Goal: Task Accomplishment & Management: Use online tool/utility

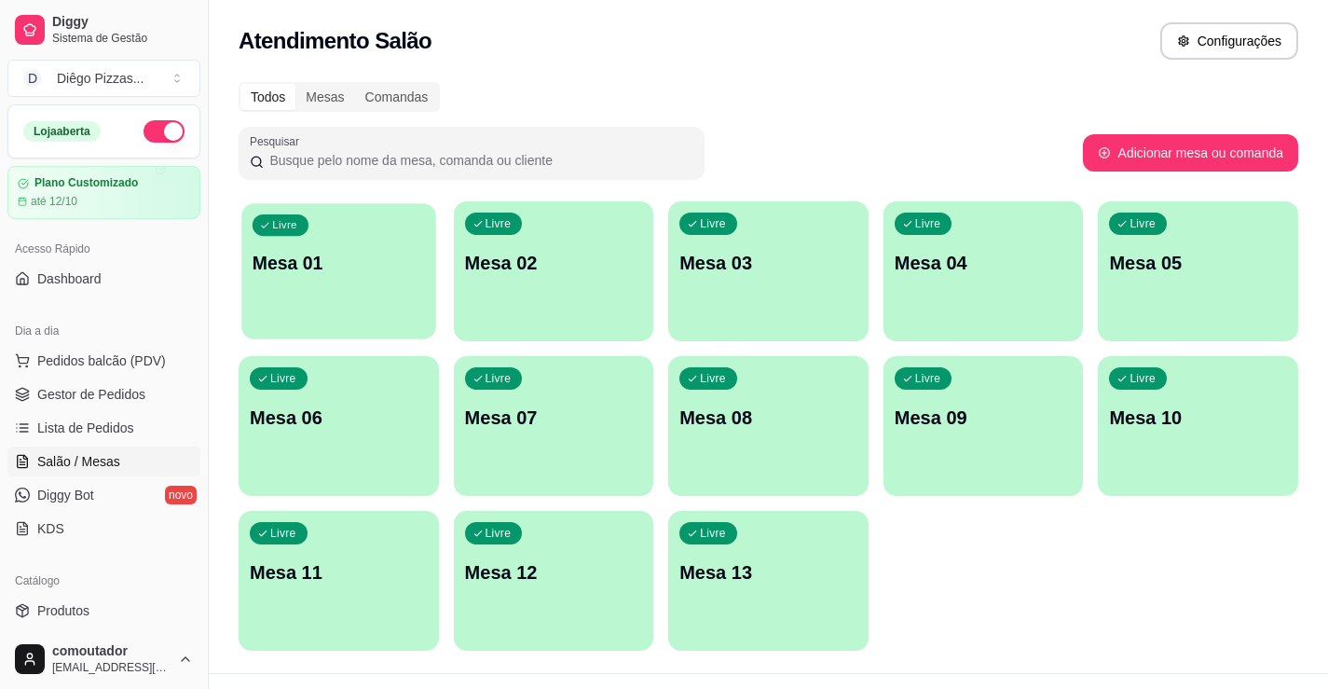
click at [324, 326] on div "button" at bounding box center [338, 327] width 194 height 21
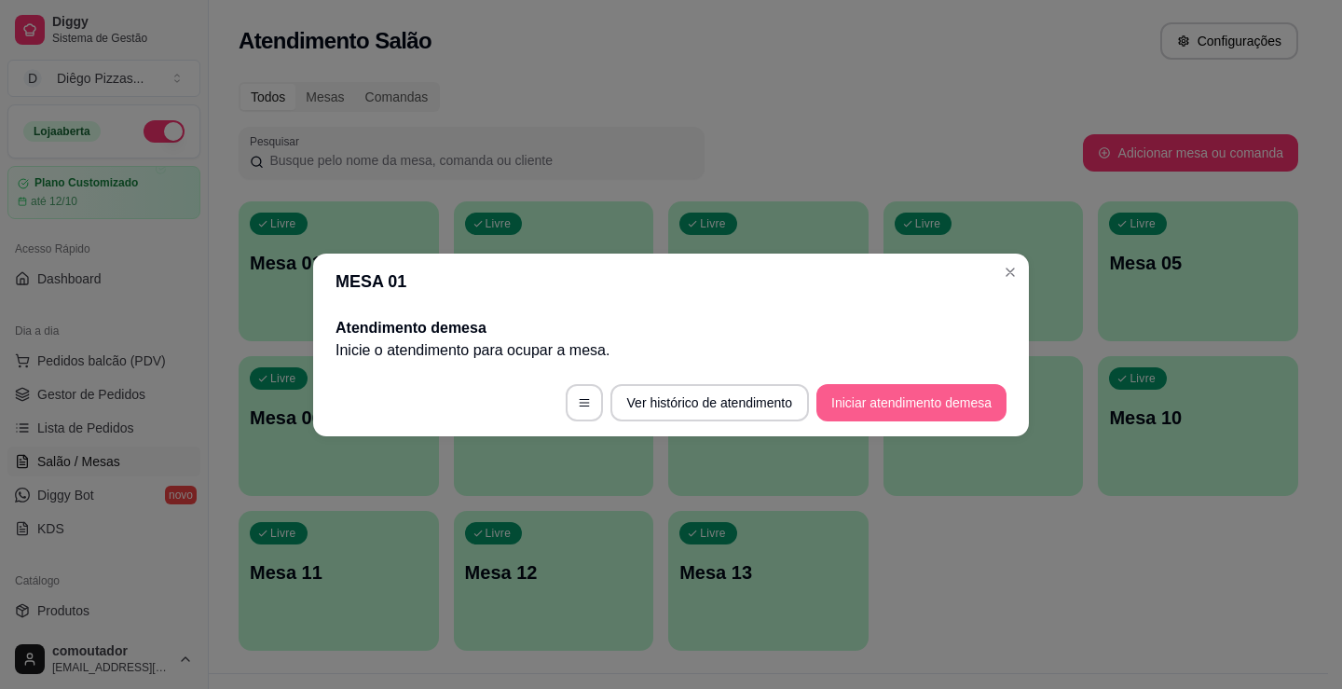
click at [936, 392] on button "Iniciar atendimento de mesa" at bounding box center [911, 402] width 190 height 37
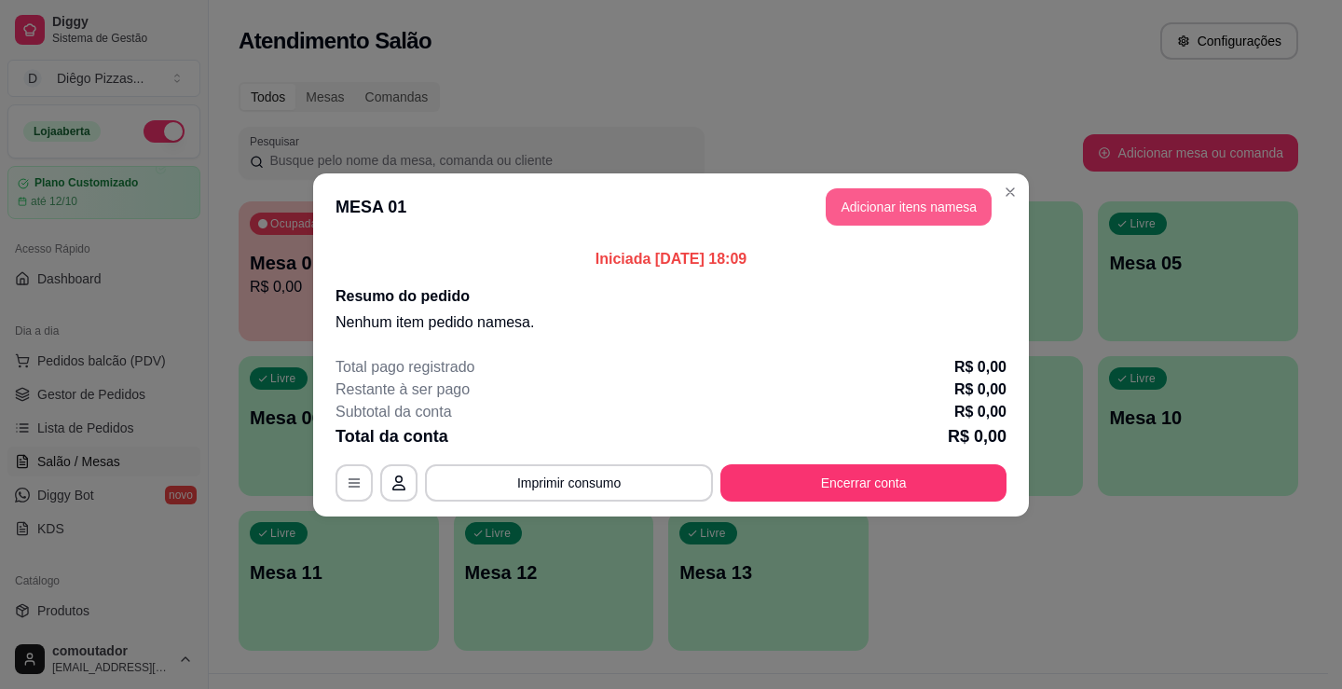
click at [884, 205] on button "Adicionar itens na mesa" at bounding box center [909, 206] width 166 height 37
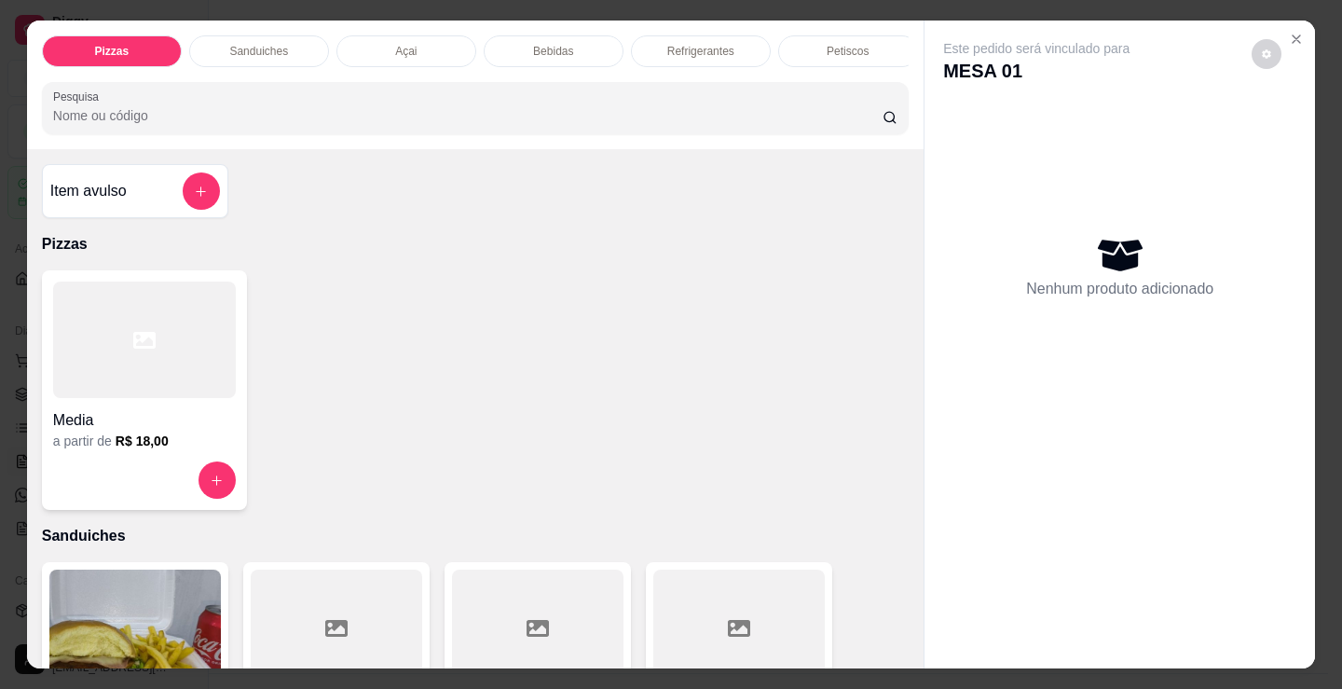
click at [709, 58] on div "Refrigerantes" at bounding box center [701, 51] width 140 height 32
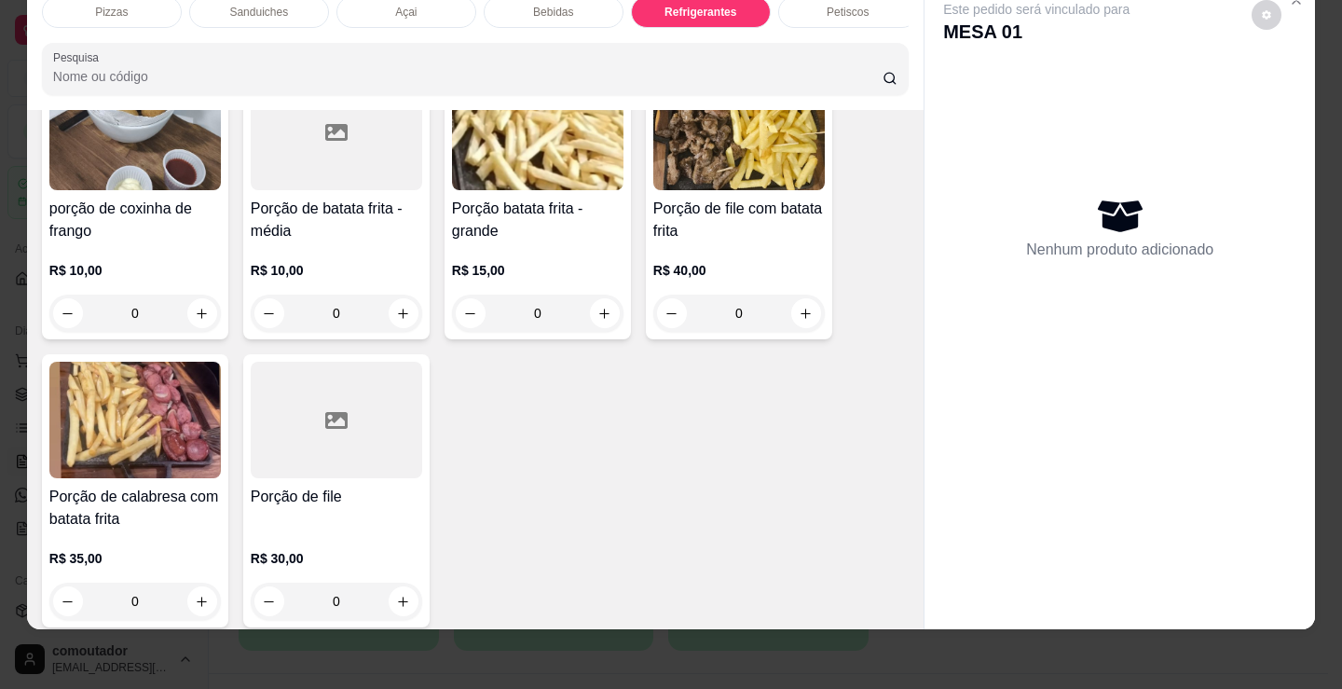
scroll to position [6411, 0]
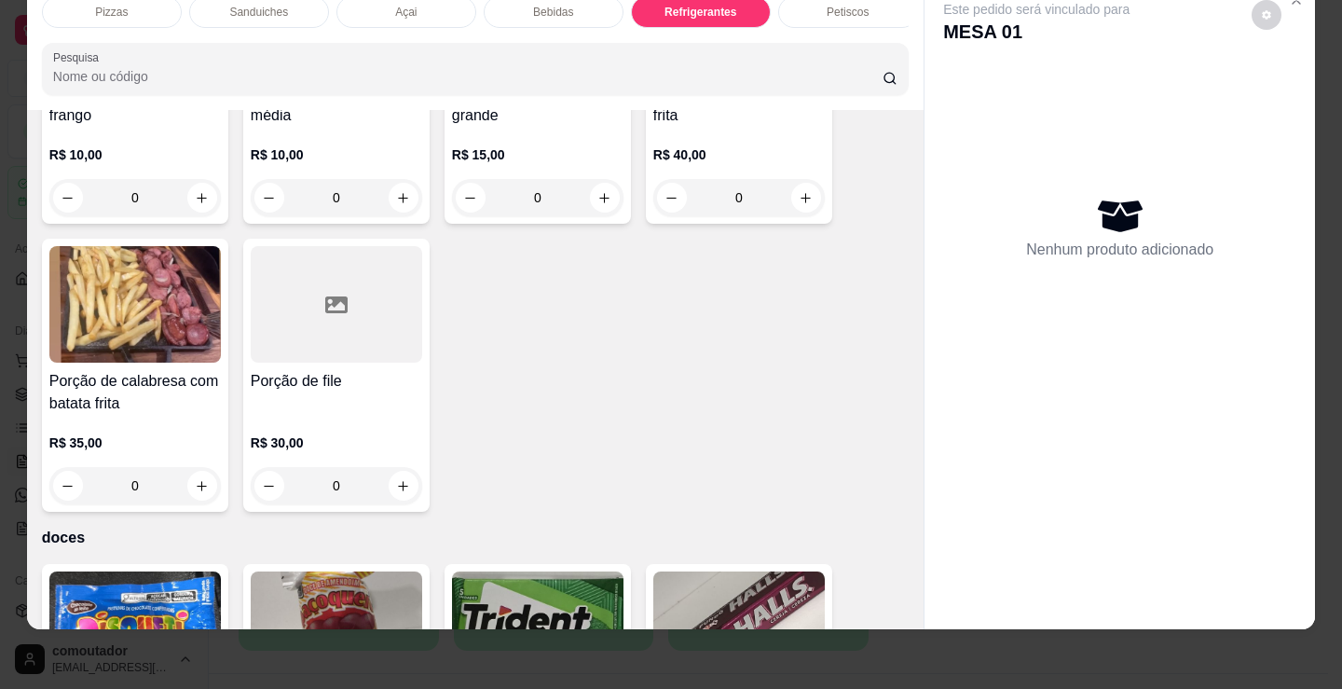
click at [551, 5] on p "Bebidas" at bounding box center [553, 12] width 40 height 15
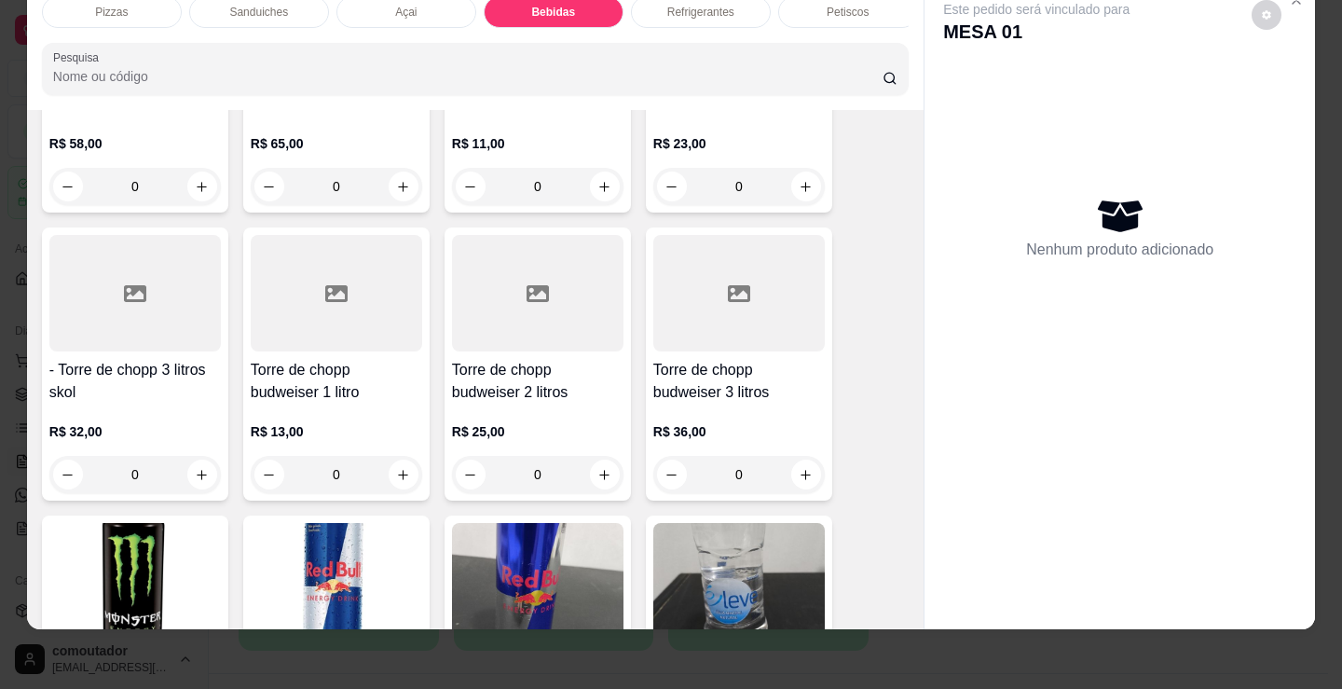
scroll to position [3614, 0]
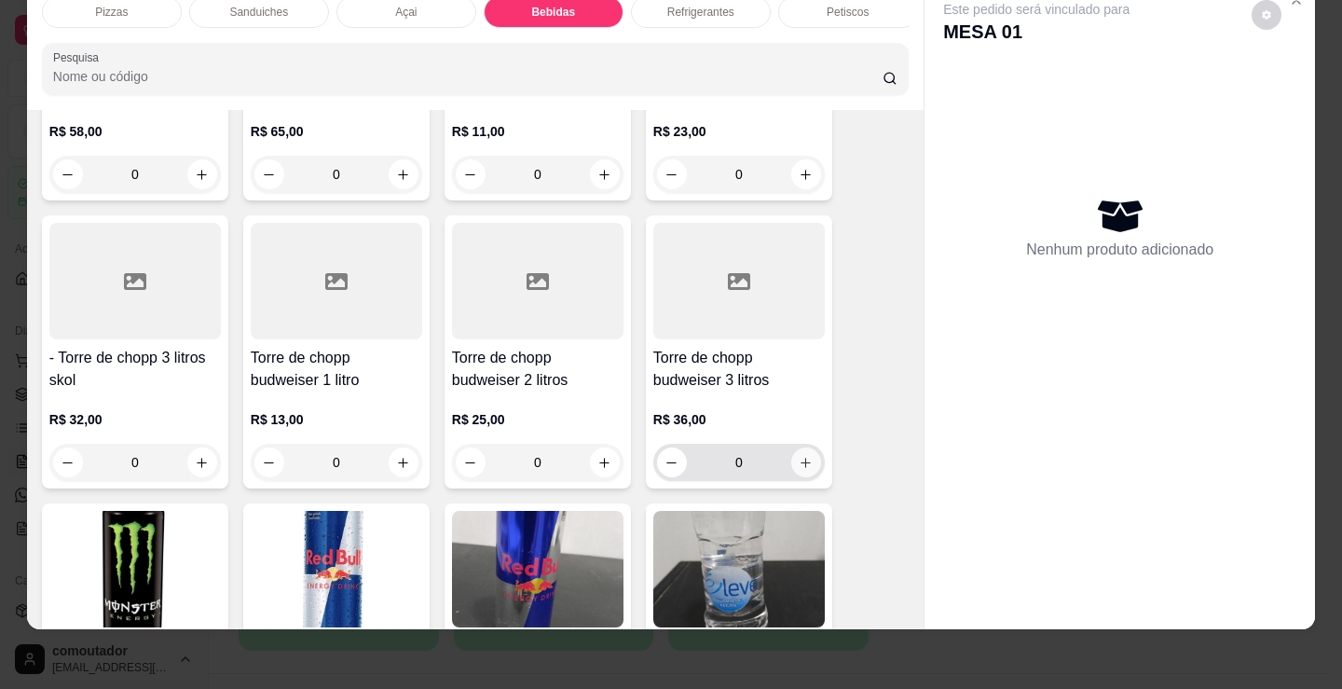
click at [801, 450] on button "increase-product-quantity" at bounding box center [806, 462] width 30 height 30
type input "1"
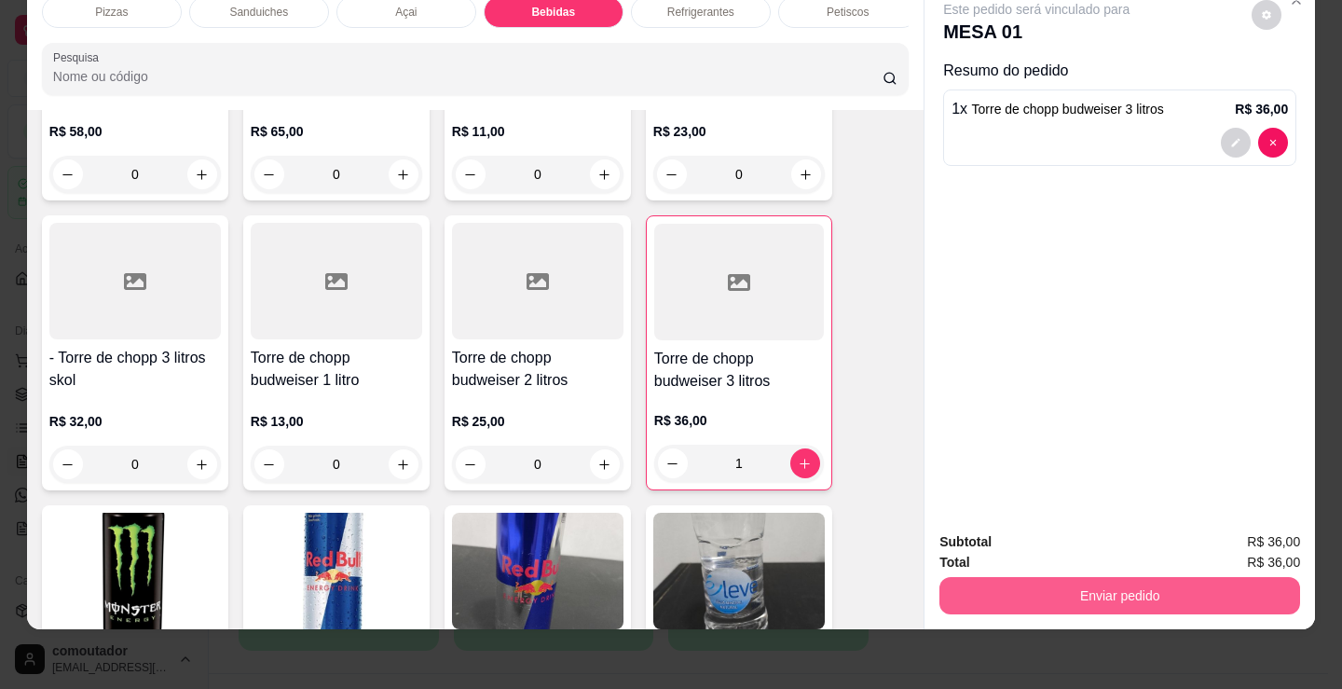
click at [1145, 583] on button "Enviar pedido" at bounding box center [1119, 595] width 361 height 37
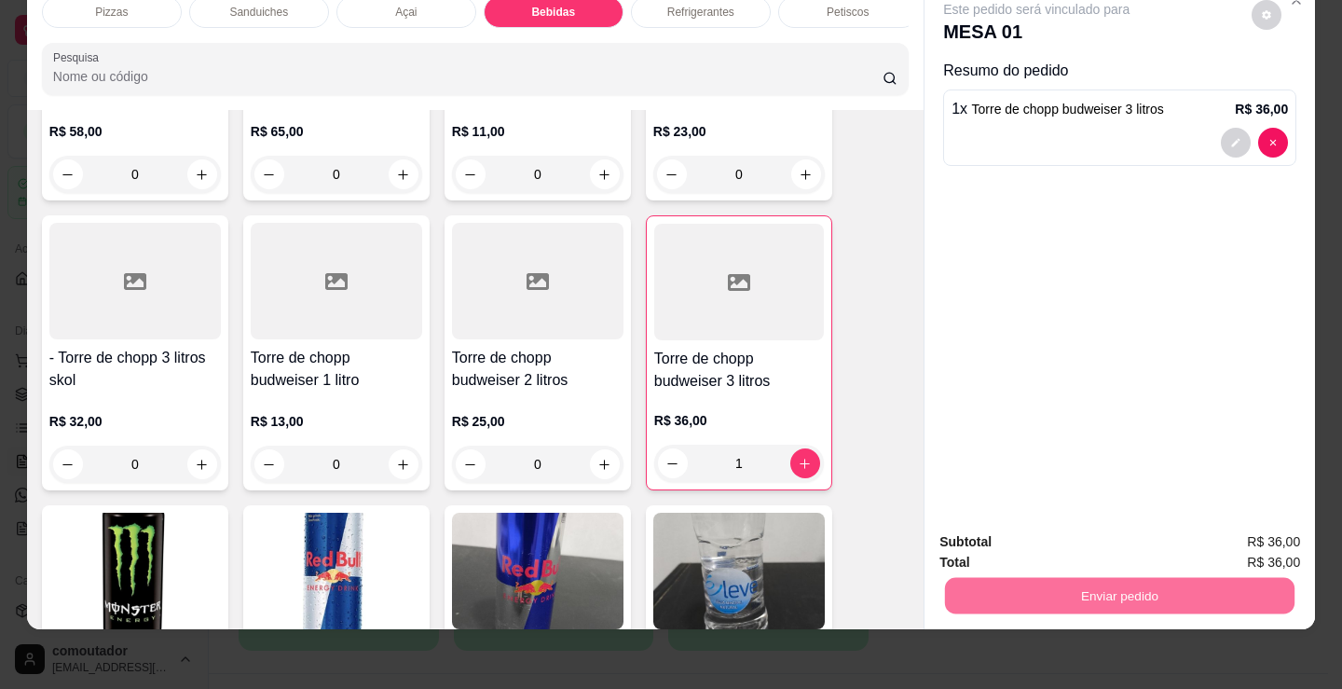
click at [1126, 539] on button "Registrar cliente" at bounding box center [1126, 535] width 119 height 34
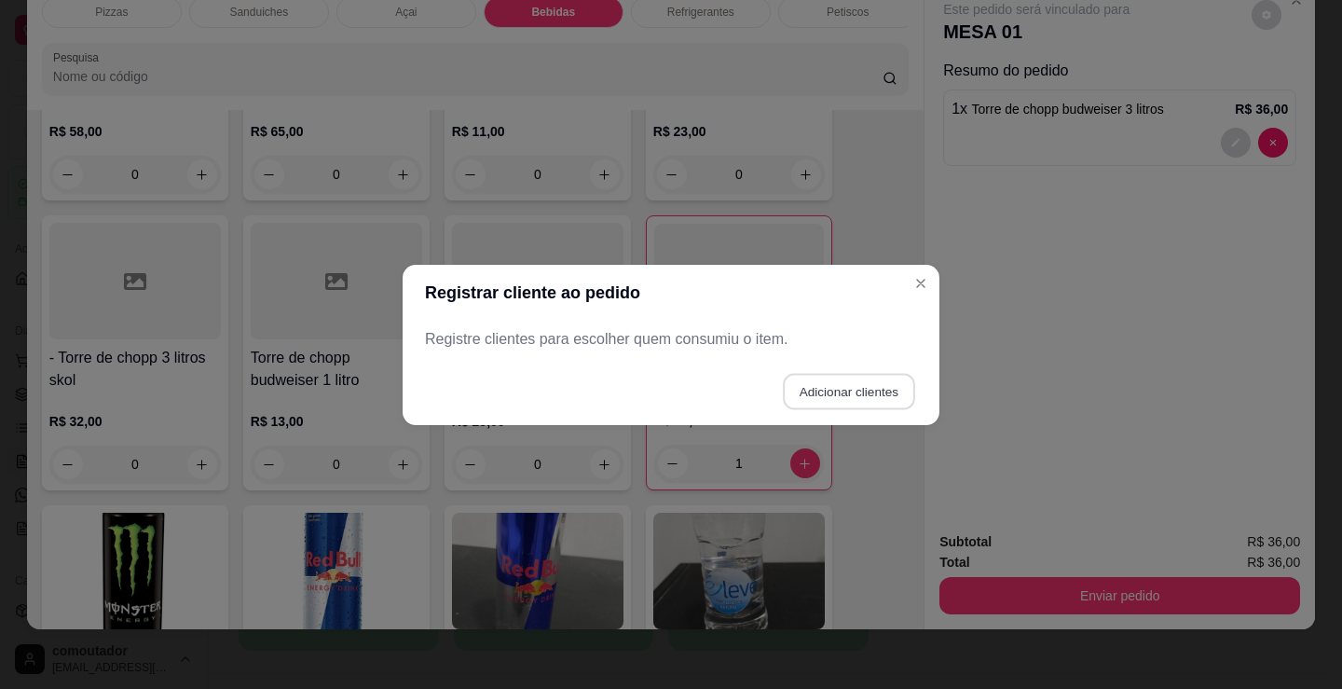
click at [895, 384] on button "Adicionar clientes" at bounding box center [848, 391] width 131 height 36
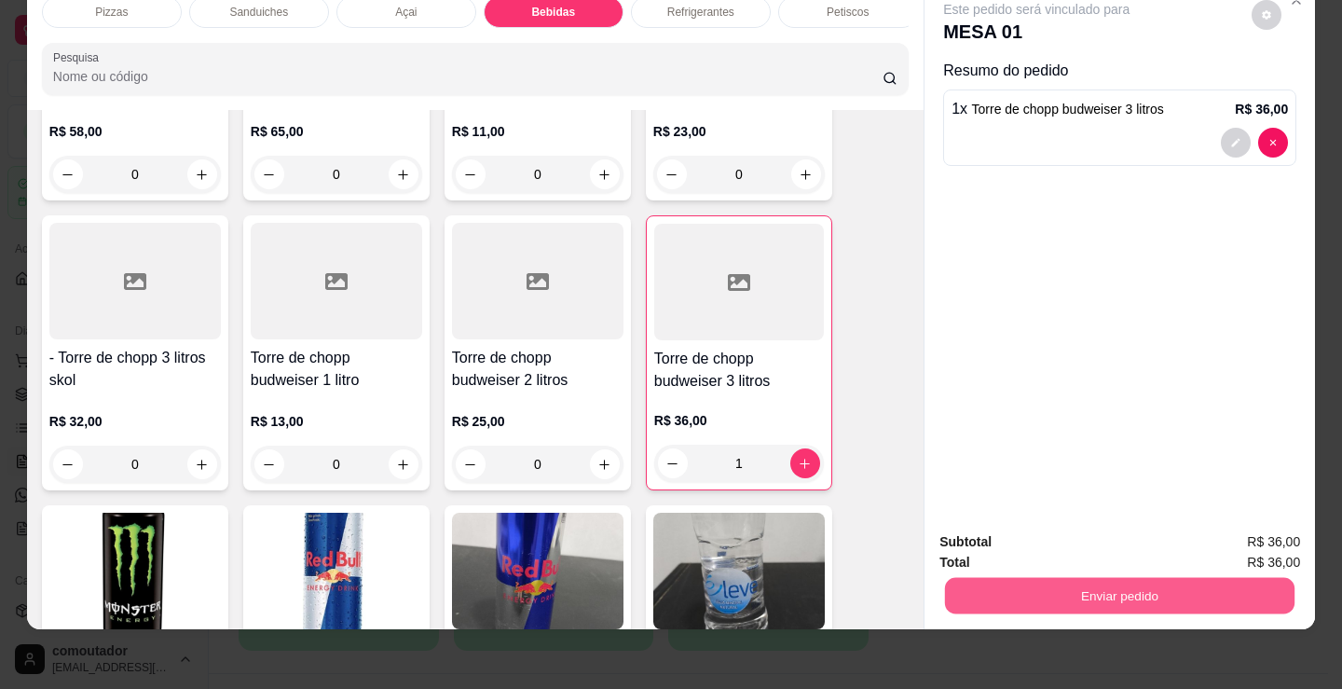
click at [1024, 577] on button "Enviar pedido" at bounding box center [1120, 595] width 350 height 36
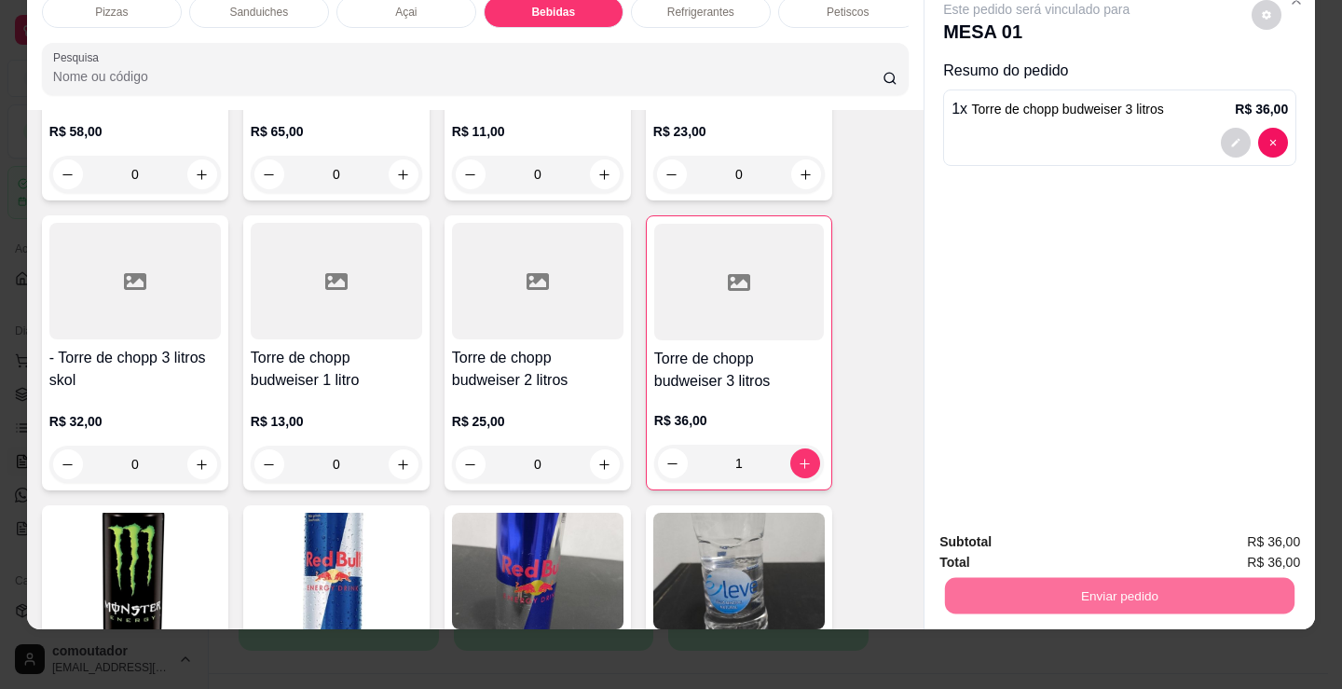
click at [1093, 543] on button "Registrar cliente" at bounding box center [1127, 535] width 123 height 35
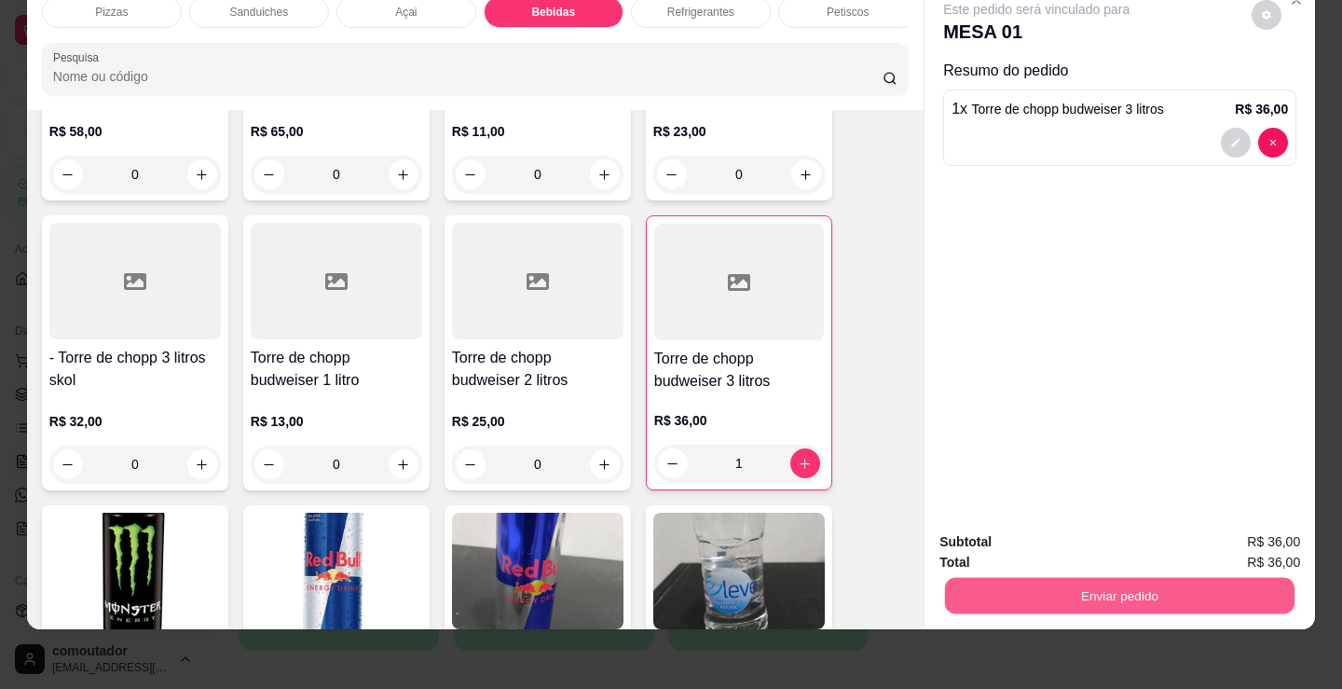
click at [1084, 577] on button "Enviar pedido" at bounding box center [1120, 595] width 350 height 36
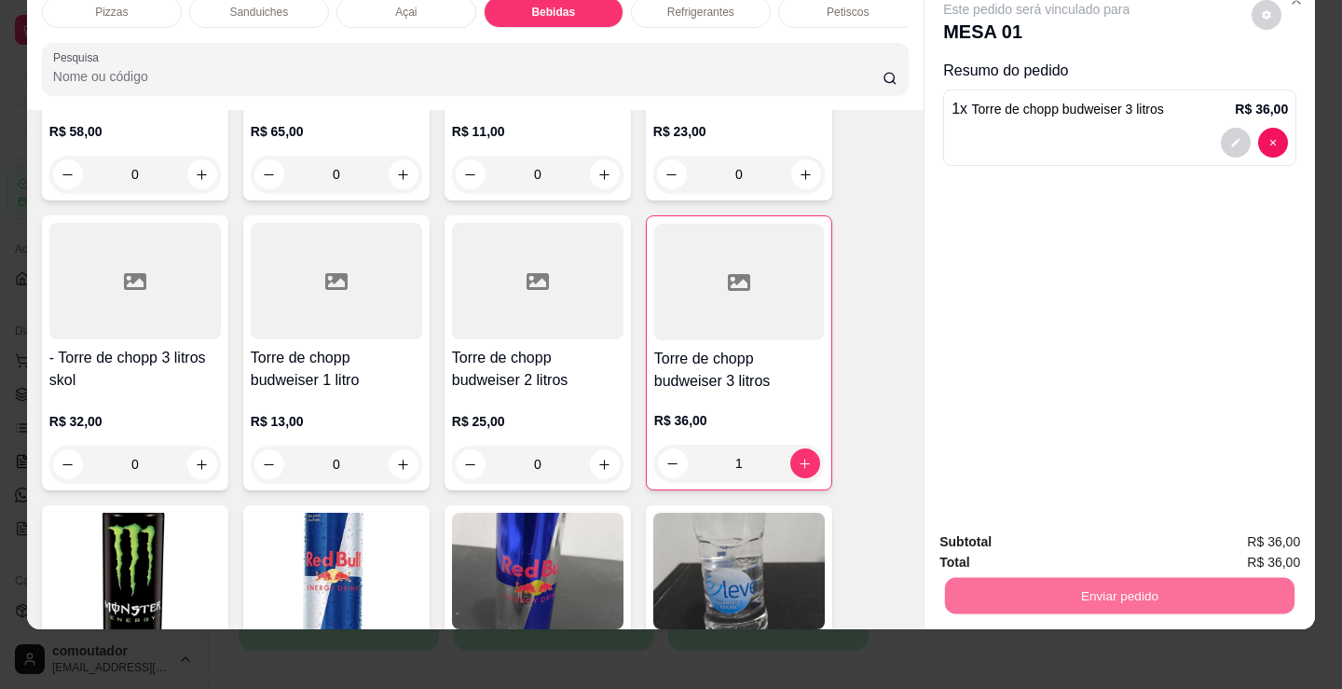
click at [1236, 547] on button "Enviar pedido" at bounding box center [1251, 535] width 103 height 34
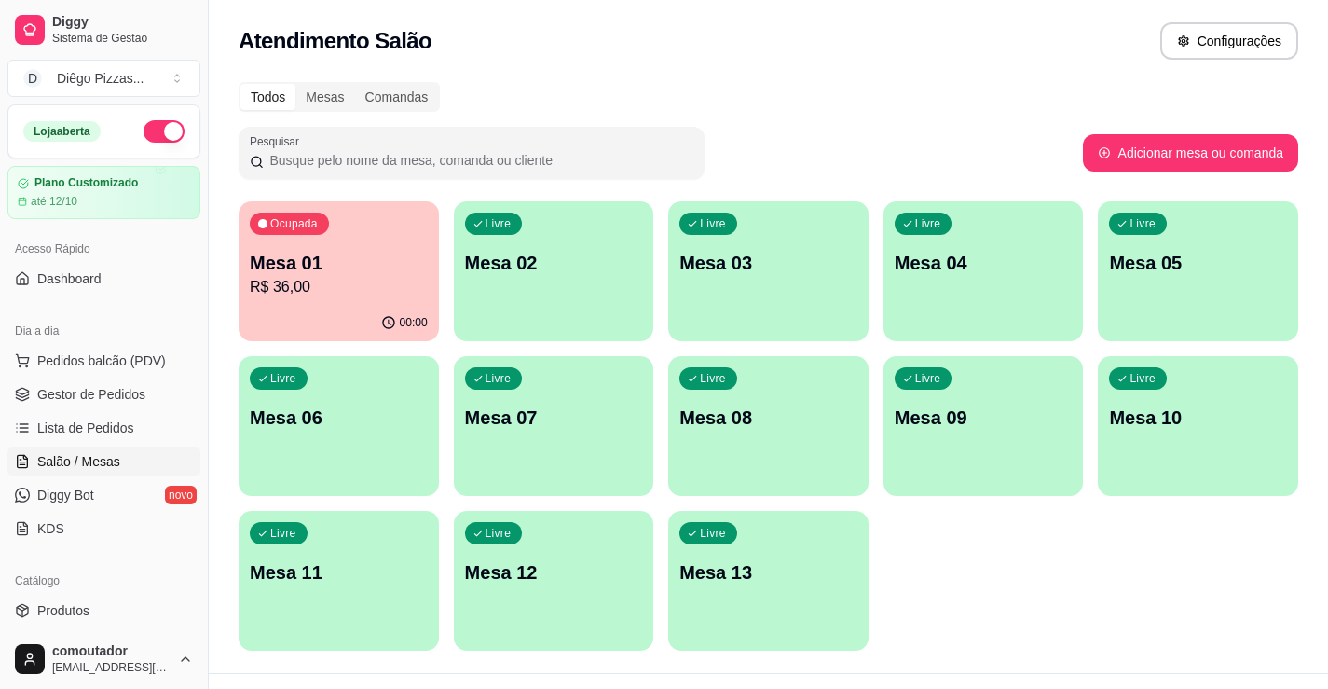
click at [396, 305] on div "00:00" at bounding box center [339, 323] width 200 height 36
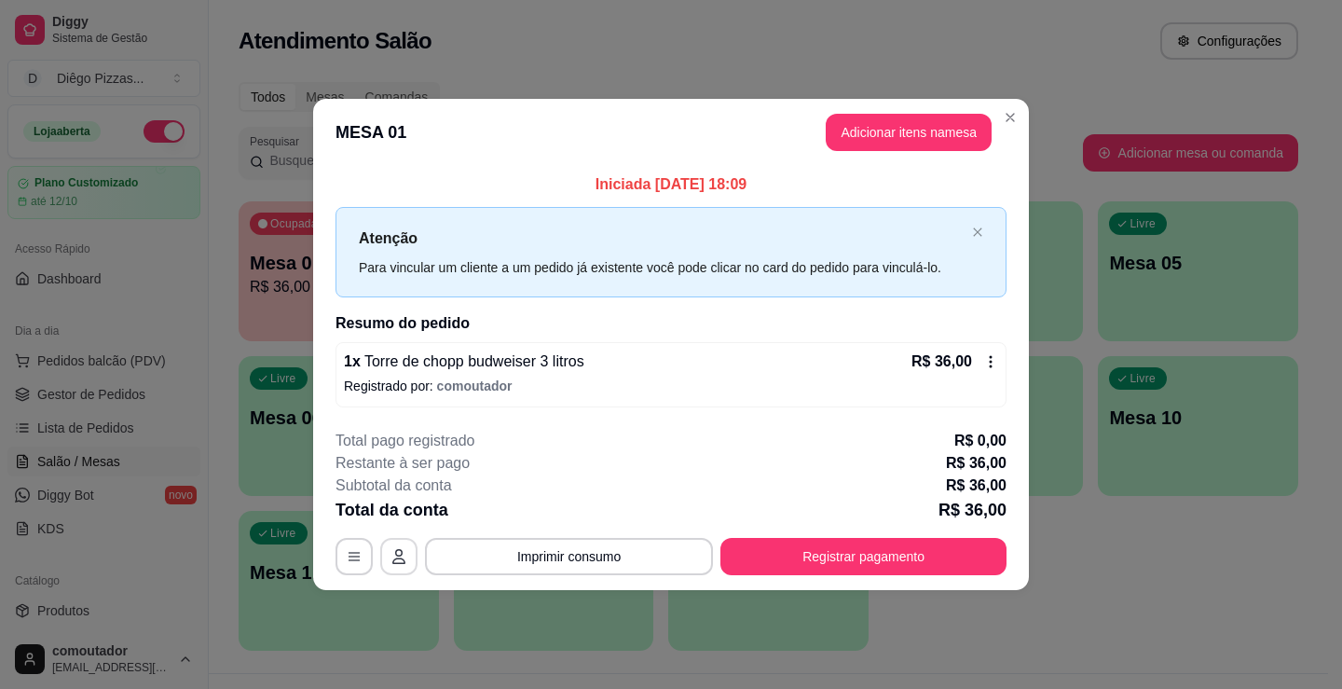
click at [389, 560] on button "button" at bounding box center [398, 556] width 37 height 37
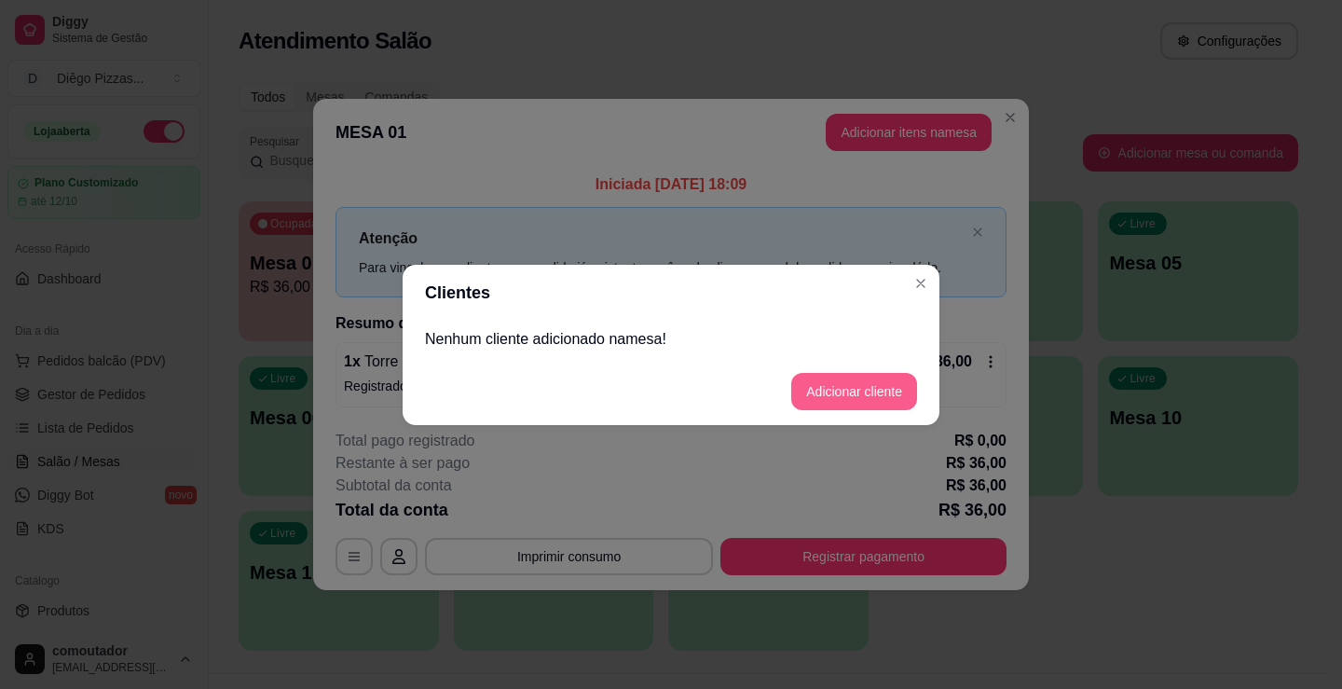
click at [815, 388] on button "Adicionar cliente" at bounding box center [854, 391] width 126 height 37
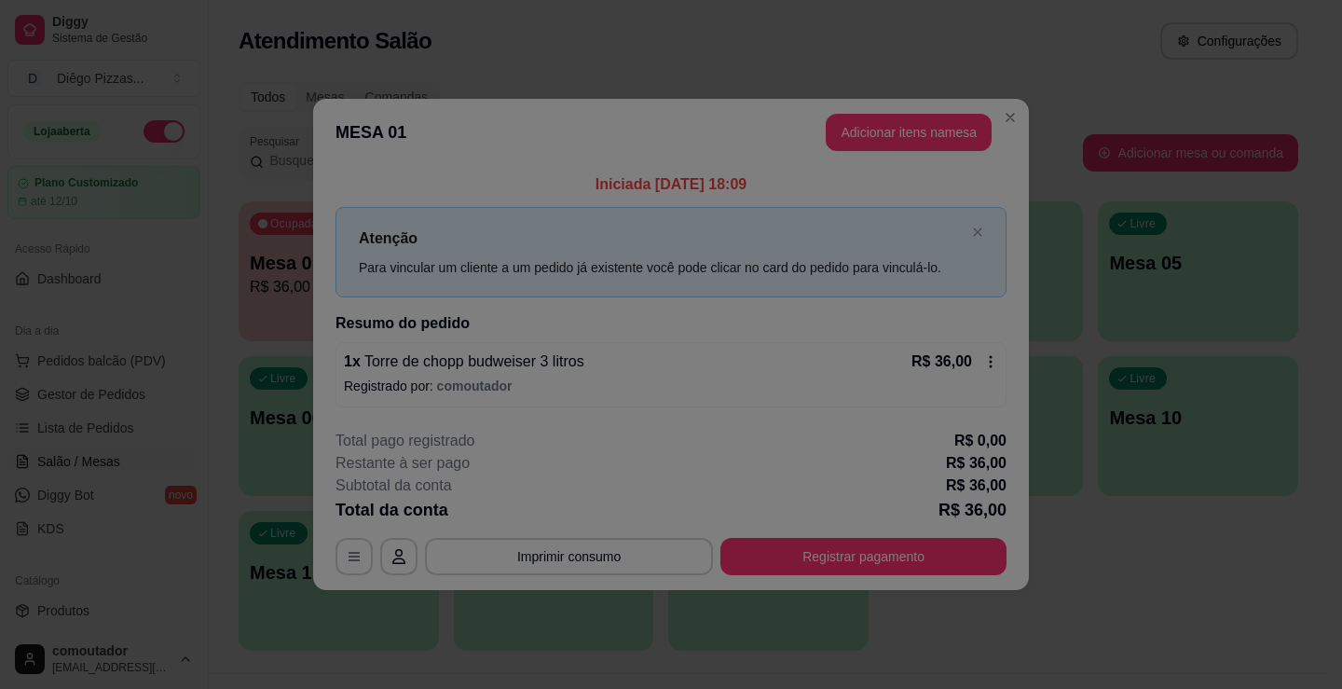
click at [703, 348] on input "Nome do cliente" at bounding box center [671, 345] width 471 height 19
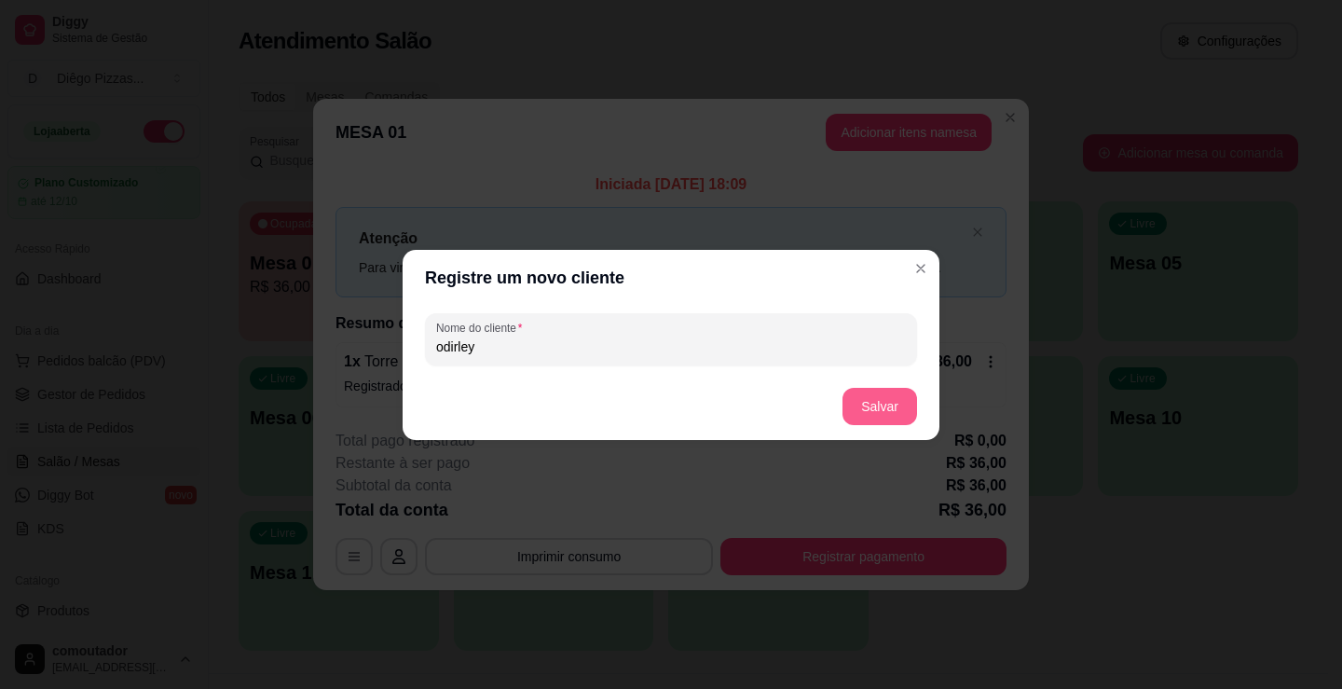
type input "odirley"
click at [883, 405] on button "Salvar" at bounding box center [880, 406] width 75 height 37
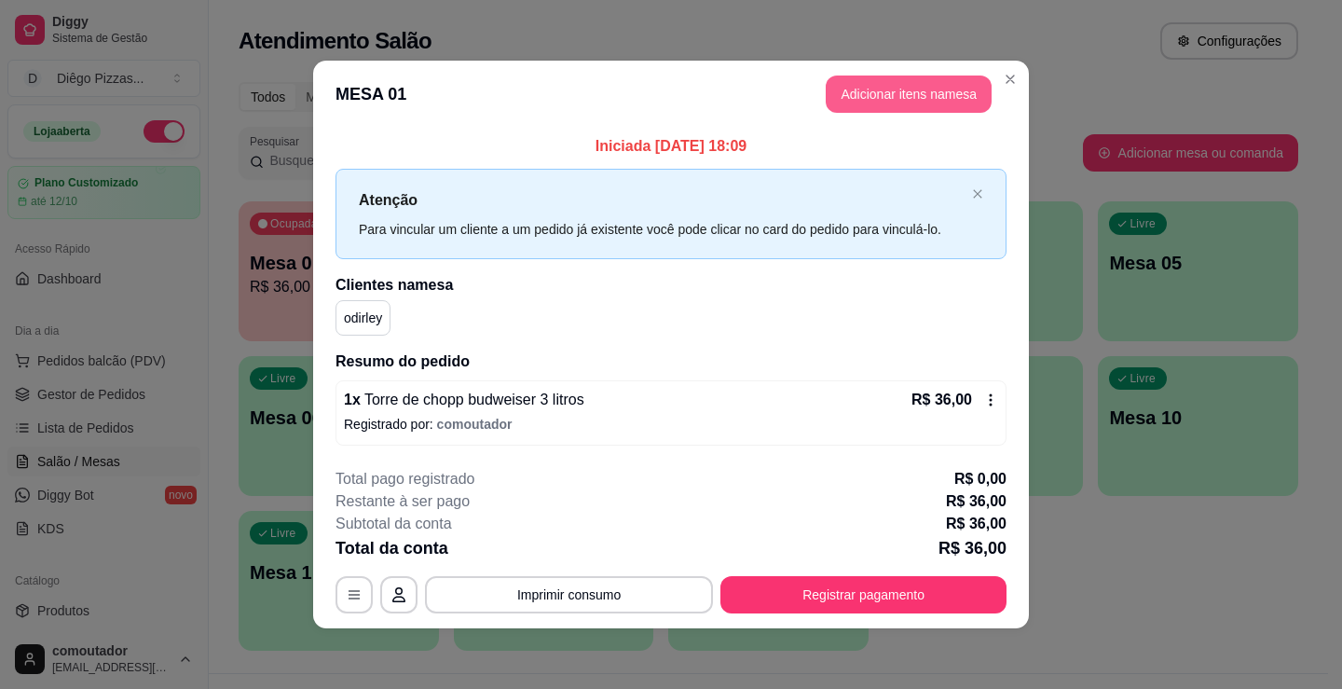
click at [898, 86] on button "Adicionar itens na mesa" at bounding box center [909, 93] width 166 height 37
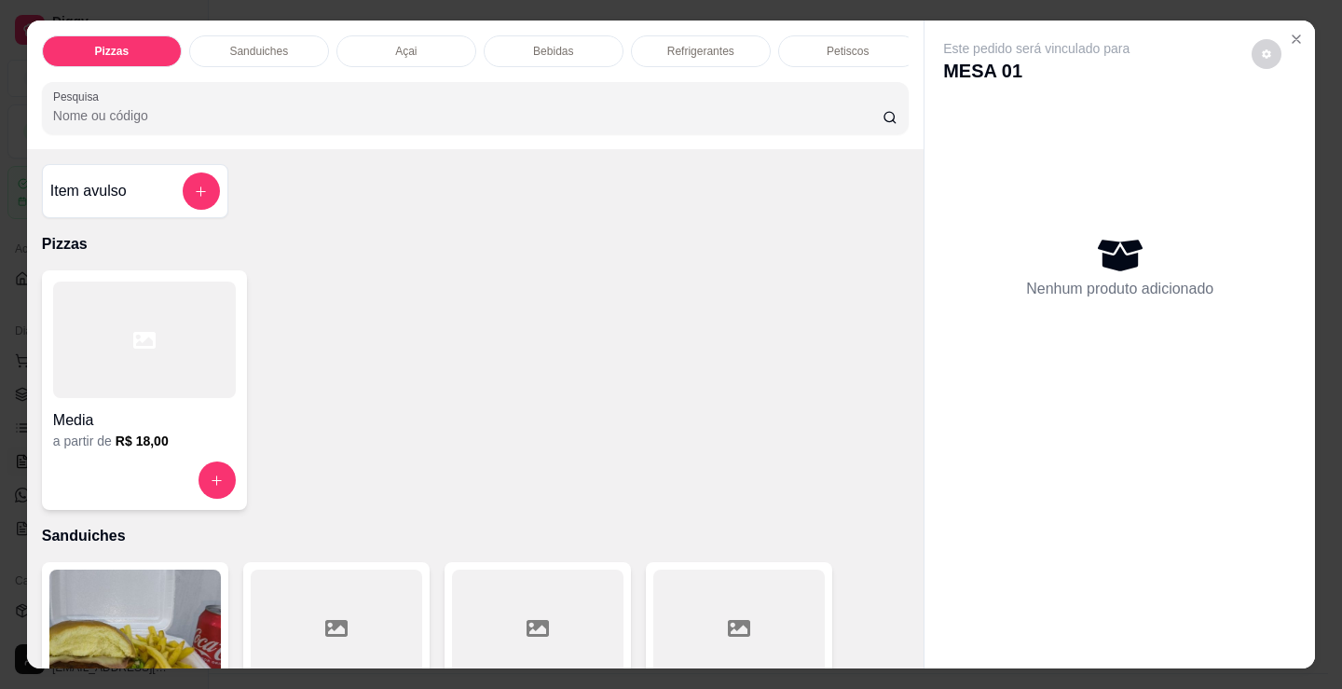
click at [855, 35] on div "Petiscos" at bounding box center [848, 51] width 140 height 32
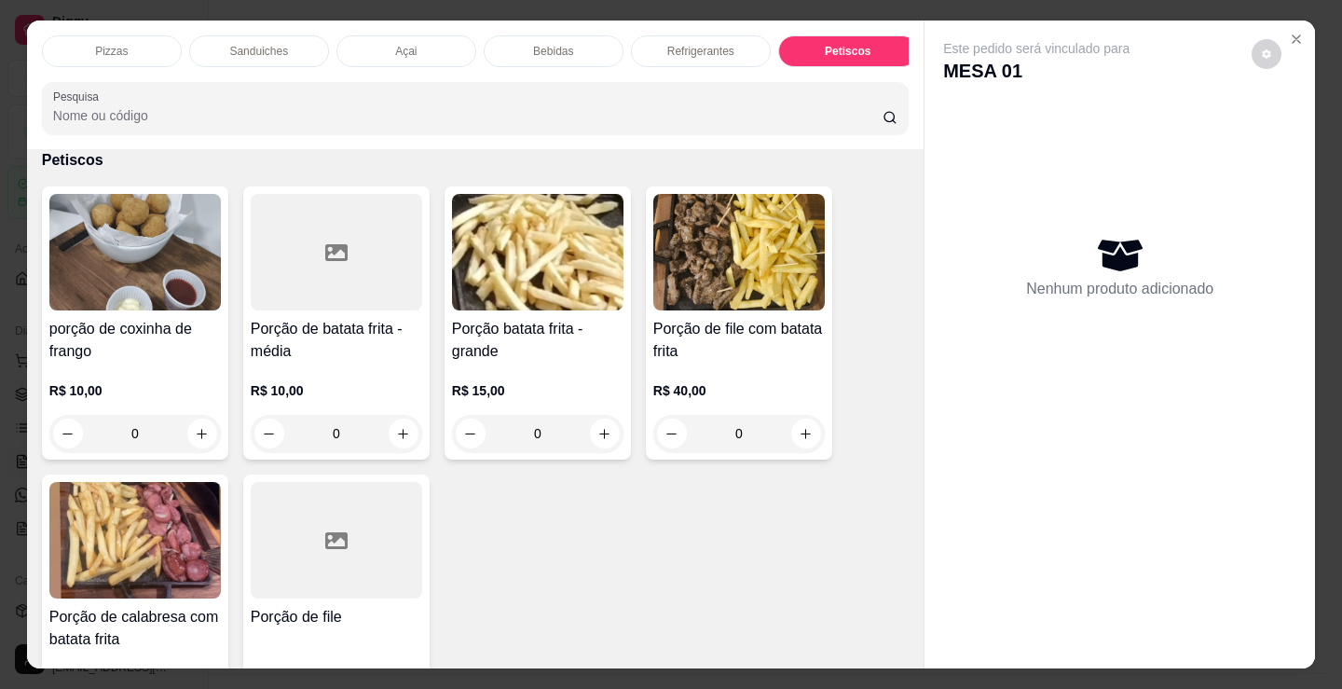
scroll to position [46, 0]
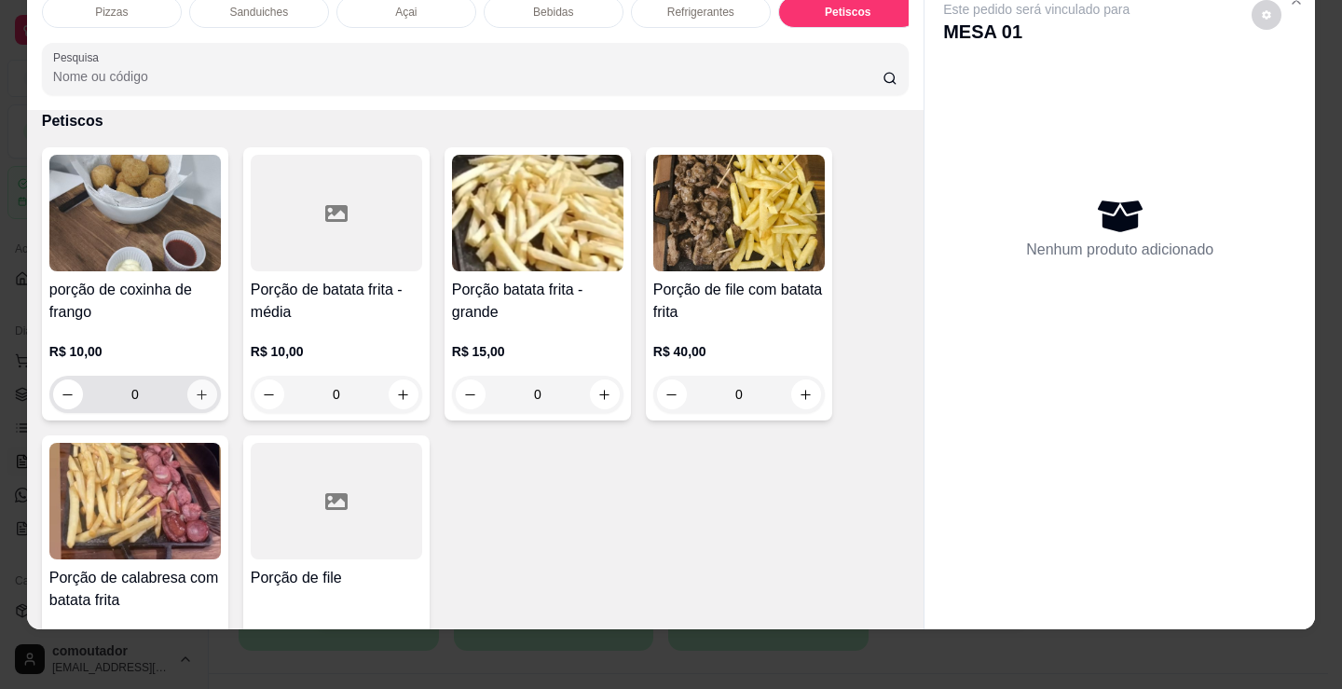
click at [187, 399] on button "increase-product-quantity" at bounding box center [202, 394] width 30 height 30
type input "1"
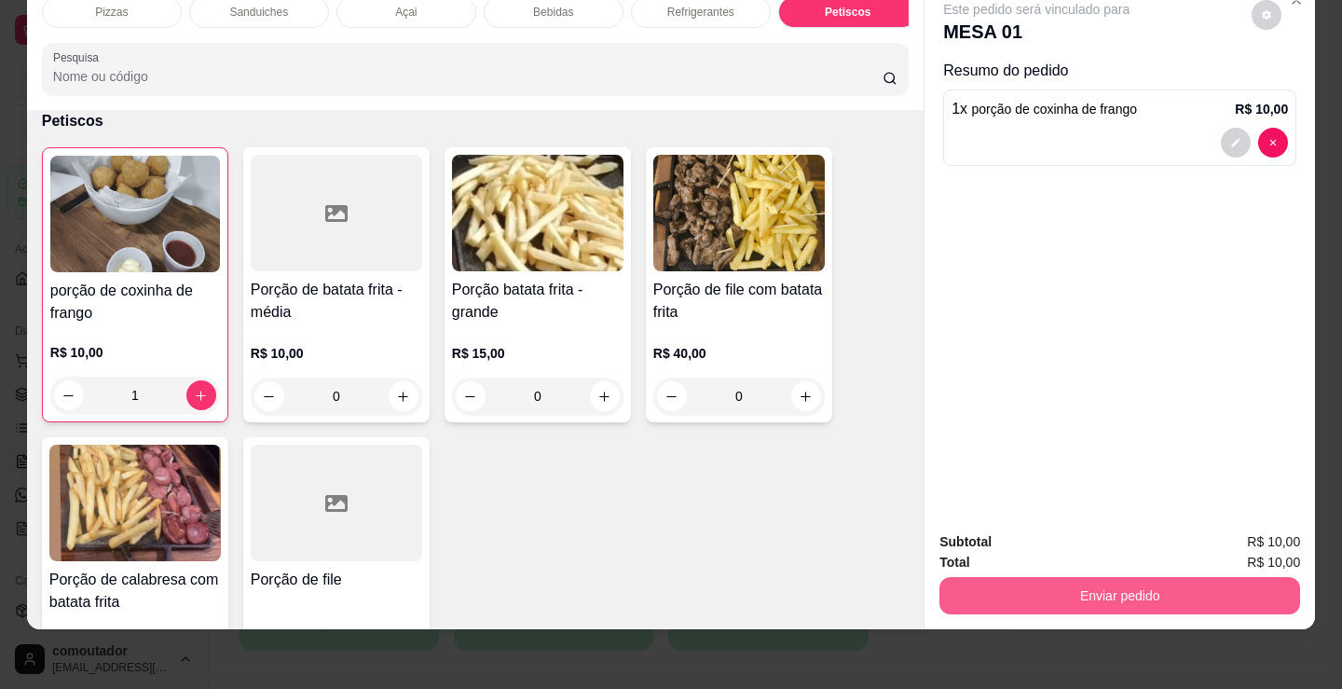
click at [939, 583] on button "Enviar pedido" at bounding box center [1119, 595] width 361 height 37
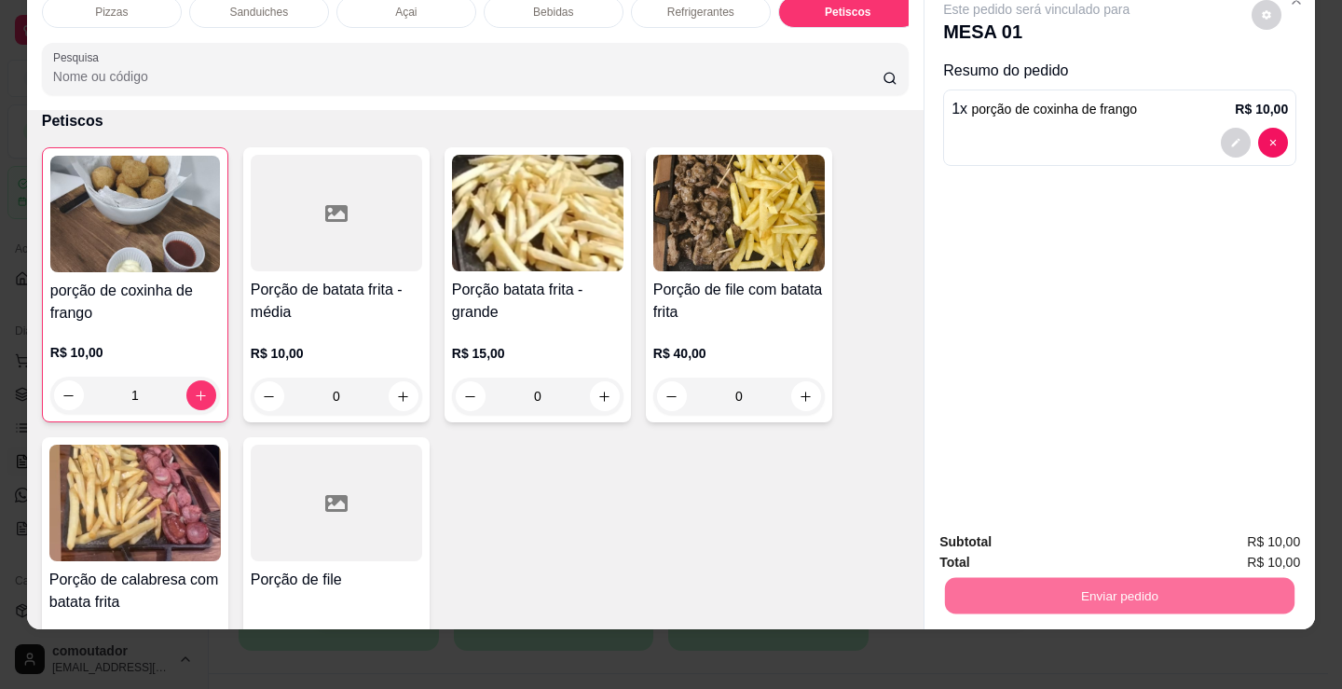
click at [1140, 534] on button "Registrar cliente" at bounding box center [1126, 535] width 119 height 34
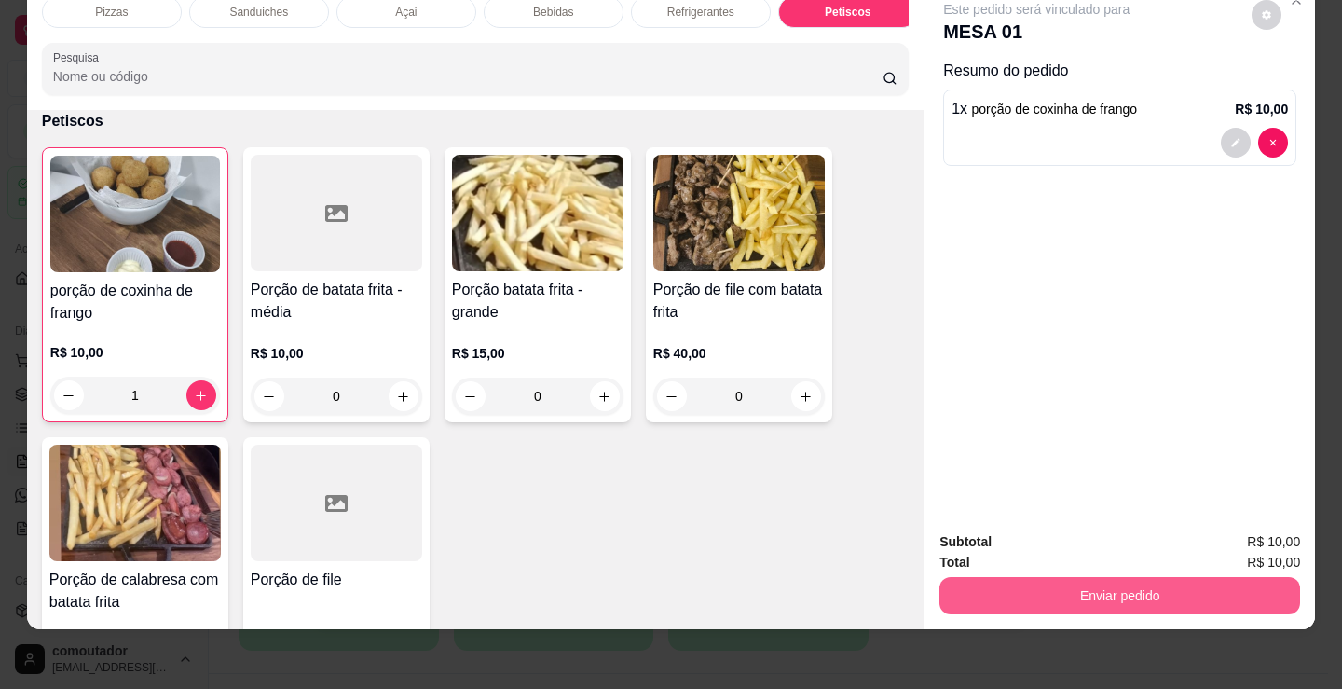
click at [1055, 586] on button "Enviar pedido" at bounding box center [1119, 595] width 361 height 37
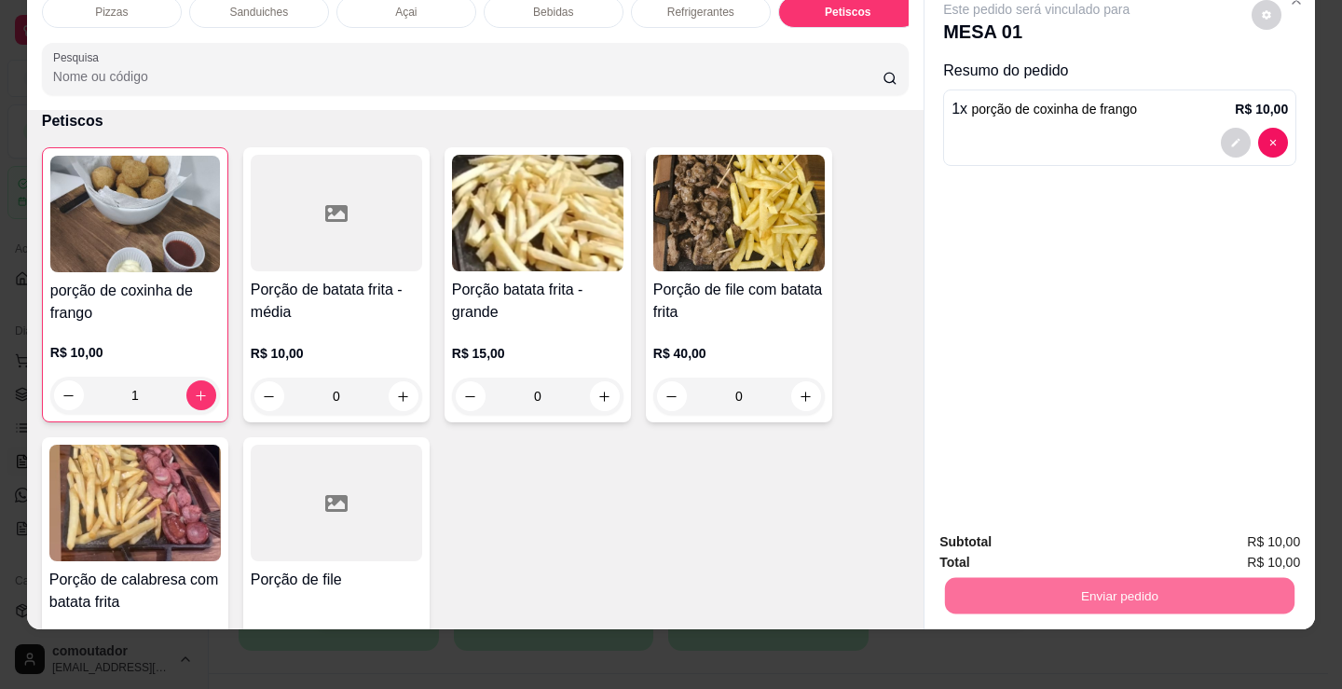
click at [1281, 537] on button "Enviar pedido" at bounding box center [1251, 535] width 103 height 34
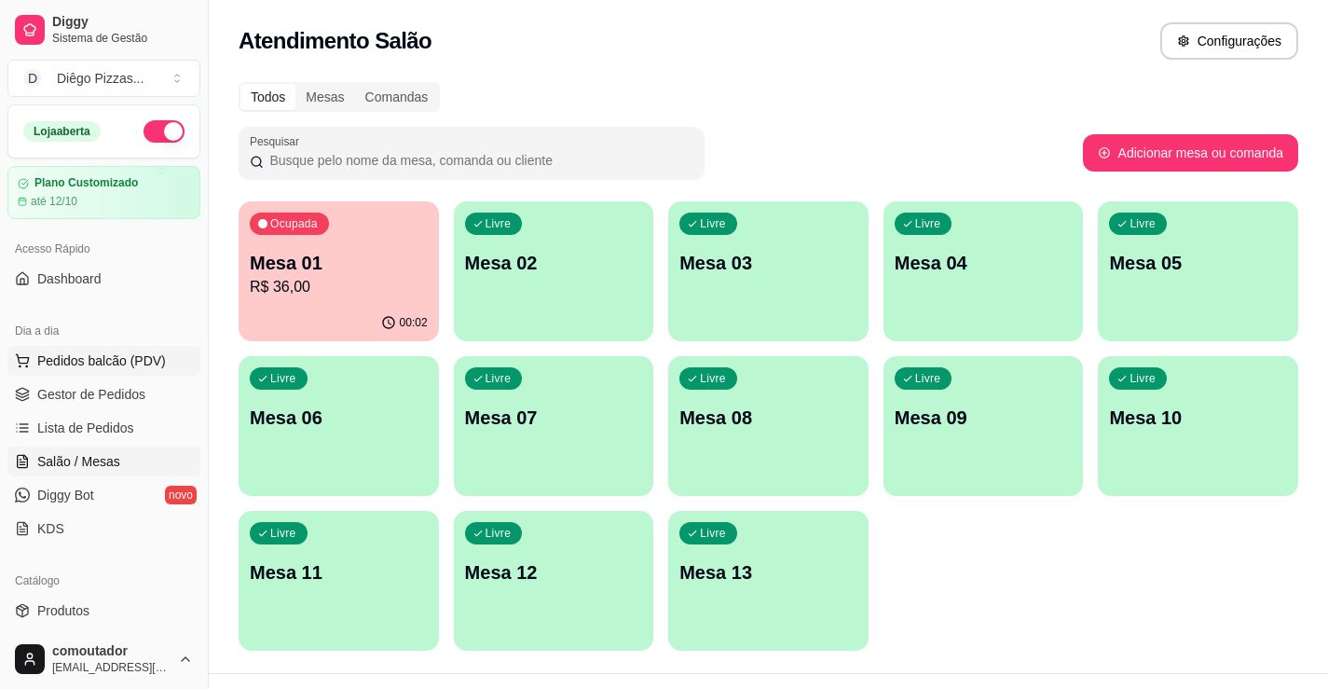
click at [99, 362] on span "Pedidos balcão (PDV)" at bounding box center [101, 360] width 129 height 19
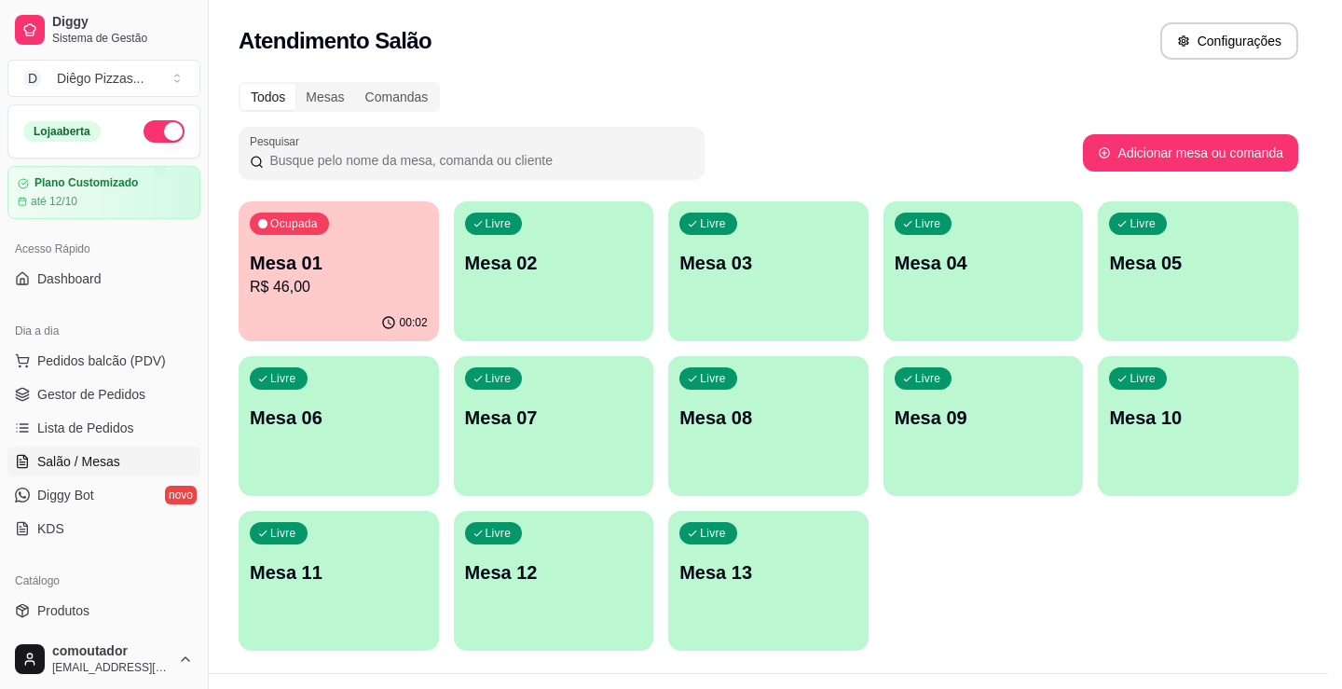
click at [144, 414] on div "Media" at bounding box center [144, 415] width 183 height 34
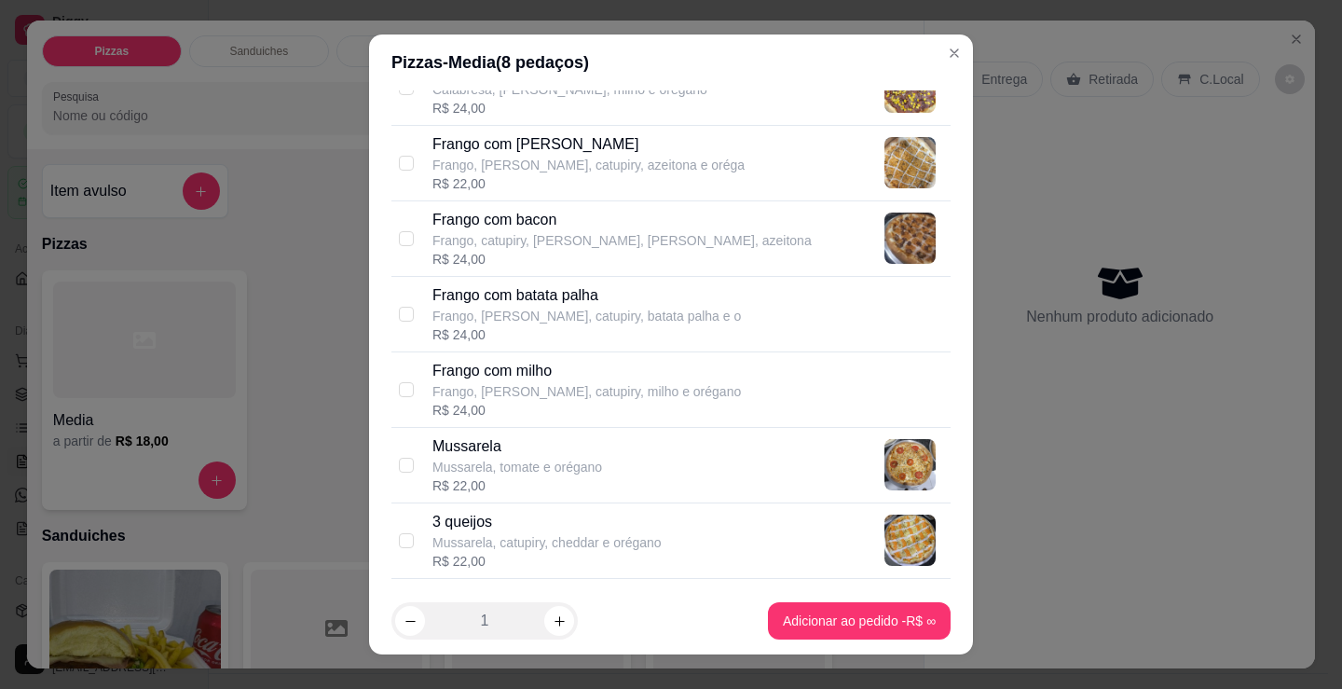
scroll to position [559, 0]
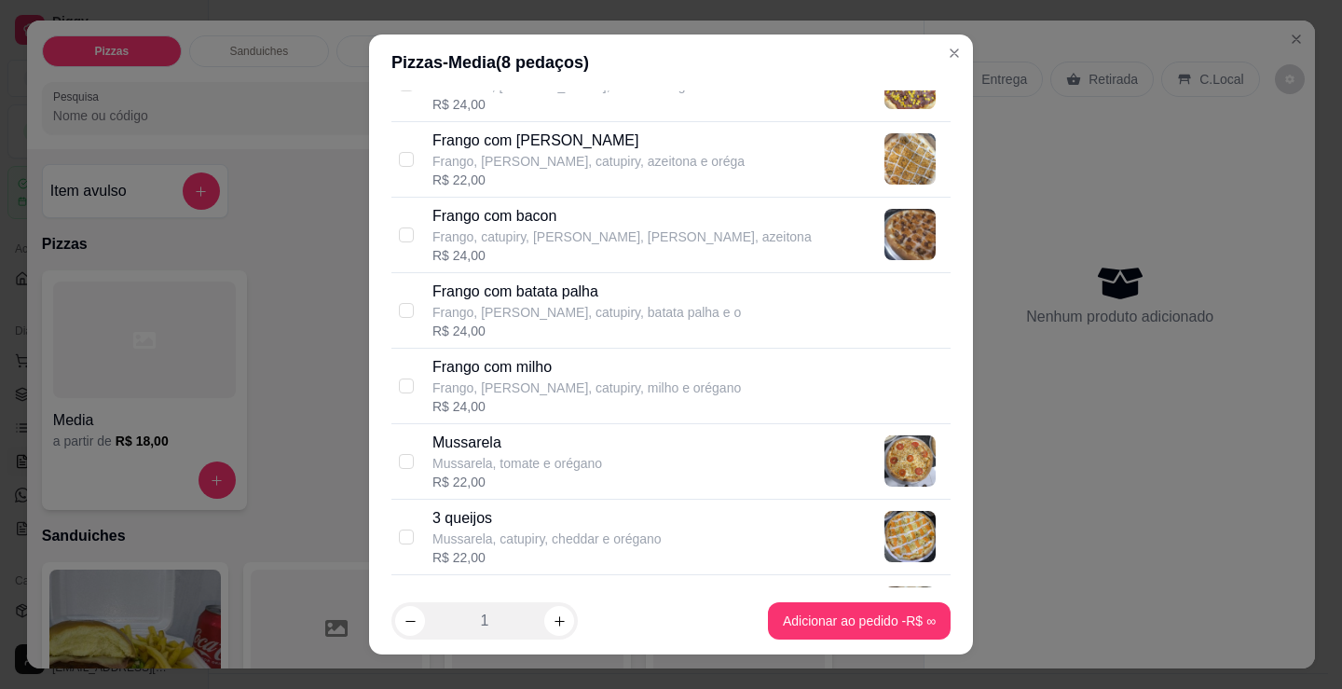
click at [533, 306] on p "Frango, [PERSON_NAME], catupiry, batata palha e o" at bounding box center [586, 312] width 308 height 19
checkbox input "true"
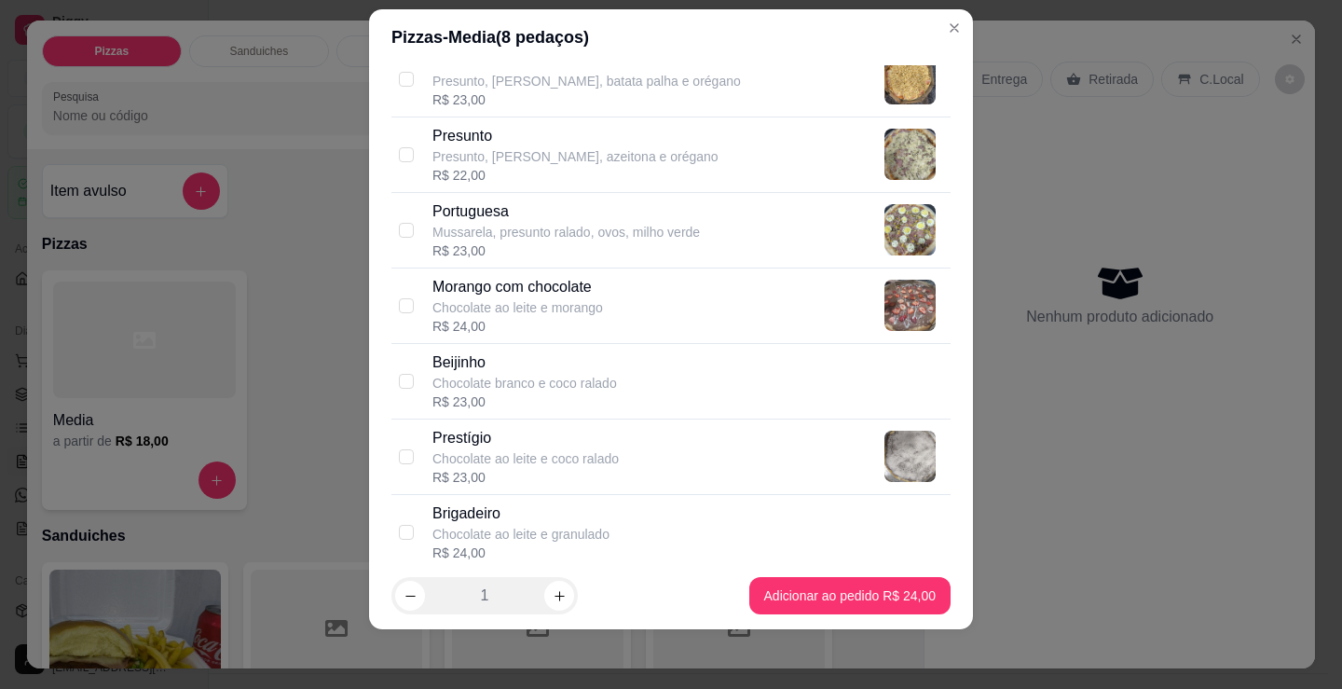
scroll to position [1491, 0]
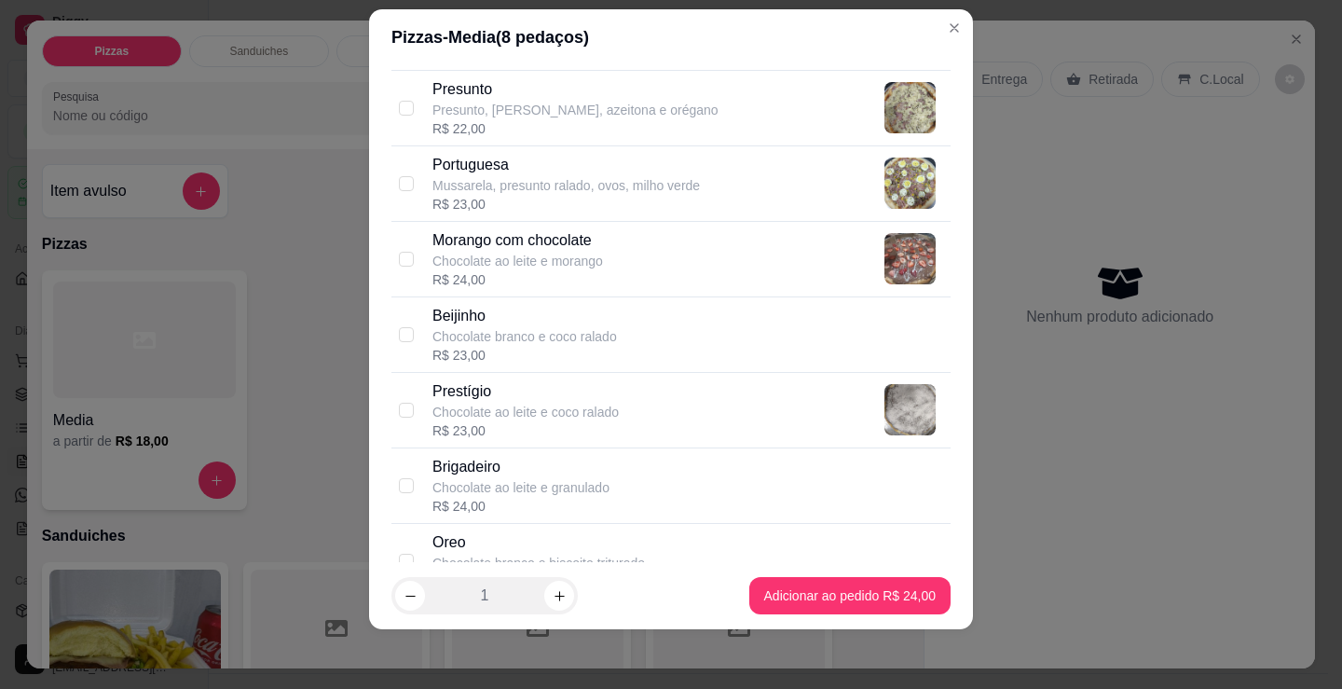
click at [605, 275] on div "Morango com chocolate Chocolate ao leite e morango R$ 24,00" at bounding box center [687, 259] width 511 height 60
checkbox input "true"
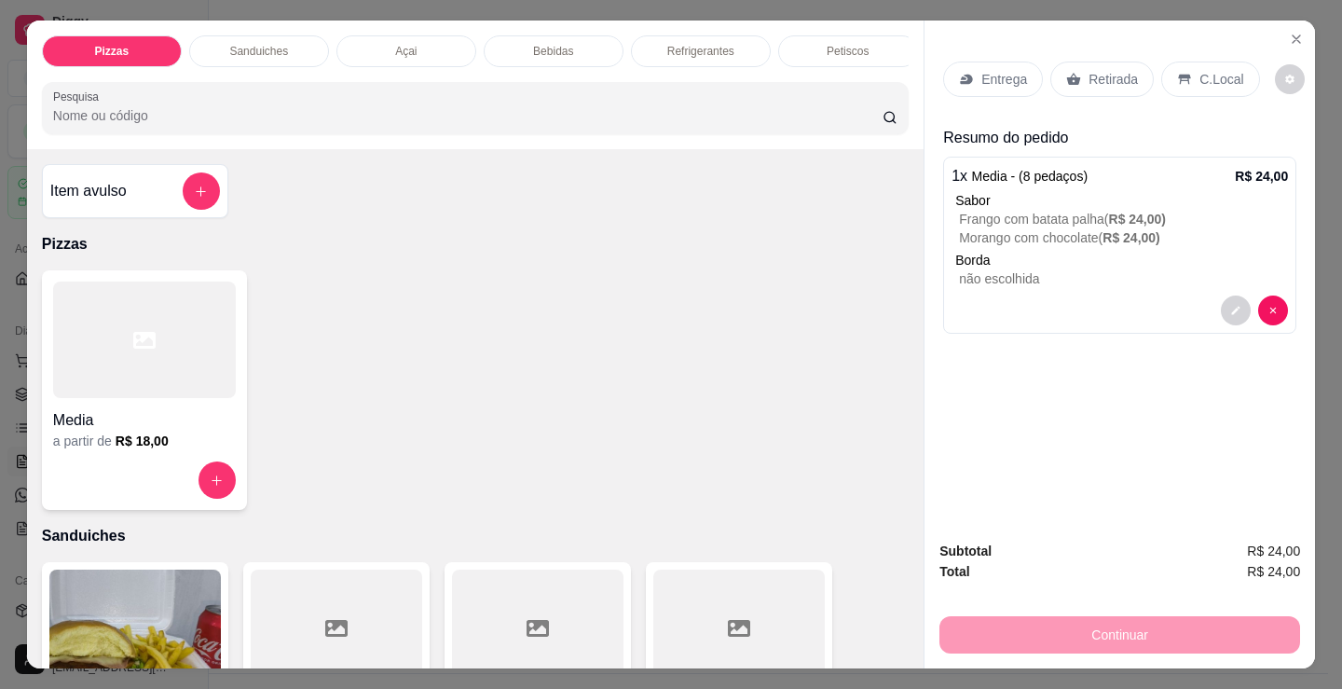
click at [1004, 82] on div "Entrega" at bounding box center [993, 79] width 100 height 35
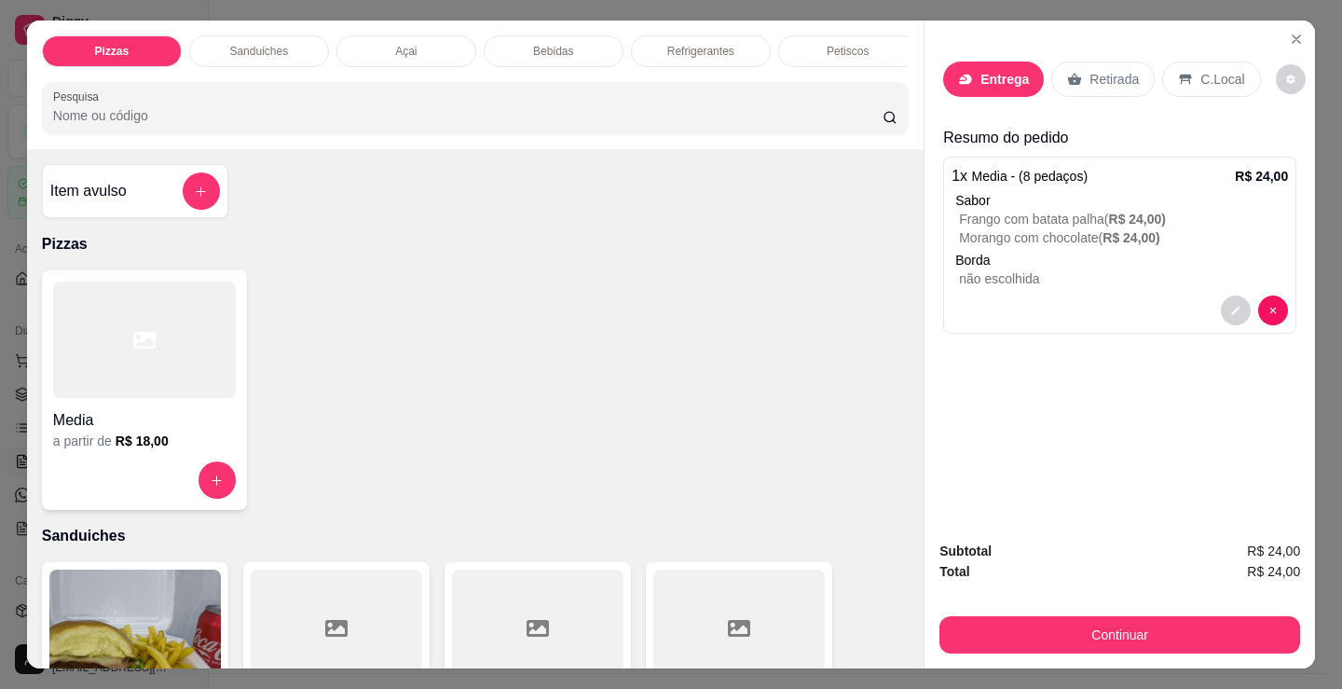
click at [598, 291] on input "text" at bounding box center [671, 294] width 373 height 30
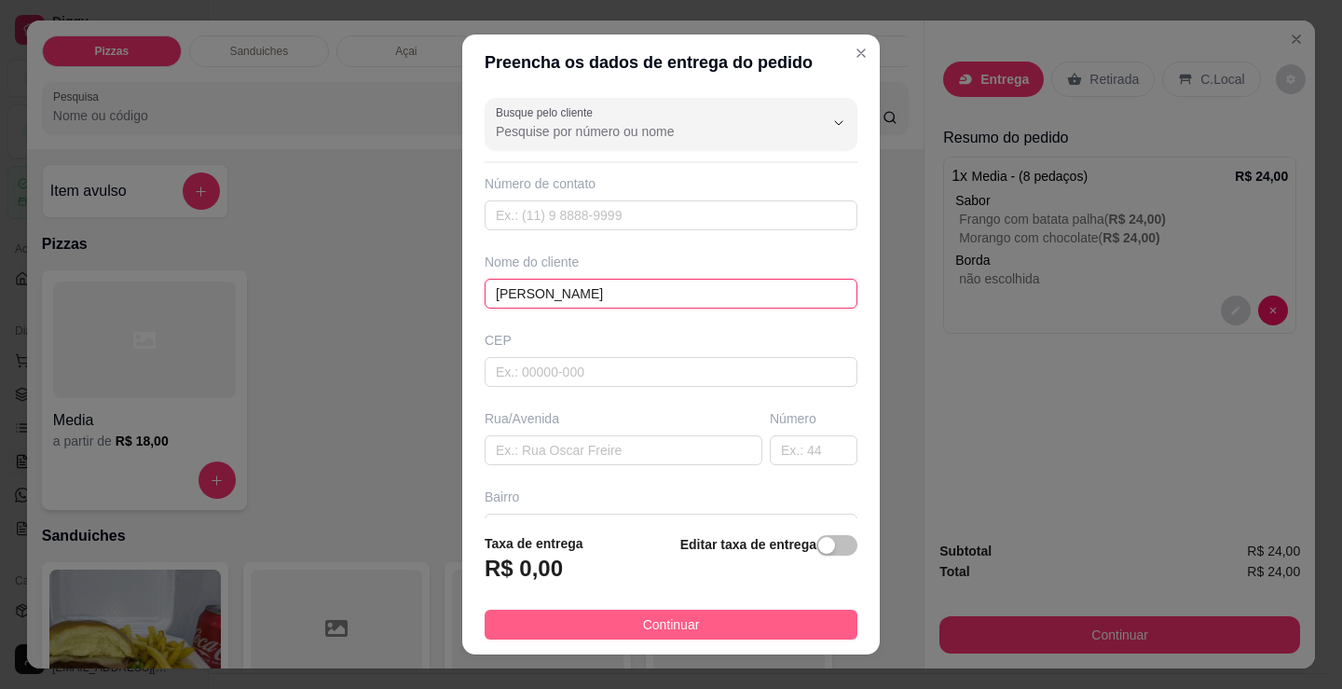
type input "[PERSON_NAME]"
click at [716, 623] on button "Continuar" at bounding box center [671, 625] width 373 height 30
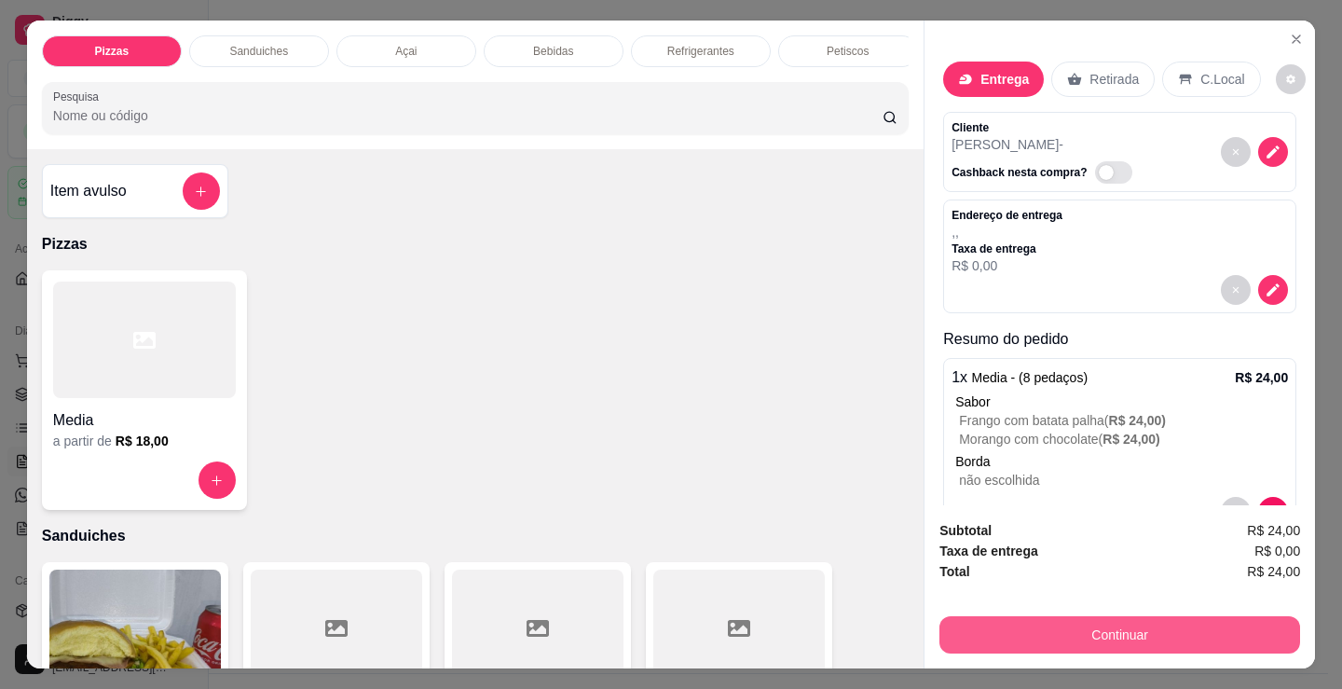
click at [964, 624] on button "Continuar" at bounding box center [1119, 634] width 361 height 37
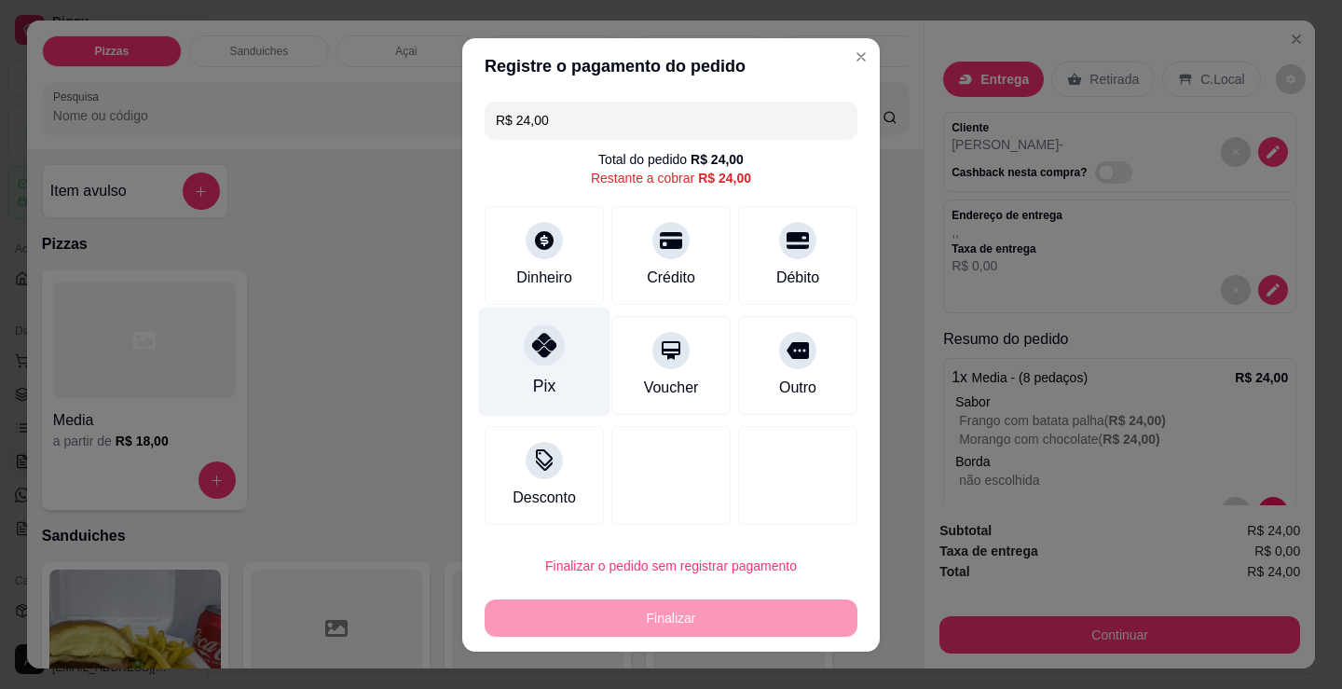
click at [479, 401] on div "Pix" at bounding box center [544, 361] width 131 height 109
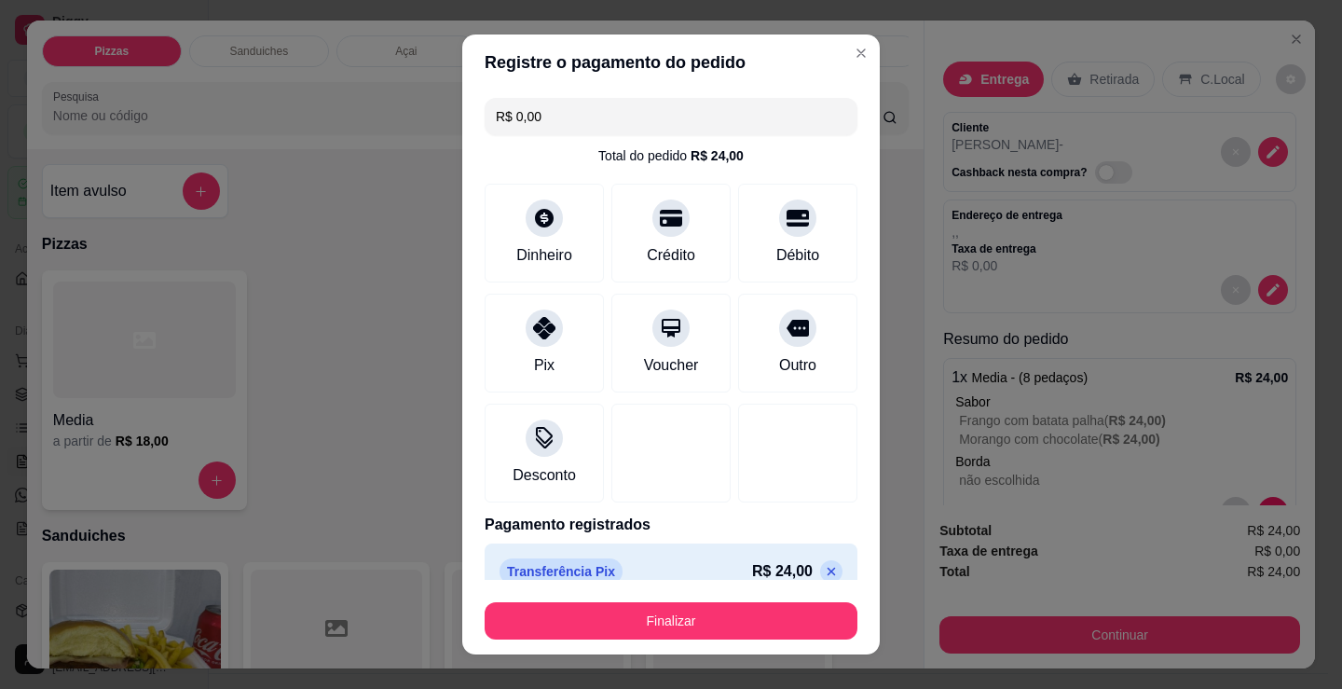
click at [820, 573] on p at bounding box center [831, 571] width 22 height 22
type input "R$ 24,00"
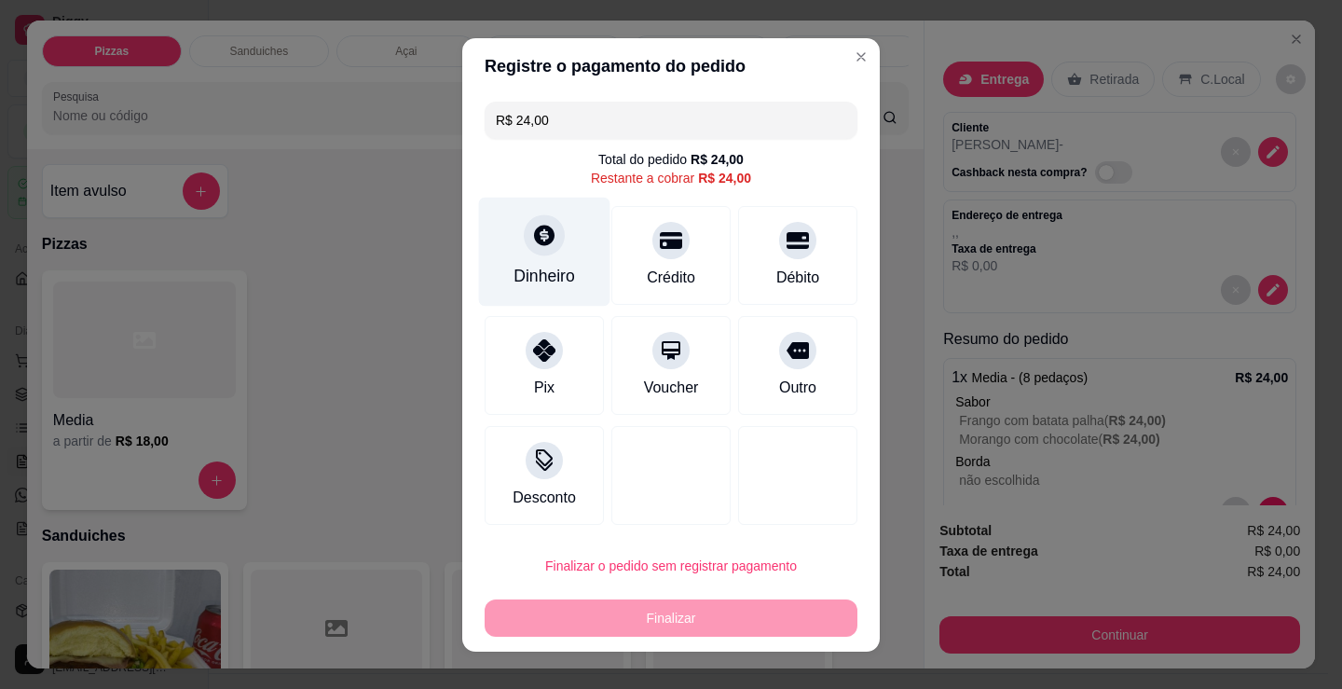
click at [532, 232] on icon at bounding box center [544, 235] width 24 height 24
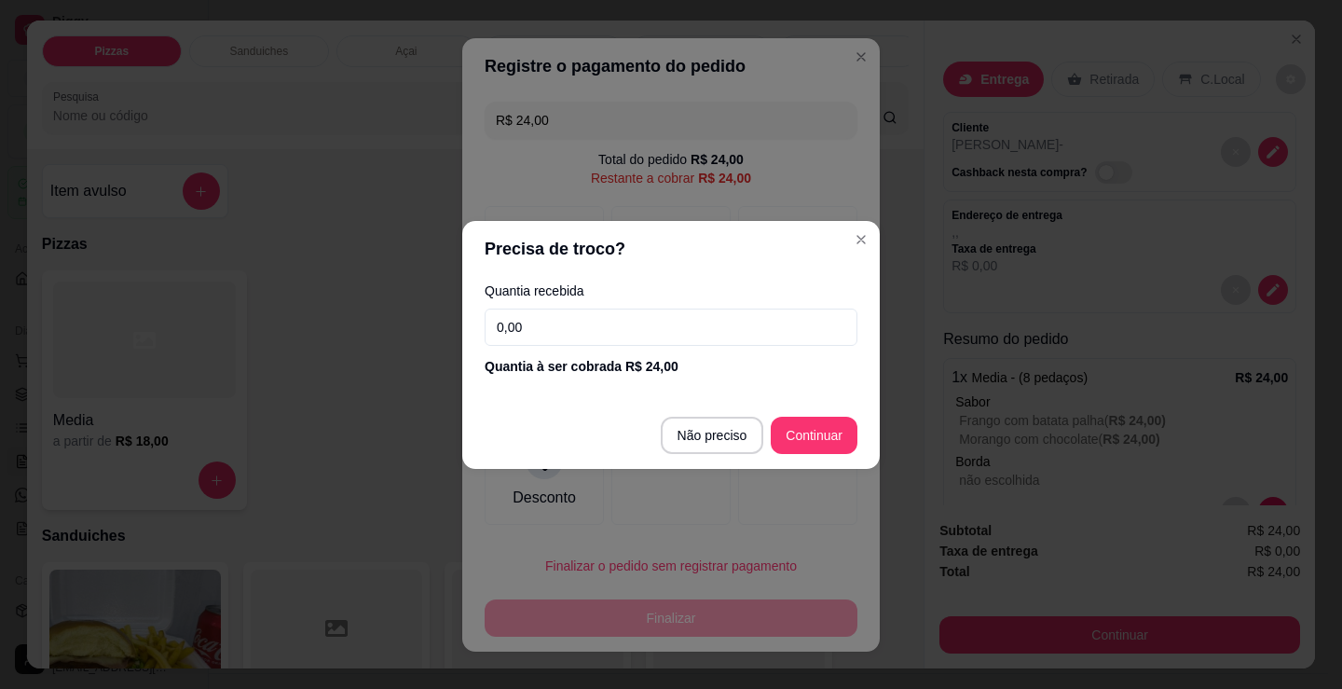
click at [612, 322] on input "0,00" at bounding box center [671, 326] width 373 height 37
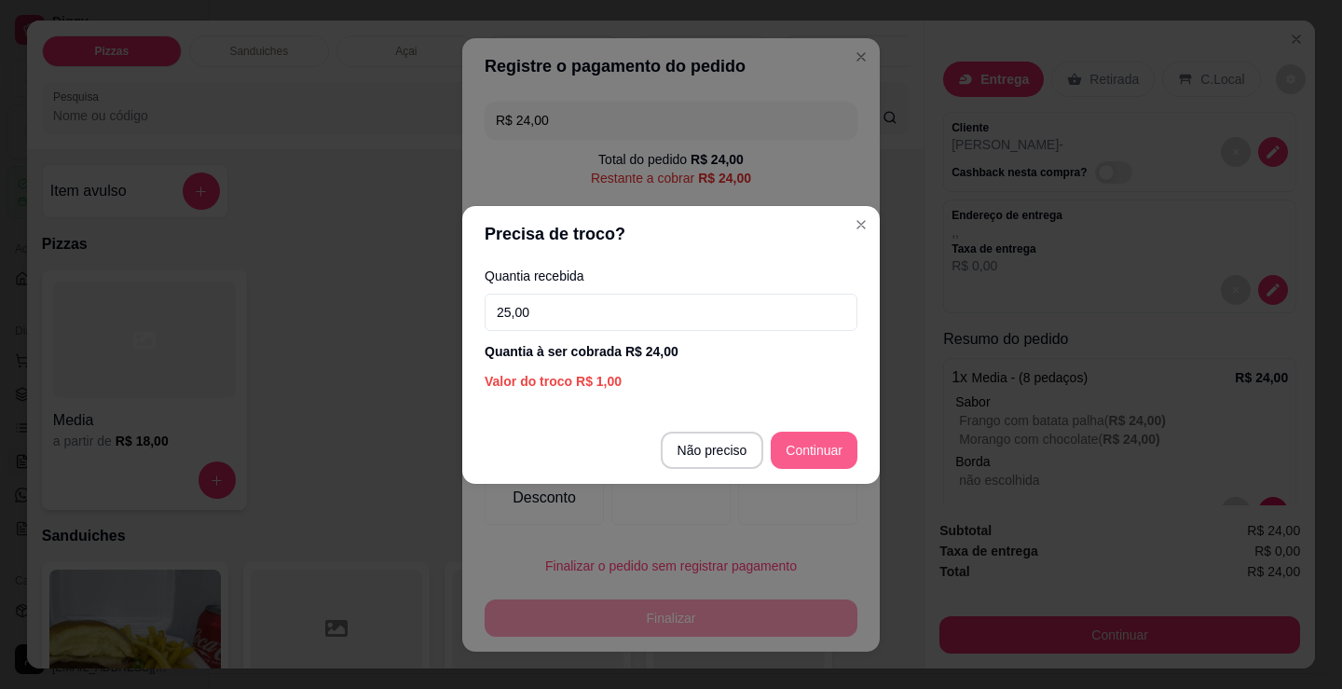
type input "25,00"
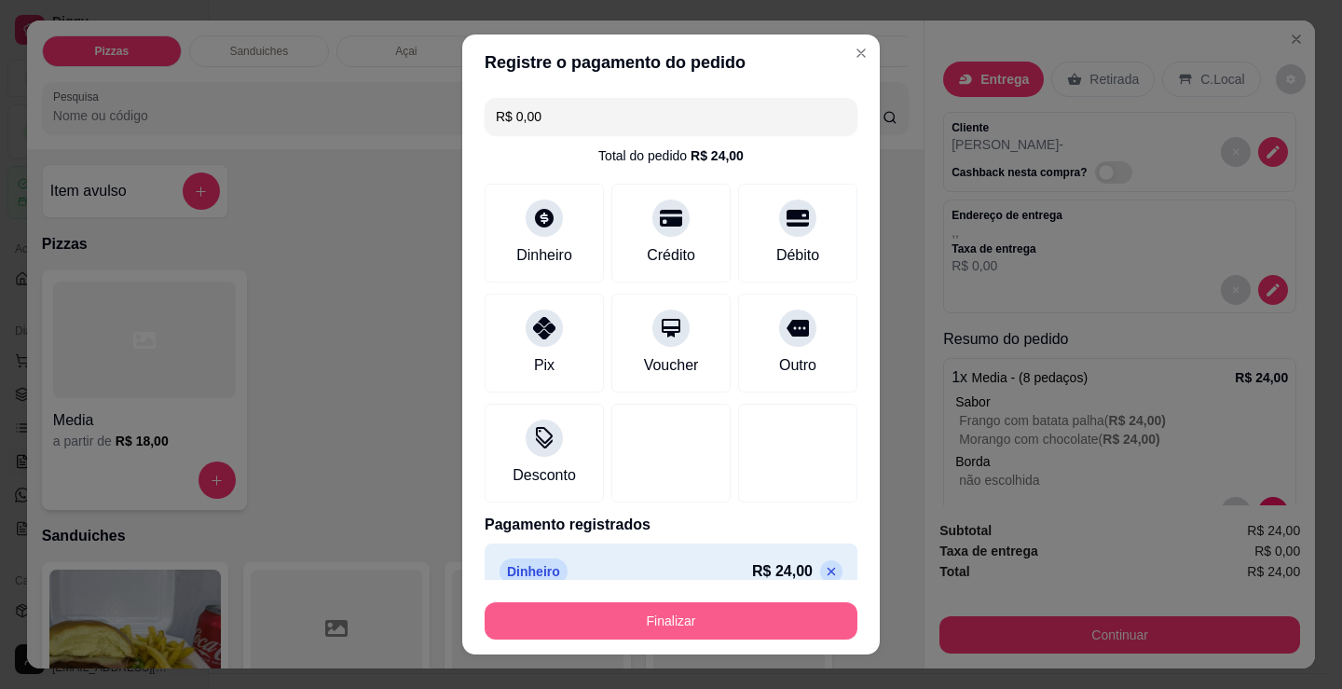
click at [761, 624] on button "Finalizar" at bounding box center [671, 620] width 373 height 37
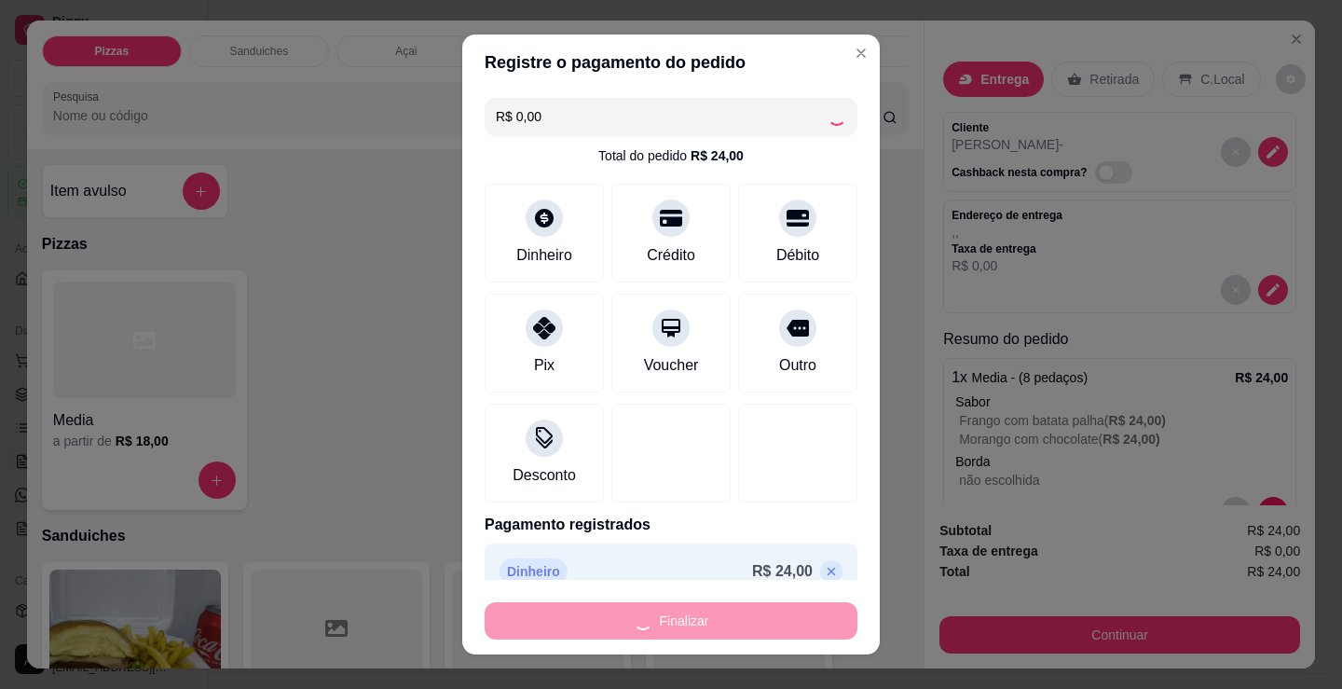
type input "-R$ 24,00"
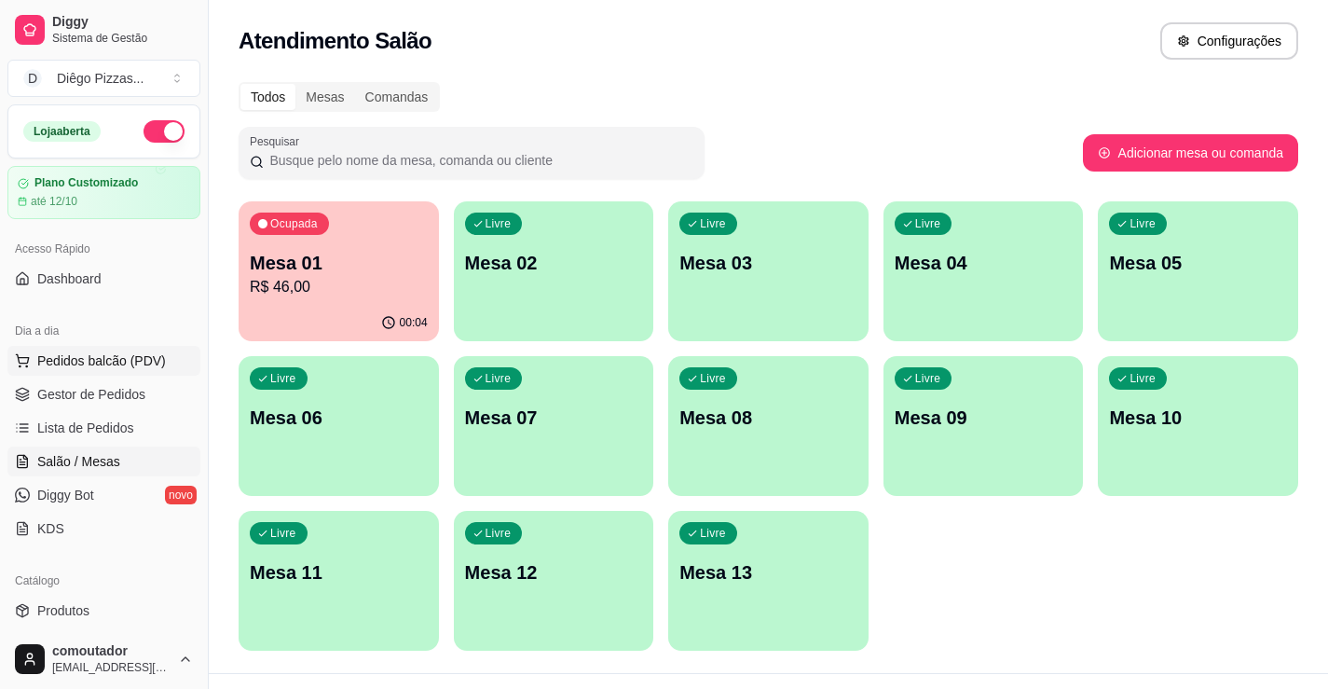
click at [45, 360] on span "Pedidos balcão (PDV)" at bounding box center [101, 360] width 129 height 19
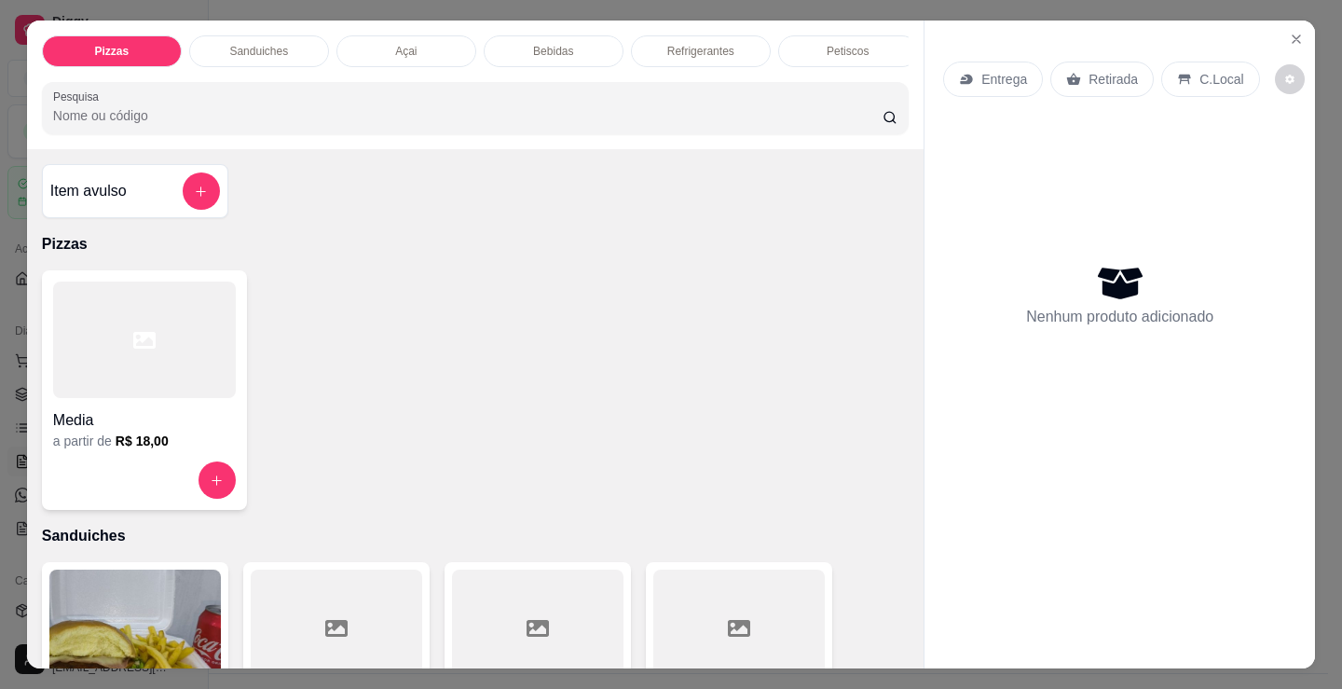
click at [267, 46] on p "Sanduiches" at bounding box center [258, 51] width 59 height 15
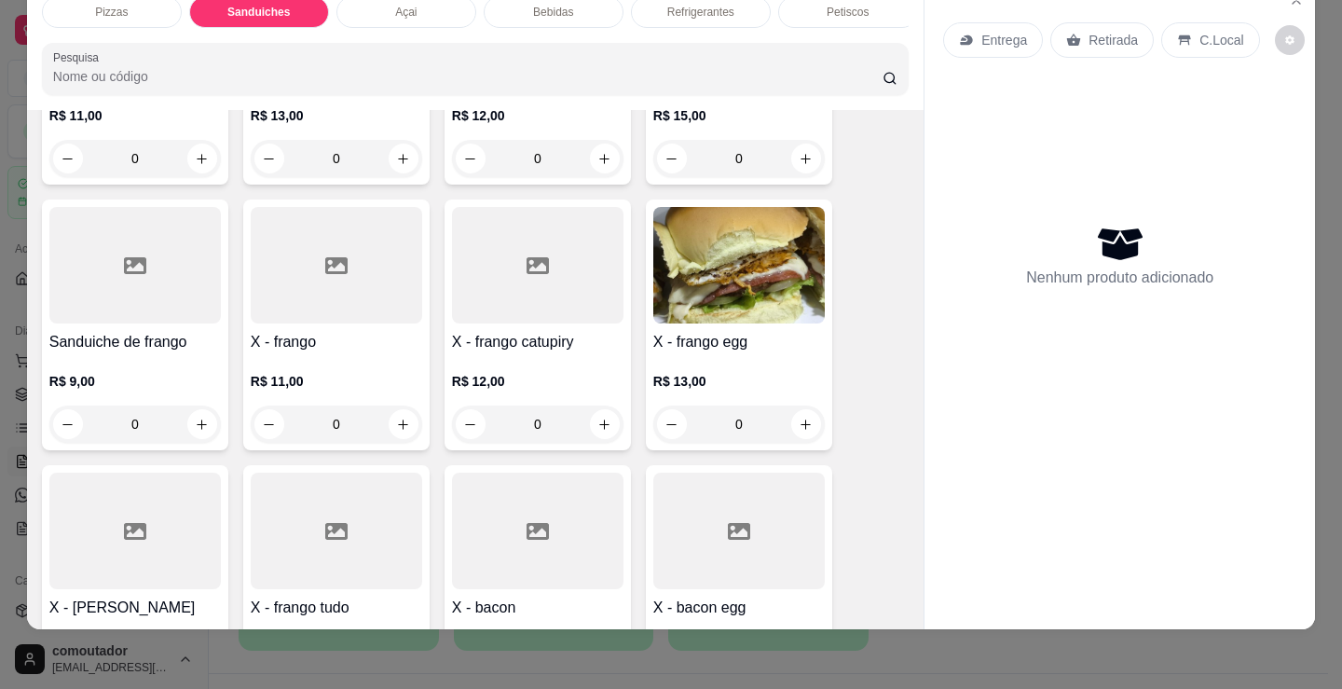
scroll to position [1121, 0]
click at [602, 418] on div "0" at bounding box center [537, 422] width 171 height 37
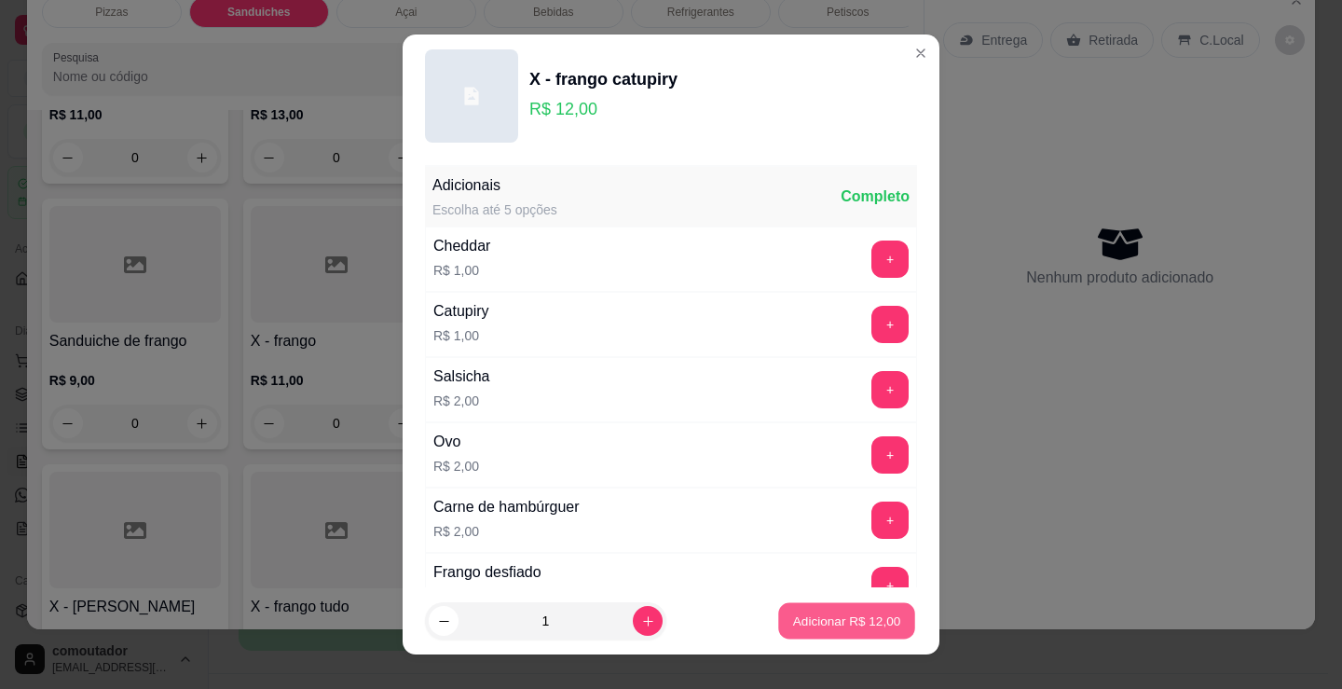
click at [873, 610] on button "Adicionar R$ 12,00" at bounding box center [846, 621] width 137 height 36
type input "1"
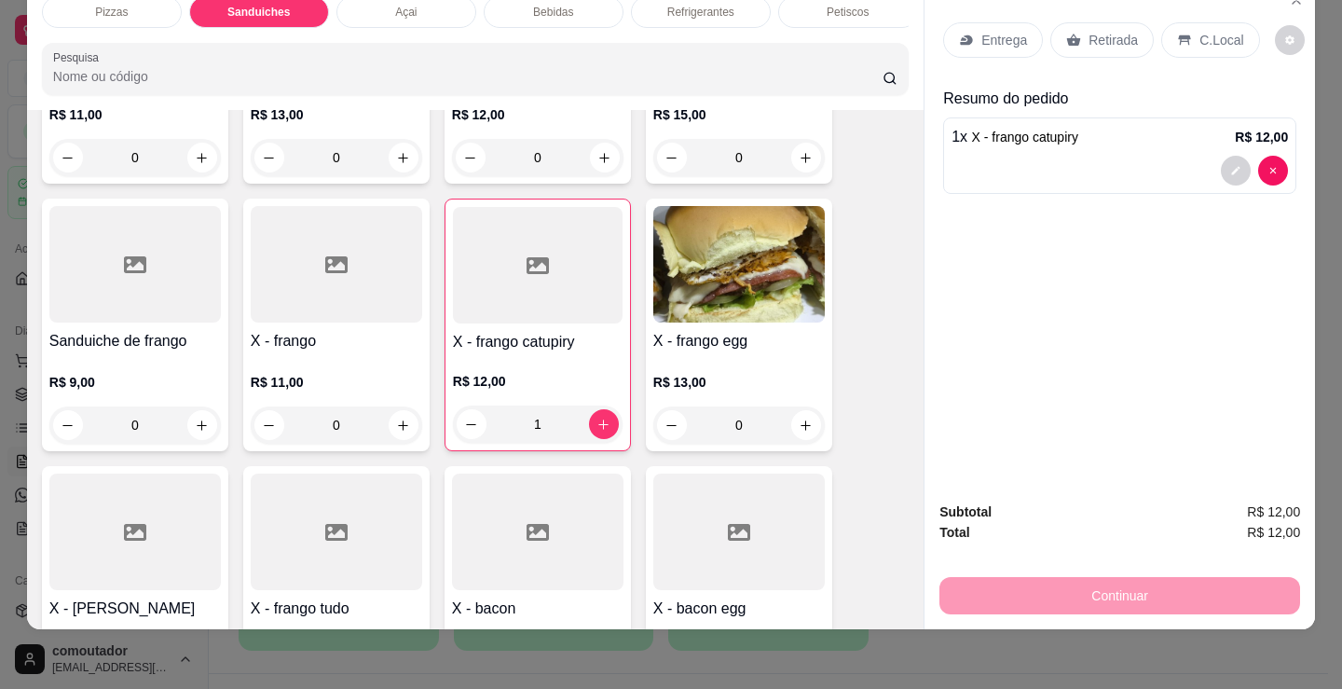
click at [137, 6] on div "Pizzas" at bounding box center [112, 12] width 140 height 32
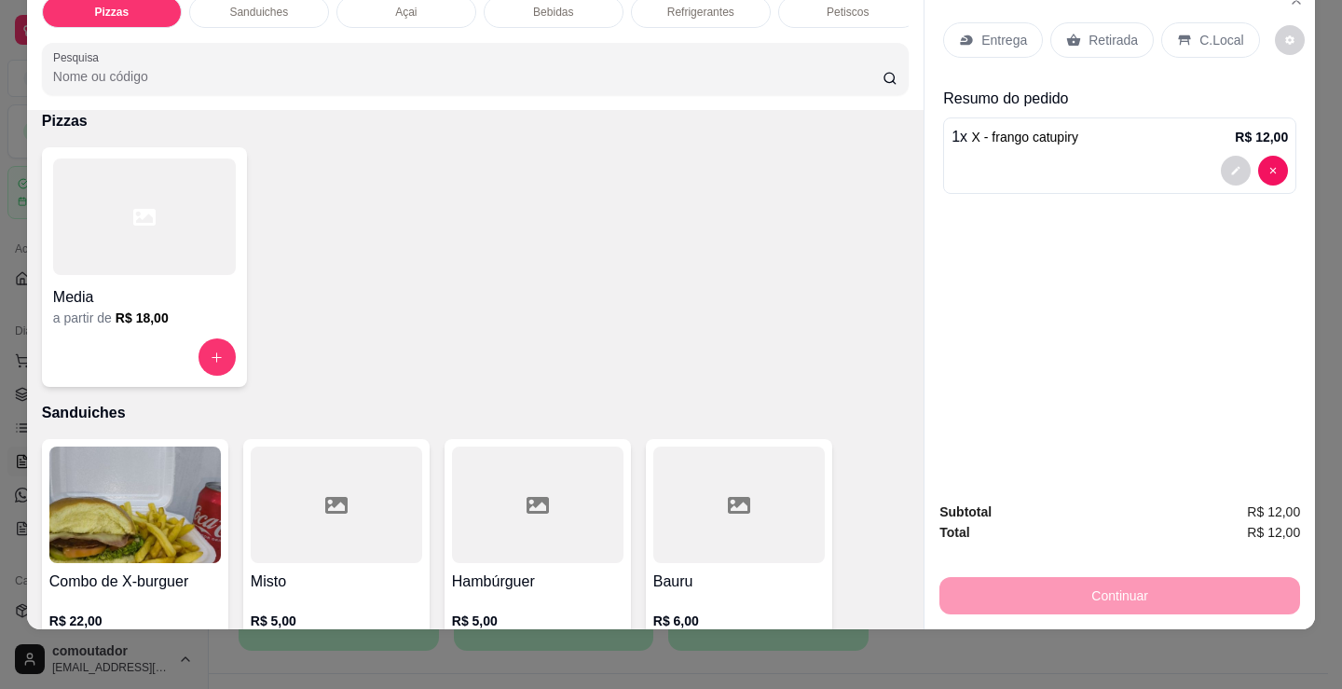
click at [145, 279] on div "Media" at bounding box center [144, 292] width 183 height 34
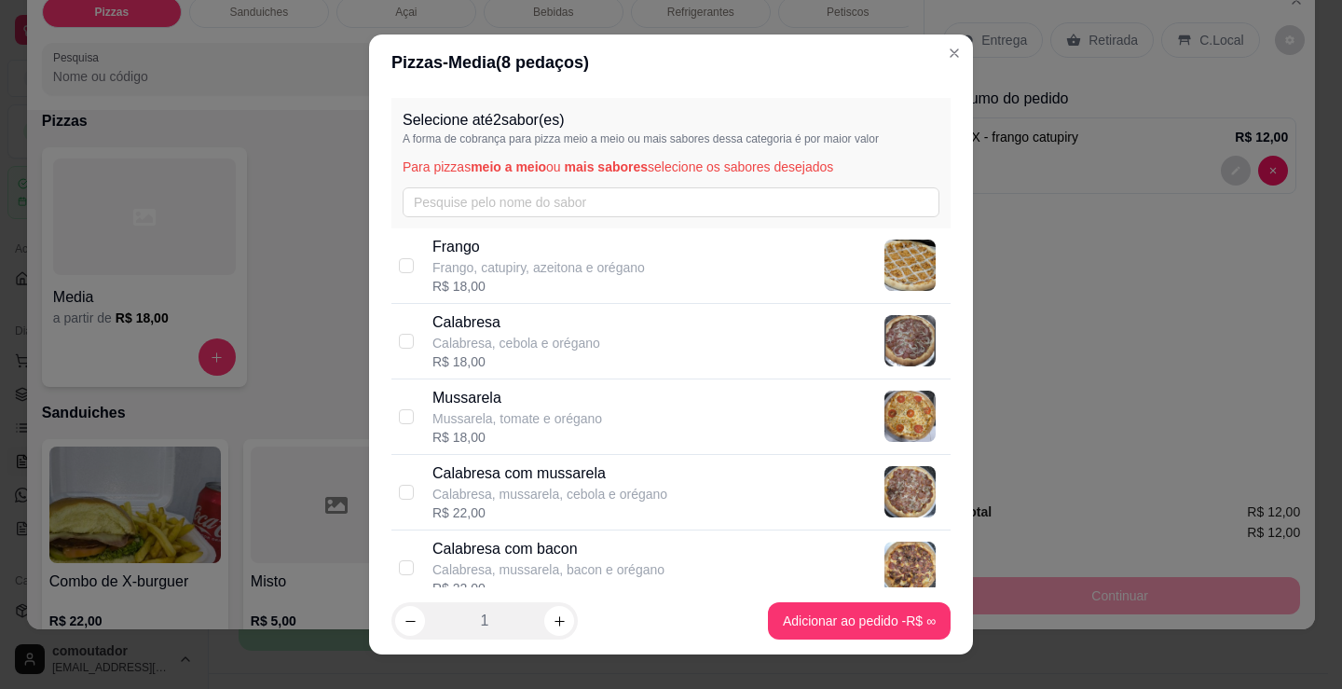
click at [555, 252] on p "Frango" at bounding box center [538, 247] width 212 height 22
checkbox input "true"
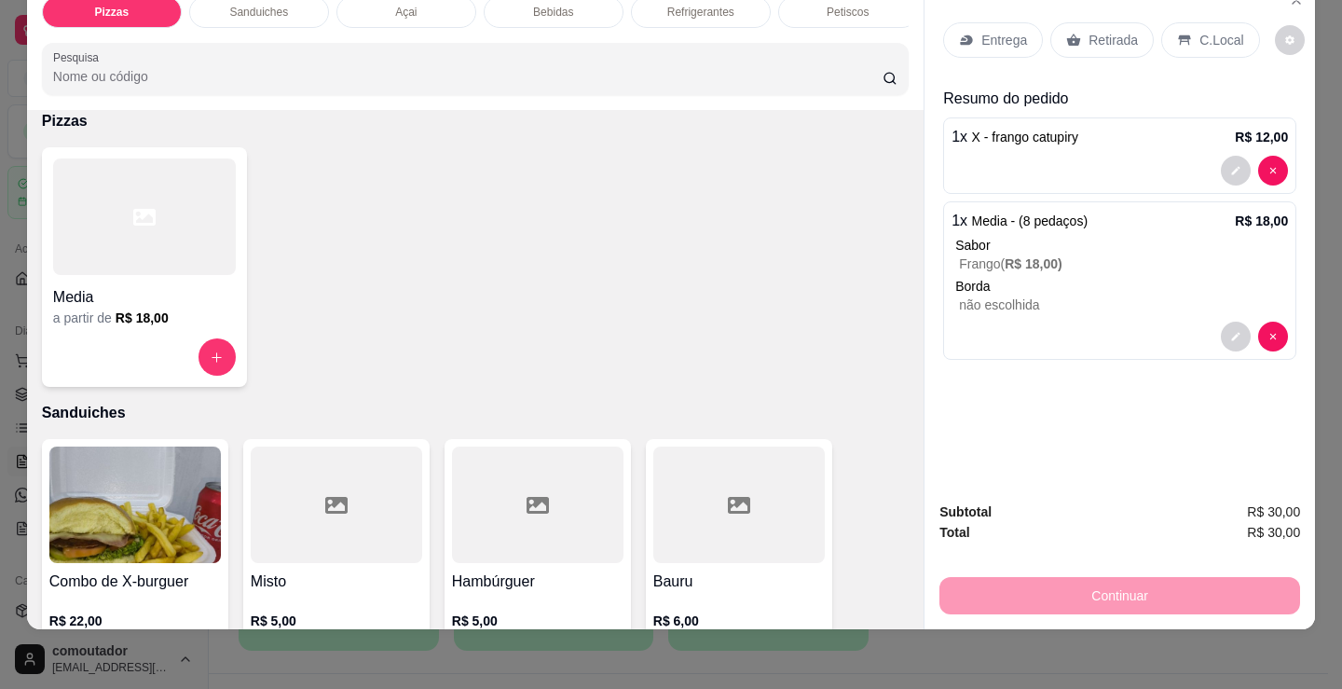
drag, startPoint x: 702, startPoint y: 412, endPoint x: 702, endPoint y: 397, distance: 14.9
click at [702, 412] on p "Sanduiches" at bounding box center [475, 413] width 867 height 22
click at [1008, 31] on p "Entrega" at bounding box center [1004, 40] width 46 height 19
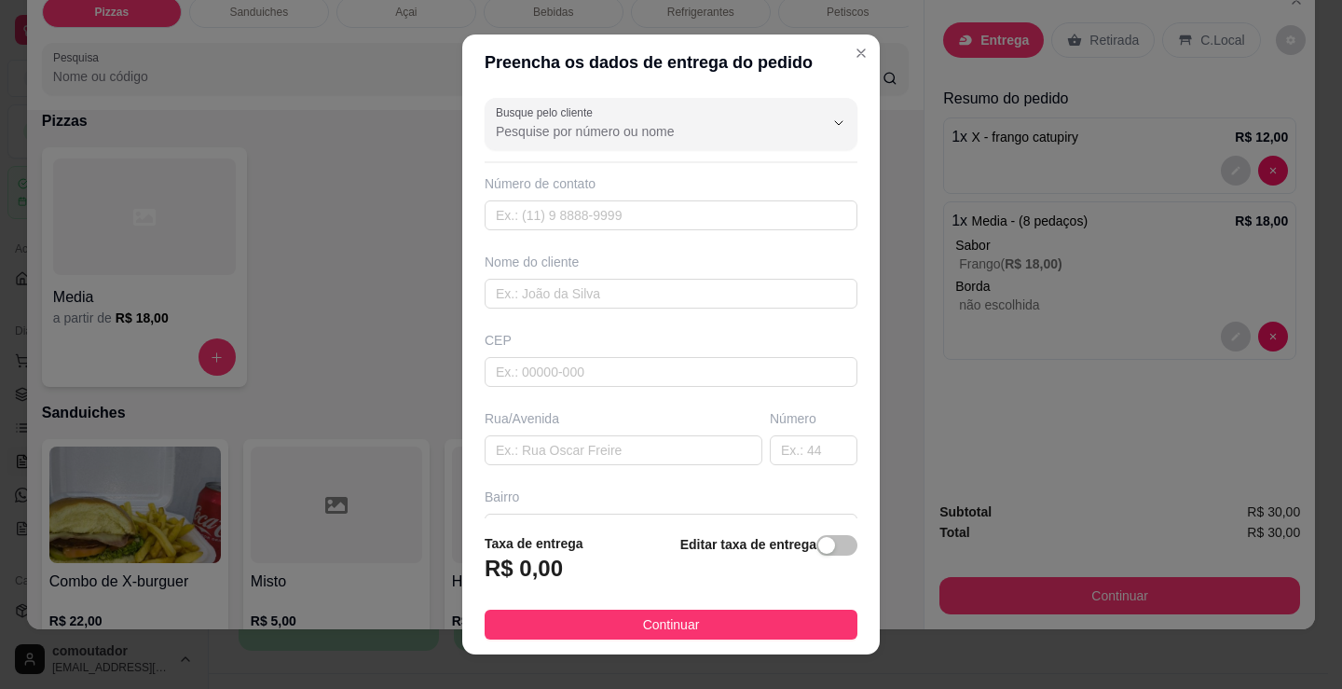
click at [680, 315] on div "Busque pelo cliente Número de contato Nome do cliente CEP Rua/[GEOGRAPHIC_DATA]" at bounding box center [671, 304] width 418 height 428
click at [681, 297] on input "text" at bounding box center [671, 294] width 373 height 30
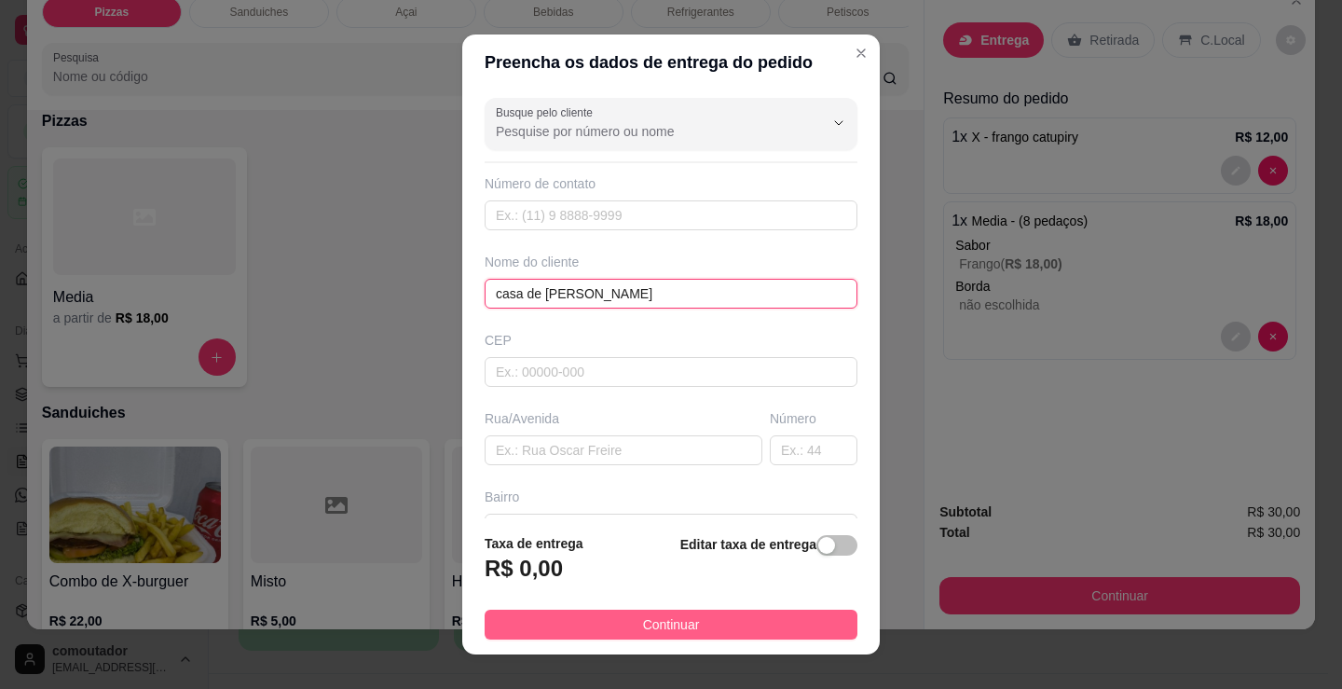
type input "casa de [PERSON_NAME]"
click at [707, 630] on button "Continuar" at bounding box center [671, 625] width 373 height 30
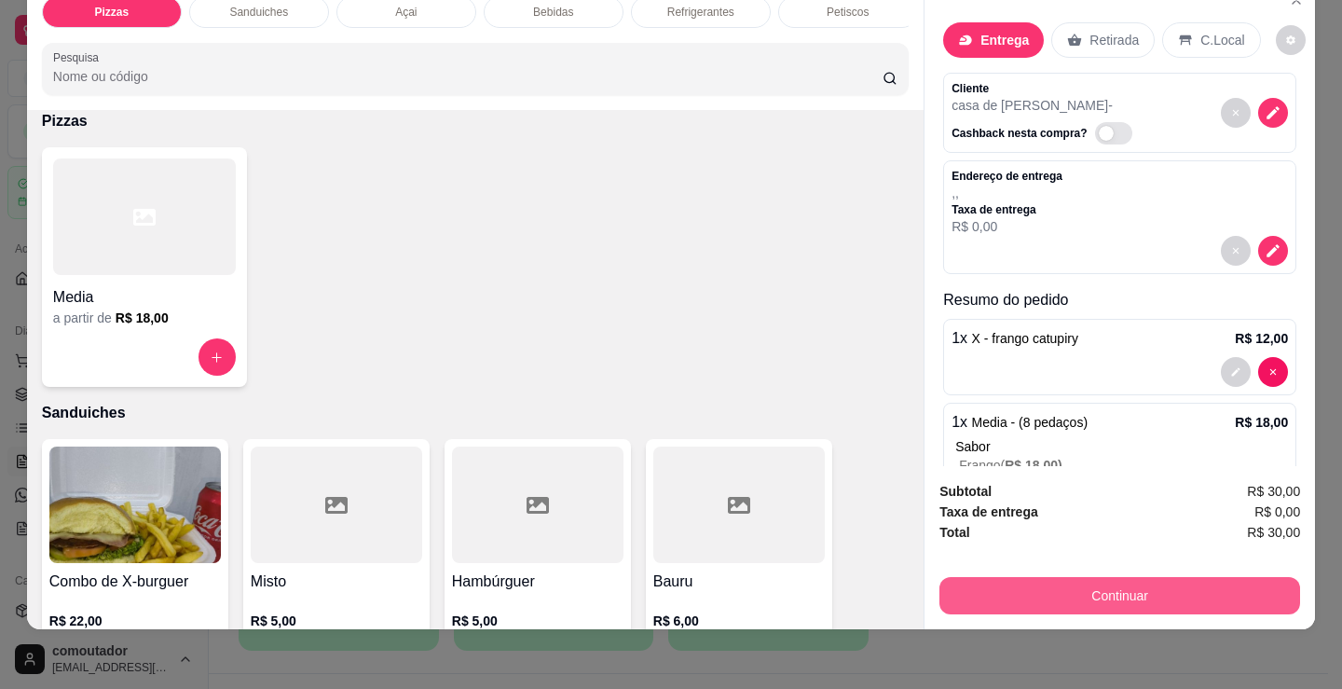
click at [954, 583] on button "Continuar" at bounding box center [1119, 595] width 361 height 37
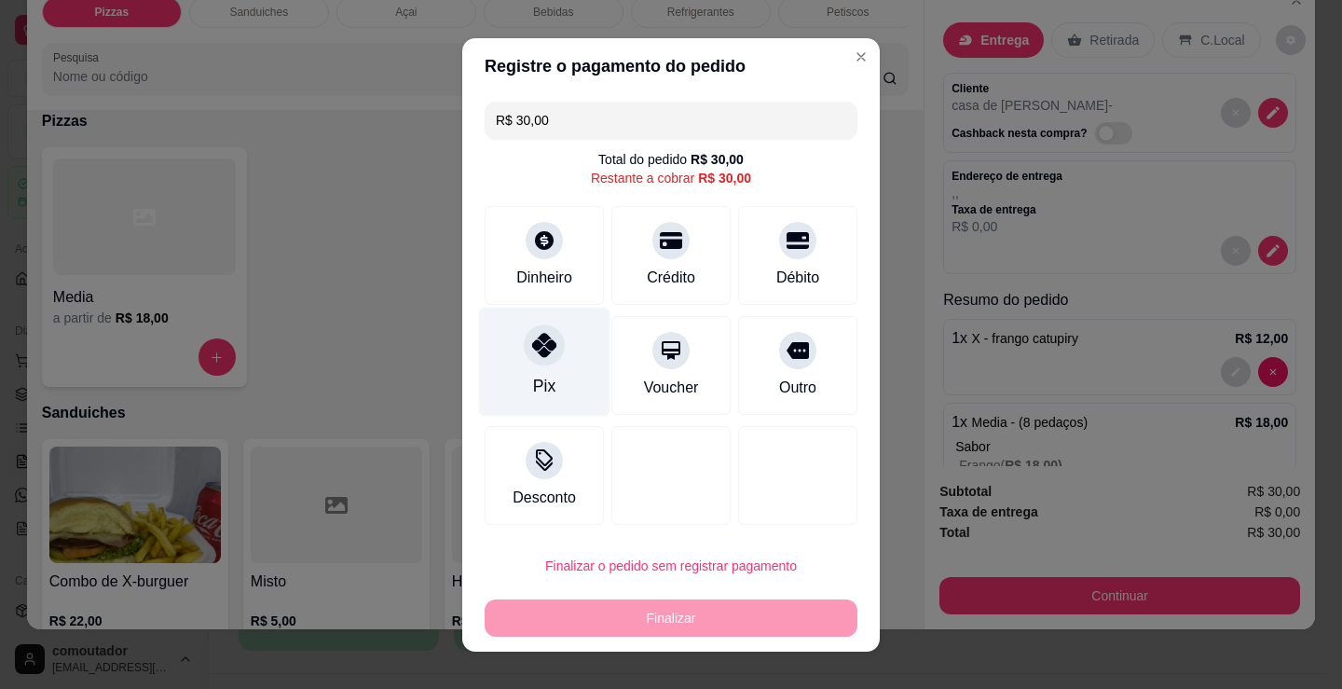
click at [535, 339] on icon at bounding box center [544, 345] width 24 height 24
type input "R$ 0,00"
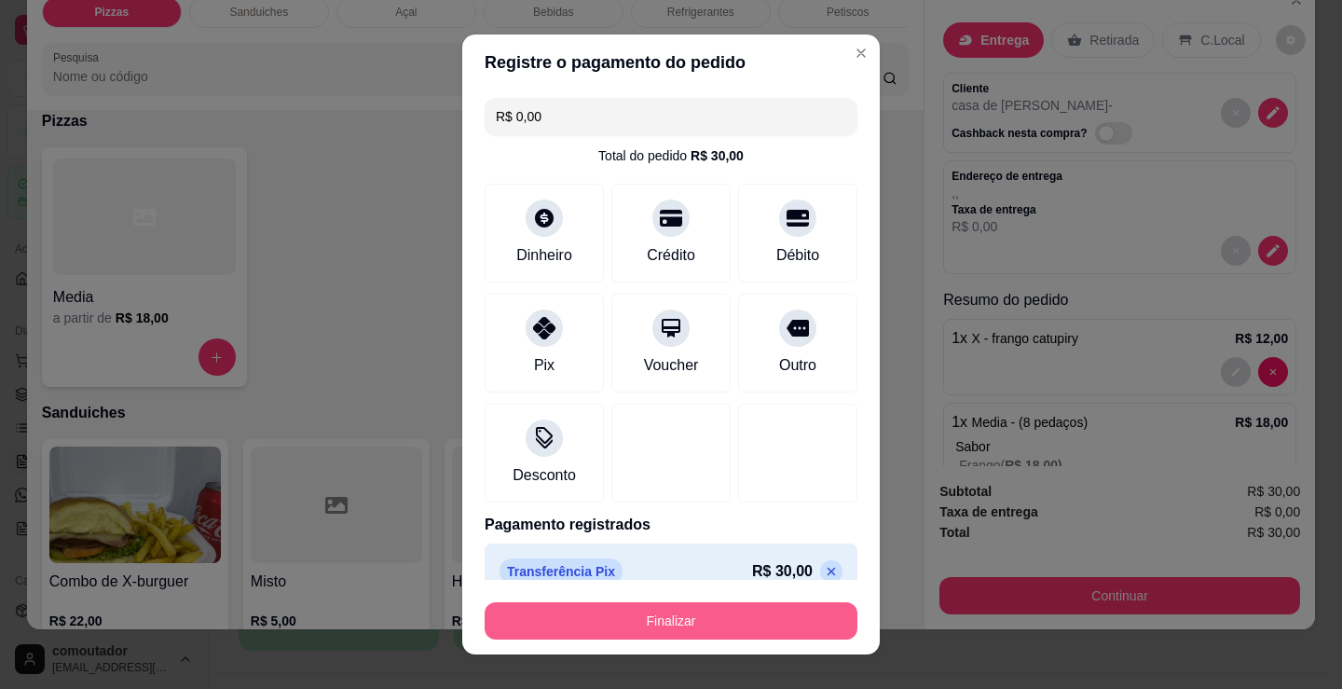
click at [639, 610] on button "Finalizar" at bounding box center [671, 620] width 373 height 37
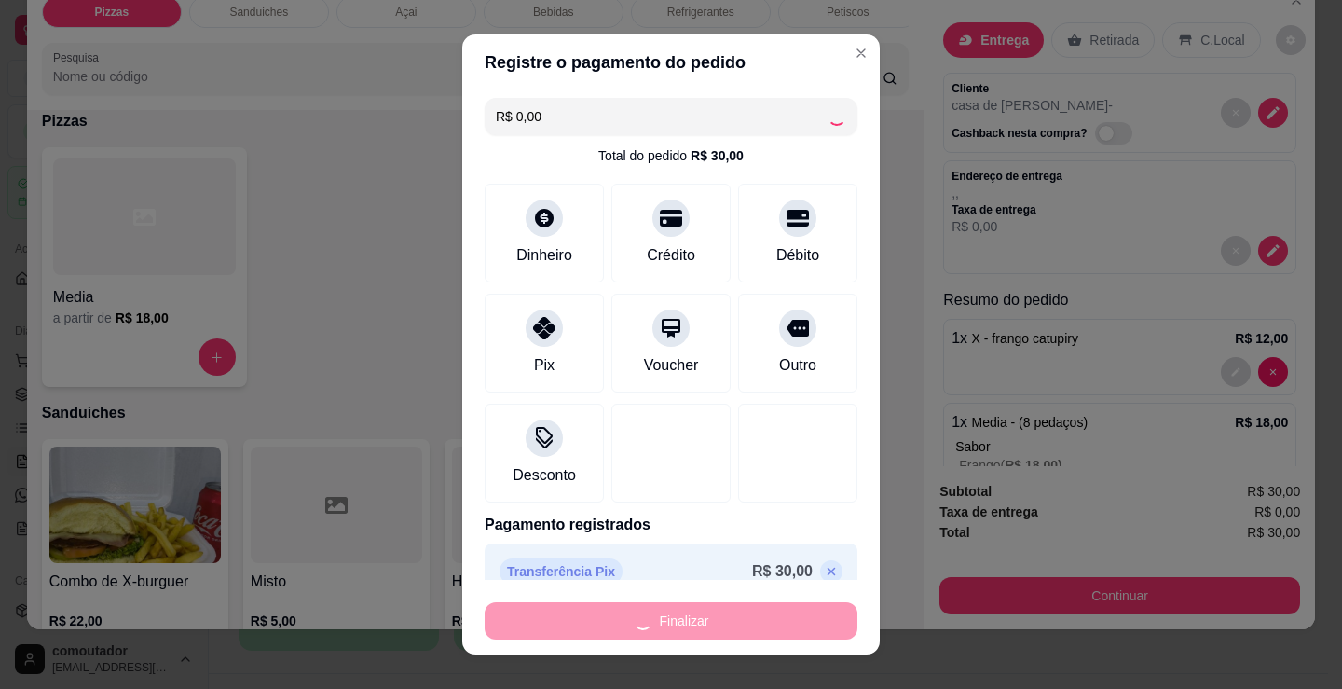
type input "0"
type input "-R$ 30,00"
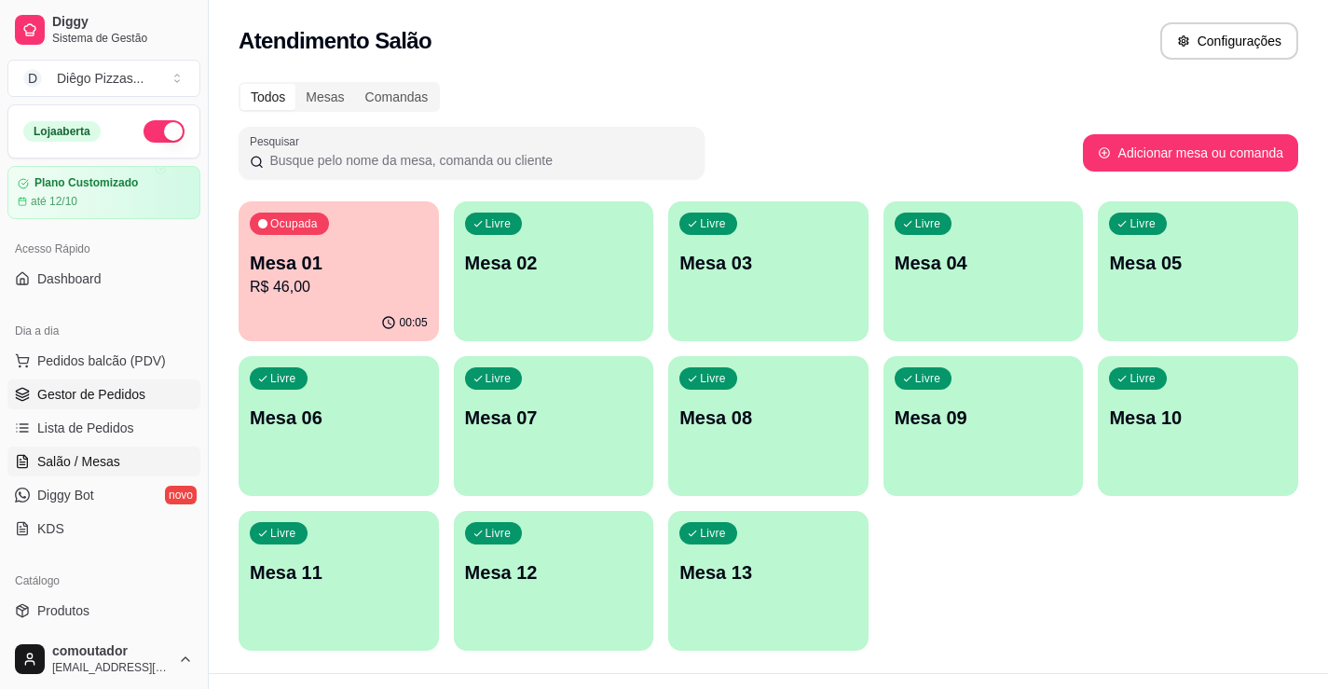
drag, startPoint x: 116, startPoint y: 422, endPoint x: 111, endPoint y: 396, distance: 26.5
click at [116, 422] on span "Lista de Pedidos" at bounding box center [85, 427] width 97 height 19
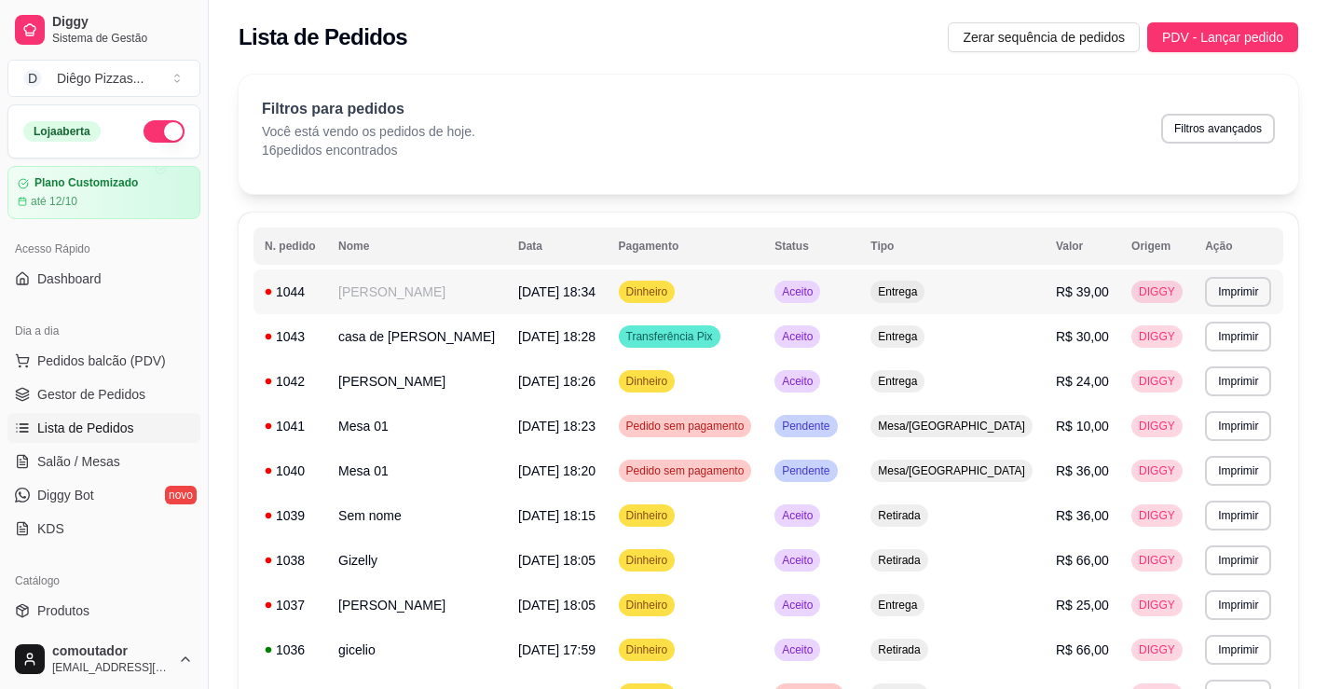
click at [480, 292] on td "[PERSON_NAME]" at bounding box center [417, 291] width 180 height 45
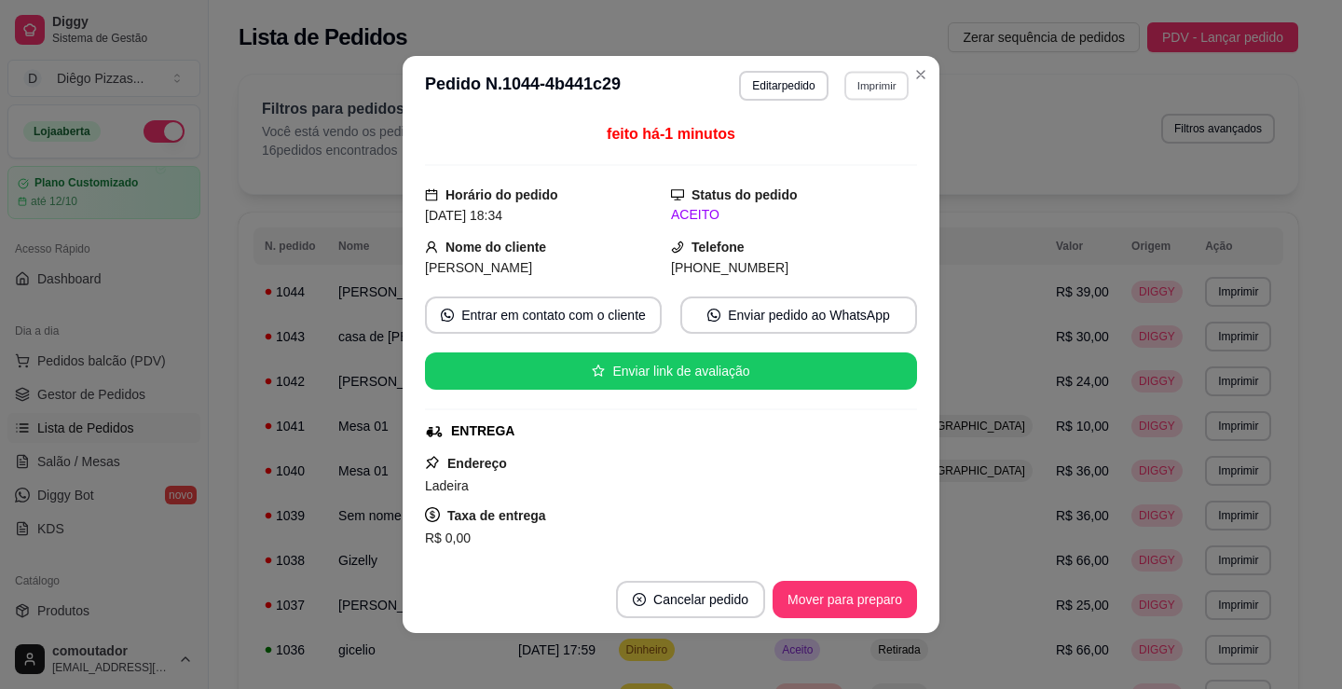
click at [862, 85] on button "Imprimir" at bounding box center [876, 85] width 64 height 29
click at [817, 159] on button "IMPRESSORA" at bounding box center [837, 151] width 135 height 30
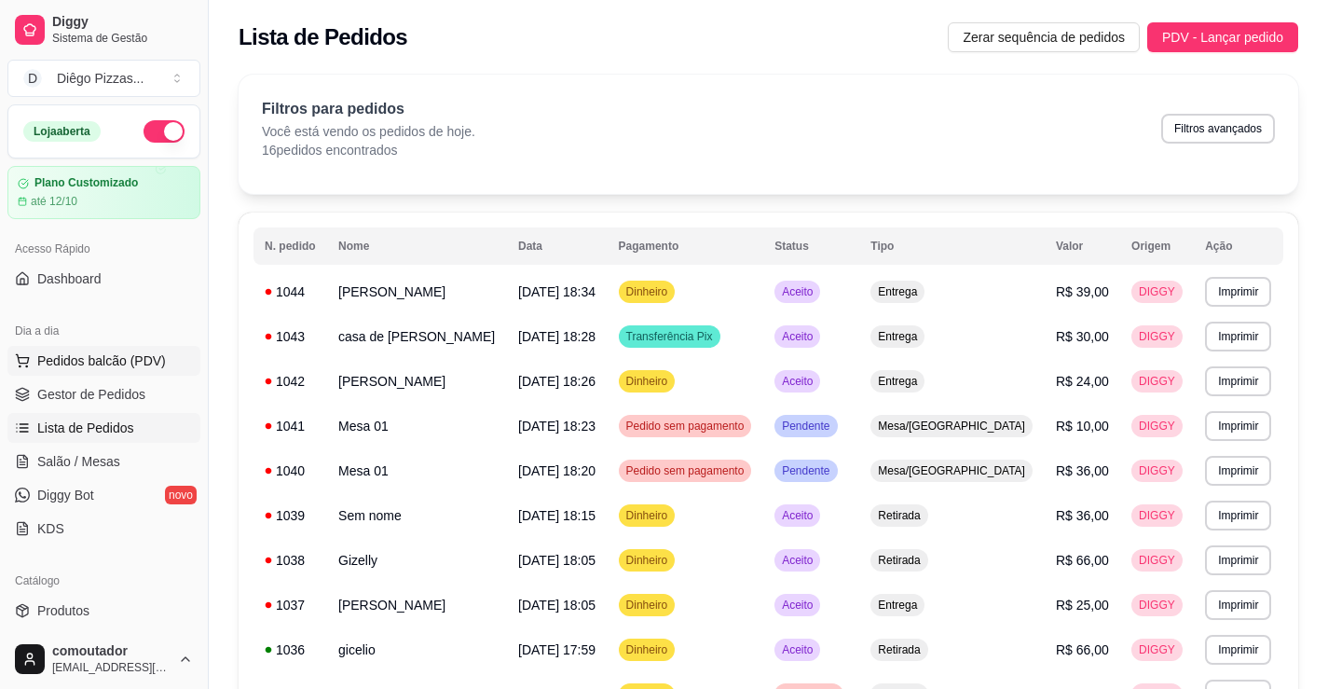
click at [85, 359] on span "Pedidos balcão (PDV)" at bounding box center [101, 360] width 129 height 19
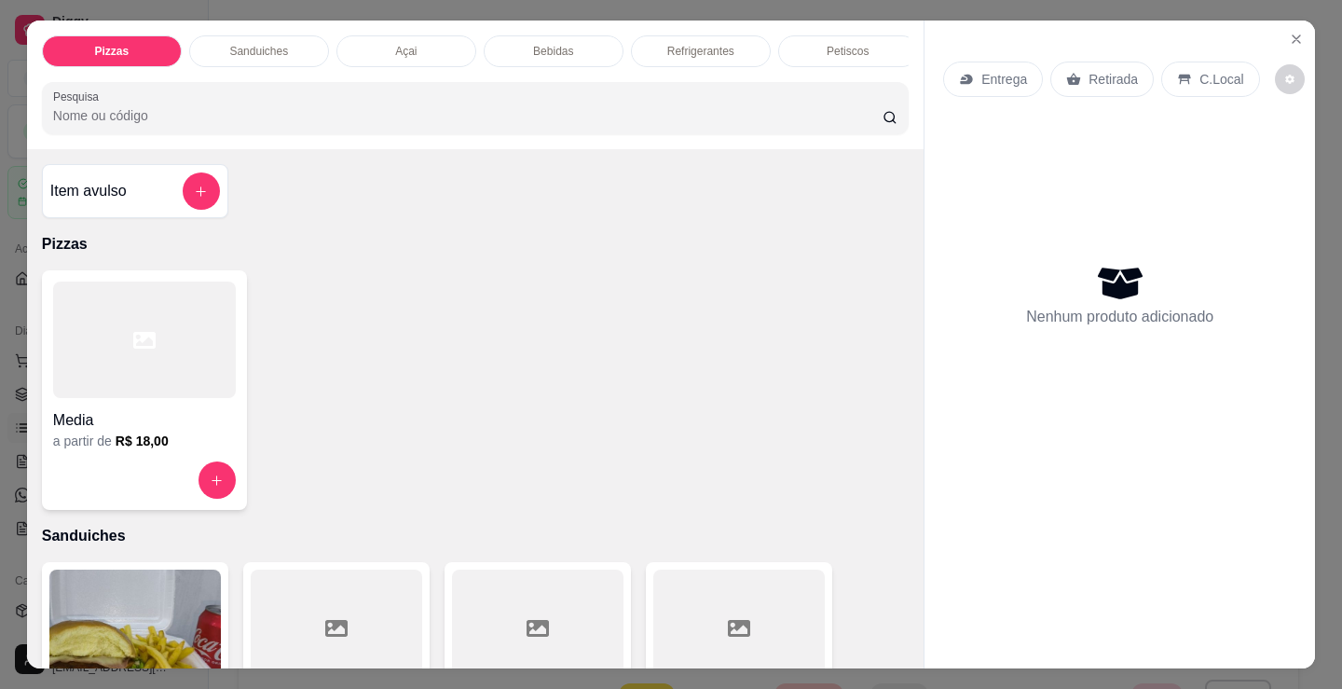
click at [183, 375] on div at bounding box center [144, 339] width 183 height 117
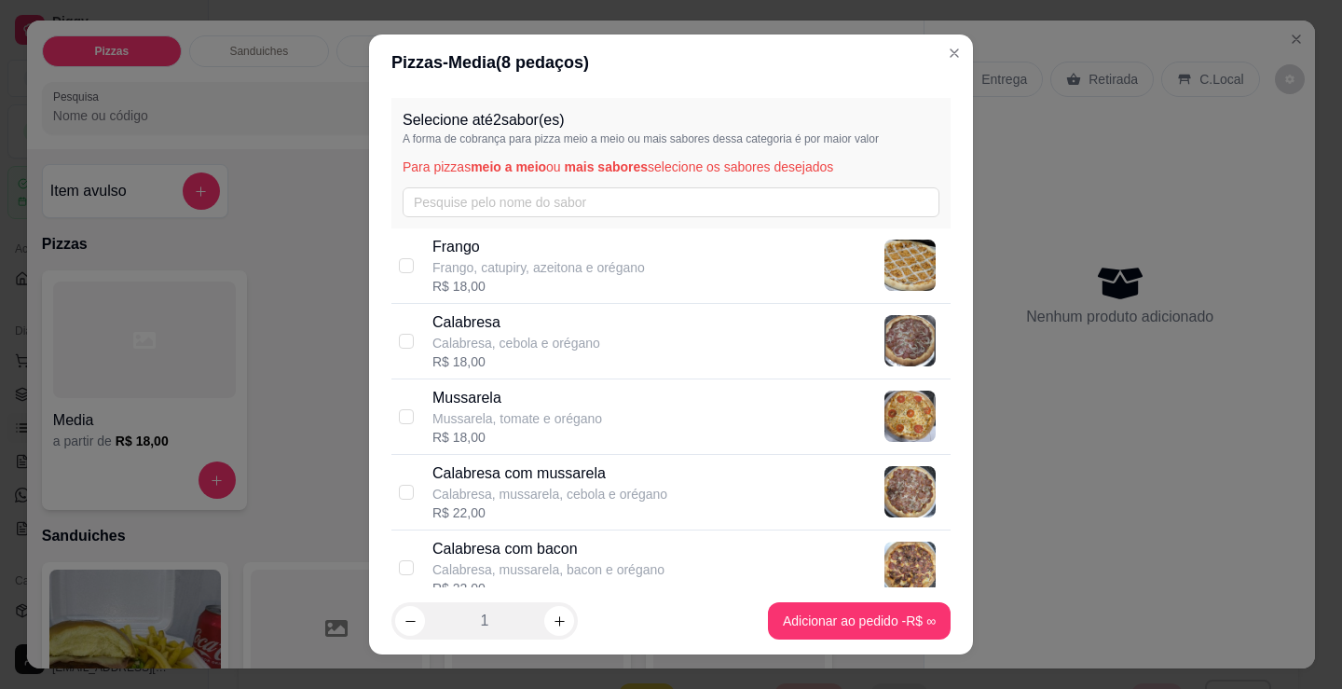
click at [694, 493] on div "Calabresa com mussarela Calabresa, mussarela, cebola e orégano R$ 22,00" at bounding box center [687, 492] width 511 height 60
checkbox input "true"
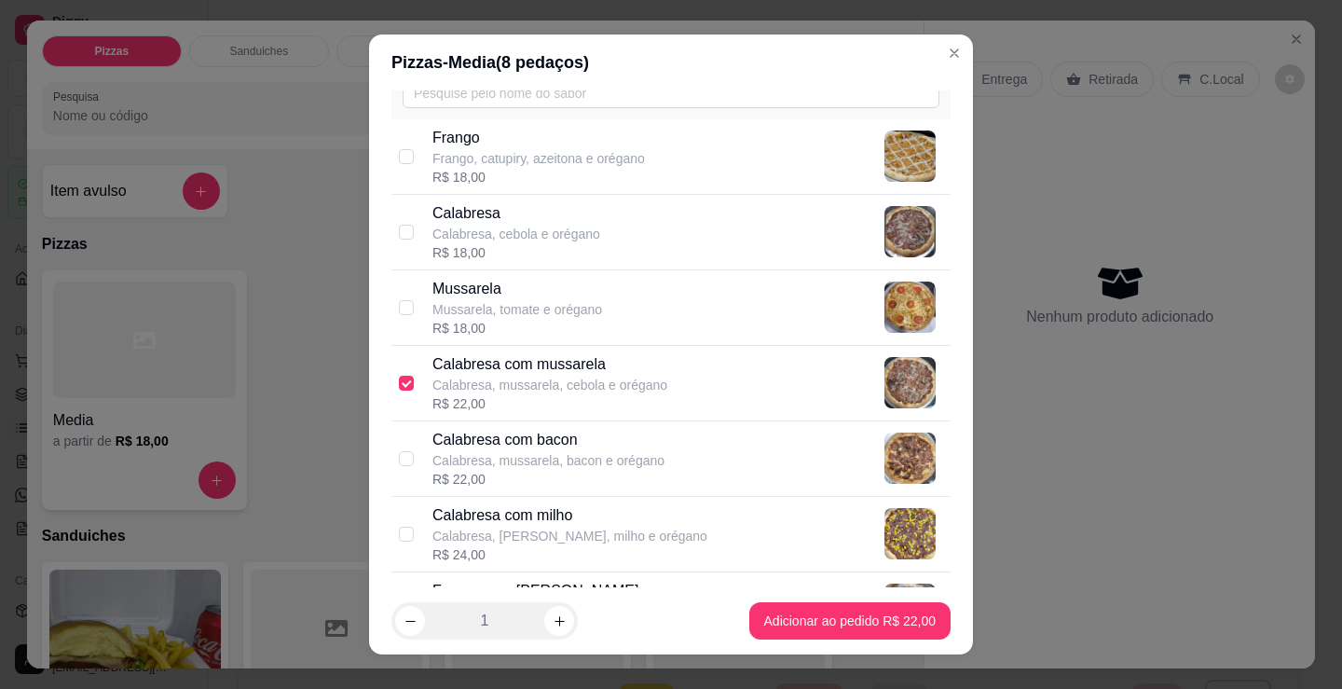
scroll to position [373, 0]
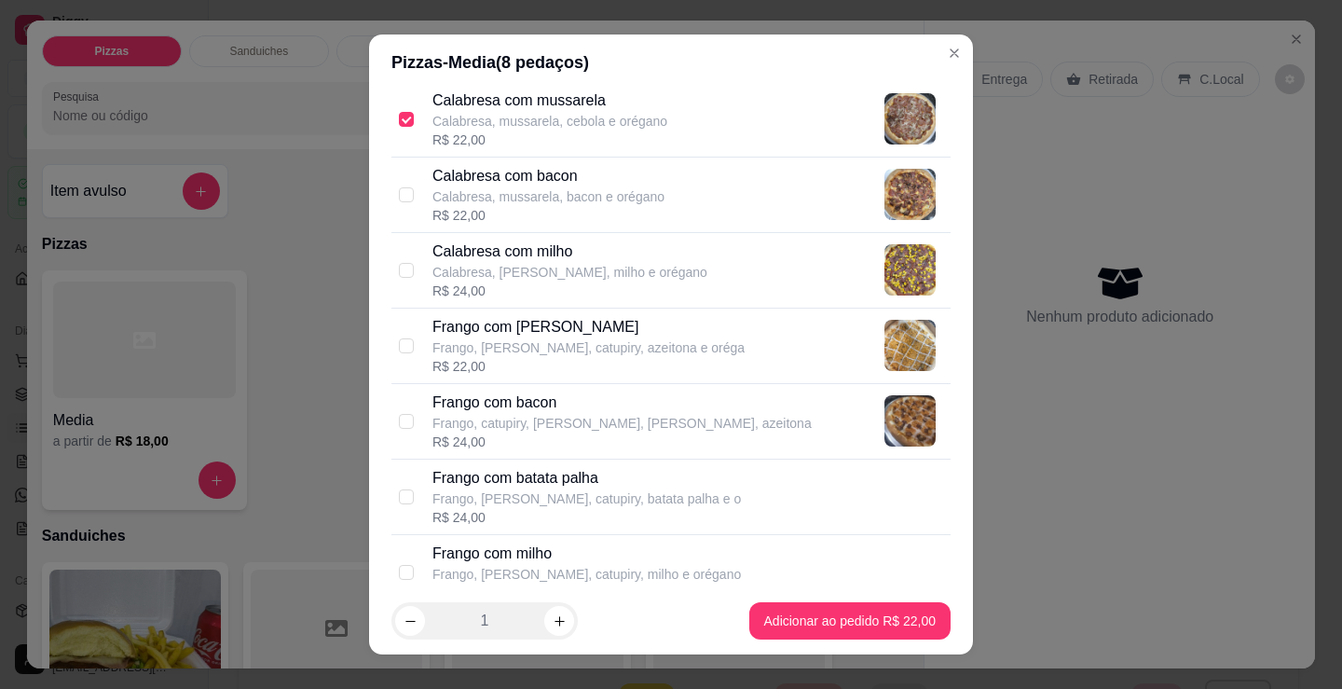
click at [591, 328] on p "Frango com [PERSON_NAME]" at bounding box center [588, 327] width 312 height 22
checkbox input "true"
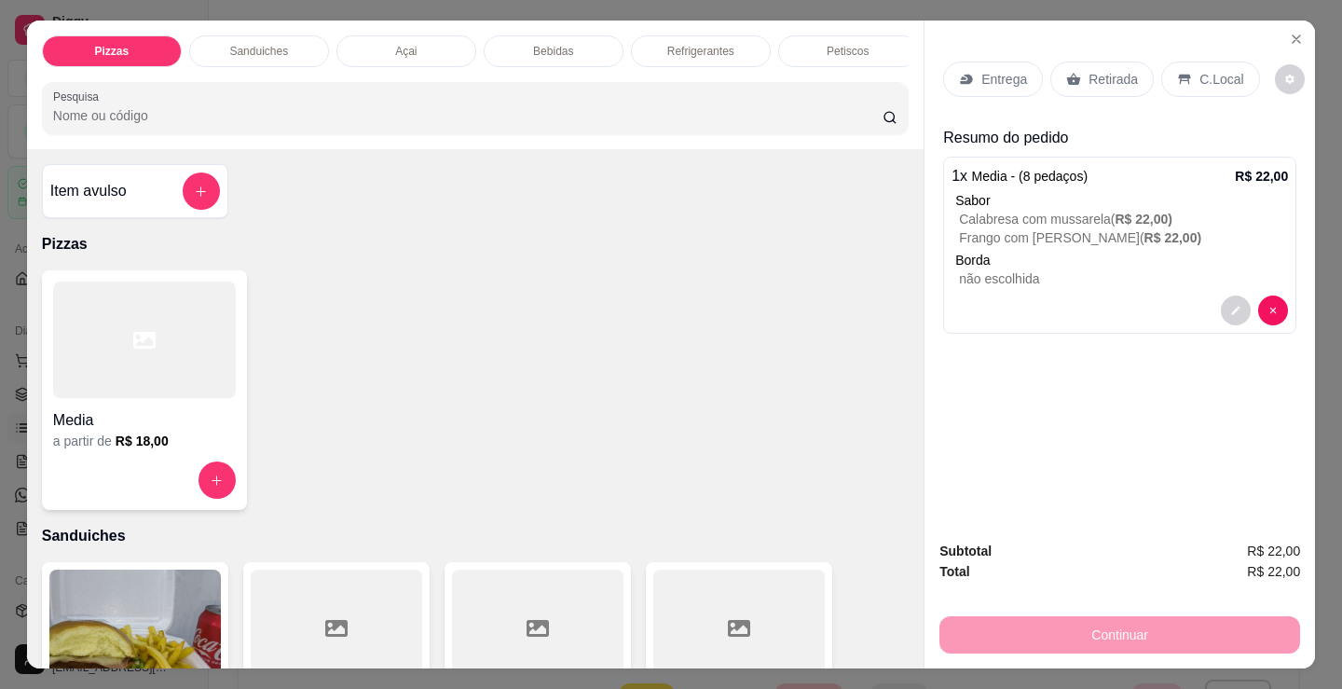
click at [667, 48] on p "Refrigerantes" at bounding box center [700, 51] width 67 height 15
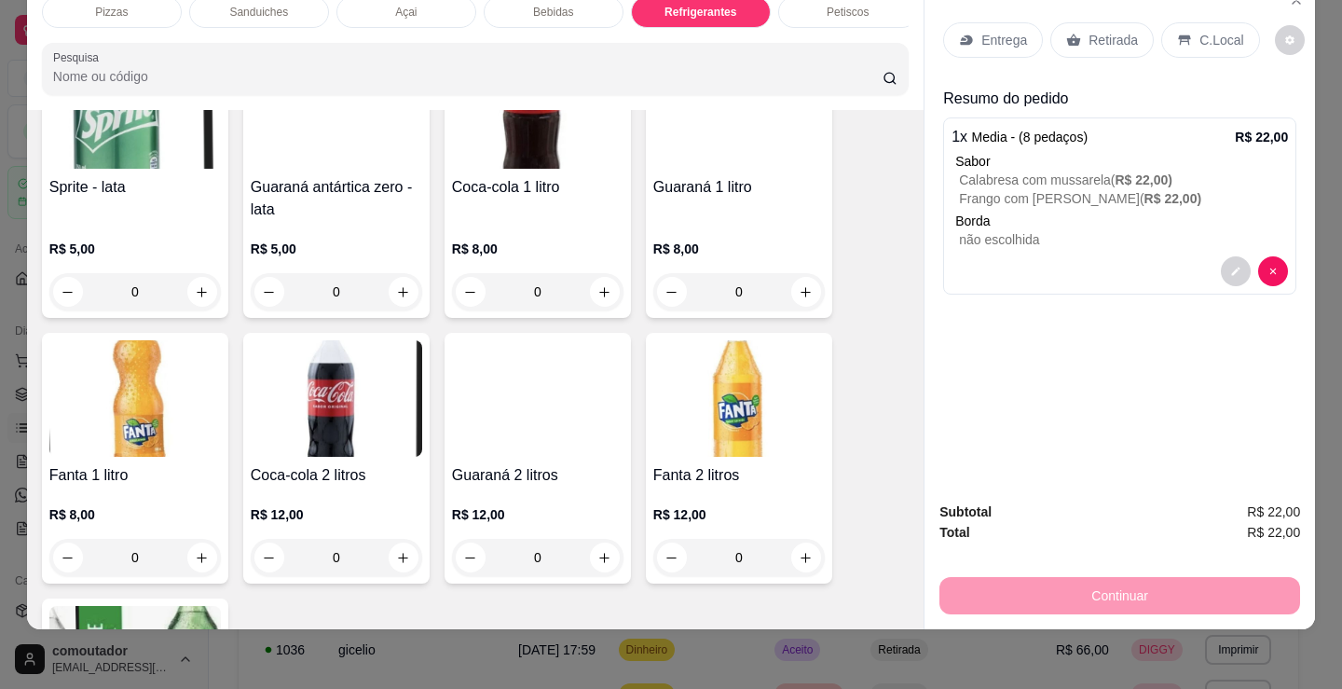
scroll to position [5479, 0]
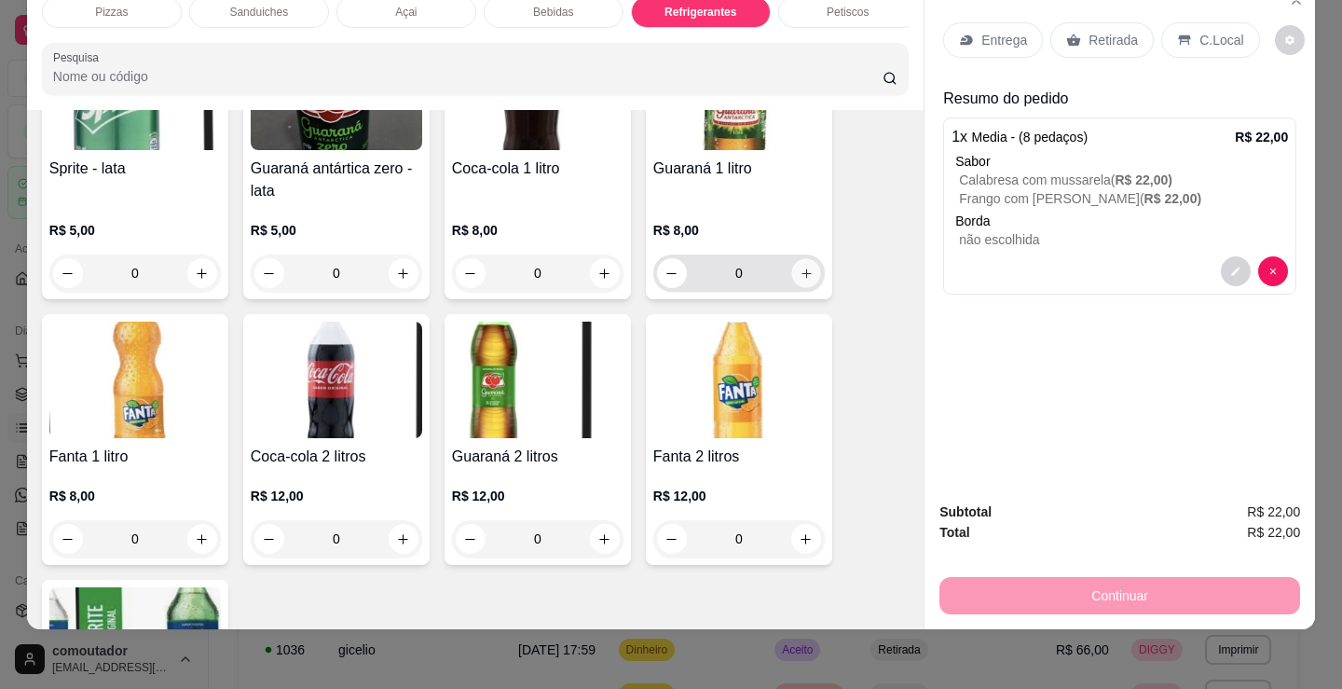
click at [800, 271] on icon "increase-product-quantity" at bounding box center [807, 274] width 14 height 14
type input "1"
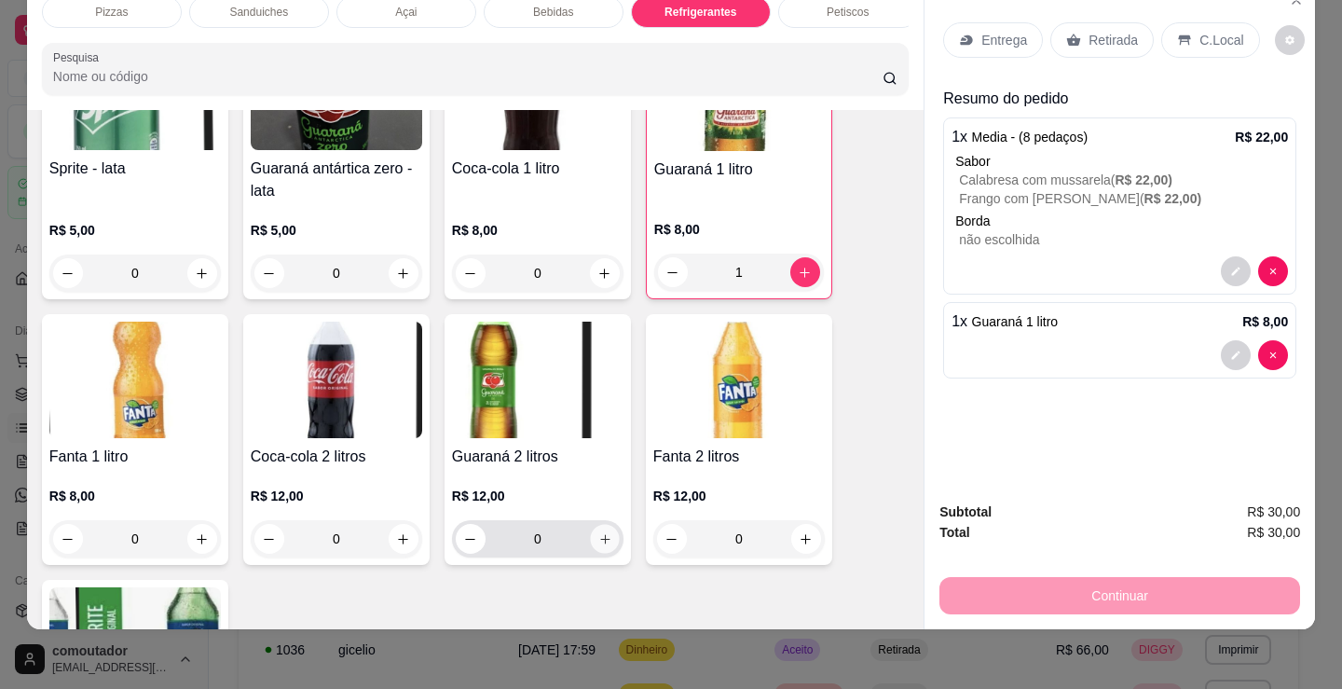
click at [590, 538] on button "increase-product-quantity" at bounding box center [604, 539] width 29 height 29
type input "1"
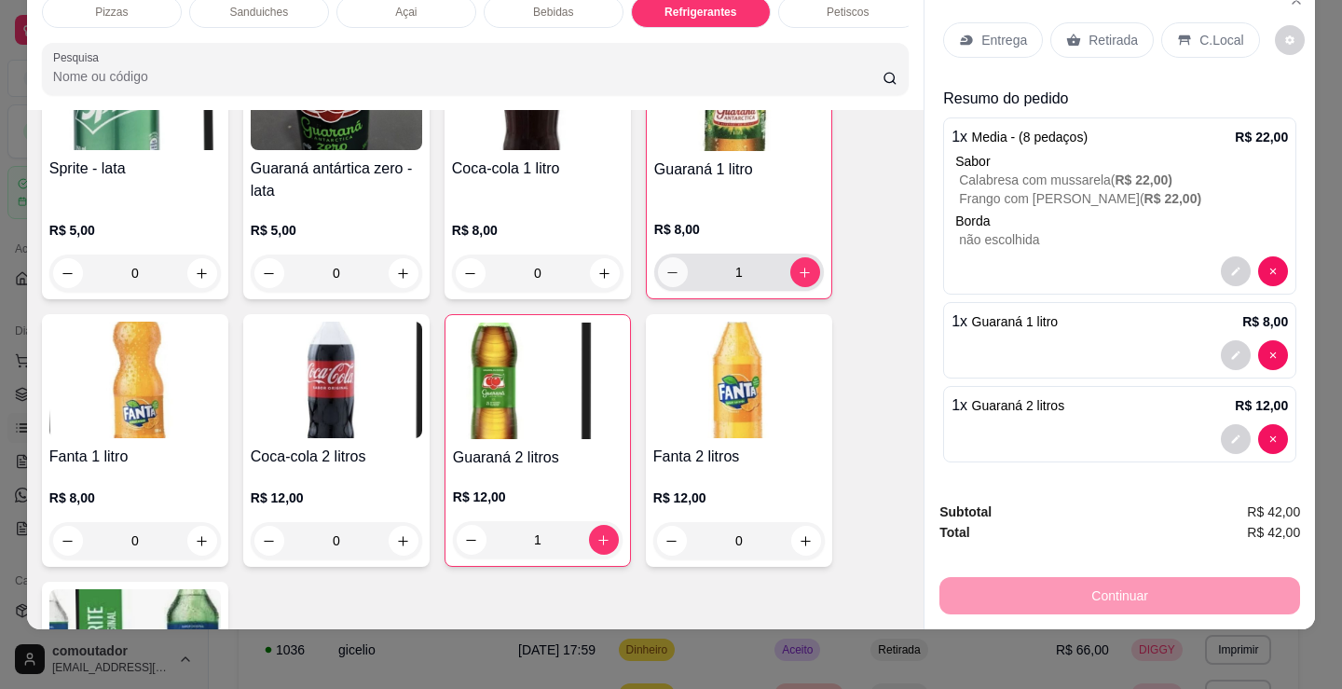
click at [665, 280] on icon "decrease-product-quantity" at bounding box center [672, 273] width 14 height 14
type input "0"
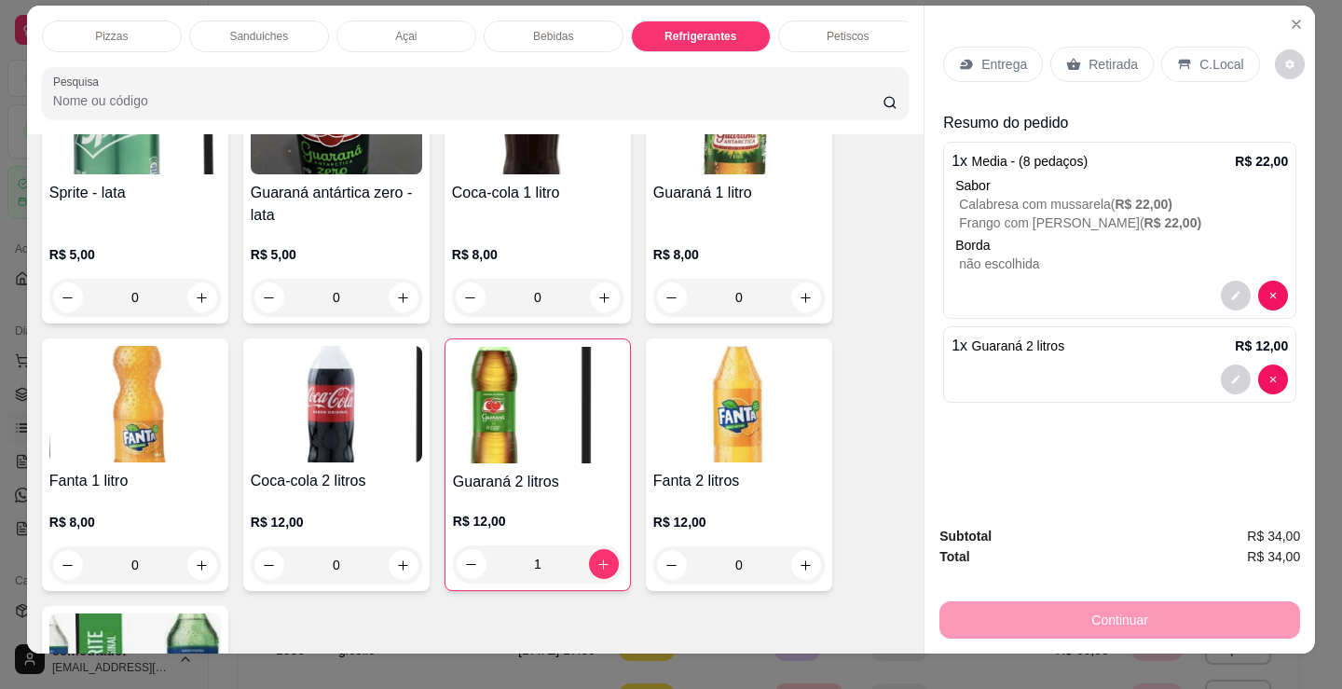
scroll to position [0, 0]
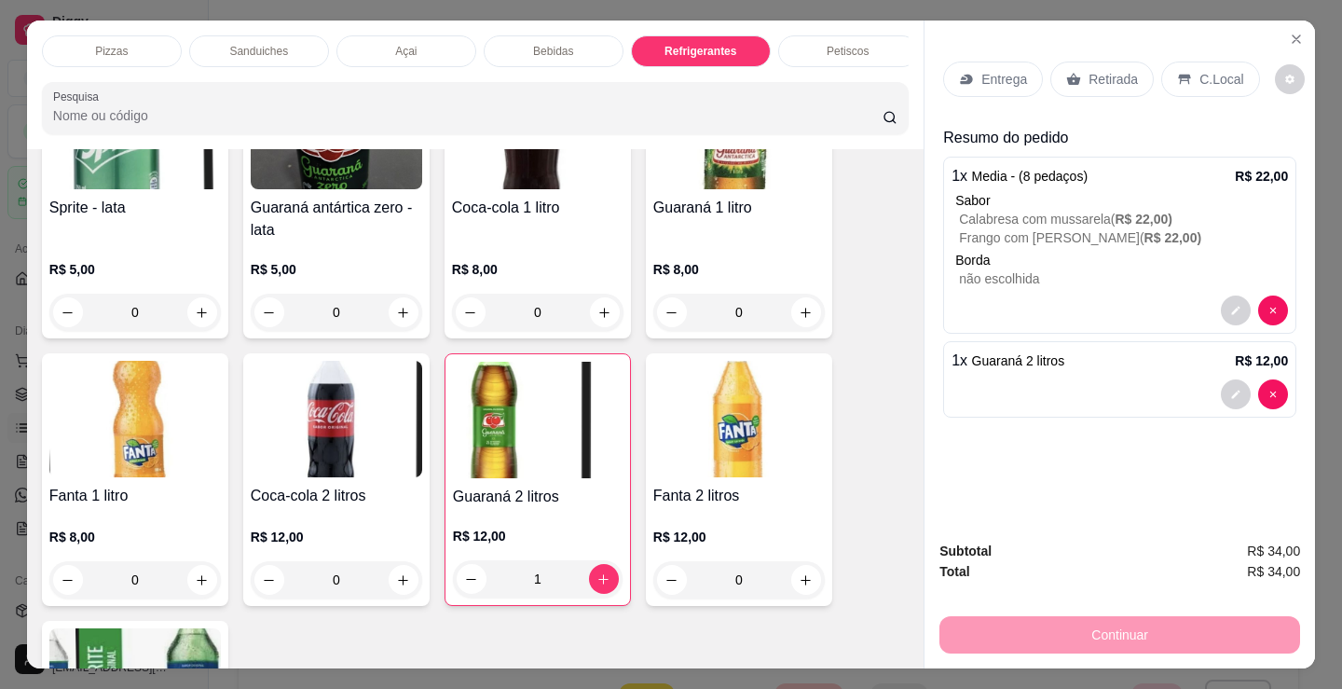
click at [1015, 70] on p "Entrega" at bounding box center [1004, 79] width 46 height 19
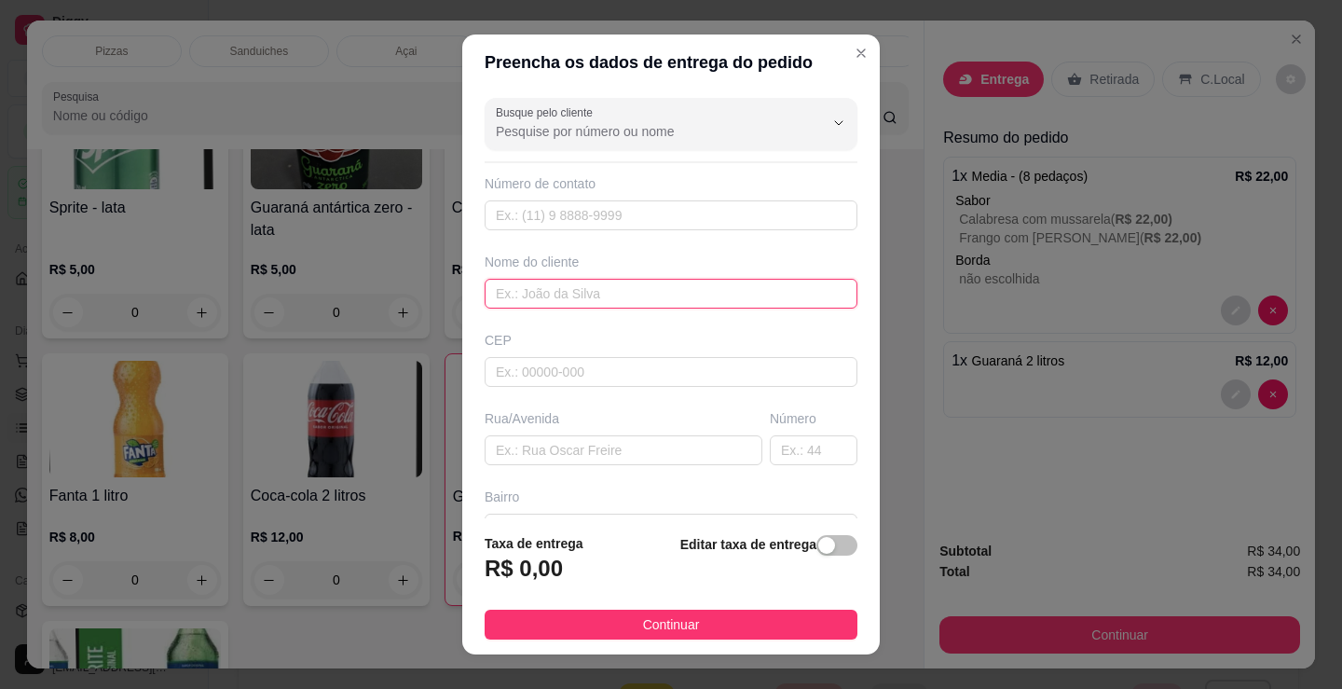
click at [580, 297] on input "text" at bounding box center [671, 294] width 373 height 30
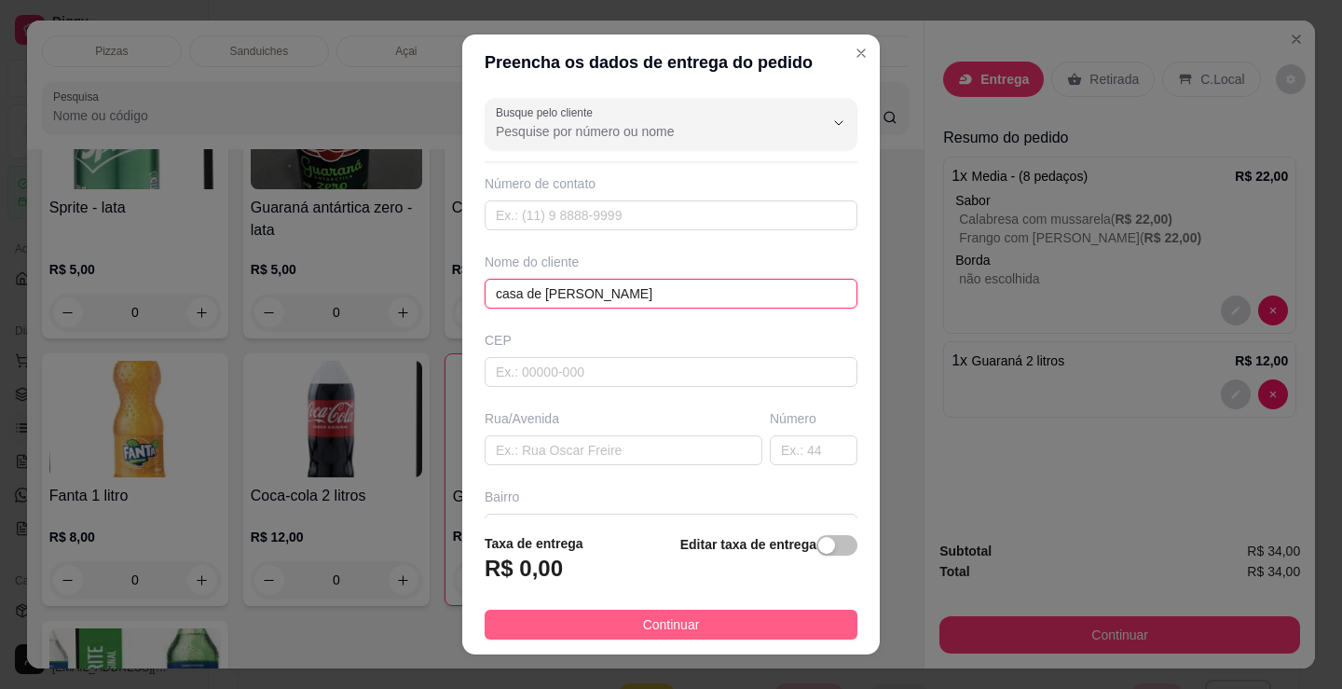
type input "casa de [PERSON_NAME]"
click at [658, 612] on footer "Taxa de entrega R$ 0,00 Editar taxa de entrega Continuar" at bounding box center [671, 586] width 418 height 136
click at [685, 618] on span "Continuar" at bounding box center [671, 624] width 57 height 21
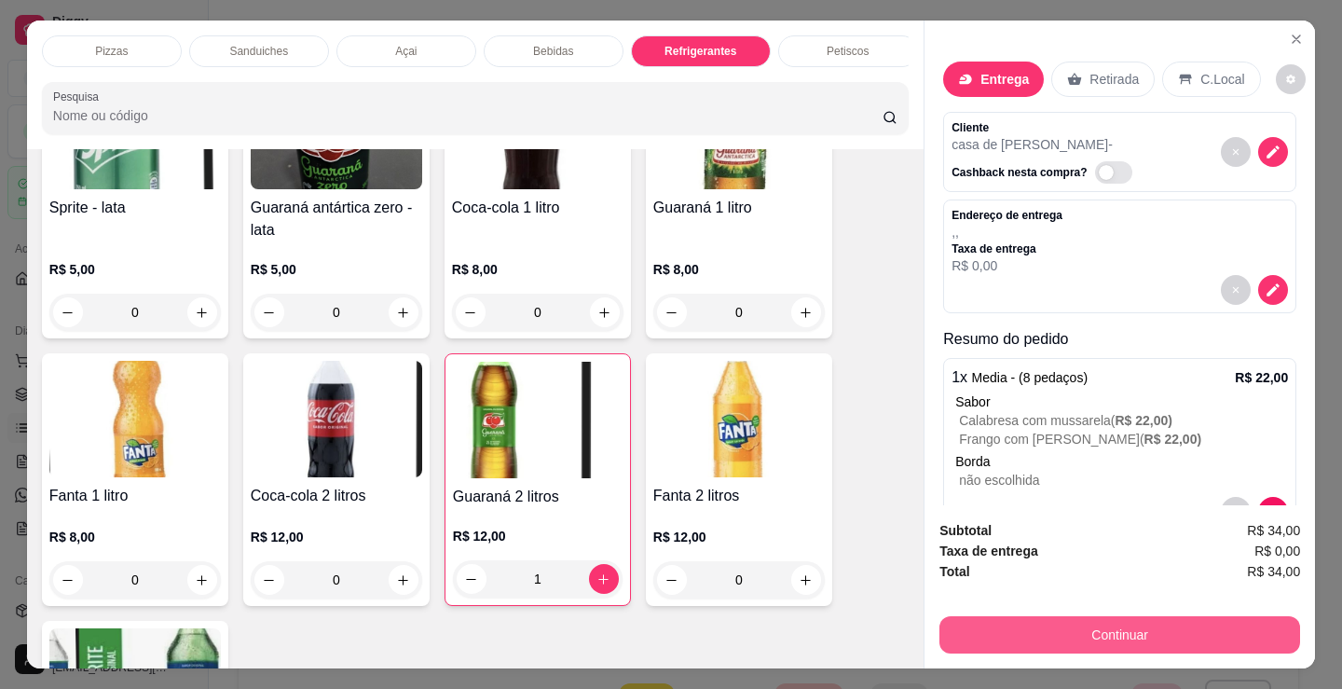
click at [982, 634] on button "Continuar" at bounding box center [1119, 634] width 361 height 37
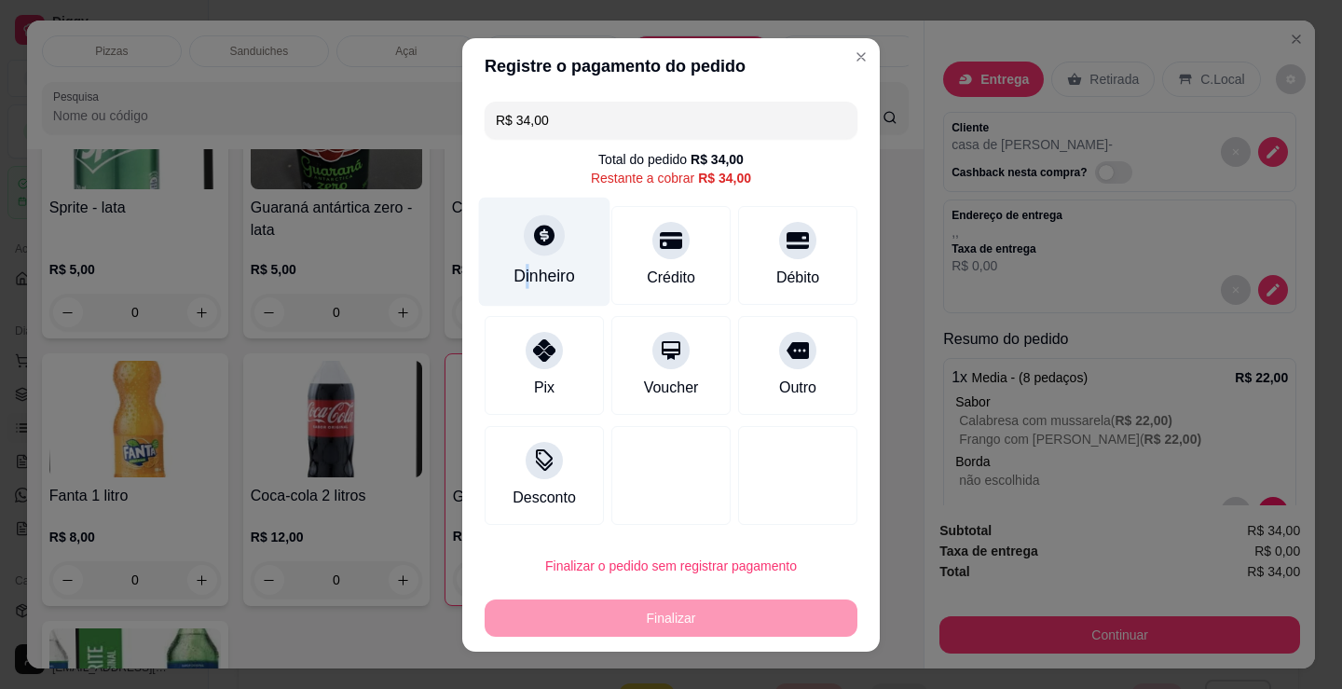
click at [519, 277] on div "Dinheiro" at bounding box center [545, 276] width 62 height 24
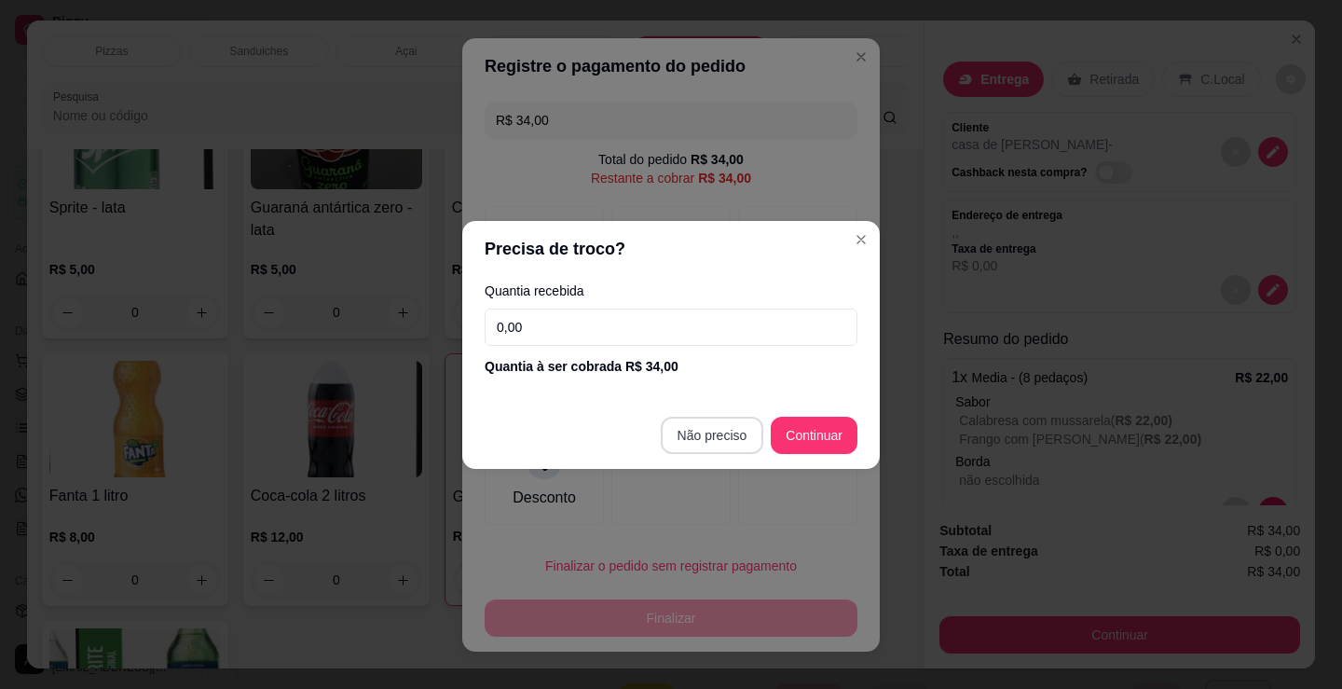
type input "R$ 0,00"
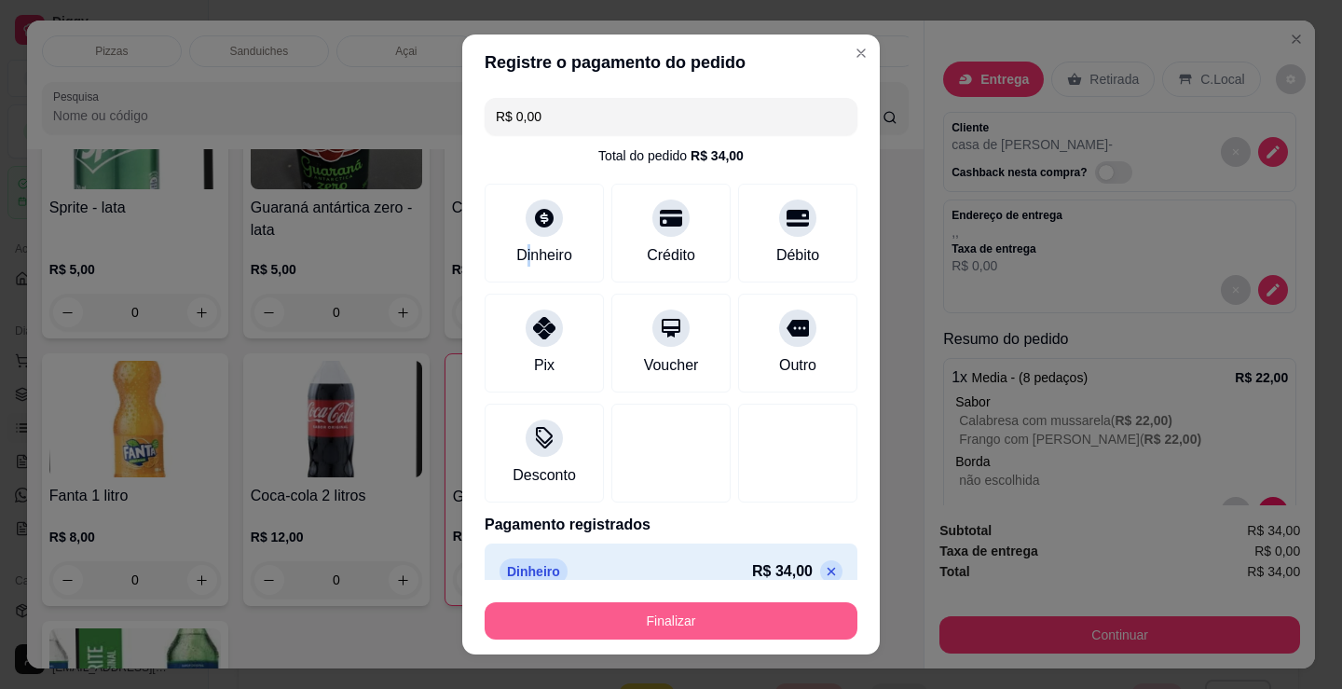
click at [729, 623] on button "Finalizar" at bounding box center [671, 620] width 373 height 37
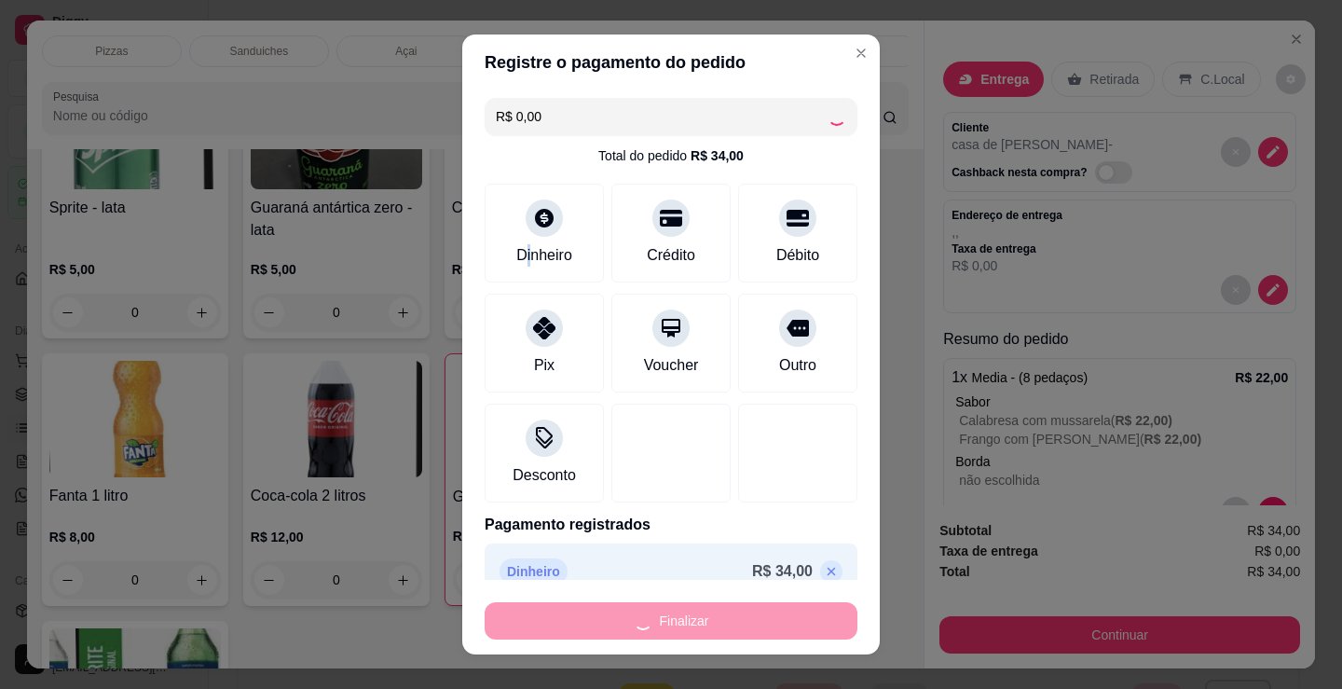
type input "0"
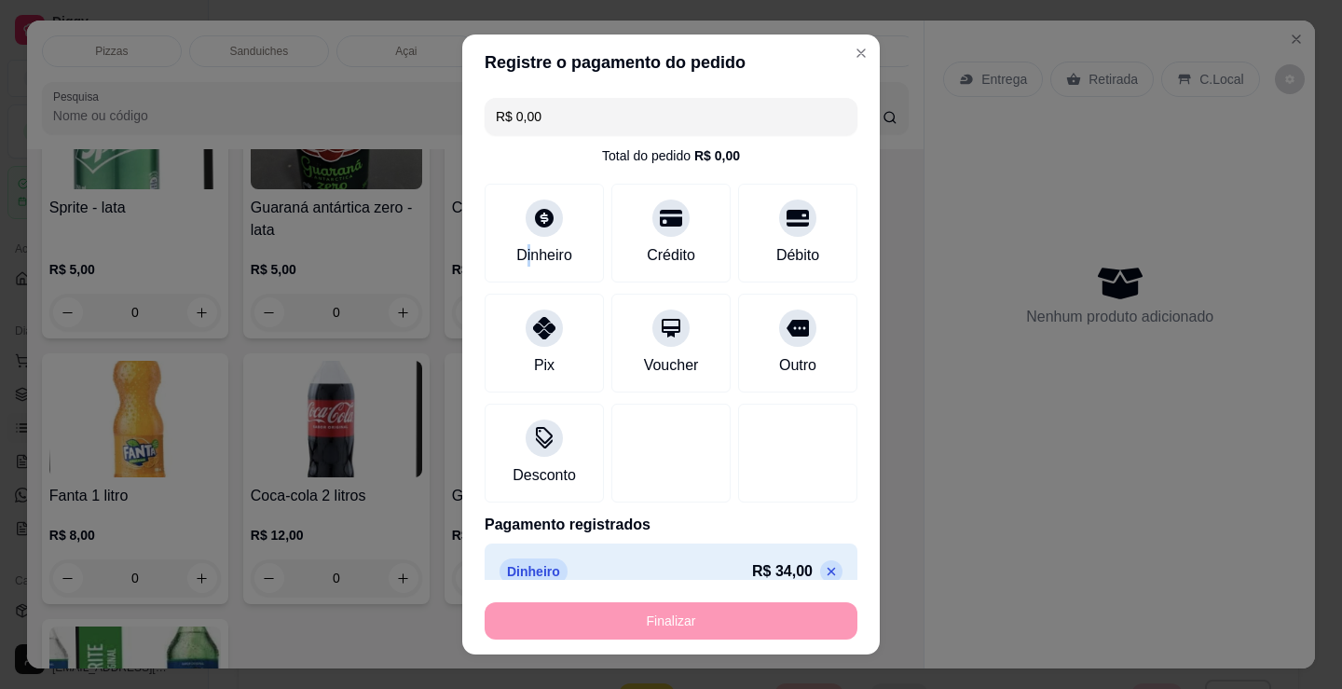
type input "-R$ 34,00"
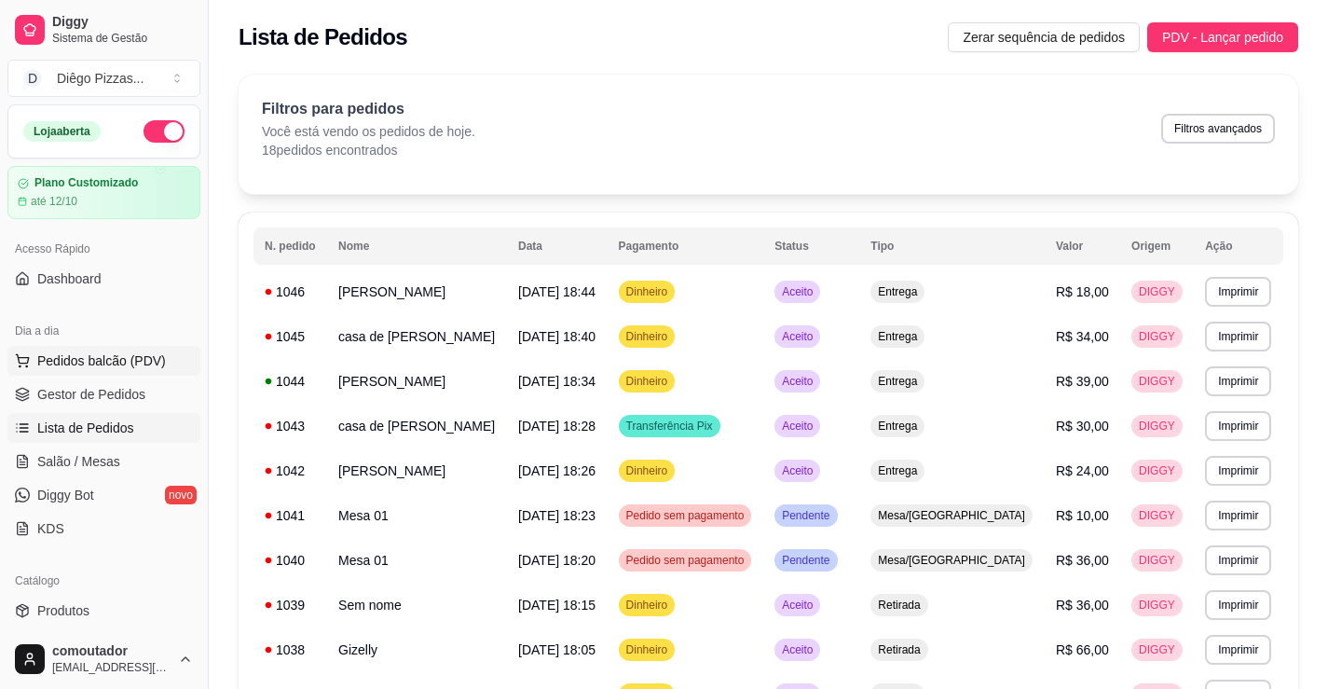
click at [77, 357] on span "Pedidos balcão (PDV)" at bounding box center [101, 360] width 129 height 19
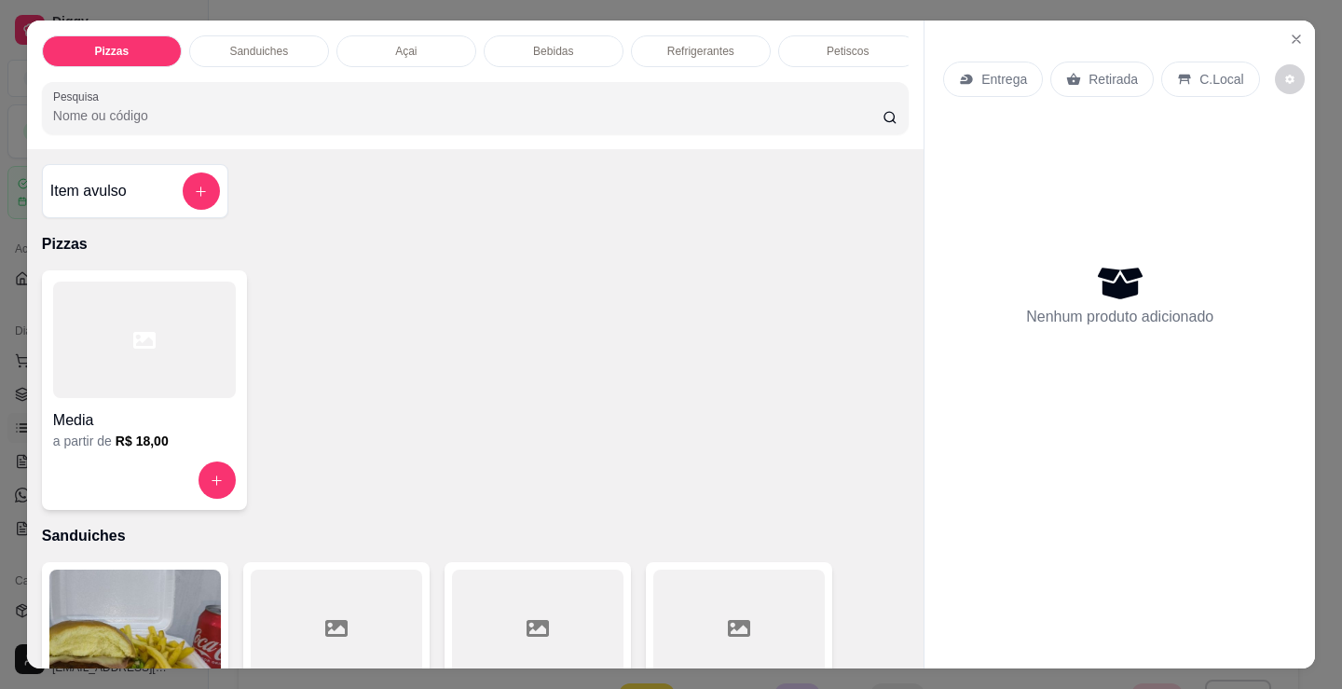
click at [167, 398] on div at bounding box center [144, 339] width 183 height 117
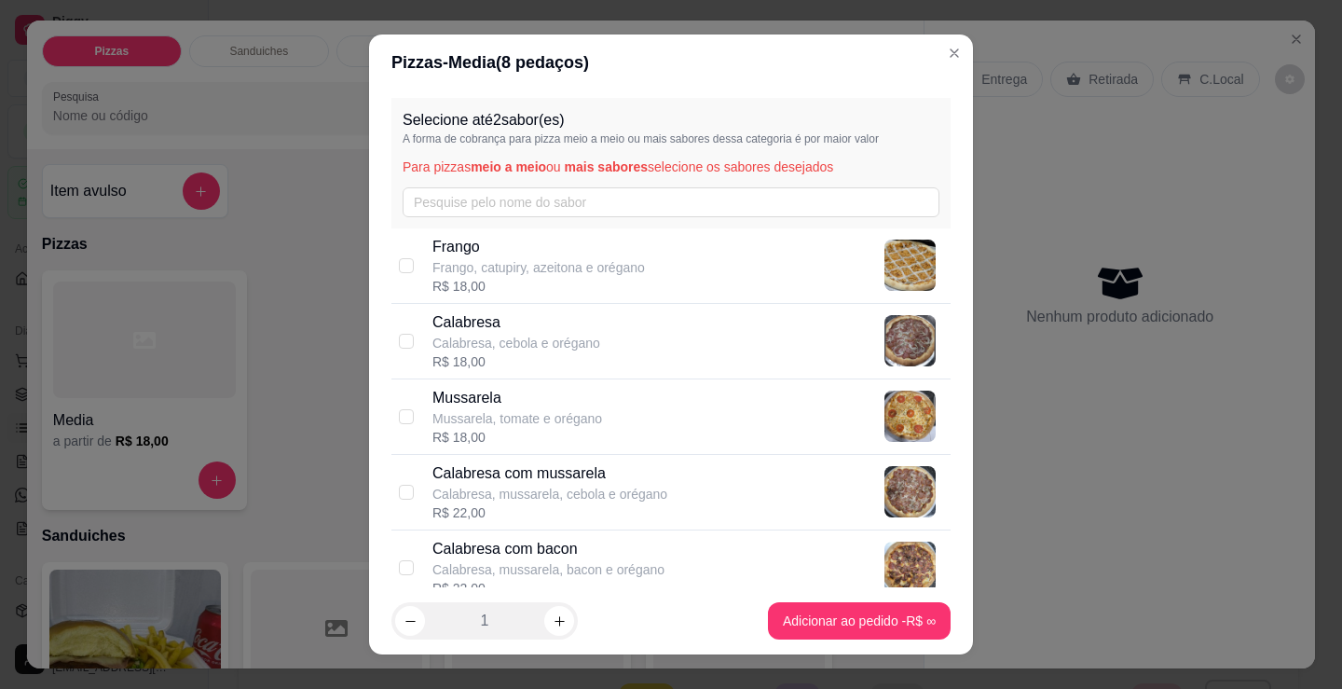
click at [589, 503] on div "R$ 22,00" at bounding box center [549, 512] width 235 height 19
checkbox input "true"
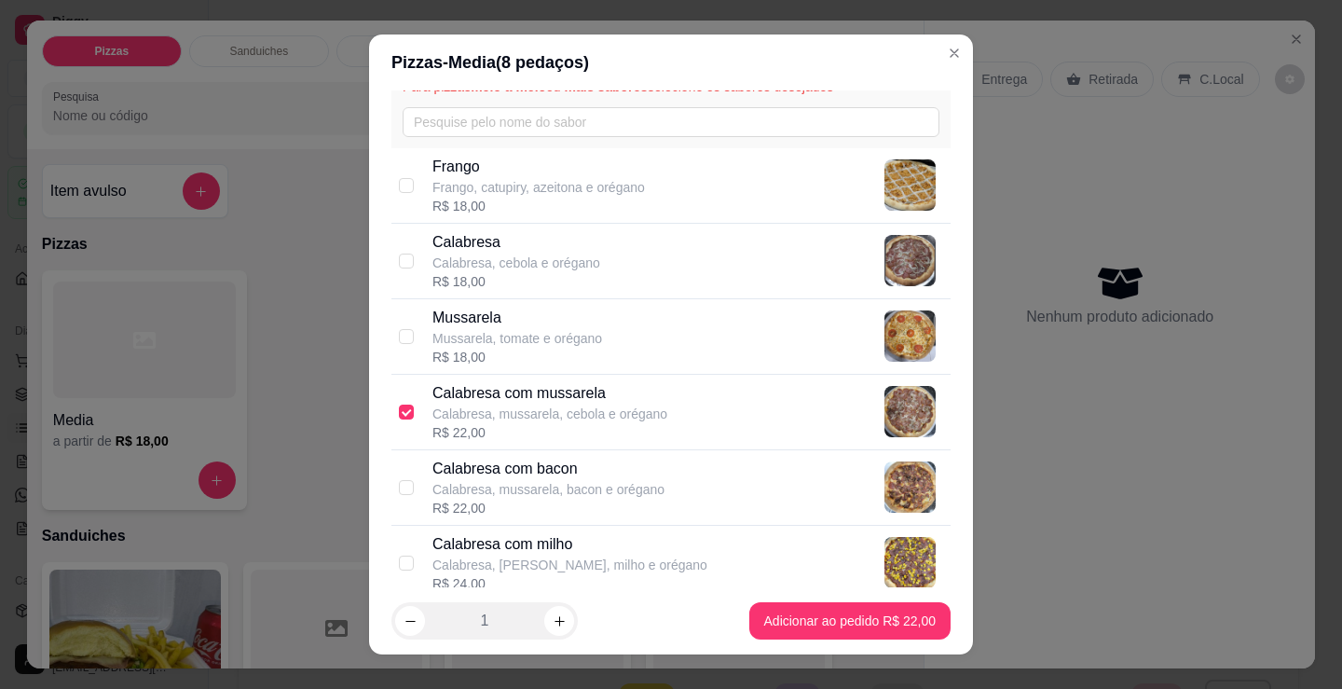
scroll to position [186, 0]
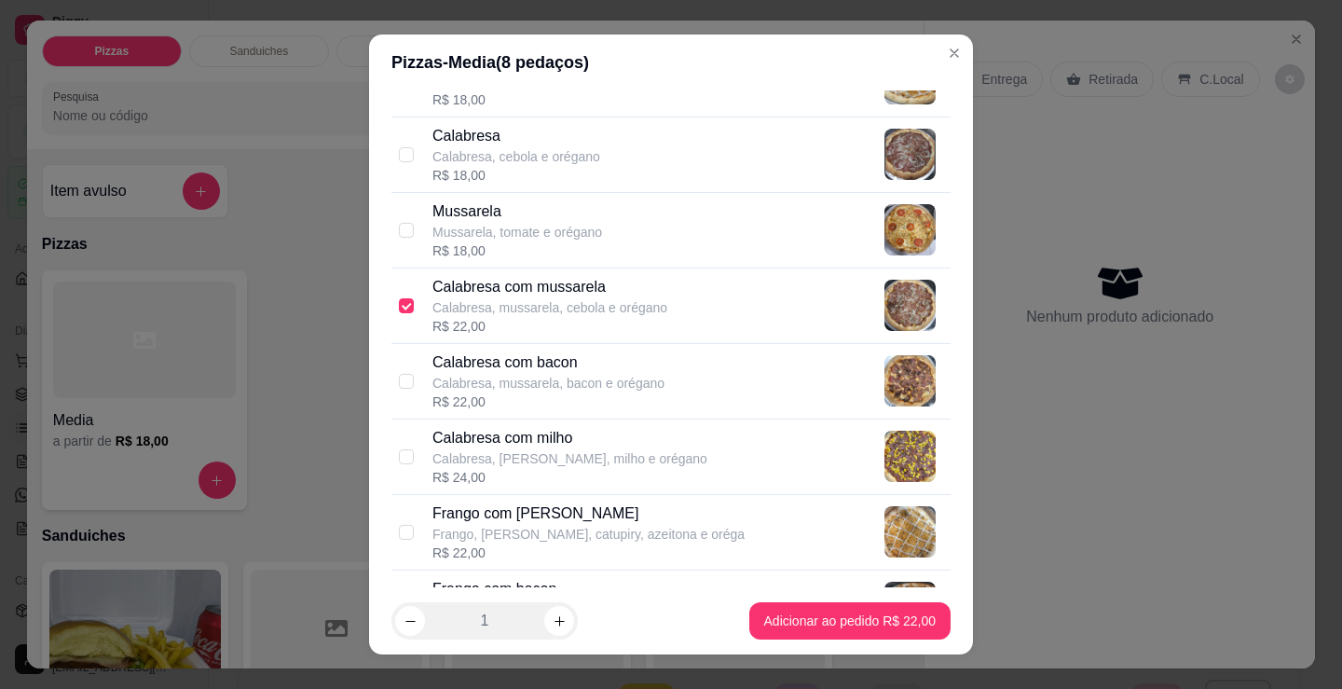
click at [619, 537] on p "Frango, [PERSON_NAME], catupiry, azeitona e oréga" at bounding box center [588, 534] width 312 height 19
checkbox input "true"
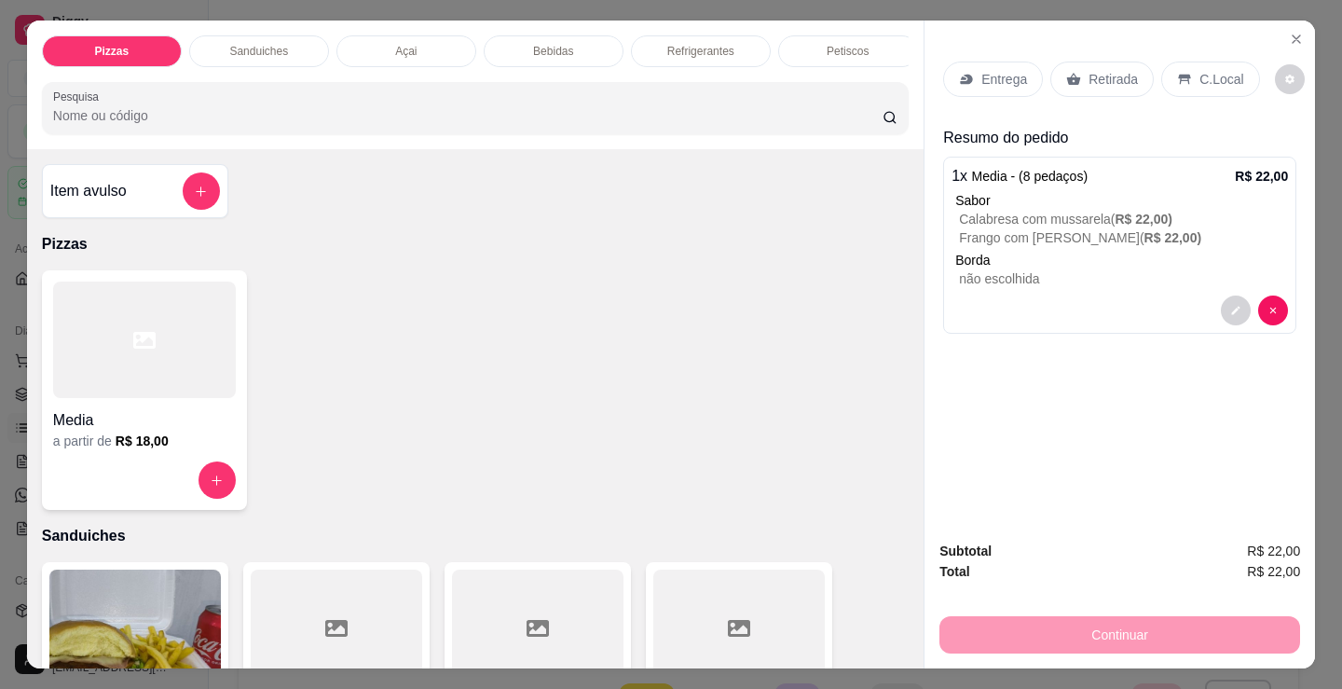
click at [1093, 77] on p "Retirada" at bounding box center [1113, 79] width 49 height 19
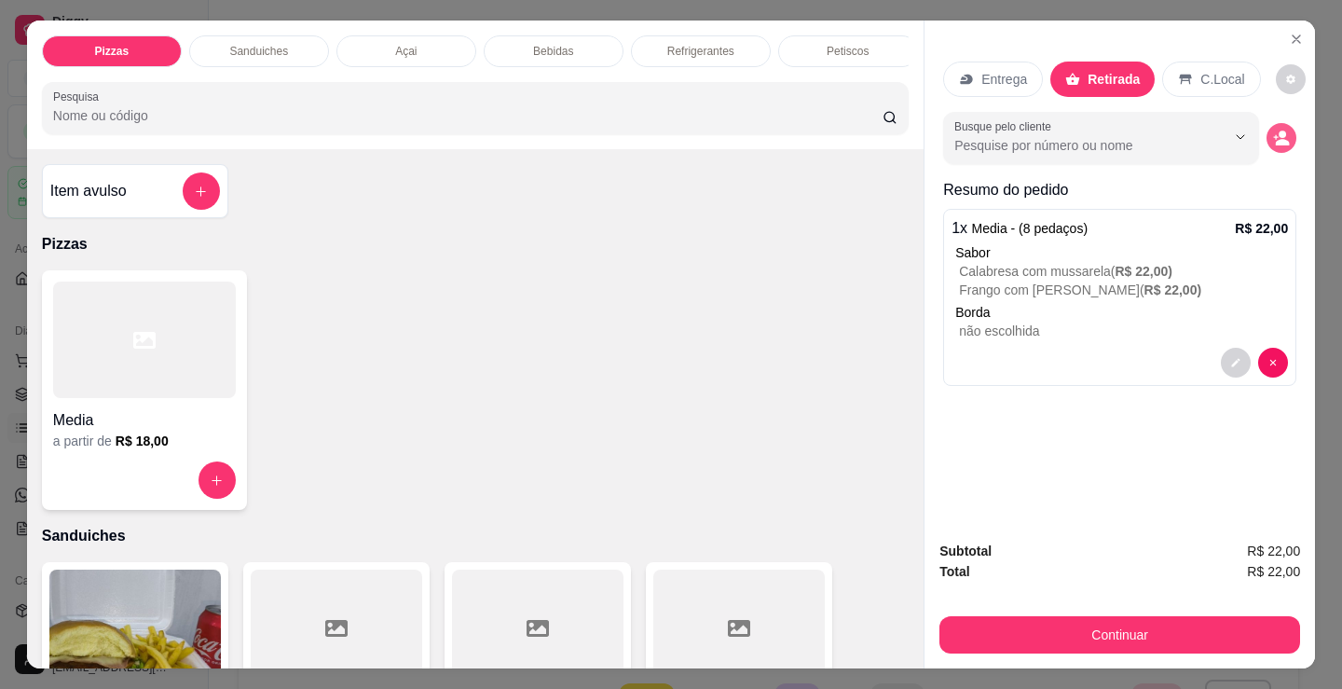
click at [1279, 123] on button "decrease-product-quantity" at bounding box center [1282, 138] width 30 height 30
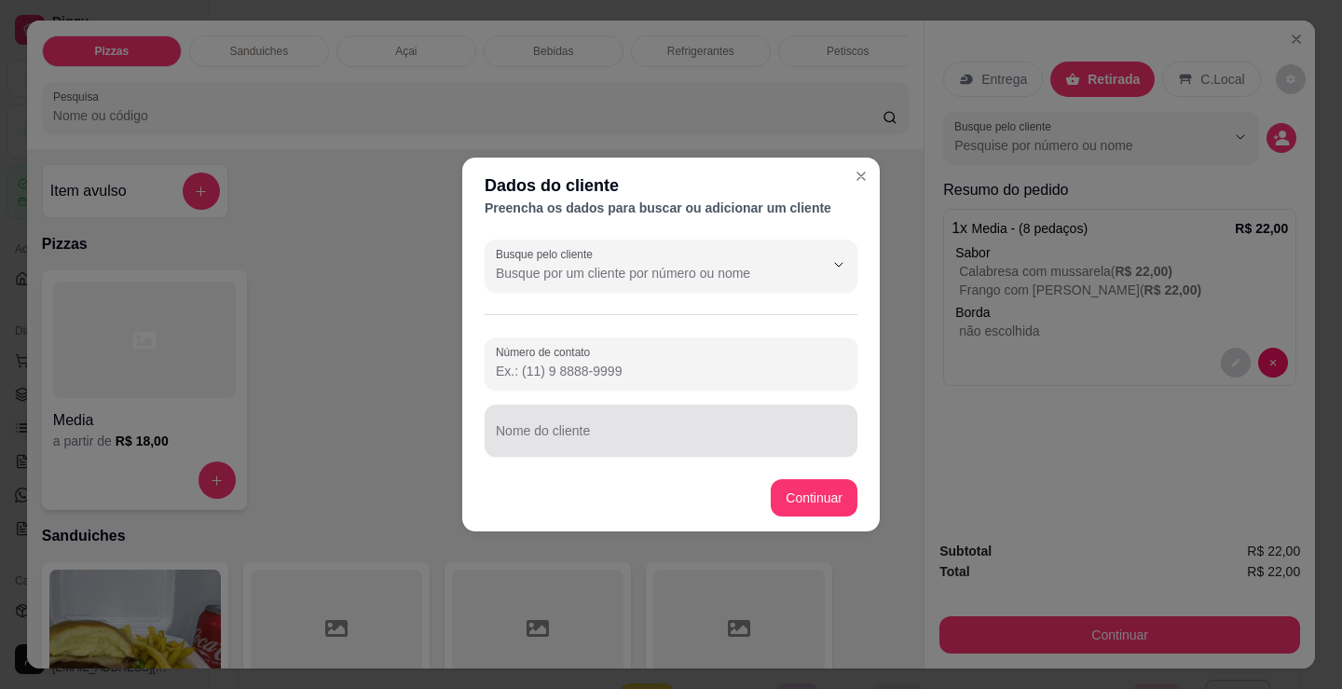
click at [743, 427] on div at bounding box center [671, 430] width 350 height 37
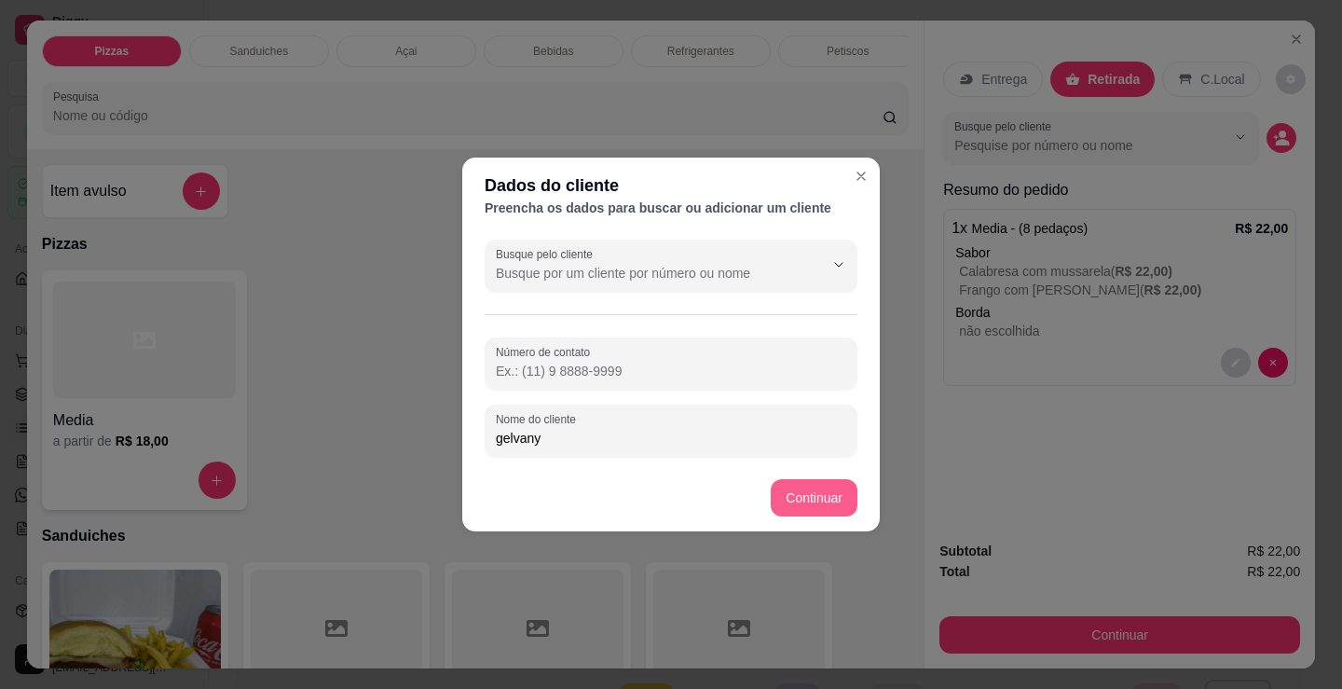
type input "gelvany"
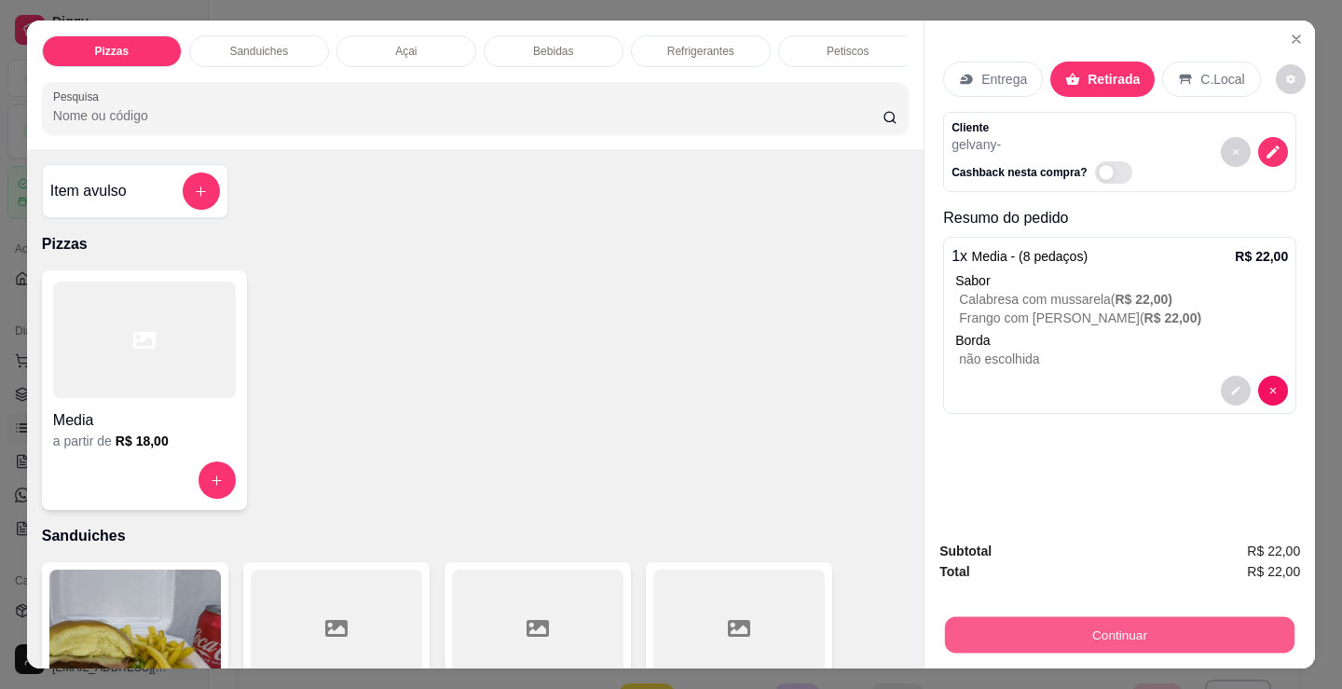
click at [1010, 632] on button "Continuar" at bounding box center [1120, 634] width 350 height 36
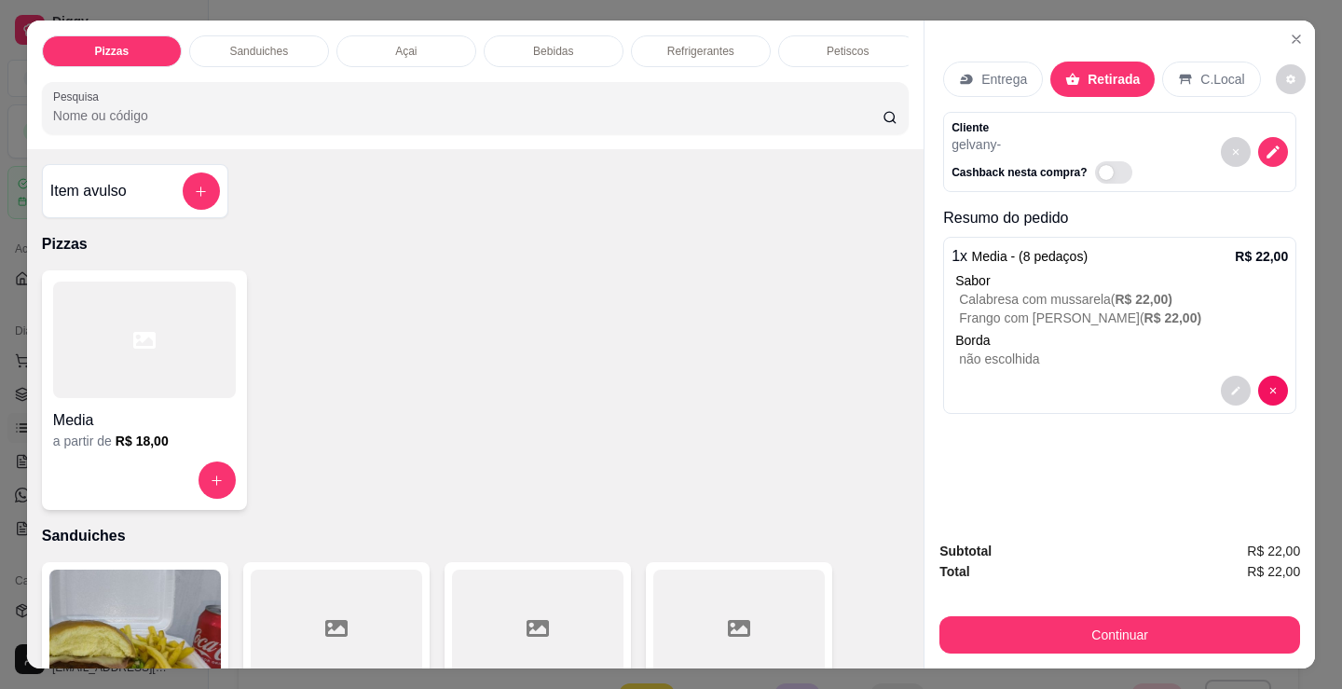
click at [1005, 137] on p "gelvany -" at bounding box center [1045, 144] width 187 height 19
click at [1274, 150] on icon "decrease-product-quantity" at bounding box center [1273, 152] width 16 height 16
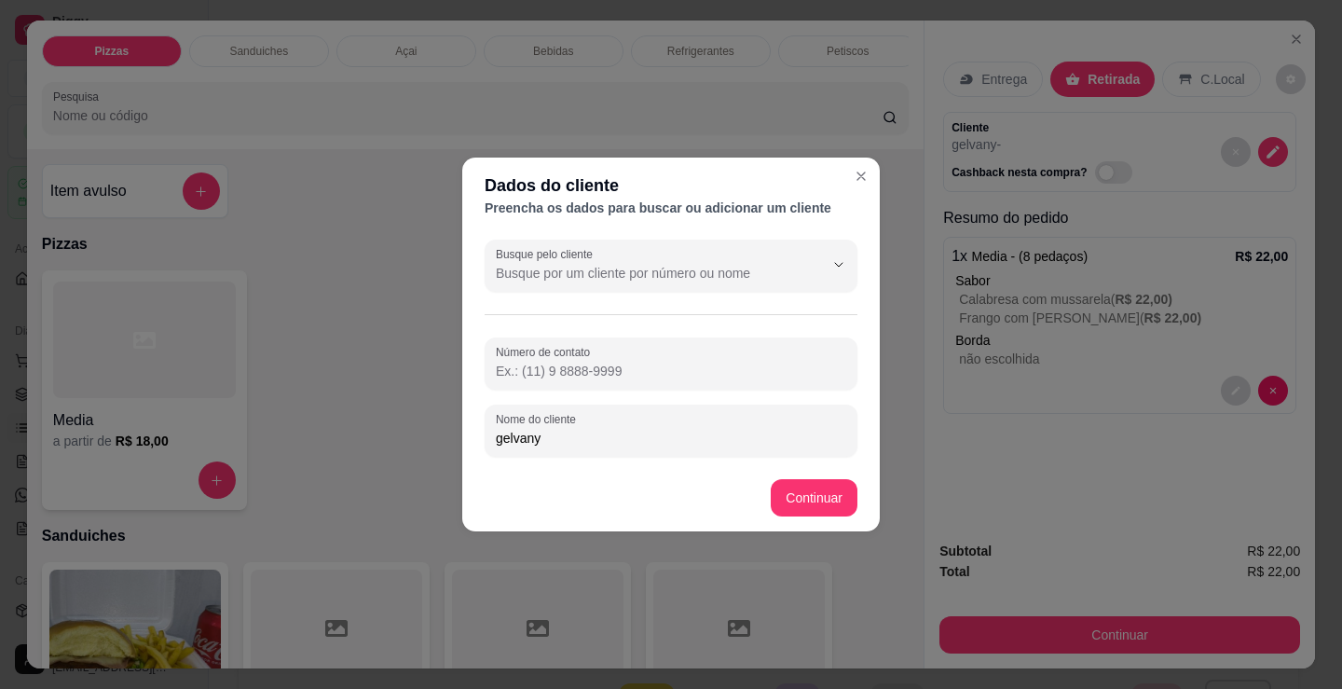
click at [517, 439] on input "gelvany" at bounding box center [671, 438] width 350 height 19
click at [512, 438] on input "gelvany" at bounding box center [671, 438] width 350 height 19
click at [516, 437] on input "gelvany" at bounding box center [671, 438] width 350 height 19
type input "geovany"
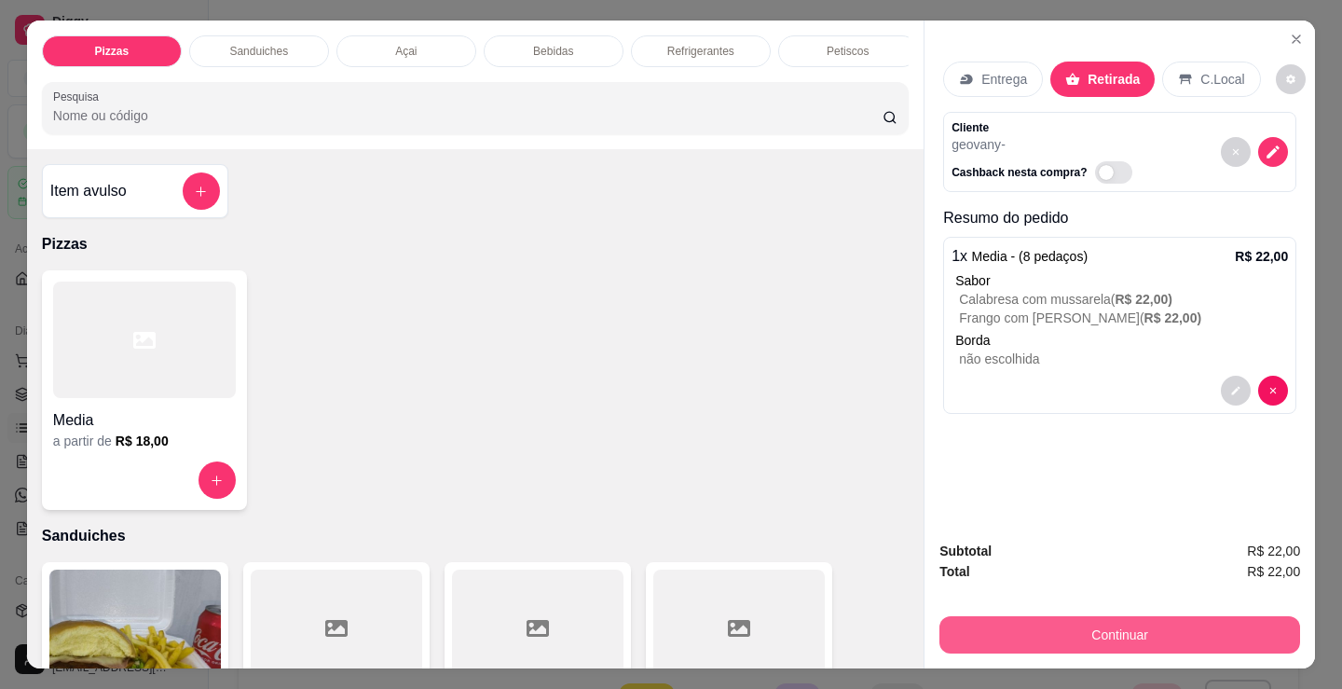
click at [1050, 616] on button "Continuar" at bounding box center [1119, 634] width 361 height 37
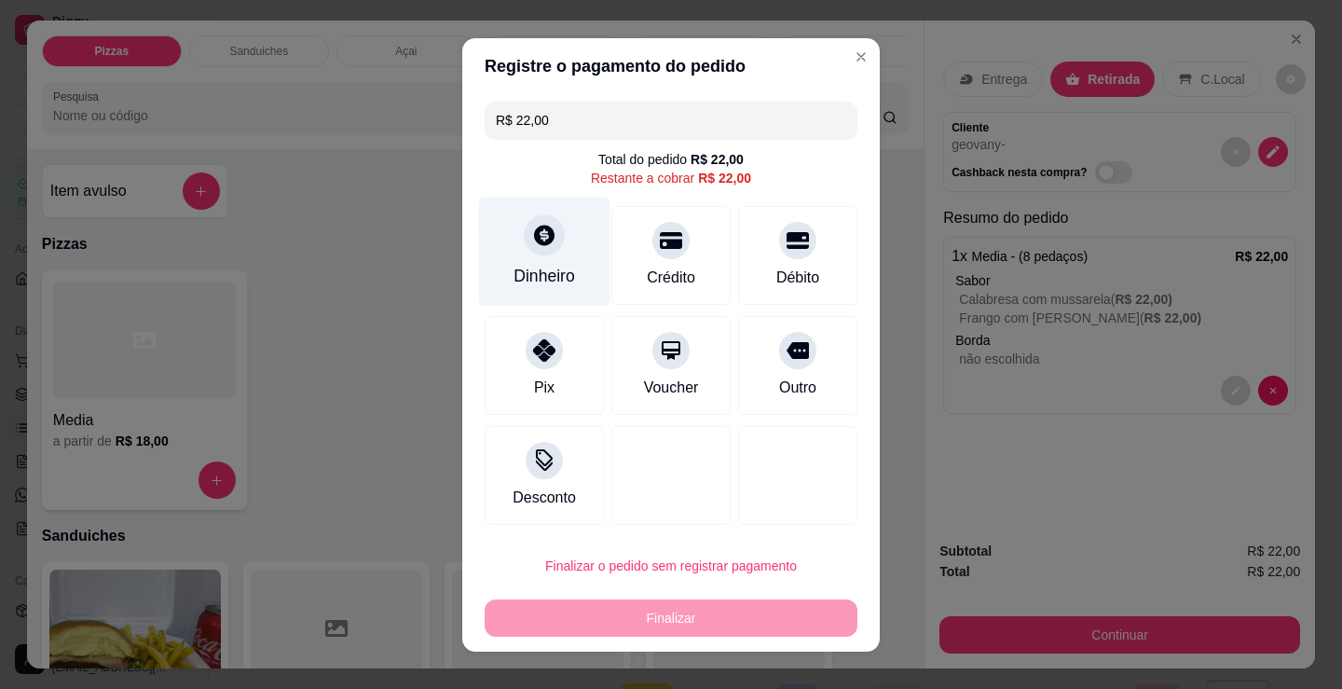
click at [524, 273] on div "Dinheiro" at bounding box center [545, 276] width 62 height 24
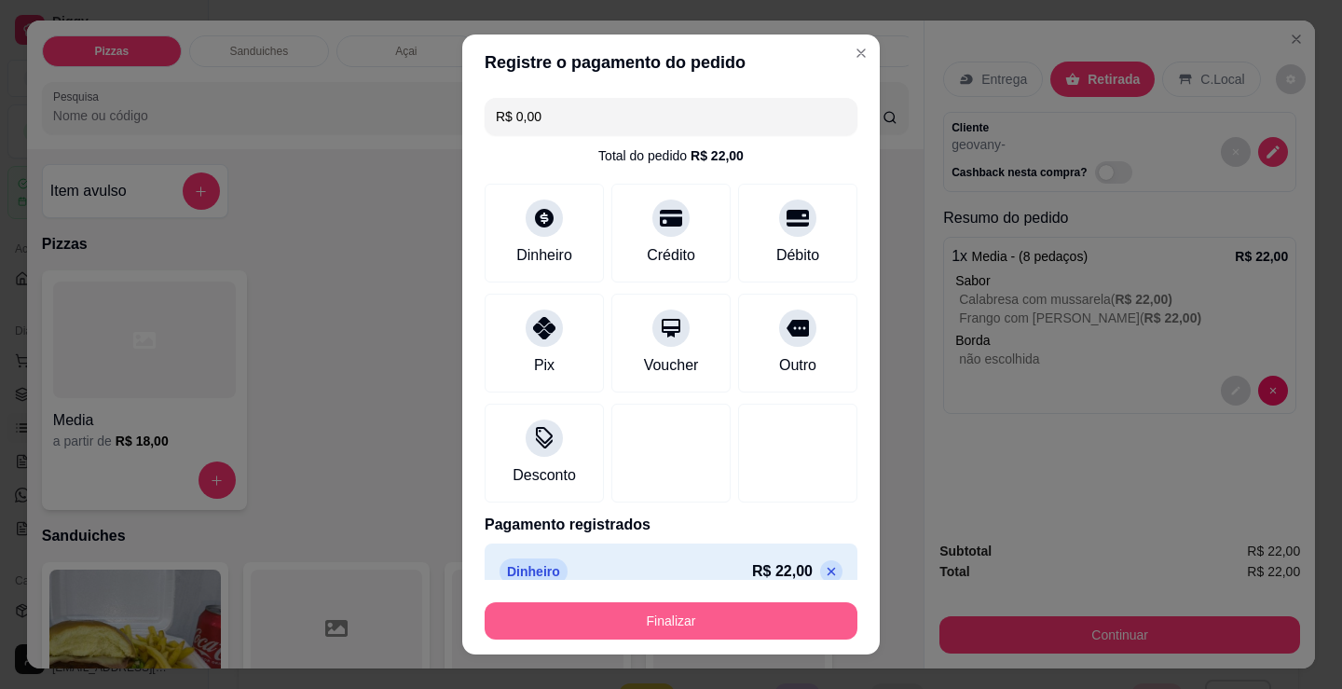
click at [661, 620] on button "Finalizar" at bounding box center [671, 620] width 373 height 37
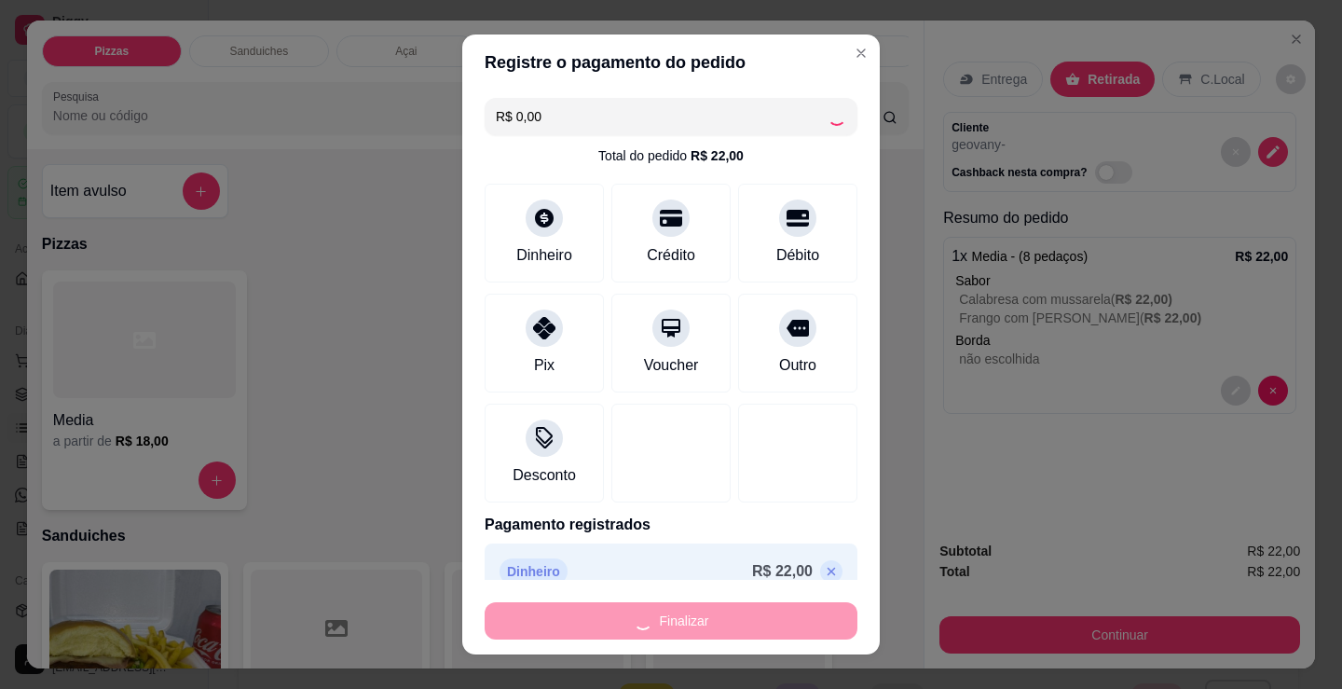
type input "-R$ 22,00"
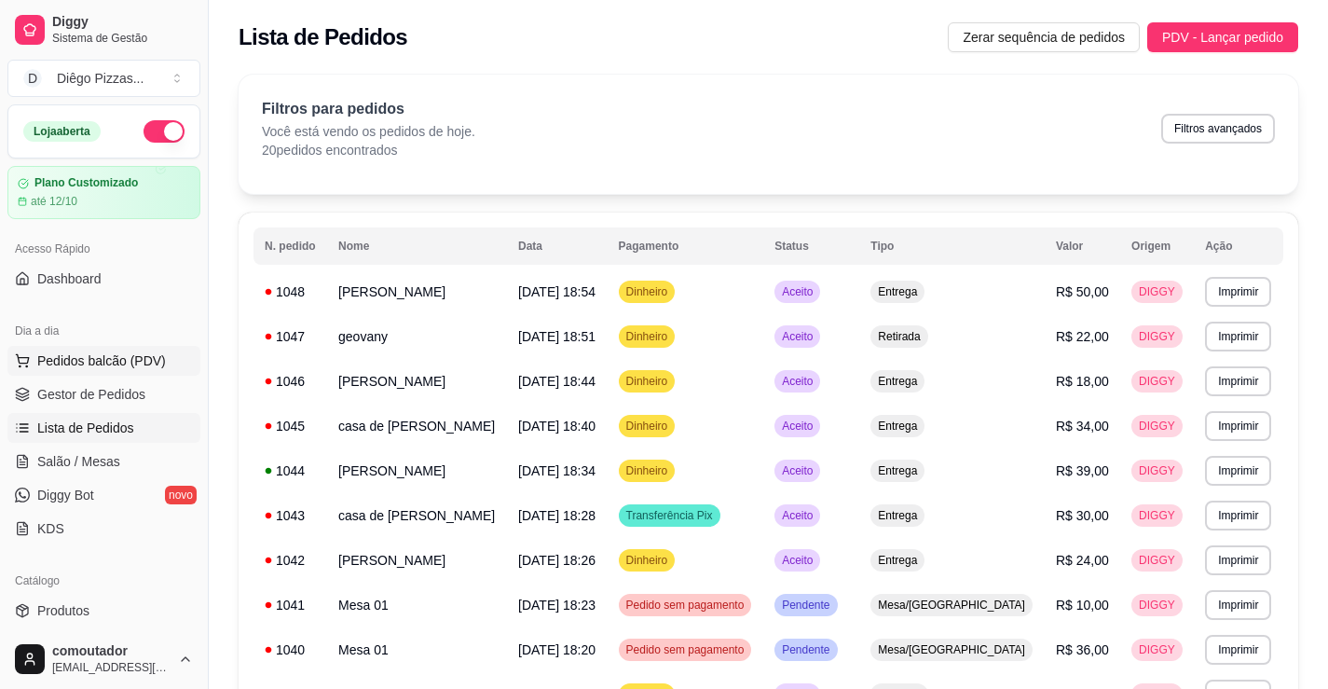
click at [136, 365] on span "Pedidos balcão (PDV)" at bounding box center [101, 360] width 129 height 19
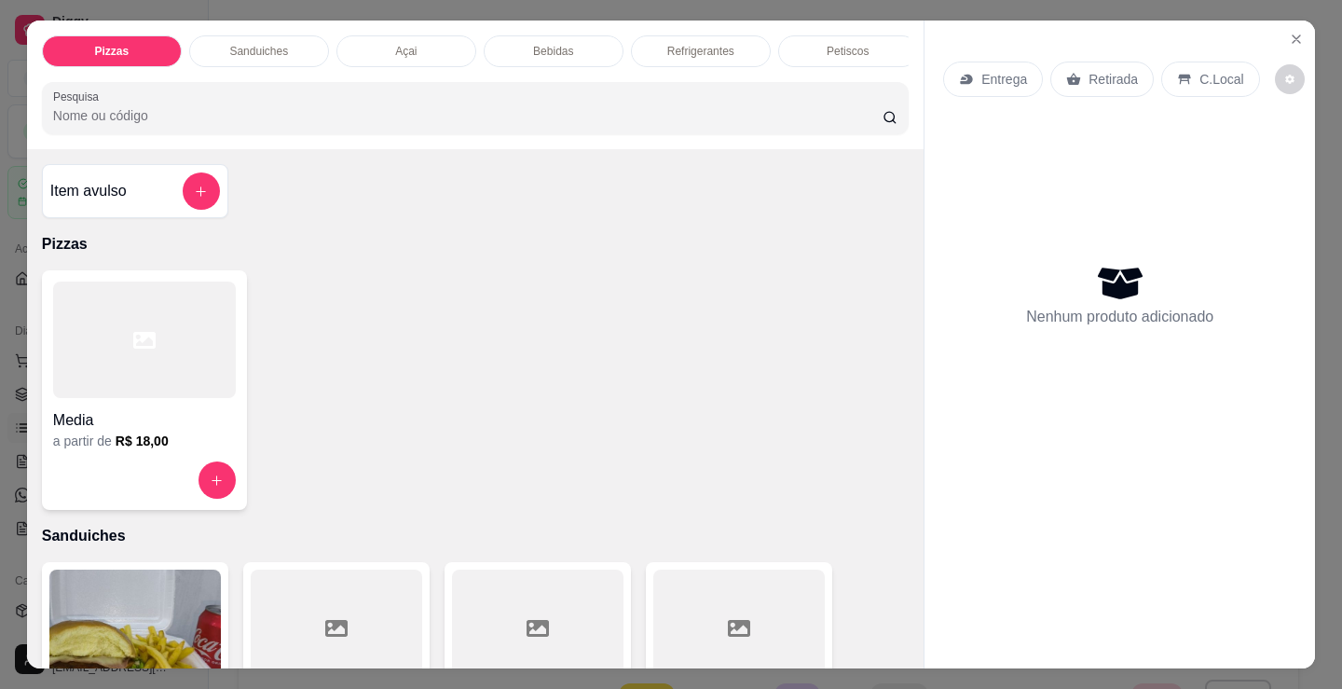
click at [804, 44] on div "Petiscos" at bounding box center [848, 51] width 140 height 32
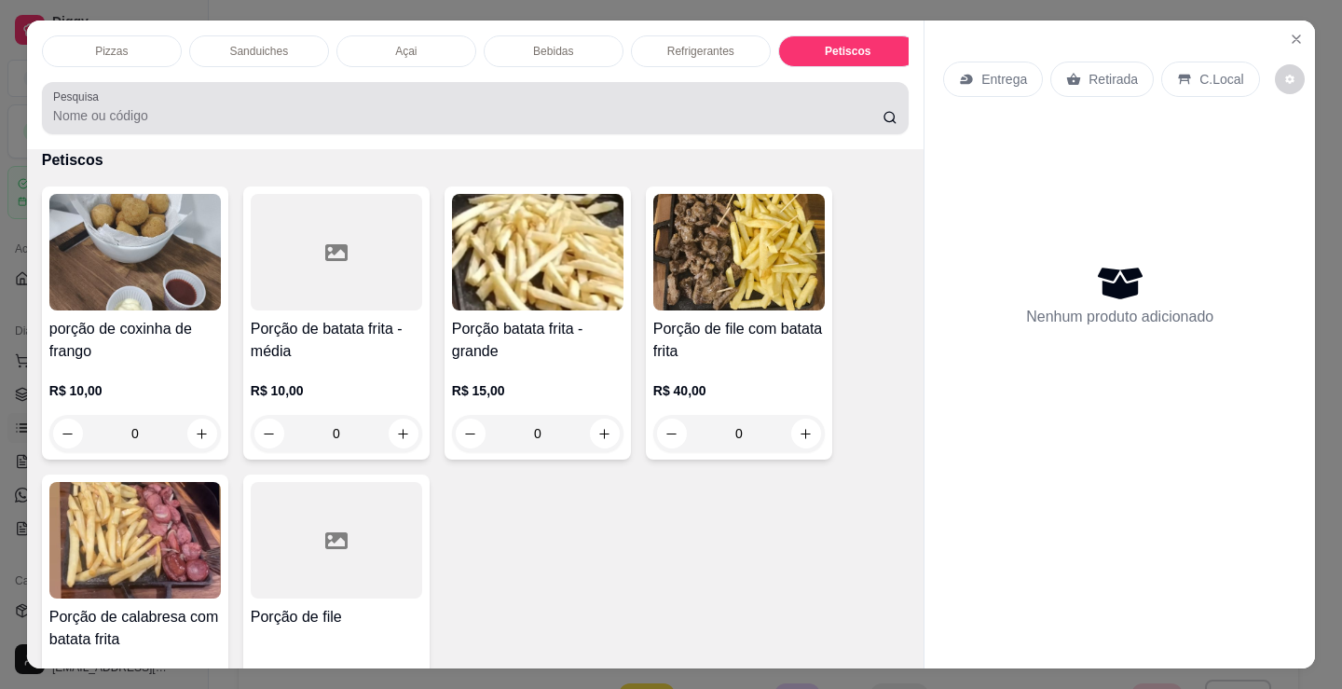
scroll to position [46, 0]
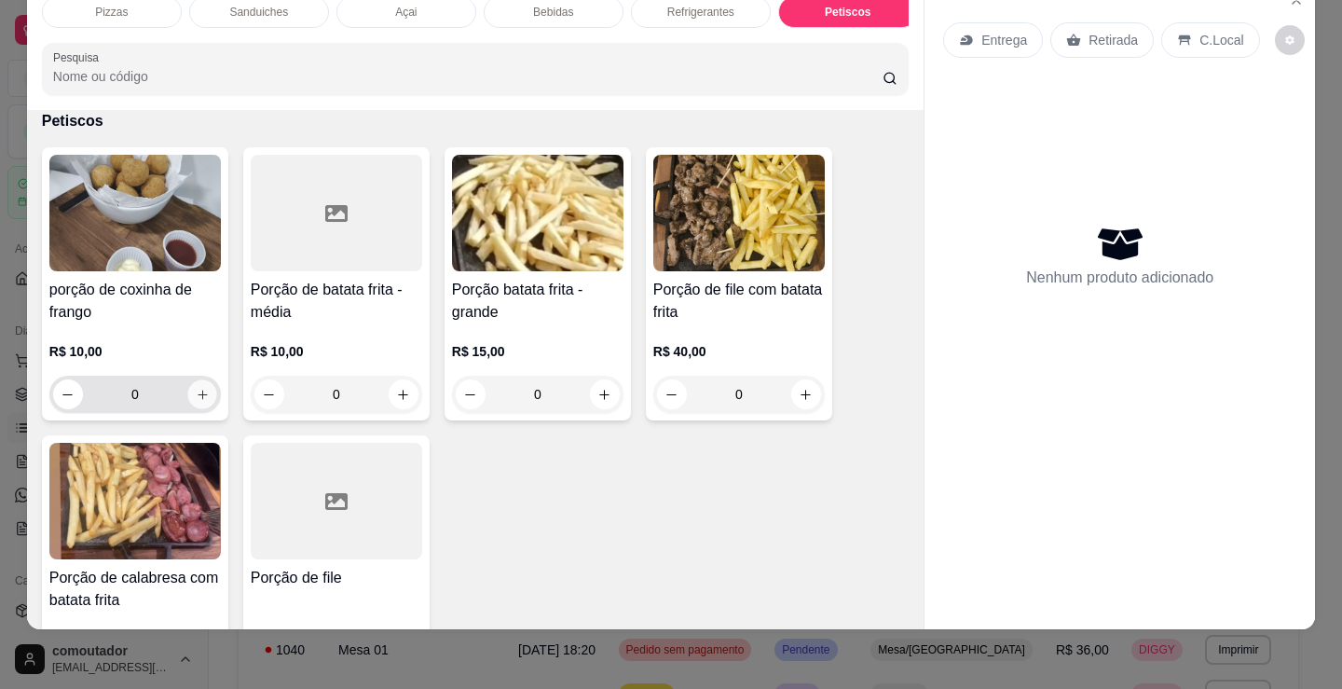
click at [193, 404] on button "increase-product-quantity" at bounding box center [201, 394] width 29 height 29
type input "1"
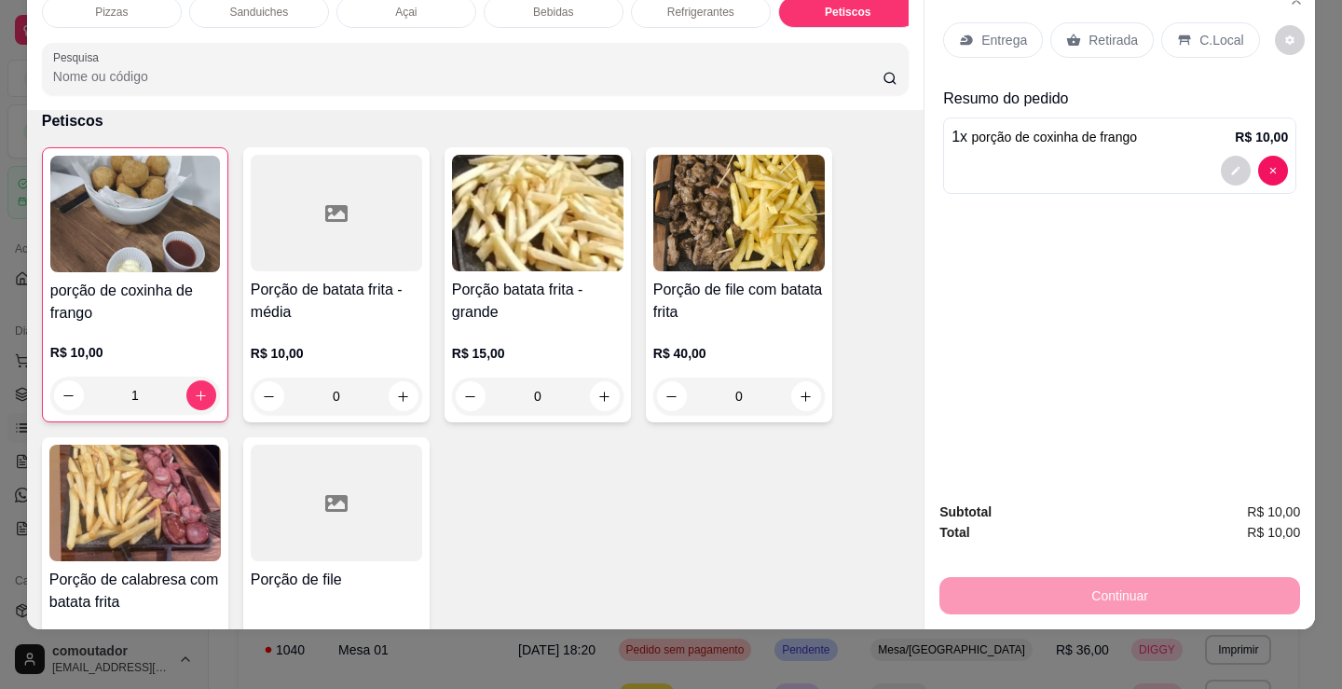
click at [972, 33] on div "Entrega" at bounding box center [993, 39] width 100 height 35
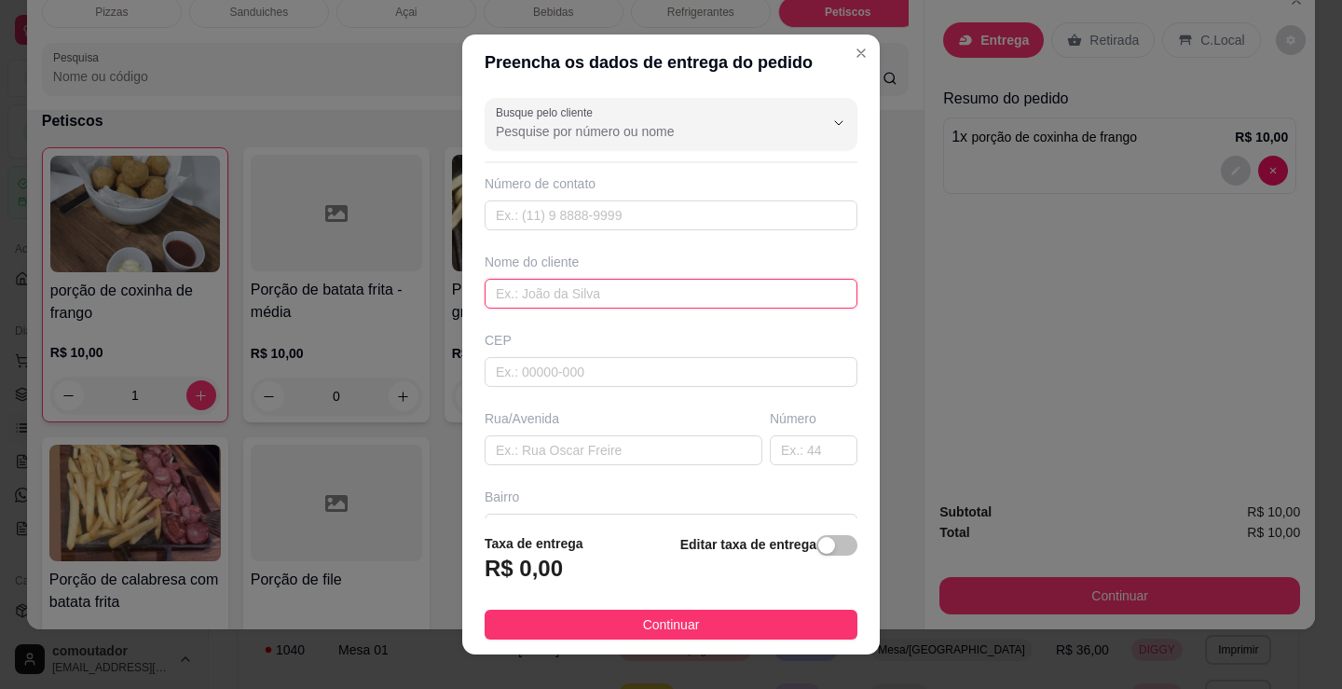
click at [646, 291] on input "text" at bounding box center [671, 294] width 373 height 30
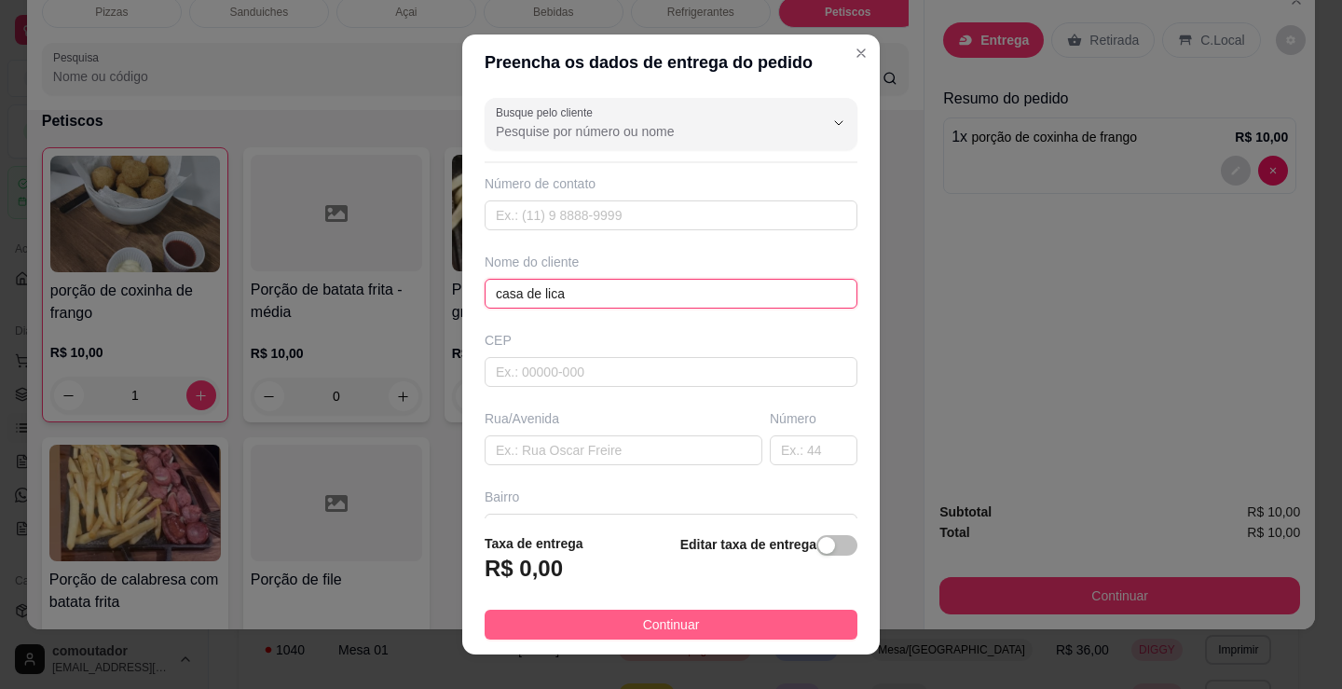
type input "casa de lica"
click at [730, 636] on button "Continuar" at bounding box center [671, 625] width 373 height 30
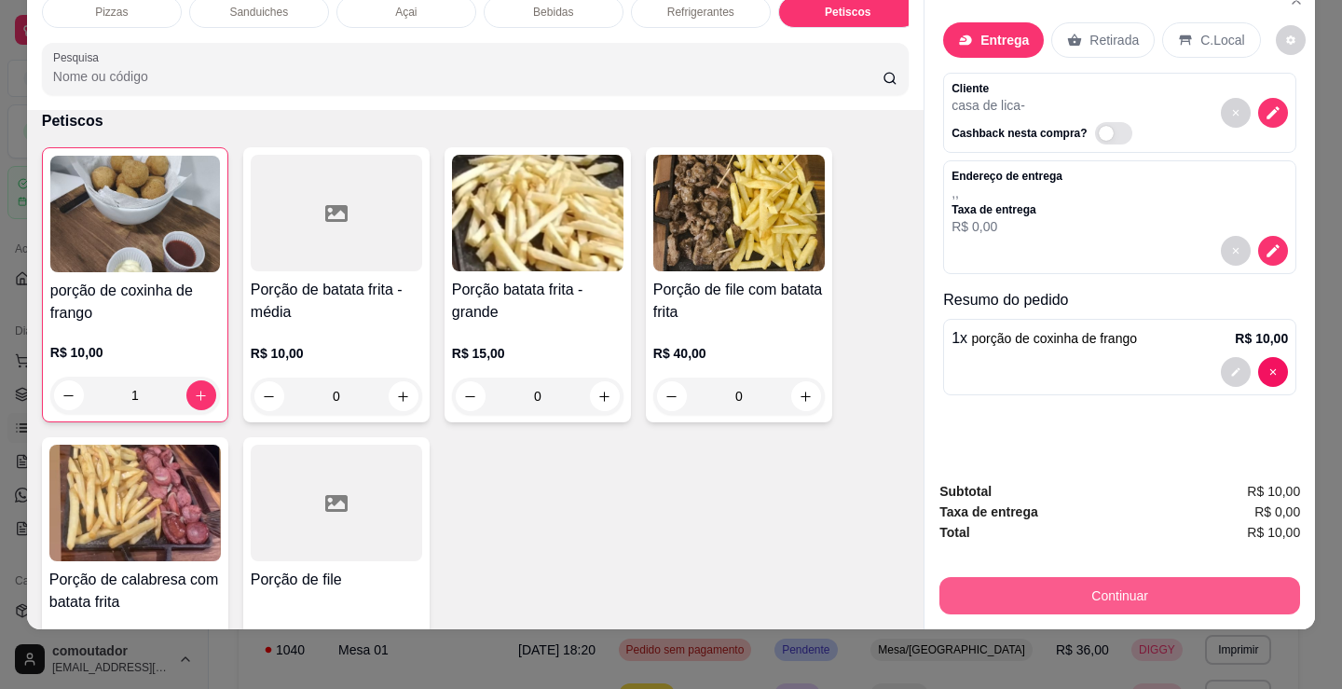
click at [1039, 541] on div "Subtotal R$ 10,00 Taxa de entrega R$ 0,00 Total R$ 10,00 Continuar" at bounding box center [1119, 547] width 361 height 133
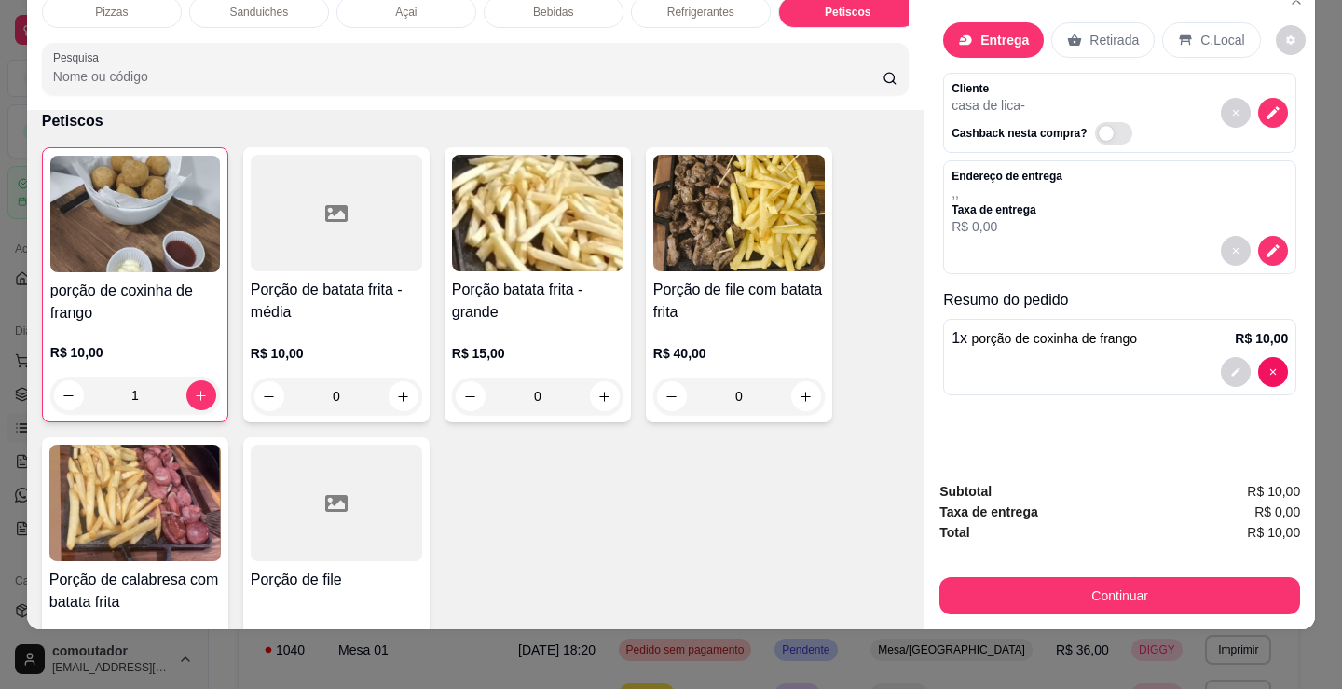
click at [1048, 577] on button "Continuar" at bounding box center [1119, 595] width 361 height 37
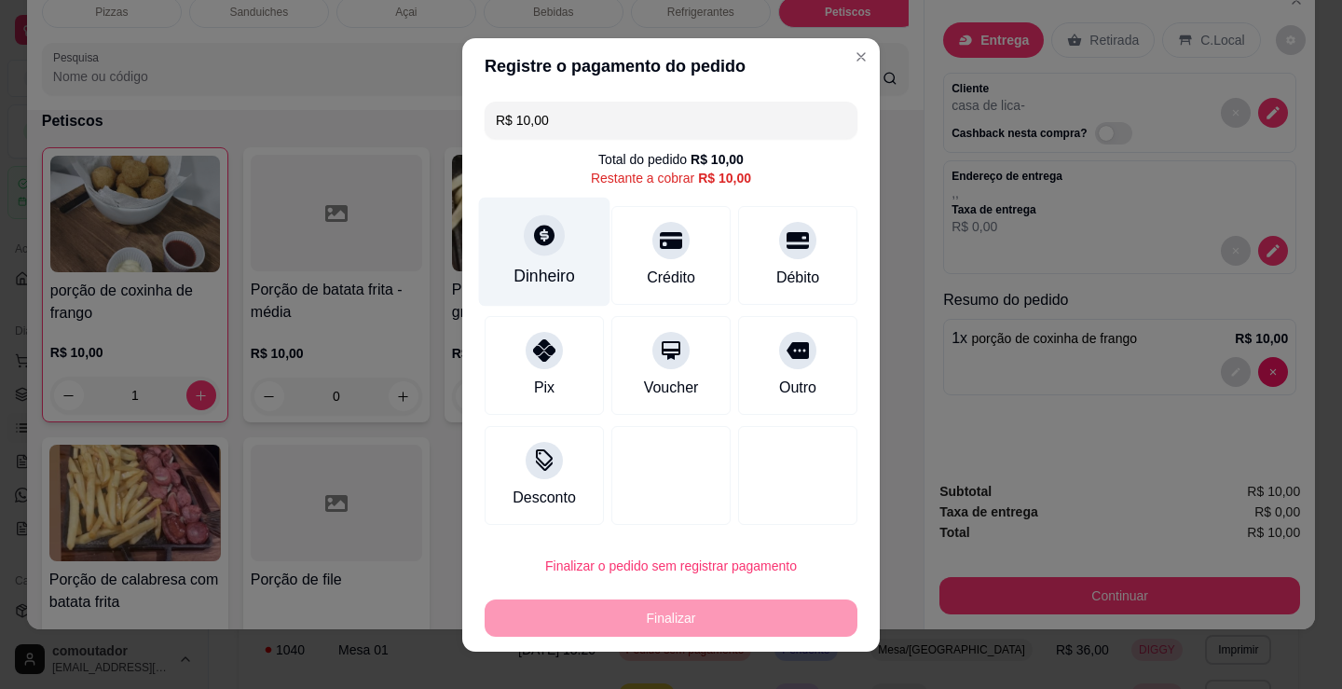
click at [529, 266] on div "Dinheiro" at bounding box center [545, 276] width 62 height 24
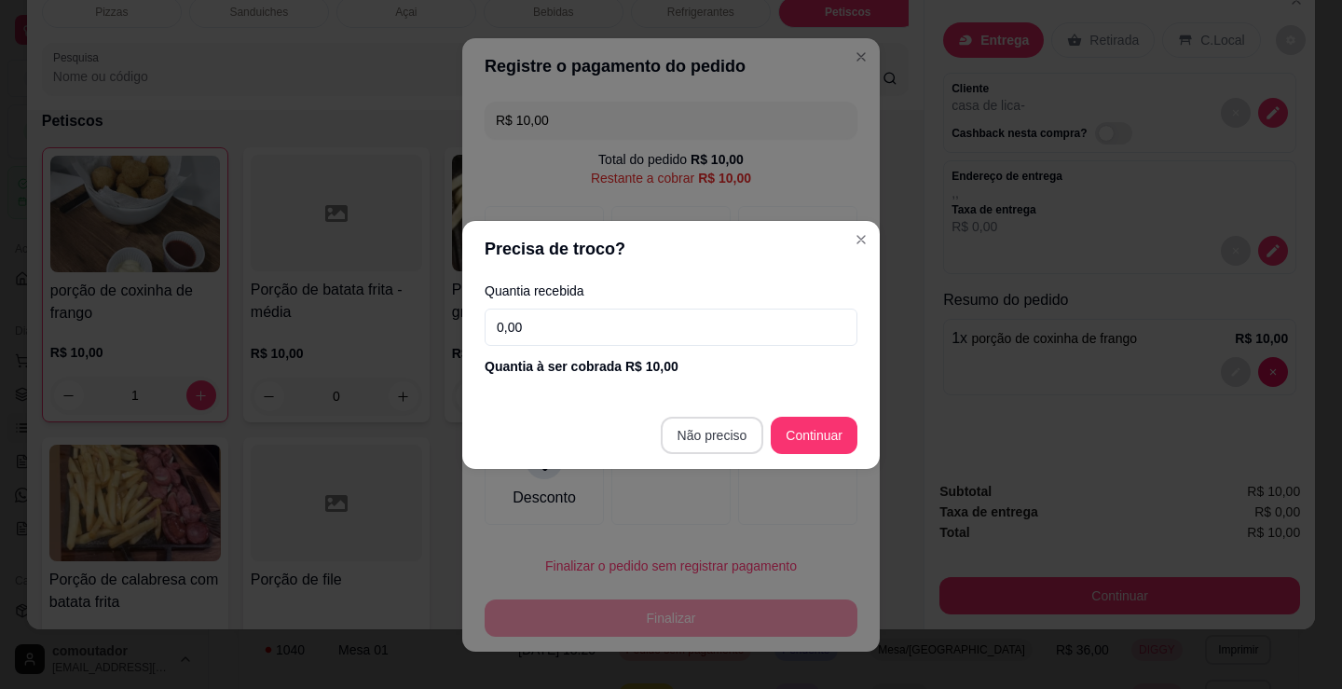
type input "R$ 0,00"
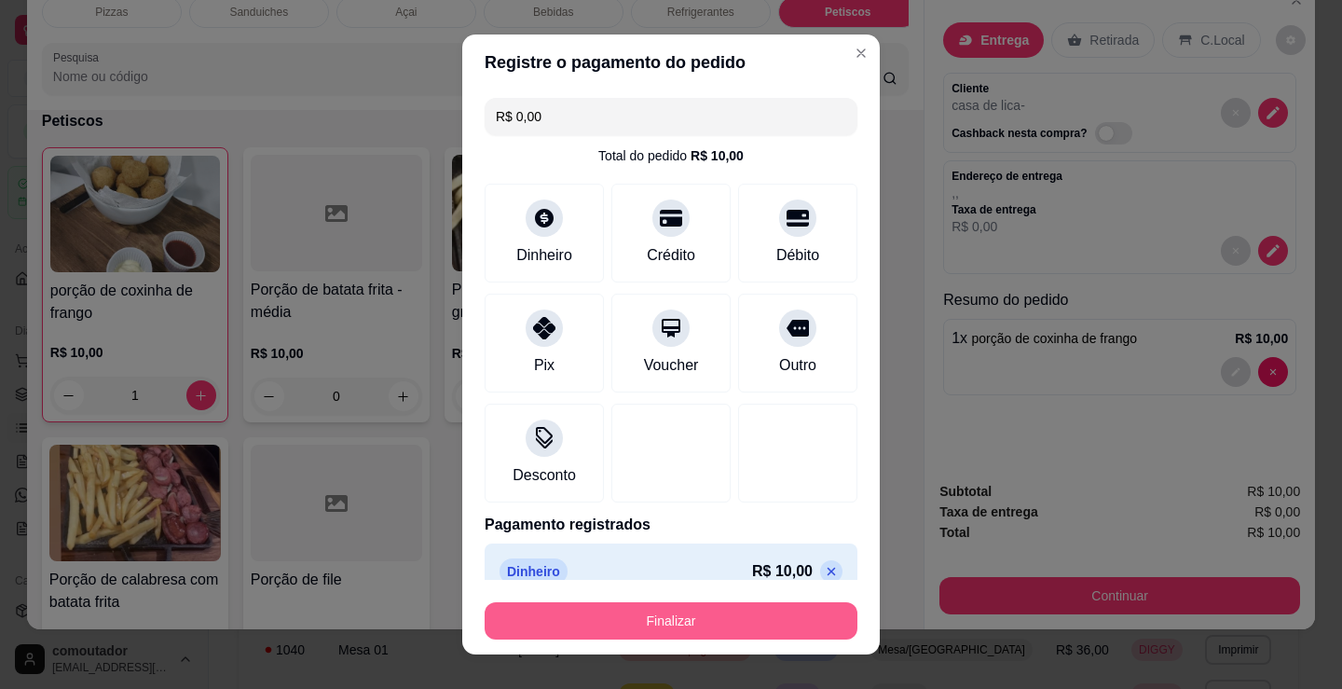
click at [738, 610] on button "Finalizar" at bounding box center [671, 620] width 373 height 37
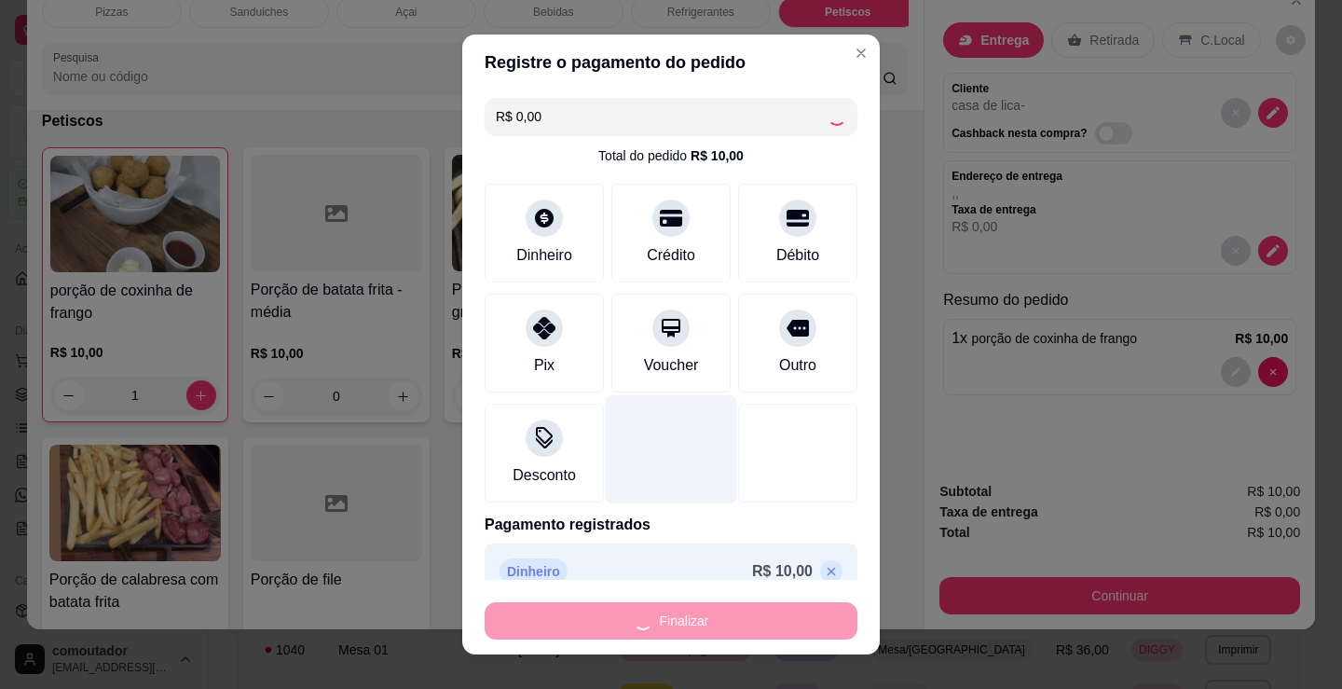
type input "0"
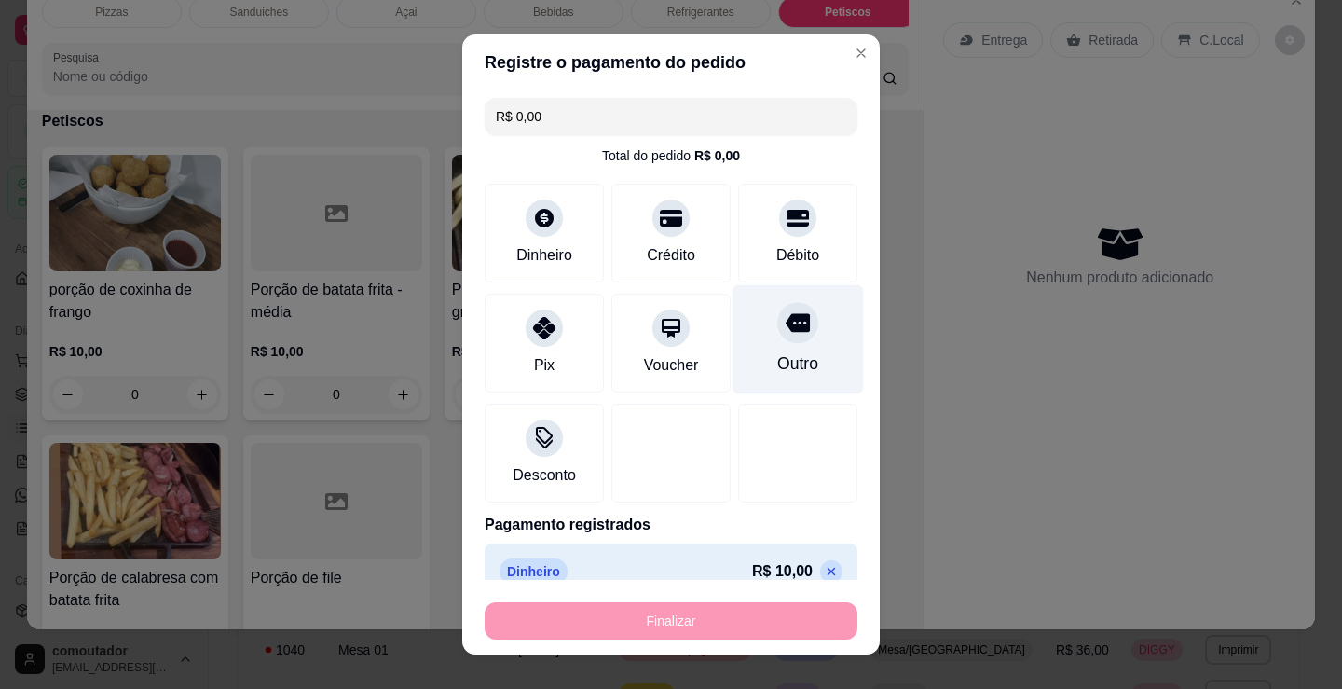
type input "-R$ 10,00"
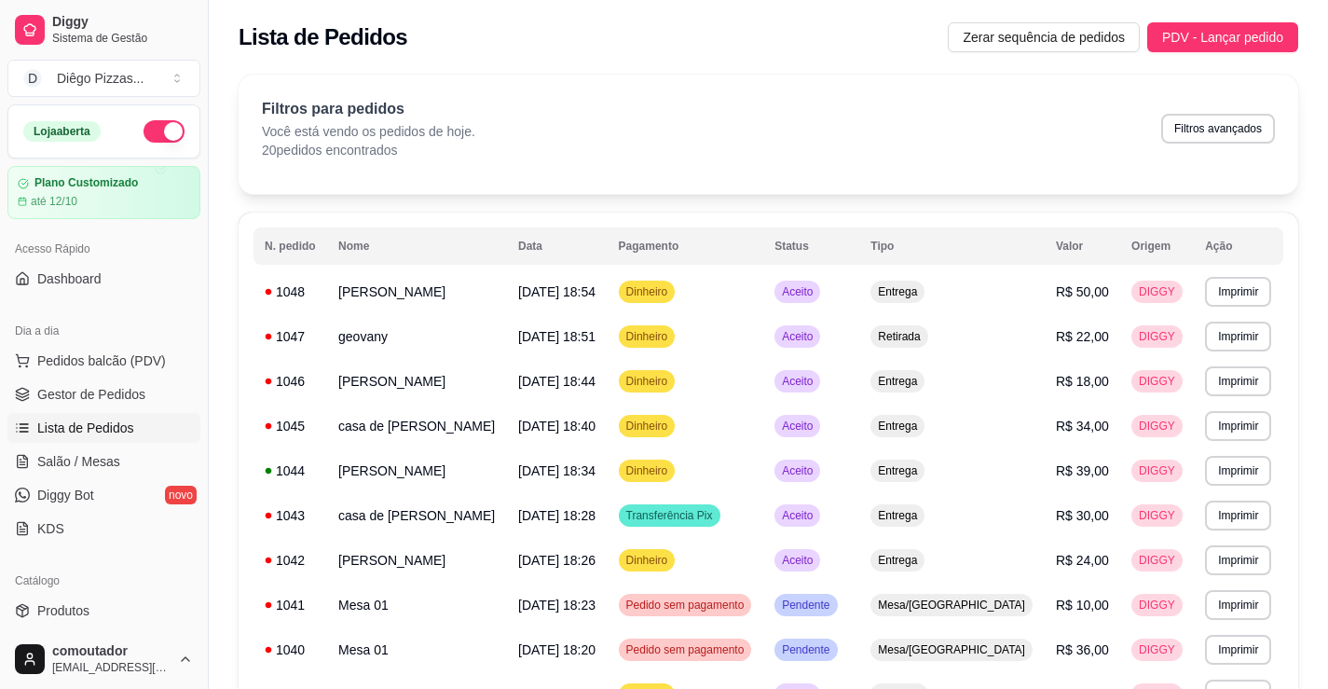
click at [108, 376] on ul "Pedidos balcão (PDV) Gestor de Pedidos Lista de Pedidos Salão / Mesas Diggy Bot…" at bounding box center [103, 445] width 193 height 198
click at [104, 362] on span "Pedidos balcão (PDV)" at bounding box center [101, 360] width 129 height 19
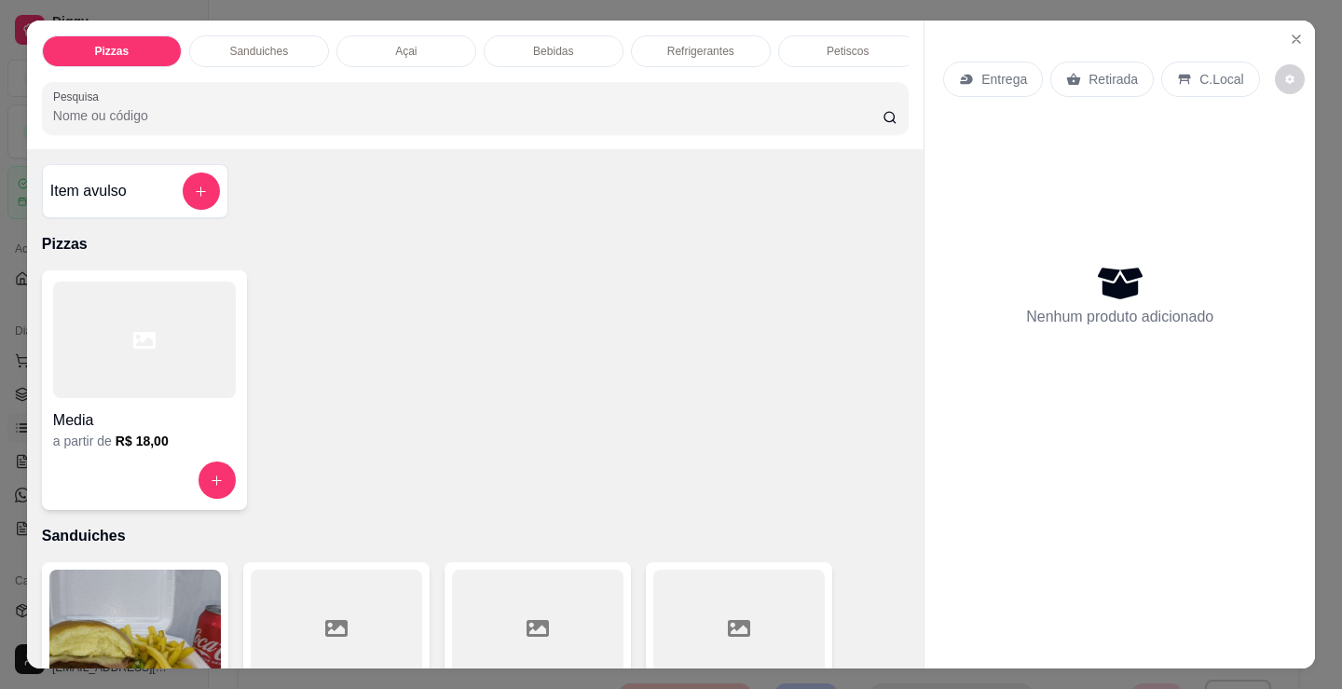
click at [140, 360] on div at bounding box center [144, 339] width 183 height 117
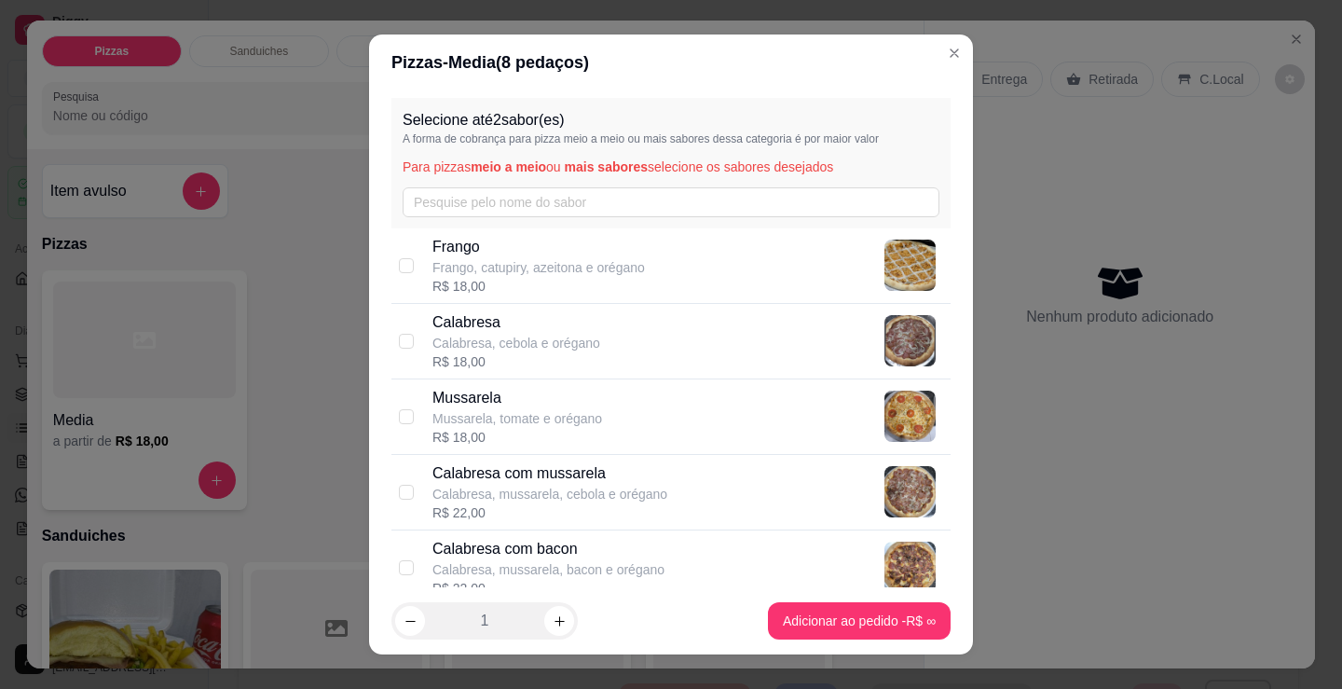
click at [659, 349] on div "Calabresa Calabresa, cebola e orégano R$ 18,00" at bounding box center [687, 341] width 511 height 60
click at [620, 354] on div "Calabresa Calabresa, cebola e orégano R$ 18,00" at bounding box center [687, 341] width 511 height 60
checkbox input "false"
click at [622, 488] on p "Calabresa, mussarela, cebola e orégano" at bounding box center [549, 494] width 235 height 19
checkbox input "true"
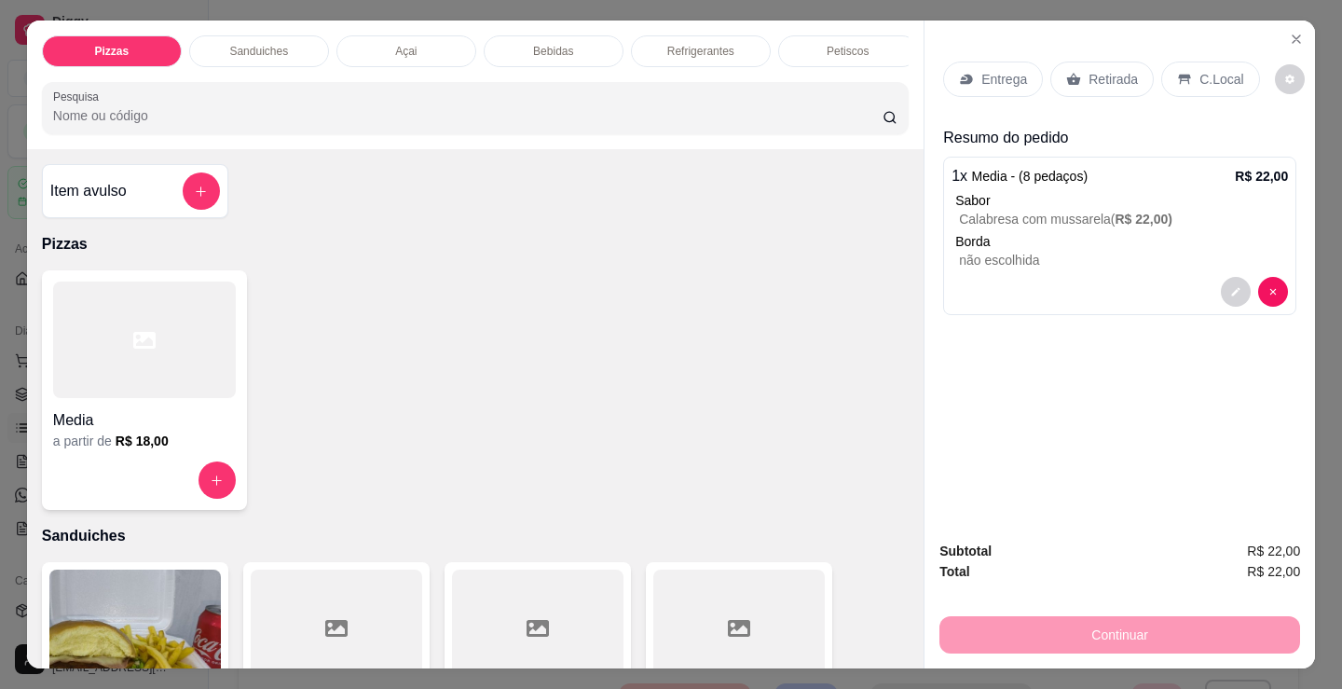
click at [1207, 78] on p "C.Local" at bounding box center [1221, 79] width 44 height 19
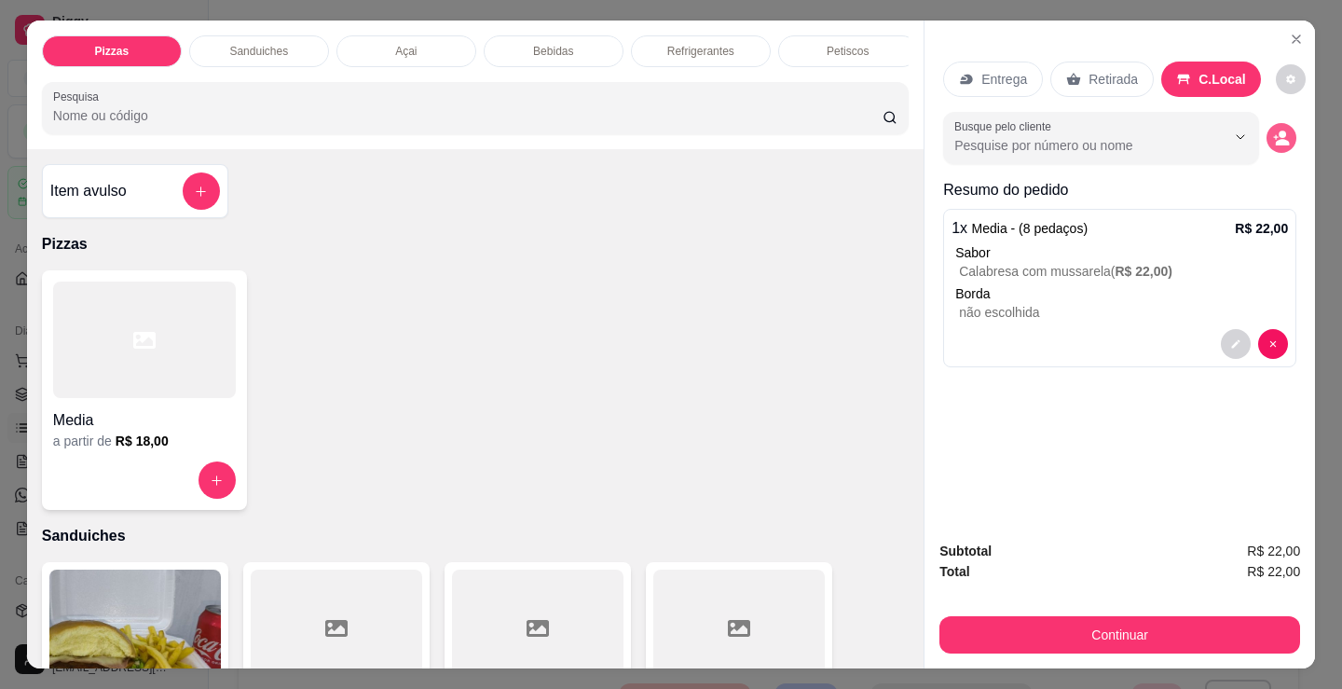
click at [1282, 132] on icon "decrease-product-quantity" at bounding box center [1281, 138] width 17 height 17
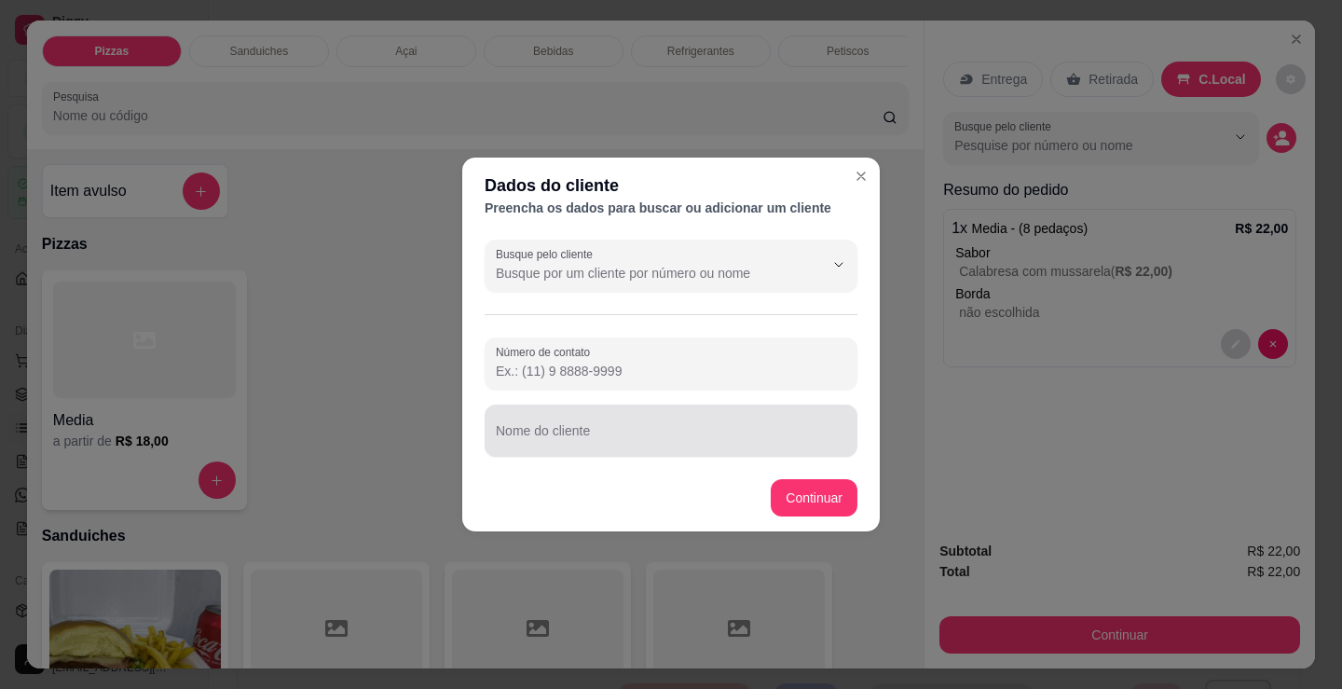
click at [772, 422] on div at bounding box center [671, 430] width 350 height 37
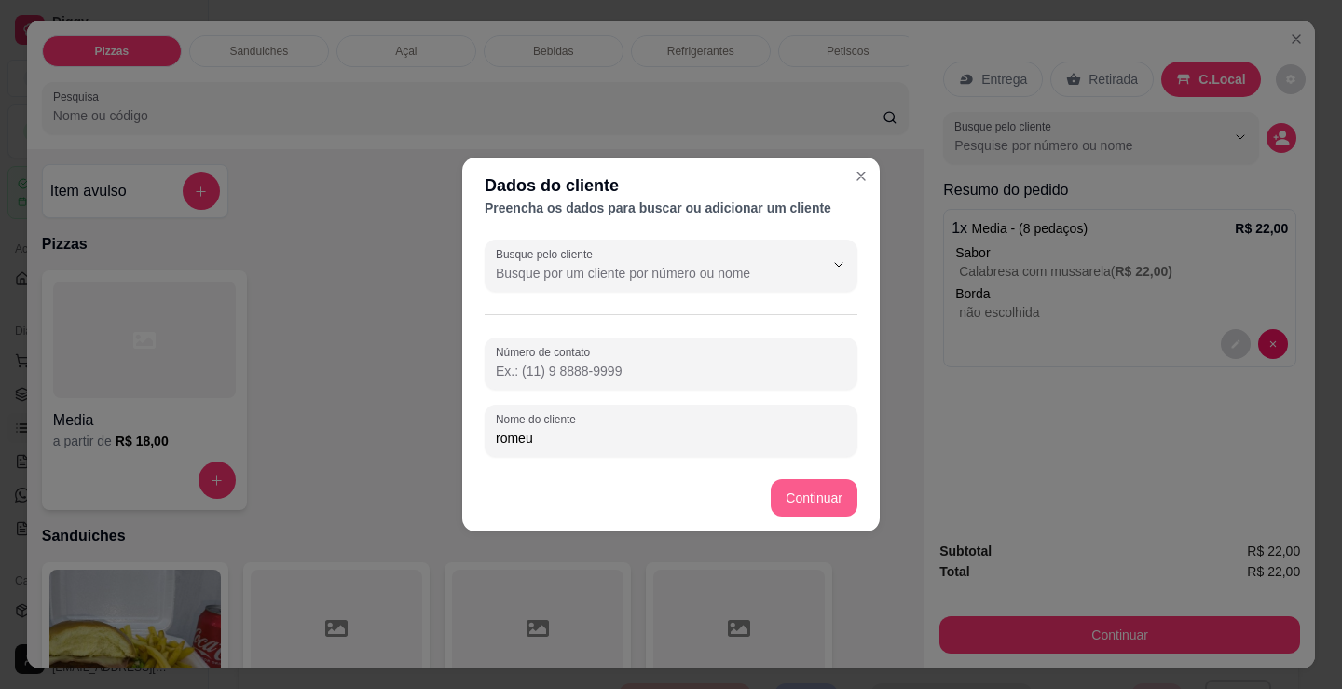
type input "romeu"
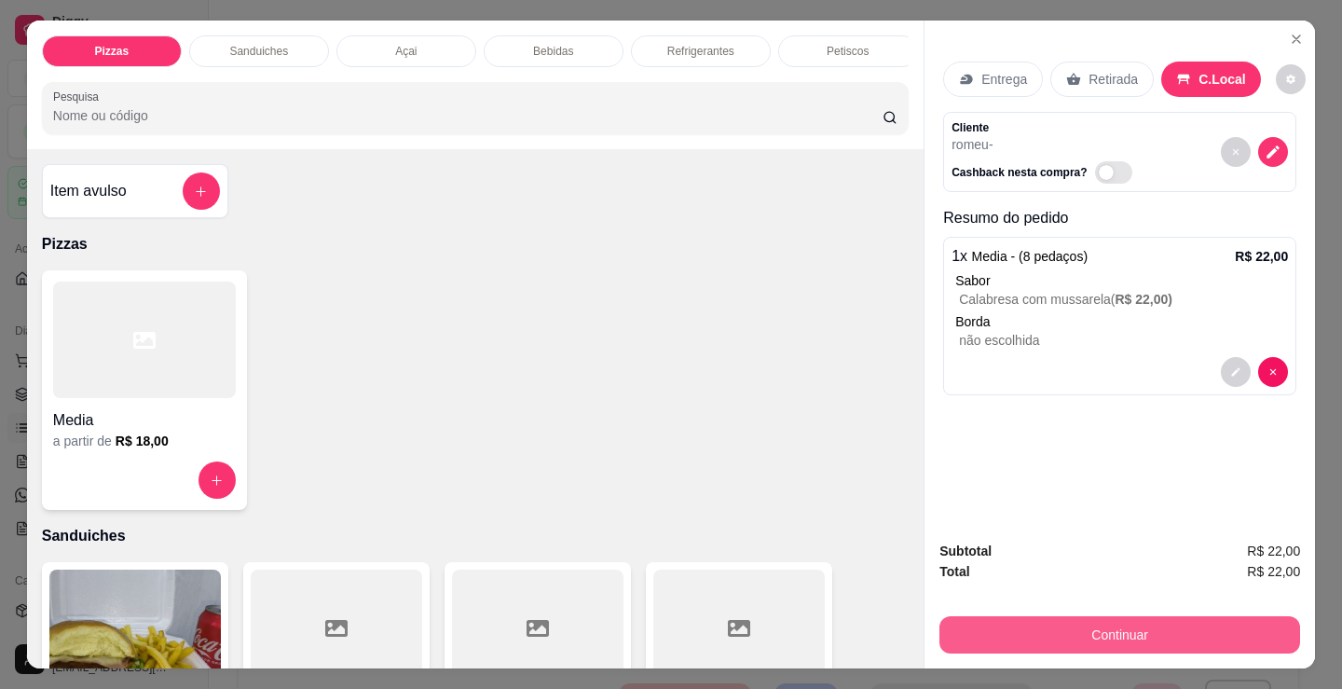
click at [1050, 627] on button "Continuar" at bounding box center [1119, 634] width 361 height 37
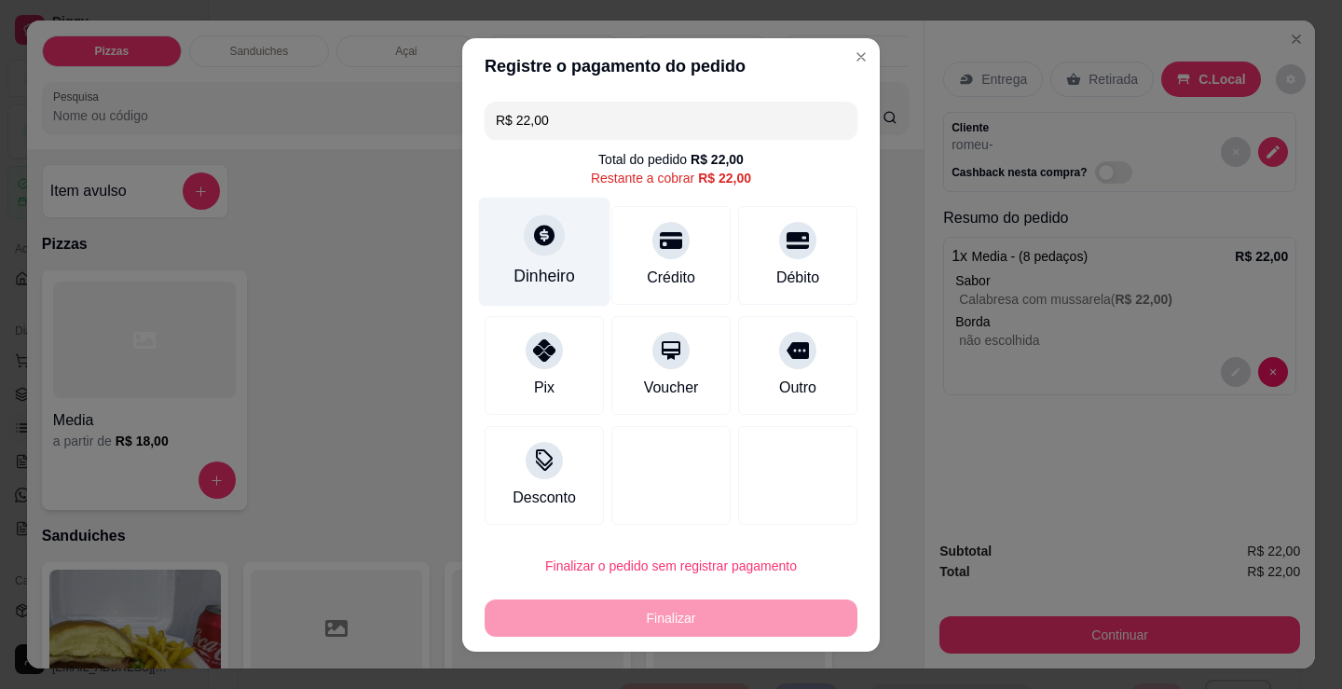
click at [559, 232] on div "Dinheiro" at bounding box center [544, 251] width 131 height 109
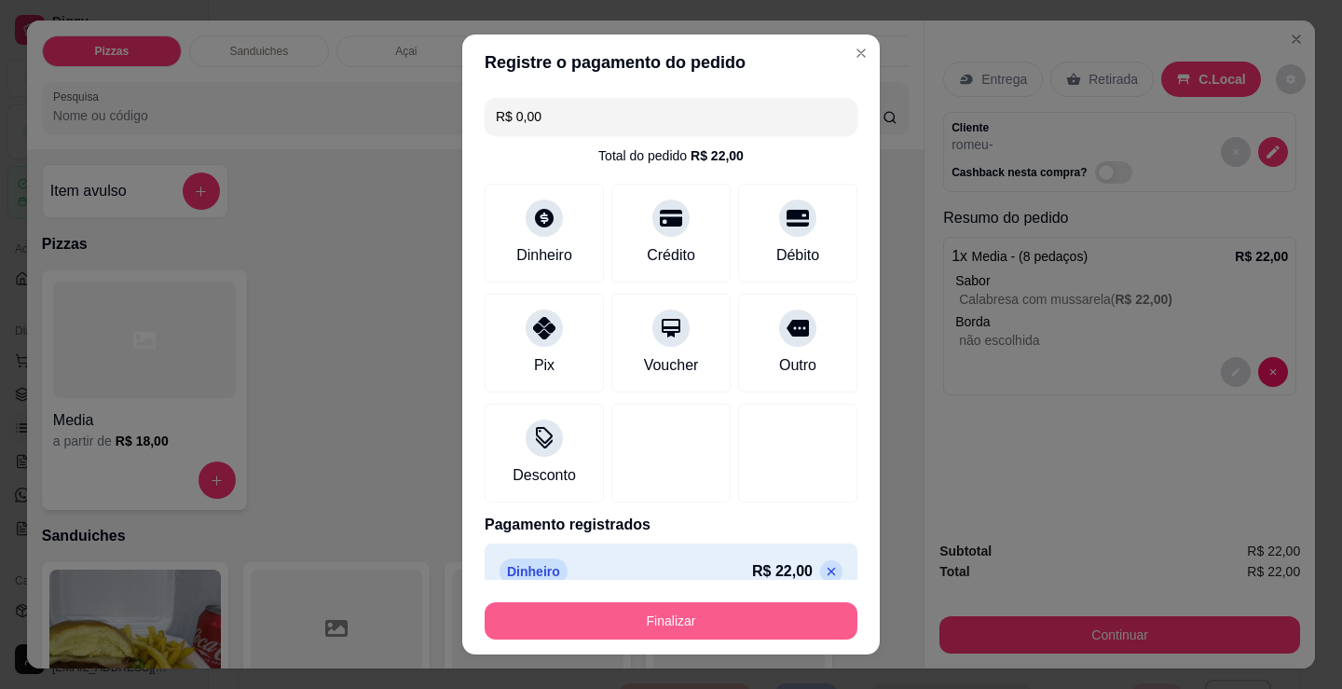
click at [637, 620] on button "Finalizar" at bounding box center [671, 620] width 373 height 37
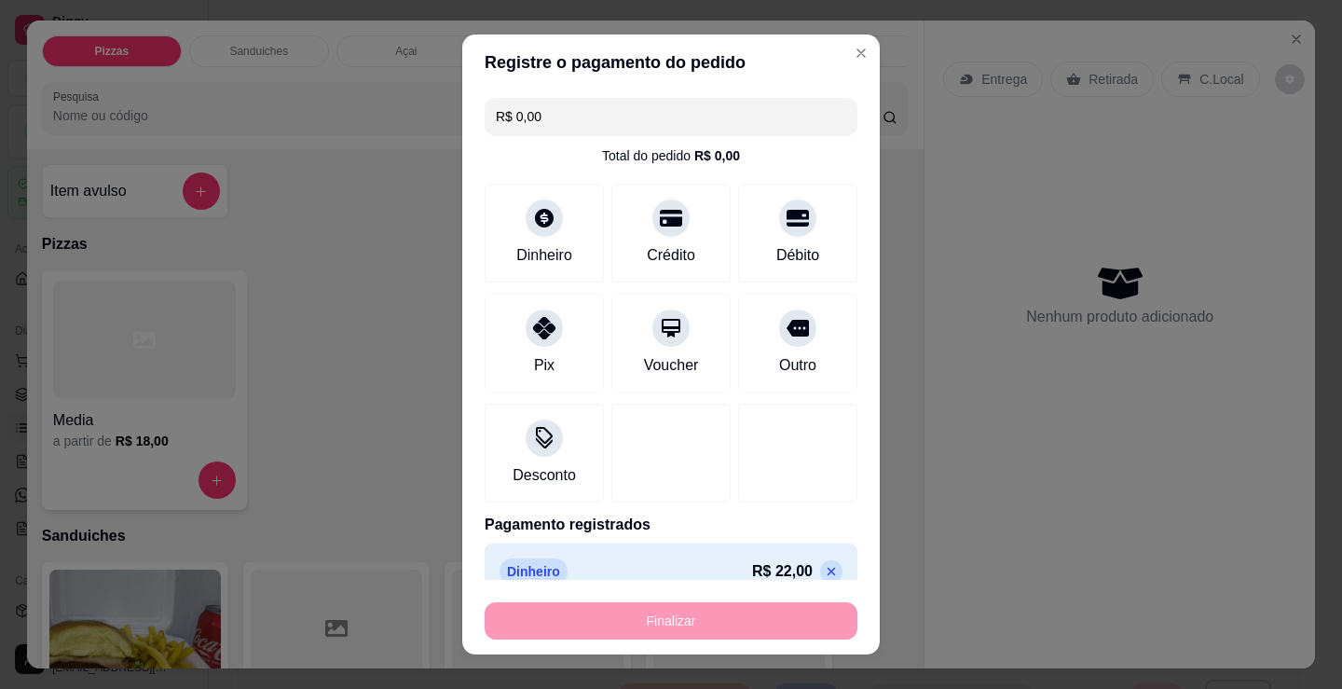
type input "-R$ 22,00"
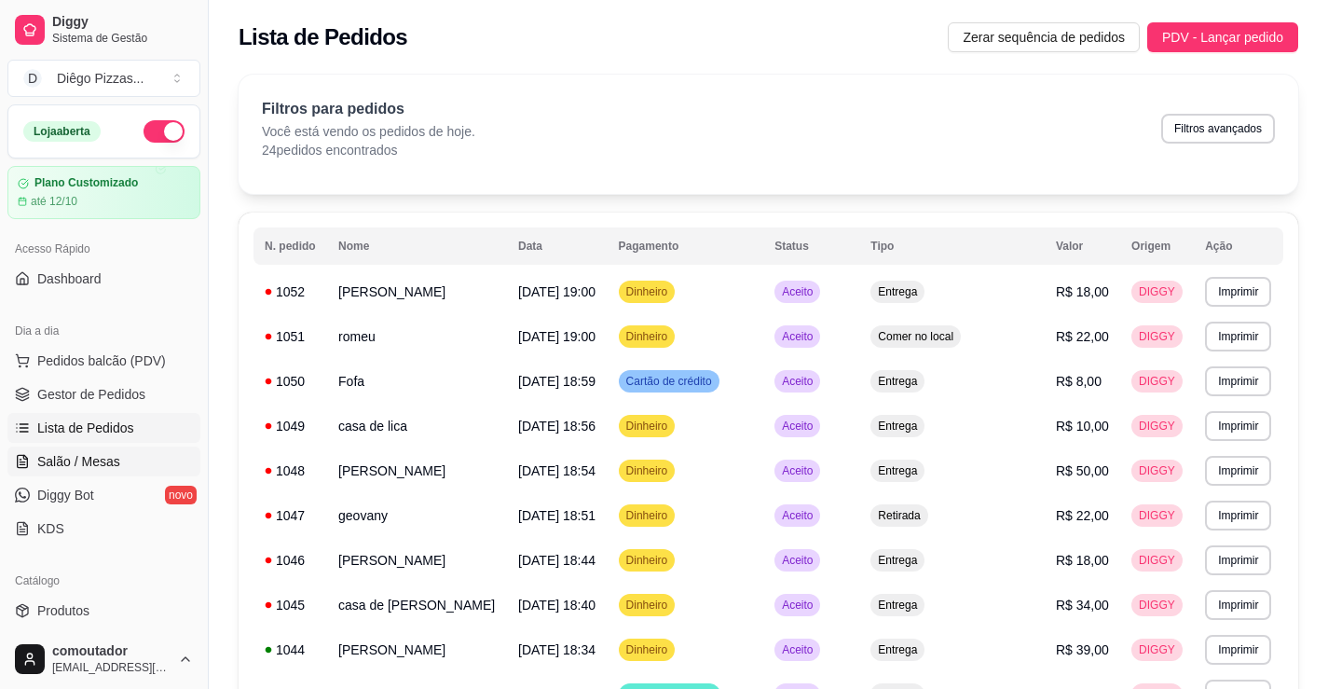
click at [71, 463] on span "Salão / Mesas" at bounding box center [78, 461] width 83 height 19
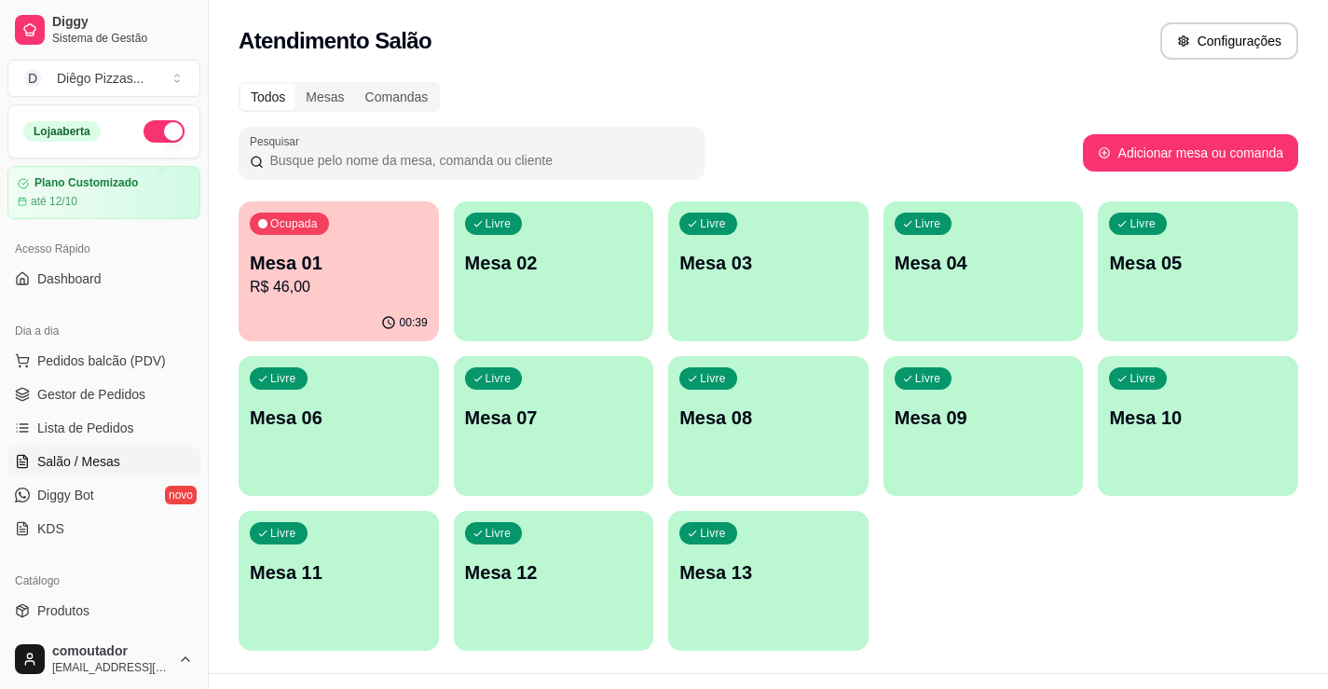
click at [350, 285] on p "R$ 46,00" at bounding box center [339, 287] width 178 height 22
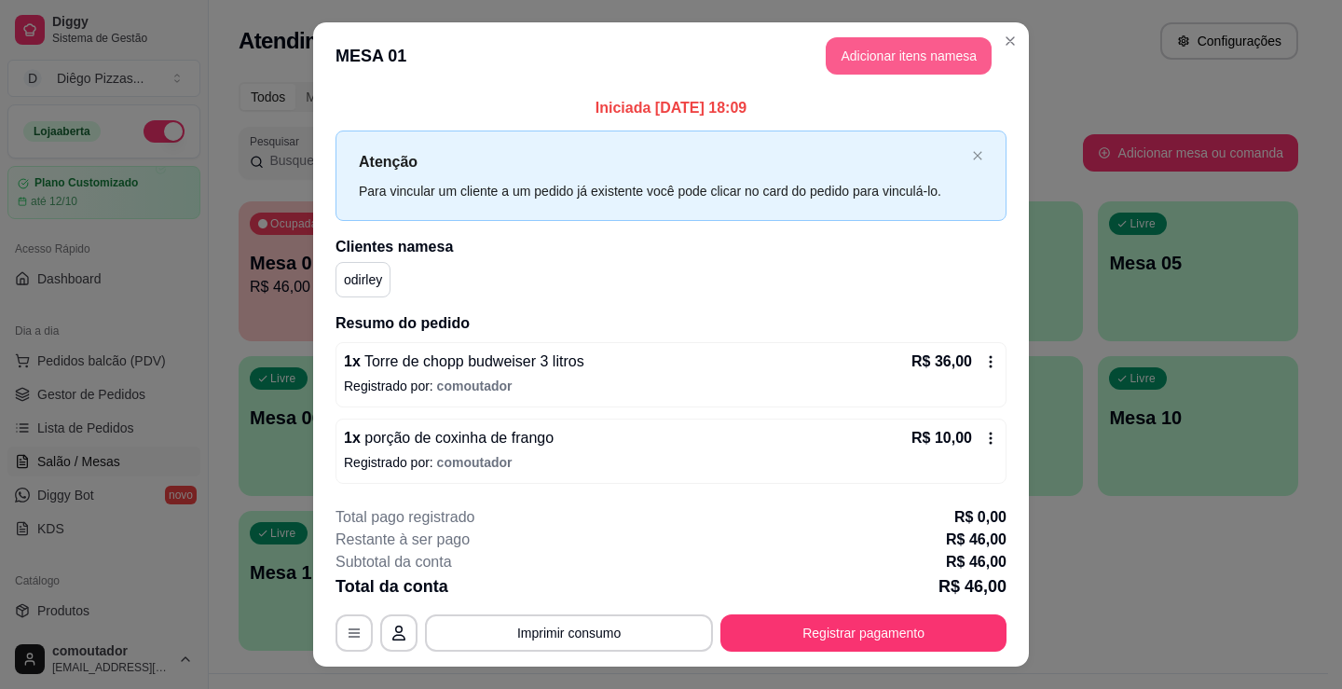
click at [875, 71] on button "Adicionar itens na mesa" at bounding box center [909, 55] width 166 height 37
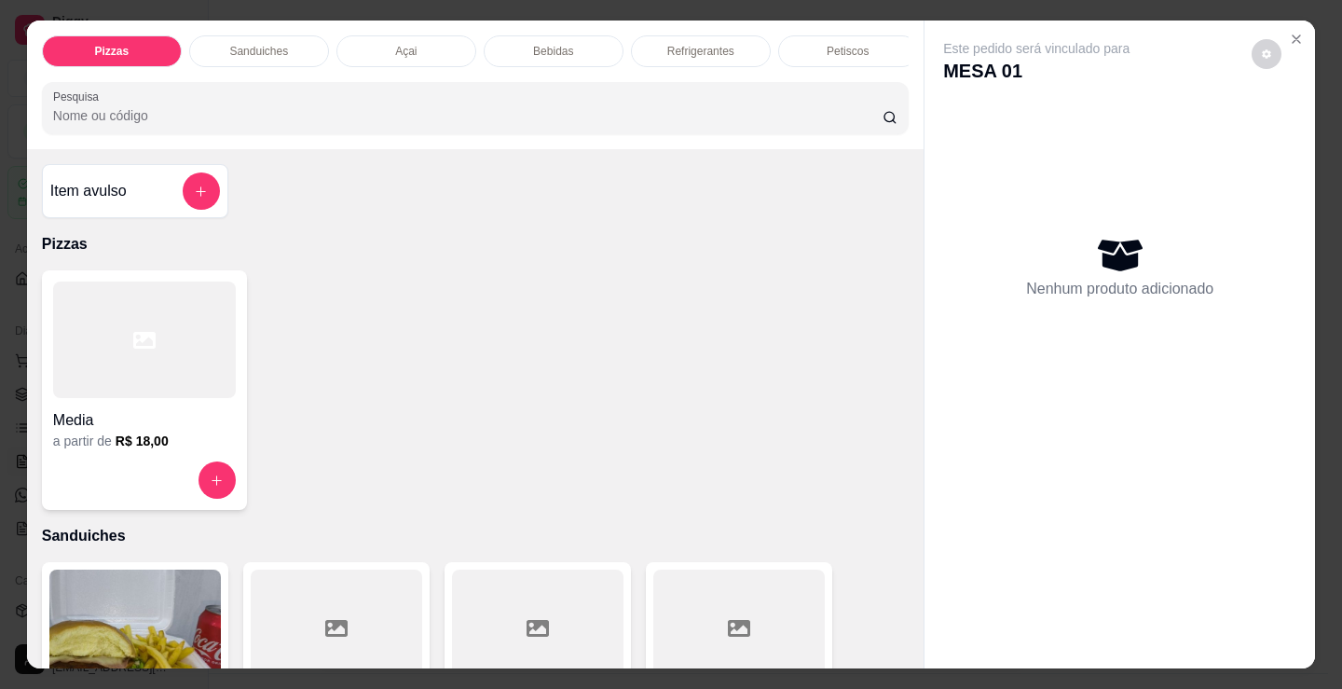
click at [827, 47] on p "Petiscos" at bounding box center [848, 51] width 42 height 15
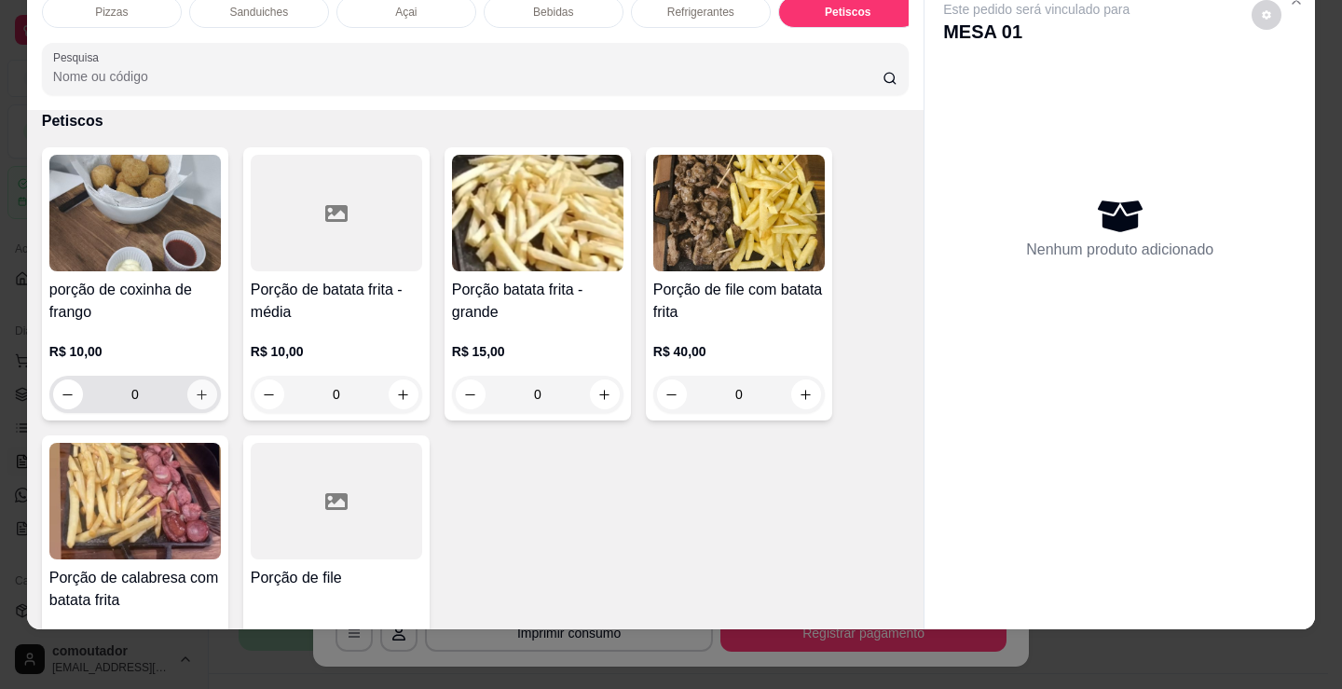
click at [195, 403] on button "increase-product-quantity" at bounding box center [202, 394] width 30 height 30
type input "1"
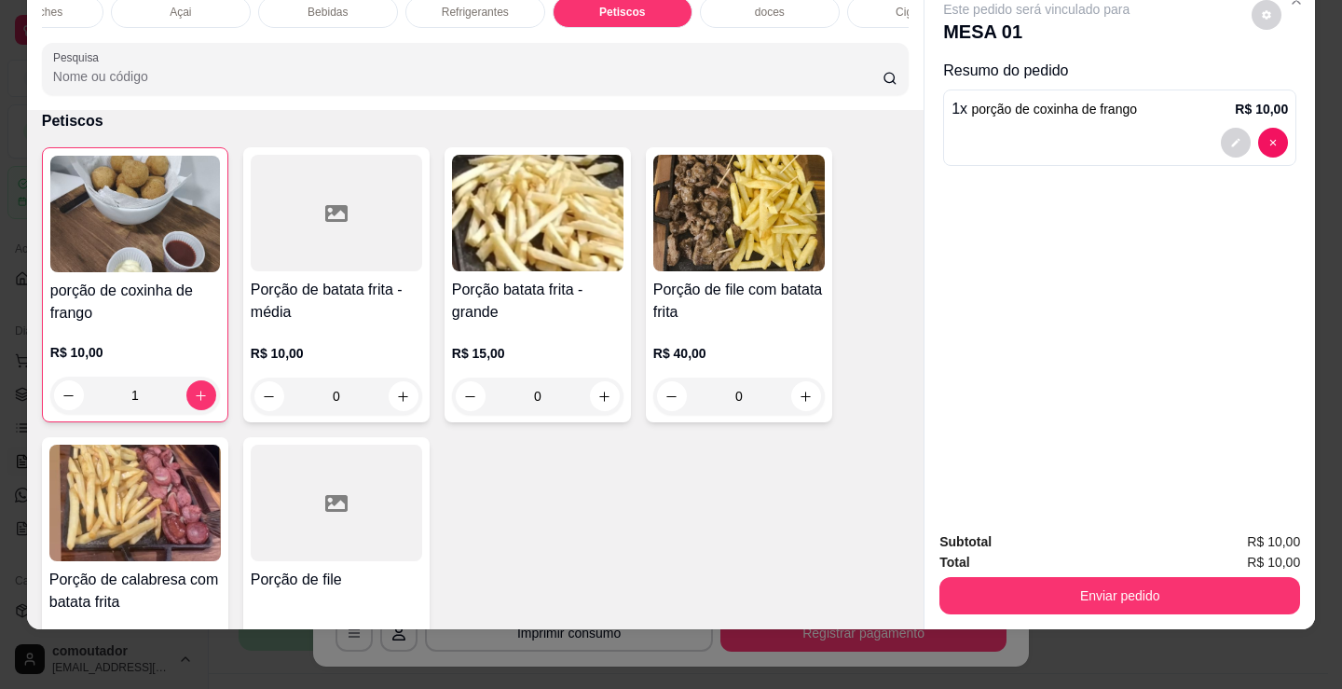
scroll to position [0, 233]
click at [783, 1] on div "doces" at bounding box center [762, 12] width 140 height 32
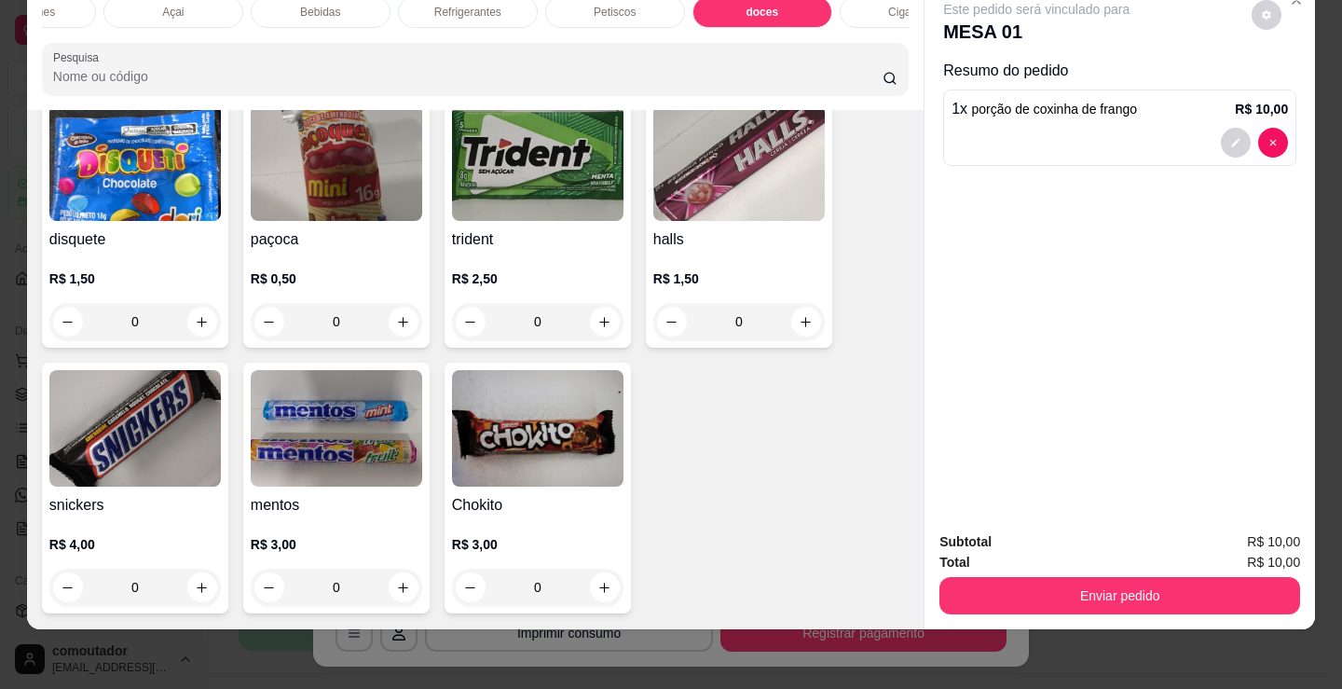
scroll to position [6923, 0]
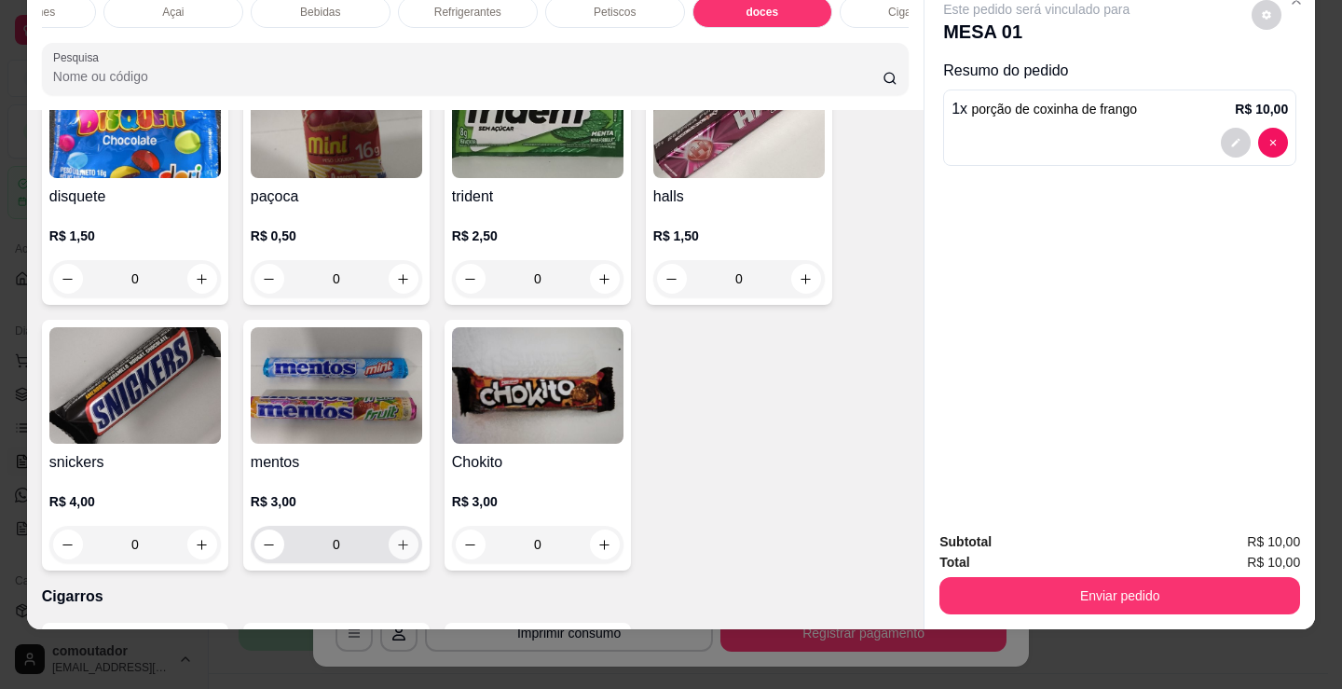
click at [399, 549] on icon "increase-product-quantity" at bounding box center [403, 545] width 14 height 14
type input "1"
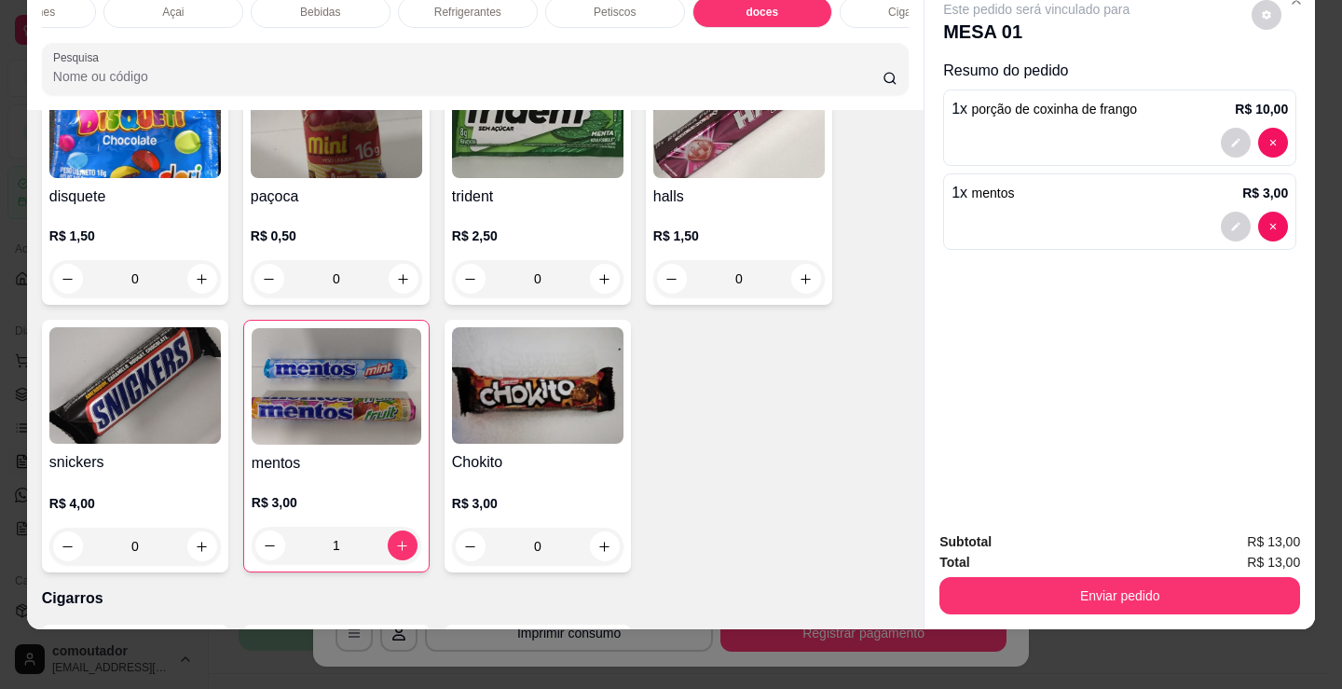
click at [1133, 584] on button "Enviar pedido" at bounding box center [1119, 595] width 361 height 37
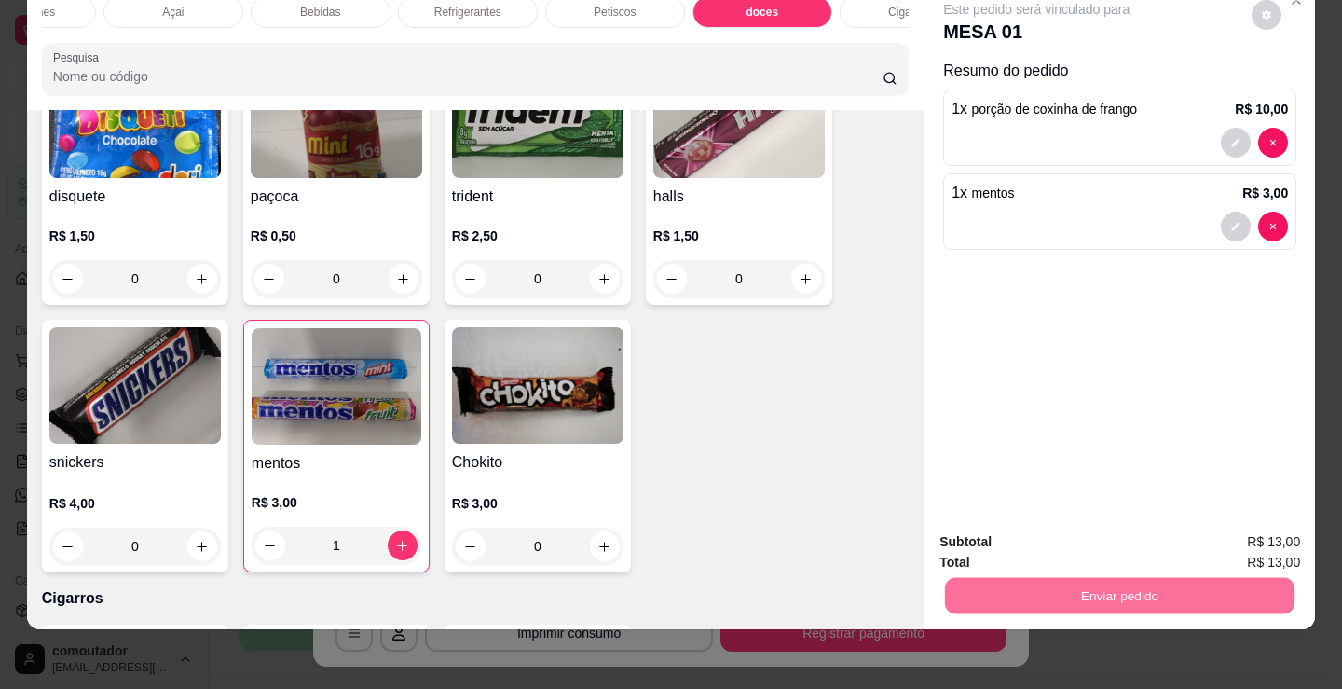
click at [1100, 524] on button "Registrar cliente" at bounding box center [1127, 535] width 123 height 35
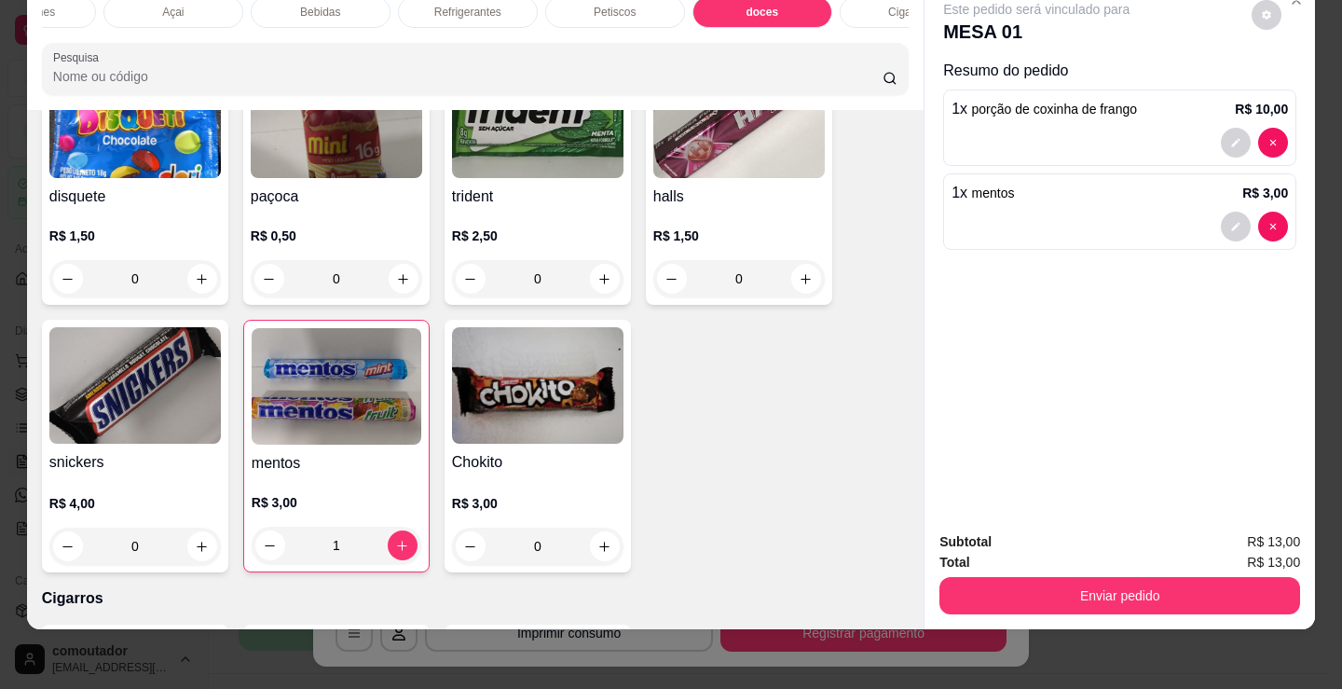
click at [1131, 624] on div "Pizzas Sanduiches Açai Bebidas Refrigerantes Petiscos doces Cigarros utensílios…" at bounding box center [671, 344] width 1342 height 689
click at [1132, 625] on div "Pizzas Sanduiches Açai Bebidas Refrigerantes Petiscos doces Cigarros utensílios…" at bounding box center [671, 344] width 1342 height 689
copy div "R$ 13,00 Enviar pedido"
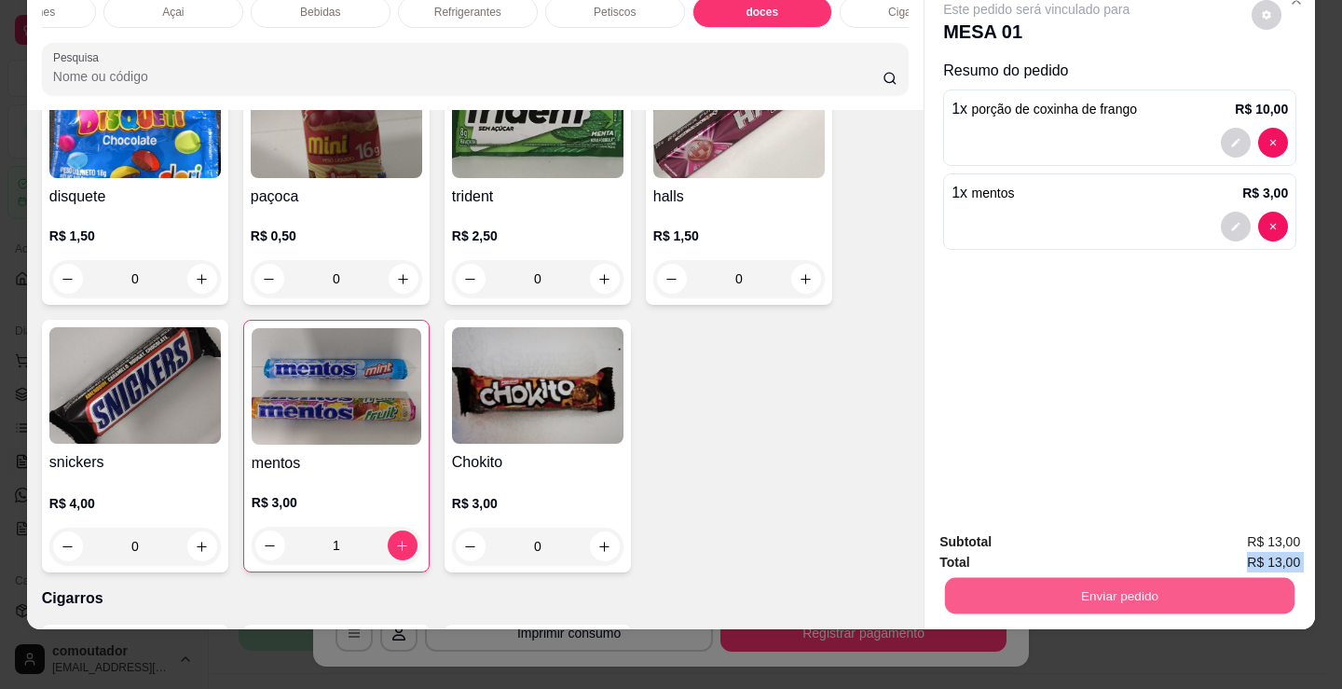
click at [1127, 586] on button "Enviar pedido" at bounding box center [1120, 595] width 350 height 36
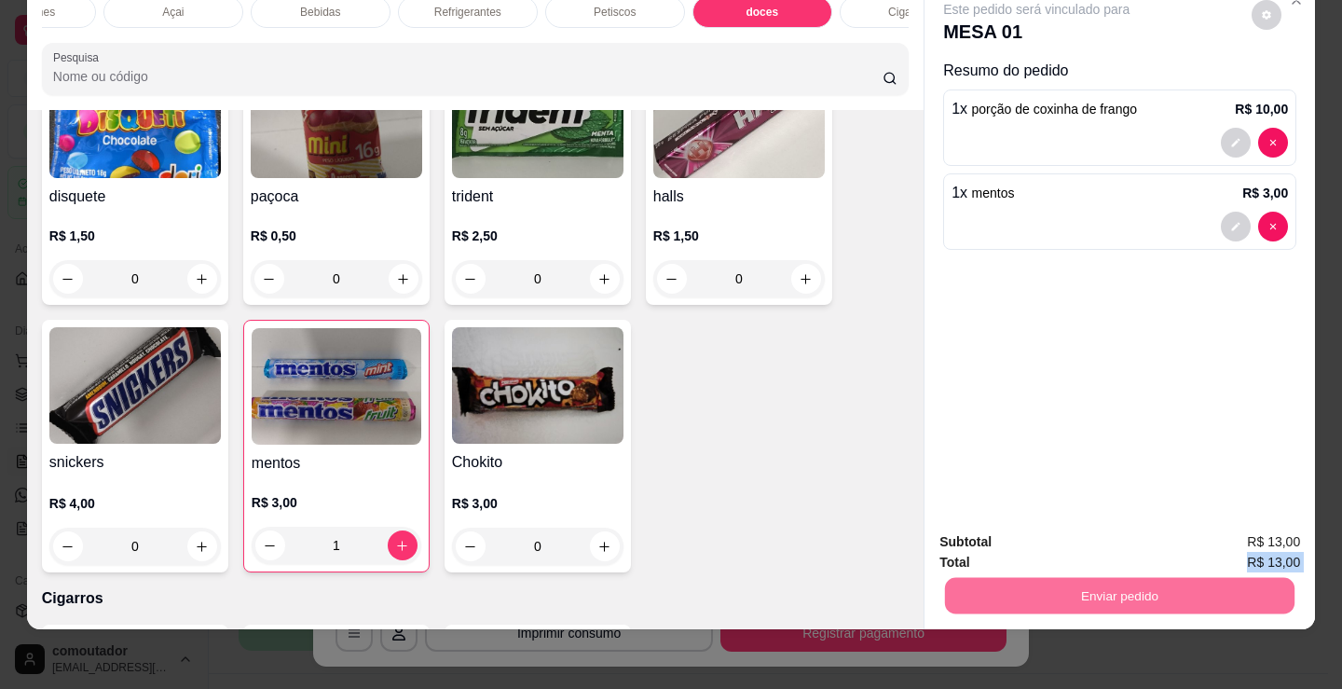
click at [1266, 530] on button "Enviar pedido" at bounding box center [1251, 535] width 105 height 35
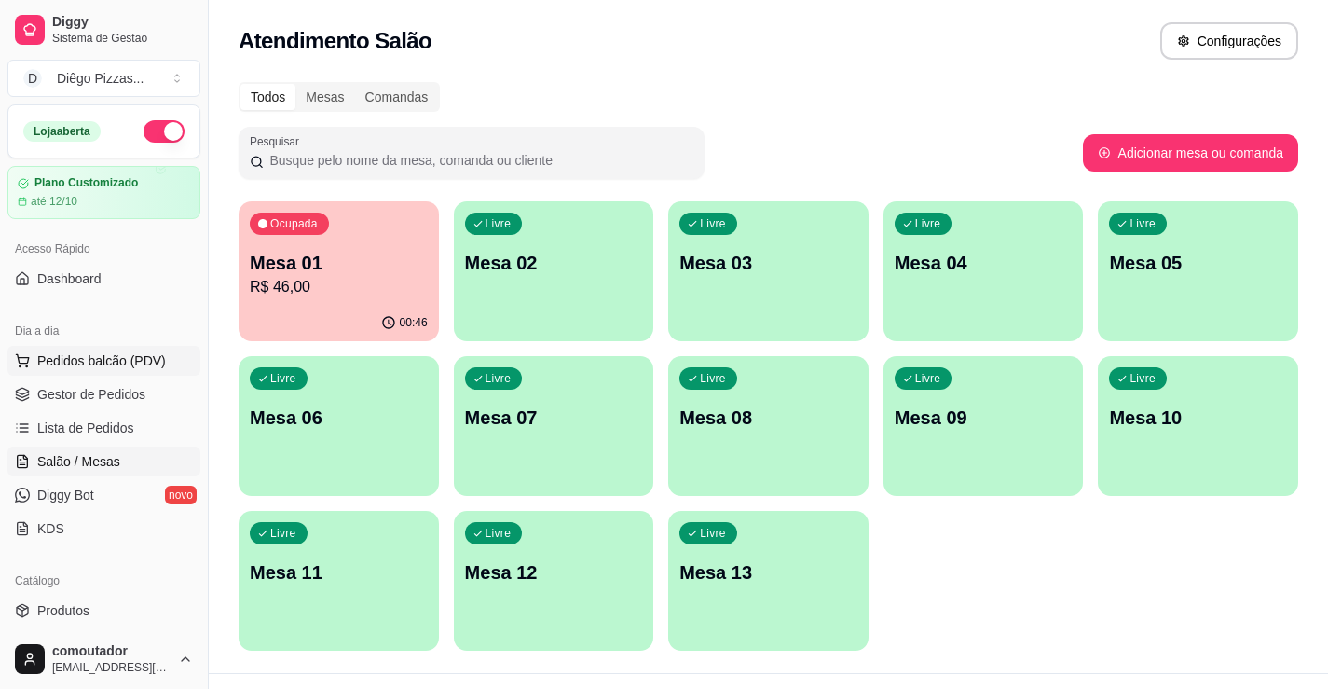
click at [114, 359] on span "Pedidos balcão (PDV)" at bounding box center [101, 360] width 129 height 19
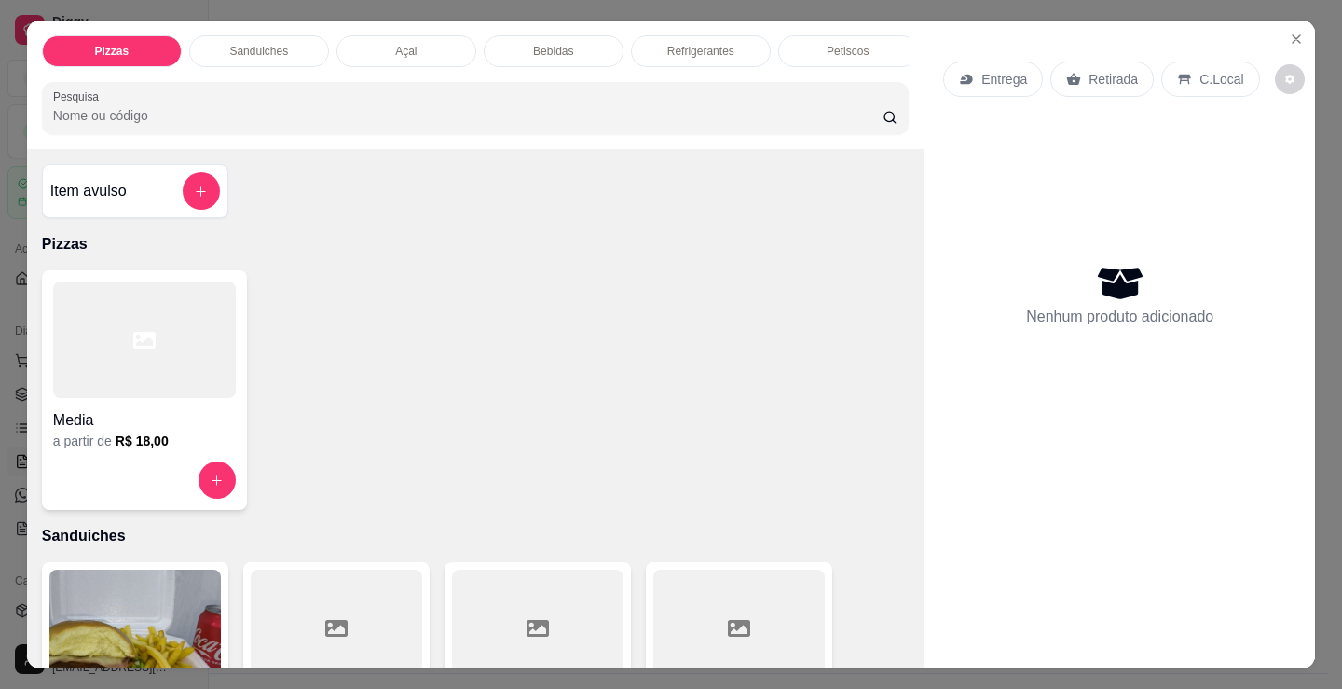
click at [116, 379] on div at bounding box center [144, 339] width 183 height 117
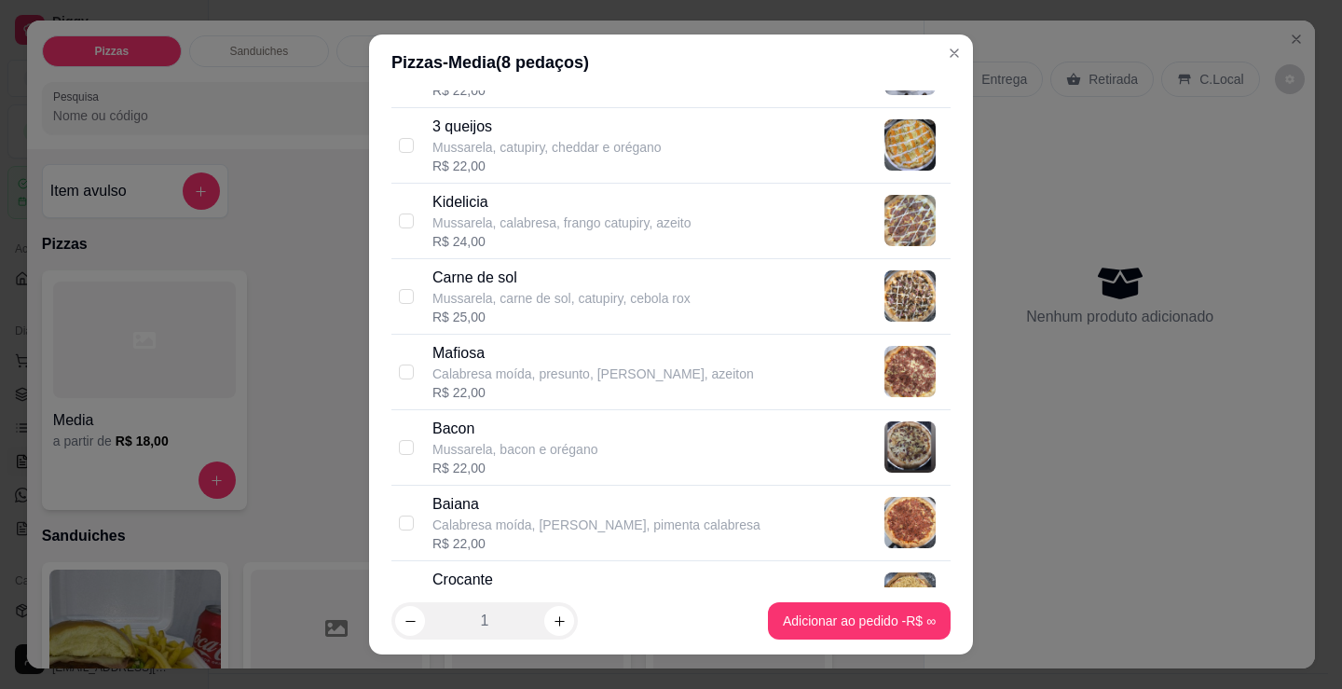
scroll to position [932, 0]
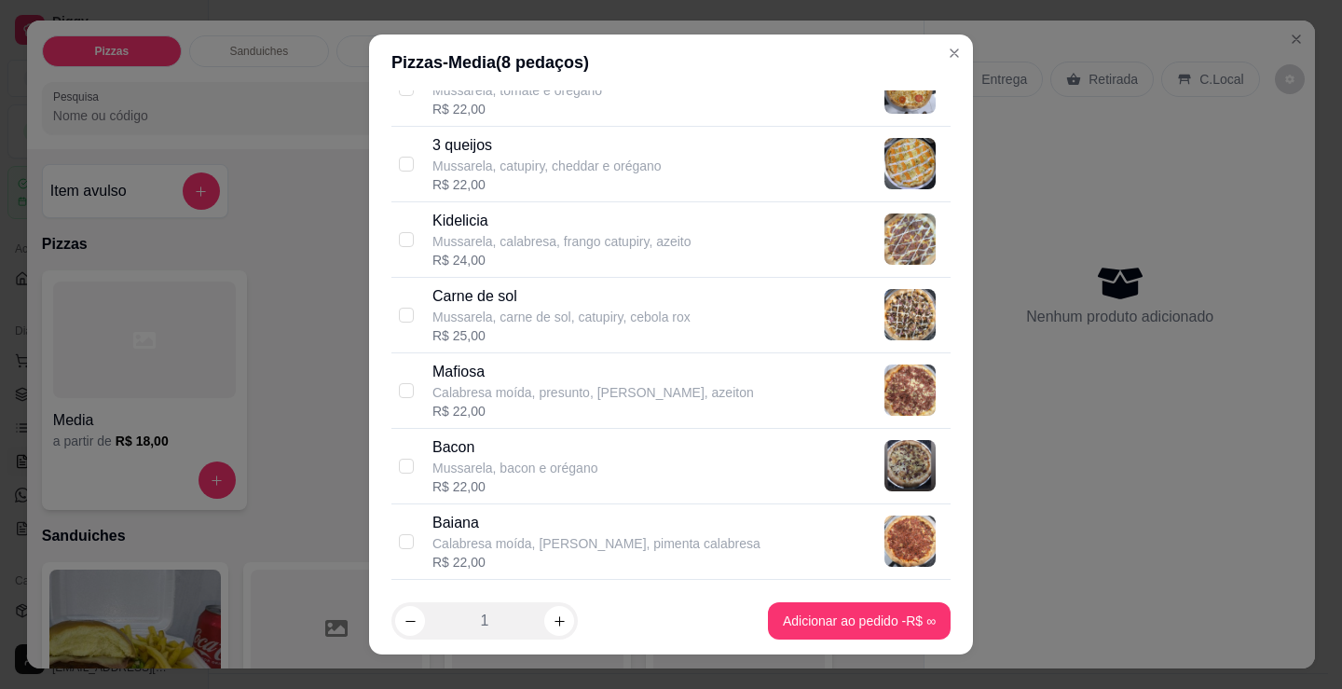
click at [586, 322] on p "Mussarela, carne de sol, catupiry, cebola rox" at bounding box center [561, 317] width 258 height 19
checkbox input "true"
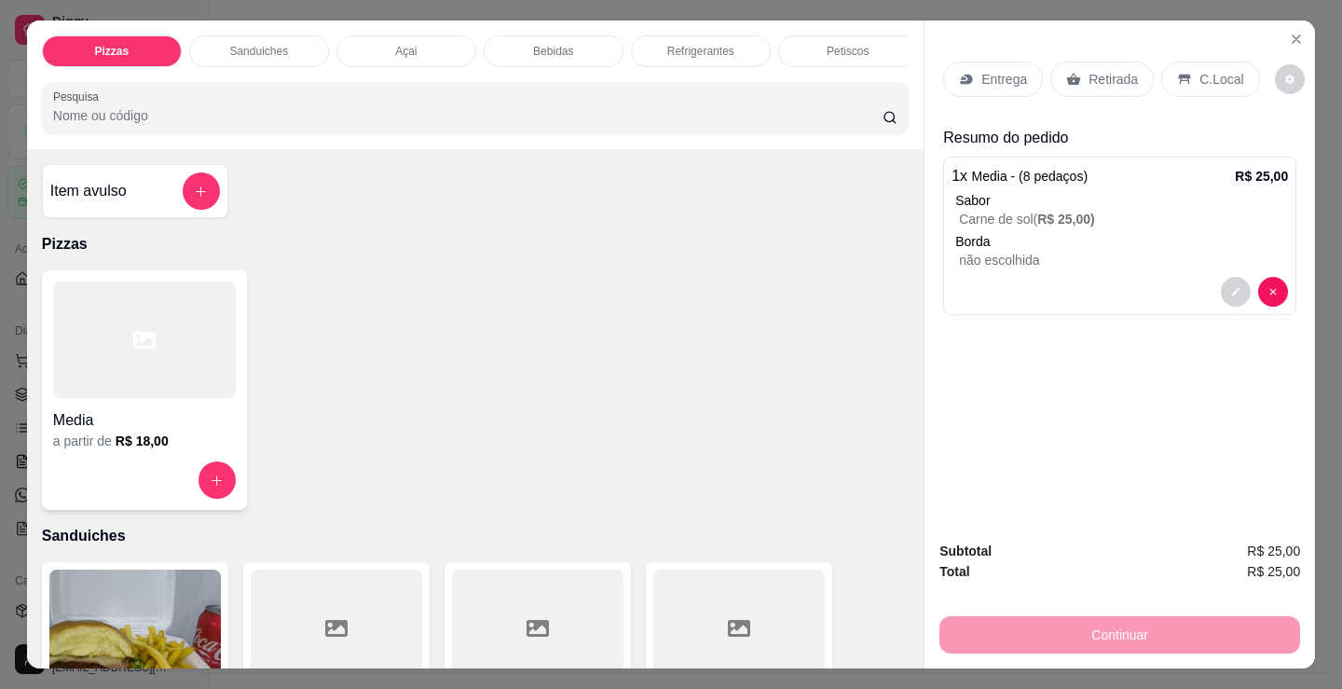
click at [1002, 70] on p "Entrega" at bounding box center [1004, 79] width 46 height 19
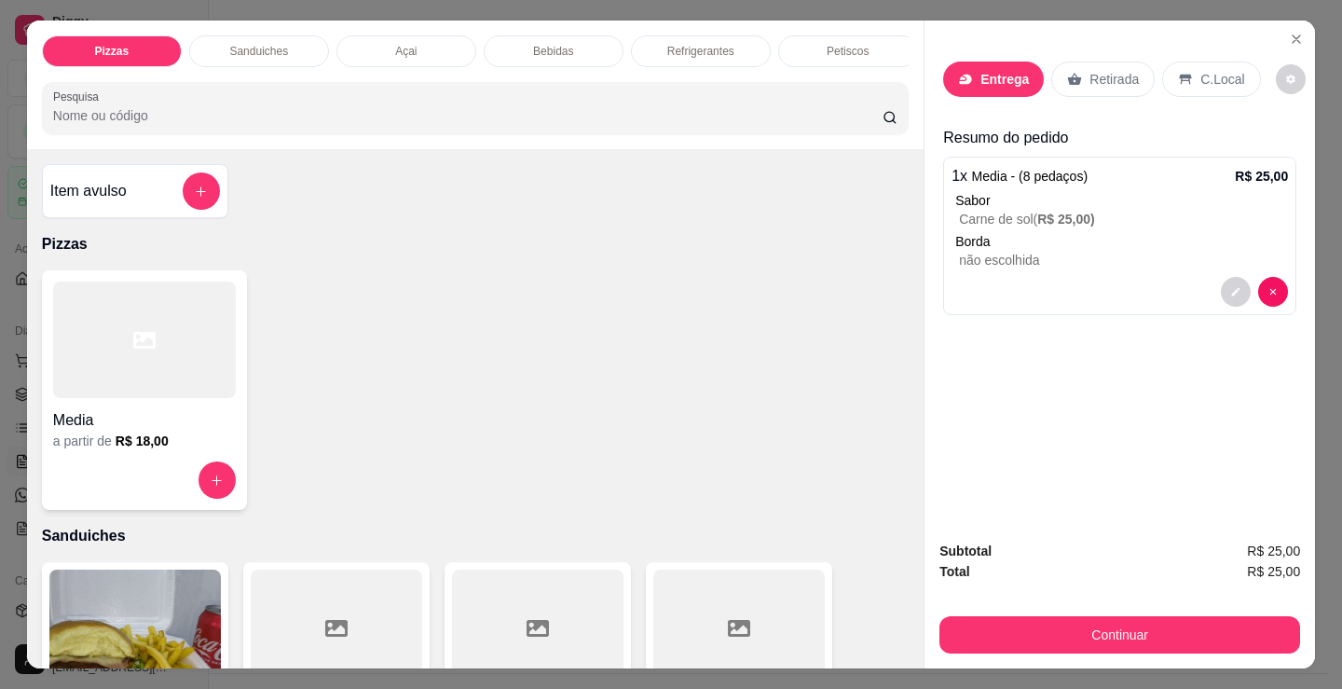
click at [685, 310] on div "Busque pelo cliente Número de contato Nome do cliente CEP Rua/[GEOGRAPHIC_DATA]" at bounding box center [671, 304] width 418 height 428
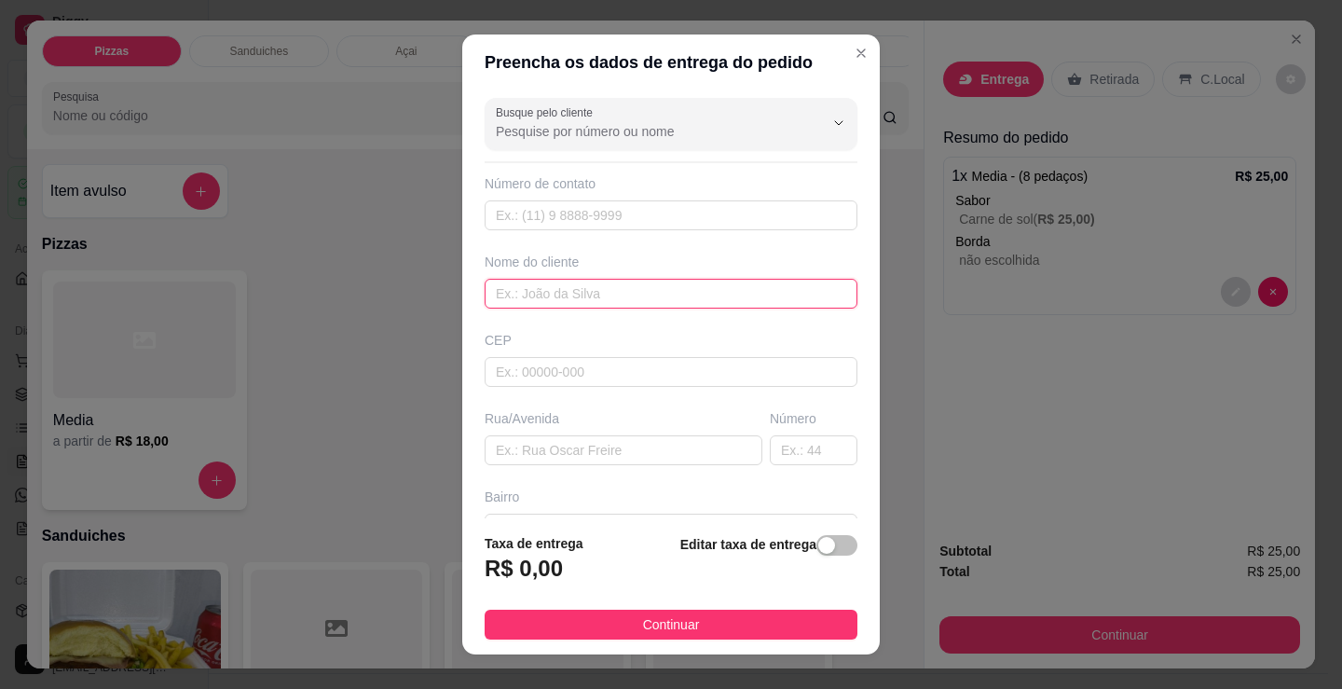
click at [696, 301] on input "text" at bounding box center [671, 294] width 373 height 30
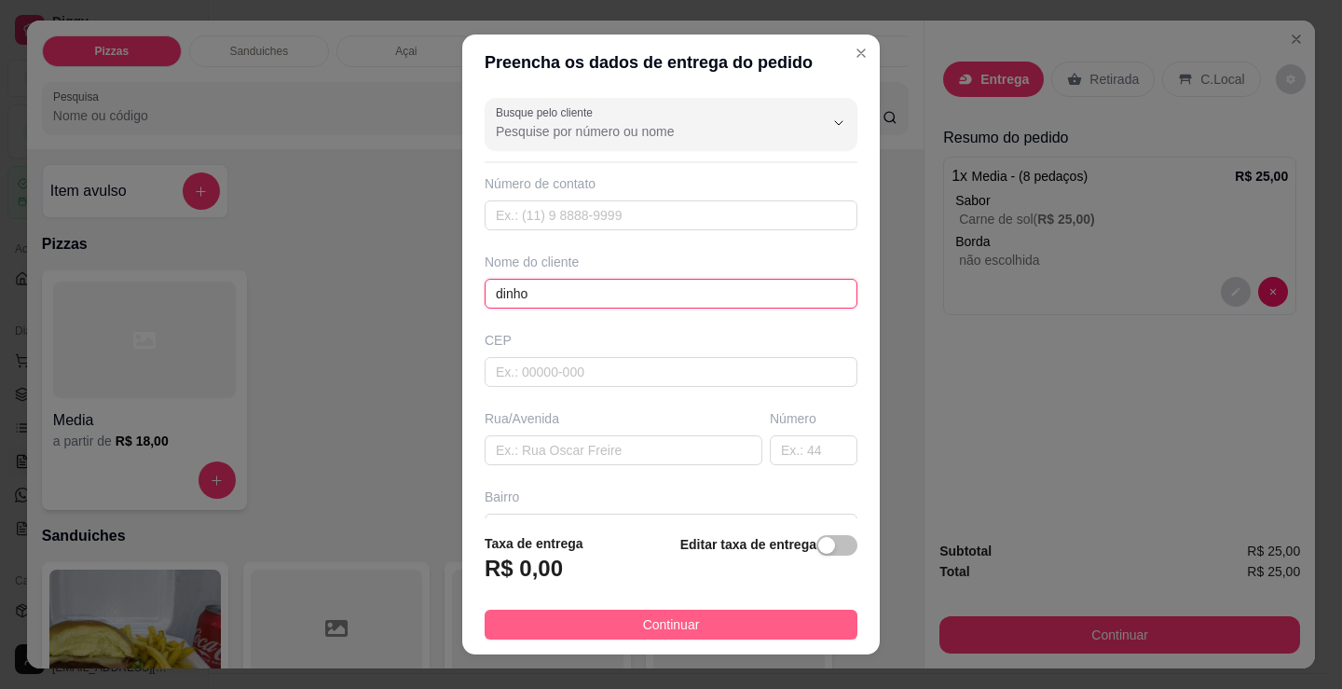
type input "dinho"
click at [790, 615] on button "Continuar" at bounding box center [671, 625] width 373 height 30
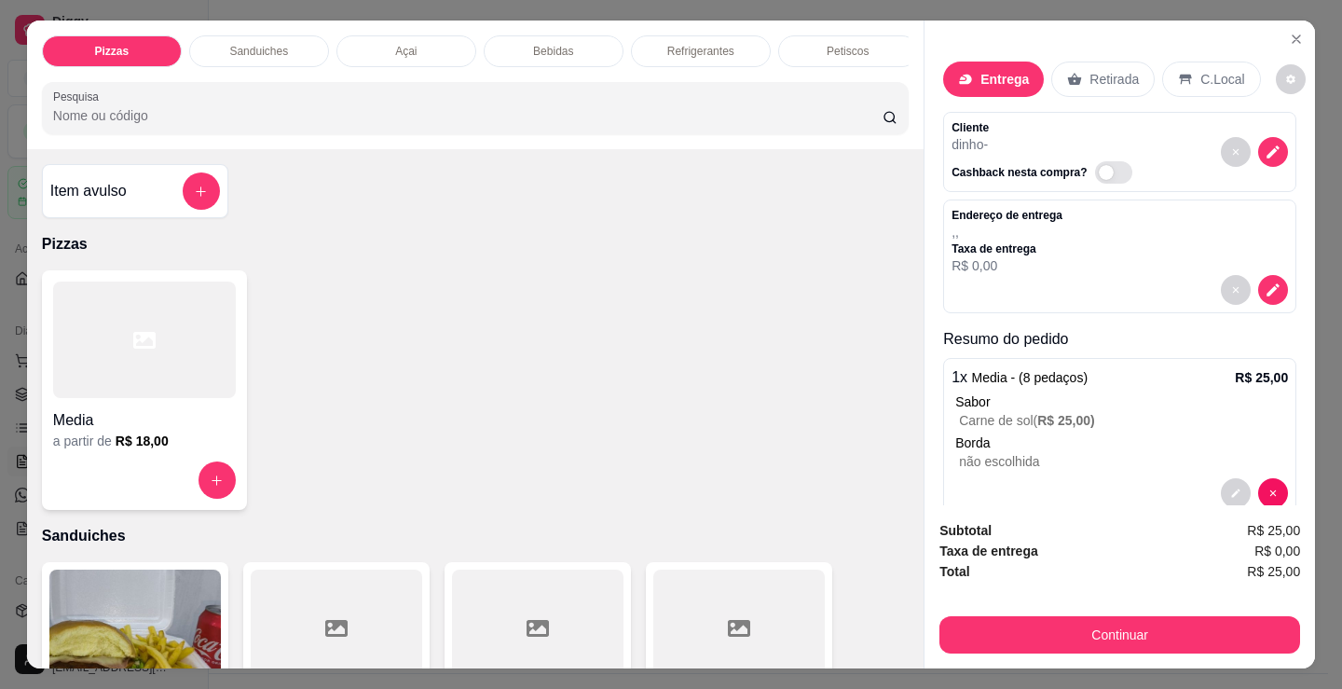
click at [1118, 632] on button "Continuar" at bounding box center [1119, 634] width 361 height 37
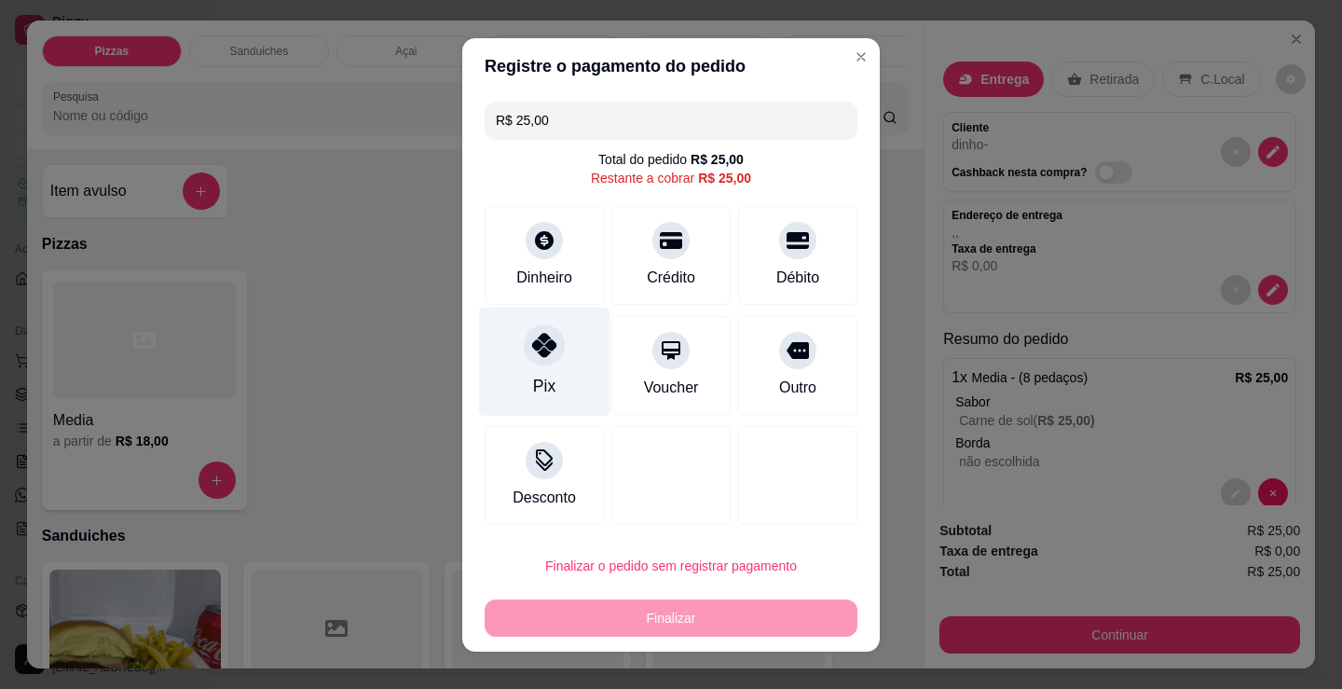
click at [488, 408] on div "Pix" at bounding box center [544, 361] width 131 height 109
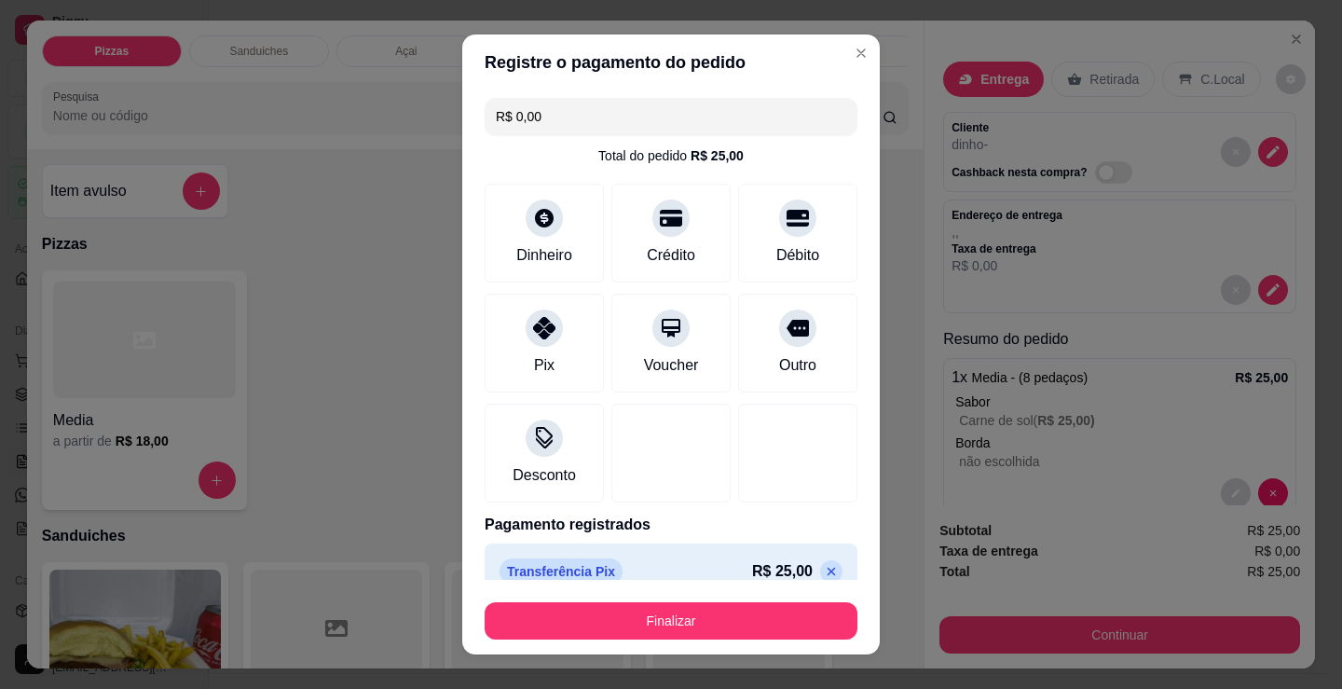
click at [820, 570] on p at bounding box center [831, 571] width 22 height 22
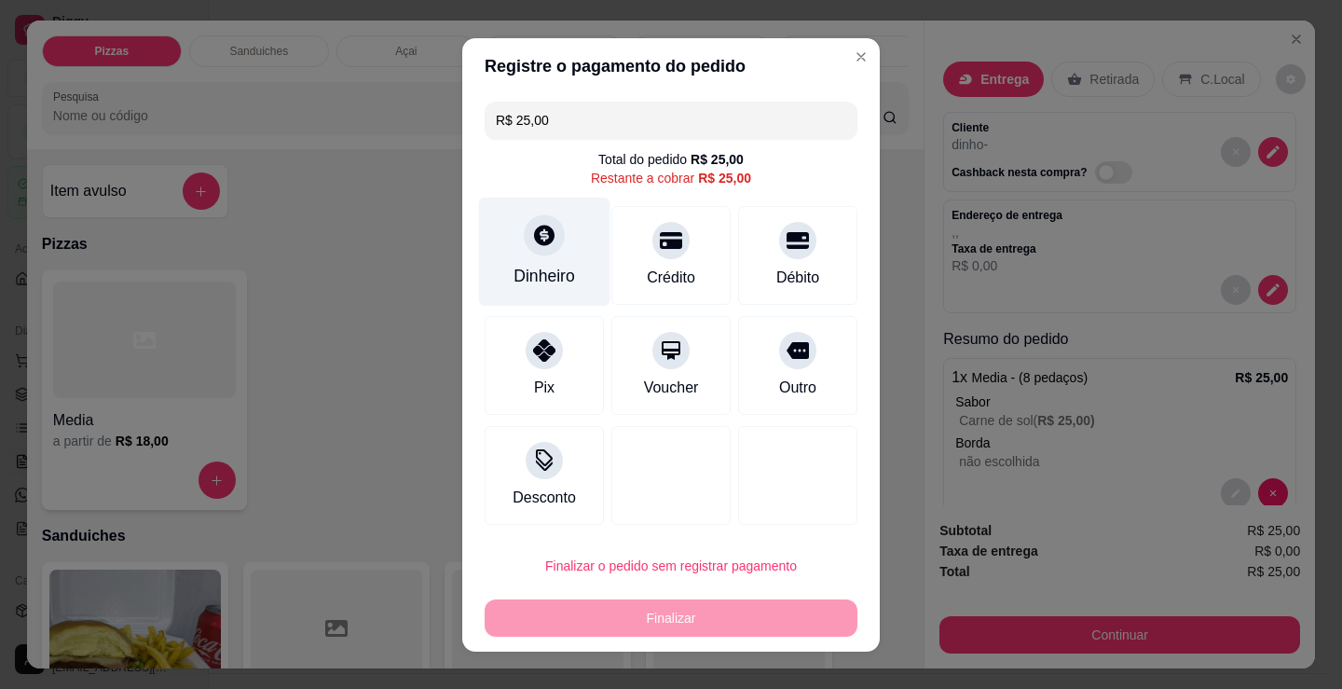
click at [552, 236] on div at bounding box center [544, 234] width 41 height 41
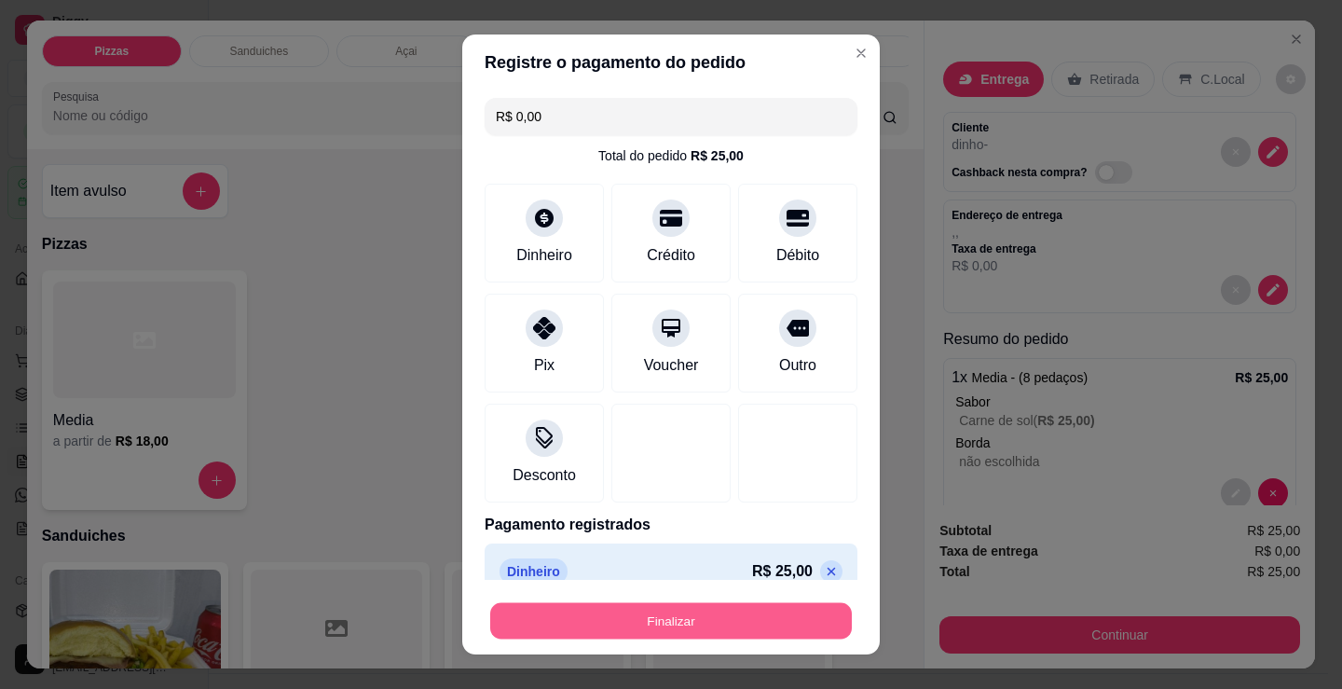
click at [739, 618] on button "Finalizar" at bounding box center [671, 621] width 362 height 36
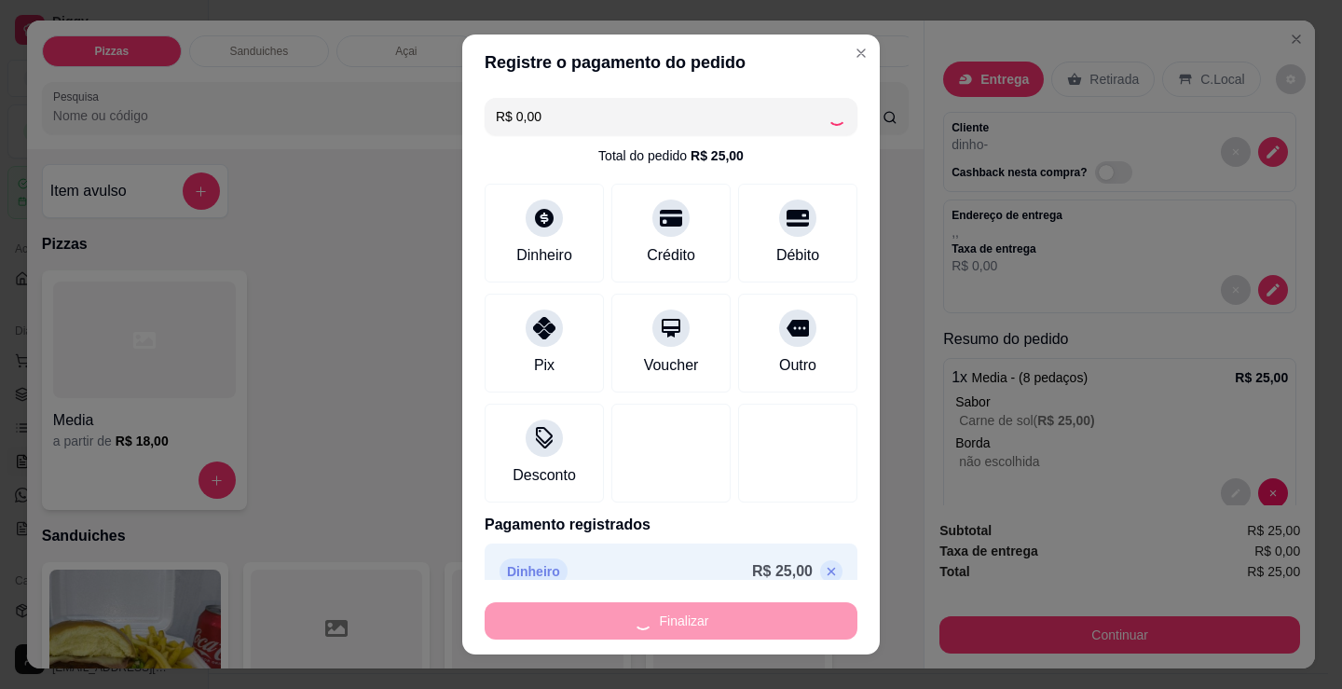
type input "-R$ 25,00"
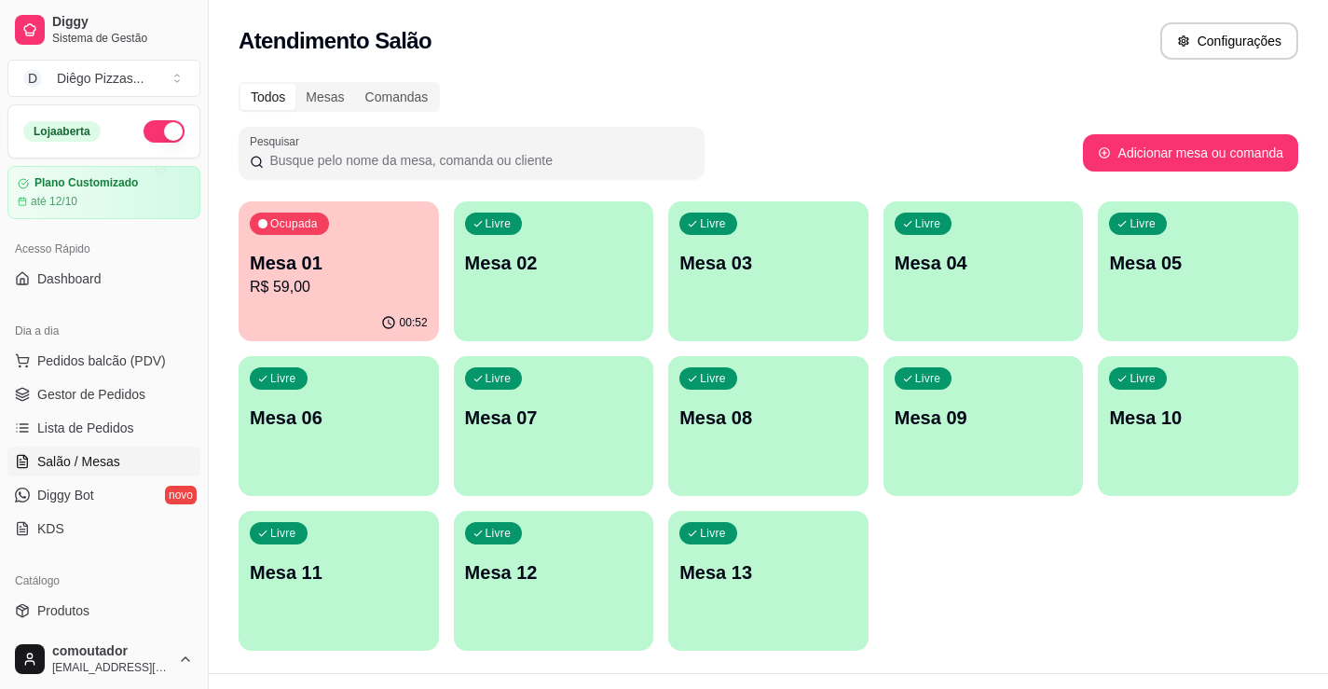
click at [312, 264] on p "Mesa 01" at bounding box center [339, 263] width 178 height 26
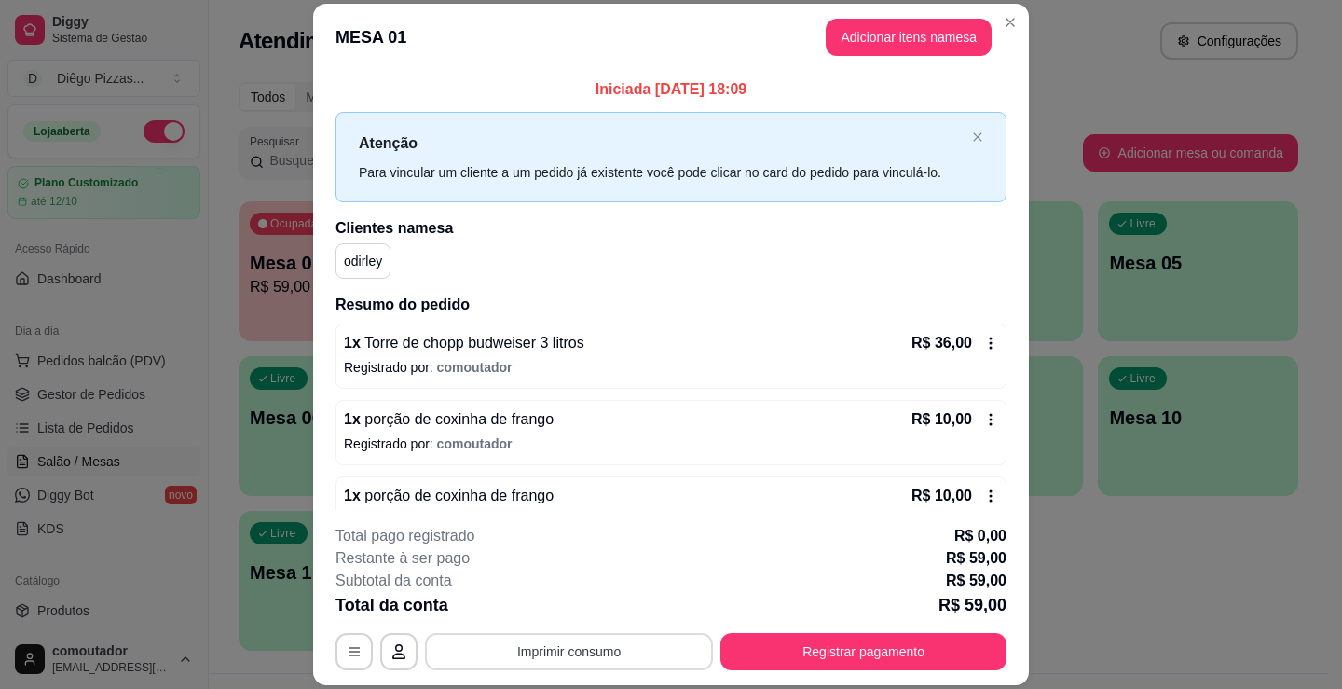
click at [601, 645] on button "Imprimir consumo" at bounding box center [569, 651] width 288 height 37
click at [545, 615] on button "IMPRESSORA" at bounding box center [567, 608] width 130 height 29
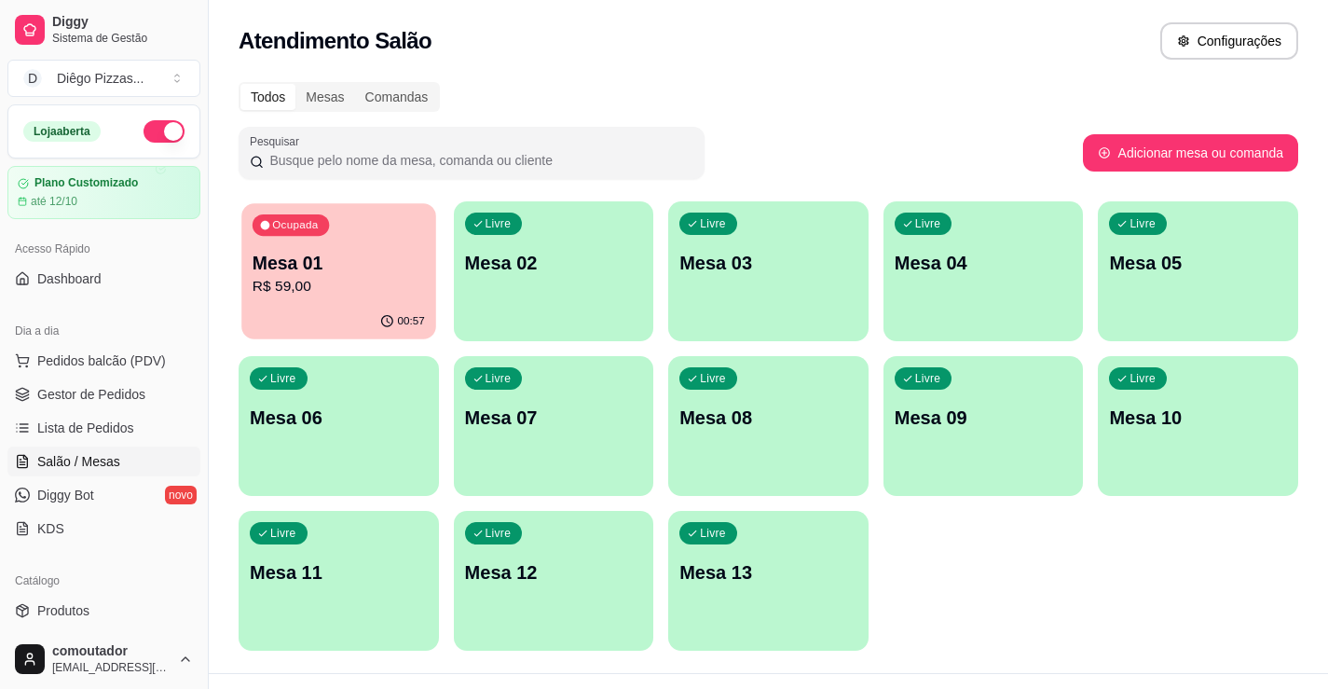
click at [376, 321] on div "00:57" at bounding box center [338, 321] width 194 height 35
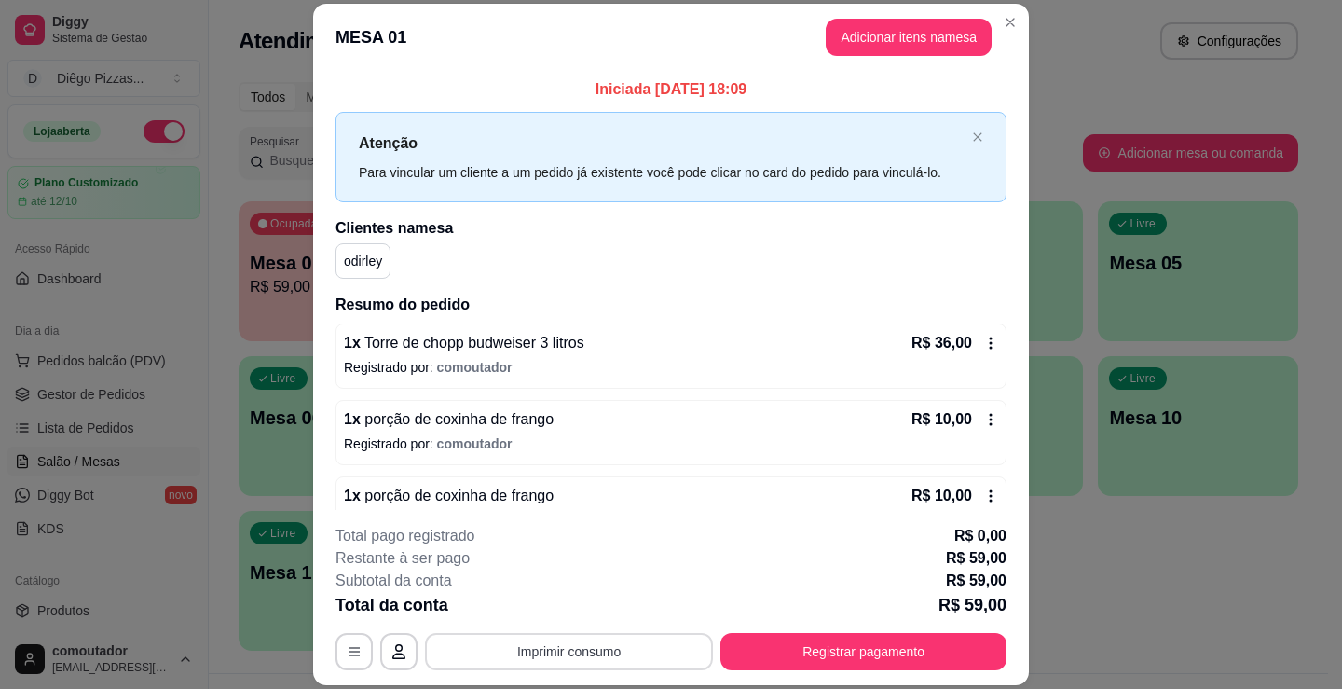
click at [613, 639] on button "Imprimir consumo" at bounding box center [569, 651] width 288 height 37
click at [731, 476] on div "1 x porção de coxinha de frango R$ 10,00 Registrado por: comoutador" at bounding box center [671, 508] width 671 height 65
click at [837, 649] on button "Registrar pagamento" at bounding box center [863, 651] width 286 height 37
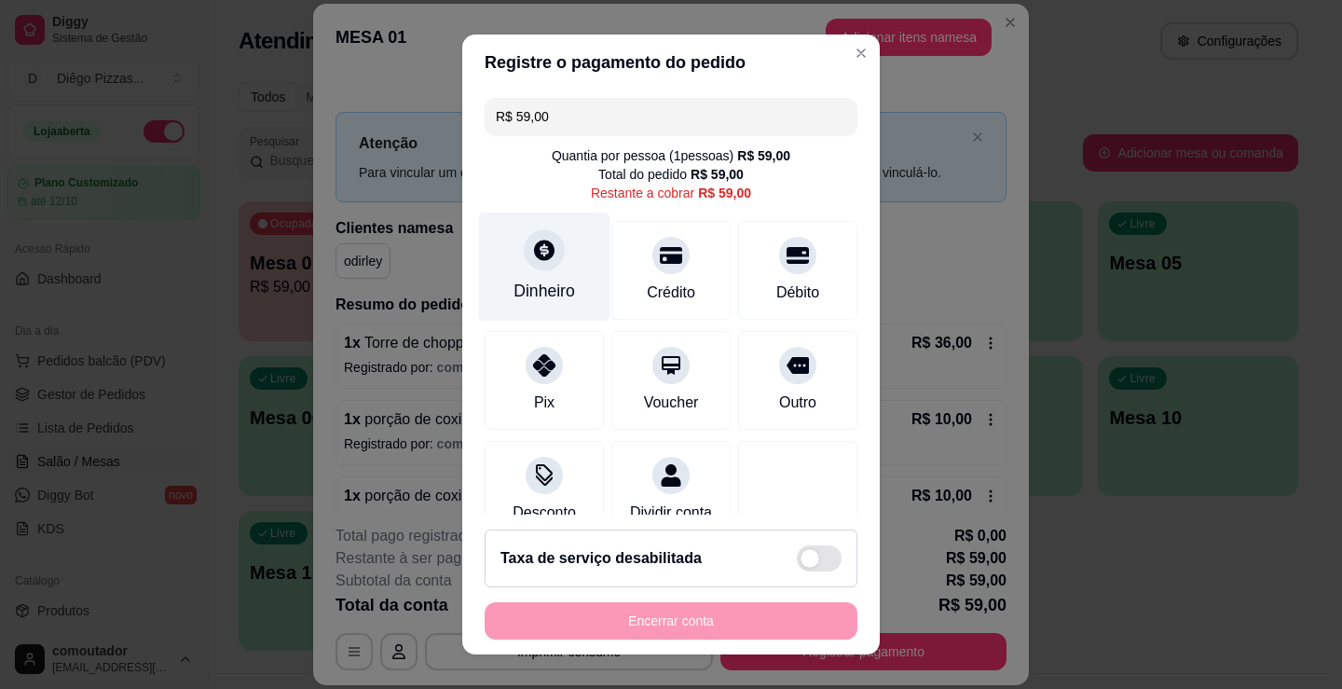
click at [528, 271] on div "Dinheiro" at bounding box center [544, 266] width 131 height 109
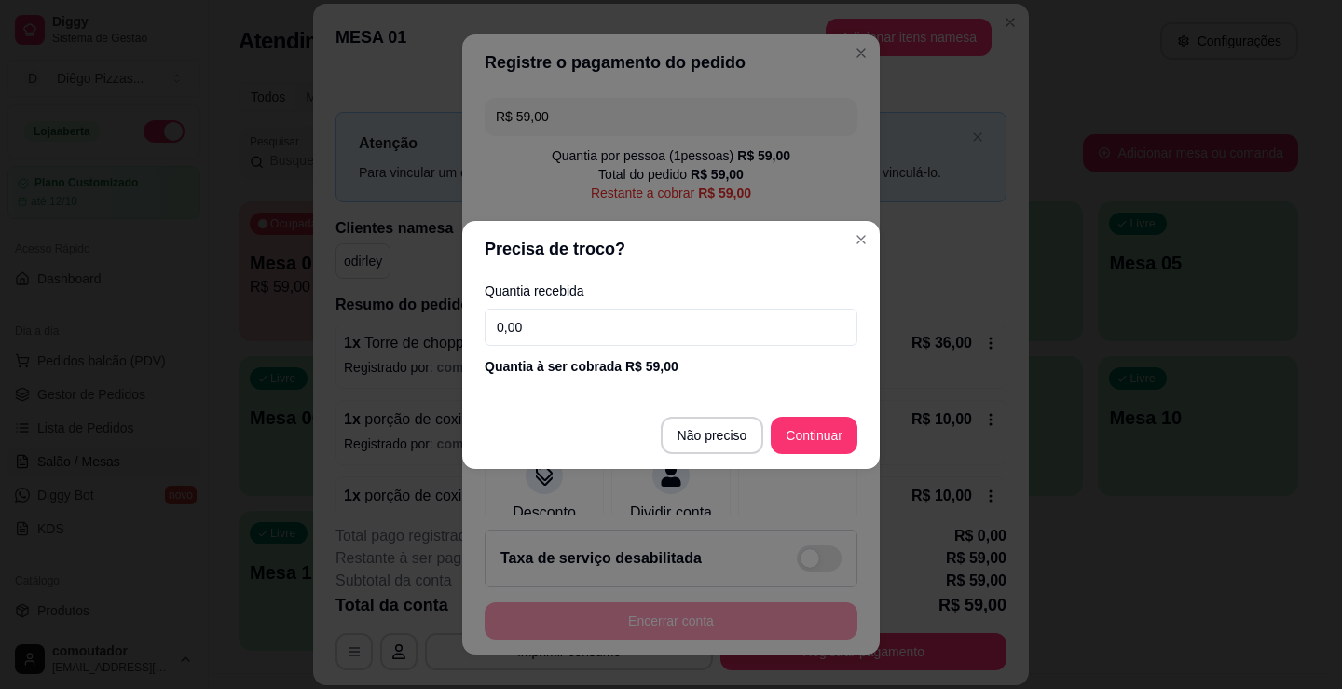
click at [579, 335] on input "0,00" at bounding box center [671, 326] width 373 height 37
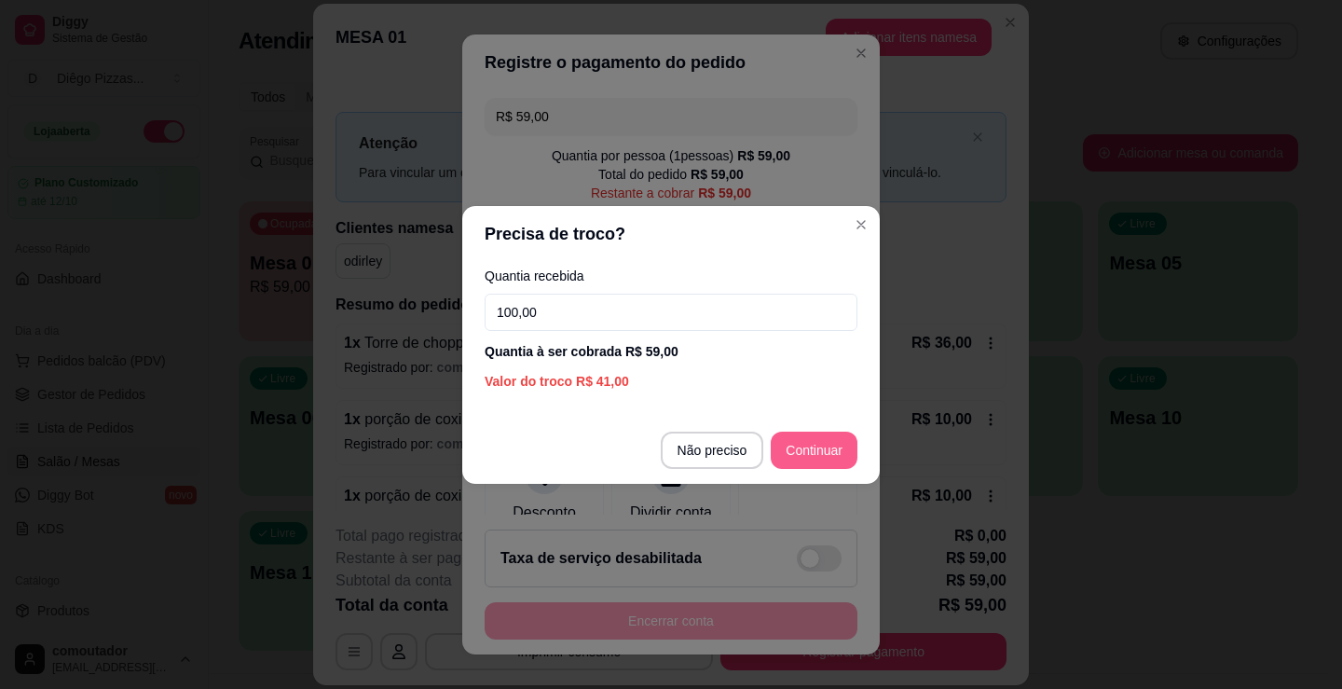
type input "100,00"
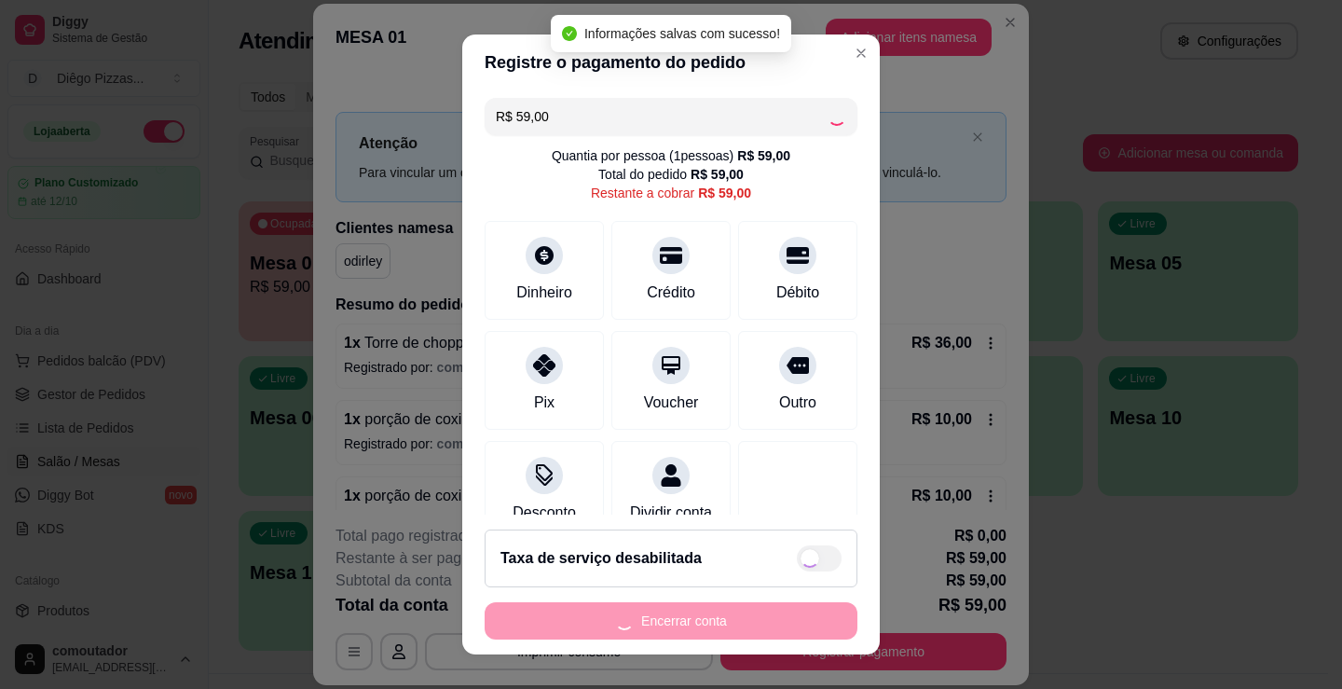
type input "R$ 0,00"
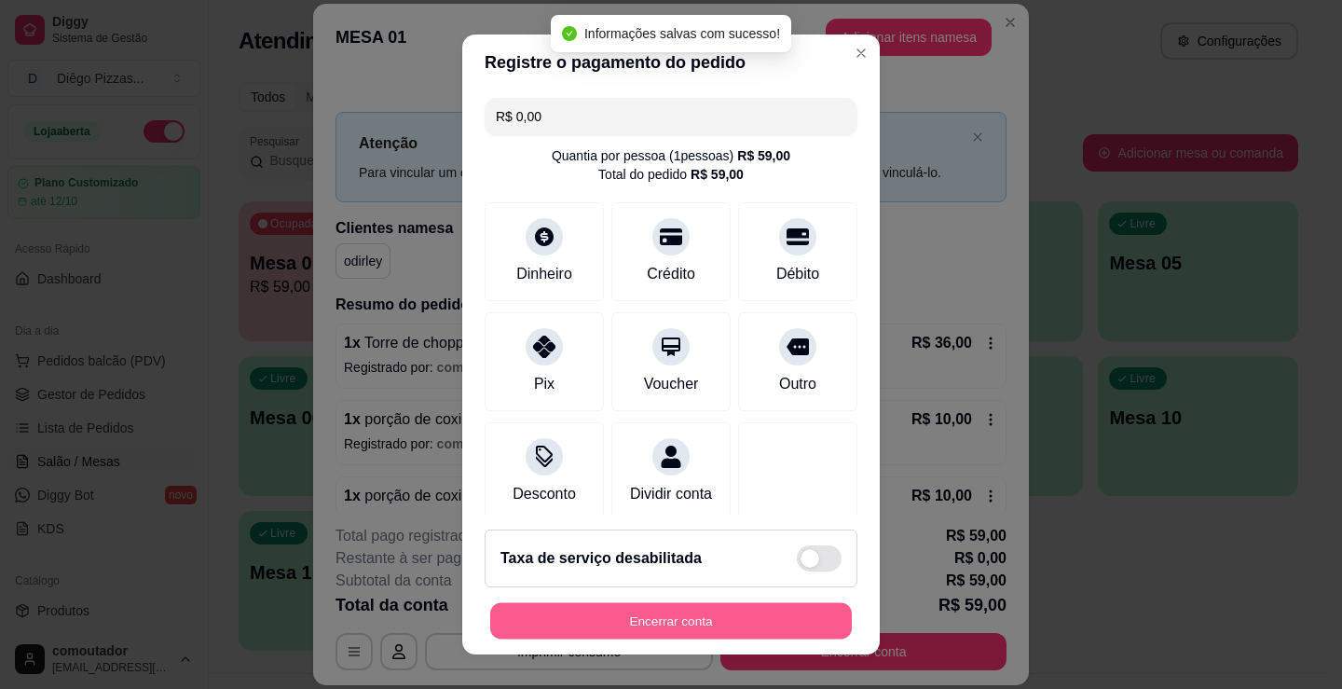
click at [652, 620] on button "Encerrar conta" at bounding box center [671, 621] width 362 height 36
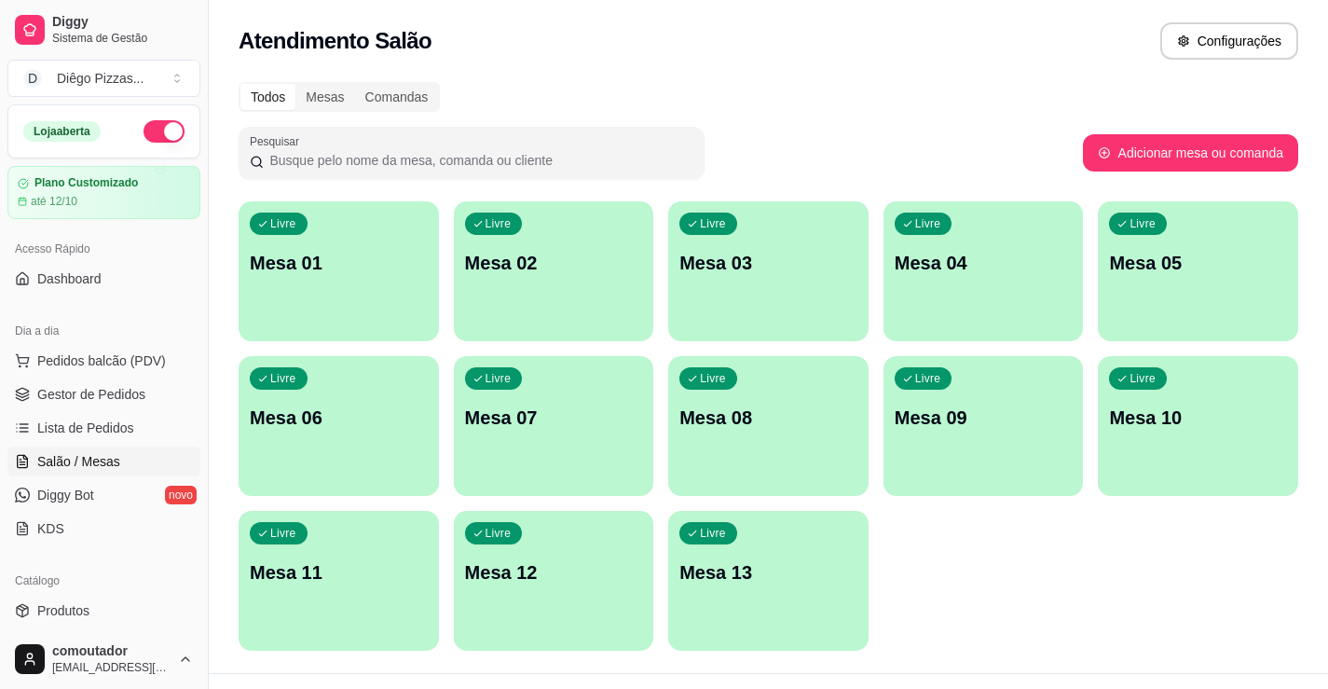
click at [350, 260] on p "Mesa 01" at bounding box center [339, 263] width 178 height 26
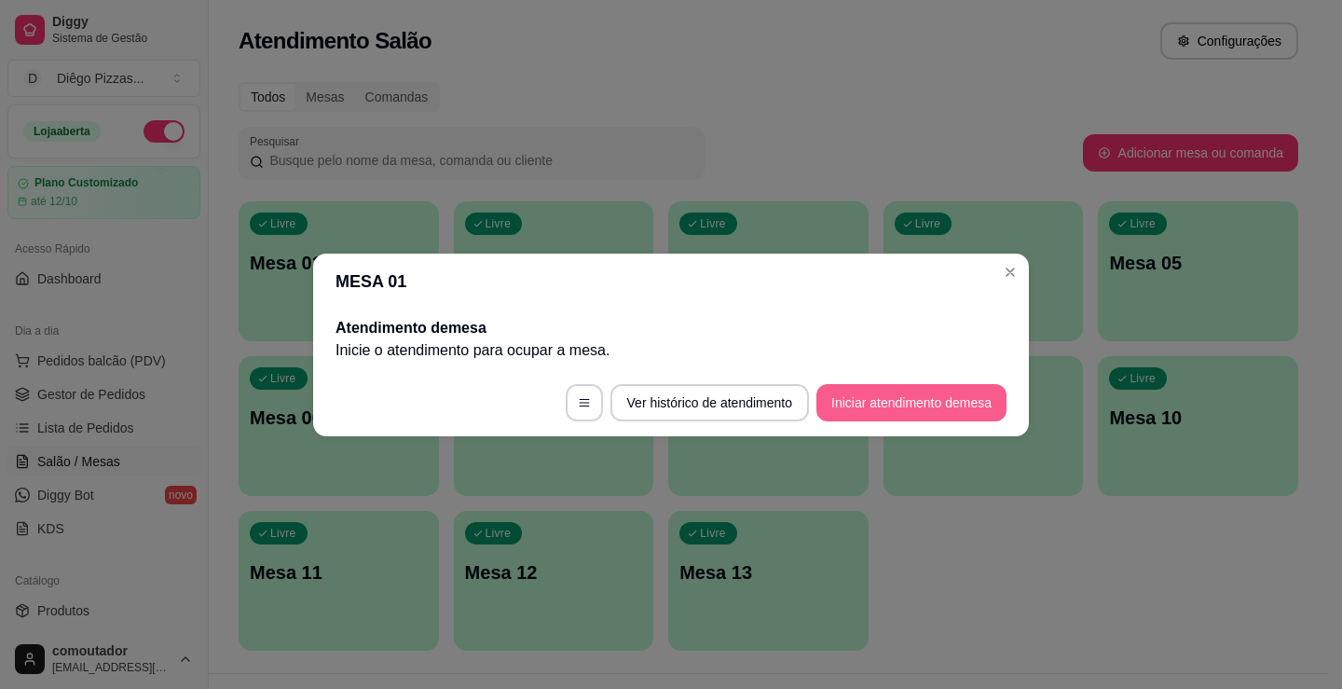
click at [843, 394] on button "Iniciar atendimento de mesa" at bounding box center [911, 402] width 190 height 37
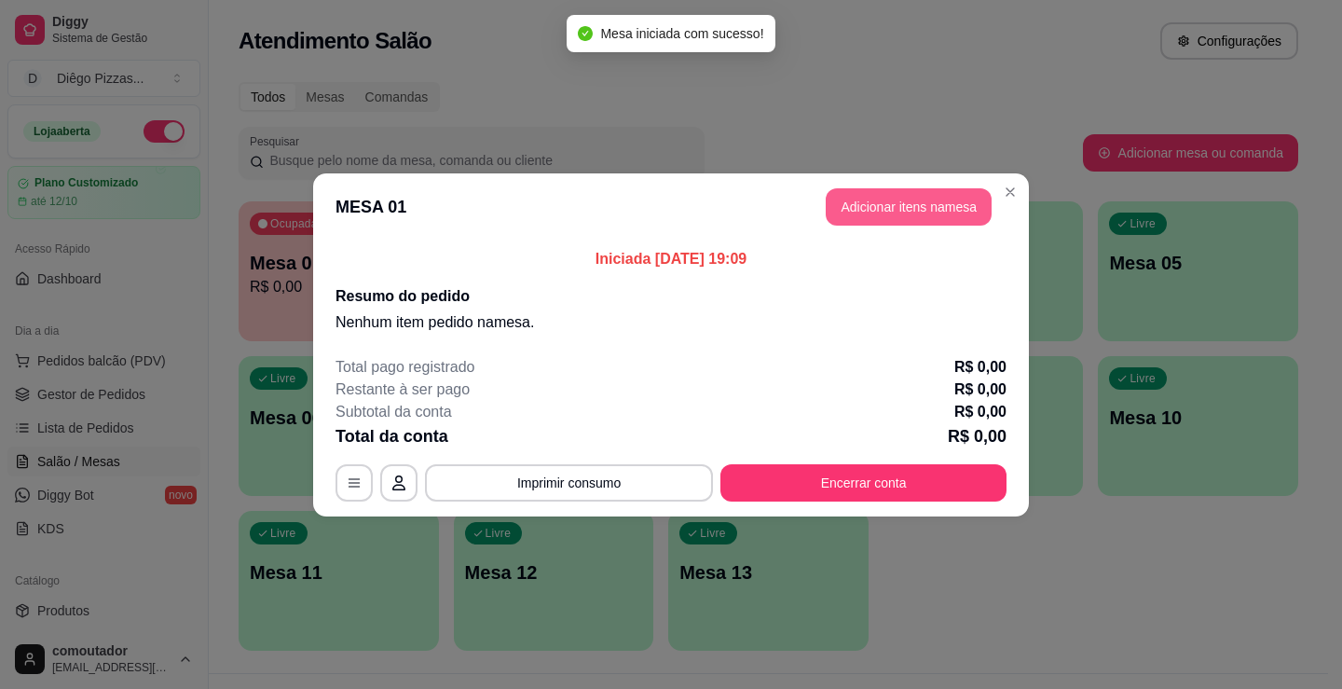
click at [899, 210] on button "Adicionar itens na mesa" at bounding box center [909, 206] width 166 height 37
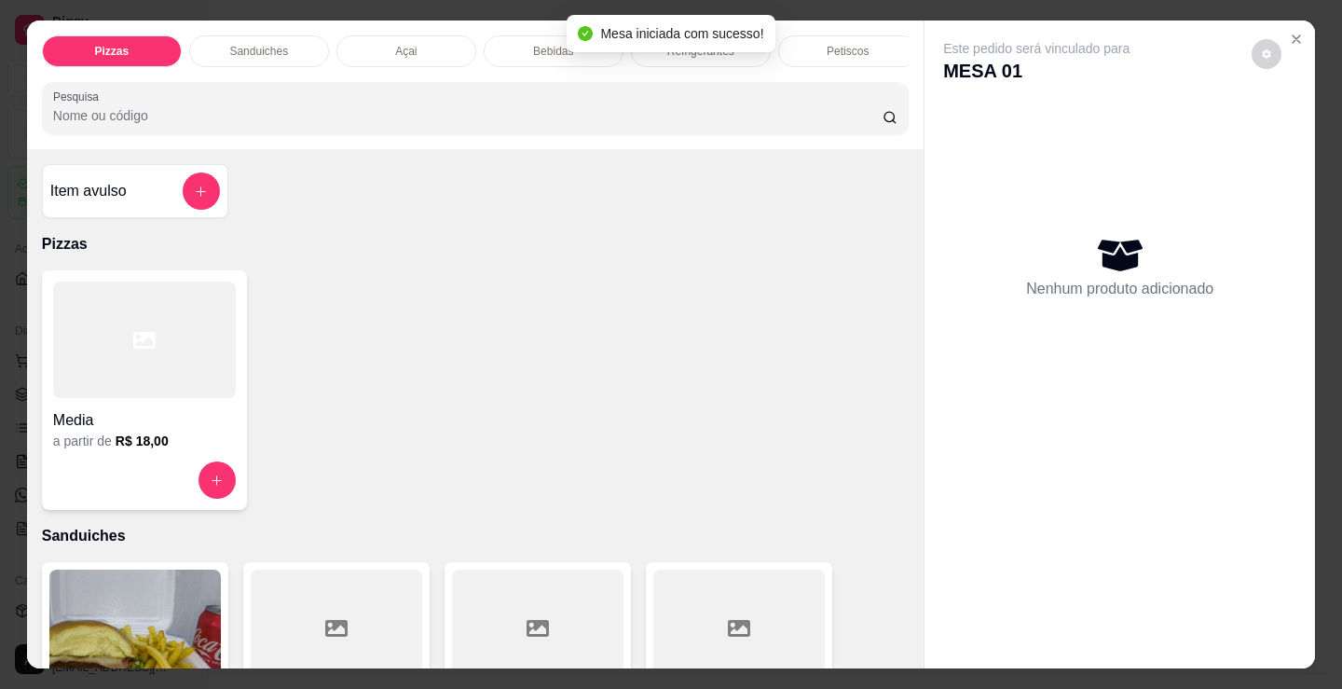
click at [541, 47] on p "Bebidas" at bounding box center [553, 51] width 40 height 15
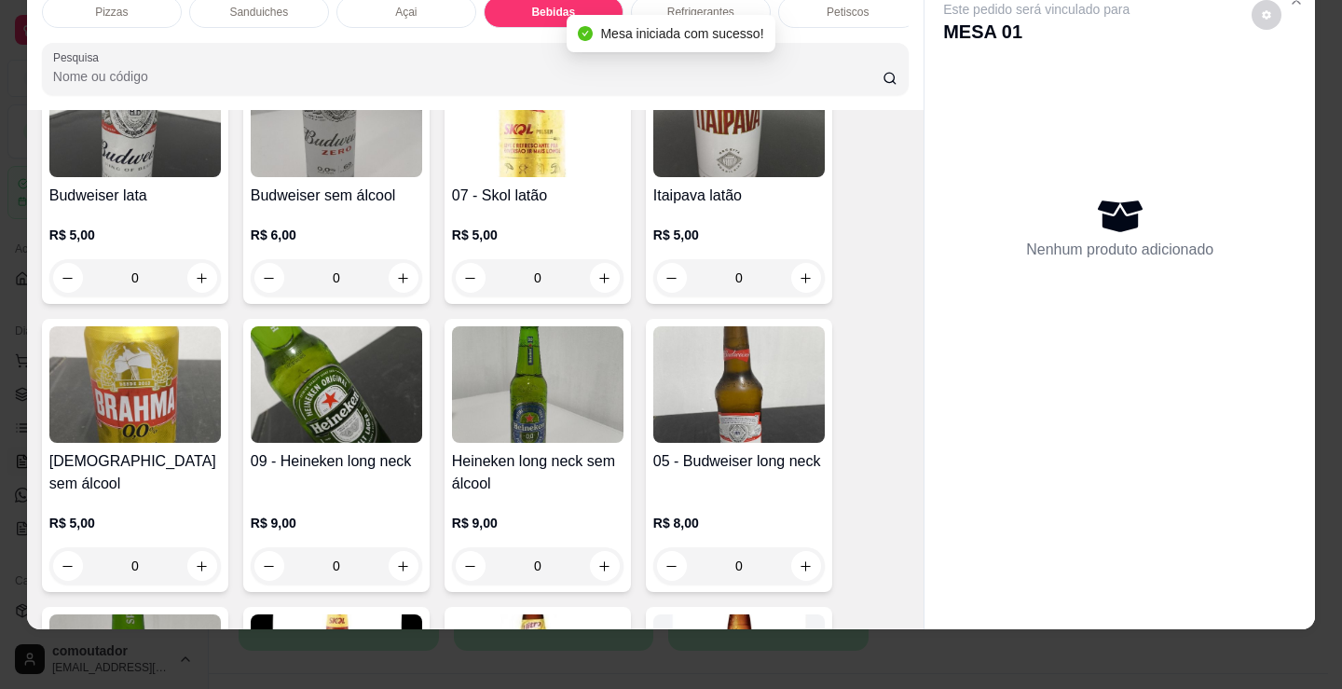
scroll to position [2403, 0]
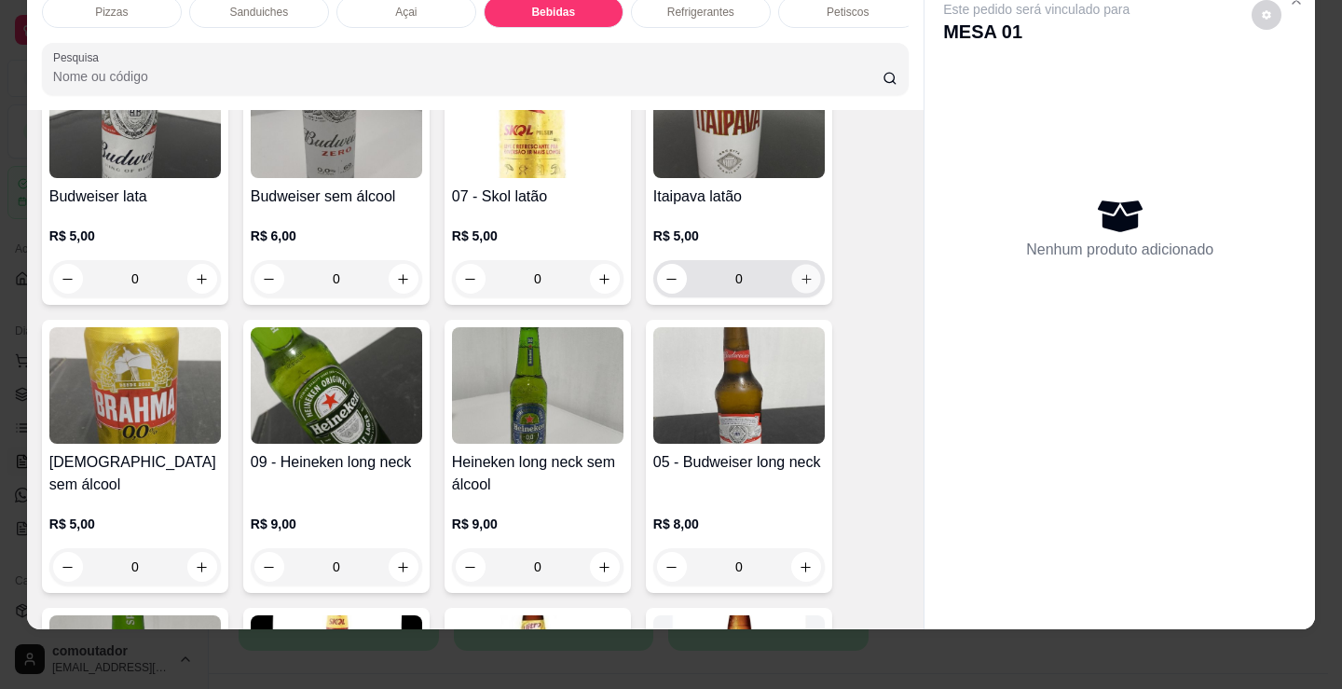
click at [802, 275] on icon "increase-product-quantity" at bounding box center [806, 278] width 9 height 9
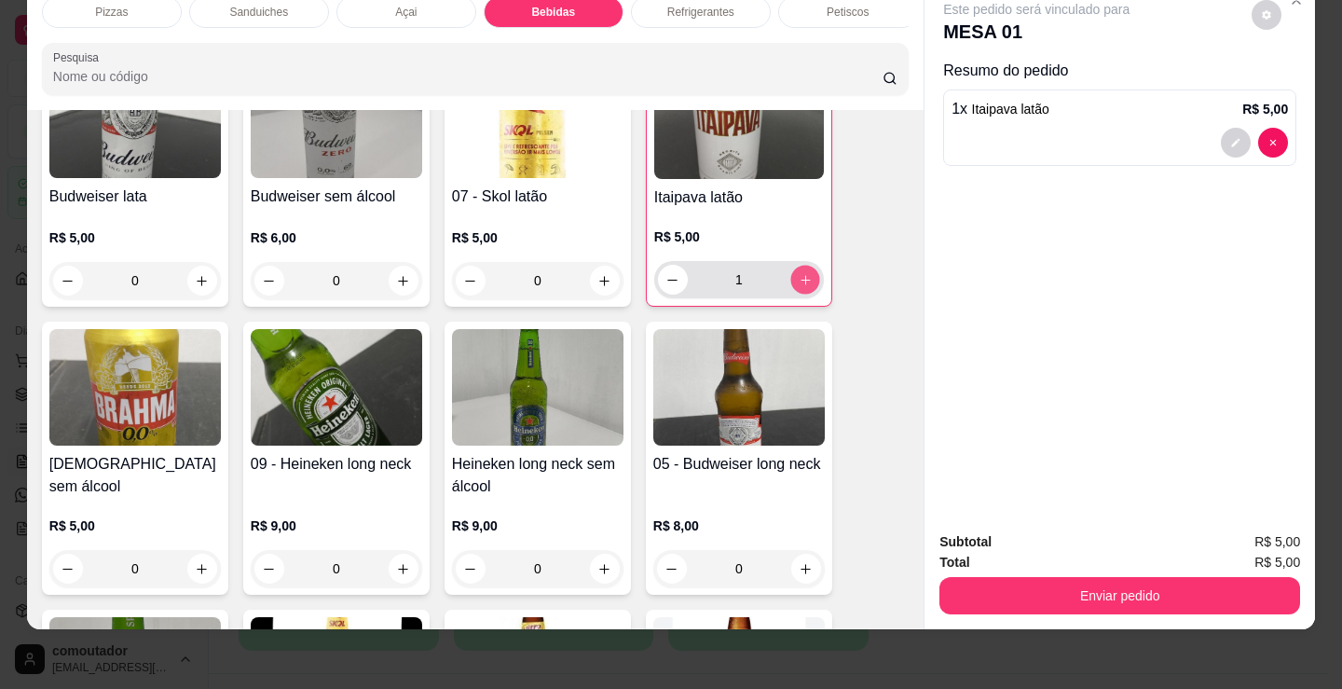
click at [799, 275] on icon "increase-product-quantity" at bounding box center [806, 280] width 14 height 14
type input "2"
click at [104, 7] on div "Pizzas" at bounding box center [112, 12] width 140 height 32
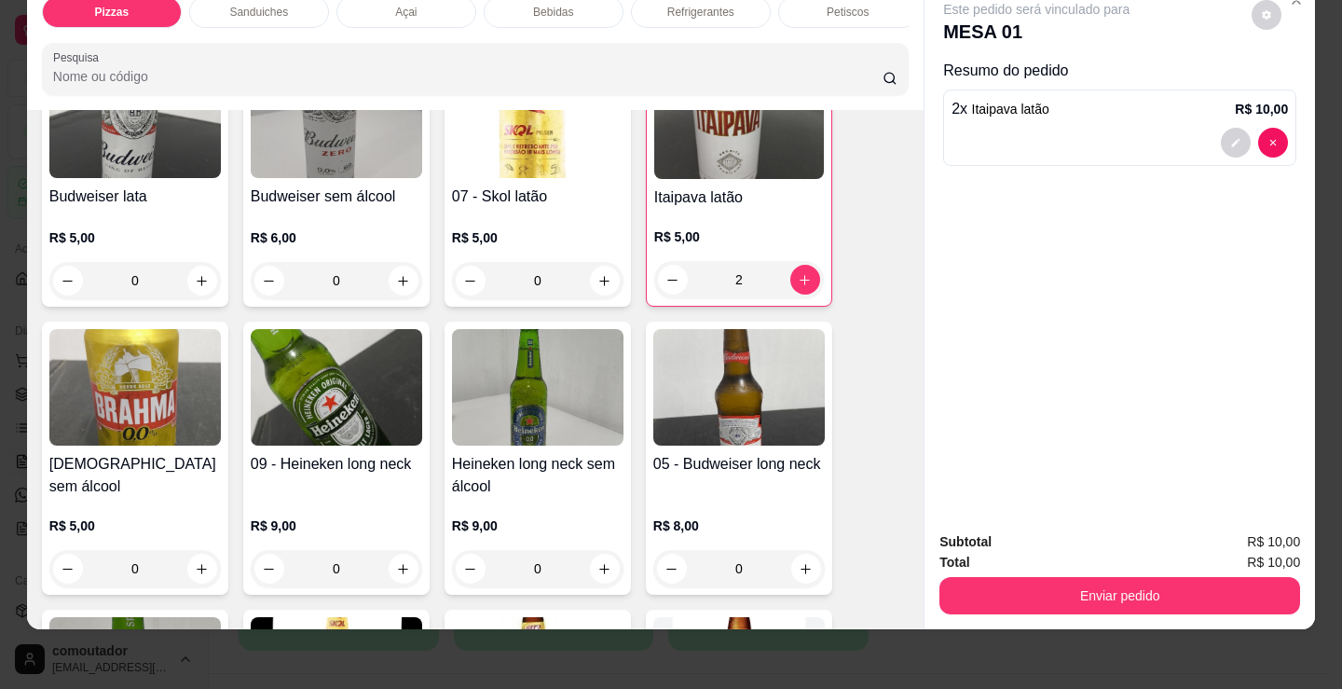
scroll to position [84, 0]
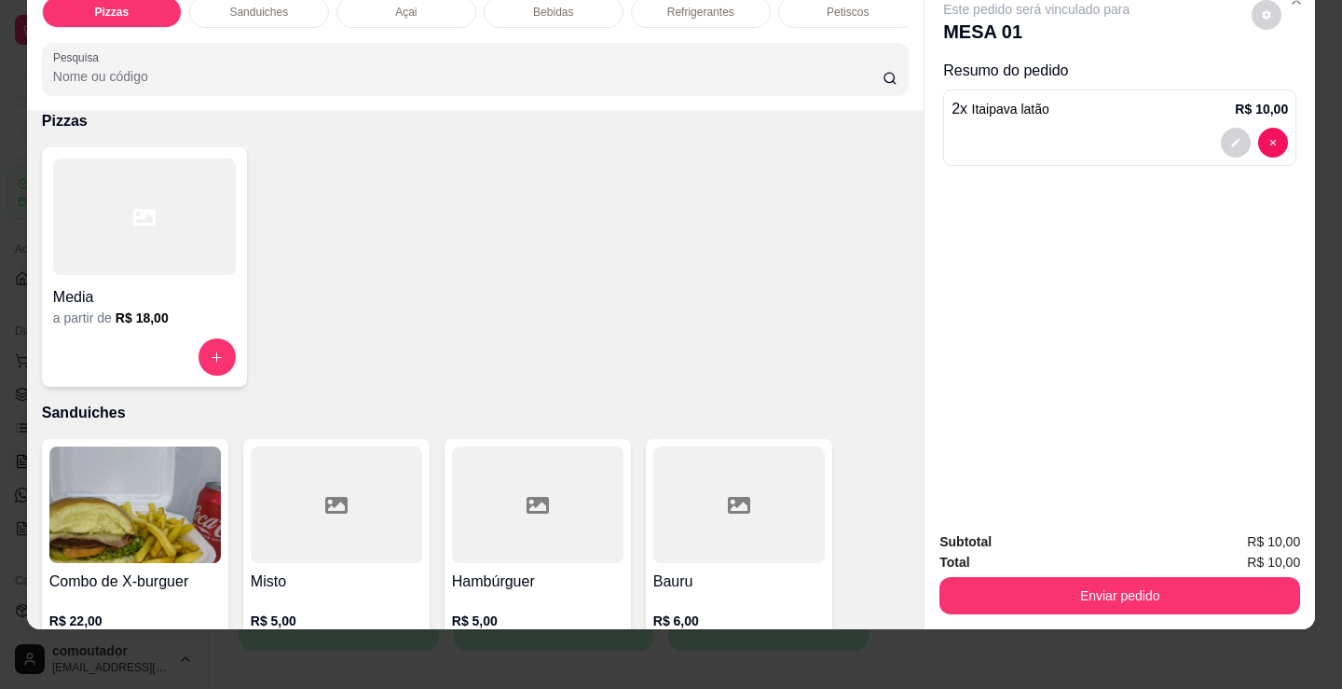
click at [140, 212] on icon at bounding box center [144, 217] width 22 height 17
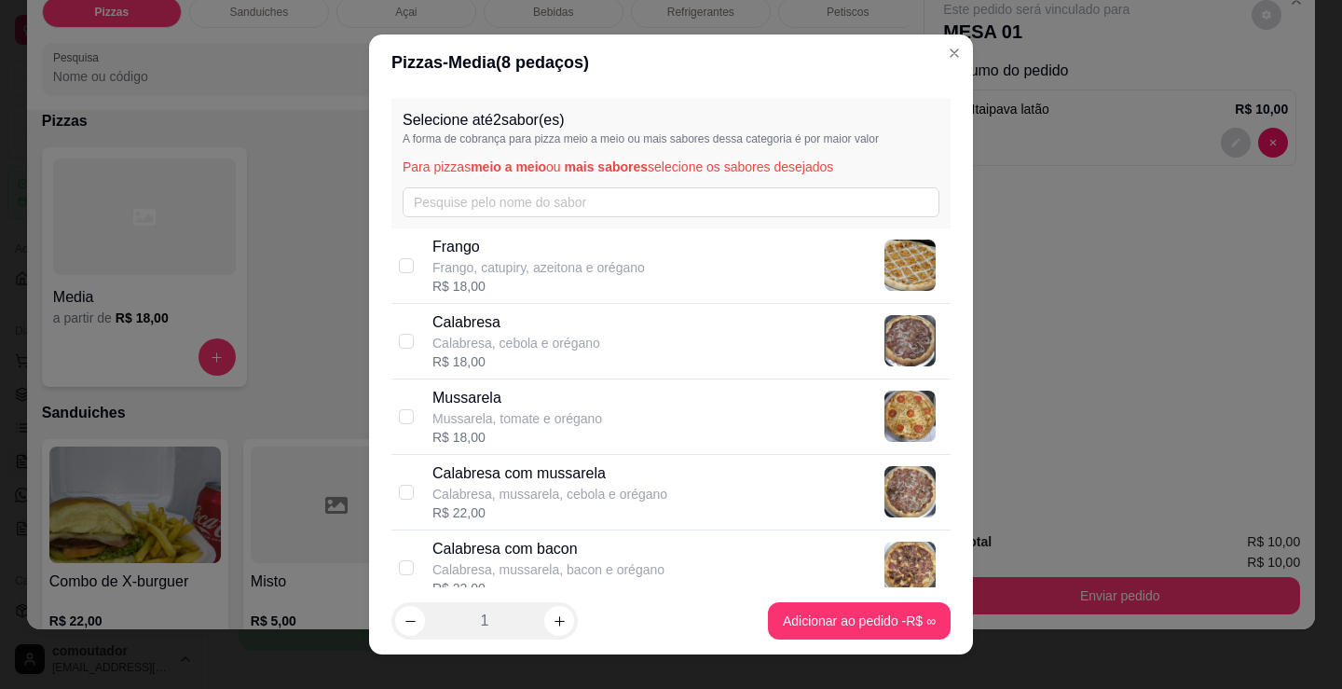
click at [696, 485] on div "Calabresa com mussarela Calabresa, mussarela, cebola e orégano R$ 22,00" at bounding box center [687, 492] width 511 height 60
checkbox input "true"
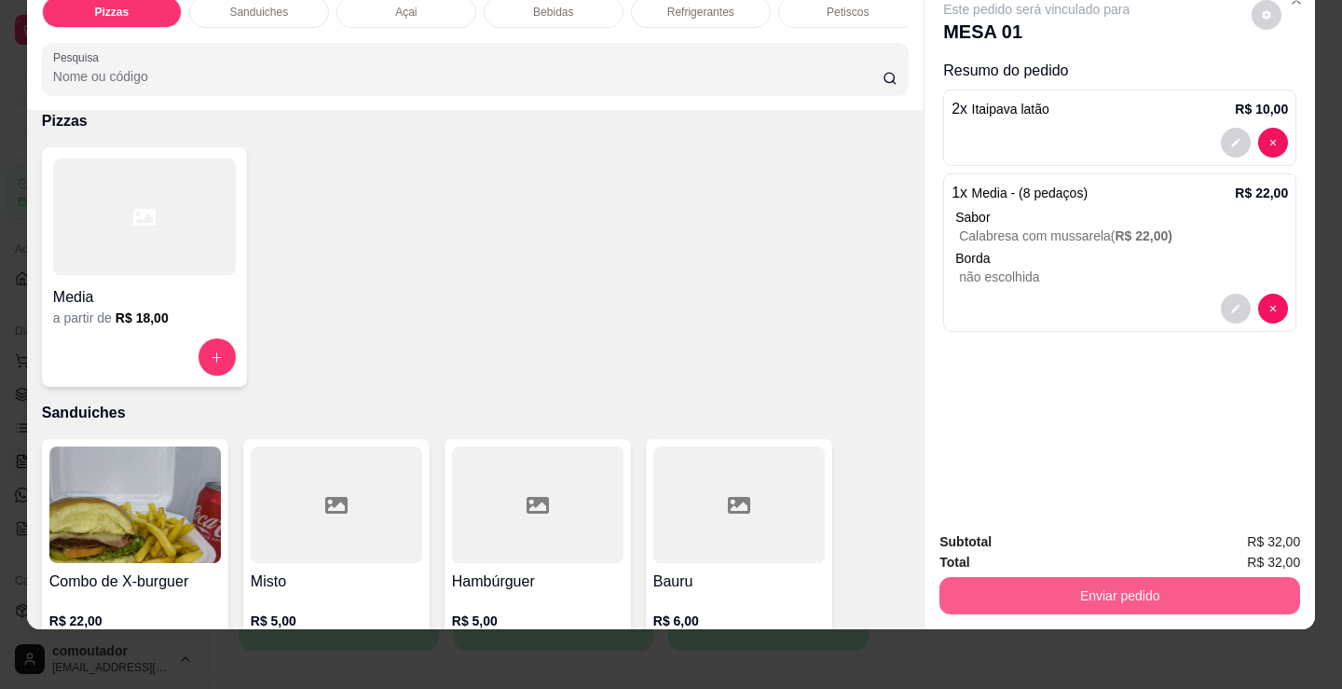
click at [1001, 577] on button "Enviar pedido" at bounding box center [1119, 595] width 361 height 37
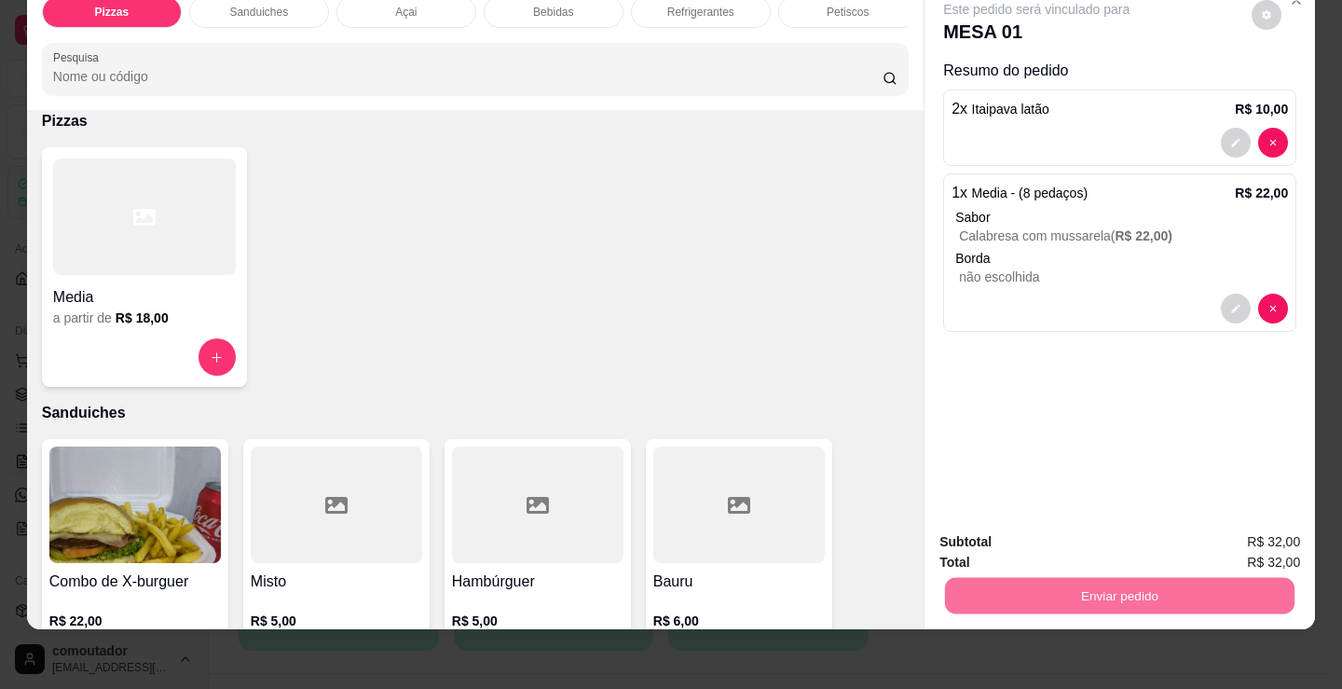
click at [1123, 543] on button "Registrar cliente" at bounding box center [1127, 535] width 123 height 35
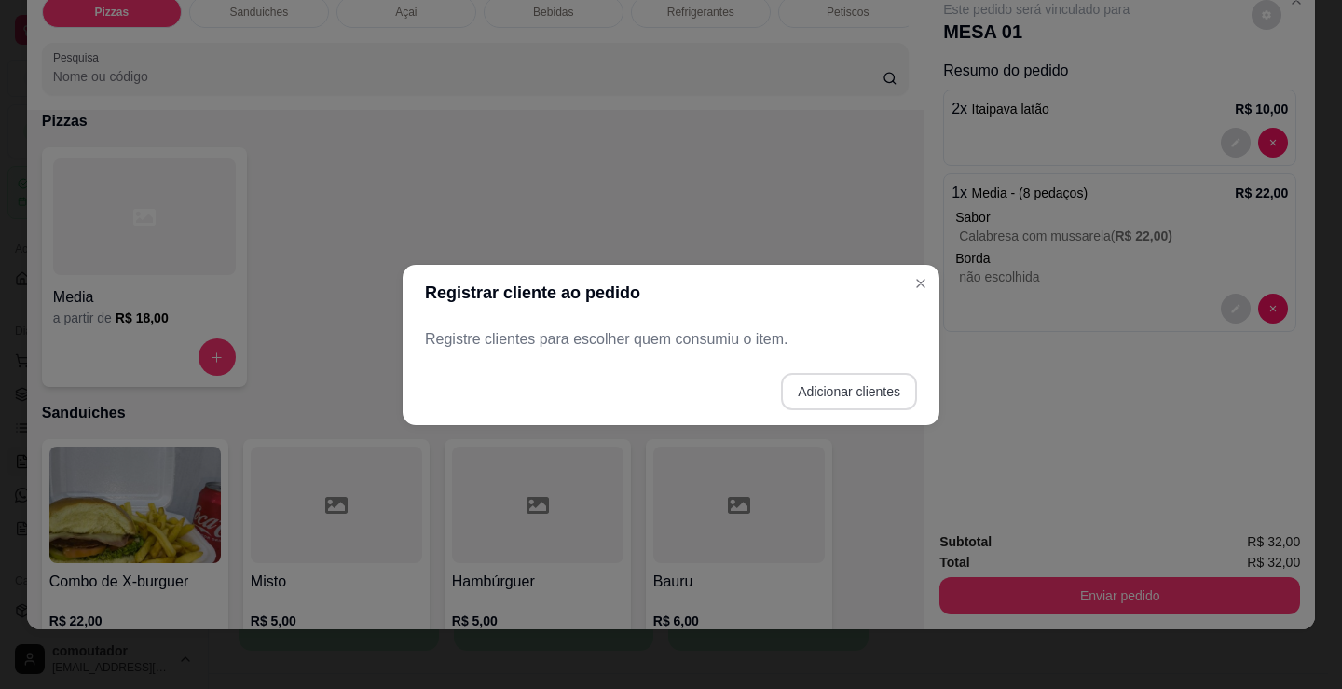
click at [879, 391] on button "Adicionar clientes" at bounding box center [849, 391] width 136 height 37
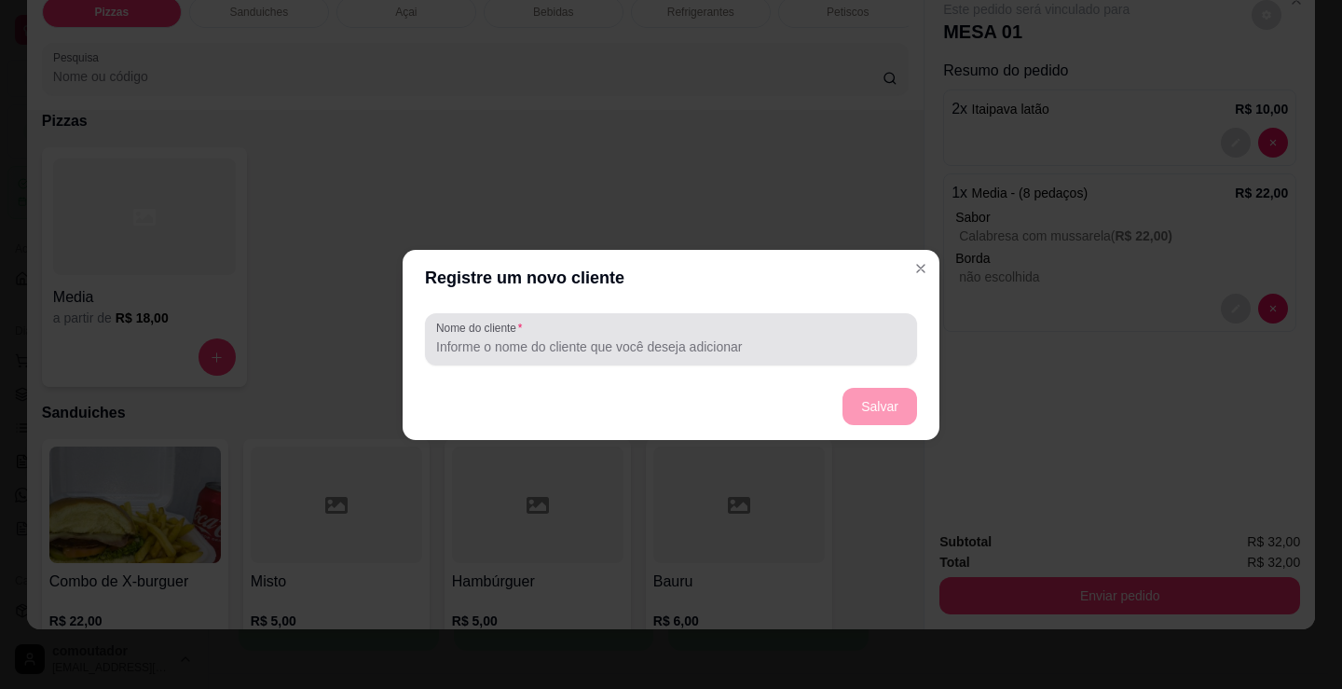
click at [765, 355] on input "Nome do cliente" at bounding box center [671, 346] width 470 height 19
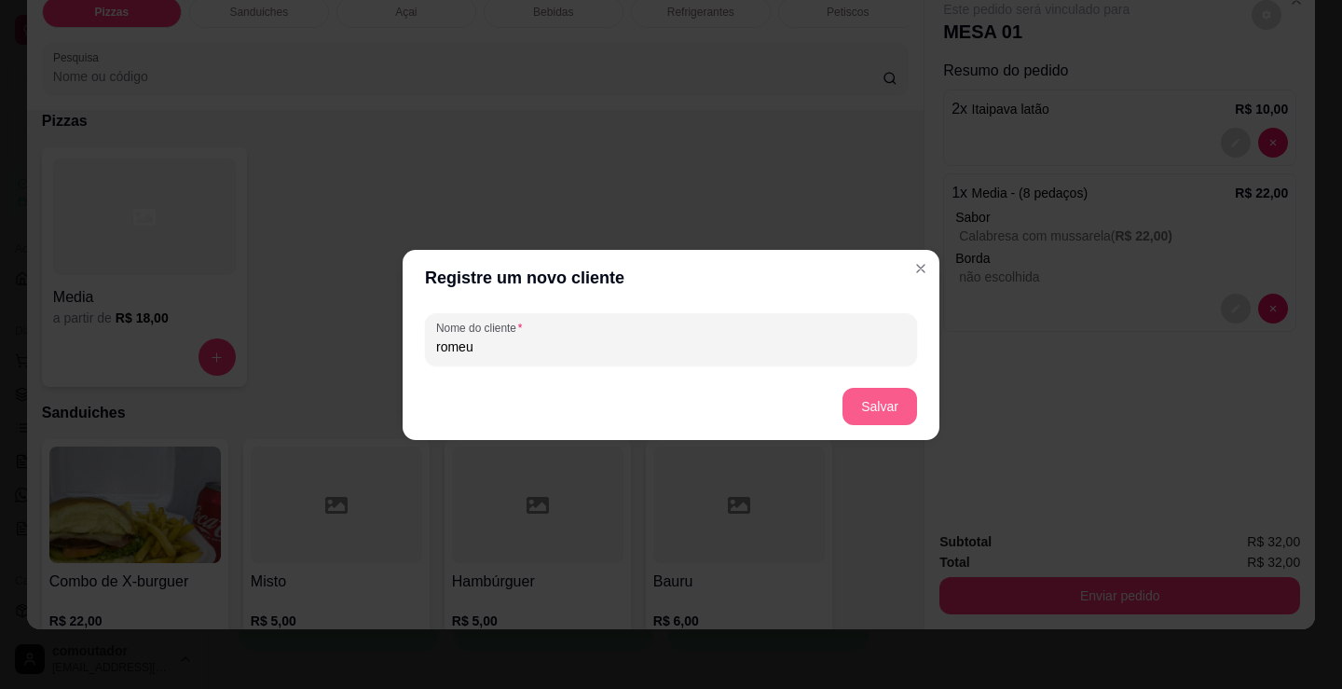
type input "romeu"
click at [893, 406] on button "Salvar" at bounding box center [880, 406] width 75 height 37
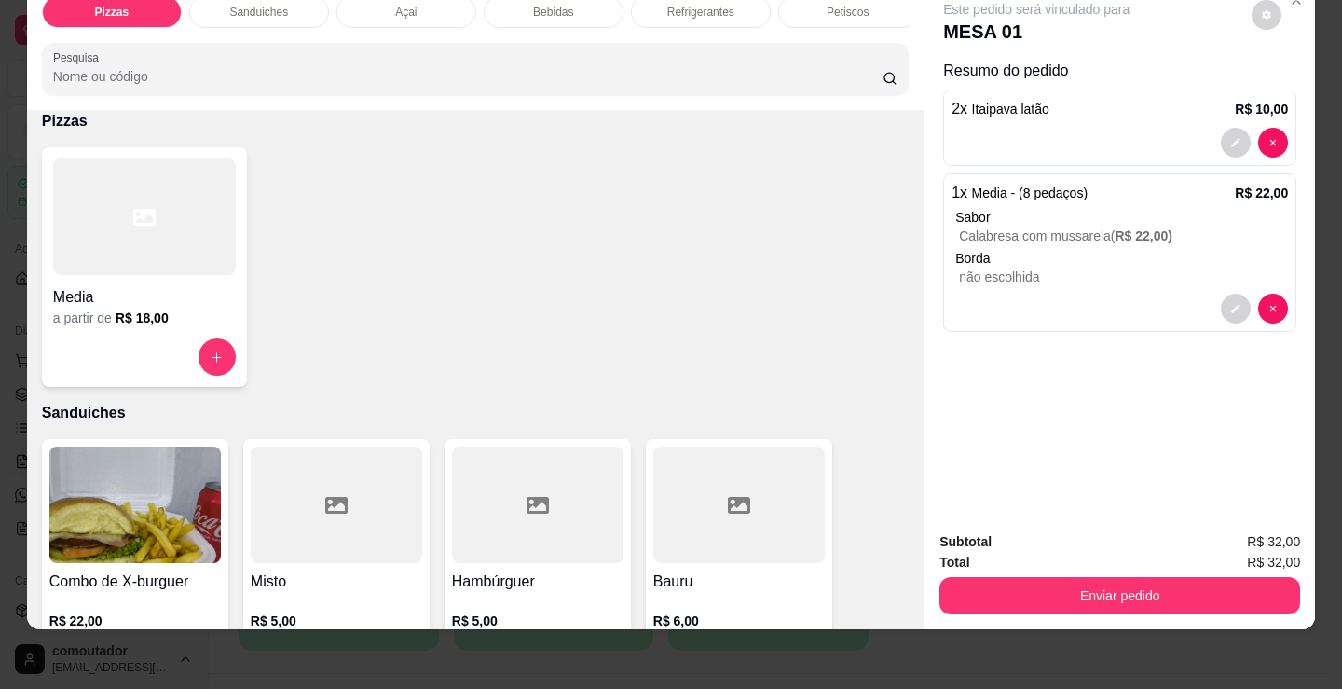
click at [1134, 647] on div "Pizzas Sanduiches Açai Bebidas Refrigerantes Petiscos doces Cigarros utensílios…" at bounding box center [671, 344] width 1342 height 689
click at [1129, 637] on div "Pizzas Sanduiches Açai Bebidas Refrigerantes Petiscos doces Cigarros utensílios…" at bounding box center [671, 344] width 1342 height 689
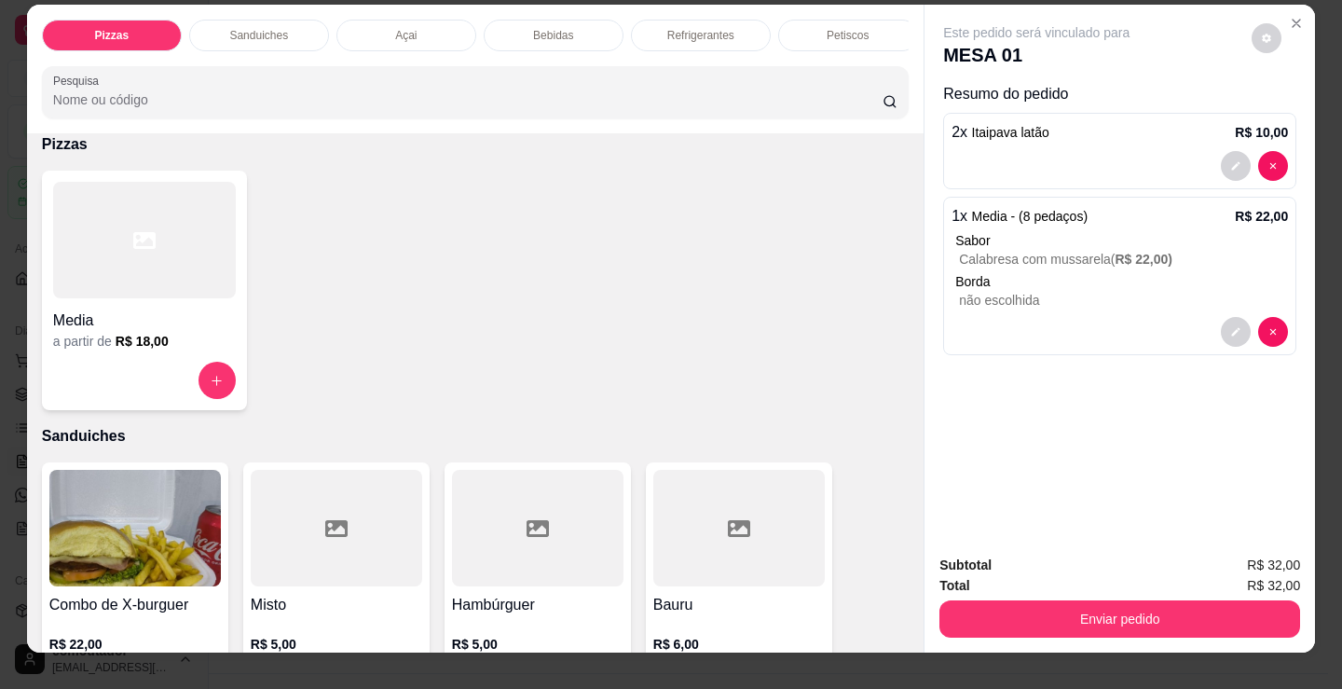
scroll to position [0, 0]
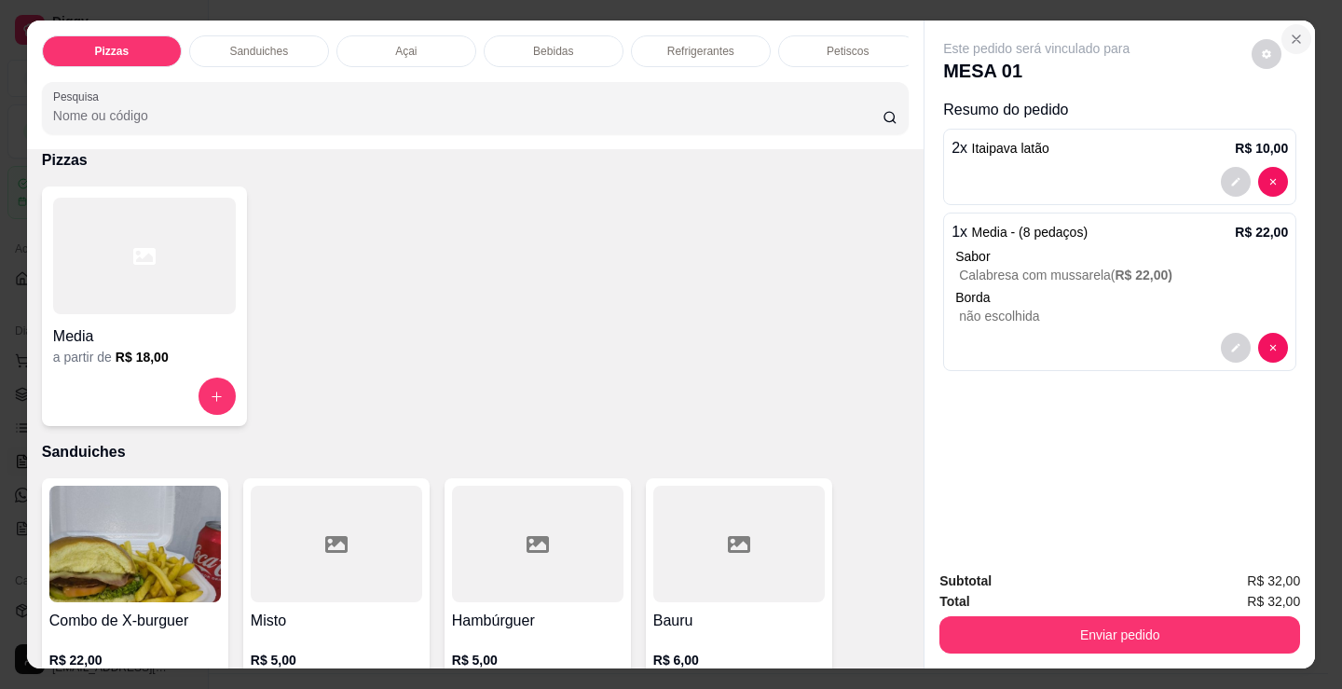
click at [1289, 32] on icon "Close" at bounding box center [1296, 39] width 15 height 15
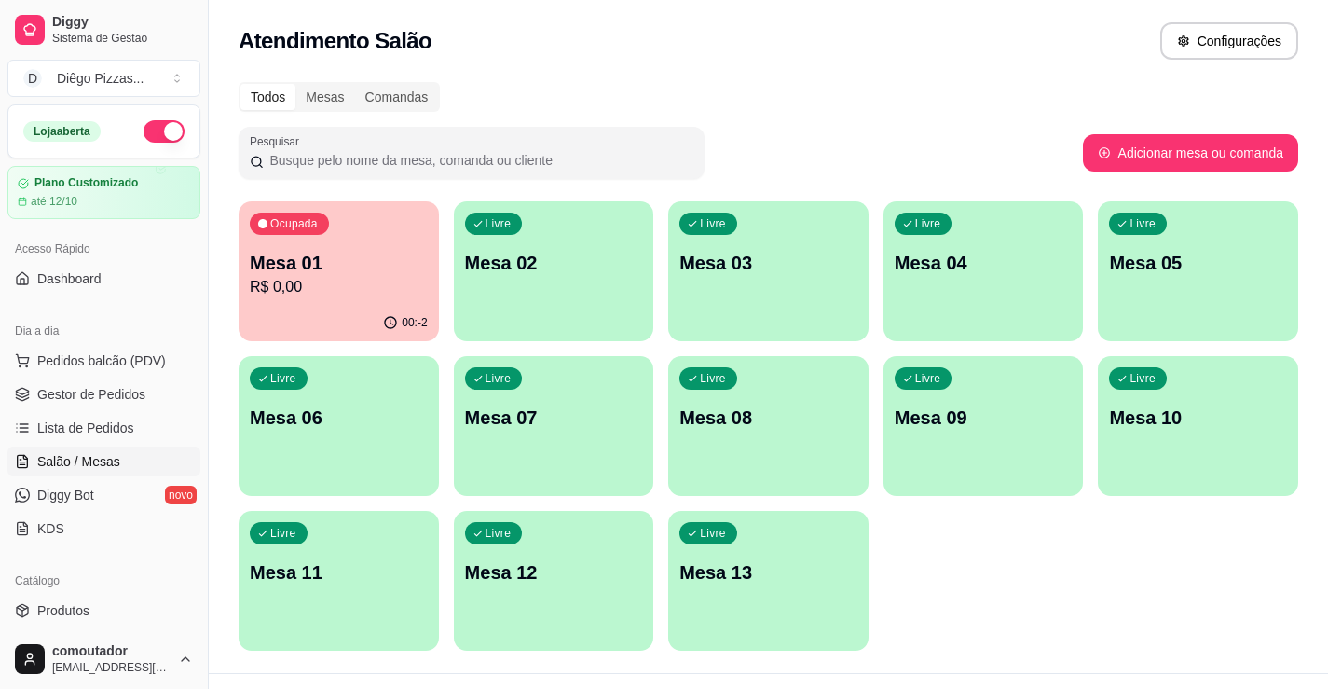
click at [574, 307] on div "Livre Mesa 02" at bounding box center [554, 259] width 200 height 117
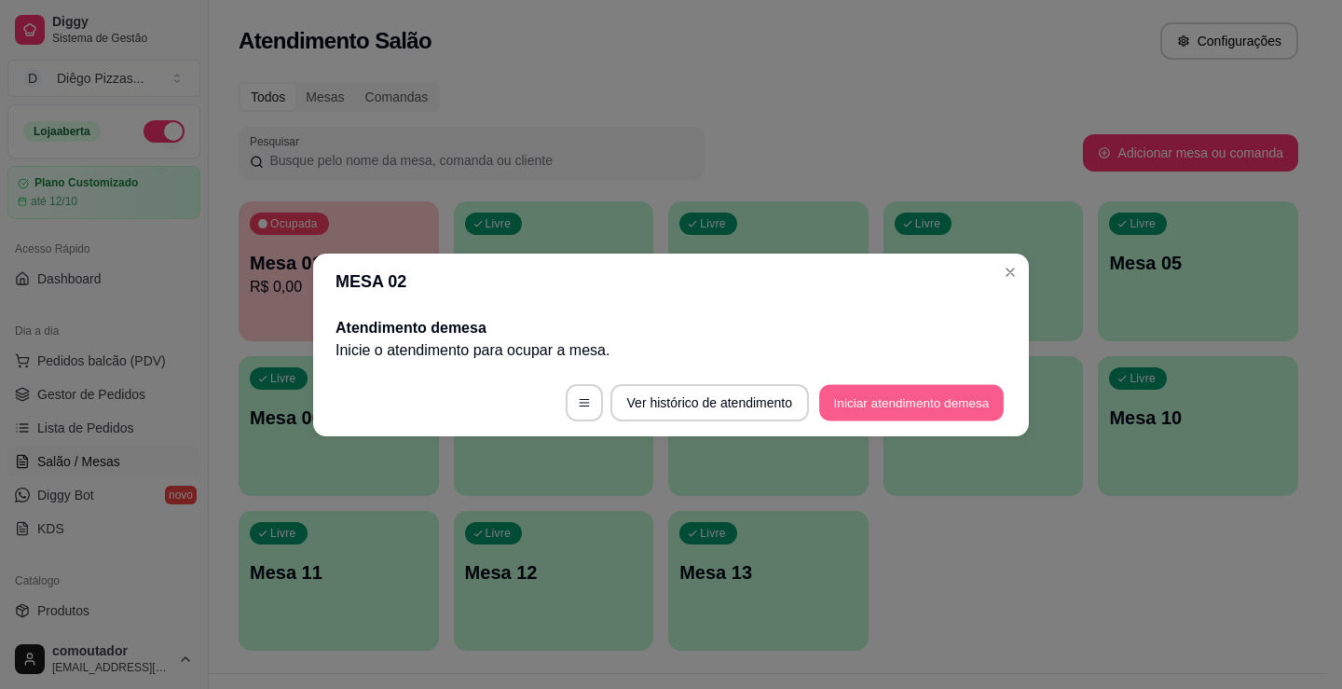
click at [878, 407] on button "Iniciar atendimento de mesa" at bounding box center [911, 402] width 185 height 36
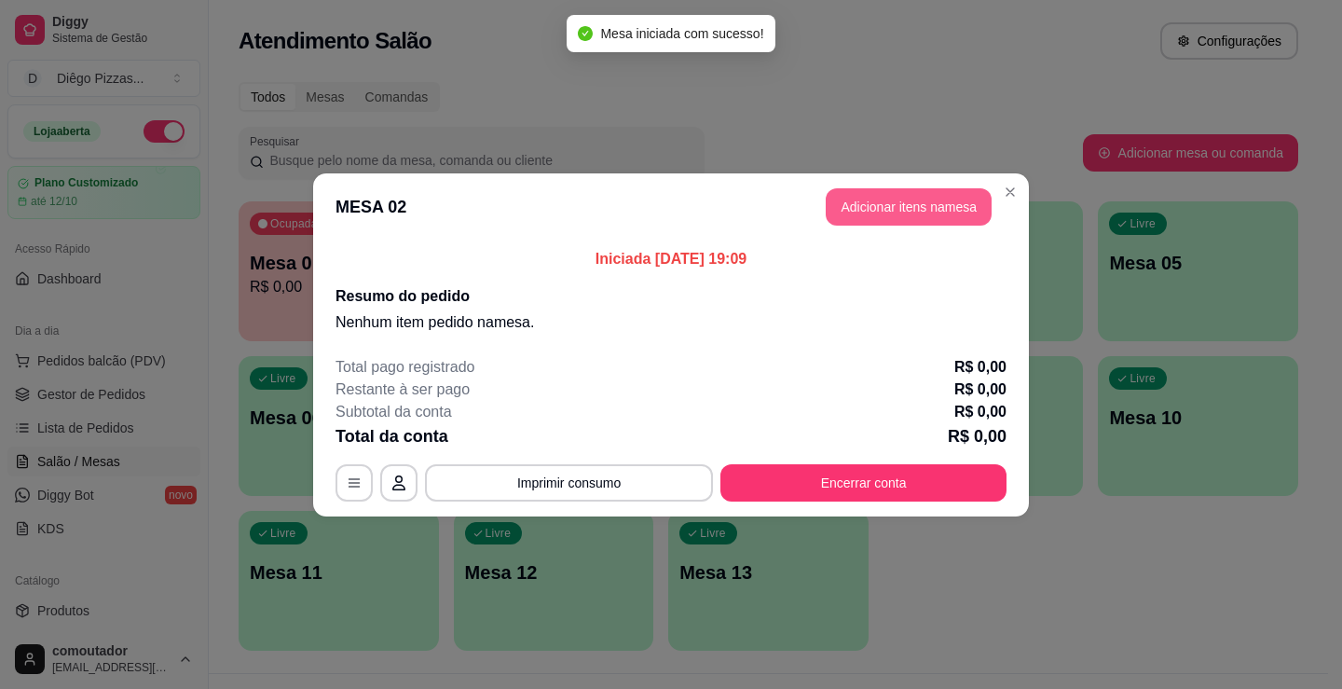
click at [961, 198] on button "Adicionar itens na mesa" at bounding box center [909, 206] width 166 height 37
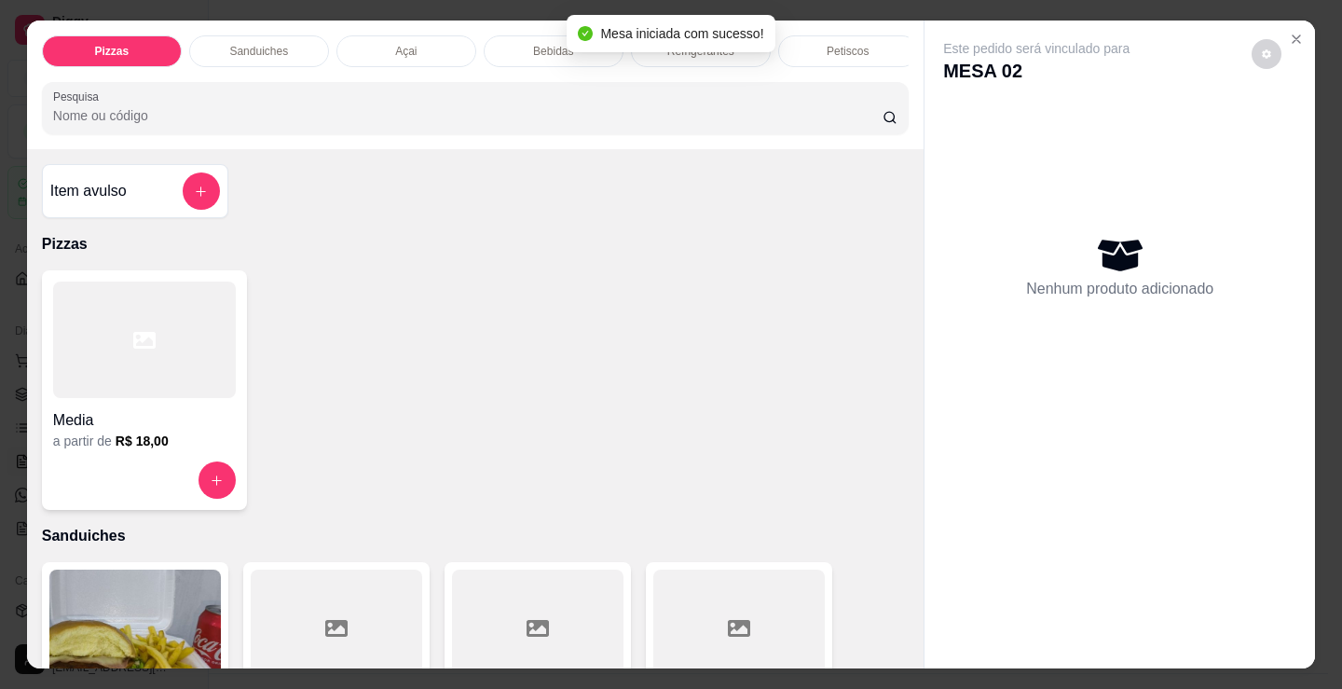
click at [555, 44] on p "Bebidas" at bounding box center [553, 51] width 40 height 15
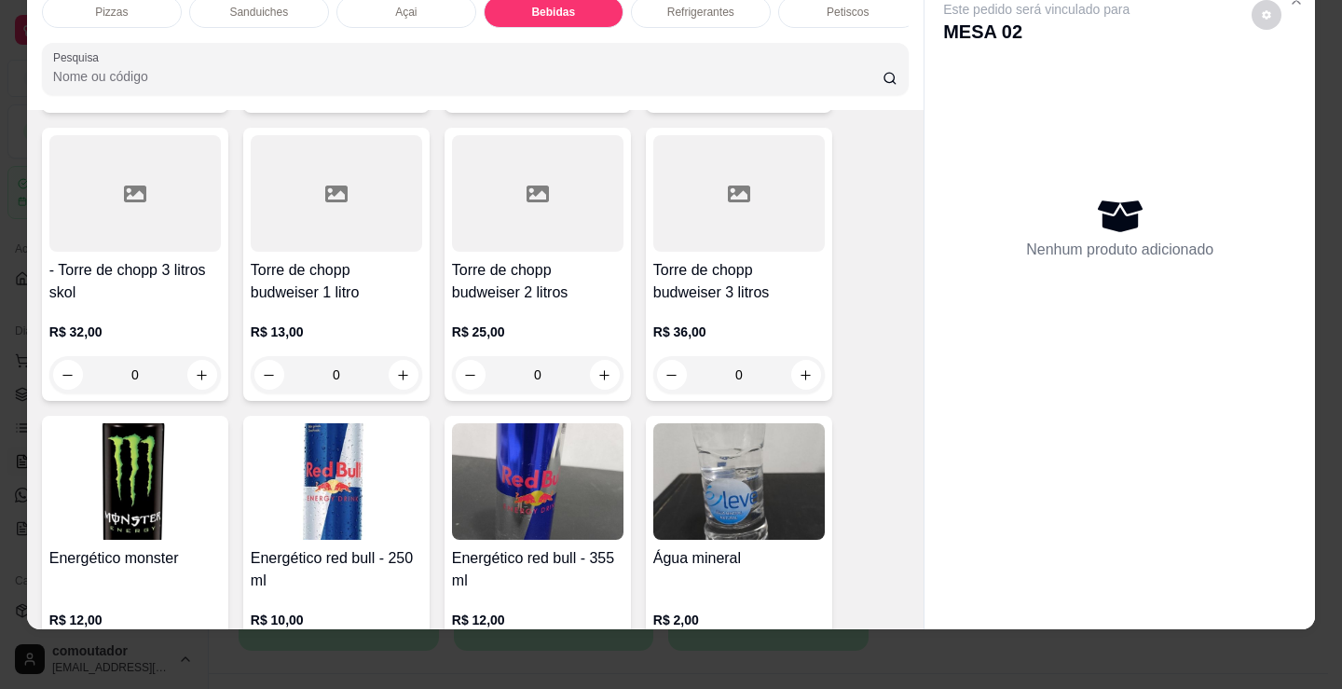
scroll to position [3614, 0]
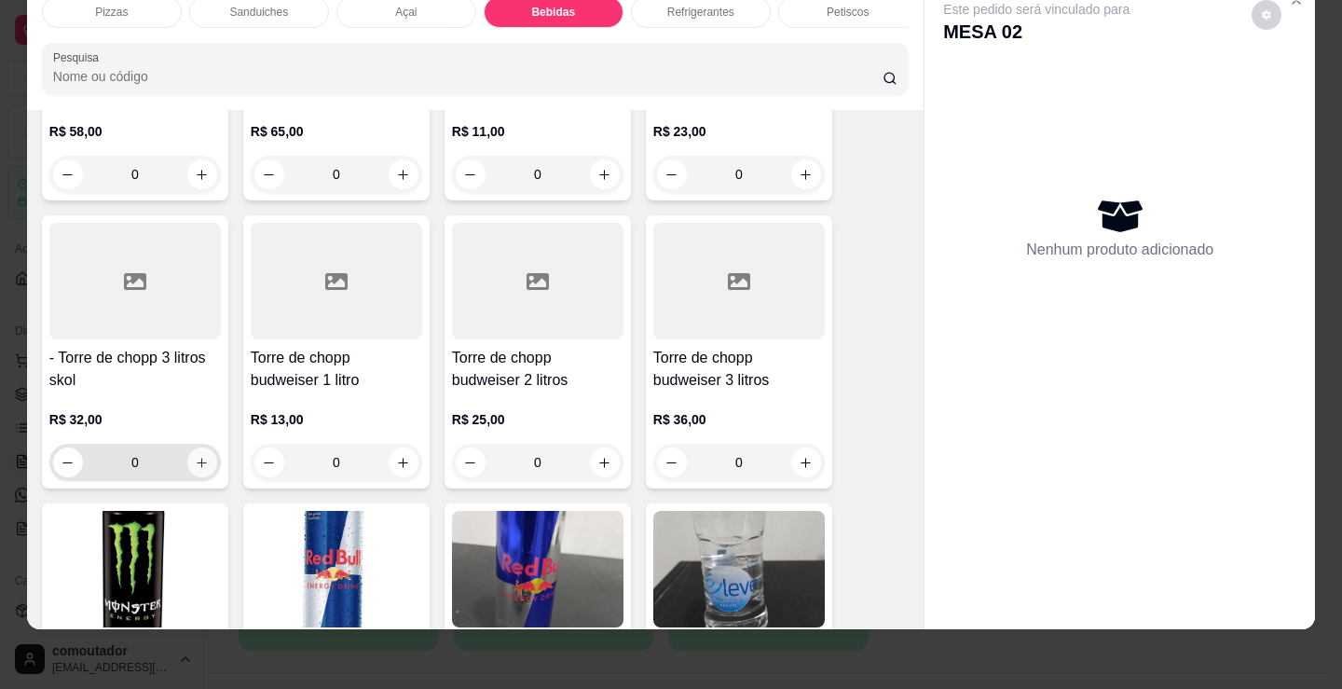
click at [198, 461] on icon "increase-product-quantity" at bounding box center [203, 463] width 10 height 10
type input "1"
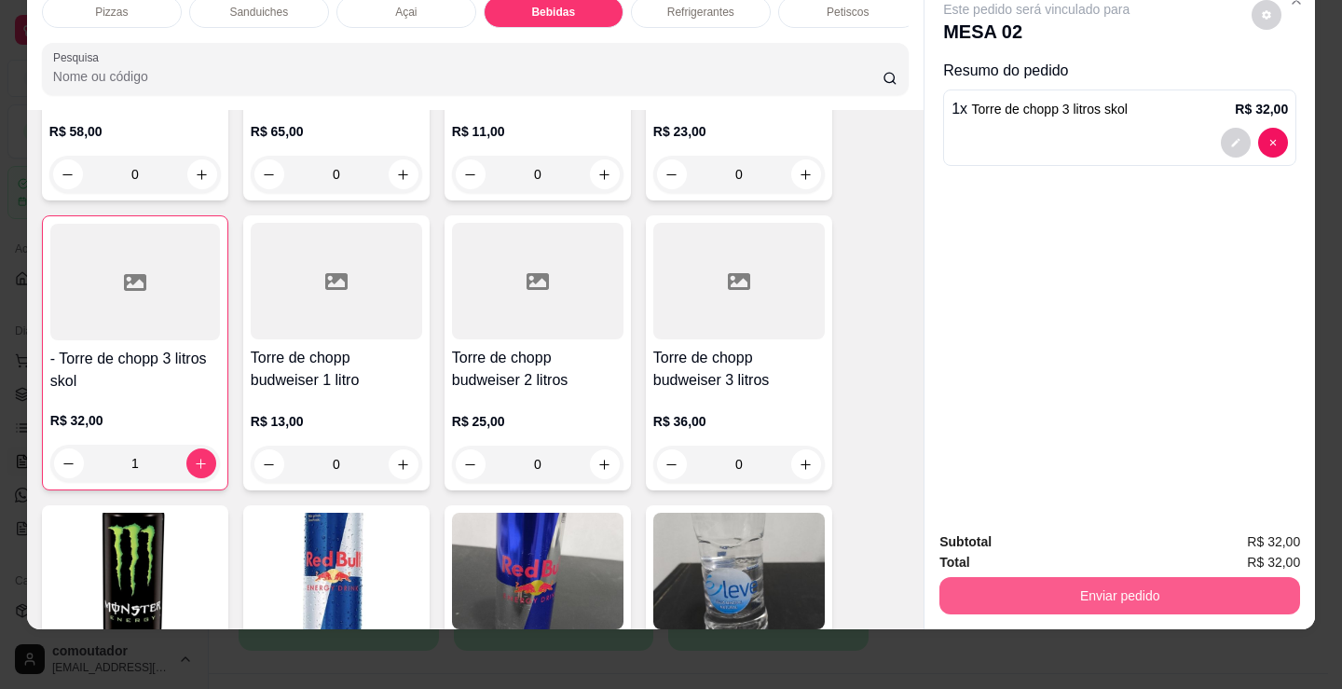
click at [1078, 579] on button "Enviar pedido" at bounding box center [1119, 595] width 361 height 37
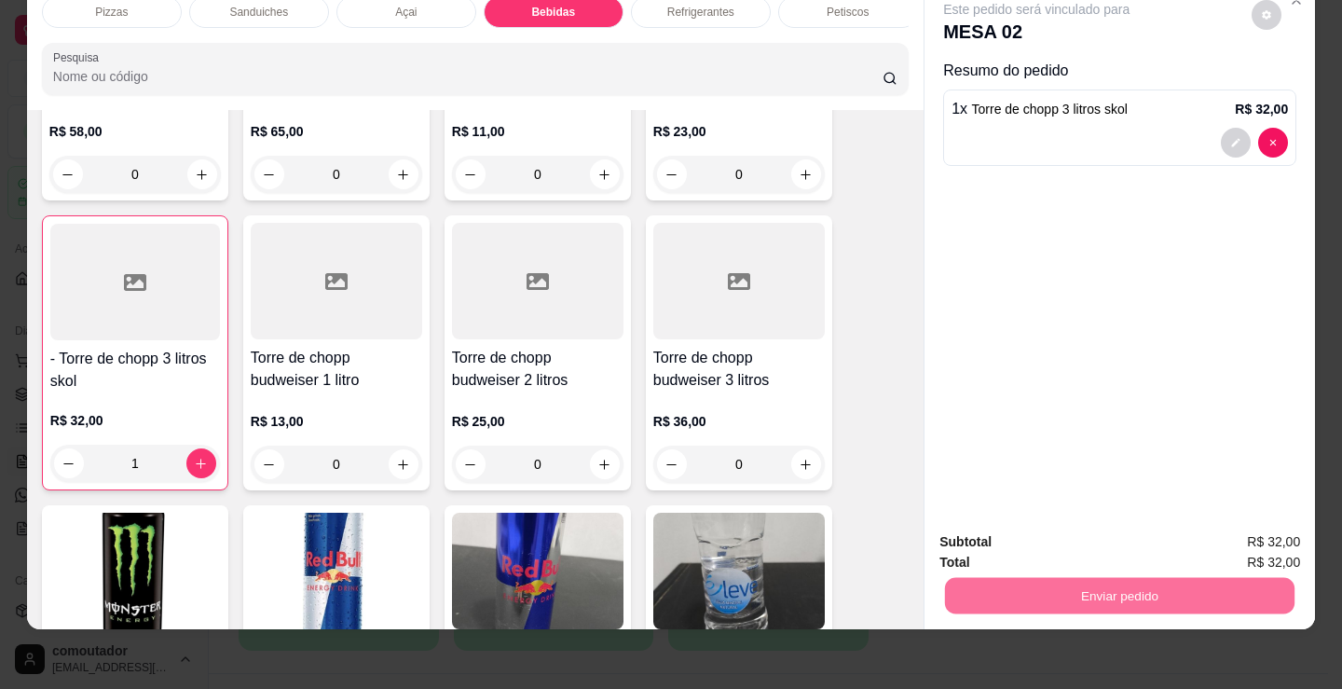
click at [1158, 524] on button "Registrar cliente" at bounding box center [1126, 535] width 119 height 34
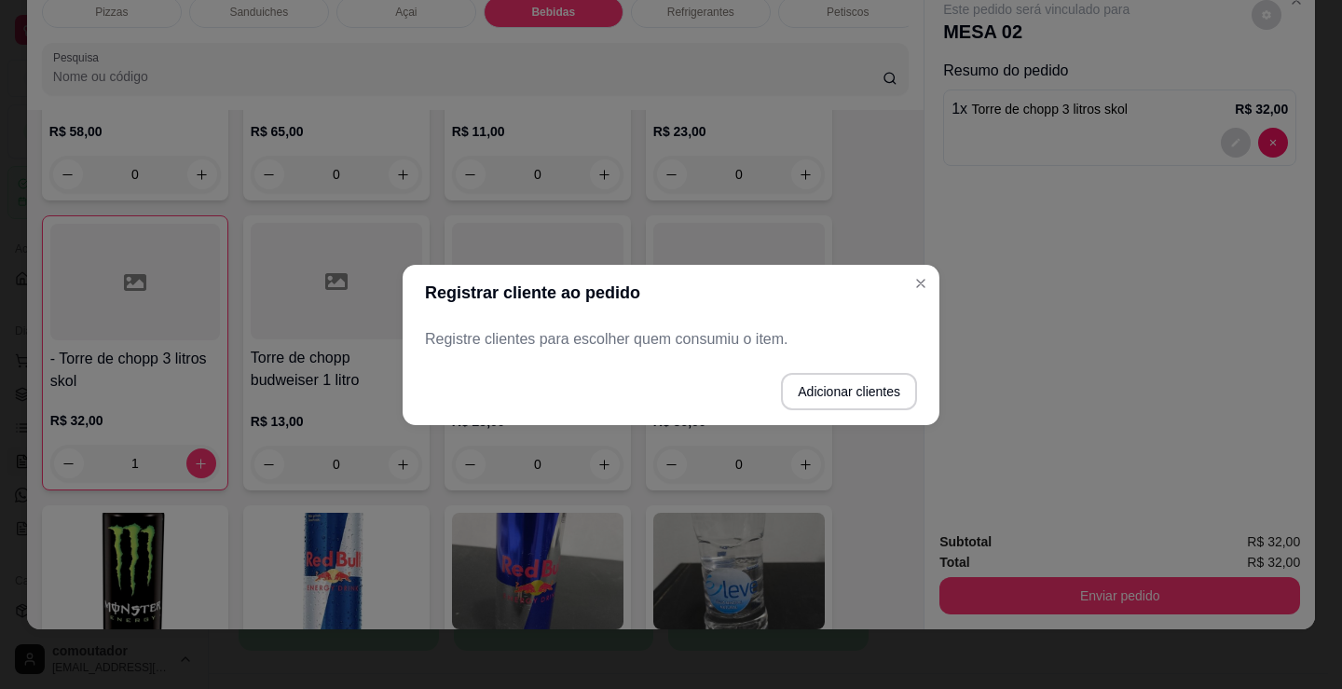
click at [682, 347] on p "Registre clientes para escolher quem consumiu o item." at bounding box center [671, 339] width 492 height 22
click at [827, 395] on button "Adicionar clientes" at bounding box center [848, 391] width 131 height 36
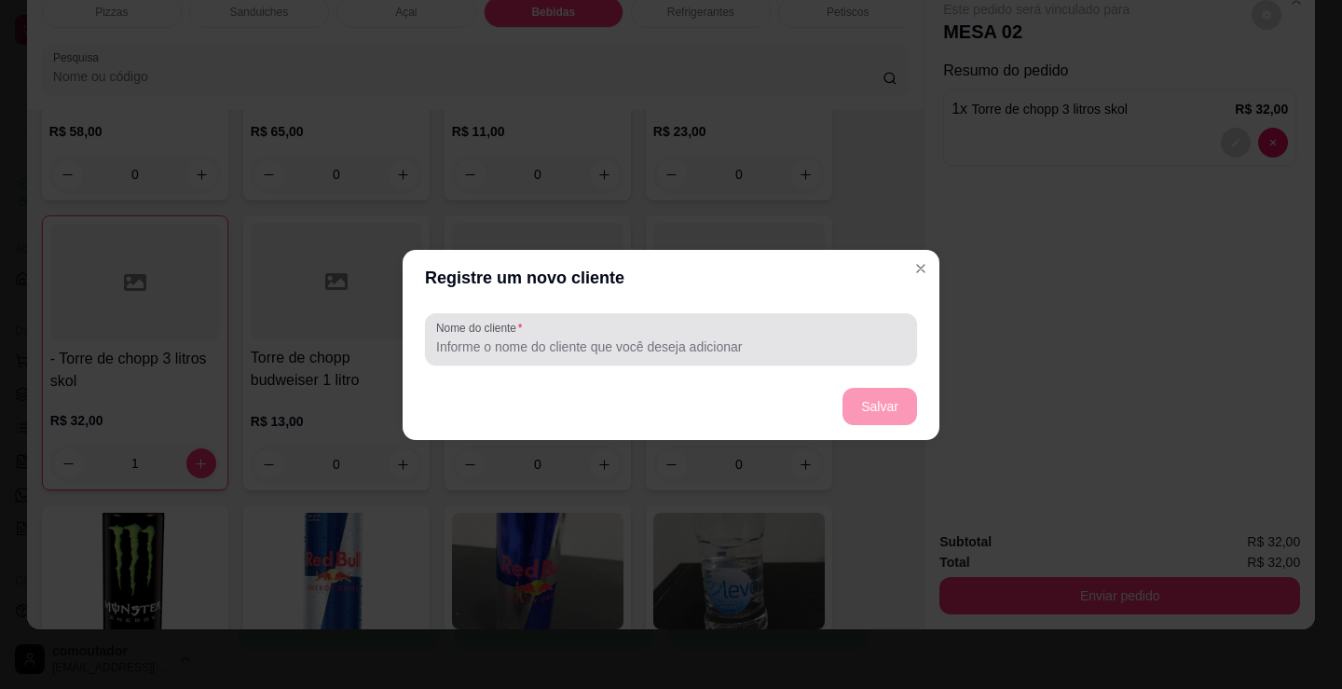
click at [465, 325] on label "Nome do cliente" at bounding box center [482, 328] width 92 height 16
click at [465, 337] on input "Nome do cliente" at bounding box center [671, 346] width 470 height 19
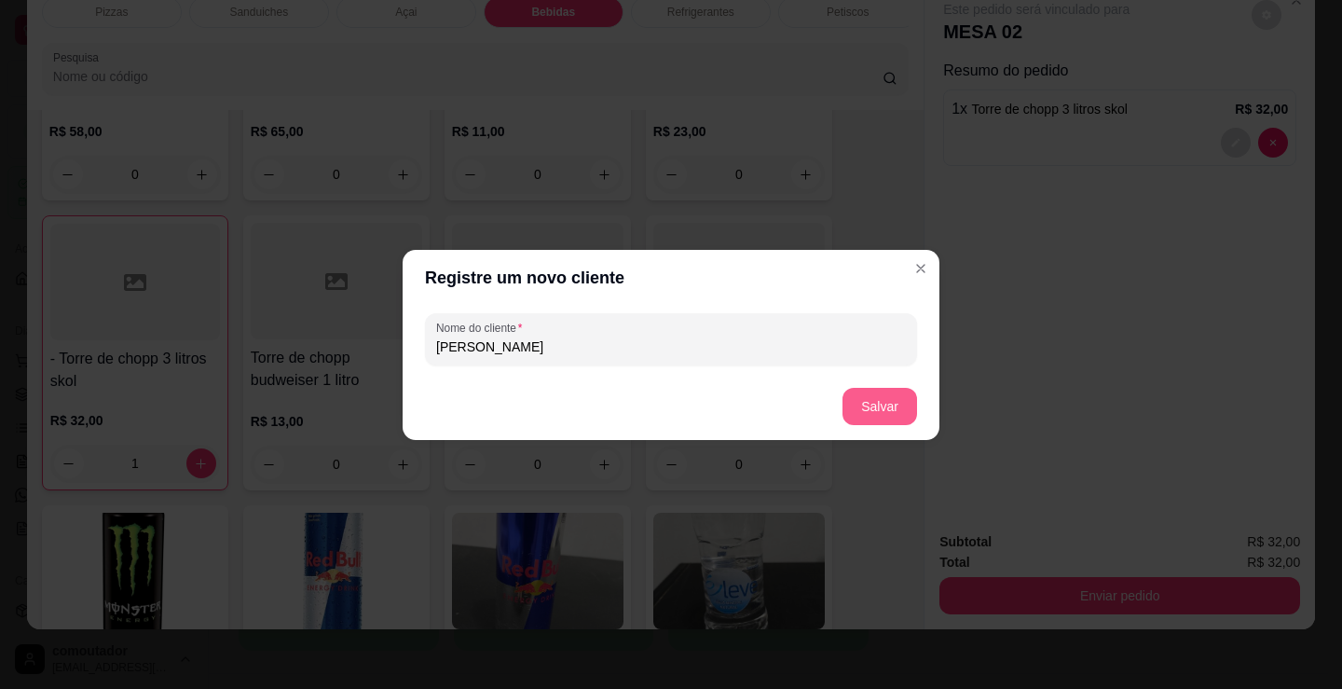
type input "[PERSON_NAME]"
click at [887, 390] on button "Salvar" at bounding box center [880, 406] width 75 height 37
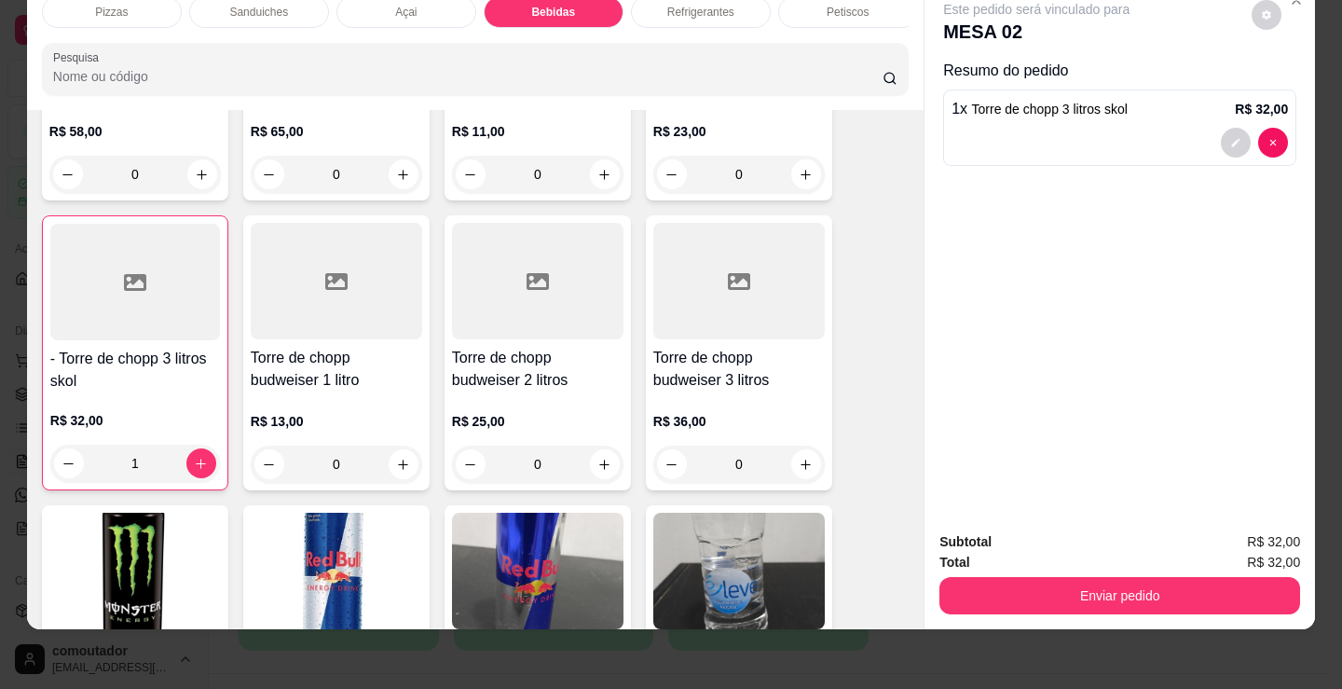
click at [990, 647] on div "Pizzas Sanduiches Açai Bebidas Refrigerantes Petiscos doces Cigarros utensílios…" at bounding box center [671, 344] width 1342 height 689
copy div "R$ 32,00 Enviar pedido"
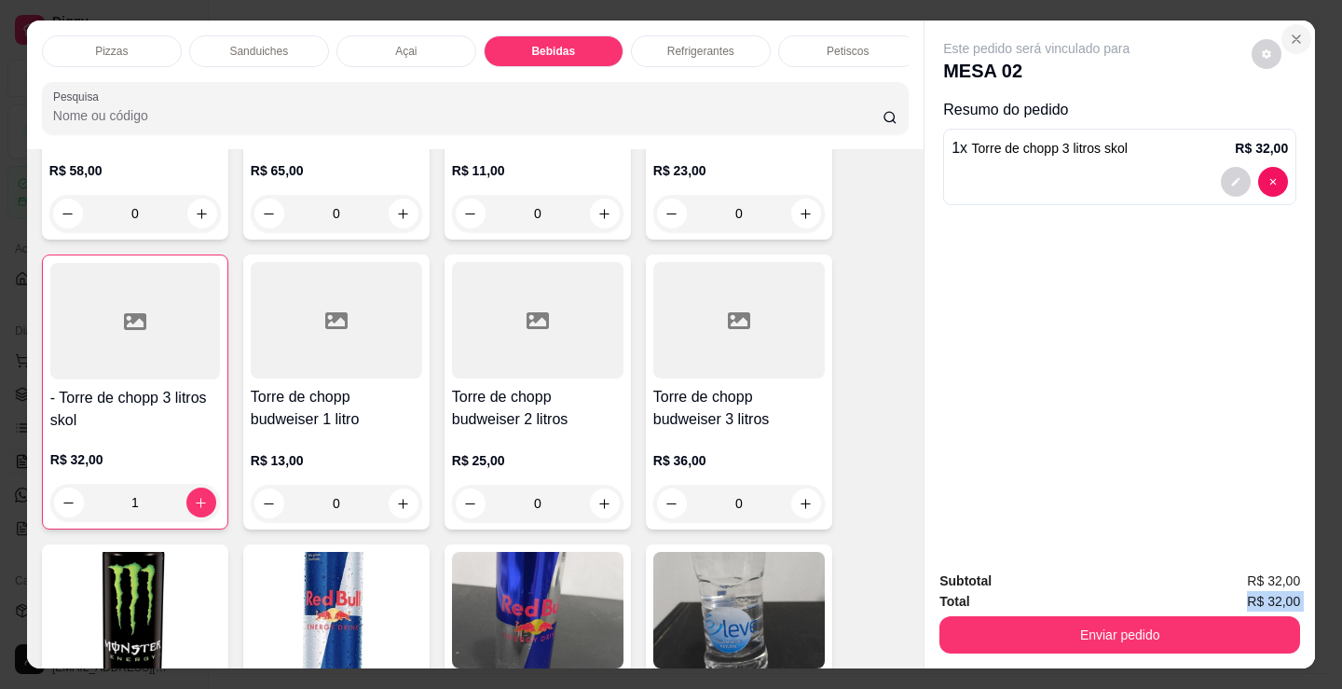
click at [1292, 37] on icon "Close" at bounding box center [1296, 39] width 15 height 15
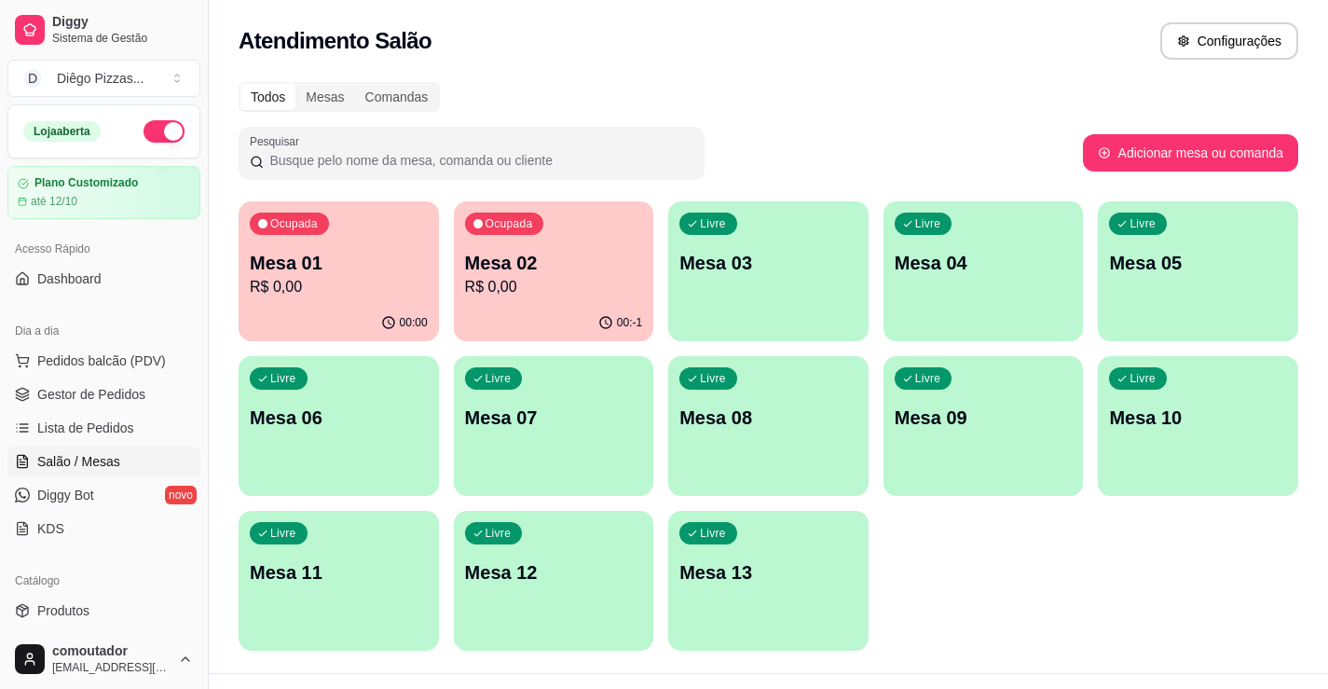
click at [163, 376] on ul "Pedidos balcão (PDV) Gestor de Pedidos Lista de Pedidos Salão / Mesas Diggy Bot…" at bounding box center [103, 445] width 193 height 198
click at [163, 364] on button "Pedidos balcão (PDV)" at bounding box center [103, 361] width 193 height 30
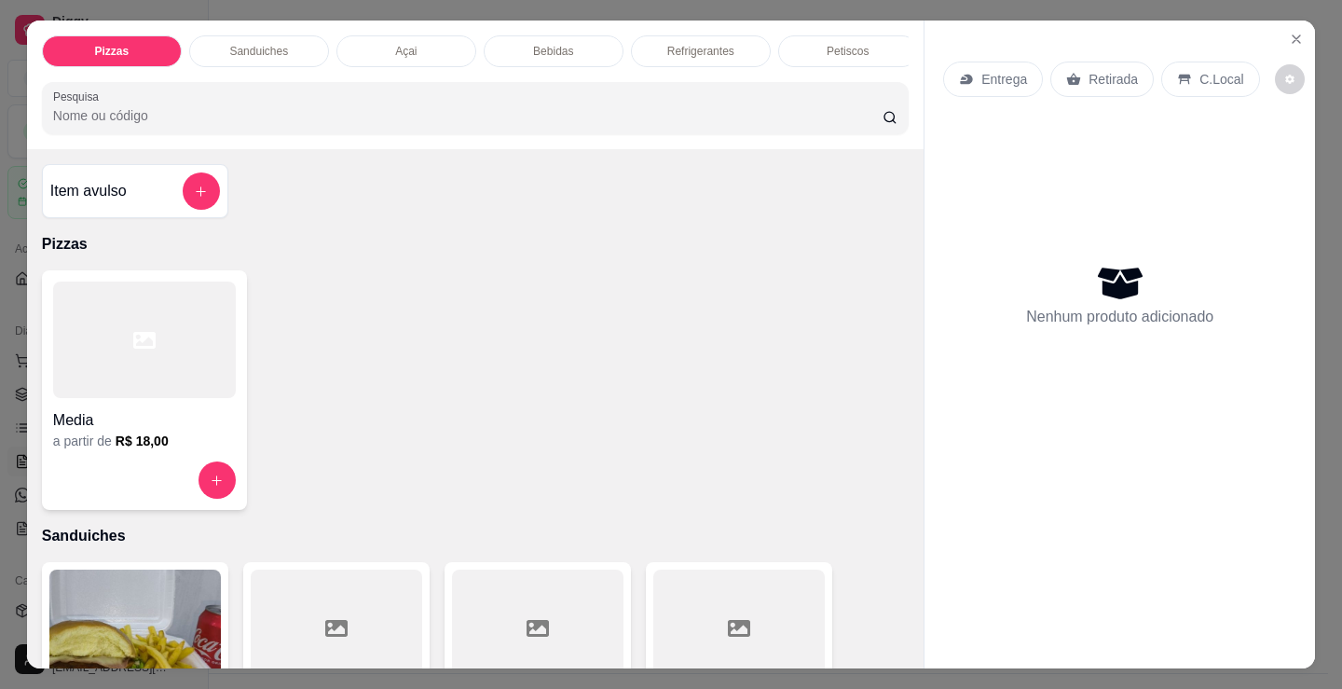
click at [861, 41] on div "Petiscos" at bounding box center [848, 51] width 140 height 32
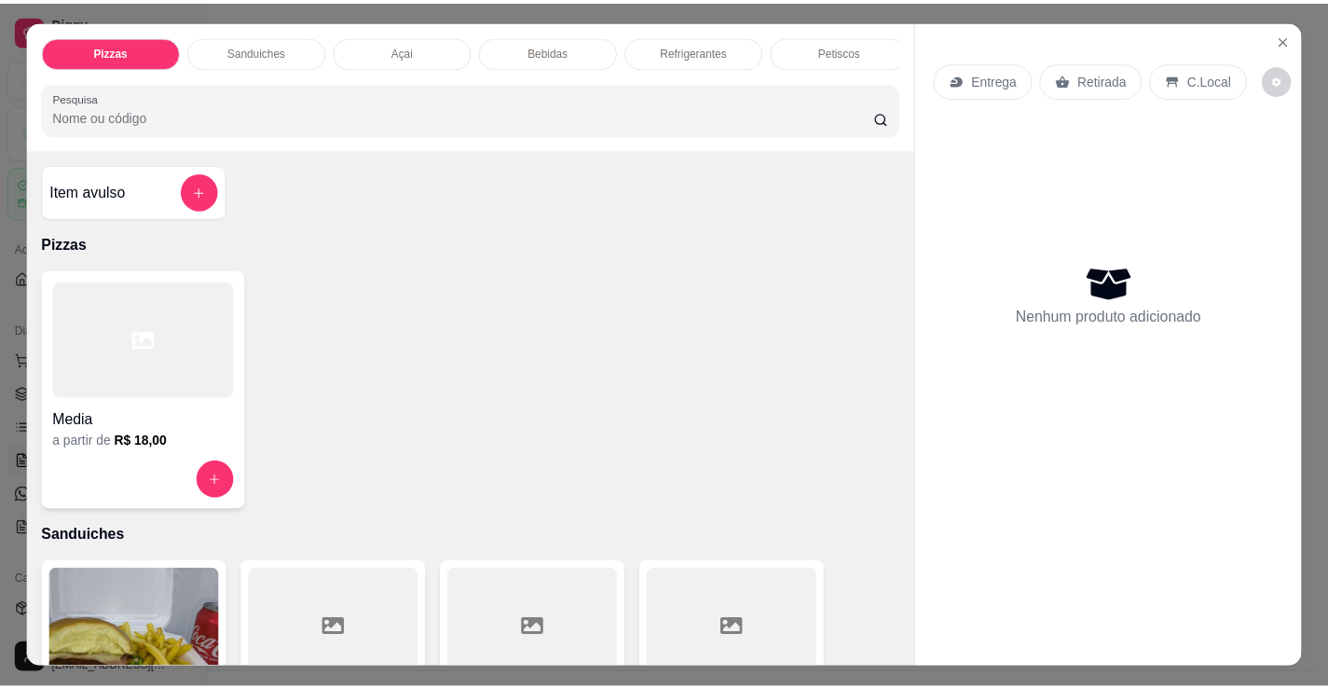
scroll to position [46, 0]
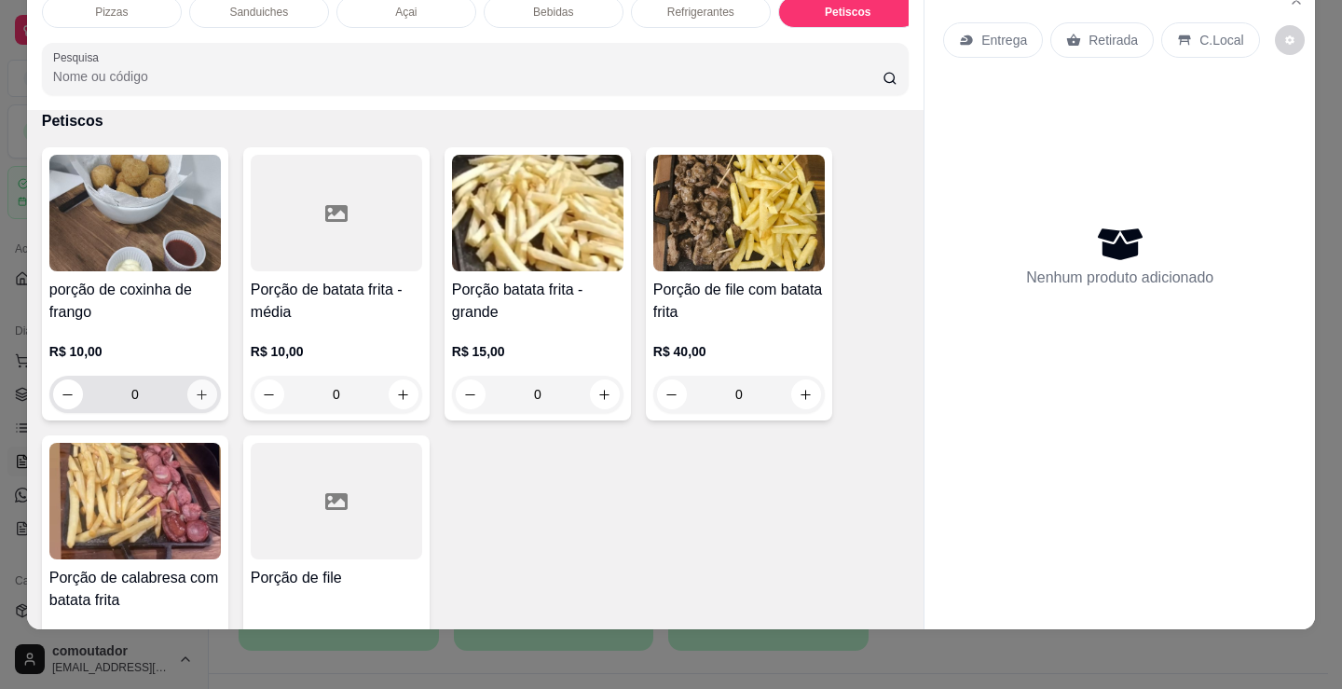
click at [196, 399] on icon "increase-product-quantity" at bounding box center [202, 395] width 14 height 14
type input "1"
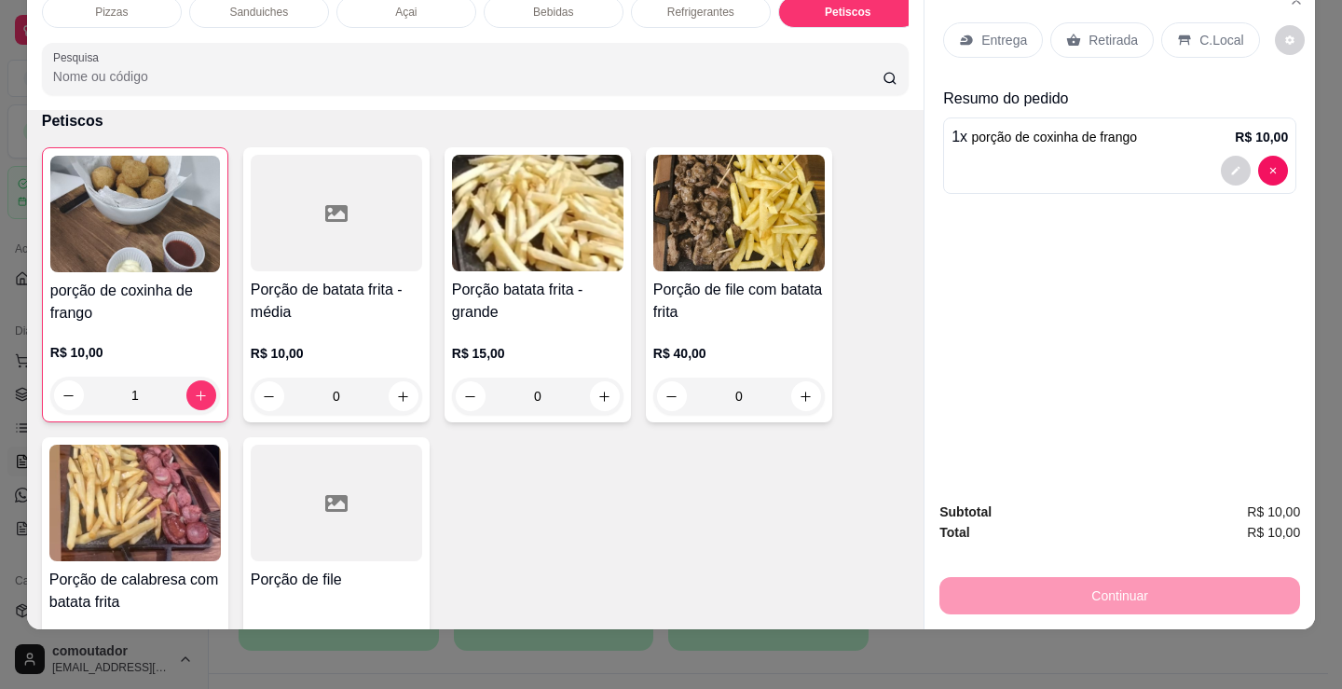
click at [1227, 31] on p "C.Local" at bounding box center [1221, 40] width 44 height 19
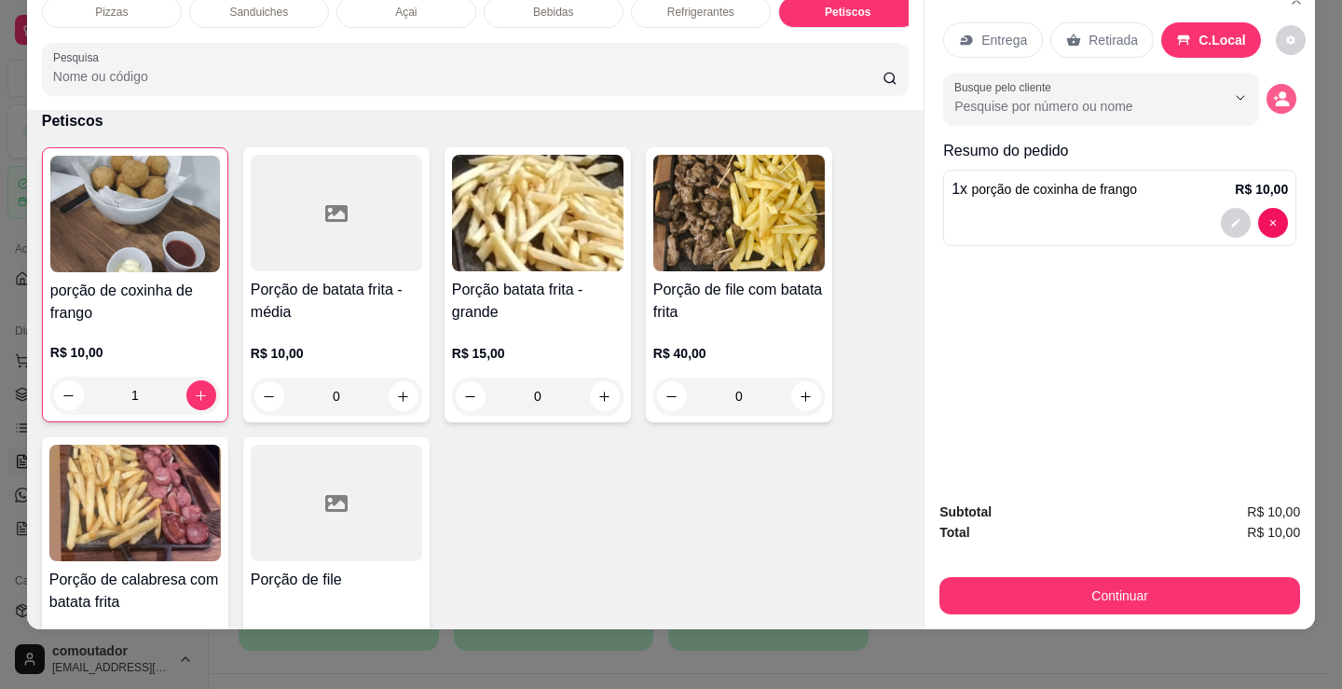
click at [1267, 87] on button "decrease-product-quantity" at bounding box center [1282, 99] width 30 height 30
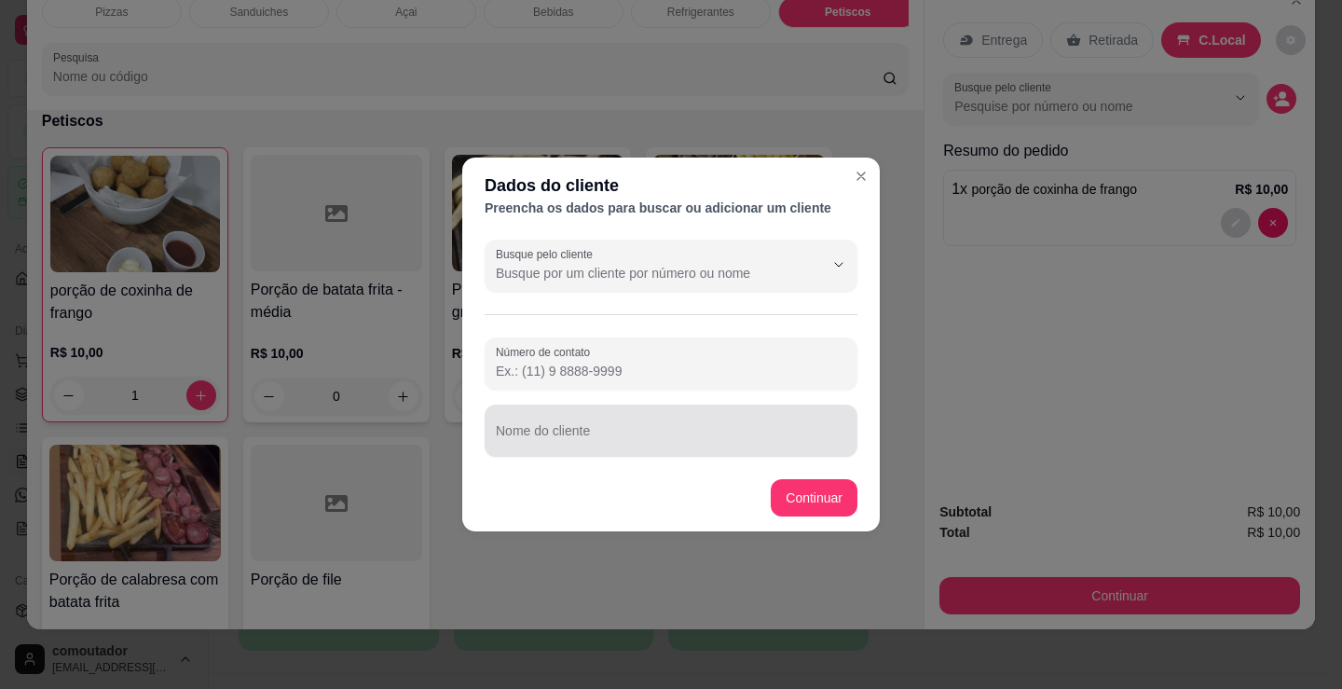
click at [708, 428] on div at bounding box center [671, 430] width 350 height 37
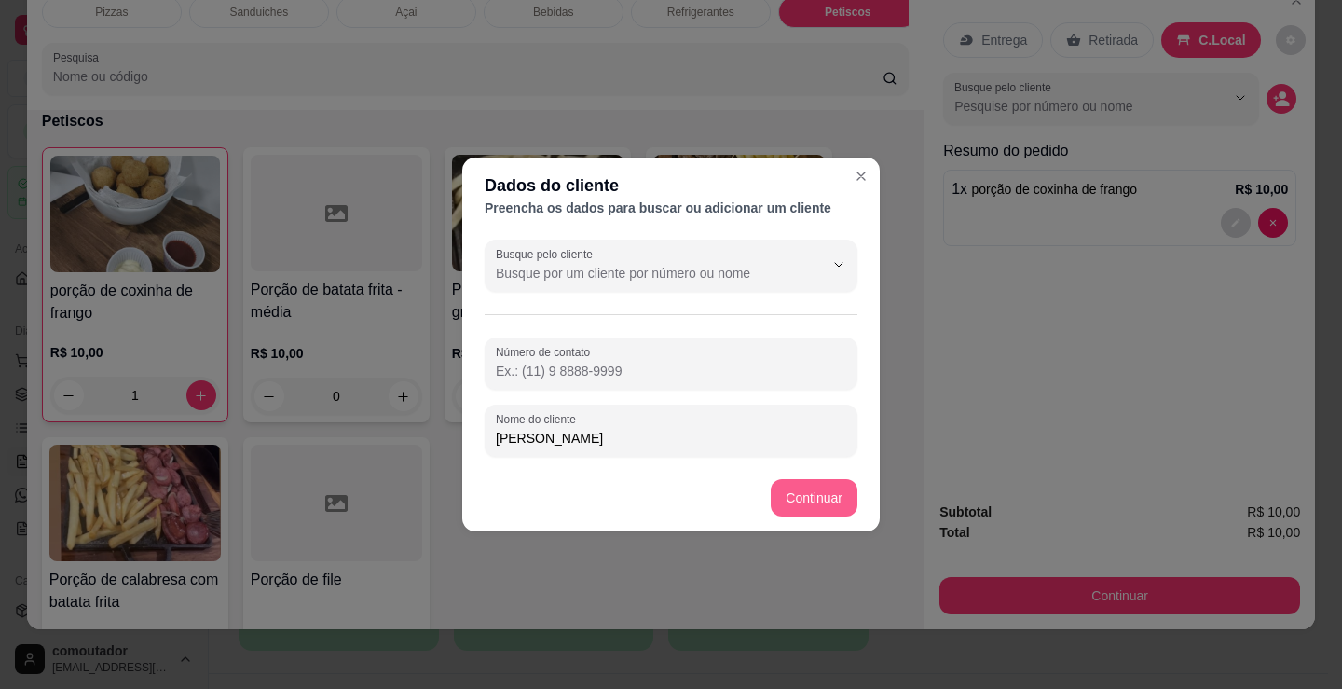
type input "[PERSON_NAME]"
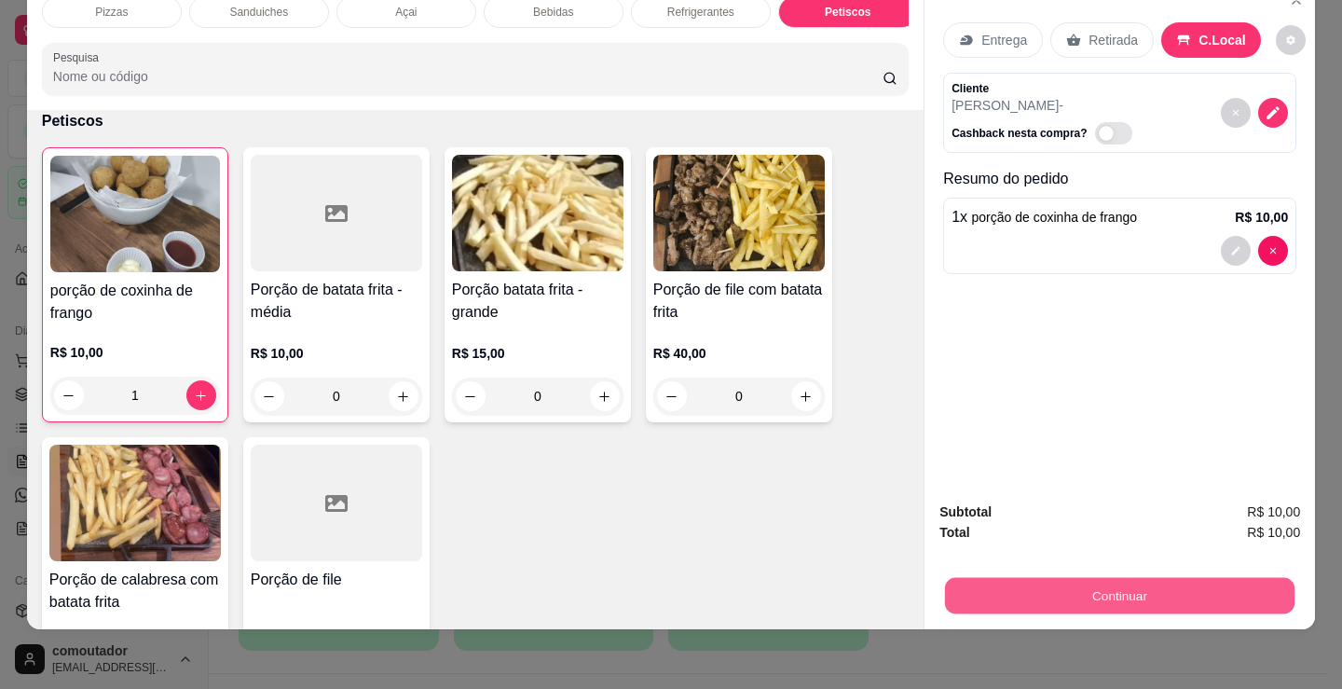
click at [1049, 593] on button "Continuar" at bounding box center [1120, 595] width 350 height 36
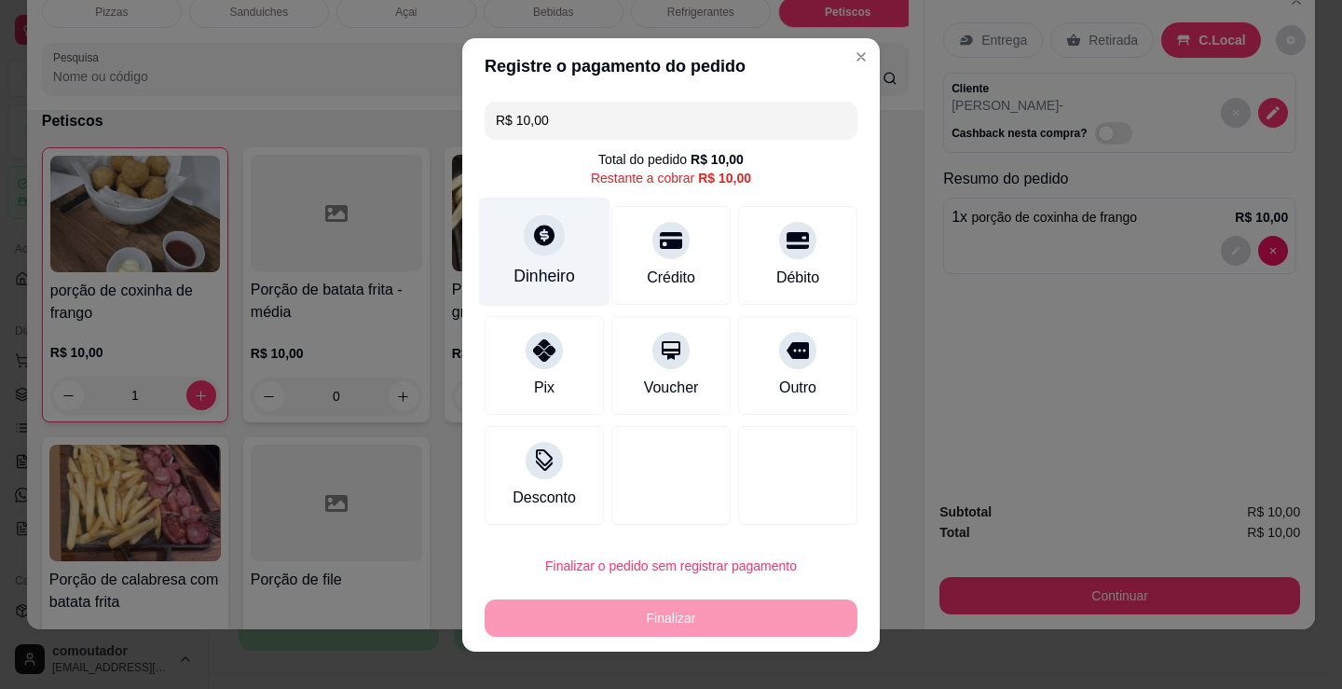
click at [532, 236] on icon at bounding box center [544, 235] width 24 height 24
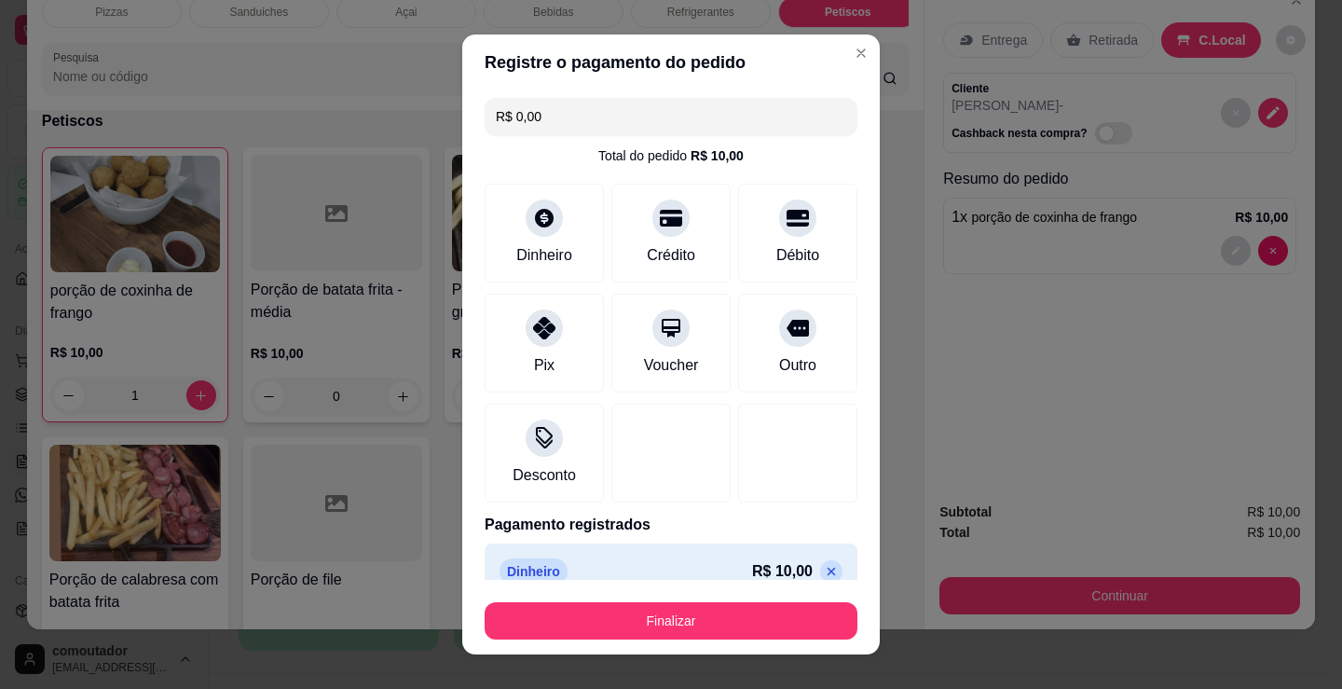
type input "R$ 0,00"
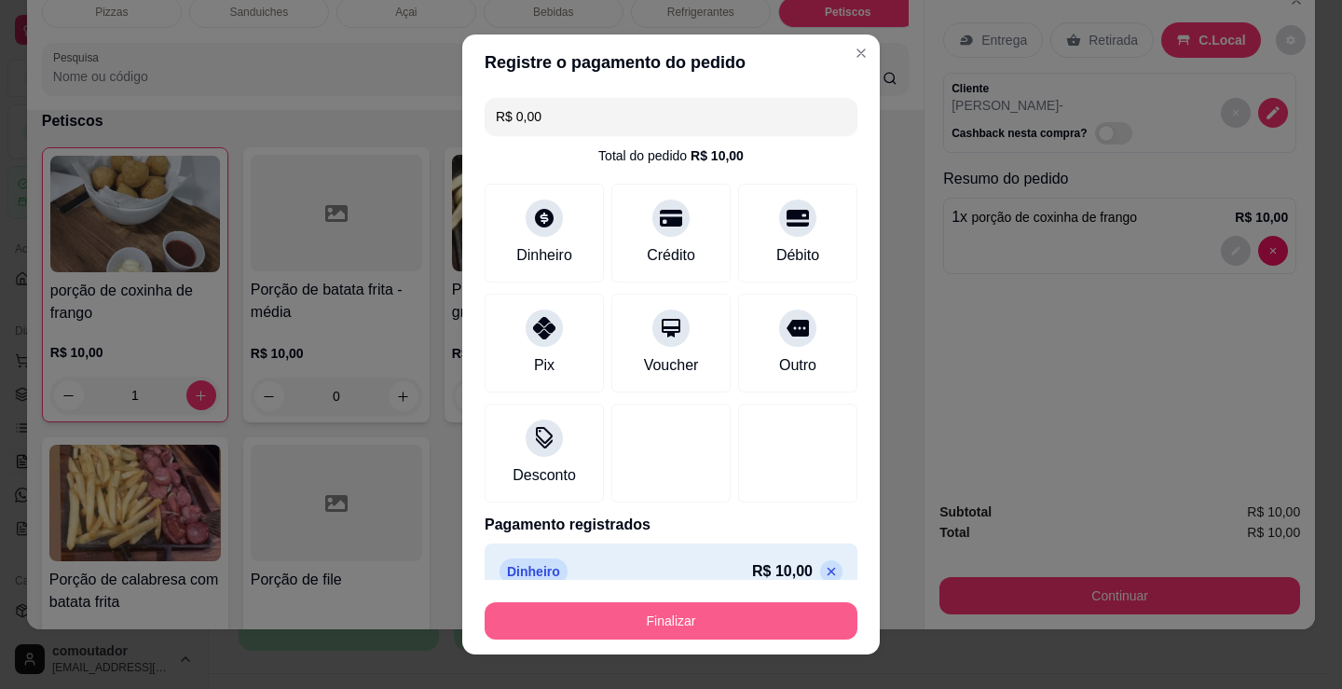
click at [717, 623] on button "Finalizar" at bounding box center [671, 620] width 373 height 37
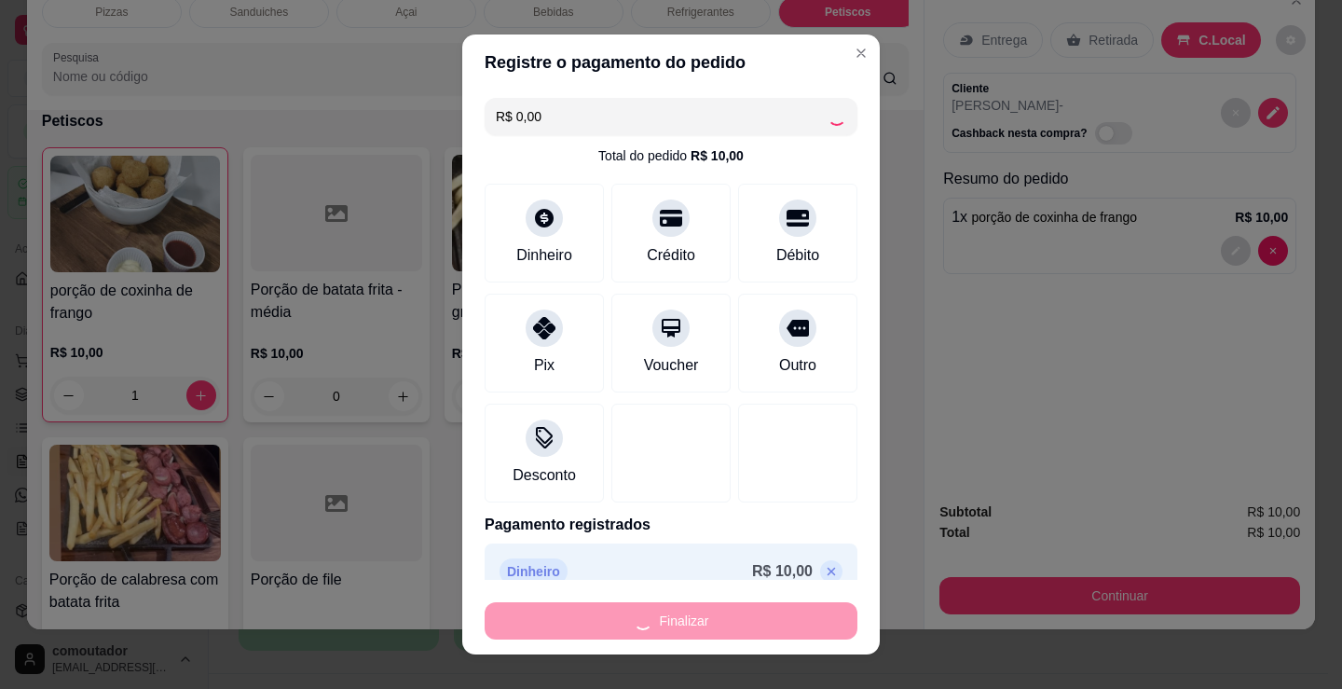
type input "0"
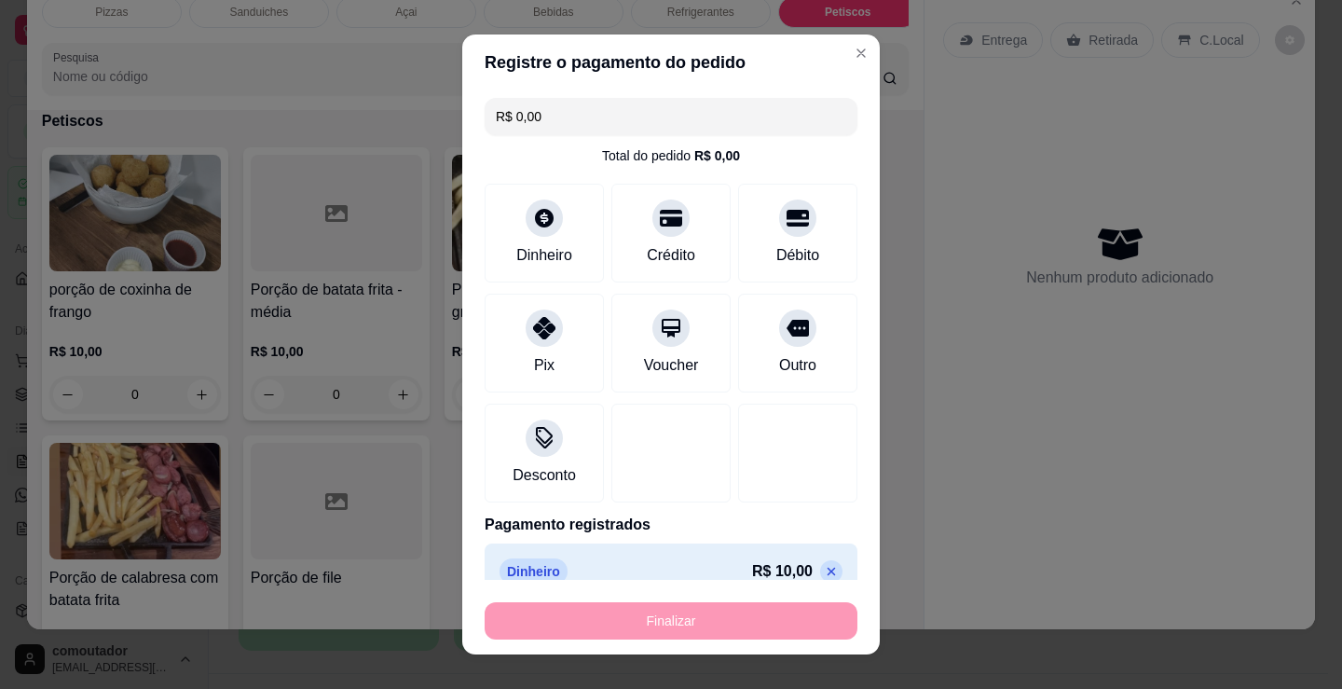
type input "-R$ 10,00"
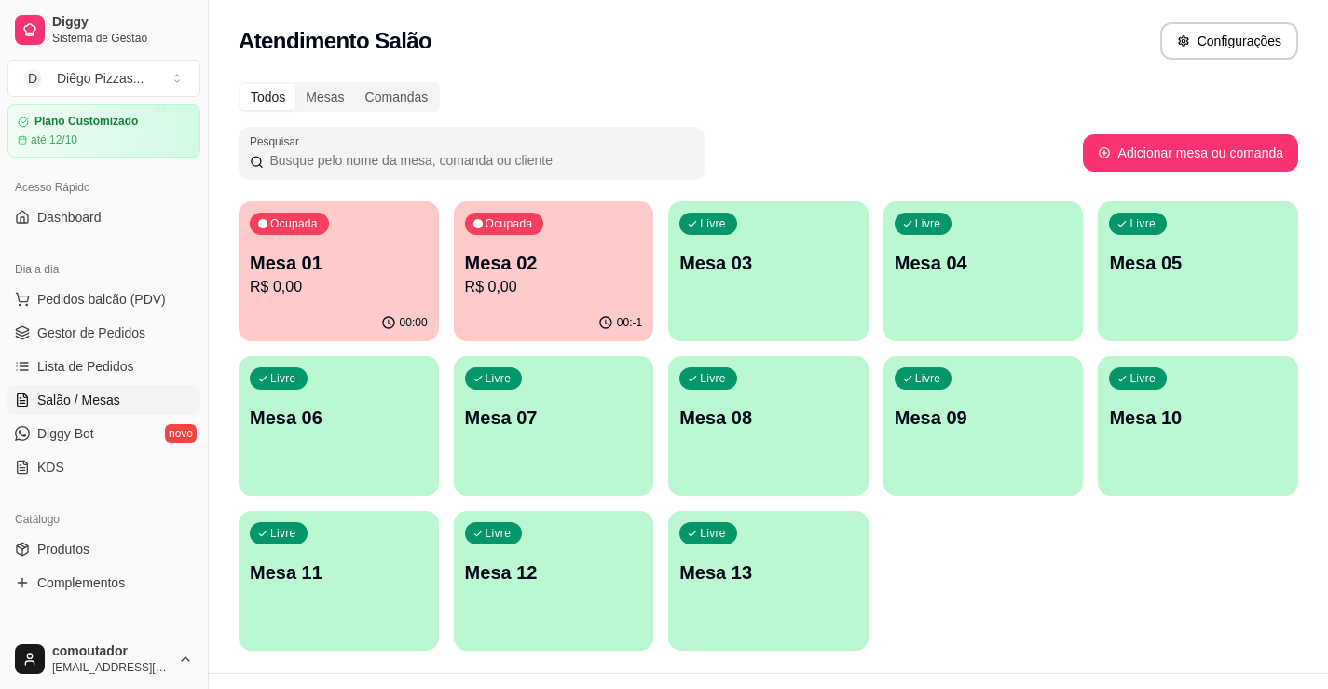
scroll to position [93, 0]
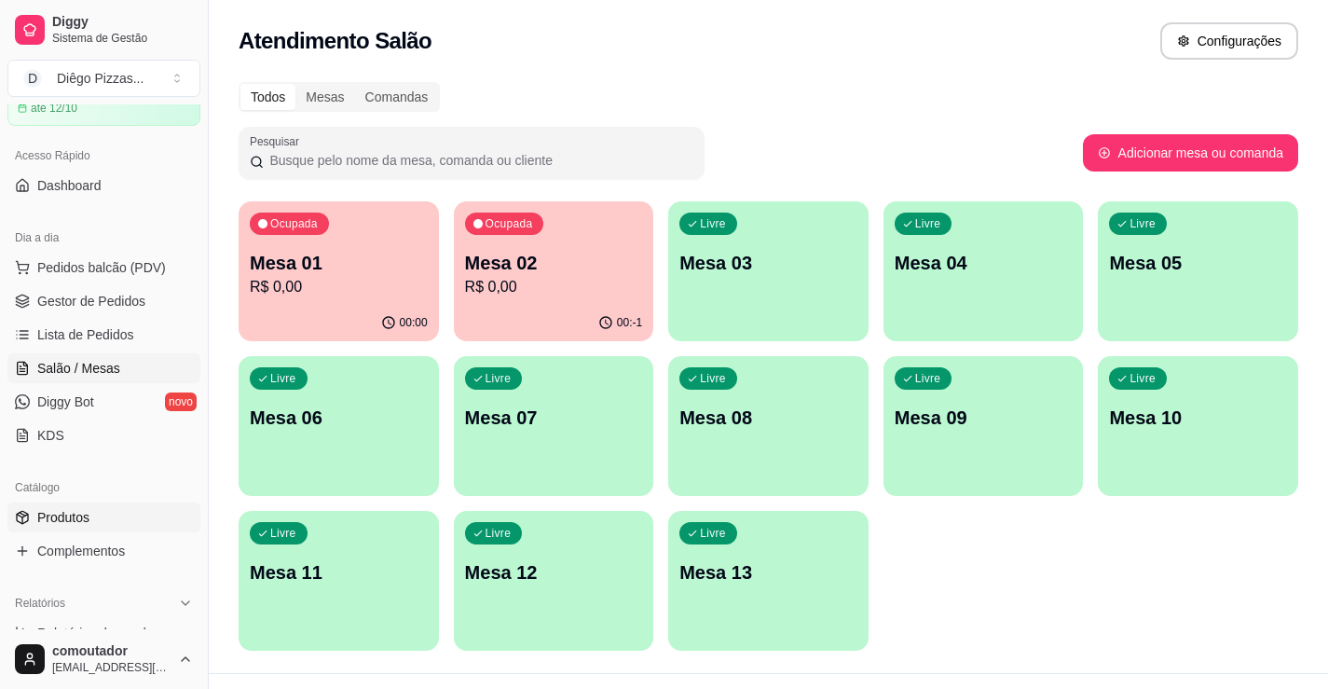
click at [76, 519] on span "Produtos" at bounding box center [63, 517] width 52 height 19
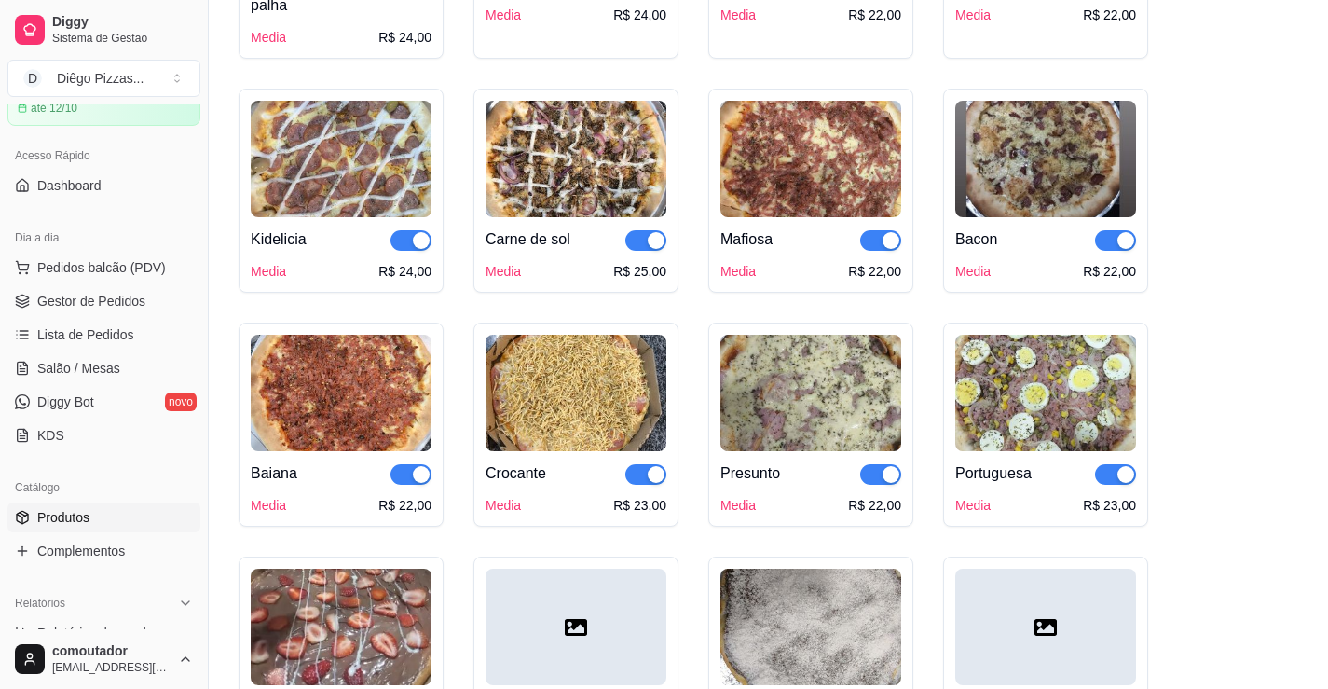
scroll to position [839, 0]
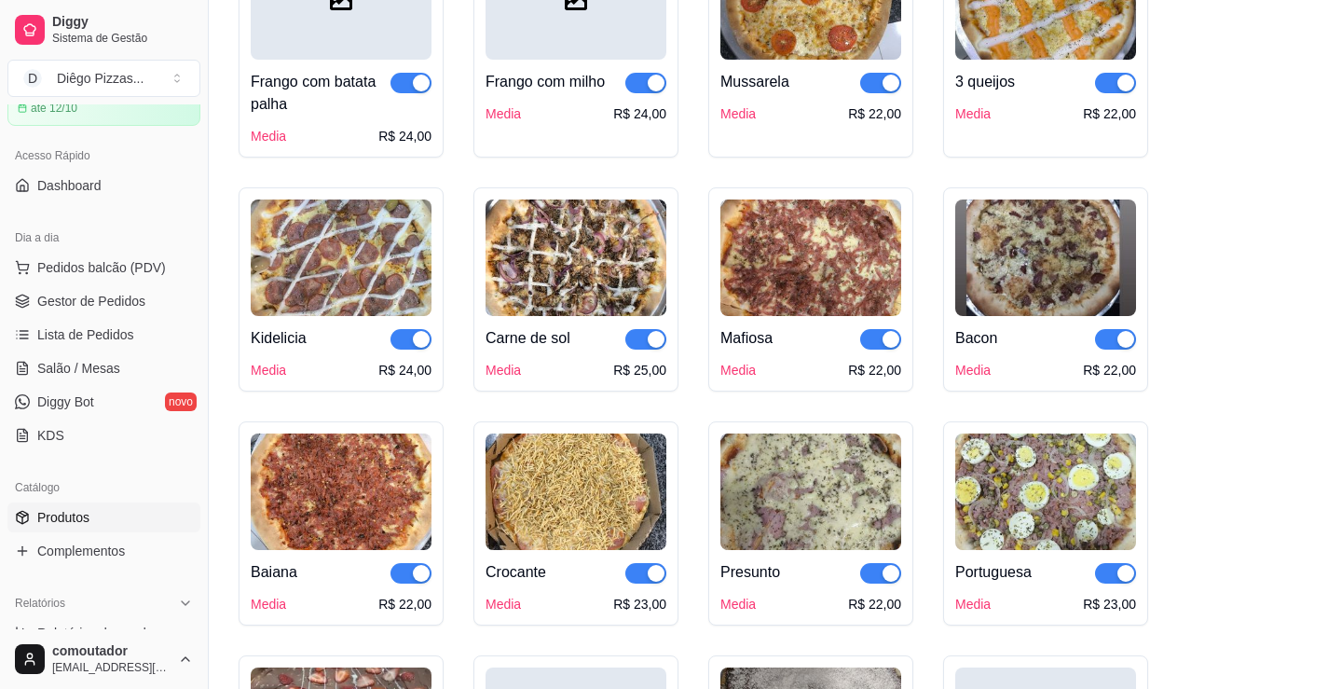
click at [643, 345] on span "button" at bounding box center [645, 339] width 41 height 21
click at [446, 409] on div "Frango Media R$ 18,00 Calabresa Media R$ 18,00 Mussarela Media R$ 18,00 Calabre…" at bounding box center [769, 266] width 1060 height 1697
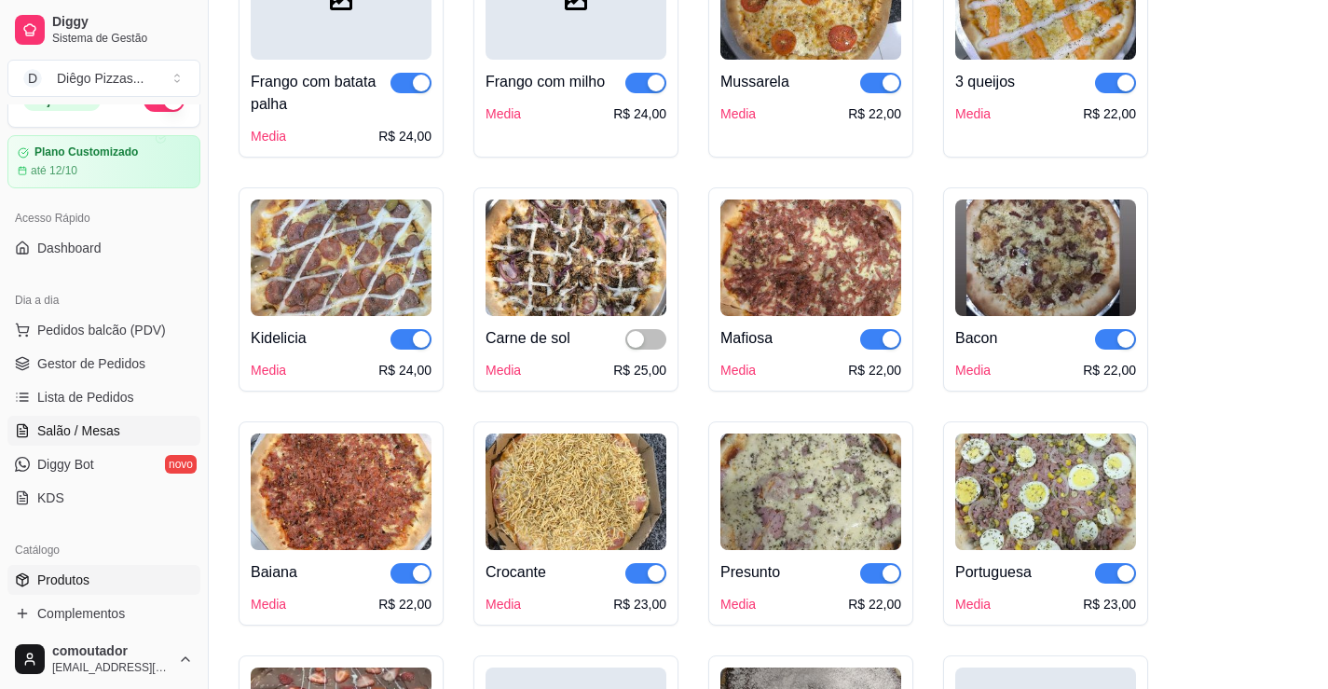
scroll to position [0, 0]
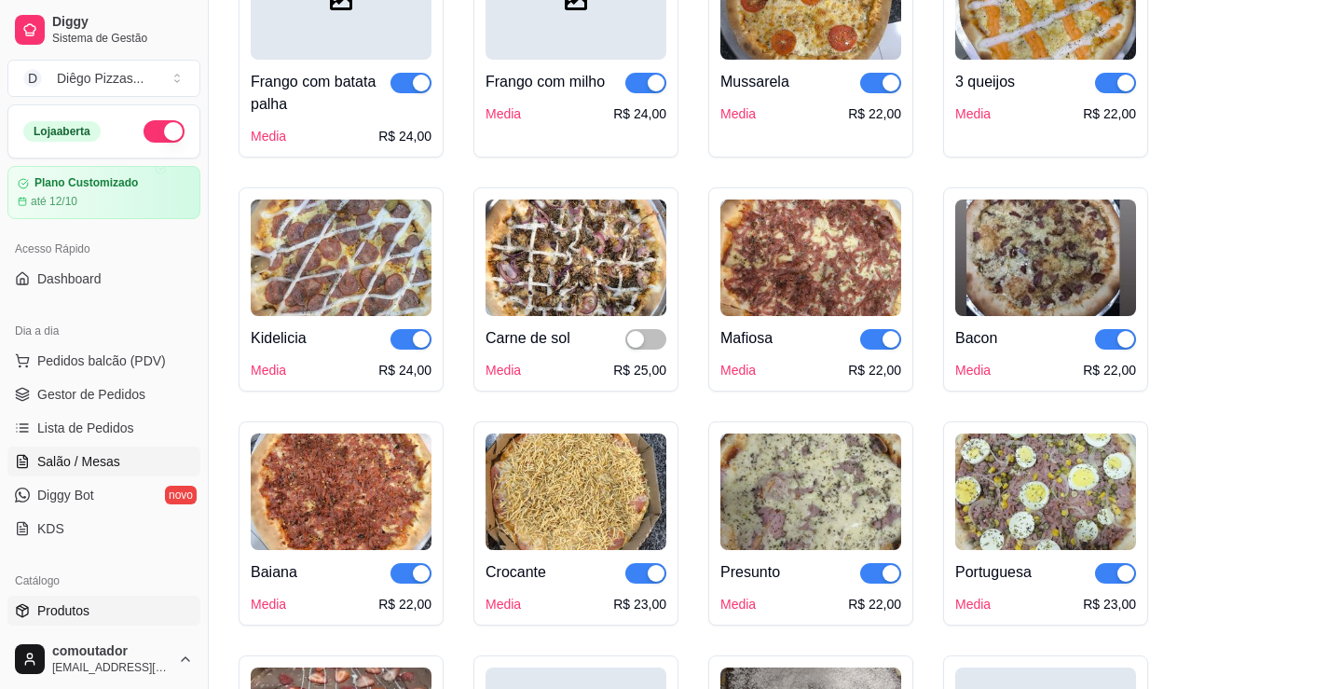
click at [139, 454] on link "Salão / Mesas" at bounding box center [103, 461] width 193 height 30
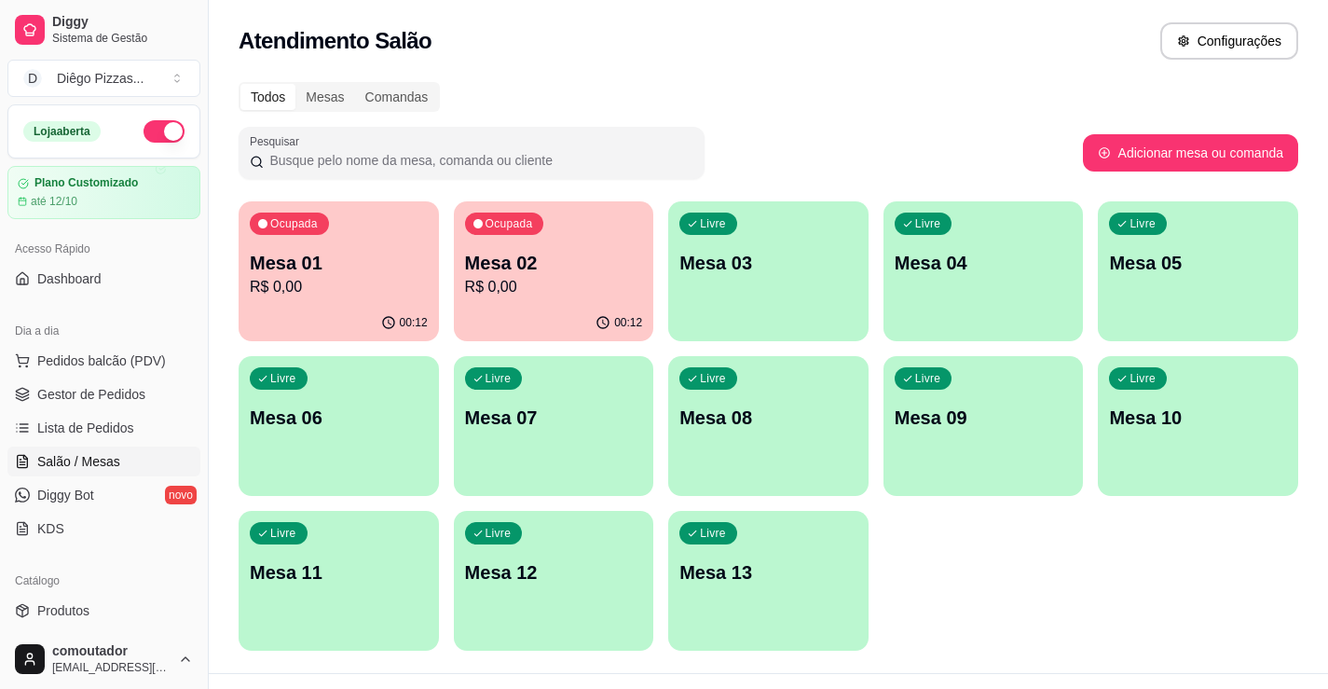
click at [530, 295] on p "R$ 0,00" at bounding box center [554, 287] width 178 height 22
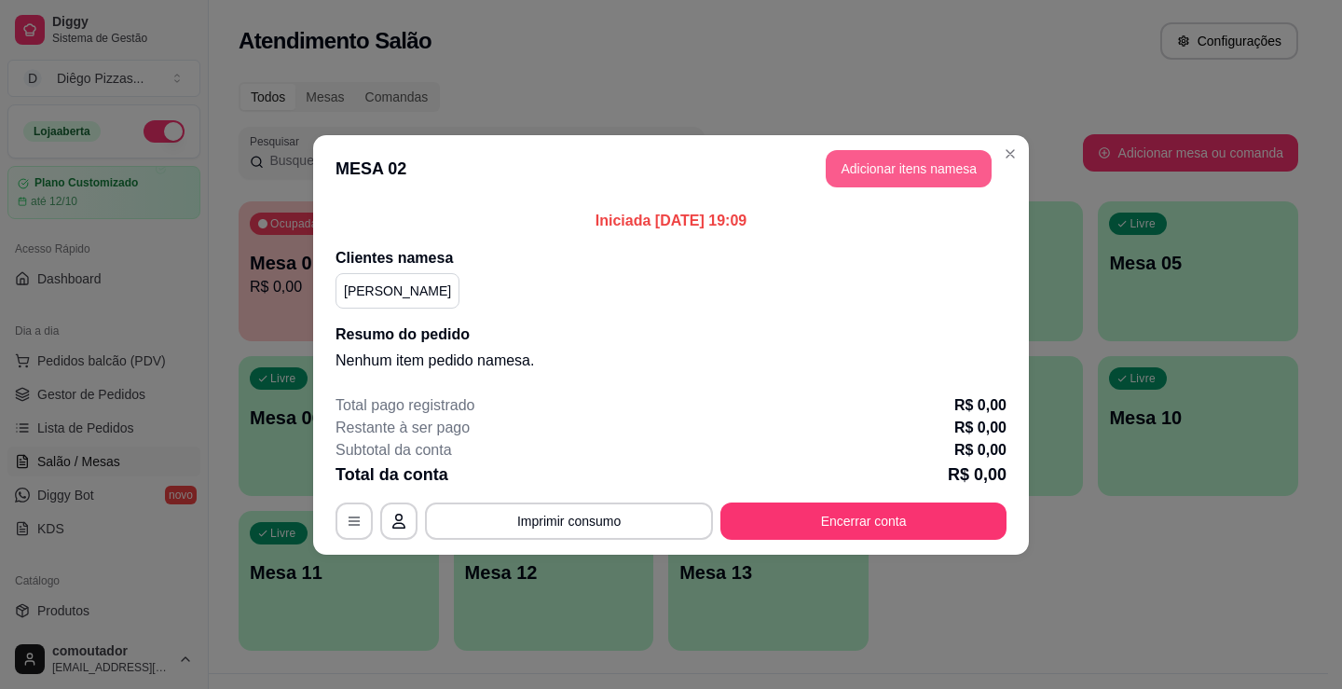
click at [933, 177] on button "Adicionar itens na mesa" at bounding box center [909, 168] width 166 height 37
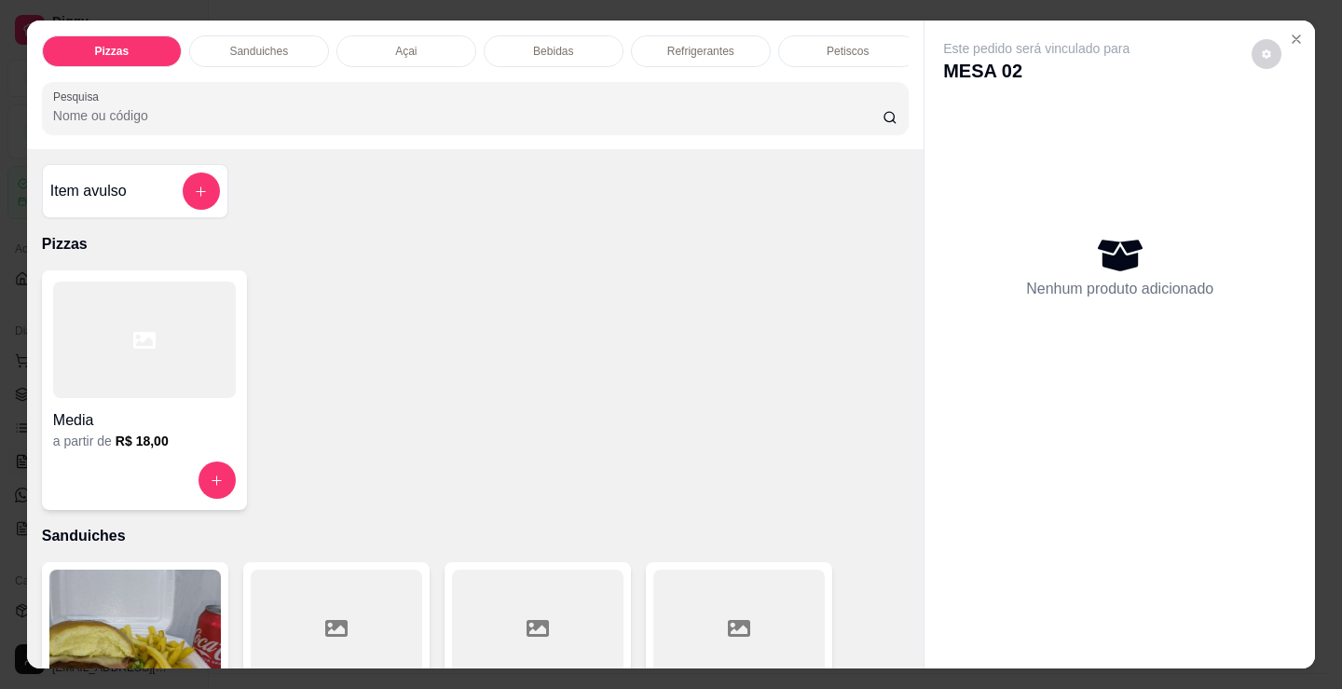
click at [555, 44] on p "Bebidas" at bounding box center [553, 51] width 40 height 15
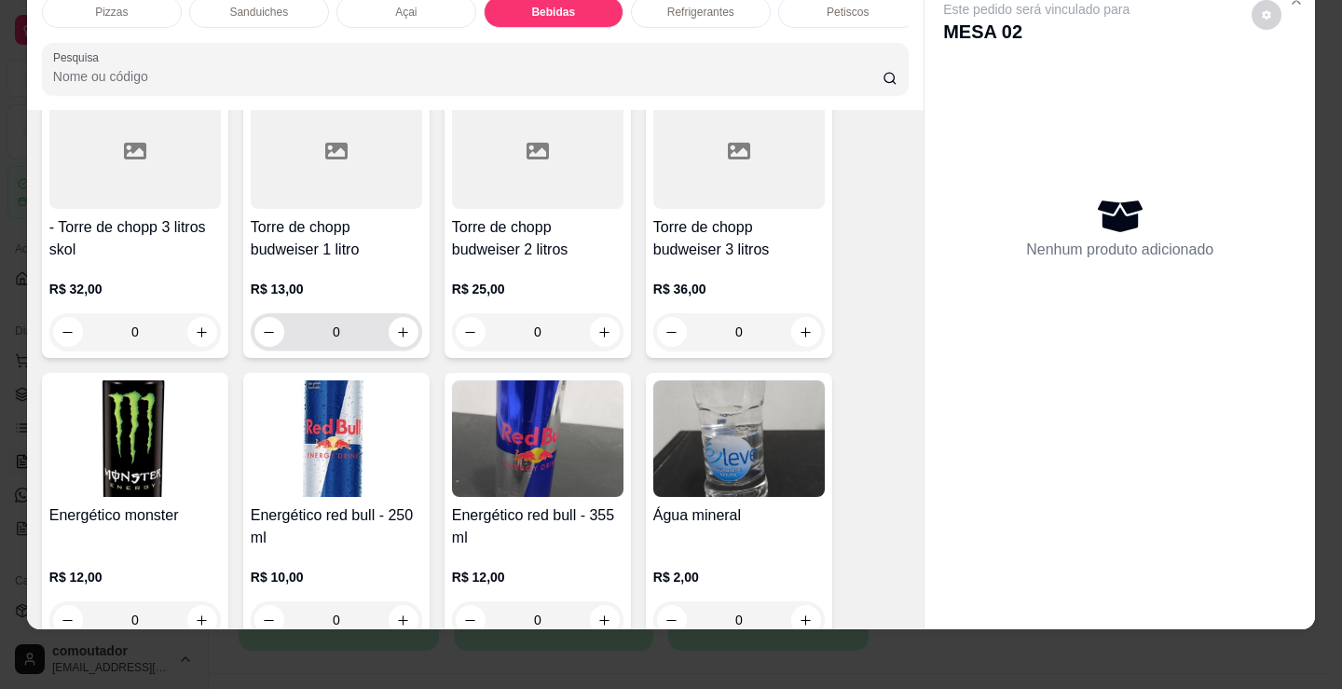
scroll to position [3801, 0]
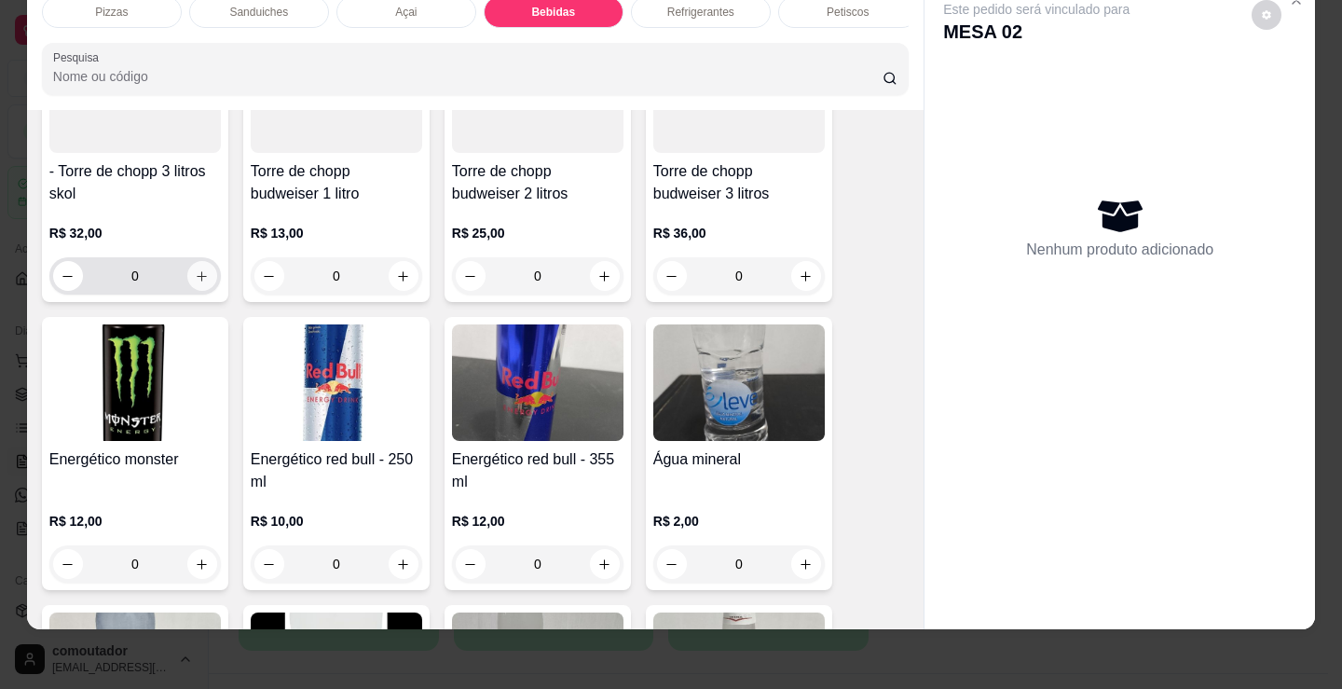
click at [201, 273] on icon "increase-product-quantity" at bounding box center [202, 276] width 14 height 14
type input "1"
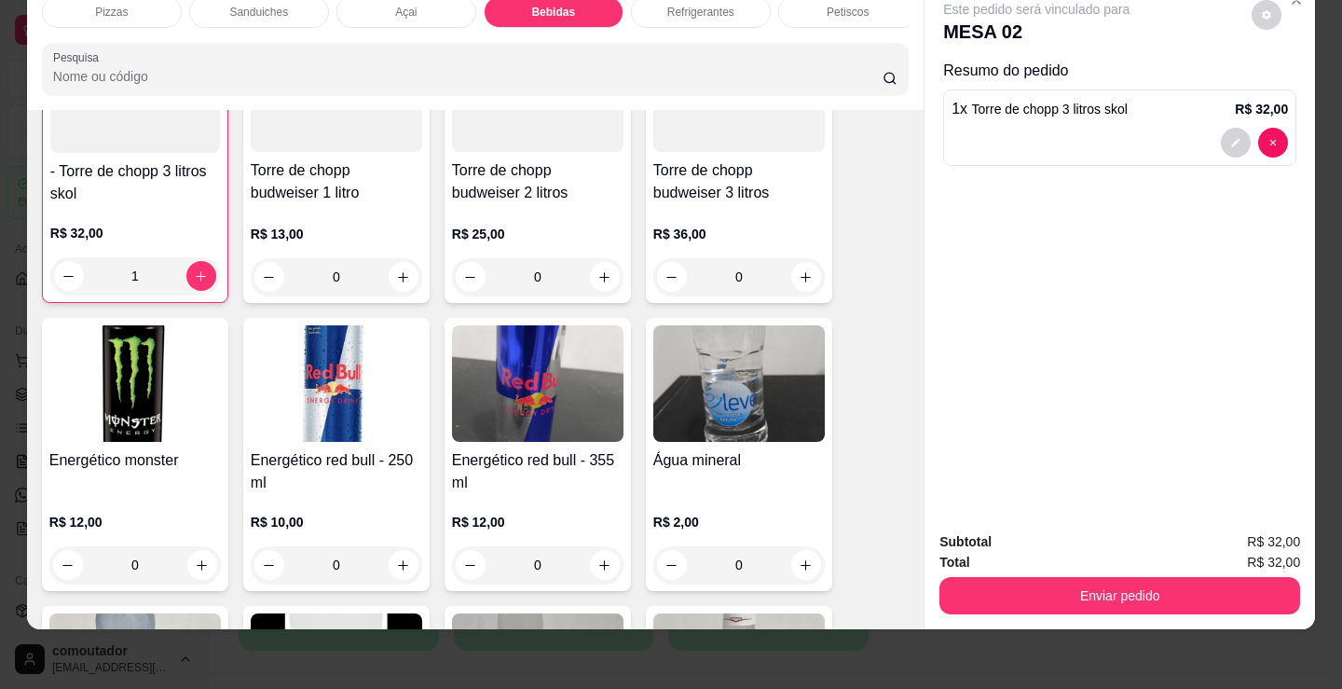
click at [829, 5] on p "Petiscos" at bounding box center [848, 12] width 42 height 15
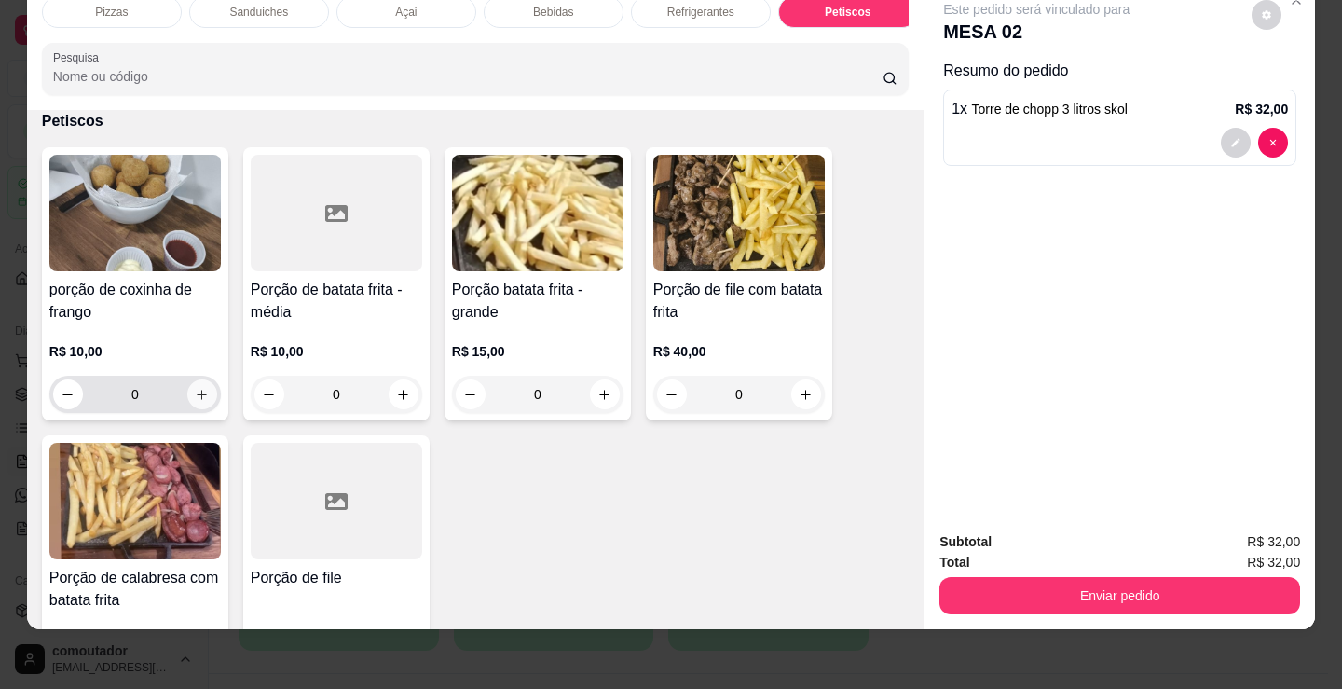
click at [195, 397] on icon "increase-product-quantity" at bounding box center [202, 395] width 14 height 14
type input "1"
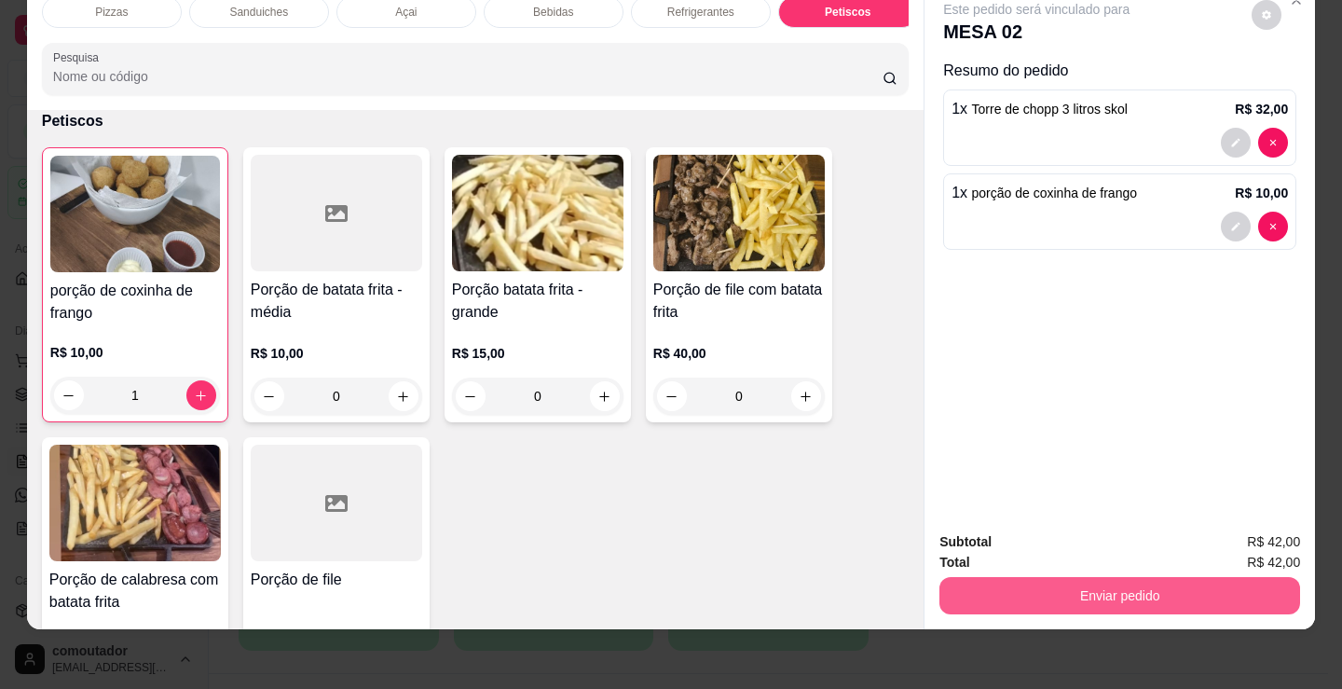
click at [1069, 580] on button "Enviar pedido" at bounding box center [1119, 595] width 361 height 37
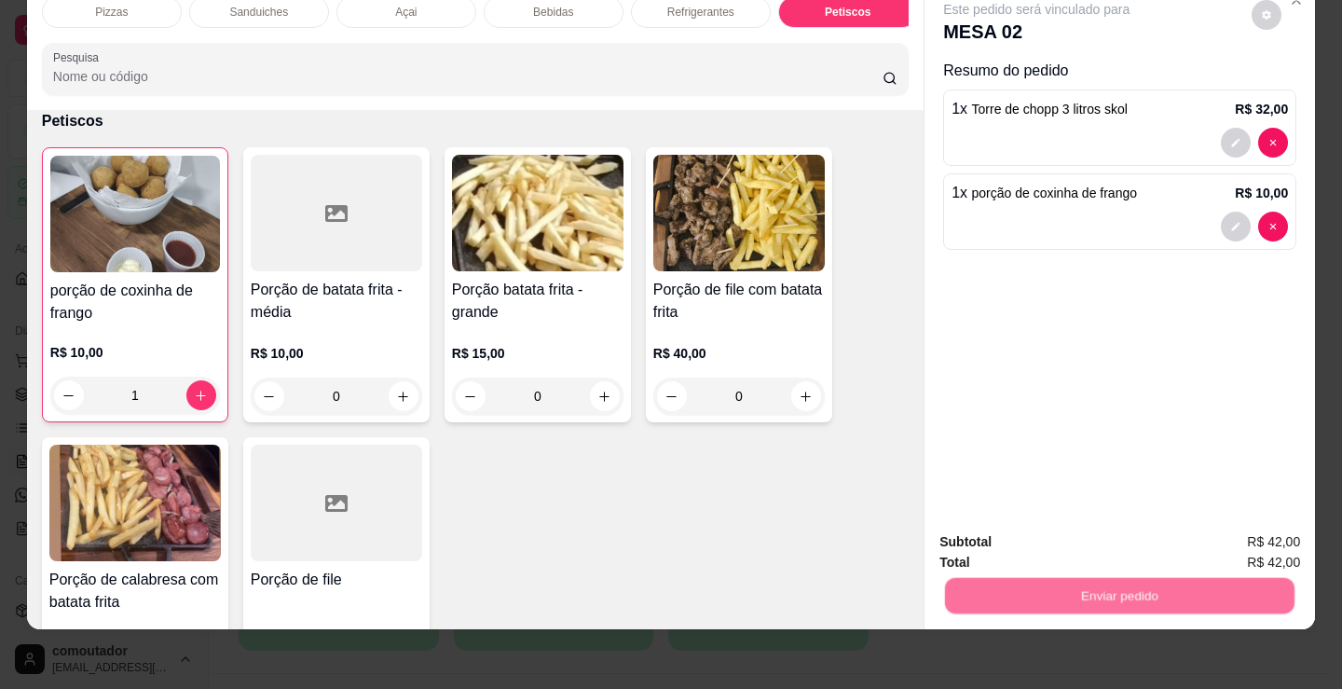
click at [1083, 535] on button "Registrar cliente" at bounding box center [1127, 535] width 123 height 35
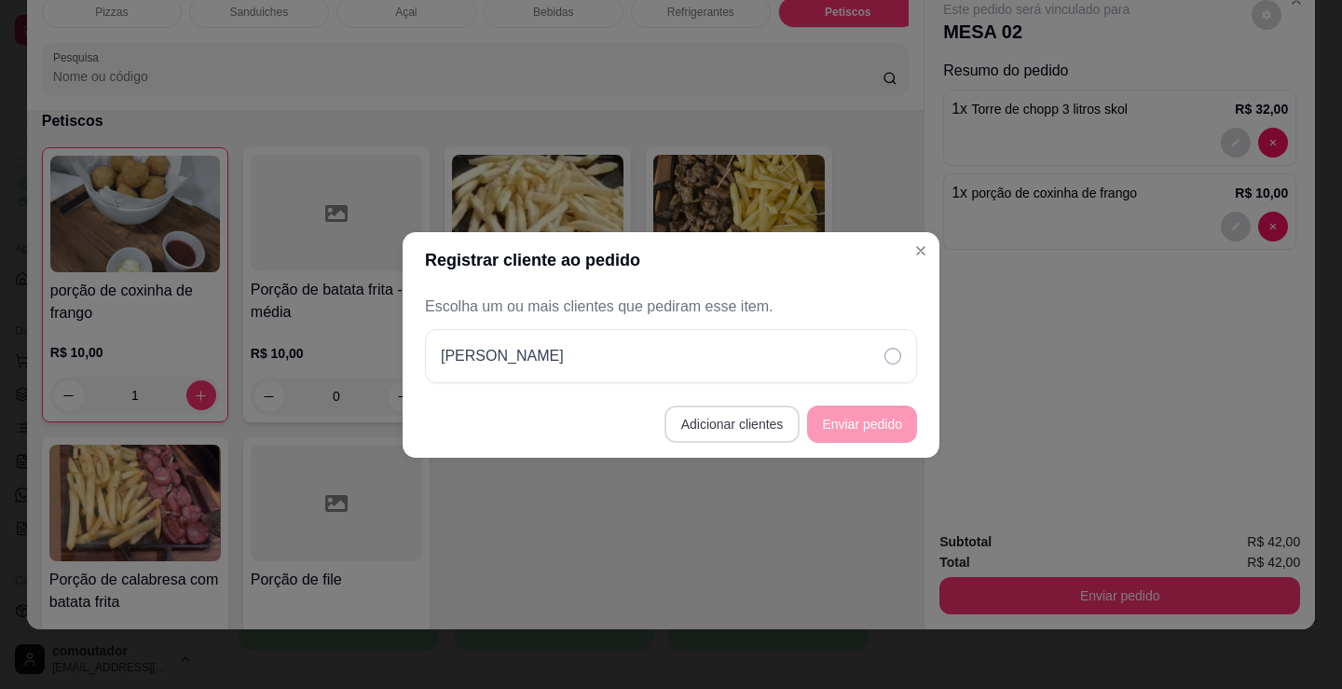
click at [769, 428] on button "Adicionar clientes" at bounding box center [733, 423] width 136 height 37
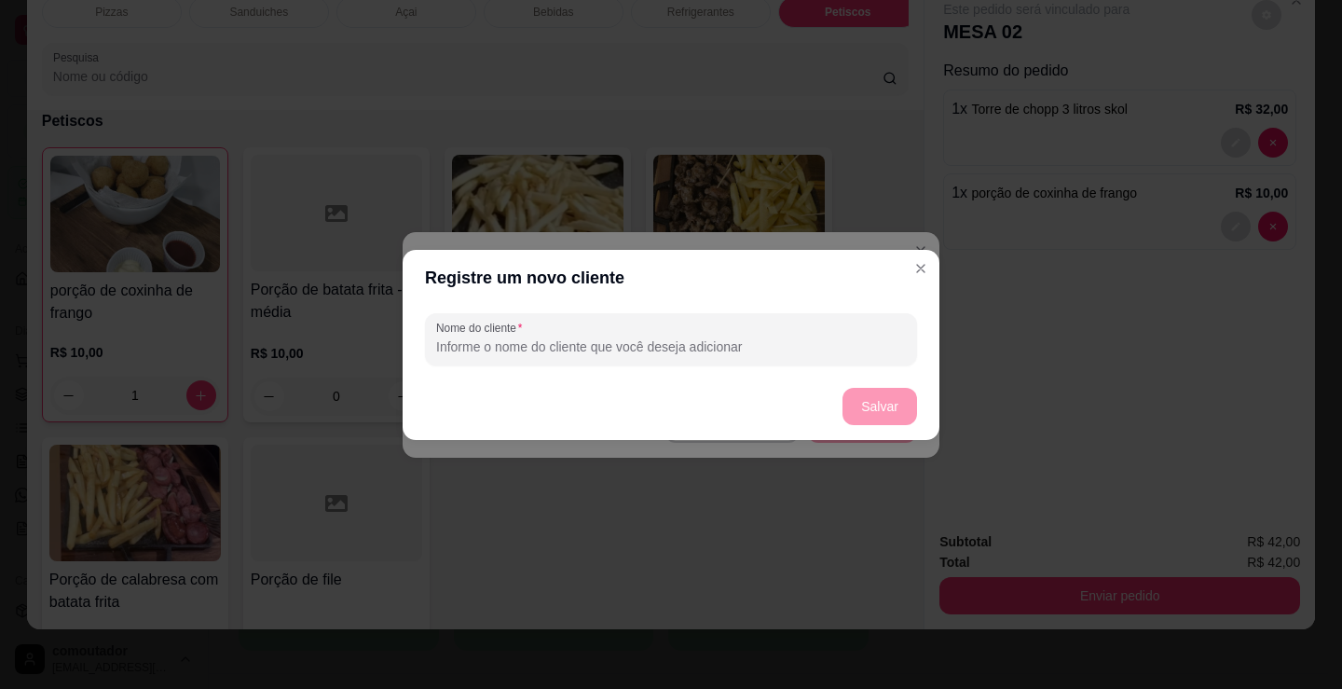
click at [910, 287] on header "Registre um novo cliente" at bounding box center [671, 278] width 537 height 56
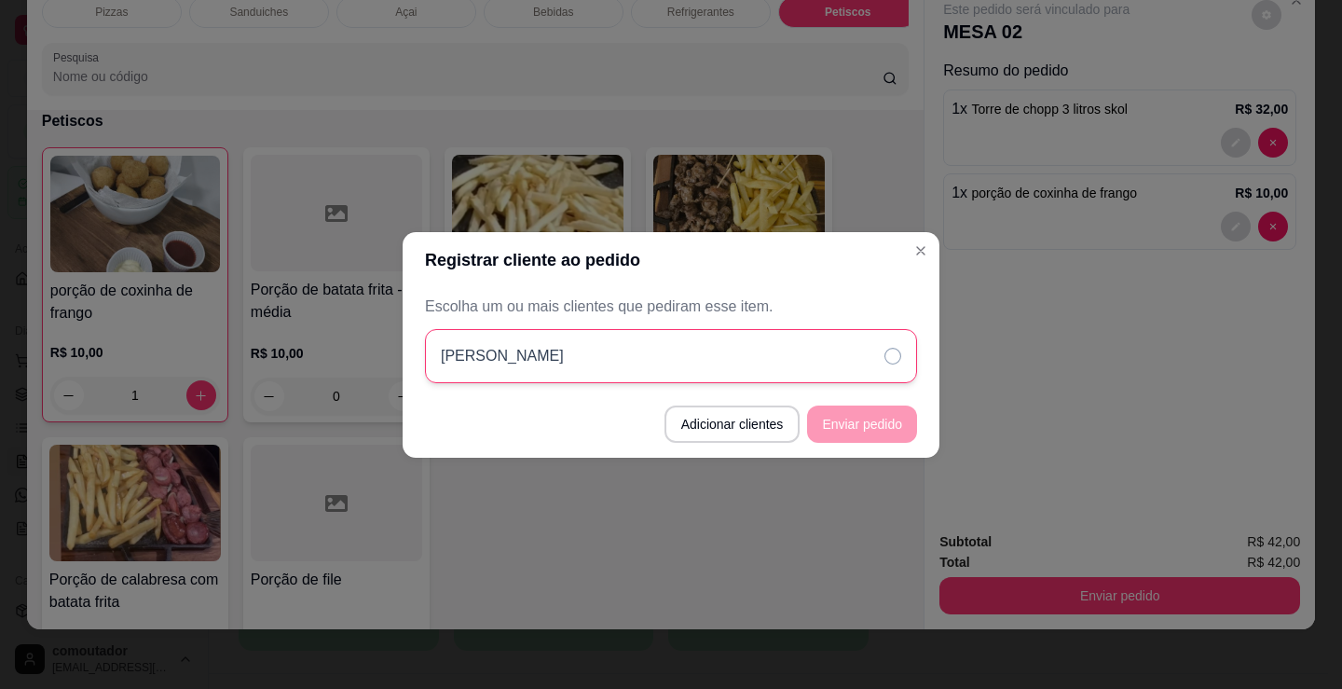
click at [898, 342] on div "[PERSON_NAME]" at bounding box center [671, 356] width 492 height 54
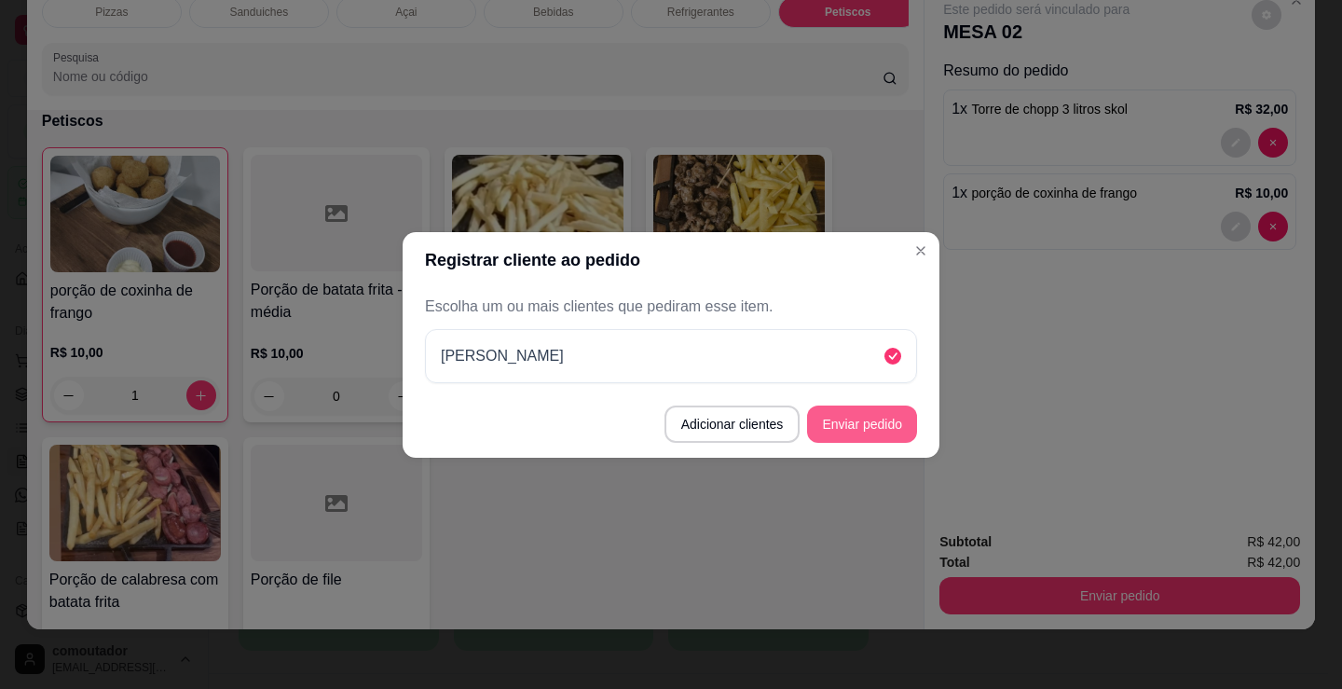
click at [879, 437] on button "Enviar pedido" at bounding box center [862, 423] width 110 height 37
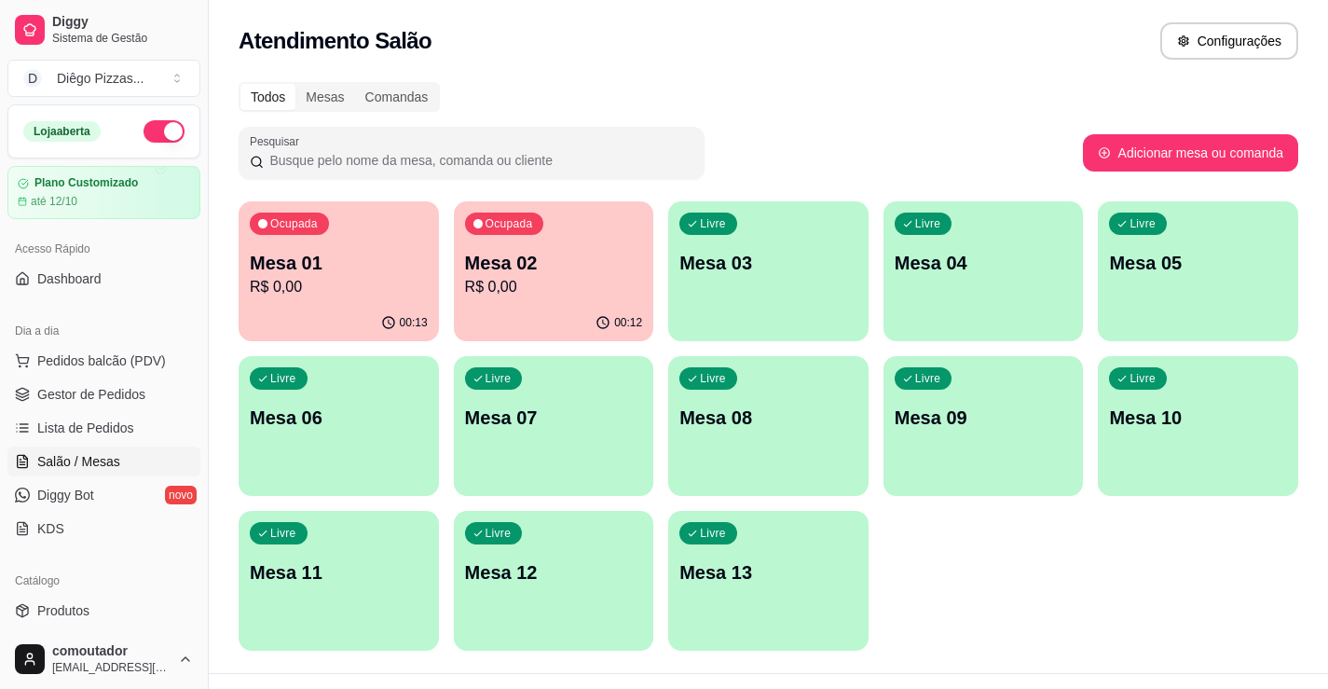
click at [399, 286] on p "R$ 0,00" at bounding box center [339, 287] width 178 height 22
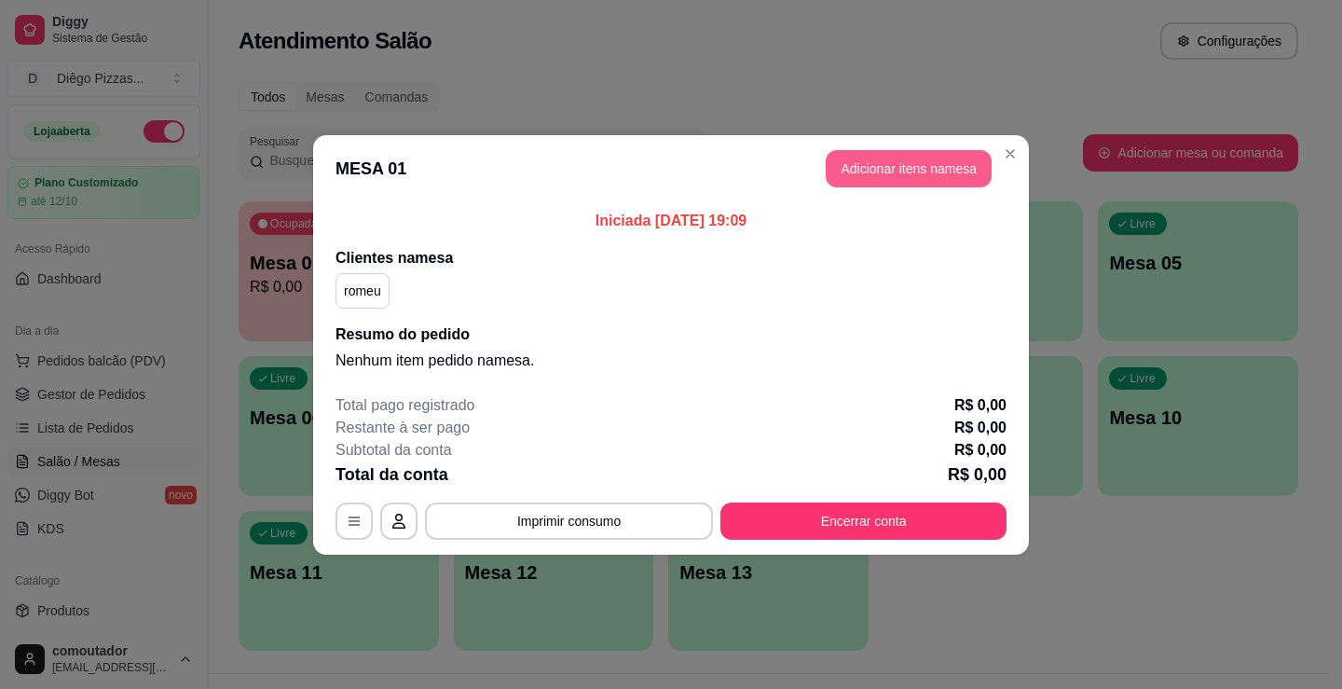
click at [859, 172] on button "Adicionar itens na mesa" at bounding box center [909, 168] width 166 height 37
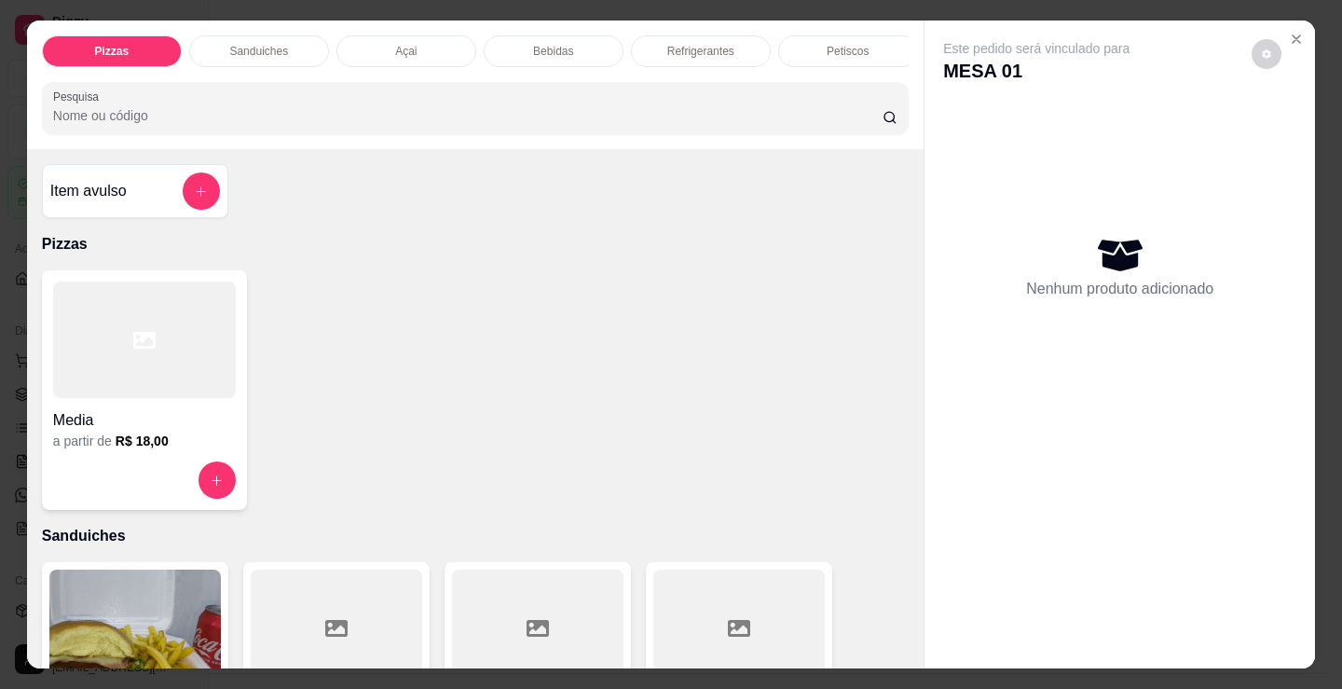
click at [167, 398] on div at bounding box center [144, 339] width 183 height 117
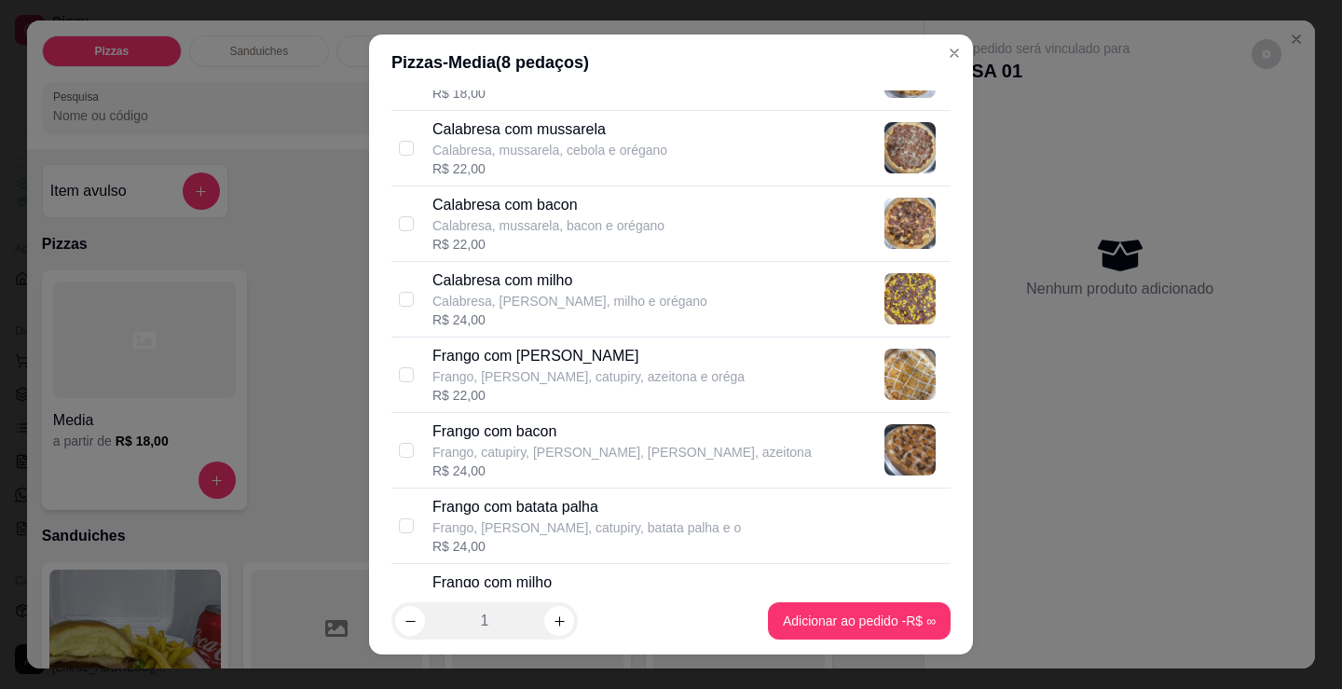
scroll to position [373, 0]
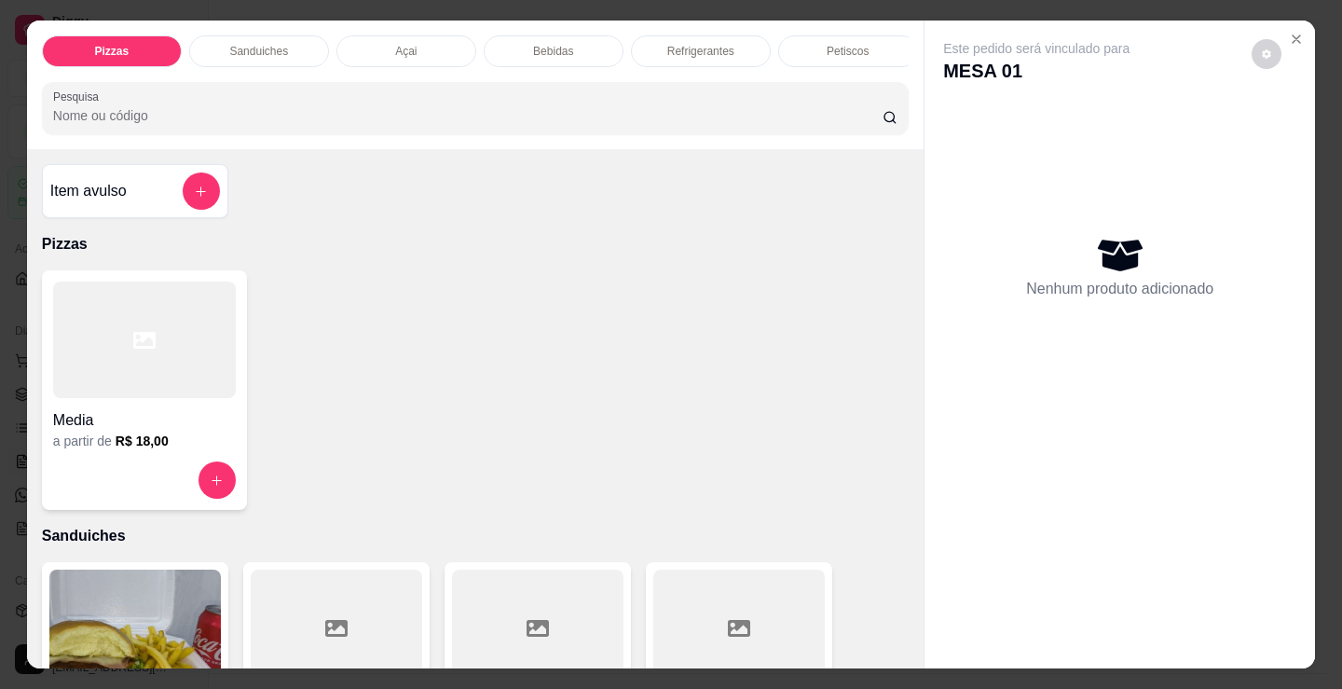
click at [543, 44] on p "Bebidas" at bounding box center [553, 51] width 40 height 15
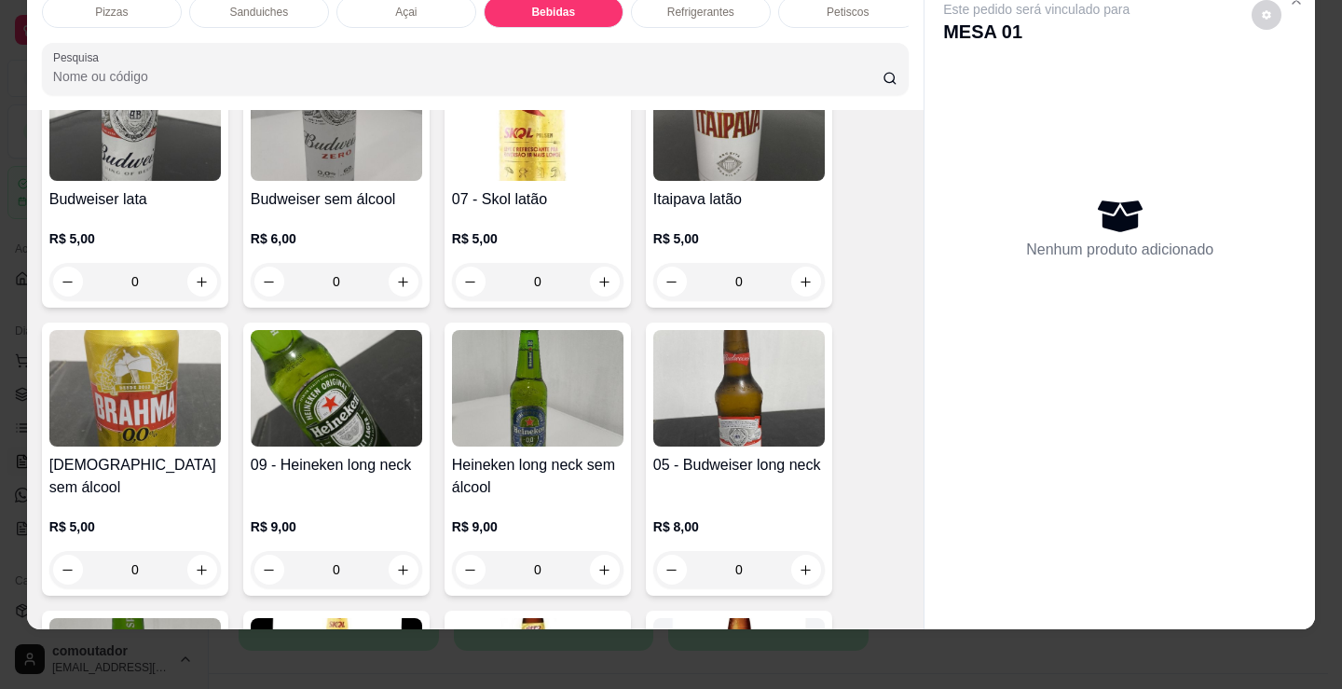
scroll to position [2310, 0]
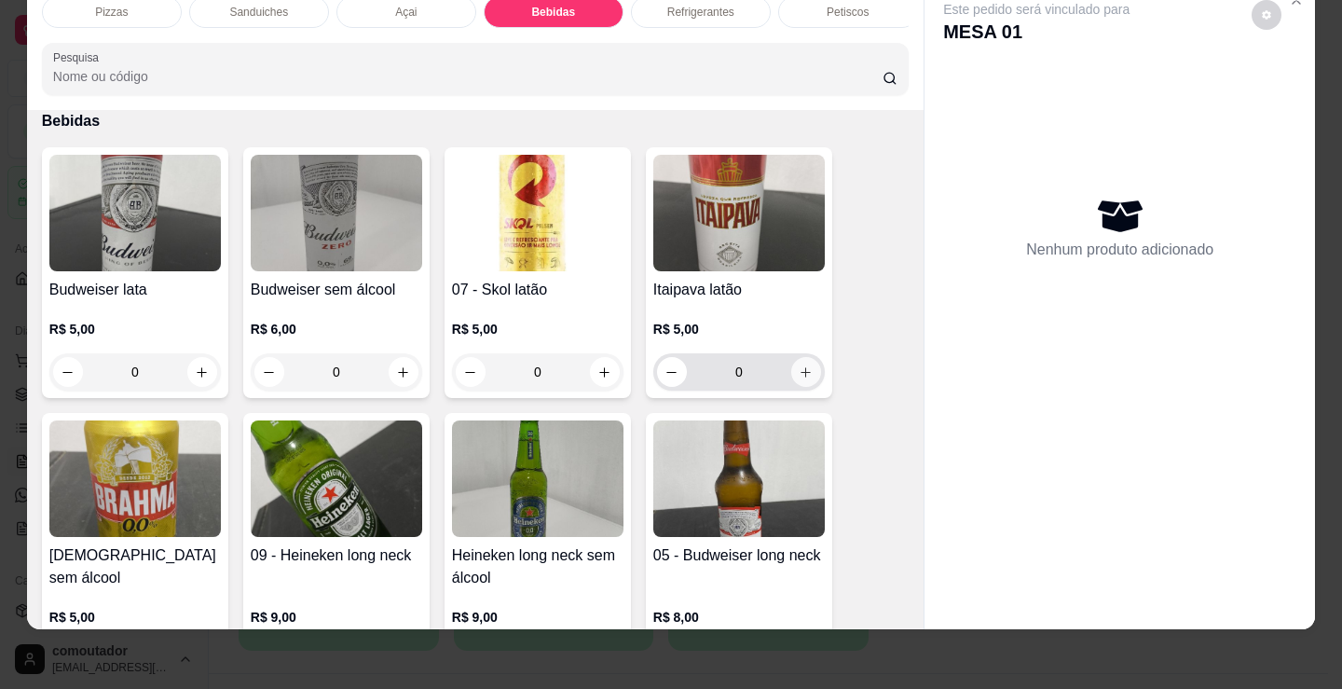
click at [802, 371] on icon "increase-product-quantity" at bounding box center [806, 372] width 14 height 14
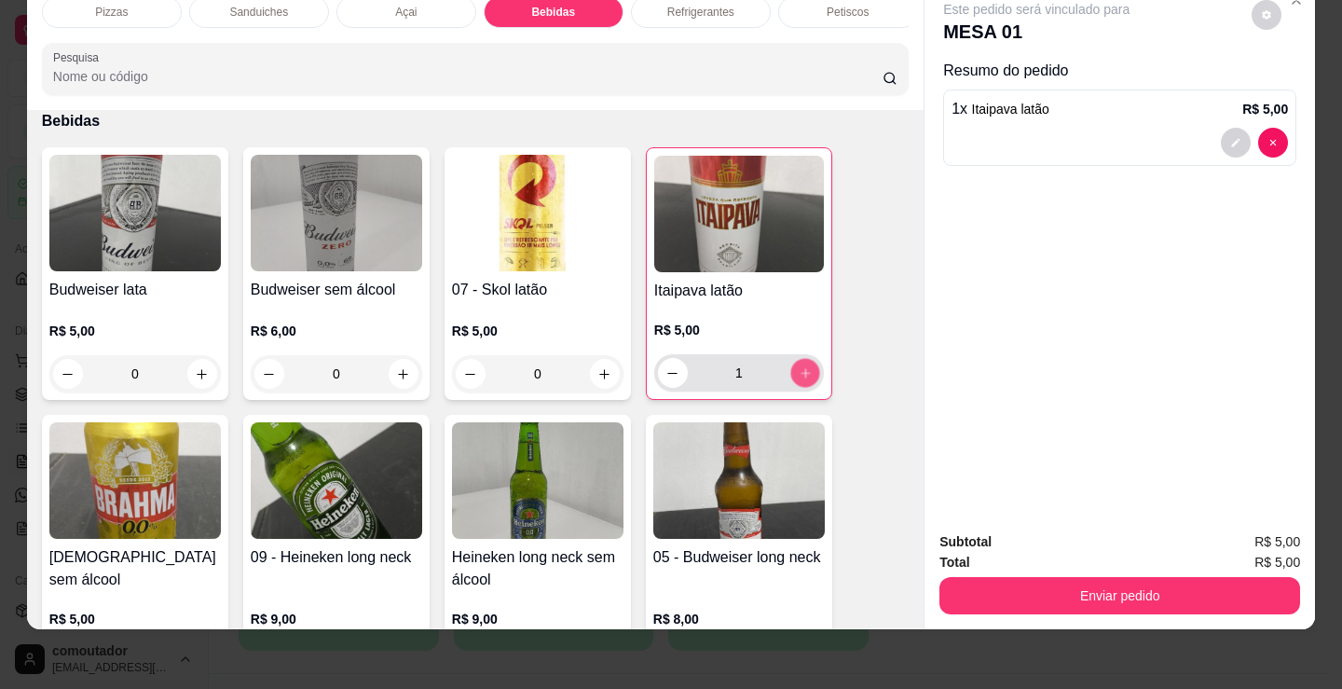
click at [802, 371] on icon "increase-product-quantity" at bounding box center [806, 373] width 14 height 14
type input "3"
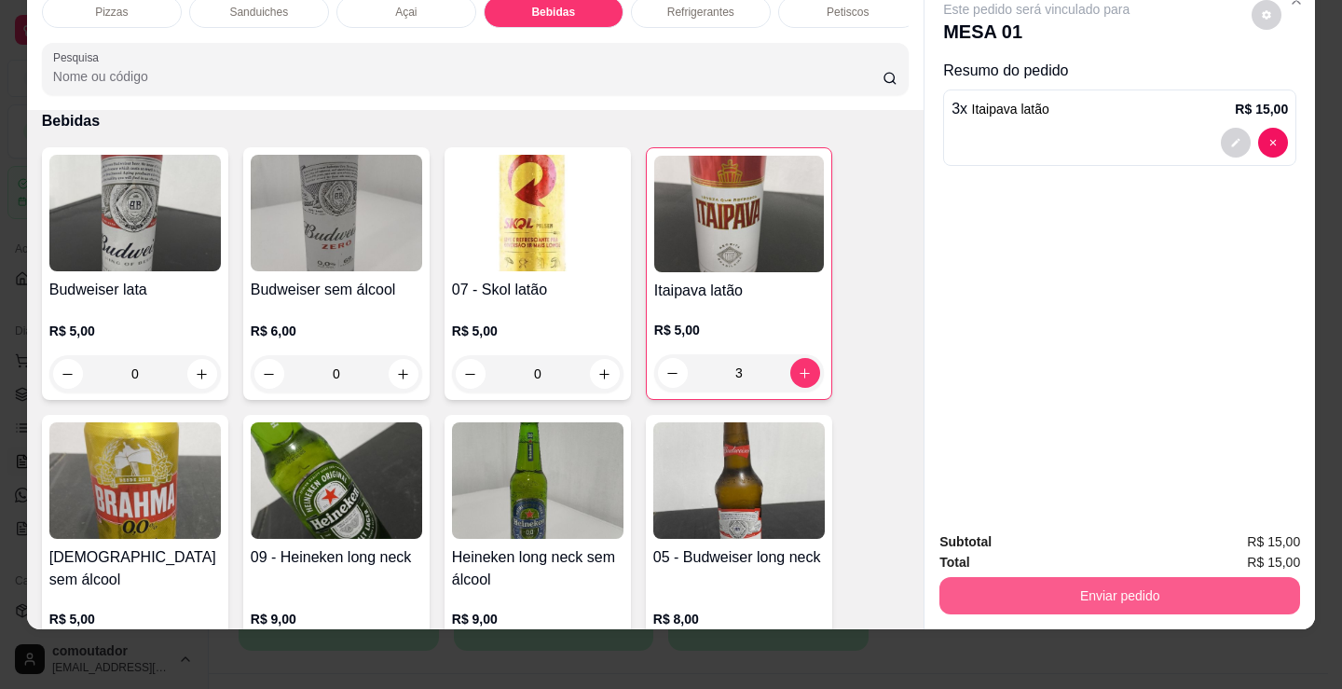
click at [995, 588] on button "Enviar pedido" at bounding box center [1119, 595] width 361 height 37
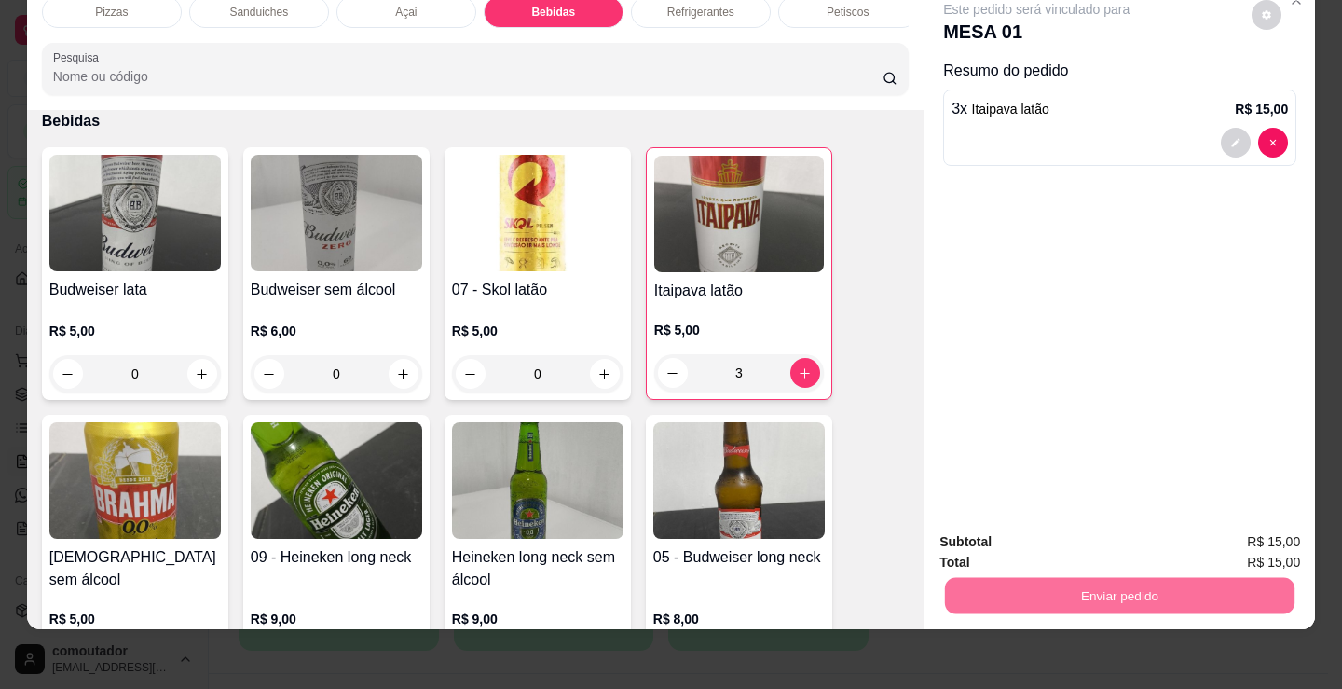
click at [1103, 528] on button "Registrar cliente" at bounding box center [1126, 535] width 119 height 34
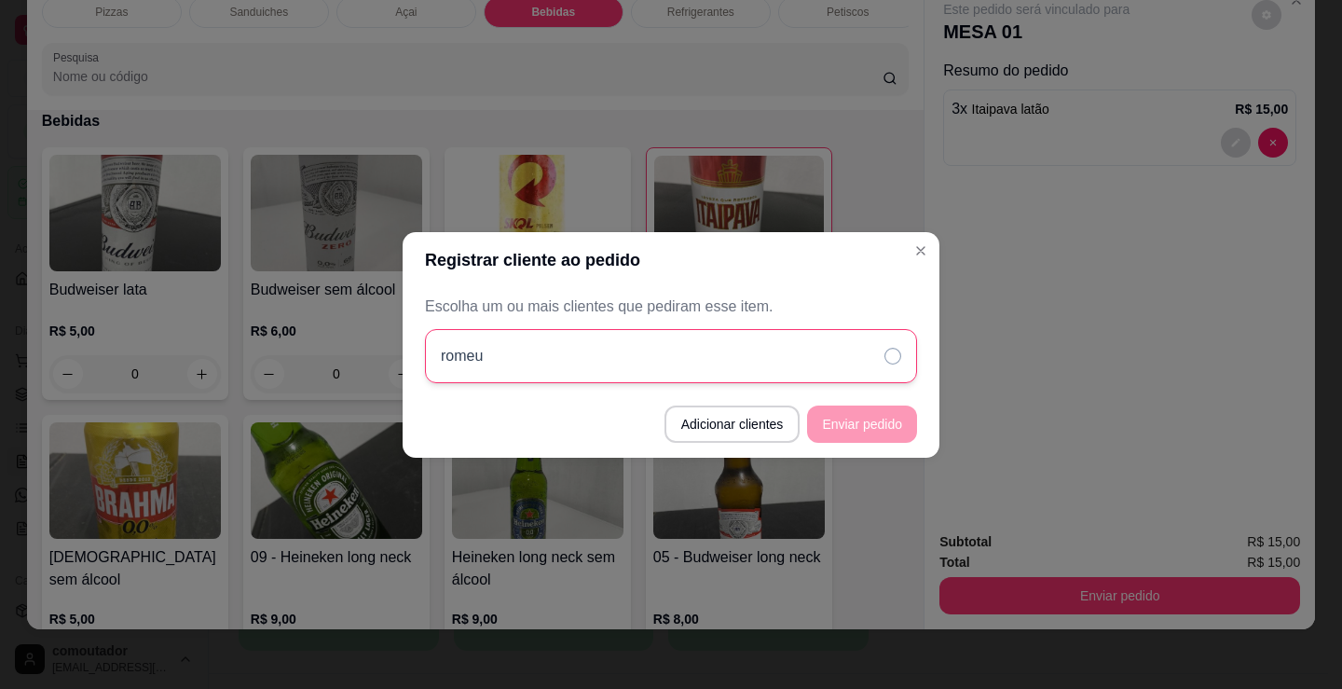
click at [891, 376] on div "romeu" at bounding box center [671, 356] width 492 height 54
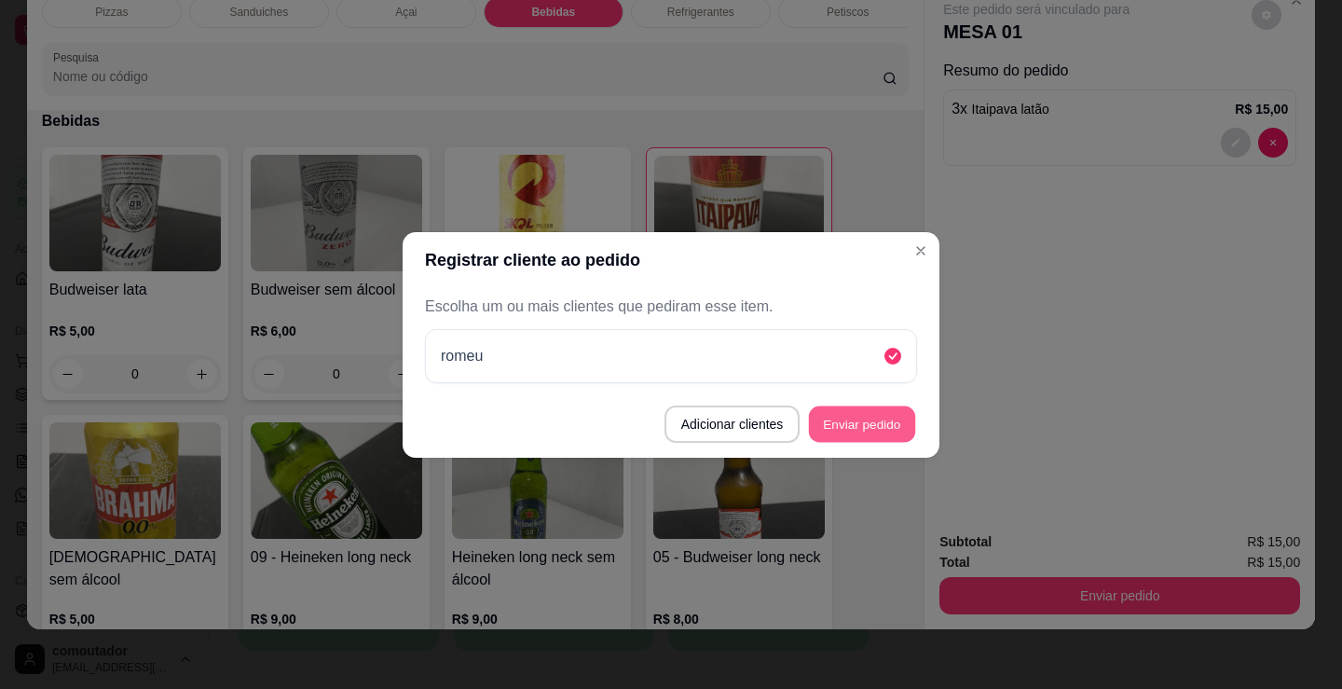
click at [886, 418] on button "Enviar pedido" at bounding box center [862, 423] width 106 height 36
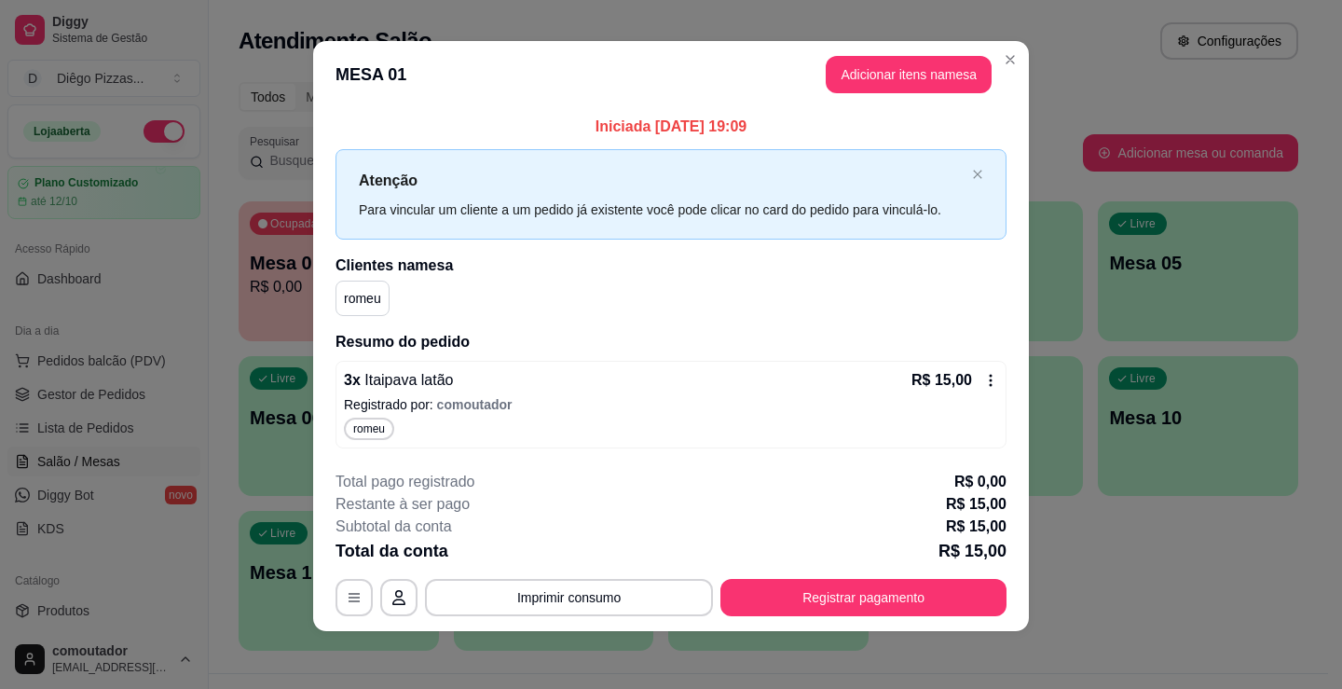
scroll to position [10, 0]
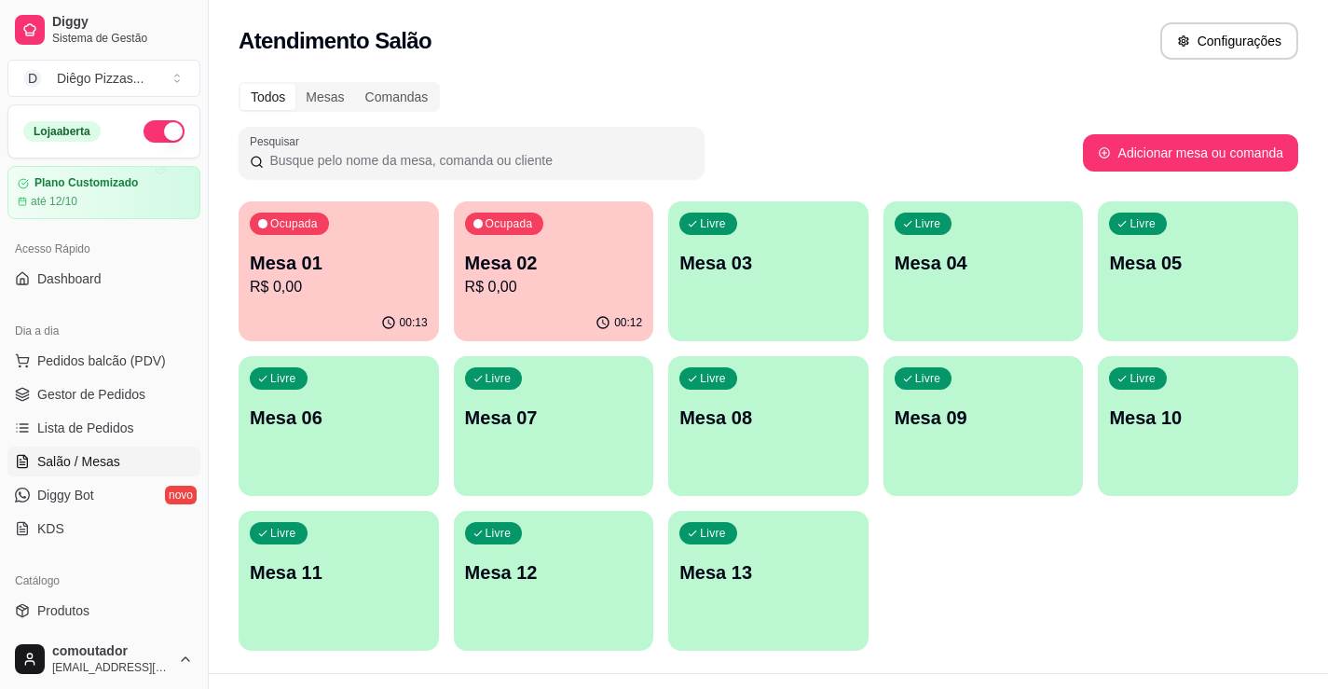
click at [505, 275] on div "Mesa 02 R$ 0,00" at bounding box center [554, 274] width 178 height 48
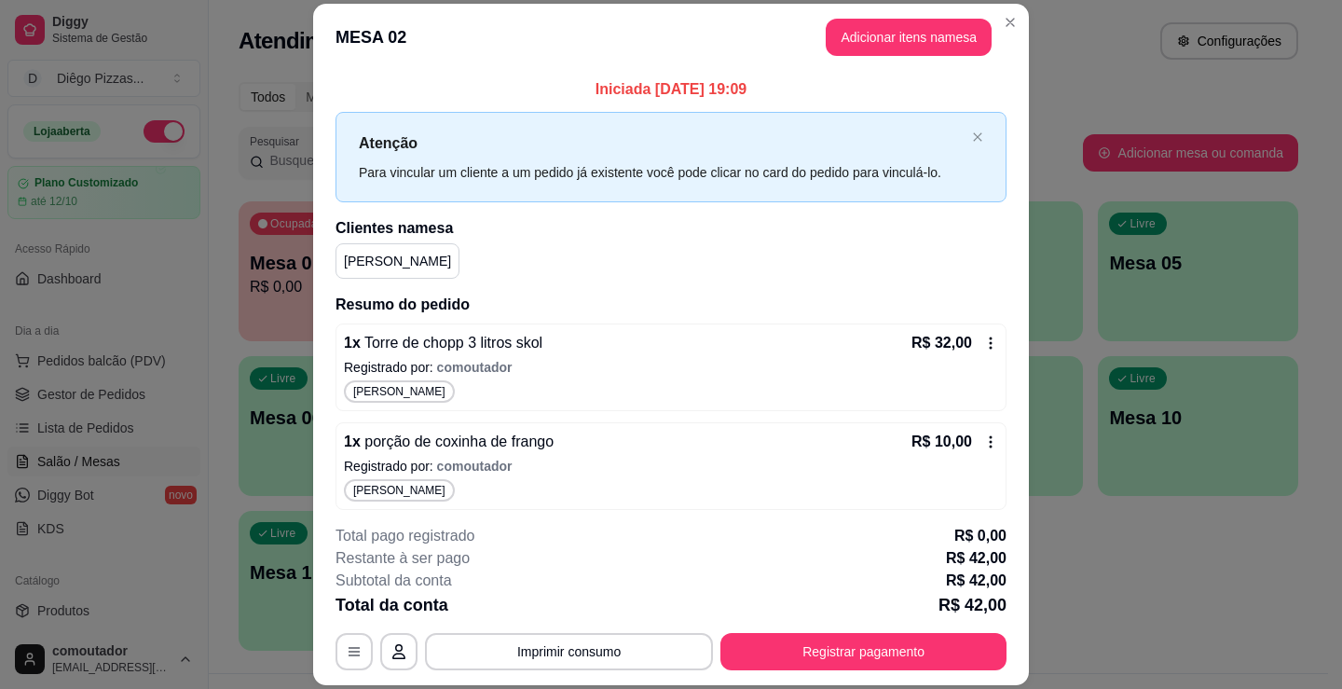
scroll to position [7, 0]
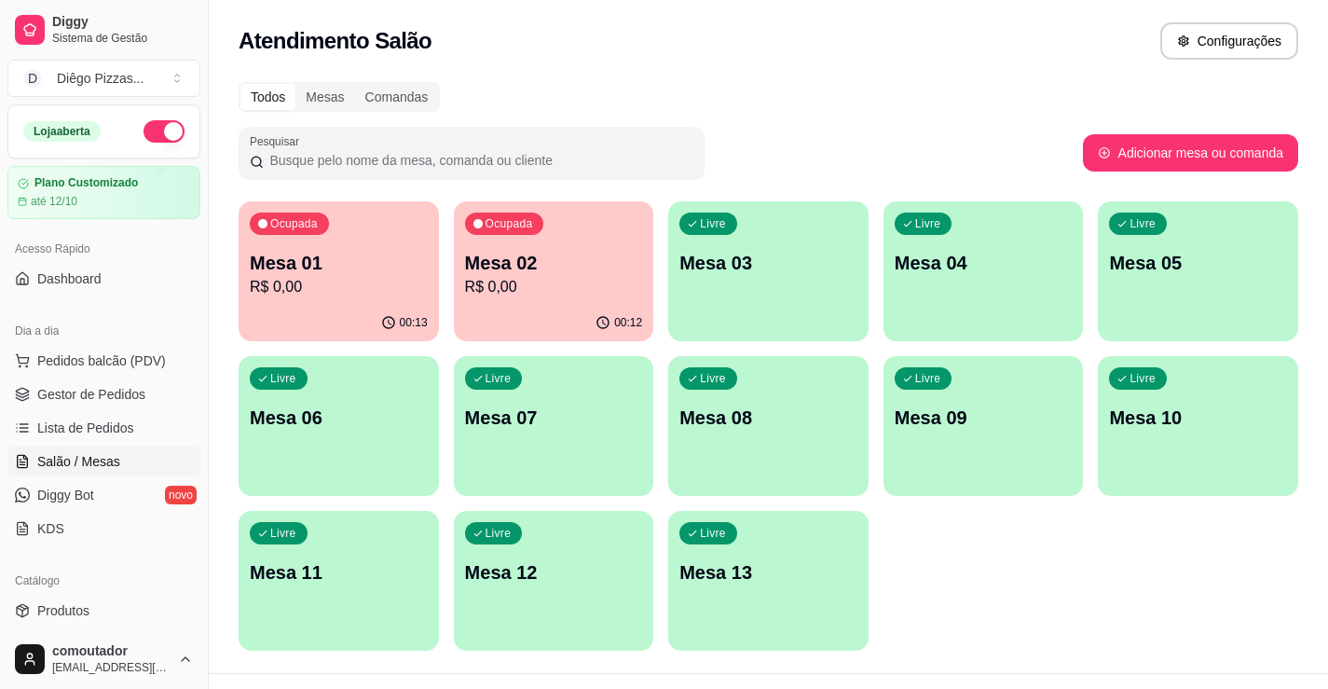
click at [739, 235] on div "Livre Mesa 03" at bounding box center [768, 259] width 200 height 117
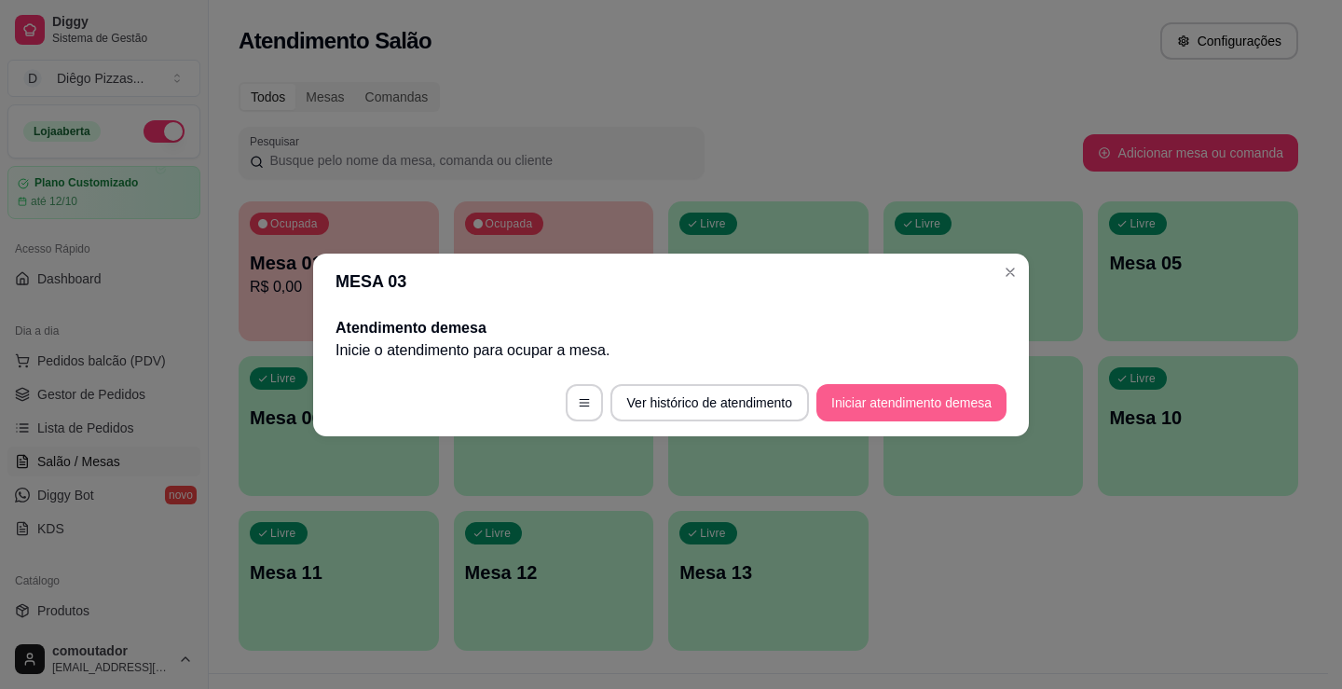
click at [969, 391] on button "Iniciar atendimento de mesa" at bounding box center [911, 402] width 190 height 37
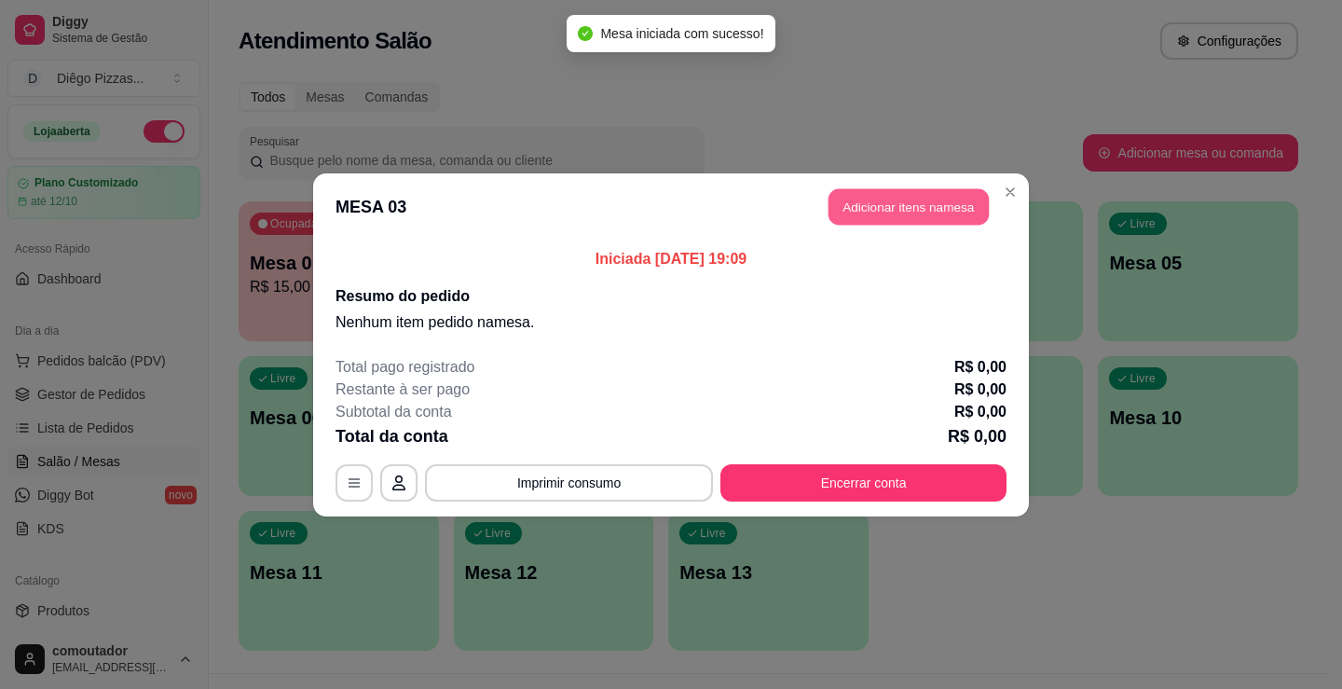
click at [939, 197] on button "Adicionar itens na mesa" at bounding box center [909, 206] width 160 height 36
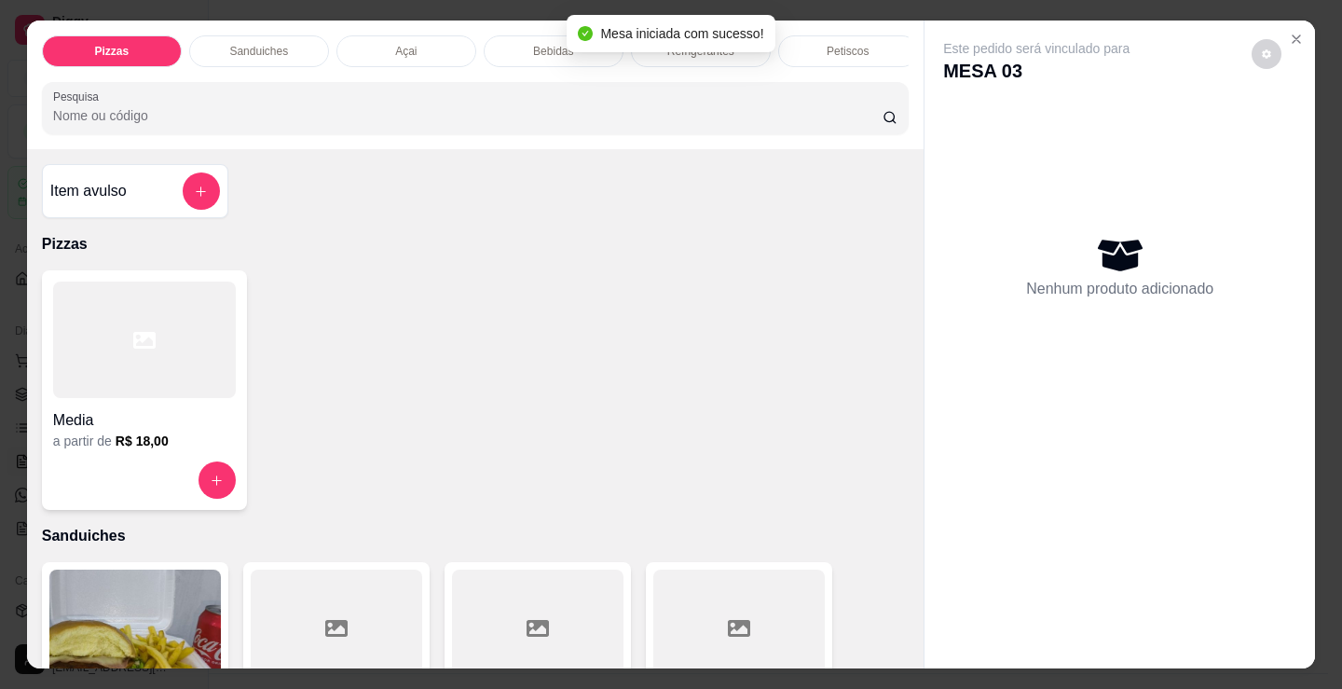
click at [692, 58] on div "Refrigerantes" at bounding box center [701, 51] width 140 height 32
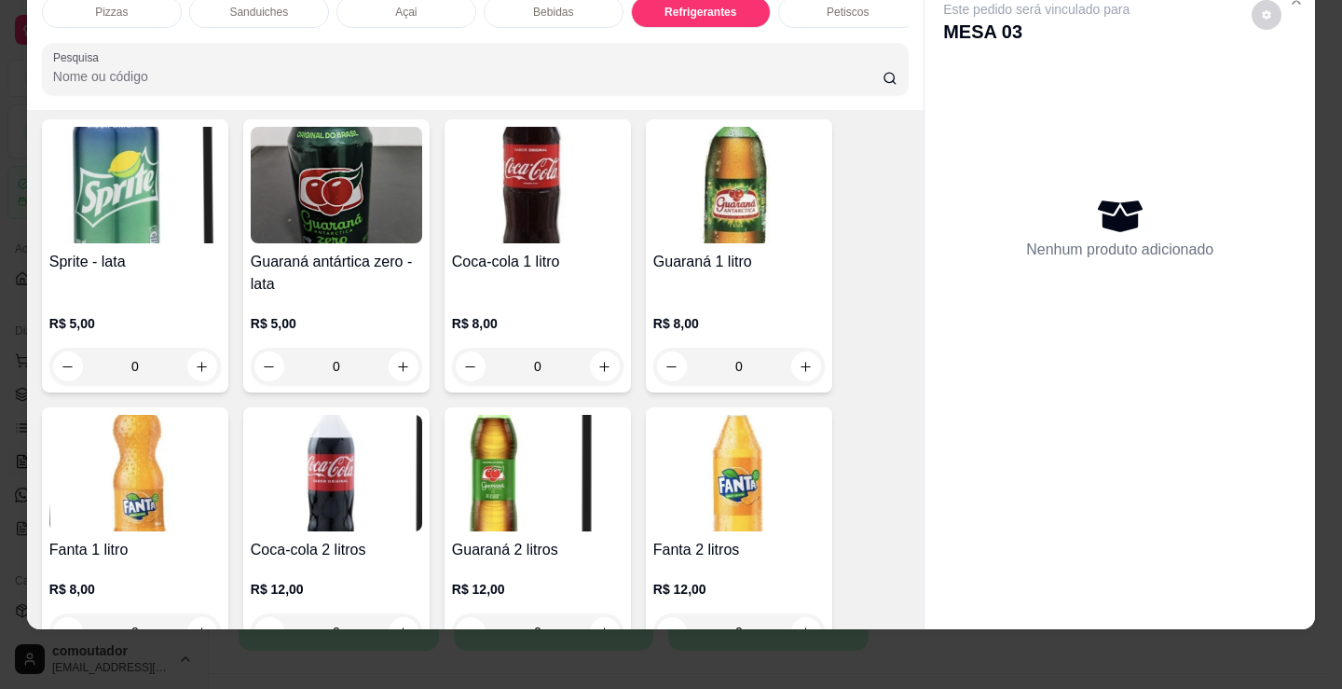
scroll to position [5479, 0]
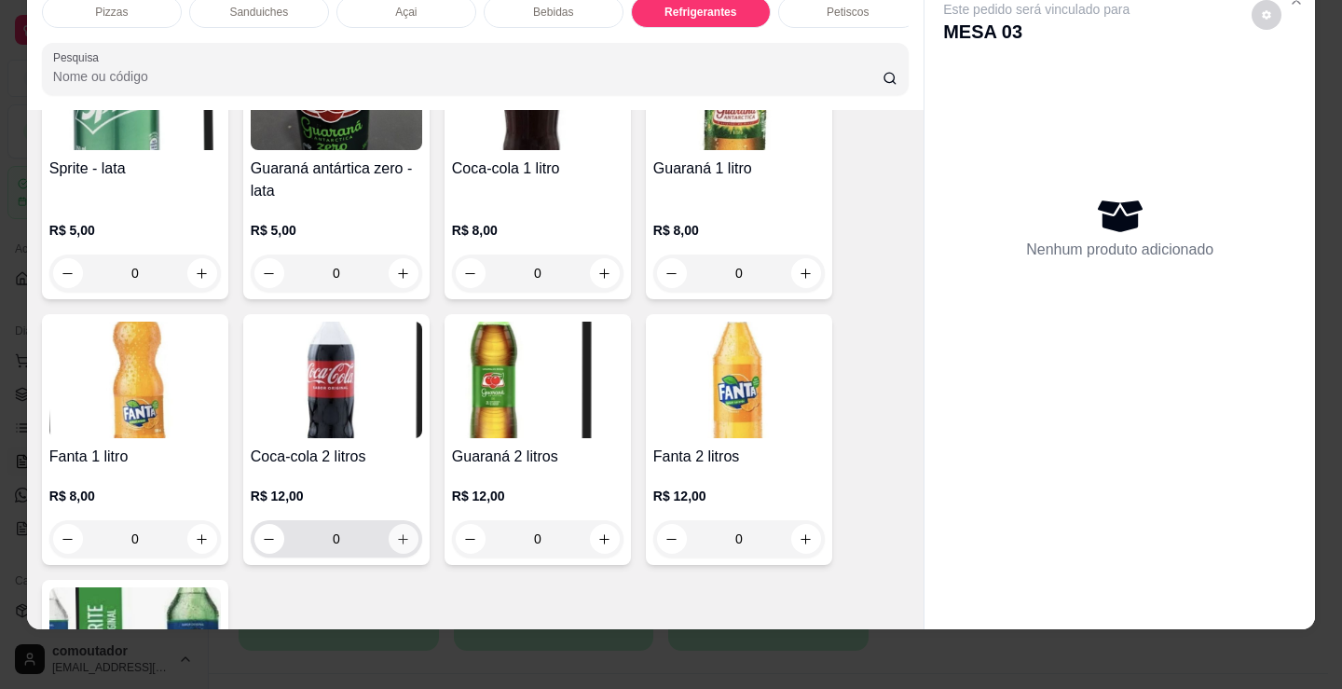
click at [396, 541] on icon "increase-product-quantity" at bounding box center [403, 539] width 14 height 14
type input "1"
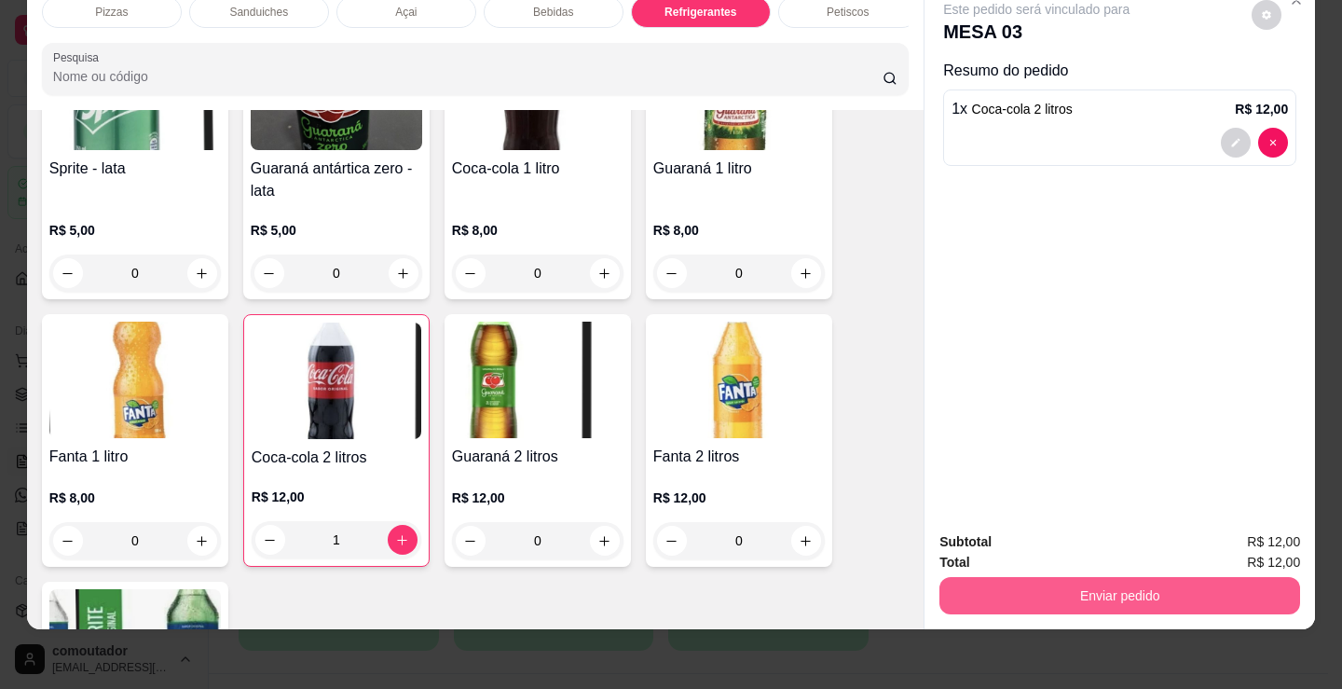
click at [1123, 582] on button "Enviar pedido" at bounding box center [1119, 595] width 361 height 37
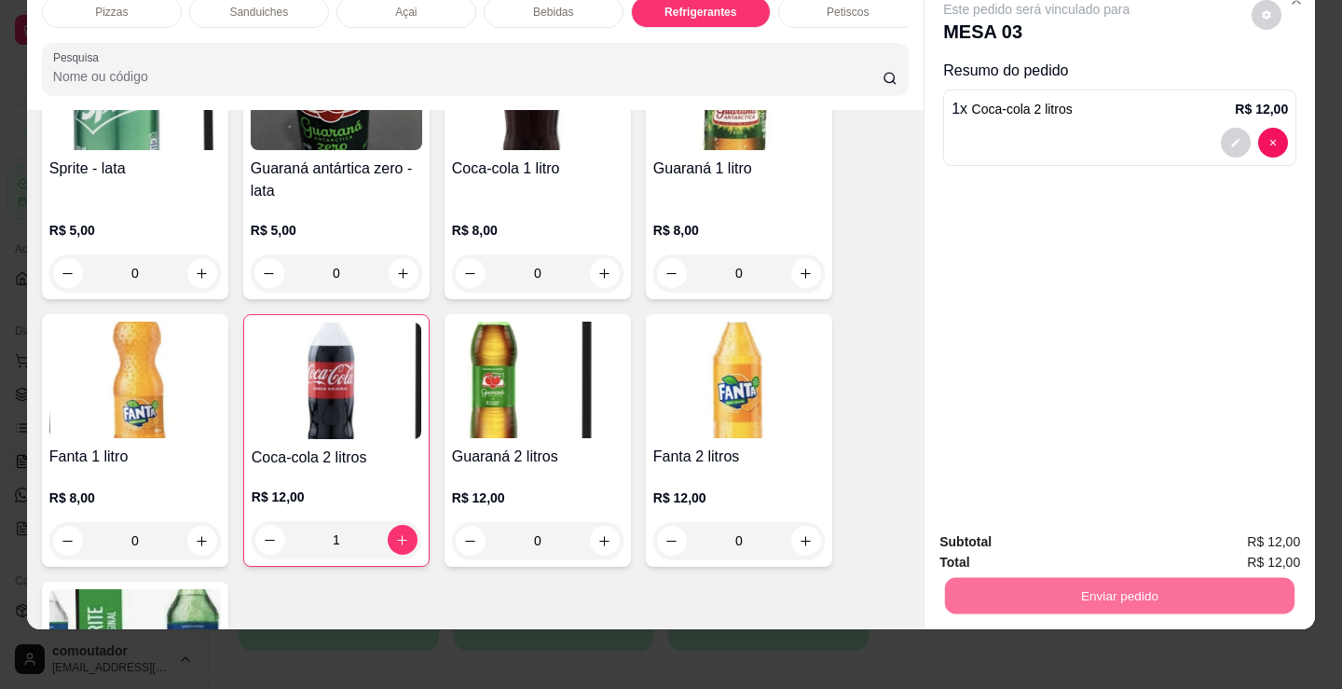
click at [1158, 551] on button "Registrar cliente" at bounding box center [1127, 535] width 123 height 35
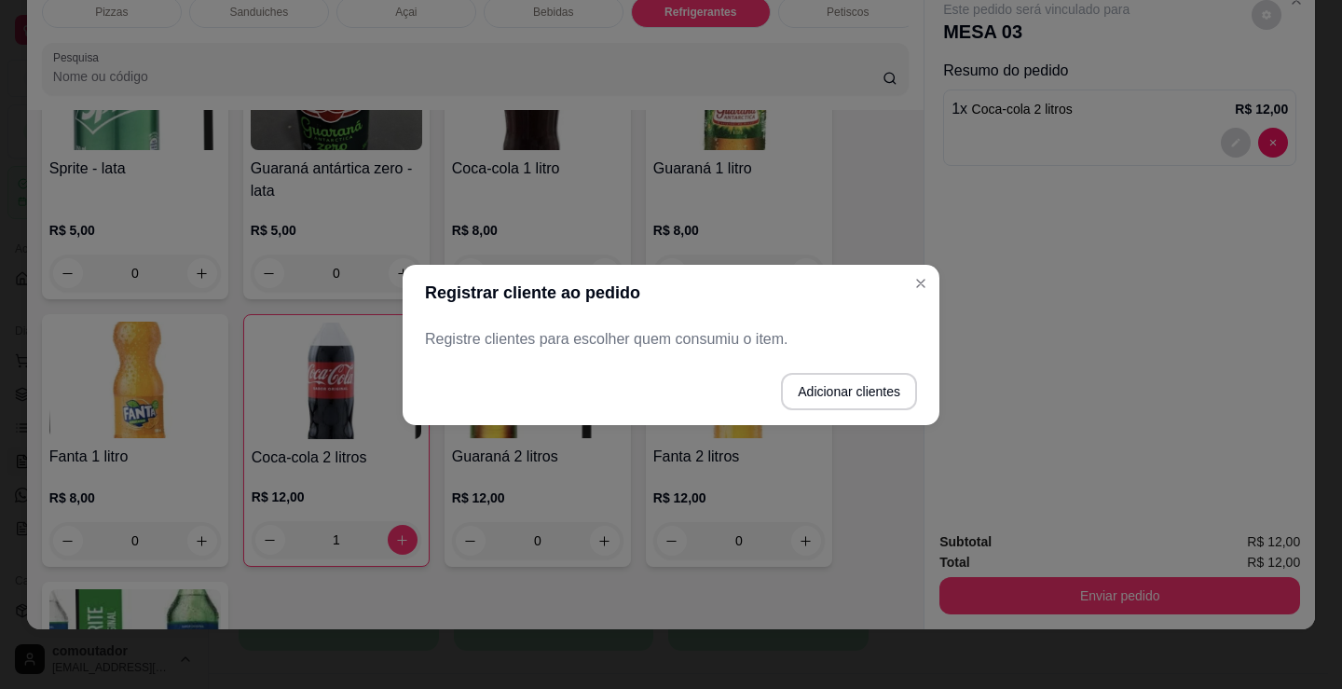
click at [709, 340] on p "Registre clientes para escolher quem consumiu o item." at bounding box center [671, 339] width 492 height 22
click at [857, 394] on button "Adicionar clientes" at bounding box center [849, 391] width 136 height 37
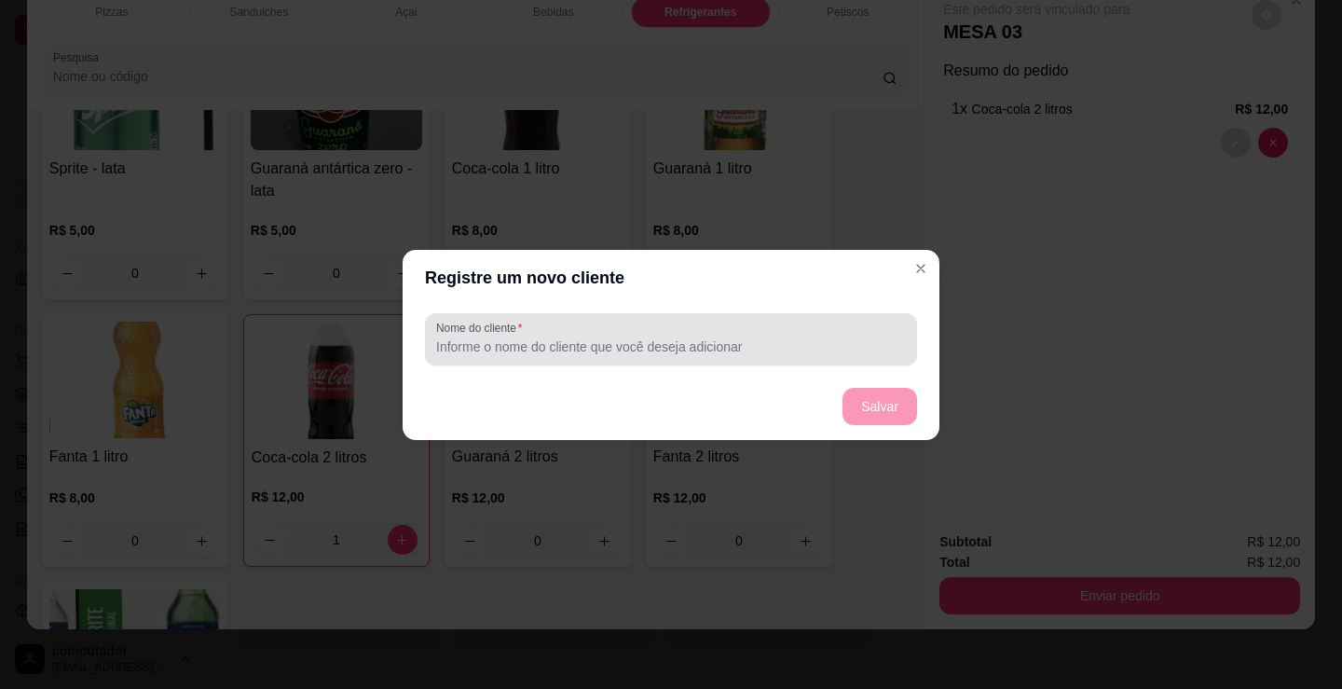
click at [740, 331] on div at bounding box center [671, 339] width 470 height 37
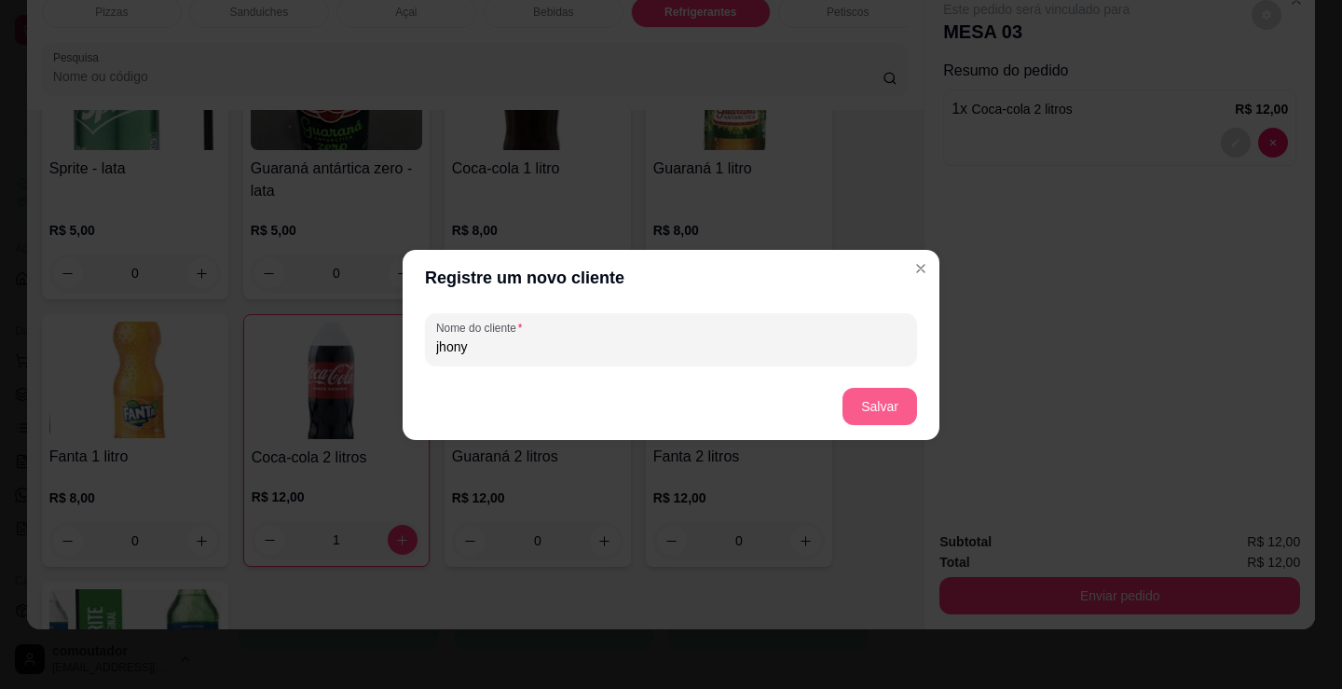
type input "jhony"
click at [878, 408] on button "Salvar" at bounding box center [880, 406] width 75 height 37
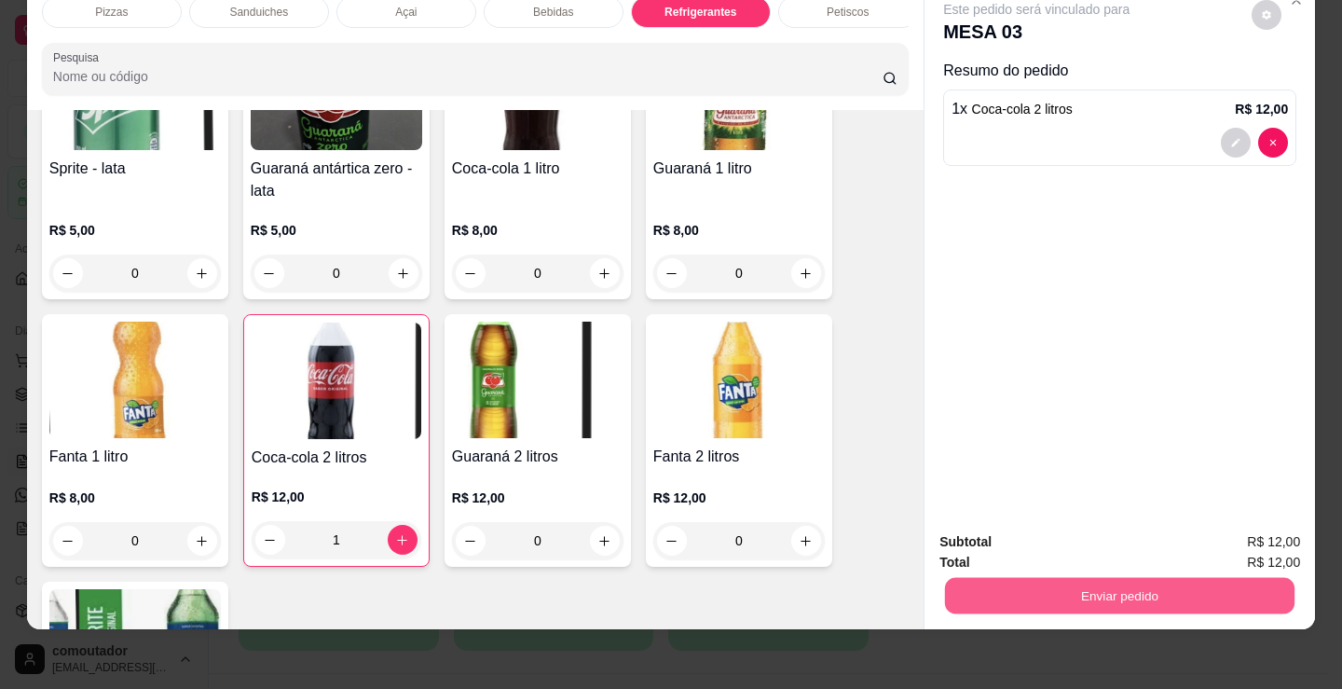
click at [1133, 586] on button "Enviar pedido" at bounding box center [1120, 595] width 350 height 36
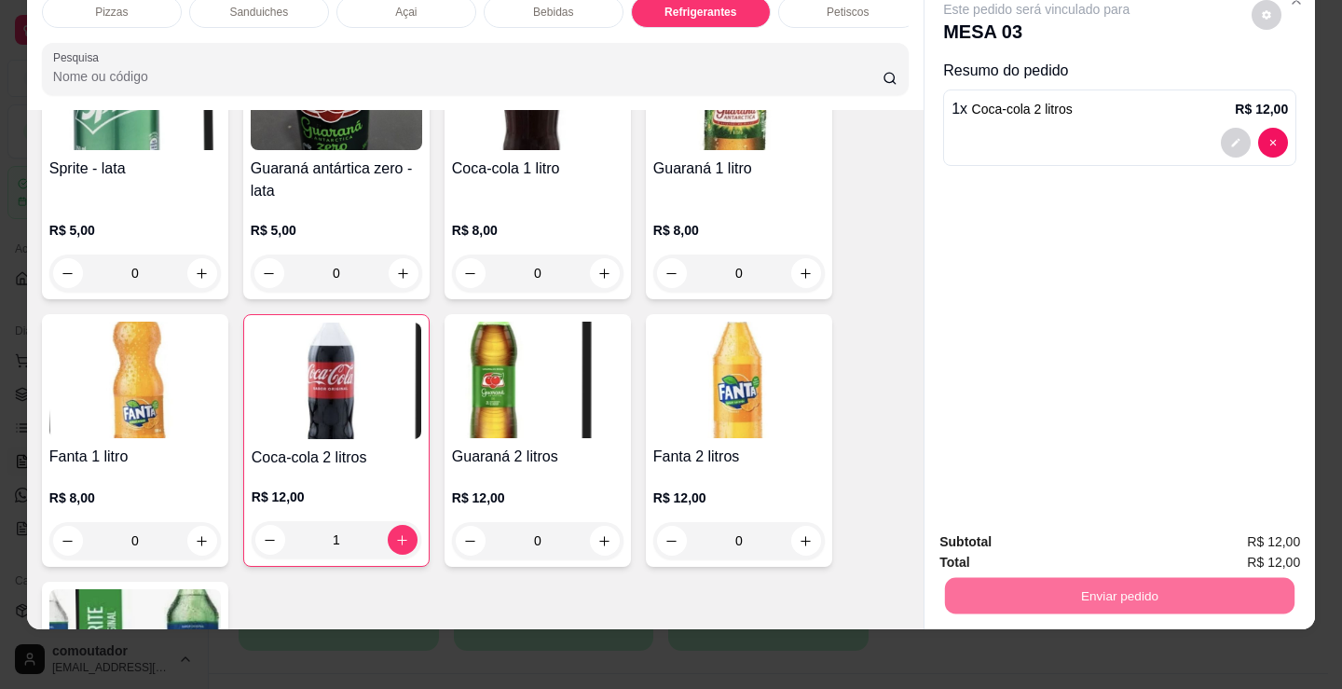
click at [1286, 533] on button "Enviar pedido" at bounding box center [1251, 535] width 105 height 35
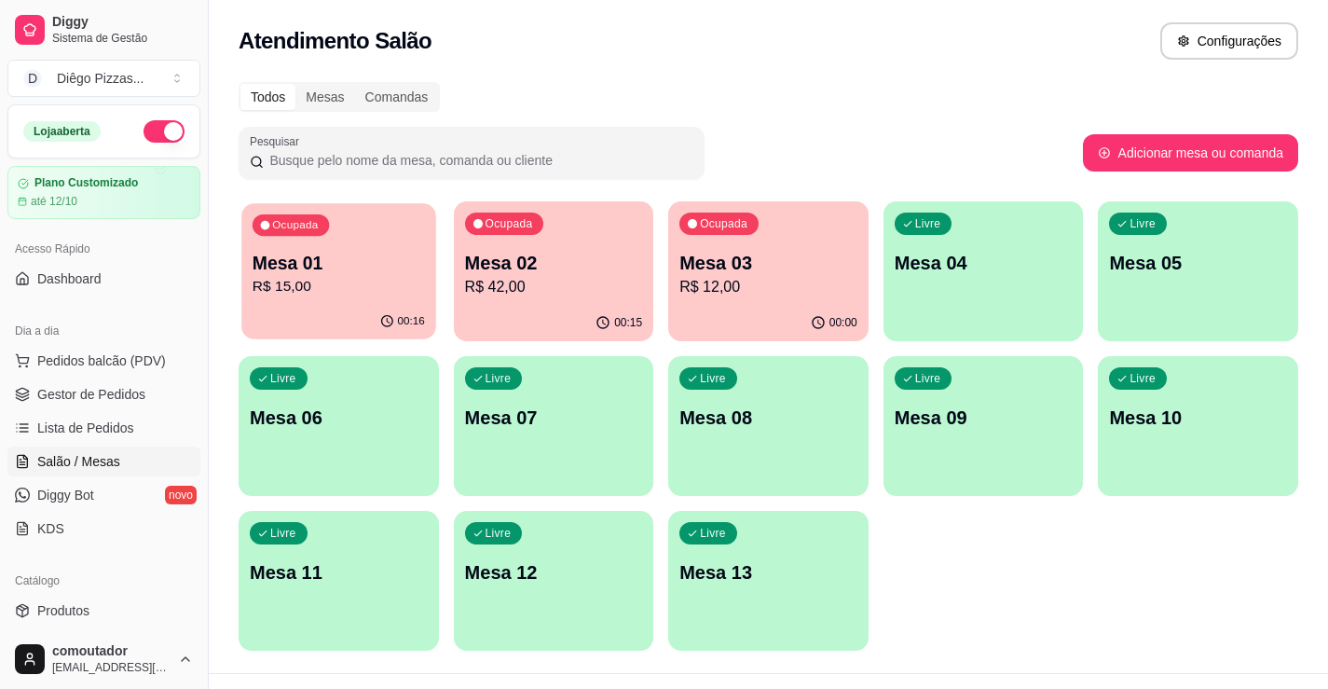
click at [376, 305] on div "00:16" at bounding box center [338, 321] width 194 height 35
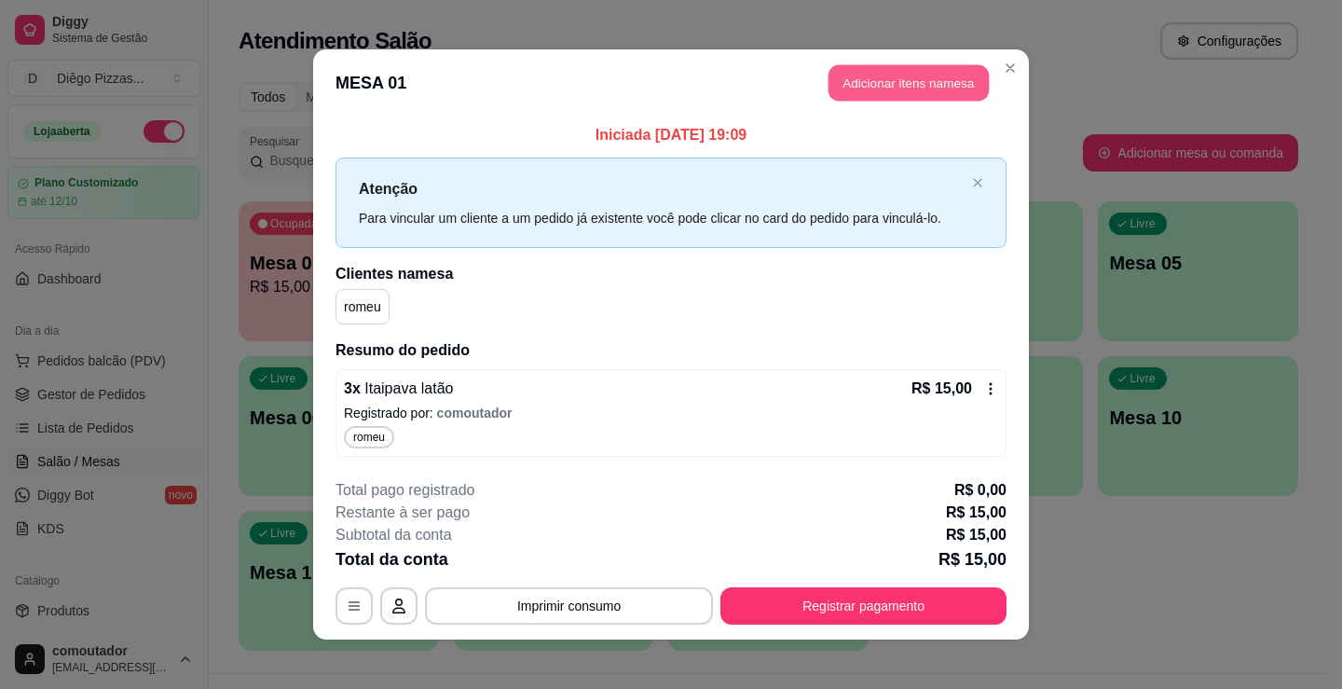
click at [866, 82] on button "Adicionar itens na mesa" at bounding box center [909, 83] width 160 height 36
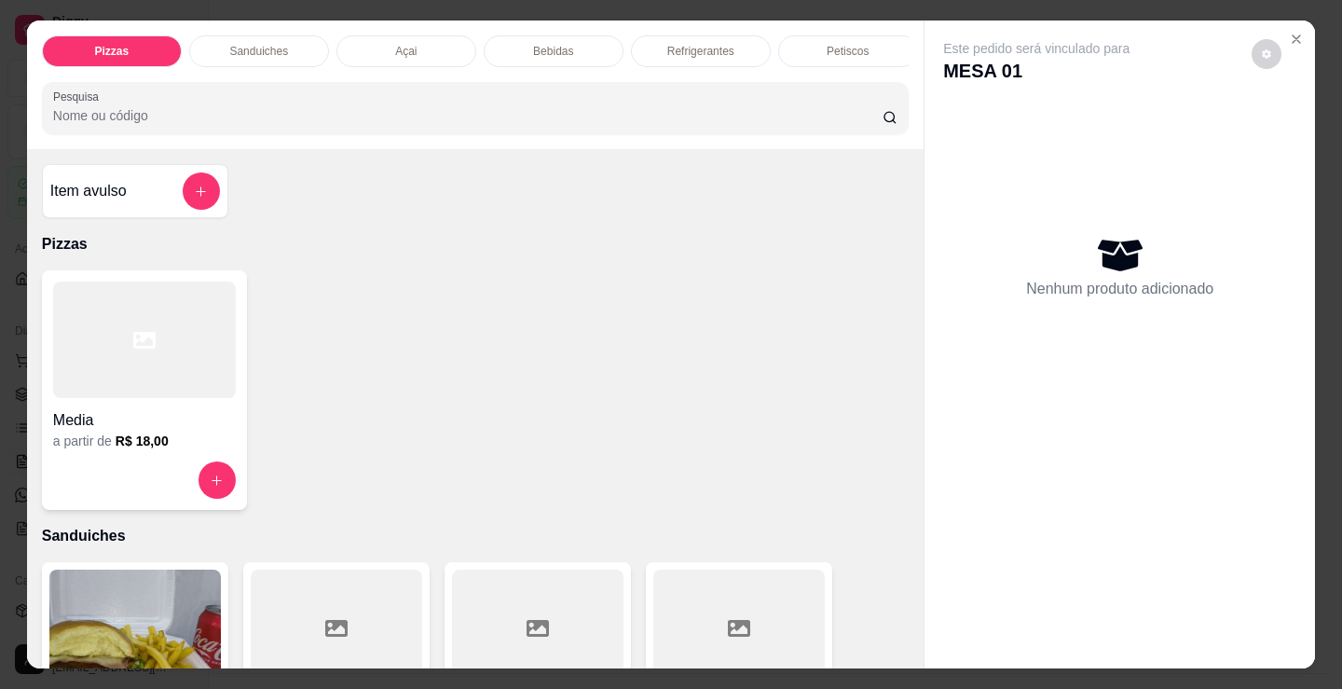
click at [539, 44] on p "Bebidas" at bounding box center [553, 51] width 40 height 15
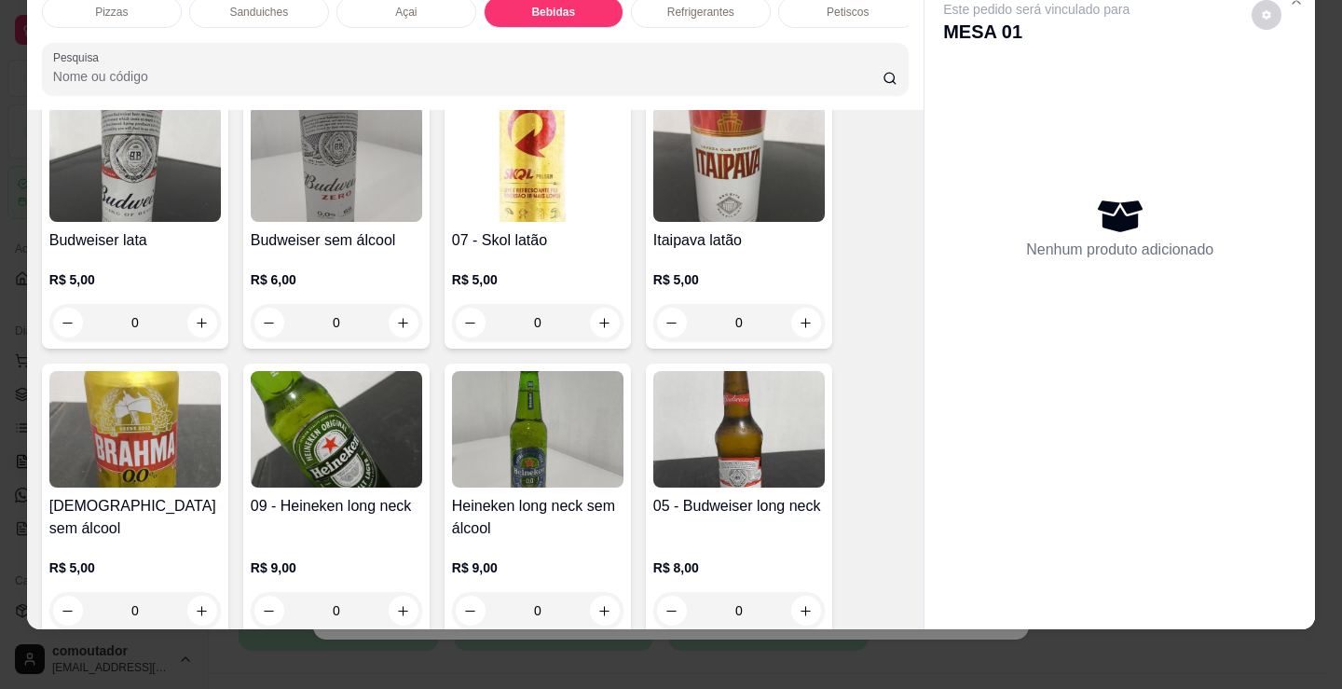
scroll to position [2403, 0]
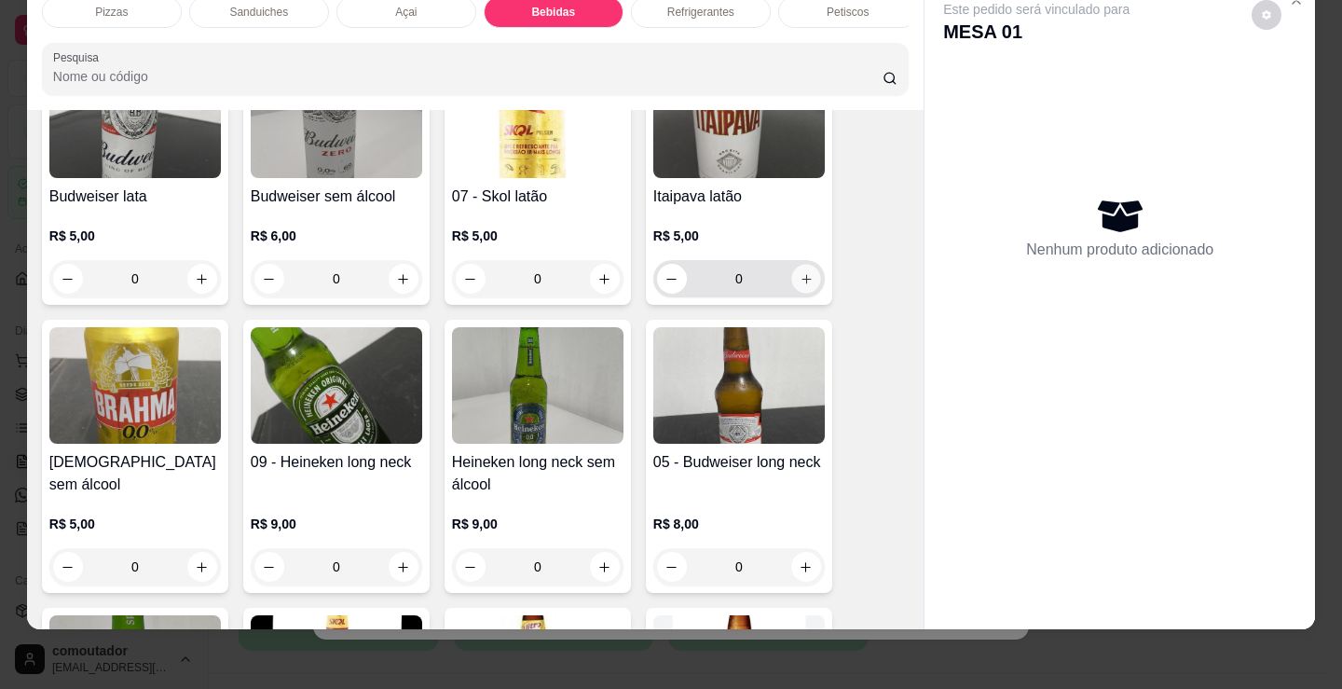
click at [805, 282] on icon "increase-product-quantity" at bounding box center [807, 279] width 14 height 14
type input "1"
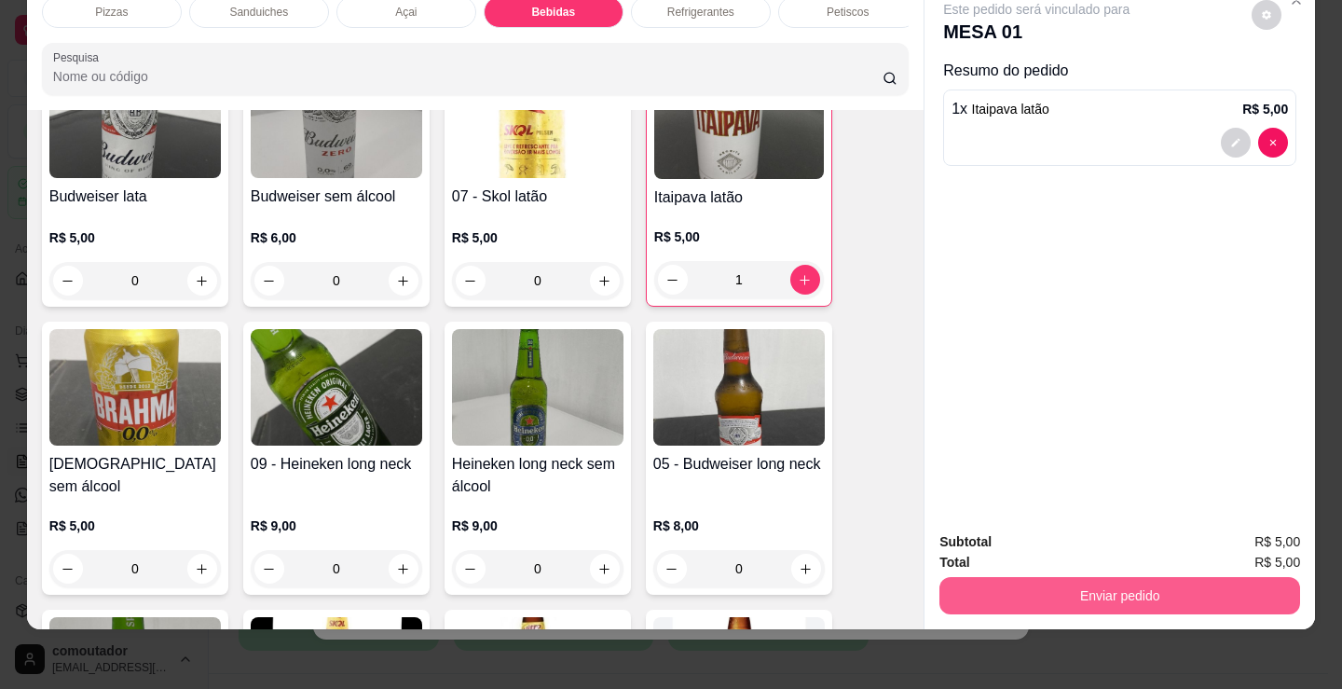
click at [1067, 577] on button "Enviar pedido" at bounding box center [1119, 595] width 361 height 37
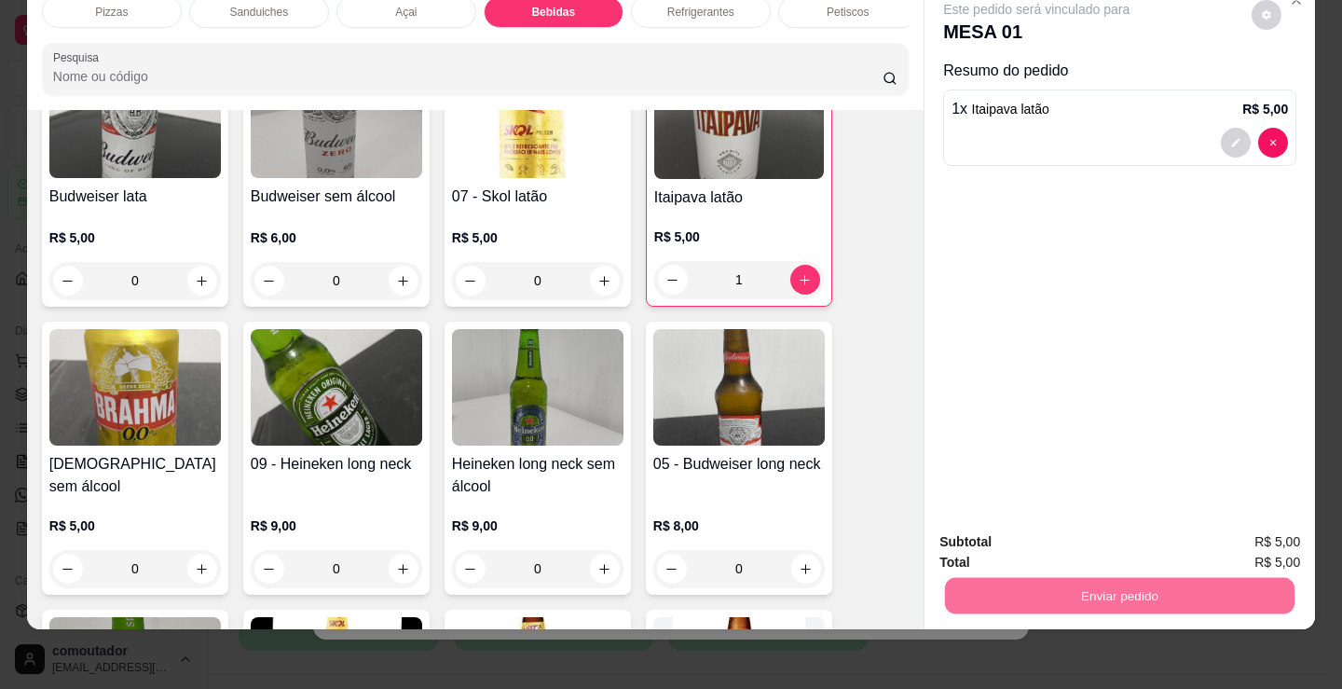
click at [1095, 528] on button "Registrar cliente" at bounding box center [1127, 535] width 123 height 35
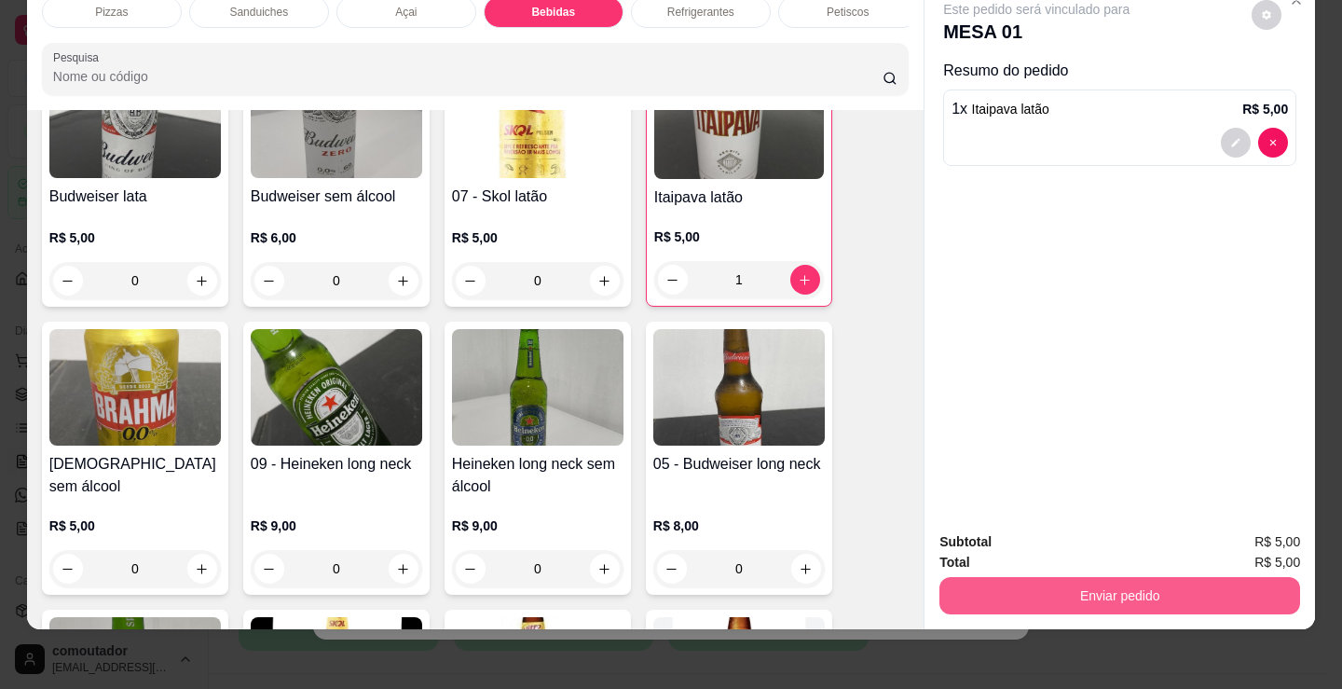
click at [1033, 577] on button "Enviar pedido" at bounding box center [1119, 595] width 361 height 37
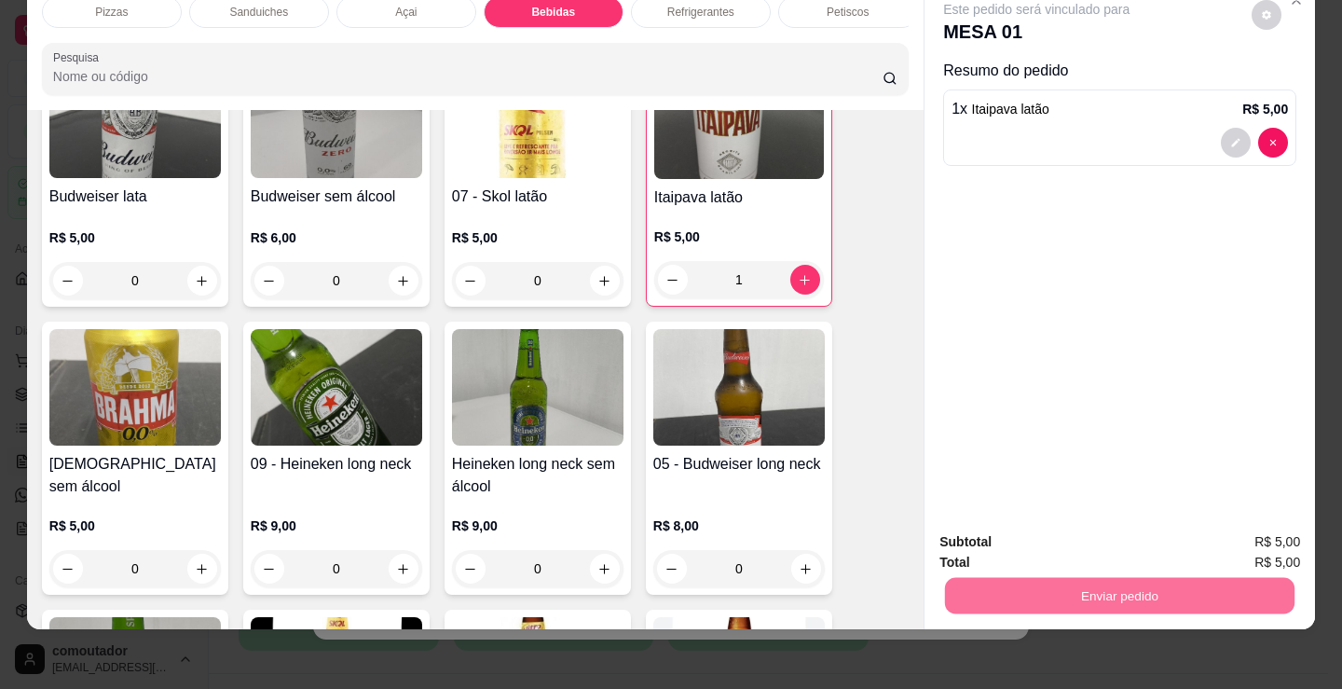
click at [1247, 541] on button "Enviar pedido" at bounding box center [1251, 535] width 105 height 35
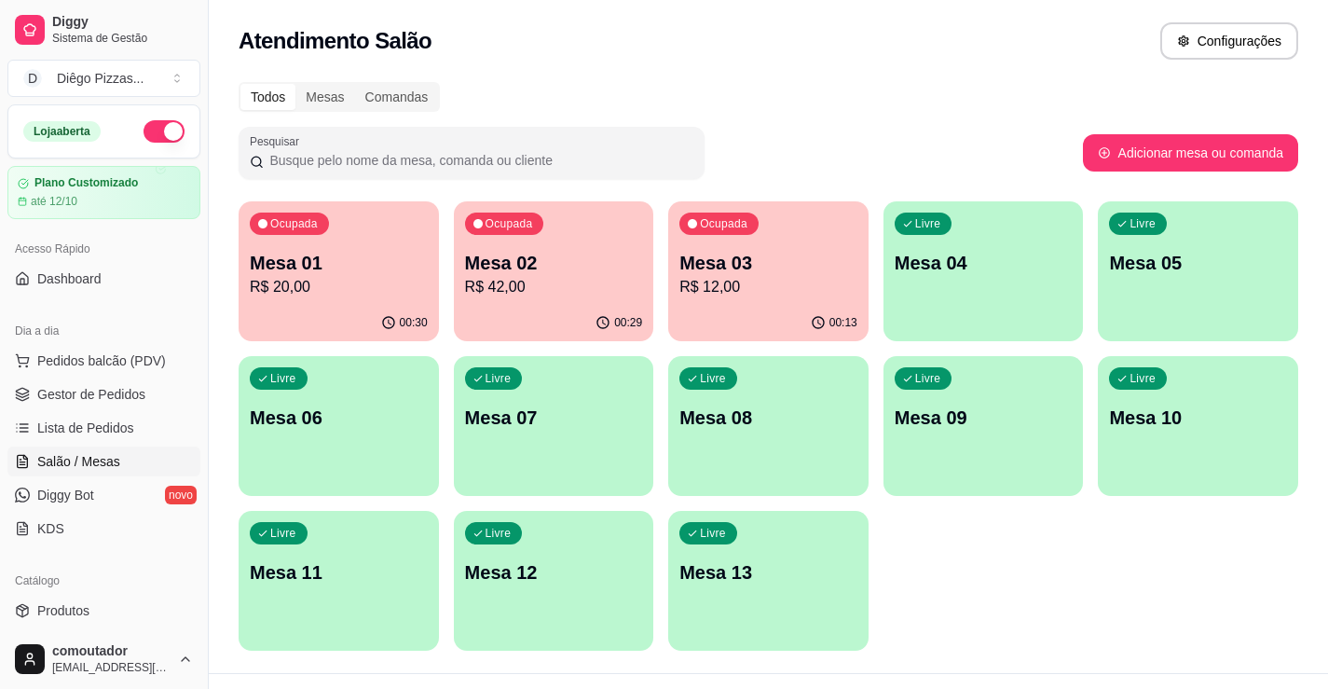
click at [316, 279] on p "R$ 20,00" at bounding box center [339, 287] width 178 height 22
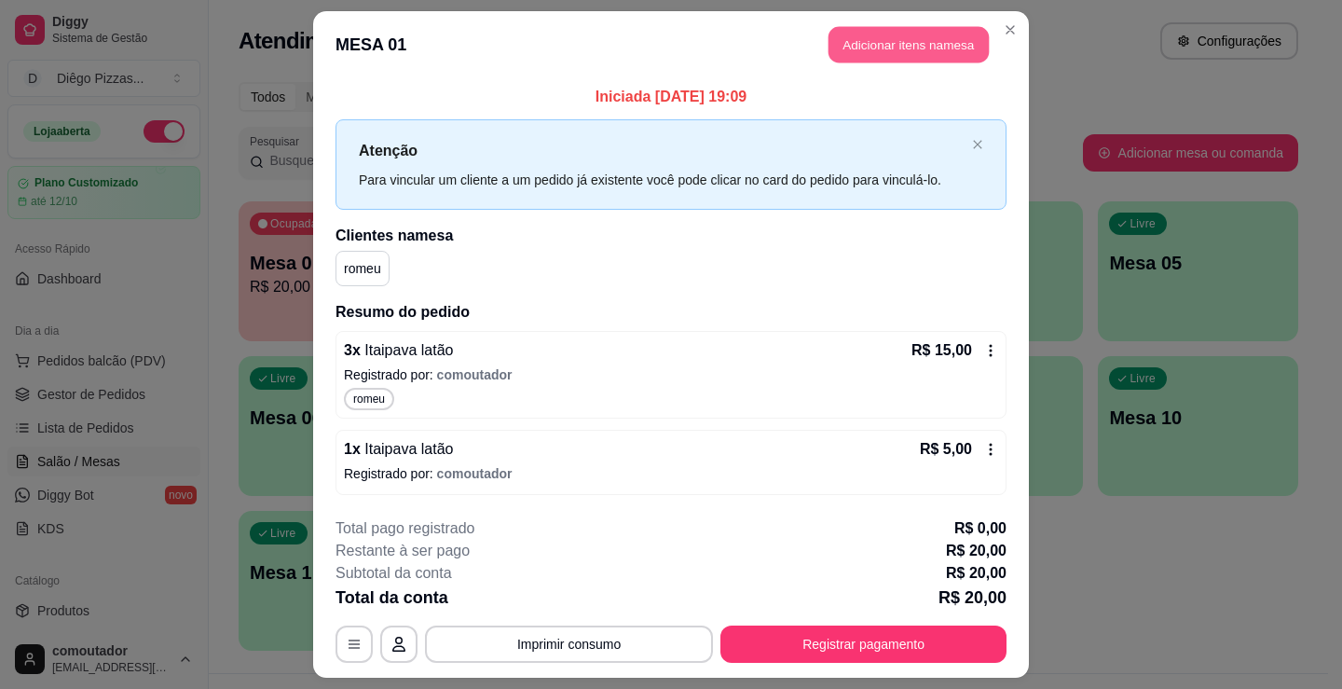
click at [910, 38] on button "Adicionar itens na mesa" at bounding box center [909, 45] width 160 height 36
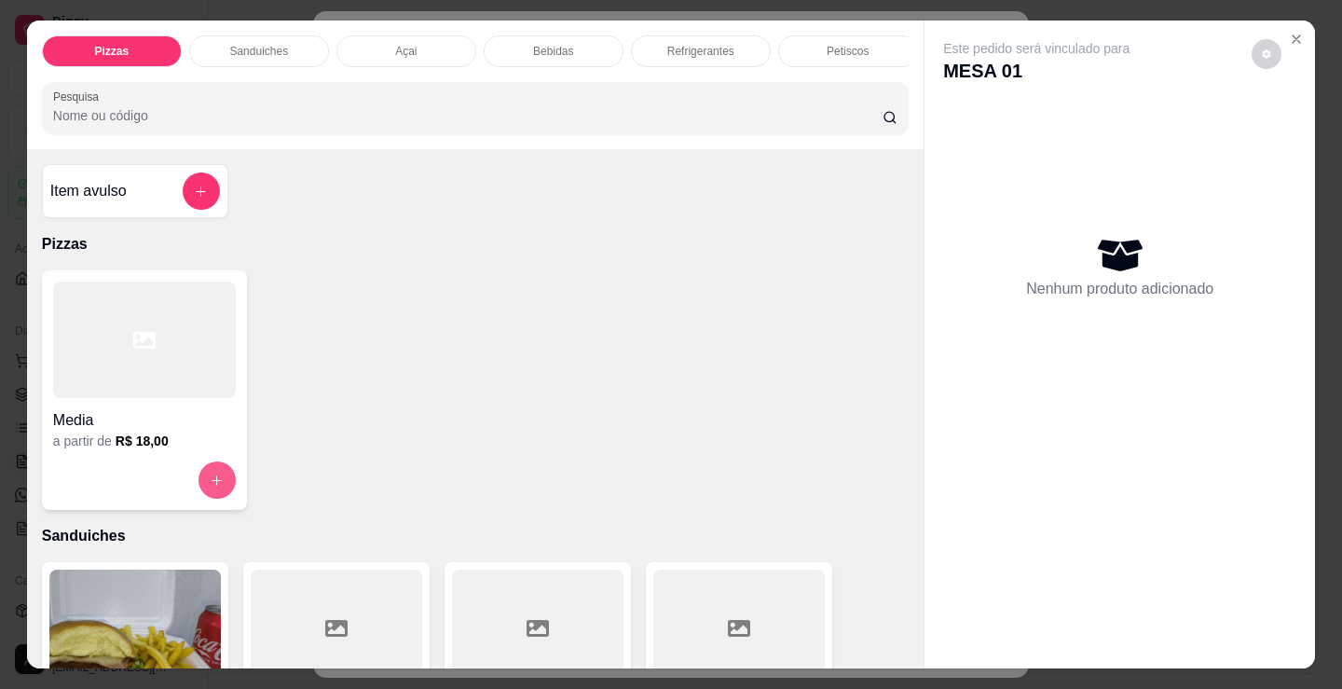
click at [213, 476] on button "increase-product-quantity" at bounding box center [217, 479] width 37 height 37
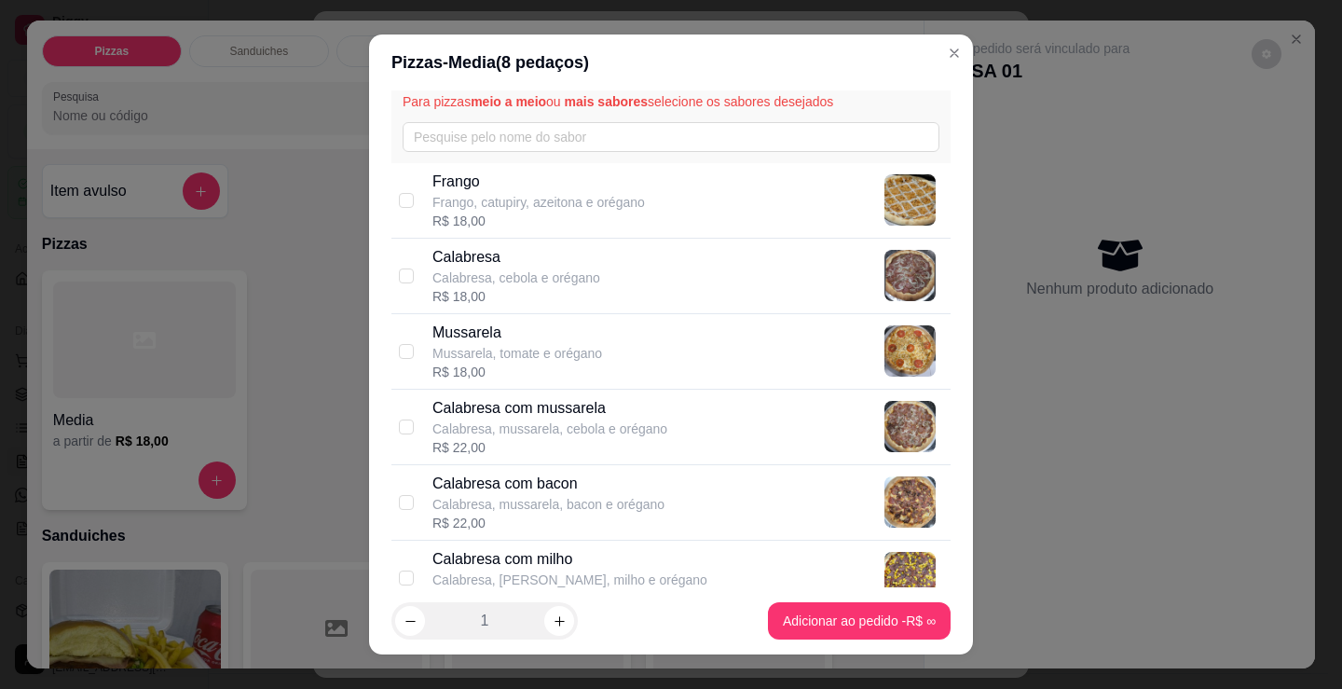
scroll to position [186, 0]
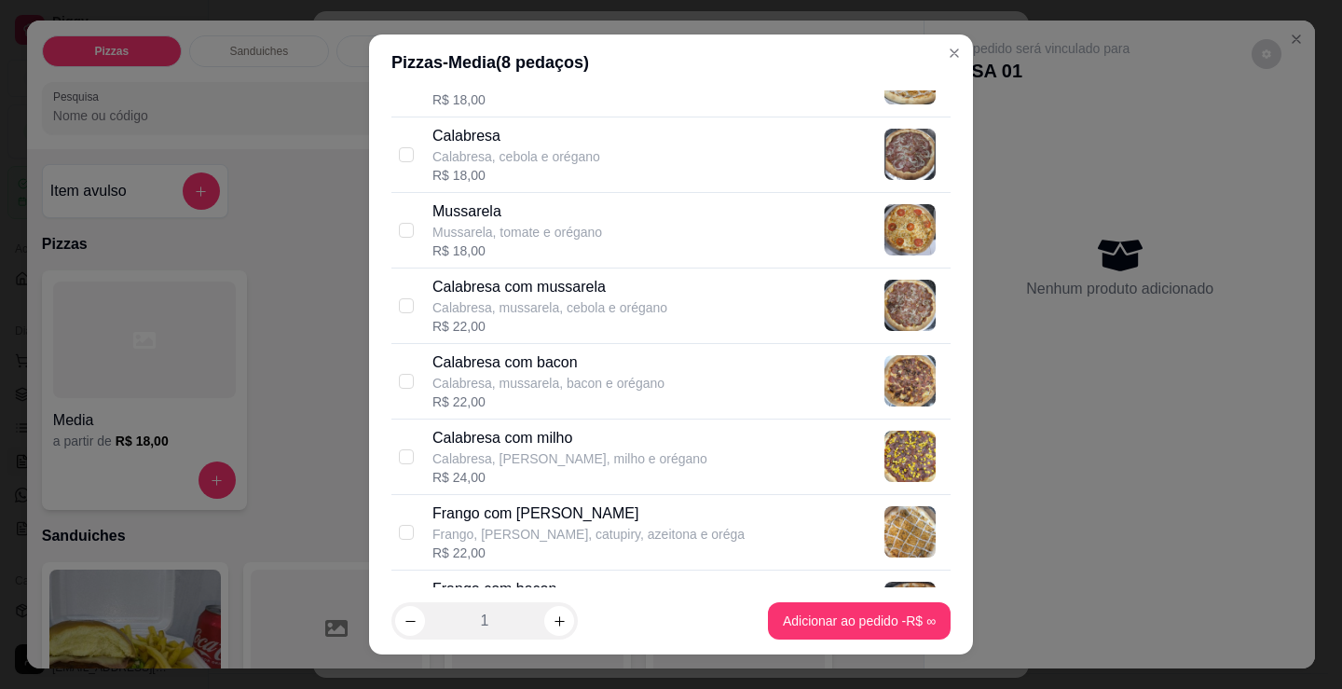
click at [423, 313] on div "Calabresa com mussarela Calabresa, mussarela, cebola e orégano R$ 22,00" at bounding box center [670, 305] width 559 height 75
checkbox input "true"
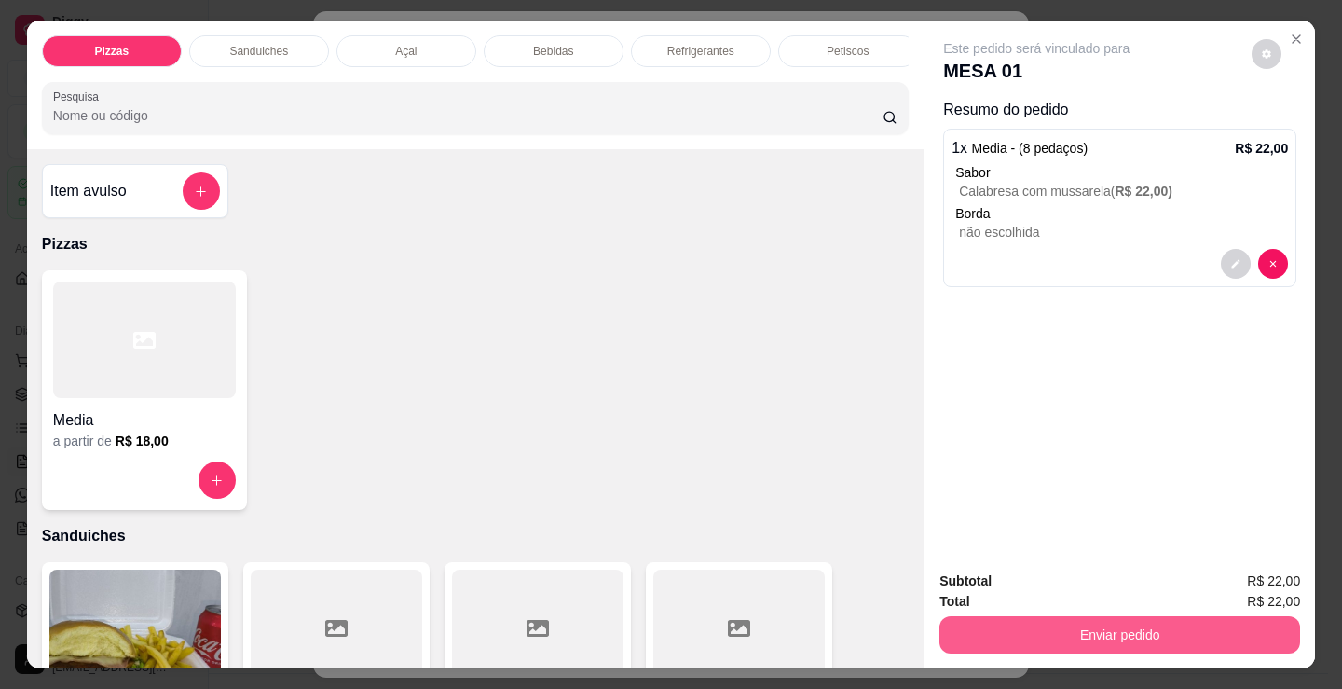
click at [971, 616] on button "Enviar pedido" at bounding box center [1119, 634] width 361 height 37
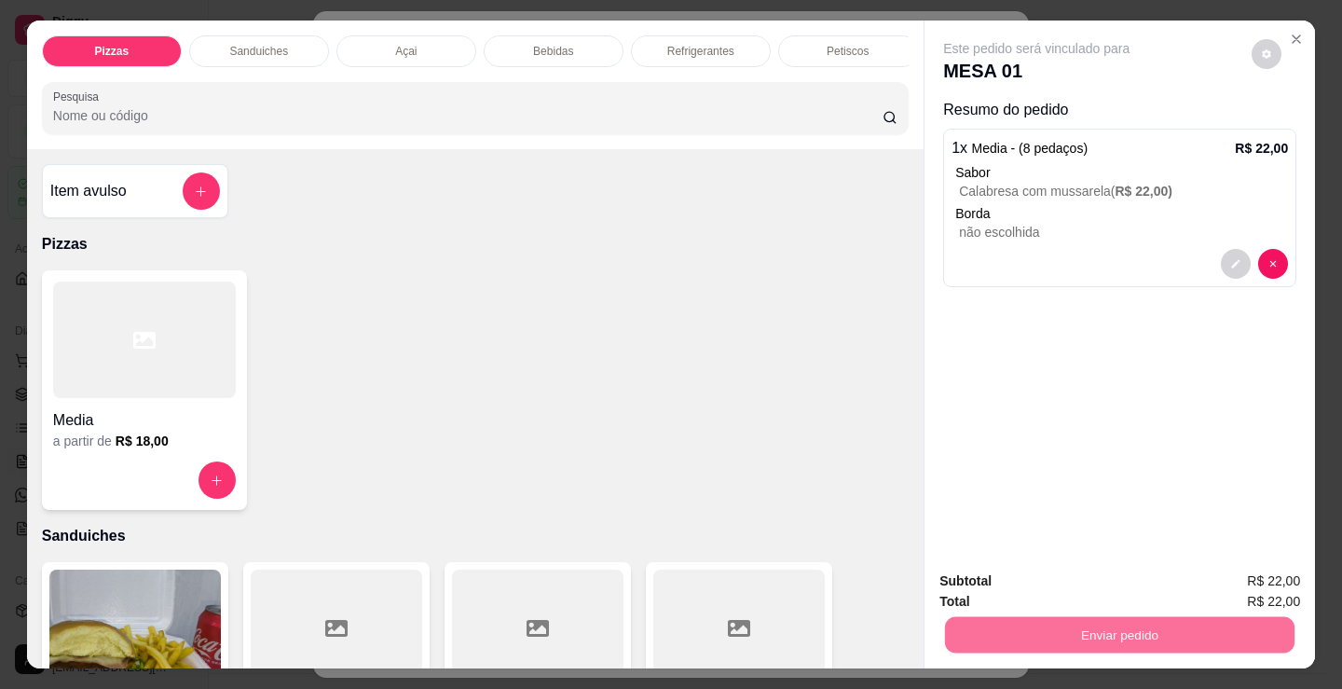
click at [1098, 571] on button "Registrar cliente" at bounding box center [1127, 581] width 123 height 35
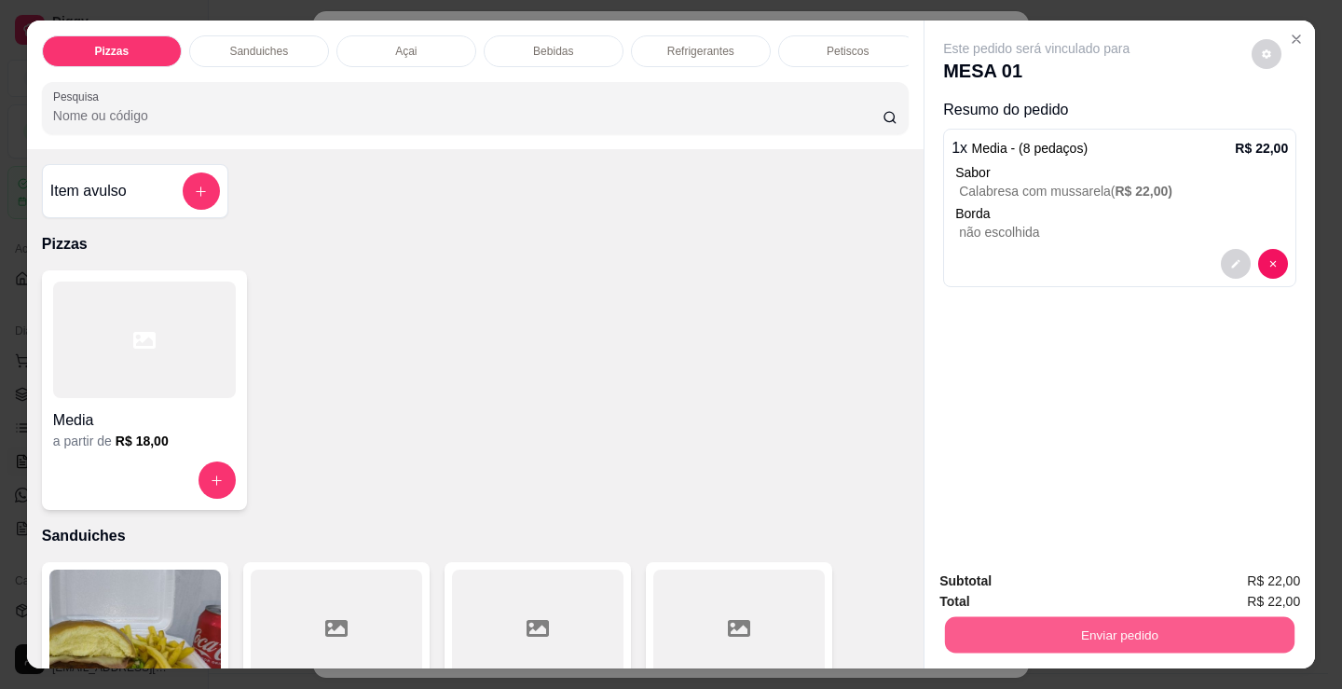
click at [1081, 627] on button "Enviar pedido" at bounding box center [1120, 634] width 350 height 36
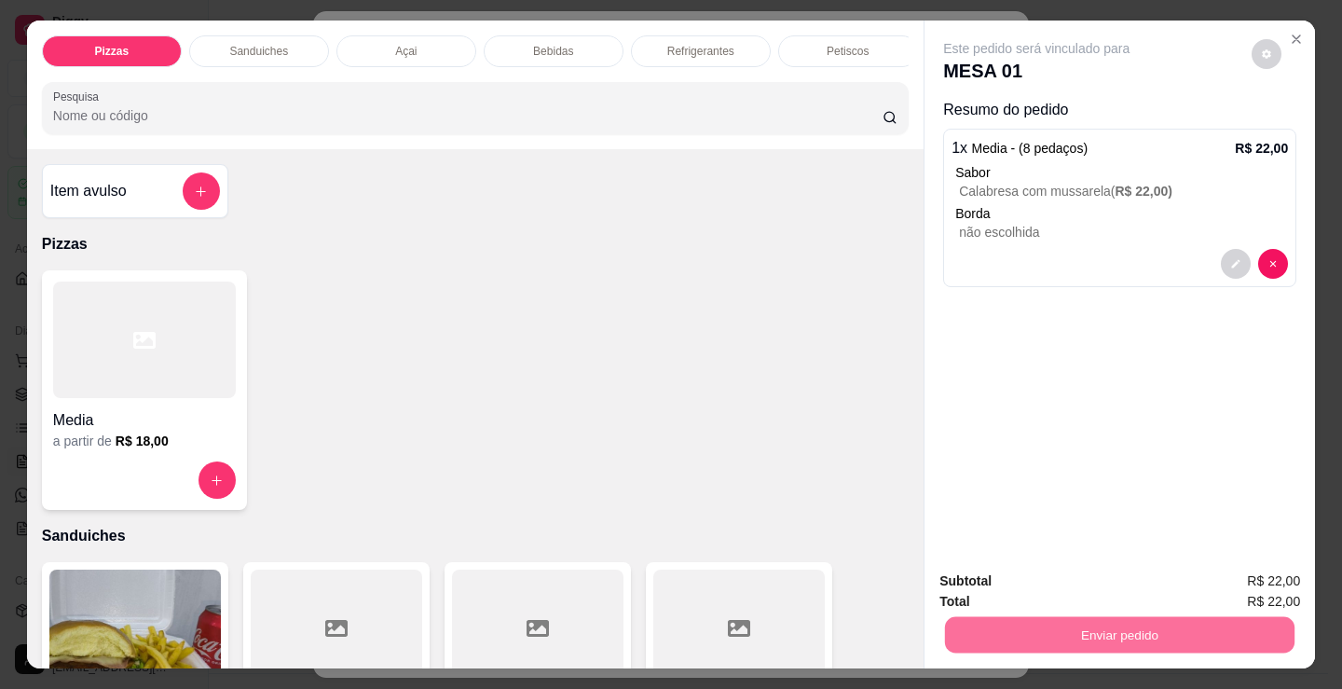
click at [1238, 579] on button "Enviar pedido" at bounding box center [1251, 581] width 105 height 35
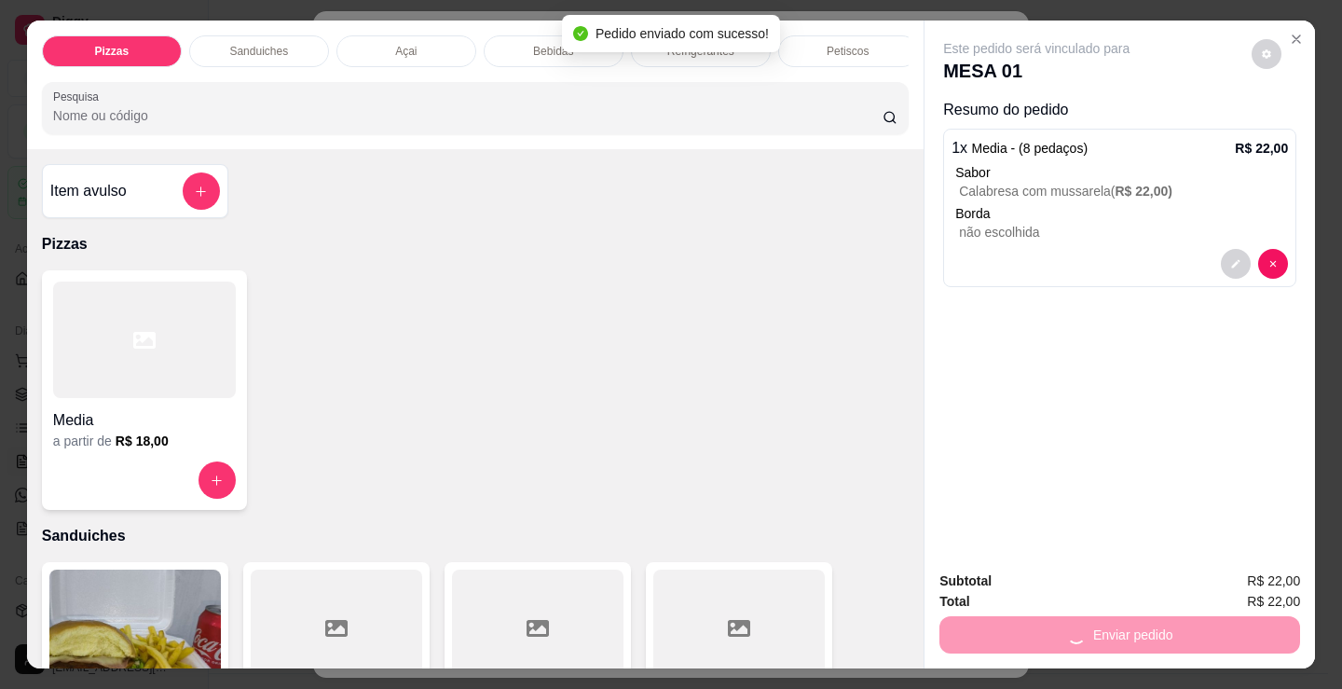
click at [844, 49] on p "Petiscos" at bounding box center [848, 51] width 42 height 15
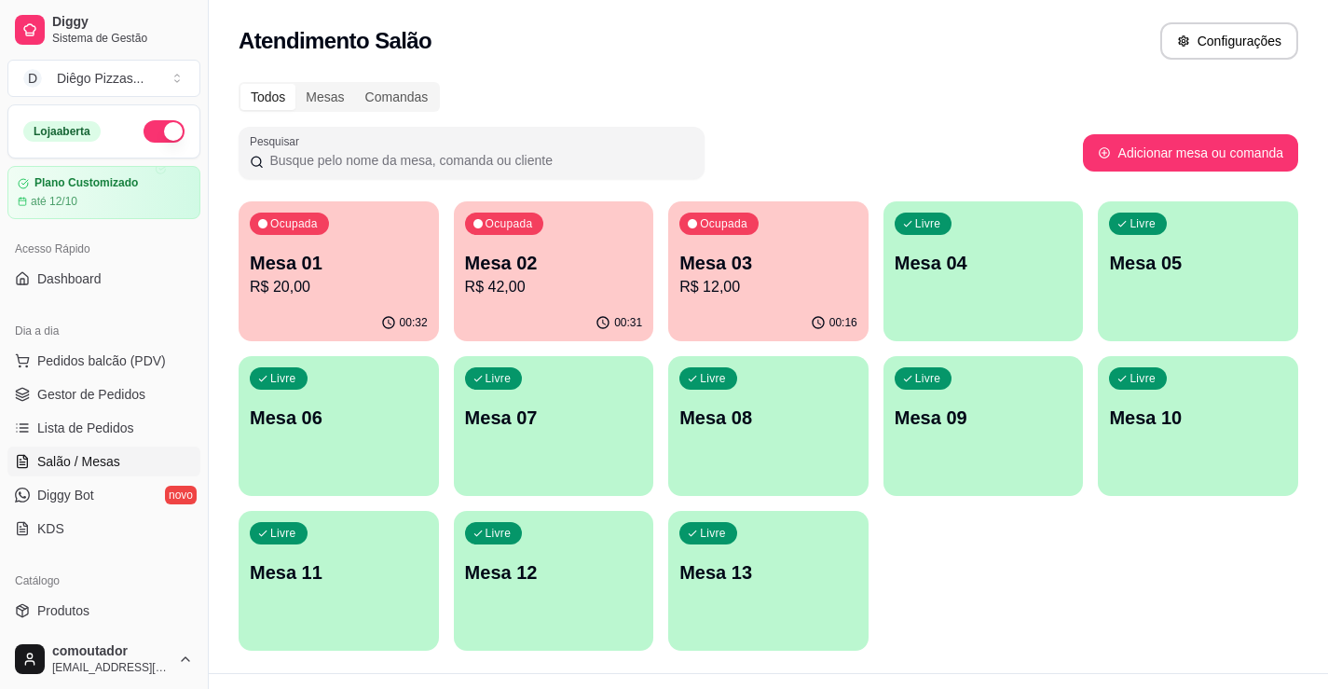
click at [310, 265] on p "Mesa 01" at bounding box center [339, 263] width 178 height 26
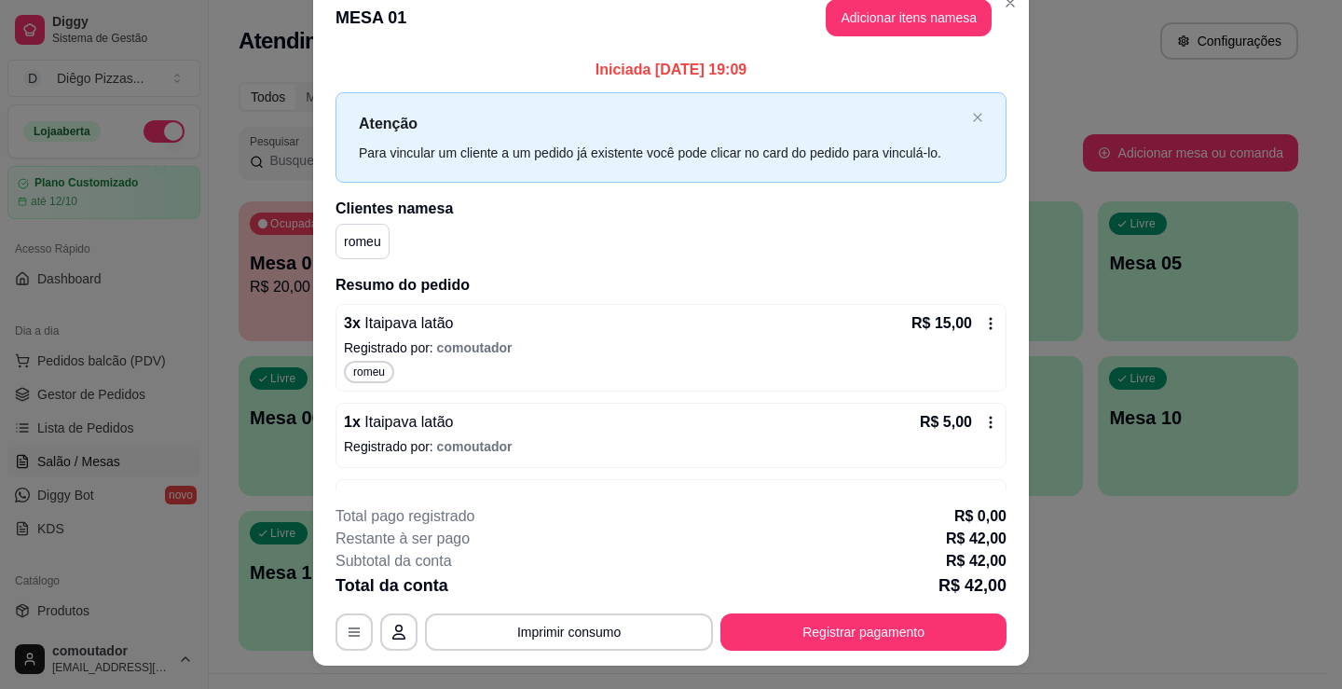
scroll to position [0, 0]
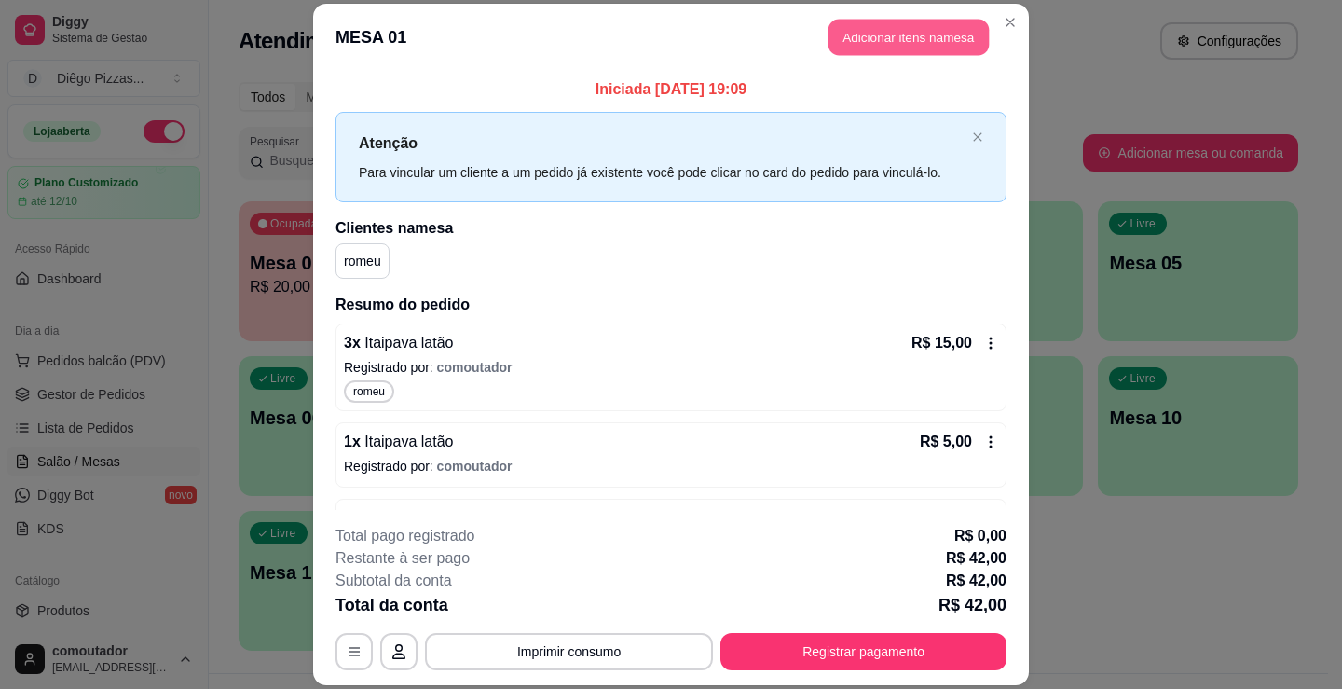
click at [916, 37] on button "Adicionar itens na mesa" at bounding box center [909, 37] width 160 height 36
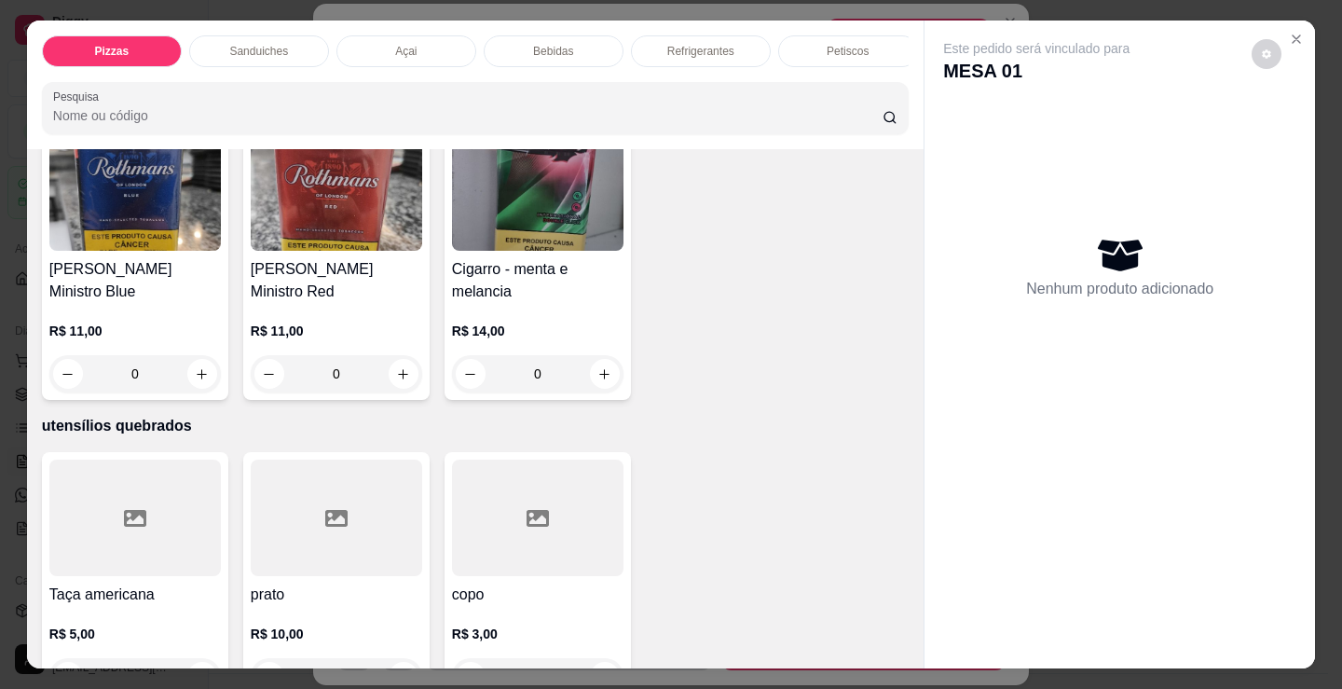
scroll to position [7519, 0]
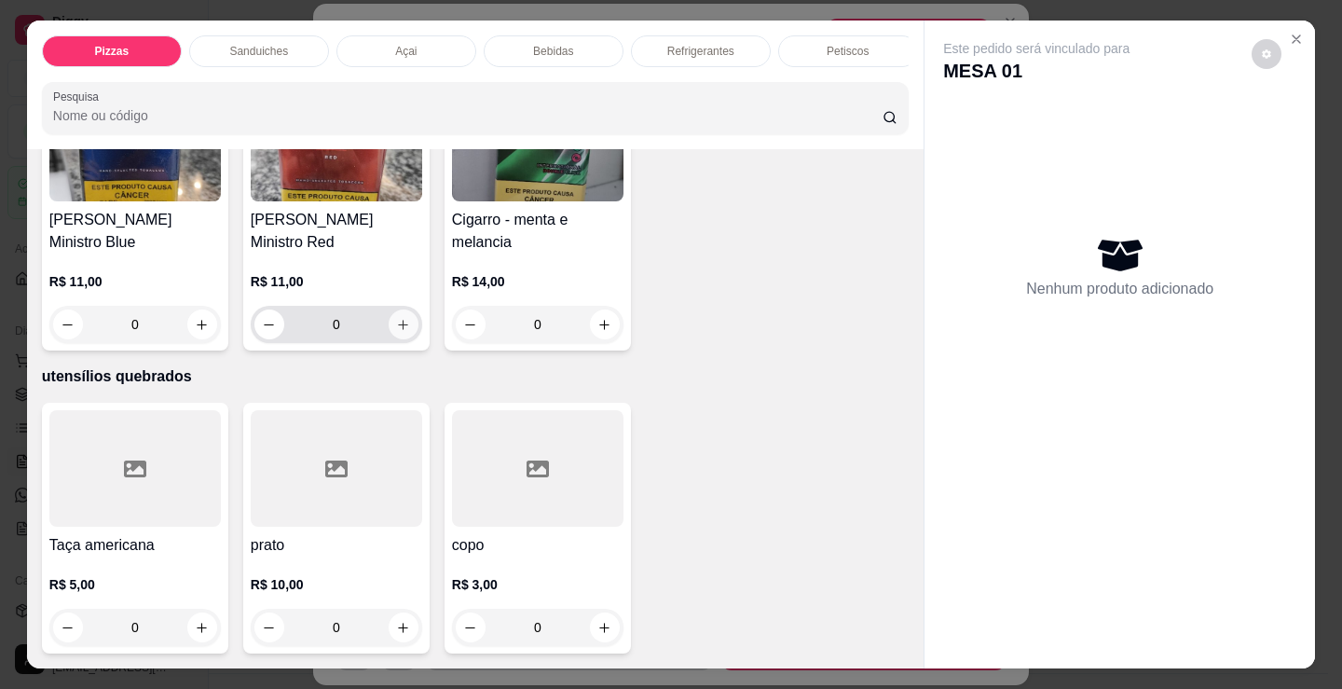
click at [403, 318] on icon "increase-product-quantity" at bounding box center [403, 325] width 14 height 14
type input "1"
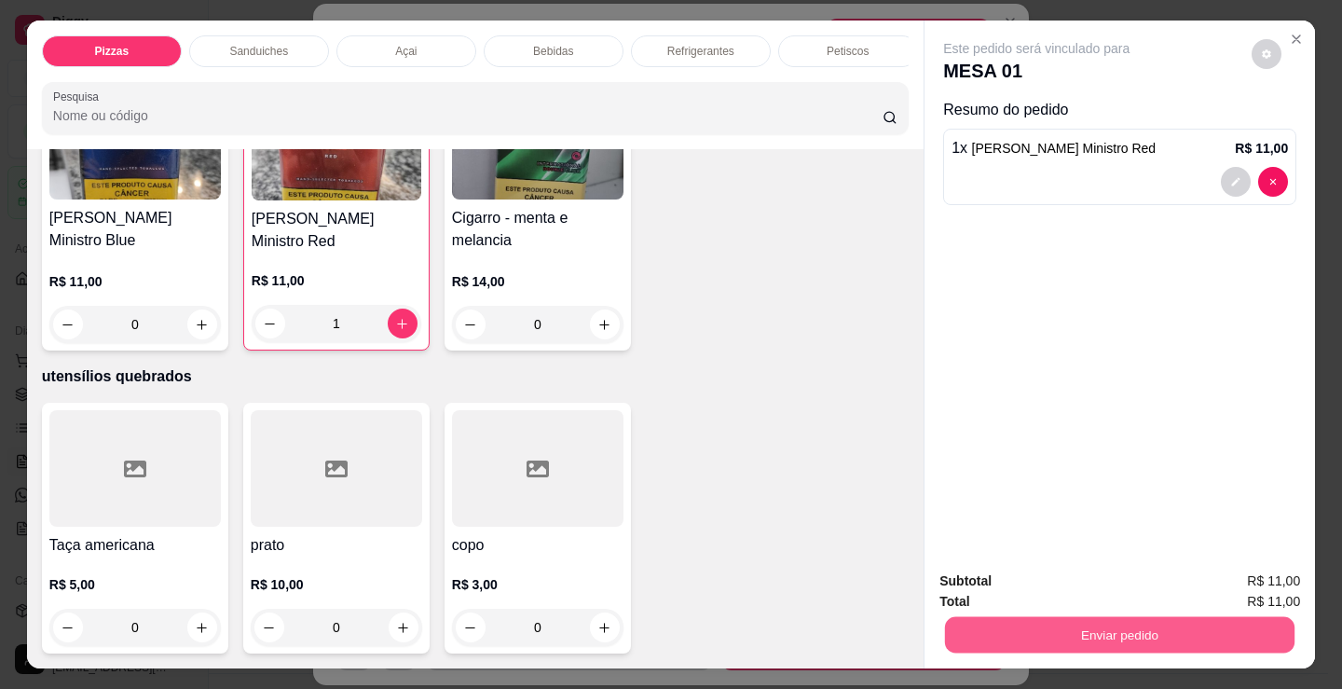
click at [1142, 625] on button "Enviar pedido" at bounding box center [1120, 634] width 350 height 36
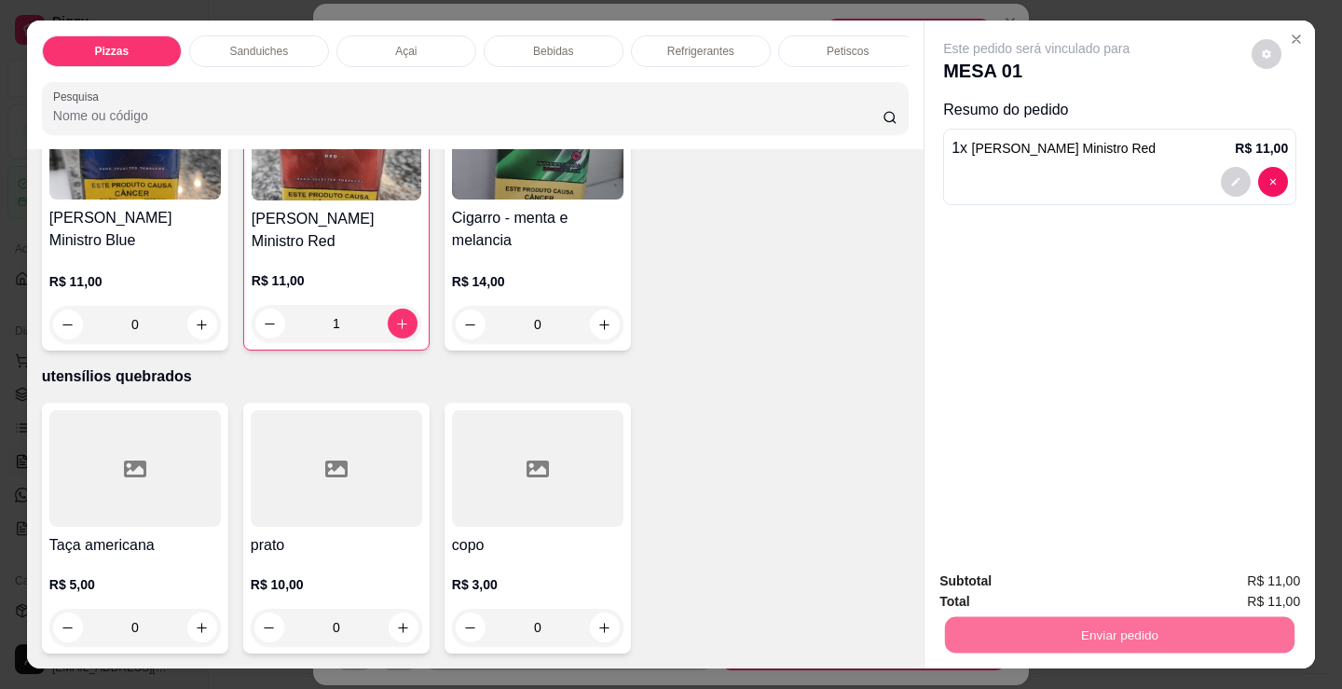
click at [1227, 582] on button "Enviar pedido" at bounding box center [1251, 581] width 103 height 34
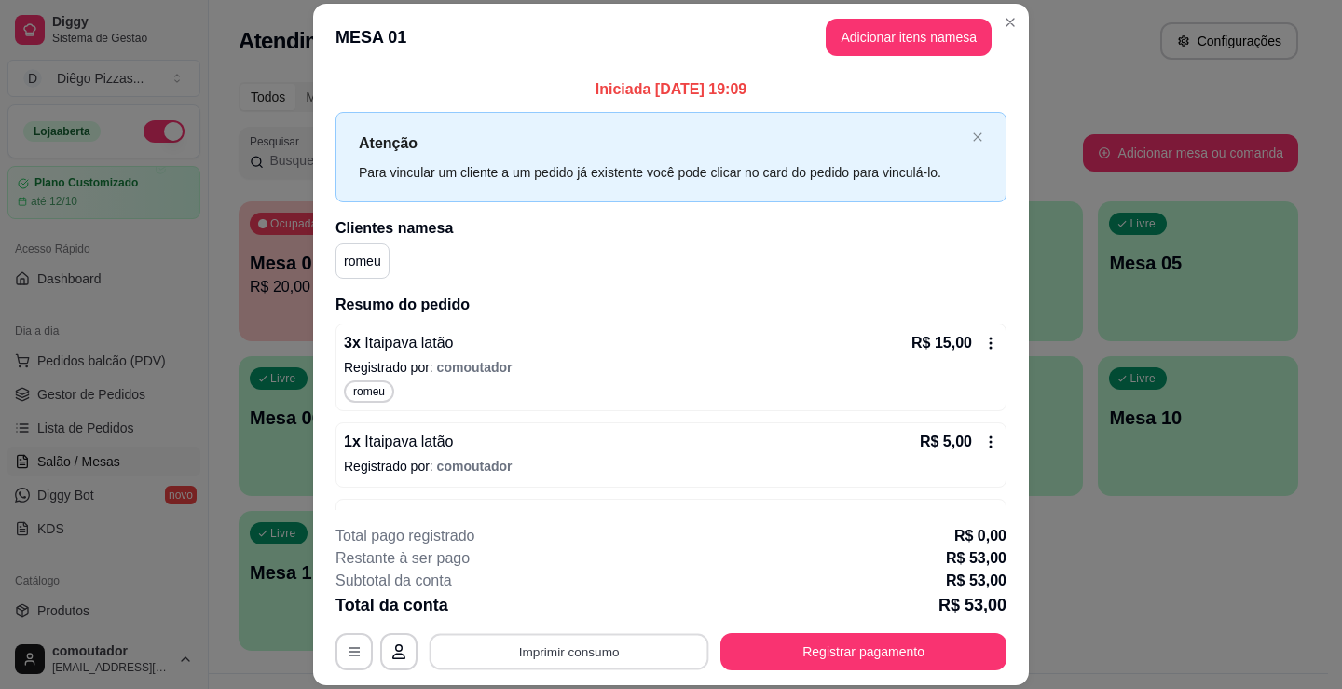
click at [571, 654] on button "Imprimir consumo" at bounding box center [570, 652] width 280 height 36
click at [555, 609] on button "IMPRESSORA" at bounding box center [567, 608] width 130 height 29
click at [787, 651] on button "Registrar pagamento" at bounding box center [863, 651] width 286 height 37
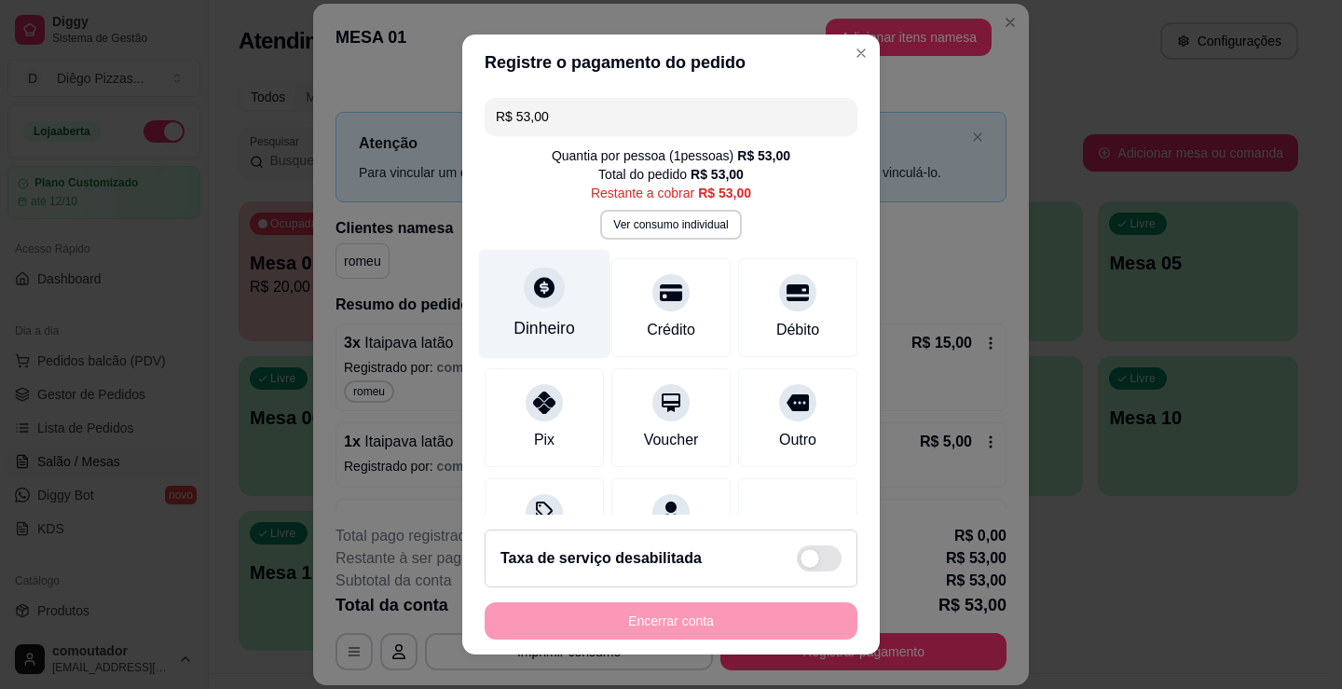
click at [532, 284] on icon at bounding box center [544, 287] width 24 height 24
type input "R$ 0,00"
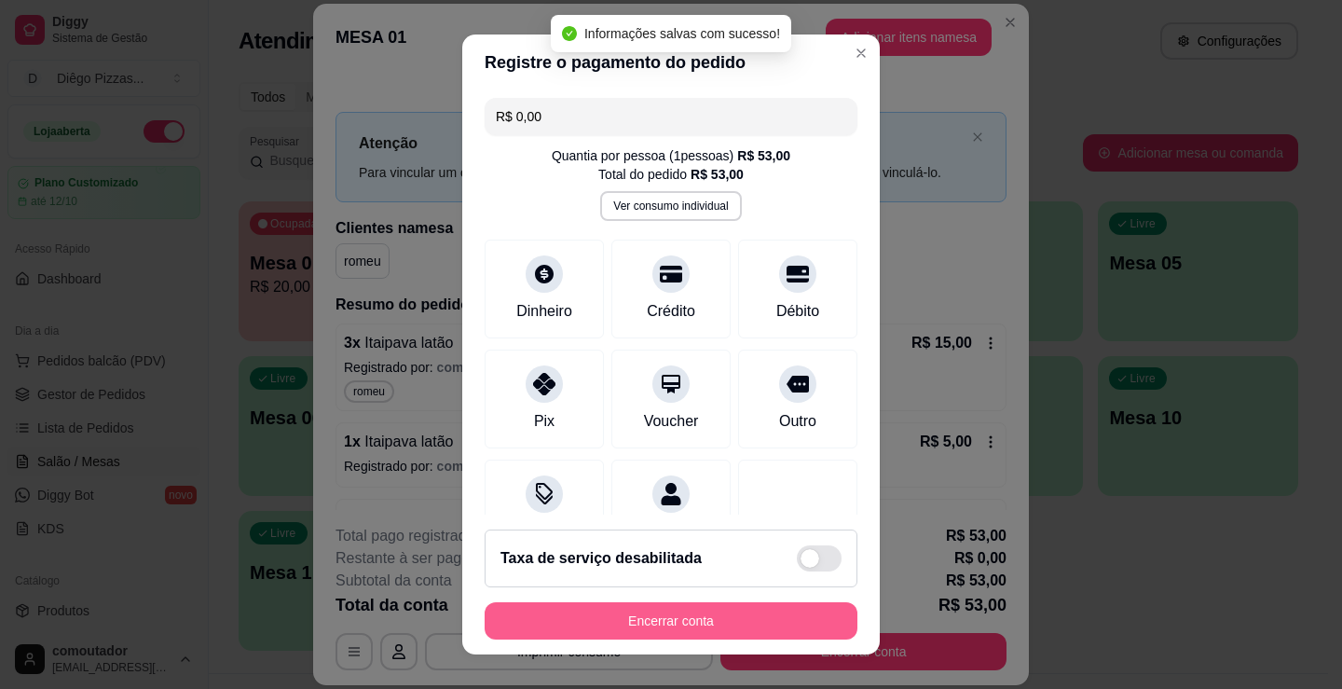
click at [631, 623] on div "Encerrar conta" at bounding box center [671, 620] width 373 height 37
click at [754, 619] on button "Encerrar conta" at bounding box center [671, 620] width 373 height 37
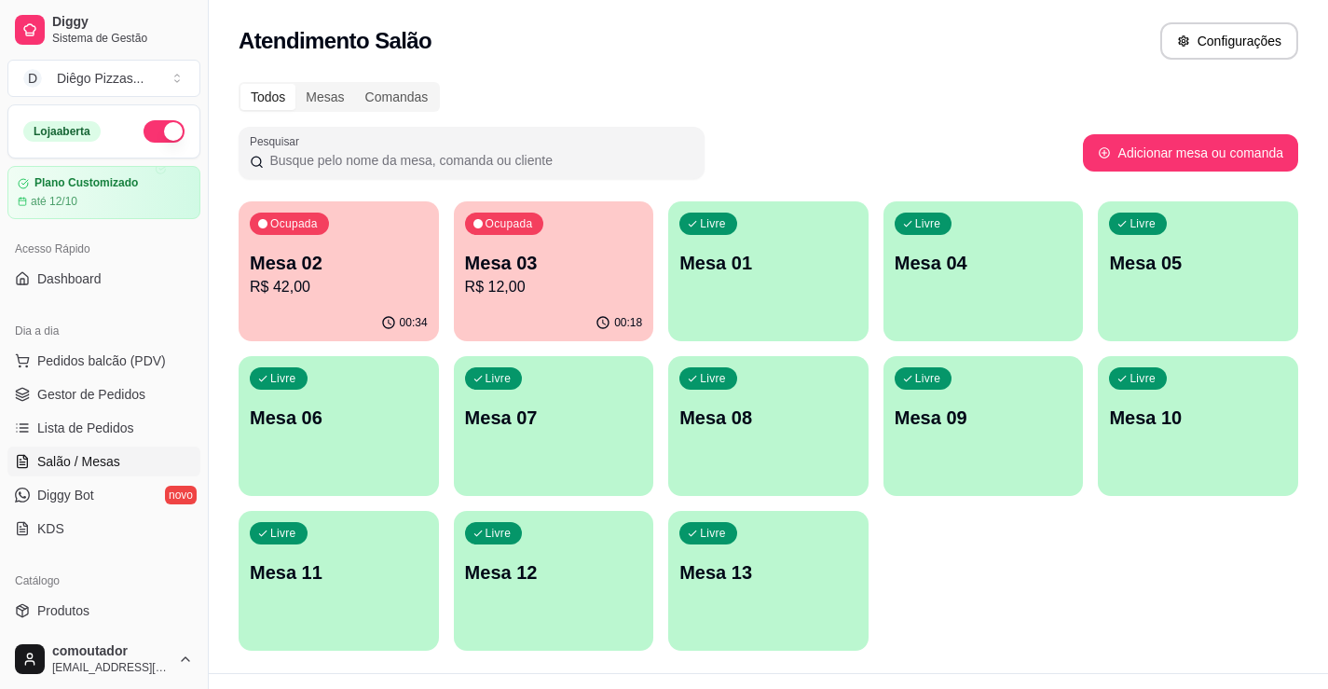
click at [768, 296] on div "Livre Mesa 01" at bounding box center [768, 259] width 200 height 117
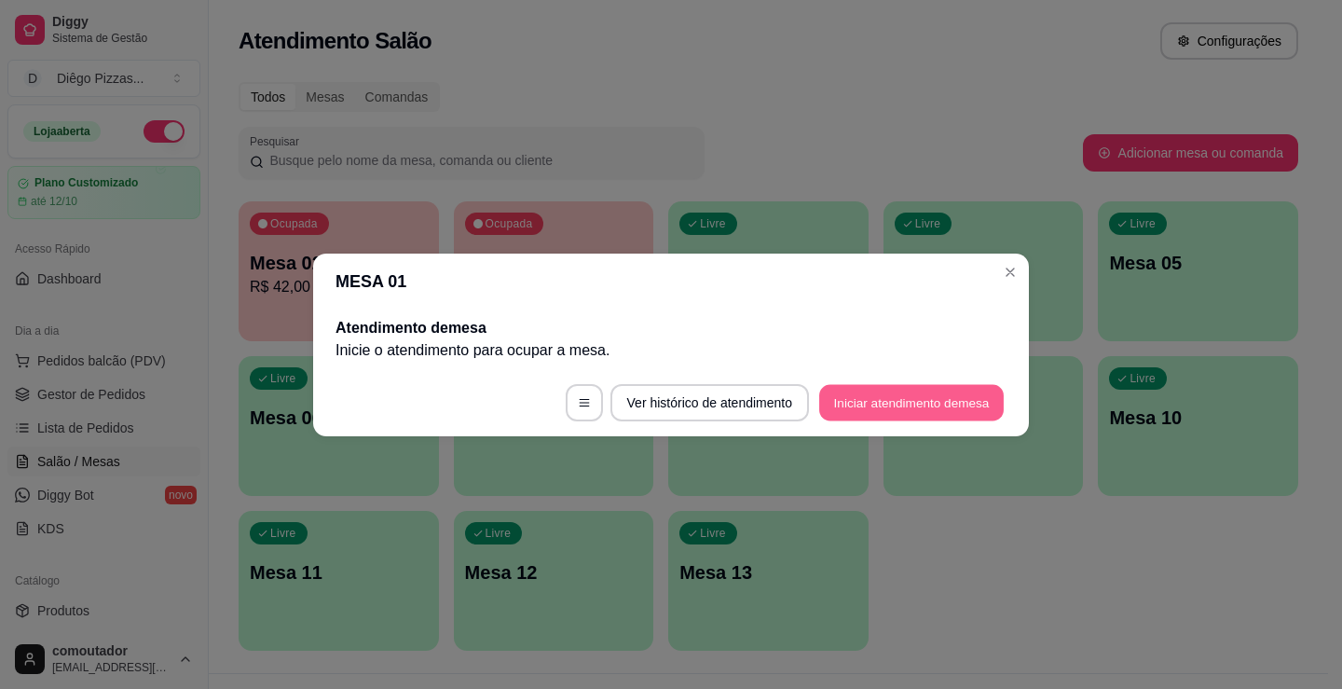
click at [870, 409] on button "Iniciar atendimento de mesa" at bounding box center [911, 402] width 185 height 36
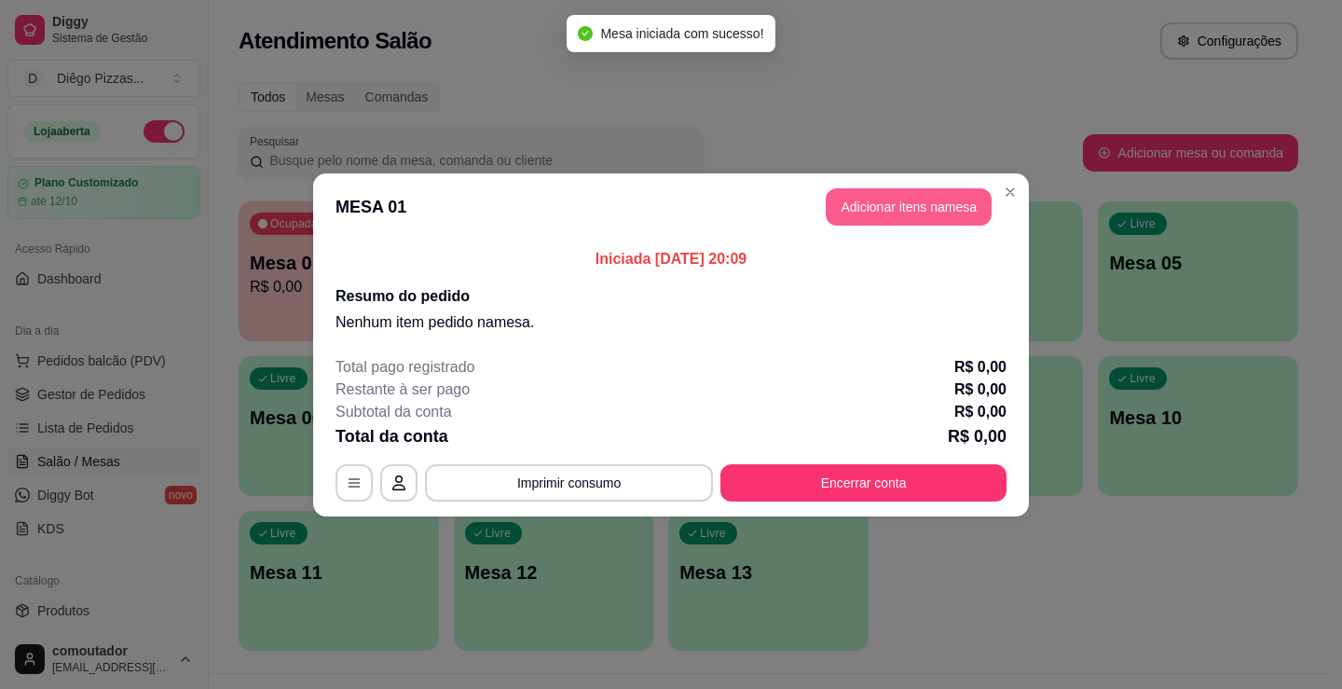
click at [876, 216] on button "Adicionar itens na mesa" at bounding box center [909, 206] width 166 height 37
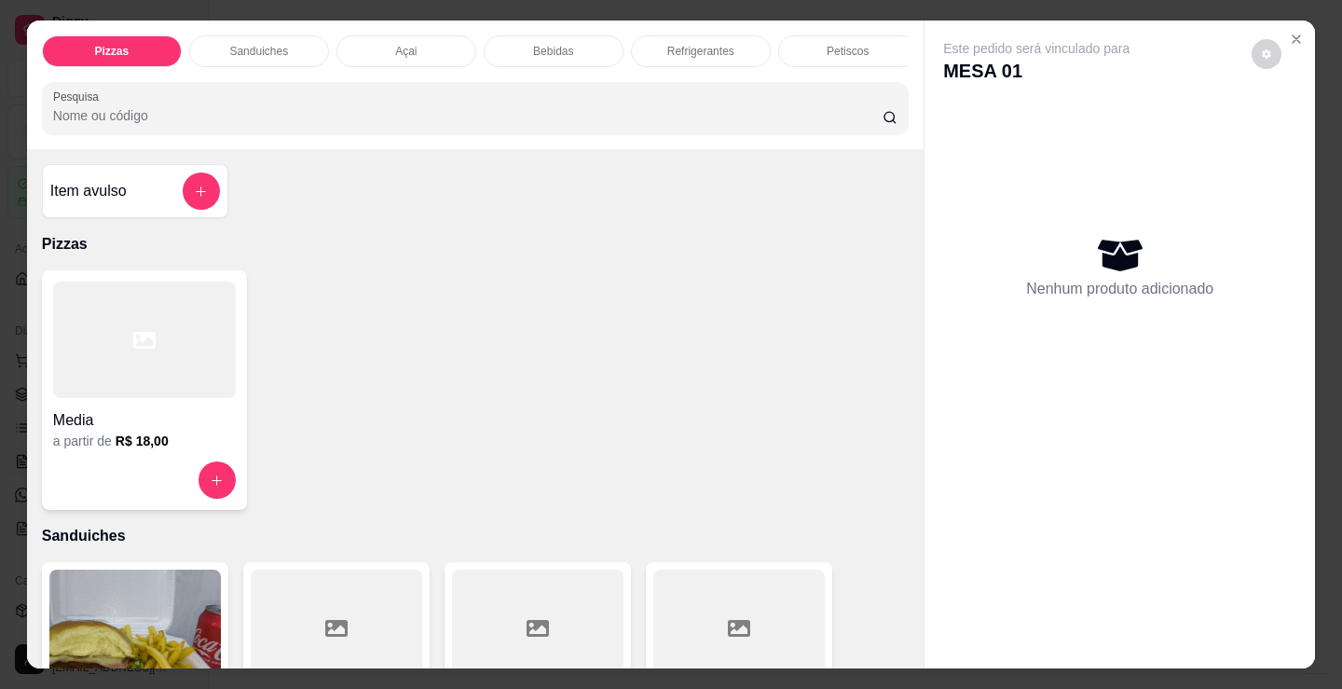
click at [535, 47] on p "Bebidas" at bounding box center [553, 51] width 40 height 15
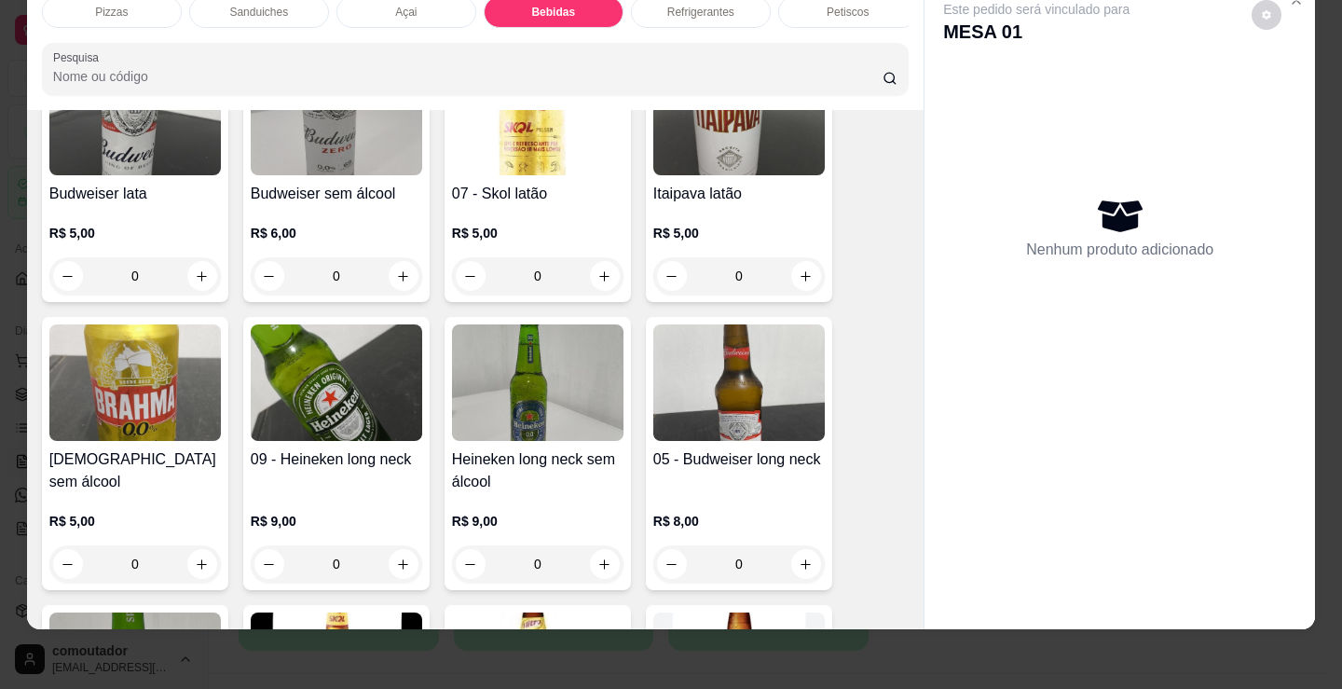
scroll to position [2310, 0]
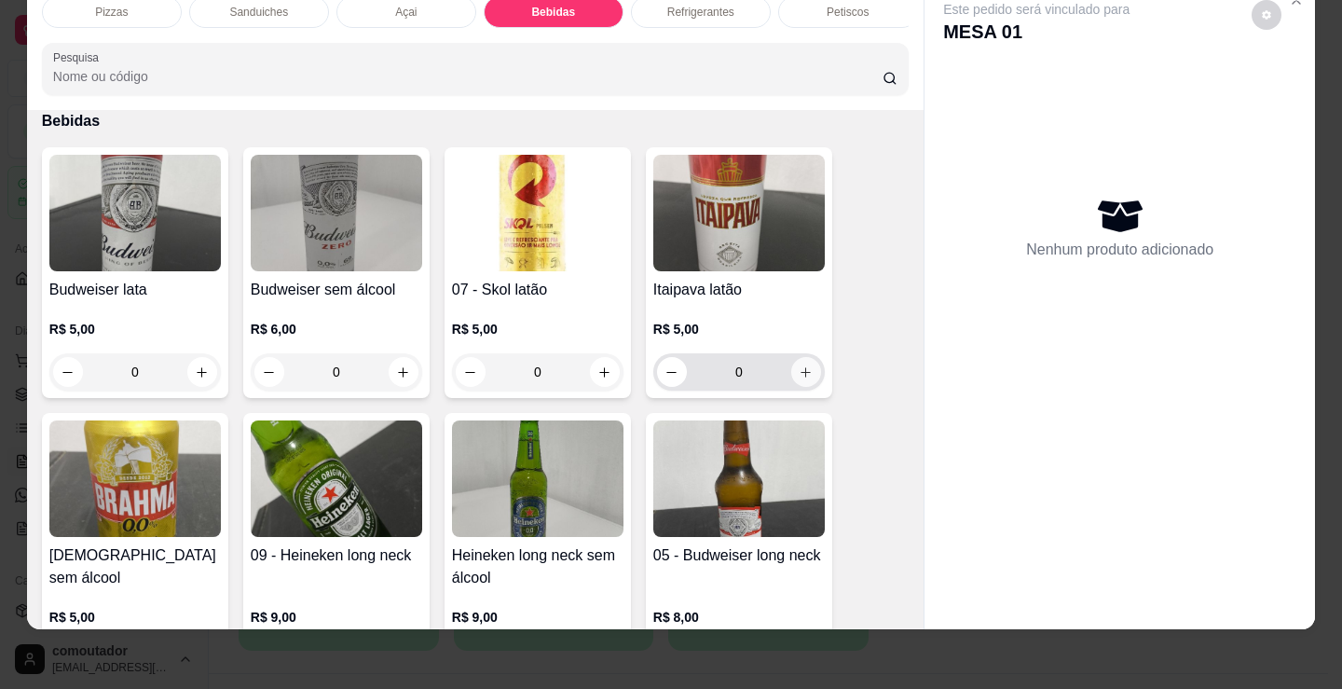
click at [804, 371] on icon "increase-product-quantity" at bounding box center [806, 372] width 14 height 14
type input "1"
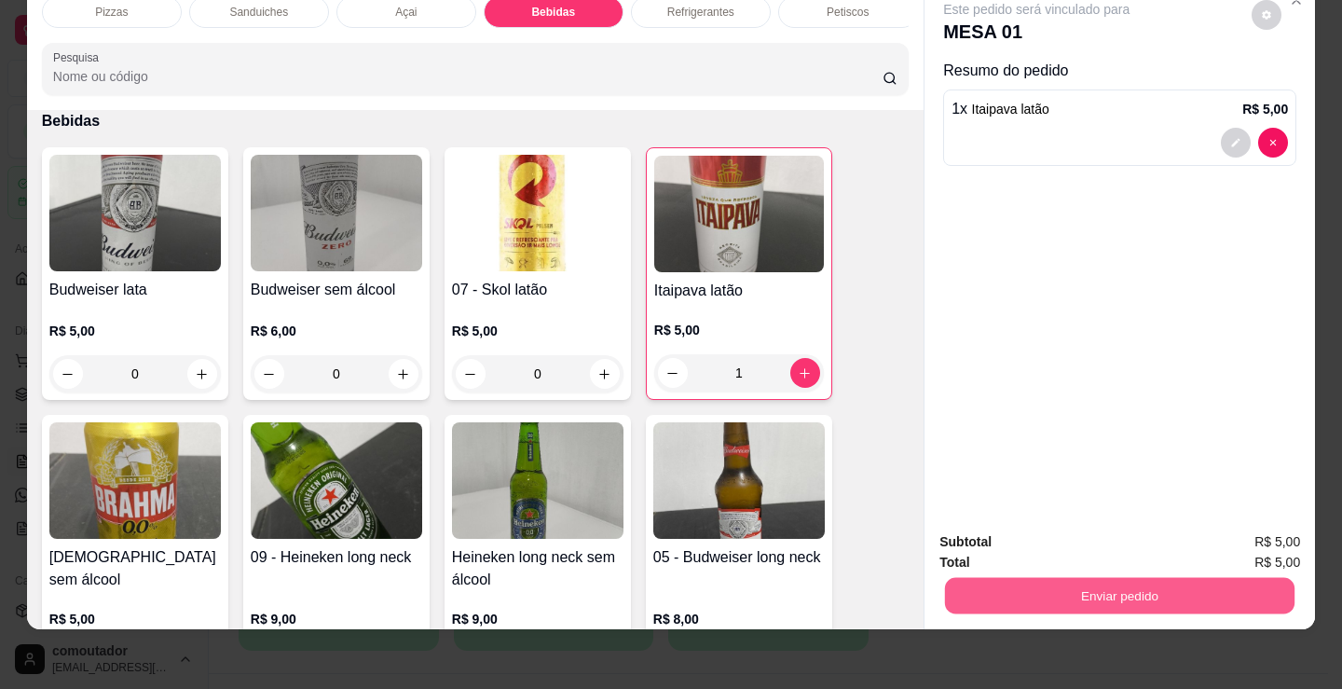
click at [1031, 580] on button "Enviar pedido" at bounding box center [1120, 595] width 350 height 36
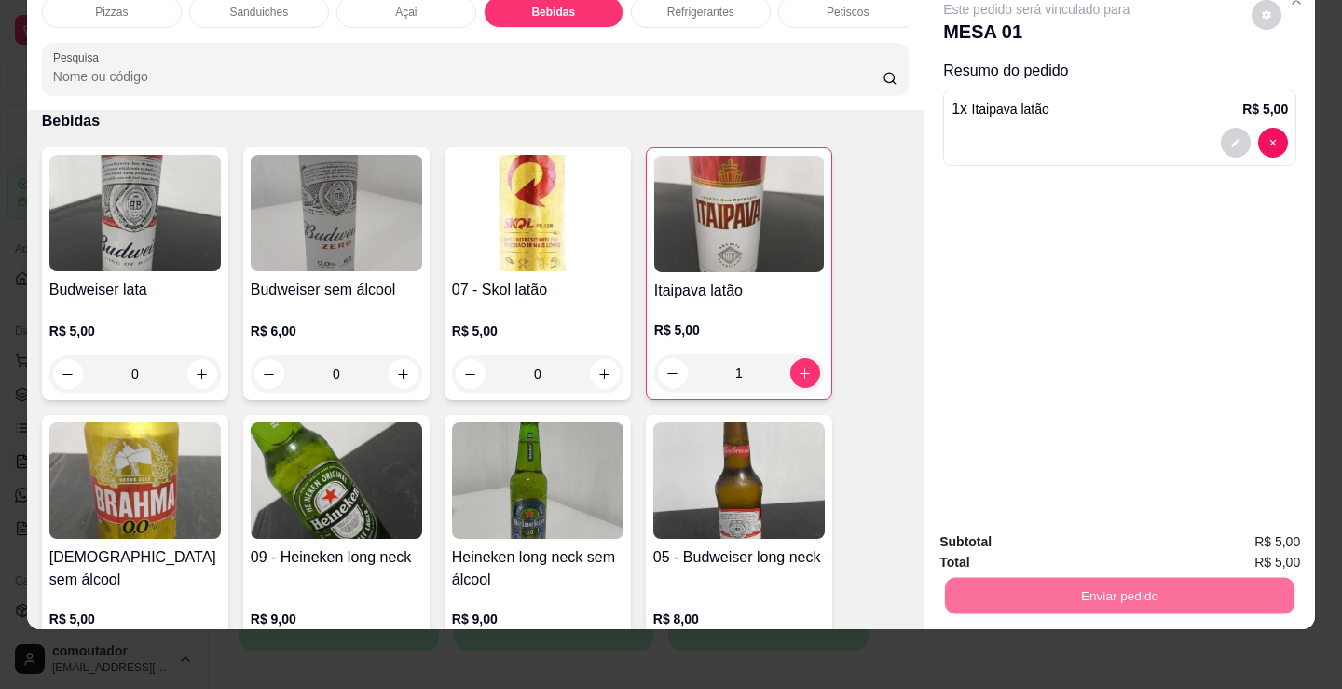
click at [1156, 536] on button "Registrar cliente" at bounding box center [1127, 535] width 123 height 35
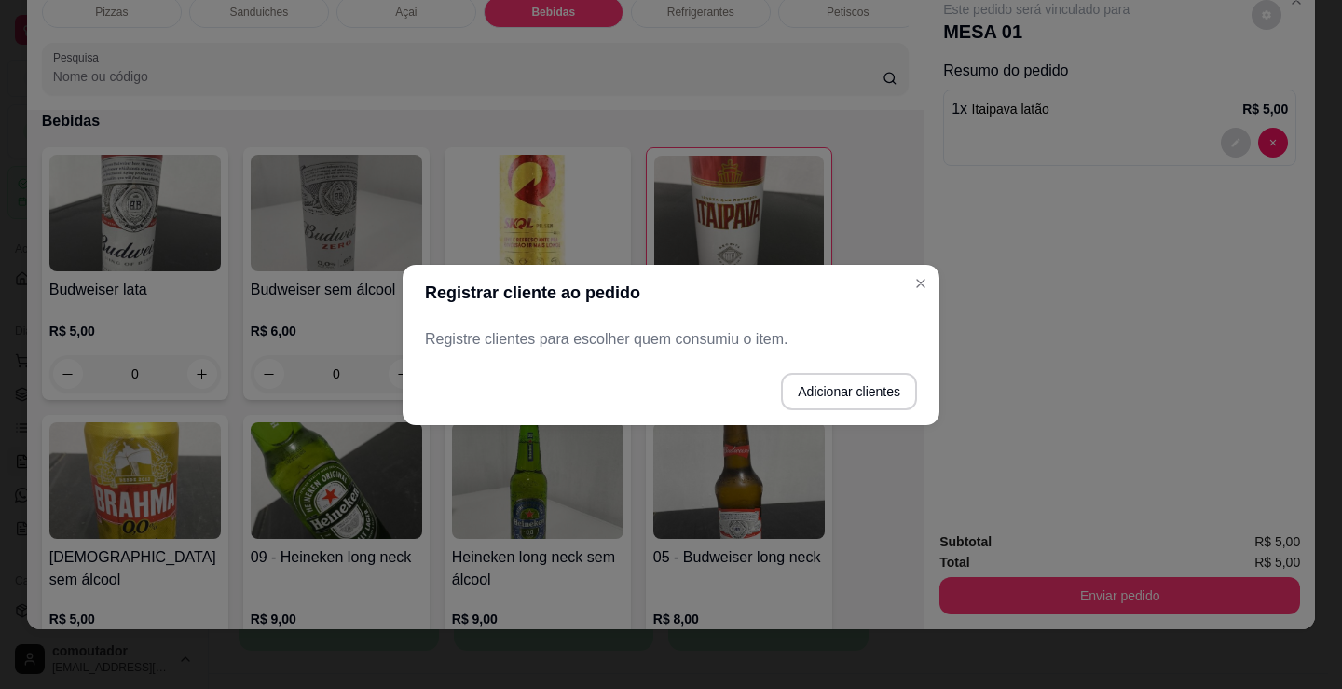
click at [632, 330] on p "Registre clientes para escolher quem consumiu o item." at bounding box center [671, 339] width 492 height 22
click at [832, 385] on button "Adicionar clientes" at bounding box center [849, 391] width 136 height 37
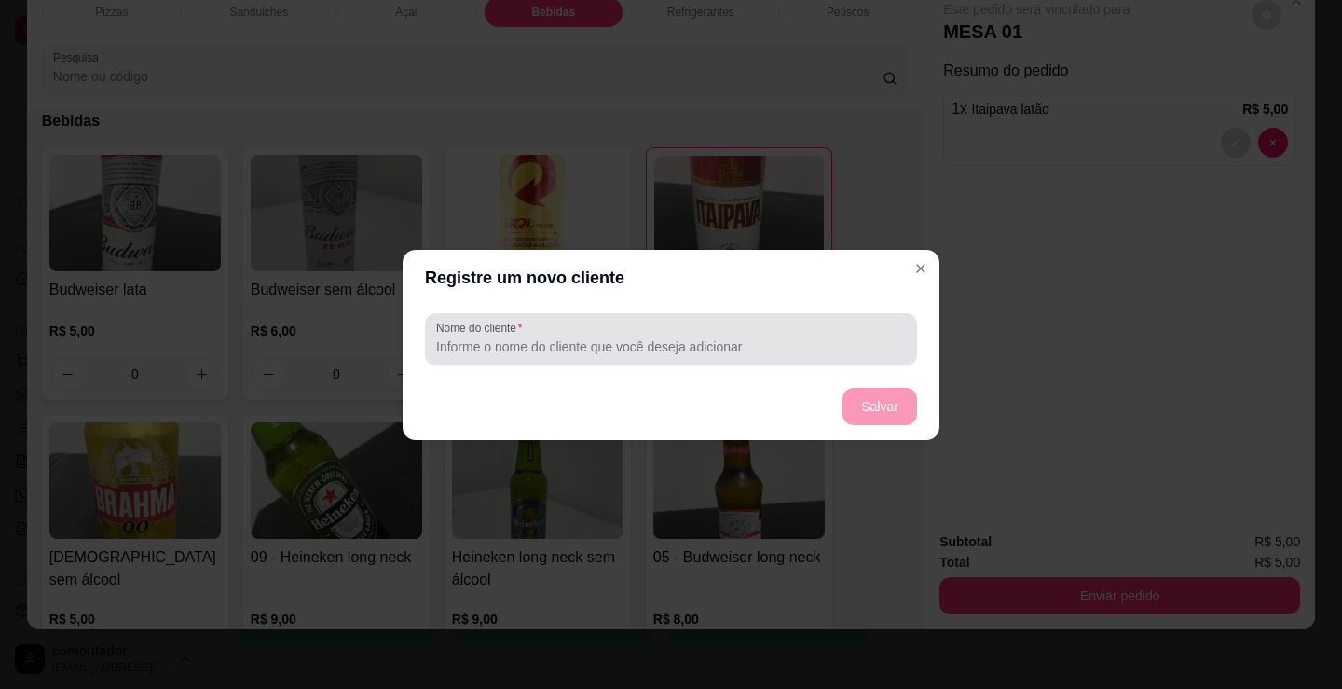
click at [638, 344] on input "Nome do cliente" at bounding box center [671, 346] width 470 height 19
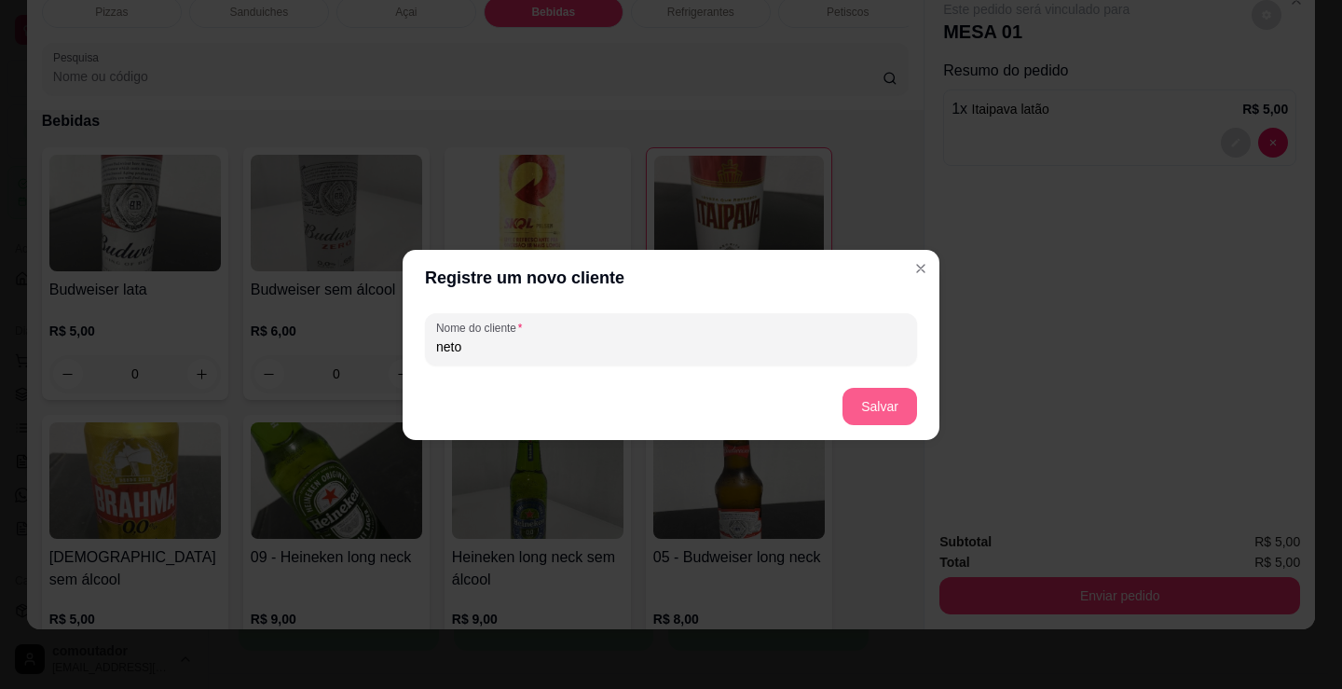
type input "neto"
click at [886, 395] on button "Salvar" at bounding box center [880, 406] width 75 height 37
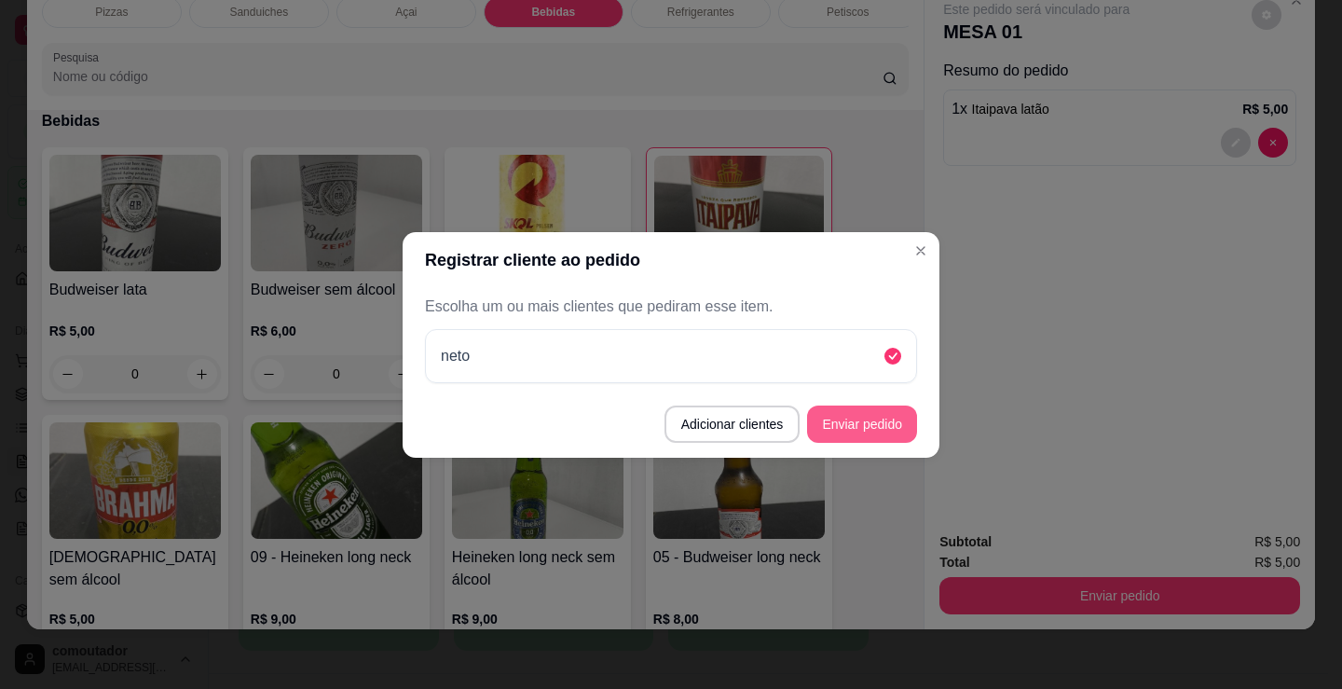
click at [881, 420] on button "Enviar pedido" at bounding box center [862, 423] width 110 height 37
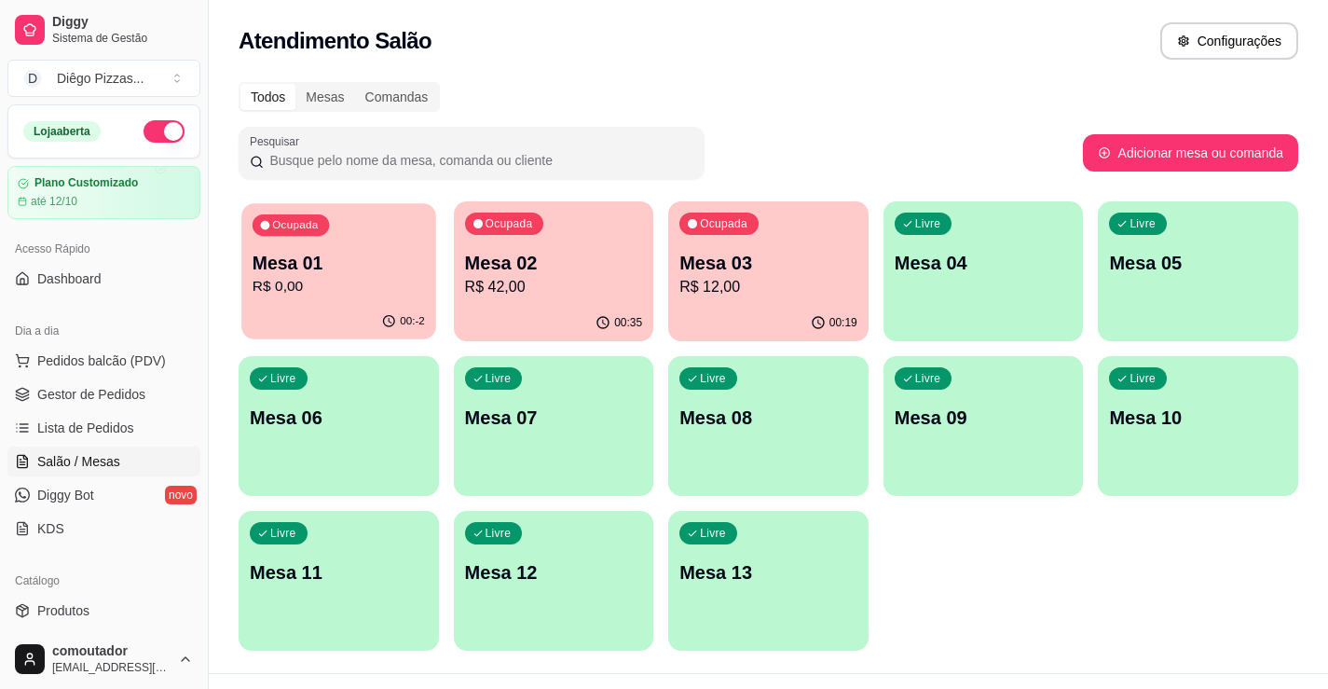
click at [341, 298] on div "Ocupada Mesa 01 R$ 0,00" at bounding box center [338, 253] width 194 height 101
click at [350, 269] on p "Mesa 01" at bounding box center [339, 263] width 178 height 26
click at [558, 308] on div "00:35" at bounding box center [554, 323] width 200 height 36
click at [966, 266] on p "Mesa 04" at bounding box center [984, 263] width 178 height 26
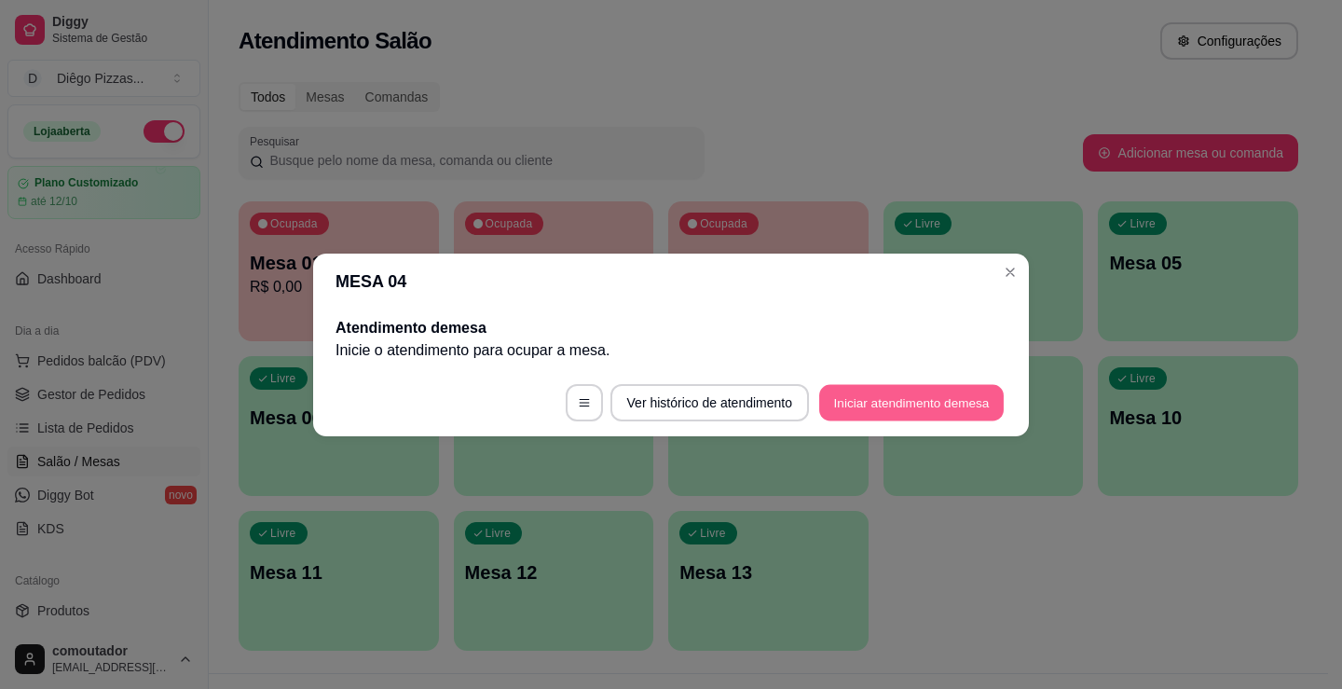
click at [881, 405] on button "Iniciar atendimento de mesa" at bounding box center [911, 402] width 185 height 36
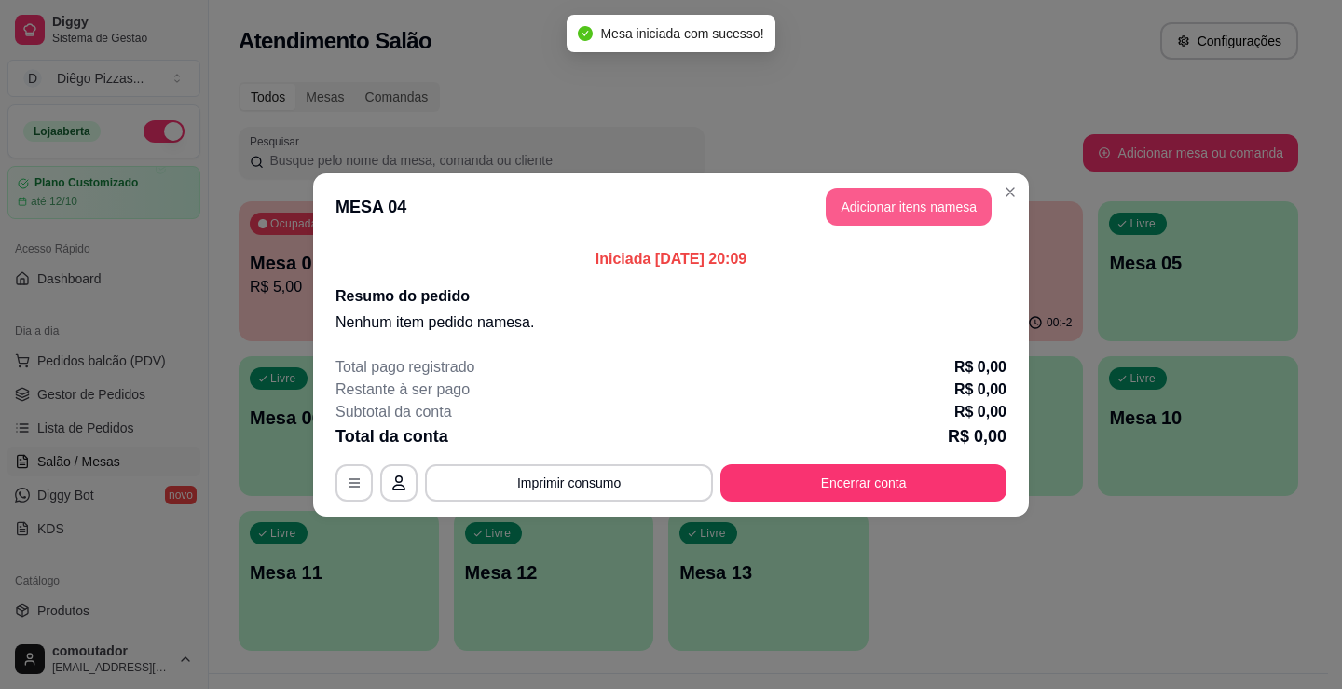
click at [860, 209] on button "Adicionar itens na mesa" at bounding box center [909, 206] width 166 height 37
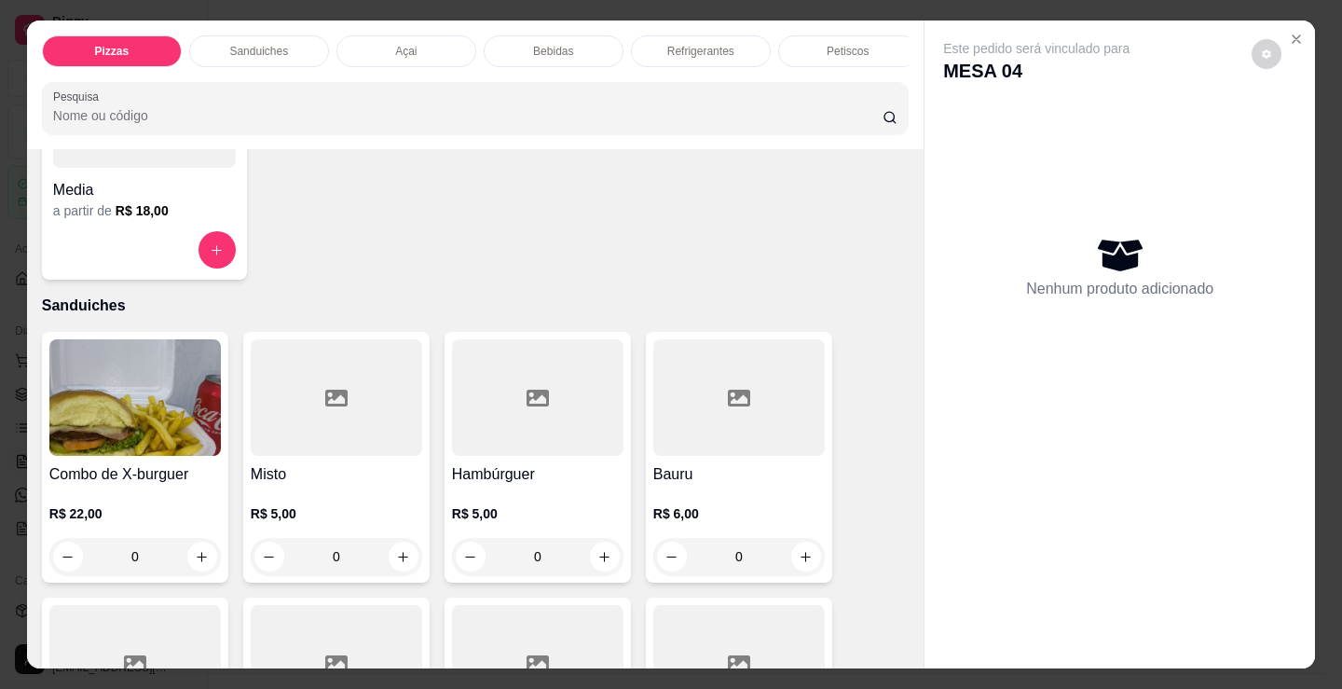
scroll to position [280, 0]
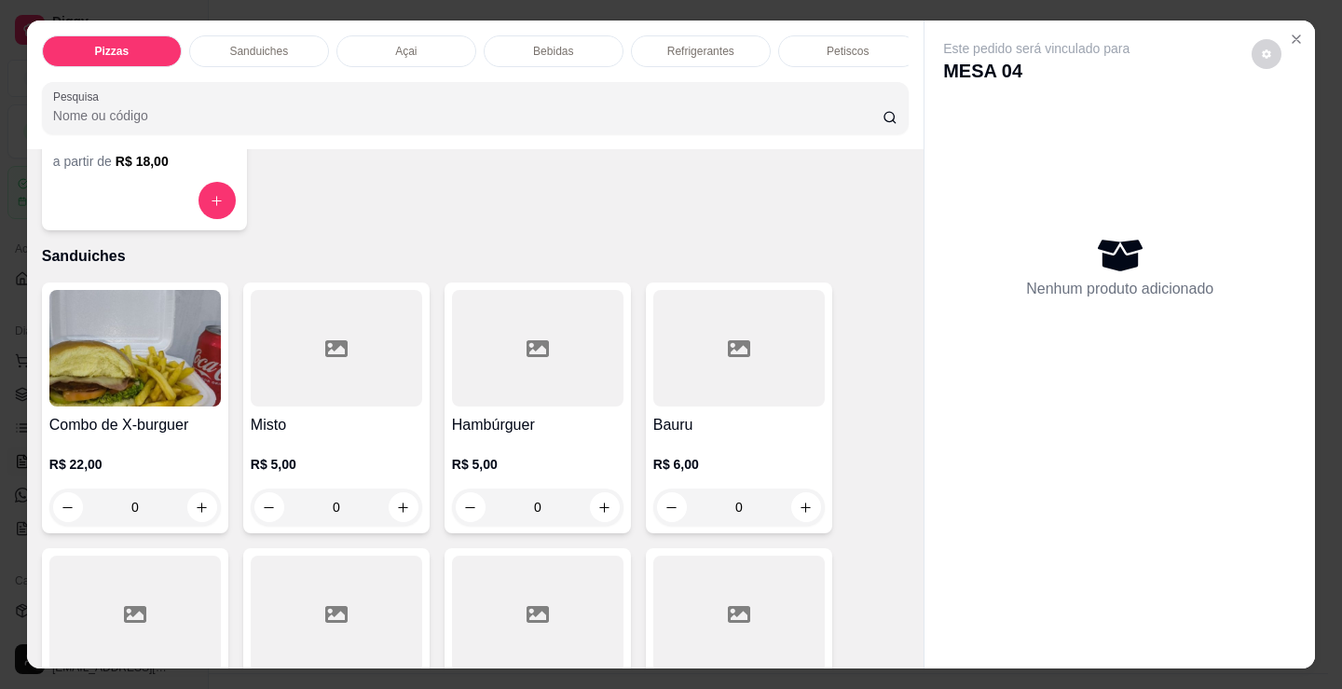
click at [837, 44] on p "Petiscos" at bounding box center [848, 51] width 42 height 15
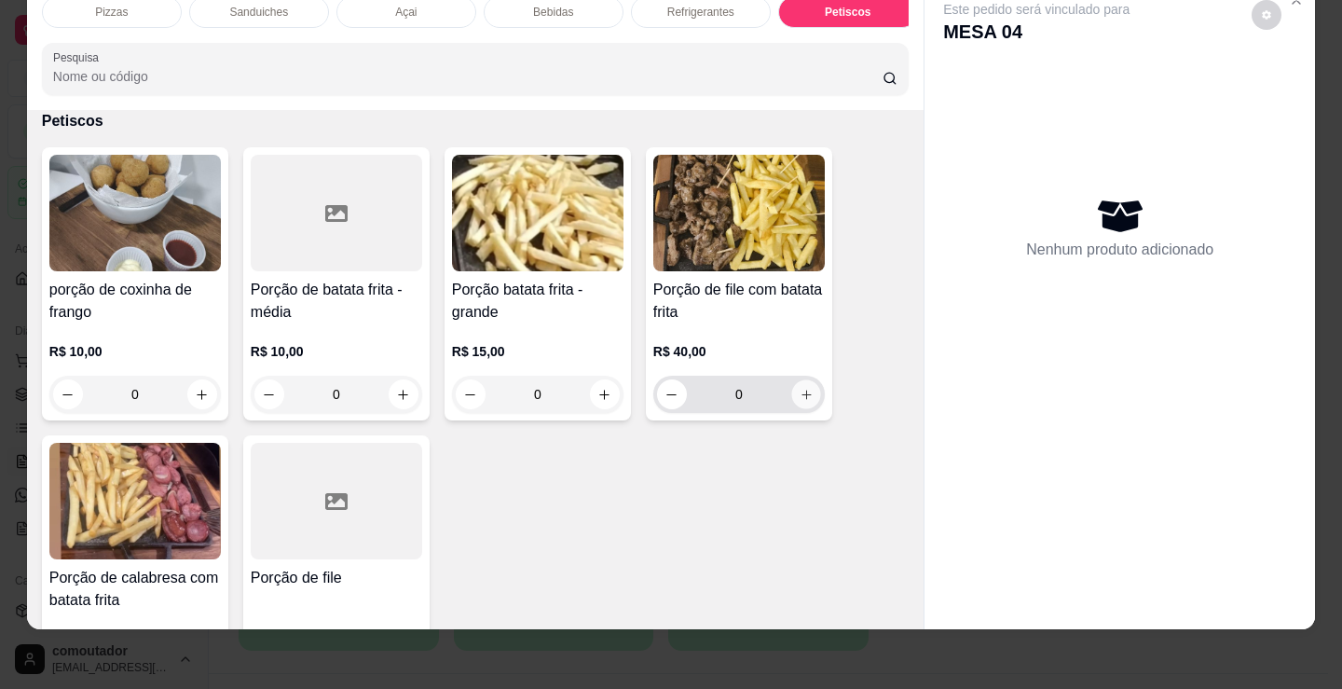
click at [800, 391] on icon "increase-product-quantity" at bounding box center [807, 395] width 14 height 14
type input "1"
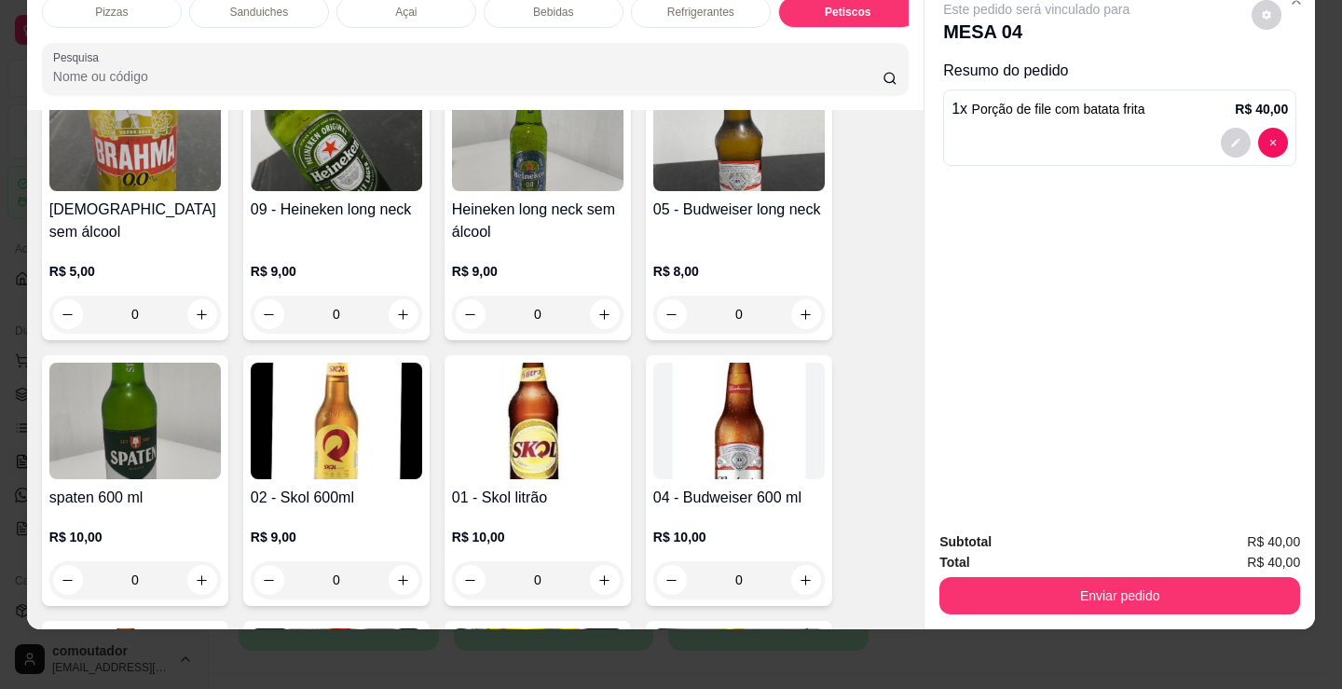
scroll to position [2859, 0]
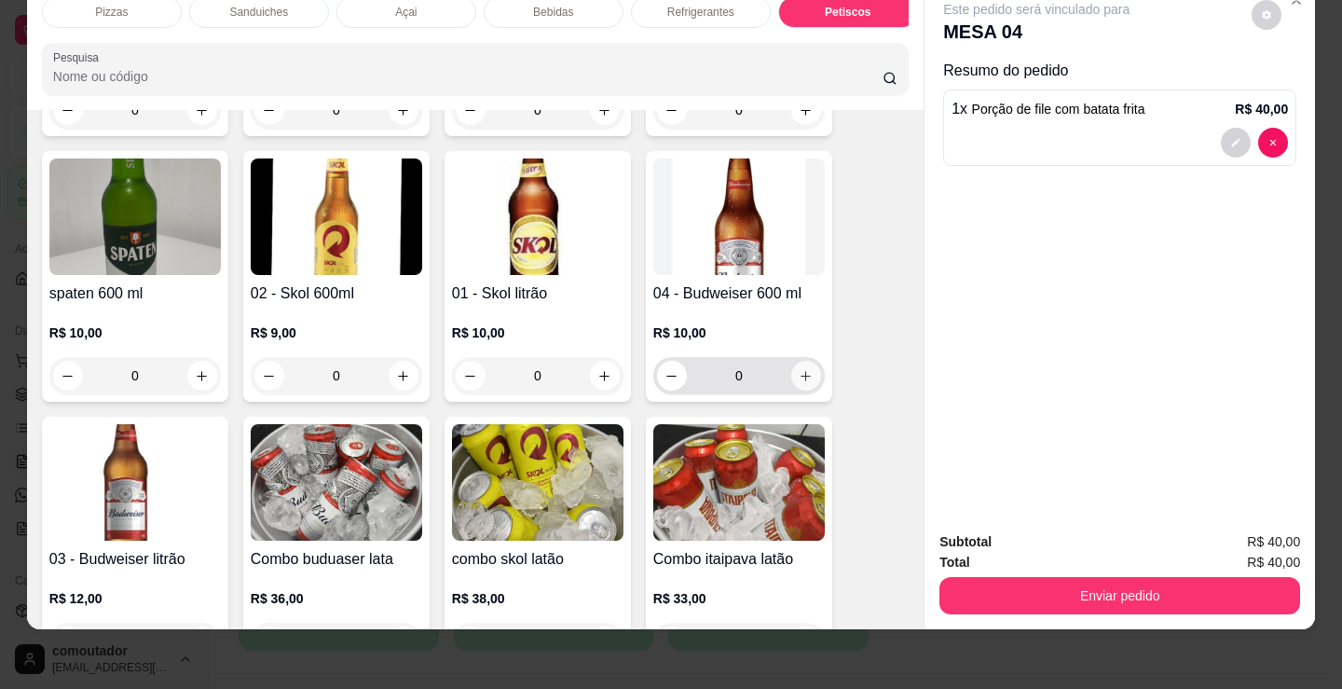
click at [807, 386] on button "increase-product-quantity" at bounding box center [806, 376] width 30 height 30
type input "1"
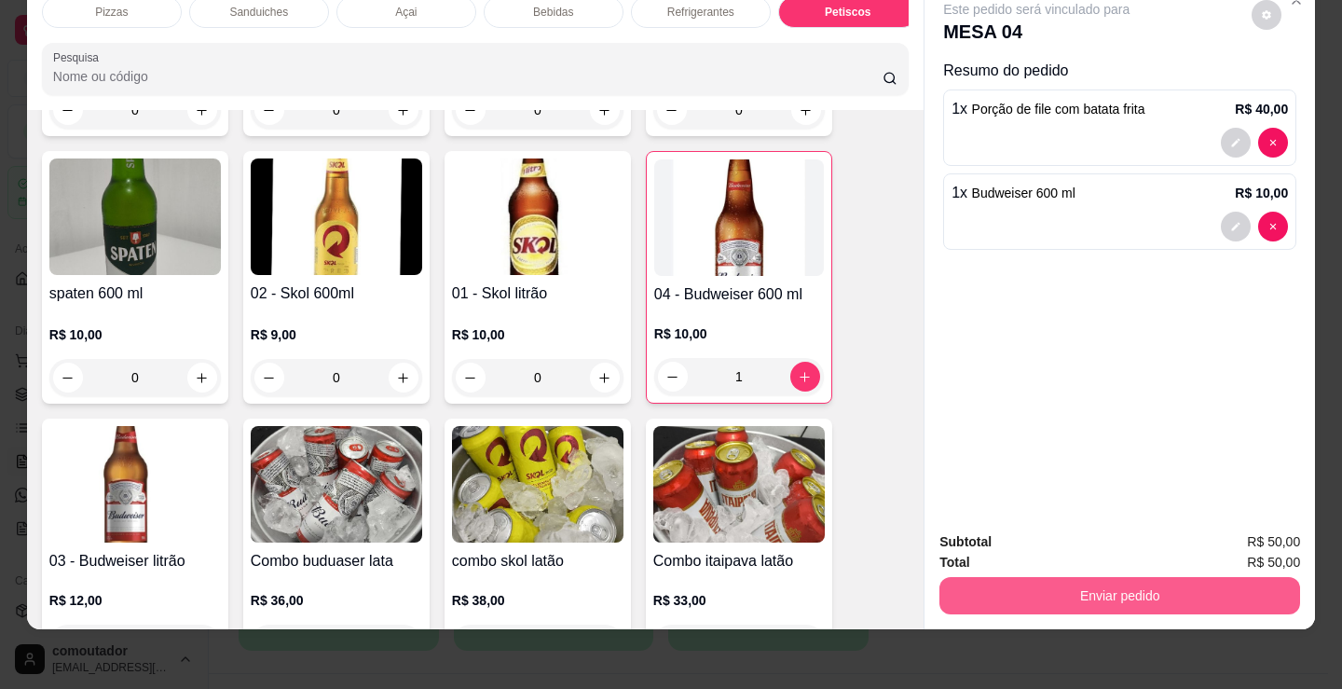
click at [1108, 584] on button "Enviar pedido" at bounding box center [1119, 595] width 361 height 37
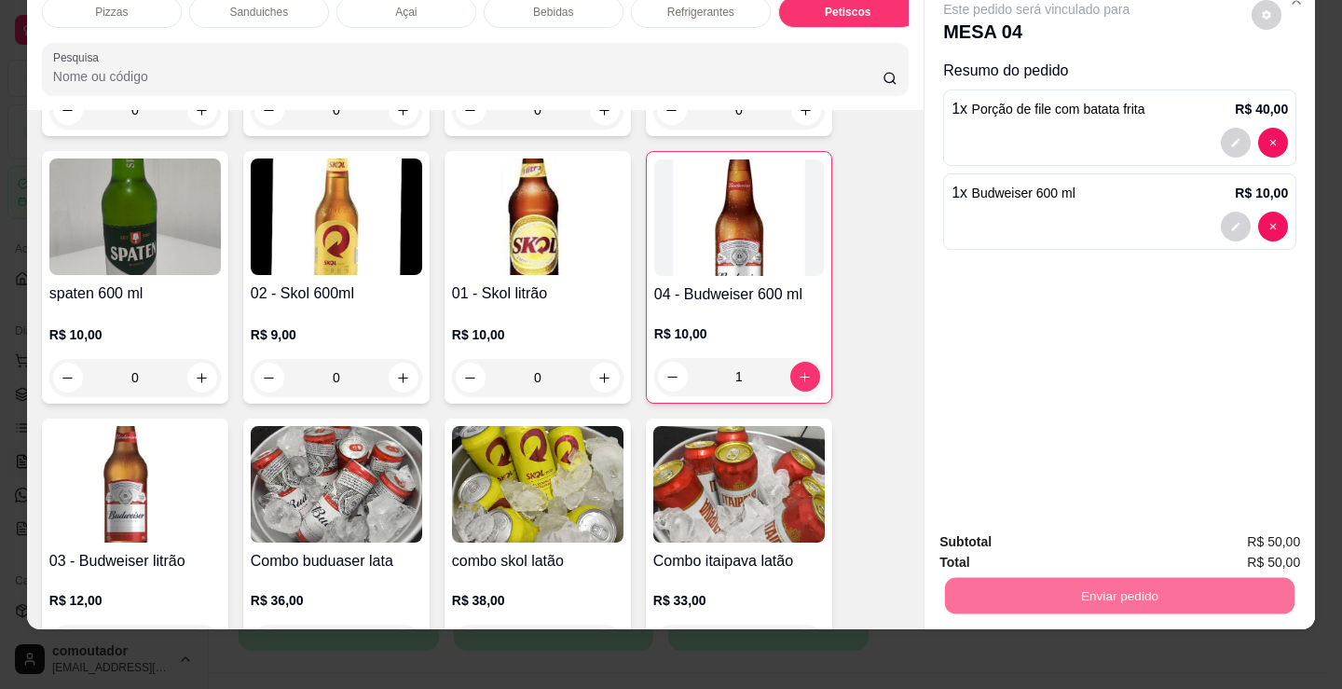
click at [1167, 530] on button "Registrar cliente" at bounding box center [1126, 535] width 119 height 34
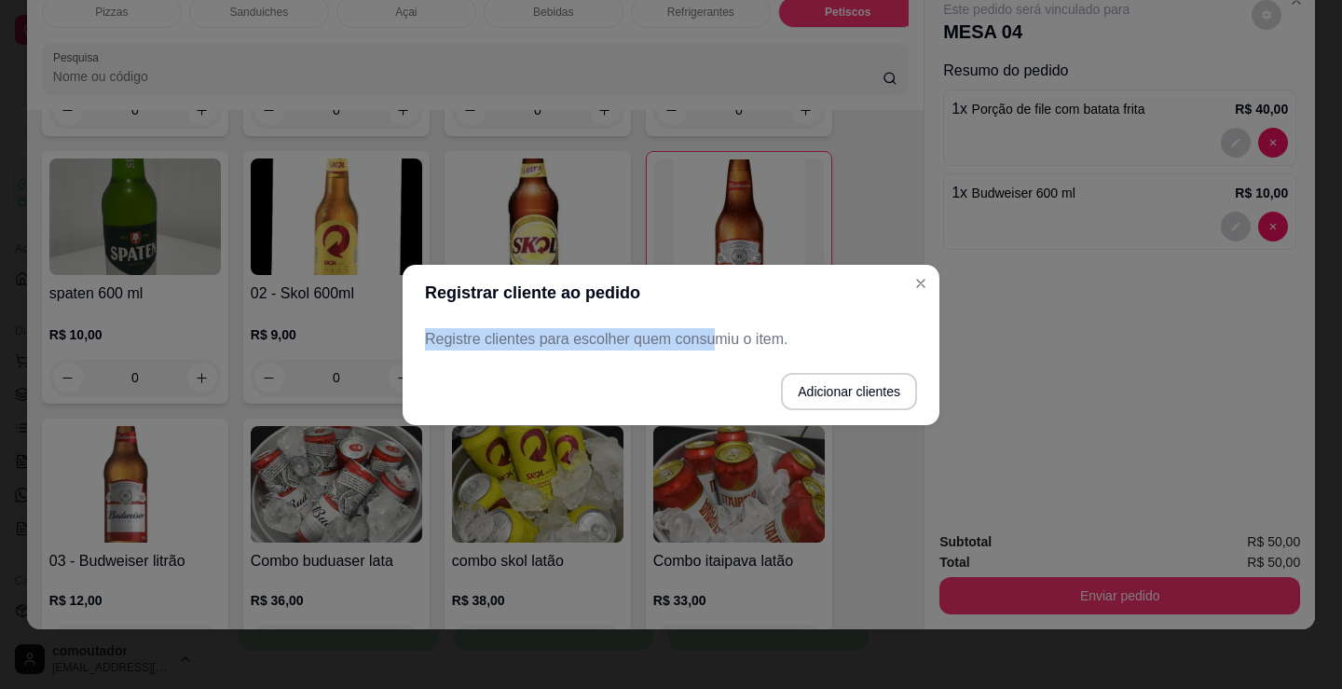
drag, startPoint x: 712, startPoint y: 312, endPoint x: 712, endPoint y: 322, distance: 10.3
click at [712, 322] on section "Registrar cliente ao pedido Registre clientes para escolher quem consumiu o ite…" at bounding box center [671, 345] width 537 height 160
click at [712, 322] on div "Registre clientes para escolher quem consumiu o item." at bounding box center [671, 339] width 537 height 37
drag, startPoint x: 706, startPoint y: 323, endPoint x: 705, endPoint y: 339, distance: 16.0
click at [706, 327] on section "Registrar cliente ao pedido Registre clientes para escolher quem consumiu o ite…" at bounding box center [671, 345] width 537 height 160
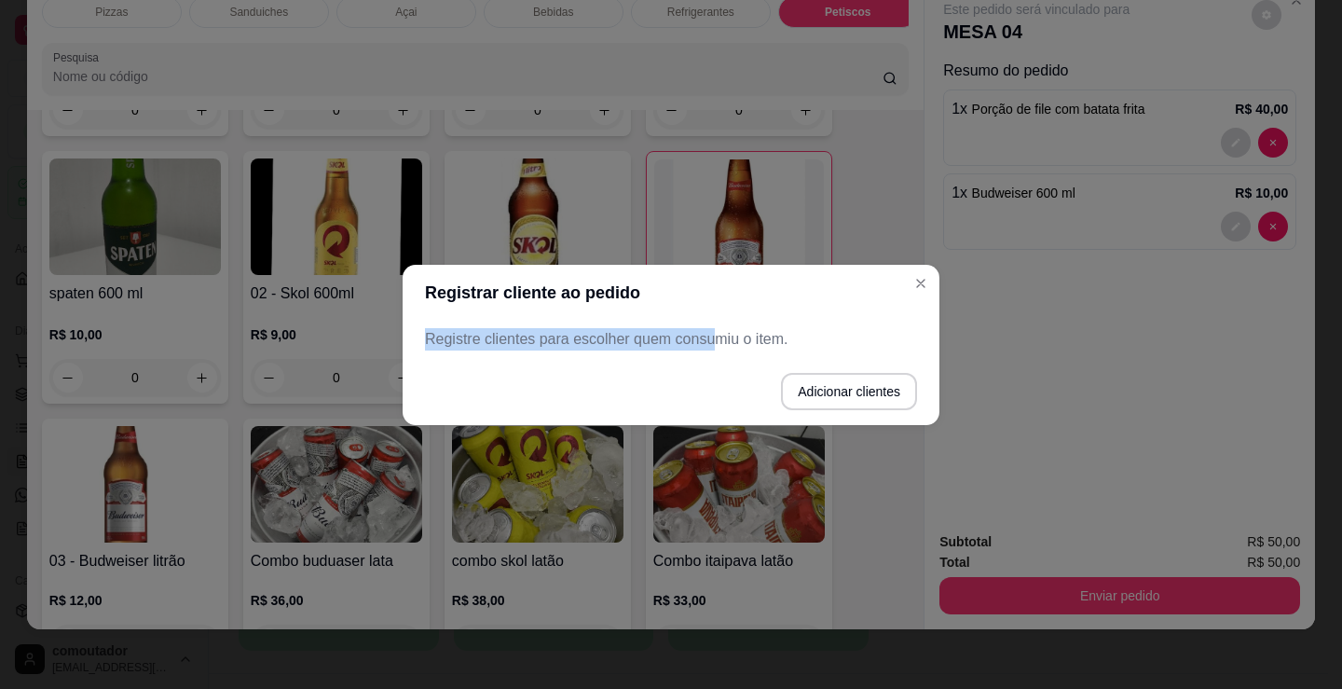
click at [712, 340] on p "Registre clientes para escolher quem consumiu o item." at bounding box center [671, 339] width 492 height 22
click at [860, 397] on button "Adicionar clientes" at bounding box center [849, 391] width 136 height 37
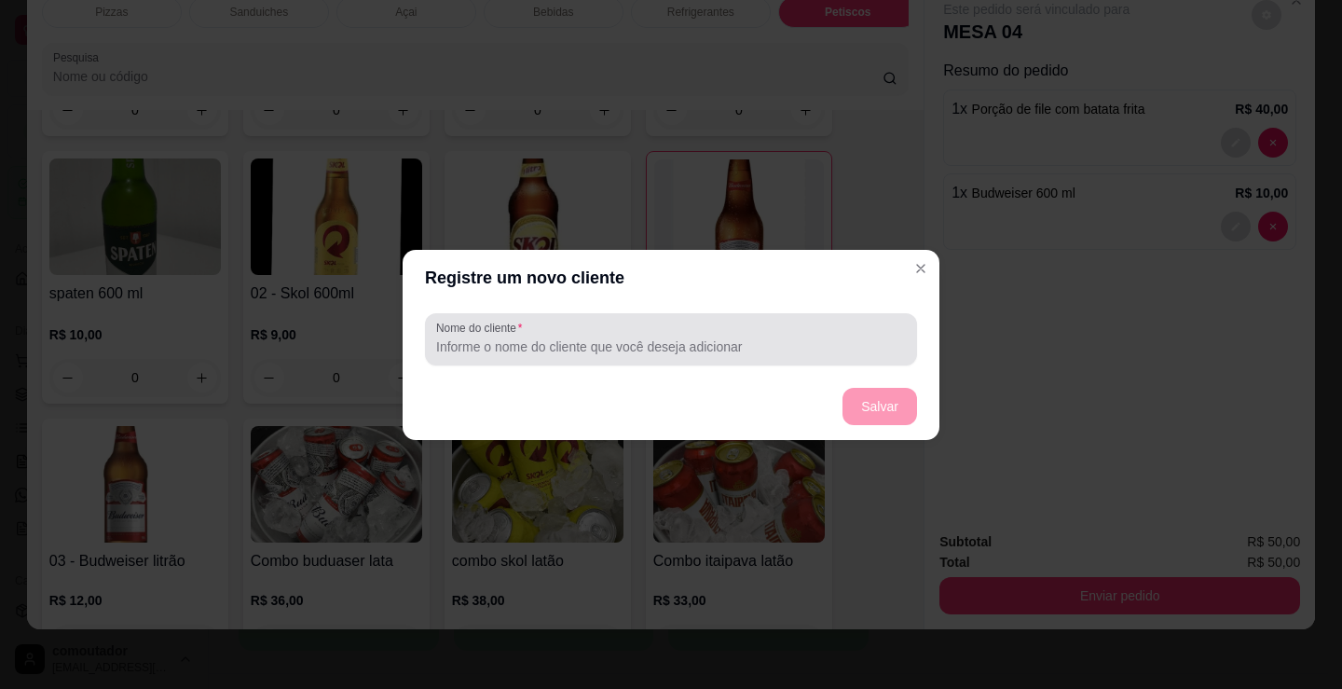
click at [731, 325] on div at bounding box center [671, 339] width 470 height 37
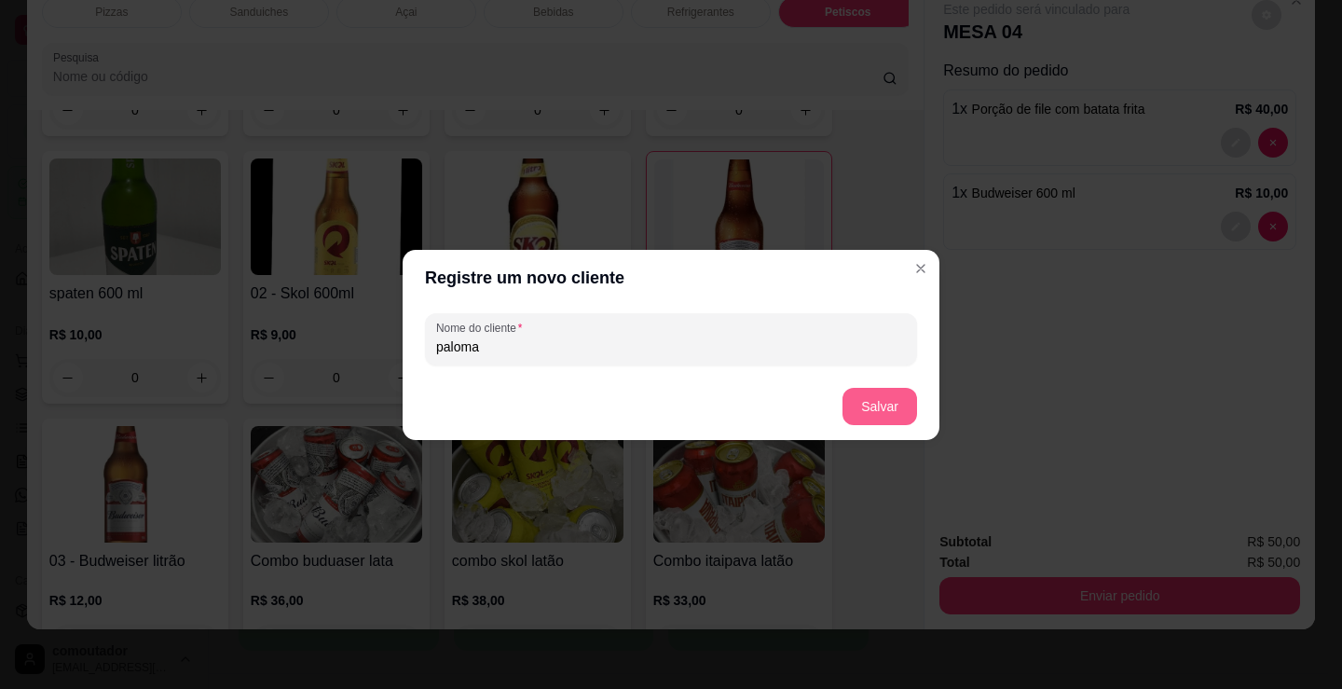
type input "paloma"
click at [870, 404] on button "Salvar" at bounding box center [880, 406] width 75 height 37
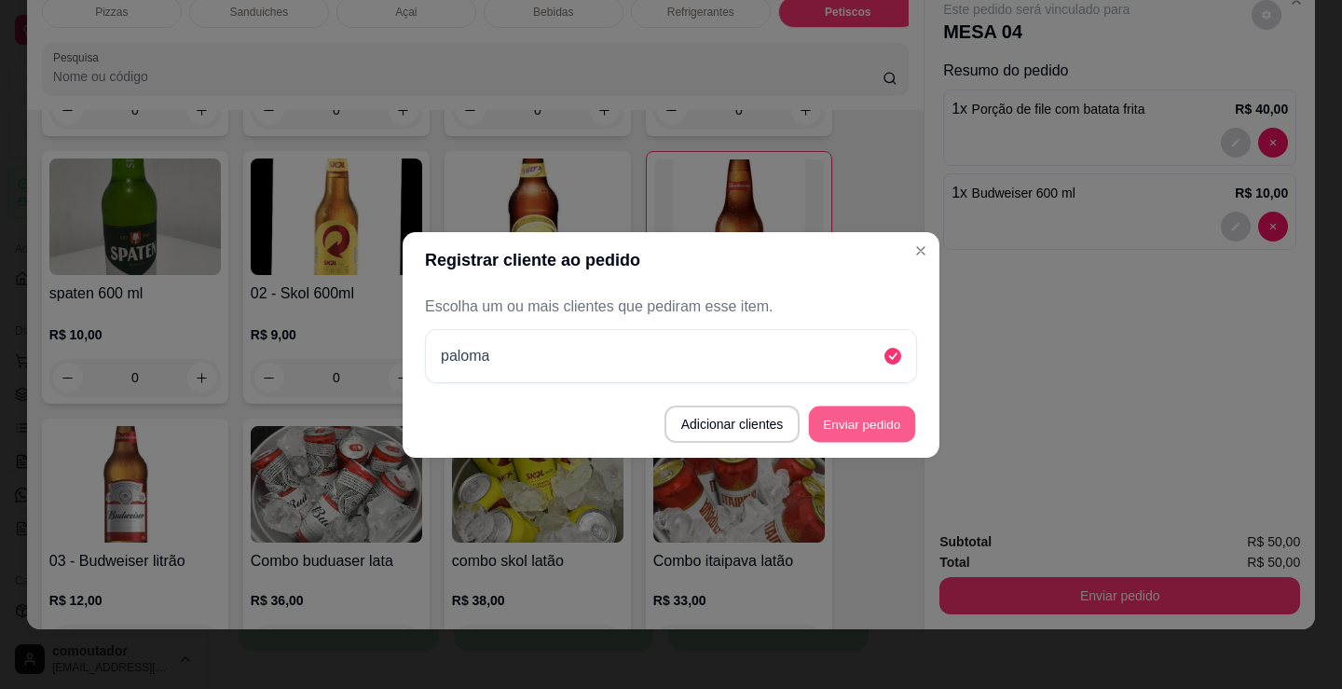
click at [872, 421] on button "Enviar pedido" at bounding box center [862, 423] width 106 height 36
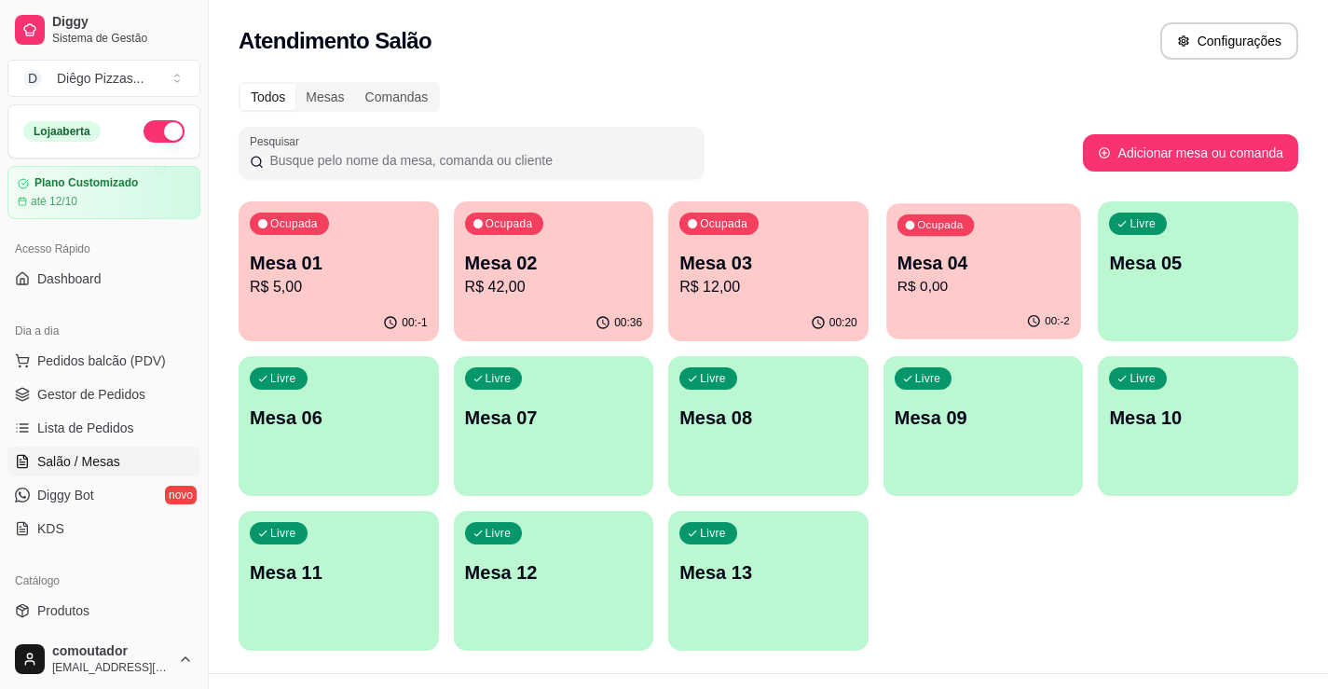
click at [956, 282] on p "R$ 0,00" at bounding box center [984, 286] width 172 height 21
click at [227, 68] on div "Atendimento Salão Configurações" at bounding box center [768, 35] width 1119 height 71
click at [919, 267] on p "Mesa 04" at bounding box center [984, 263] width 172 height 25
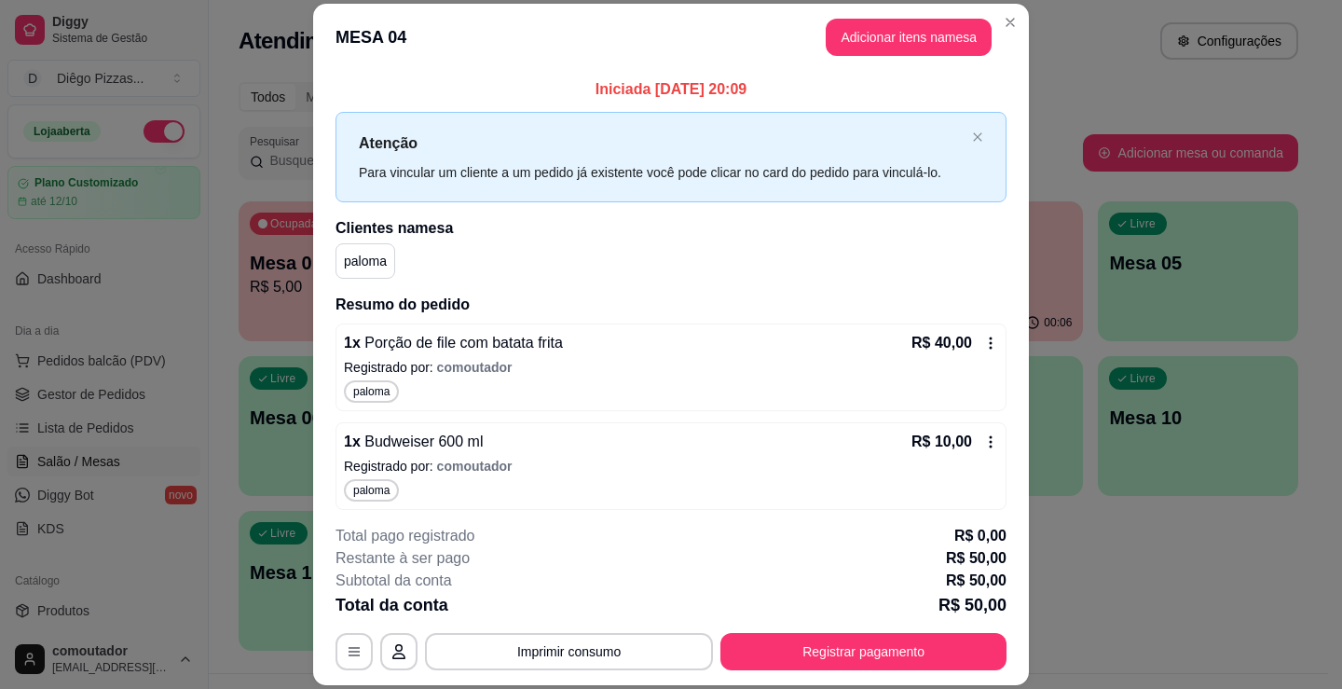
scroll to position [7, 0]
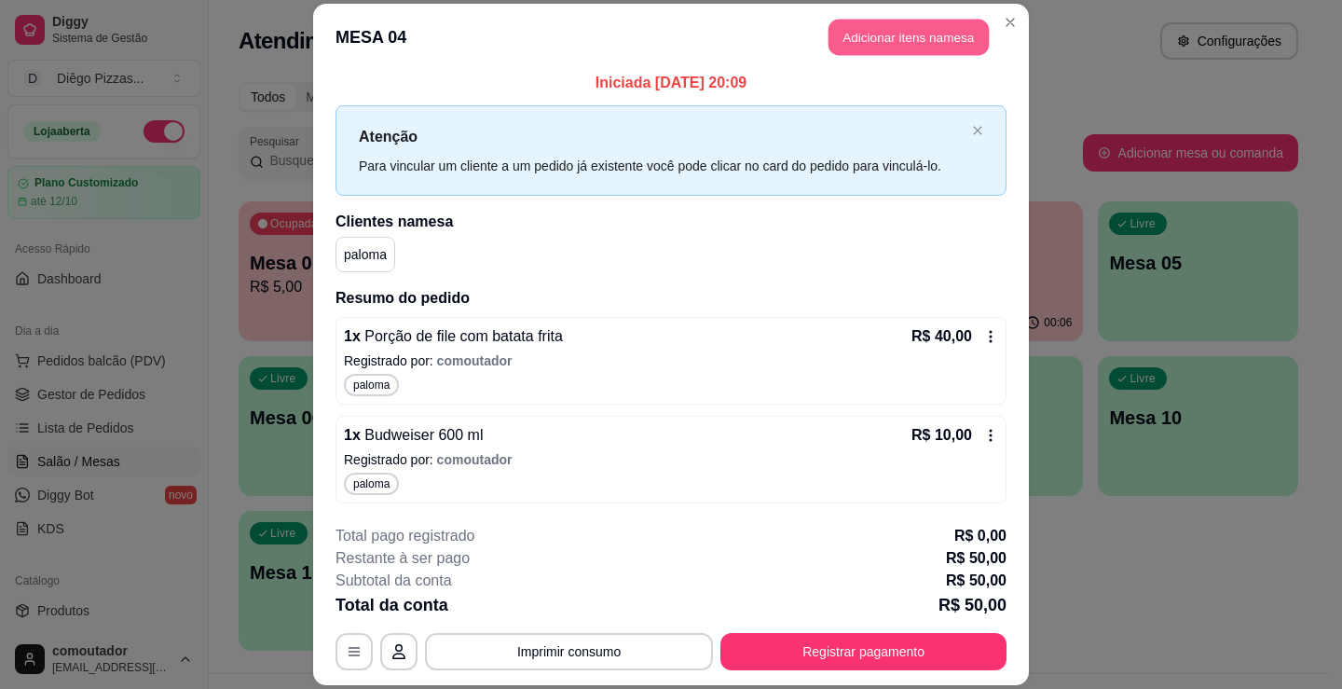
click at [852, 21] on button "Adicionar itens na mesa" at bounding box center [909, 37] width 160 height 36
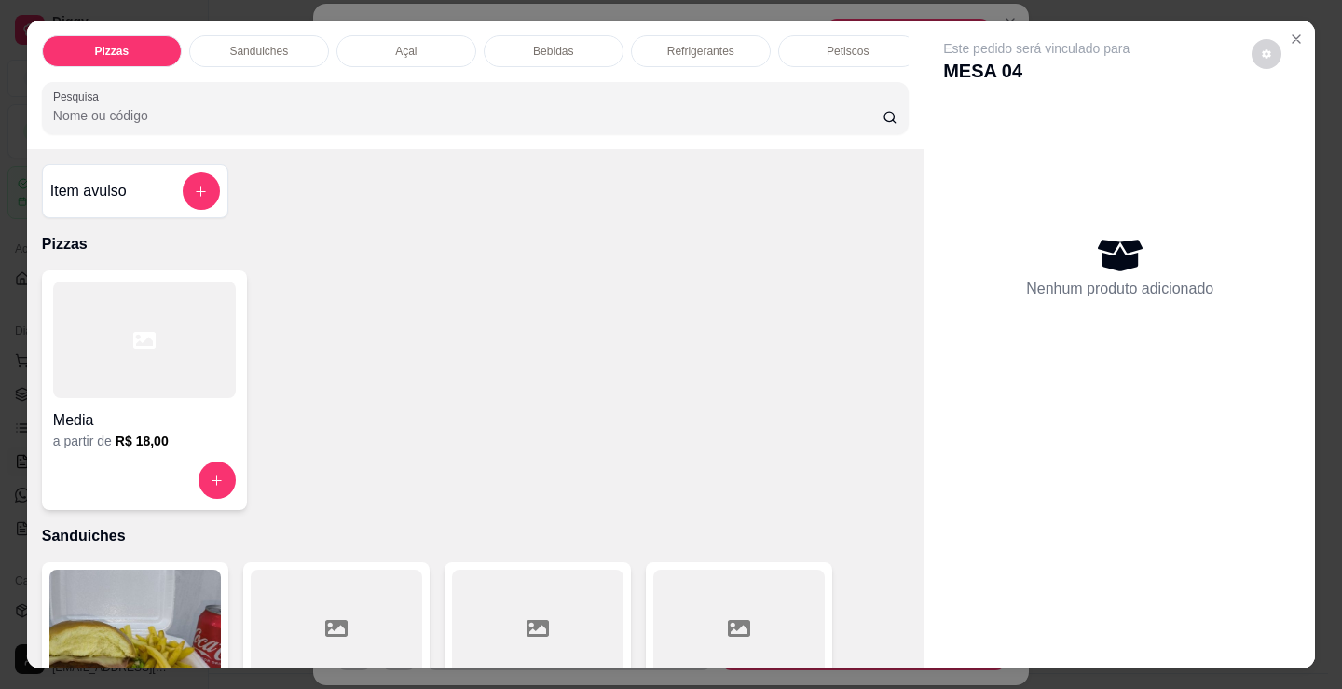
click at [682, 44] on p "Refrigerantes" at bounding box center [700, 51] width 67 height 15
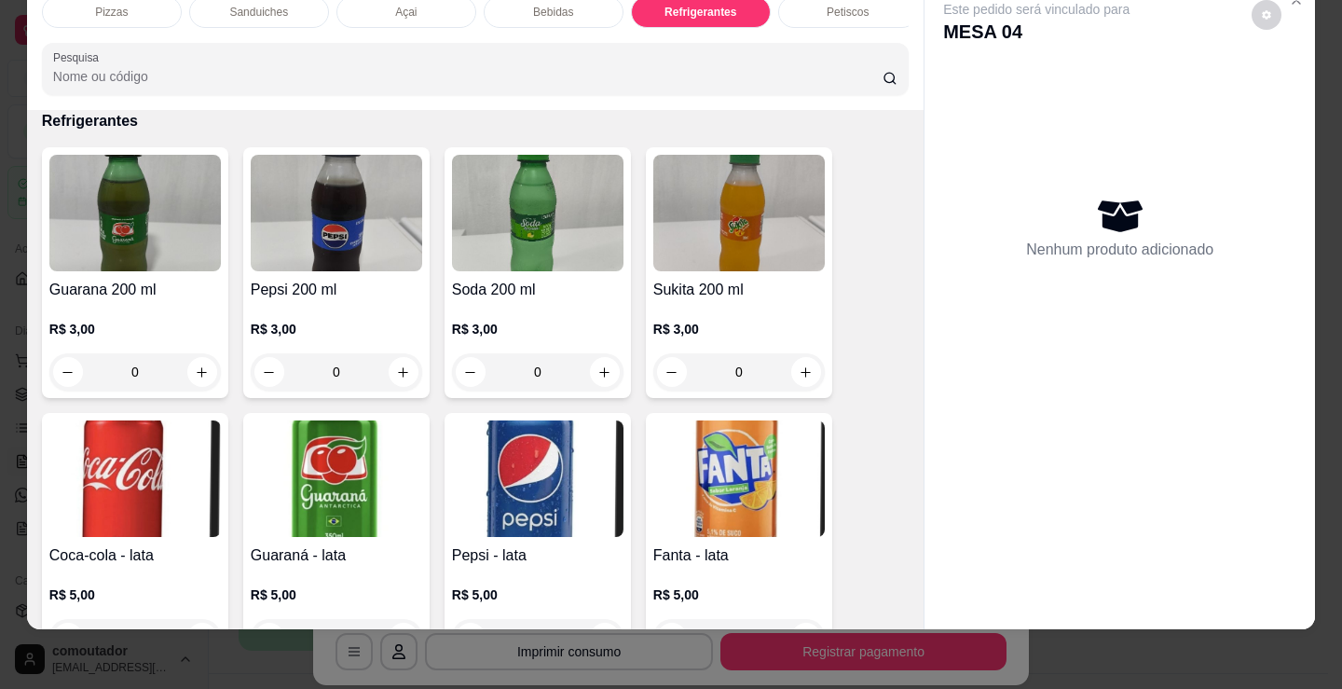
click at [567, 3] on div "Bebidas" at bounding box center [554, 12] width 140 height 32
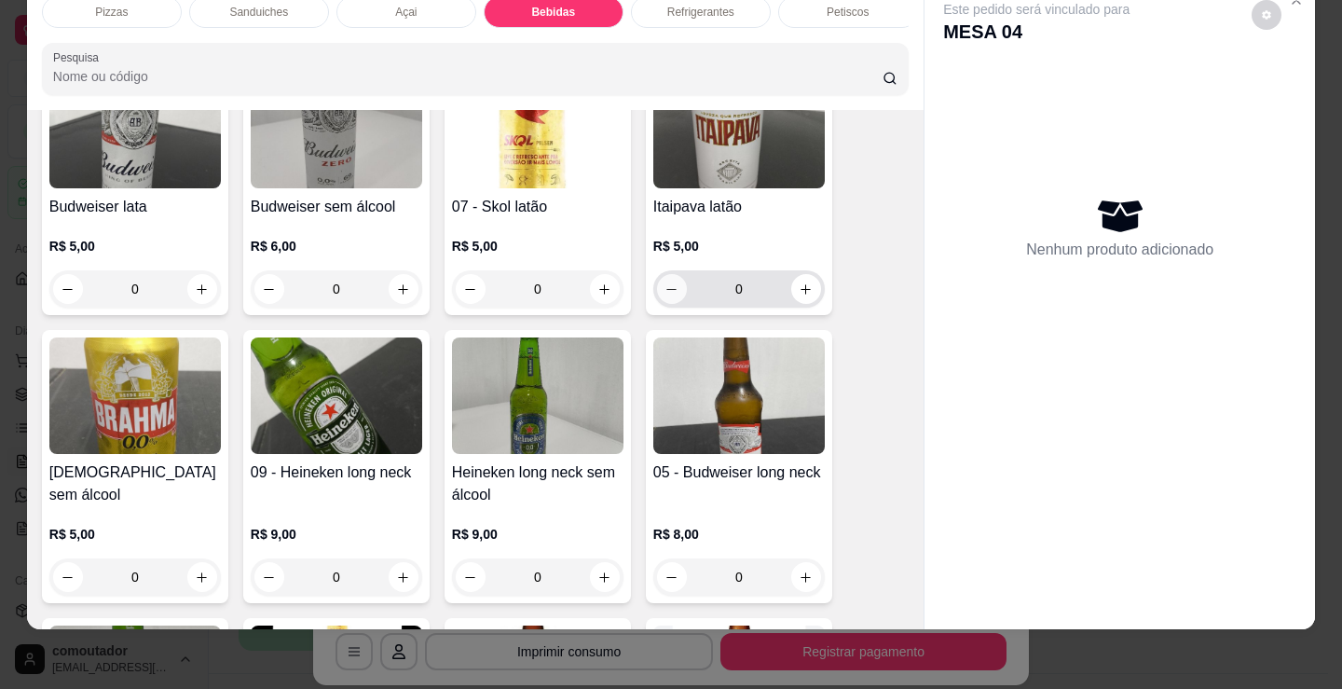
scroll to position [2776, 0]
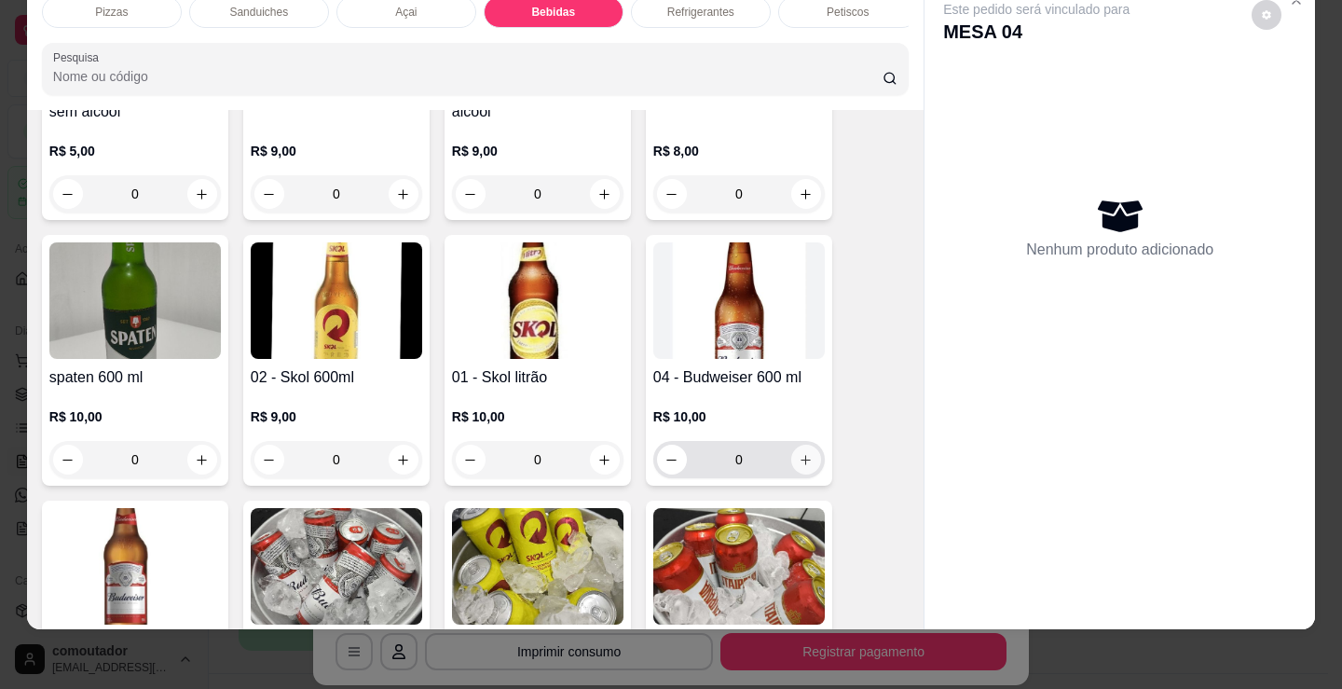
click at [799, 453] on icon "increase-product-quantity" at bounding box center [806, 460] width 14 height 14
type input "1"
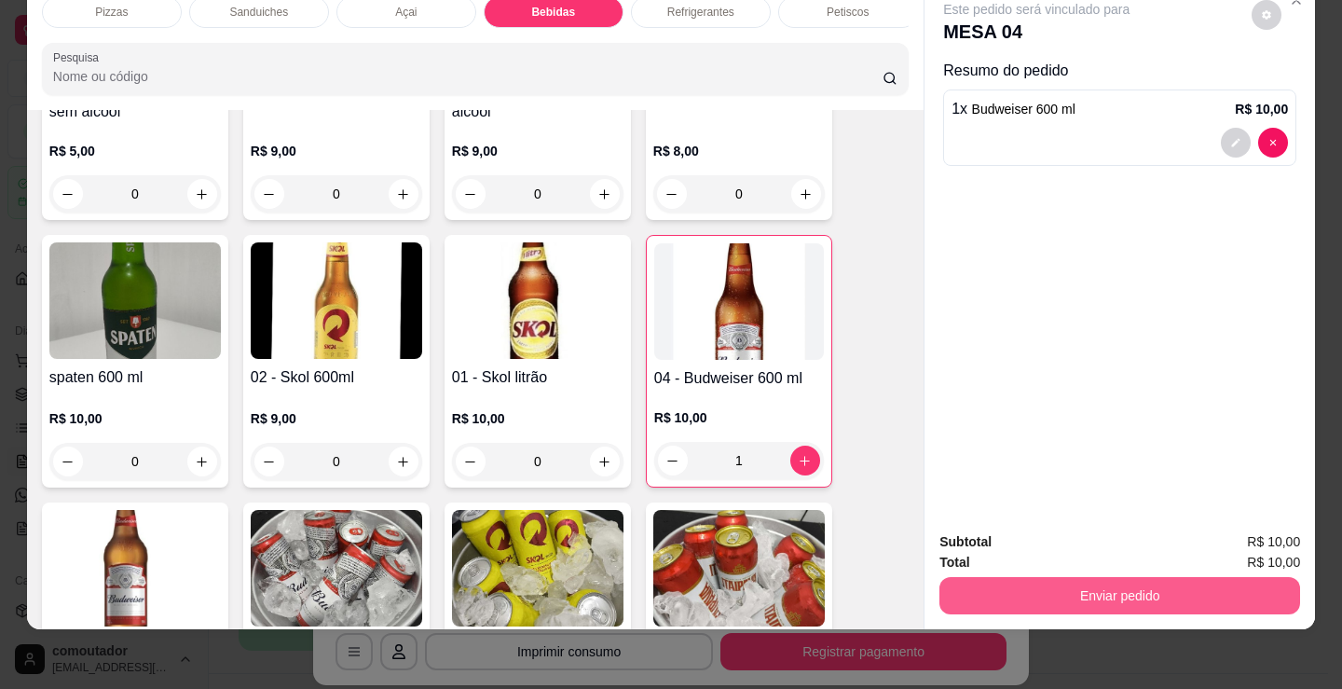
click at [976, 577] on button "Enviar pedido" at bounding box center [1119, 595] width 361 height 37
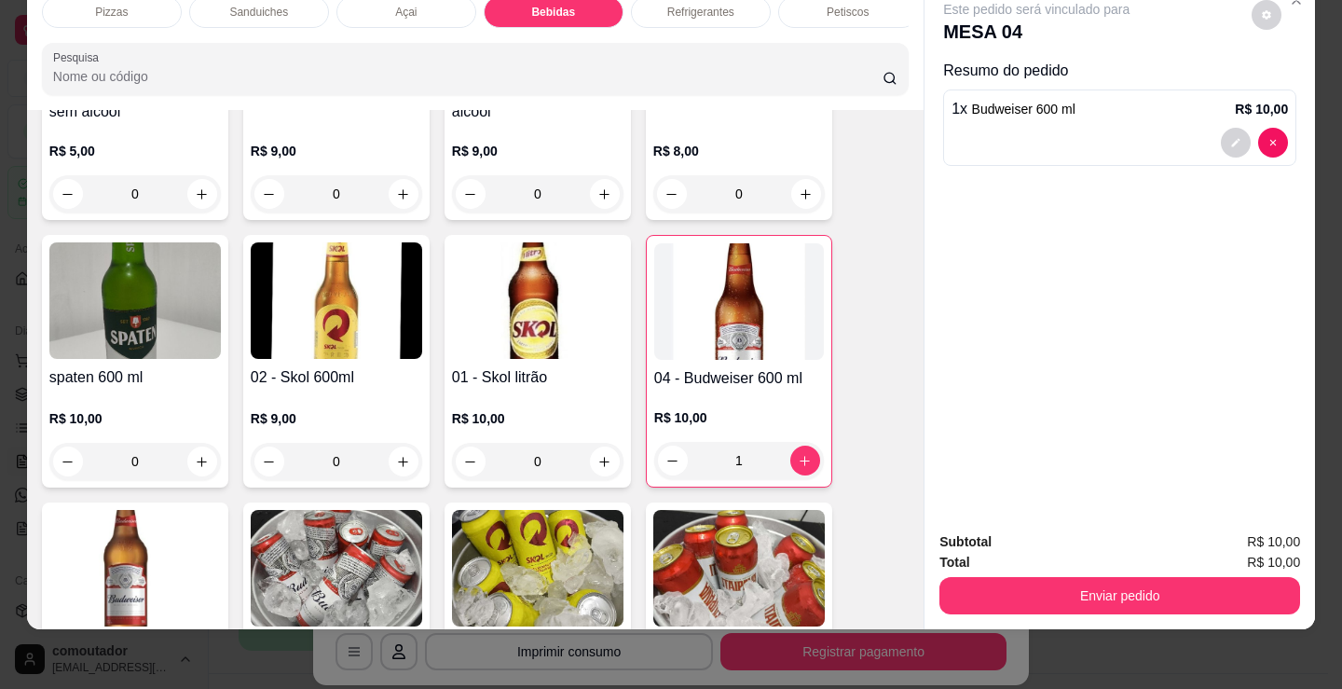
click at [1006, 555] on div "Total R$ 10,00" at bounding box center [1119, 562] width 361 height 21
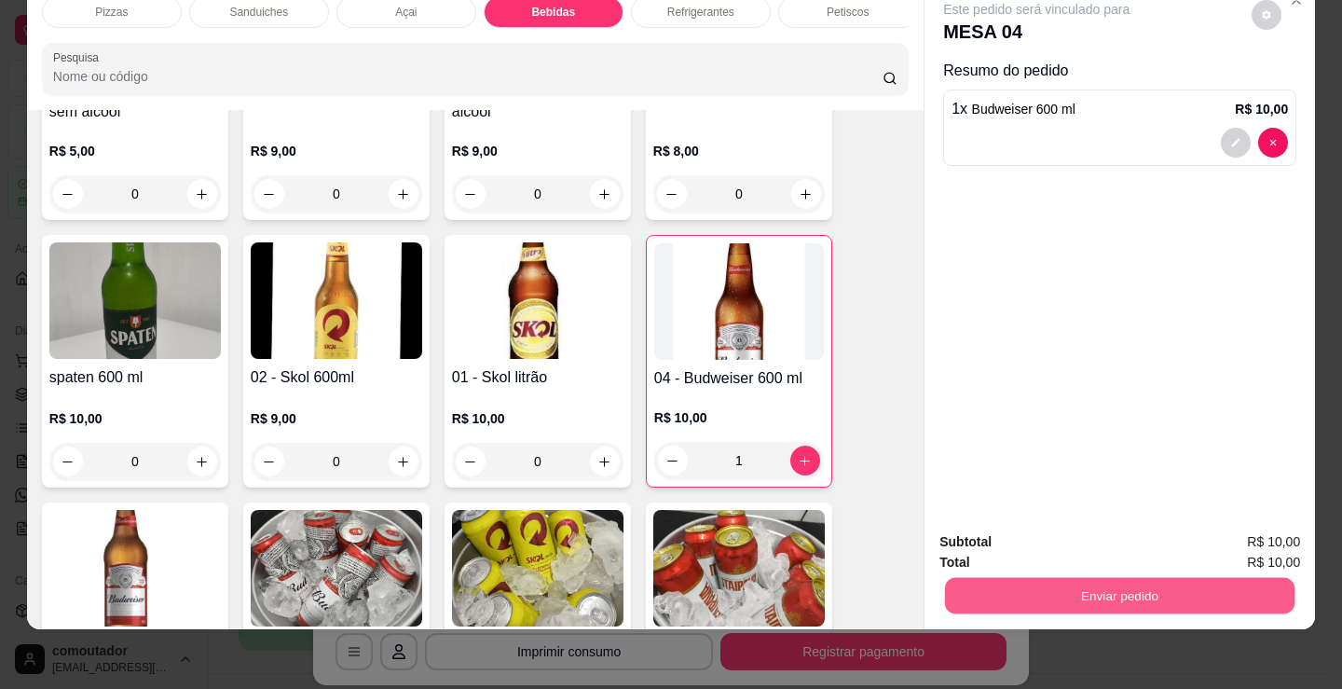
click at [969, 585] on button "Enviar pedido" at bounding box center [1120, 595] width 350 height 36
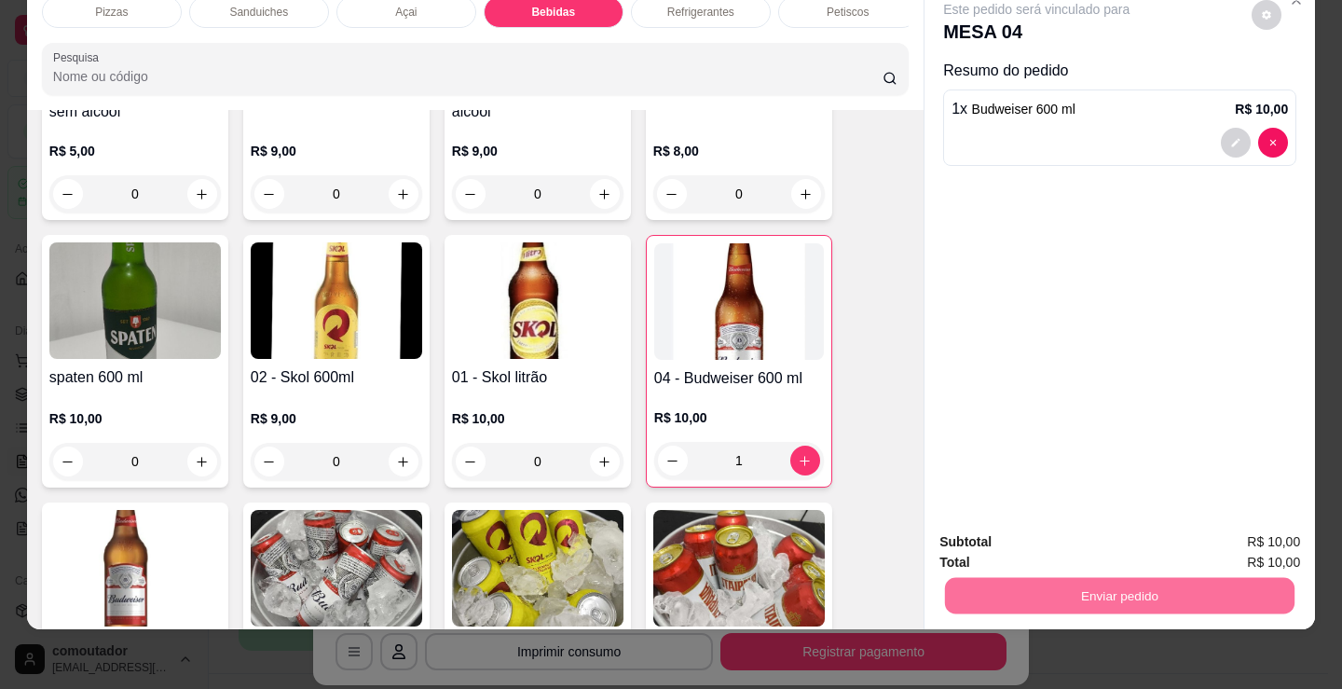
click at [1274, 535] on button "Enviar pedido" at bounding box center [1251, 535] width 103 height 34
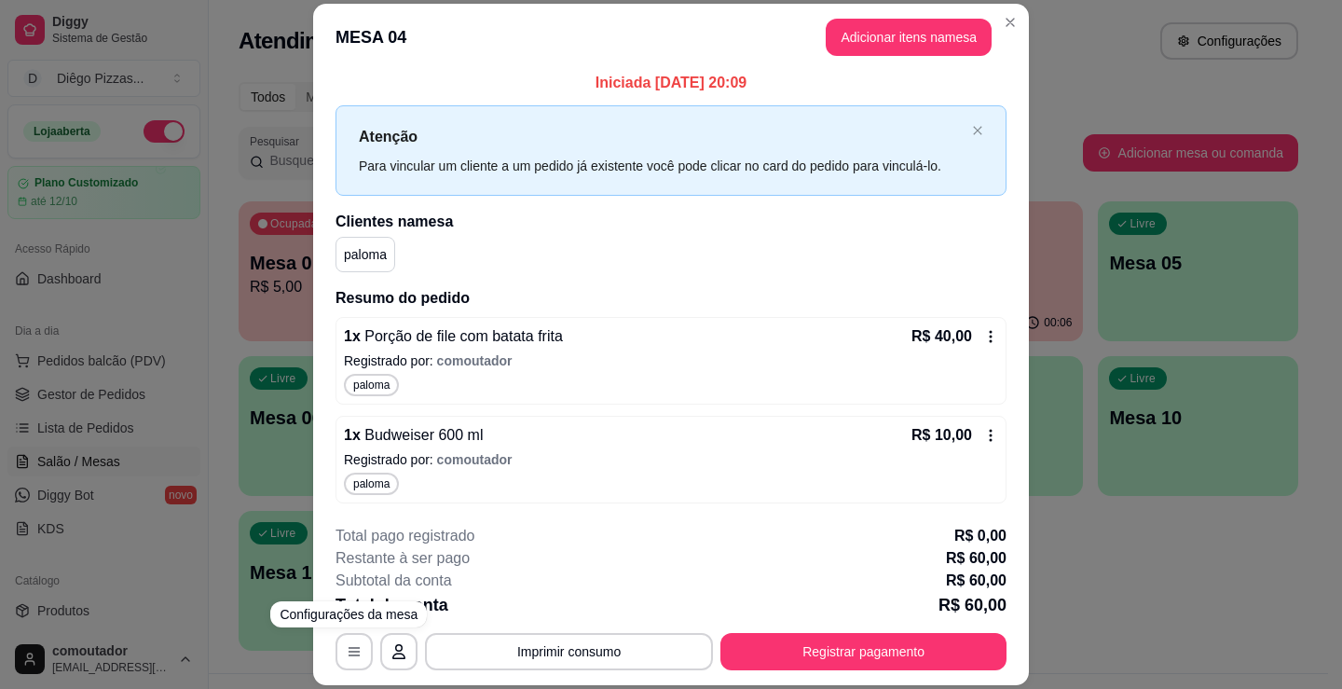
click at [1145, 547] on div "**********" at bounding box center [671, 344] width 1342 height 689
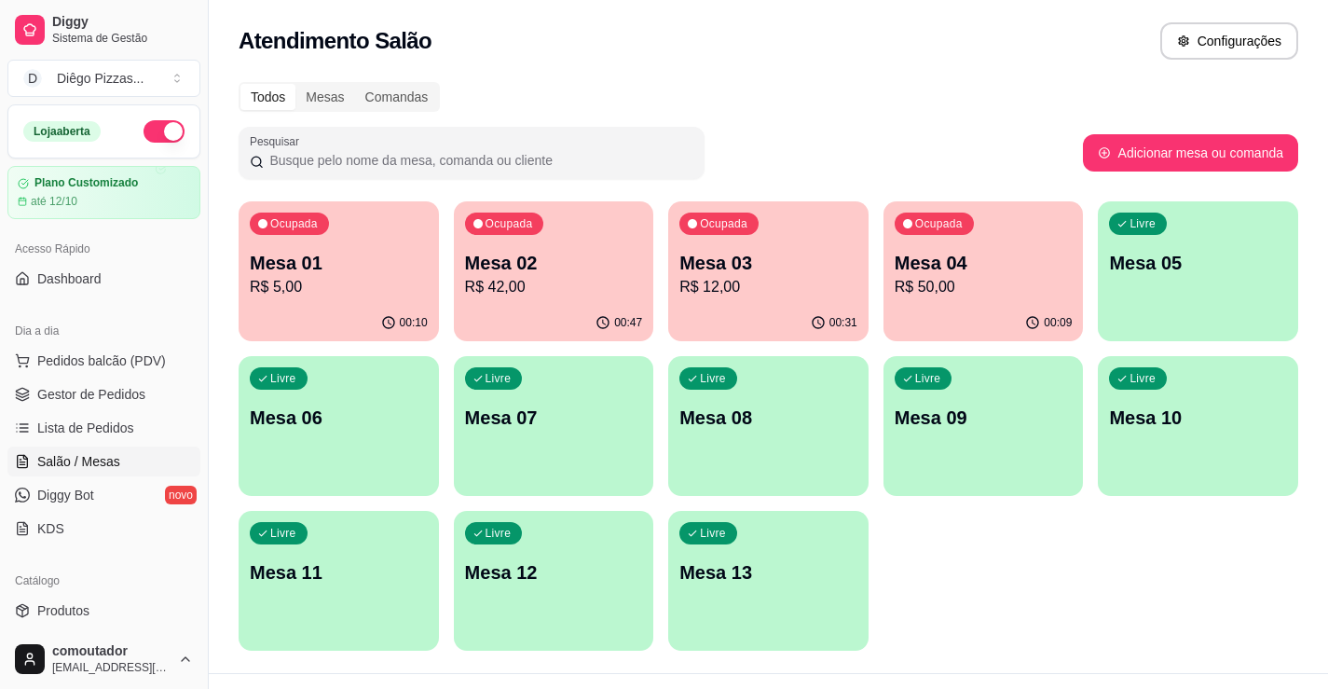
click at [254, 256] on p "Mesa 01" at bounding box center [339, 263] width 178 height 26
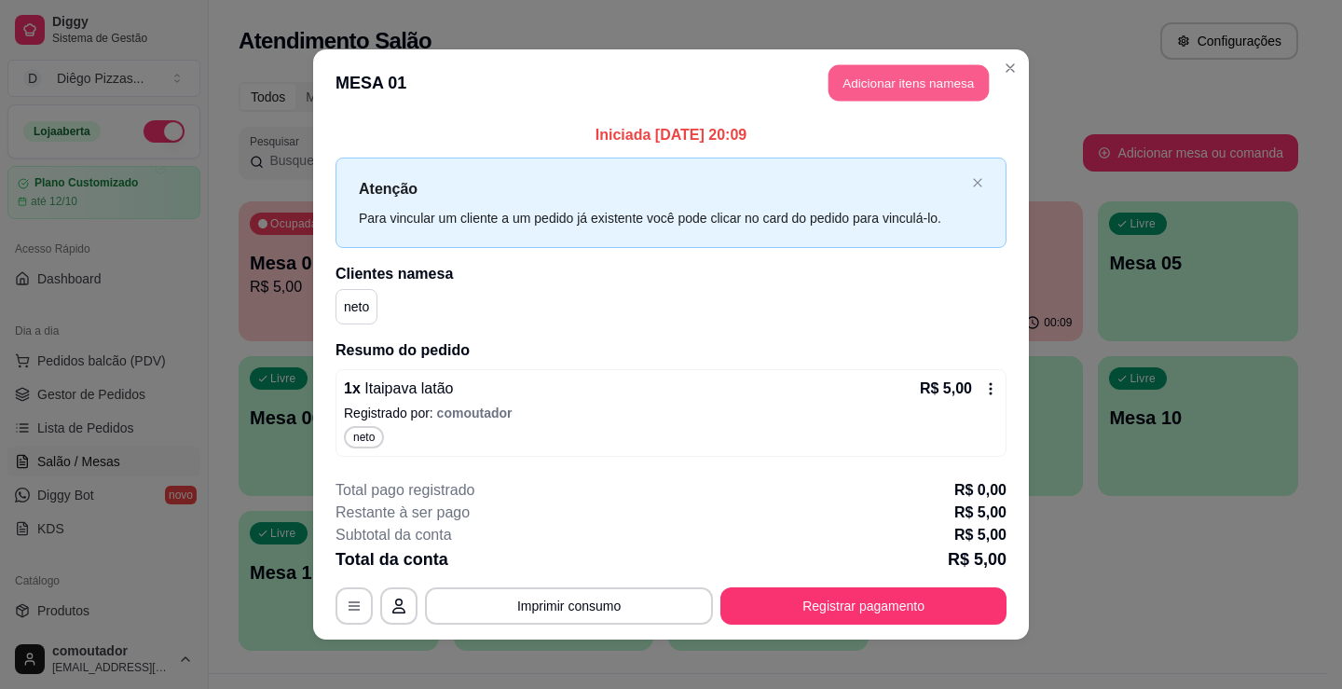
click at [864, 83] on button "Adicionar itens na mesa" at bounding box center [909, 83] width 160 height 36
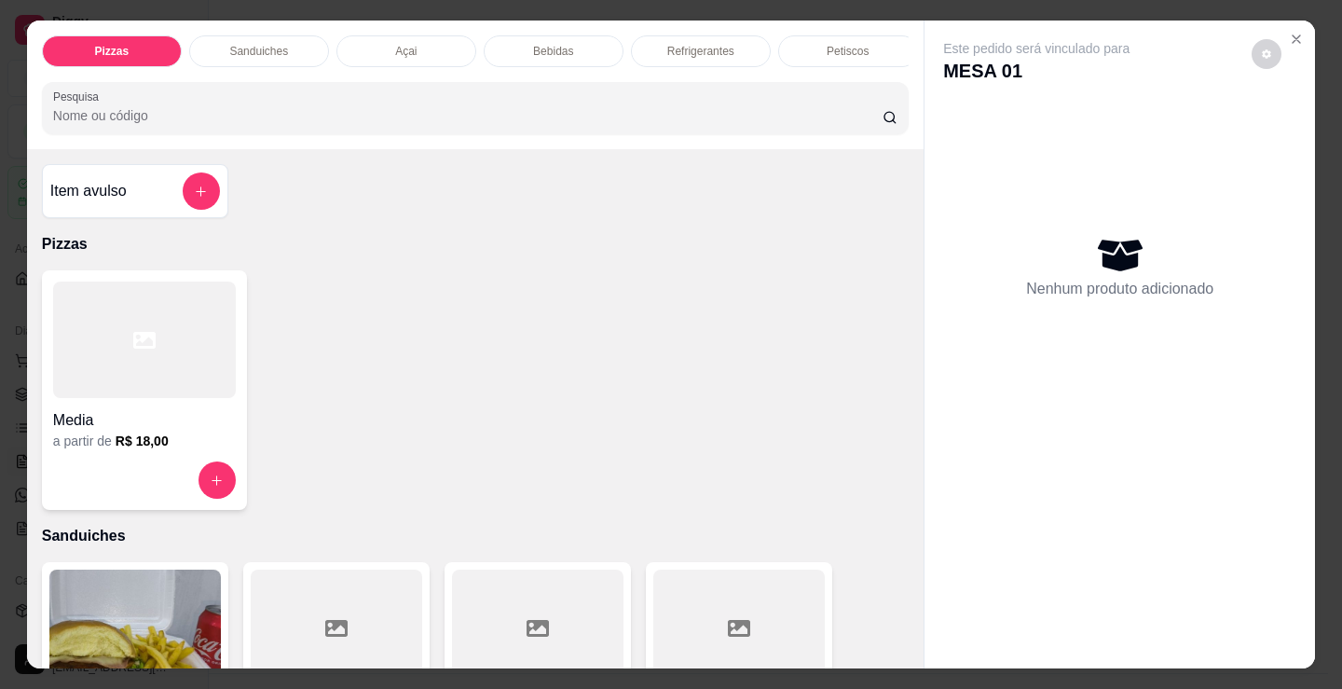
click at [535, 44] on p "Bebidas" at bounding box center [553, 51] width 40 height 15
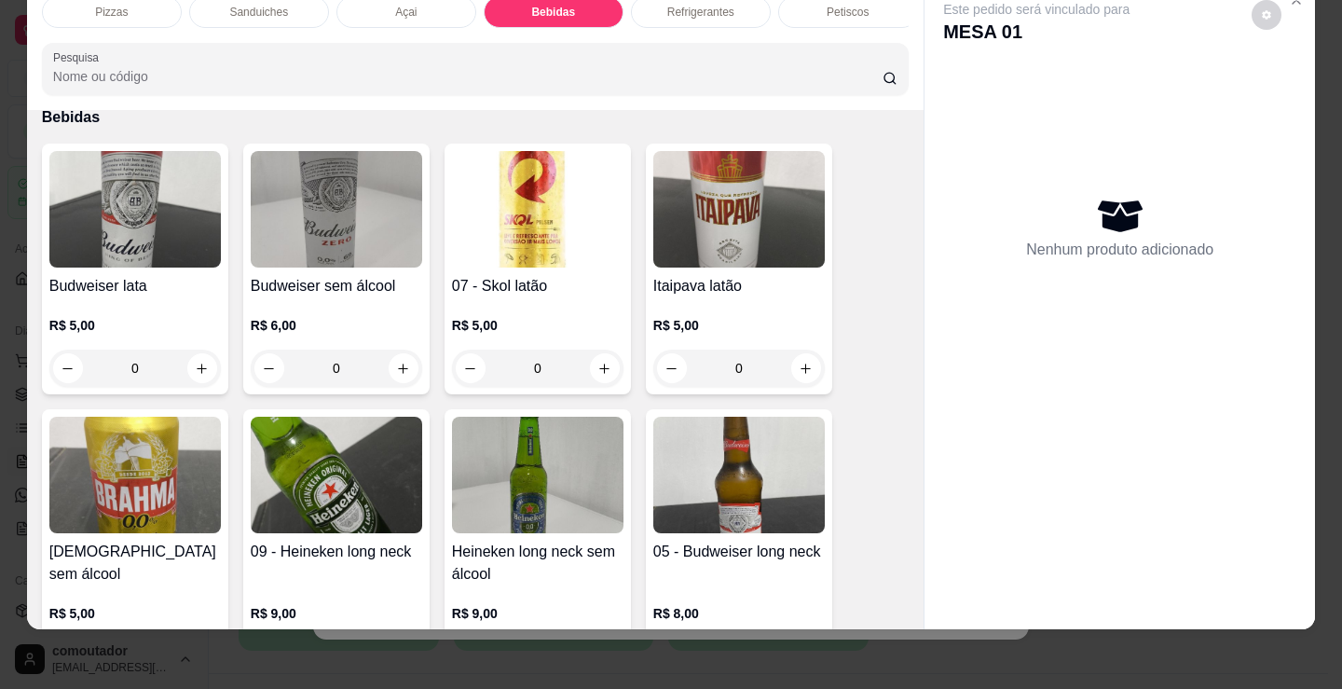
scroll to position [2310, 0]
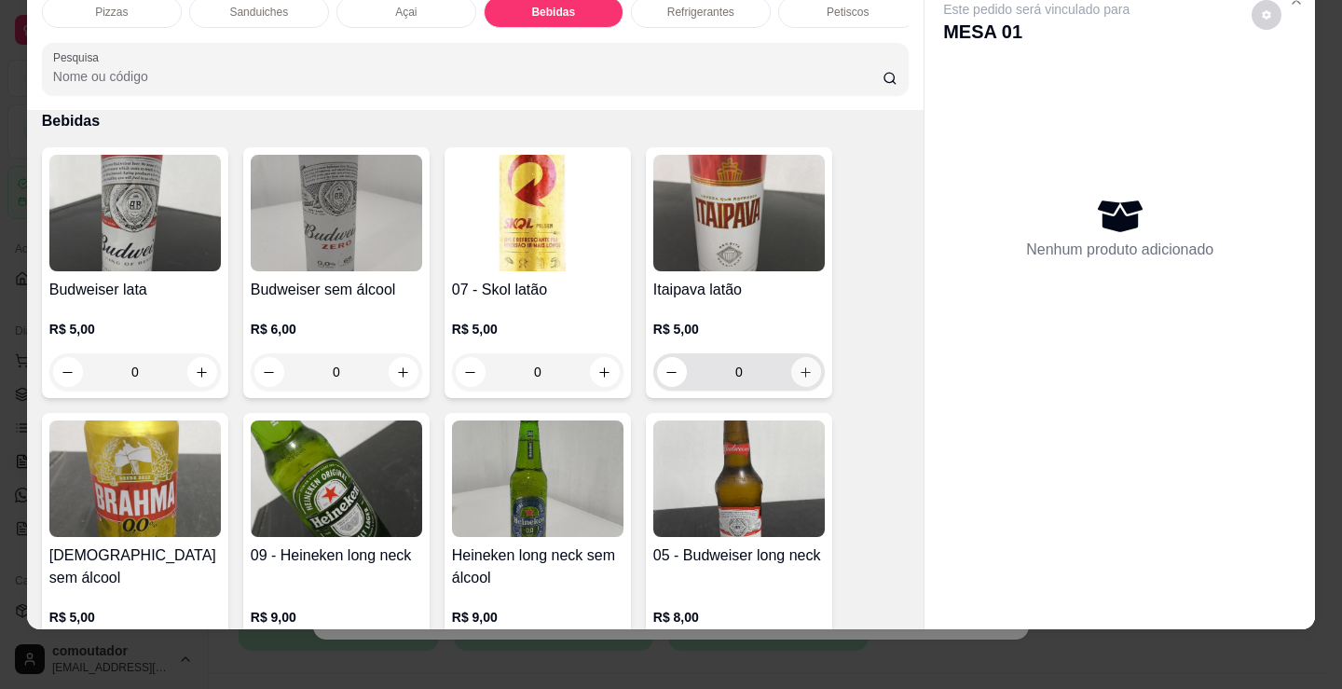
click at [803, 379] on icon "increase-product-quantity" at bounding box center [806, 372] width 14 height 14
type input "1"
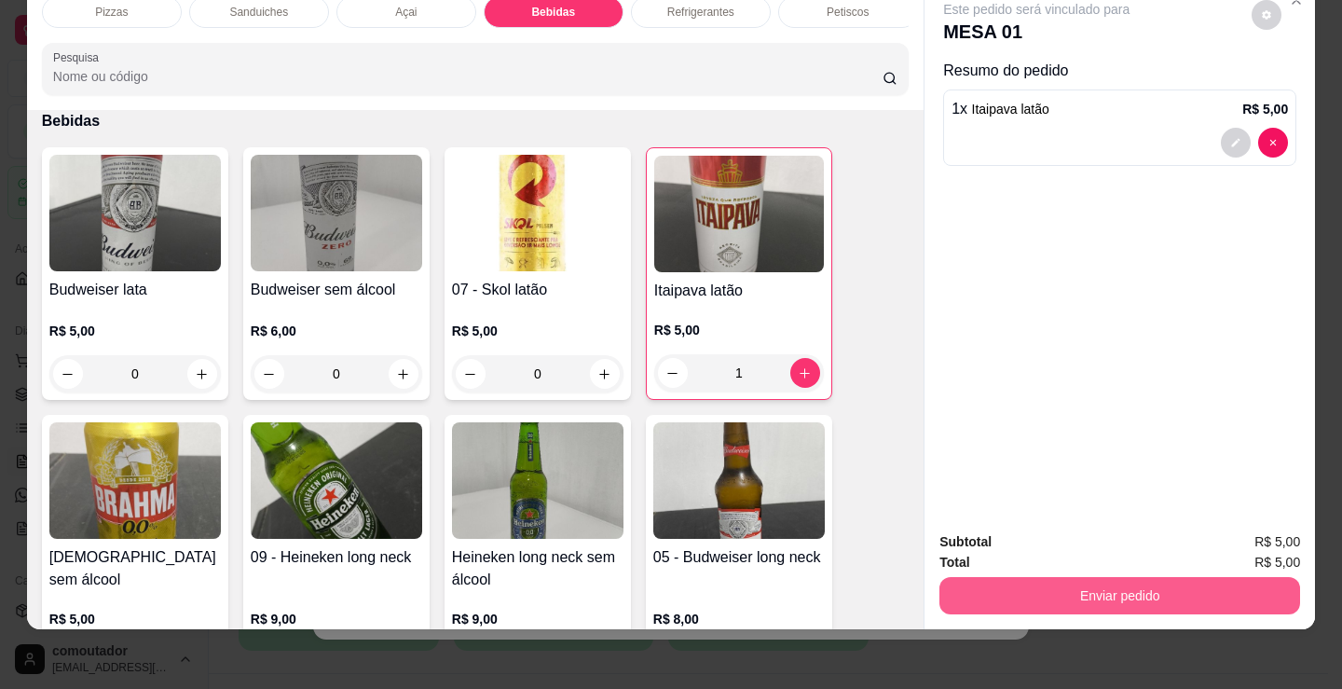
click at [1065, 581] on button "Enviar pedido" at bounding box center [1119, 595] width 361 height 37
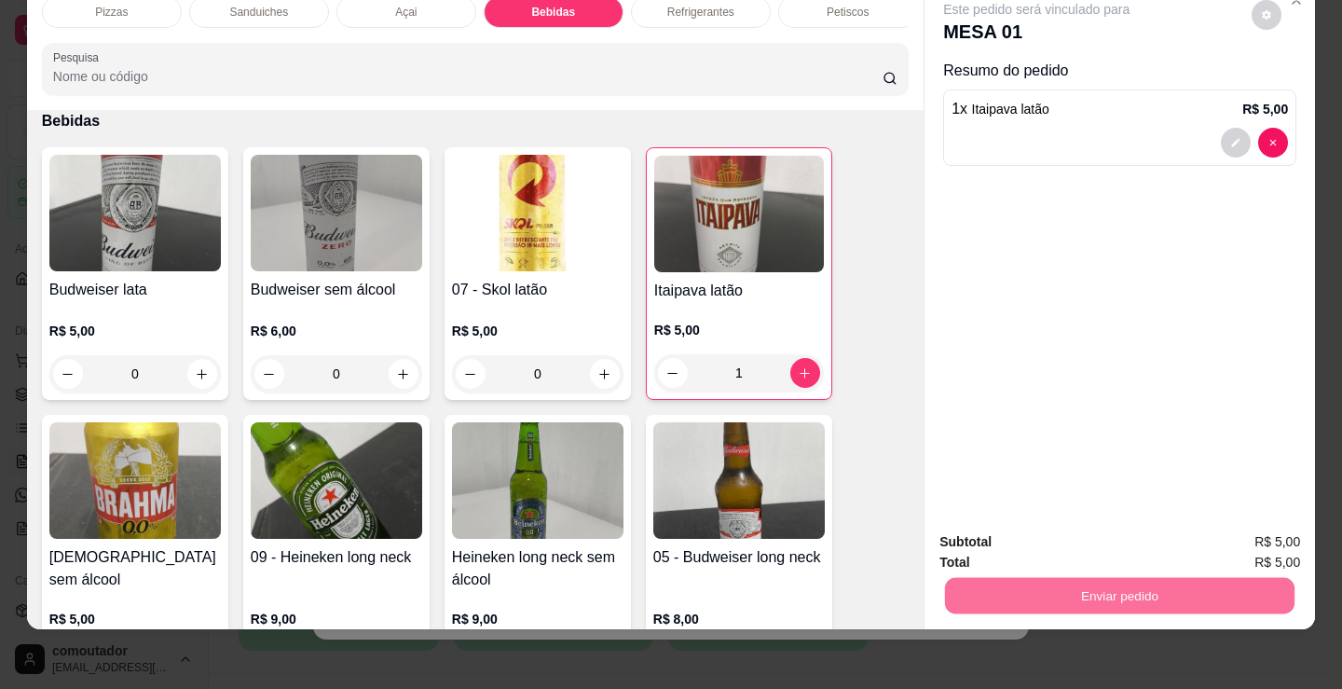
click at [1103, 534] on button "Registrar cliente" at bounding box center [1126, 535] width 119 height 34
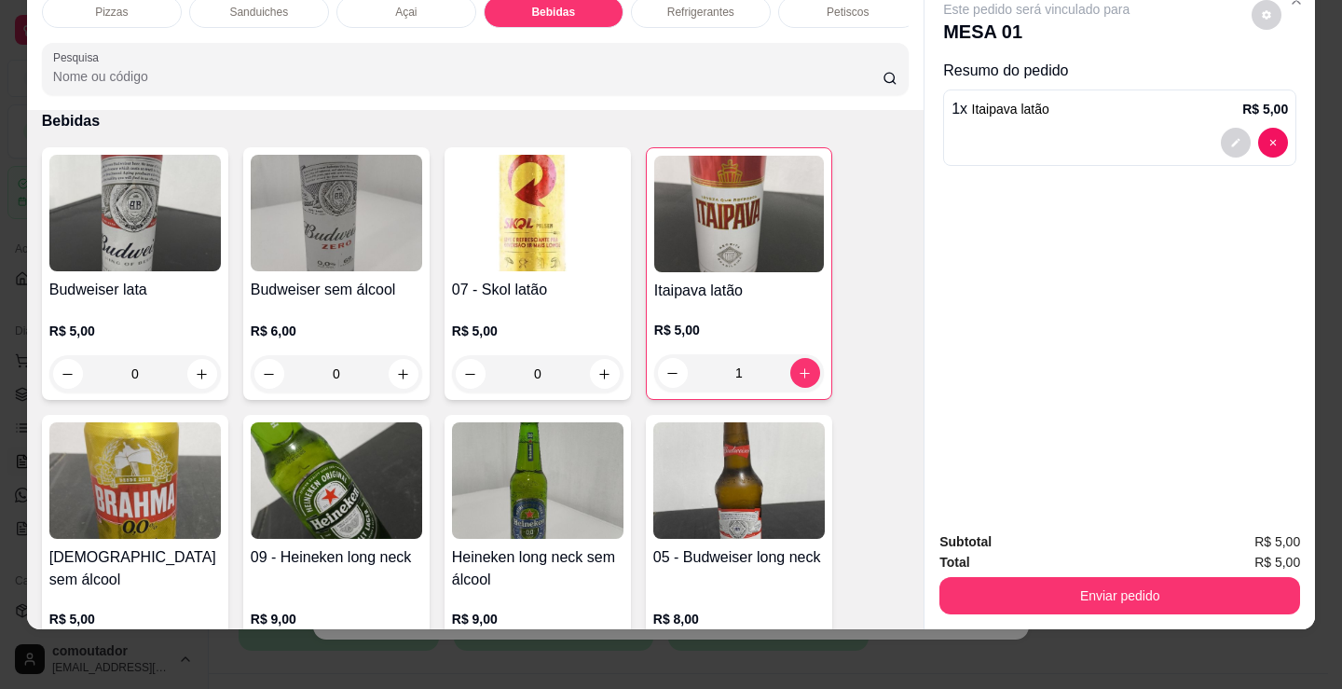
click at [1086, 435] on div "Este pedido será vinculado para MESA 01 Resumo do pedido 1 x Itaipava latão R$ …" at bounding box center [1120, 248] width 391 height 535
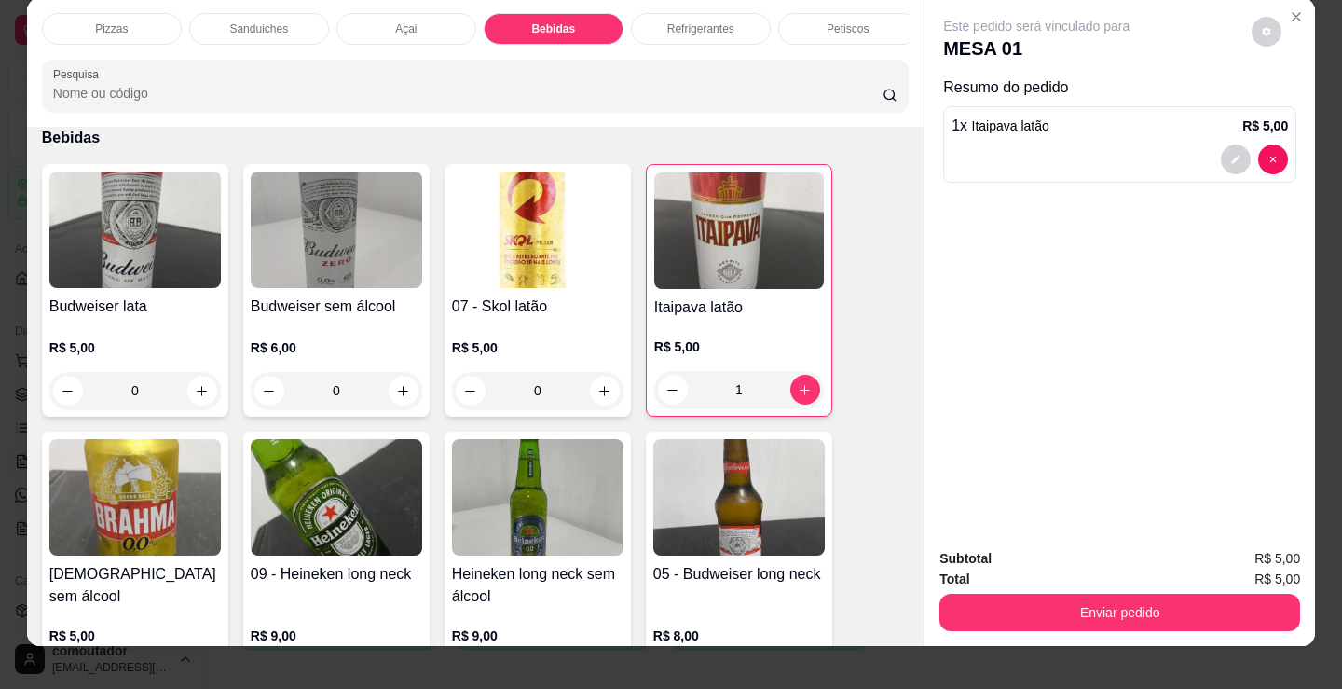
scroll to position [0, 0]
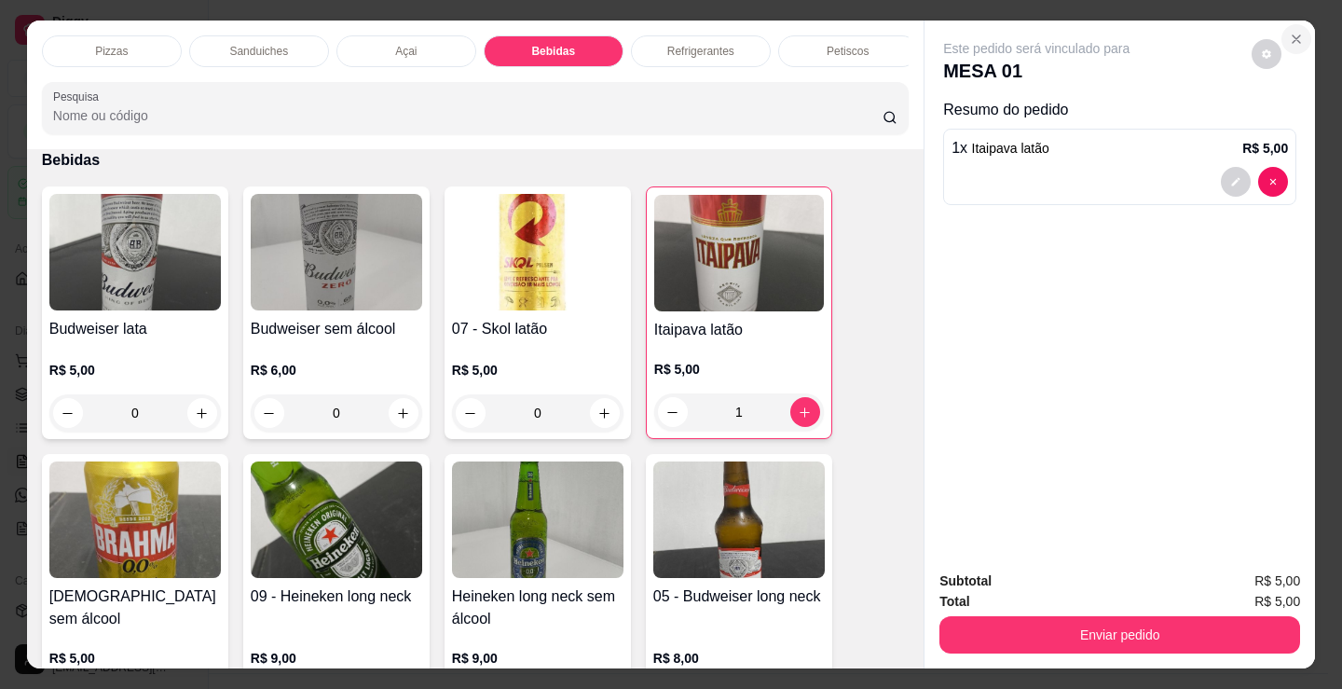
click at [1298, 35] on button "Close" at bounding box center [1297, 39] width 30 height 30
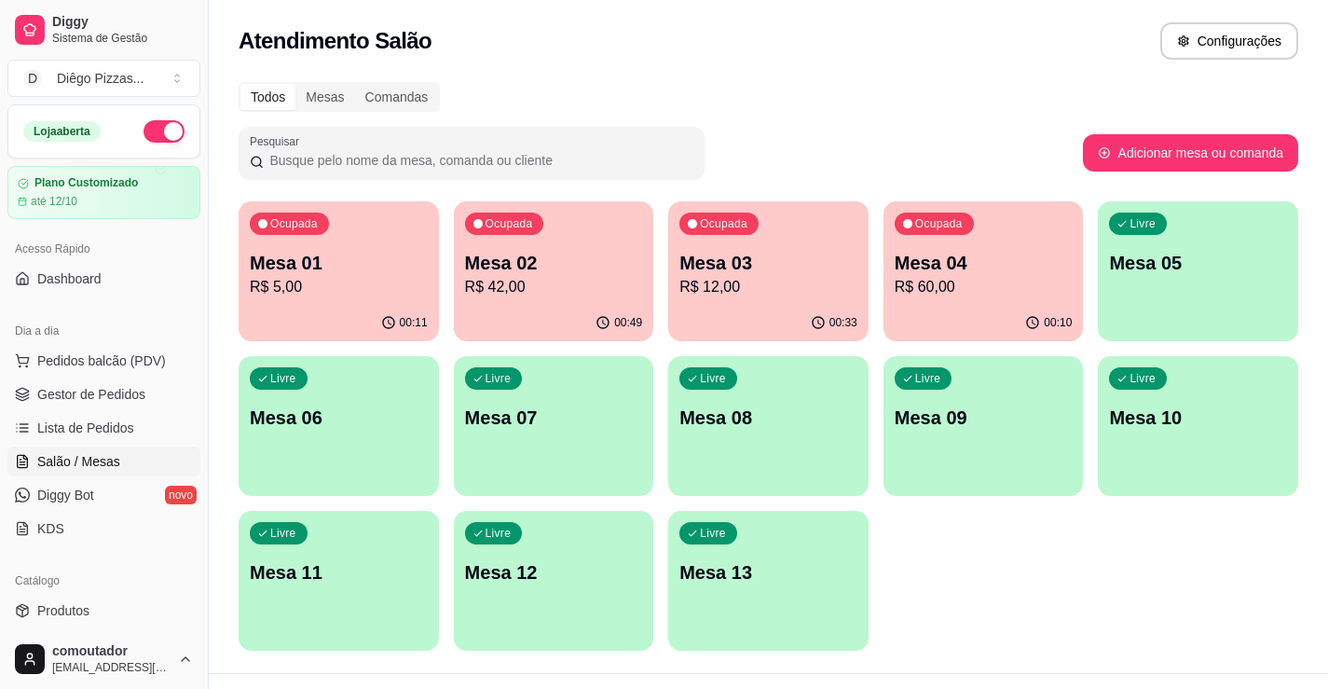
click at [74, 377] on ul "Pedidos balcão (PDV) Gestor de Pedidos Lista de Pedidos Salão / Mesas Diggy Bot…" at bounding box center [103, 445] width 193 height 198
click at [80, 363] on span "Pedidos balcão (PDV)" at bounding box center [101, 360] width 129 height 19
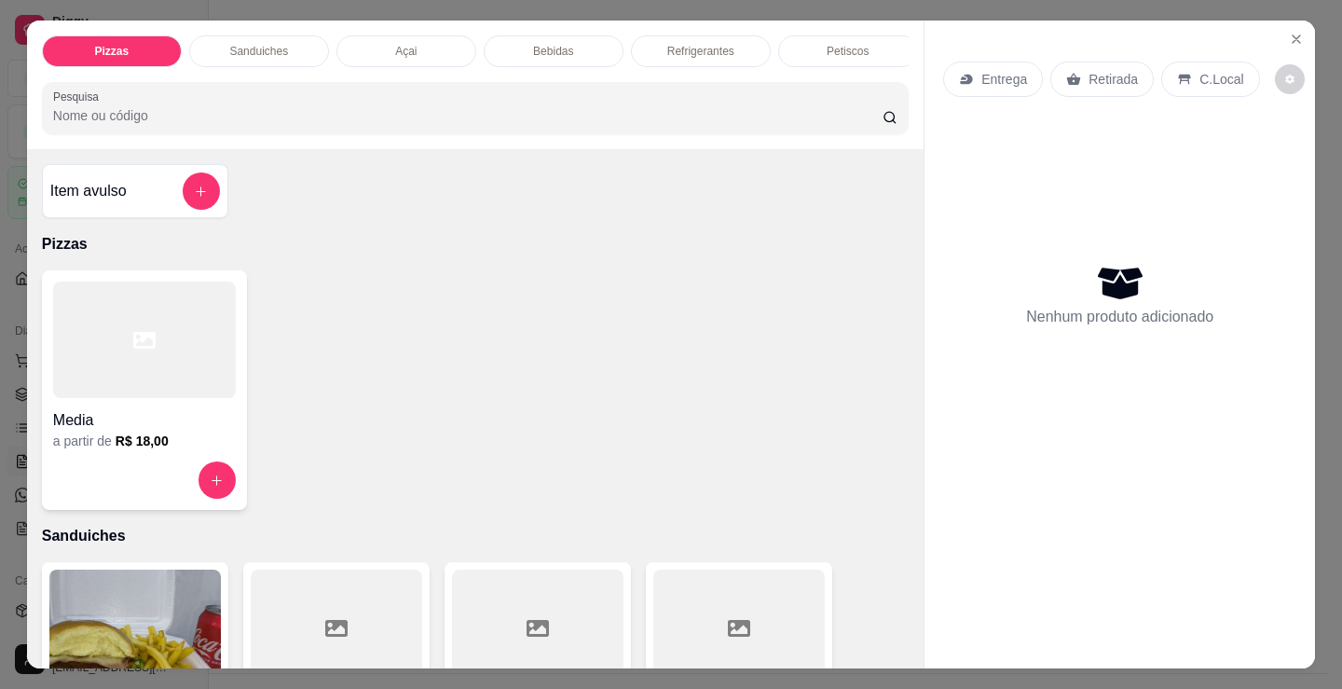
click at [181, 312] on div at bounding box center [144, 339] width 183 height 117
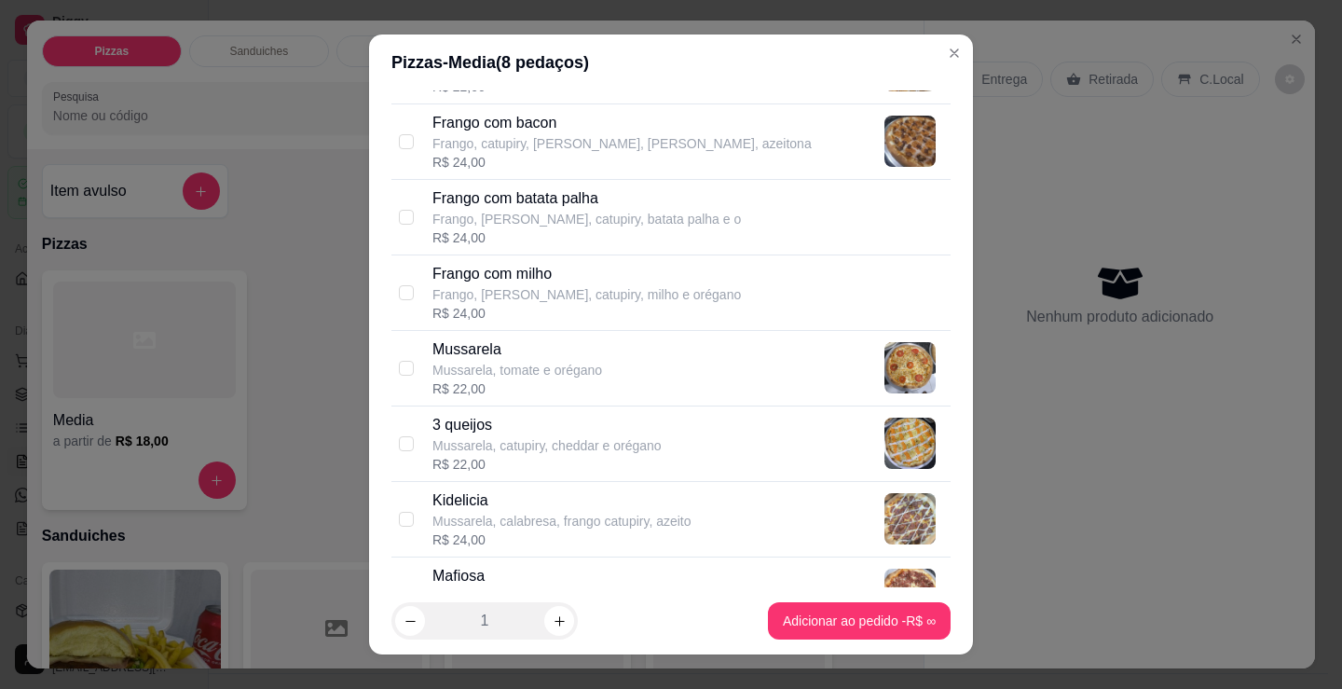
scroll to position [746, 0]
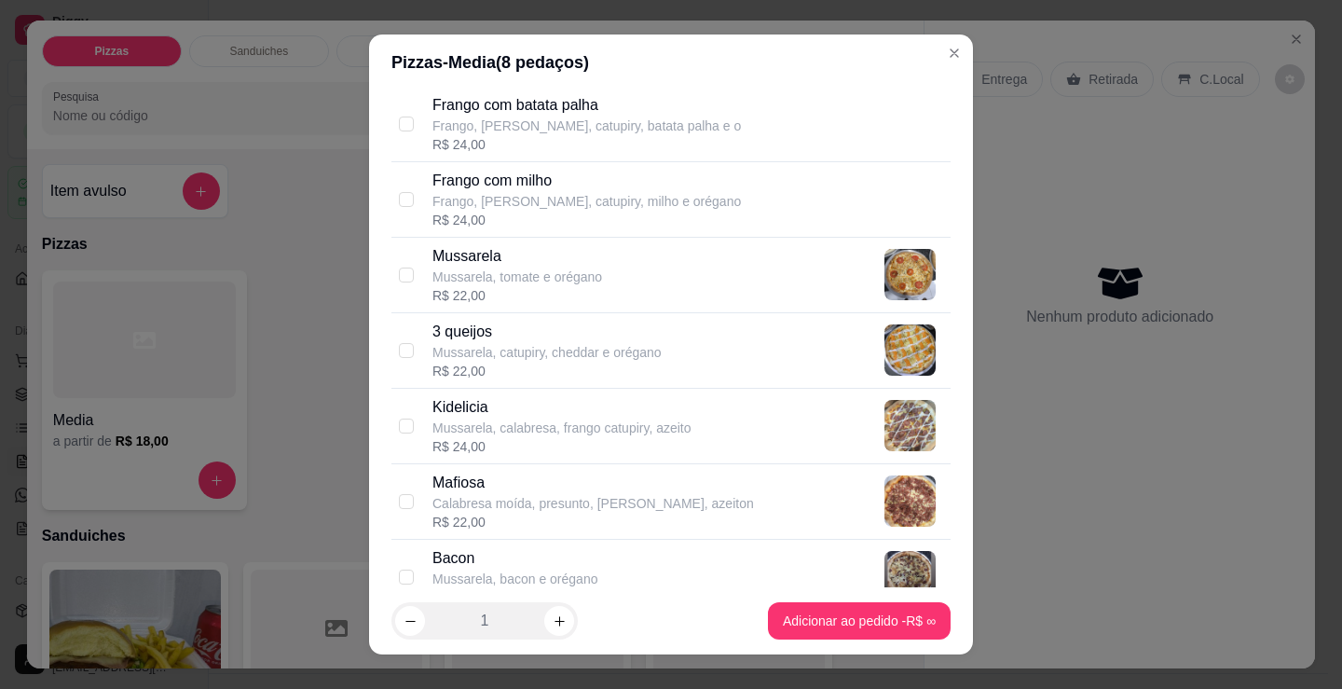
click at [664, 432] on p "Mussarela, calabresa, frango catupiry, azeito" at bounding box center [561, 427] width 259 height 19
checkbox input "true"
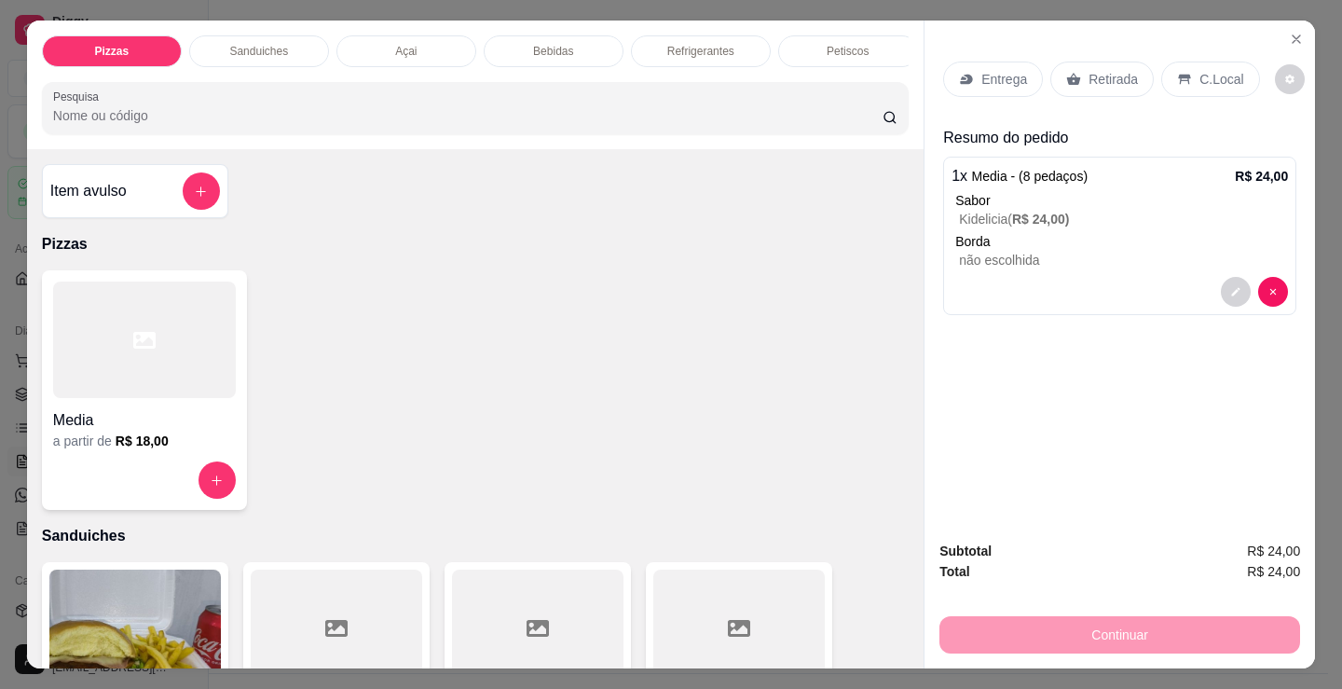
click at [981, 74] on p "Entrega" at bounding box center [1004, 79] width 46 height 19
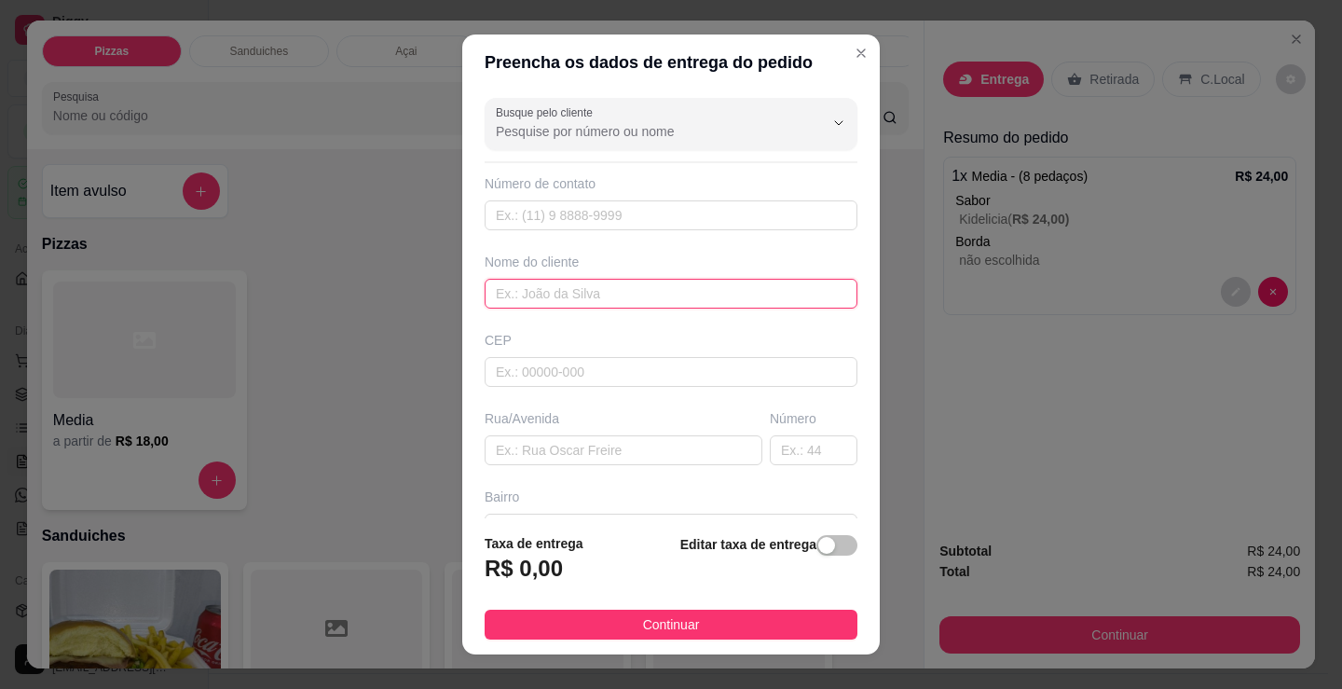
click at [714, 306] on input "text" at bounding box center [671, 294] width 373 height 30
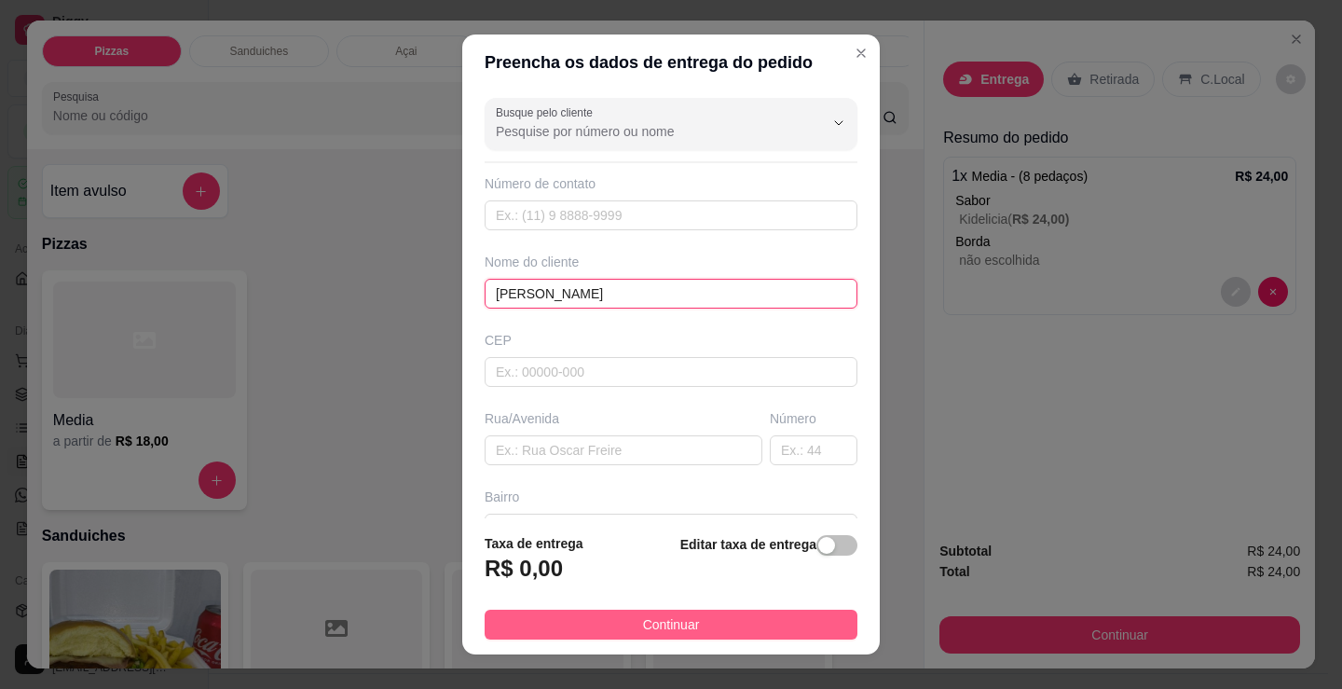
type input "[PERSON_NAME]"
click at [773, 639] on button "Continuar" at bounding box center [671, 625] width 373 height 30
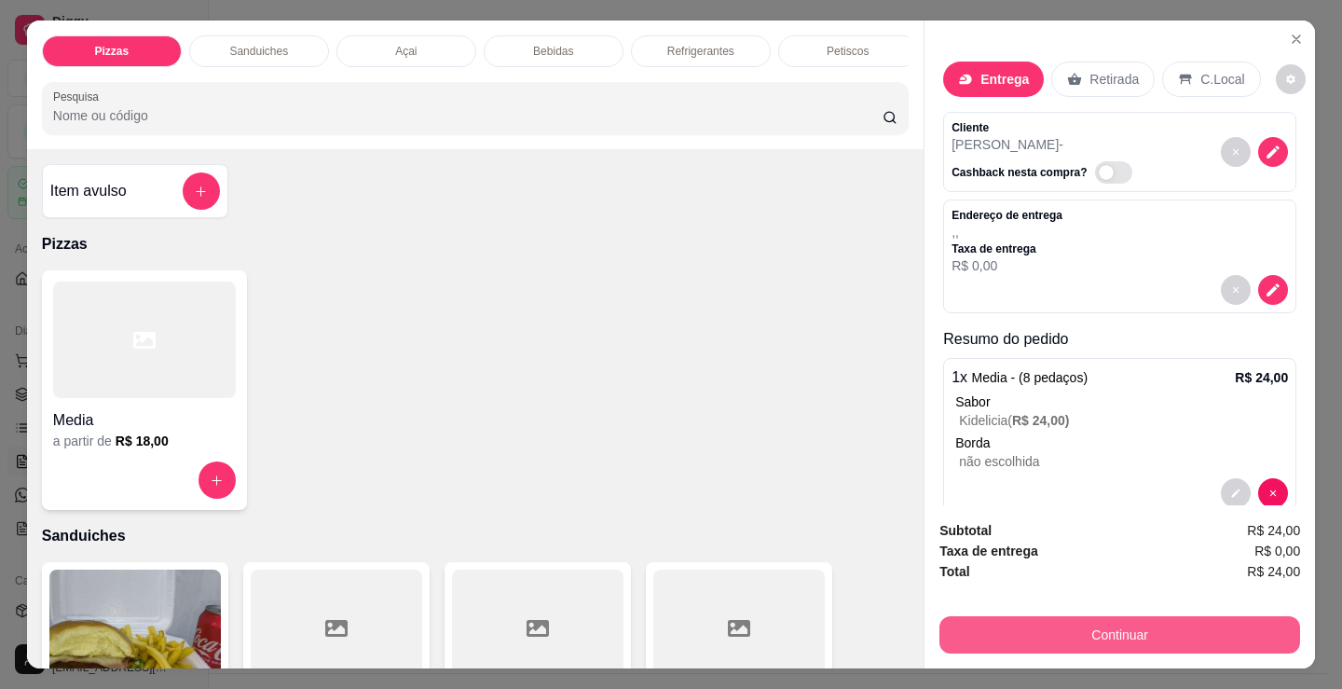
click at [970, 622] on button "Continuar" at bounding box center [1119, 634] width 361 height 37
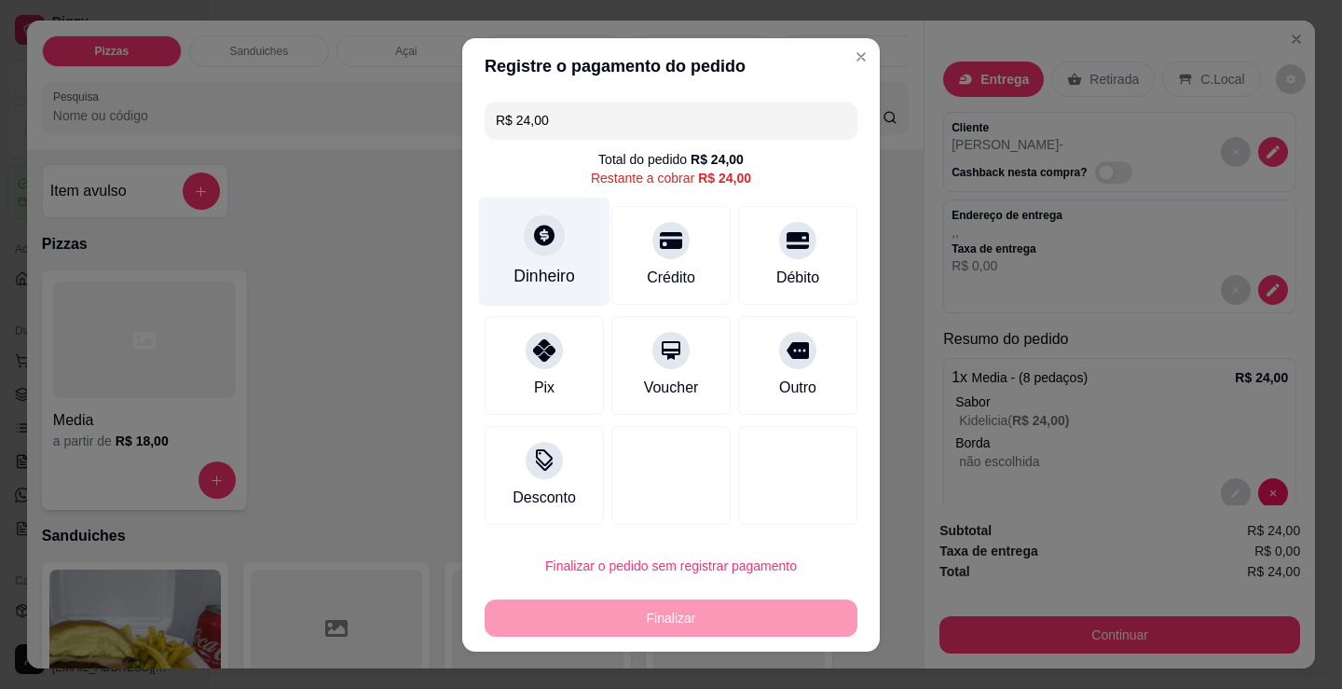
click at [532, 244] on icon at bounding box center [544, 235] width 24 height 24
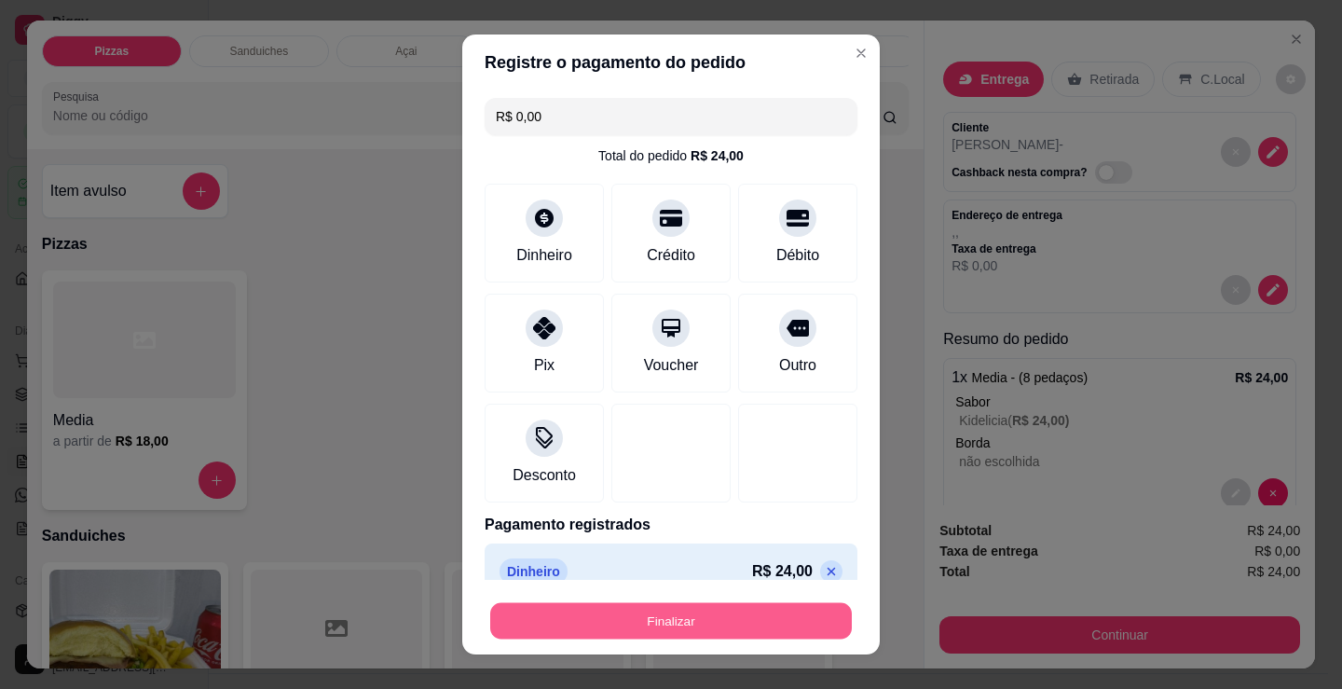
click at [735, 617] on button "Finalizar" at bounding box center [671, 621] width 362 height 36
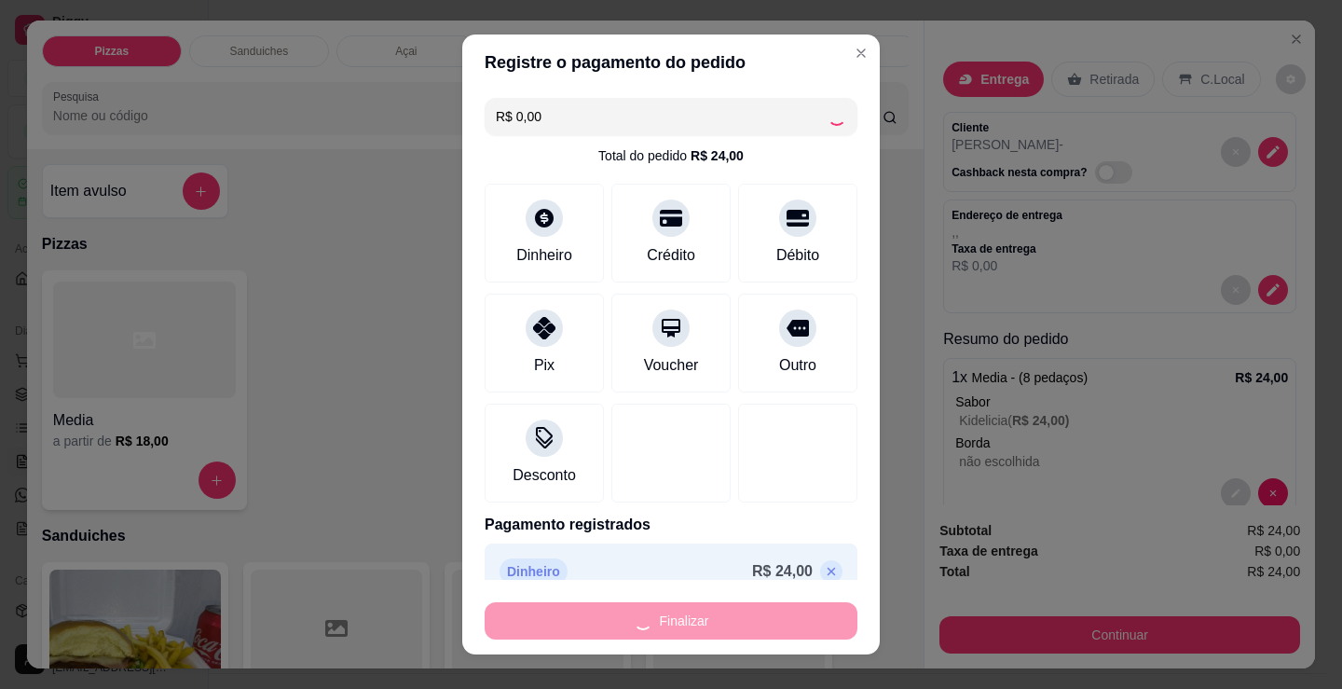
type input "-R$ 24,00"
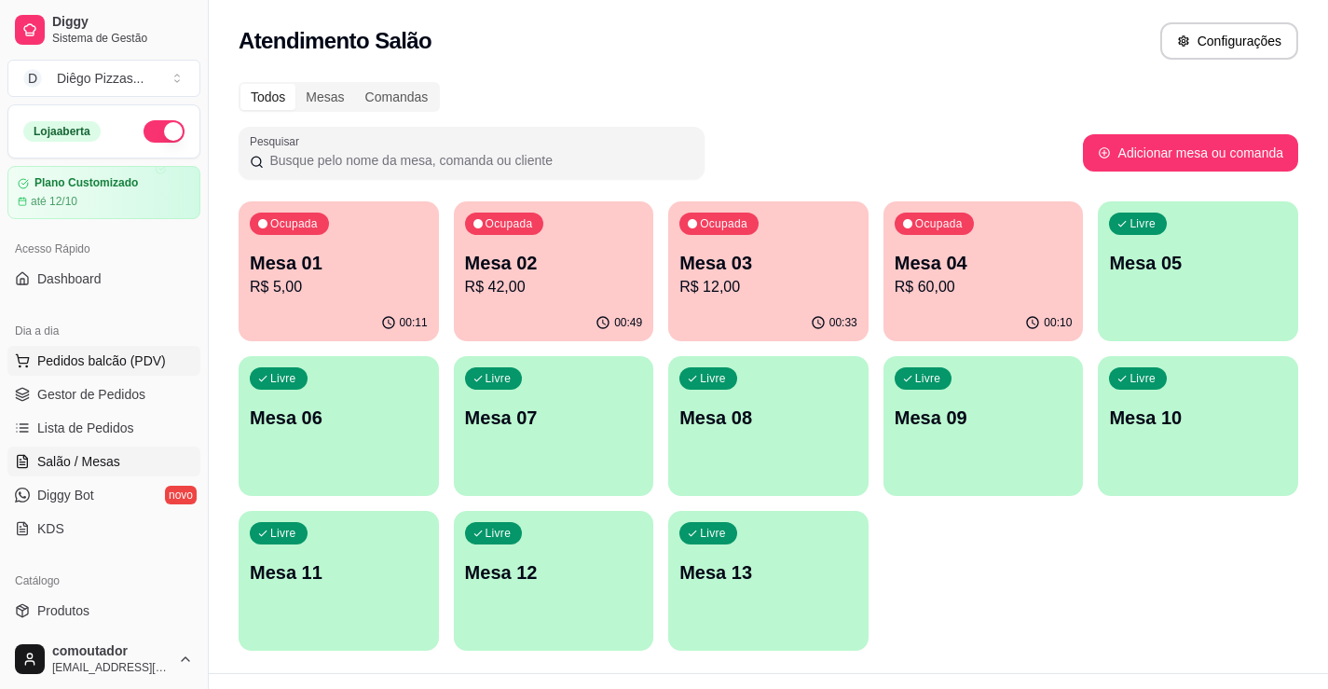
click at [99, 356] on span "Pedidos balcão (PDV)" at bounding box center [101, 360] width 129 height 19
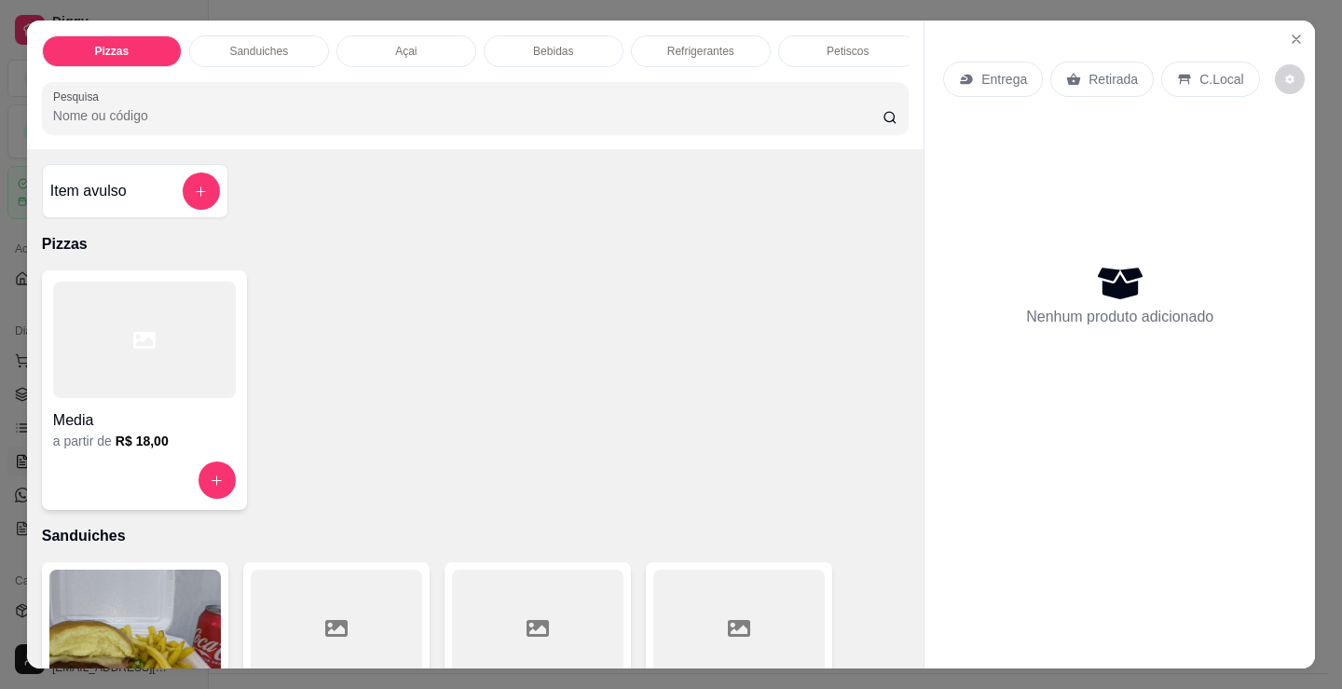
click at [161, 422] on h4 "Media" at bounding box center [144, 420] width 183 height 22
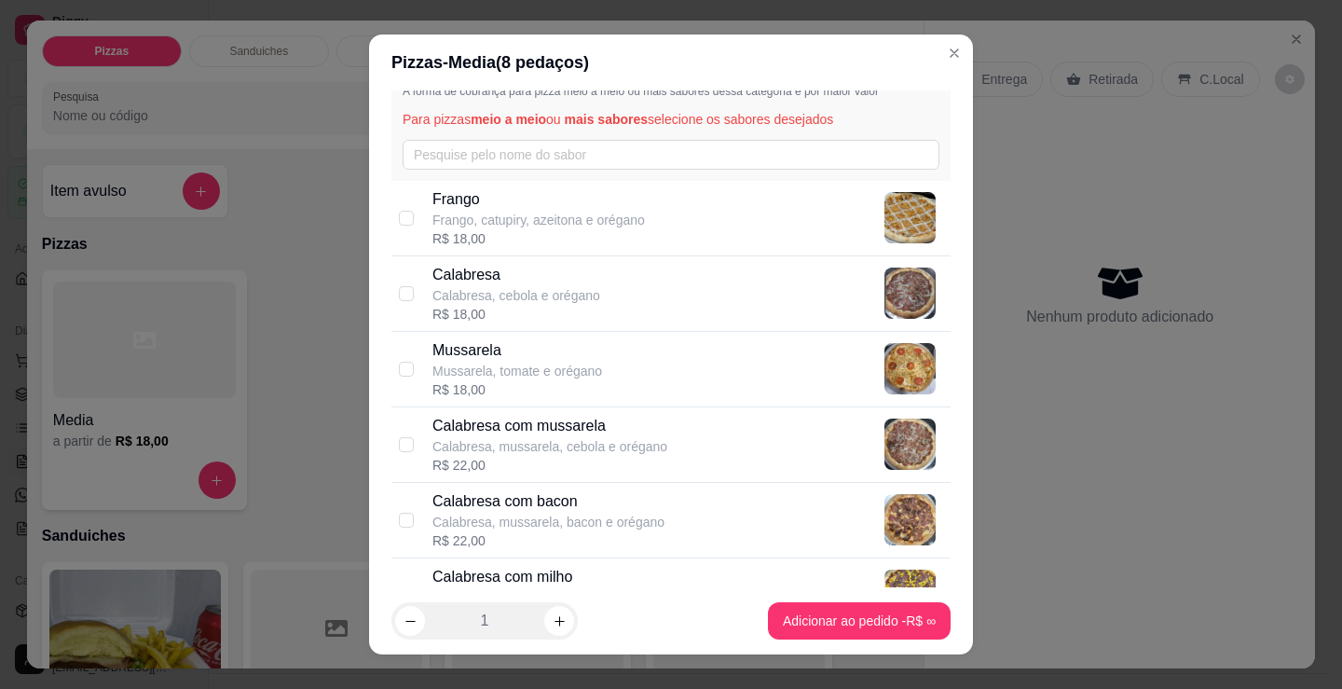
scroll to position [93, 0]
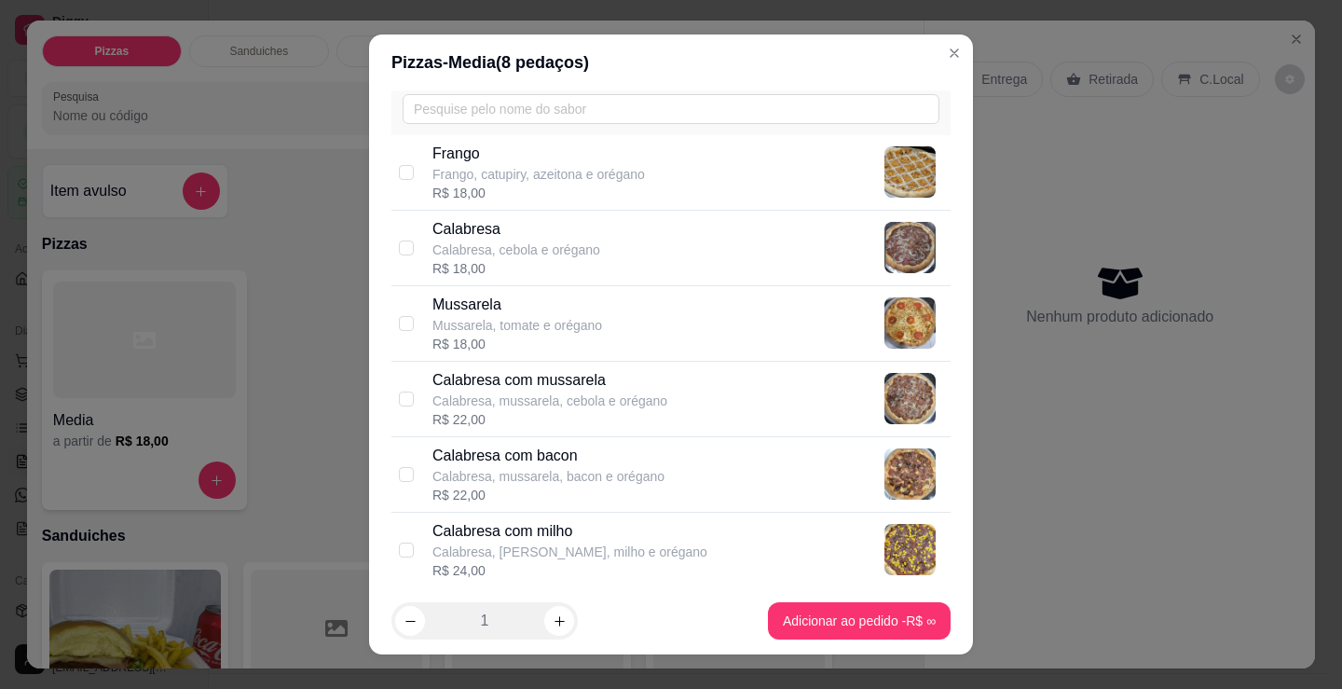
click at [526, 239] on p "Calabresa" at bounding box center [516, 229] width 168 height 22
checkbox input "true"
click at [546, 308] on p "Mussarela" at bounding box center [517, 305] width 170 height 22
checkbox input "true"
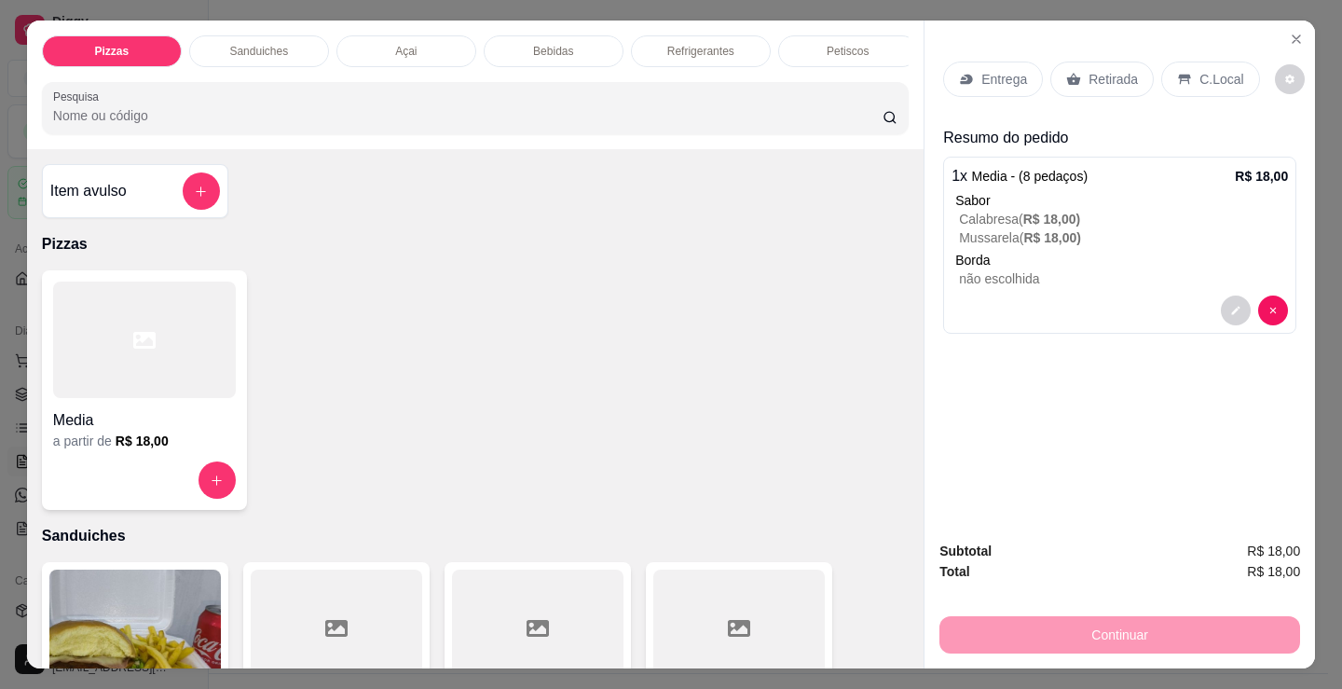
drag, startPoint x: 548, startPoint y: 564, endPoint x: 512, endPoint y: 494, distance: 78.8
click at [548, 564] on div "Item avulso Pizzas Media a partir de R$ 18,00 Sanduiches Combo de X-burguer R$ …" at bounding box center [475, 408] width 897 height 519
click at [826, 56] on div "Petiscos" at bounding box center [848, 51] width 140 height 32
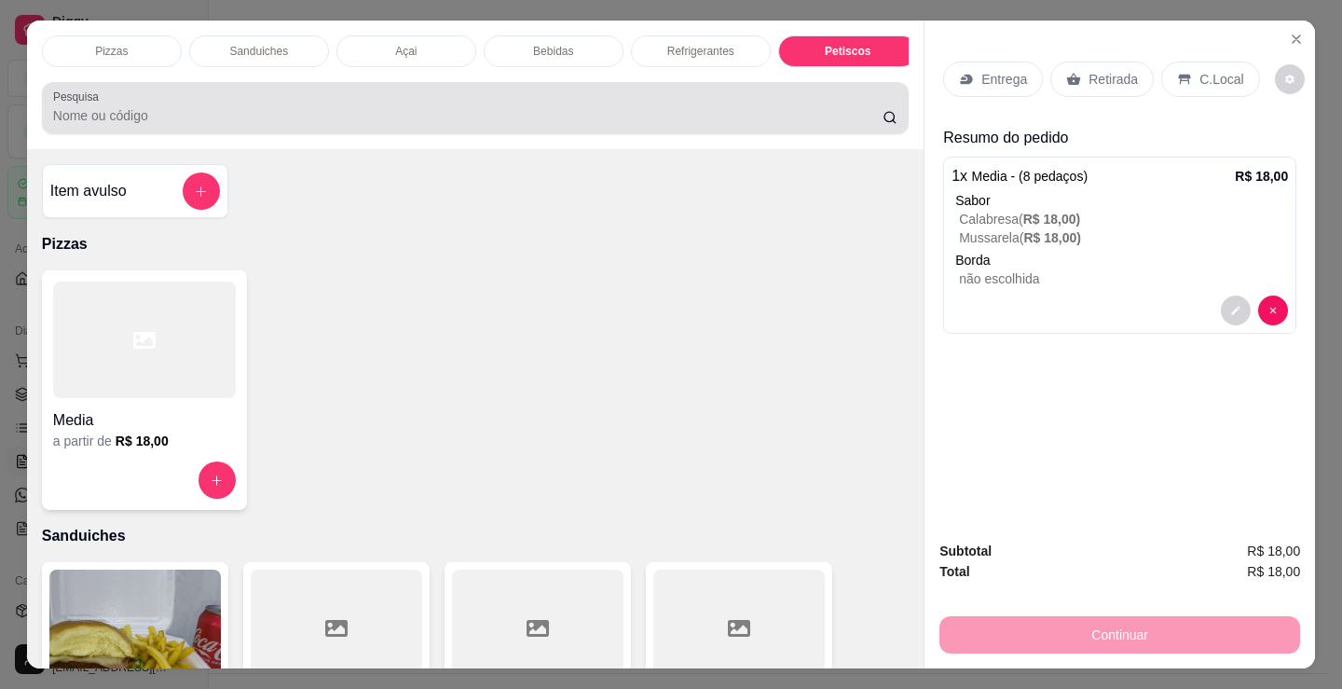
scroll to position [46, 0]
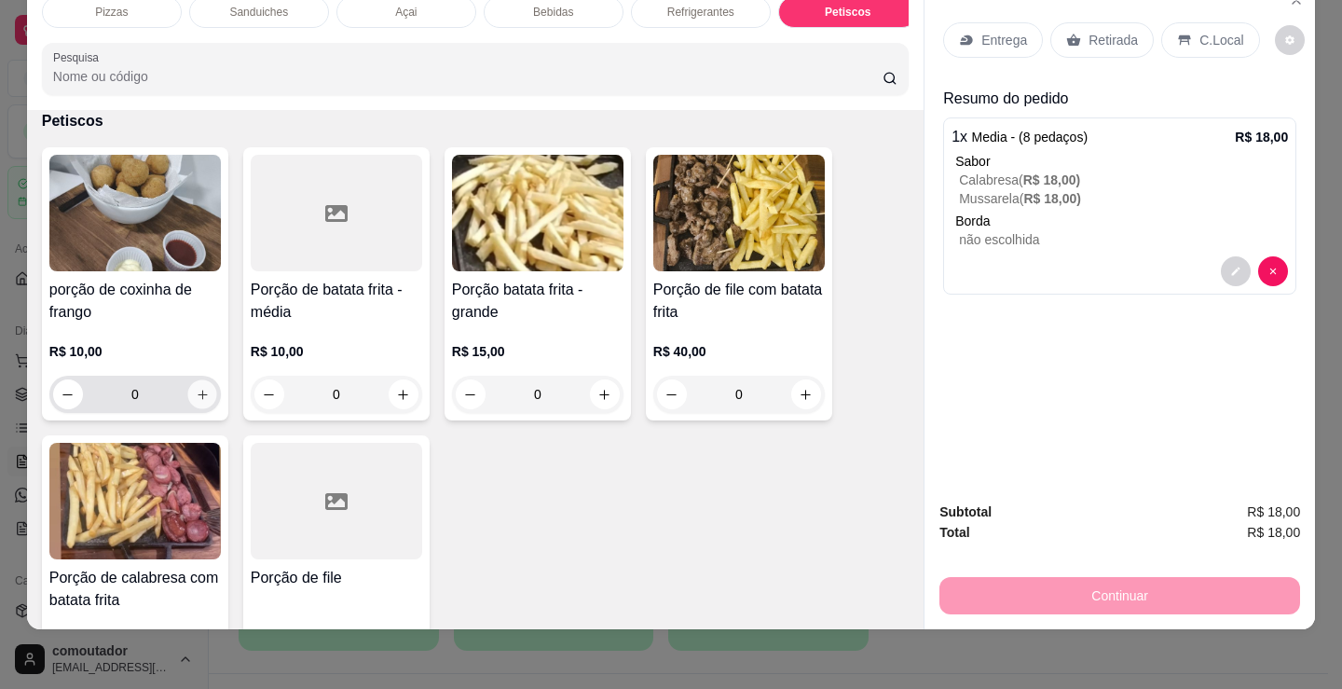
click at [196, 401] on icon "increase-product-quantity" at bounding box center [203, 395] width 14 height 14
type input "1"
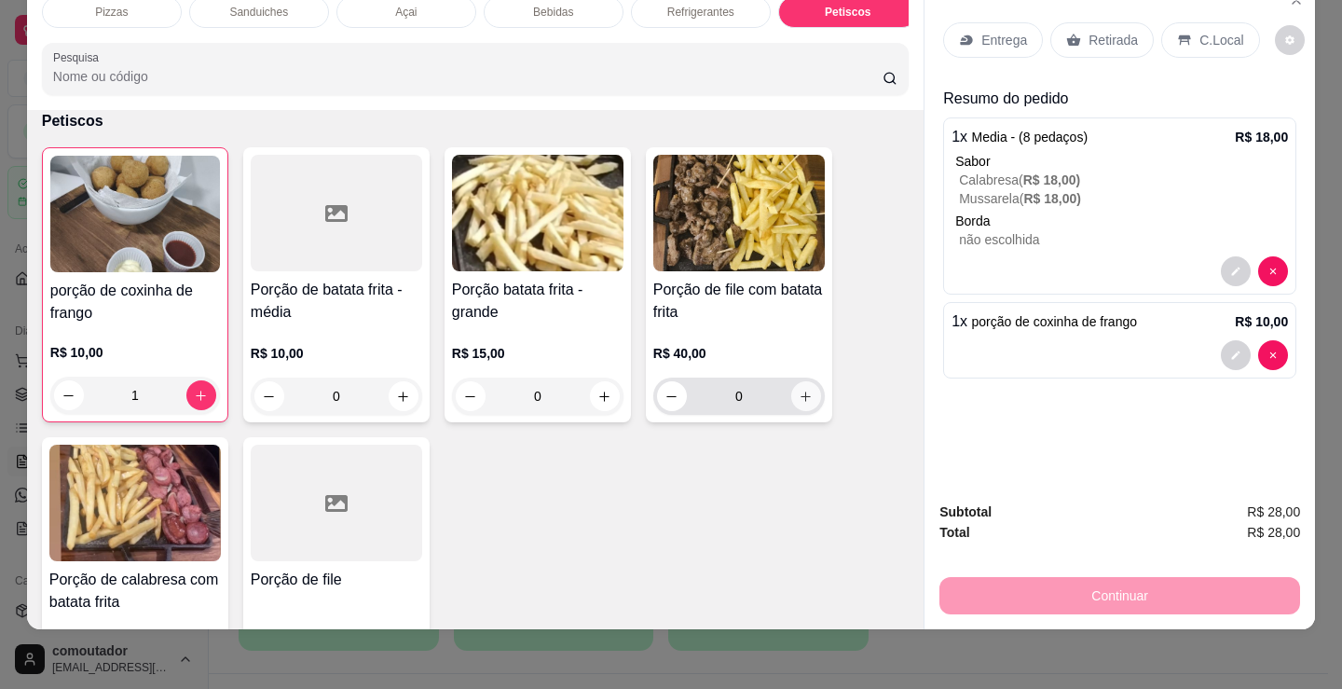
click at [802, 409] on button "increase-product-quantity" at bounding box center [806, 396] width 30 height 30
type input "1"
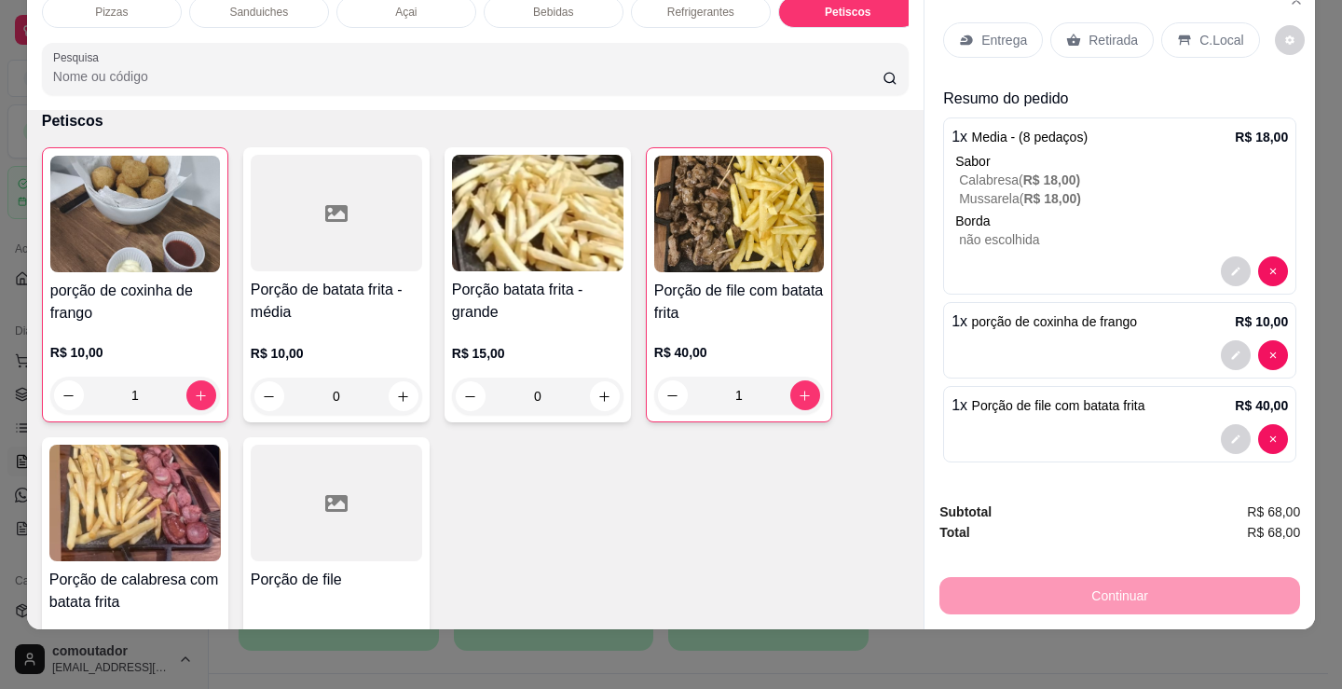
click at [685, 6] on p "Refrigerantes" at bounding box center [700, 12] width 67 height 15
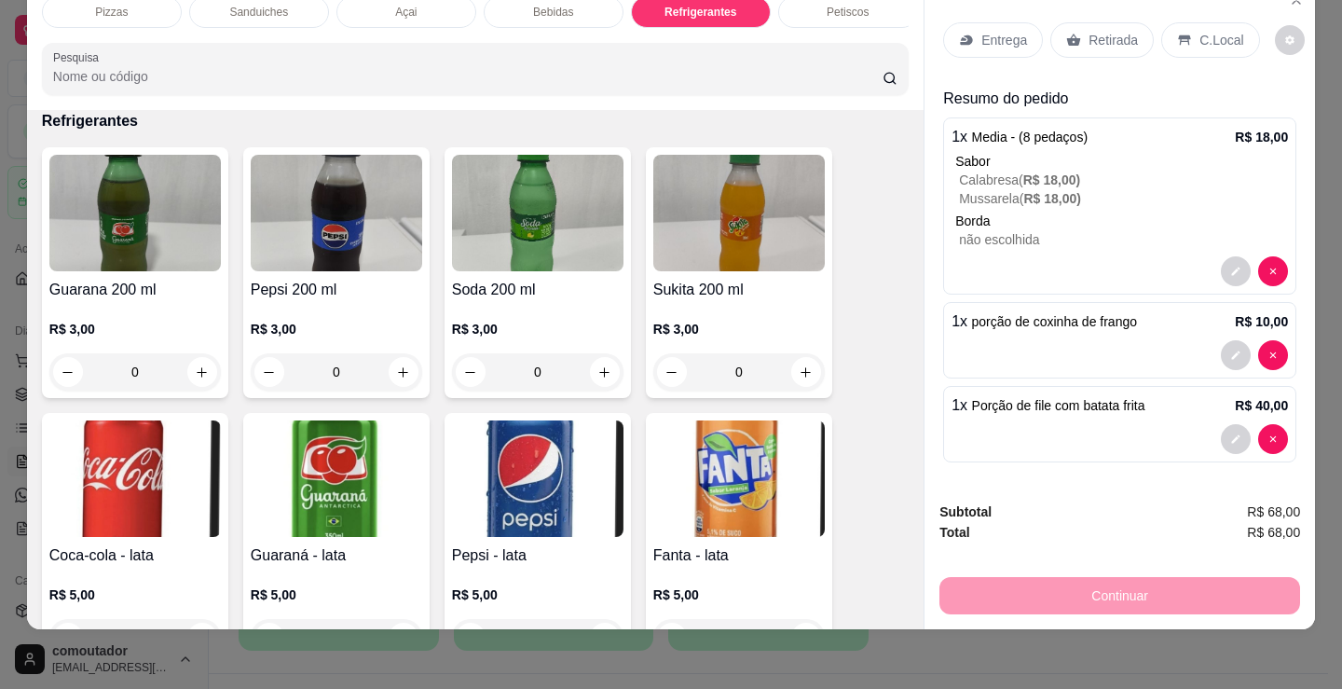
drag, startPoint x: 830, startPoint y: 413, endPoint x: 949, endPoint y: 394, distance: 119.8
click at [1023, 212] on p "Borda" at bounding box center [1121, 221] width 333 height 19
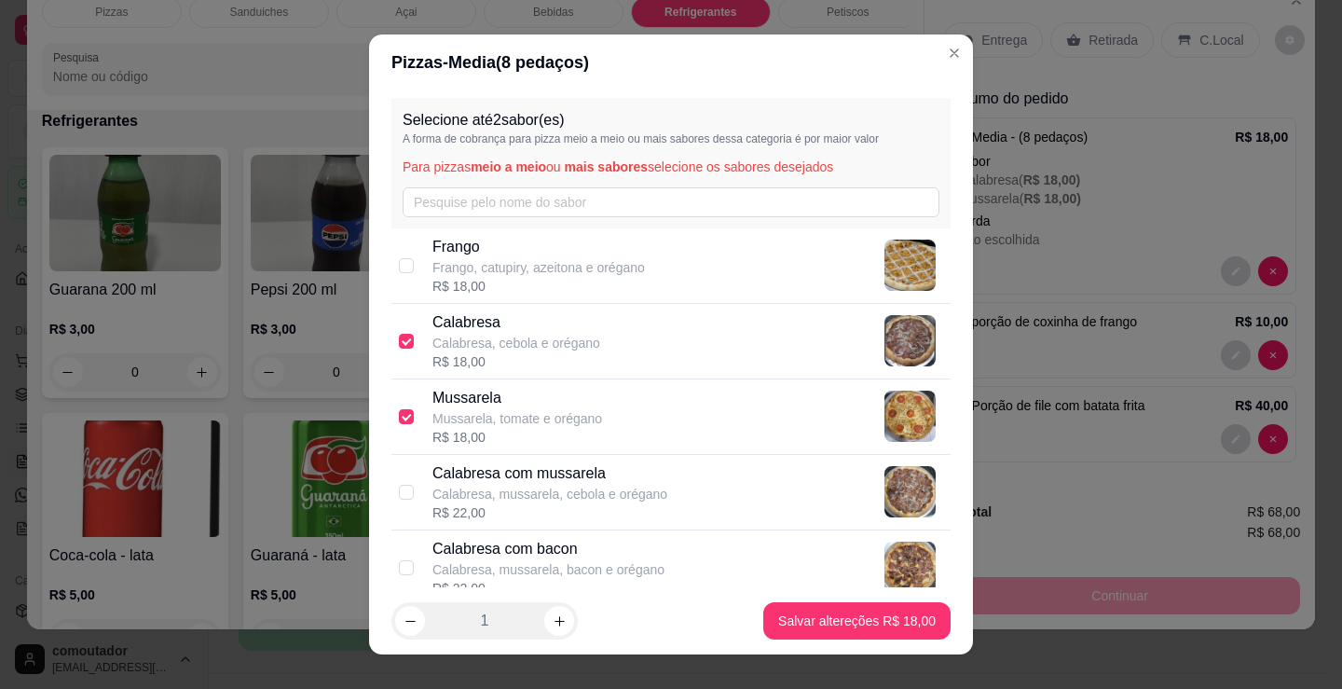
click at [469, 353] on div "R$ 18,00" at bounding box center [516, 361] width 168 height 19
checkbox input "false"
click at [446, 414] on p "Mussarela, tomate e orégano" at bounding box center [517, 418] width 170 height 19
checkbox input "false"
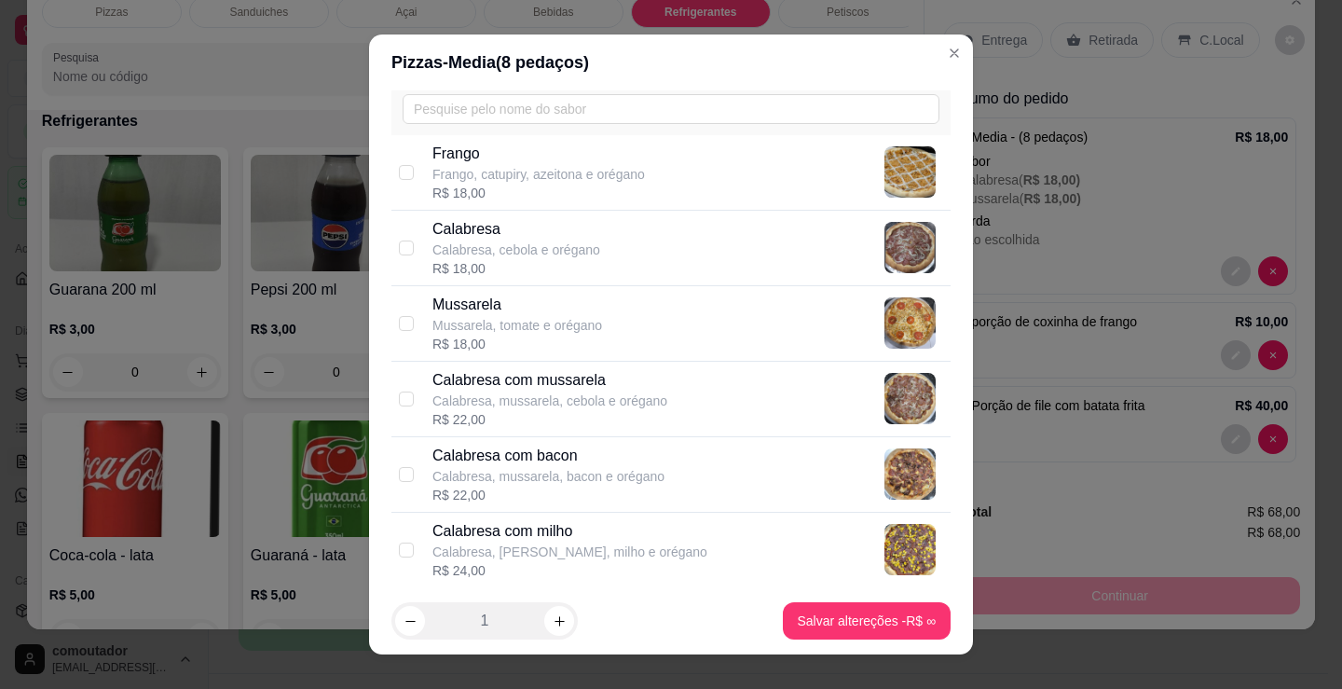
click at [539, 382] on p "Calabresa com mussarela" at bounding box center [549, 380] width 235 height 22
checkbox input "true"
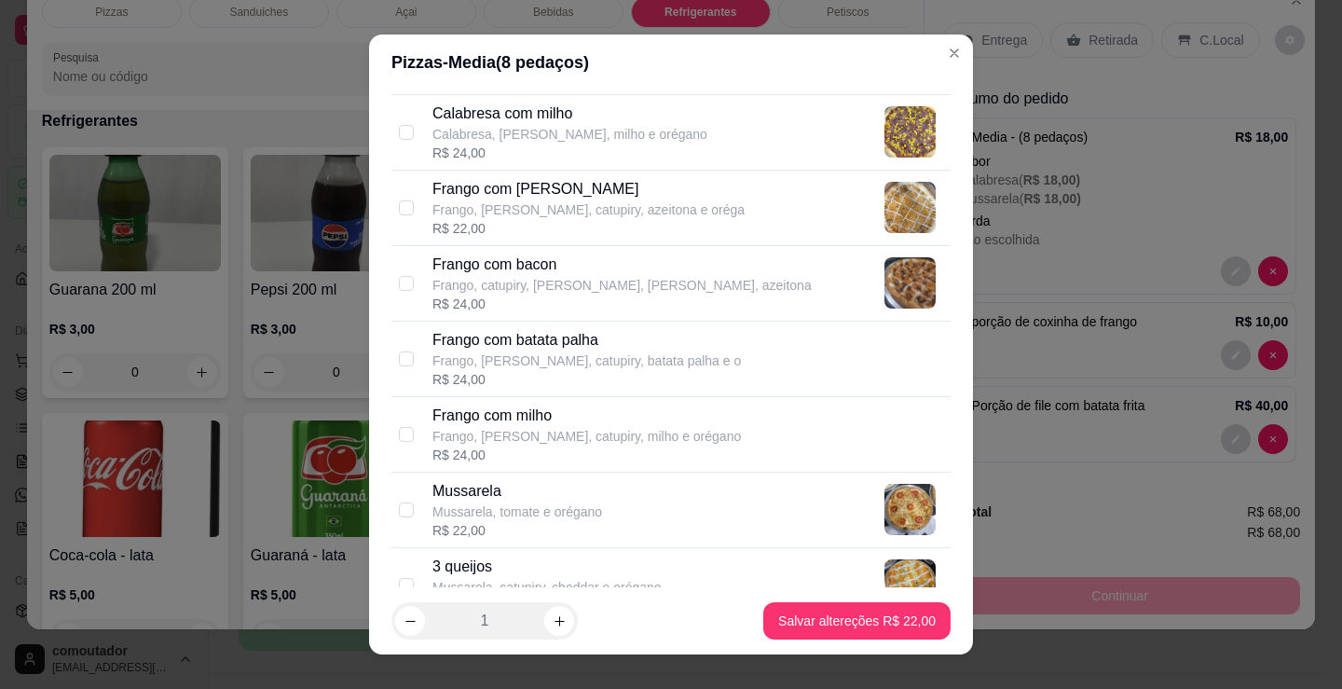
scroll to position [559, 0]
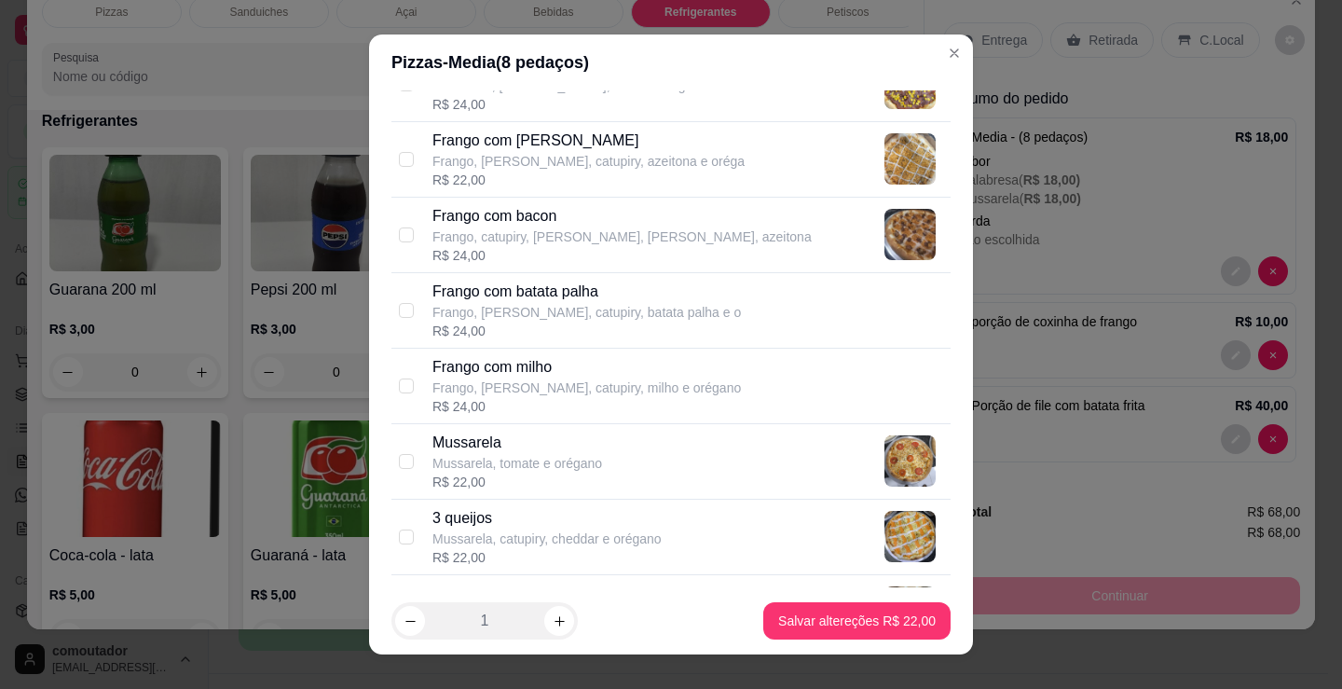
click at [543, 454] on p "Mussarela, tomate e orégano" at bounding box center [517, 463] width 170 height 19
checkbox input "true"
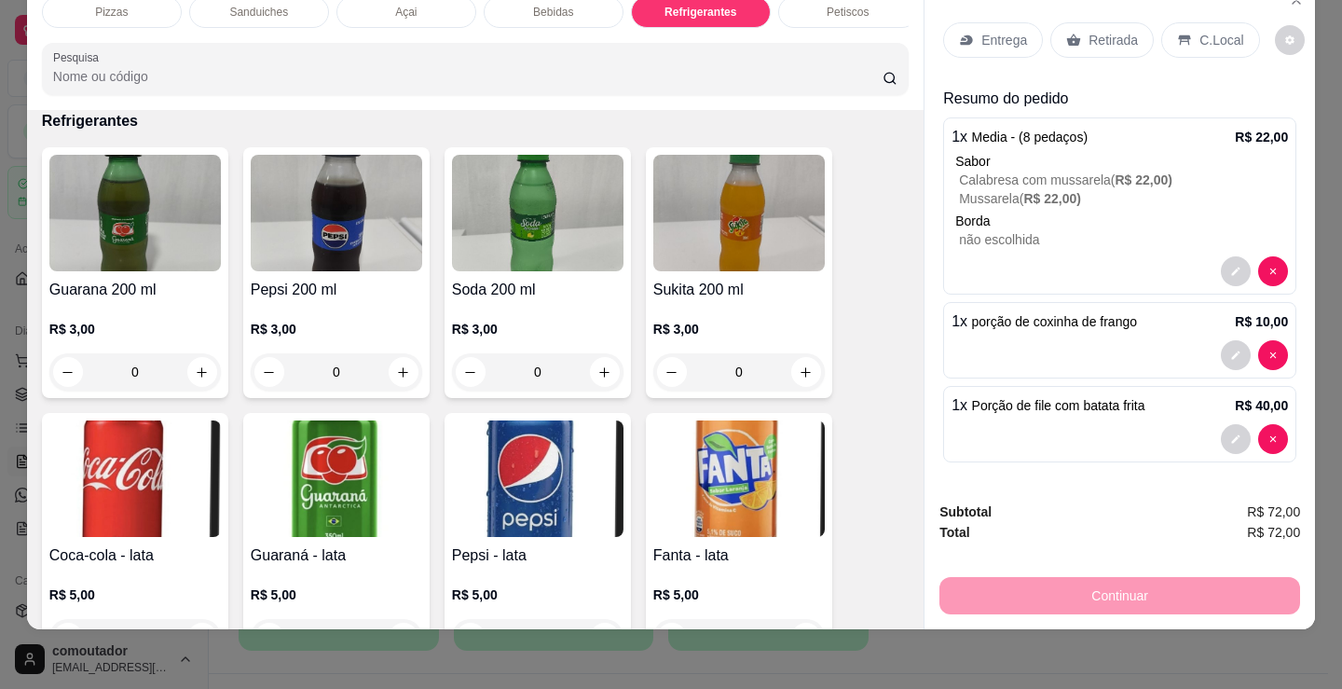
click at [1021, 230] on p "não escolhida" at bounding box center [1123, 239] width 329 height 19
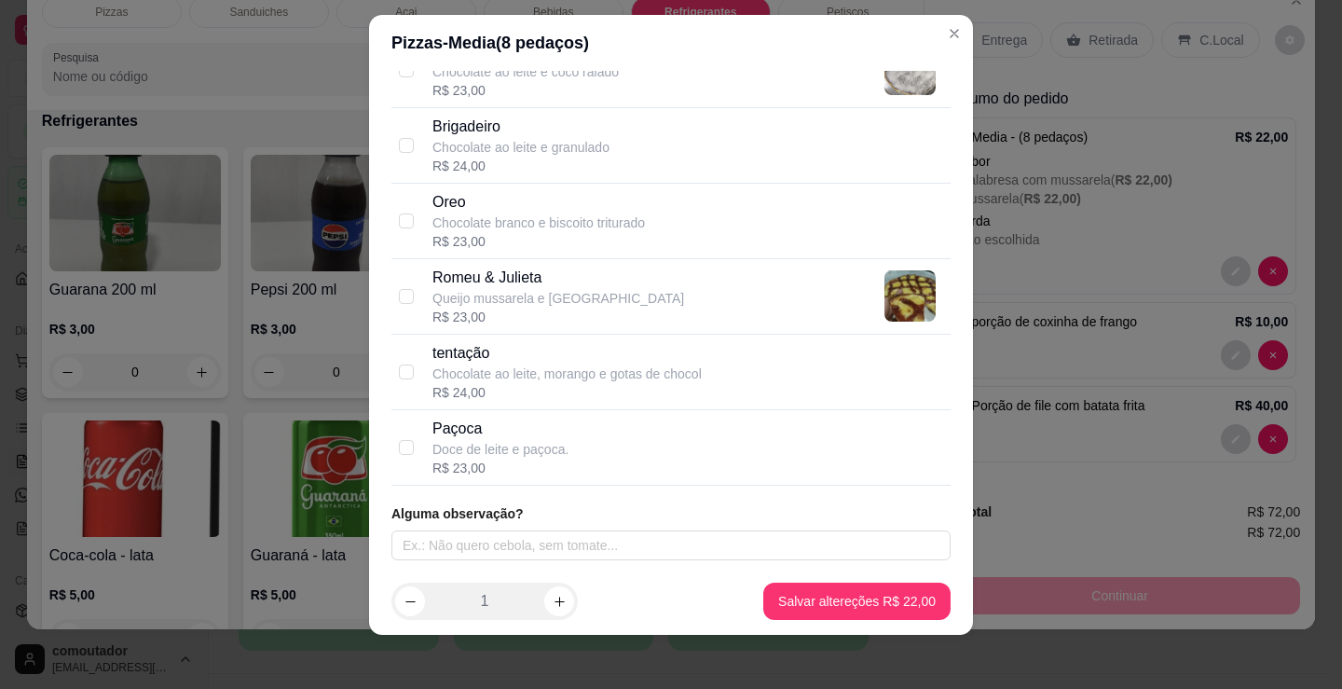
scroll to position [25, 0]
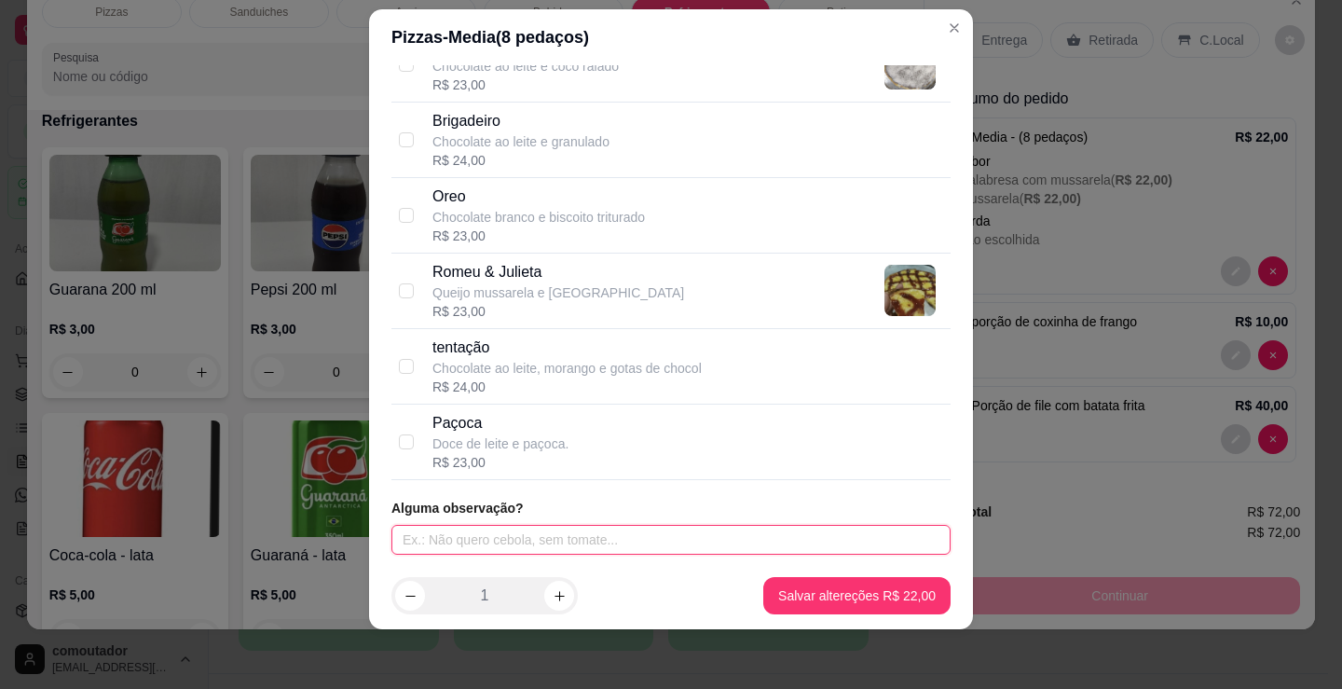
click at [540, 543] on input "text" at bounding box center [670, 540] width 559 height 30
type input "sem cebola"
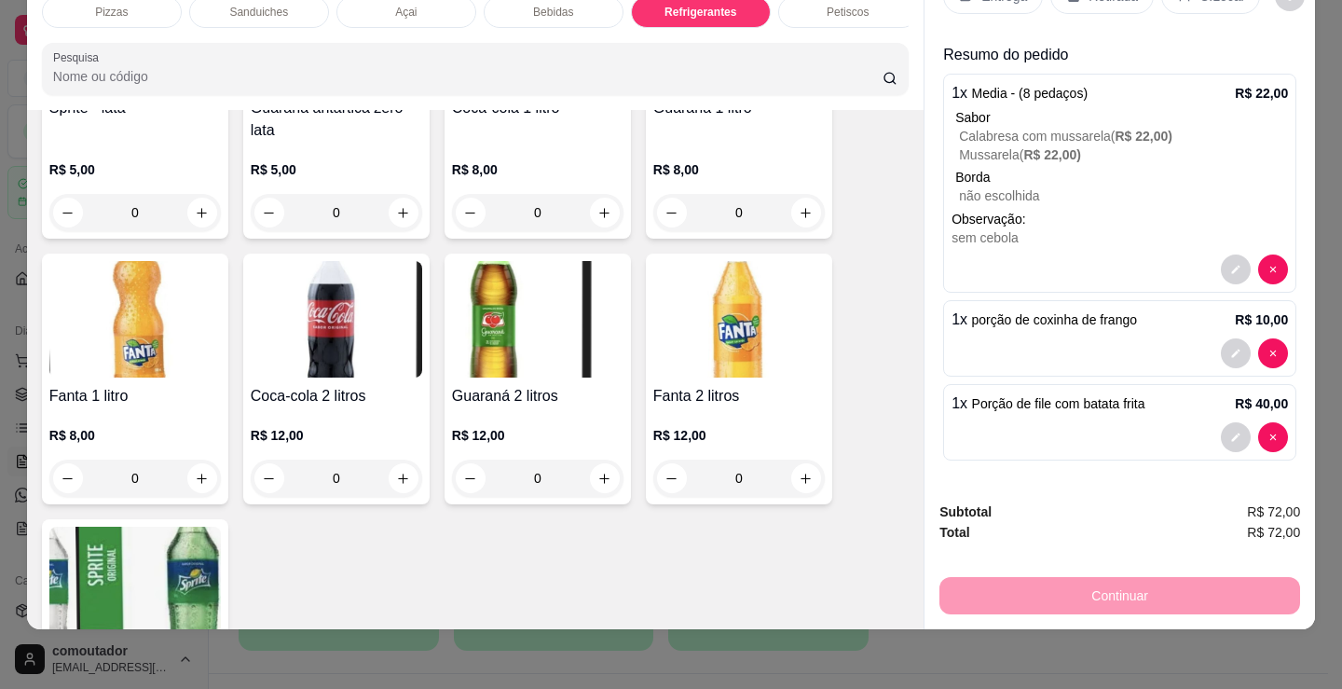
scroll to position [5572, 0]
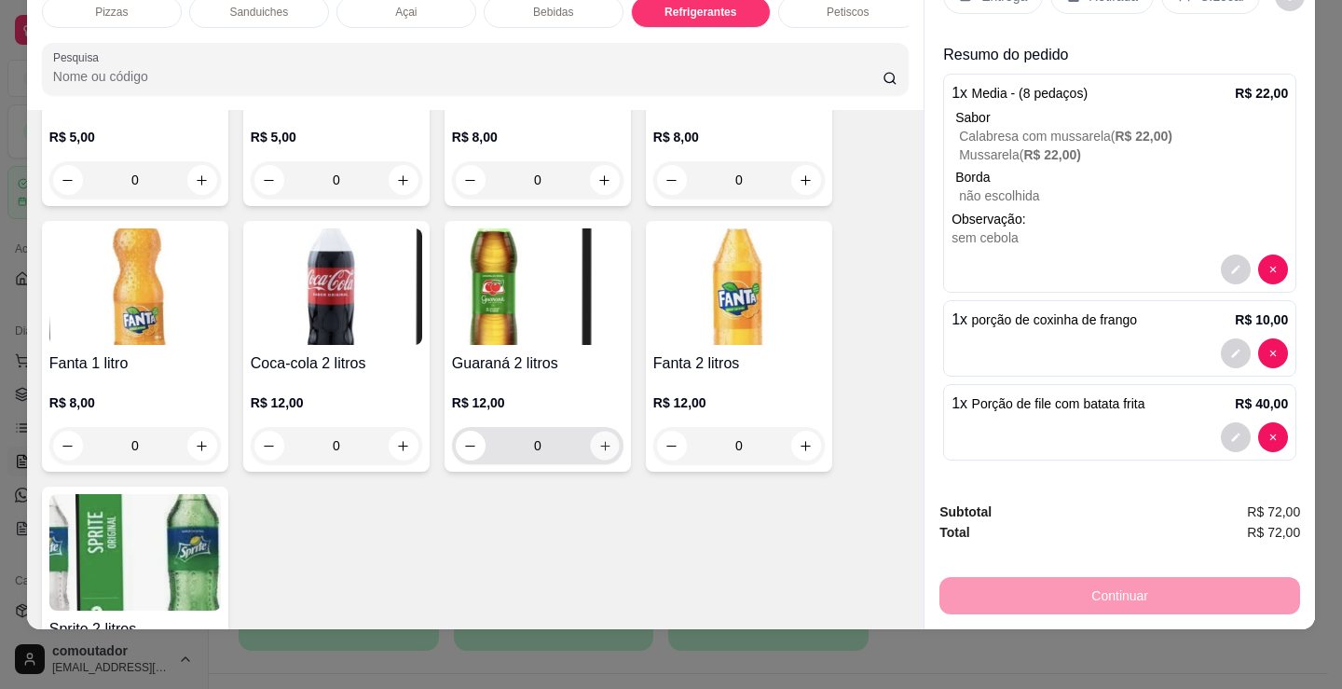
click at [590, 442] on button "increase-product-quantity" at bounding box center [604, 446] width 29 height 29
type input "1"
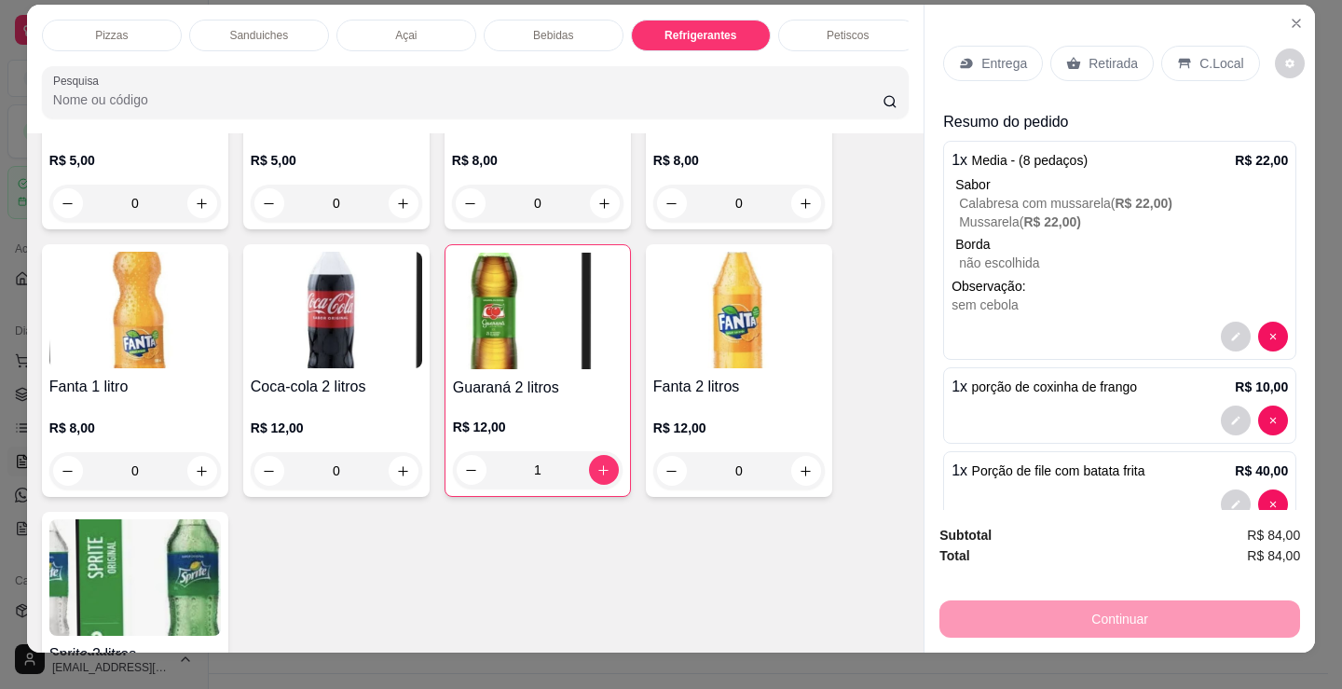
scroll to position [0, 0]
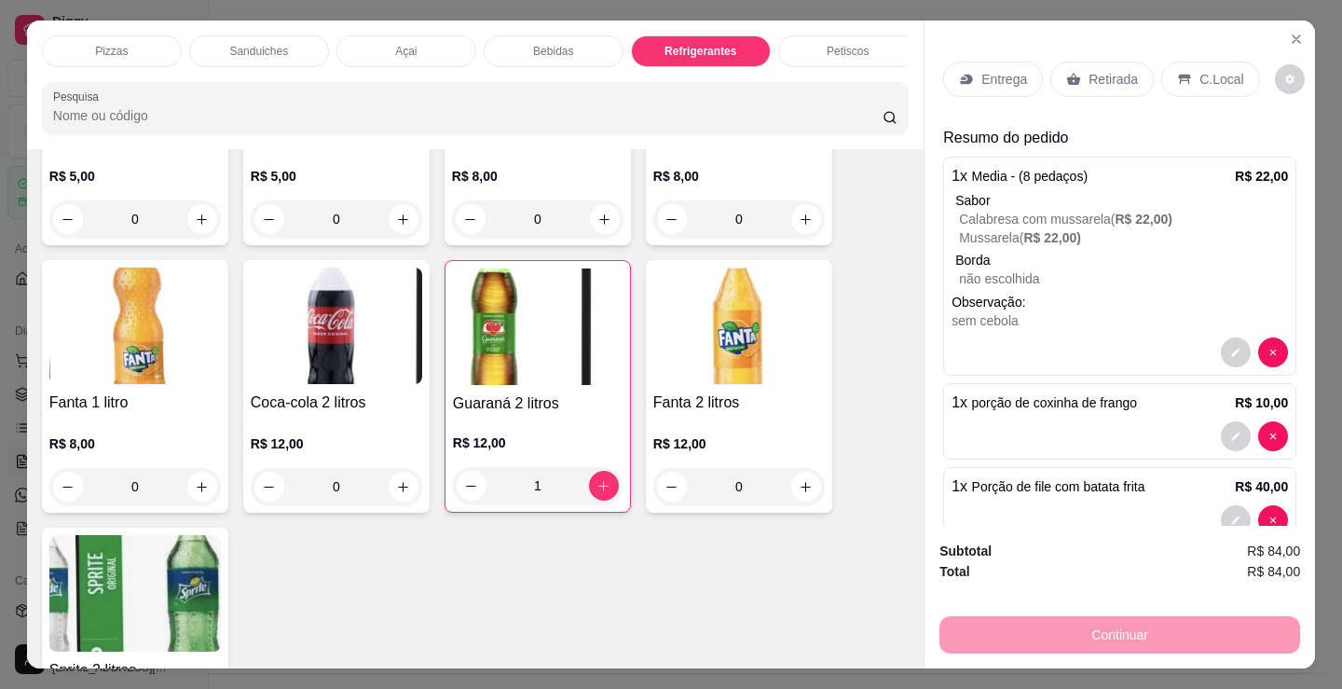
click at [1006, 62] on div "Entrega" at bounding box center [993, 79] width 100 height 35
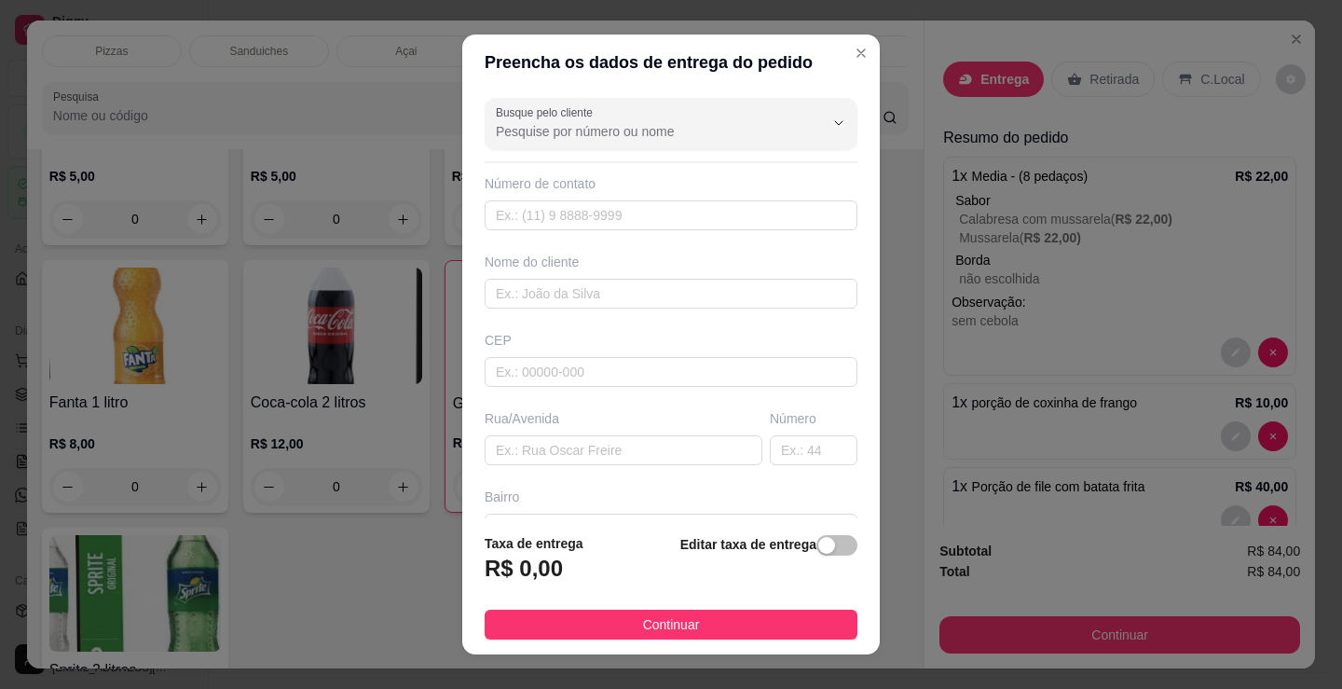
click at [645, 271] on div "Nome do cliente" at bounding box center [671, 281] width 380 height 56
click at [665, 296] on input "text" at bounding box center [671, 294] width 373 height 30
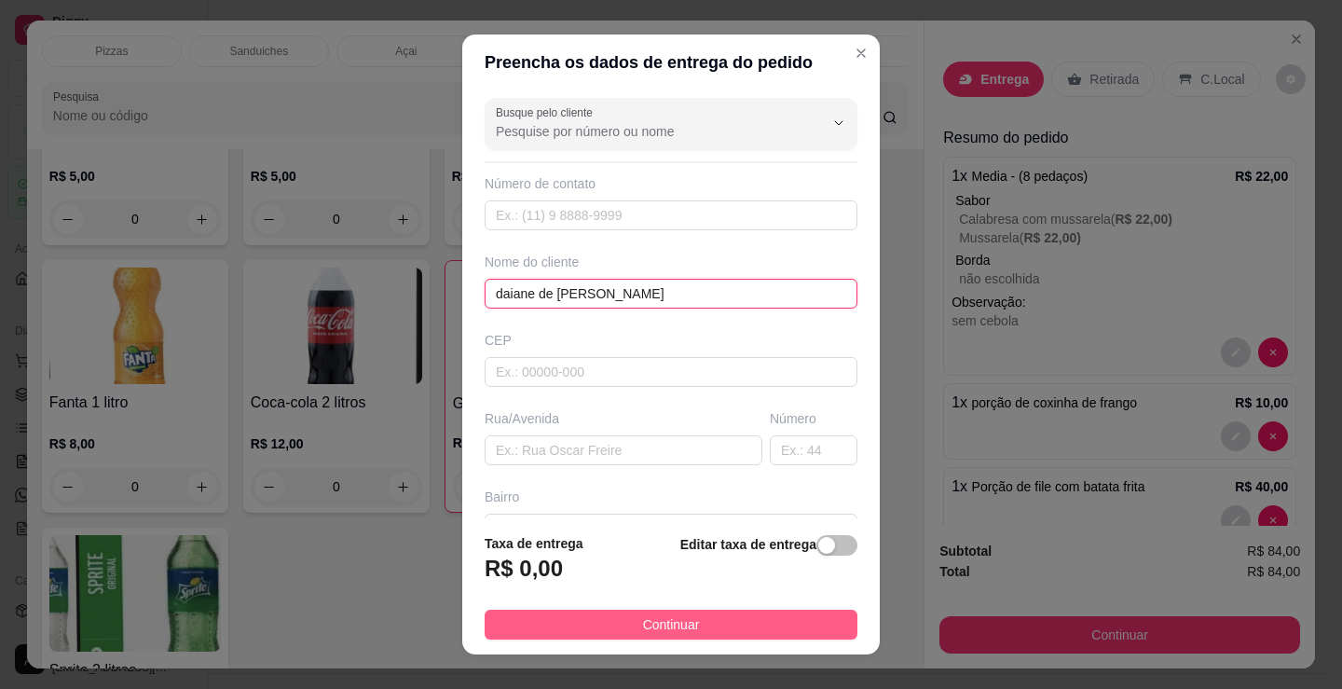
type input "daiane de [PERSON_NAME]"
click at [712, 624] on button "Continuar" at bounding box center [671, 625] width 373 height 30
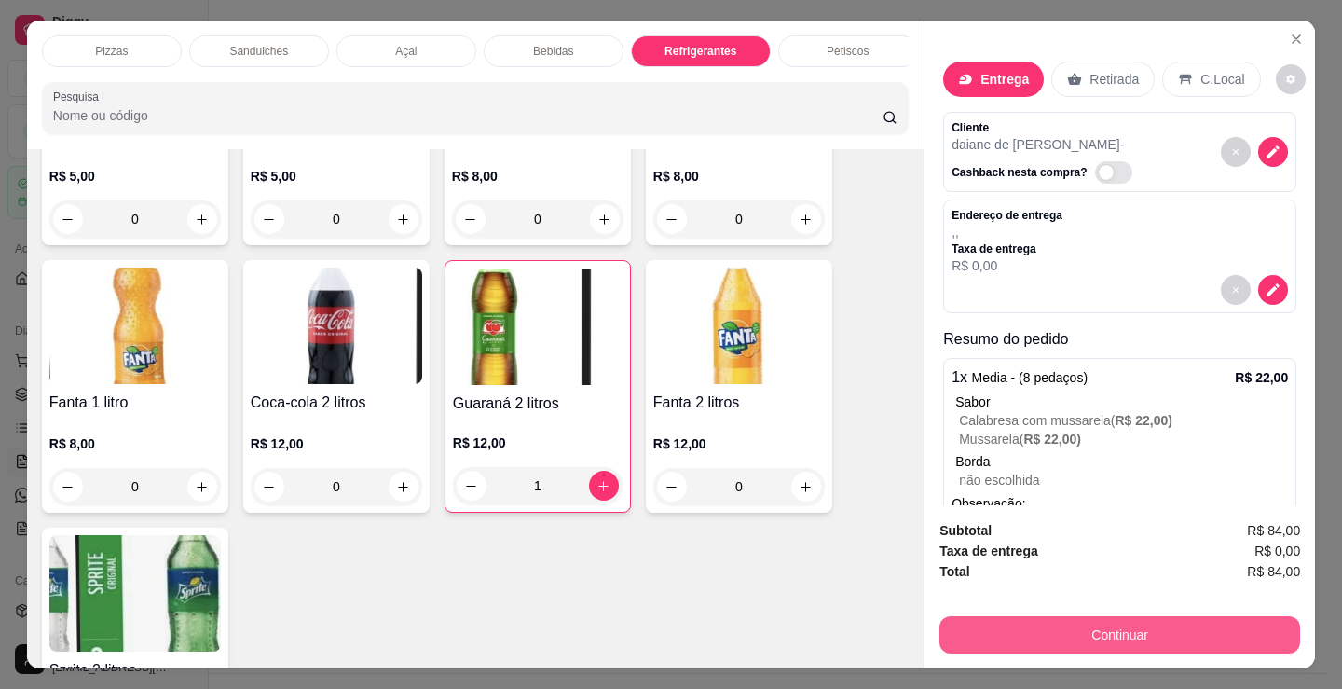
click at [1125, 623] on button "Continuar" at bounding box center [1119, 634] width 361 height 37
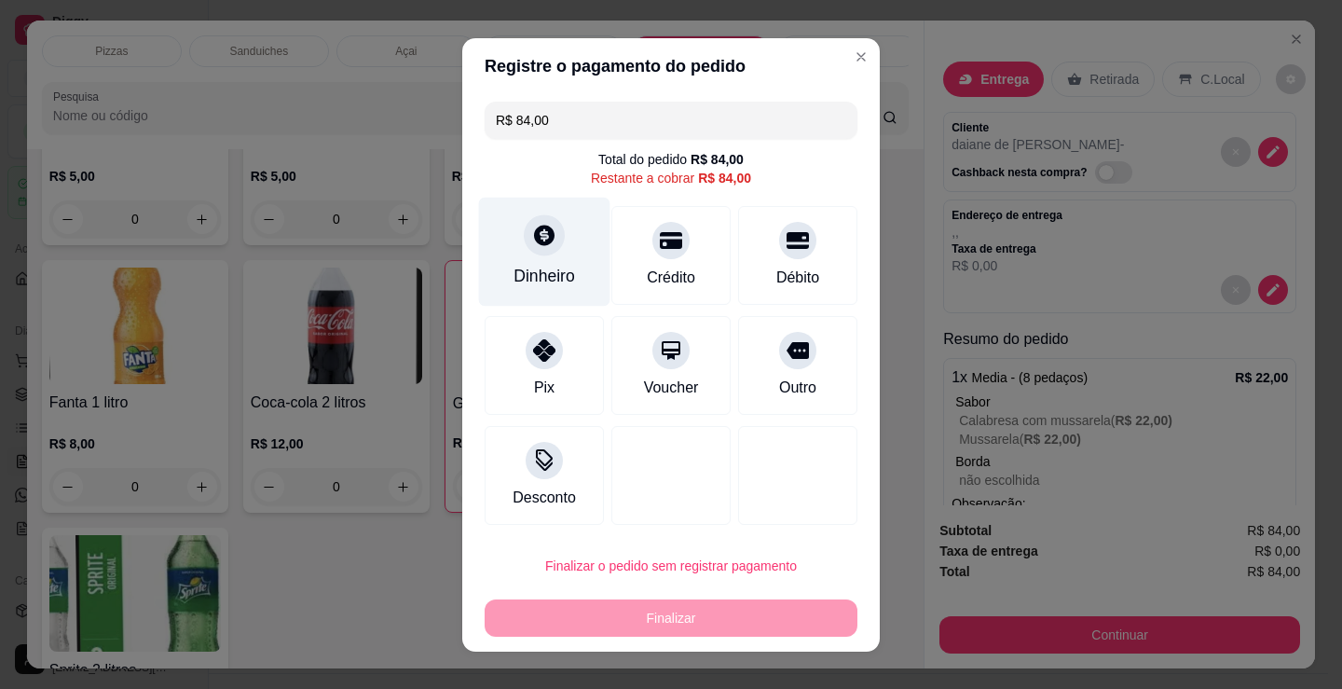
click at [530, 248] on div at bounding box center [544, 234] width 41 height 41
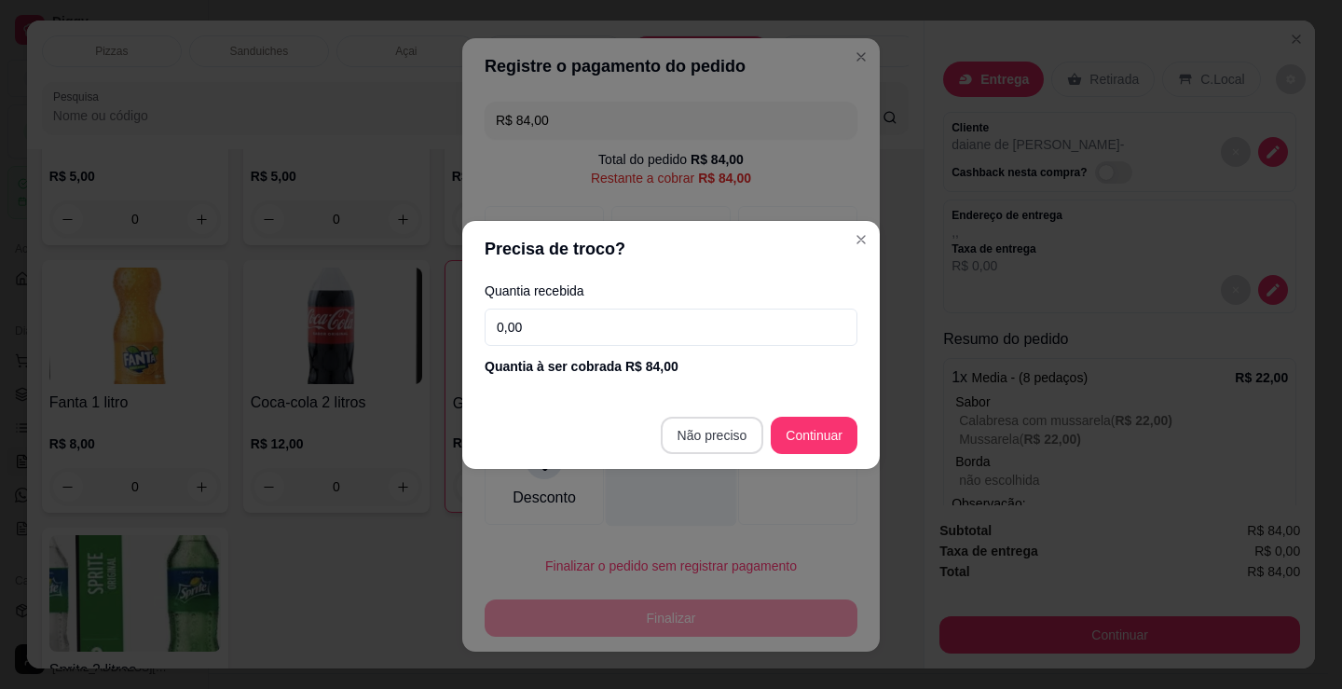
type input "R$ 0,00"
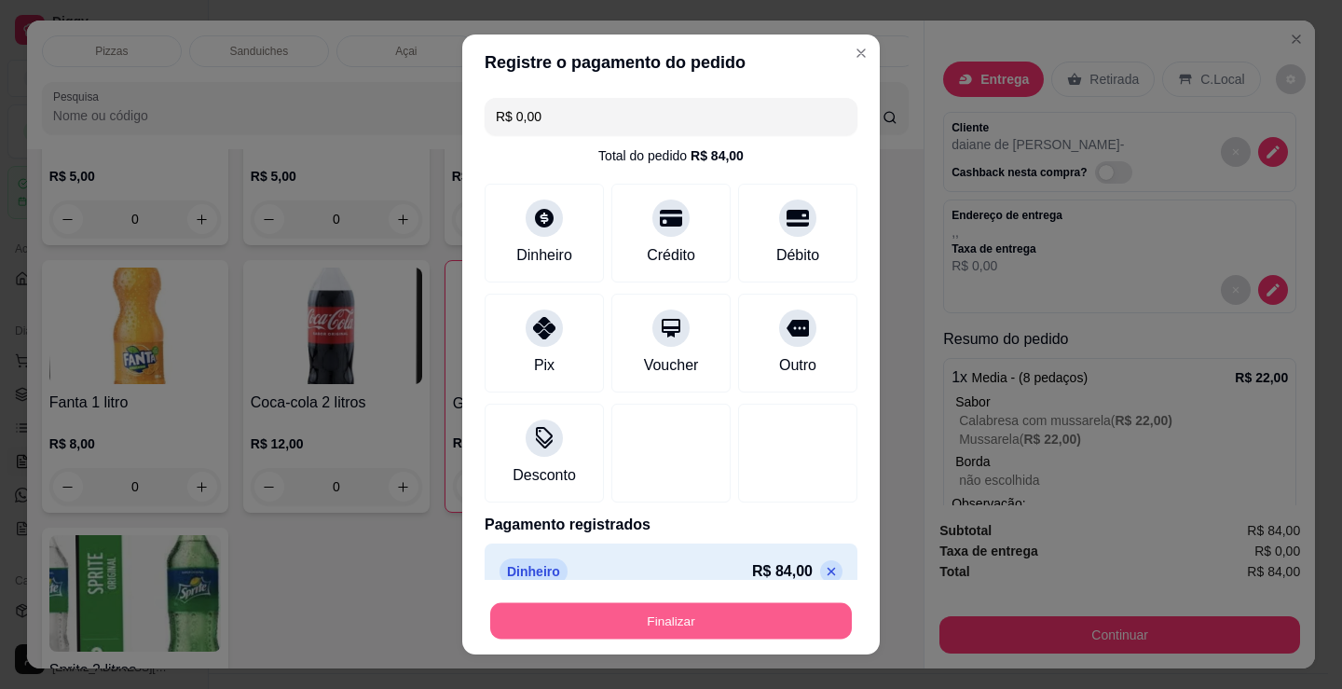
click at [712, 603] on button "Finalizar" at bounding box center [671, 621] width 362 height 36
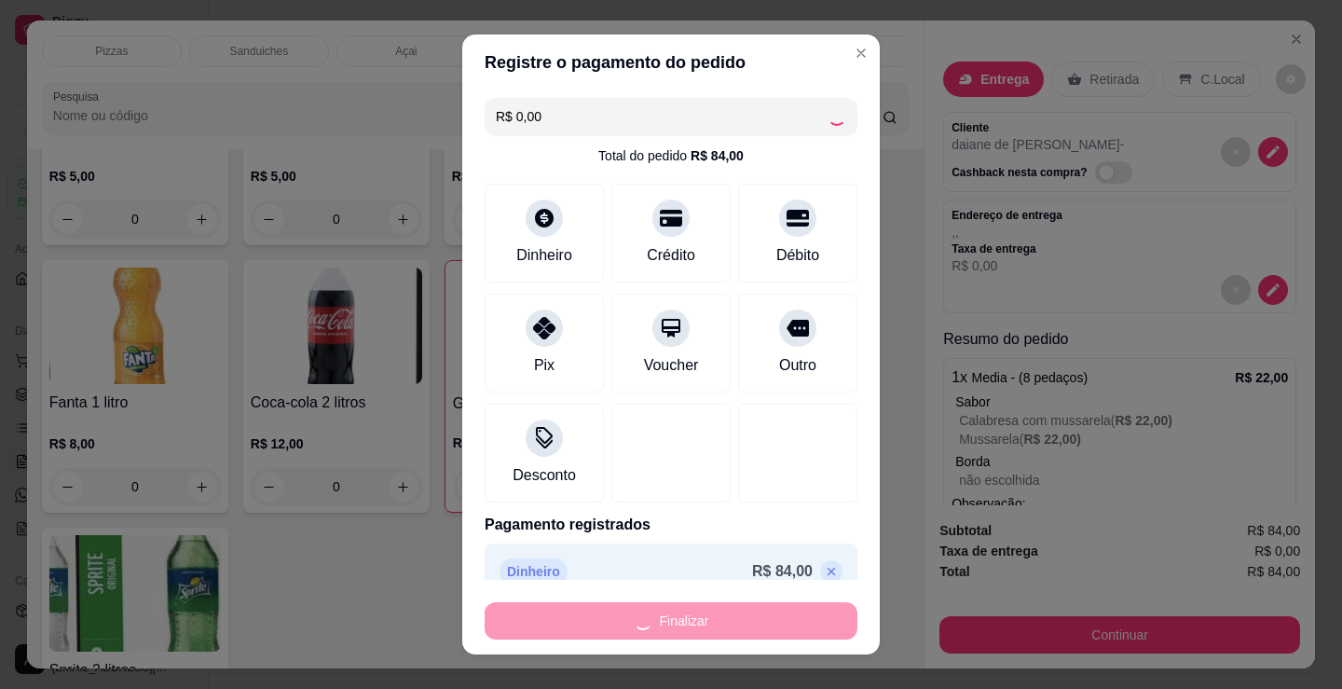
type input "0"
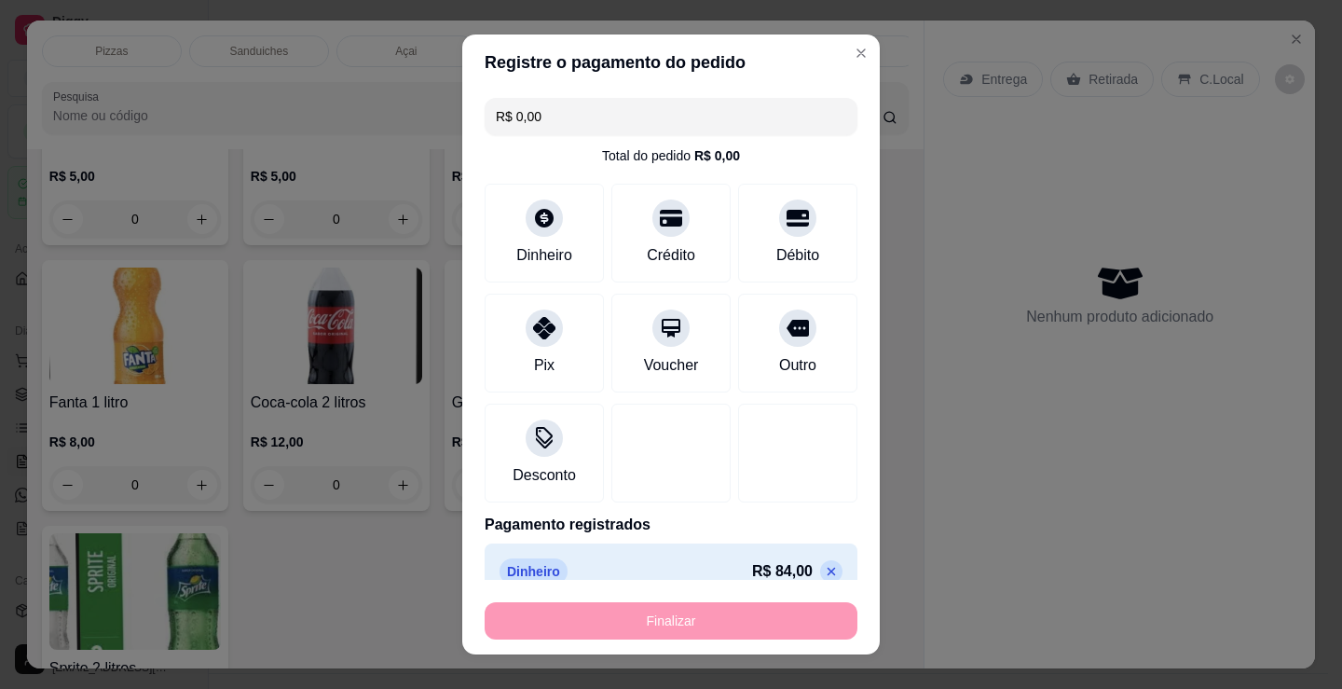
type input "-R$ 84,00"
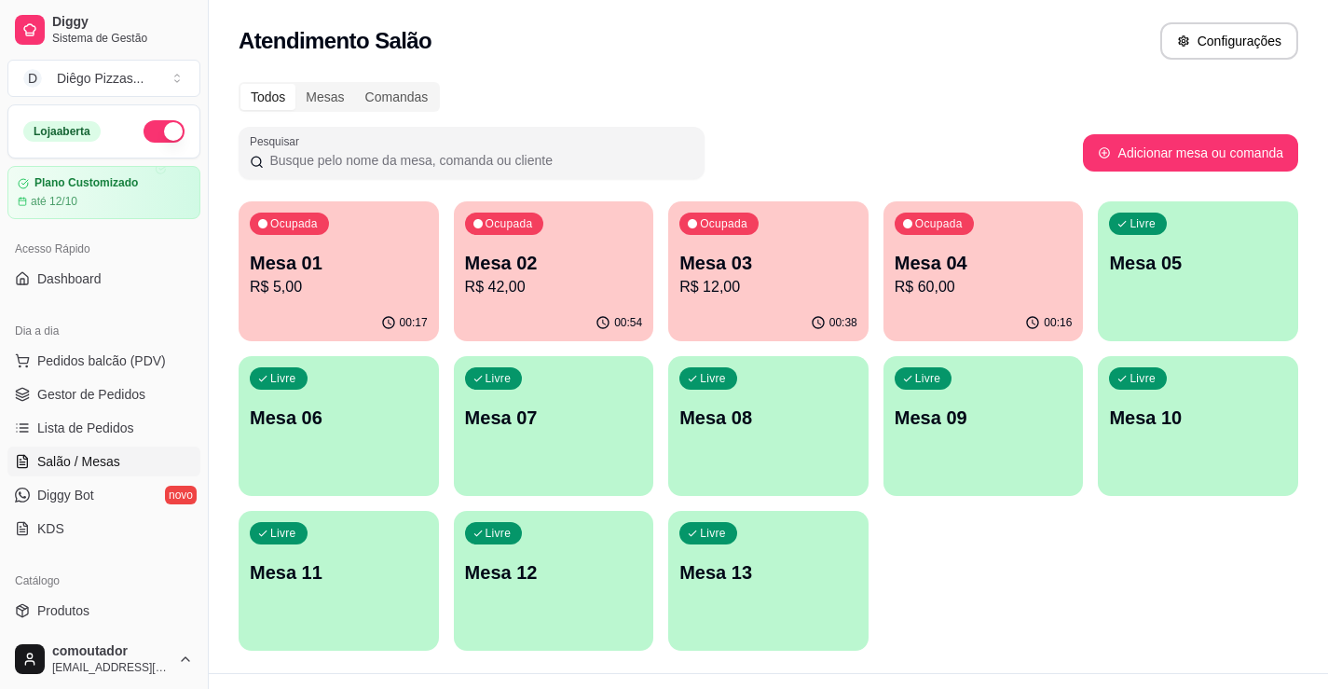
click at [960, 524] on div "Ocupada Mesa 01 R$ 5,00 00:17 Ocupada Mesa 02 R$ 42,00 00:54 Ocupada Mesa 03 R$…" at bounding box center [769, 425] width 1060 height 449
click at [322, 287] on p "R$ 5,00" at bounding box center [339, 287] width 178 height 22
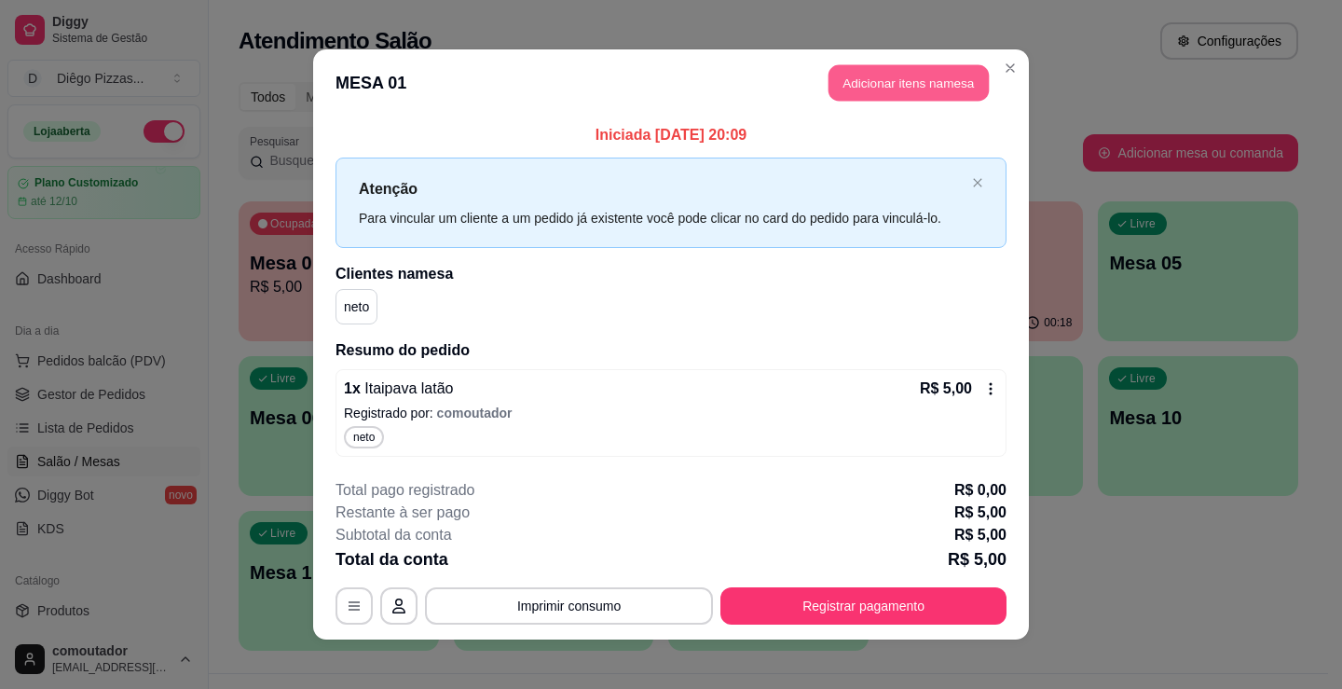
click at [865, 87] on button "Adicionar itens na mesa" at bounding box center [909, 83] width 160 height 36
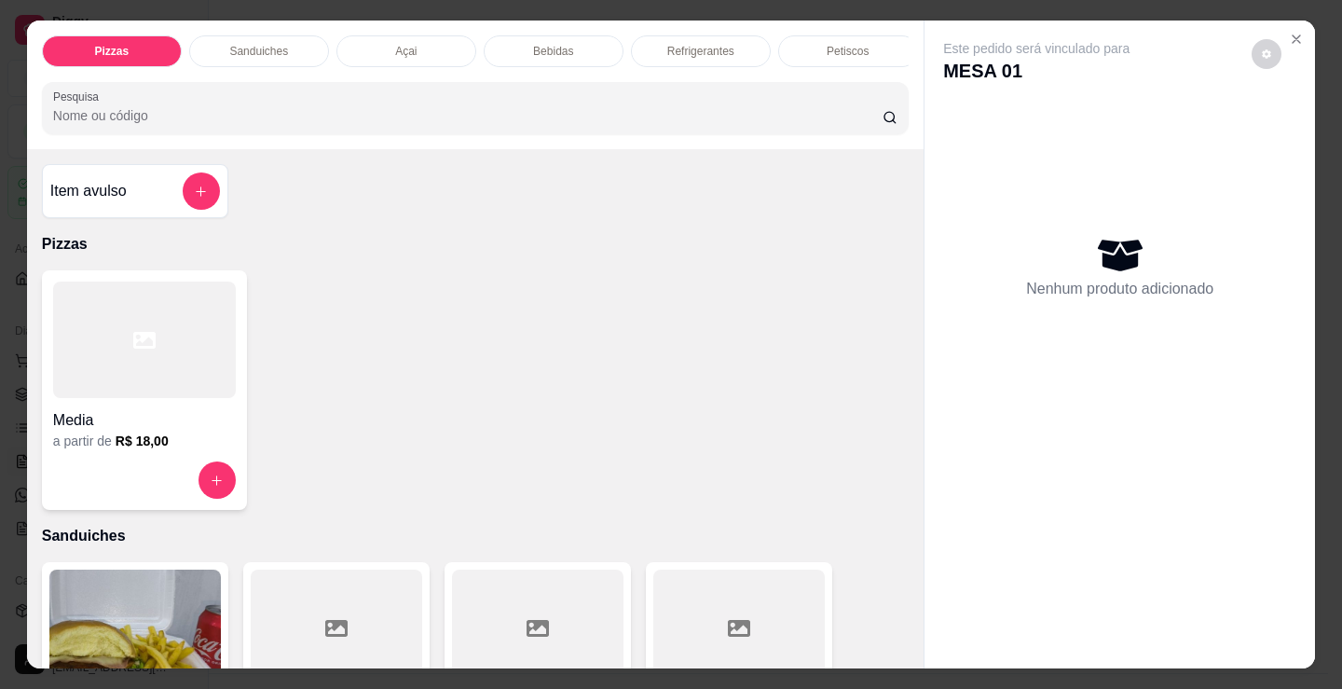
click at [558, 44] on p "Bebidas" at bounding box center [553, 51] width 40 height 15
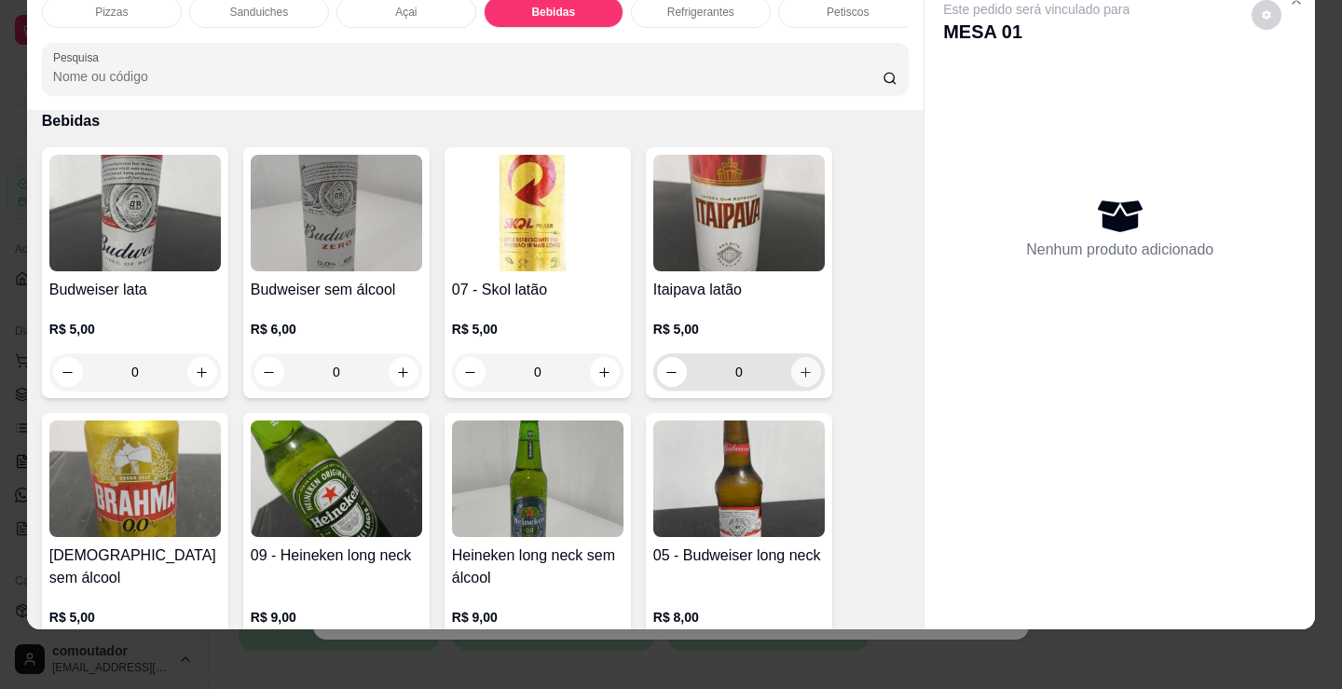
click at [799, 369] on icon "increase-product-quantity" at bounding box center [806, 372] width 14 height 14
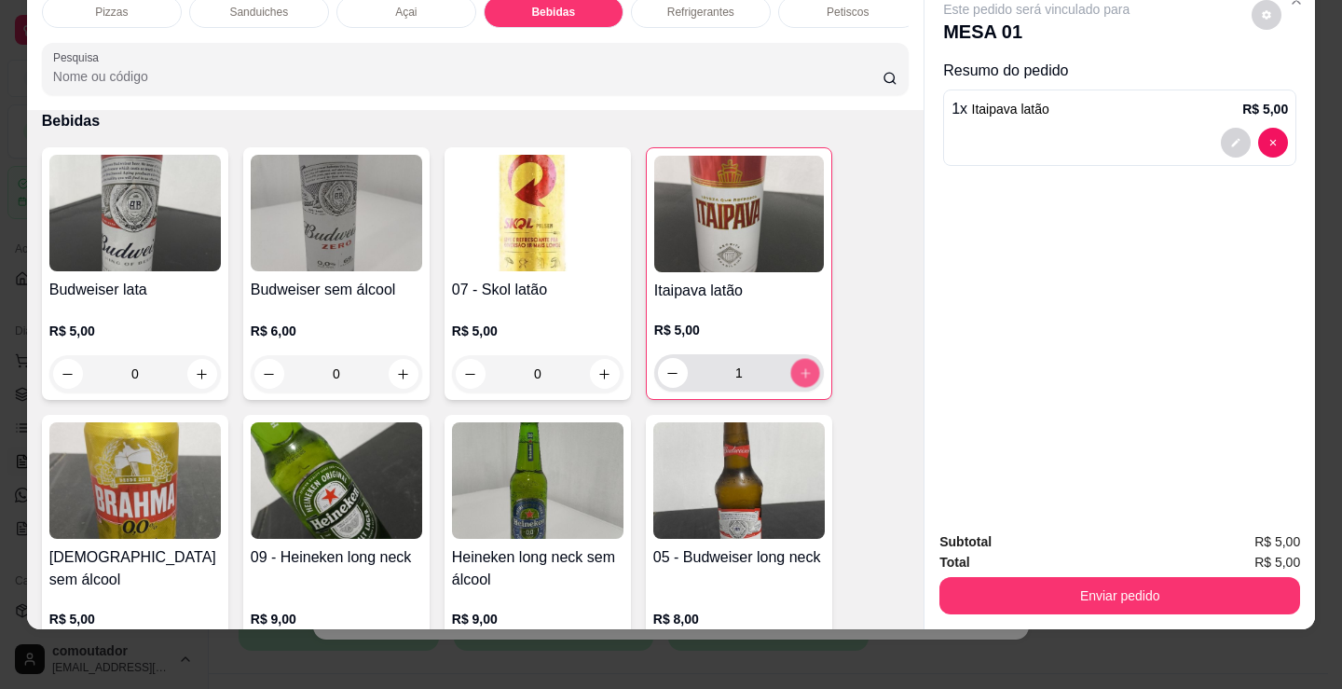
click at [799, 369] on icon "increase-product-quantity" at bounding box center [806, 373] width 14 height 14
type input "2"
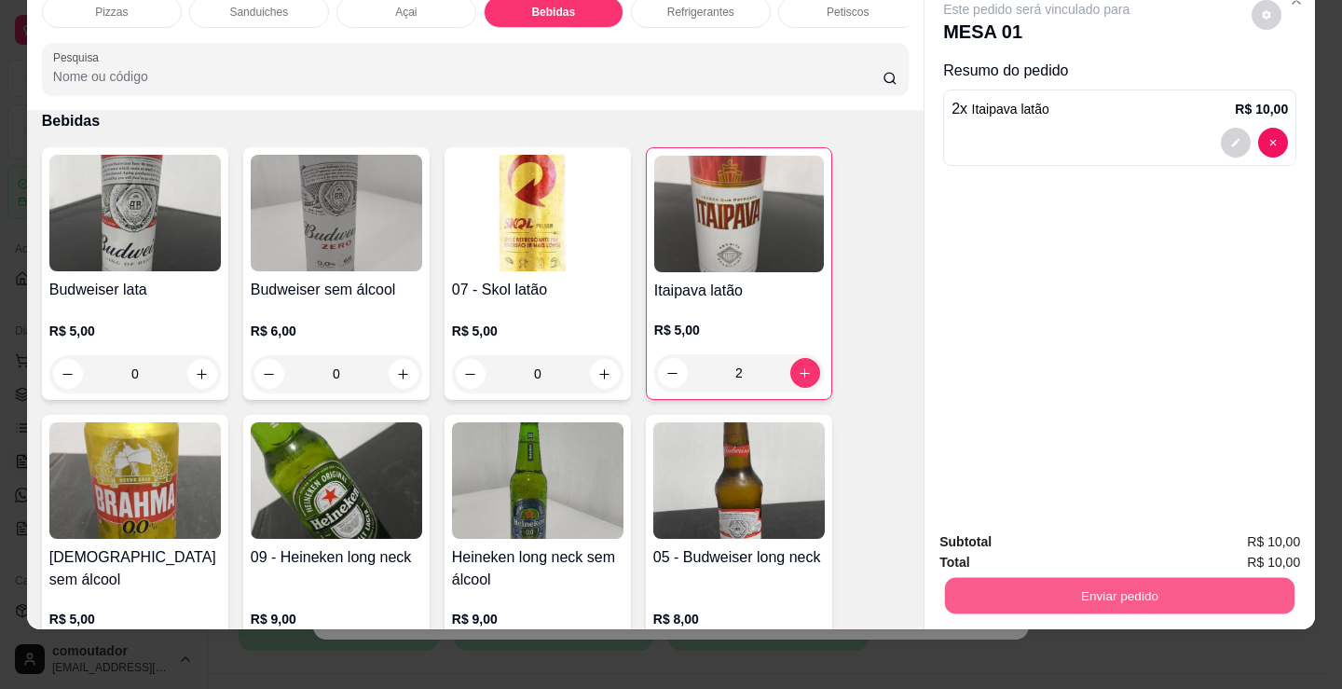
click at [1060, 586] on button "Enviar pedido" at bounding box center [1120, 595] width 350 height 36
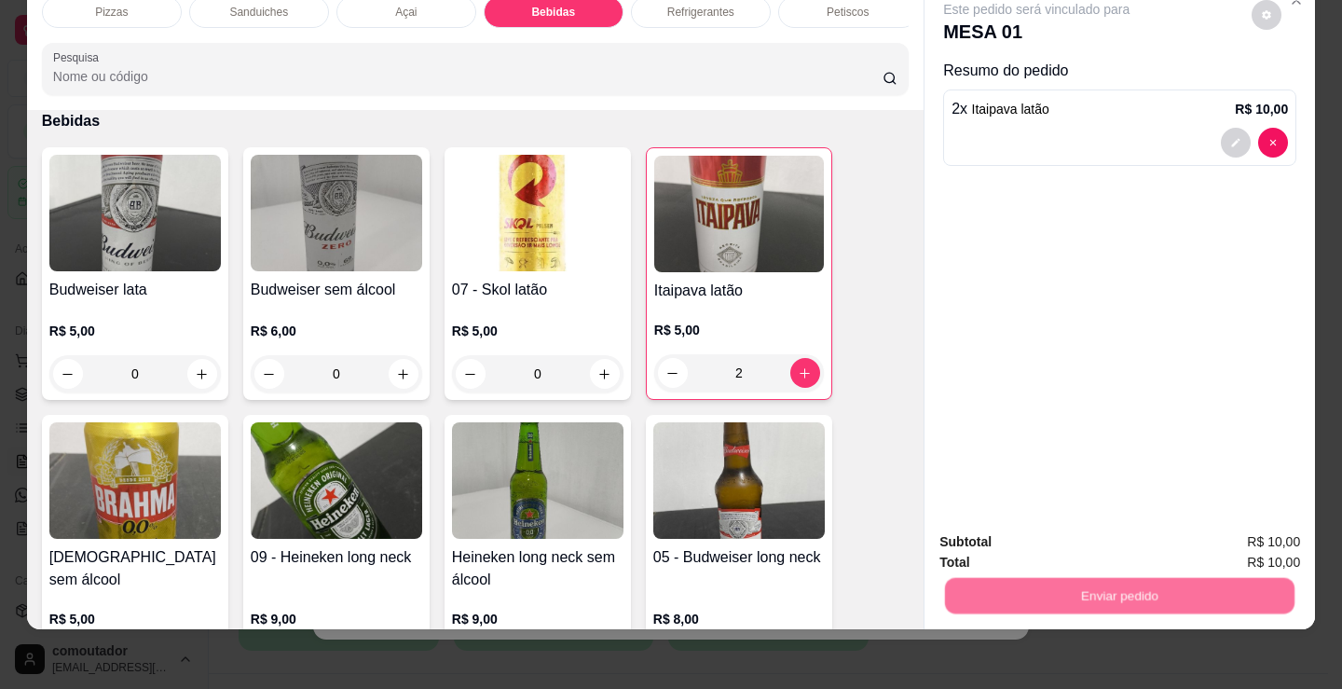
click at [1094, 536] on button "Registrar cliente" at bounding box center [1127, 535] width 123 height 35
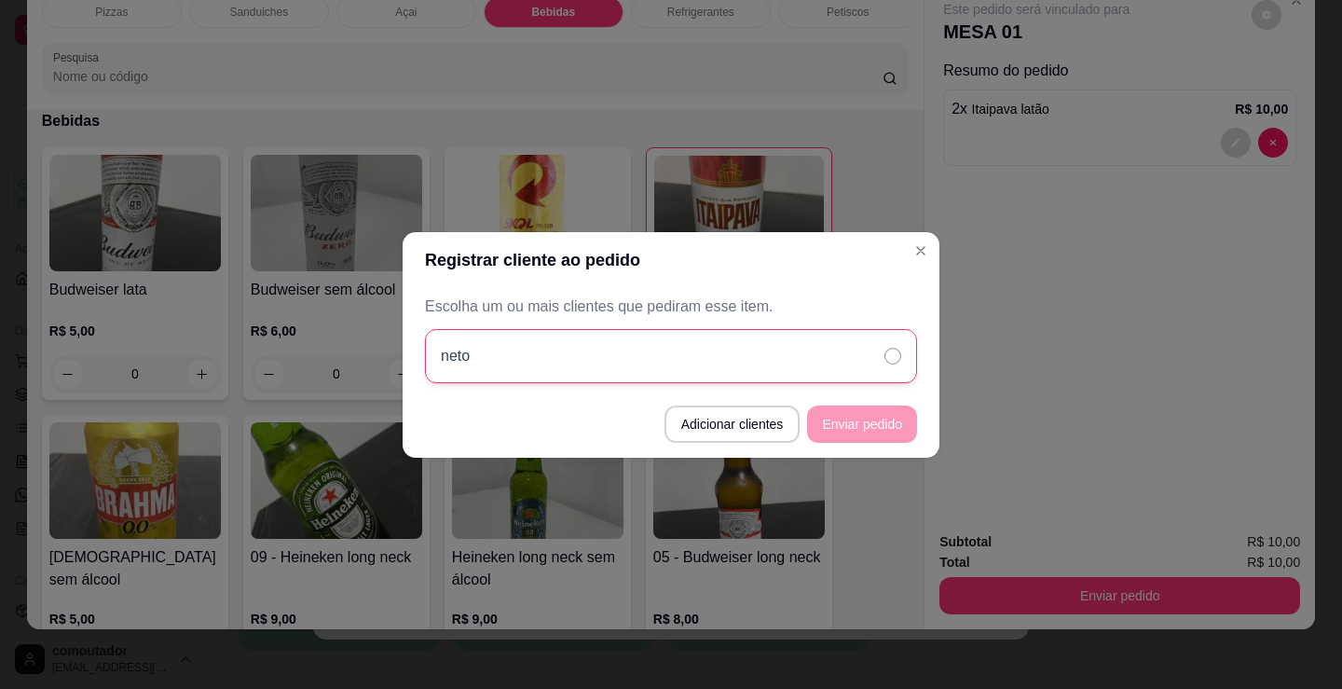
click at [846, 370] on div "neto" at bounding box center [671, 356] width 492 height 54
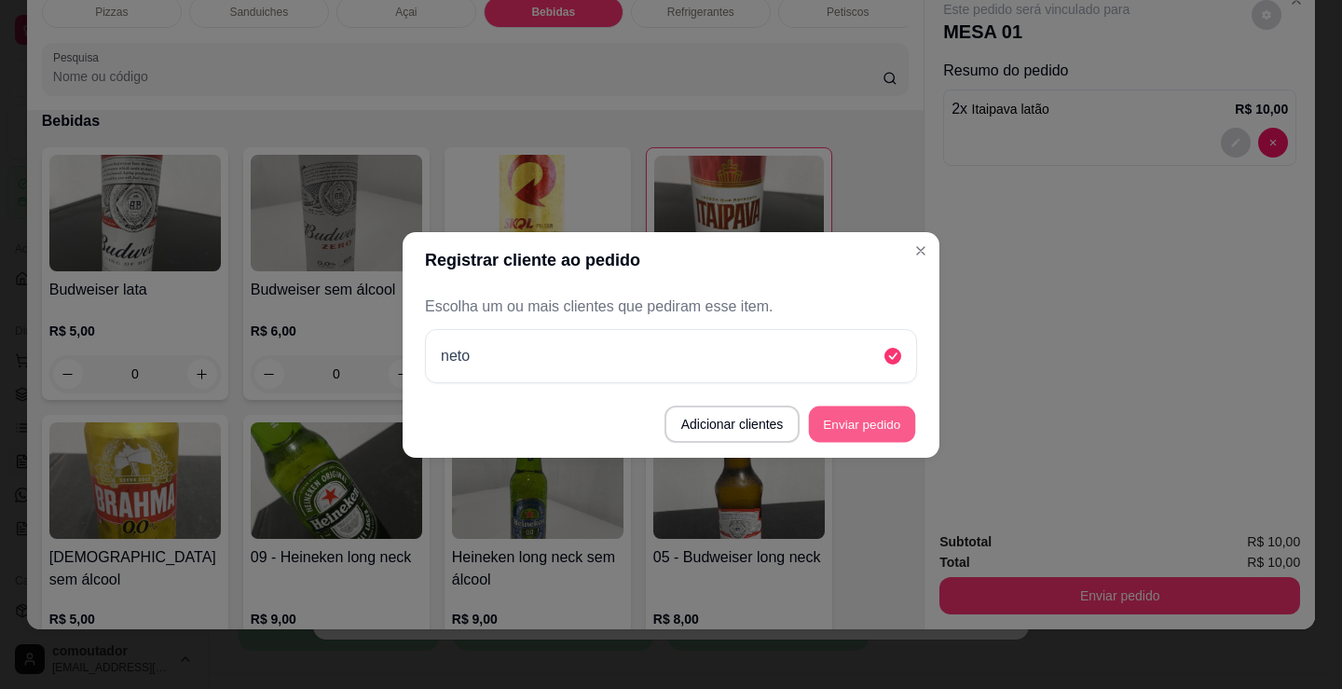
click at [847, 427] on button "Enviar pedido" at bounding box center [862, 423] width 106 height 36
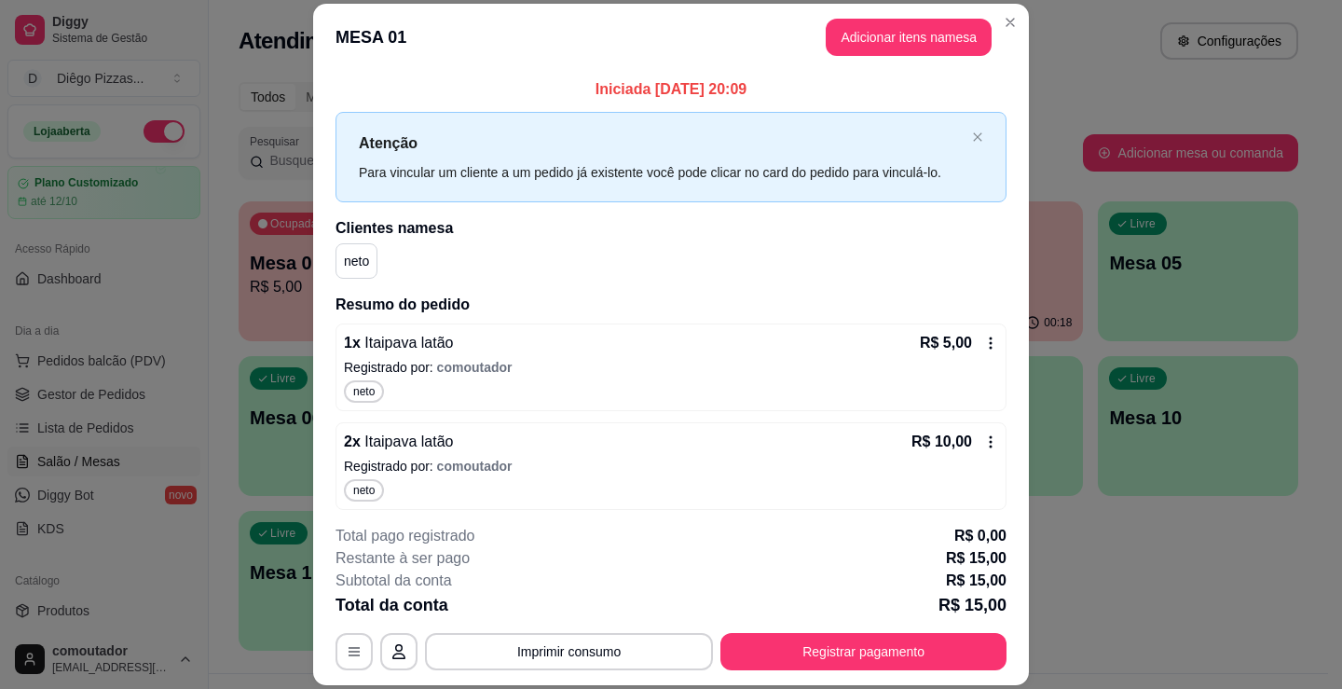
scroll to position [7, 0]
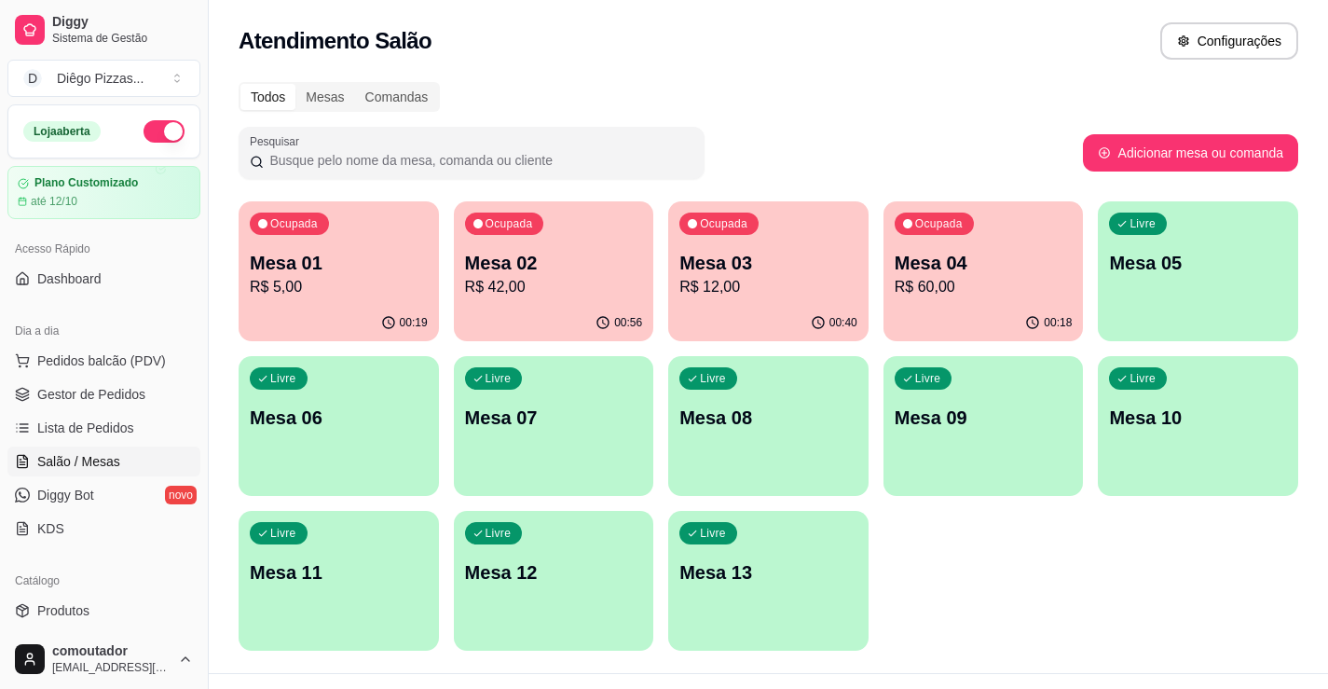
click at [551, 323] on div "00:56" at bounding box center [554, 323] width 200 height 36
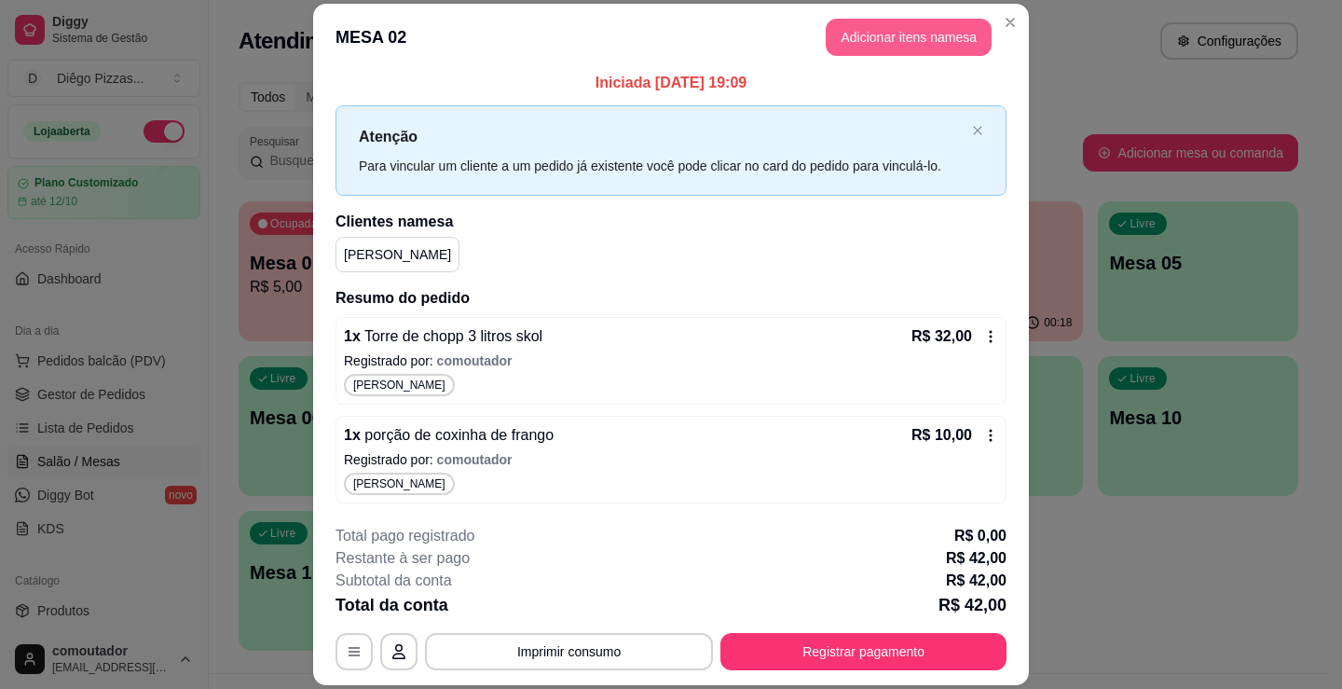
click at [887, 33] on button "Adicionar itens na mesa" at bounding box center [909, 37] width 166 height 37
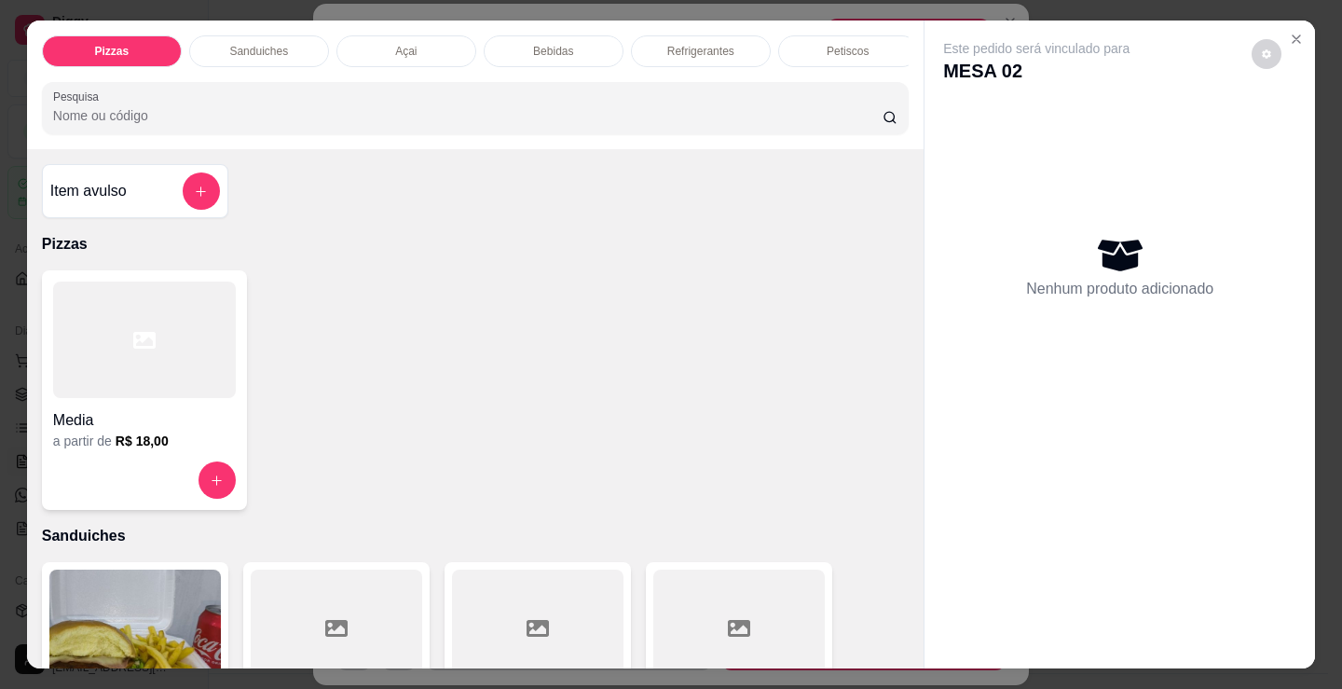
click at [195, 388] on div at bounding box center [144, 339] width 183 height 117
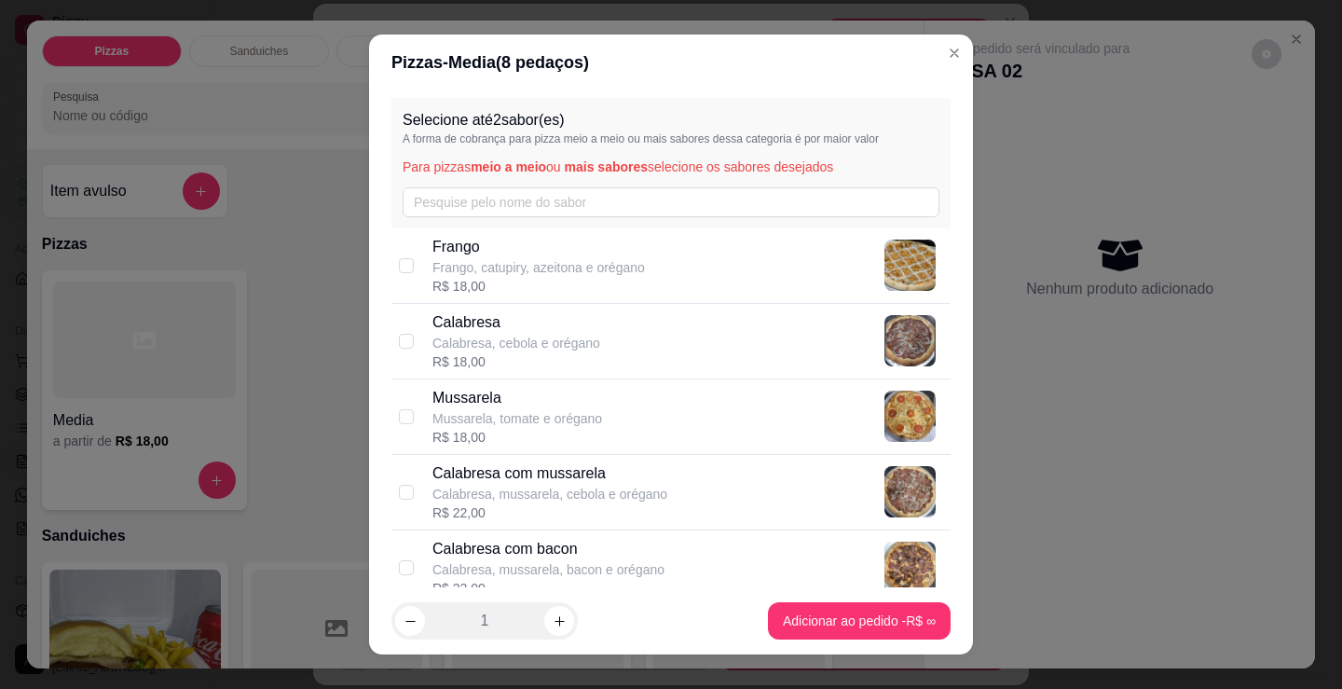
click at [529, 335] on p "Calabresa, cebola e orégano" at bounding box center [516, 343] width 168 height 19
checkbox input "true"
click at [538, 399] on p "Mussarela" at bounding box center [517, 398] width 170 height 22
checkbox input "true"
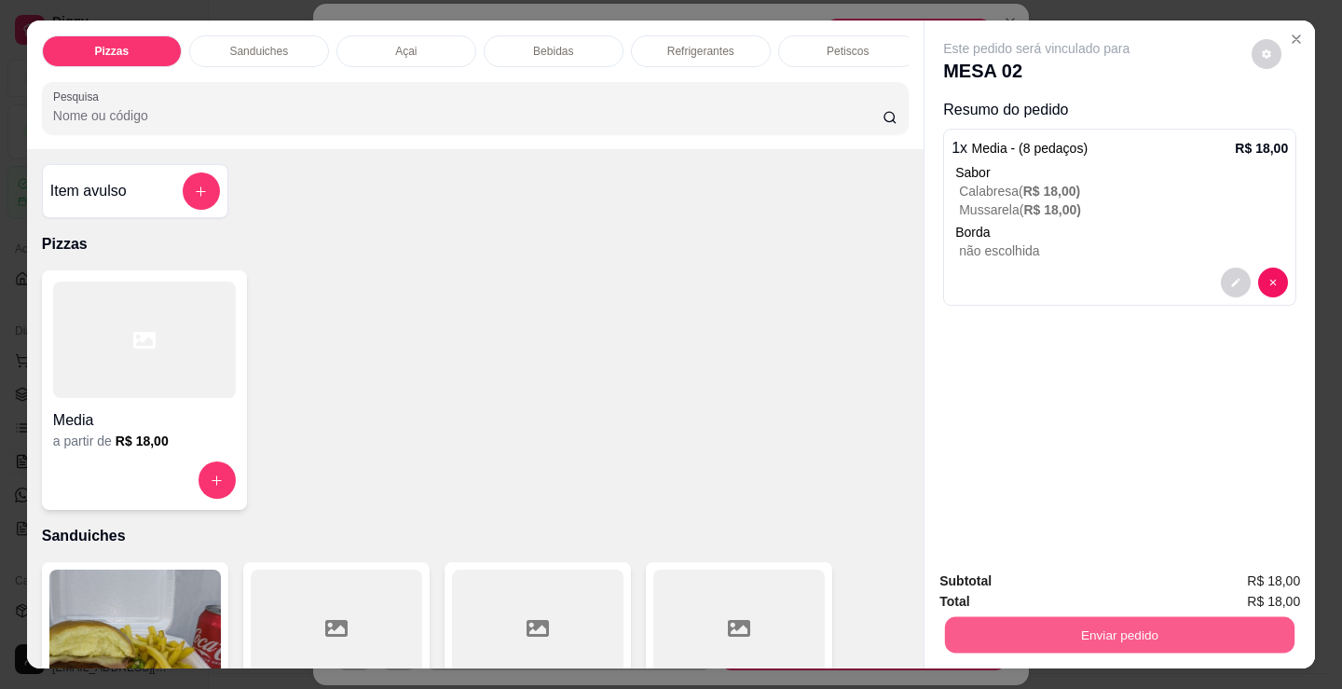
click at [1052, 622] on button "Enviar pedido" at bounding box center [1120, 634] width 350 height 36
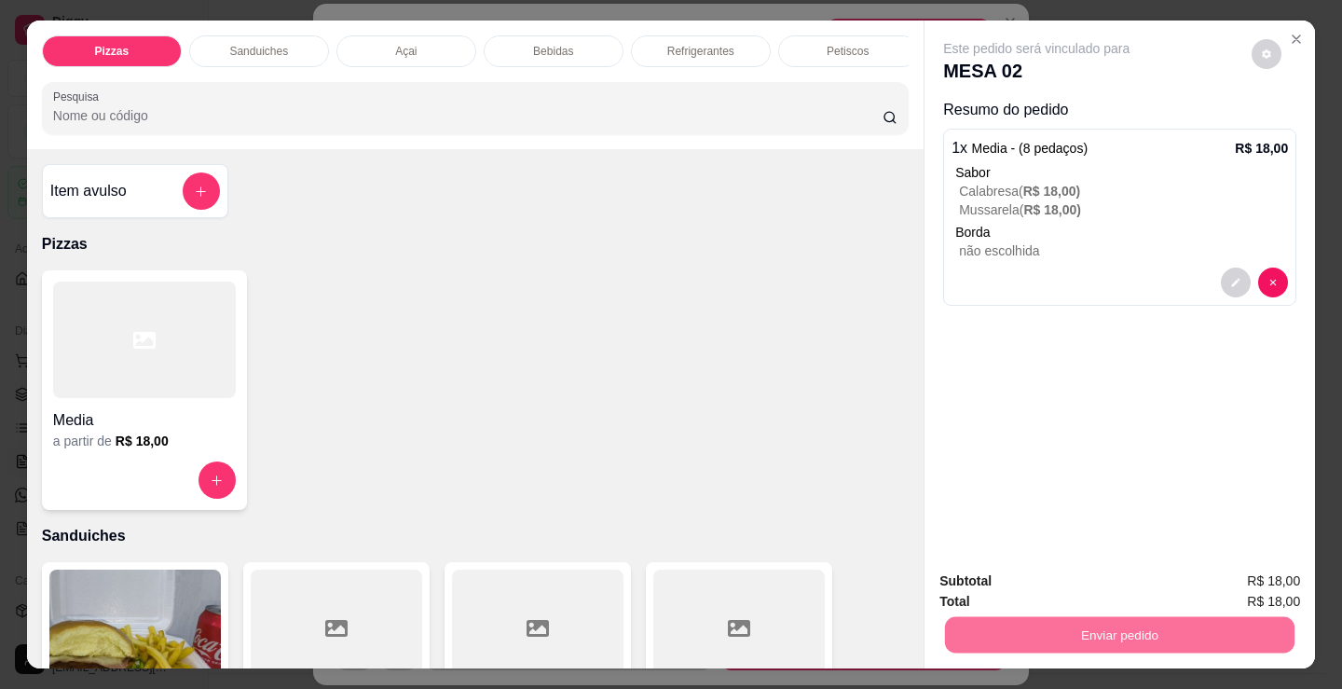
click at [1117, 581] on button "Registrar cliente" at bounding box center [1127, 581] width 123 height 35
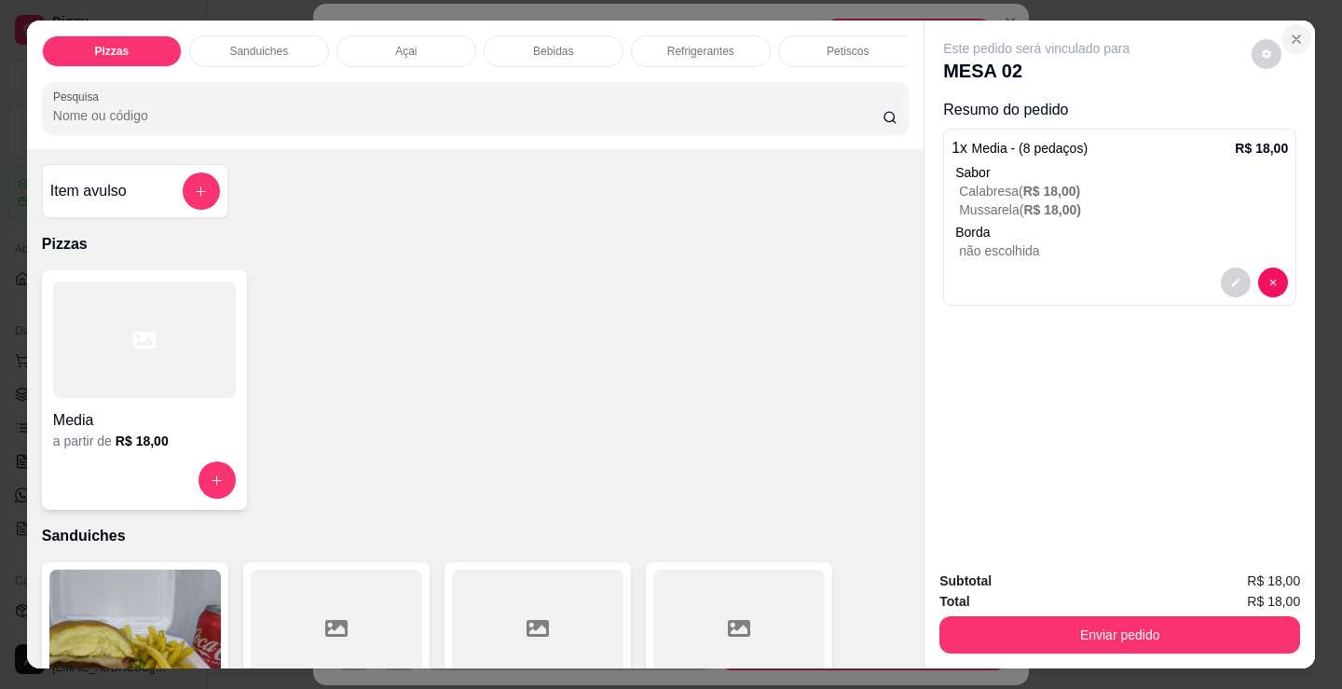
click at [1293, 35] on icon "Close" at bounding box center [1296, 38] width 7 height 7
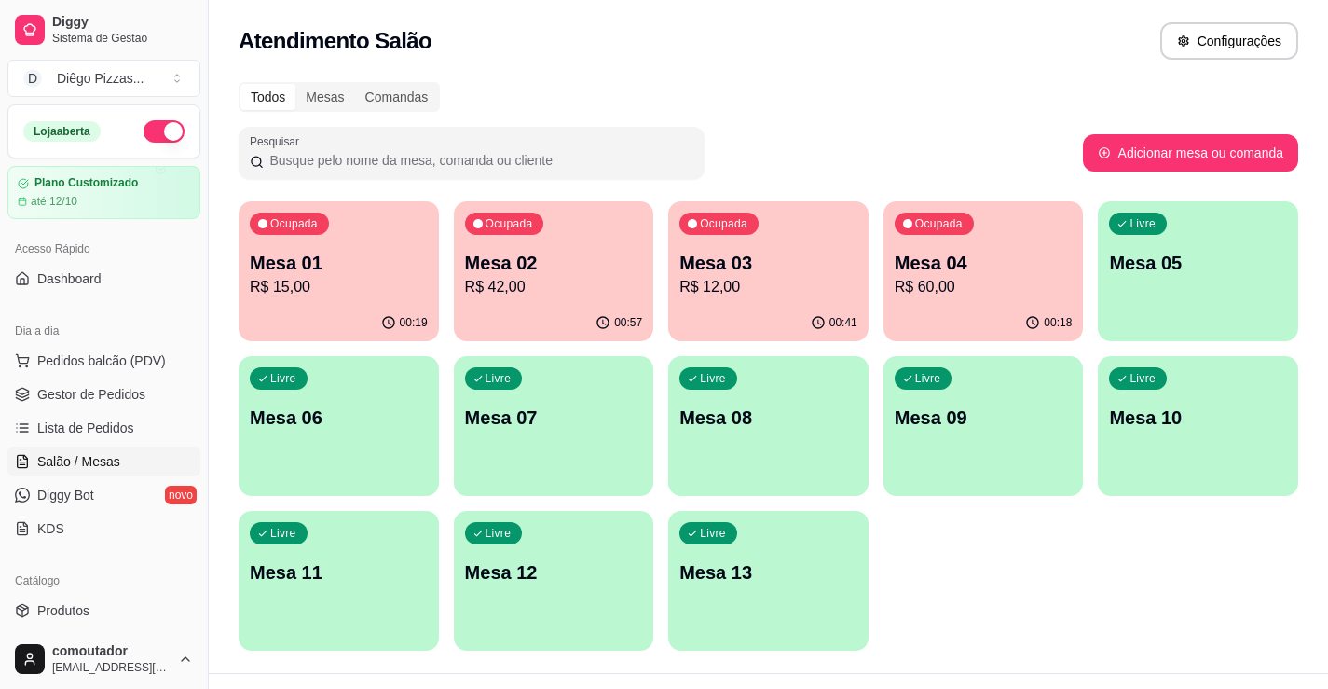
click at [388, 258] on p "Mesa 01" at bounding box center [339, 263] width 178 height 26
click at [296, 295] on p "R$ 15,00" at bounding box center [339, 287] width 178 height 22
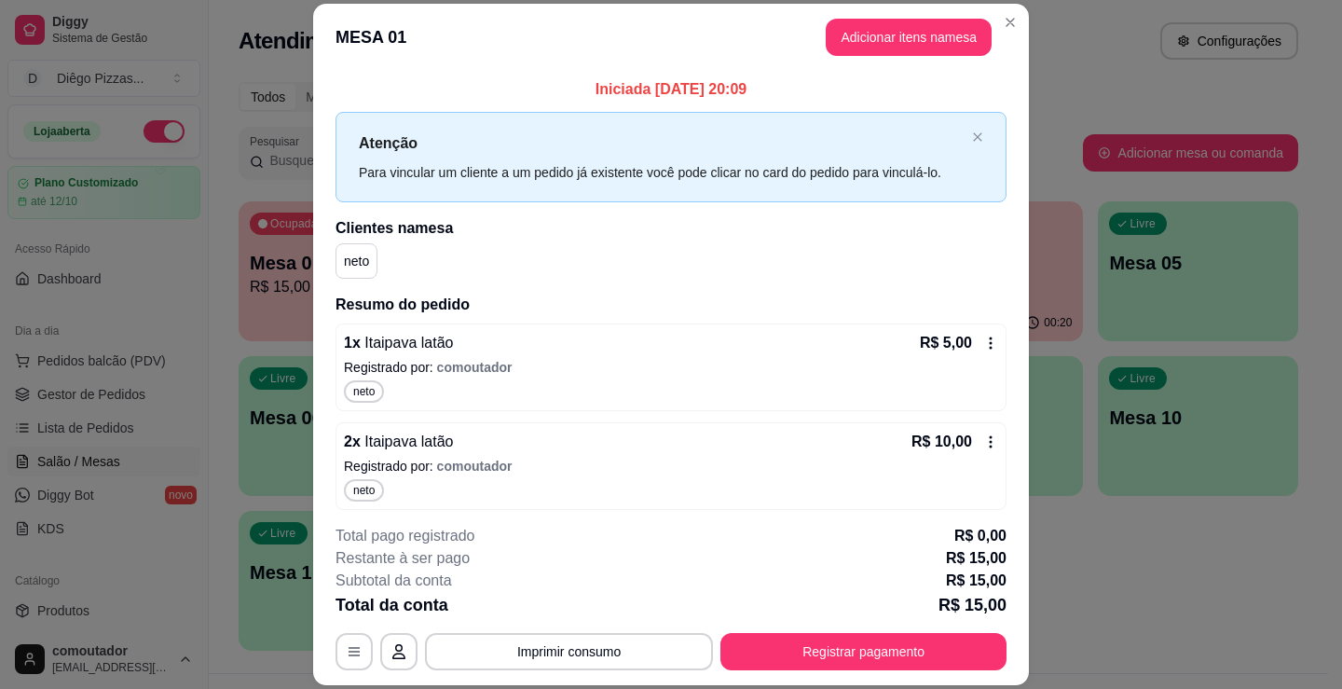
click at [672, 464] on p "Registrado por: comoutador" at bounding box center [671, 466] width 654 height 19
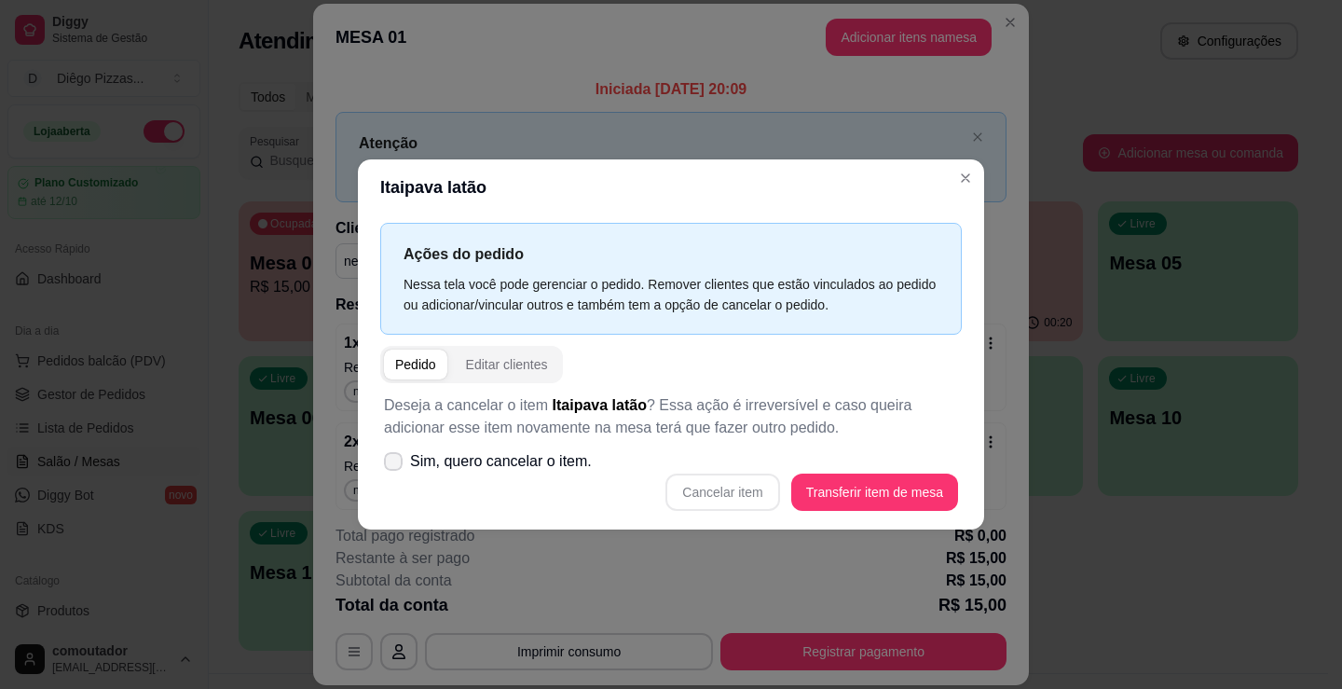
click at [520, 467] on span "Sim, quero cancelar o item." at bounding box center [501, 461] width 182 height 22
click at [395, 467] on input "Sim, quero cancelar o item." at bounding box center [389, 470] width 12 height 12
checkbox input "true"
click at [727, 484] on button "Cancelar item" at bounding box center [722, 491] width 114 height 37
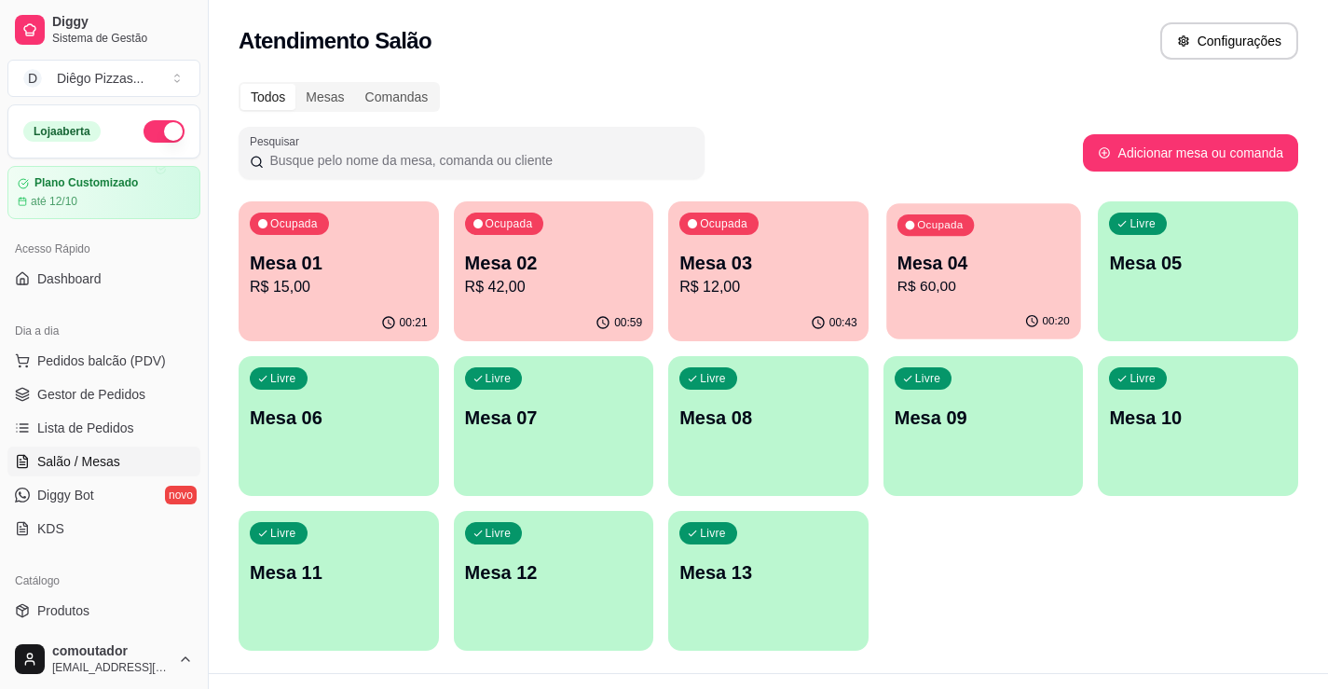
click at [965, 308] on div "00:20" at bounding box center [983, 321] width 194 height 35
click at [807, 281] on p "R$ 12,00" at bounding box center [768, 287] width 178 height 22
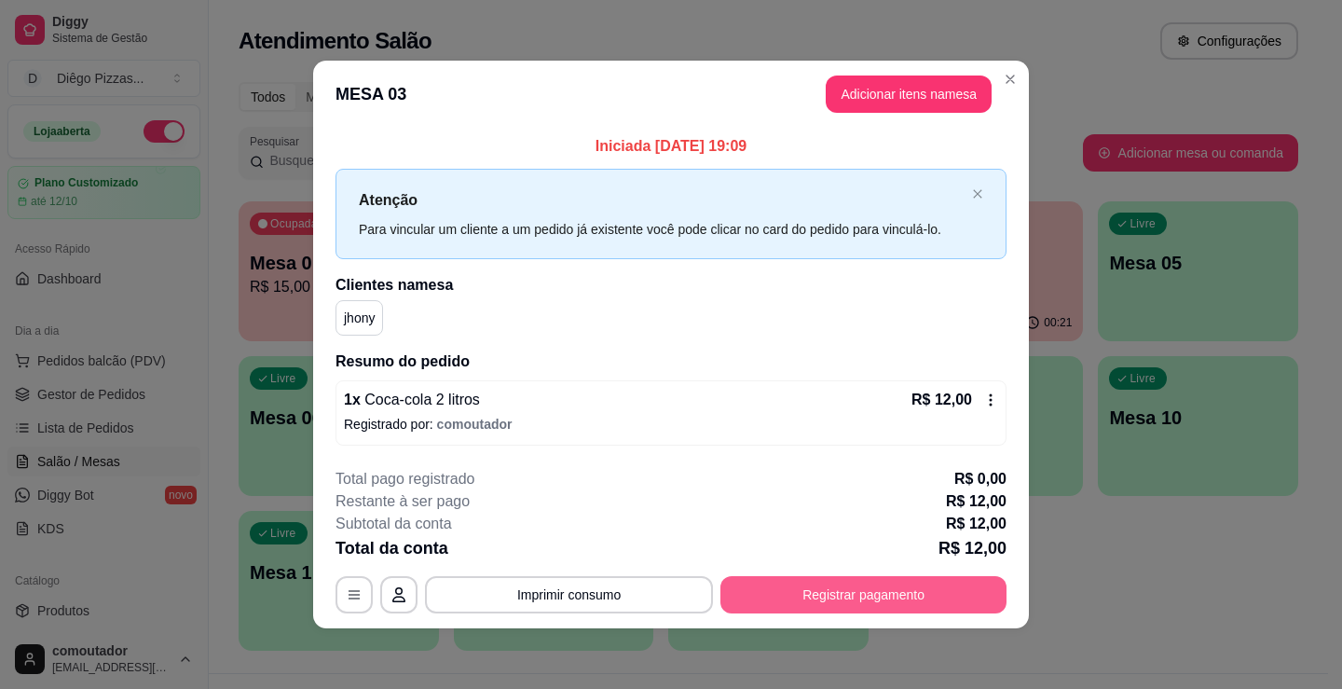
click at [841, 590] on button "Registrar pagamento" at bounding box center [863, 594] width 286 height 37
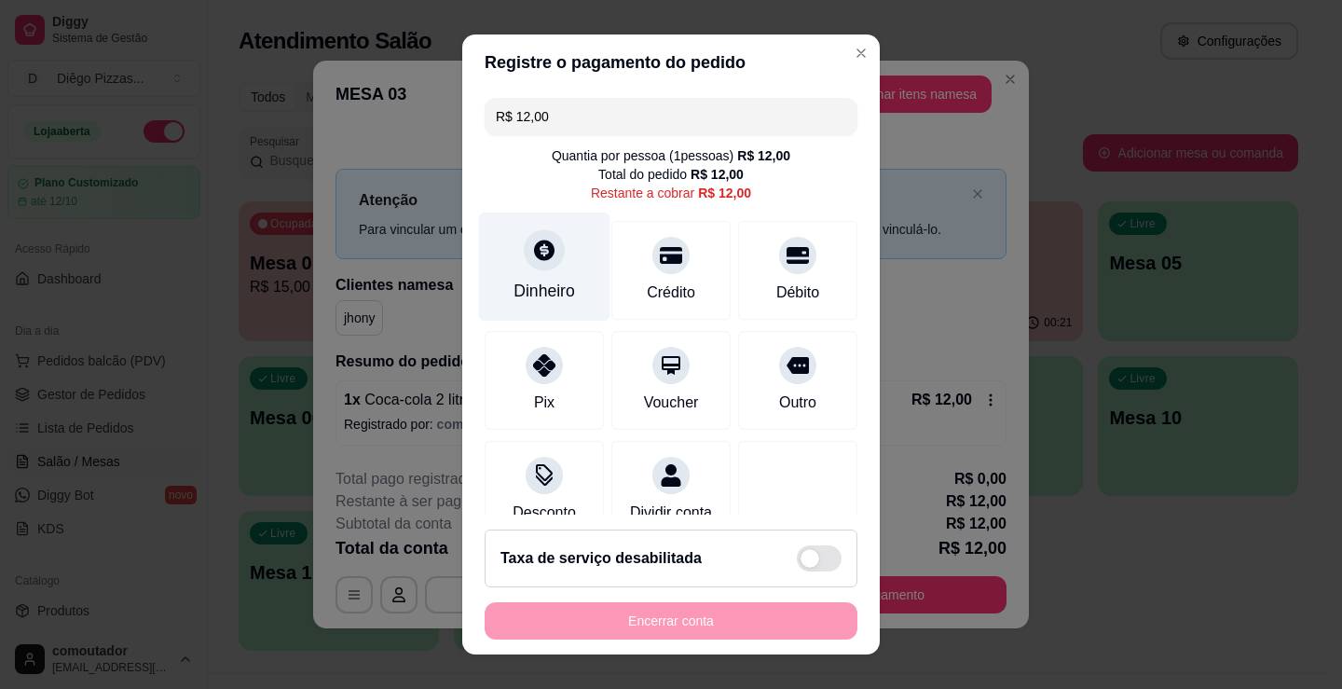
click at [532, 280] on div "Dinheiro" at bounding box center [545, 291] width 62 height 24
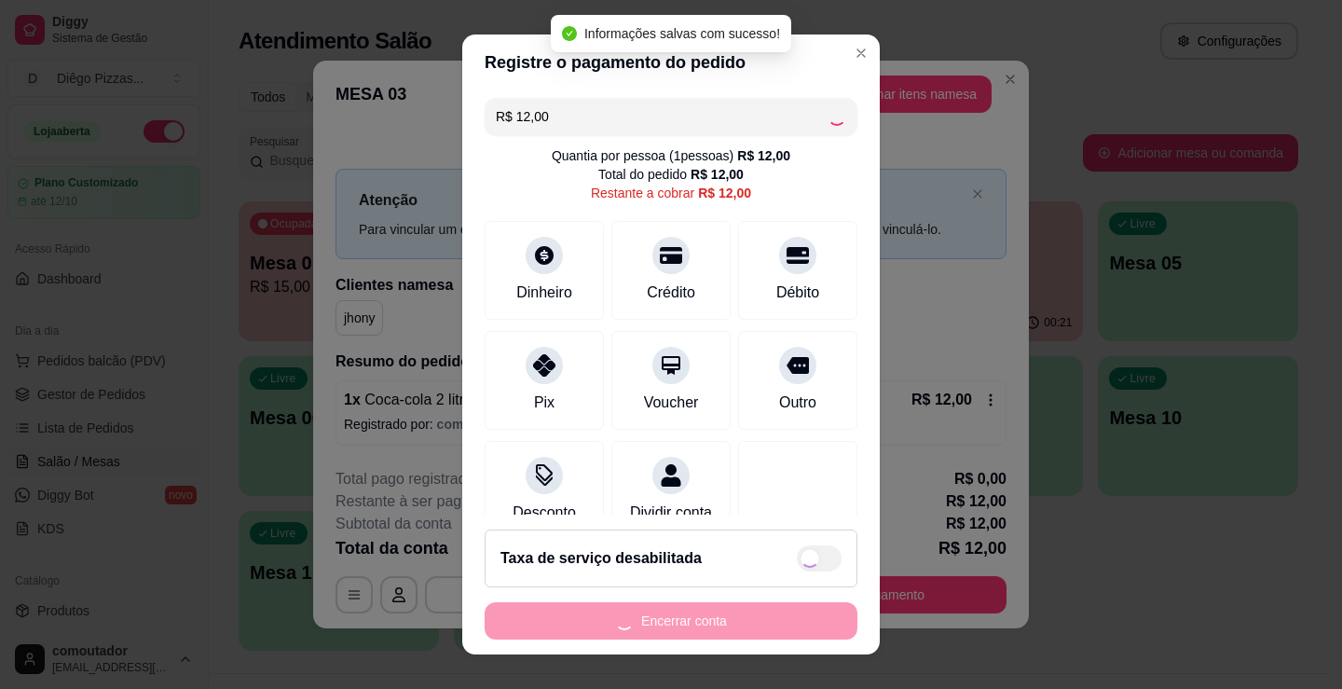
type input "R$ 0,00"
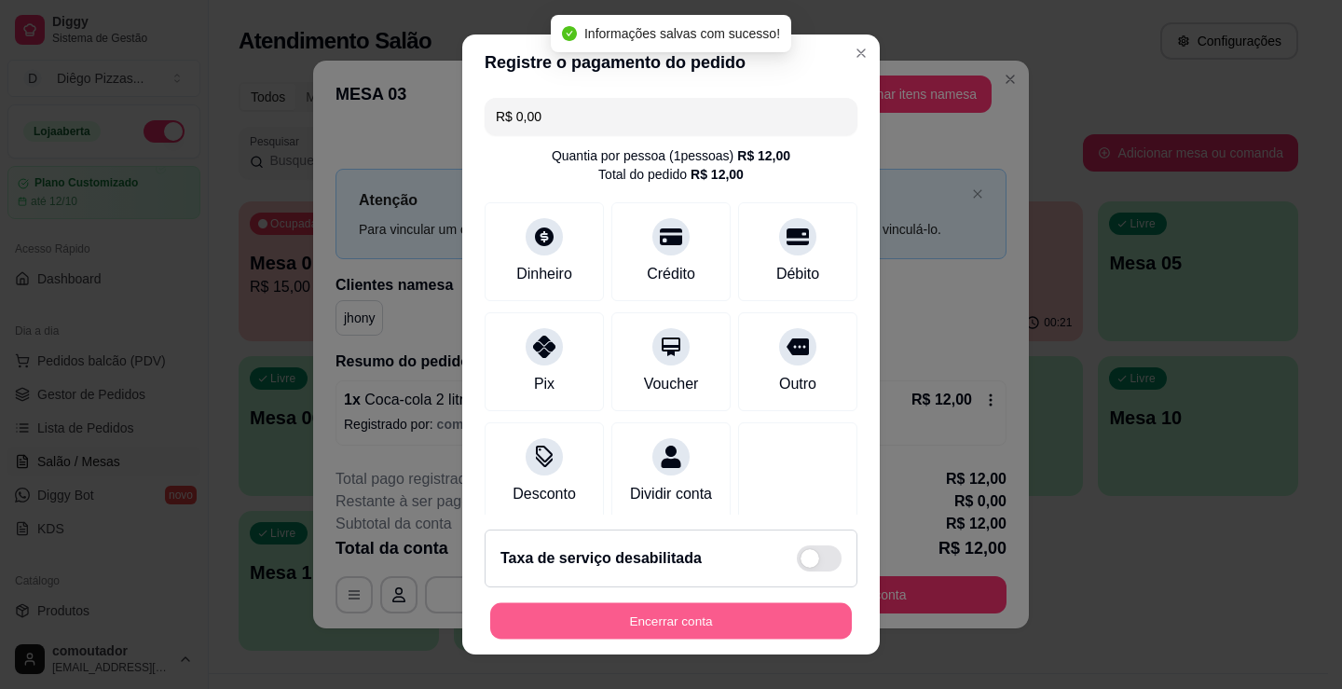
click at [742, 619] on button "Encerrar conta" at bounding box center [671, 621] width 362 height 36
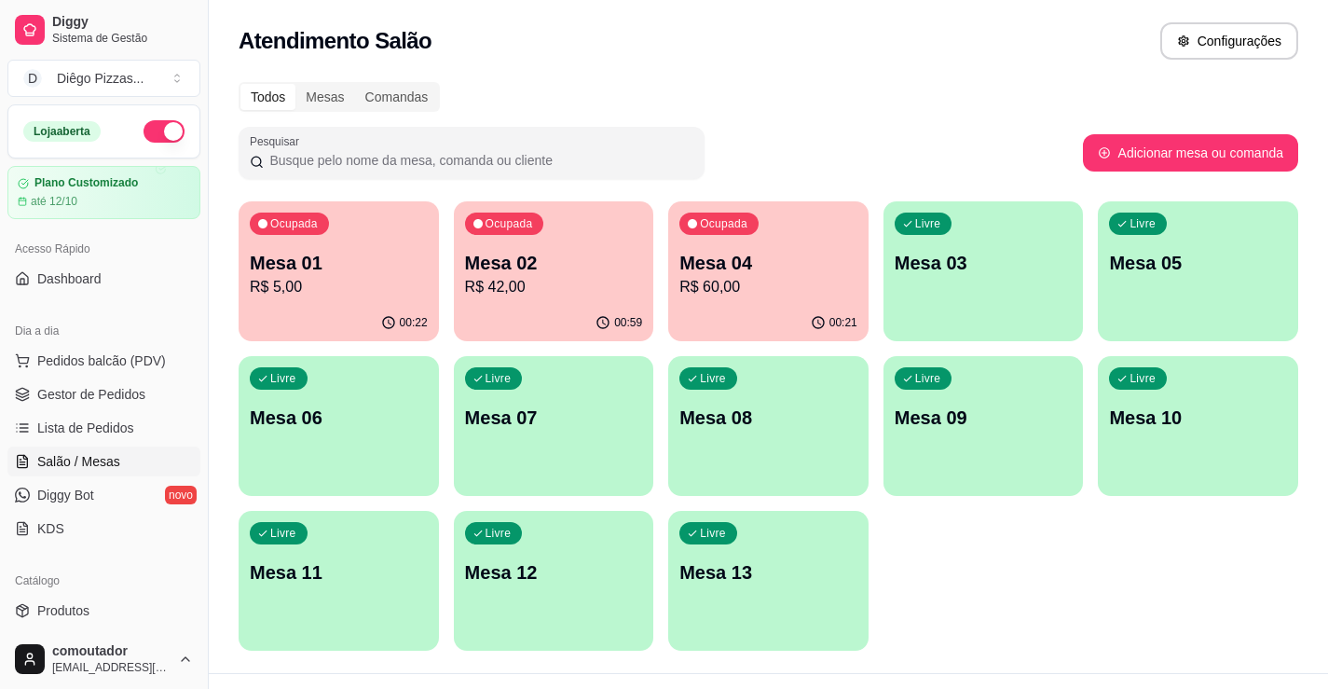
click at [478, 306] on div "00:59" at bounding box center [554, 323] width 200 height 36
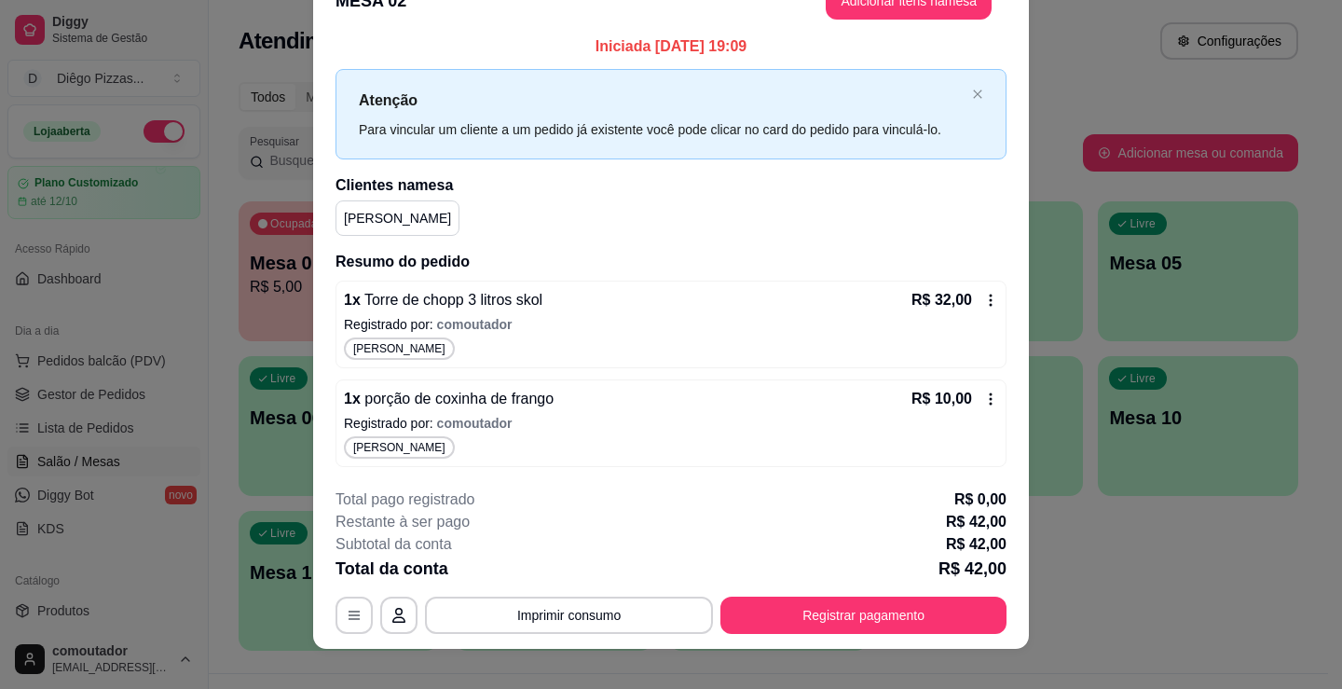
scroll to position [56, 0]
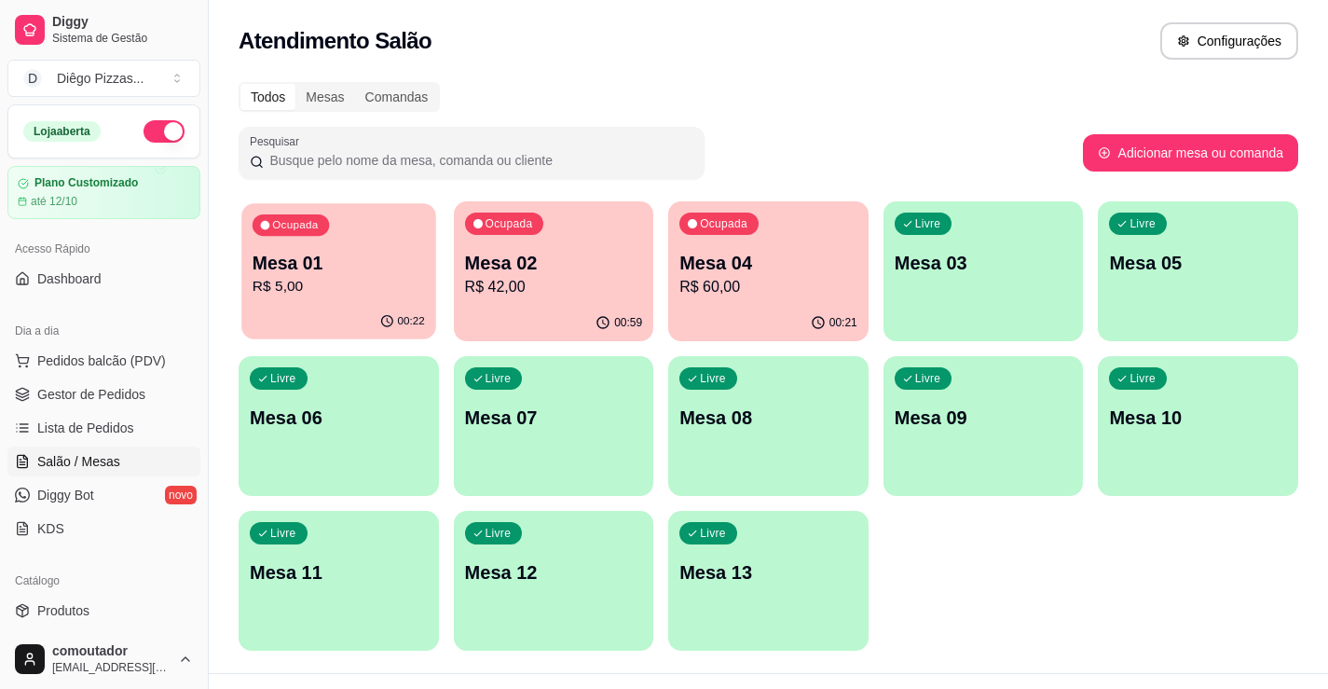
click at [346, 298] on div "Ocupada Mesa 01 R$ 5,00" at bounding box center [338, 253] width 194 height 101
click at [1054, 632] on div "Ocupada Mesa 01 R$ 5,00 00:27 Ocupada Mesa 02 R$ 42,00 01:05 Ocupada Mesa 04 R$…" at bounding box center [769, 425] width 1060 height 449
click at [773, 273] on p "Mesa 04" at bounding box center [768, 263] width 178 height 26
click at [436, 261] on div "Ocupada Mesa 01 R$ 5,00" at bounding box center [339, 252] width 200 height 103
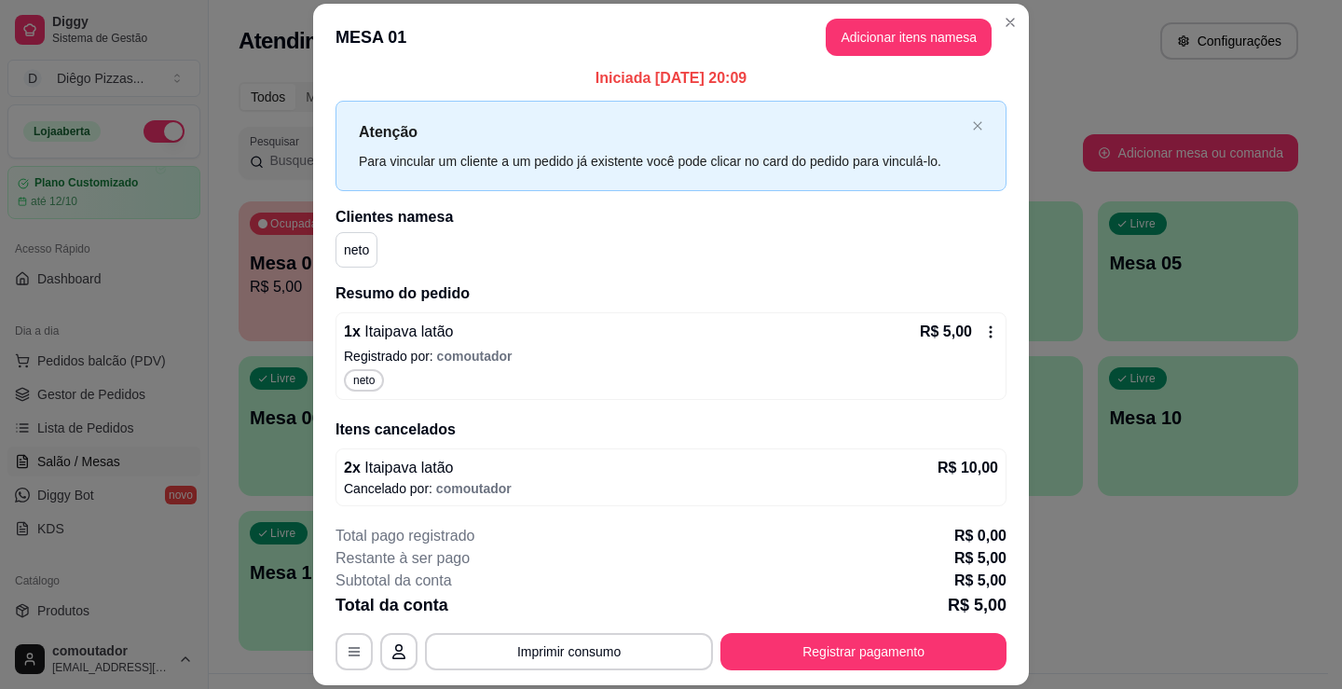
scroll to position [14, 0]
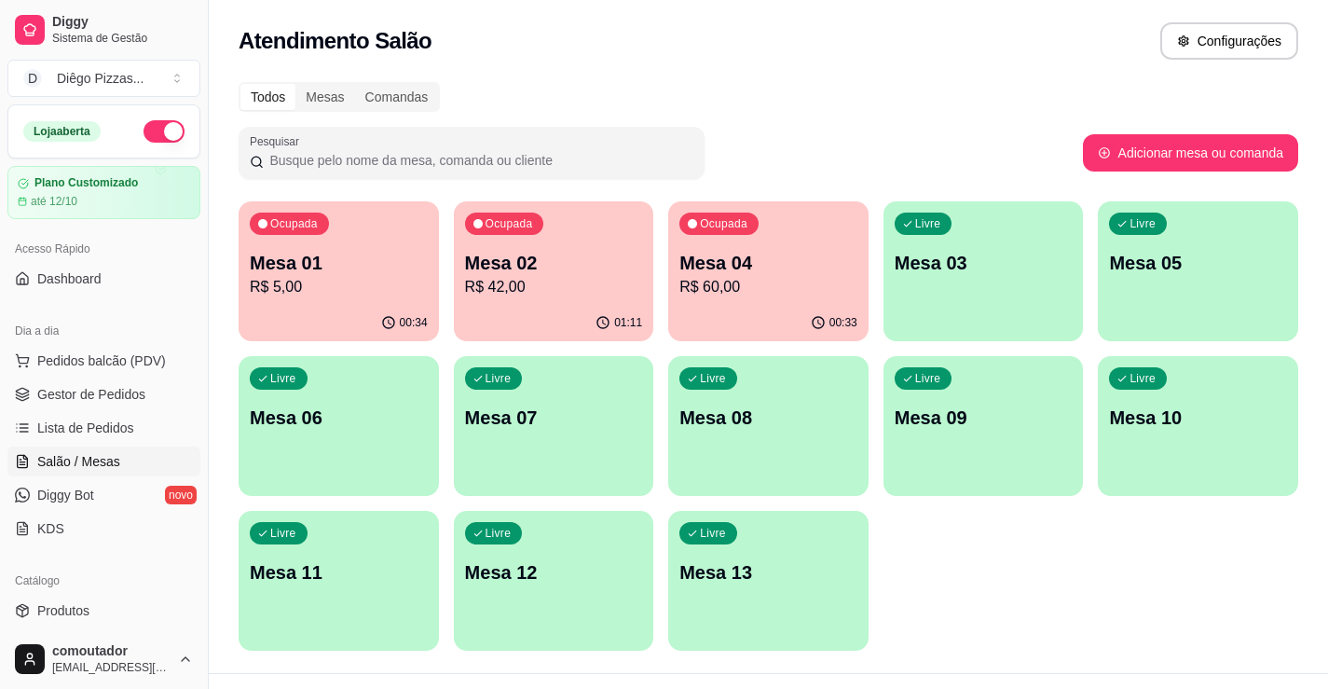
click at [551, 287] on p "R$ 42,00" at bounding box center [554, 287] width 178 height 22
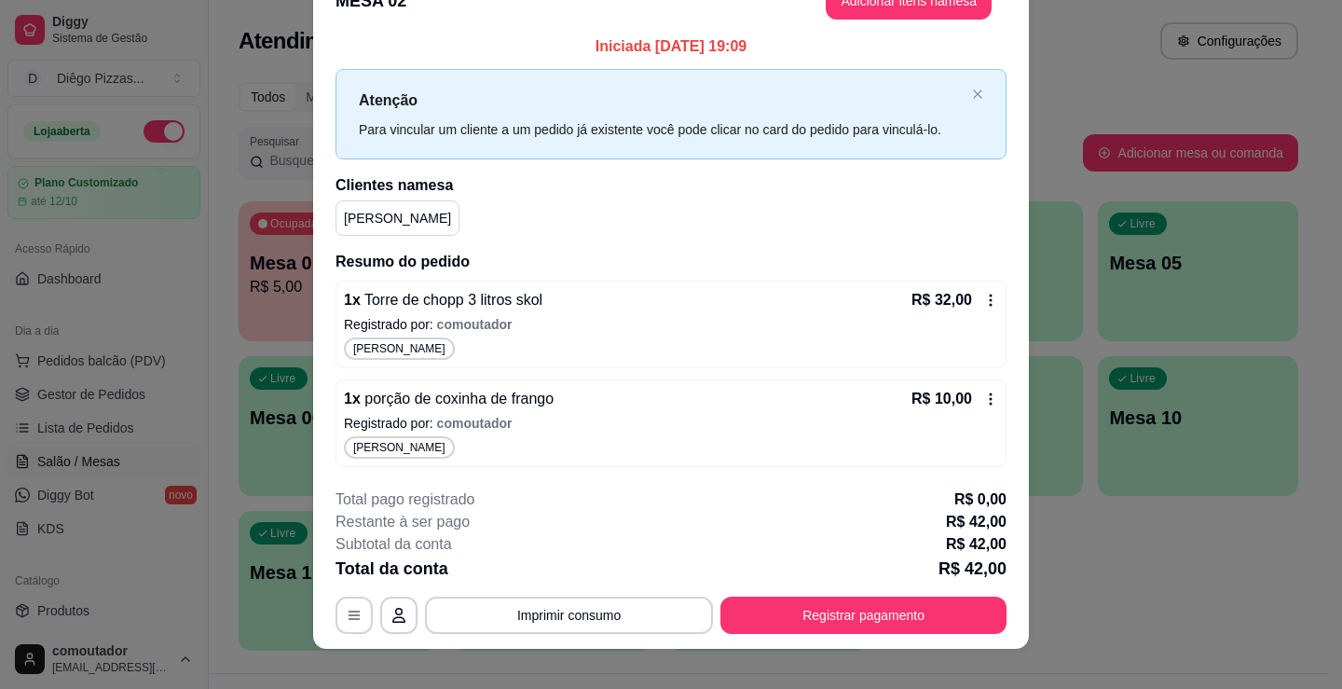
scroll to position [56, 0]
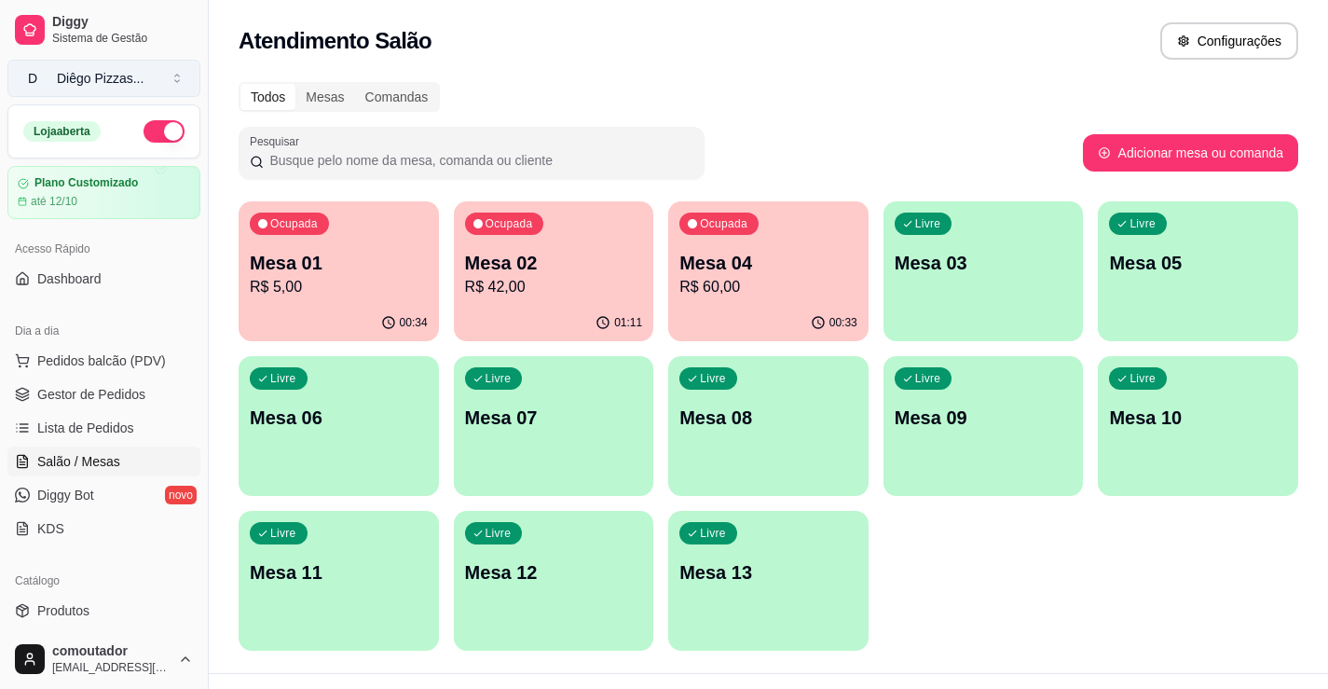
drag, startPoint x: 93, startPoint y: 34, endPoint x: 134, endPoint y: 61, distance: 48.6
click at [93, 34] on span "Sistema de Gestão" at bounding box center [122, 38] width 141 height 15
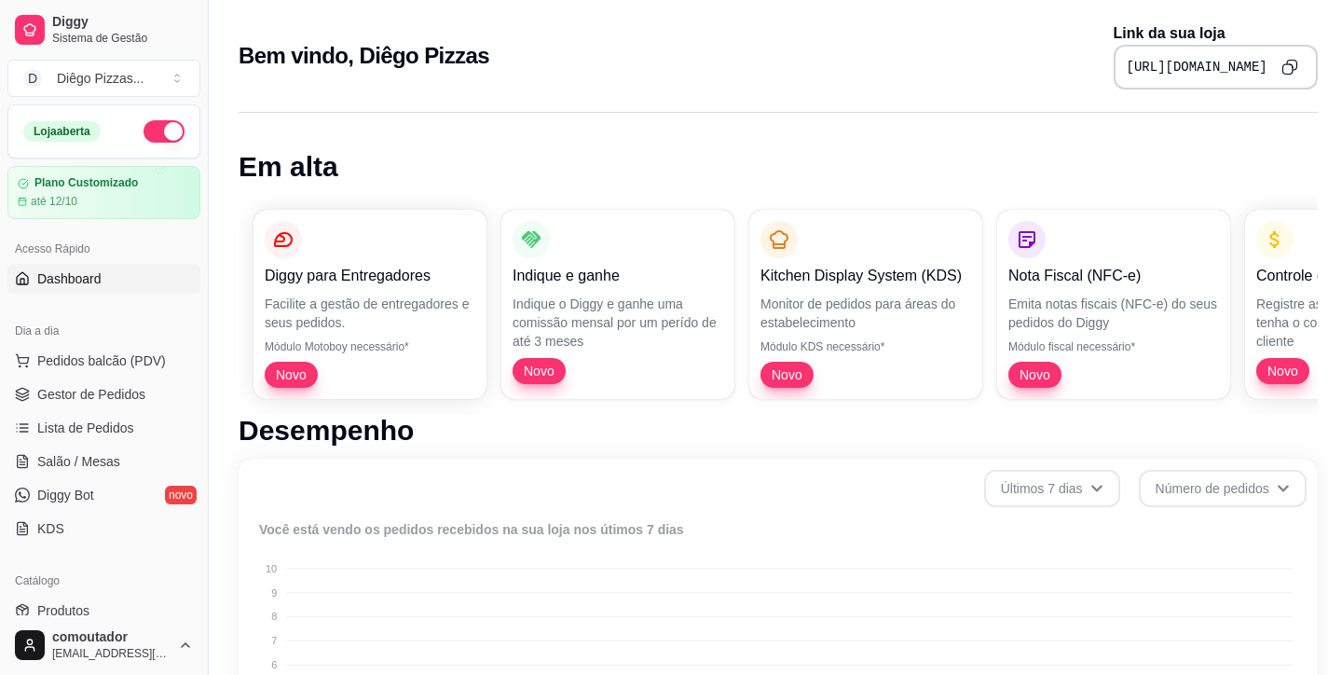
click at [1282, 61] on icon "Copy to clipboard" at bounding box center [1290, 67] width 17 height 17
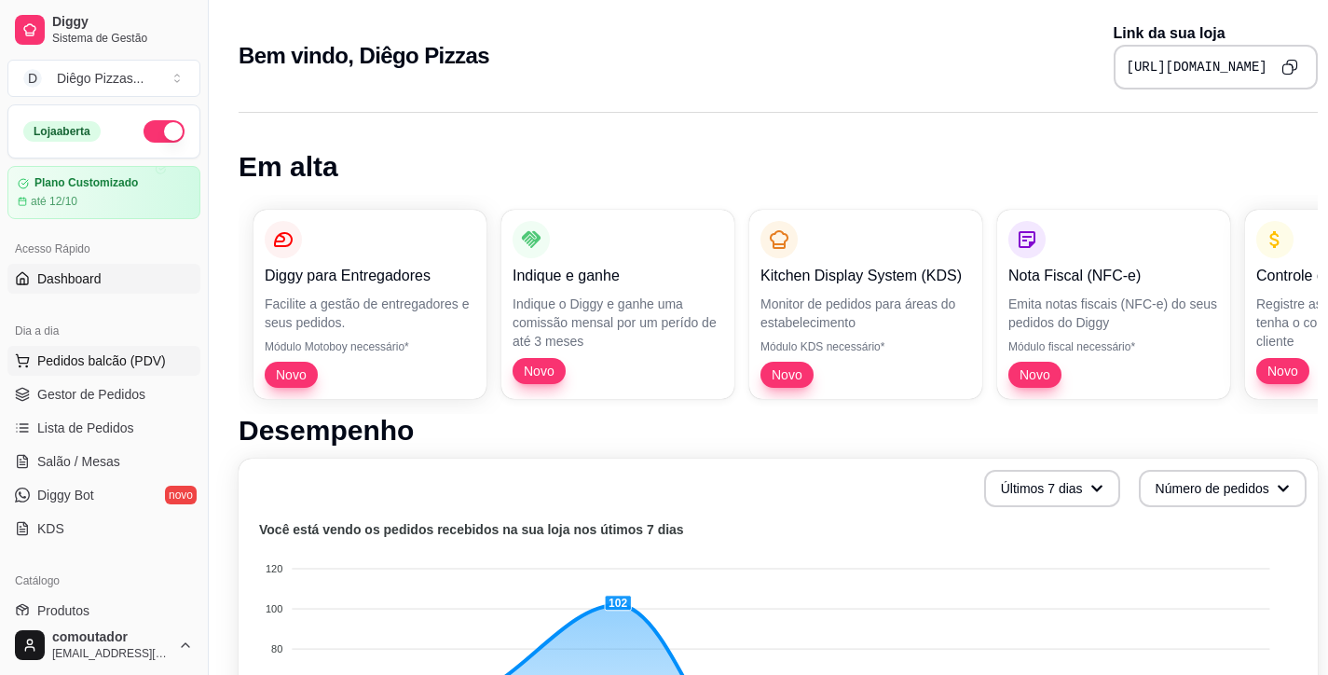
click at [122, 362] on span "Pedidos balcão (PDV)" at bounding box center [101, 360] width 129 height 19
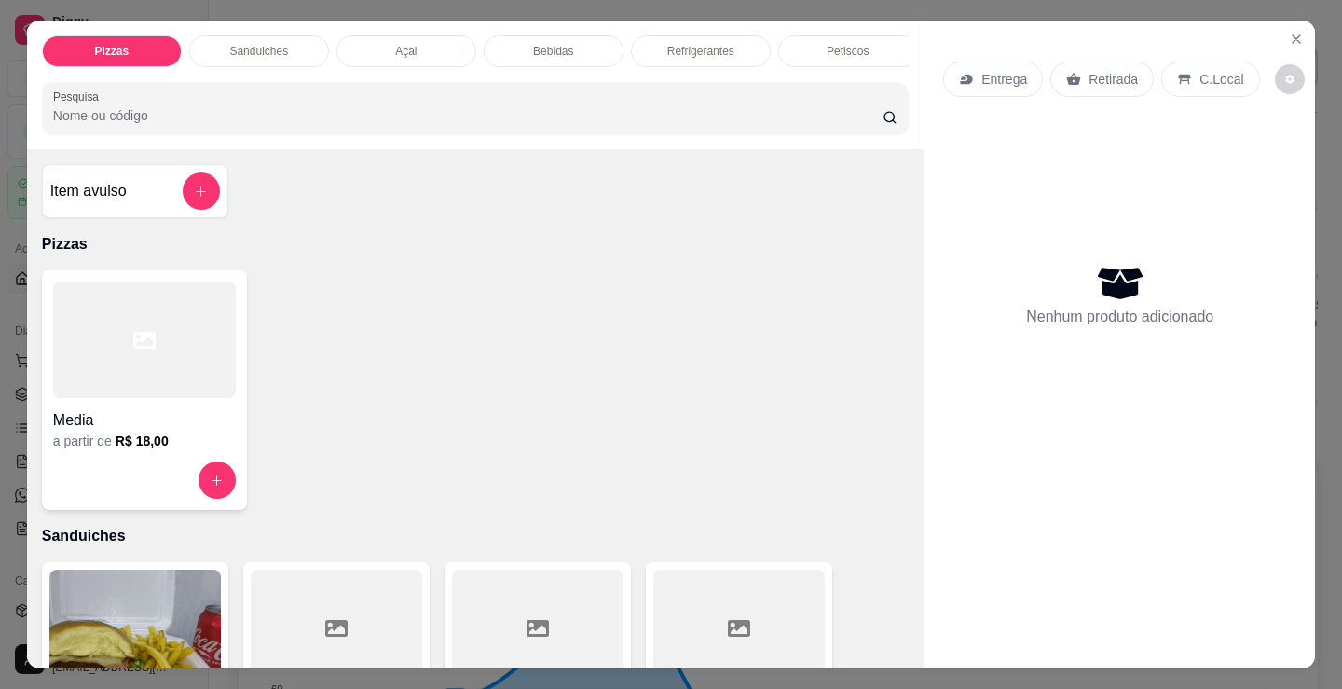
click at [300, 39] on div "Sanduiches" at bounding box center [259, 51] width 140 height 32
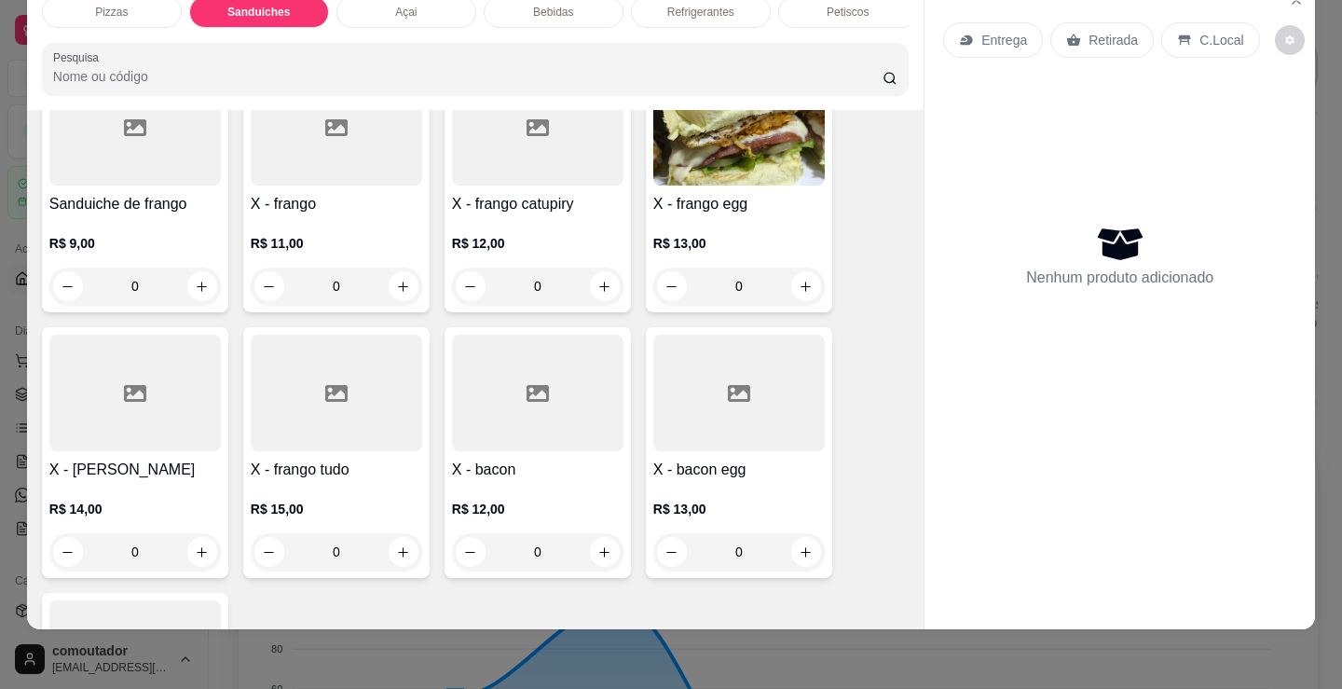
scroll to position [1308, 0]
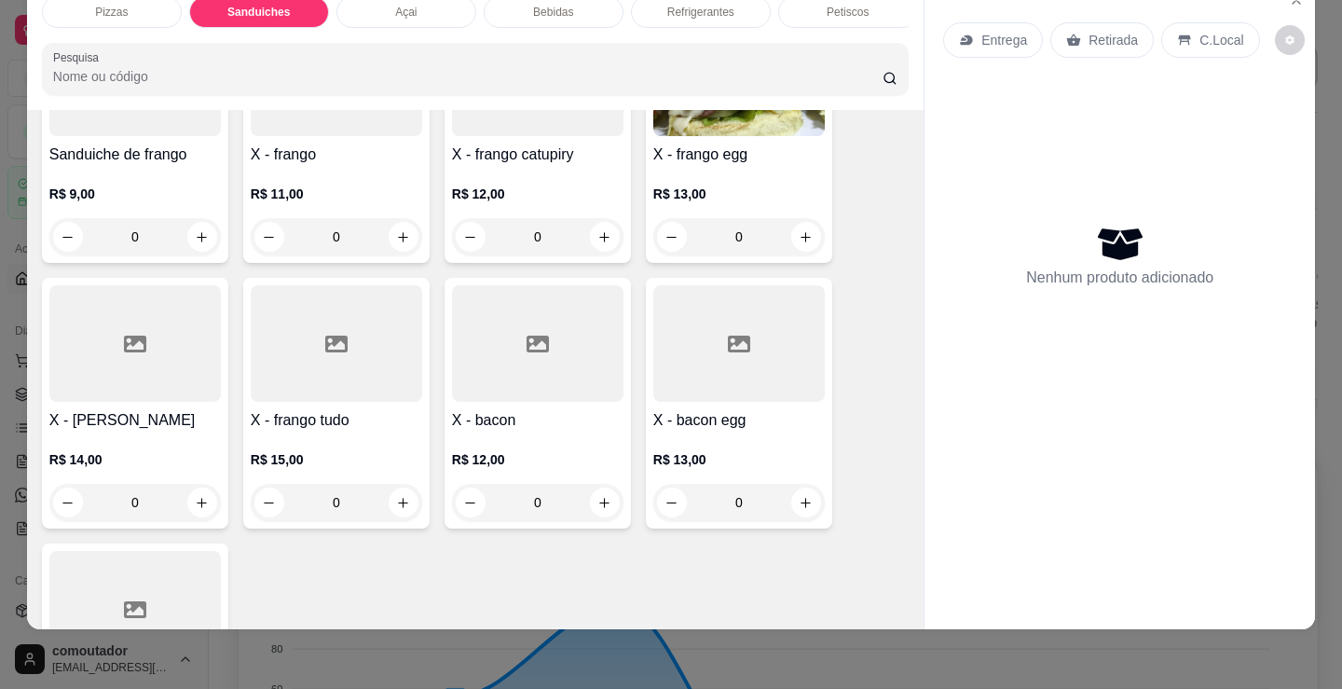
click at [808, 238] on div "0" at bounding box center [738, 236] width 171 height 37
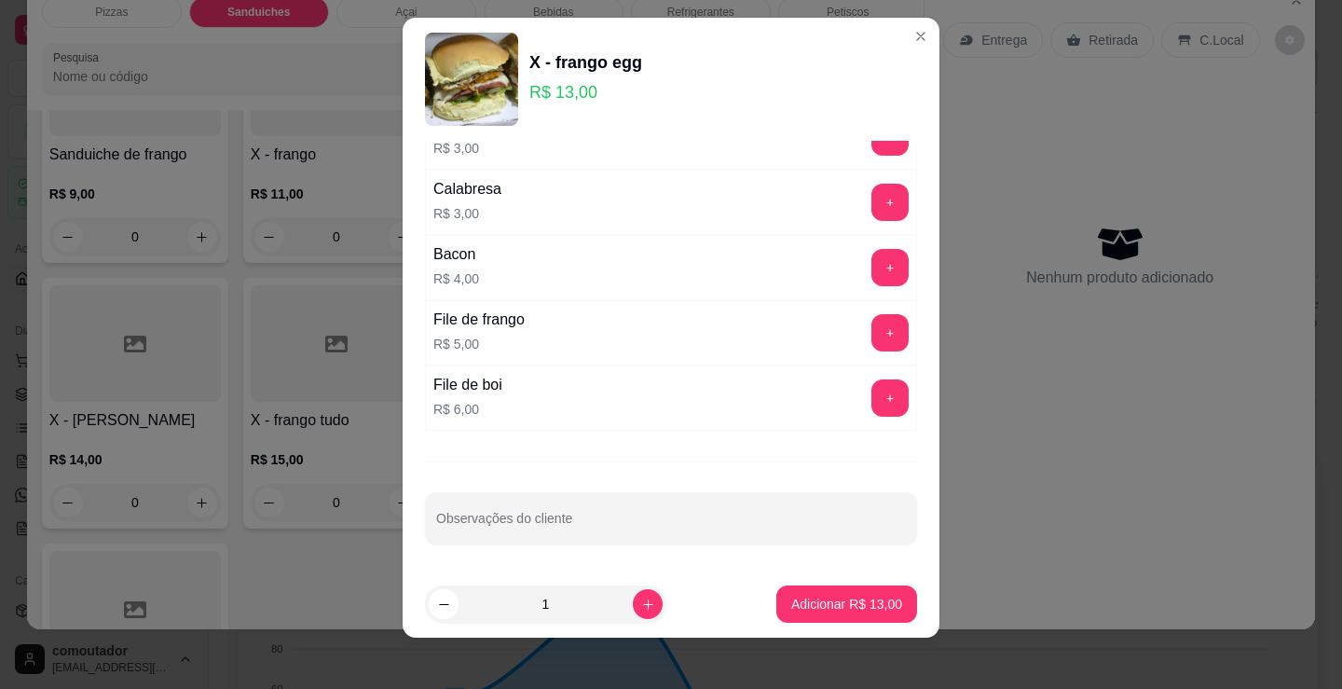
scroll to position [25, 0]
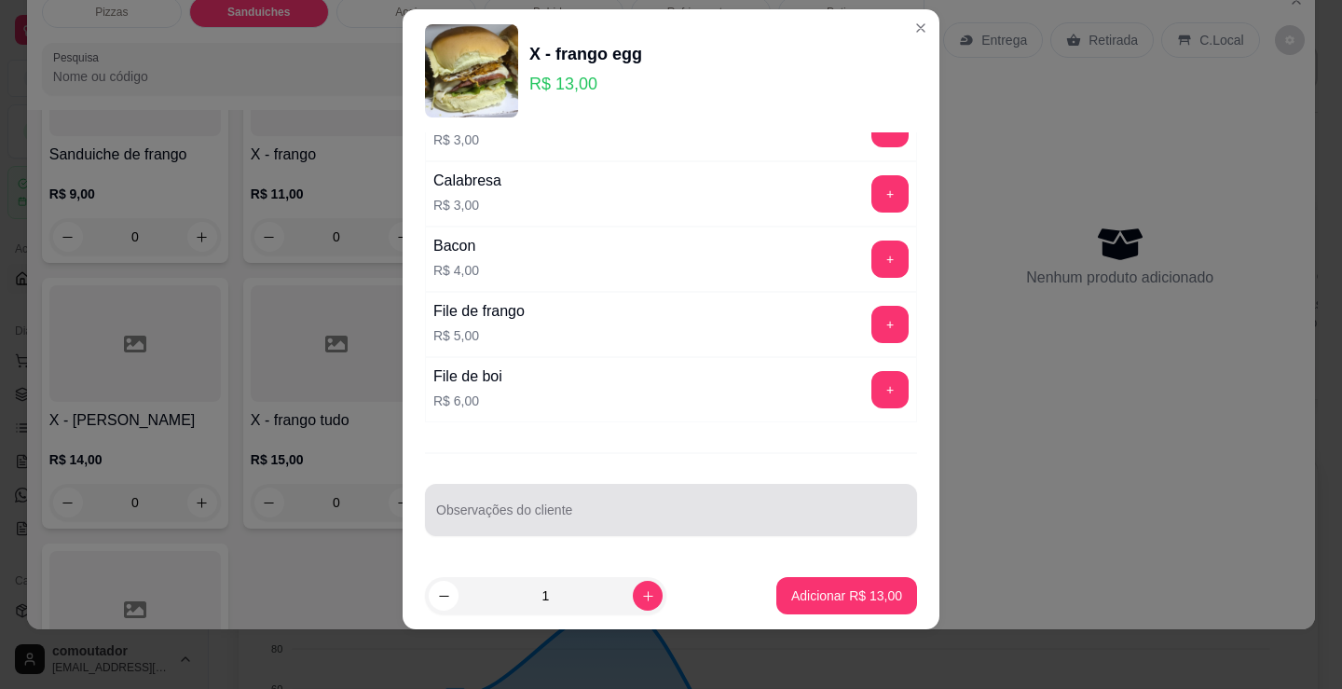
click at [580, 534] on div "Observações do cliente" at bounding box center [671, 510] width 492 height 52
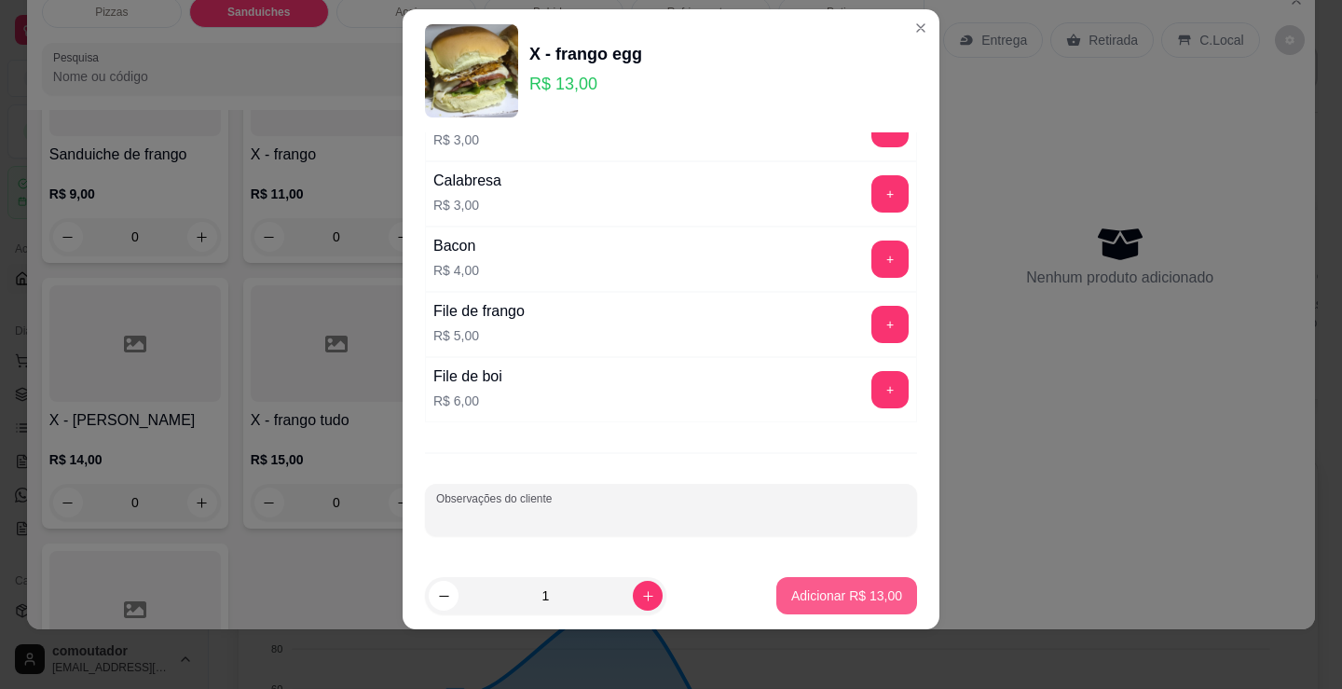
click at [864, 589] on p "Adicionar R$ 13,00" at bounding box center [846, 595] width 111 height 19
type input "1"
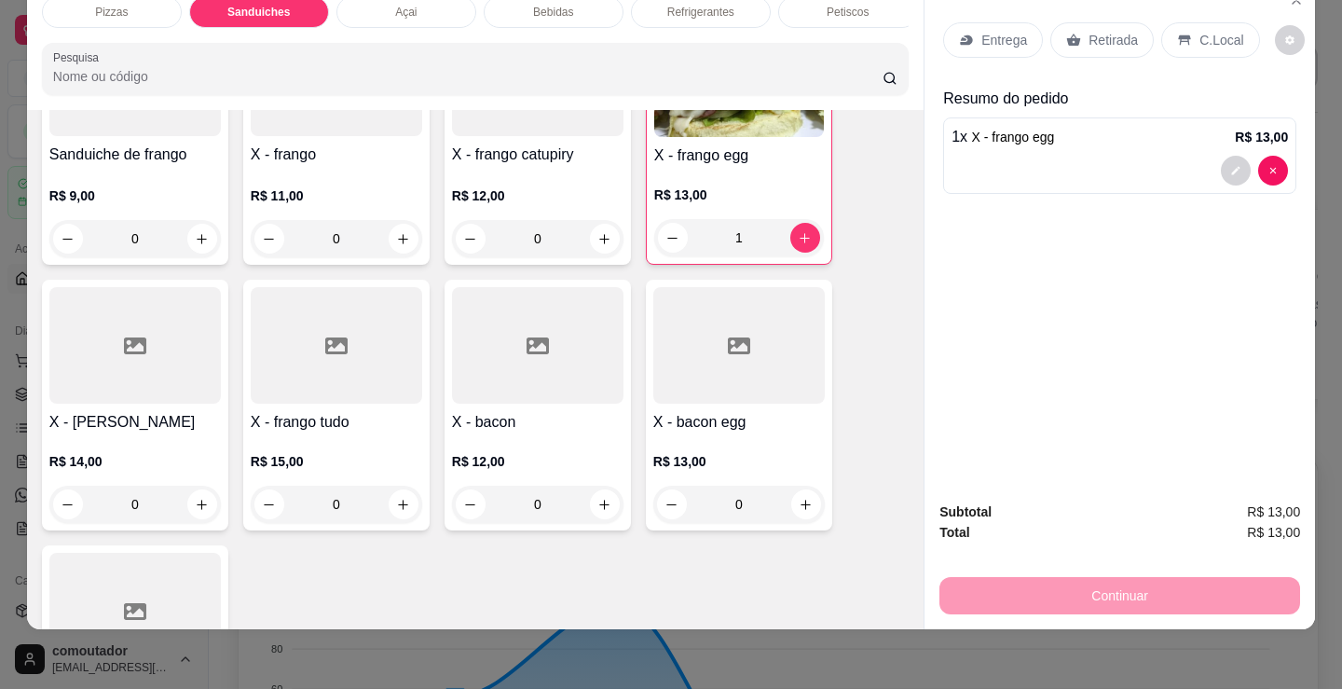
click at [1211, 31] on p "C.Local" at bounding box center [1221, 40] width 44 height 19
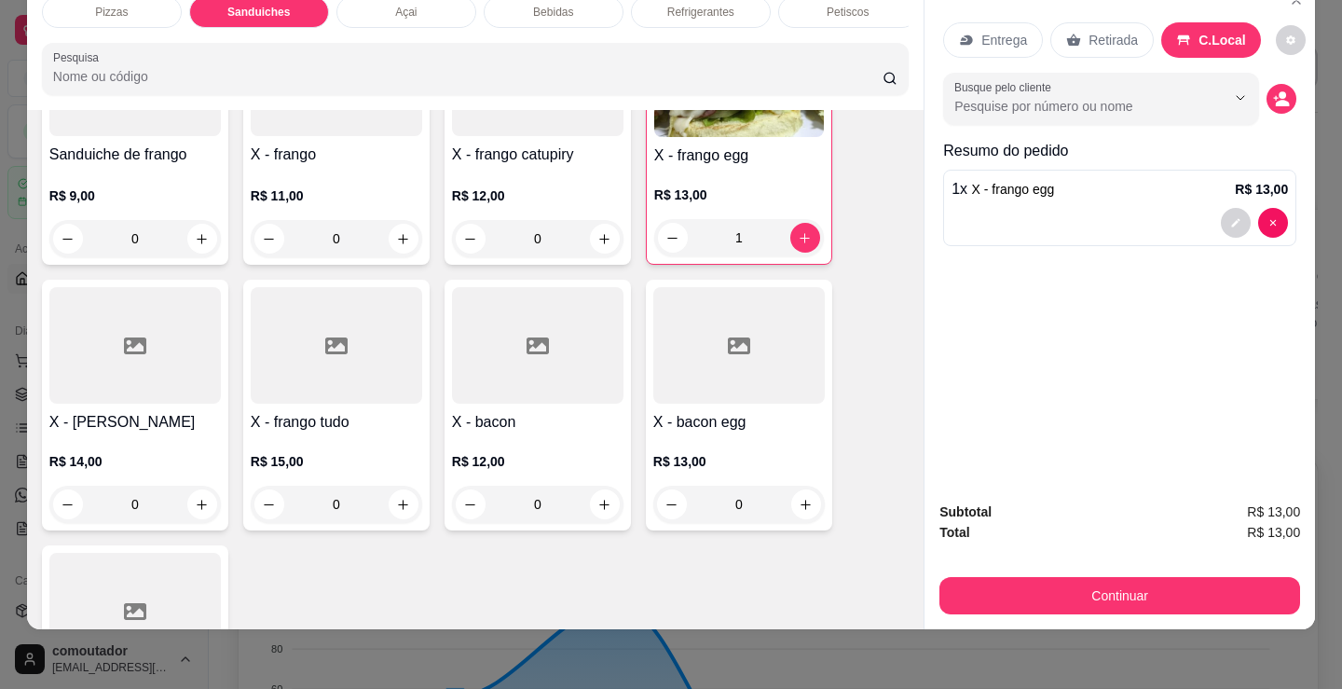
click at [1261, 95] on div "Busque pelo cliente" at bounding box center [1119, 99] width 353 height 52
click at [1284, 86] on button "decrease-product-quantity" at bounding box center [1282, 99] width 29 height 29
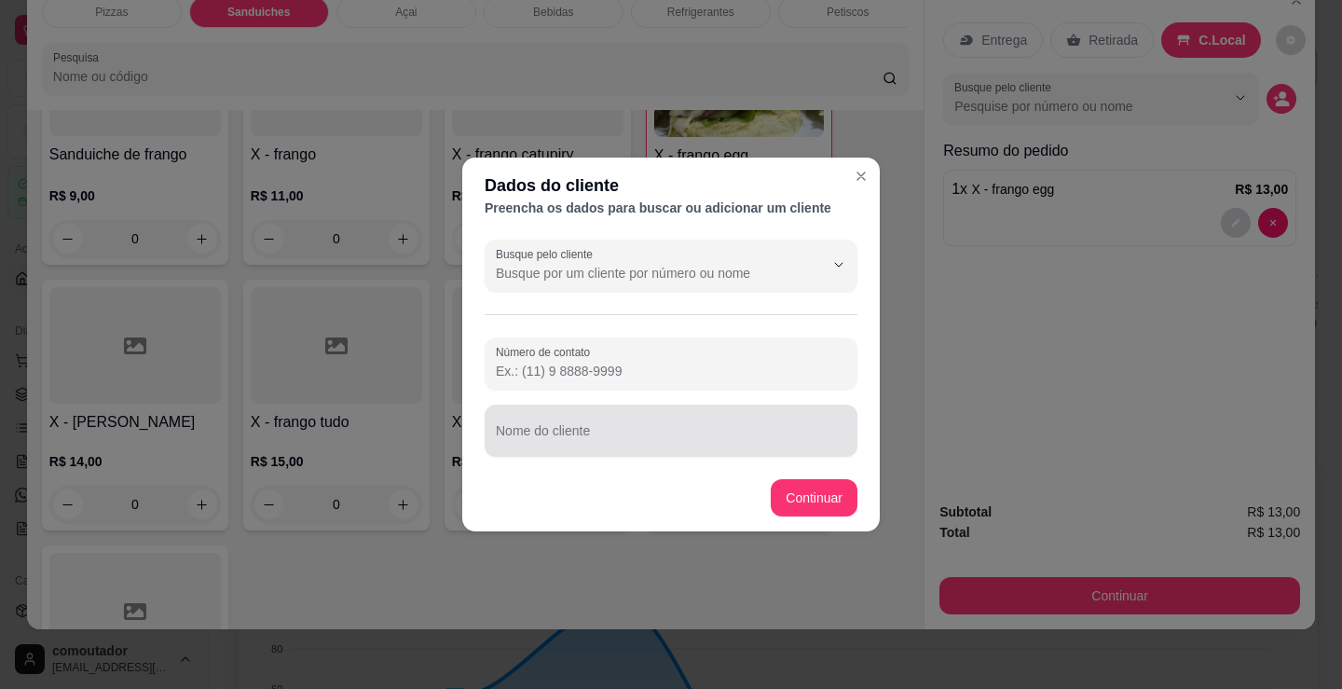
click at [746, 455] on div "Nome do cliente" at bounding box center [671, 430] width 373 height 52
type input "juninho"
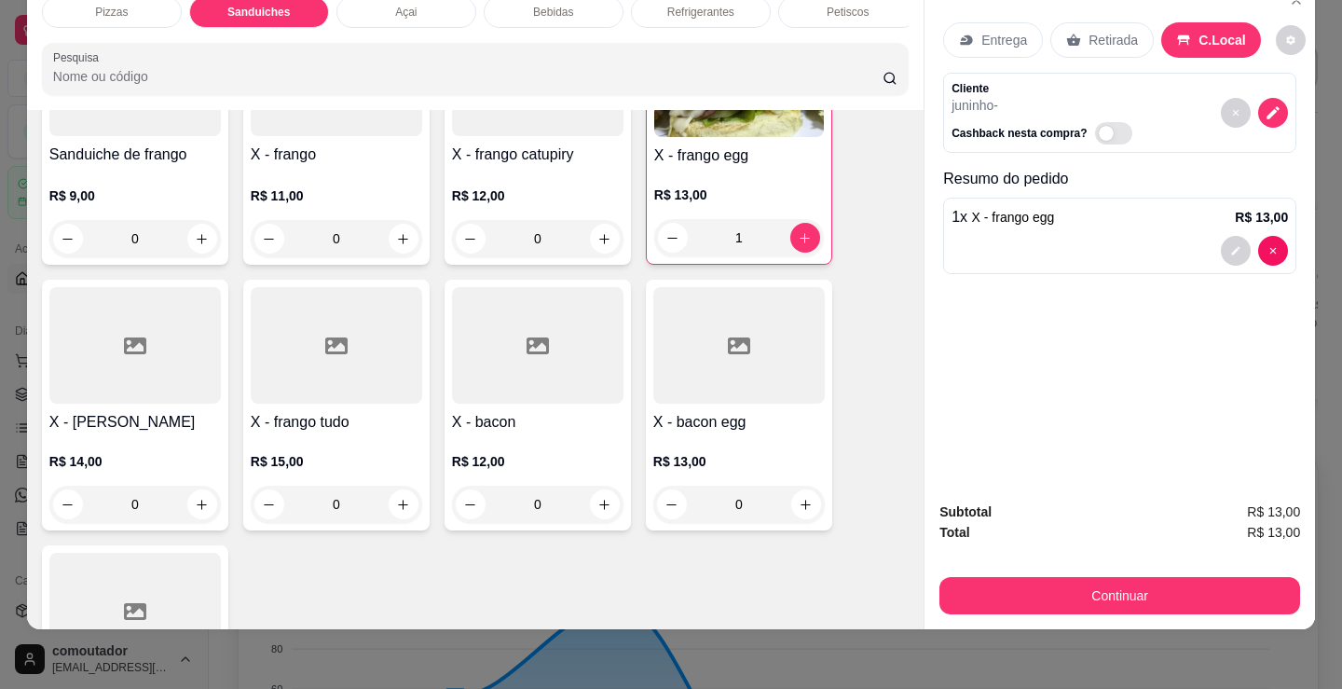
click at [1120, 582] on button "Continuar" at bounding box center [1119, 595] width 361 height 37
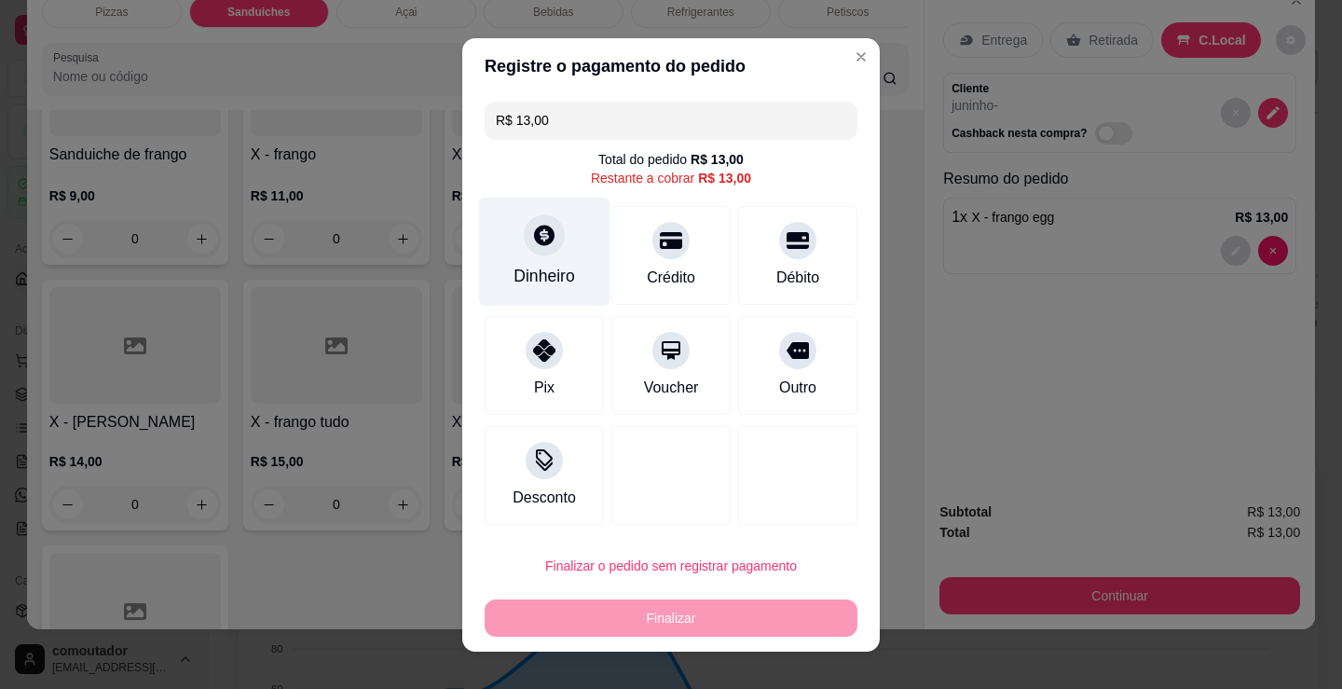
click at [570, 258] on div "Dinheiro" at bounding box center [544, 251] width 131 height 109
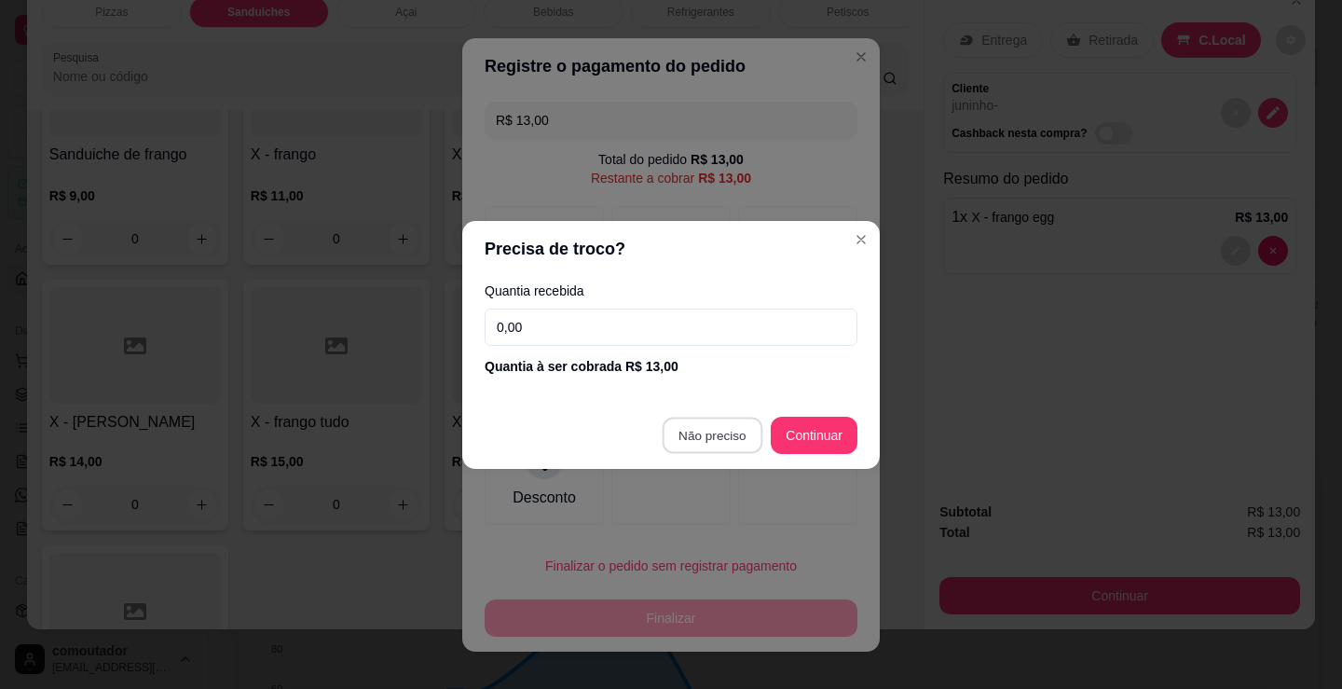
type input "R$ 0,00"
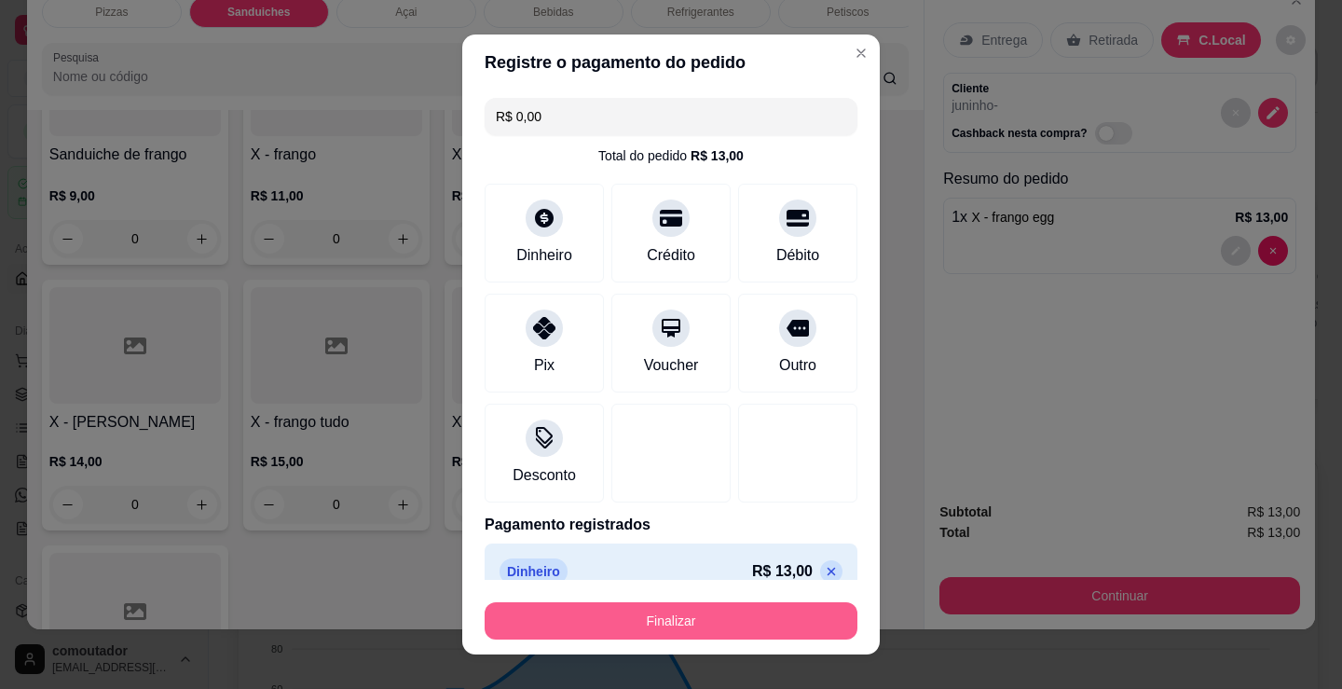
click at [689, 610] on button "Finalizar" at bounding box center [671, 620] width 373 height 37
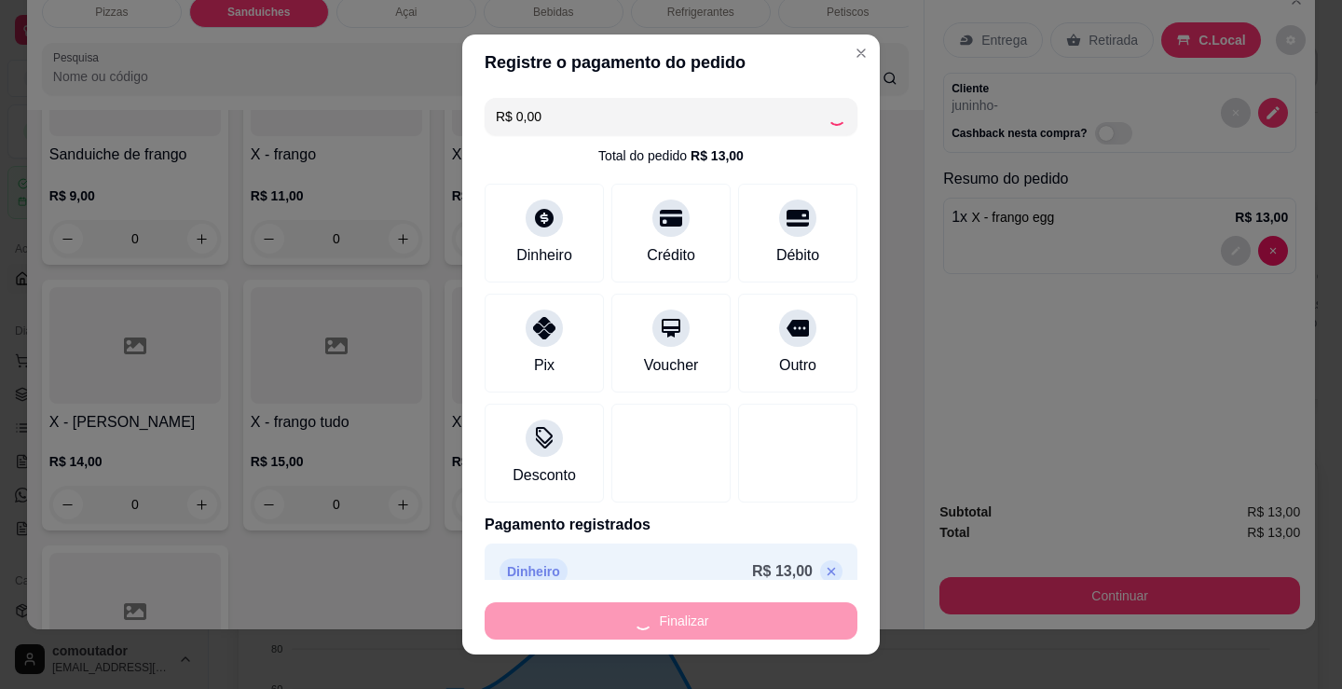
type input "0"
type input "-R$ 13,00"
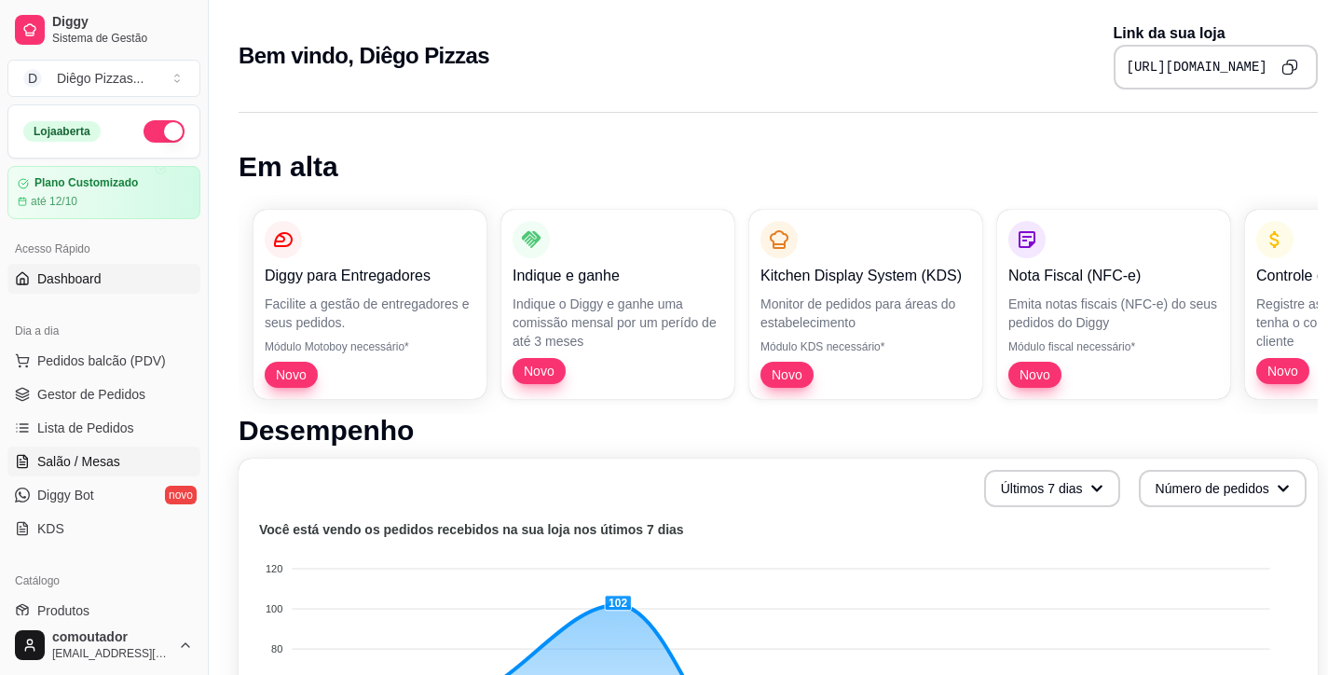
click at [101, 459] on span "Salão / Mesas" at bounding box center [78, 461] width 83 height 19
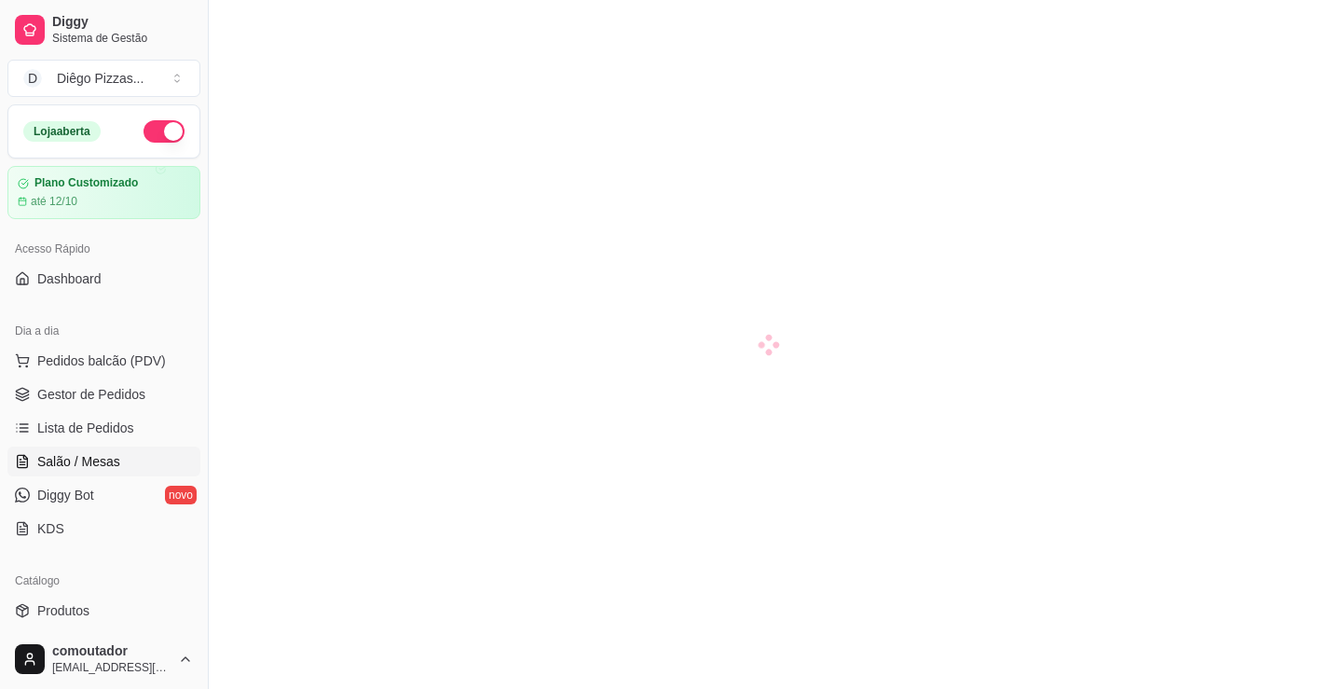
drag, startPoint x: 654, startPoint y: 545, endPoint x: 683, endPoint y: 532, distance: 31.7
click at [665, 540] on div at bounding box center [768, 344] width 1119 height 689
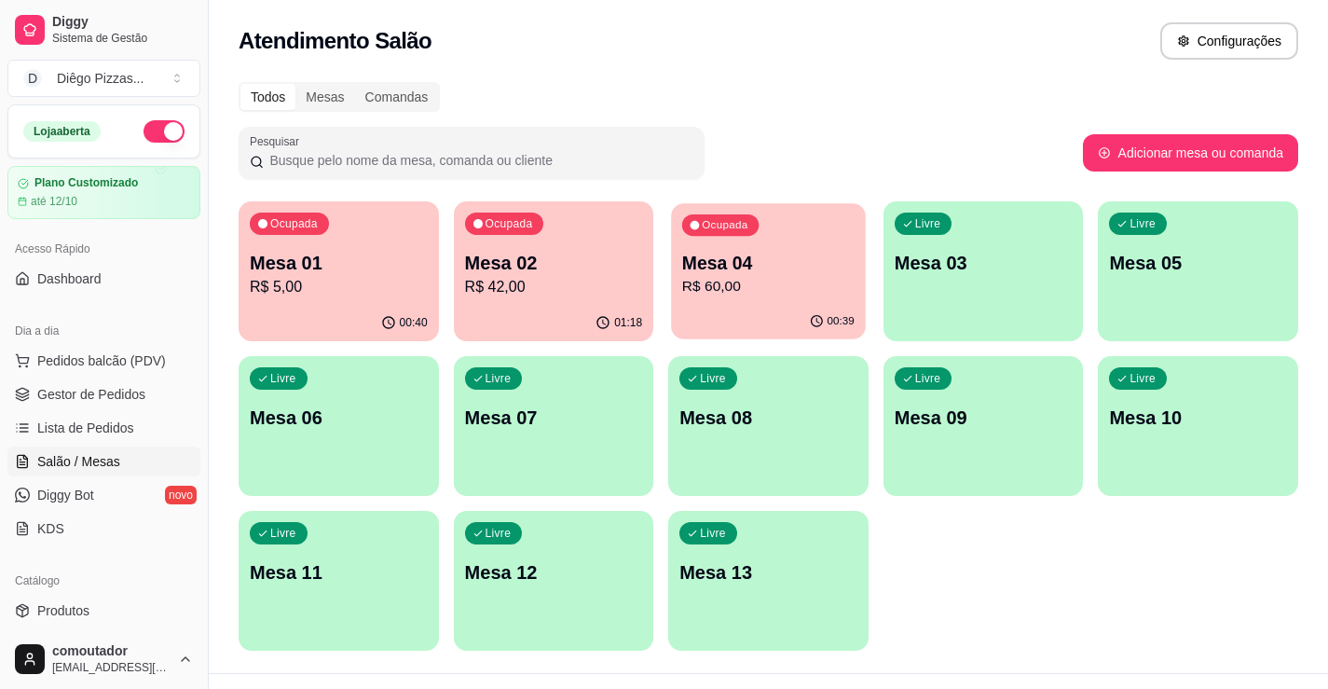
click at [685, 267] on p "Mesa 04" at bounding box center [768, 263] width 172 height 25
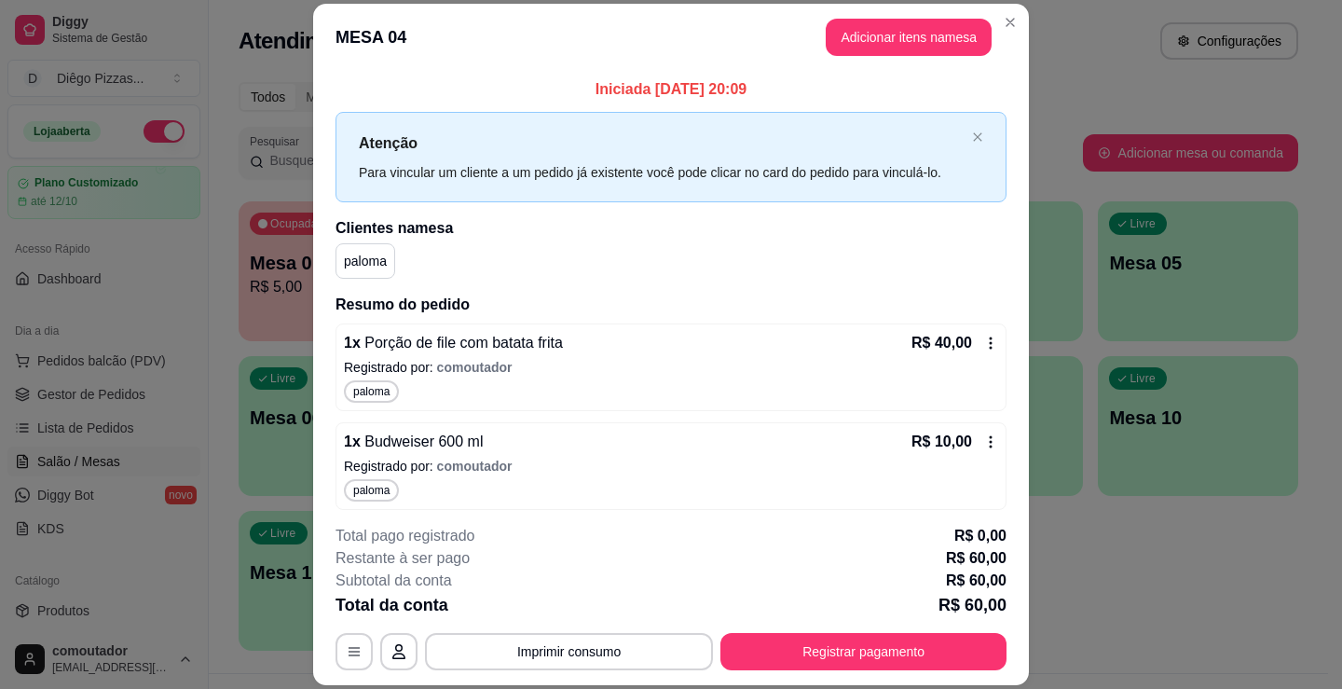
click at [898, 17] on header "MESA 04 Adicionar itens na mesa" at bounding box center [671, 37] width 716 height 67
click at [884, 22] on button "Adicionar itens na mesa" at bounding box center [909, 37] width 166 height 37
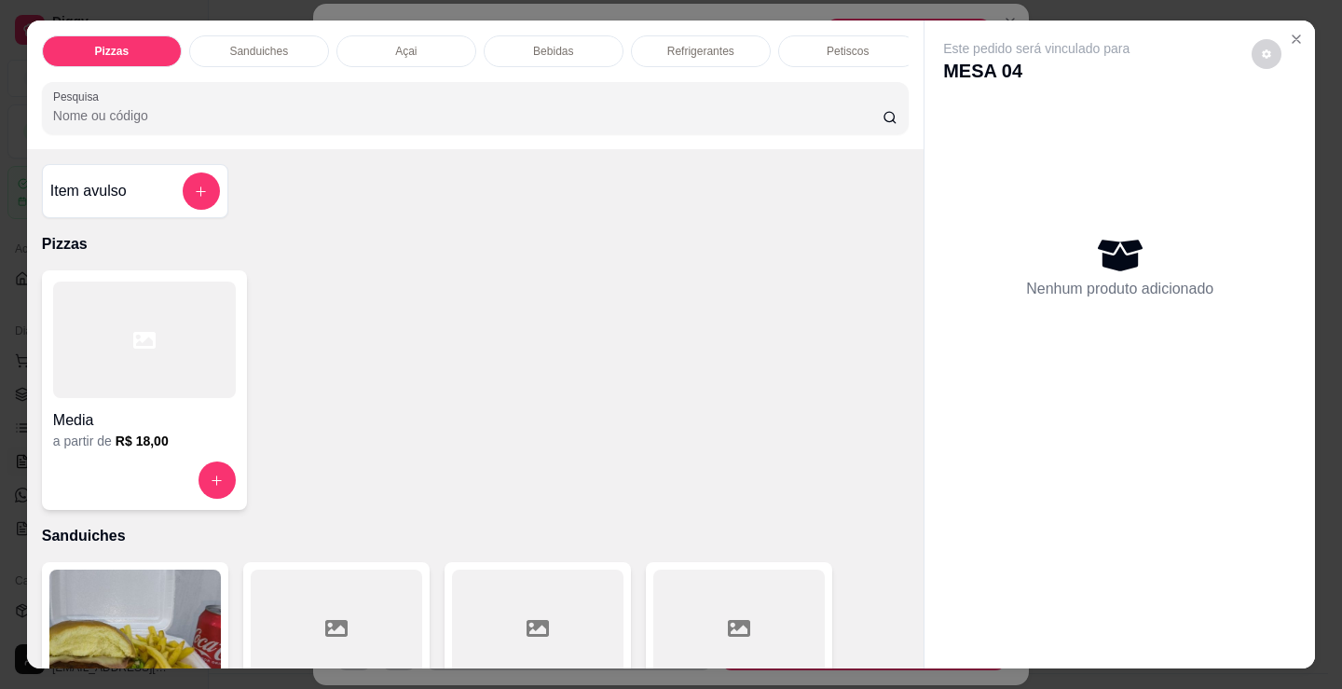
drag, startPoint x: 533, startPoint y: 41, endPoint x: 240, endPoint y: 362, distance: 434.1
click at [534, 44] on p "Bebidas" at bounding box center [553, 51] width 40 height 15
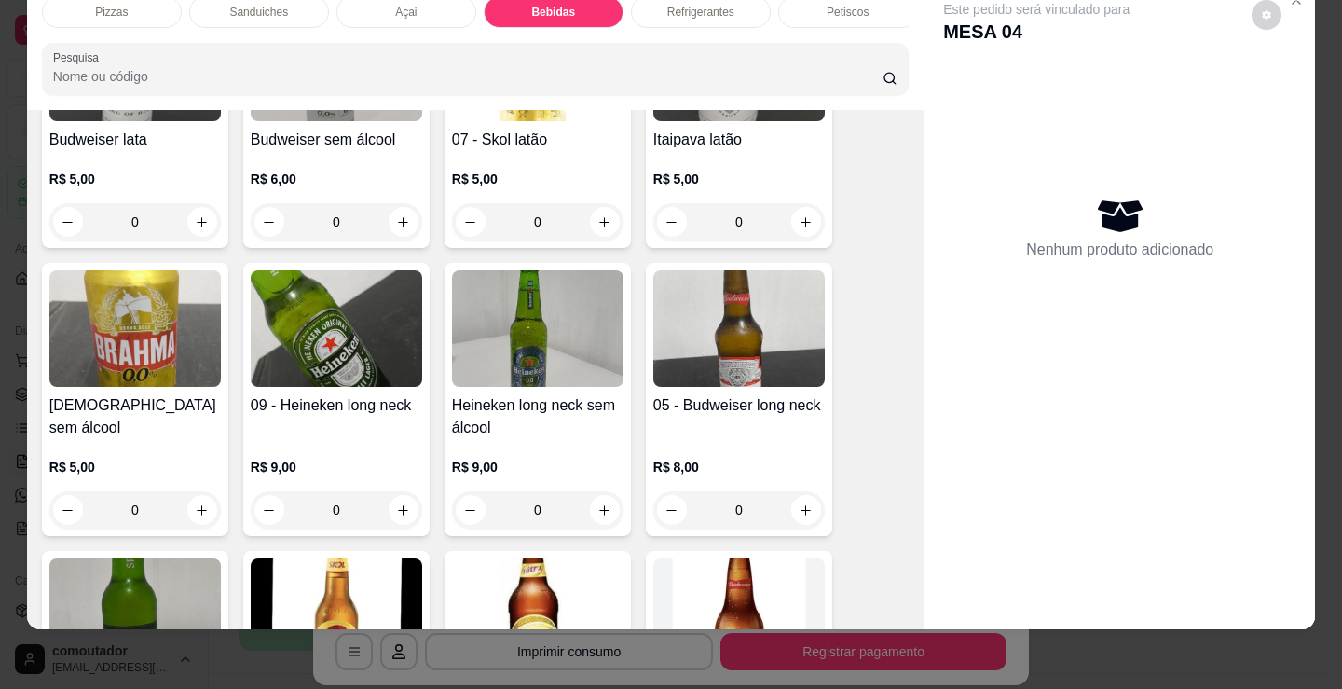
scroll to position [2496, 0]
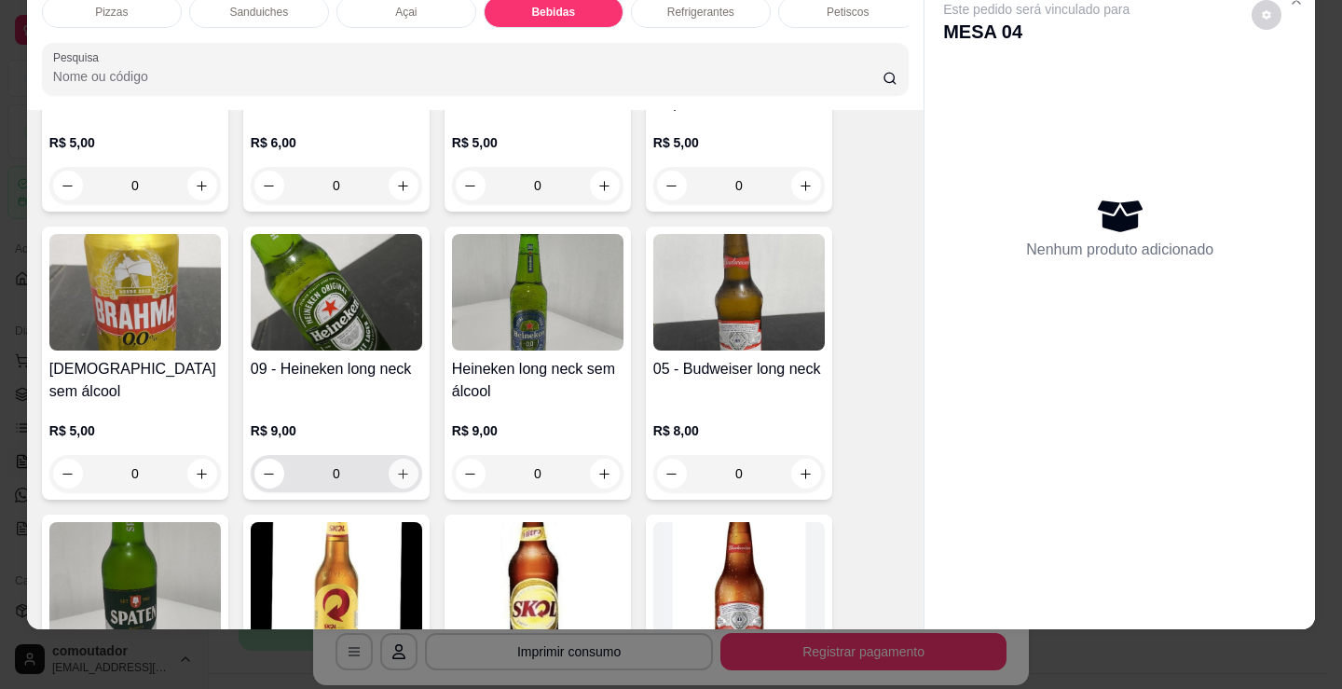
click at [404, 469] on button "increase-product-quantity" at bounding box center [404, 474] width 30 height 30
type input "1"
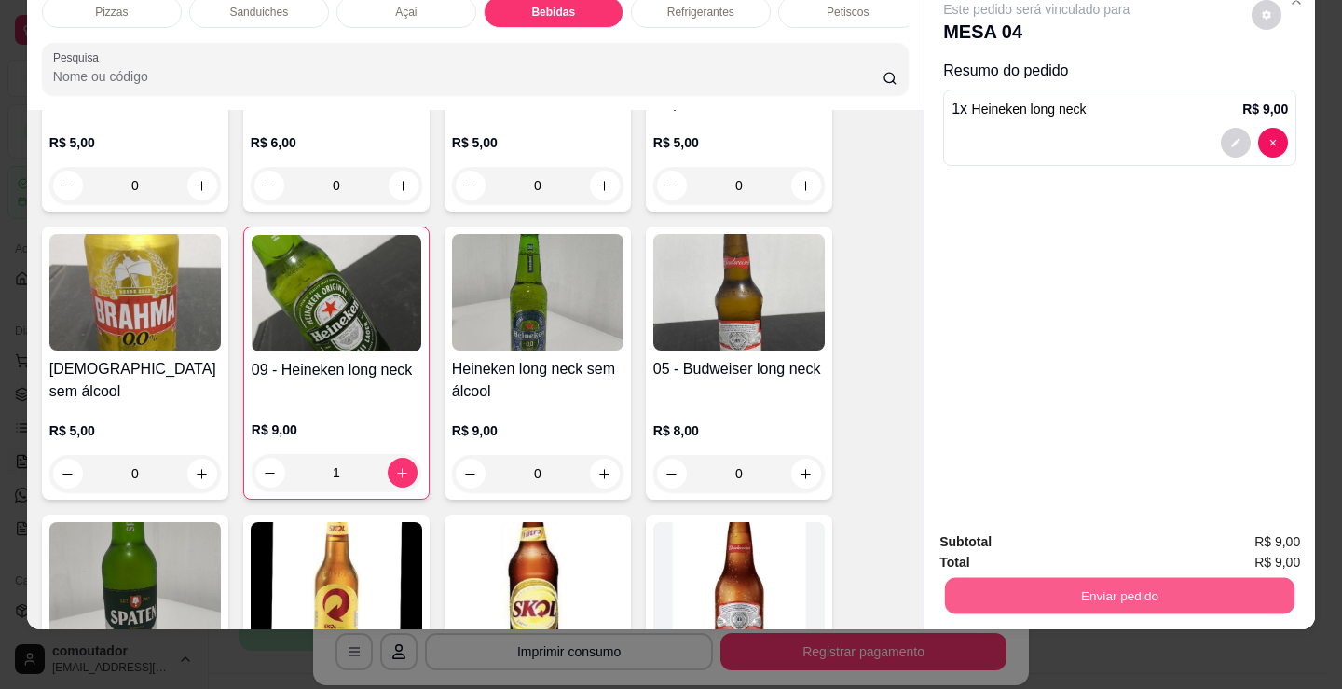
click at [1022, 589] on button "Enviar pedido" at bounding box center [1120, 595] width 350 height 36
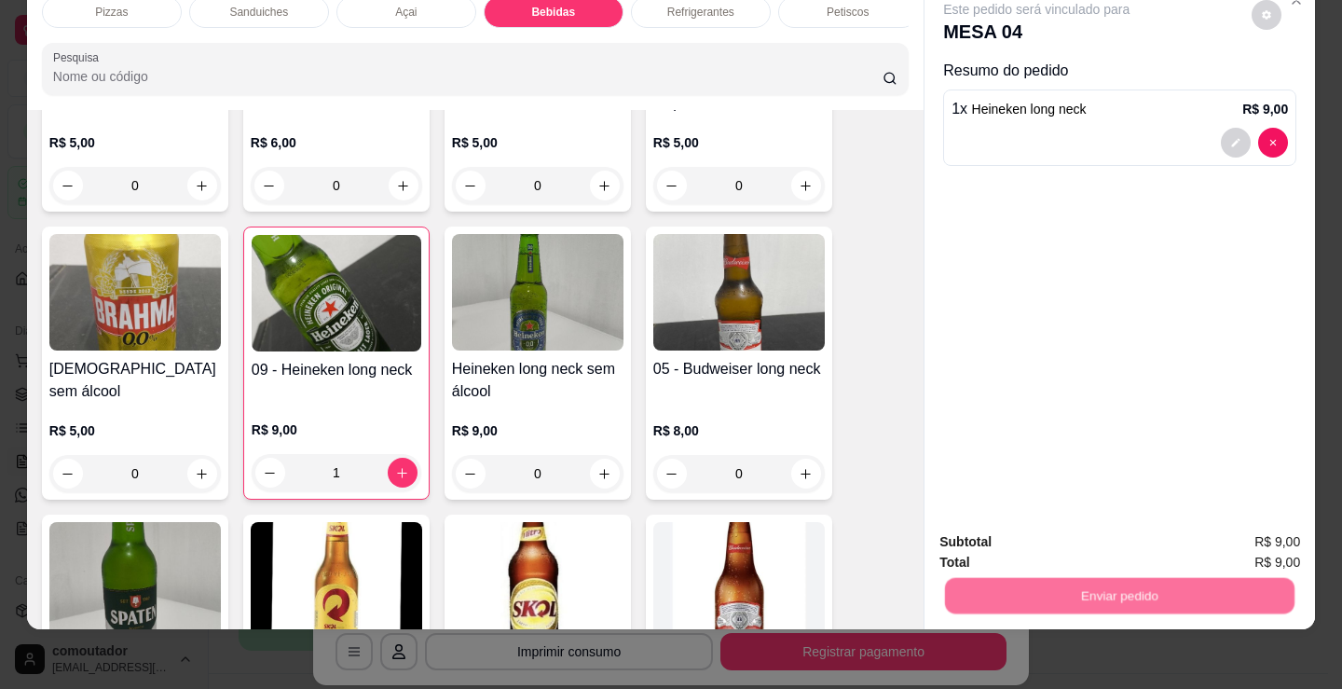
click at [1132, 534] on button "Registrar cliente" at bounding box center [1127, 535] width 123 height 35
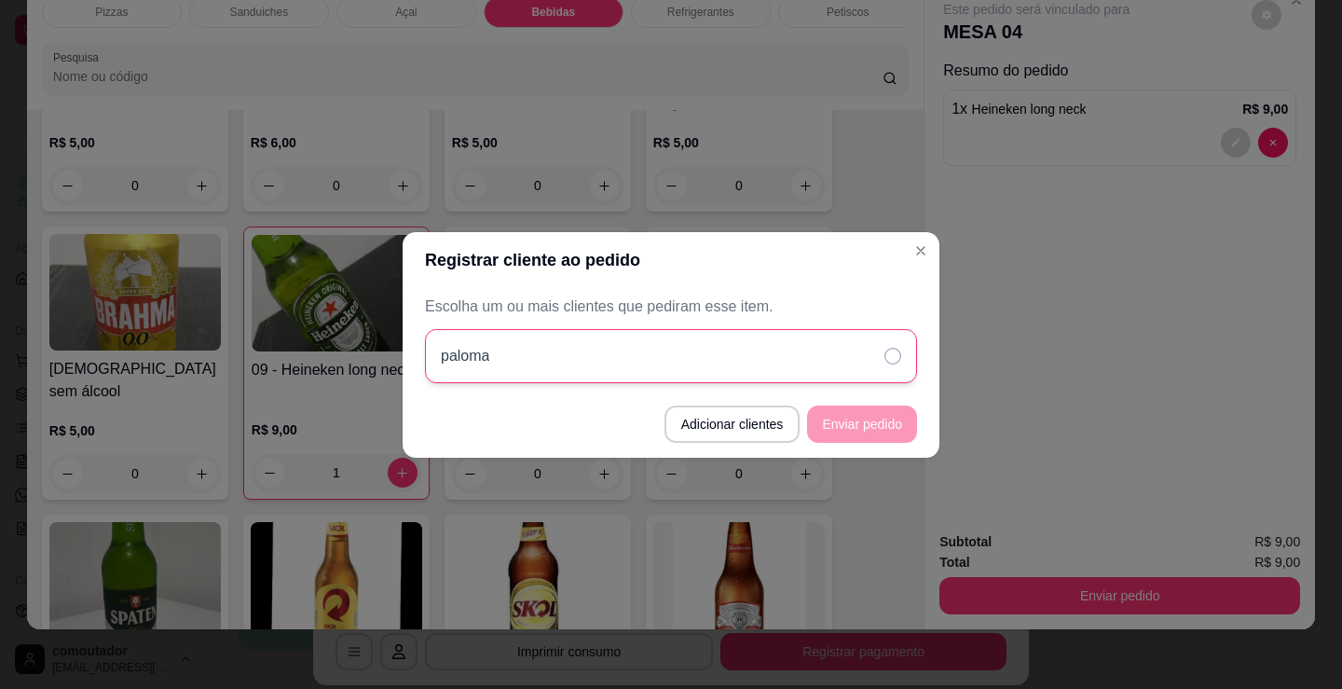
click at [826, 359] on div "paloma" at bounding box center [671, 356] width 492 height 54
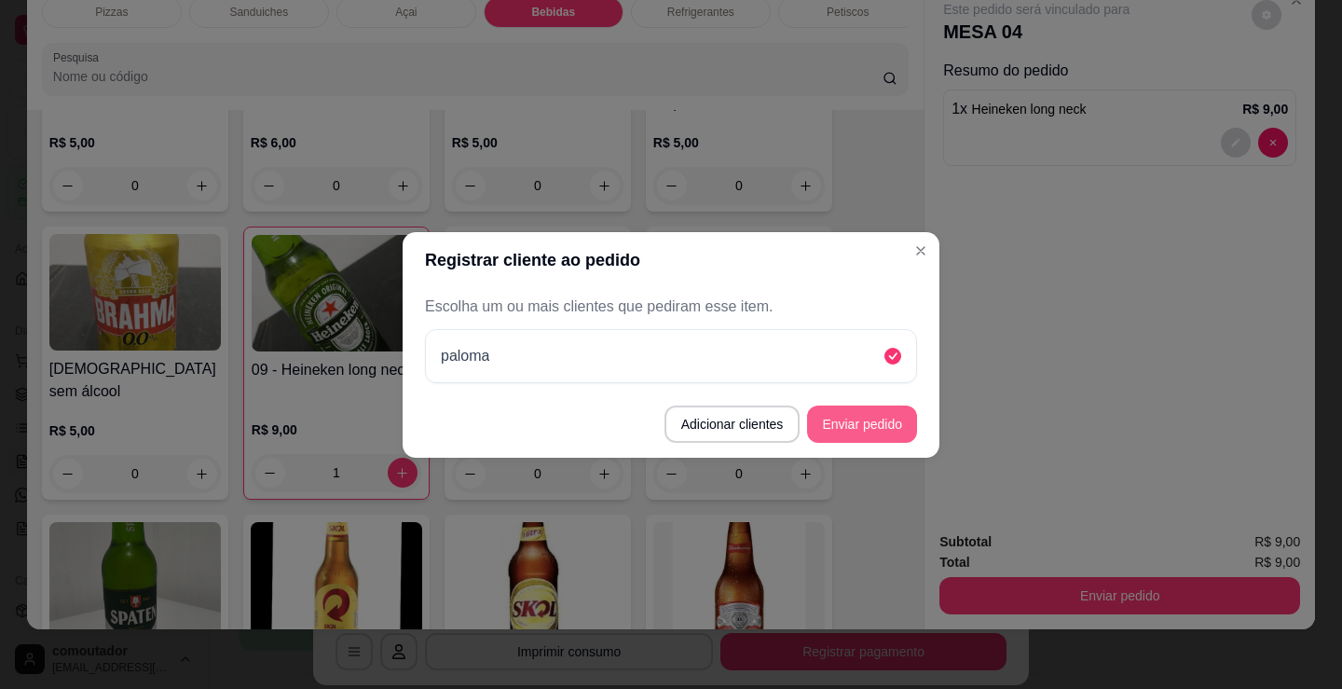
click at [865, 427] on button "Enviar pedido" at bounding box center [862, 423] width 110 height 37
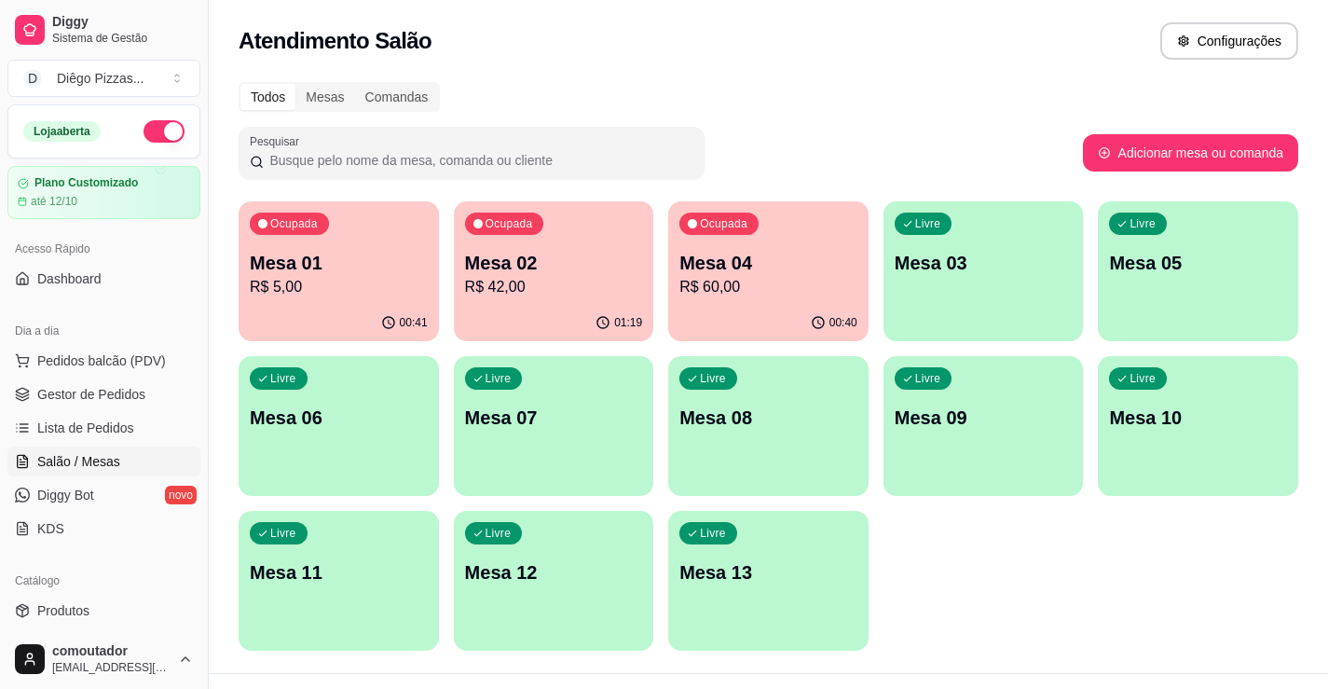
click at [223, 237] on div "Todos Mesas Comandas Pesquisar Adicionar mesa ou comanda Ocupada Mesa 01 R$ 5,0…" at bounding box center [768, 372] width 1119 height 602
click at [593, 264] on p "Mesa 02" at bounding box center [554, 263] width 178 height 26
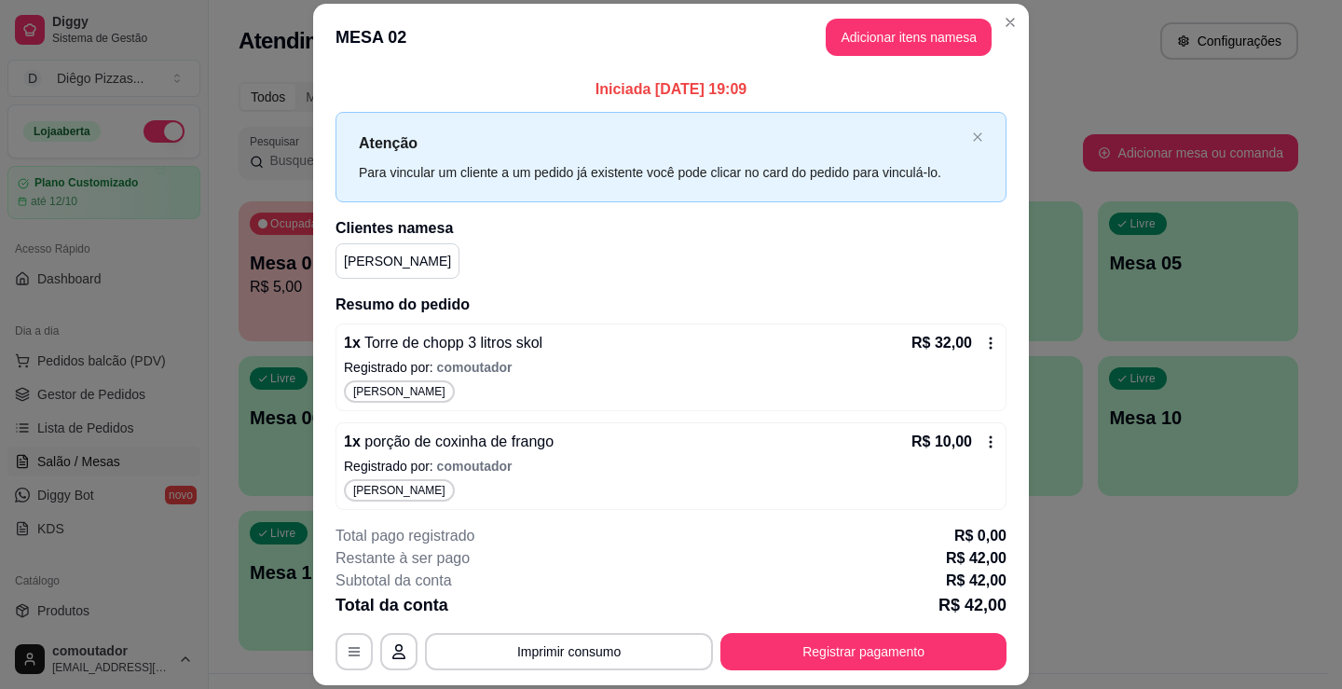
scroll to position [7, 0]
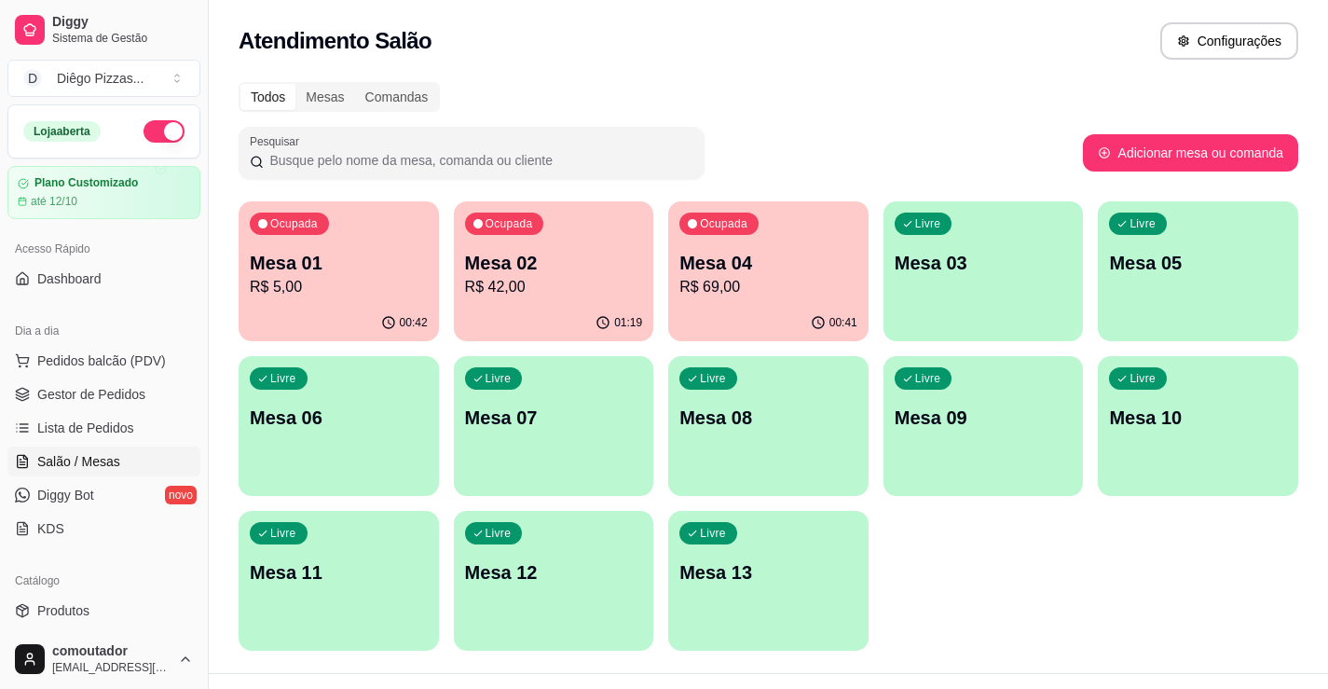
click at [296, 274] on p "Mesa 01" at bounding box center [339, 263] width 178 height 26
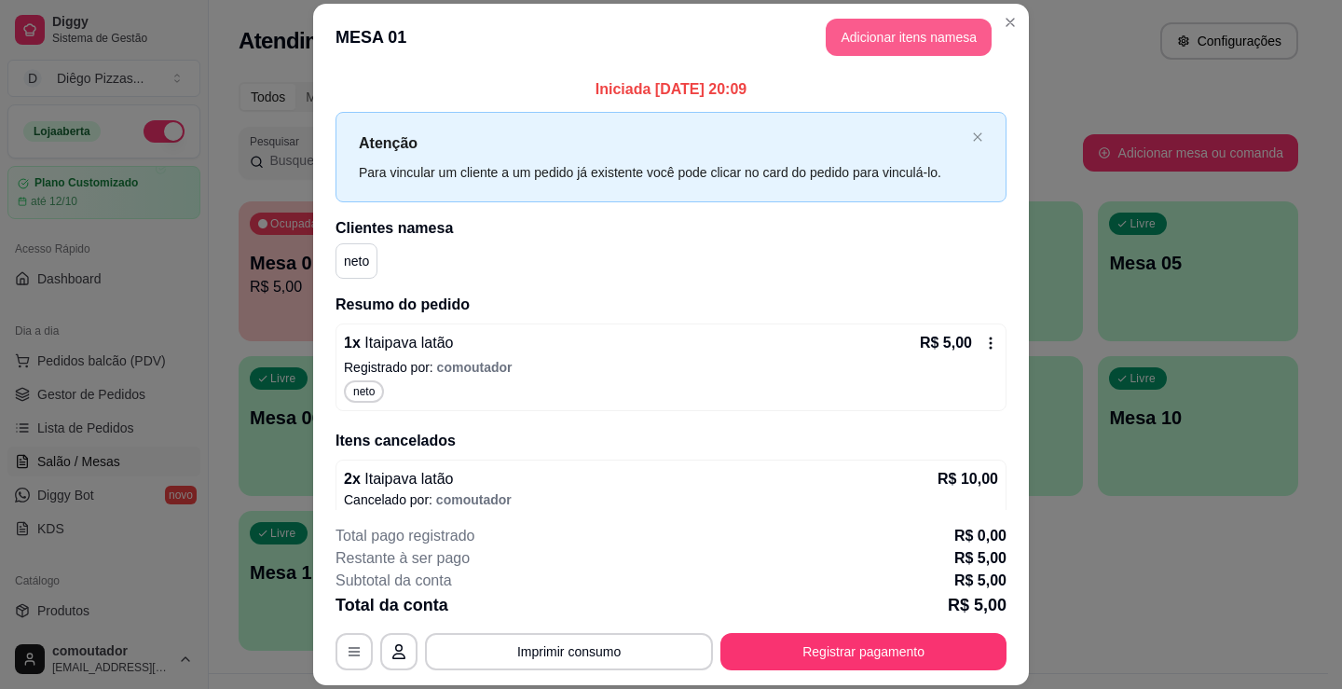
click at [907, 36] on button "Adicionar itens na mesa" at bounding box center [909, 37] width 166 height 37
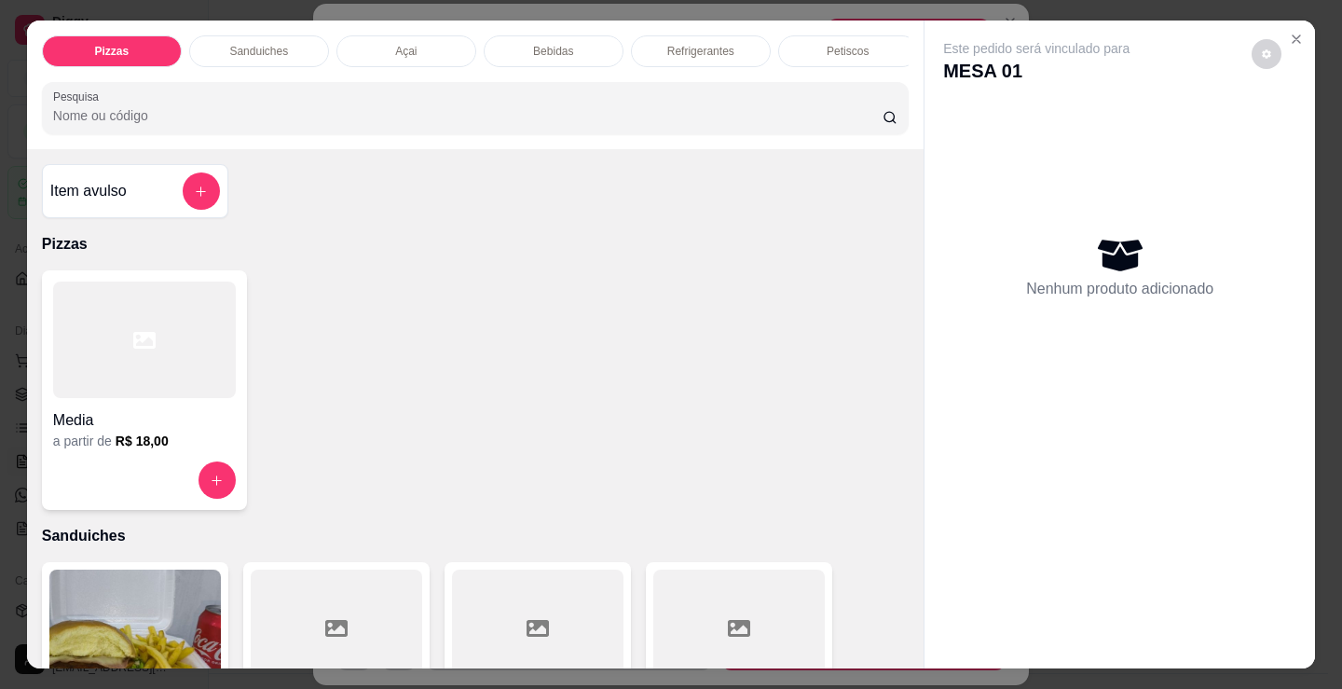
click at [529, 35] on div "Bebidas" at bounding box center [554, 51] width 140 height 32
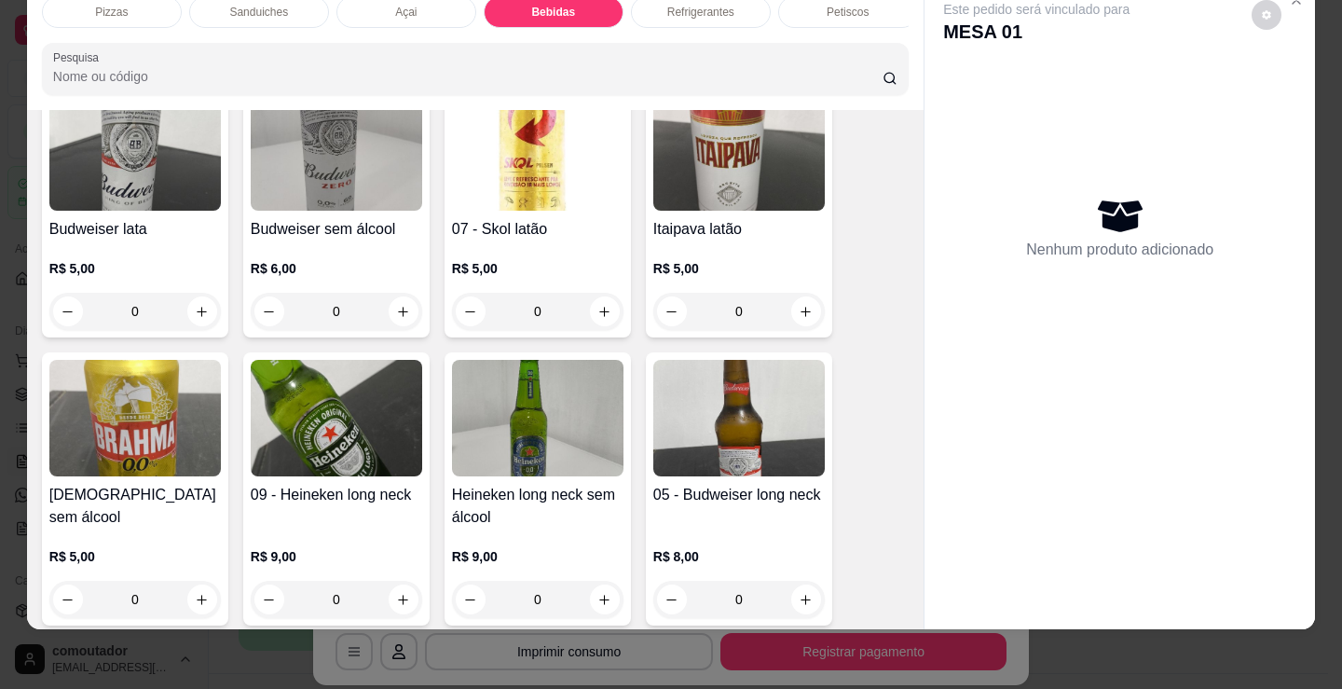
scroll to position [2403, 0]
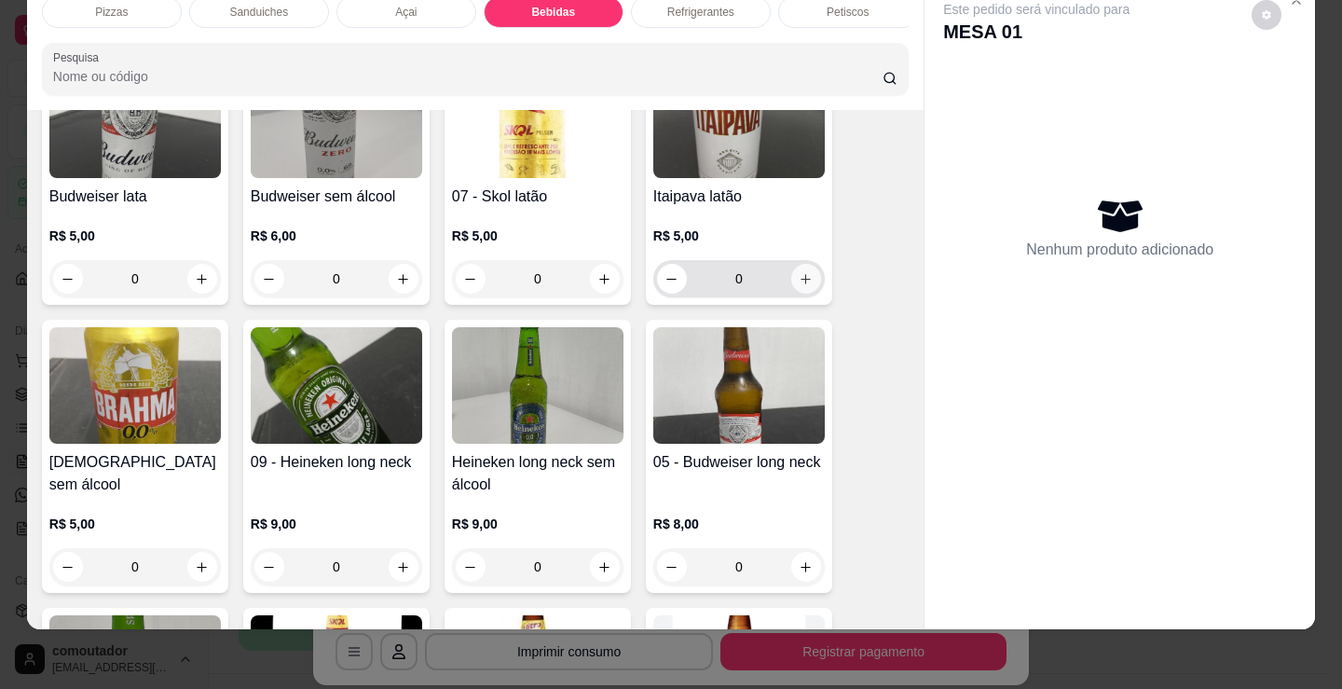
click at [803, 275] on icon "increase-product-quantity" at bounding box center [806, 279] width 14 height 14
type input "1"
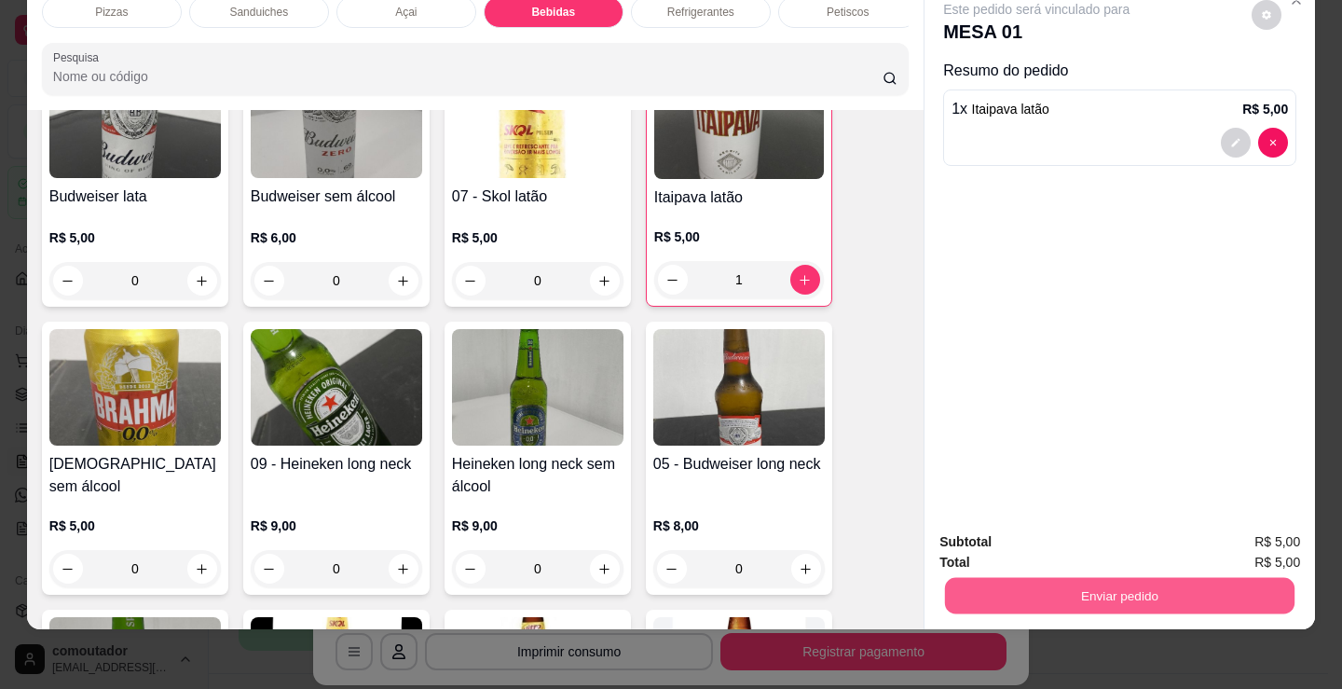
click at [1083, 577] on button "Enviar pedido" at bounding box center [1120, 595] width 350 height 36
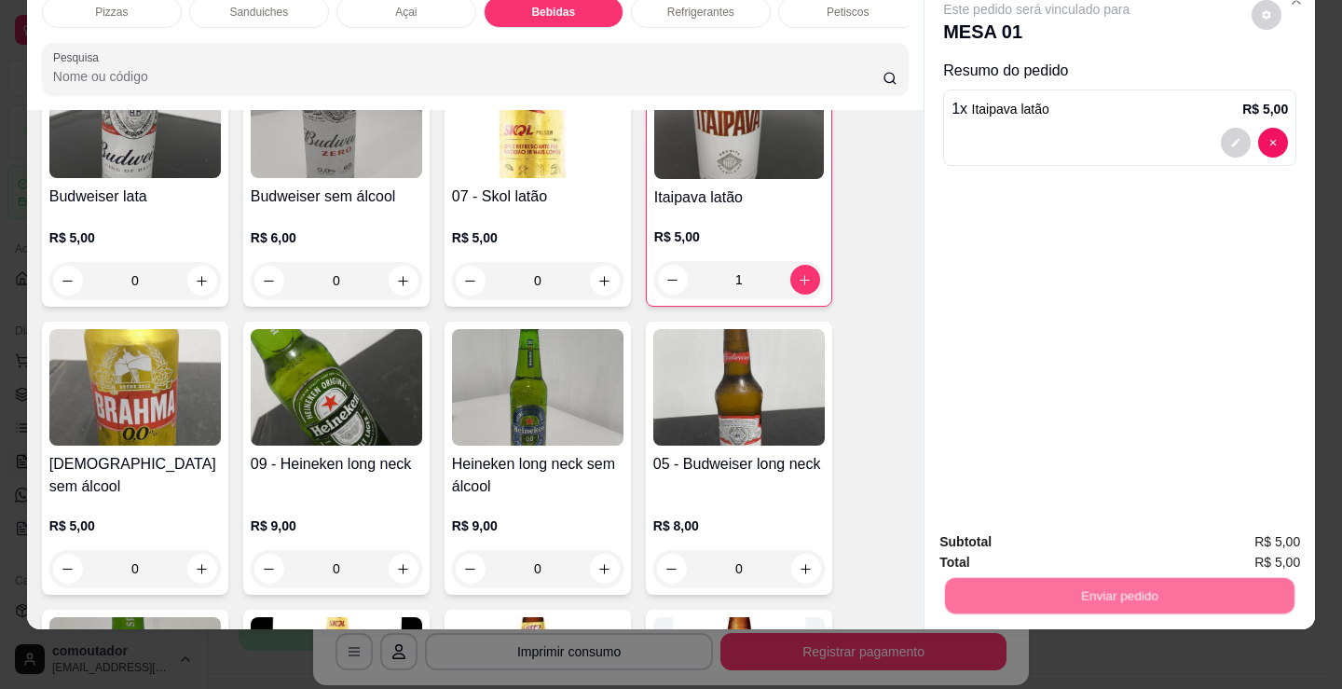
click at [1110, 534] on button "Registrar cliente" at bounding box center [1127, 535] width 123 height 35
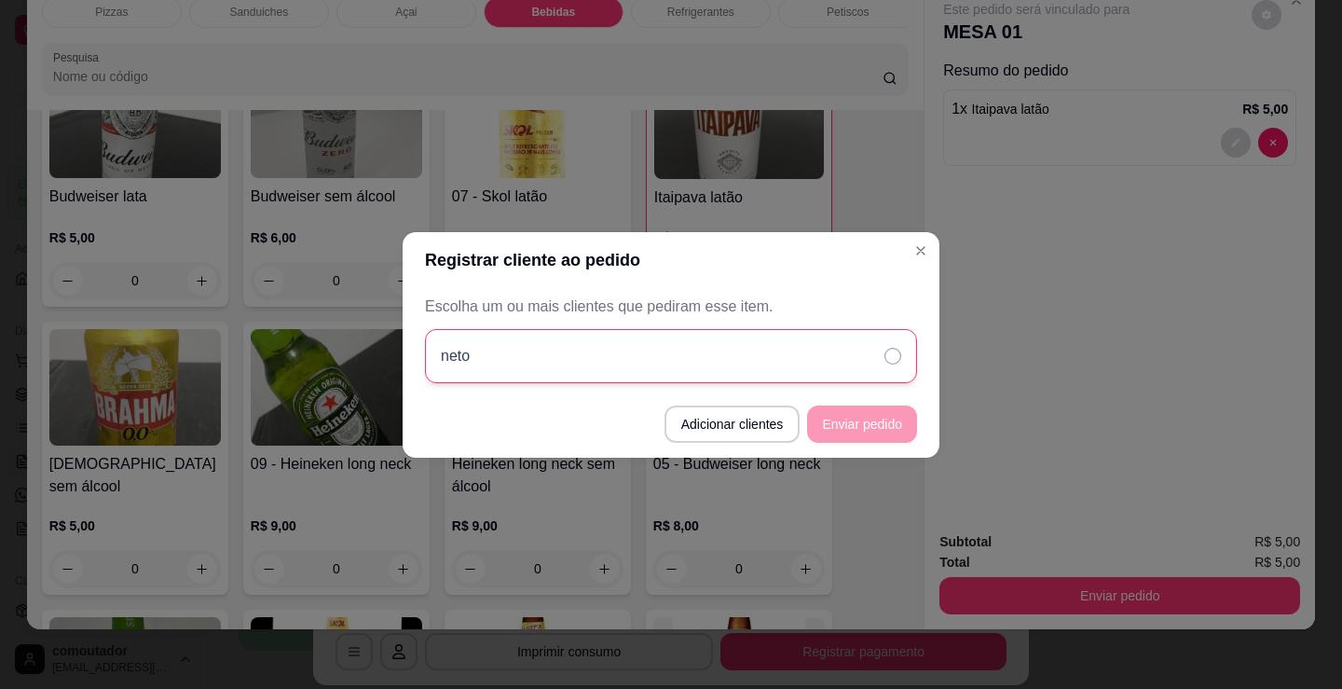
click at [878, 373] on div "neto" at bounding box center [671, 356] width 492 height 54
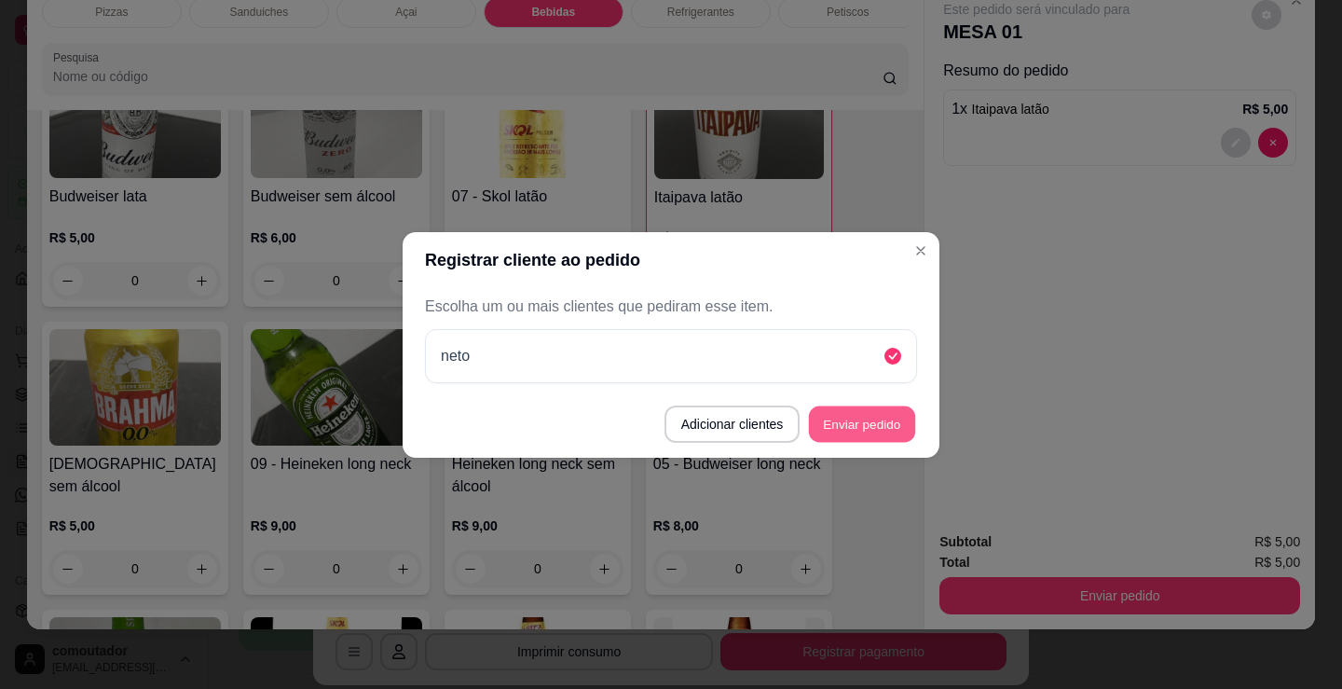
click at [858, 431] on button "Enviar pedido" at bounding box center [862, 423] width 106 height 36
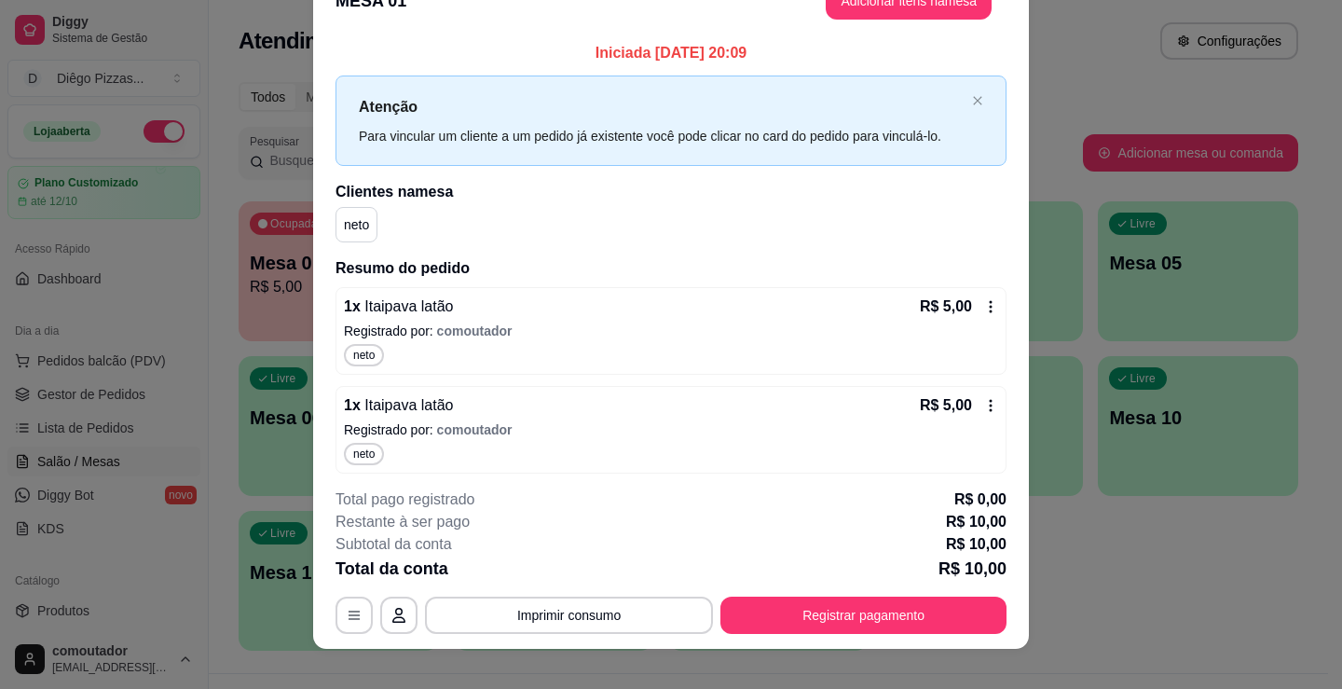
scroll to position [56, 0]
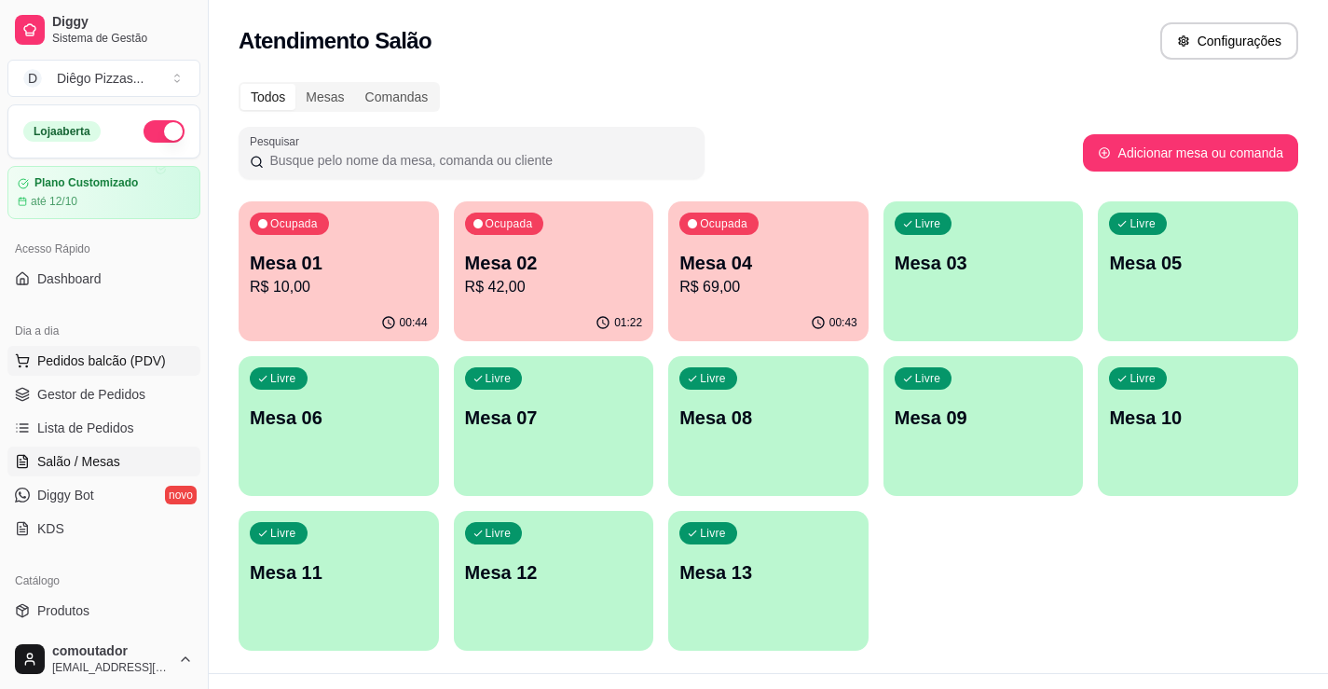
click at [107, 358] on span "Pedidos balcão (PDV)" at bounding box center [101, 360] width 129 height 19
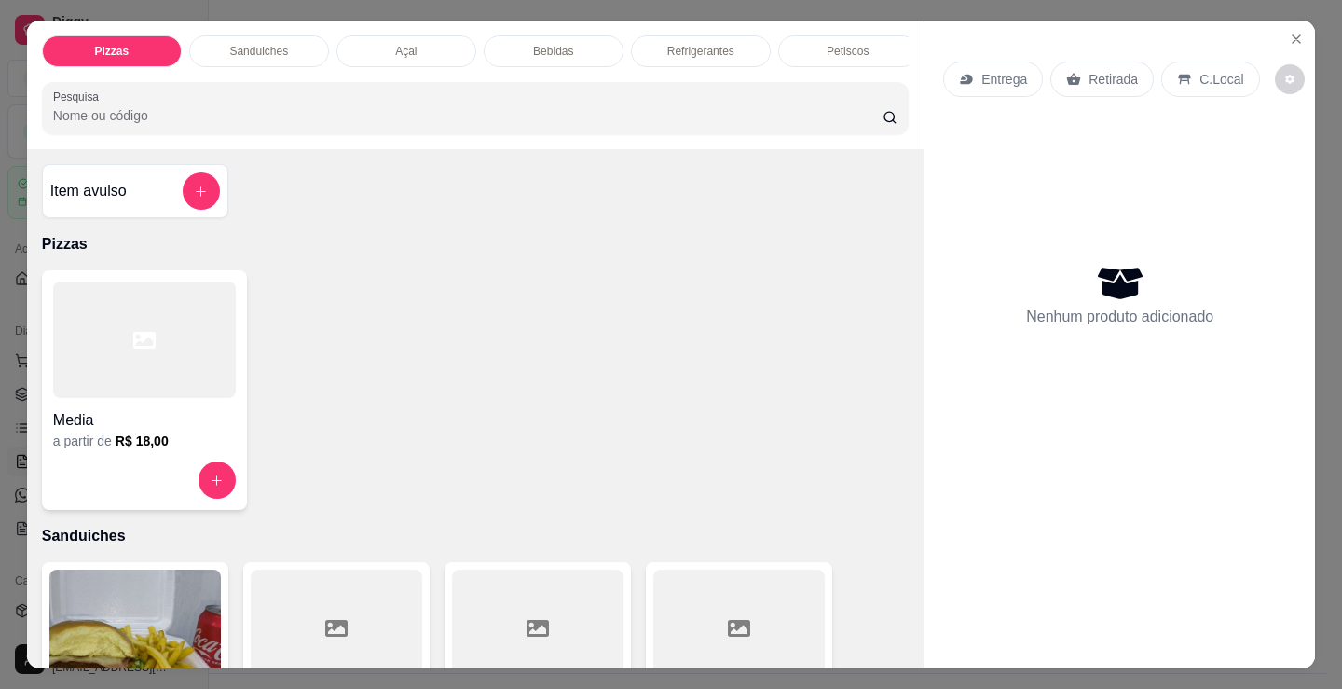
click at [857, 58] on div "Petiscos" at bounding box center [848, 51] width 140 height 32
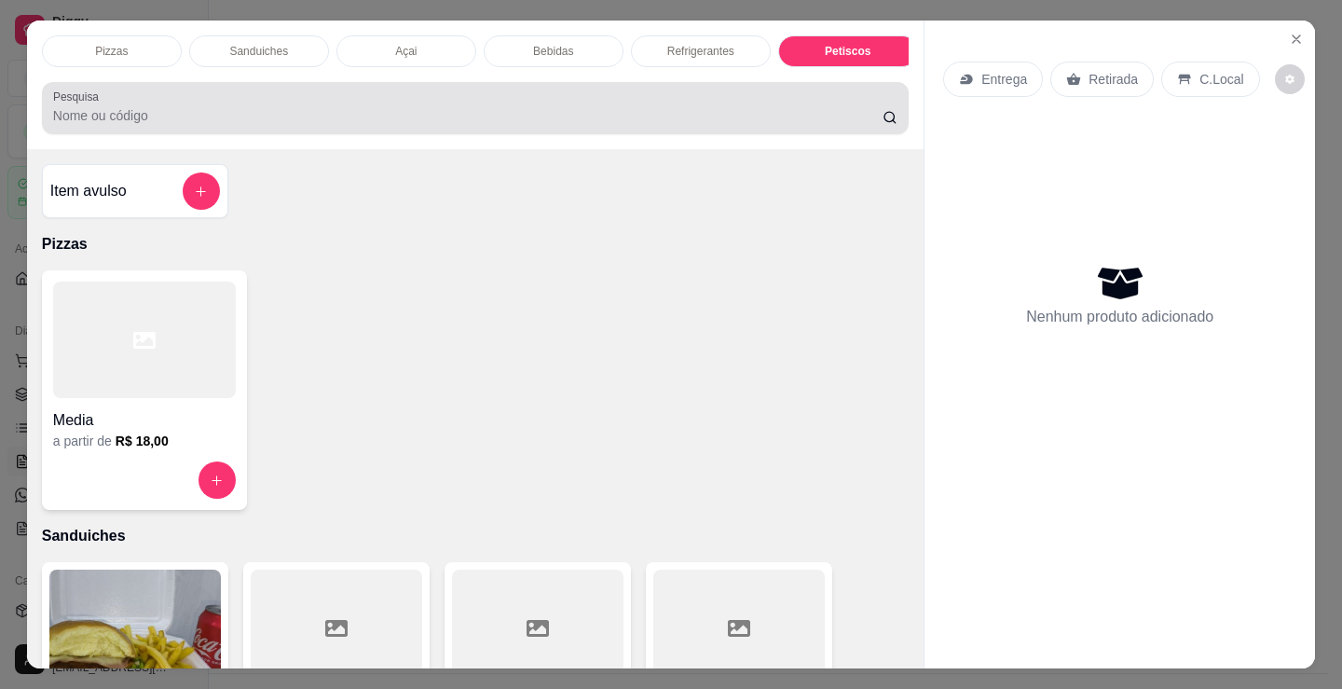
scroll to position [46, 0]
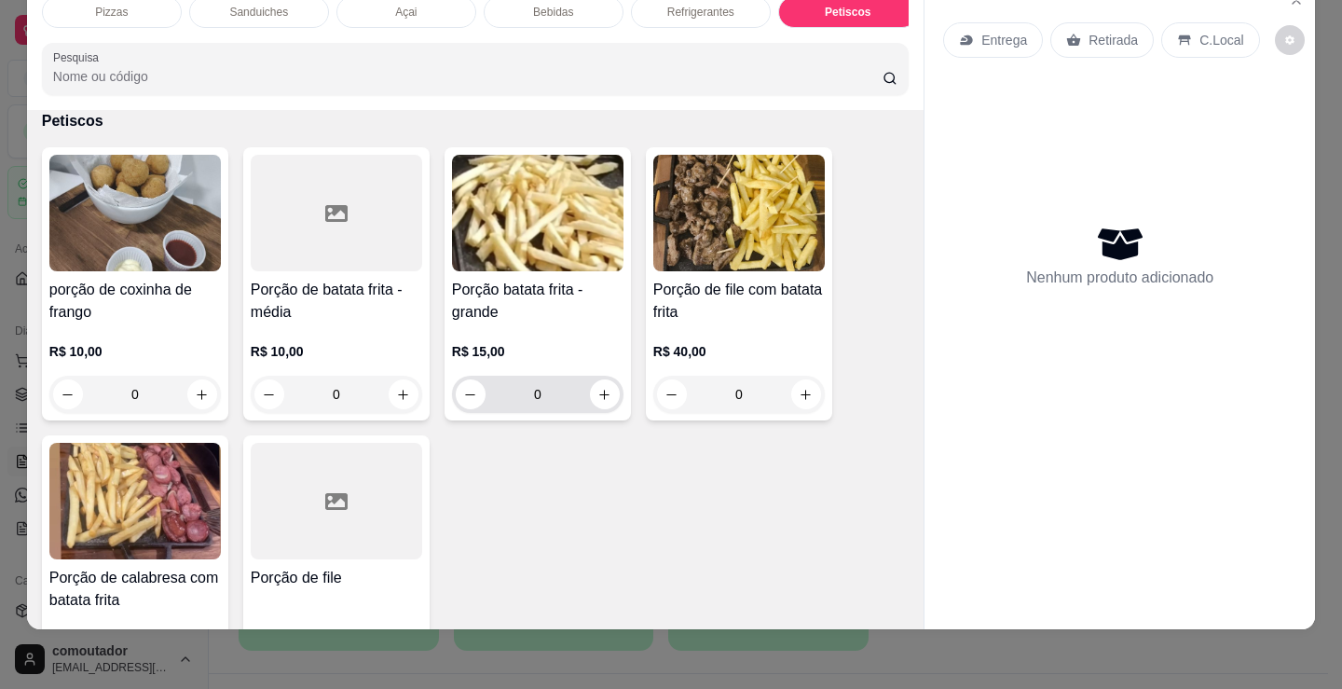
click at [612, 396] on div "0" at bounding box center [538, 394] width 164 height 37
click at [598, 398] on icon "increase-product-quantity" at bounding box center [605, 395] width 14 height 14
type input "1"
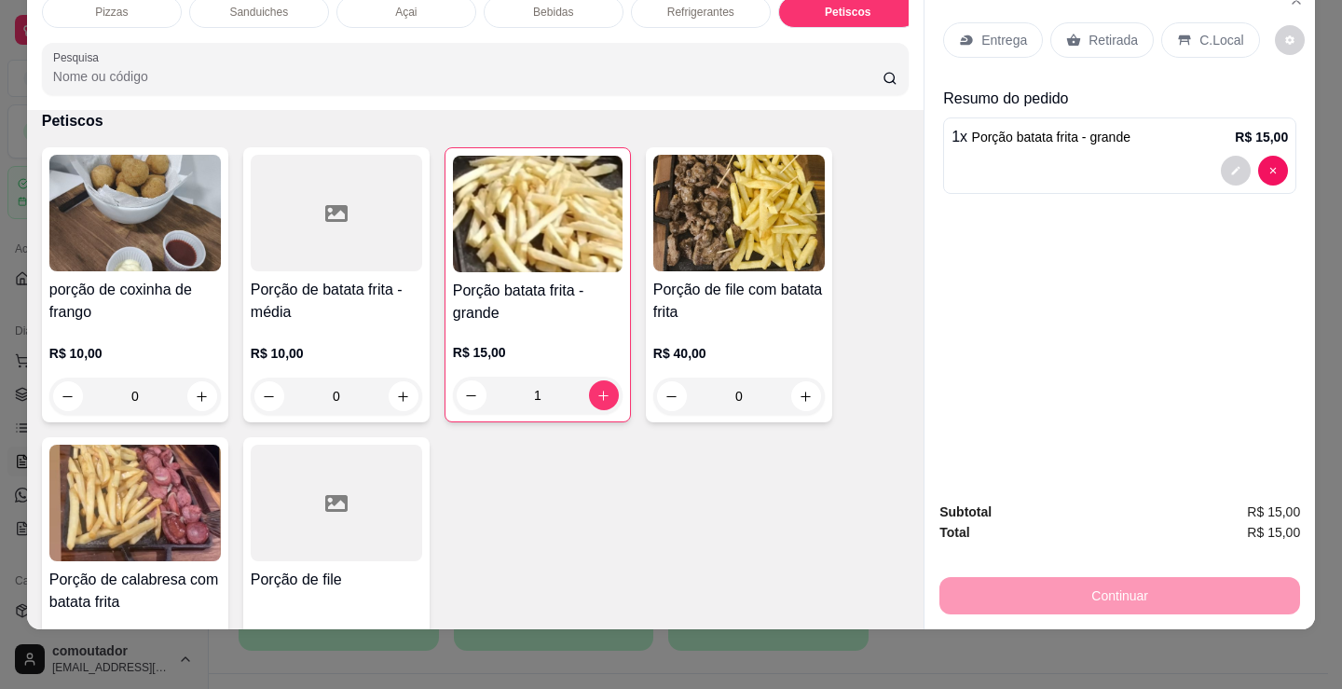
click at [1011, 31] on p "Entrega" at bounding box center [1004, 40] width 46 height 19
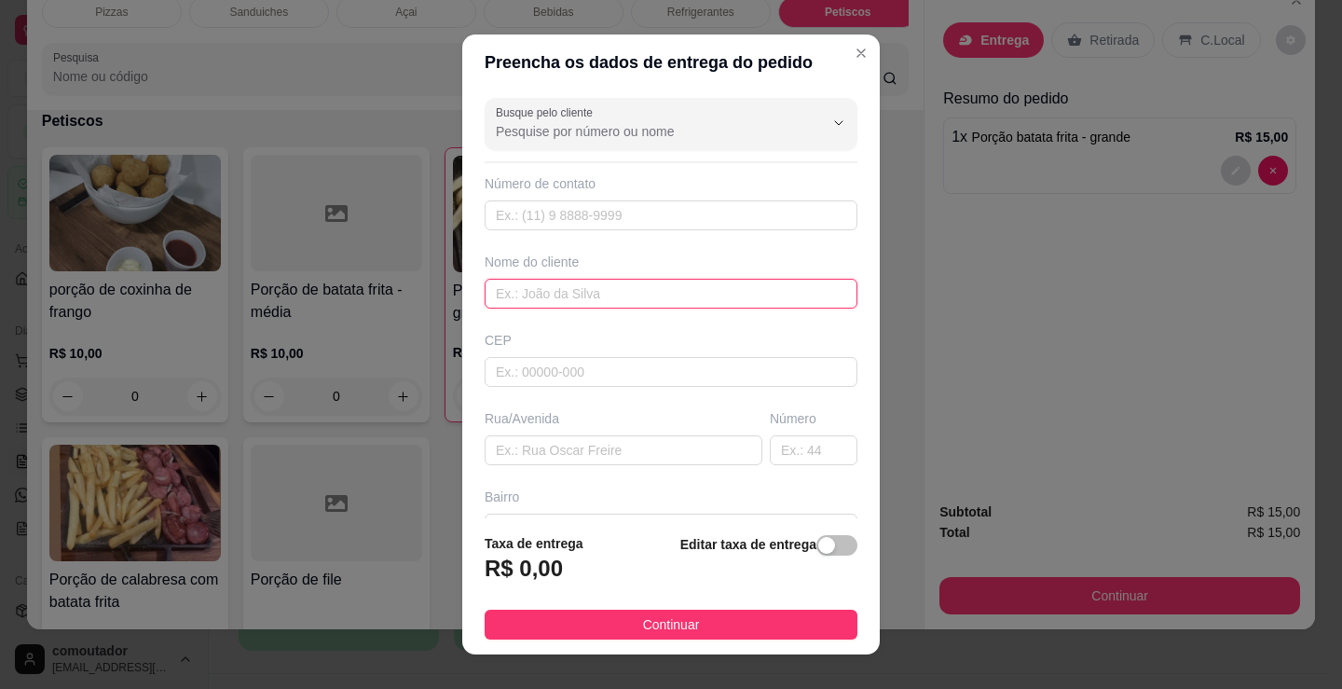
click at [622, 301] on input "text" at bounding box center [671, 294] width 373 height 30
type input "[US_STATE]"
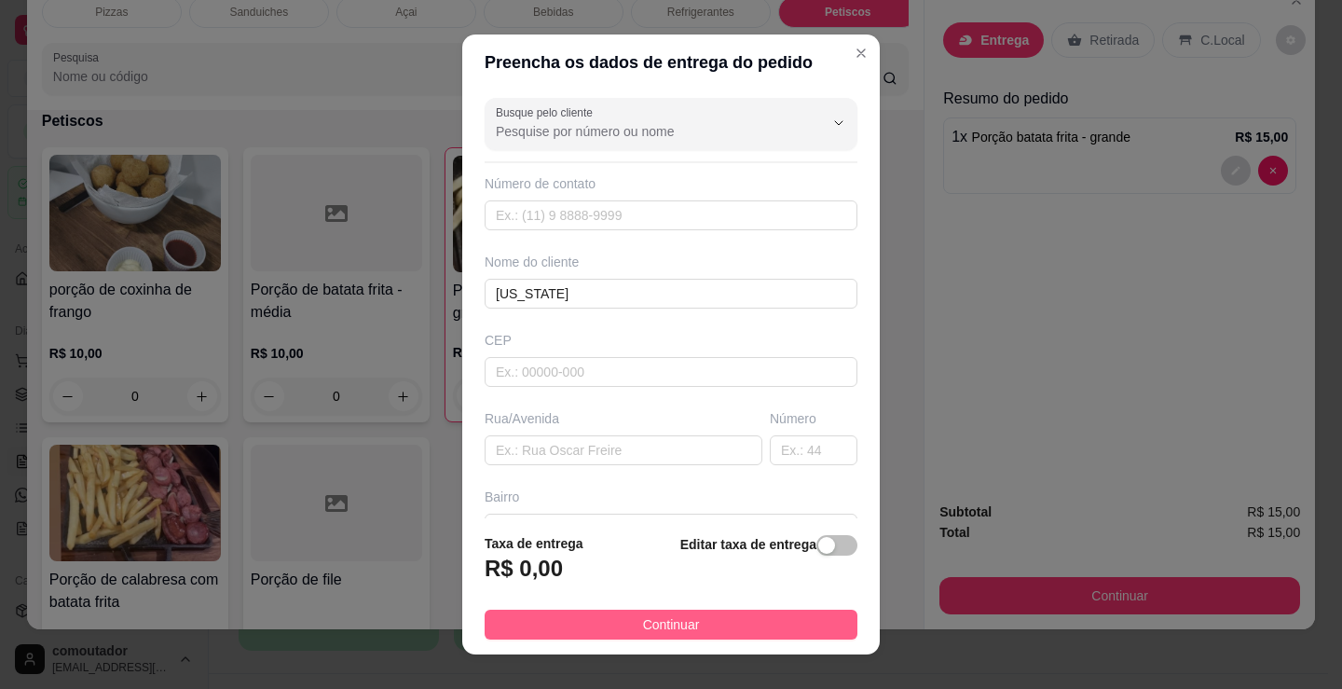
click at [670, 623] on span "Continuar" at bounding box center [671, 624] width 57 height 21
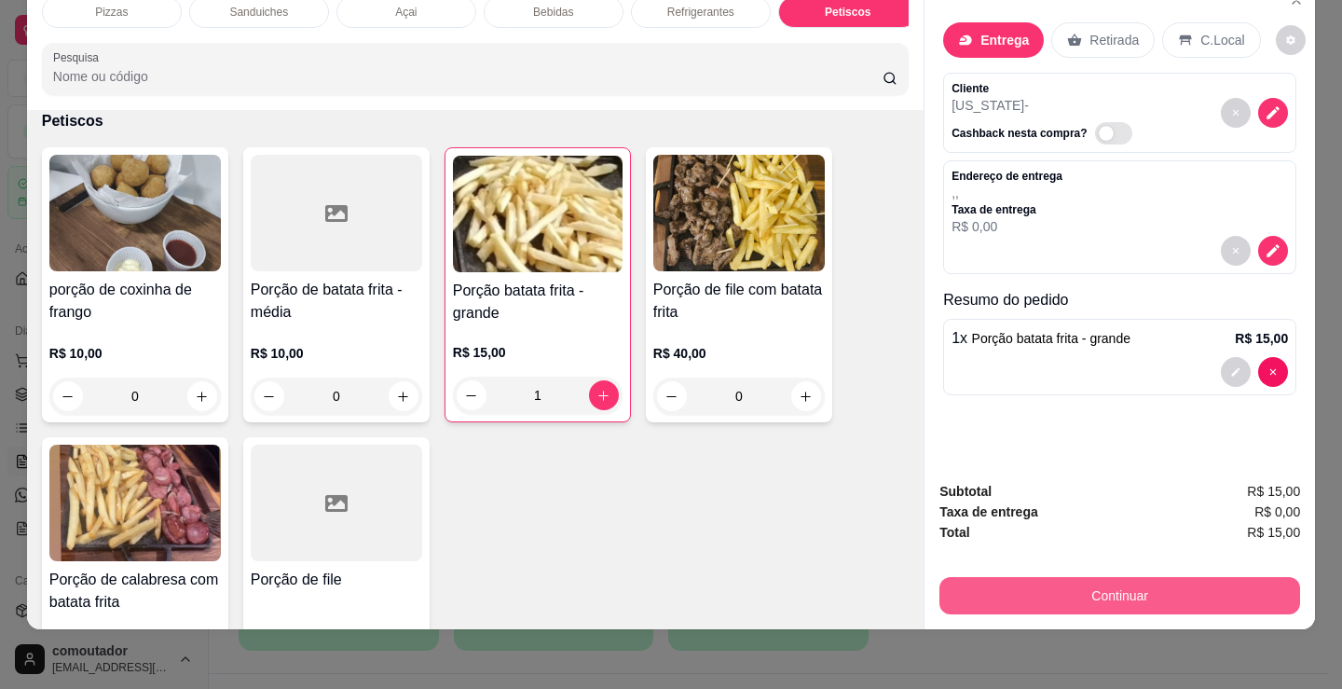
click at [952, 577] on button "Continuar" at bounding box center [1119, 595] width 361 height 37
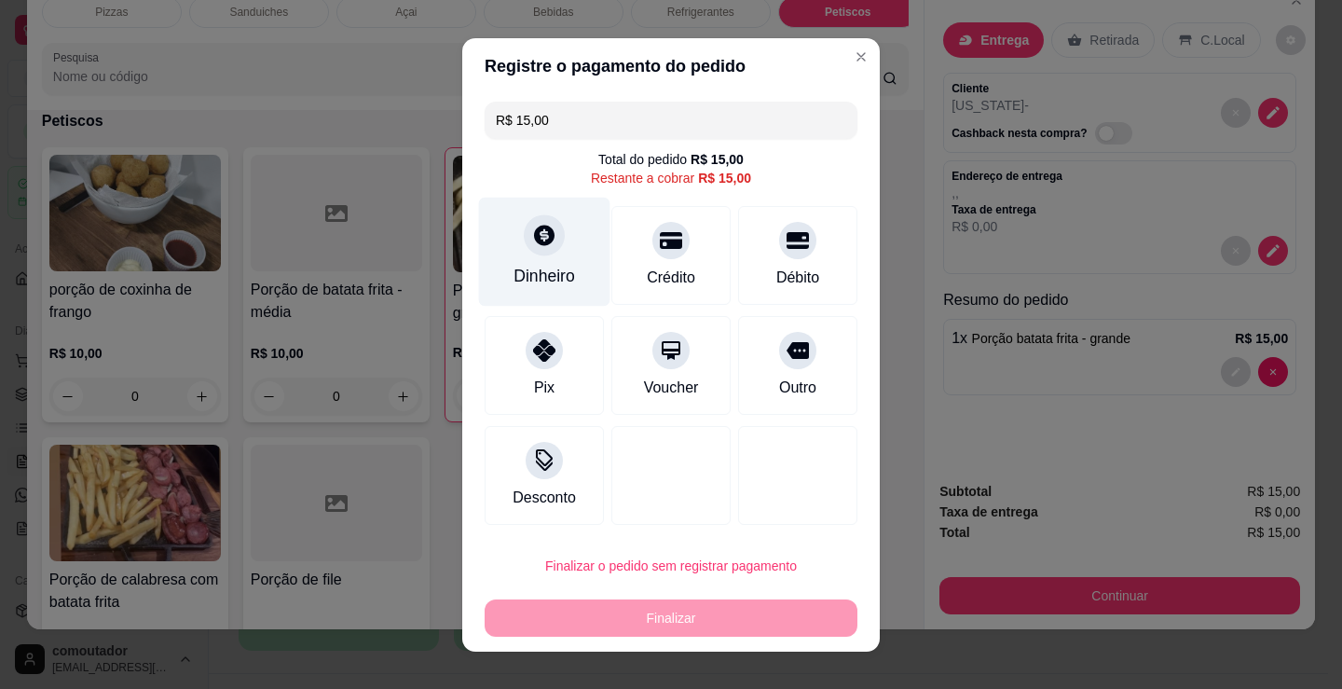
click at [532, 268] on div "Dinheiro" at bounding box center [545, 276] width 62 height 24
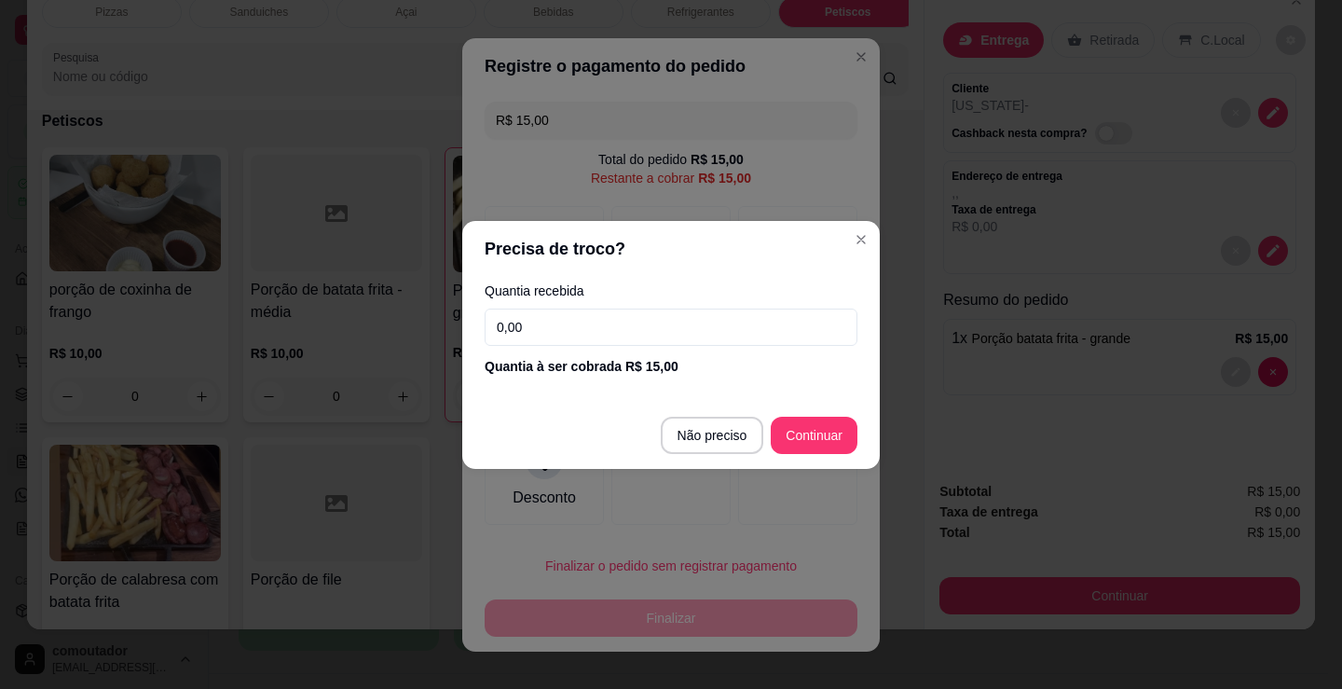
click at [579, 321] on input "0,00" at bounding box center [671, 326] width 373 height 37
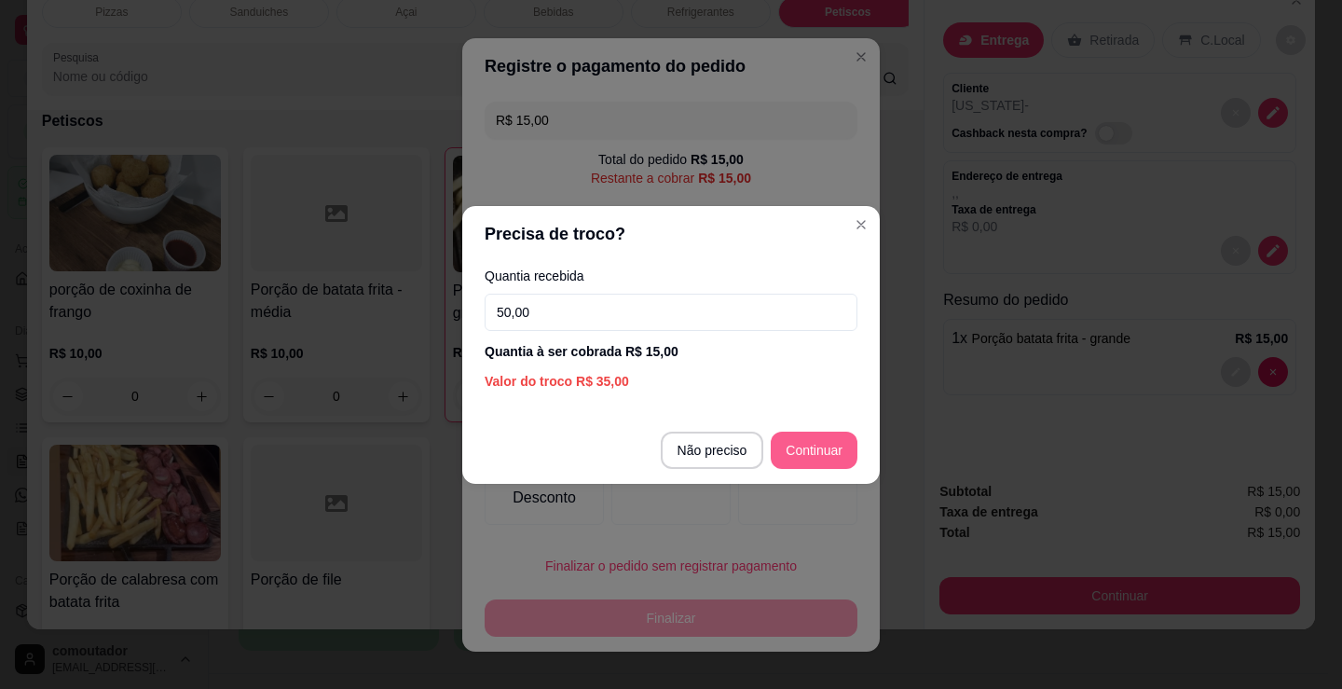
type input "50,00"
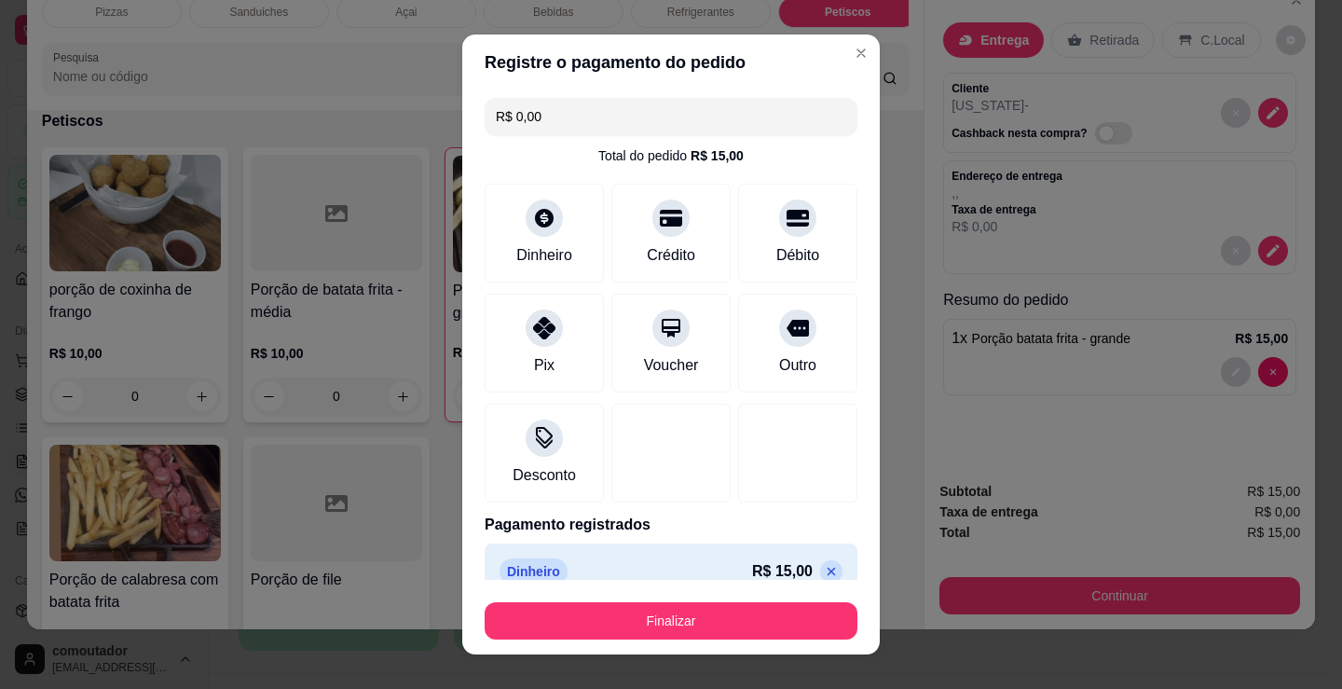
type input "R$ 0,00"
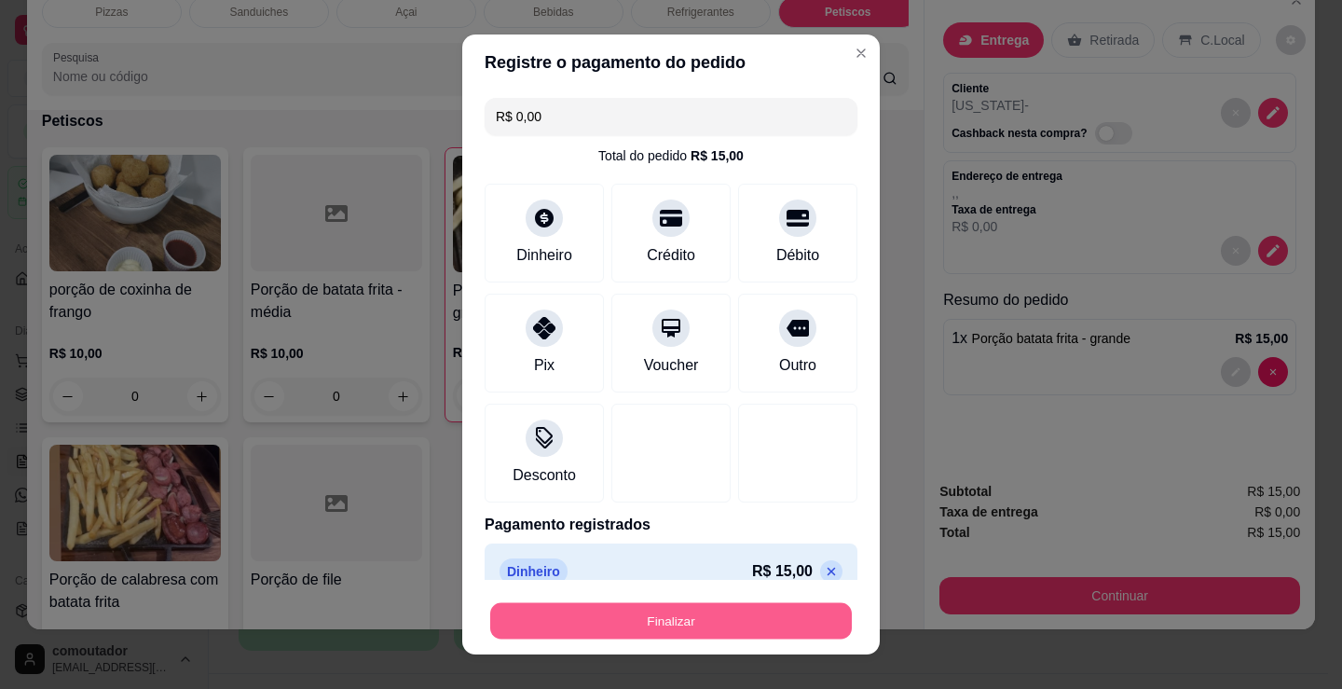
click at [739, 615] on button "Finalizar" at bounding box center [671, 621] width 362 height 36
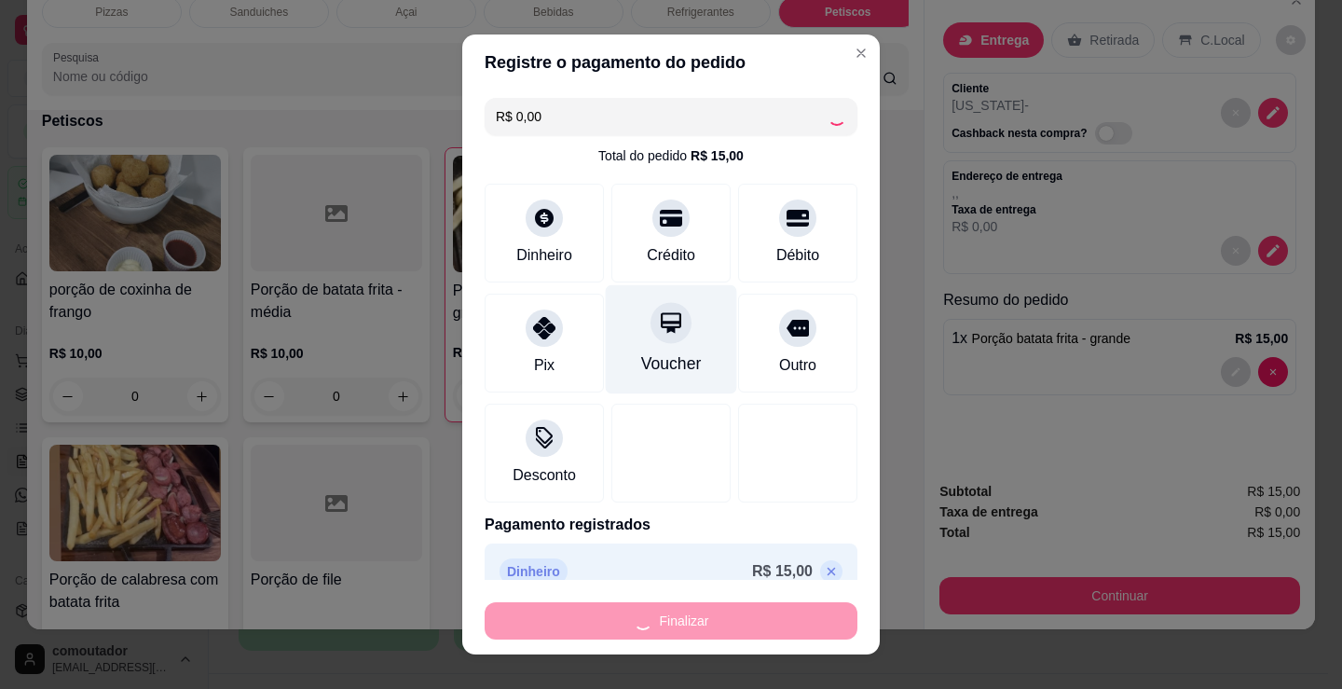
type input "0"
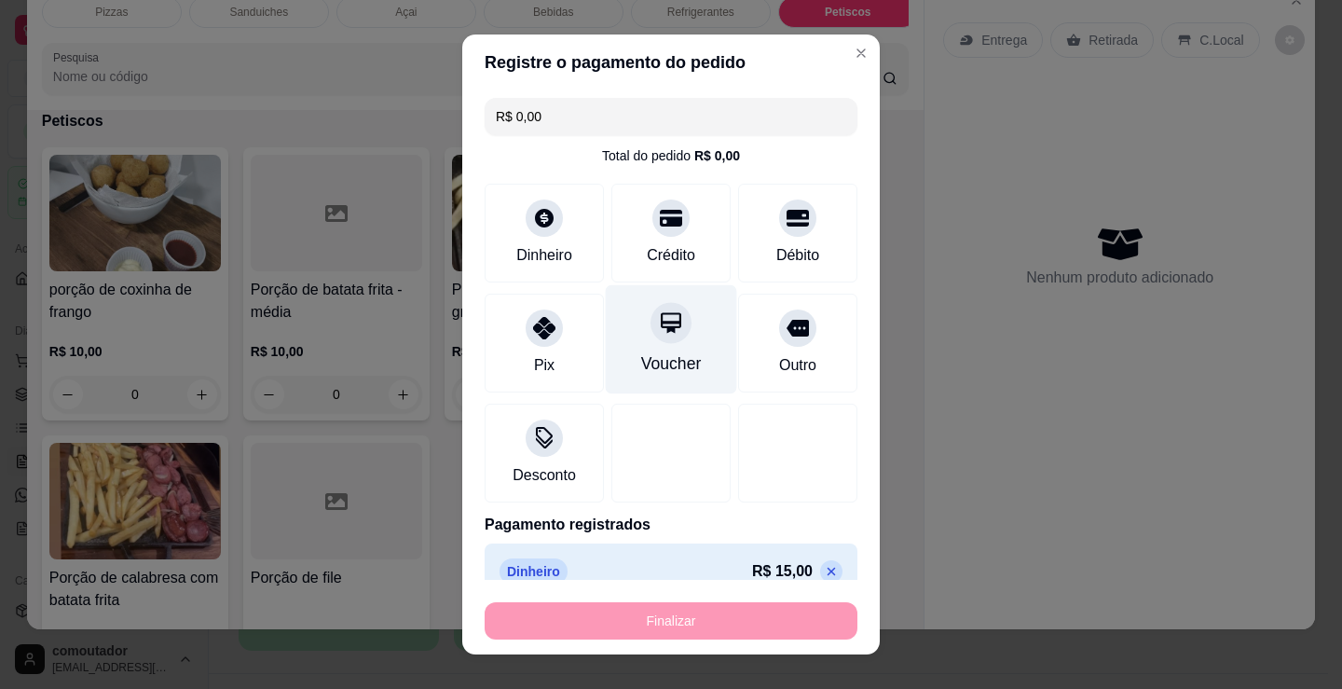
type input "-R$ 15,00"
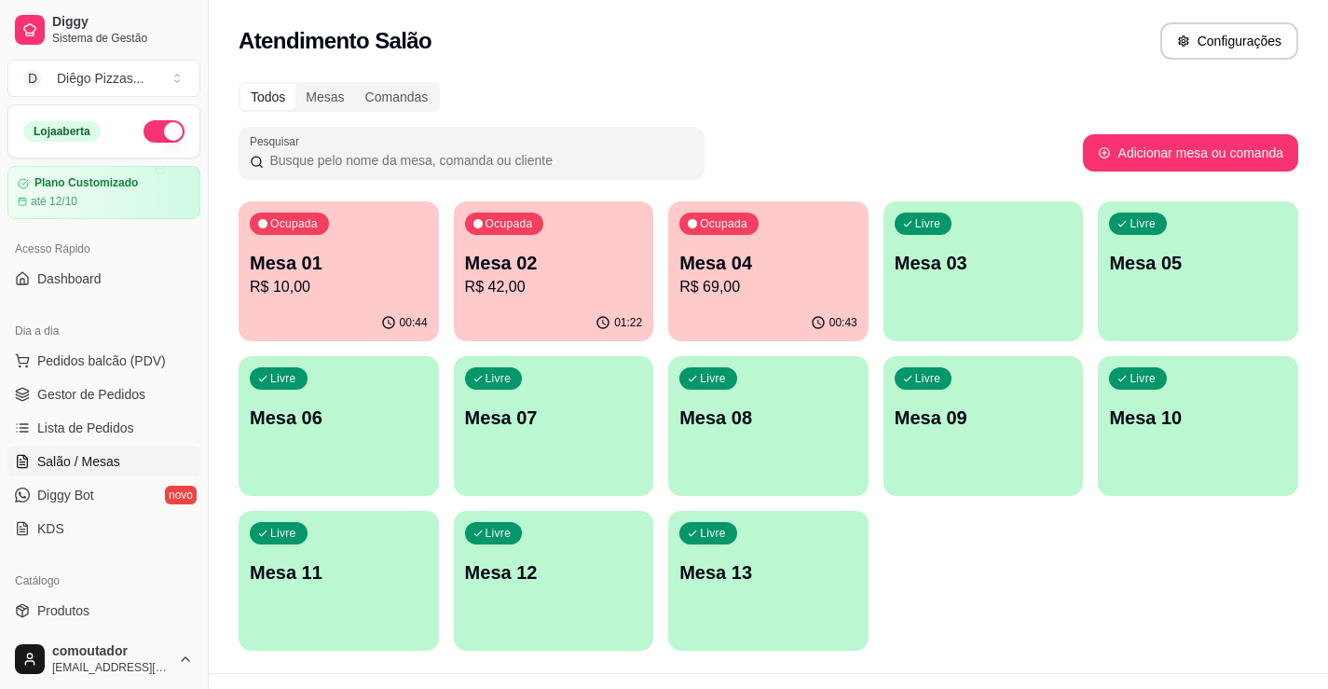
click at [1006, 569] on div "Ocupada Mesa 01 R$ 10,00 00:44 Ocupada Mesa 02 R$ 42,00 01:22 Ocupada Mesa 04 R…" at bounding box center [769, 425] width 1060 height 449
click at [520, 245] on div "Ocupada Mesa 02 R$ 42,00" at bounding box center [554, 252] width 200 height 103
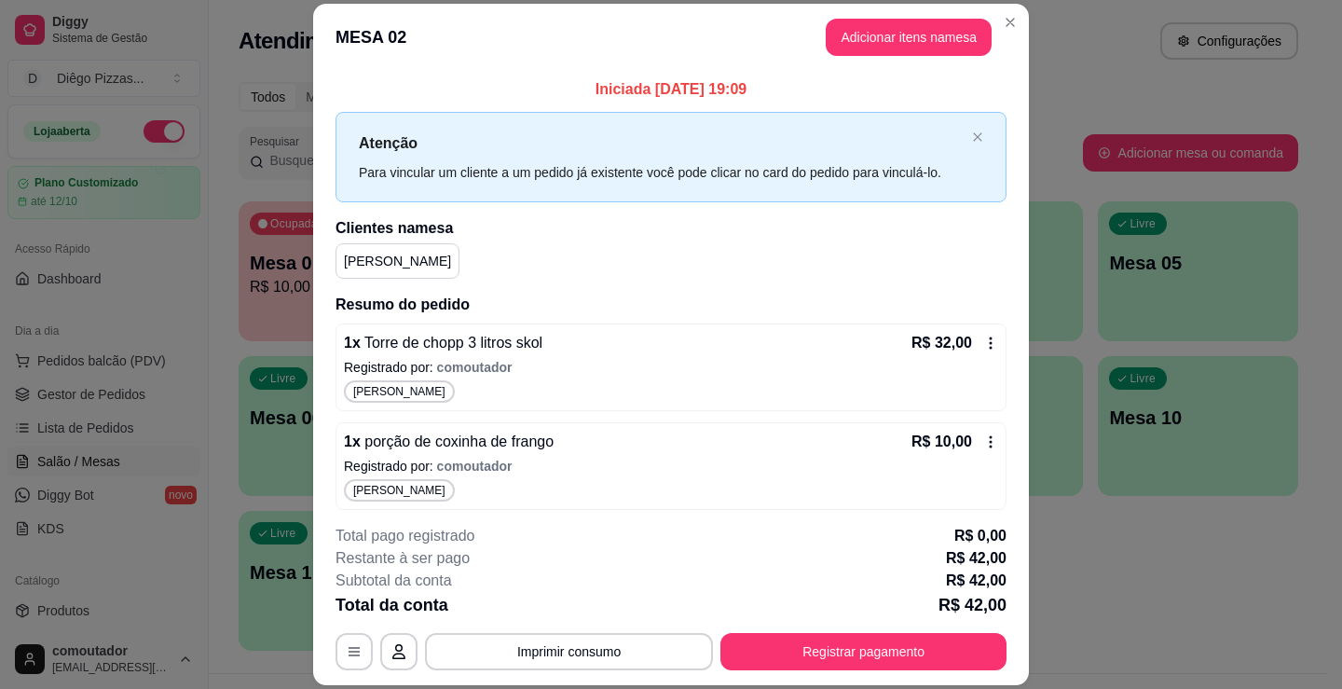
scroll to position [7, 0]
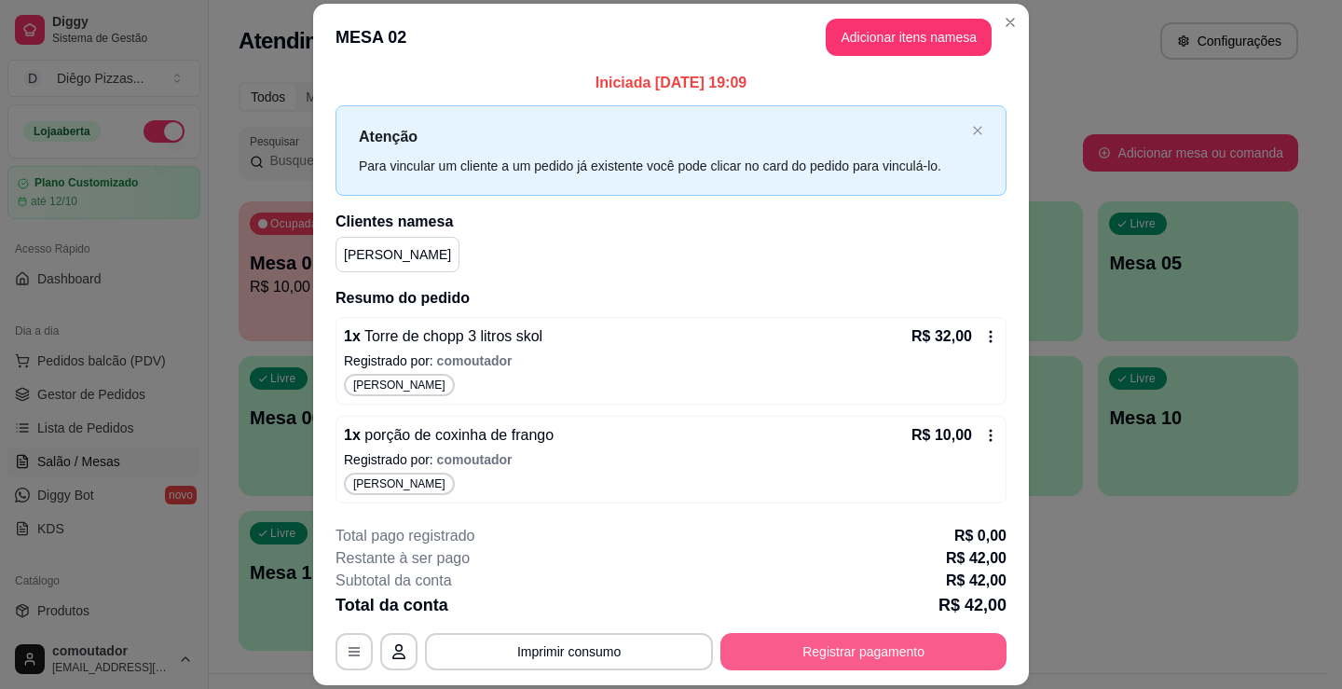
click at [817, 666] on button "Registrar pagamento" at bounding box center [863, 651] width 286 height 37
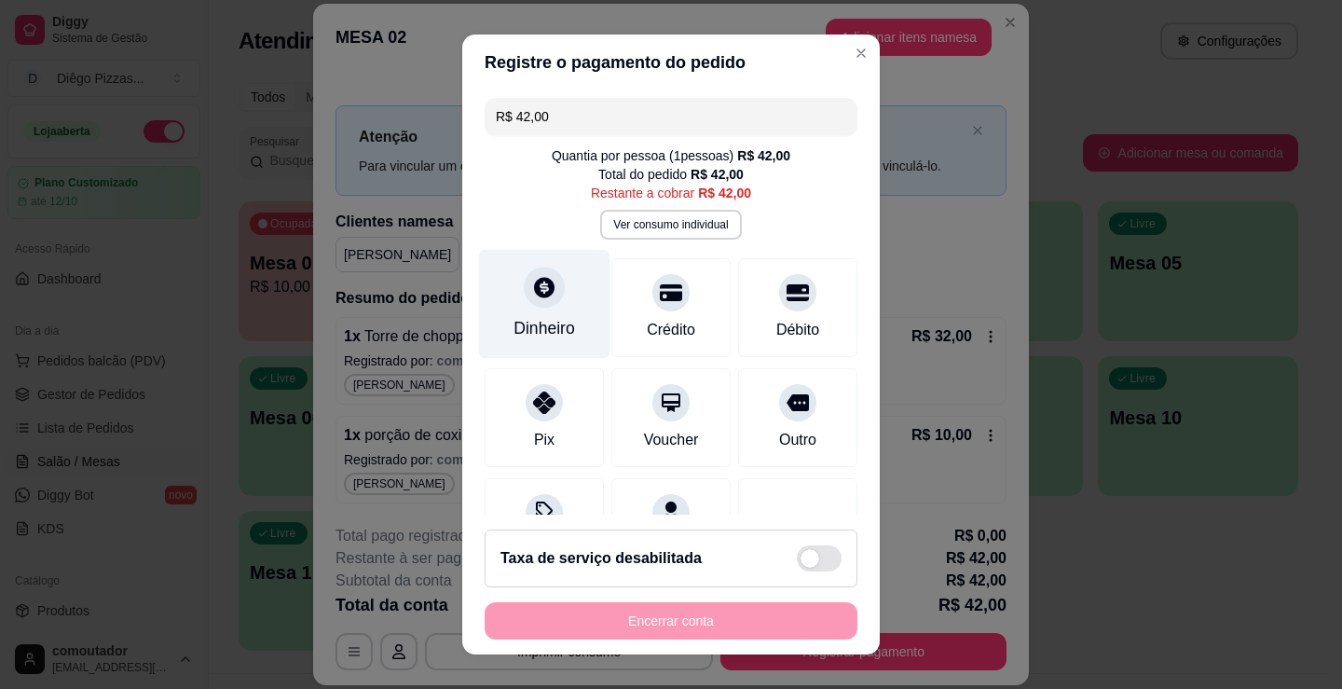
click at [535, 305] on div at bounding box center [544, 287] width 41 height 41
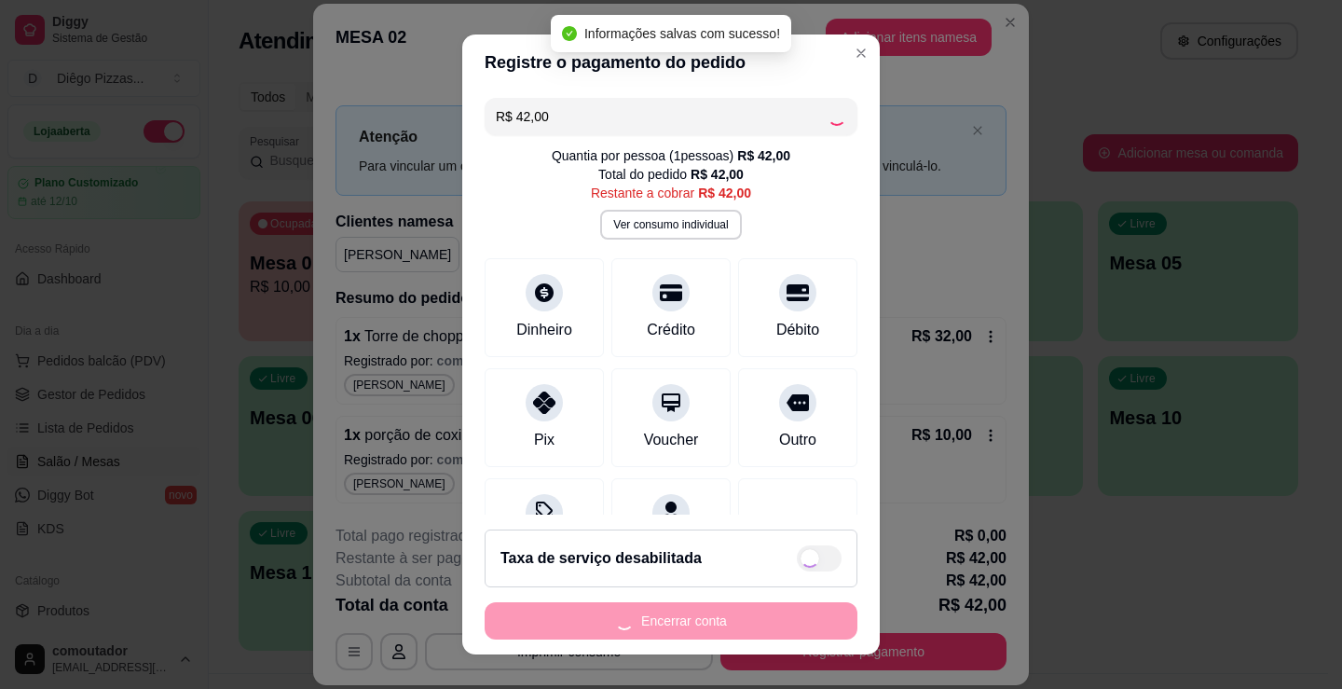
type input "R$ 0,00"
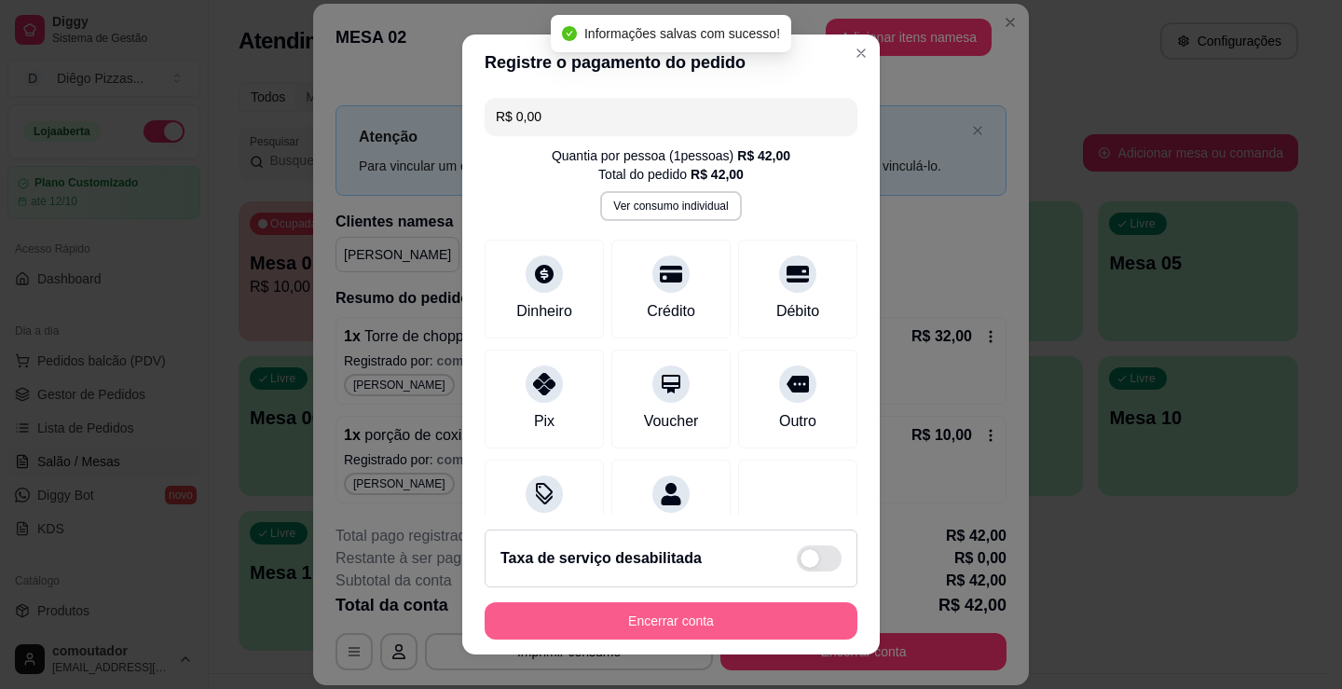
click at [755, 623] on button "Encerrar conta" at bounding box center [671, 620] width 373 height 37
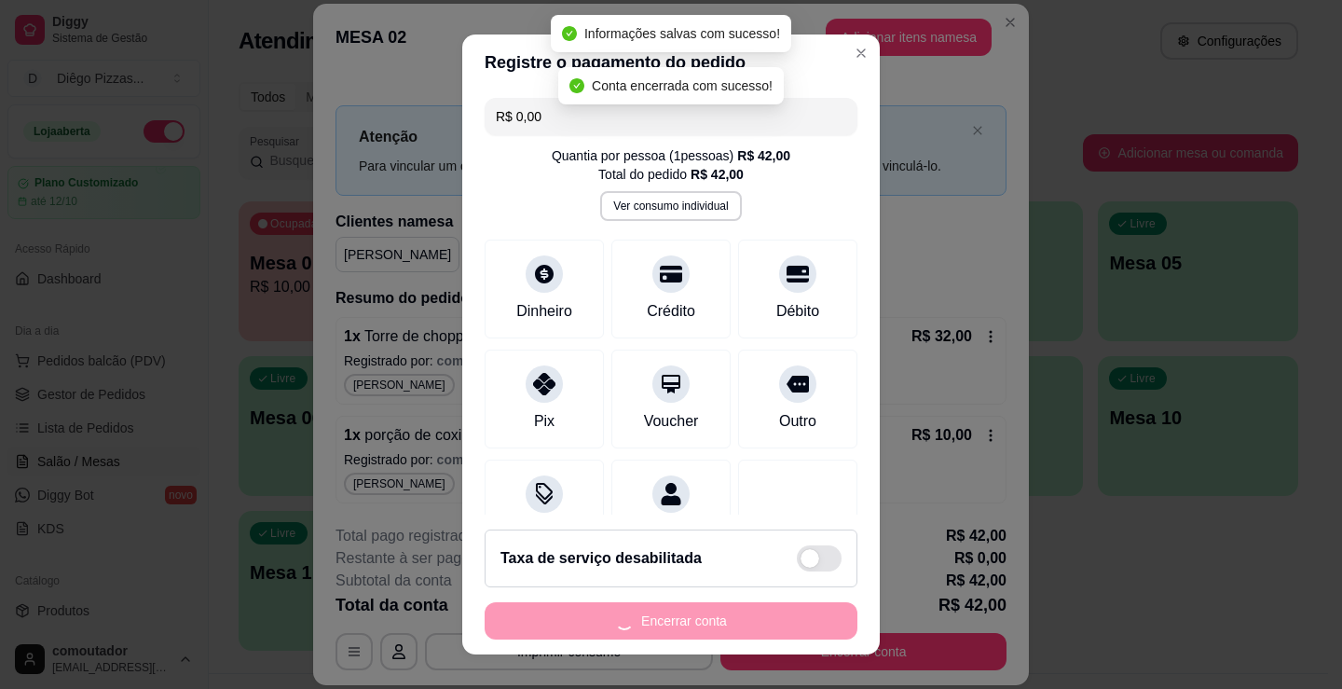
scroll to position [0, 0]
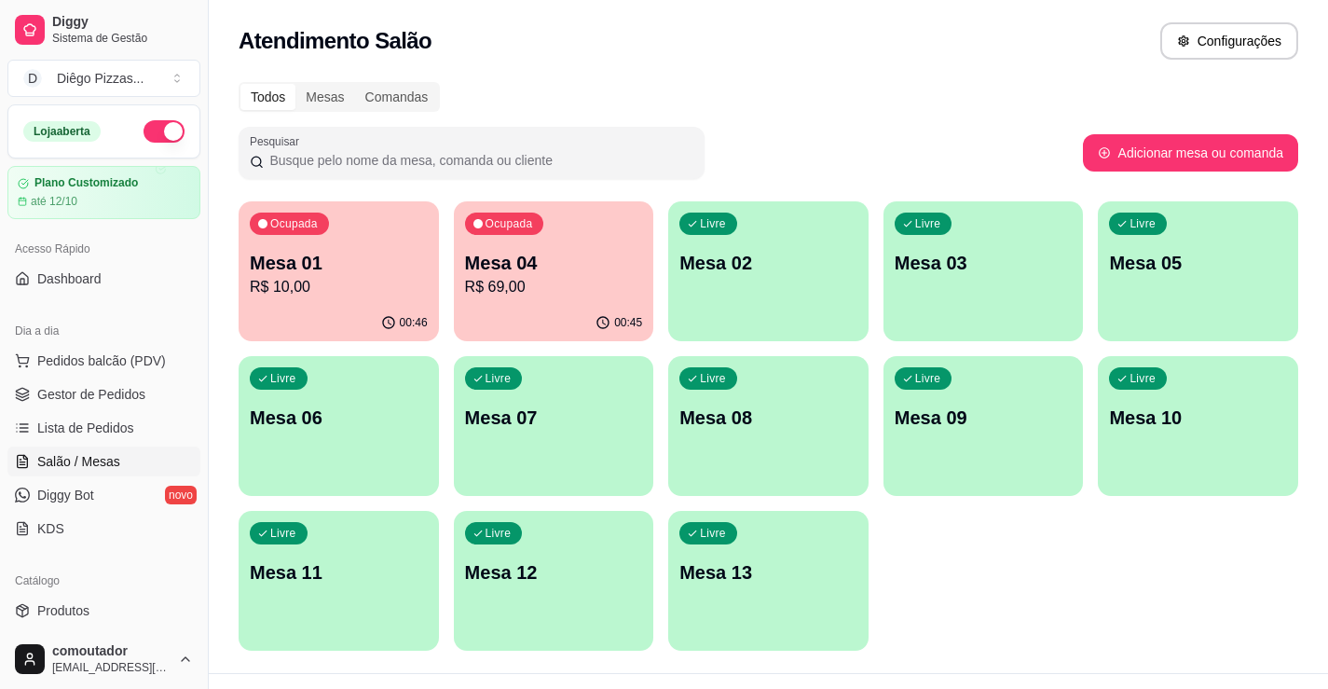
click at [515, 249] on div "Ocupada Mesa 04 R$ 69,00" at bounding box center [554, 252] width 200 height 103
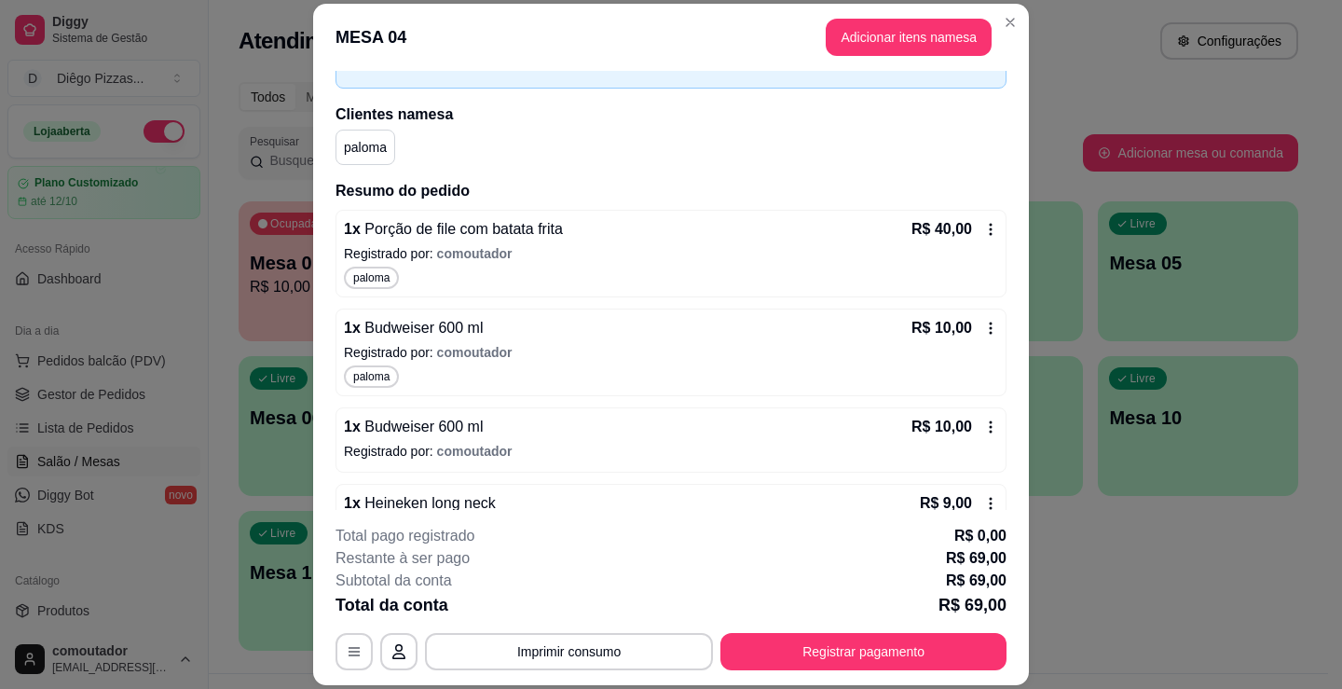
scroll to position [182, 0]
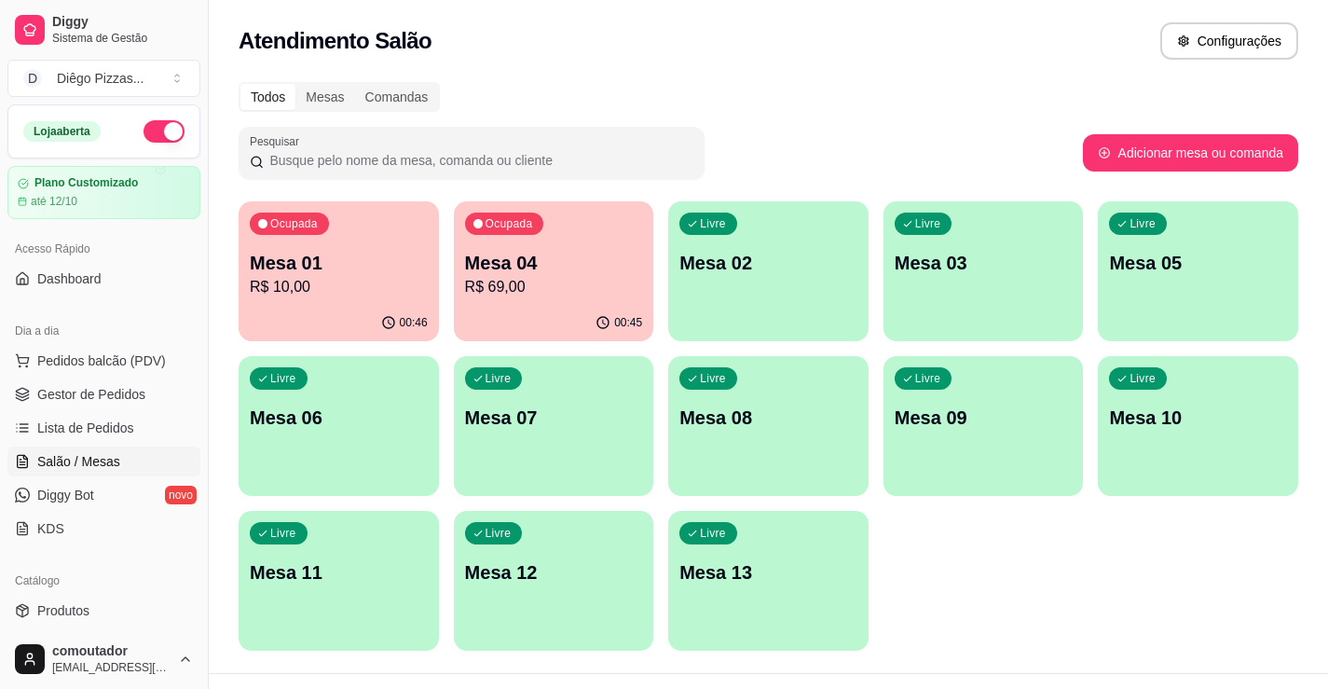
click at [1053, 619] on div "Ocupada Mesa 01 R$ 10,00 00:46 Ocupada Mesa 04 R$ 69,00 00:45 Livre Mesa 02 Liv…" at bounding box center [769, 425] width 1060 height 449
click at [185, 285] on link "Dashboard" at bounding box center [103, 279] width 193 height 30
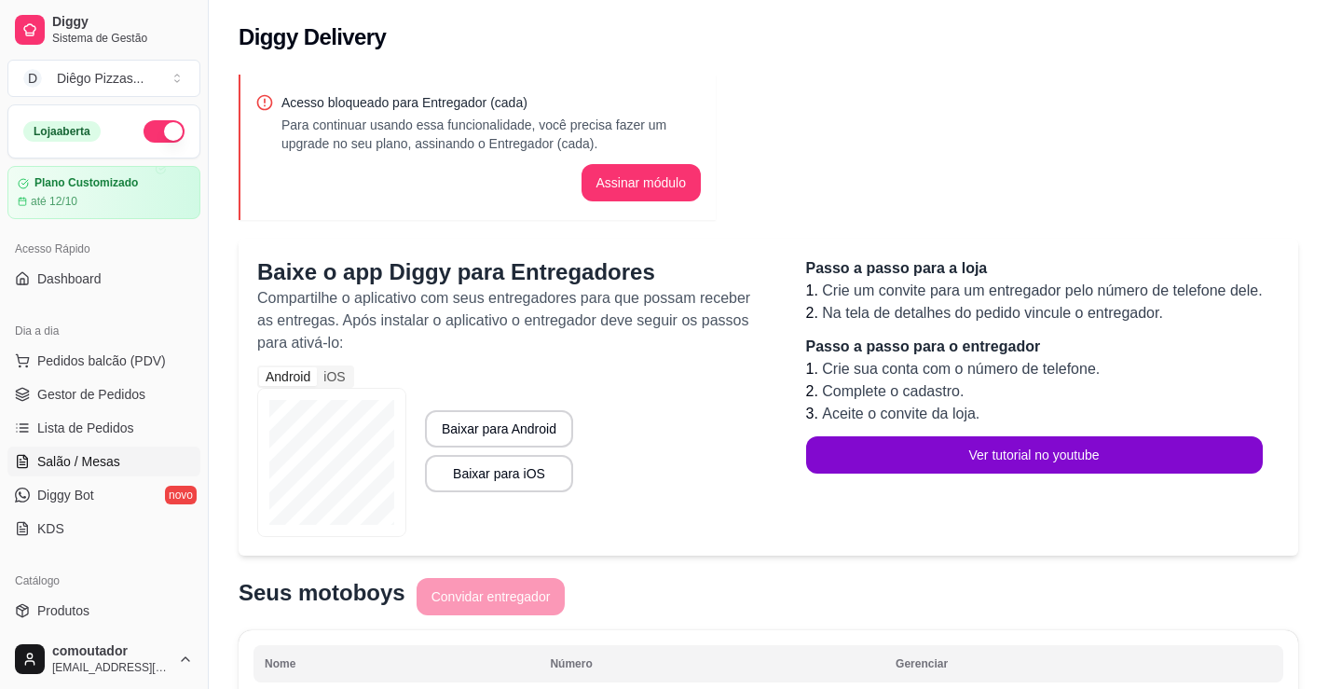
click at [80, 448] on link "Salão / Mesas" at bounding box center [103, 461] width 193 height 30
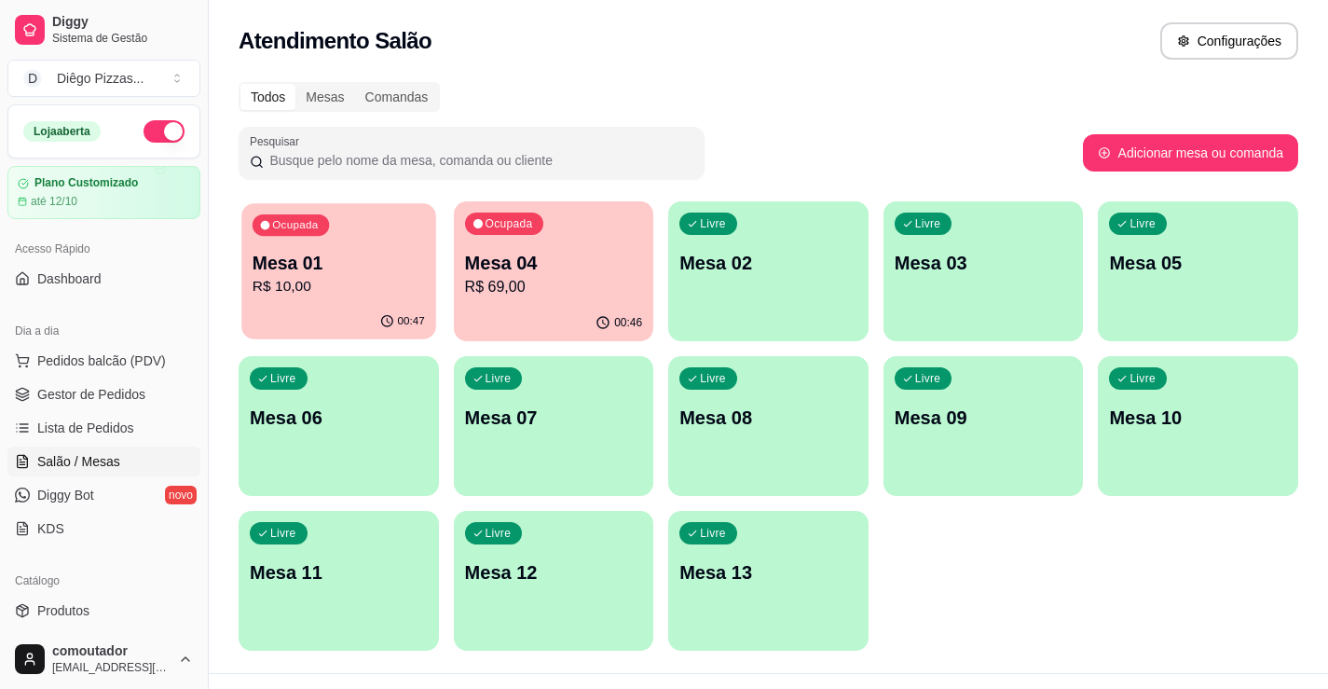
click at [365, 263] on p "Mesa 01" at bounding box center [339, 263] width 172 height 25
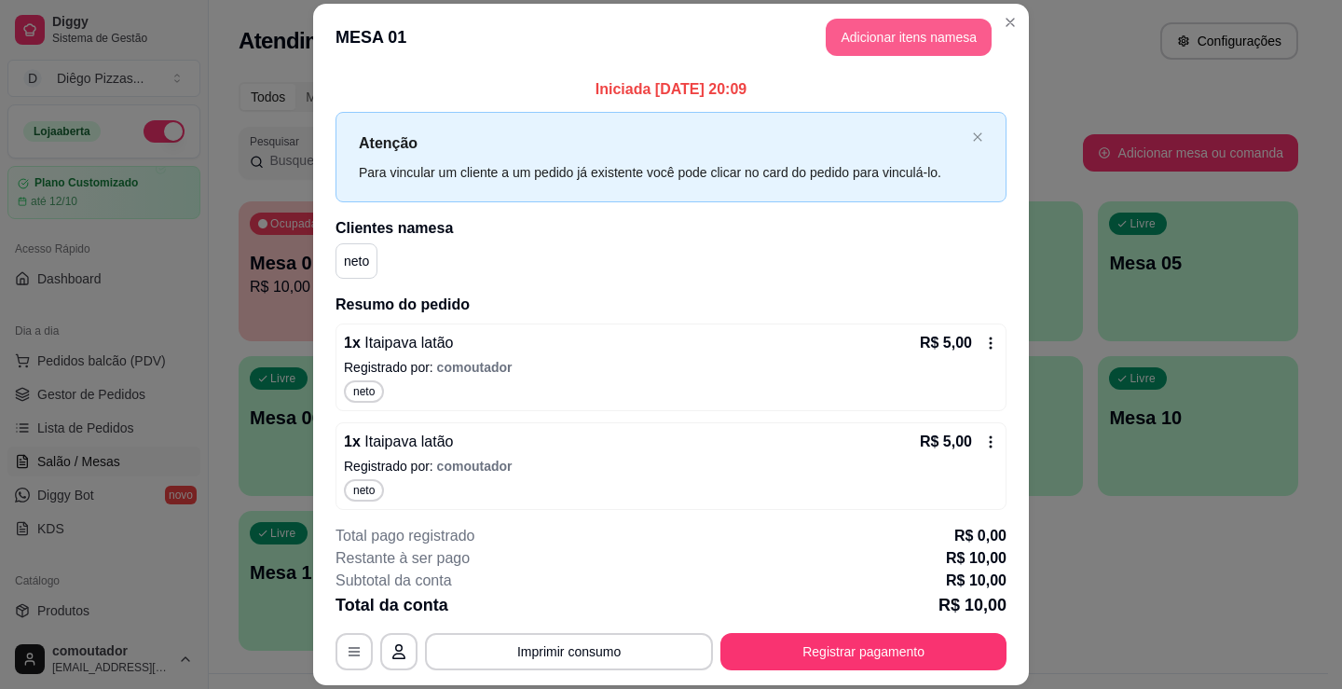
click at [925, 40] on button "Adicionar itens na mesa" at bounding box center [909, 37] width 166 height 37
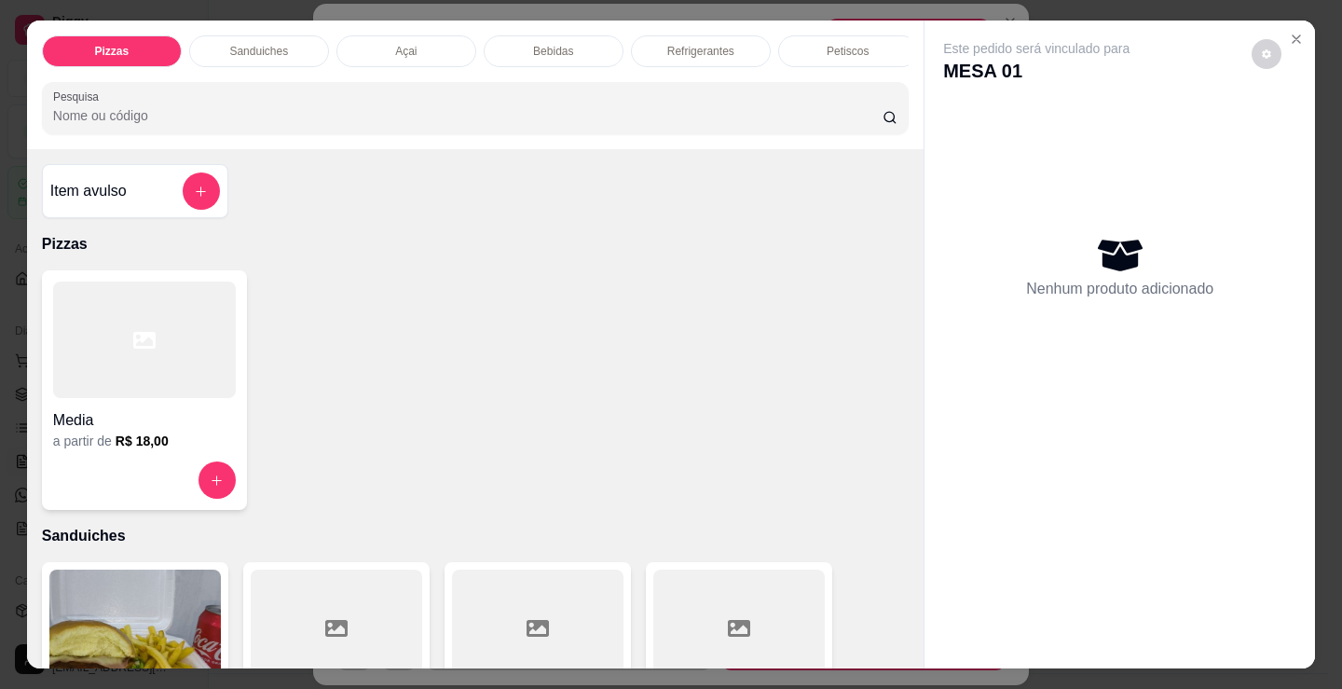
click at [563, 45] on p "Bebidas" at bounding box center [553, 51] width 40 height 15
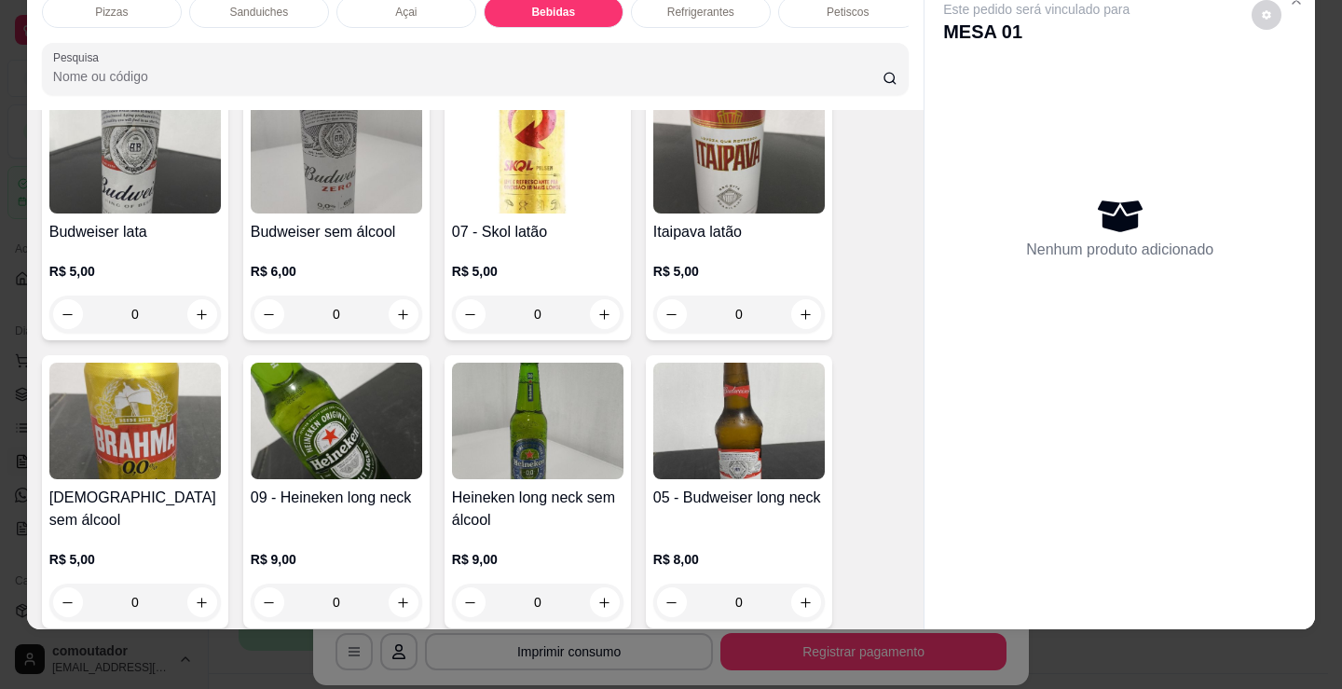
scroll to position [2403, 0]
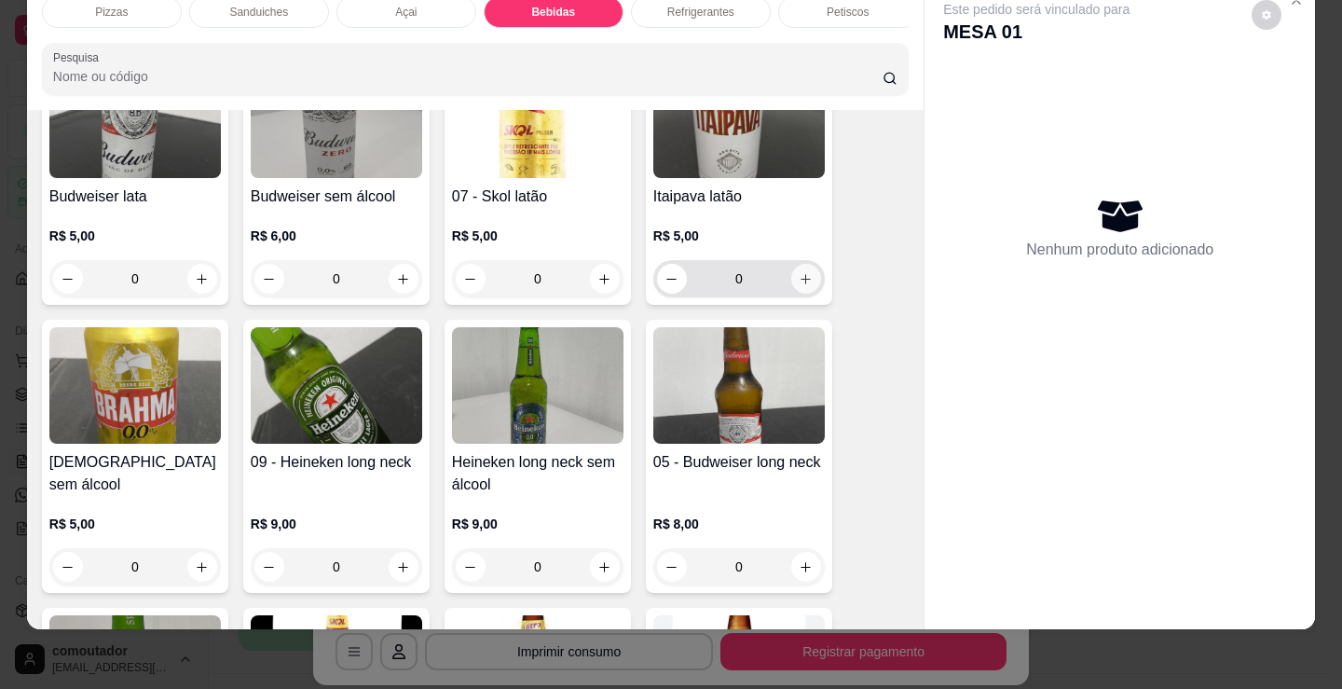
click at [805, 277] on icon "increase-product-quantity" at bounding box center [806, 279] width 14 height 14
type input "1"
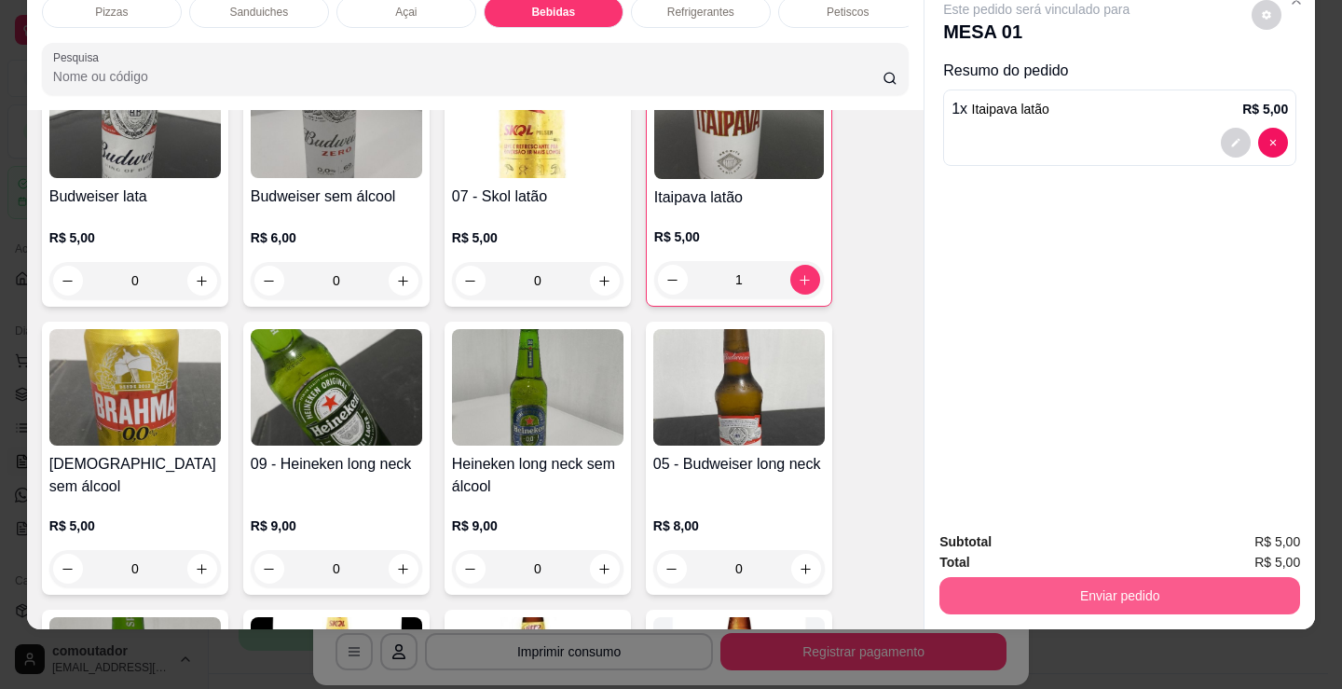
click at [1036, 577] on button "Enviar pedido" at bounding box center [1119, 595] width 361 height 37
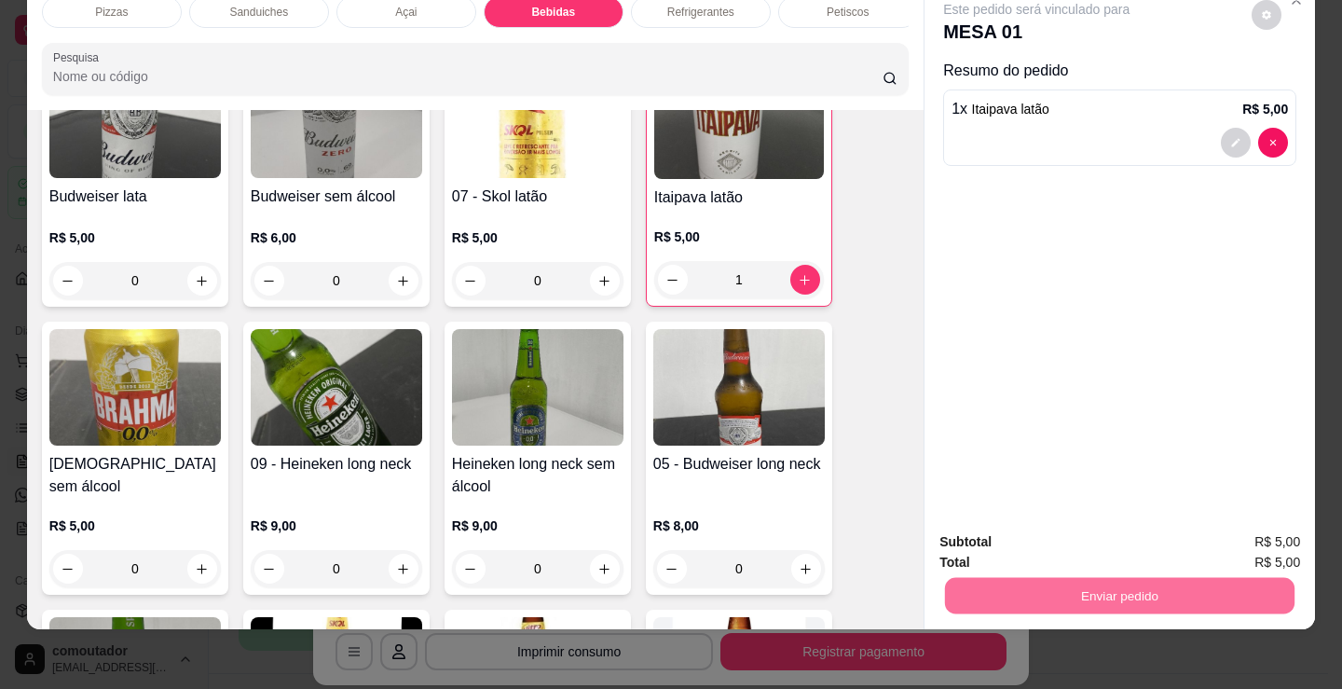
click at [1150, 535] on button "Registrar cliente" at bounding box center [1127, 535] width 123 height 35
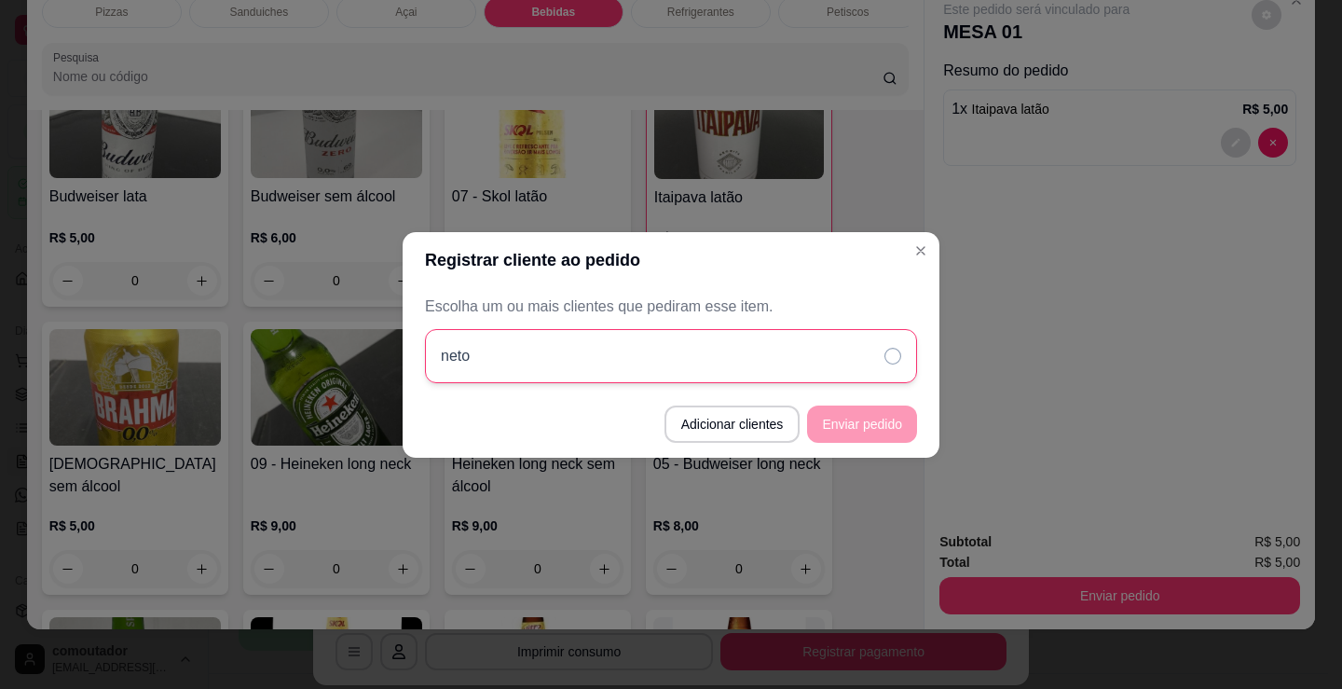
click at [679, 365] on div "neto" at bounding box center [671, 356] width 492 height 54
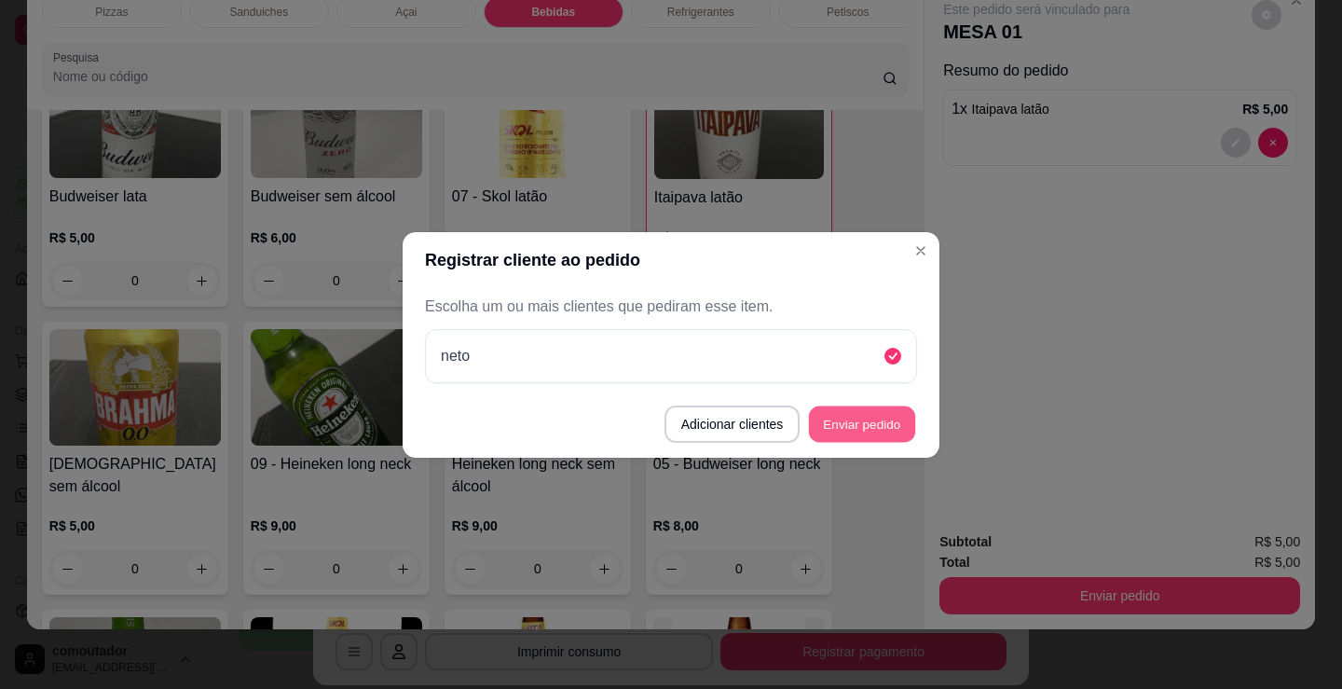
click at [881, 430] on button "Enviar pedido" at bounding box center [862, 423] width 106 height 36
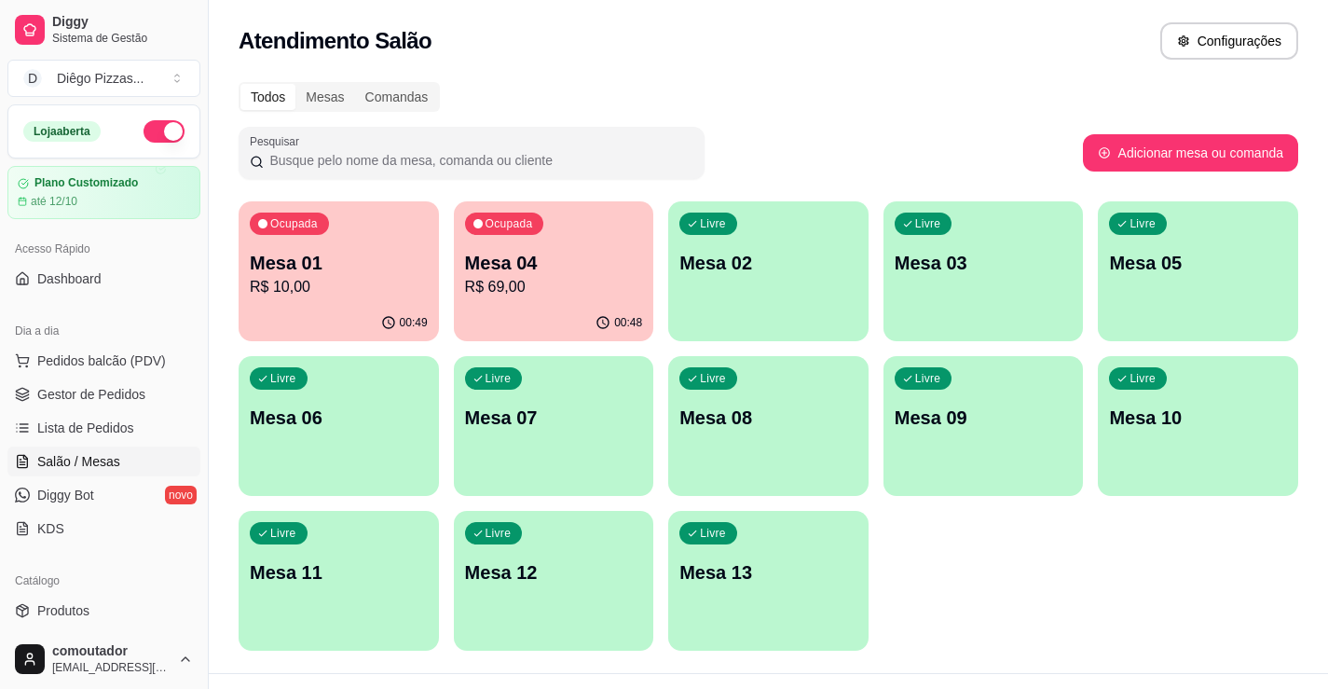
click at [544, 256] on p "Mesa 04" at bounding box center [554, 263] width 178 height 26
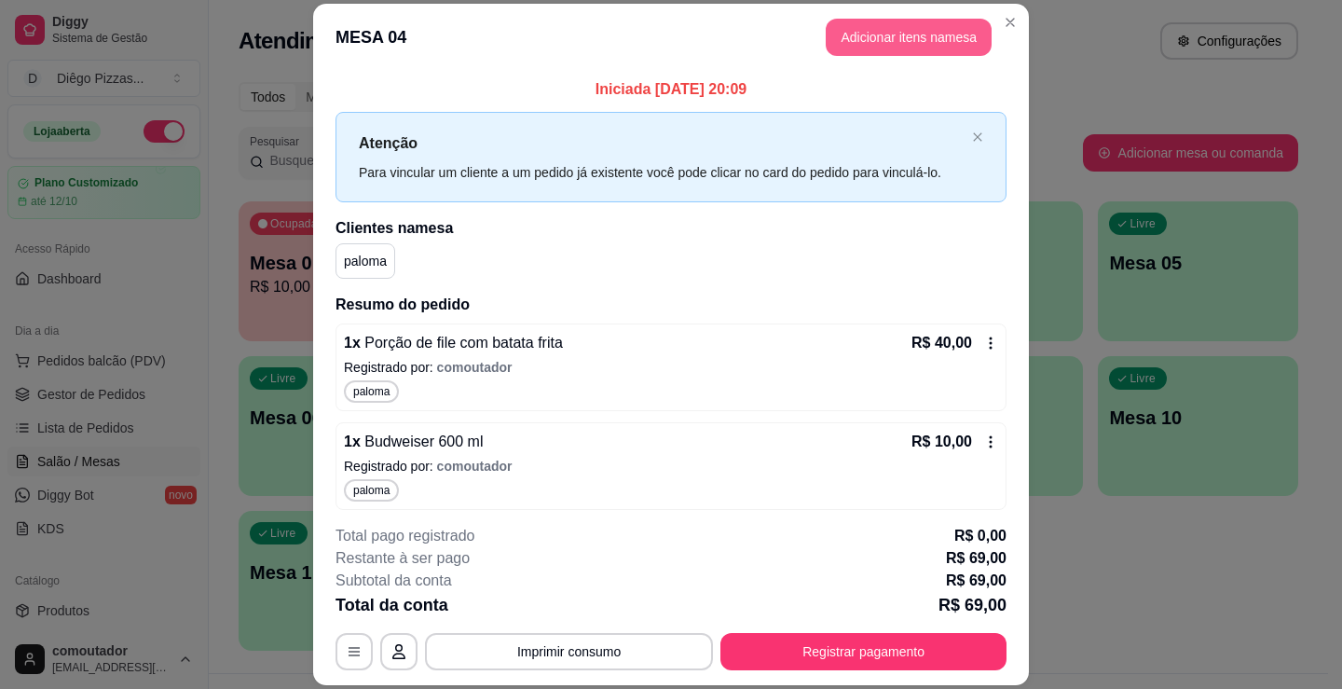
click at [875, 43] on button "Adicionar itens na mesa" at bounding box center [909, 37] width 166 height 37
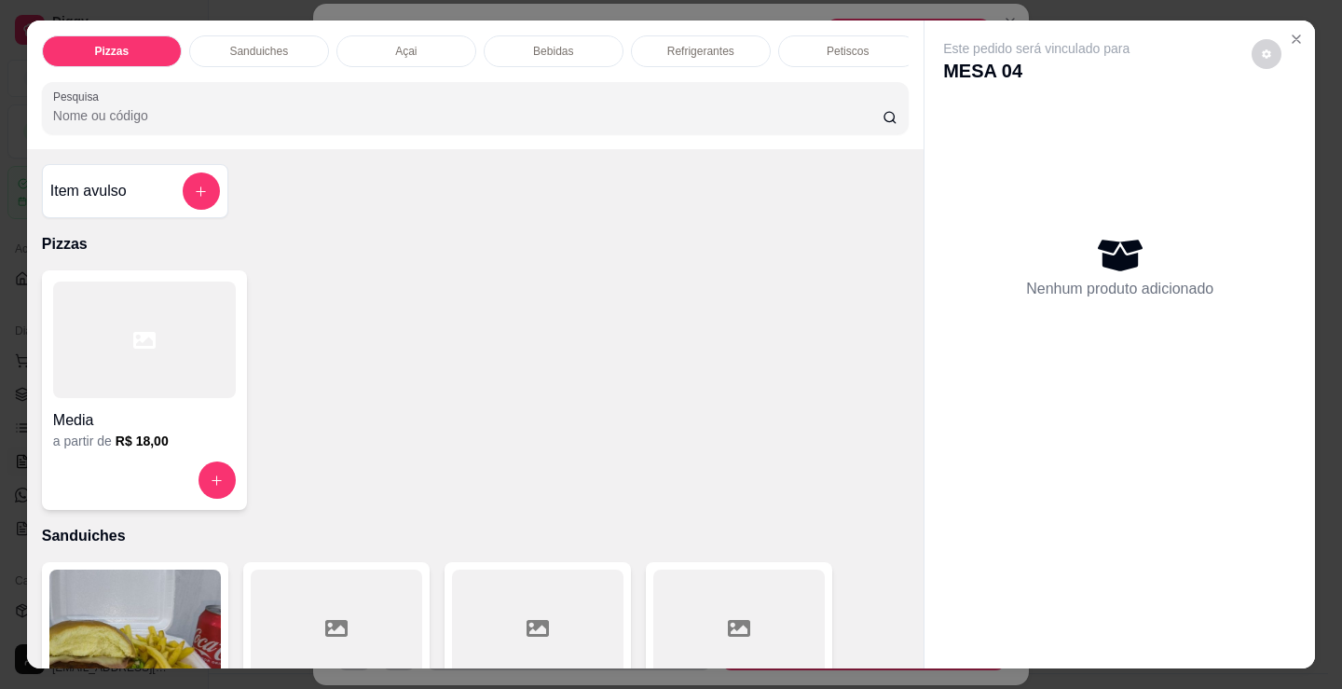
click at [557, 48] on p "Bebidas" at bounding box center [553, 51] width 40 height 15
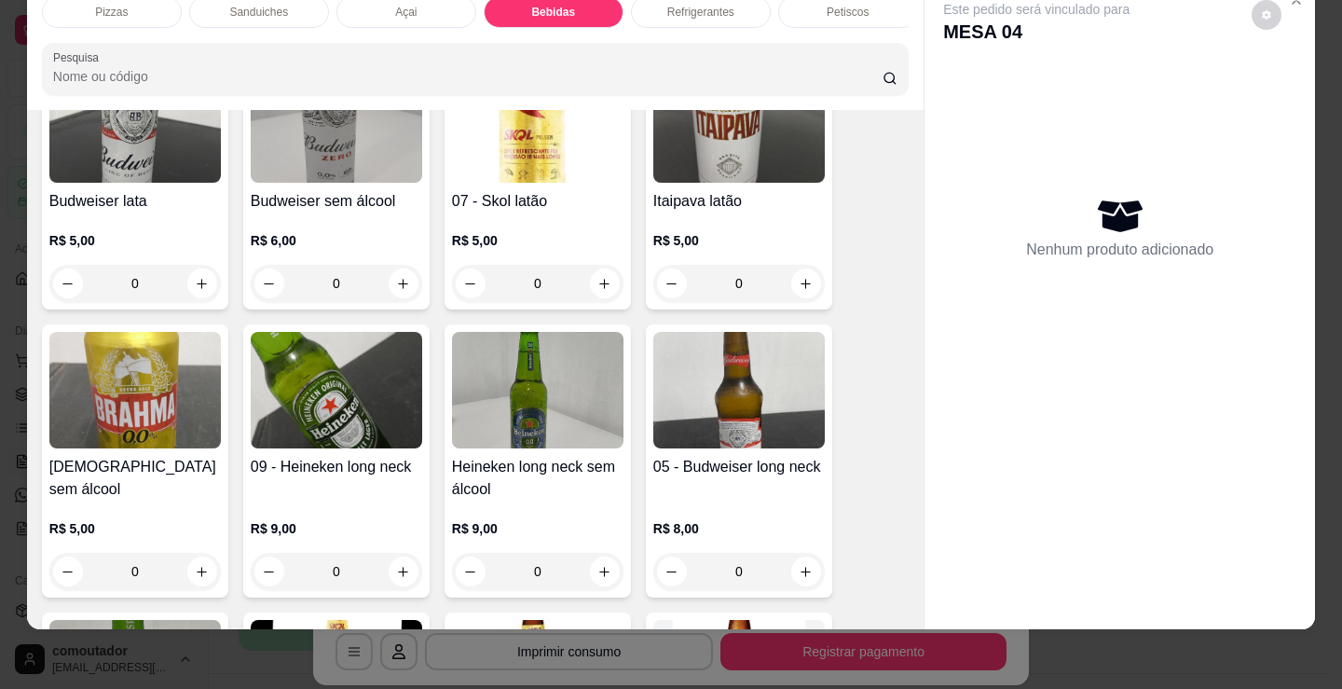
scroll to position [2496, 0]
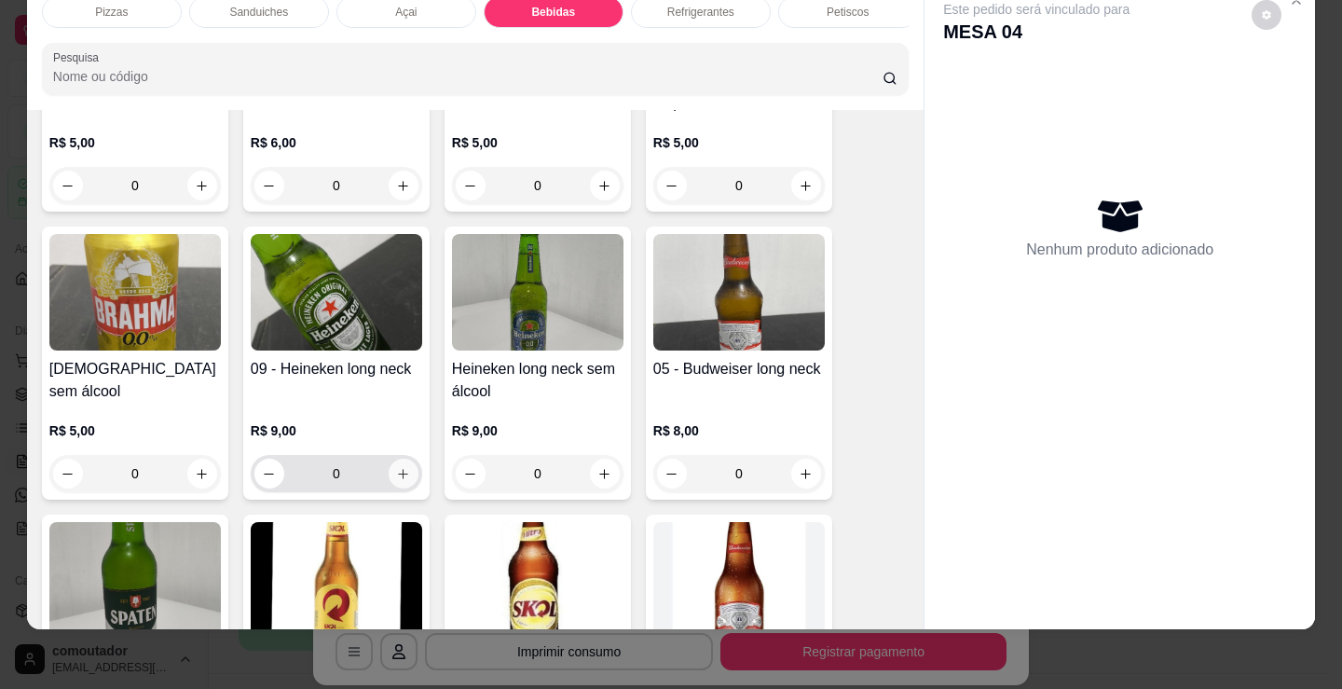
click at [403, 474] on icon "increase-product-quantity" at bounding box center [403, 474] width 14 height 14
type input "1"
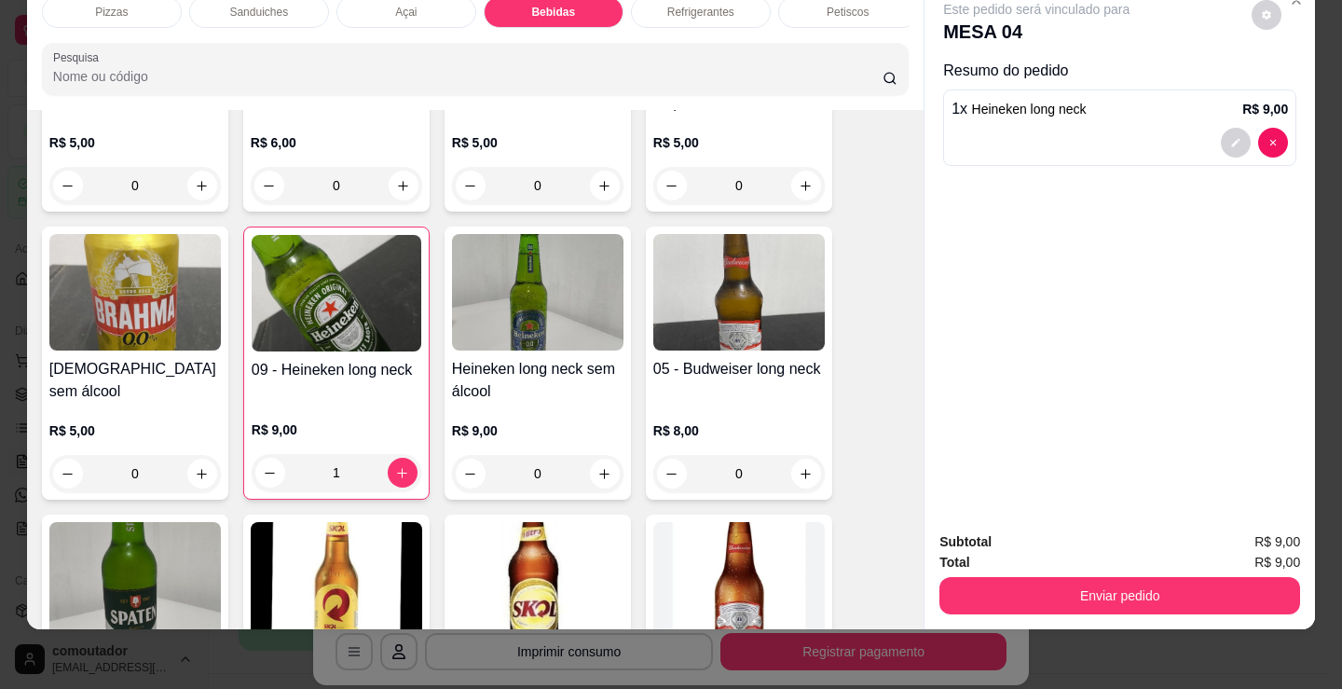
click at [1022, 608] on div "Subtotal R$ 9,00 Total R$ 9,00 Enviar pedido" at bounding box center [1120, 572] width 391 height 113
click at [1022, 586] on button "Enviar pedido" at bounding box center [1119, 595] width 361 height 37
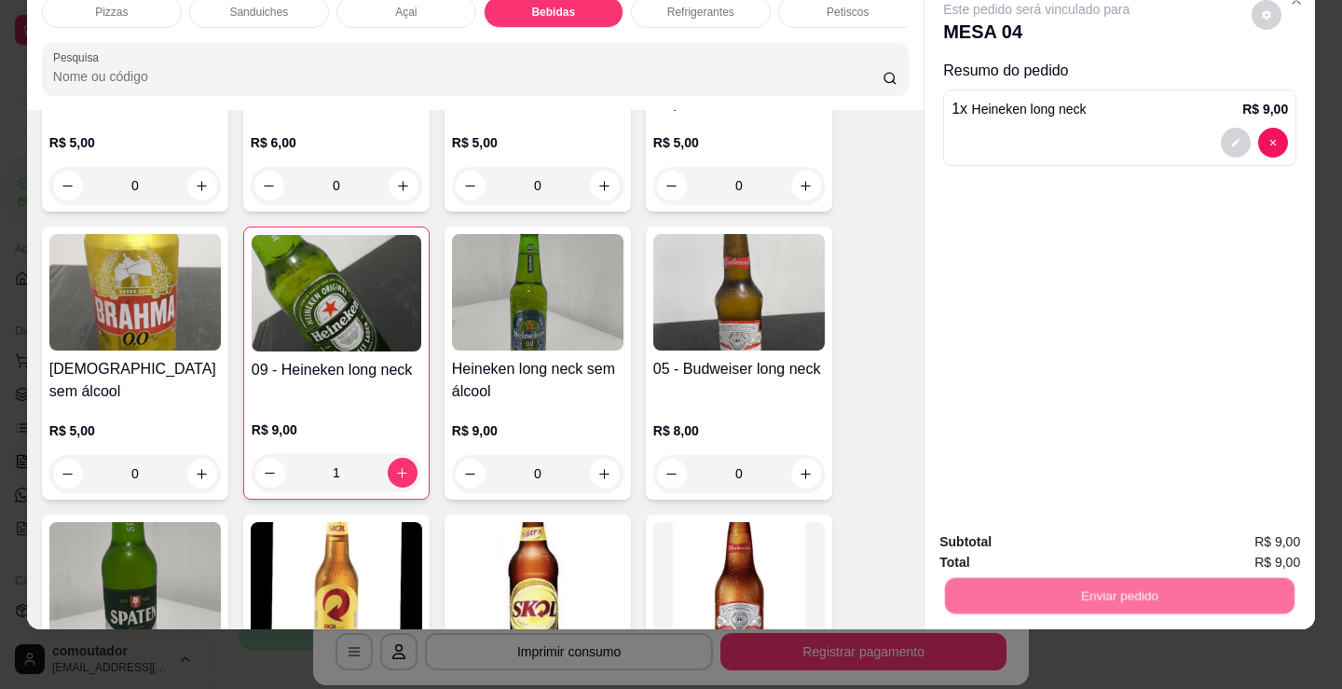
click at [1120, 531] on button "Registrar cliente" at bounding box center [1127, 535] width 123 height 35
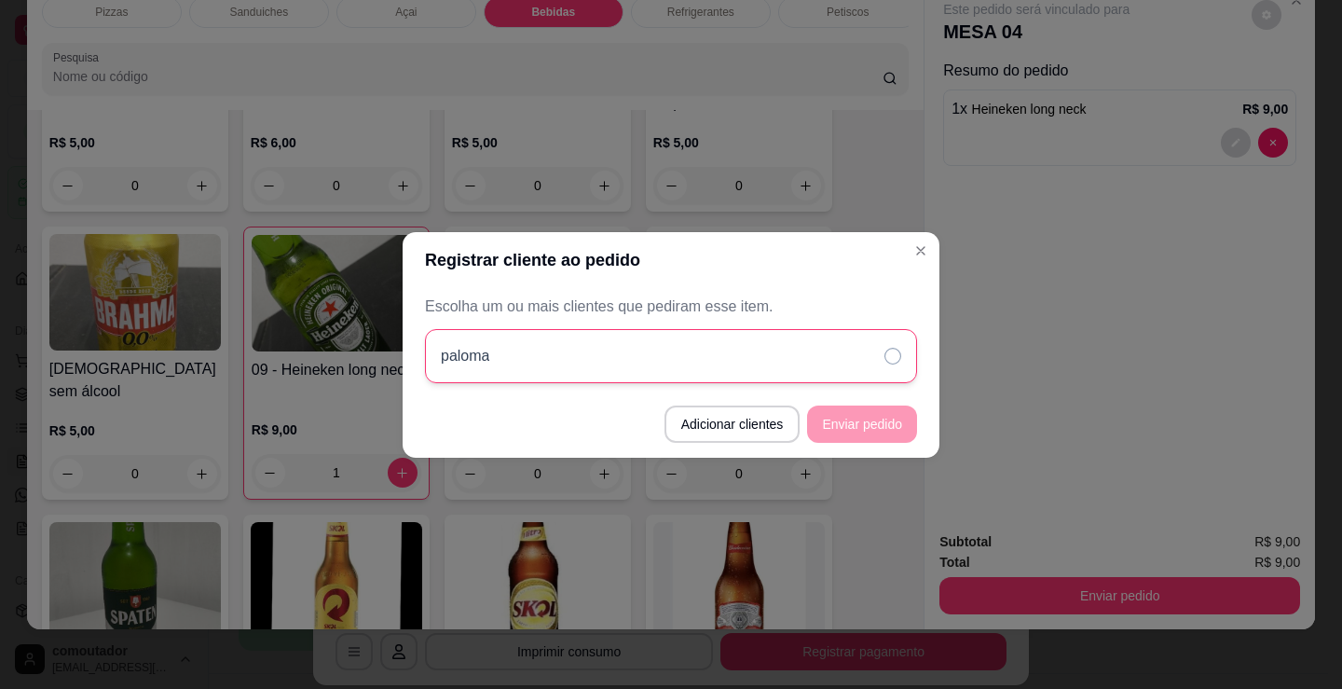
click at [743, 381] on div "paloma" at bounding box center [671, 356] width 492 height 54
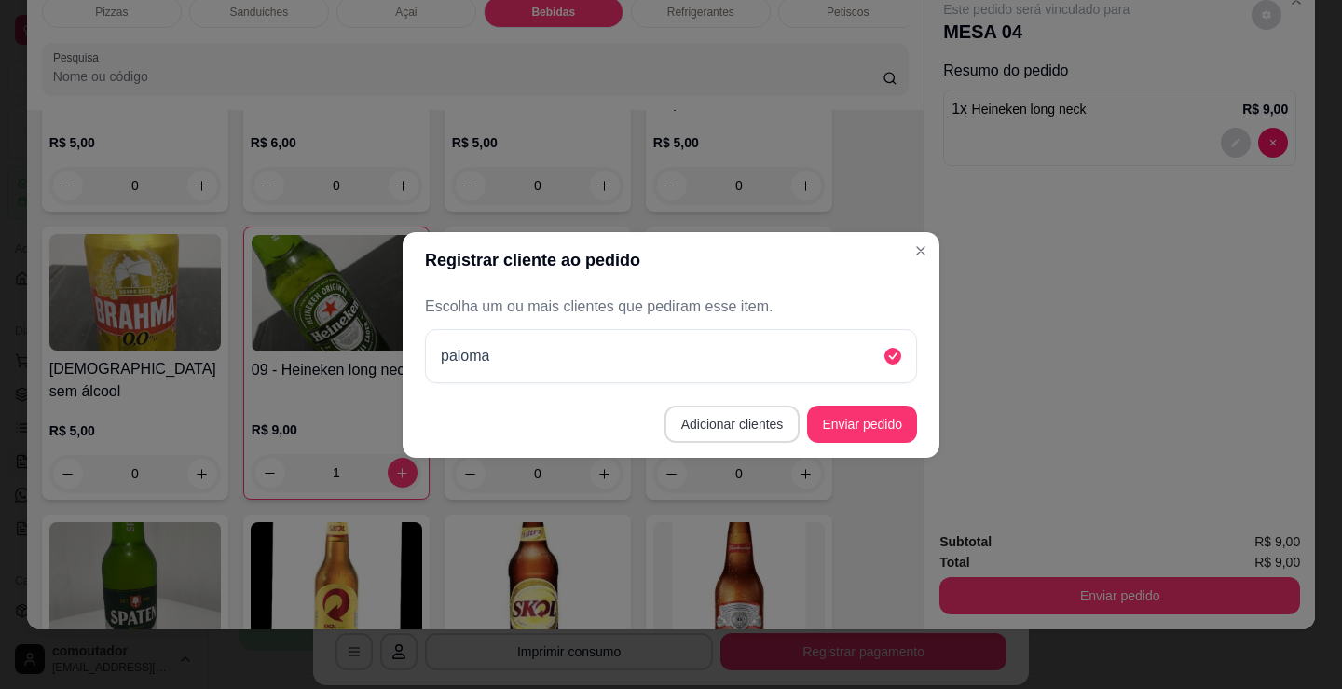
click at [768, 426] on button "Adicionar clientes" at bounding box center [733, 423] width 136 height 37
click at [843, 432] on button "Enviar pedido" at bounding box center [862, 423] width 110 height 37
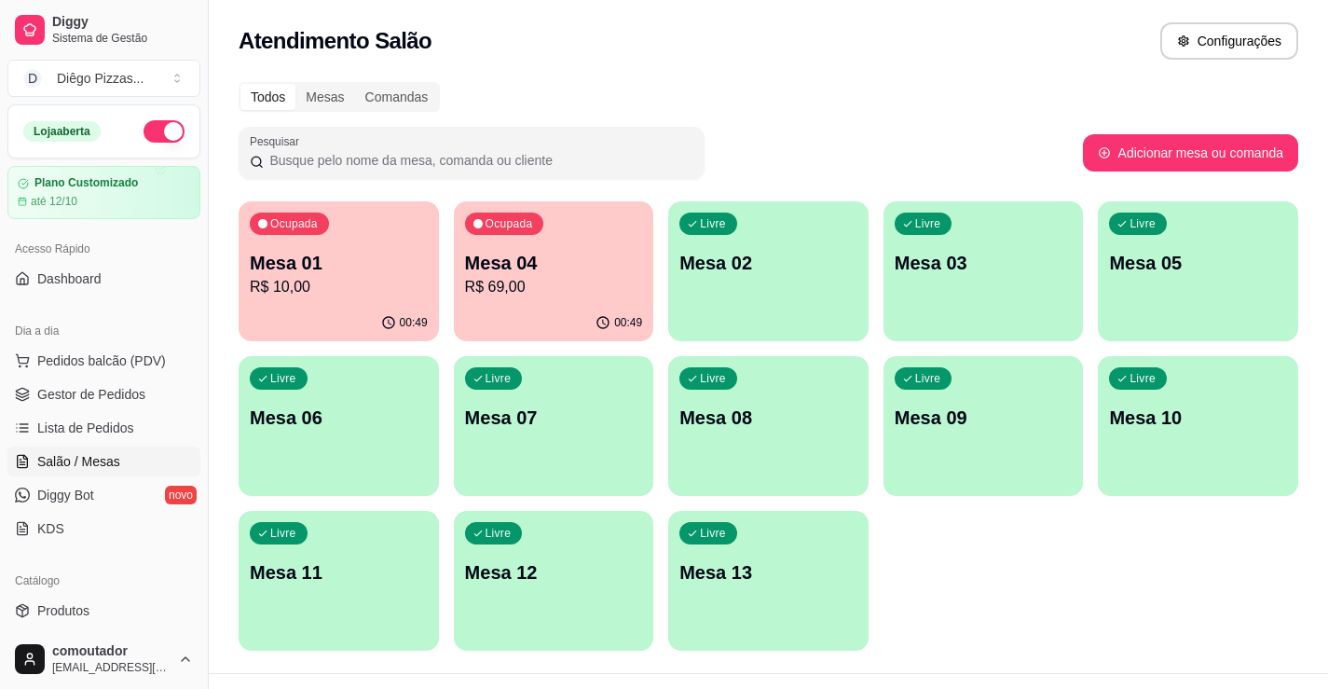
click at [518, 262] on p "Mesa 04" at bounding box center [554, 263] width 178 height 26
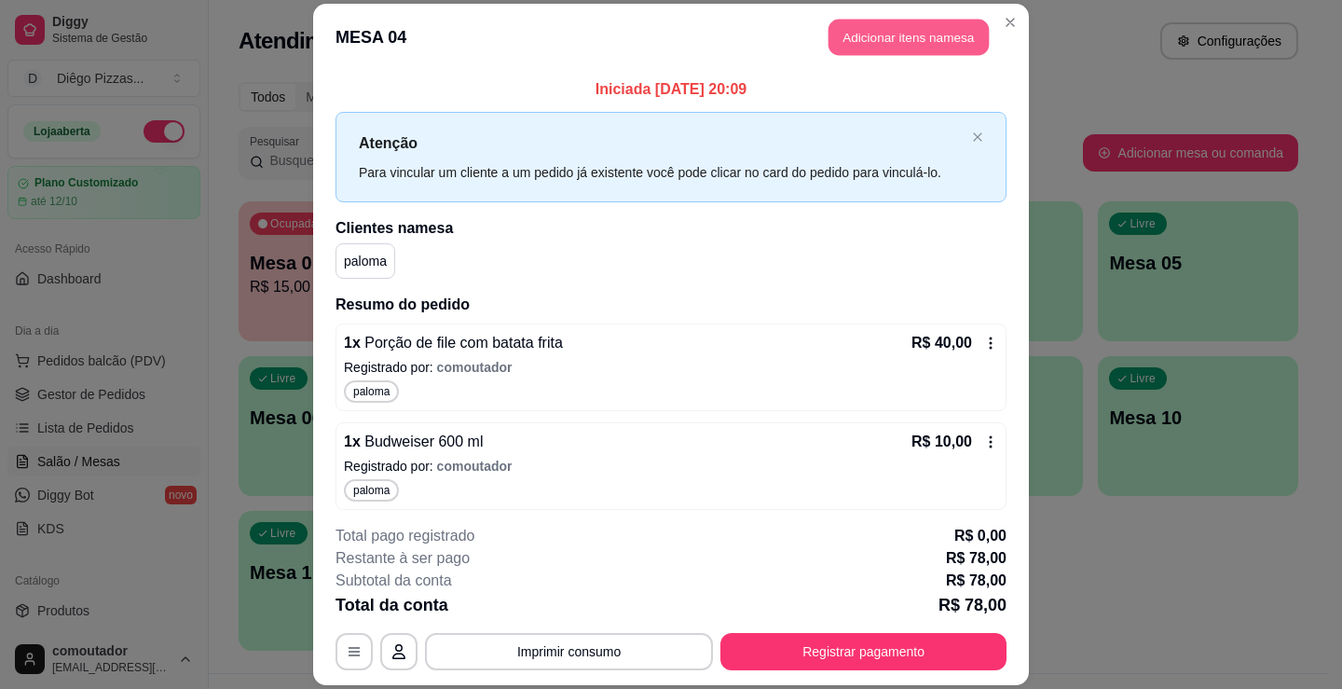
click at [932, 40] on button "Adicionar itens na mesa" at bounding box center [909, 37] width 160 height 36
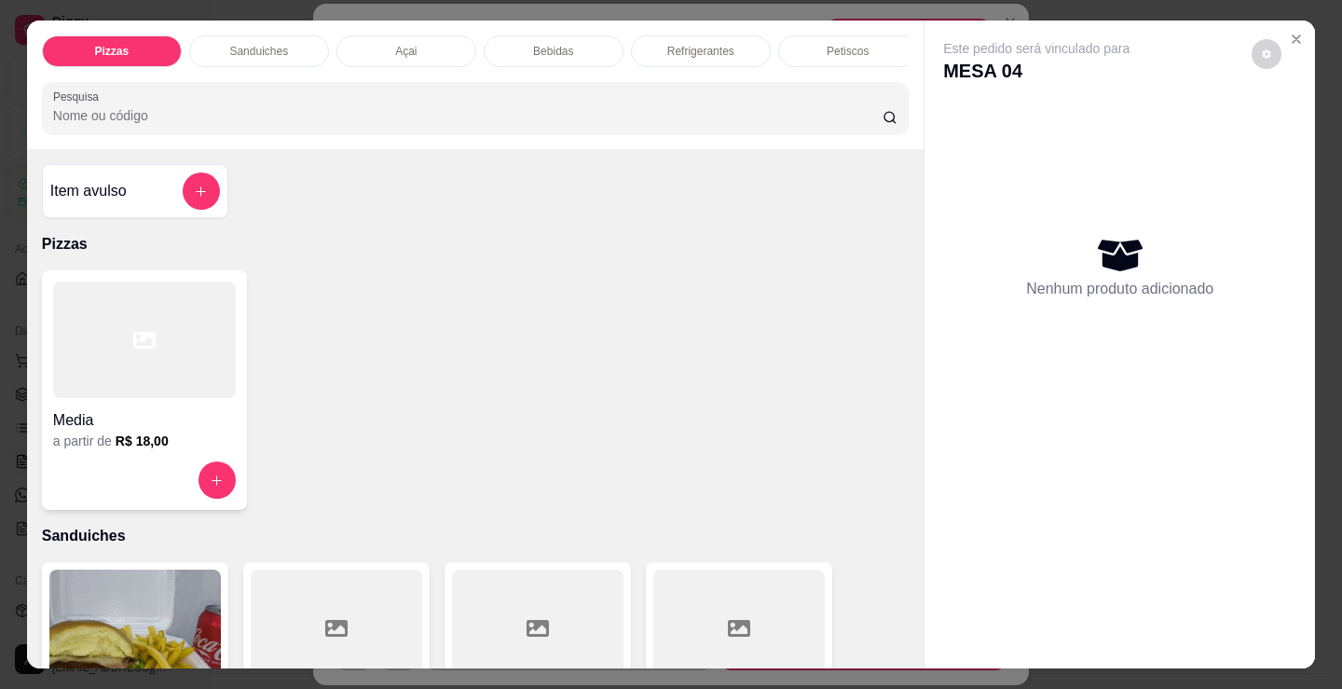
click at [580, 50] on div "Bebidas" at bounding box center [554, 51] width 140 height 32
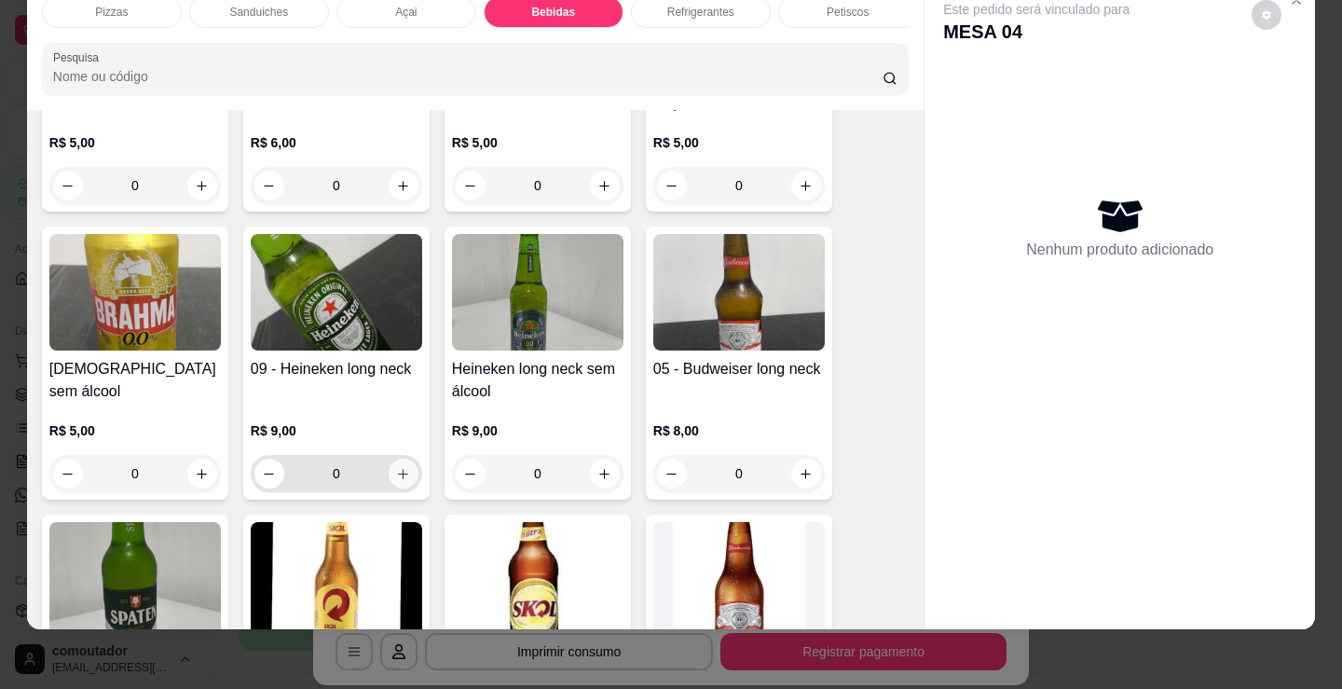
click at [396, 480] on icon "increase-product-quantity" at bounding box center [403, 474] width 14 height 14
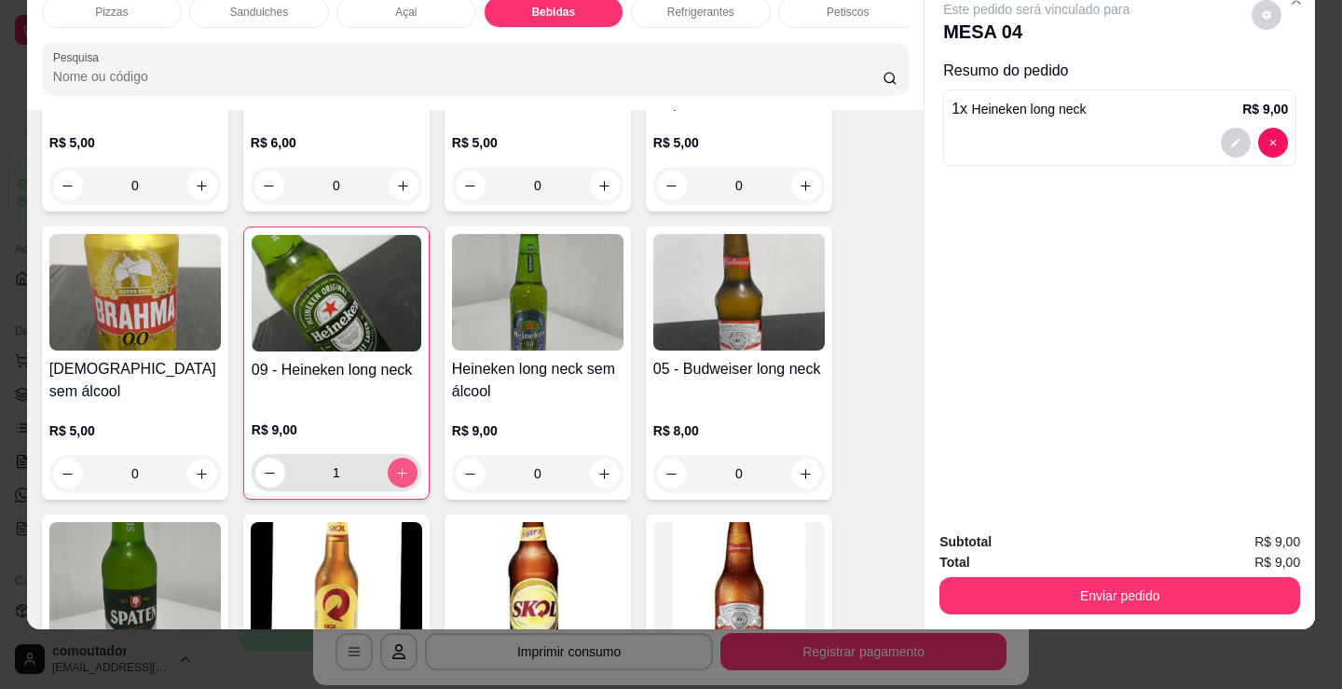
type input "1"
click at [1014, 581] on button "Enviar pedido" at bounding box center [1119, 595] width 361 height 37
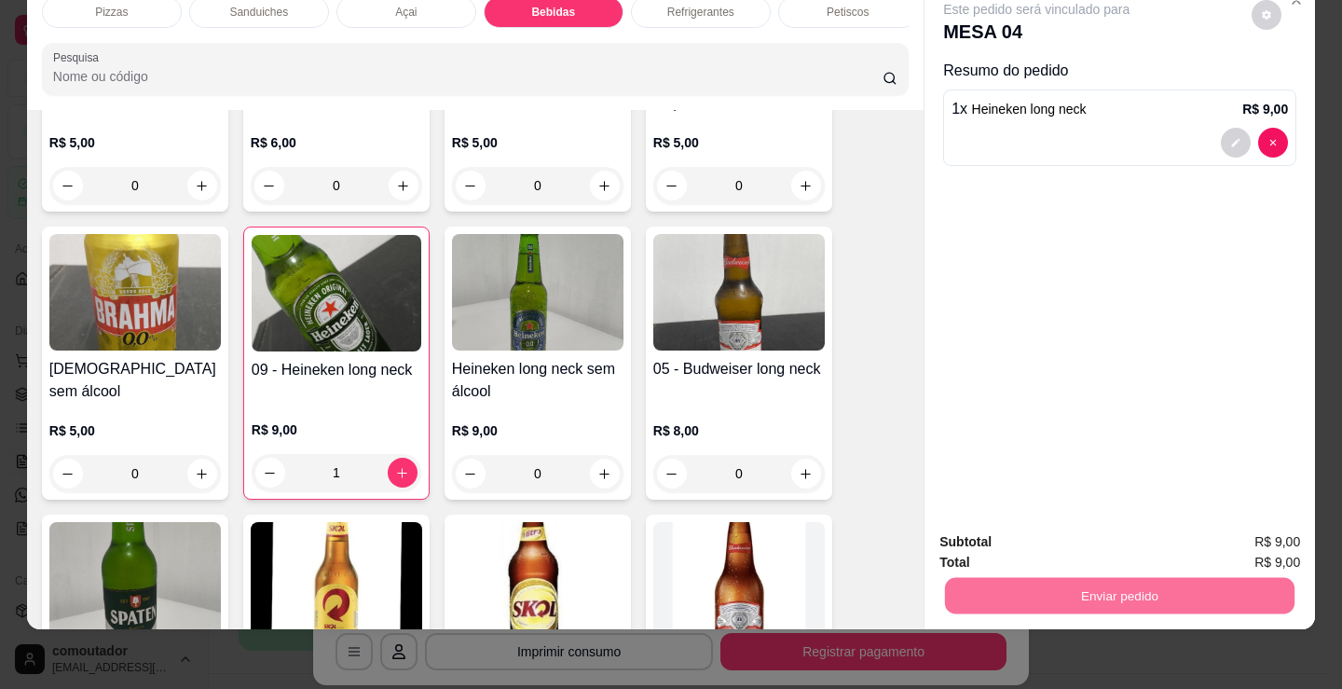
click at [1125, 533] on button "Registrar cliente" at bounding box center [1126, 535] width 119 height 34
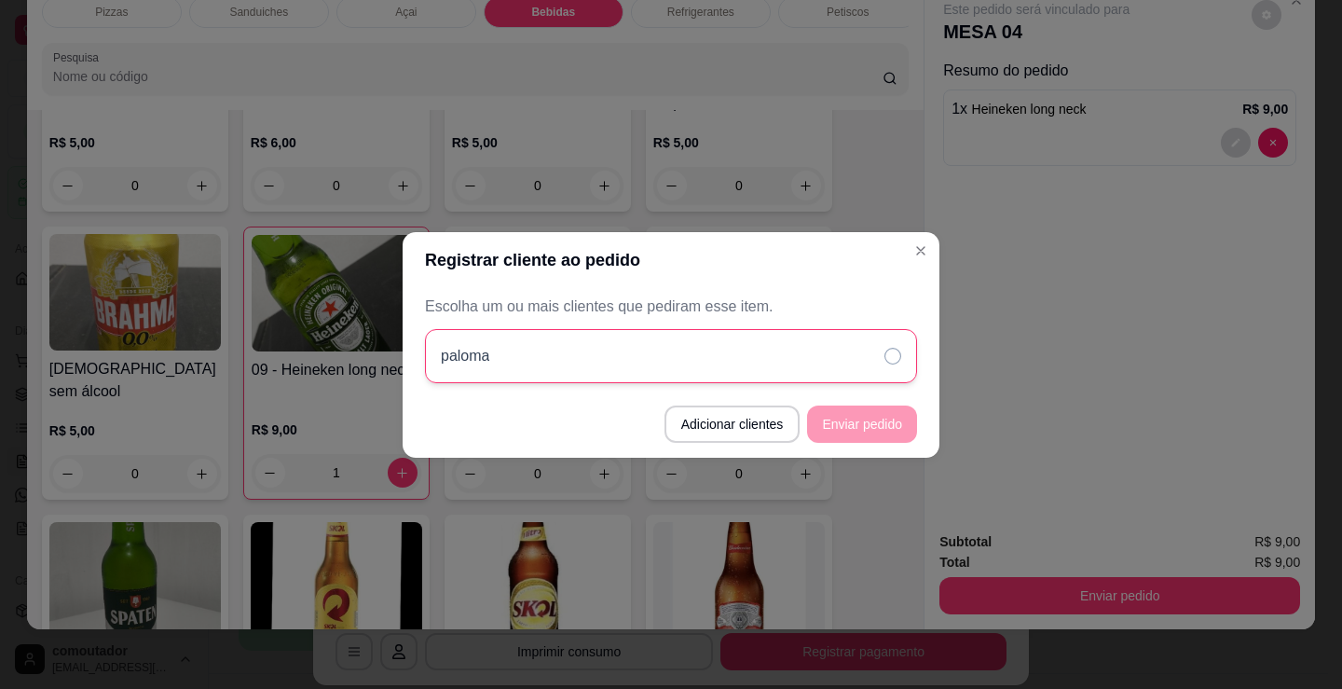
click at [709, 352] on div "paloma" at bounding box center [671, 356] width 492 height 54
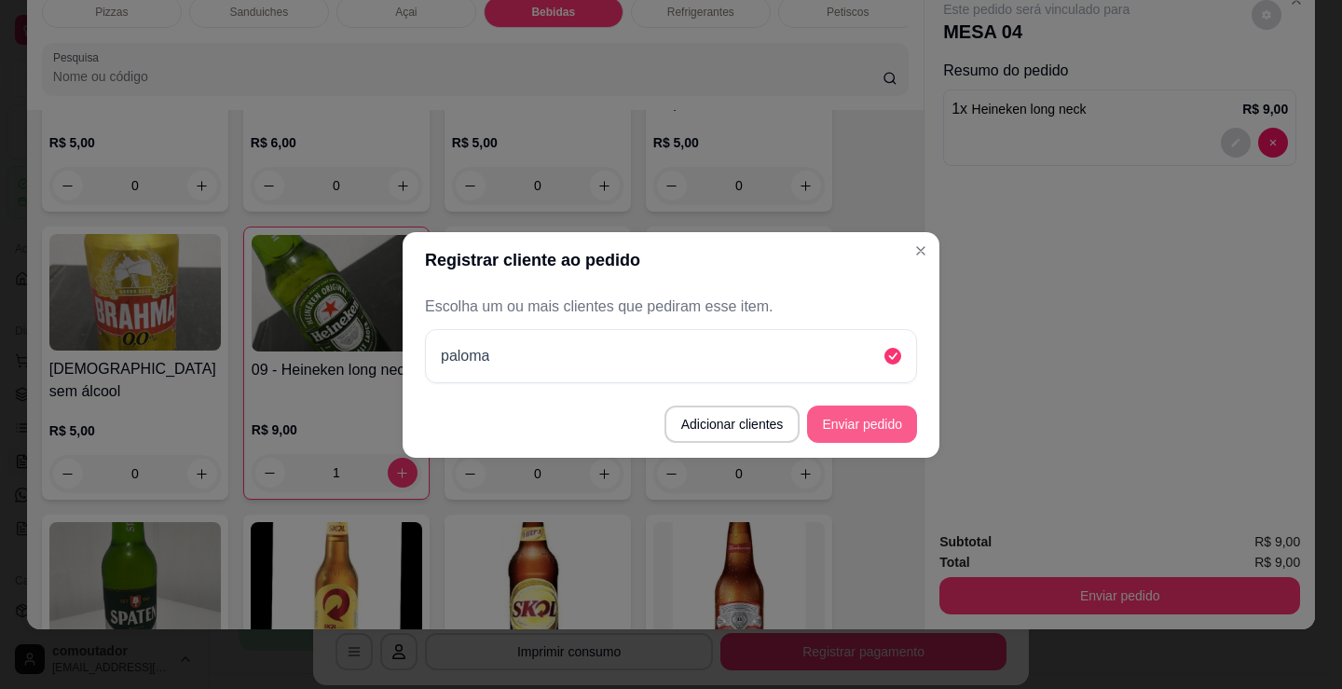
click at [853, 432] on button "Enviar pedido" at bounding box center [862, 423] width 110 height 37
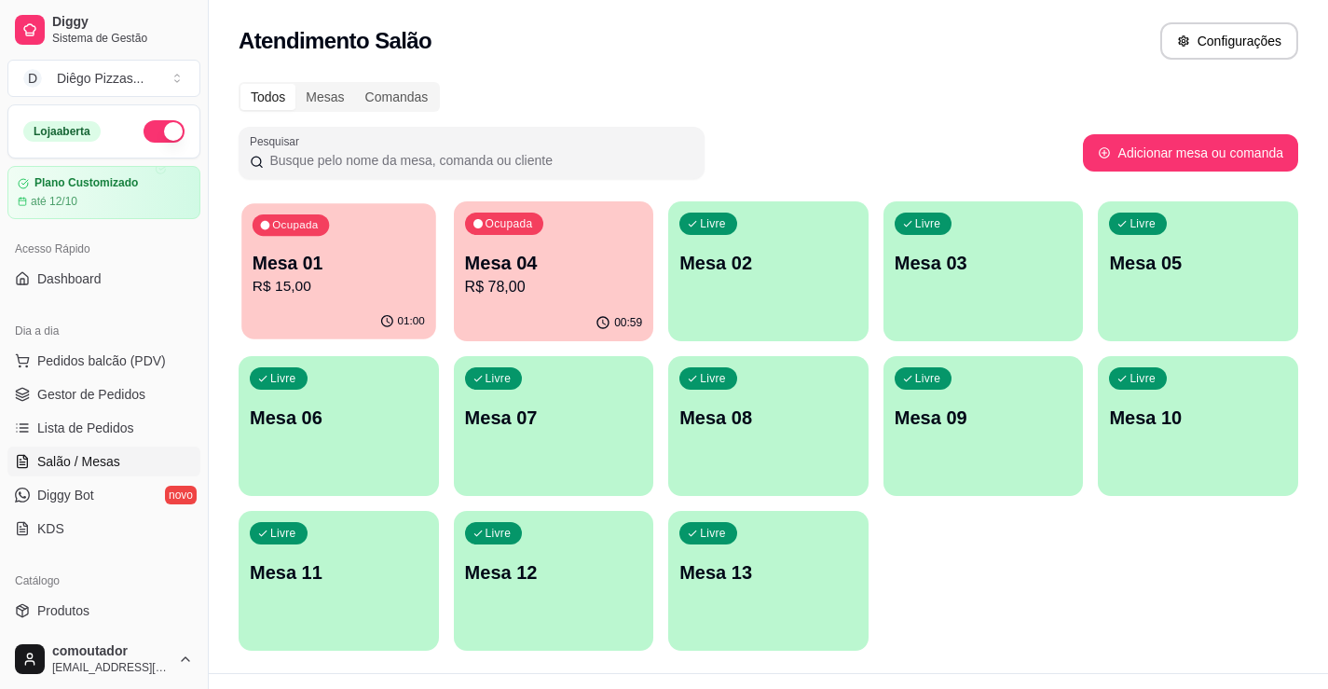
click at [371, 318] on div "01:00" at bounding box center [338, 321] width 194 height 35
click at [391, 285] on p "R$ 15,00" at bounding box center [339, 287] width 178 height 22
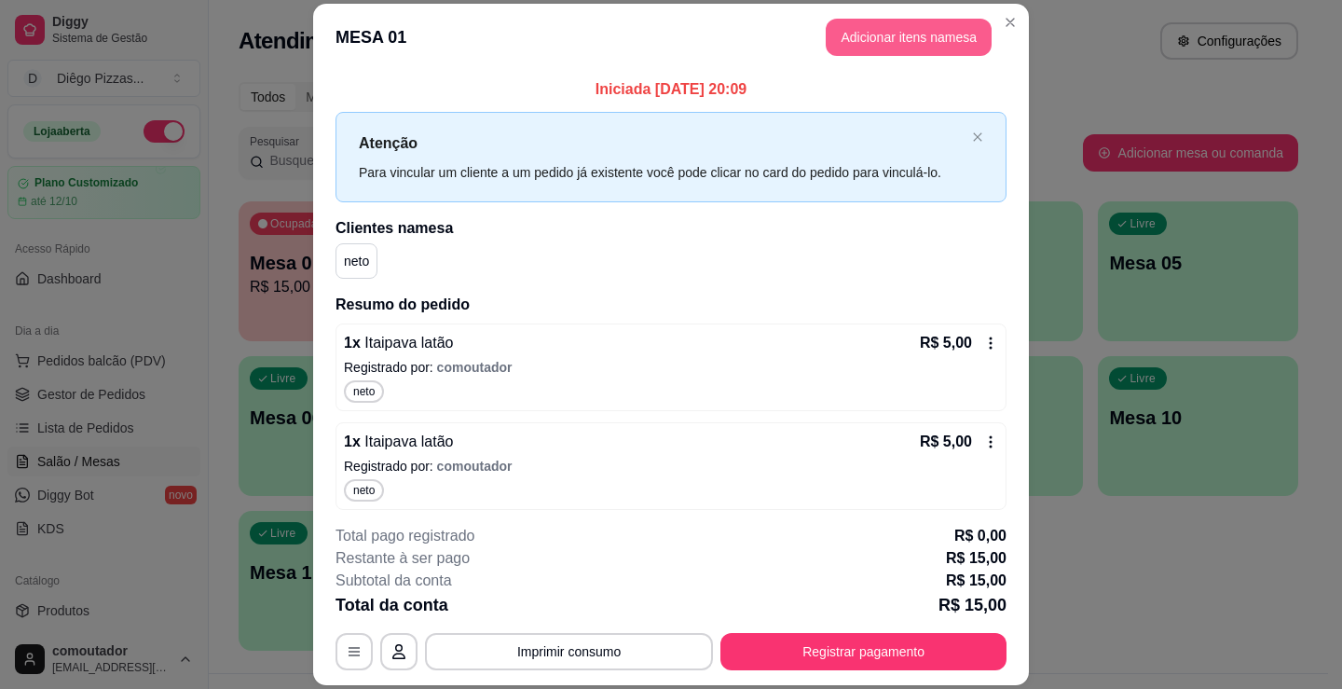
click at [893, 40] on button "Adicionar itens na mesa" at bounding box center [909, 37] width 166 height 37
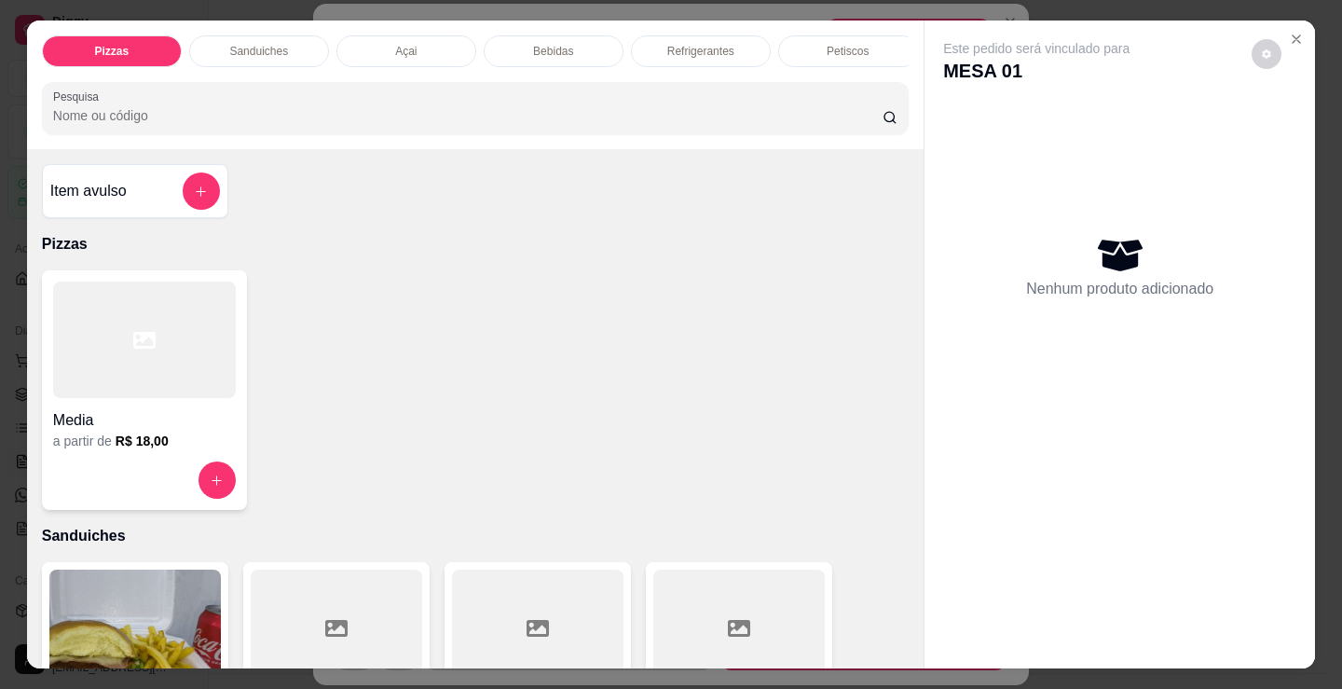
click at [572, 41] on div "Bebidas" at bounding box center [554, 51] width 140 height 32
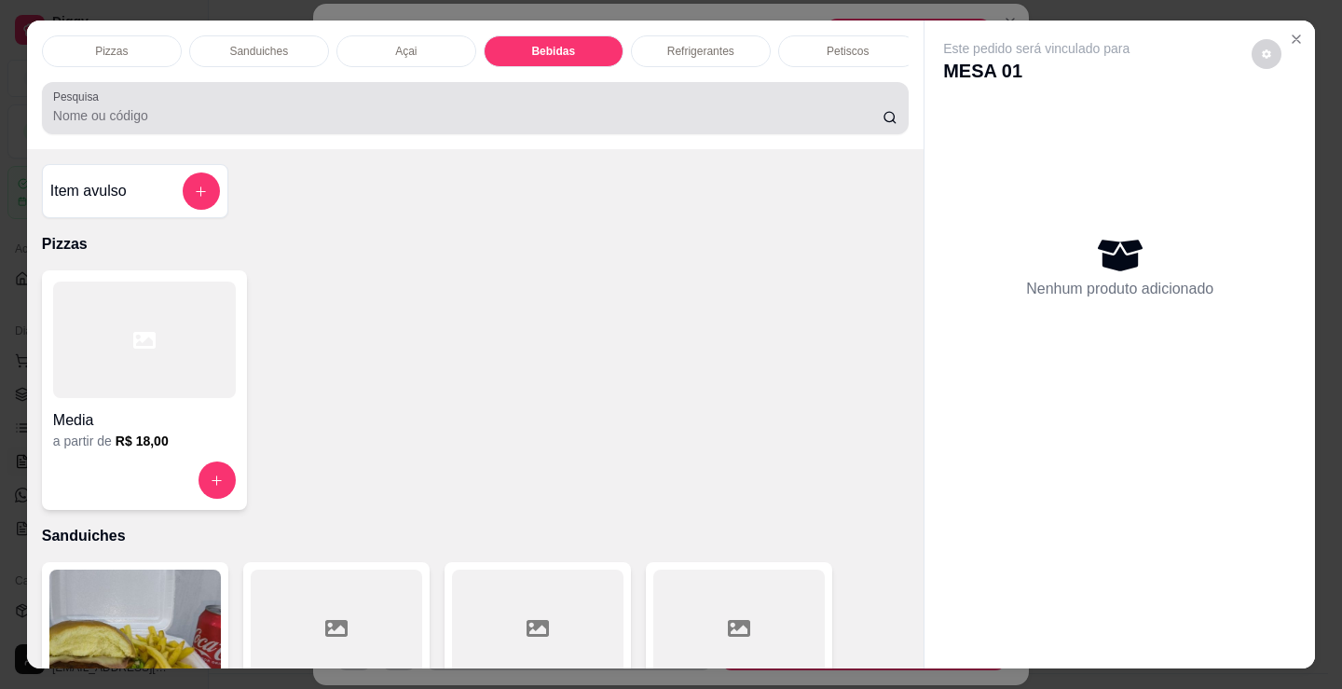
scroll to position [46, 0]
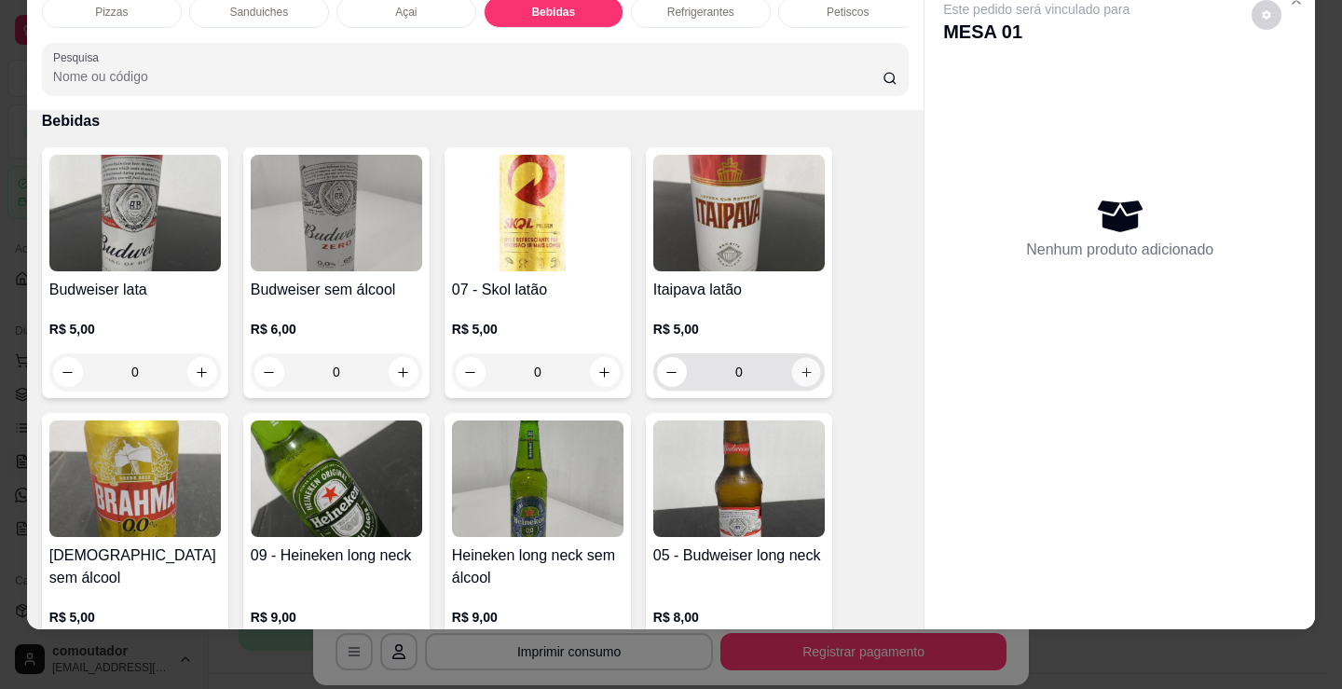
click at [802, 368] on icon "increase-product-quantity" at bounding box center [806, 371] width 9 height 9
type input "1"
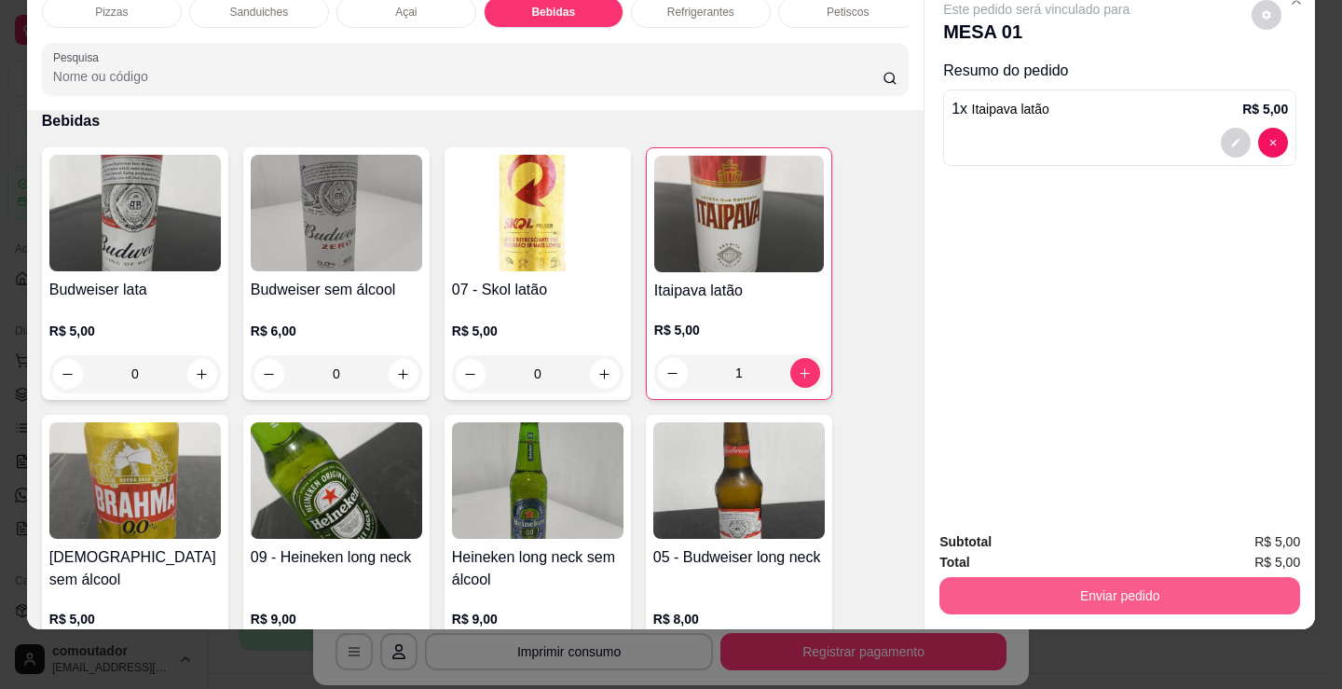
click at [1034, 580] on button "Enviar pedido" at bounding box center [1119, 595] width 361 height 37
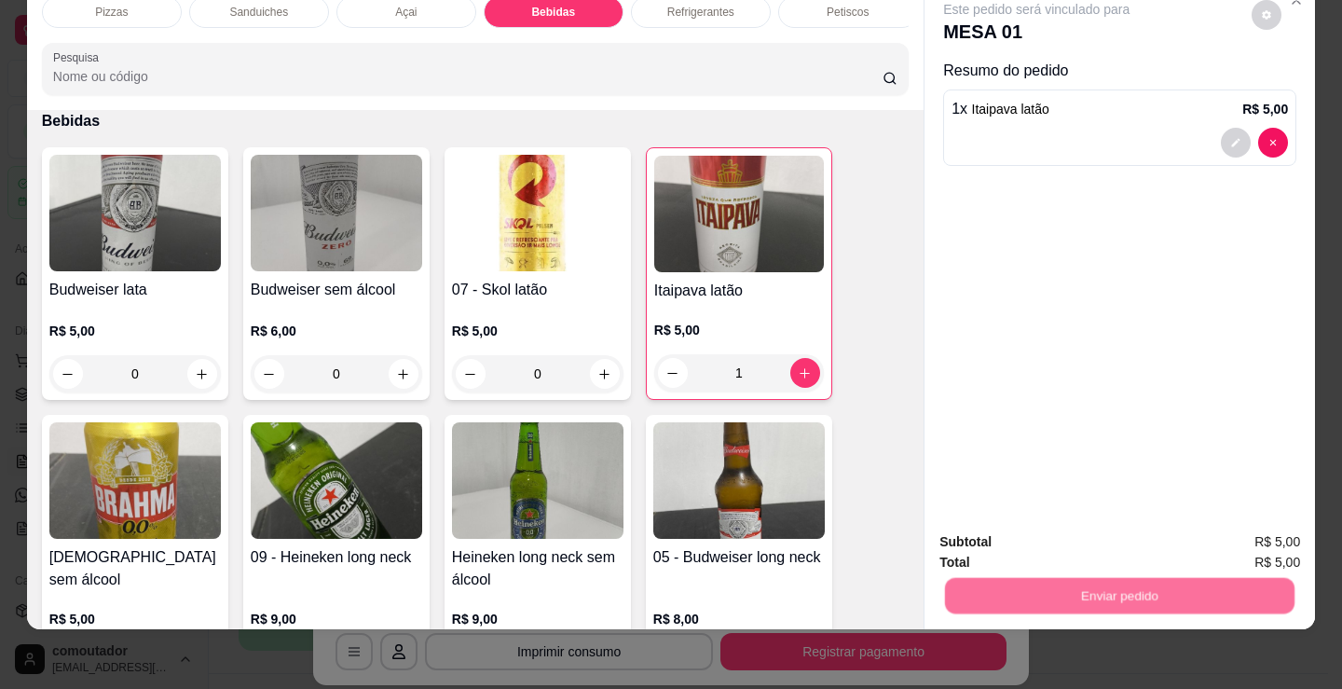
click at [1107, 540] on button "Registrar cliente" at bounding box center [1127, 535] width 123 height 35
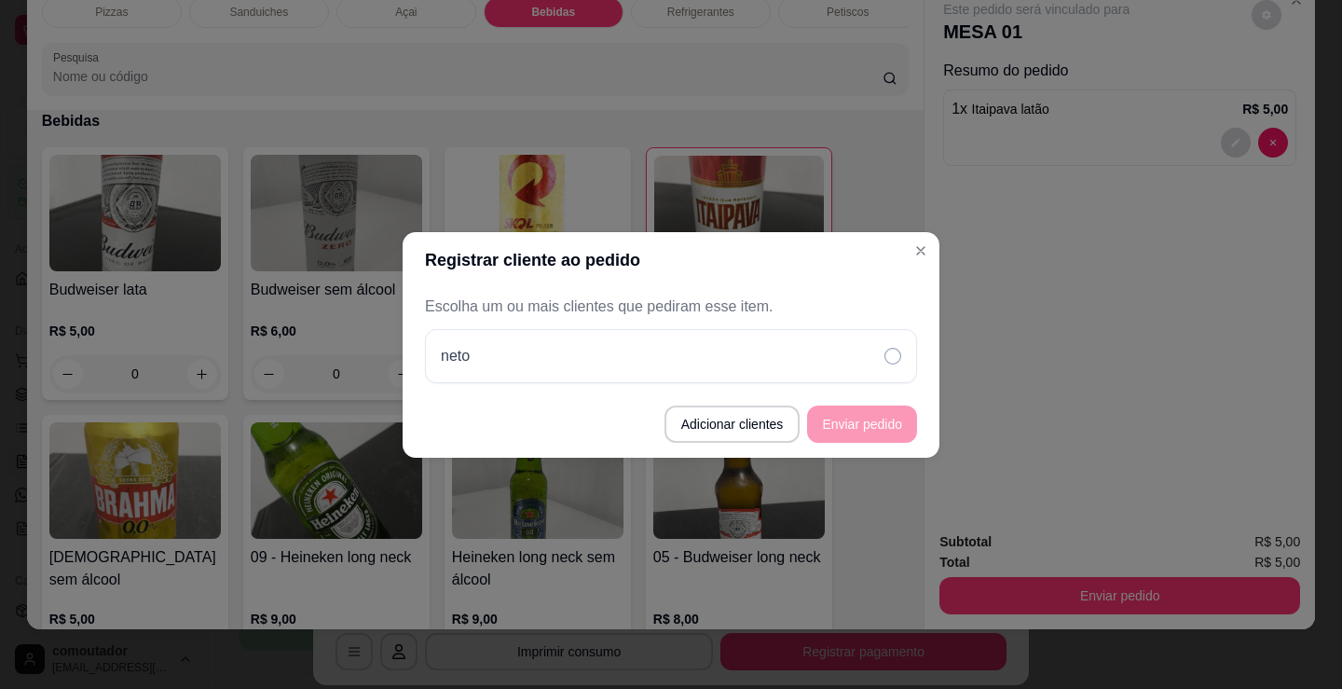
drag, startPoint x: 835, startPoint y: 366, endPoint x: 869, endPoint y: 460, distance: 99.9
click at [836, 366] on div "neto" at bounding box center [671, 356] width 492 height 54
click at [870, 422] on button "Enviar pedido" at bounding box center [862, 423] width 110 height 37
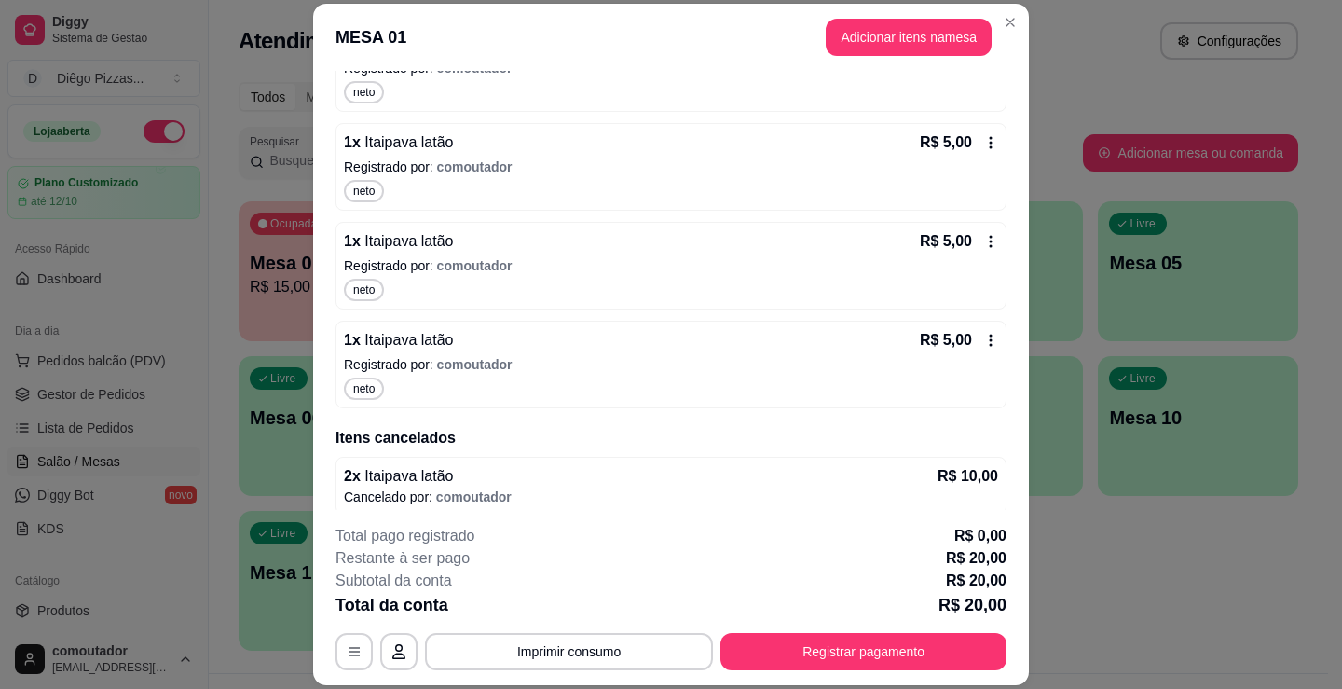
scroll to position [310, 0]
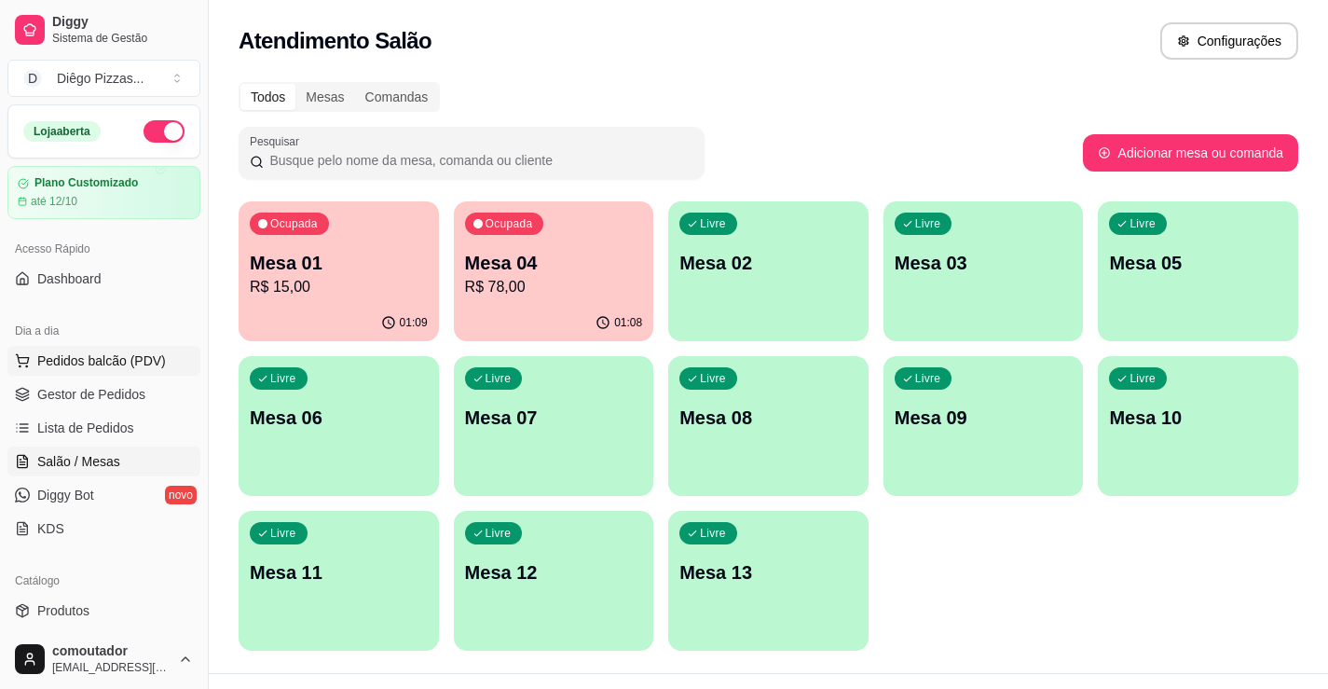
click at [107, 363] on span "Pedidos balcão (PDV)" at bounding box center [101, 360] width 129 height 19
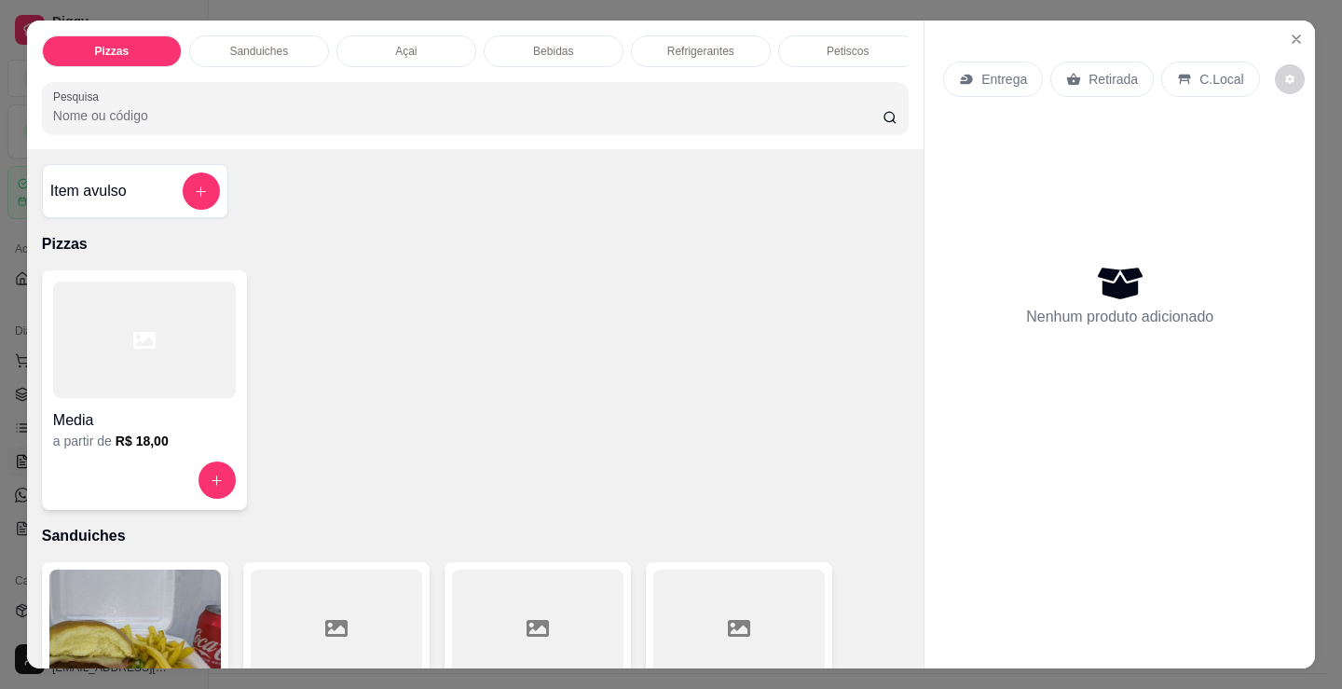
click at [411, 41] on div "Açai" at bounding box center [406, 51] width 140 height 32
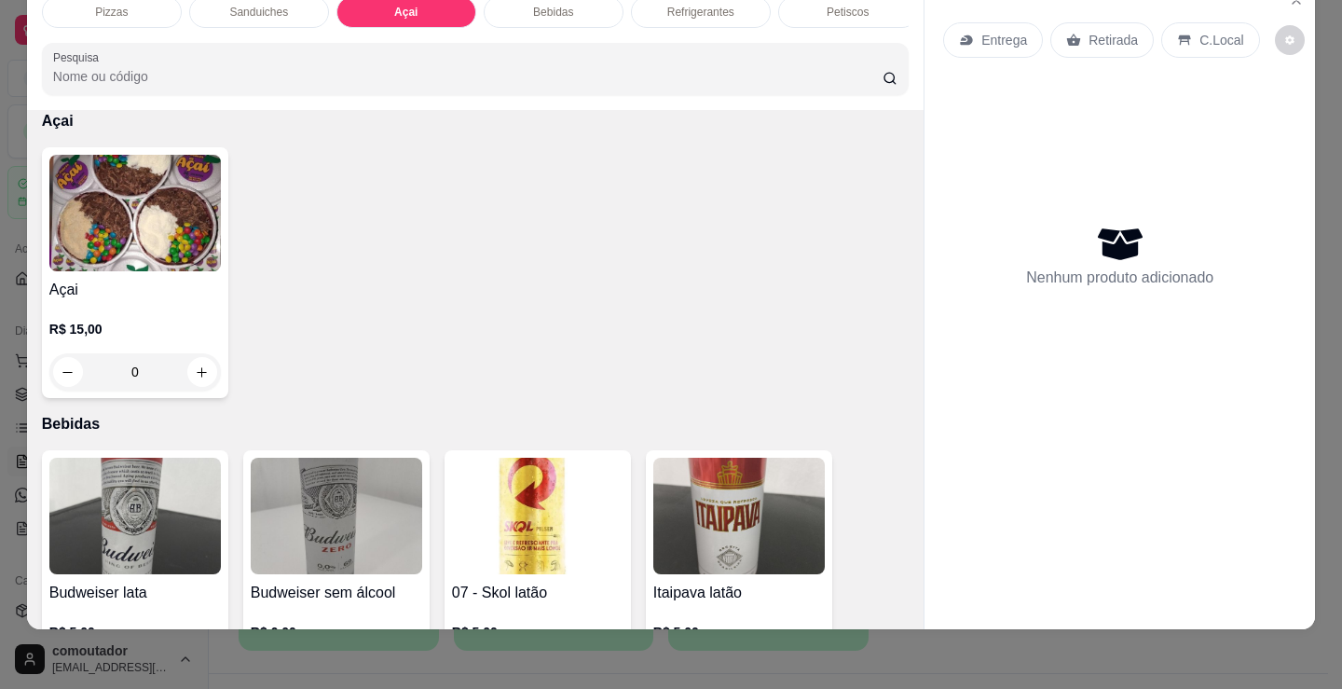
click at [141, 292] on h4 "Açai" at bounding box center [134, 290] width 171 height 22
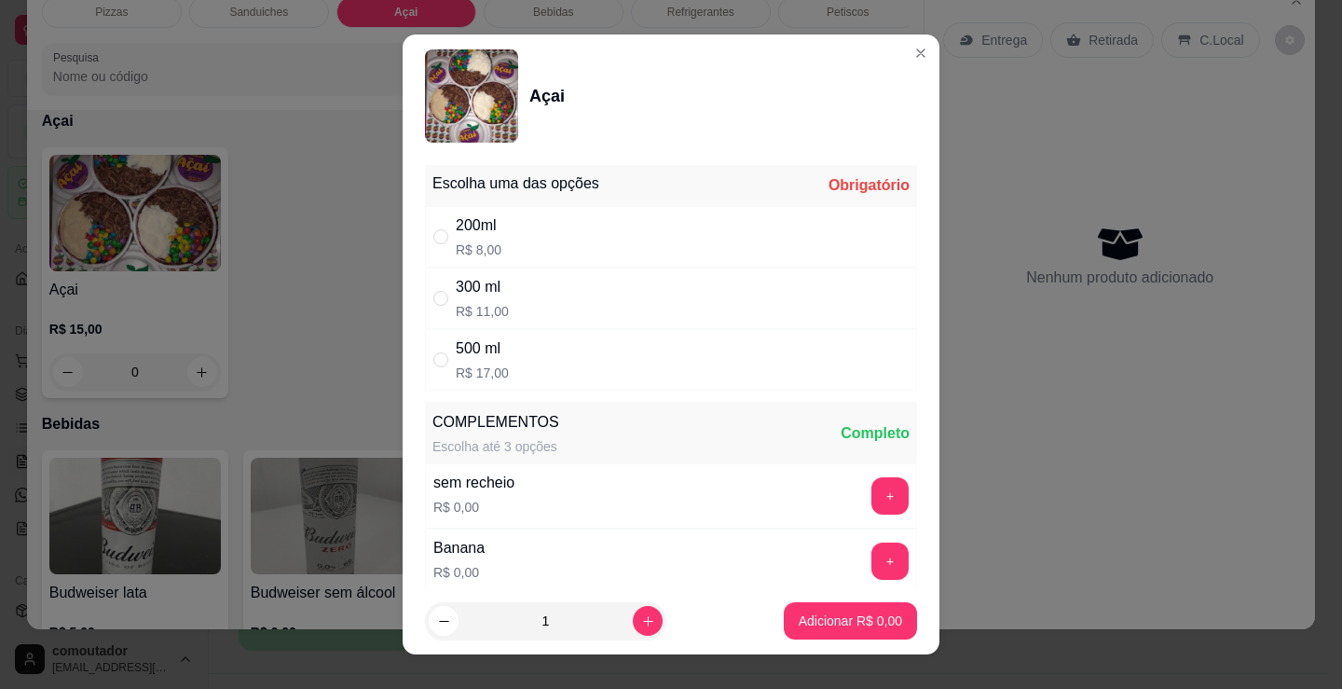
click at [618, 360] on div "500 ml R$ 17,00" at bounding box center [671, 360] width 492 height 62
radio input "true"
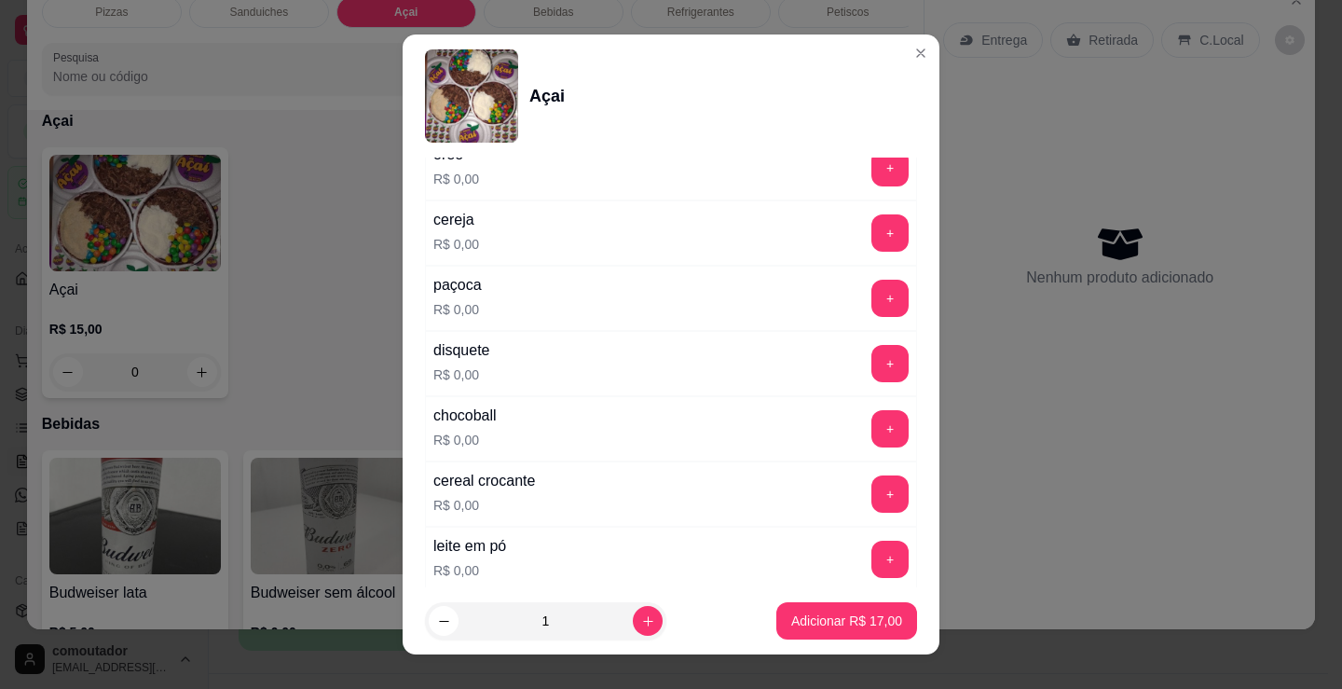
scroll to position [466, 0]
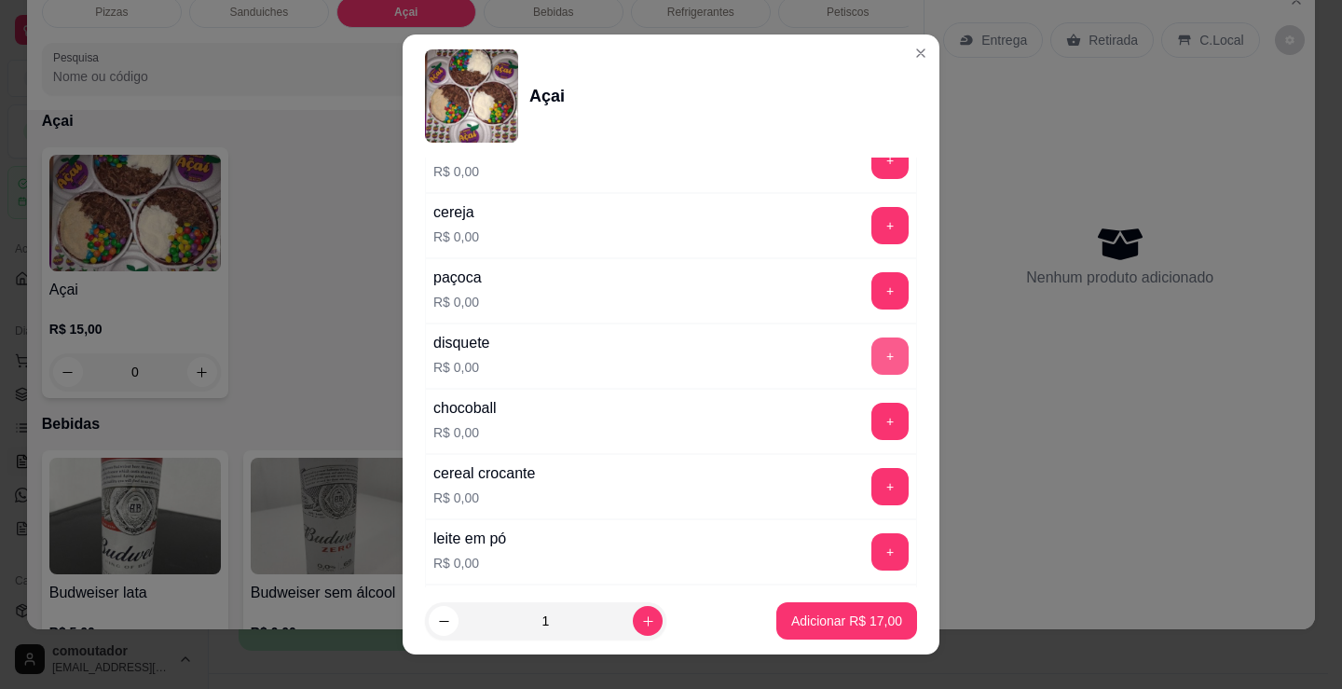
click at [871, 353] on button "+" at bounding box center [889, 355] width 37 height 37
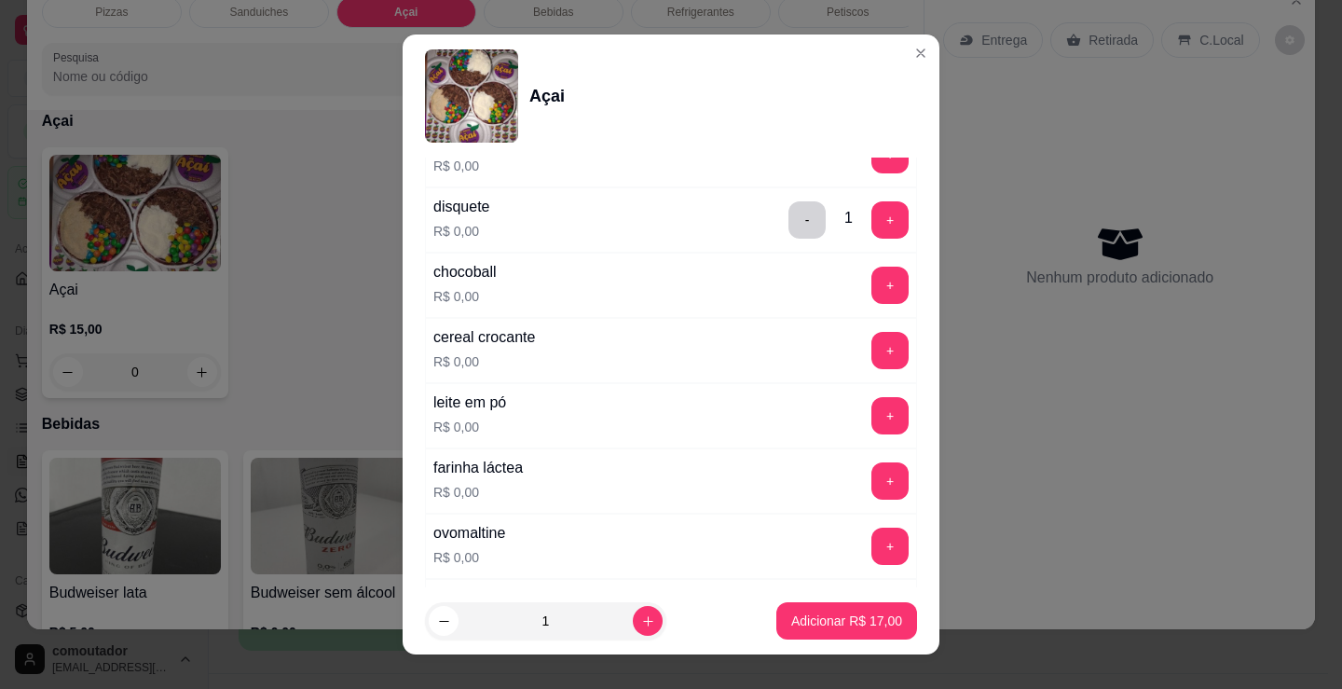
scroll to position [652, 0]
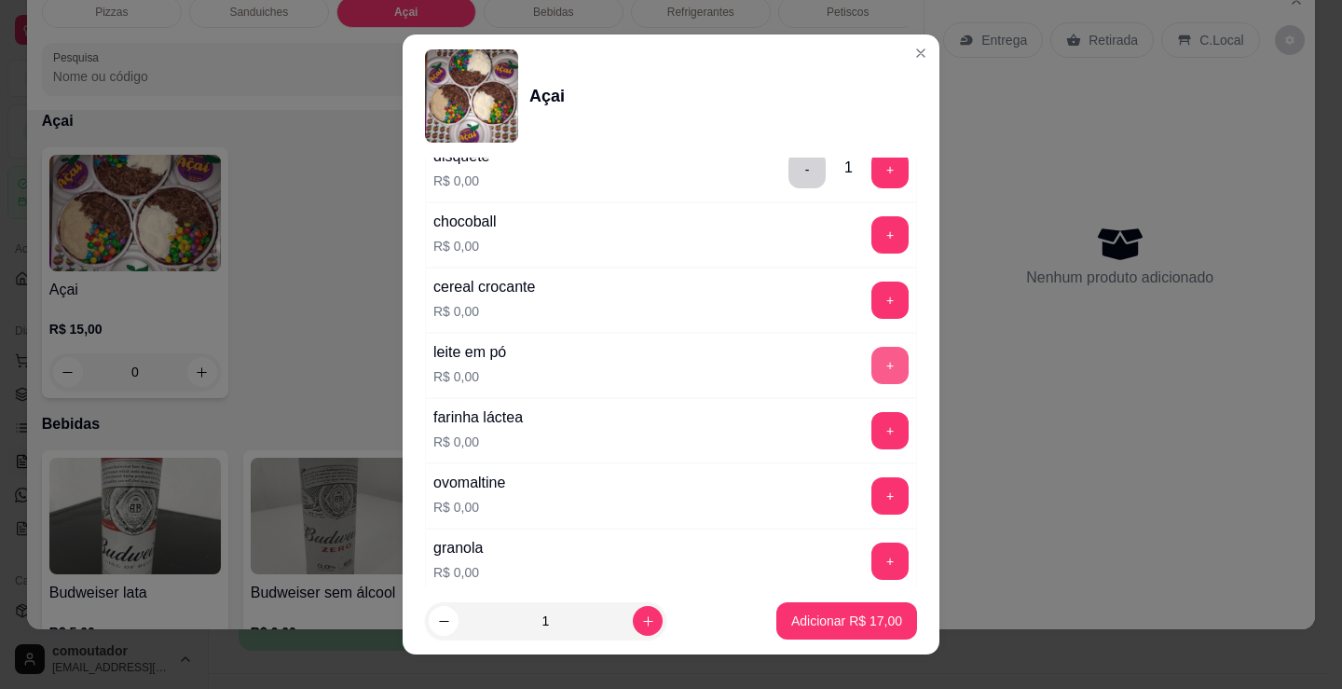
click at [871, 373] on button "+" at bounding box center [889, 365] width 37 height 37
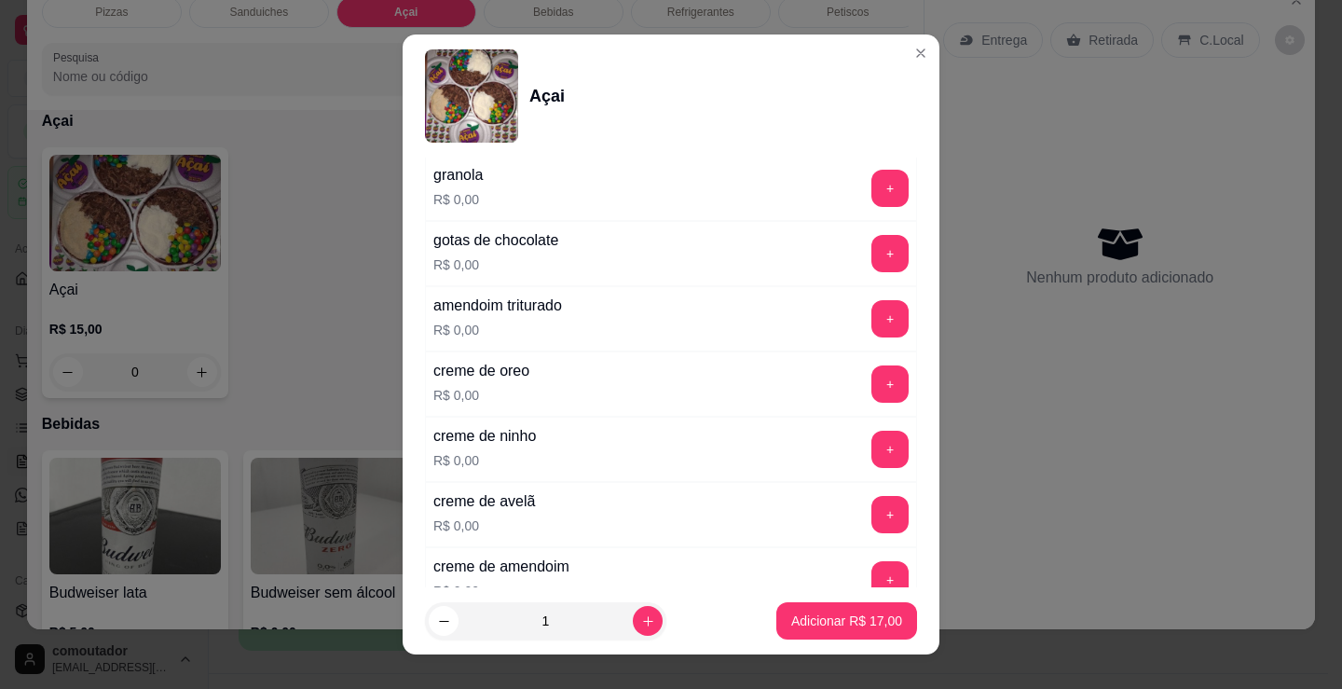
scroll to position [1118, 0]
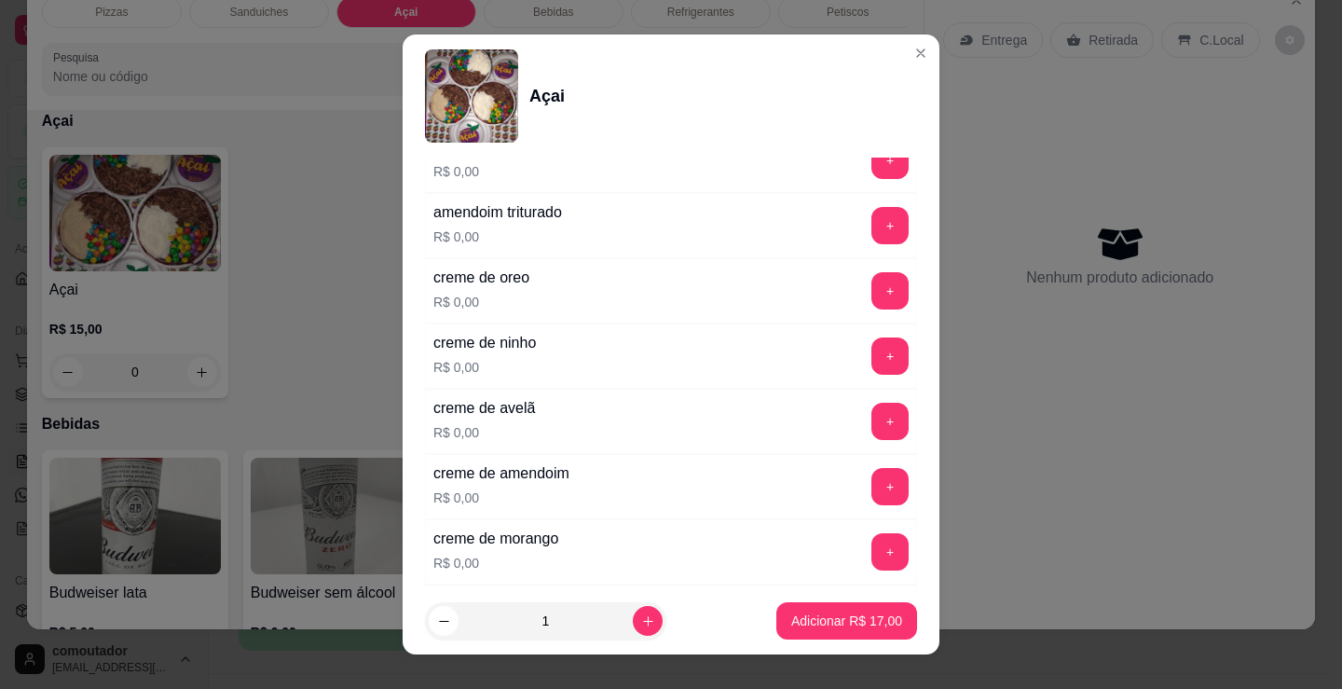
click at [871, 419] on button "+" at bounding box center [889, 421] width 37 height 37
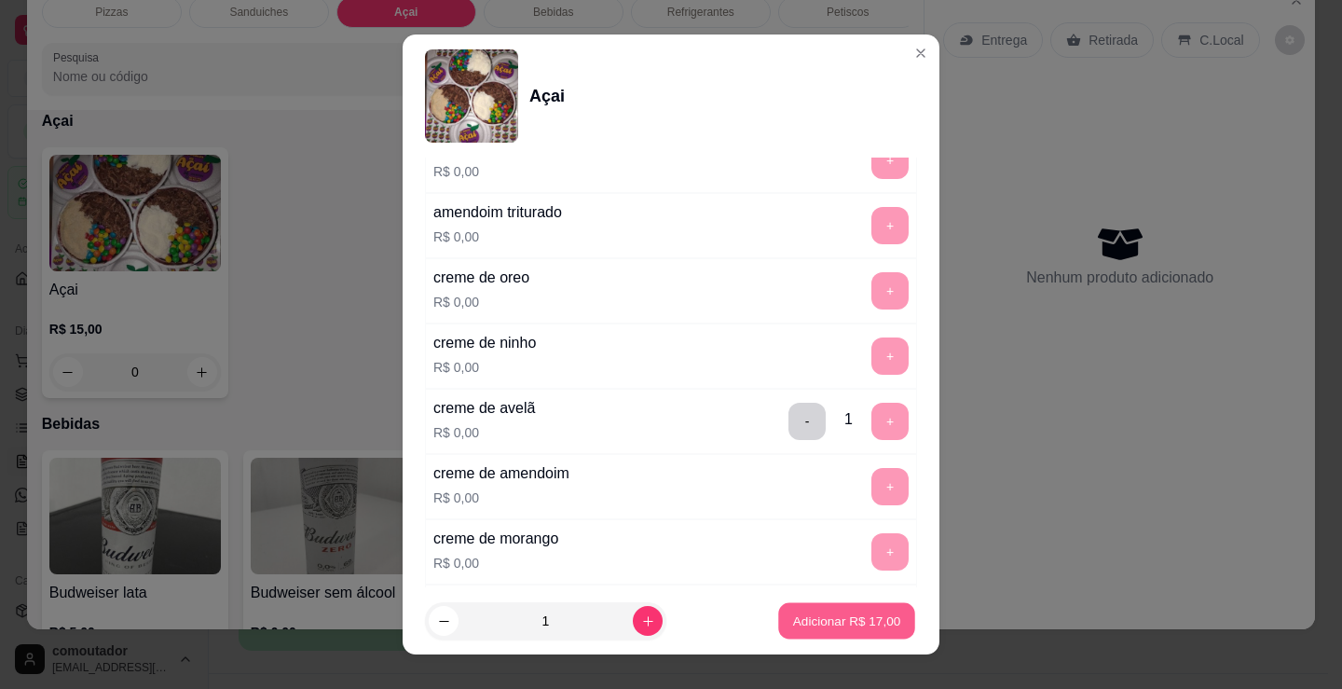
click at [859, 629] on p "Adicionar R$ 17,00" at bounding box center [847, 620] width 108 height 18
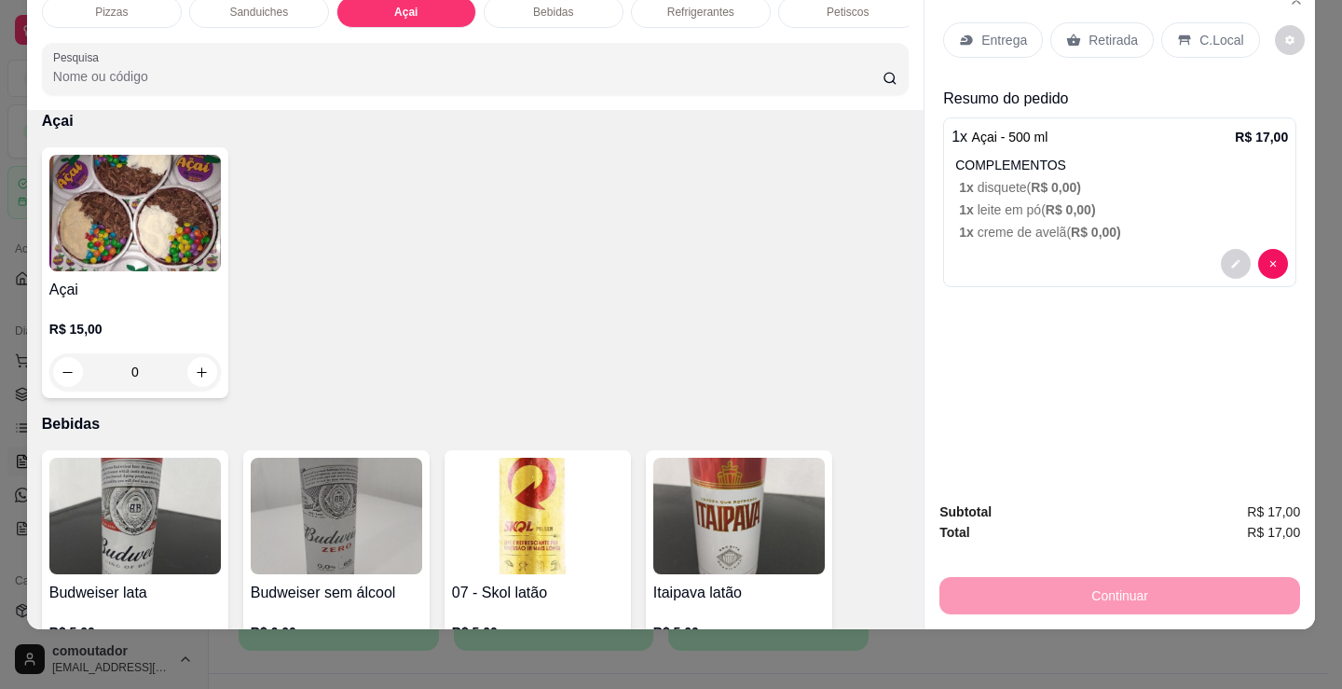
click at [999, 33] on p "Entrega" at bounding box center [1004, 40] width 46 height 19
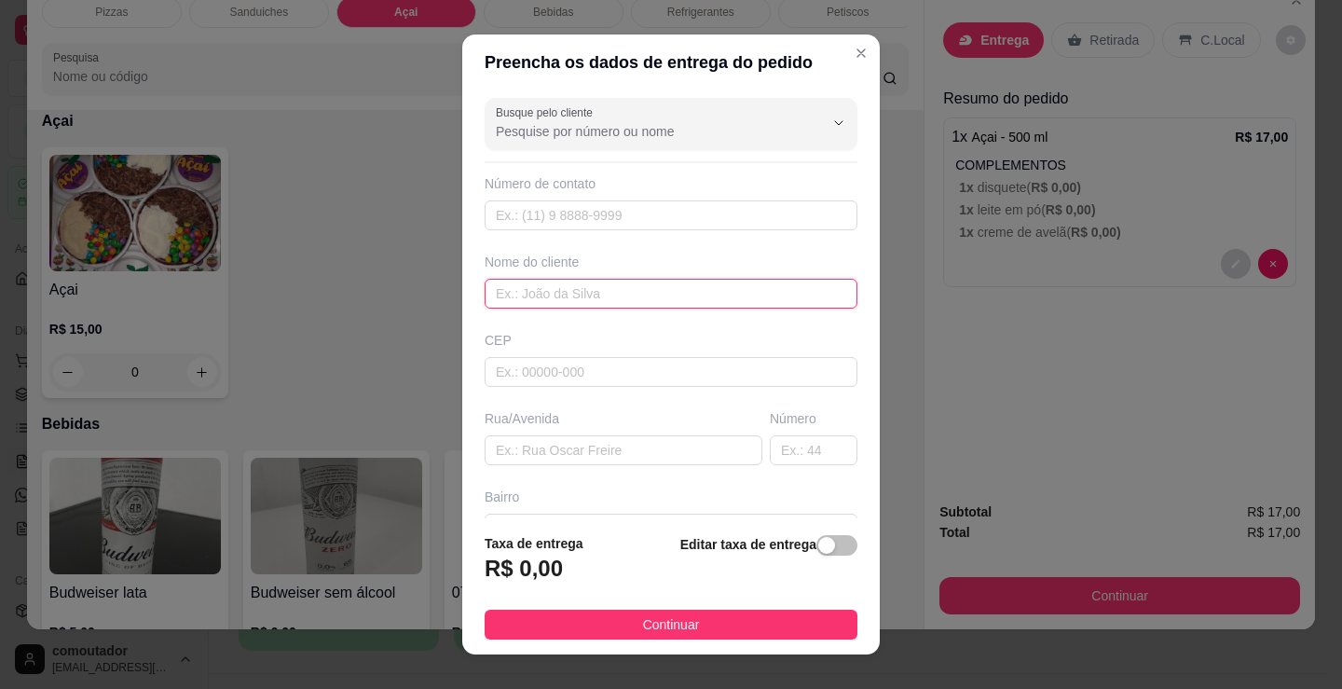
click at [653, 288] on input "text" at bounding box center [671, 294] width 373 height 30
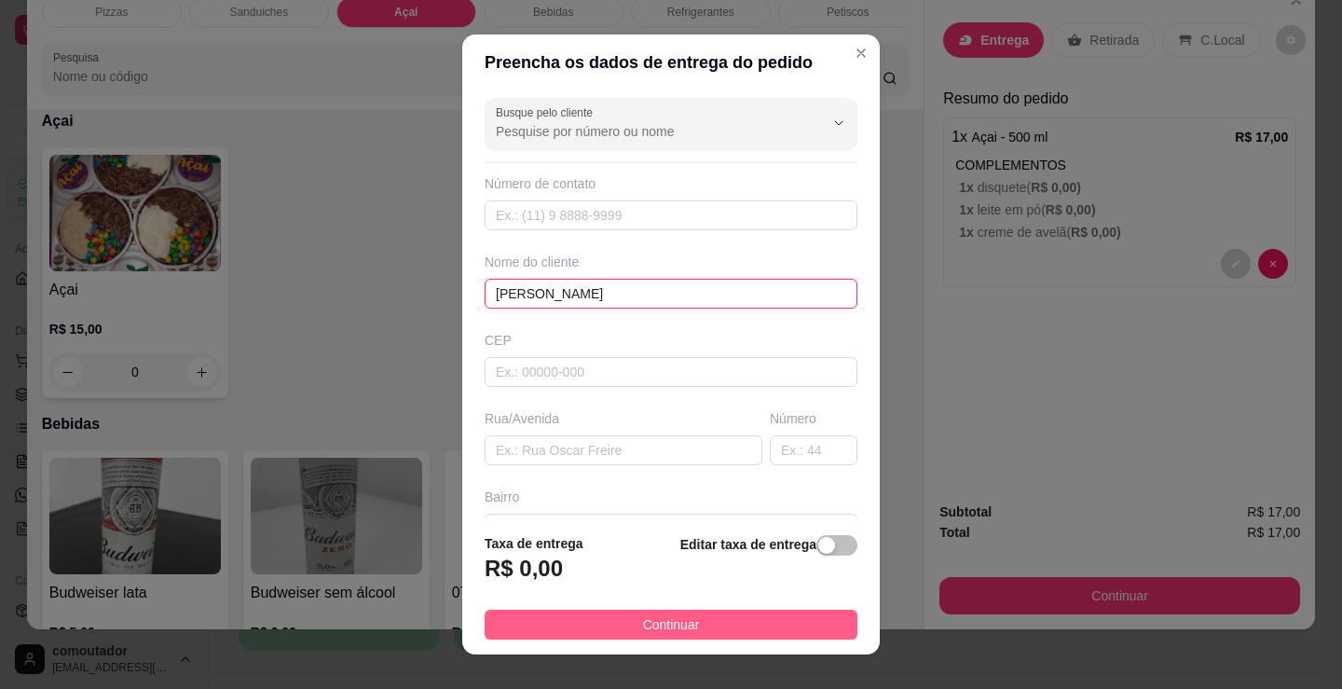
type input "[PERSON_NAME]"
click at [791, 636] on button "Continuar" at bounding box center [671, 625] width 373 height 30
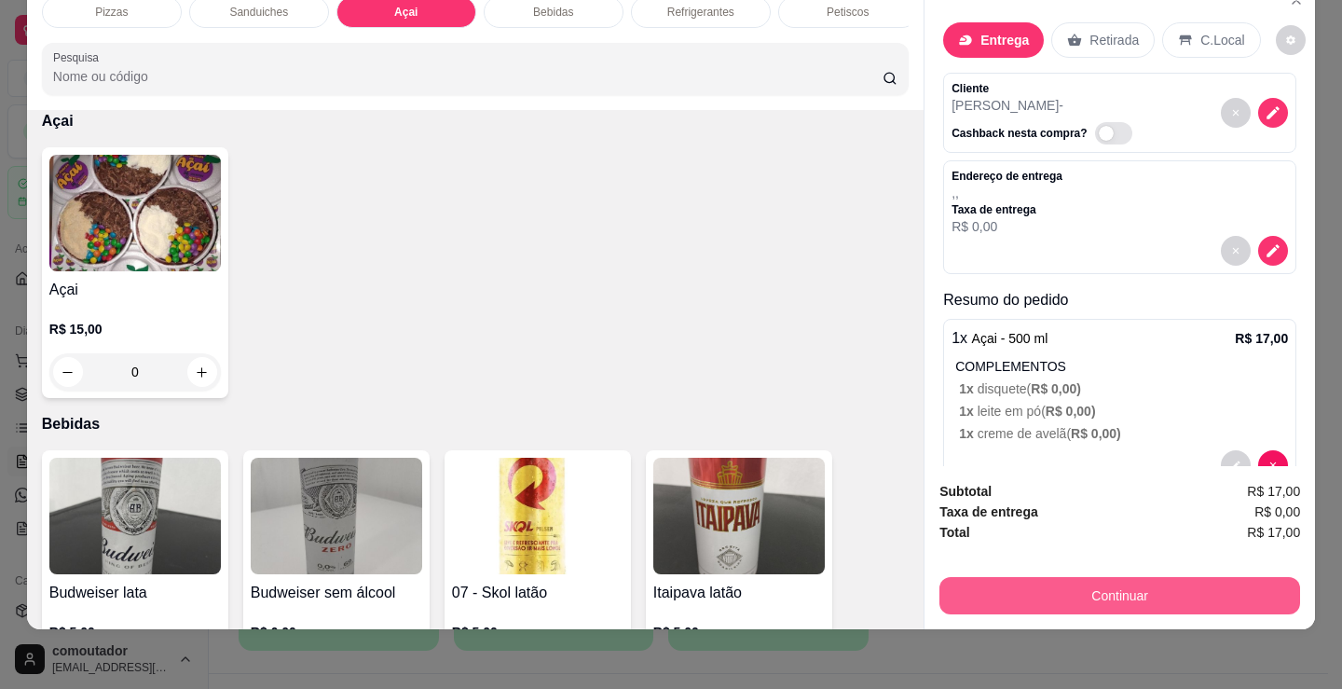
click at [1076, 579] on button "Continuar" at bounding box center [1119, 595] width 361 height 37
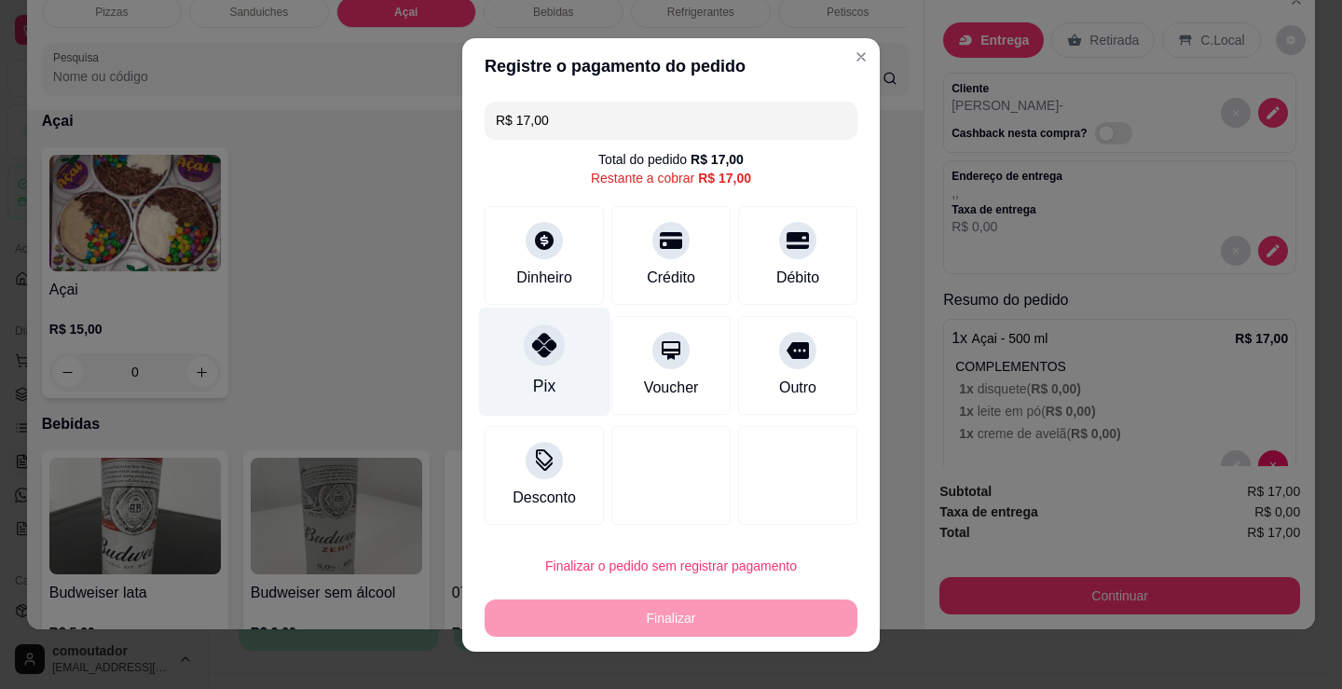
click at [534, 360] on div at bounding box center [544, 344] width 41 height 41
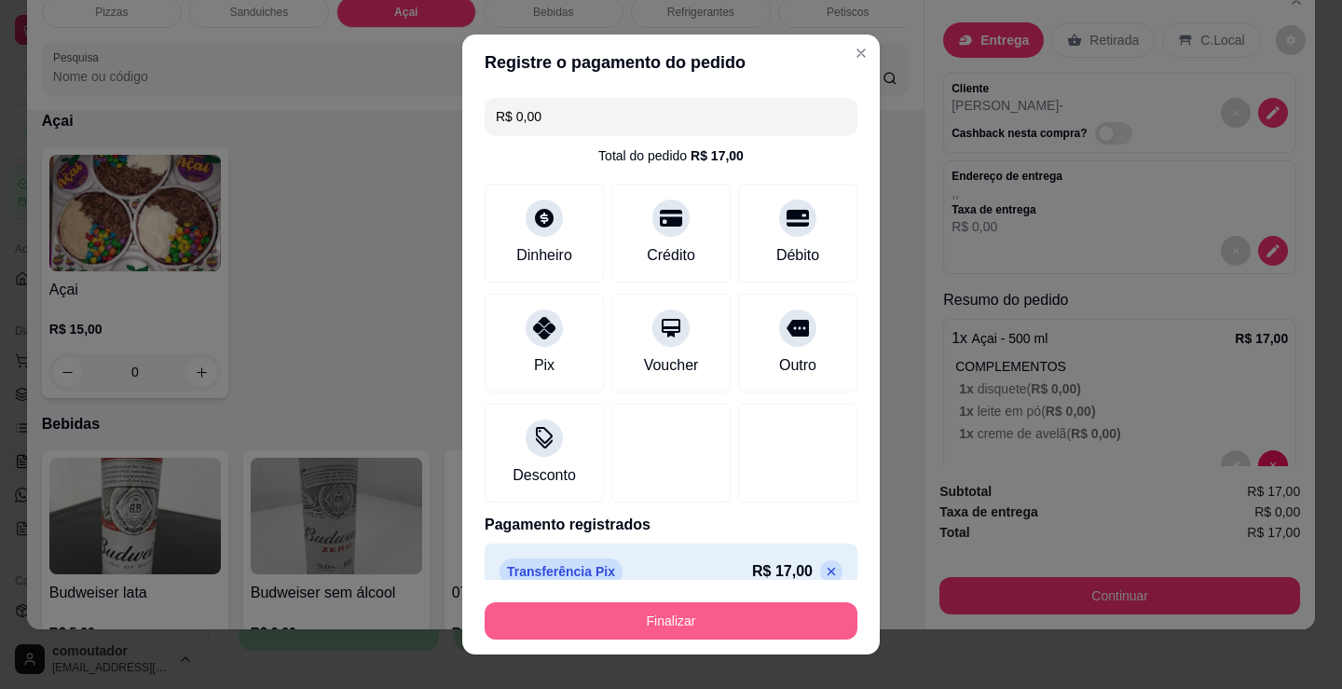
click at [761, 621] on button "Finalizar" at bounding box center [671, 620] width 373 height 37
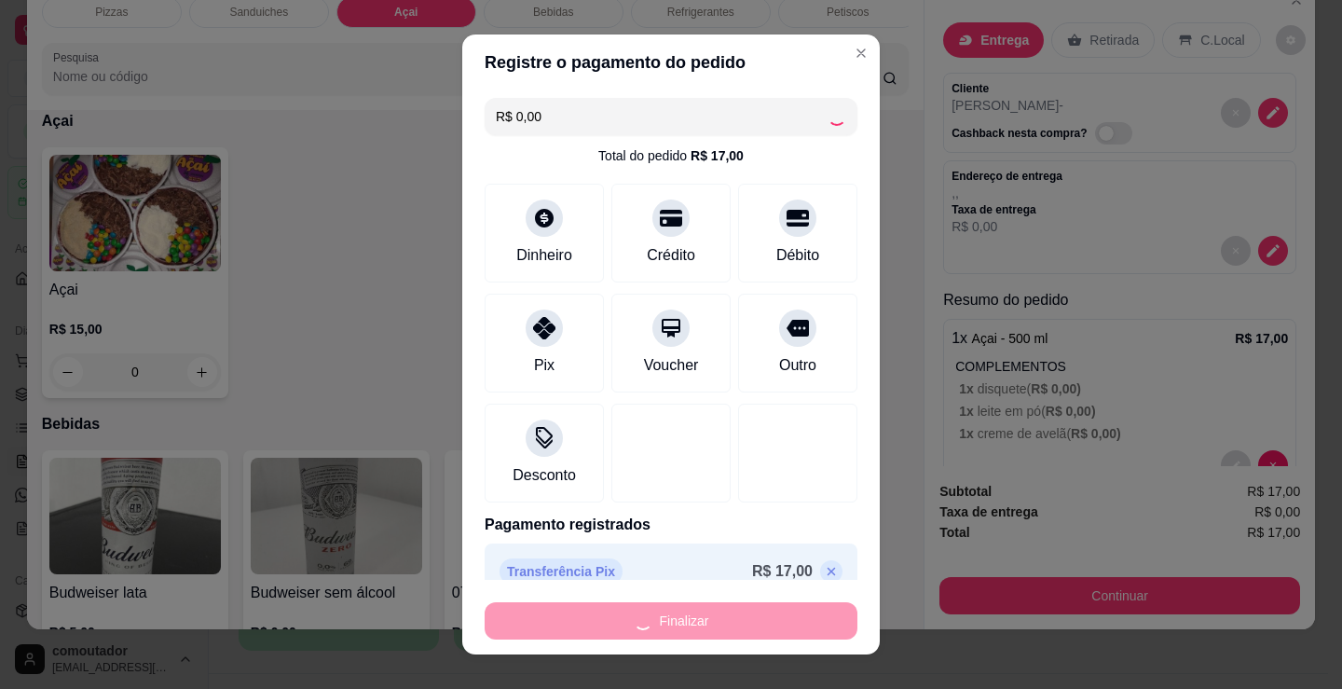
type input "-R$ 17,00"
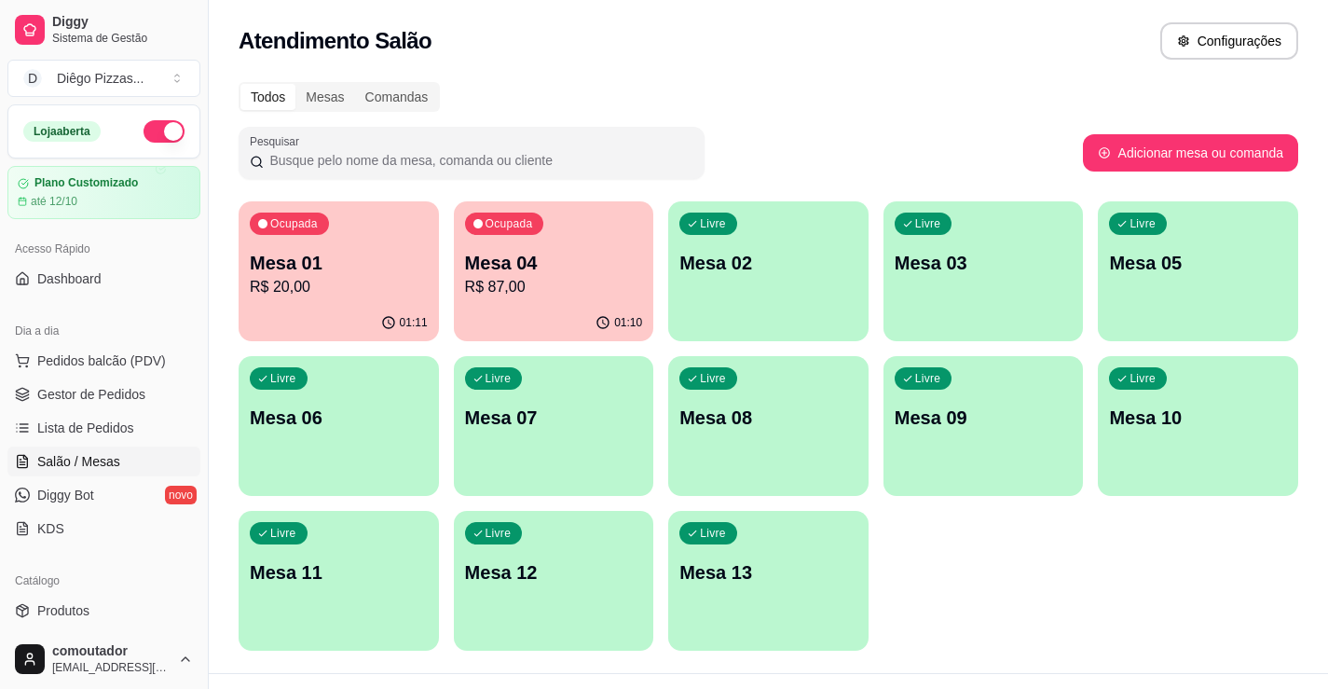
click at [785, 255] on p "Mesa 02" at bounding box center [768, 263] width 178 height 26
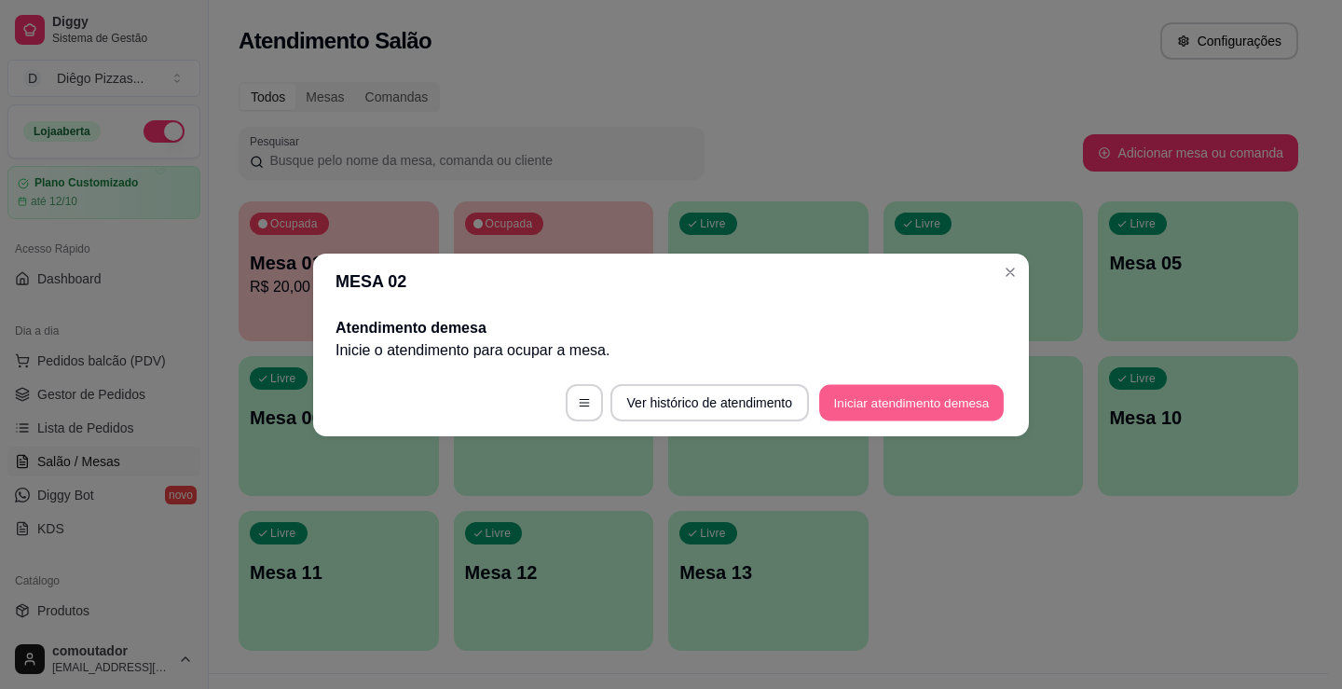
click at [920, 399] on button "Iniciar atendimento de mesa" at bounding box center [911, 402] width 185 height 36
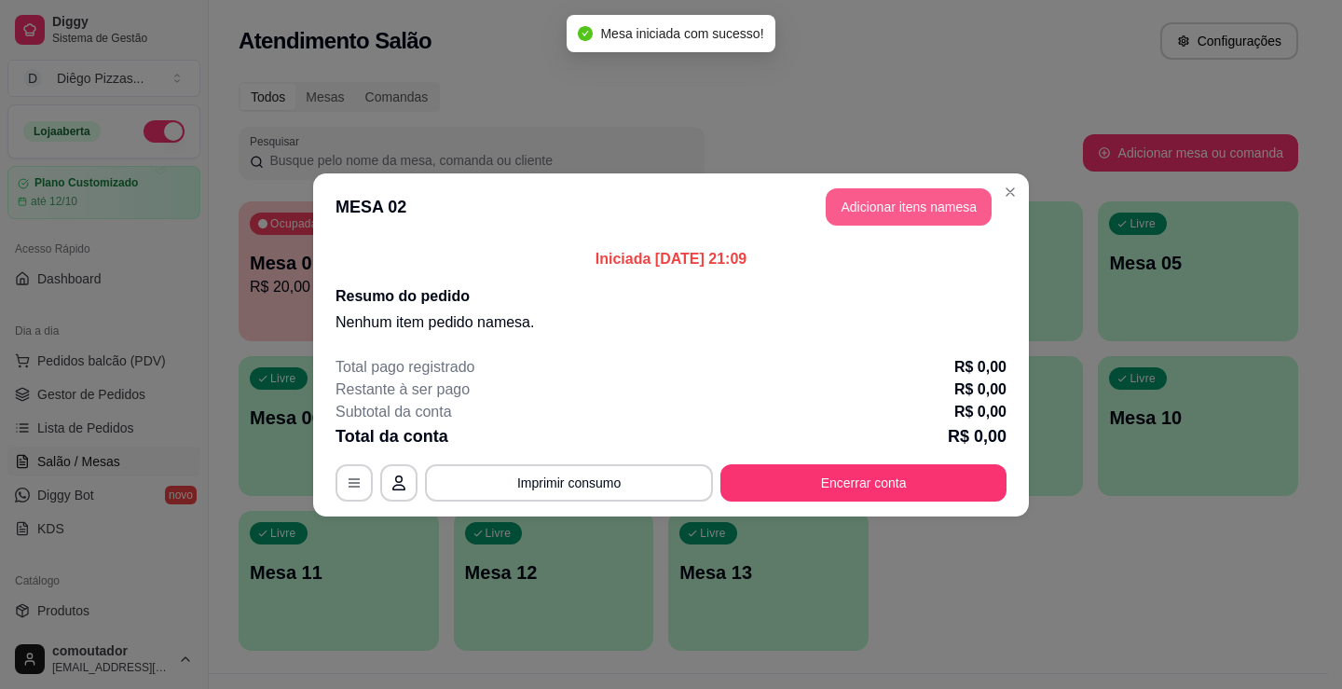
click at [873, 217] on button "Adicionar itens na mesa" at bounding box center [909, 206] width 166 height 37
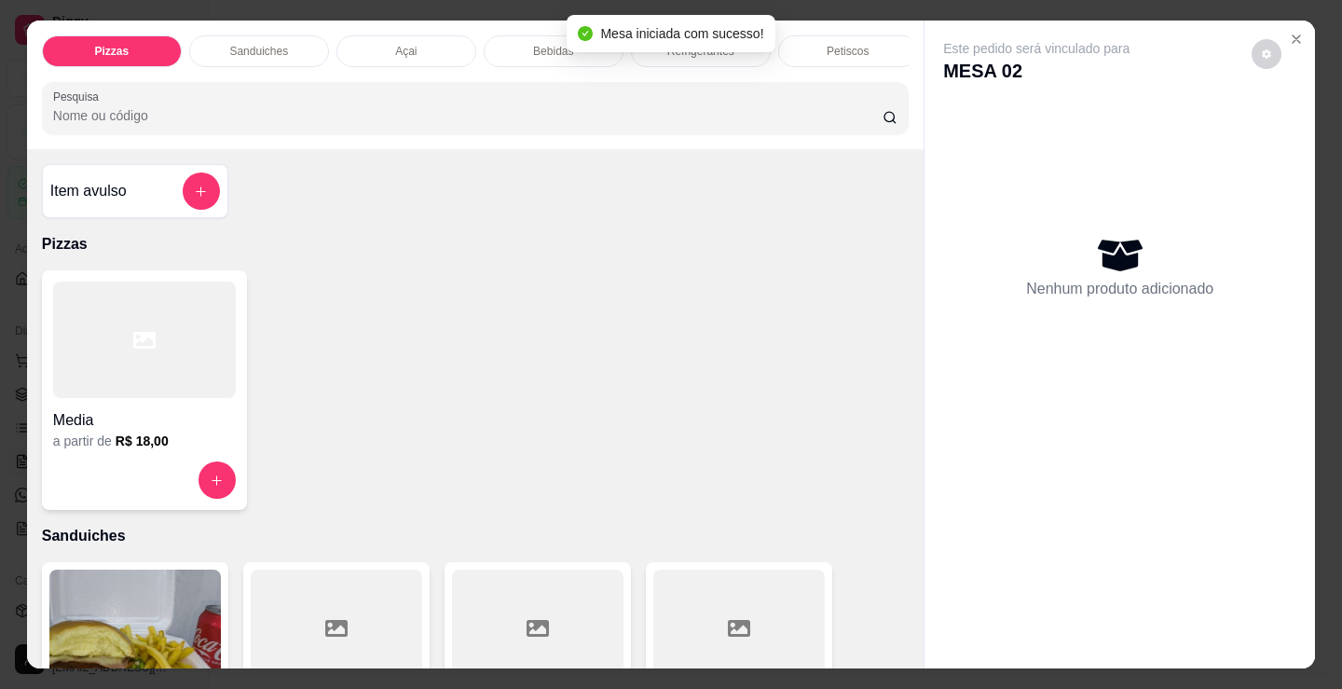
click at [505, 45] on div "Bebidas" at bounding box center [554, 51] width 140 height 32
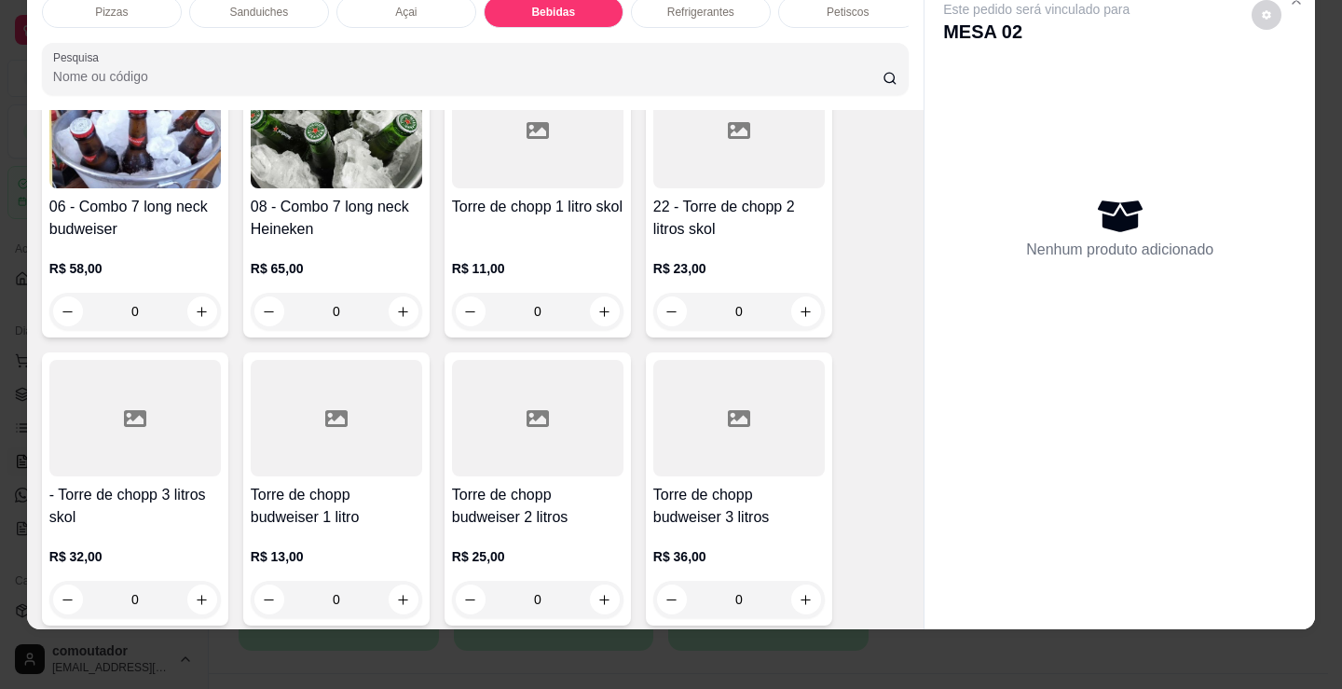
scroll to position [3521, 0]
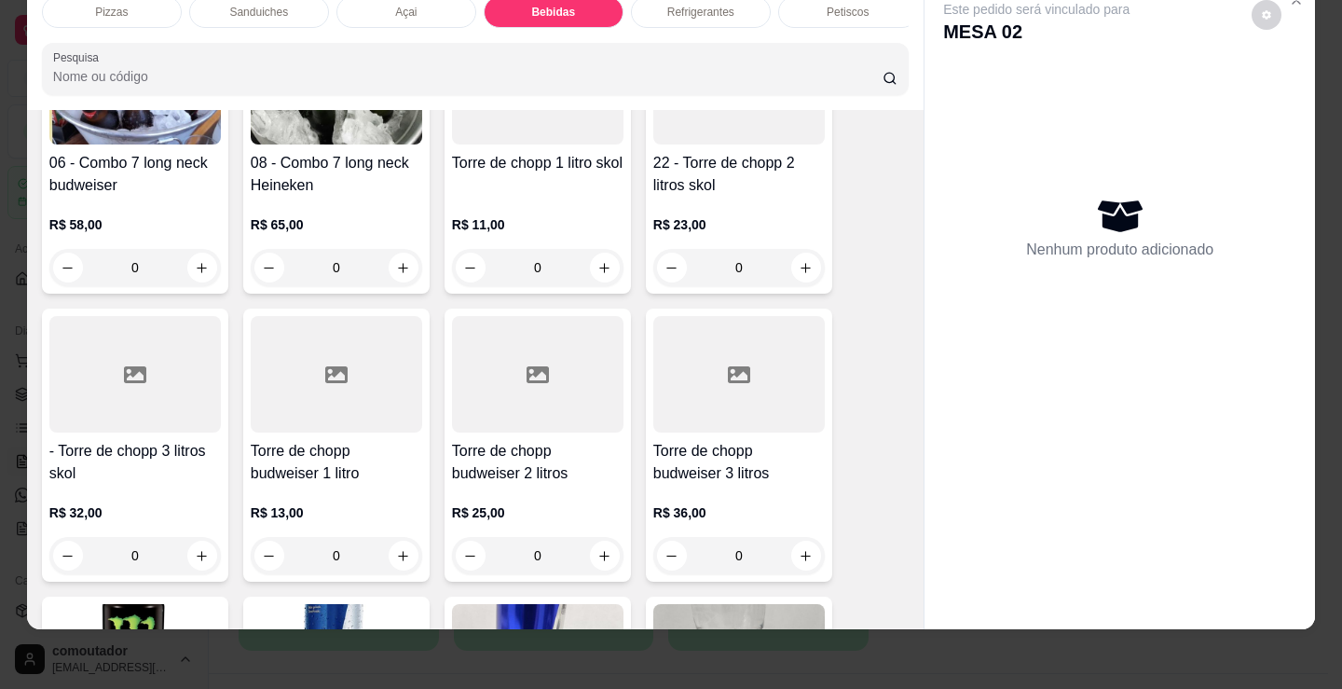
click at [1085, 661] on div "Pizzas Sanduiches Açai Bebidas Refrigerantes Petiscos doces Cigarros utensílios…" at bounding box center [671, 344] width 1342 height 689
click at [802, 269] on icon "increase-product-quantity" at bounding box center [806, 268] width 14 height 14
type input "1"
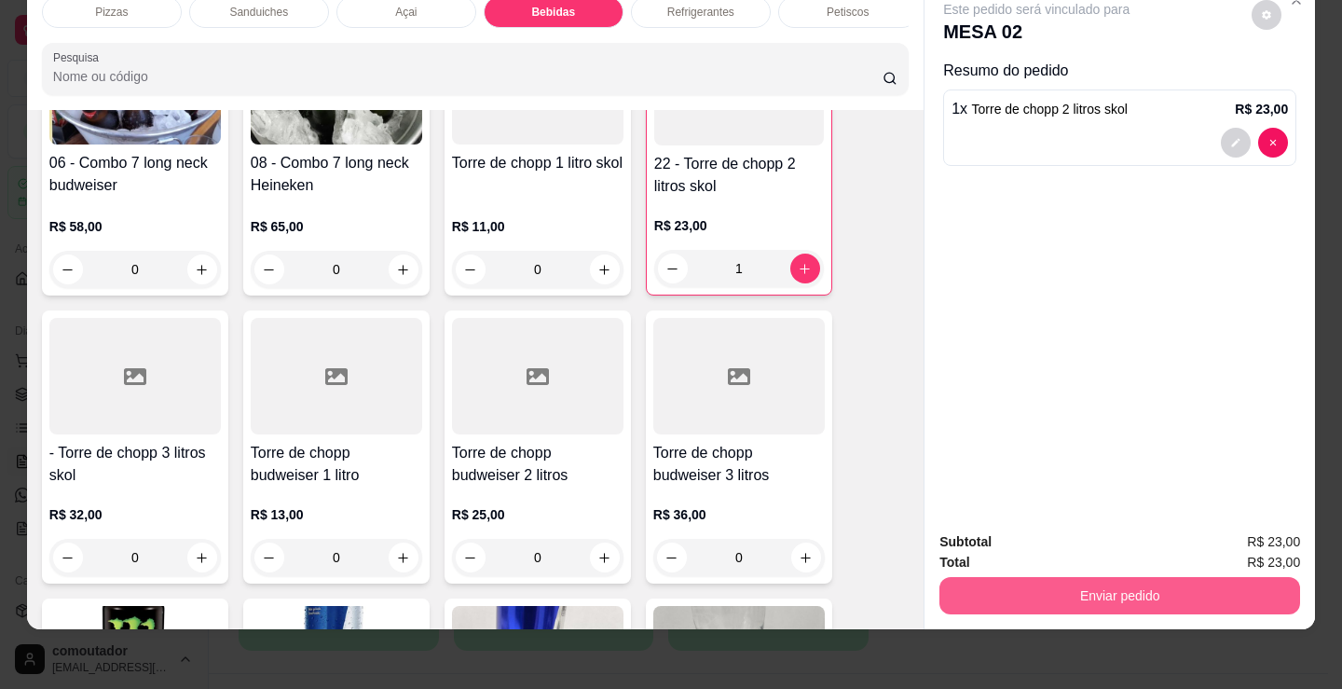
click at [1028, 577] on button "Enviar pedido" at bounding box center [1119, 595] width 361 height 37
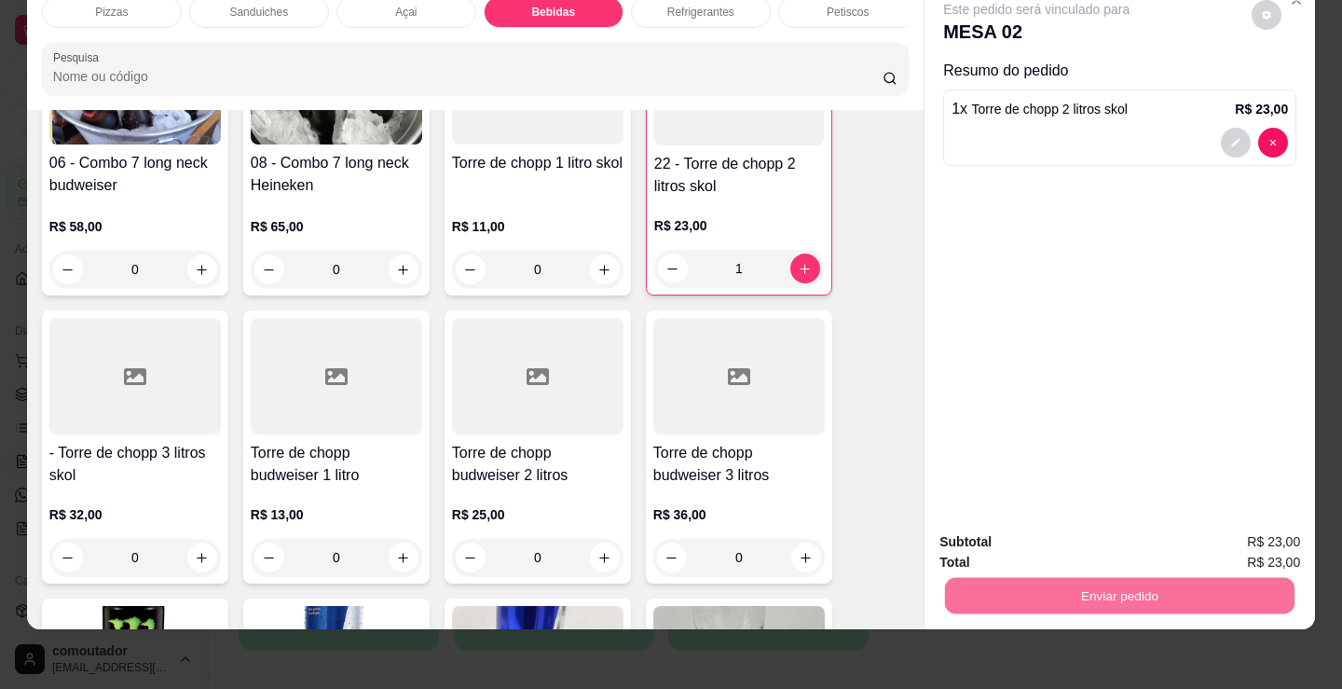
click at [1124, 535] on button "Registrar cliente" at bounding box center [1126, 535] width 119 height 34
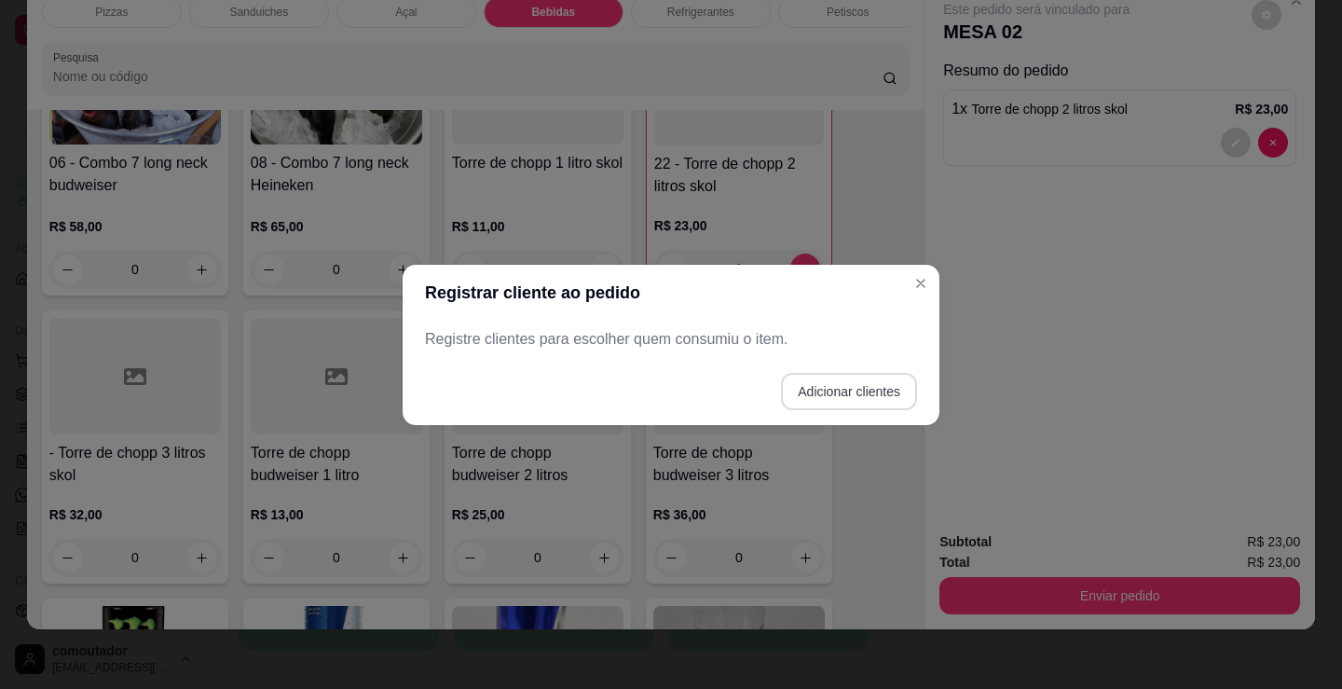
click at [855, 397] on button "Adicionar clientes" at bounding box center [849, 391] width 136 height 37
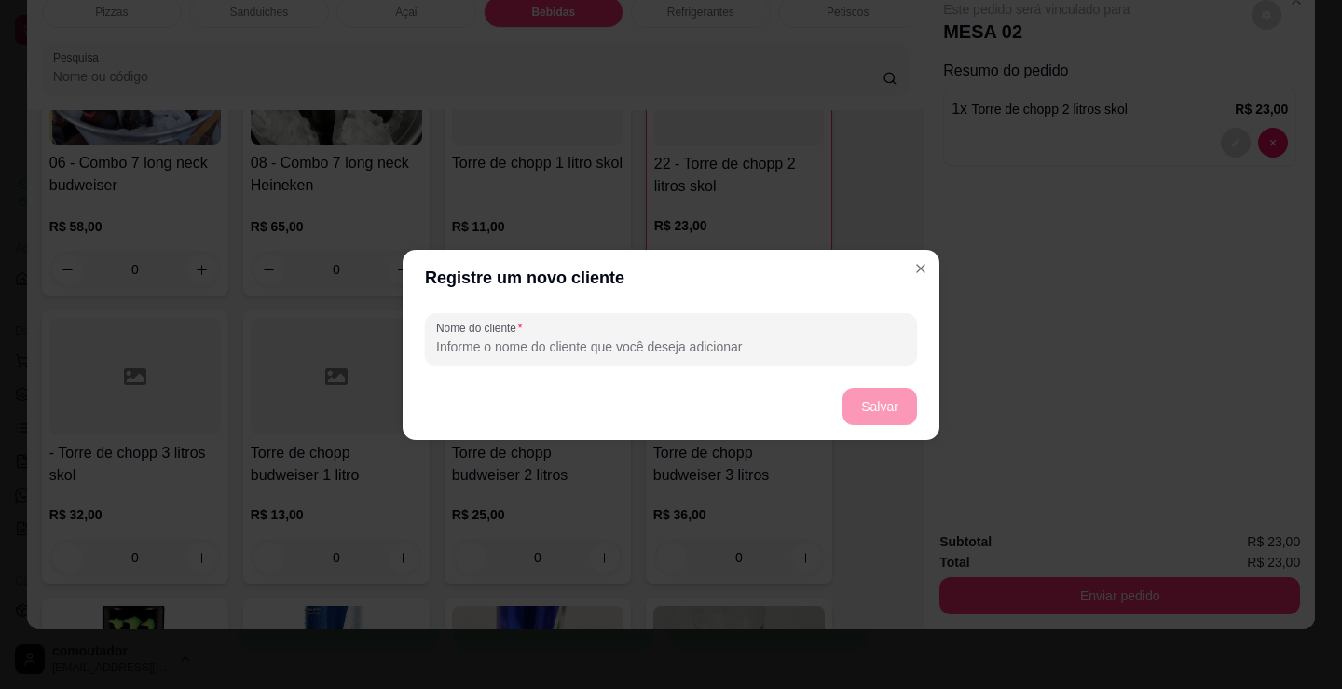
click at [646, 298] on header "Registre um novo cliente" at bounding box center [671, 278] width 537 height 56
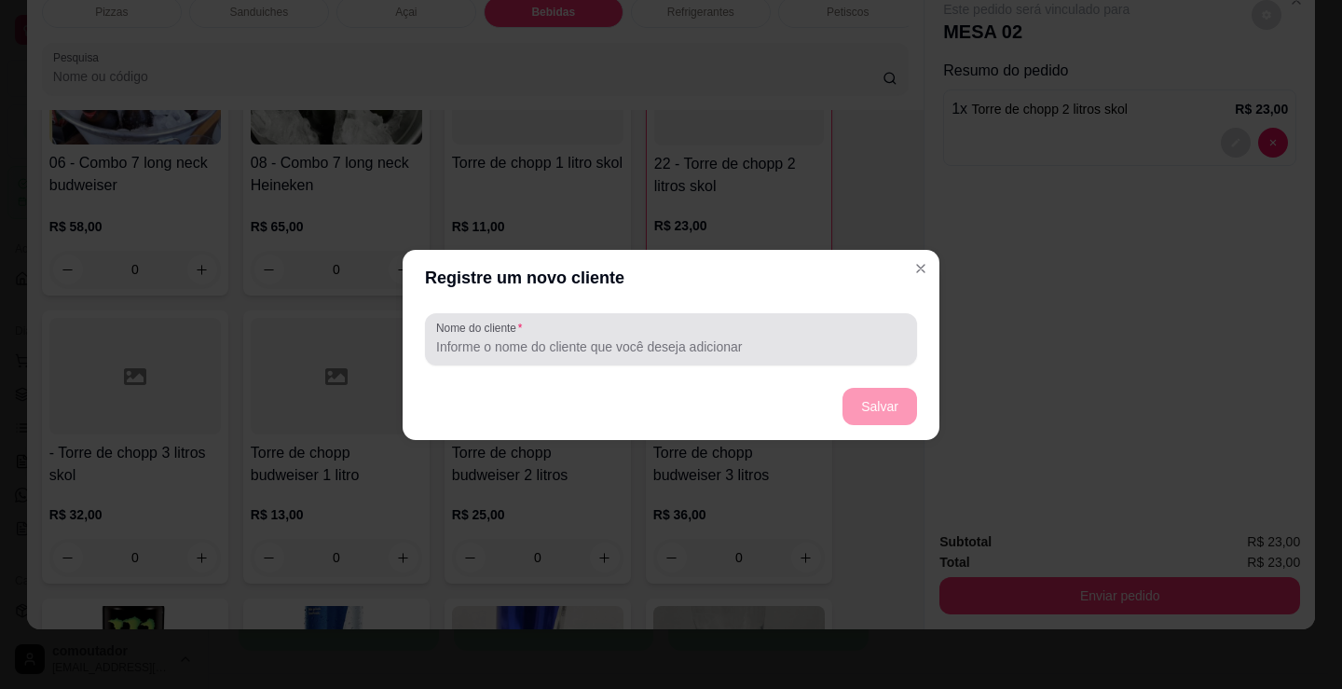
click at [651, 323] on div at bounding box center [671, 339] width 470 height 37
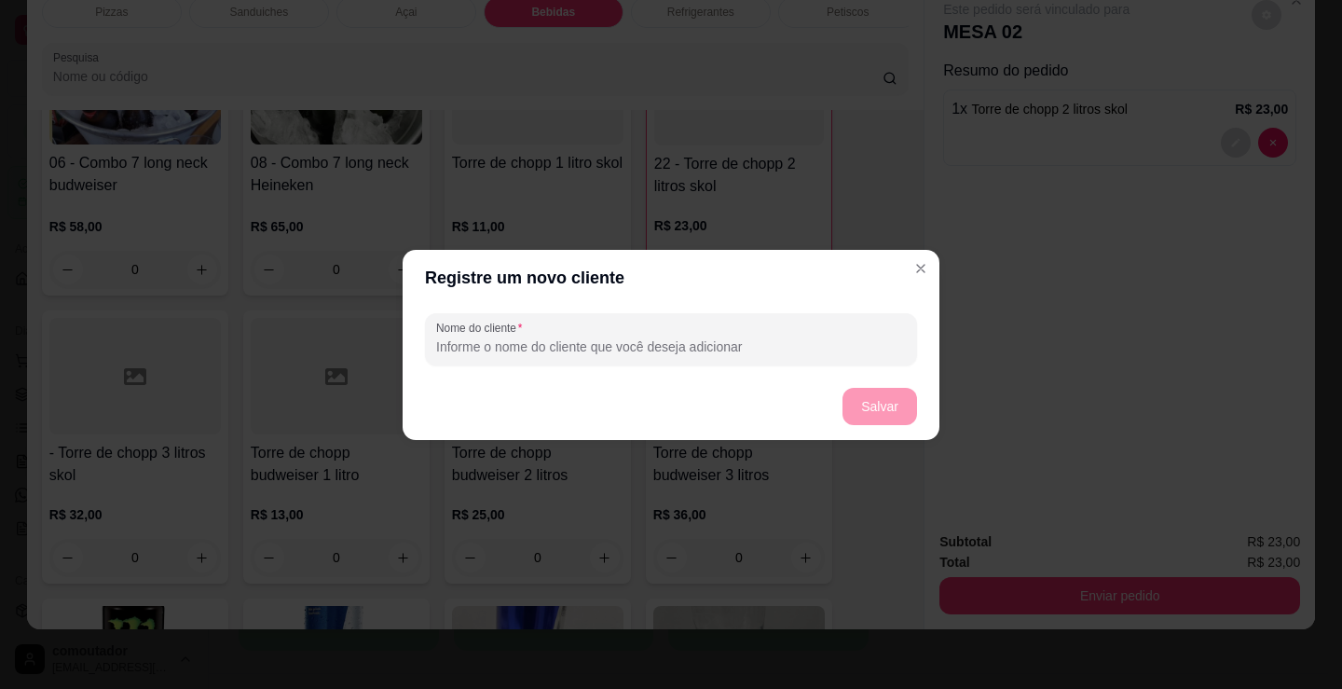
click at [649, 334] on div at bounding box center [671, 339] width 470 height 37
type input "0"
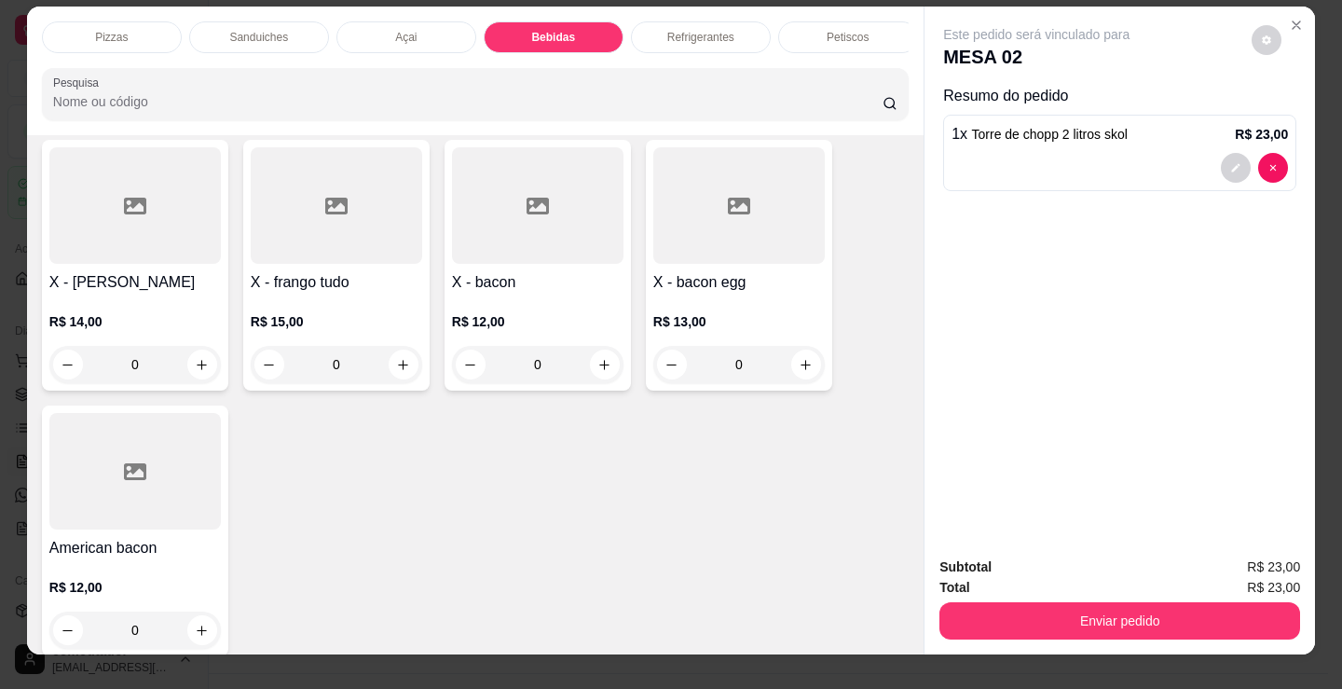
scroll to position [0, 0]
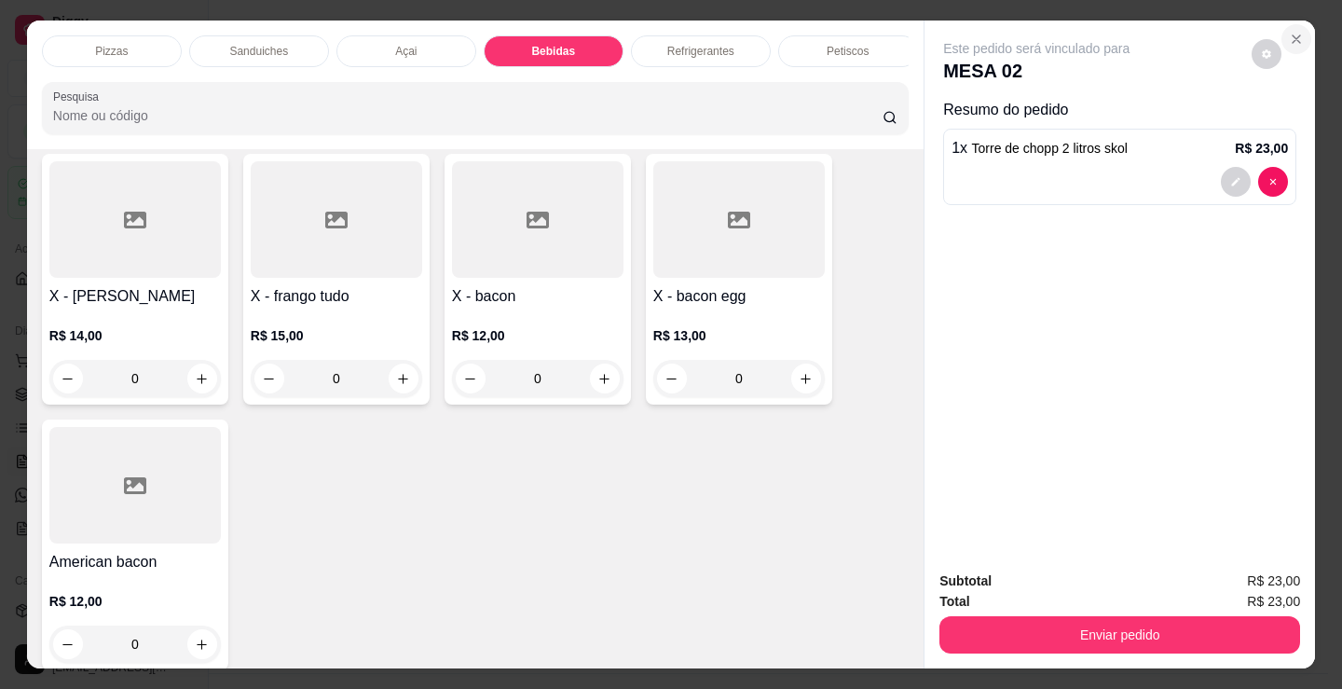
click at [1290, 32] on icon "Close" at bounding box center [1296, 39] width 15 height 15
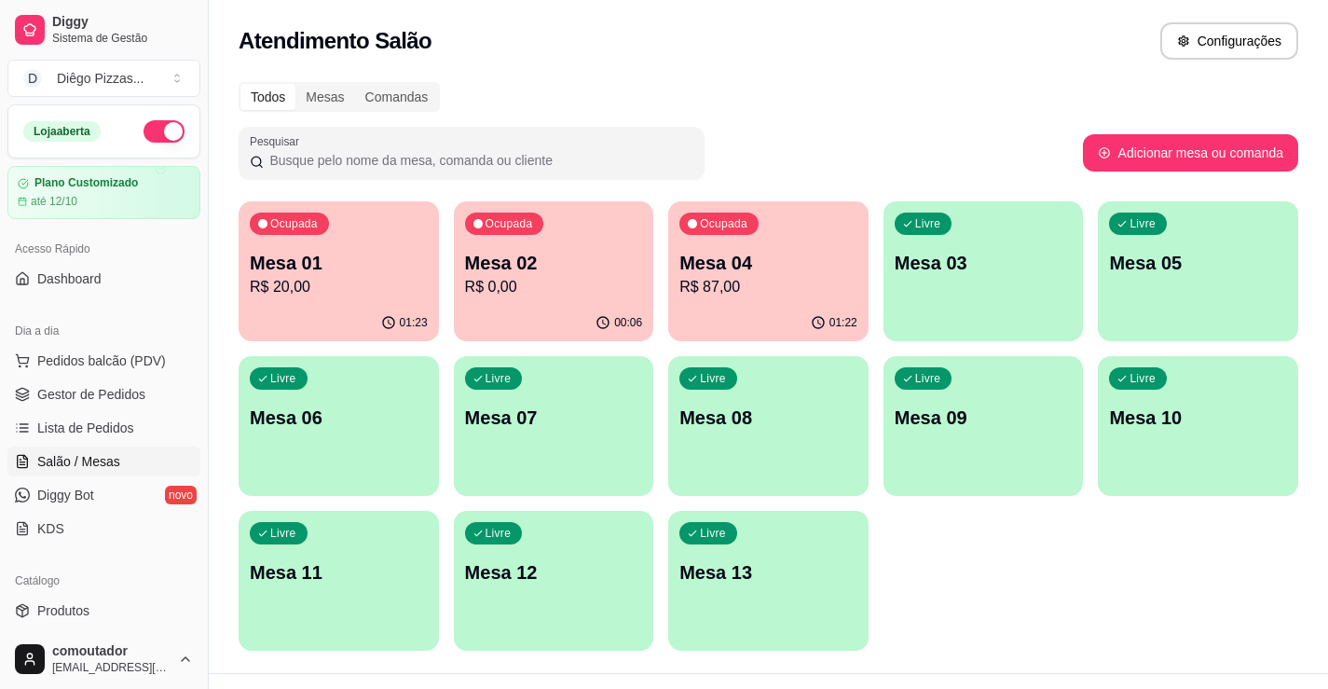
click at [878, 306] on div "Ocupada Mesa 01 R$ 20,00 01:23 Ocupada Mesa 02 R$ 0,00 00:06 Ocupada Mesa 04 R$…" at bounding box center [769, 425] width 1060 height 449
click at [792, 285] on p "R$ 87,00" at bounding box center [768, 287] width 178 height 22
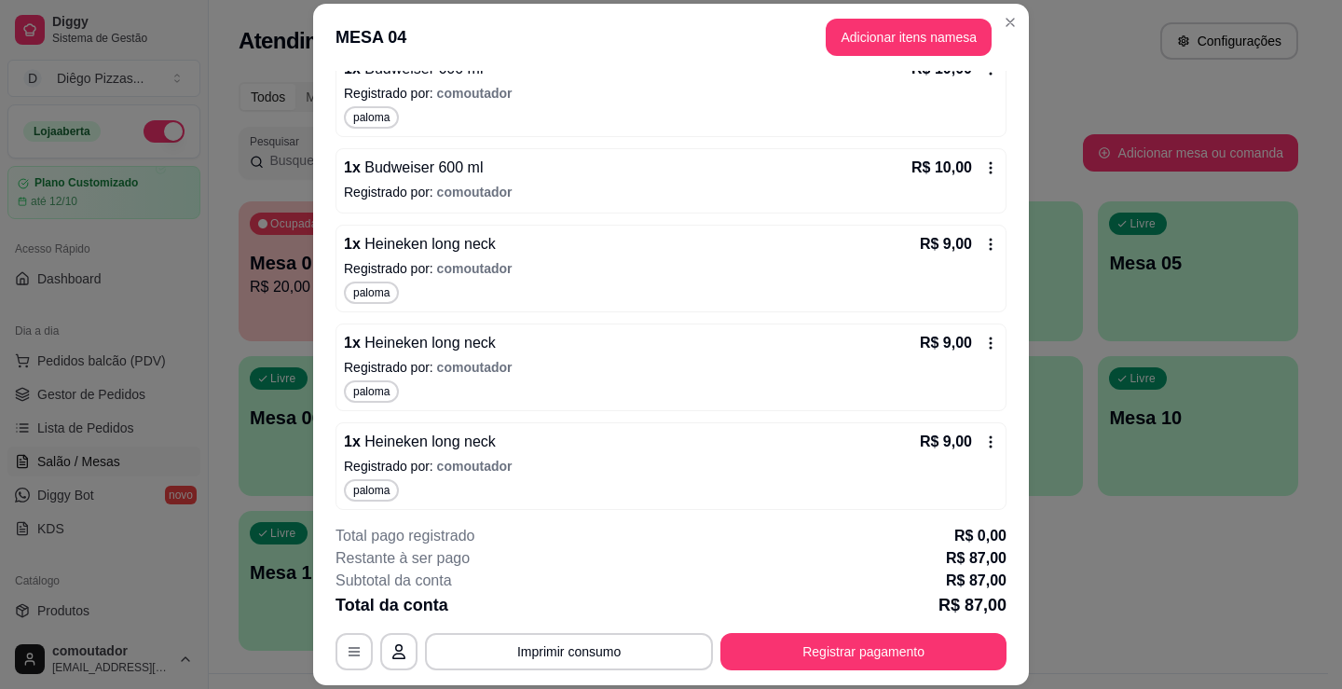
scroll to position [379, 0]
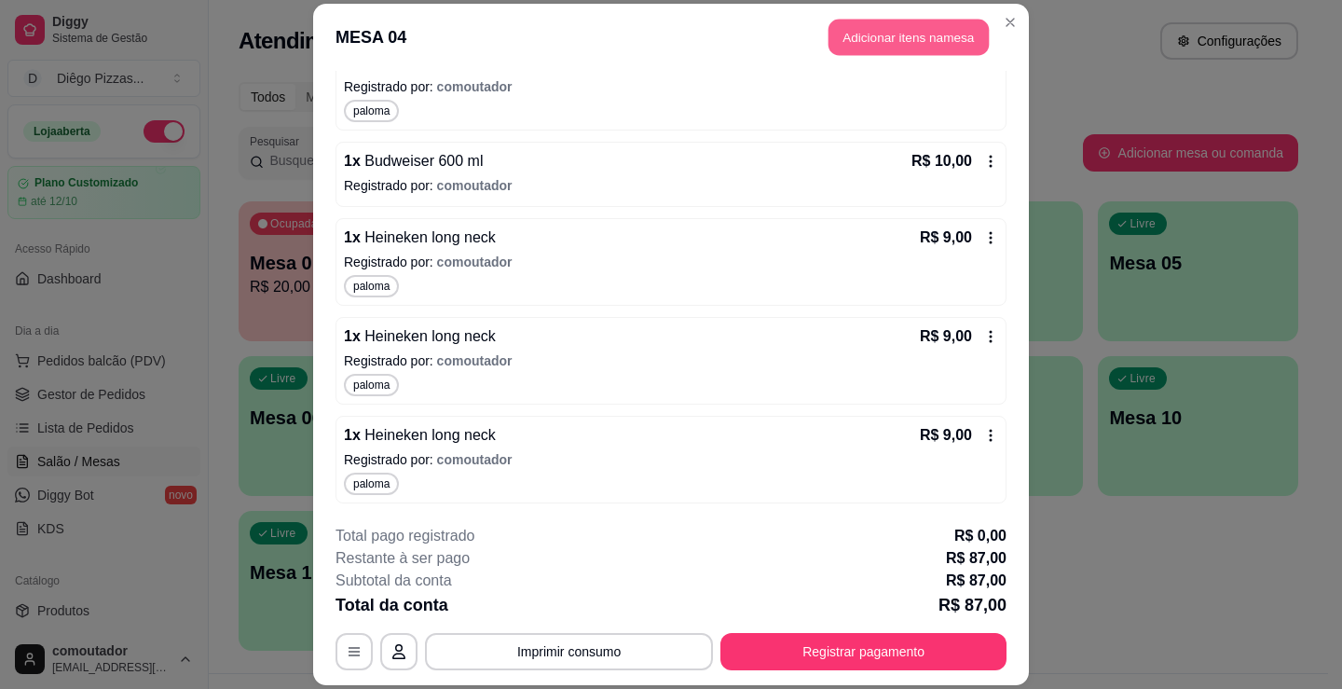
click at [847, 46] on button "Adicionar itens na mesa" at bounding box center [909, 37] width 160 height 36
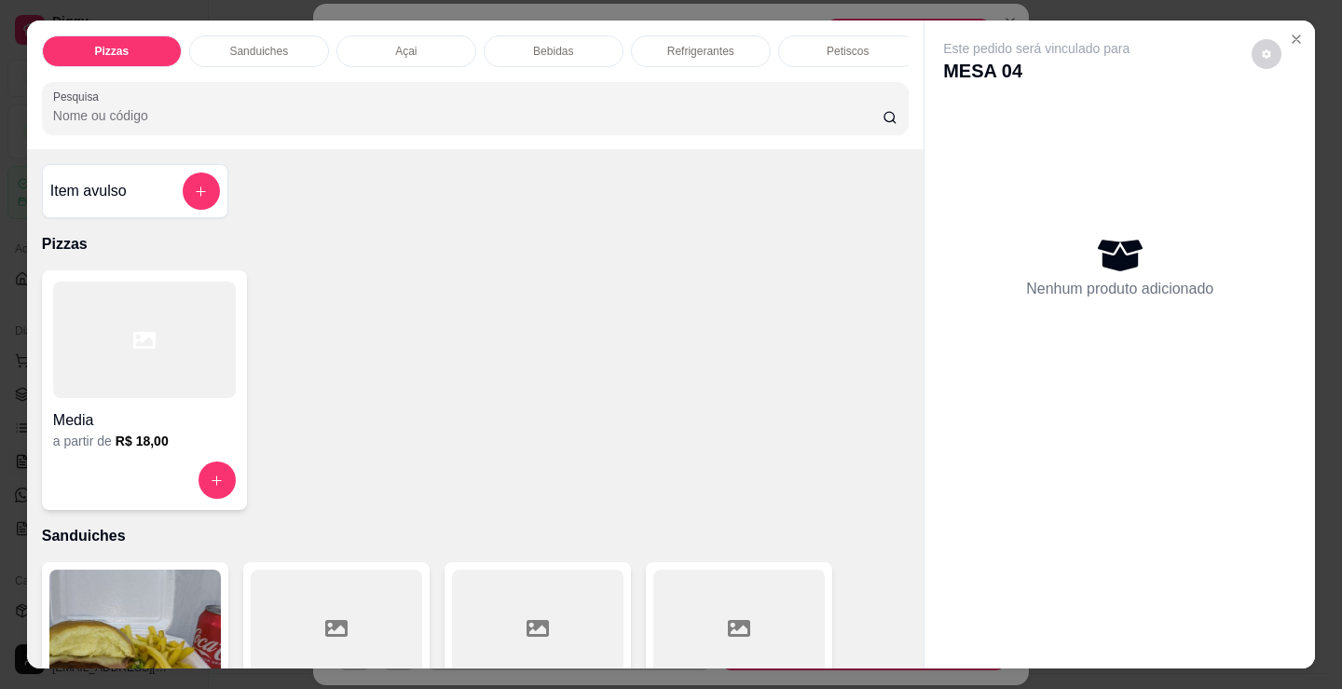
click at [556, 35] on div "Bebidas" at bounding box center [554, 51] width 140 height 32
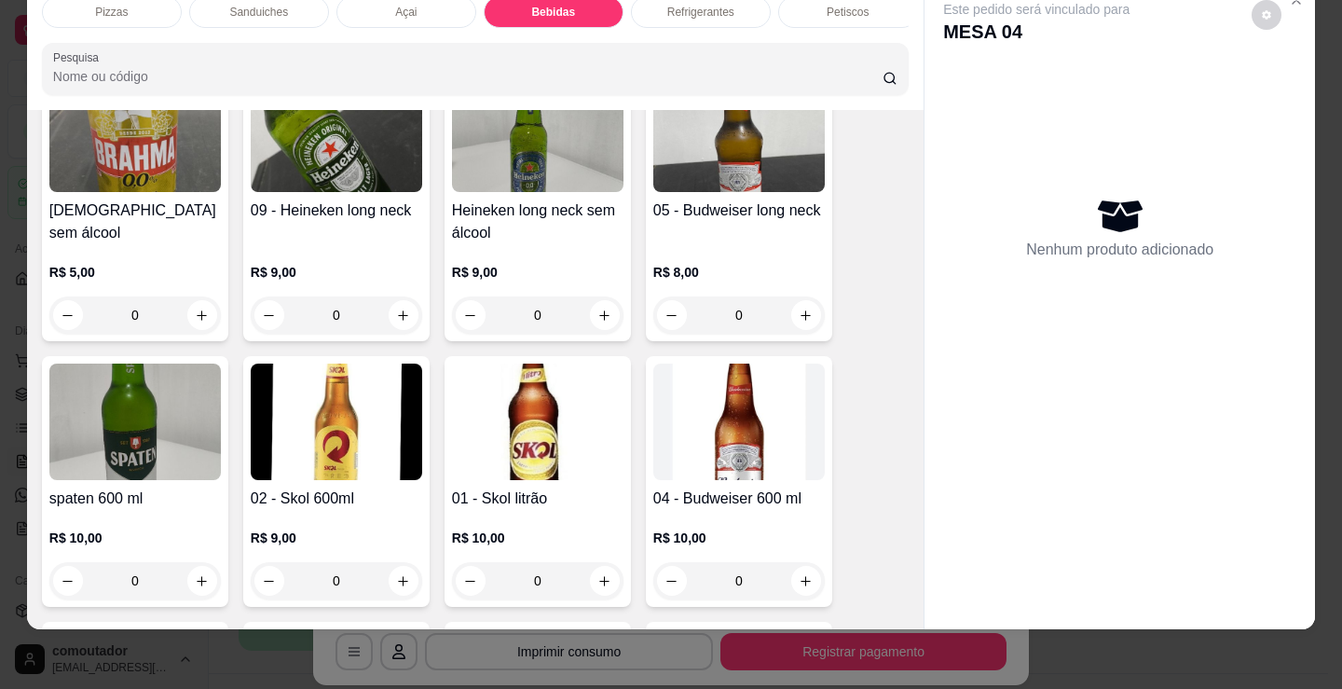
scroll to position [2682, 0]
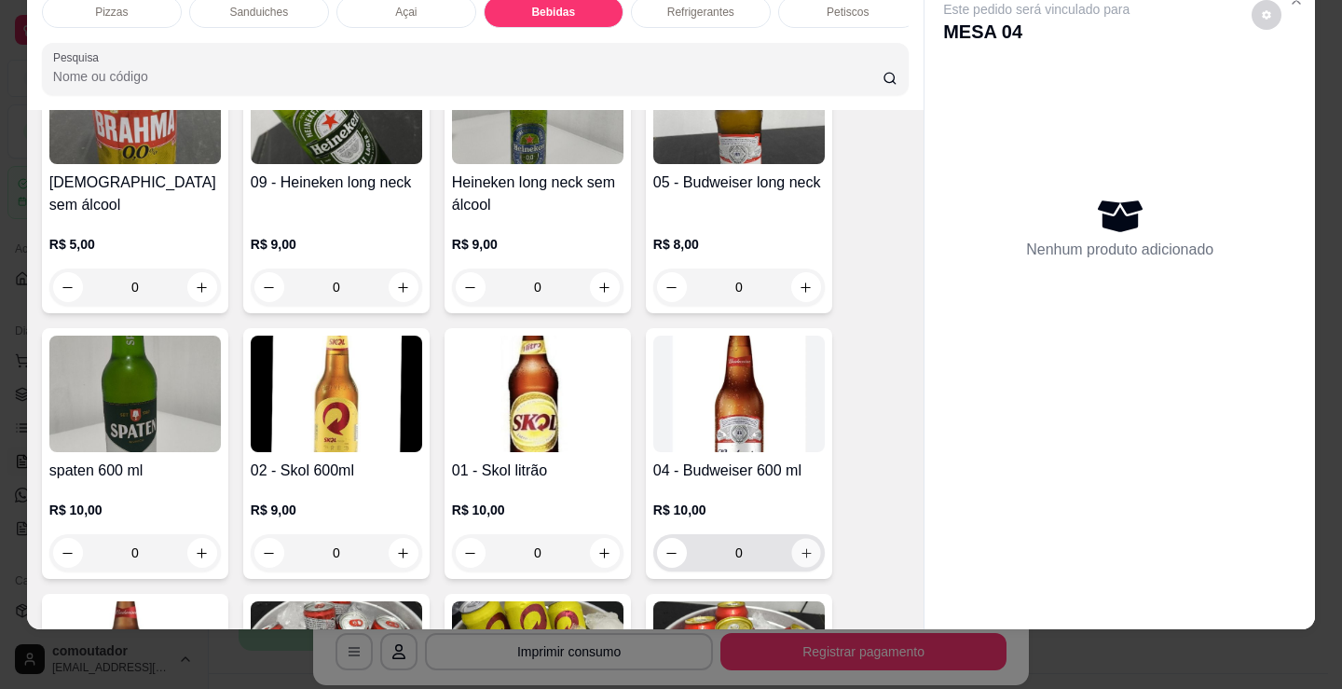
click at [800, 557] on icon "increase-product-quantity" at bounding box center [807, 553] width 14 height 14
type input "1"
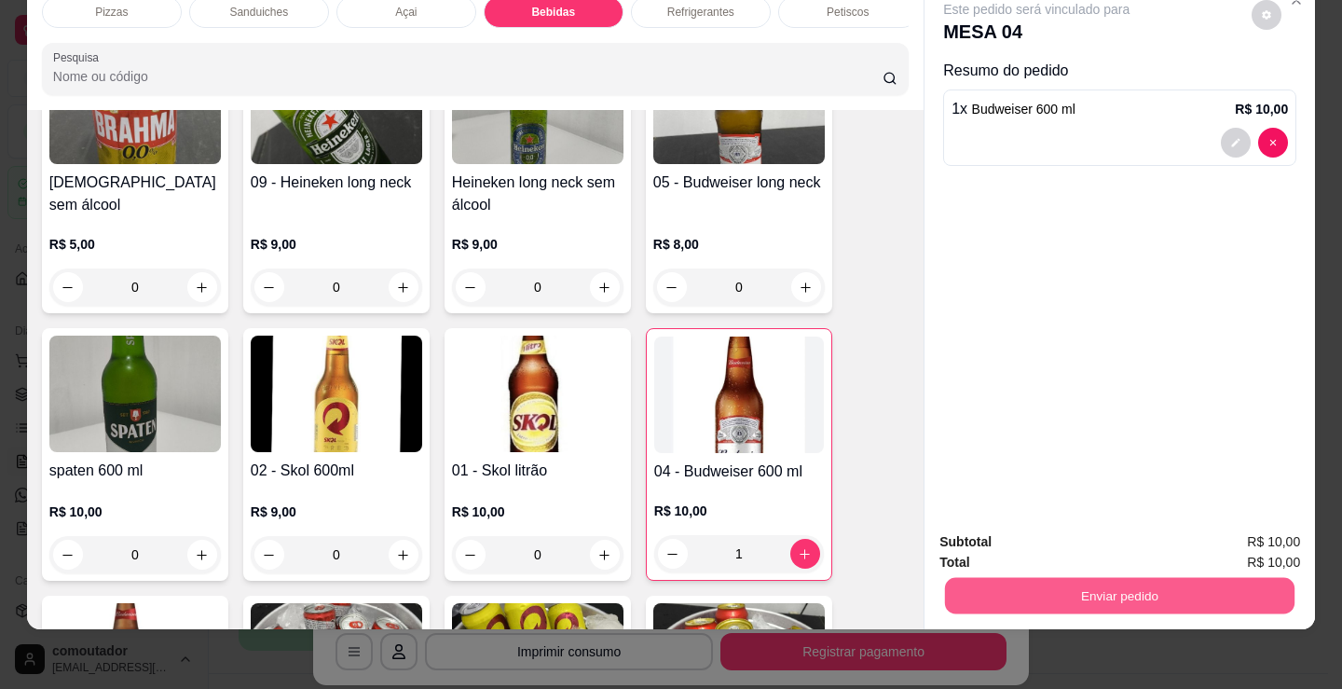
click at [1003, 579] on button "Enviar pedido" at bounding box center [1120, 595] width 350 height 36
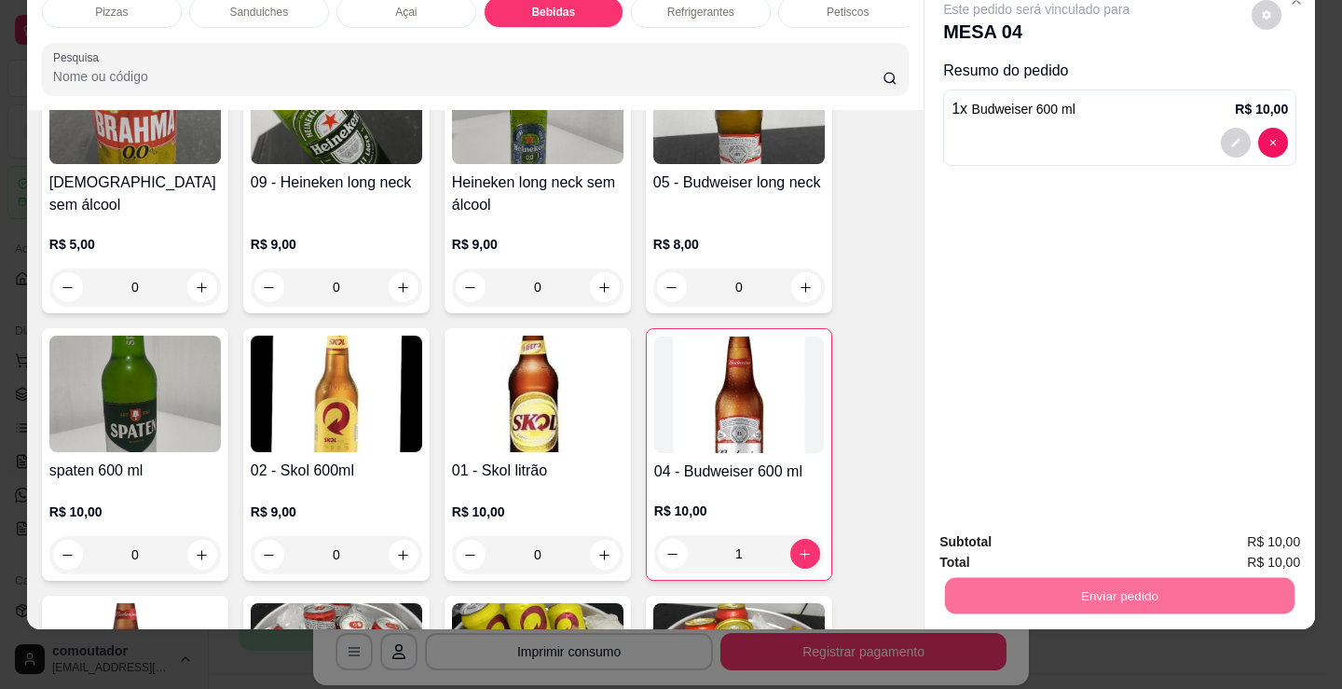
click at [1130, 538] on button "Registrar cliente" at bounding box center [1127, 535] width 123 height 35
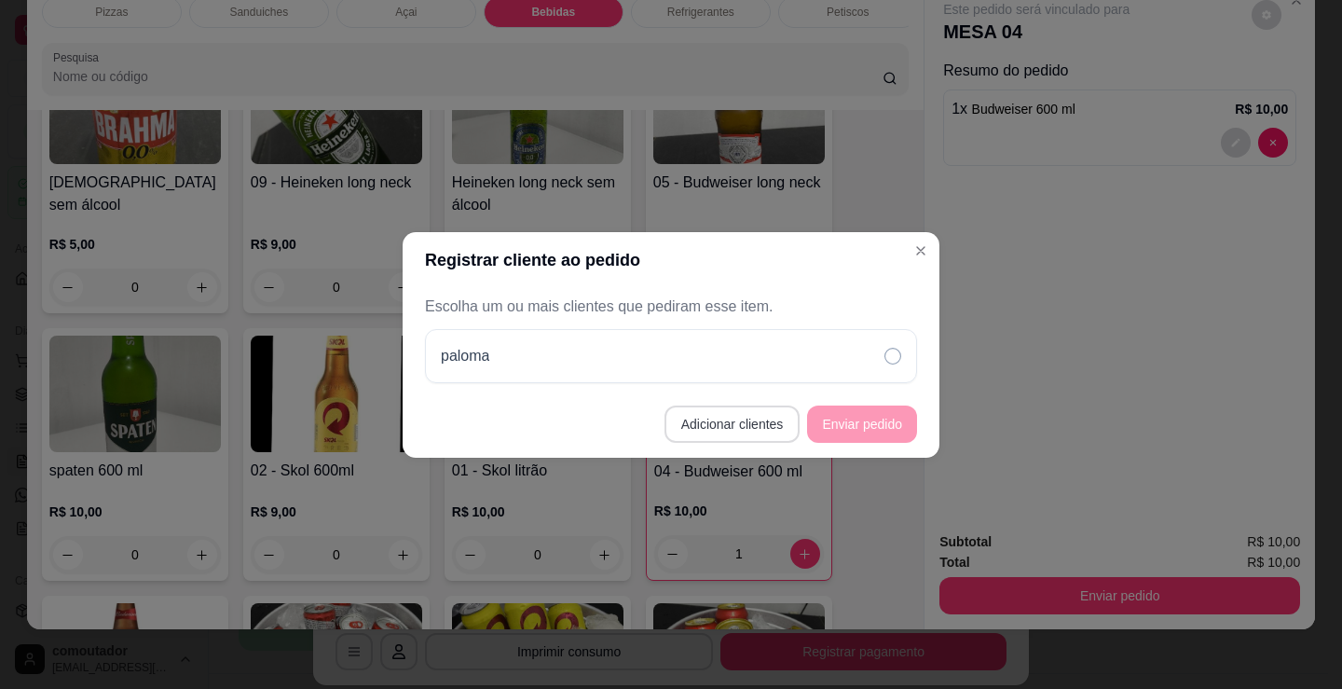
click at [761, 429] on button "Adicionar clientes" at bounding box center [733, 423] width 136 height 37
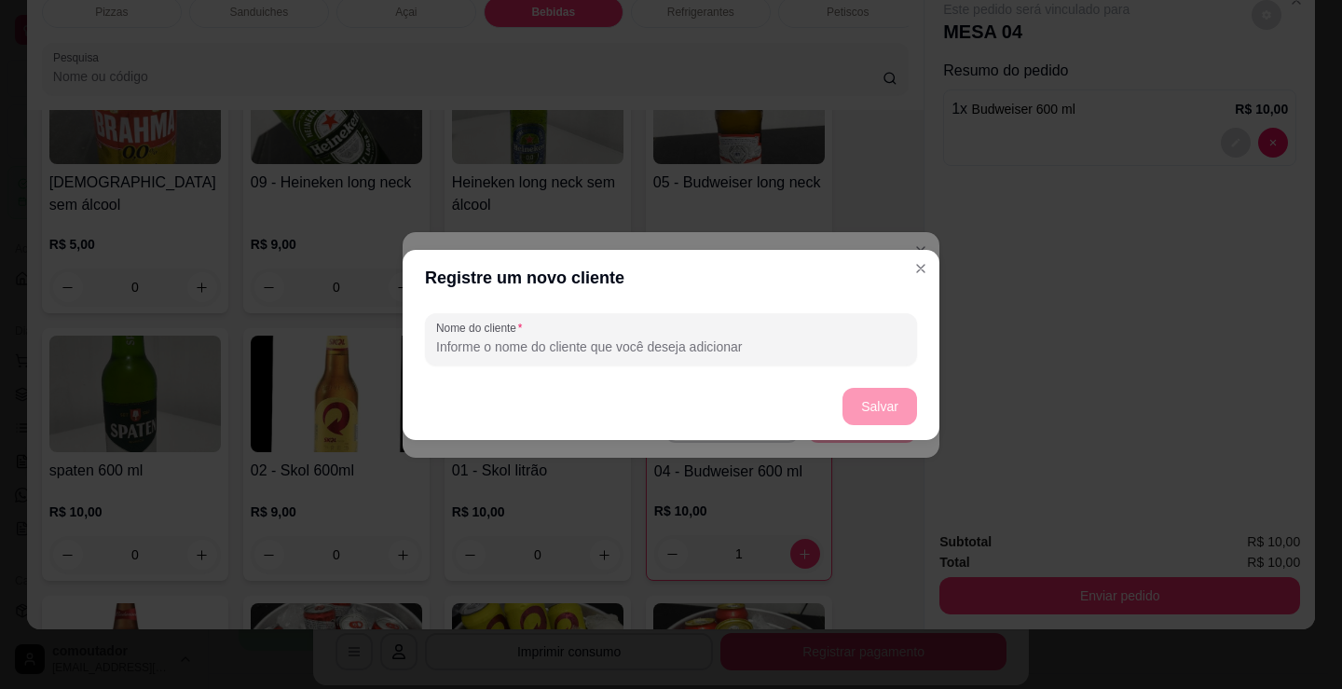
click at [855, 405] on footer "Salvar" at bounding box center [671, 406] width 537 height 67
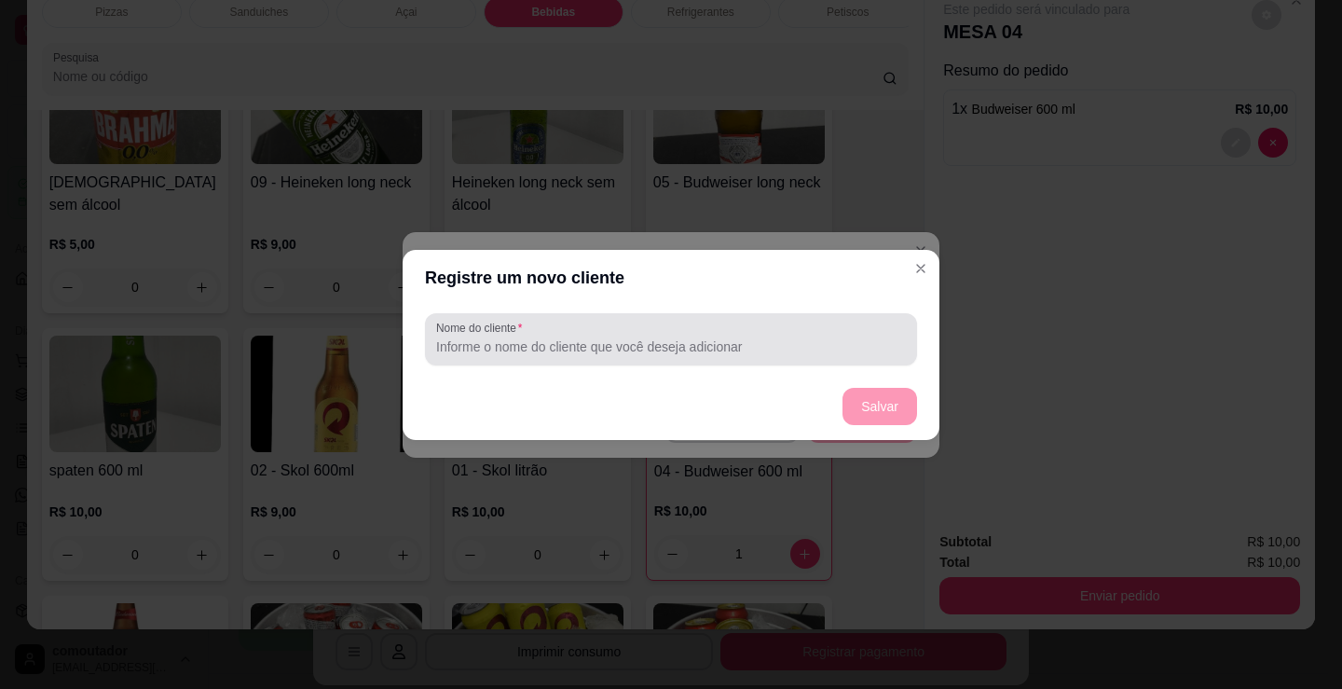
click at [729, 338] on input "Nome do cliente" at bounding box center [671, 346] width 470 height 19
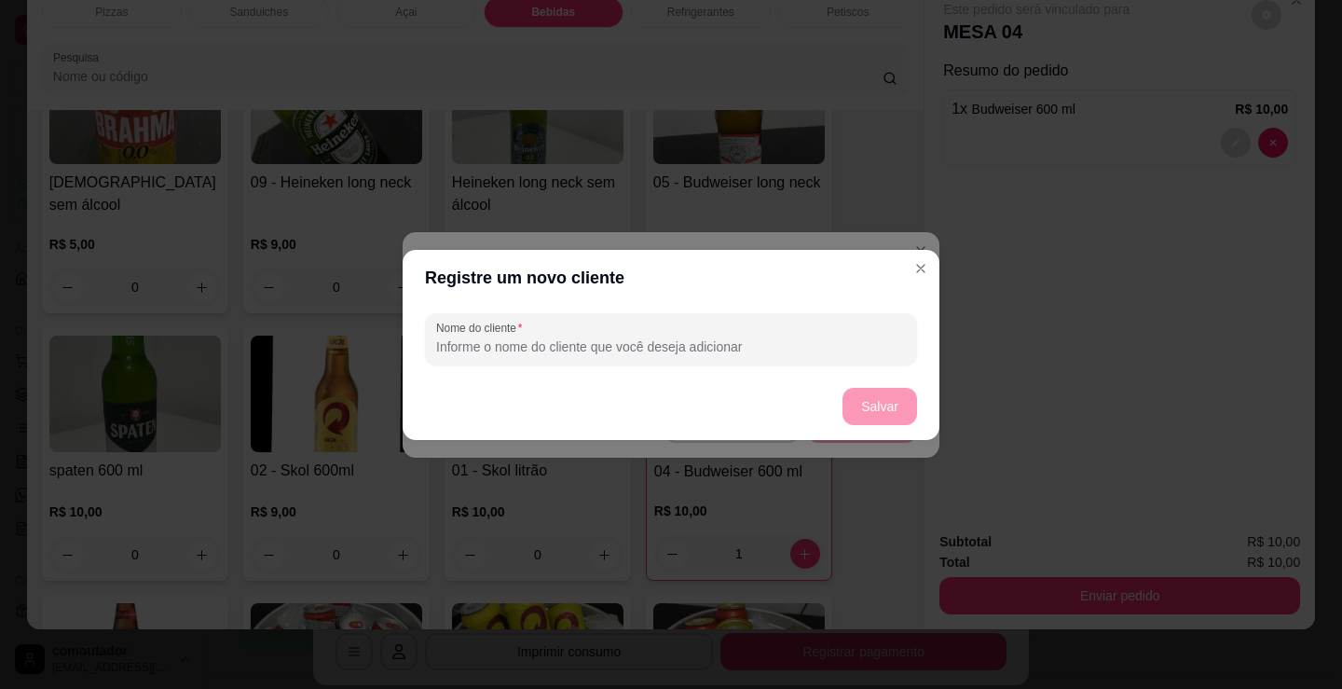
click at [882, 408] on footer "Salvar" at bounding box center [671, 406] width 537 height 67
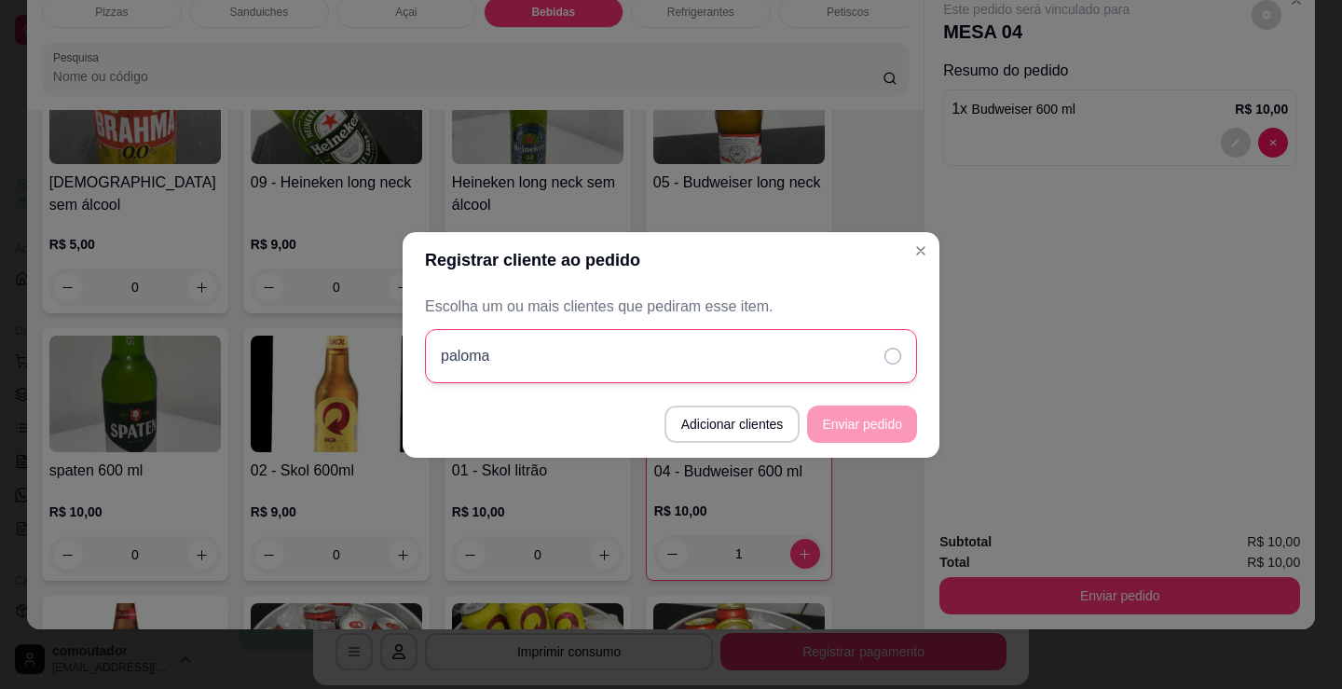
click at [887, 348] on icon at bounding box center [892, 356] width 17 height 17
click at [866, 442] on button "Enviar pedido" at bounding box center [862, 423] width 110 height 37
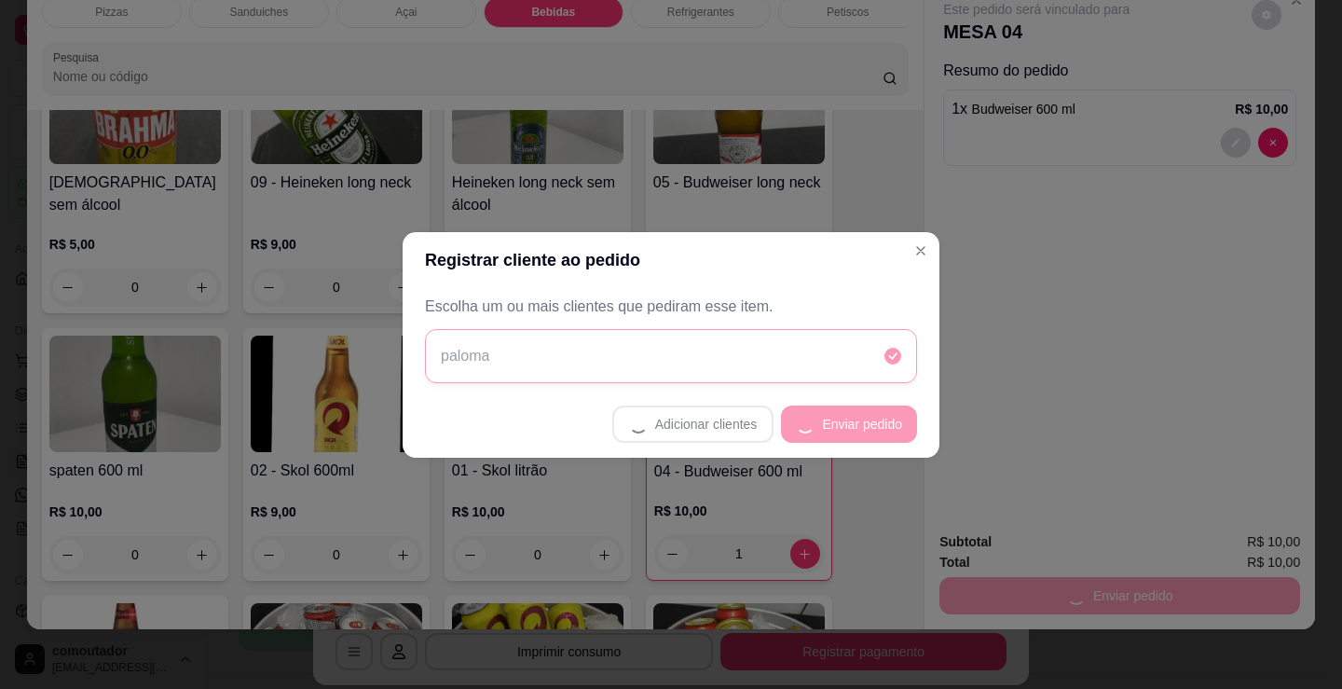
click at [866, 433] on footer "Adicionar clientes Enviar pedido" at bounding box center [671, 424] width 537 height 67
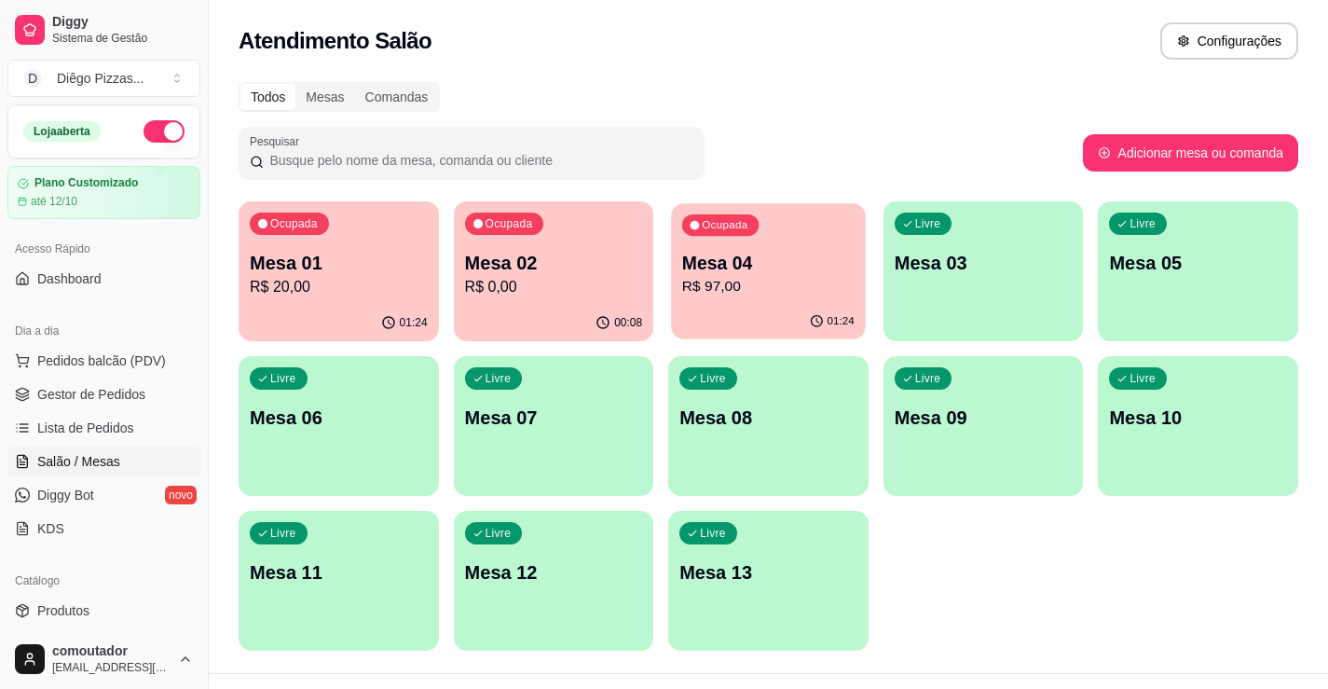
click at [789, 283] on p "R$ 97,00" at bounding box center [768, 286] width 172 height 21
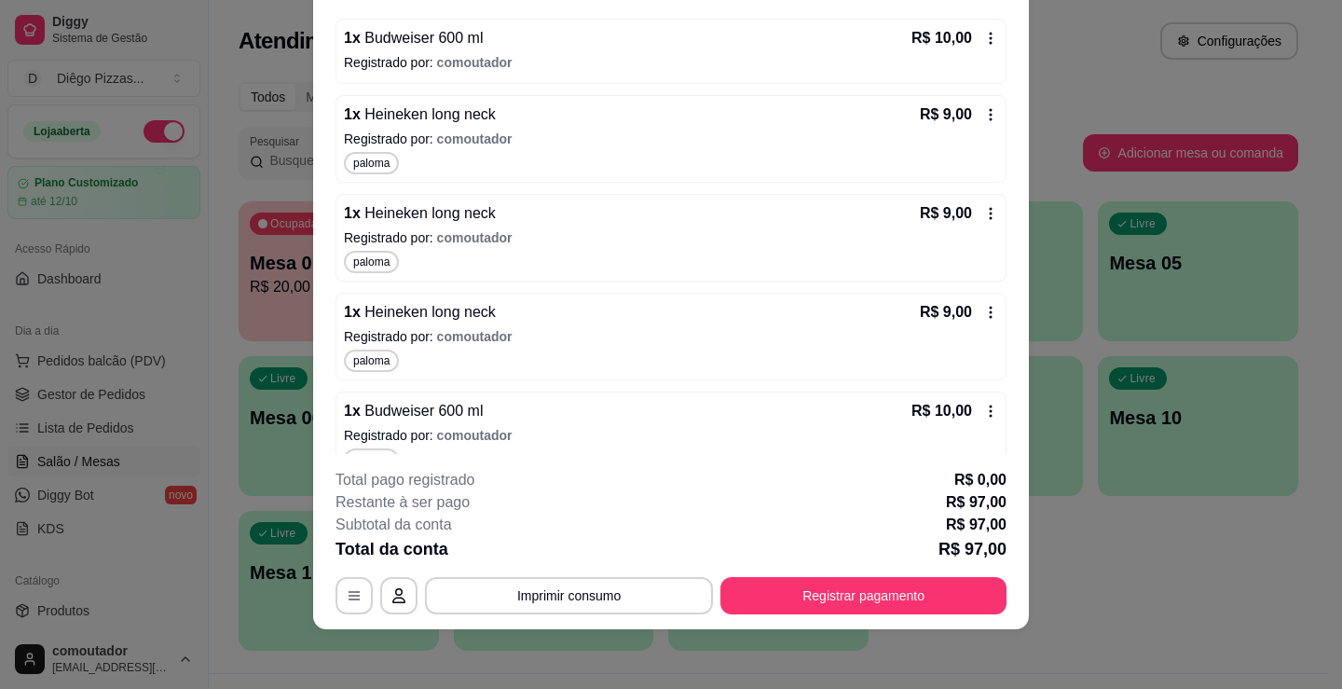
scroll to position [478, 0]
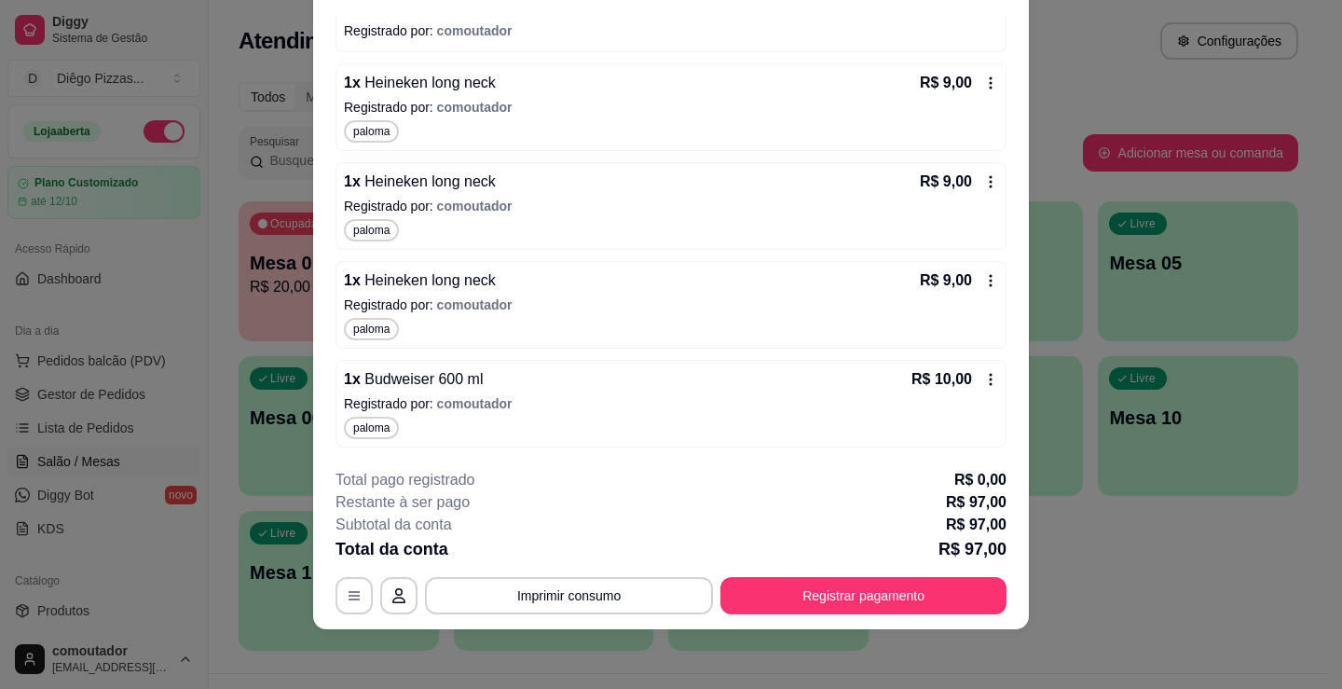
click at [983, 283] on icon at bounding box center [990, 280] width 15 height 15
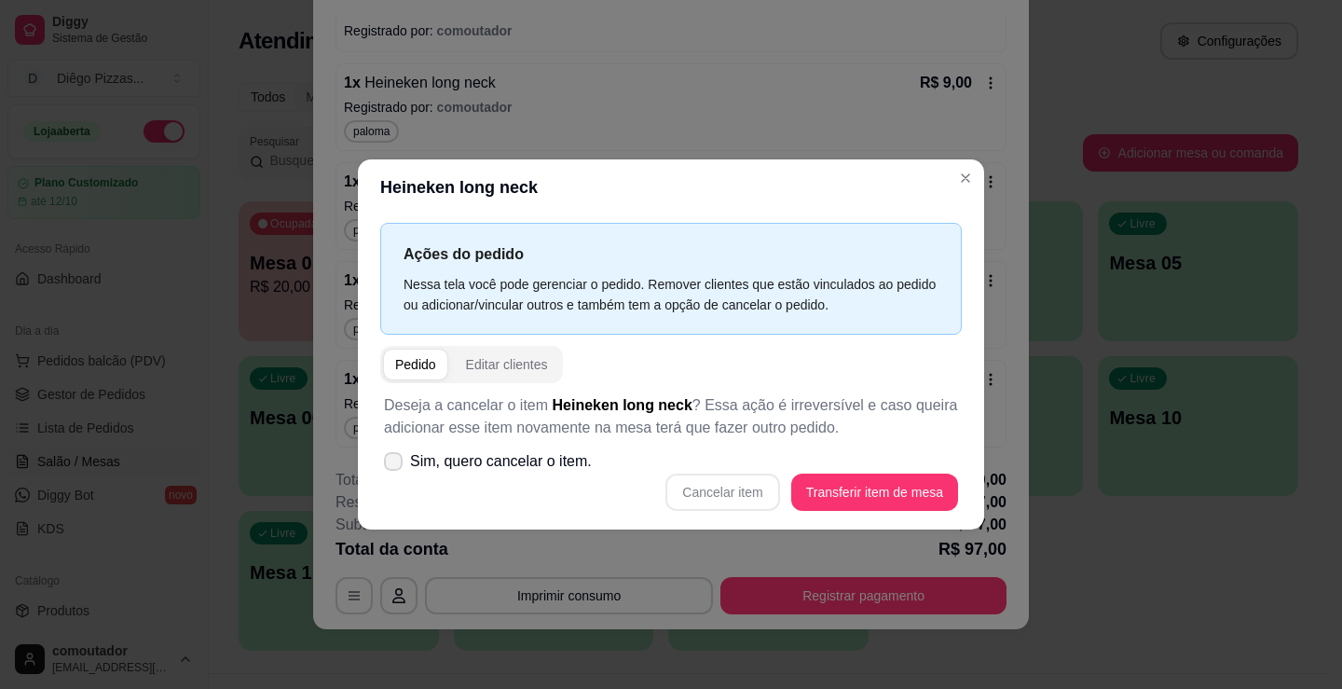
click at [507, 462] on span "Sim, quero cancelar o item." at bounding box center [501, 461] width 182 height 22
click at [395, 464] on input "Sim, quero cancelar o item." at bounding box center [389, 470] width 12 height 12
checkbox input "true"
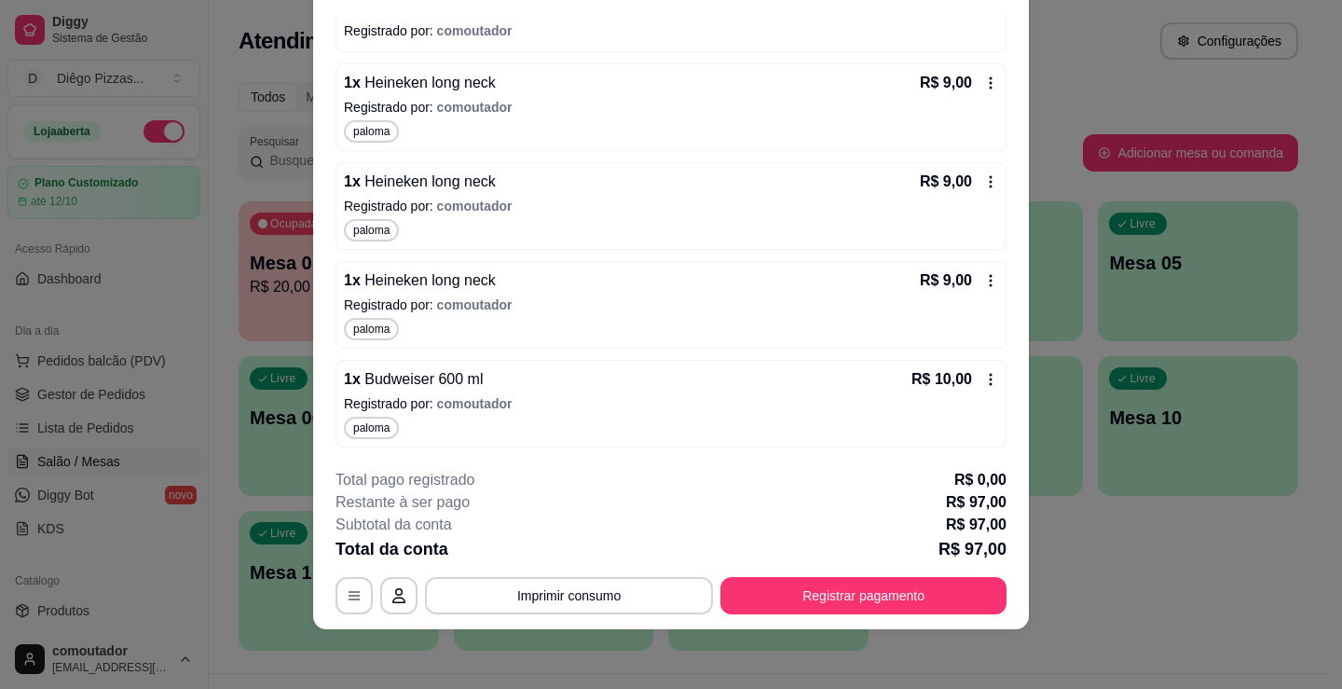
click at [983, 283] on icon at bounding box center [990, 280] width 15 height 15
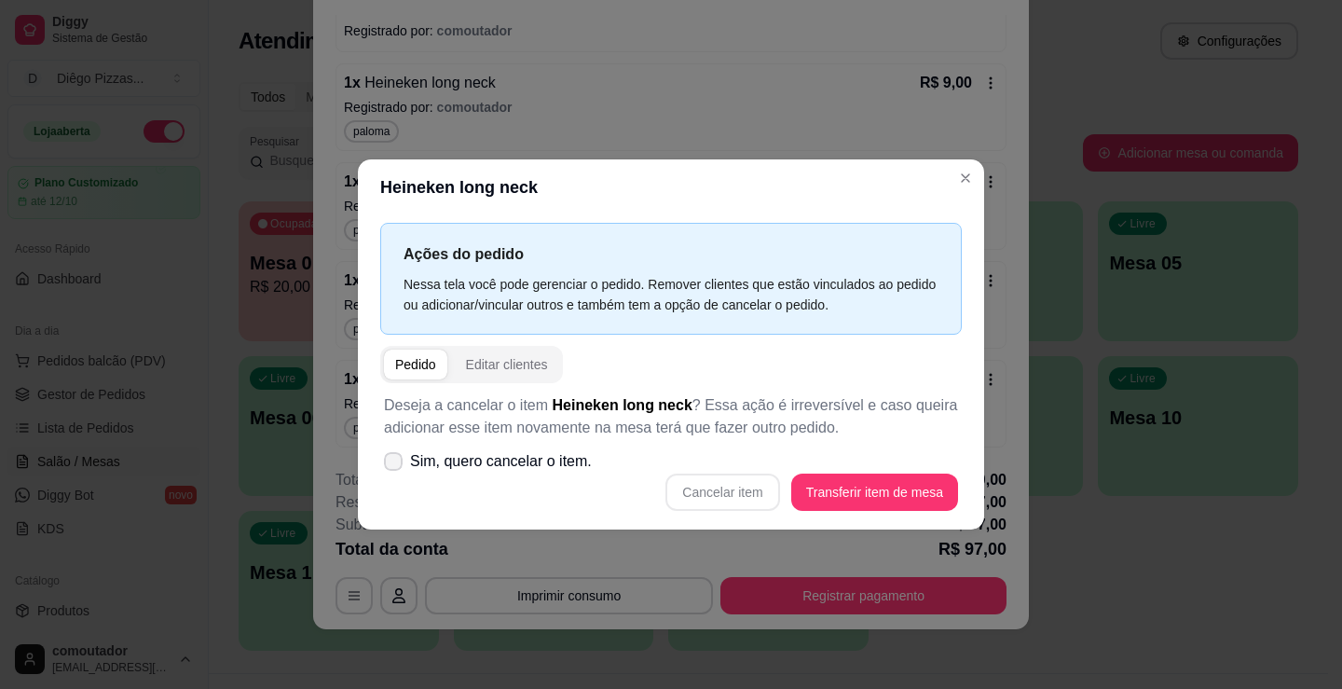
click at [390, 460] on icon at bounding box center [393, 461] width 15 height 11
click at [390, 464] on input "Sim, quero cancelar o item." at bounding box center [389, 470] width 12 height 12
checkbox input "true"
click at [692, 489] on button "Cancelar item" at bounding box center [722, 491] width 114 height 37
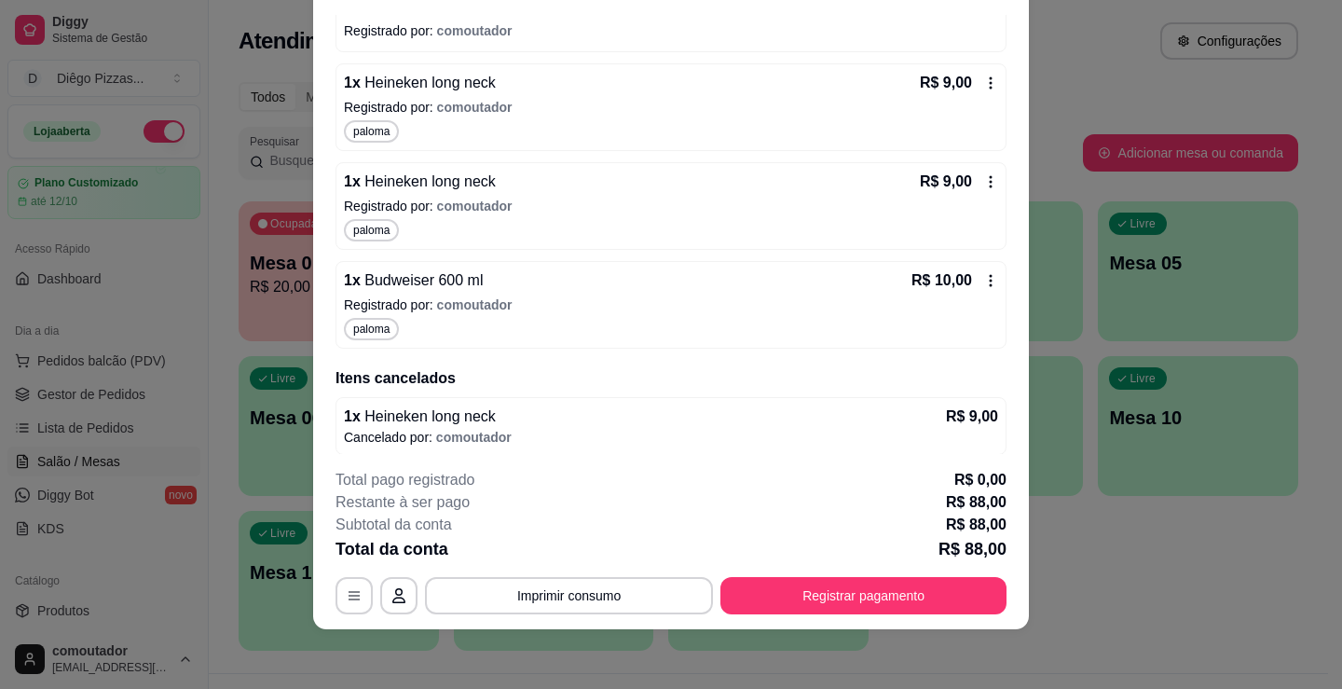
click at [983, 185] on icon at bounding box center [990, 181] width 15 height 15
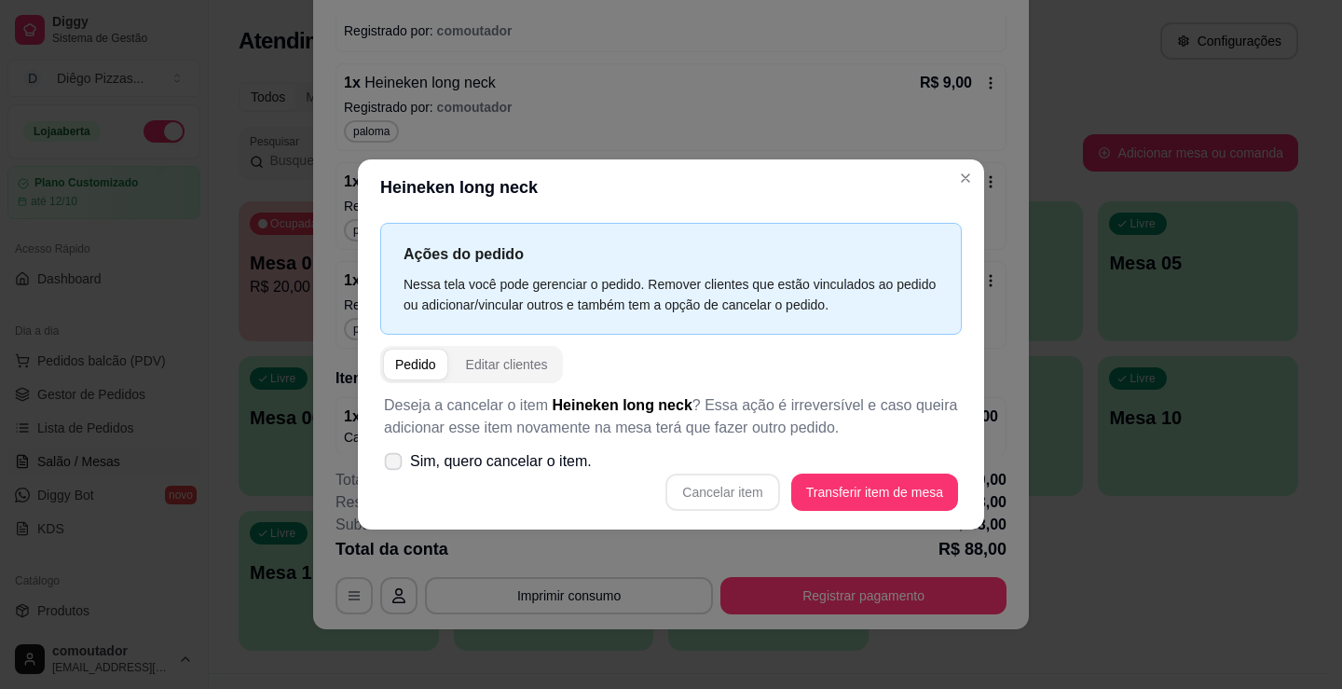
click at [432, 463] on span "Sim, quero cancelar o item." at bounding box center [501, 461] width 182 height 22
click at [395, 464] on input "Sim, quero cancelar o item." at bounding box center [389, 470] width 12 height 12
checkbox input "true"
click at [718, 494] on button "Cancelar item" at bounding box center [722, 491] width 114 height 37
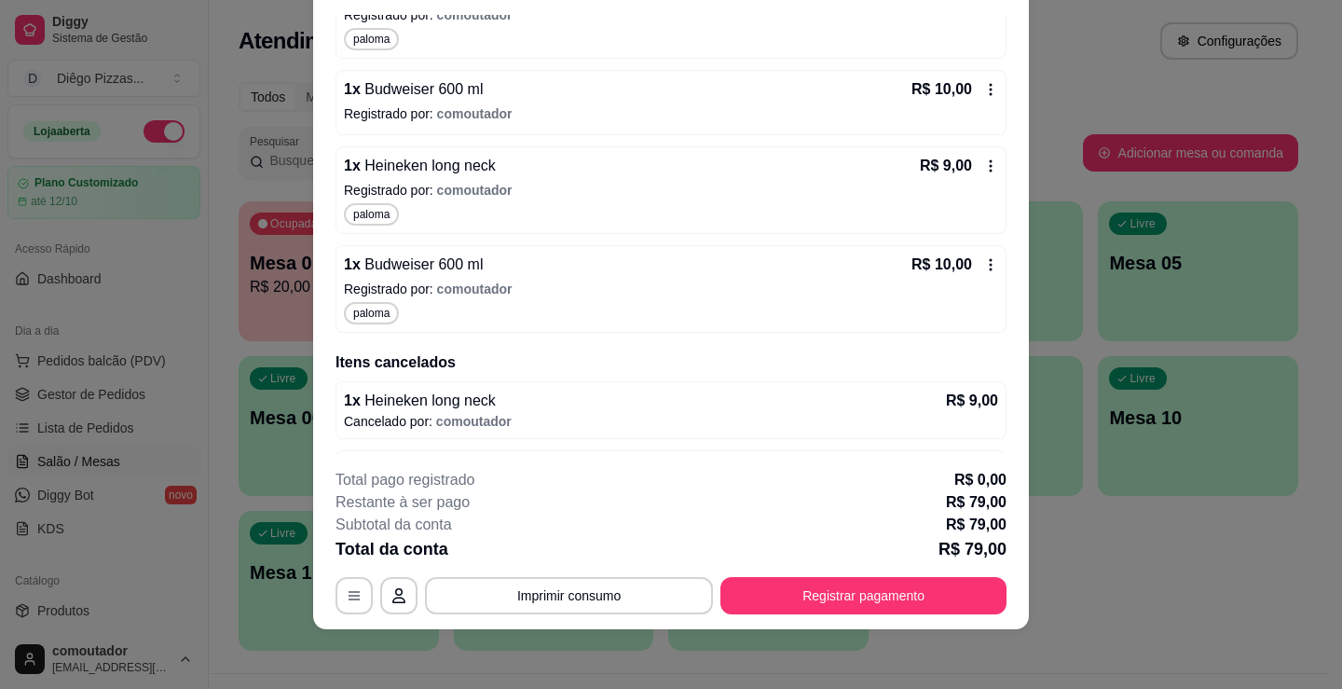
scroll to position [363, 0]
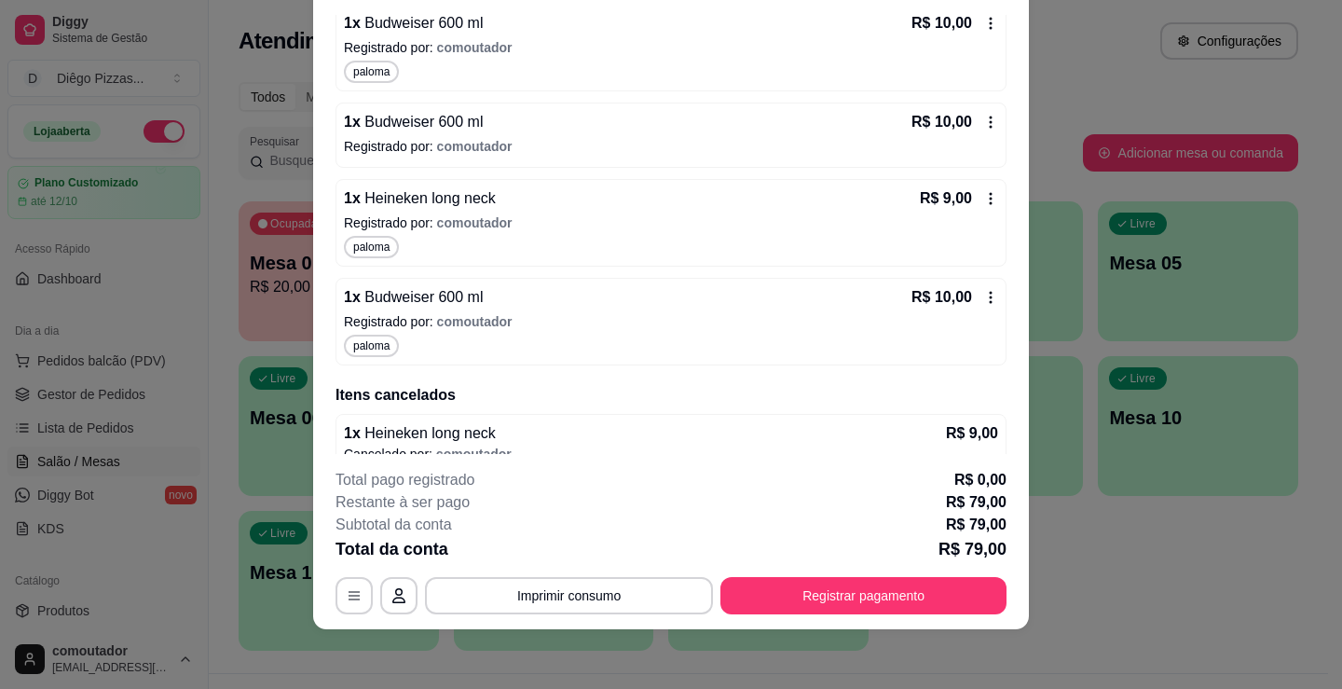
click at [978, 200] on div "1 x Heineken long neck R$ 9,00 Registrado por: comoutador paloma" at bounding box center [671, 223] width 671 height 88
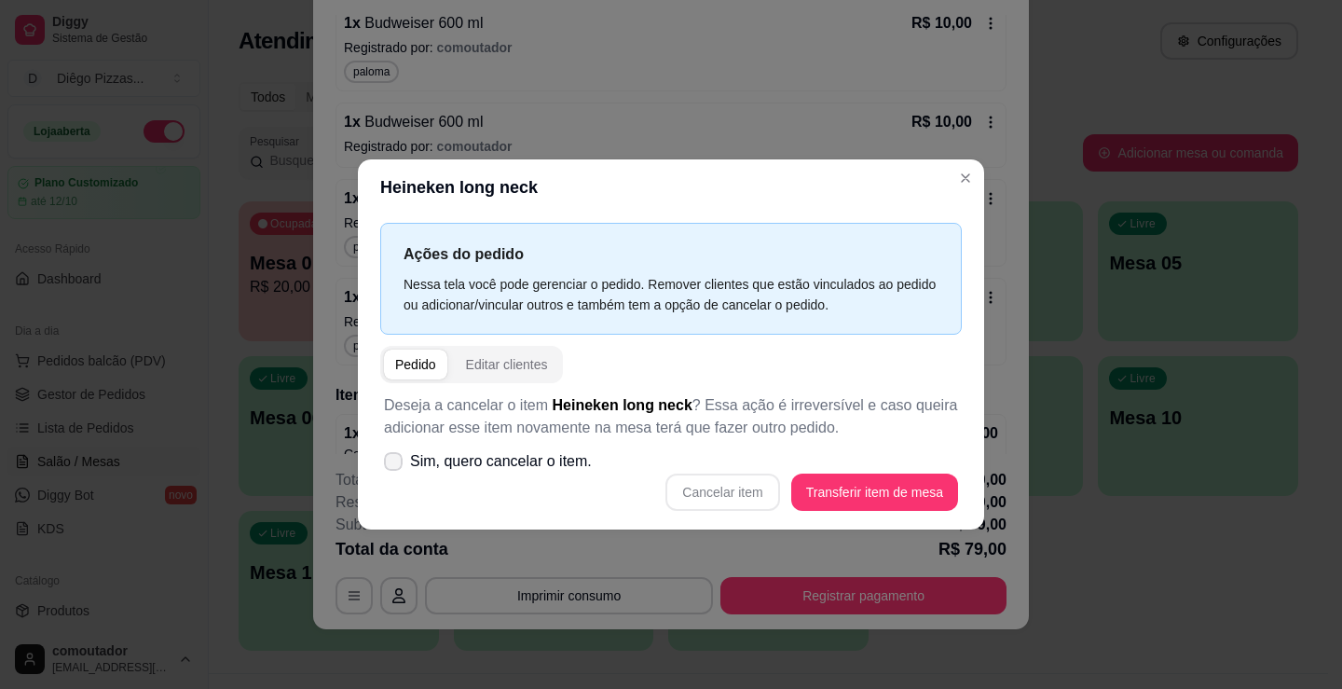
click at [448, 471] on span "Sim, quero cancelar o item." at bounding box center [501, 461] width 182 height 22
click at [395, 471] on input "Sim, quero cancelar o item." at bounding box center [389, 470] width 12 height 12
checkbox input "true"
click at [695, 492] on button "Cancelar item" at bounding box center [722, 491] width 111 height 36
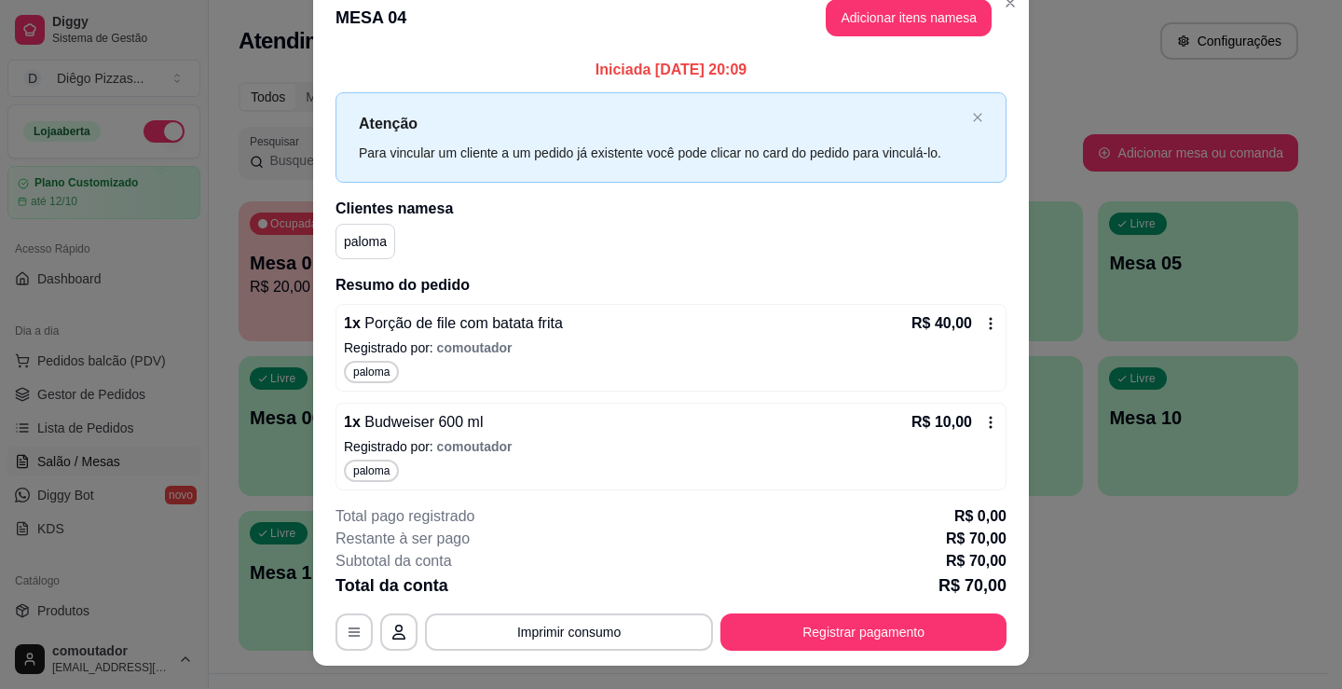
scroll to position [0, 0]
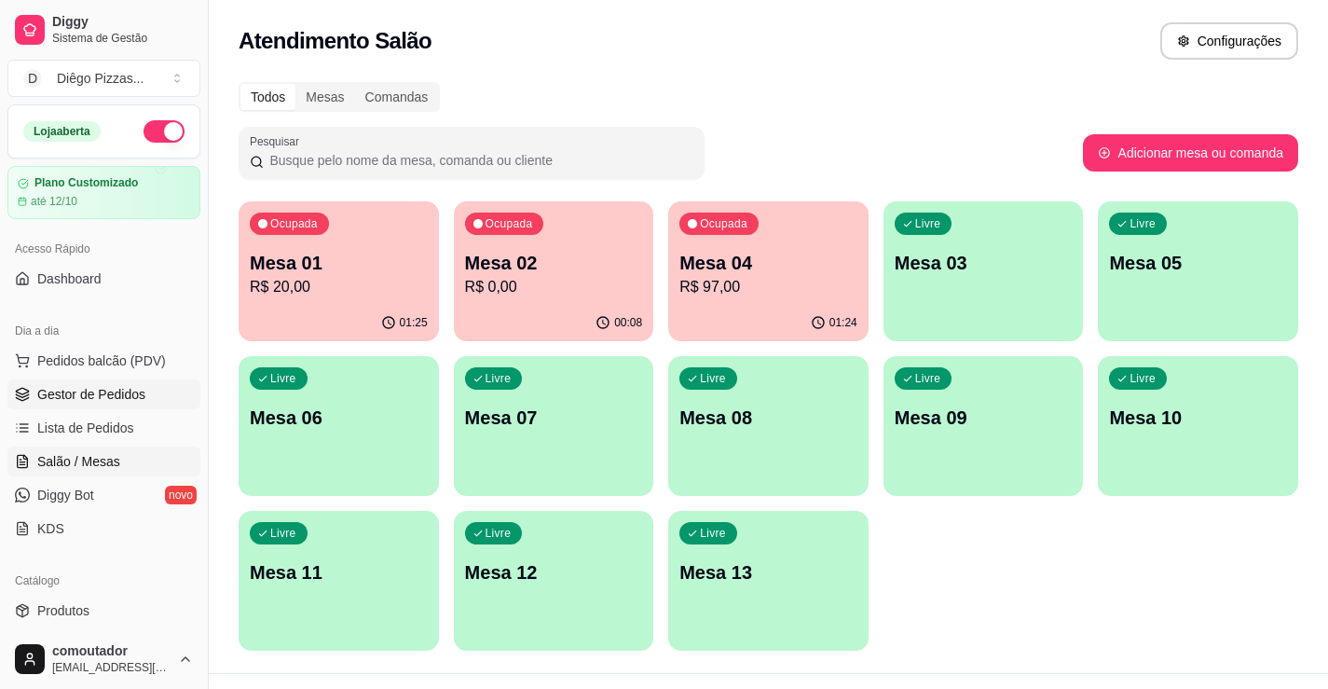
click at [77, 403] on span "Gestor de Pedidos" at bounding box center [91, 394] width 108 height 19
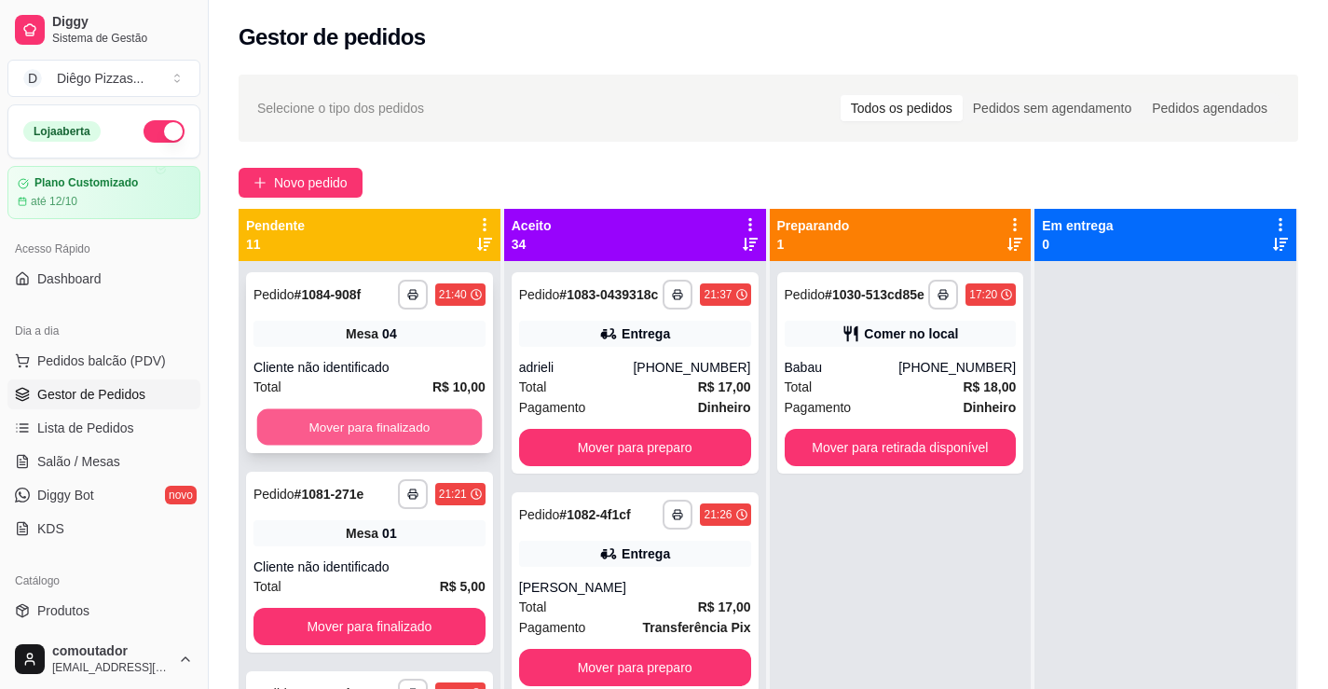
click at [367, 430] on button "Mover para finalizado" at bounding box center [369, 427] width 225 height 36
click at [367, 426] on button "Mover para finalizado" at bounding box center [370, 426] width 232 height 37
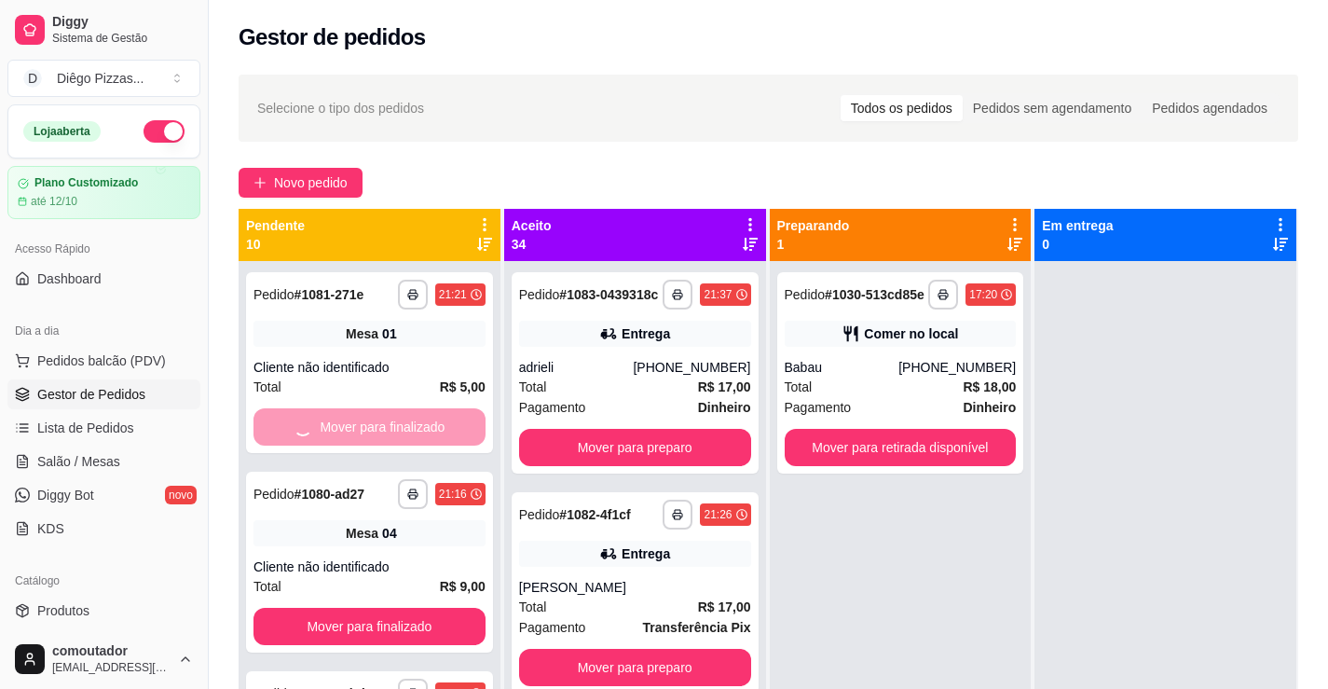
click at [367, 426] on div "Mover para finalizado" at bounding box center [370, 426] width 232 height 37
click at [367, 426] on button "Mover para finalizado" at bounding box center [369, 427] width 225 height 36
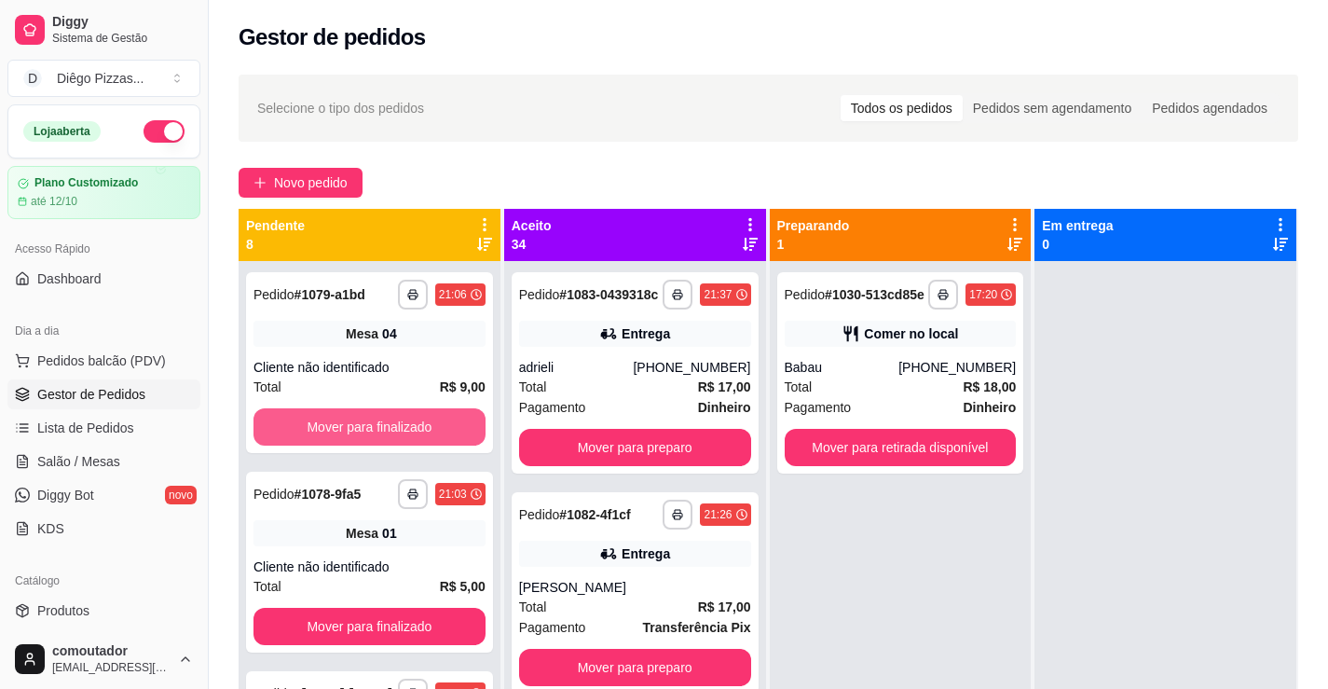
click at [367, 426] on button "Mover para finalizado" at bounding box center [370, 426] width 232 height 37
click at [367, 426] on button "Mover para finalizado" at bounding box center [369, 427] width 225 height 36
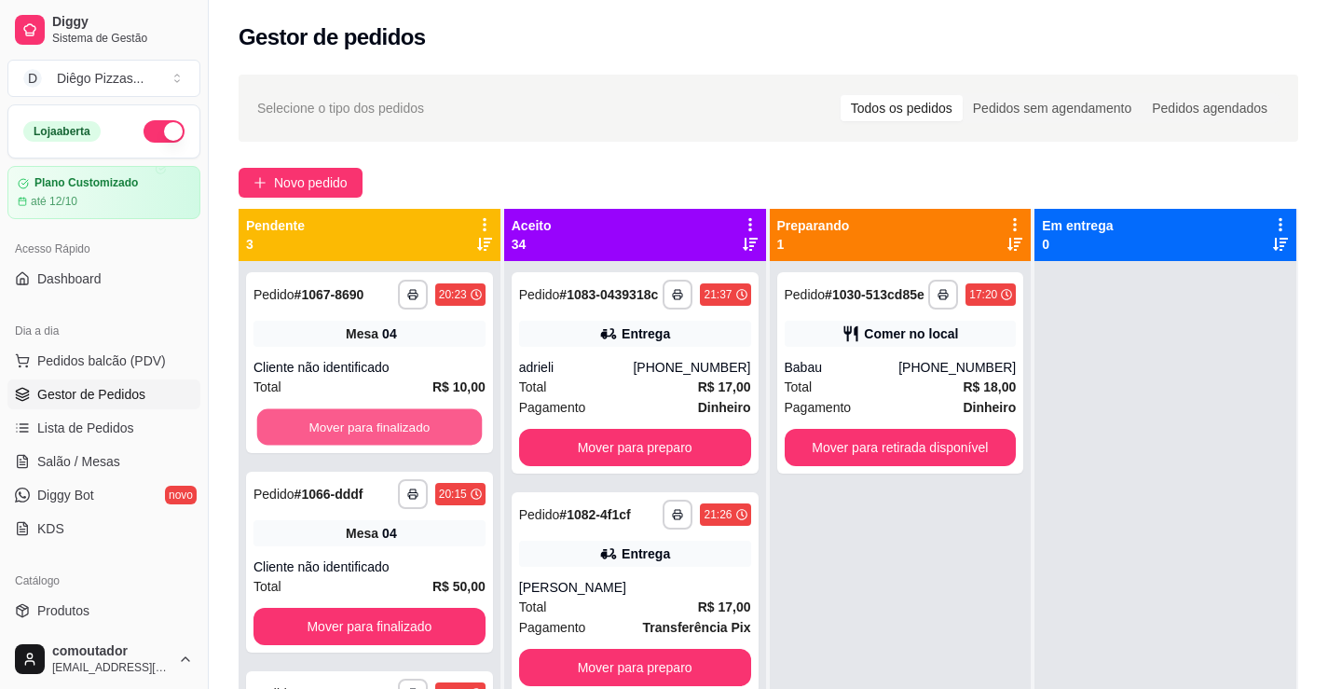
click at [367, 426] on button "Mover para finalizado" at bounding box center [369, 427] width 225 height 36
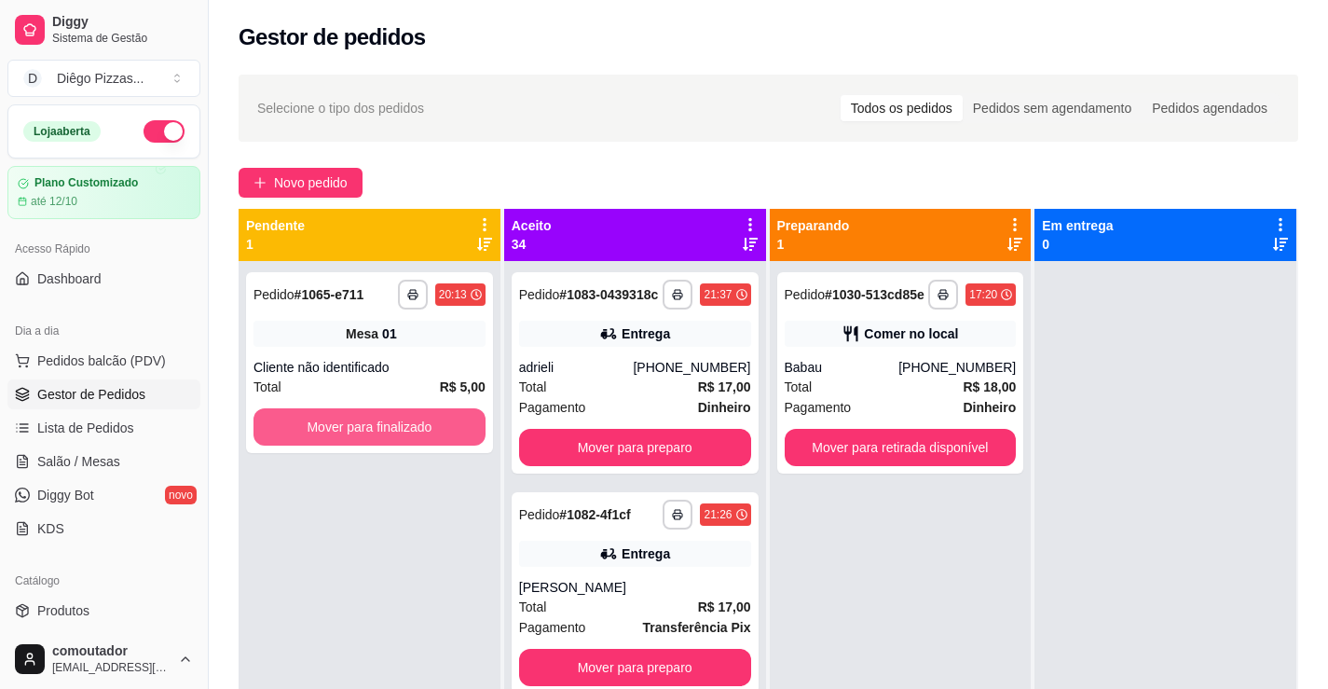
click at [367, 426] on button "Mover para finalizado" at bounding box center [370, 426] width 232 height 37
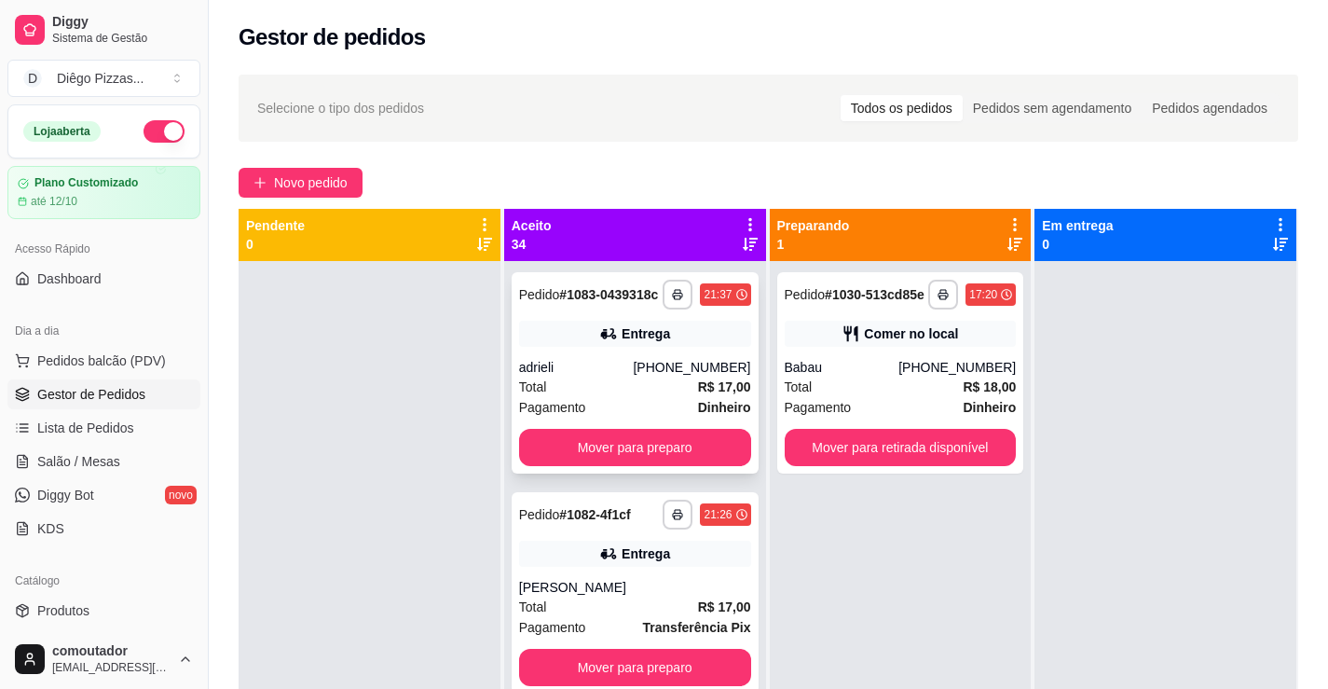
click at [611, 397] on div "Total R$ 17,00" at bounding box center [635, 387] width 232 height 21
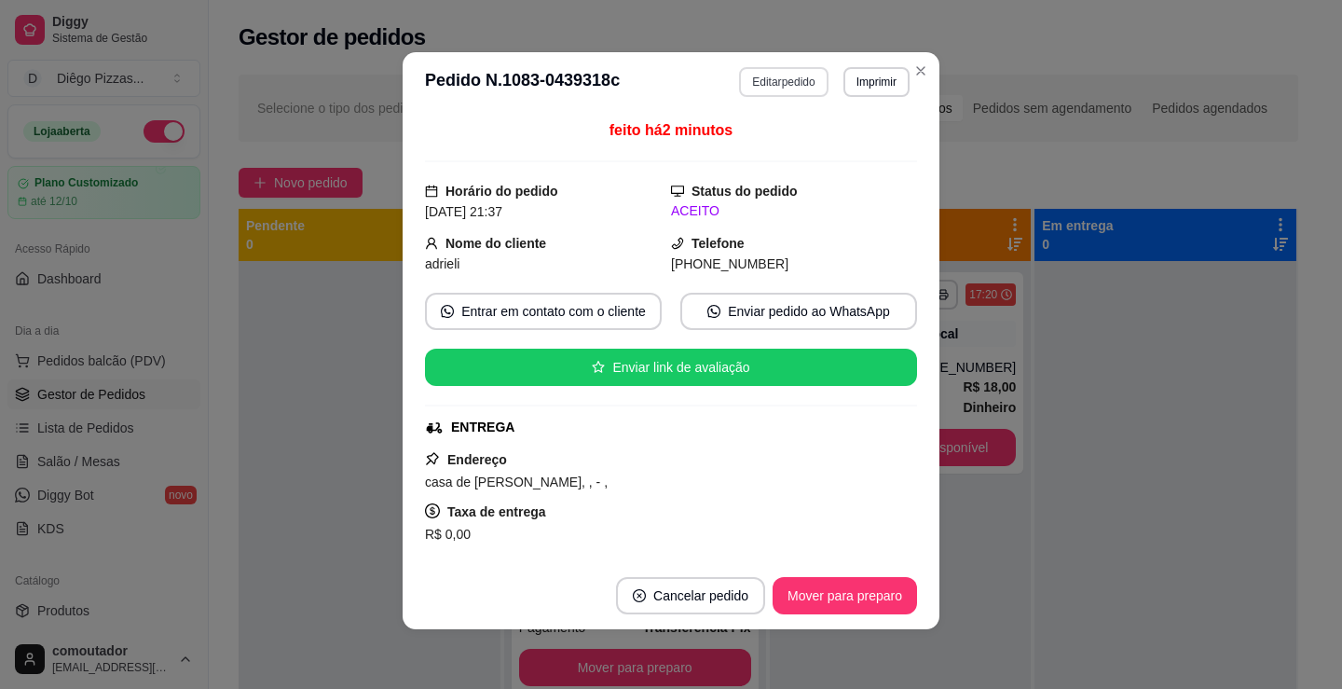
click at [771, 80] on button "Editar pedido" at bounding box center [783, 82] width 89 height 30
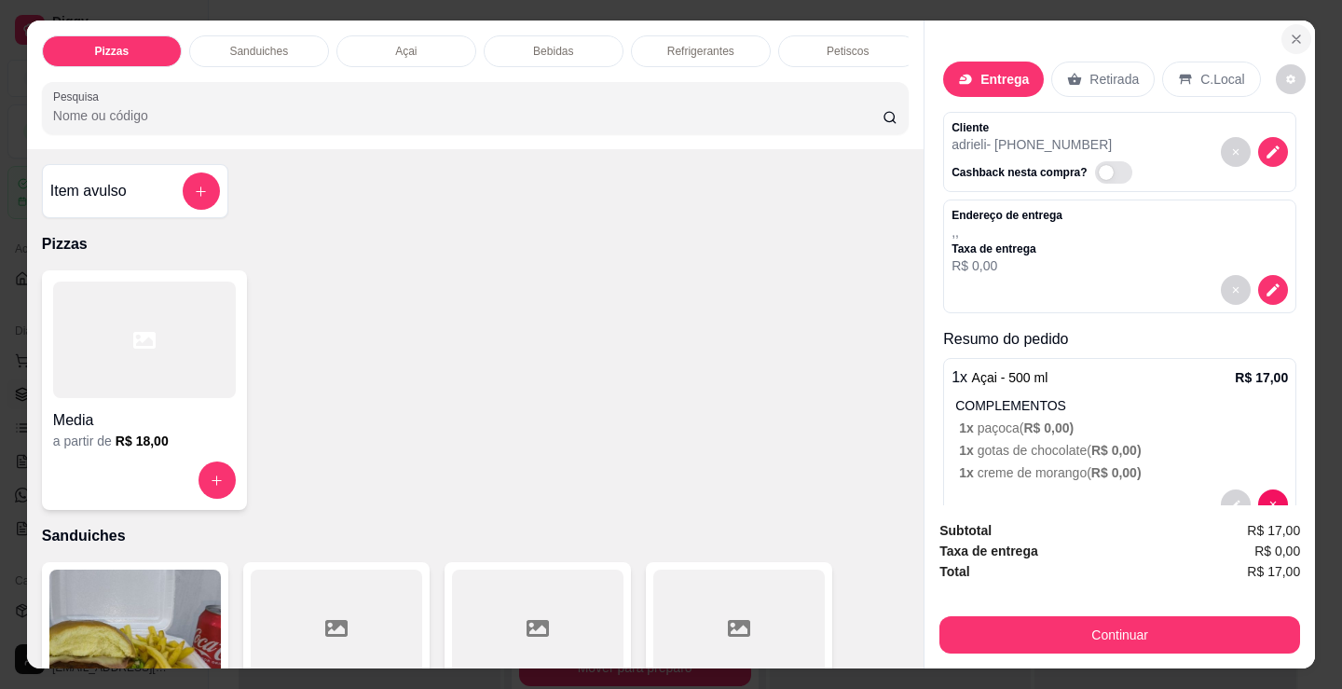
click at [1294, 34] on icon "Close" at bounding box center [1296, 39] width 15 height 15
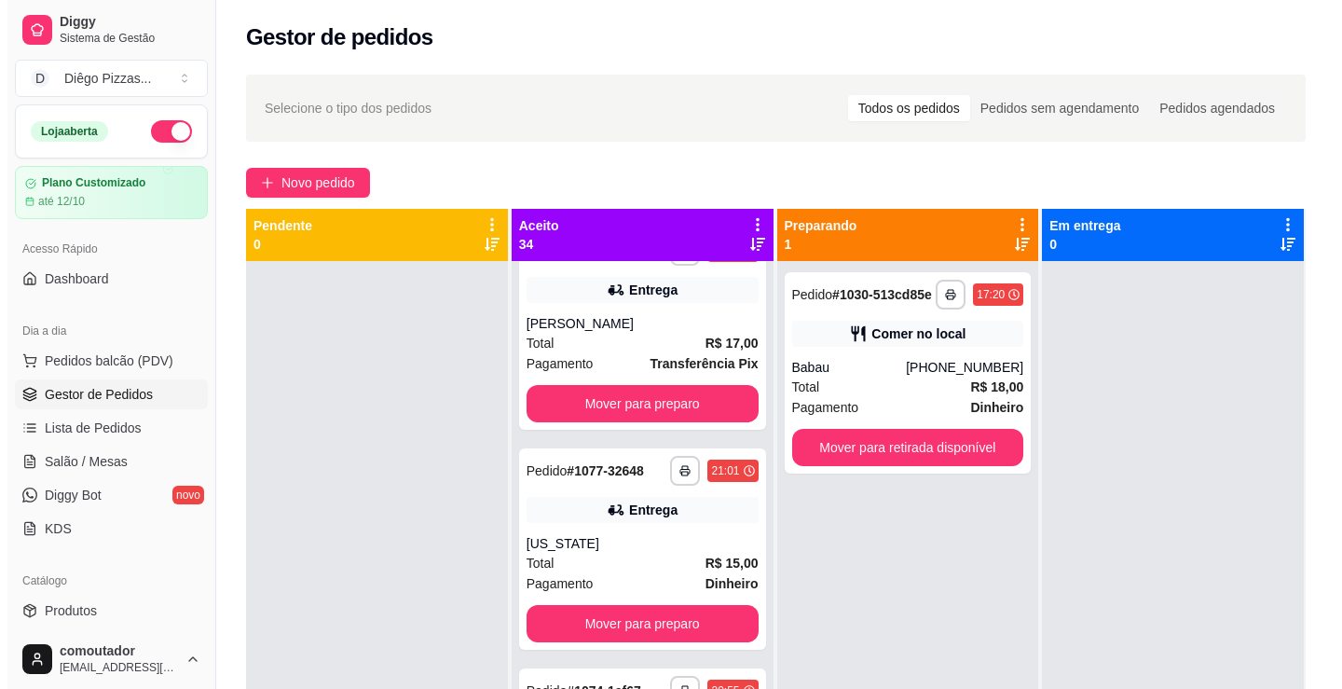
scroll to position [373, 0]
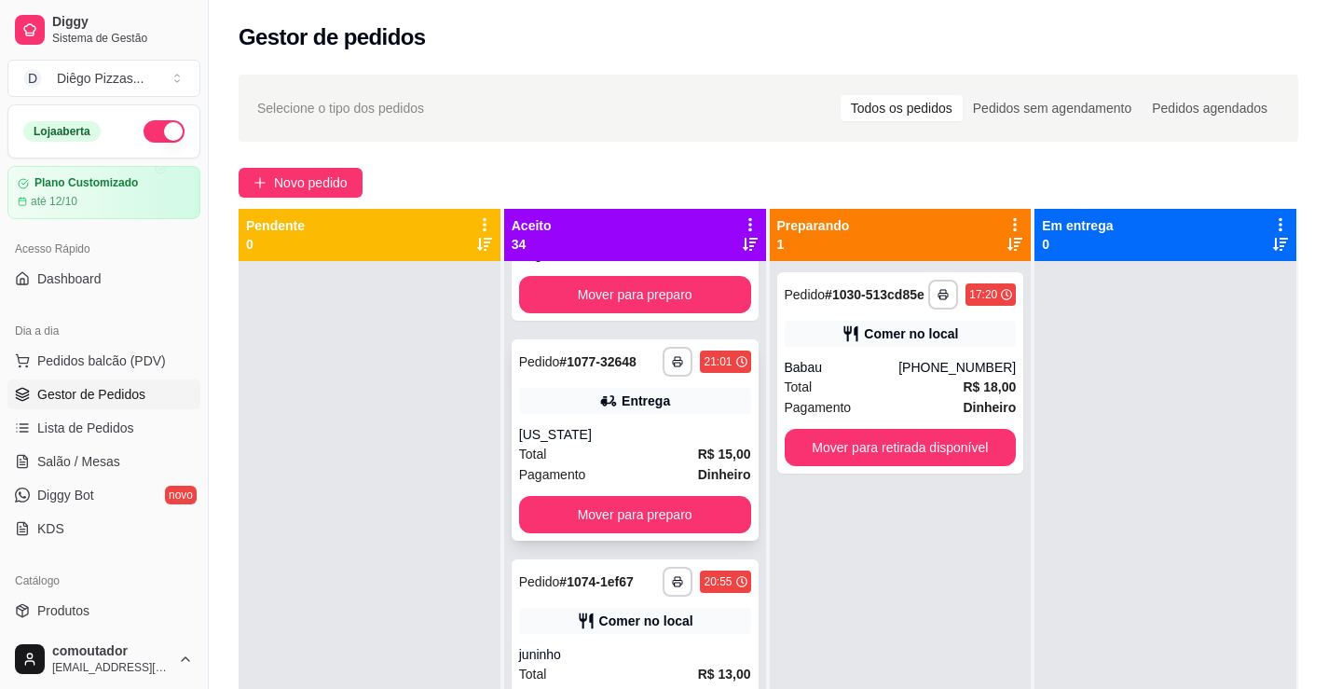
click at [613, 462] on div "Total R$ 15,00" at bounding box center [635, 454] width 232 height 21
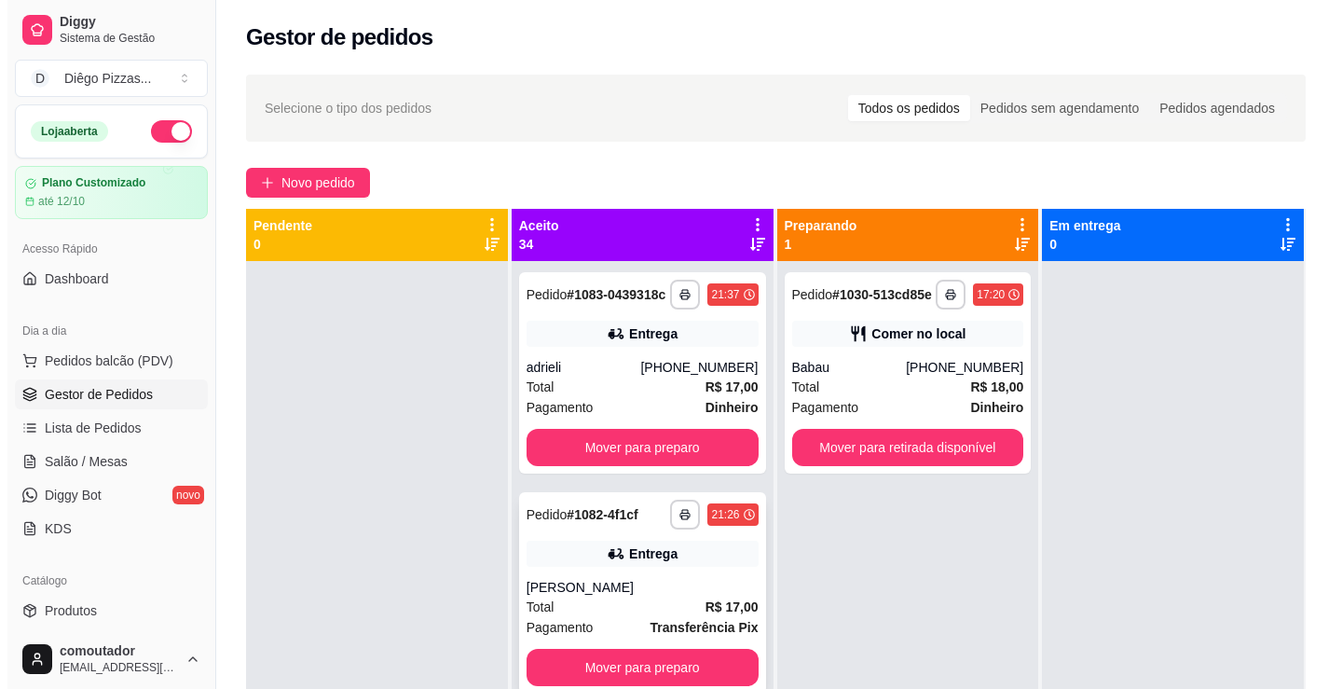
scroll to position [93, 0]
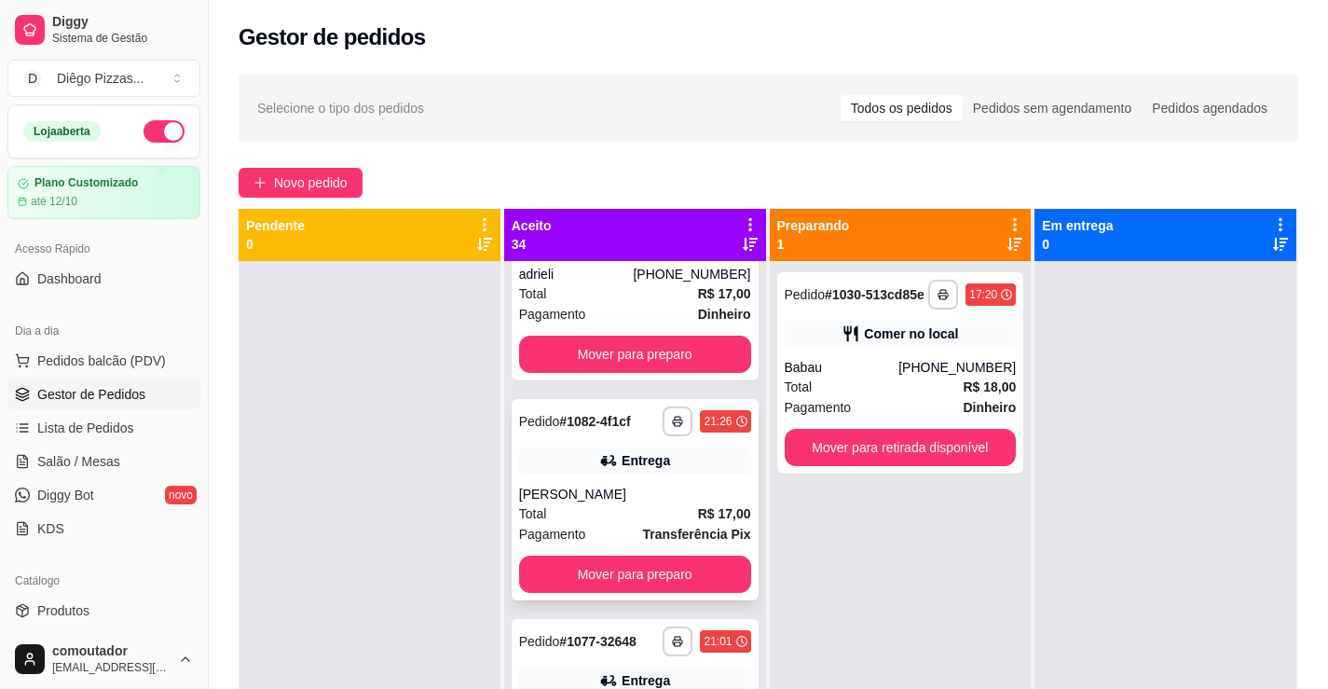
click at [641, 490] on div "**********" at bounding box center [635, 499] width 247 height 201
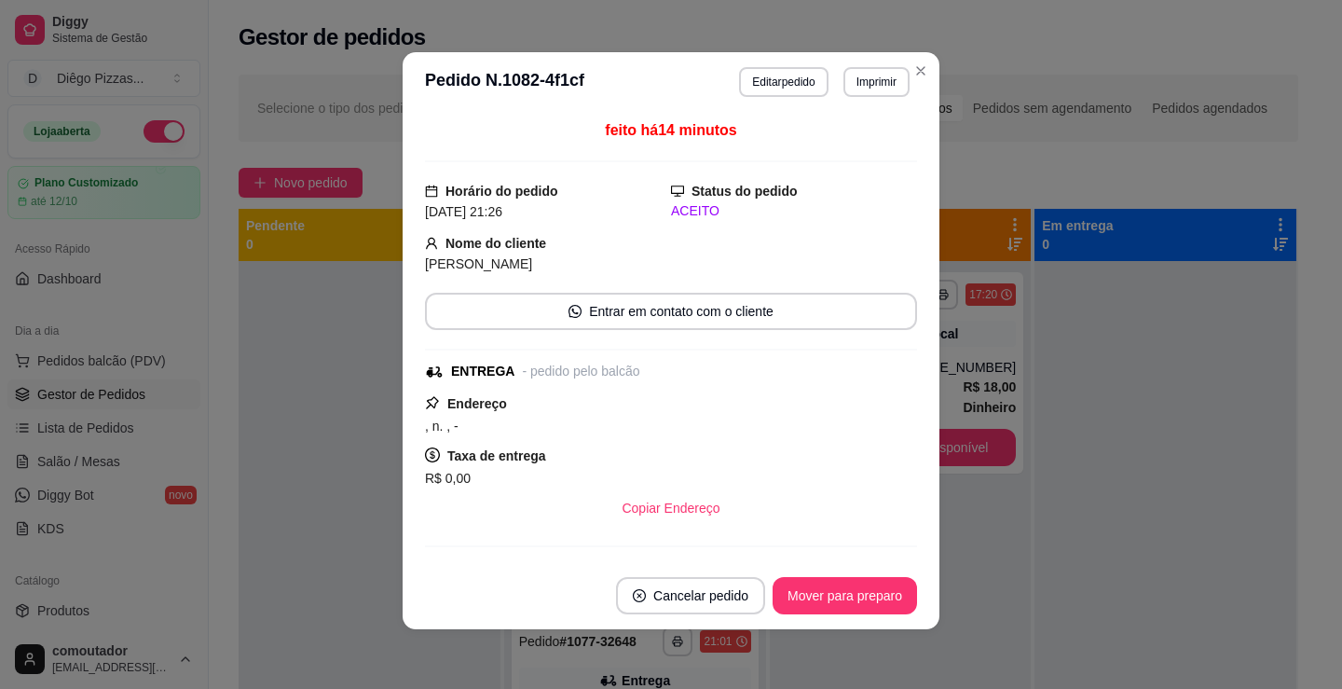
scroll to position [0, 0]
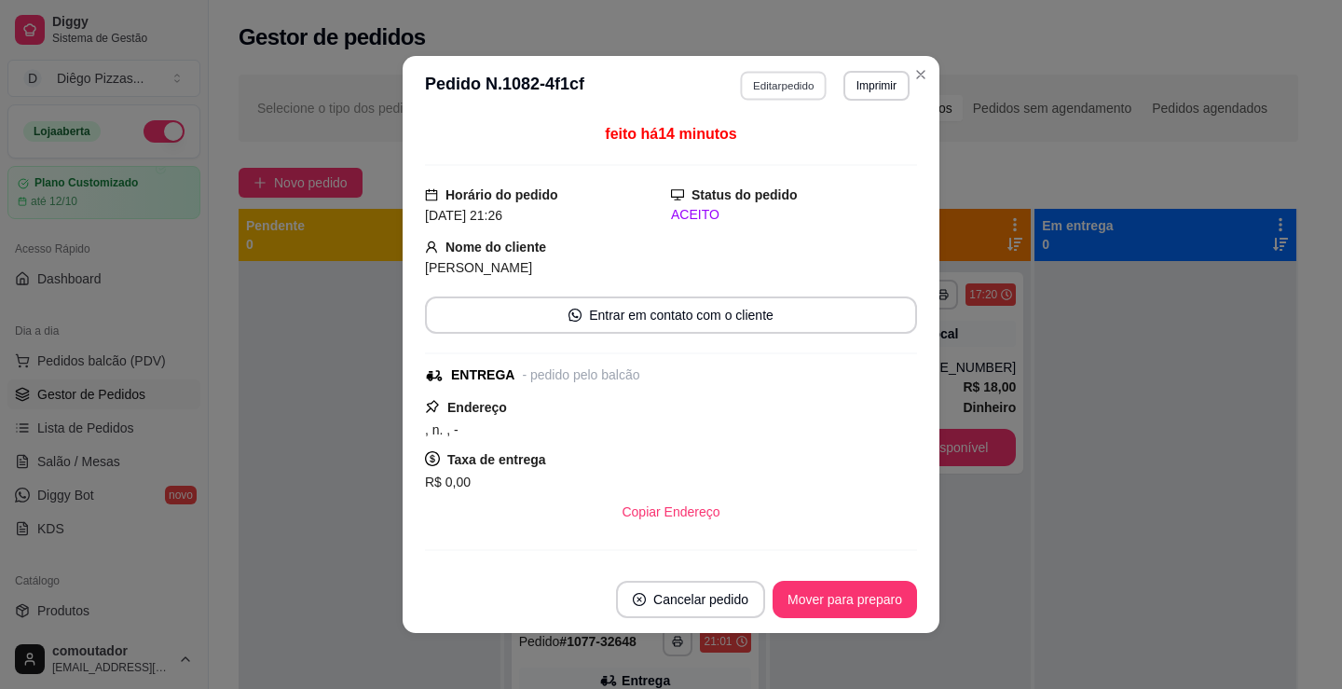
click at [767, 89] on button "Editar pedido" at bounding box center [784, 85] width 87 height 29
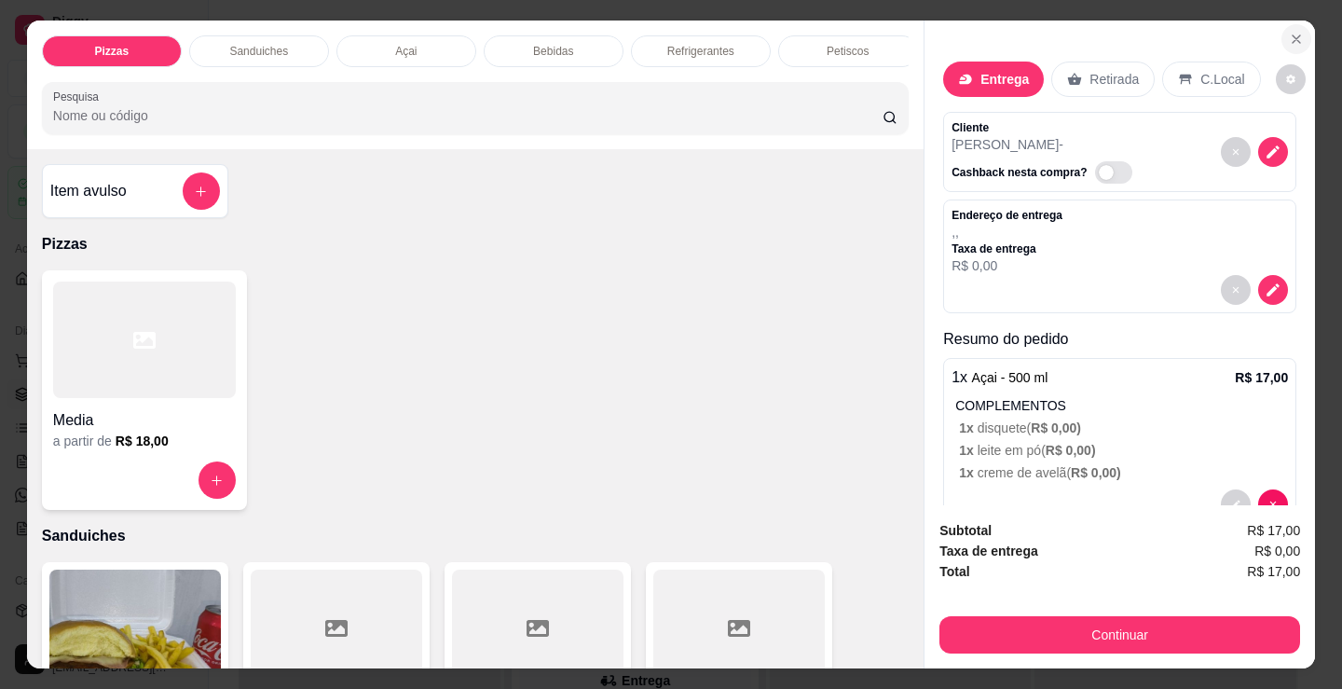
click at [1289, 38] on icon "Close" at bounding box center [1296, 39] width 15 height 15
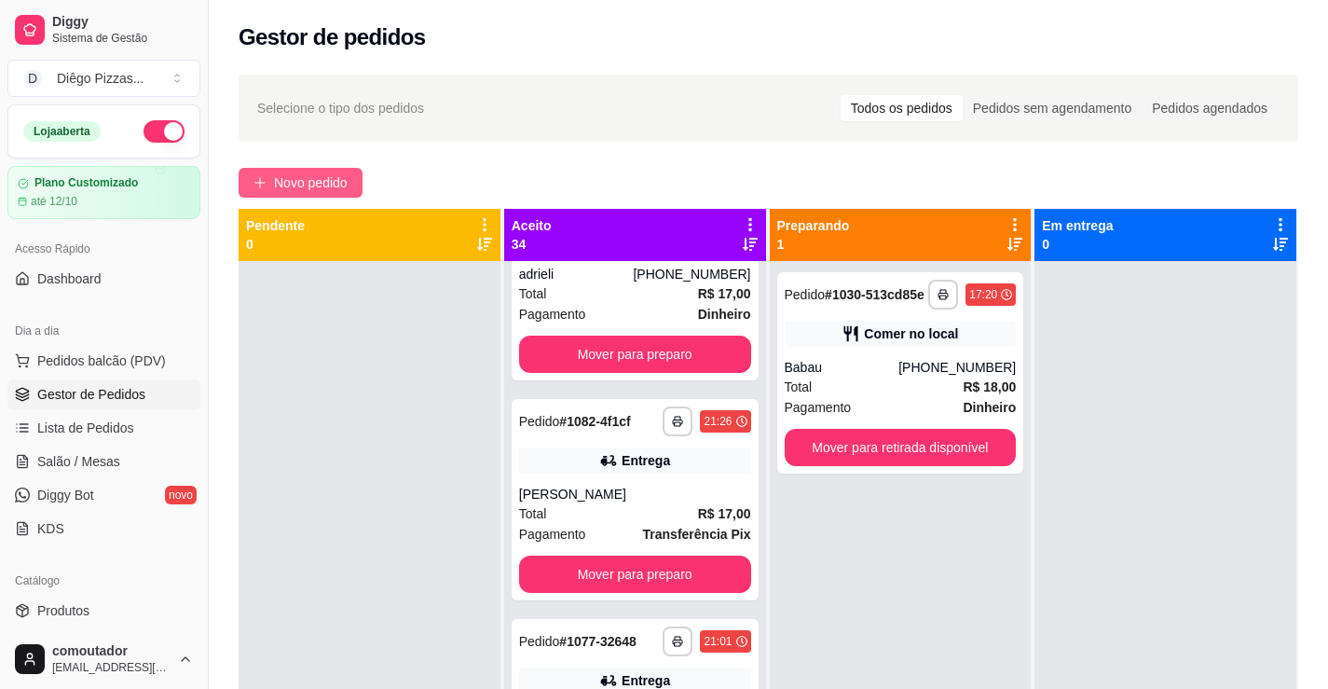
click at [275, 194] on button "Novo pedido" at bounding box center [301, 183] width 124 height 30
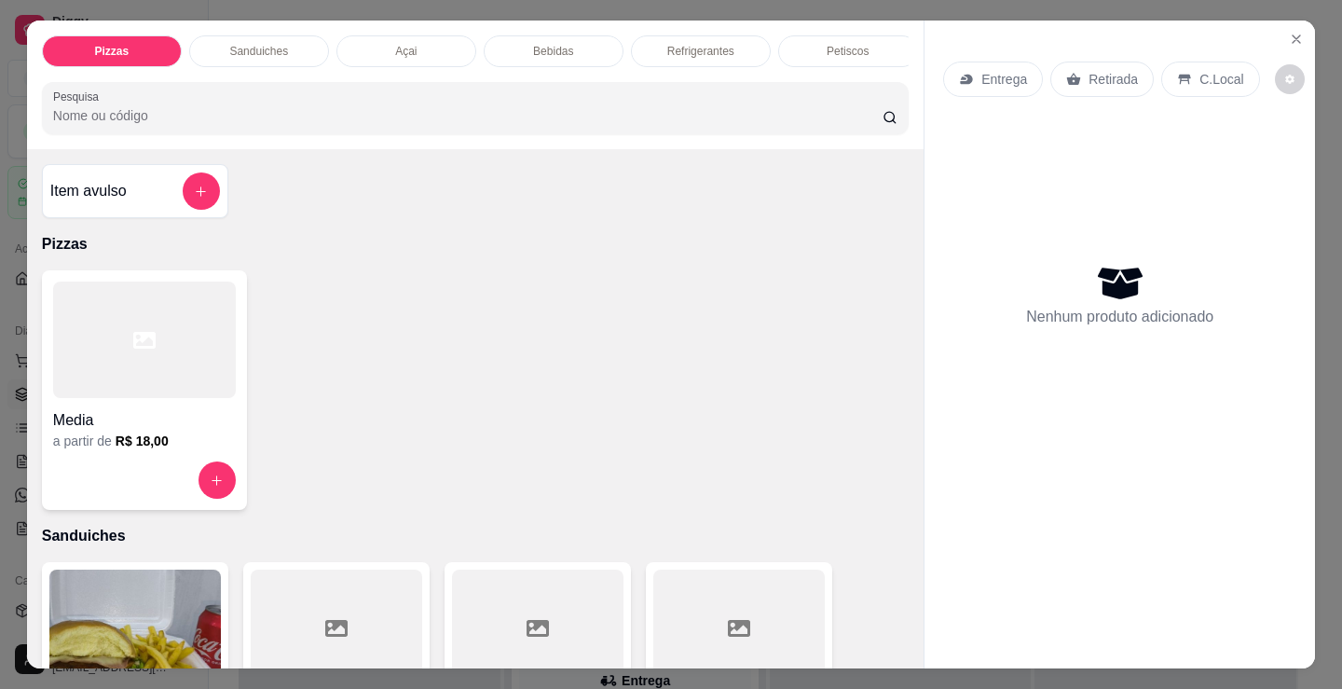
click at [645, 39] on div "Refrigerantes" at bounding box center [701, 51] width 140 height 32
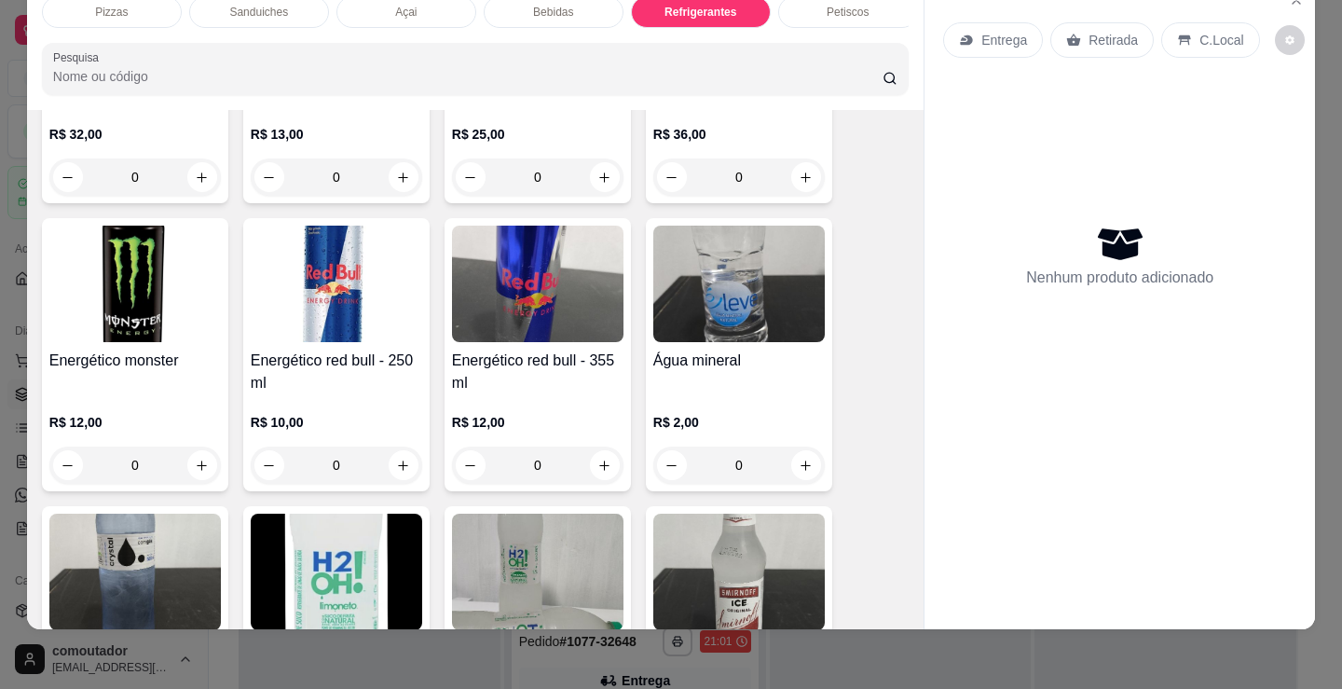
scroll to position [3895, 0]
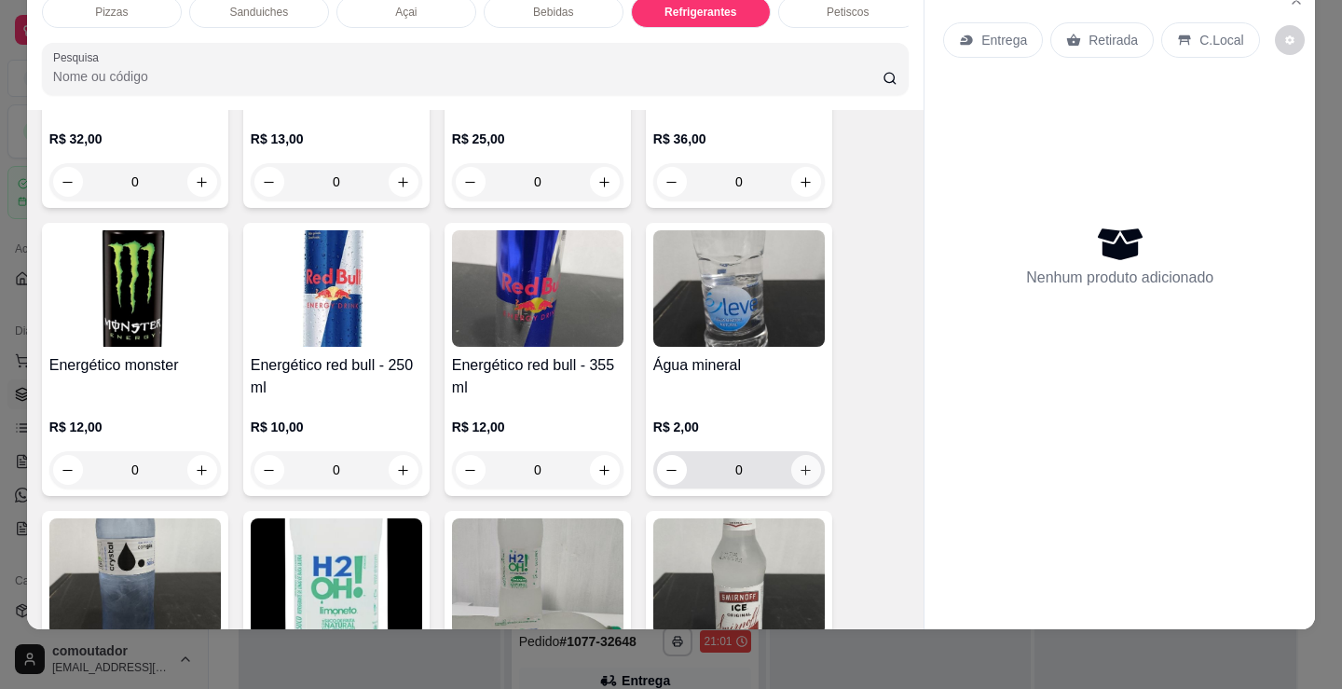
click at [799, 473] on icon "increase-product-quantity" at bounding box center [806, 470] width 14 height 14
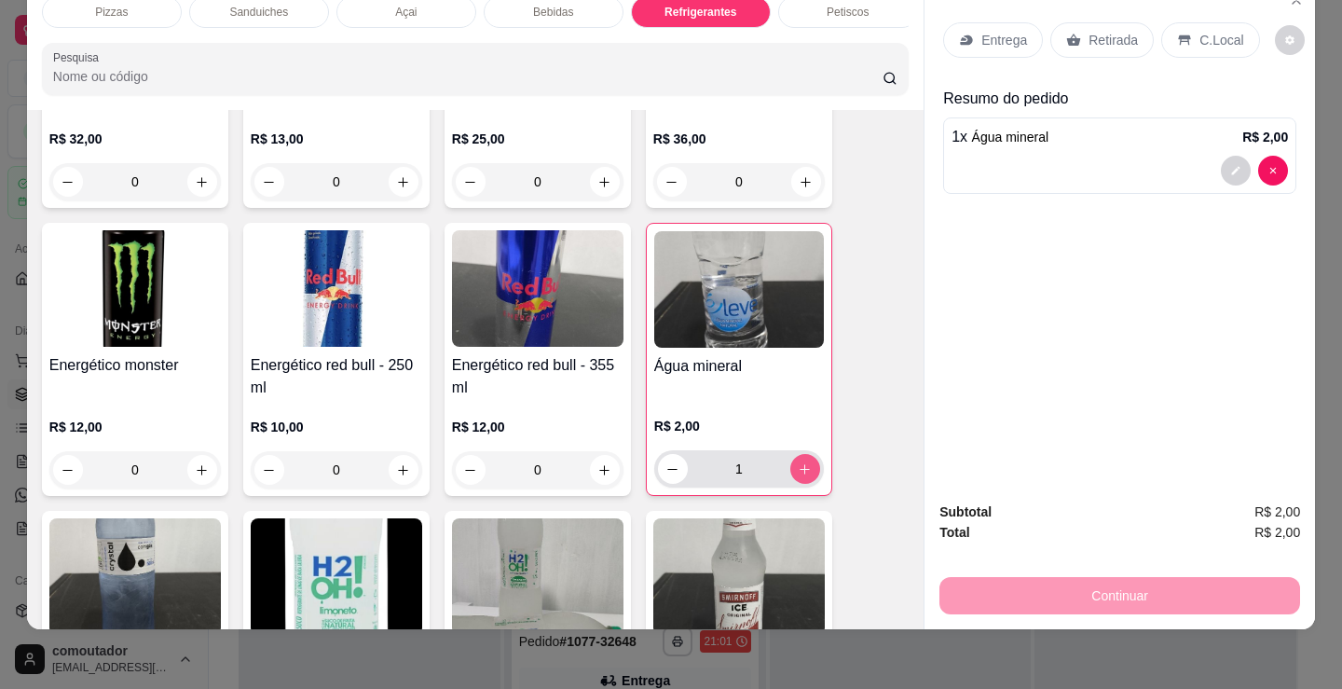
click at [798, 473] on icon "increase-product-quantity" at bounding box center [805, 469] width 14 height 14
click at [799, 473] on icon "increase-product-quantity" at bounding box center [806, 469] width 14 height 14
type input "3"
click at [981, 31] on p "Entrega" at bounding box center [1004, 40] width 46 height 19
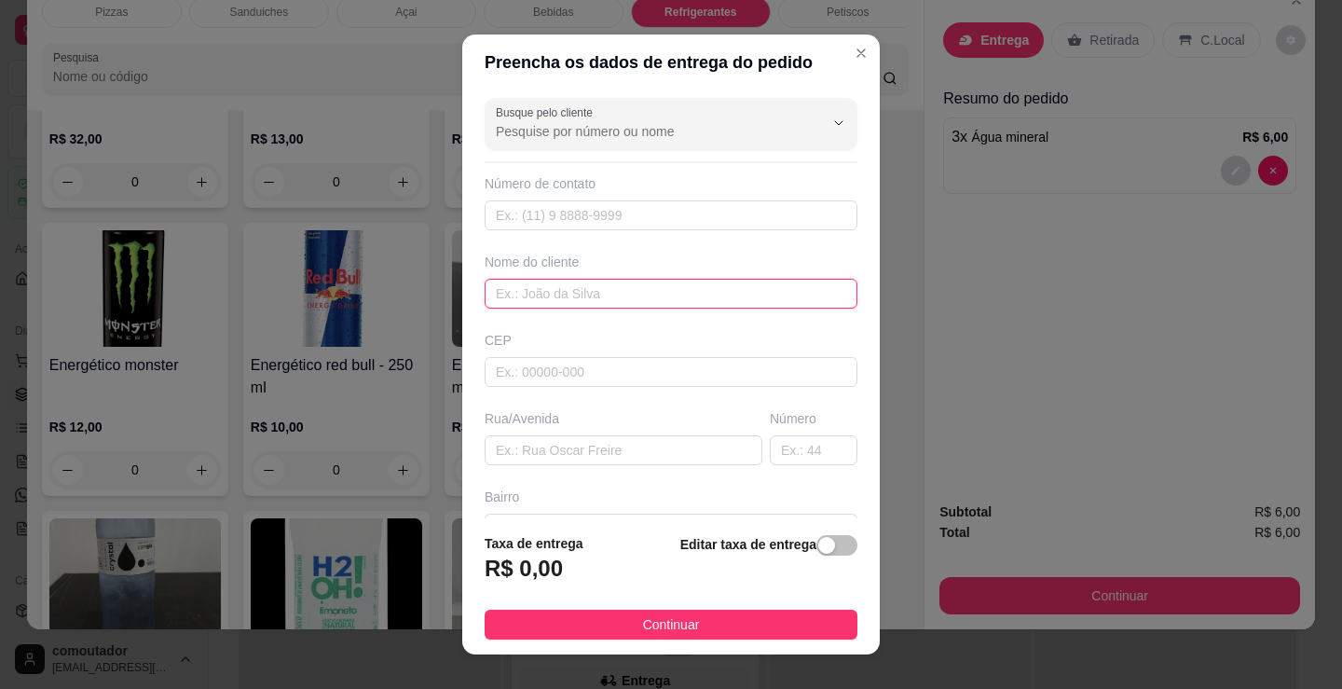
click at [571, 299] on input "text" at bounding box center [671, 294] width 373 height 30
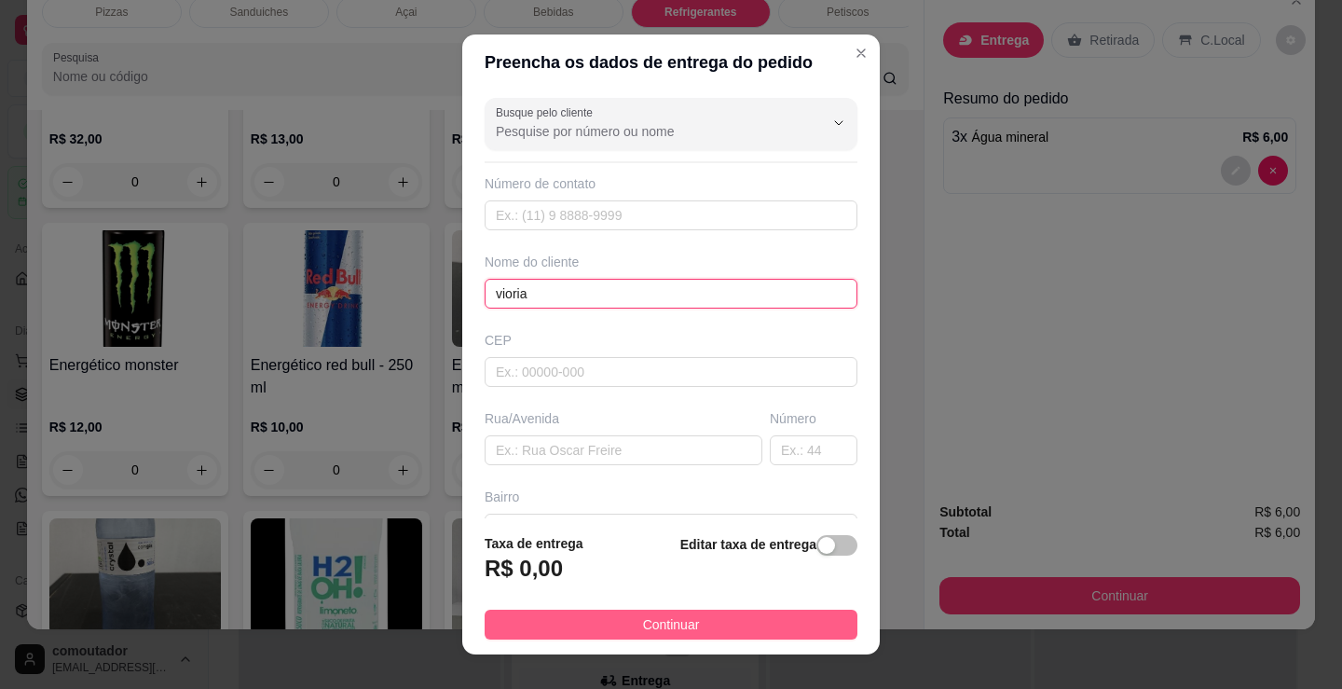
type input "vioria"
click at [568, 618] on button "Continuar" at bounding box center [671, 625] width 373 height 30
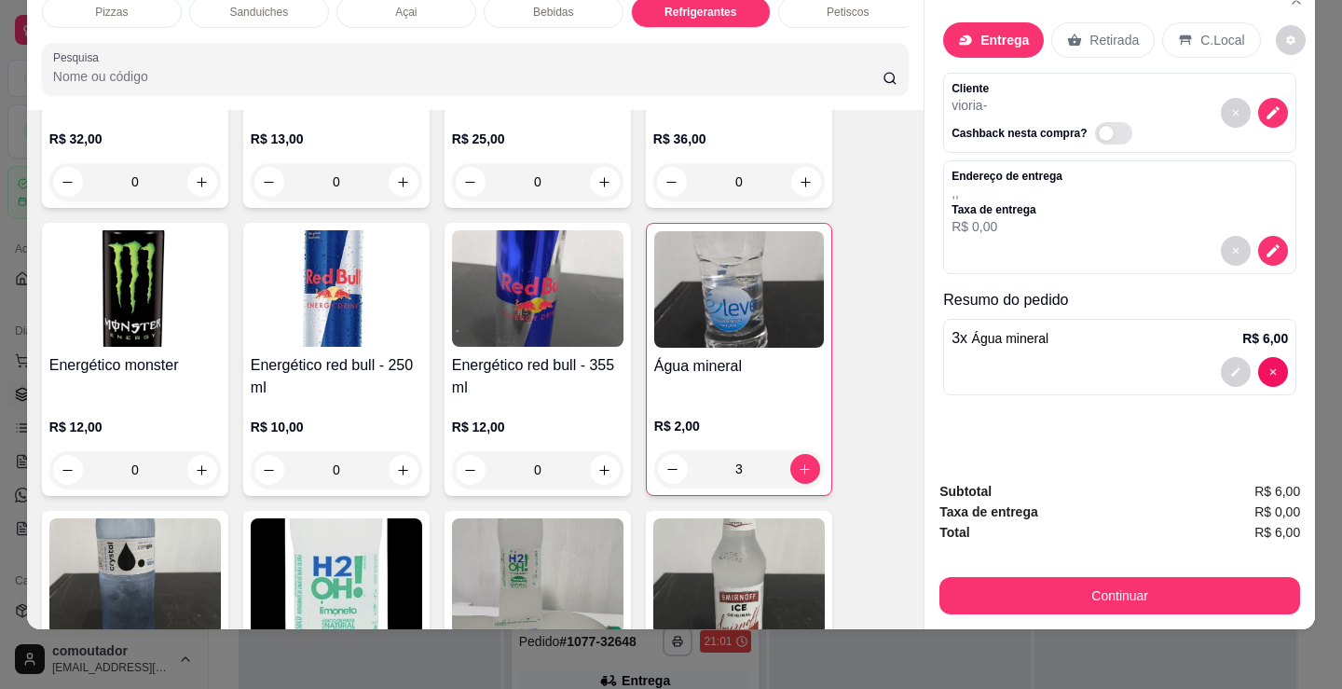
drag, startPoint x: 1015, startPoint y: 610, endPoint x: 1009, endPoint y: 594, distance: 17.7
click at [1015, 609] on div "Subtotal R$ 6,00 Taxa de entrega R$ 0,00 Total R$ 6,00 Continuar" at bounding box center [1120, 547] width 391 height 163
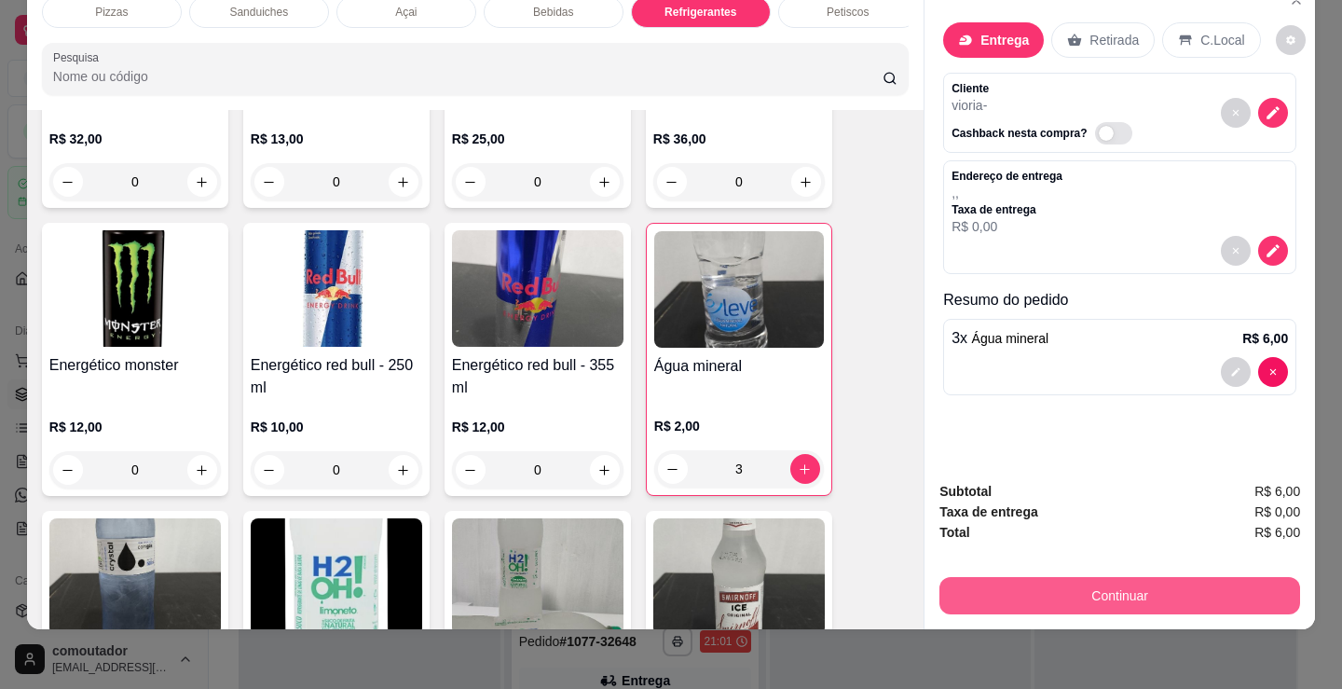
click at [1009, 593] on button "Continuar" at bounding box center [1119, 595] width 361 height 37
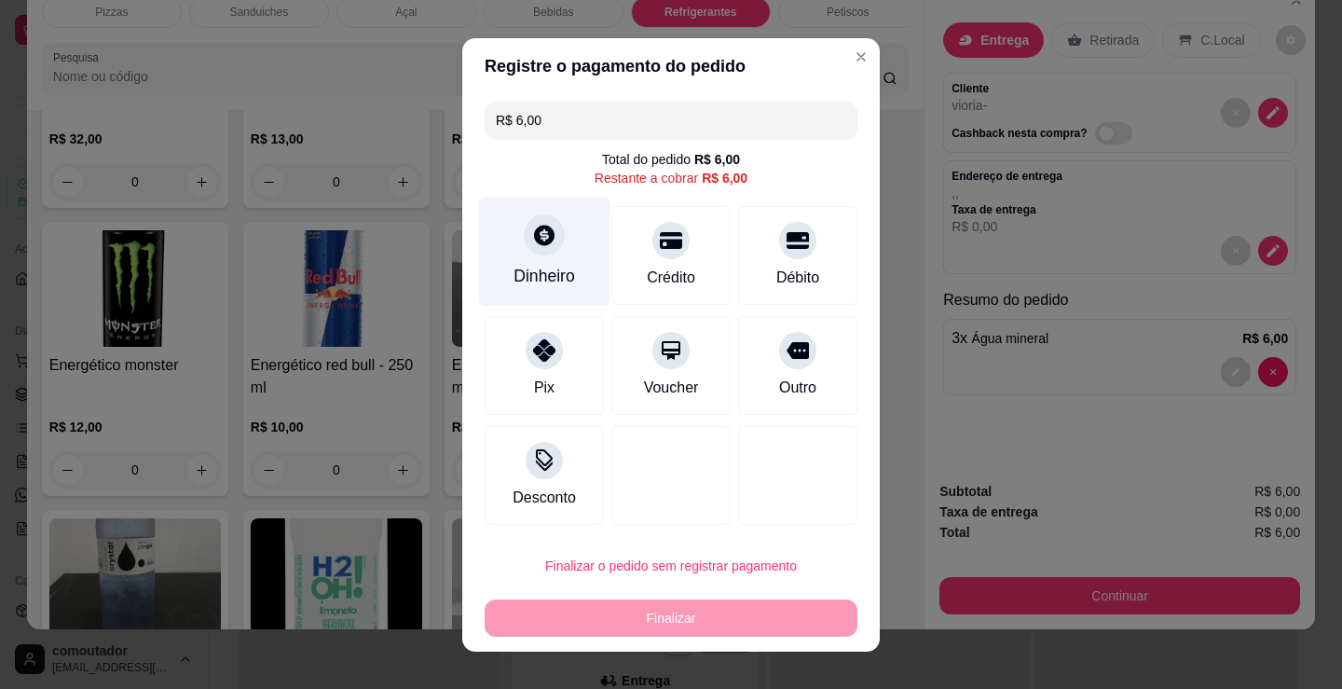
click at [531, 279] on div "Dinheiro" at bounding box center [545, 276] width 62 height 24
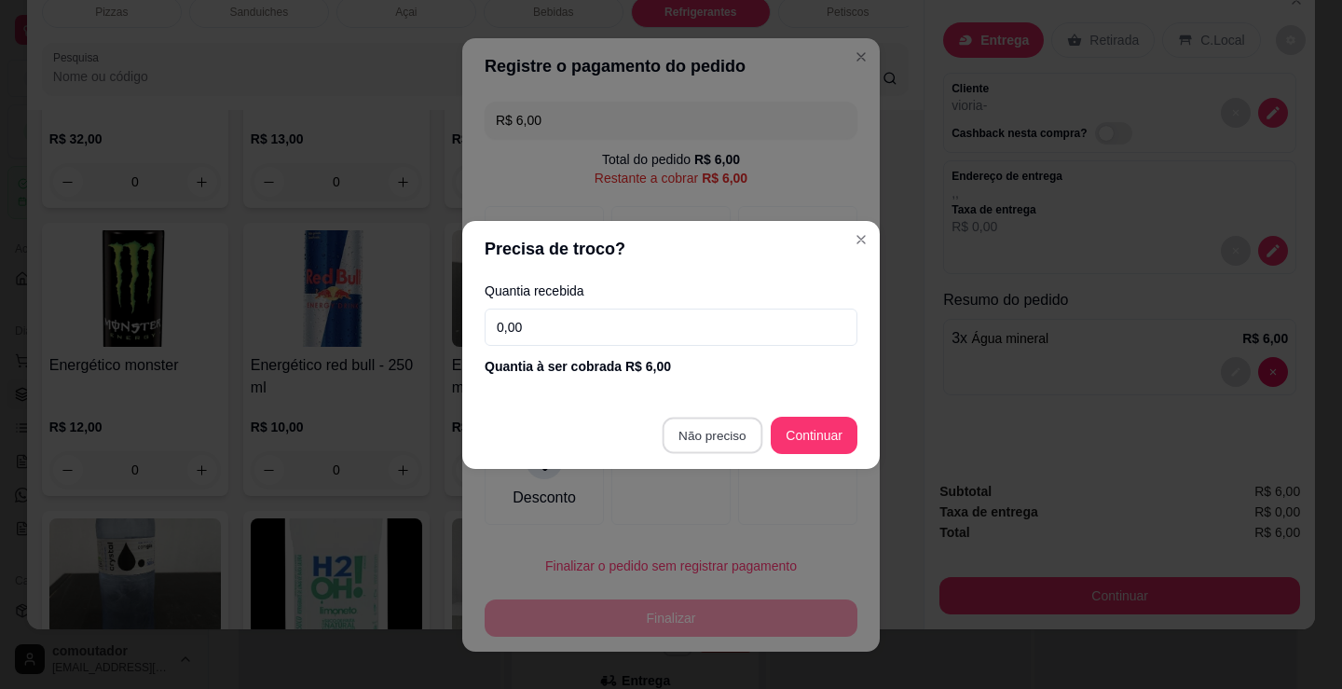
type input "R$ 0,00"
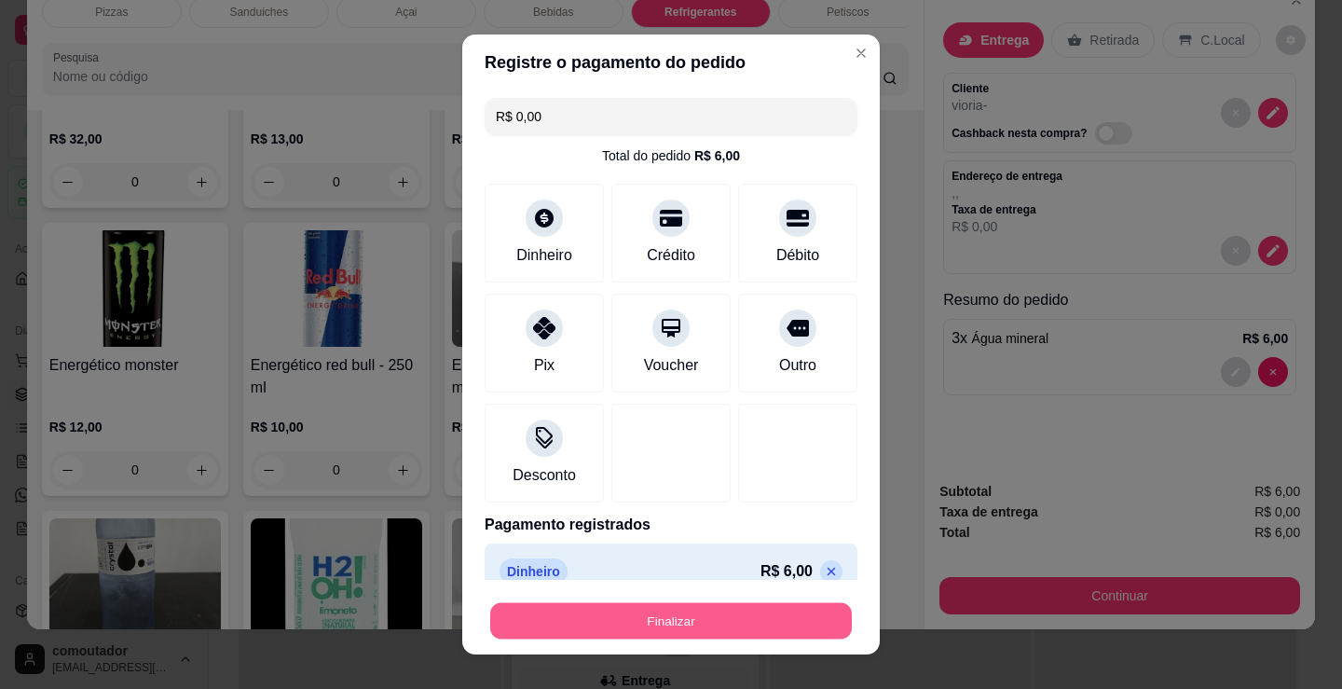
click at [650, 610] on button "Finalizar" at bounding box center [671, 621] width 362 height 36
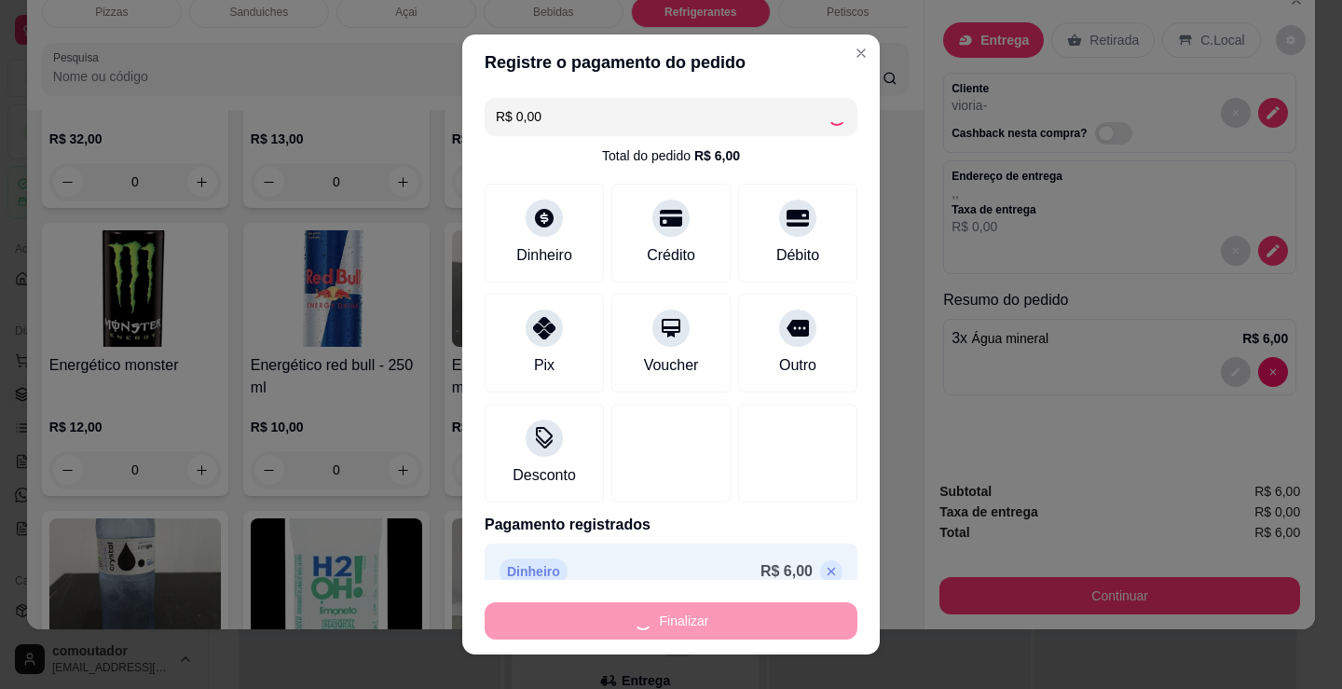
scroll to position [313, 0]
type input "0"
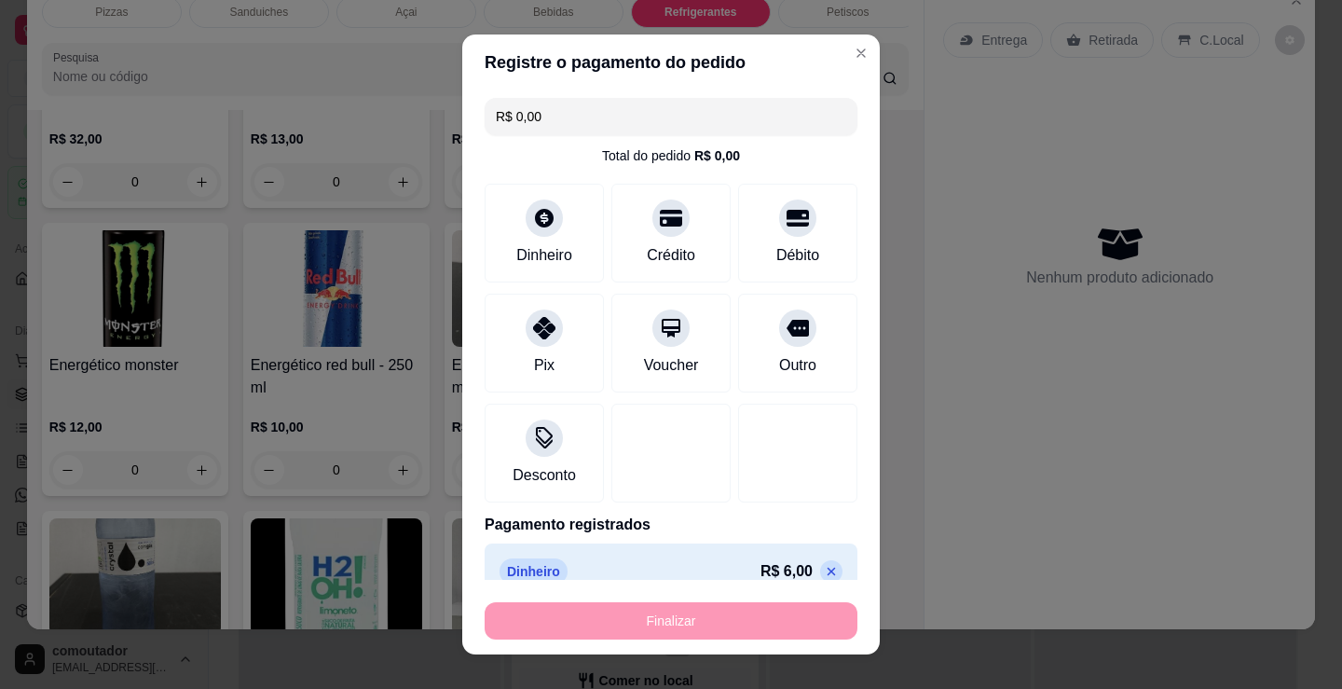
type input "-R$ 6,00"
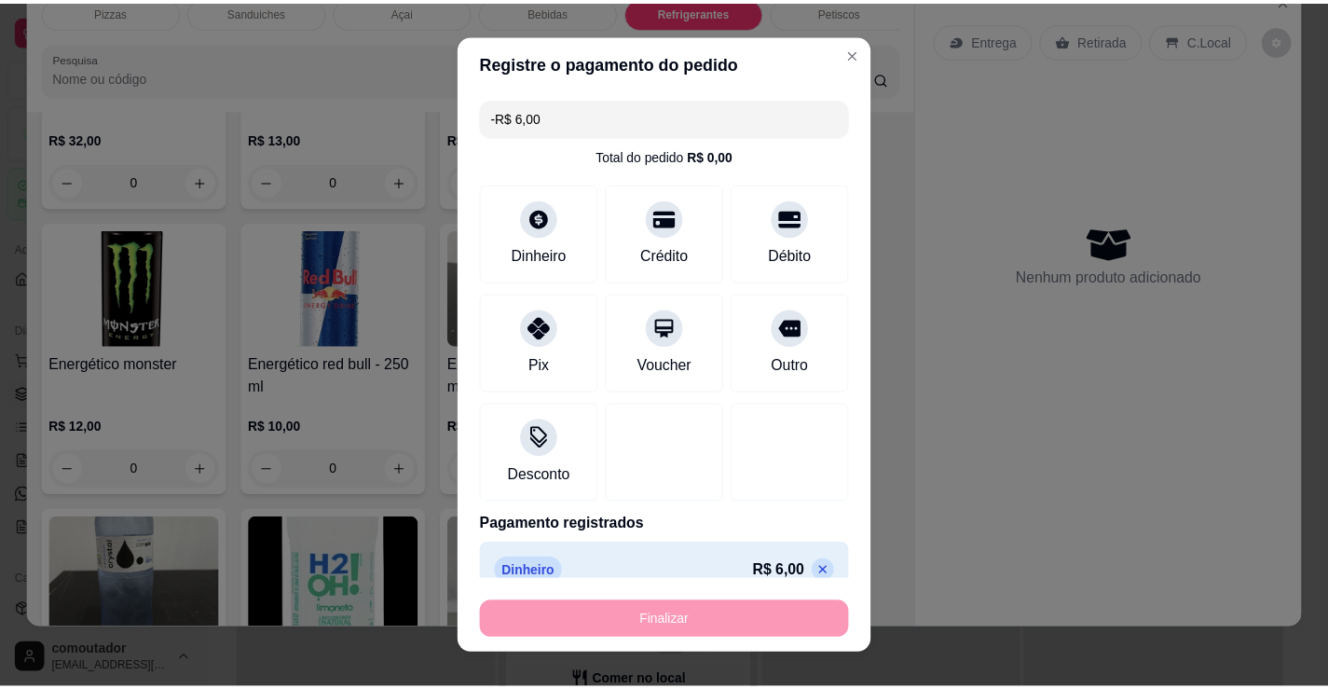
scroll to position [93, 0]
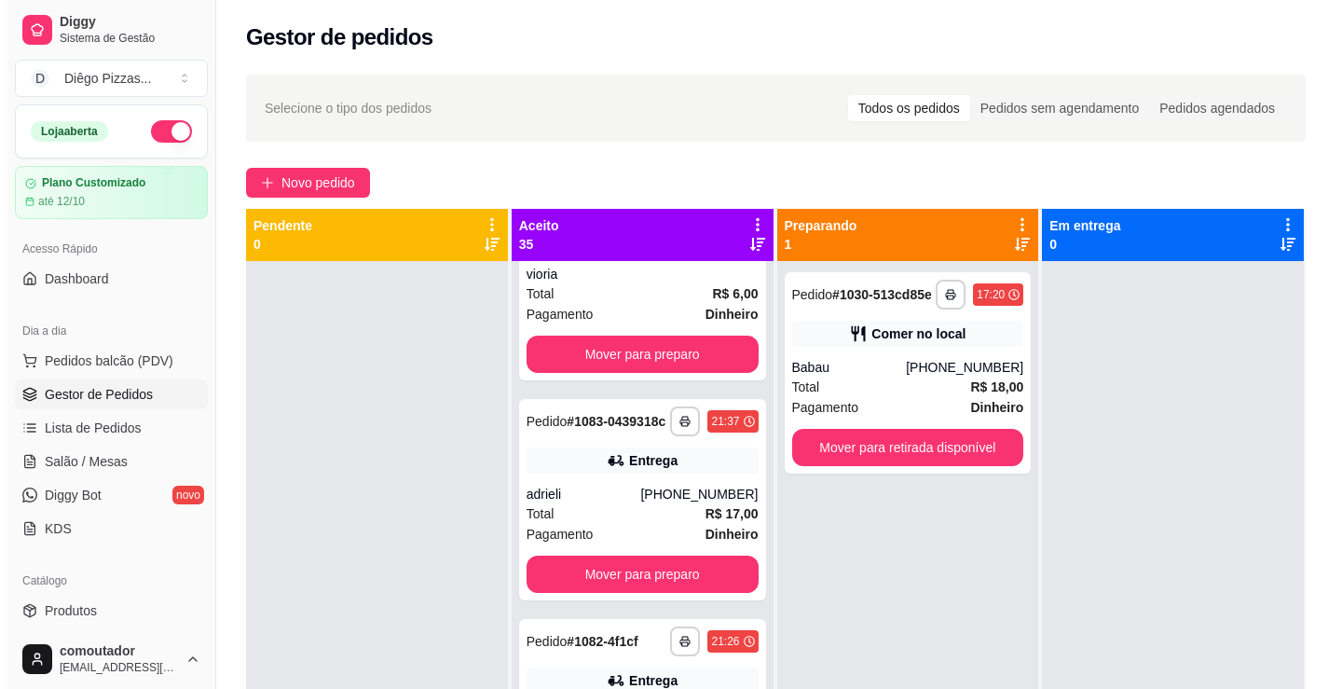
scroll to position [313, 0]
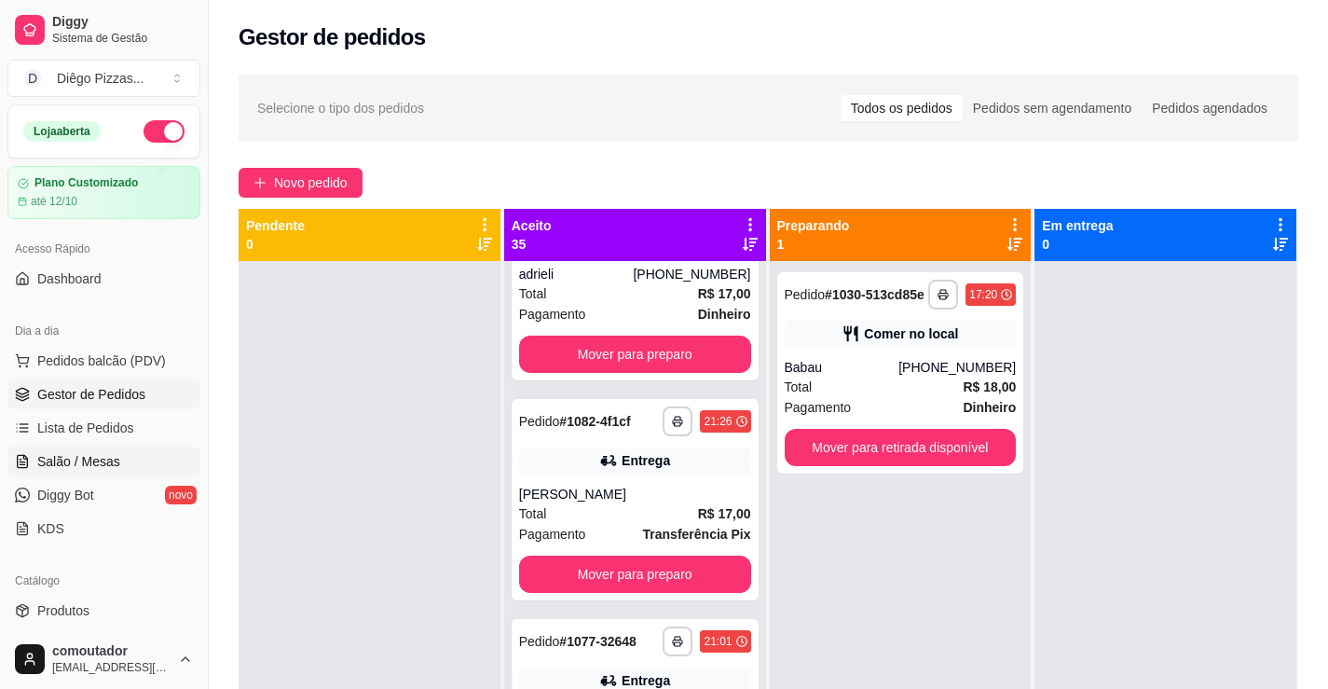
click at [130, 453] on link "Salão / Mesas" at bounding box center [103, 461] width 193 height 30
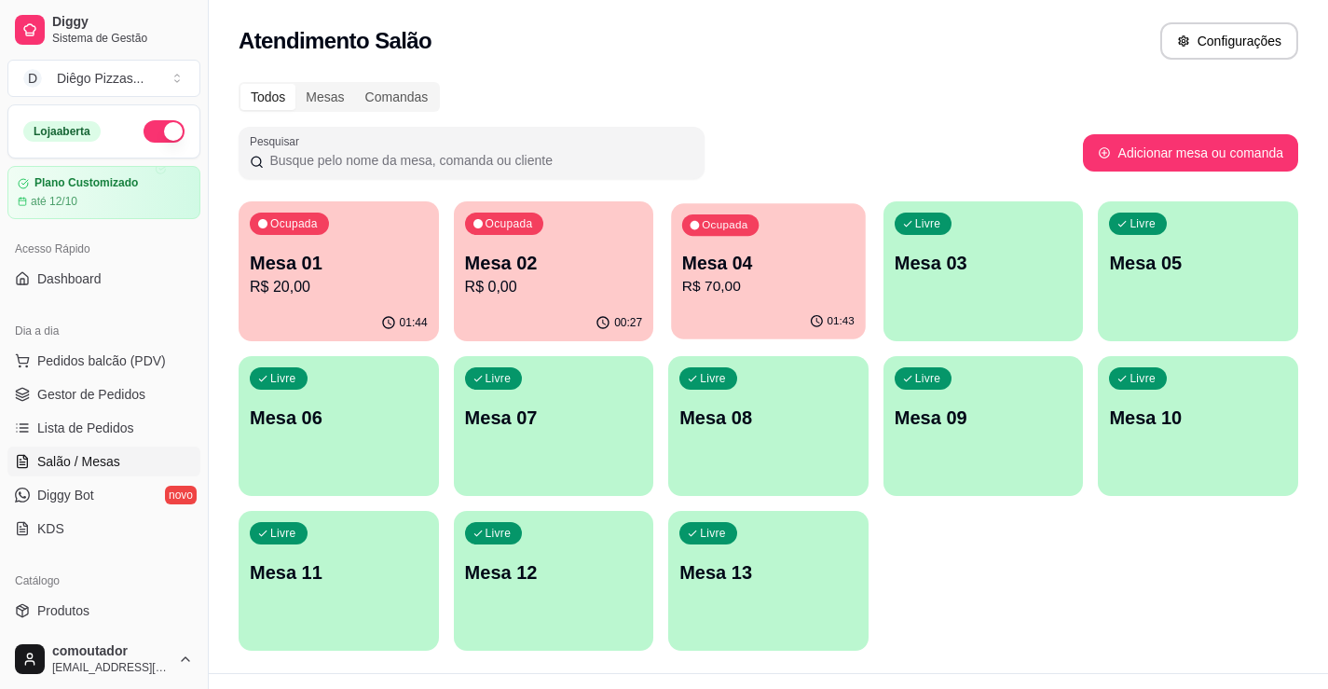
click at [728, 311] on div "01:43" at bounding box center [768, 321] width 194 height 35
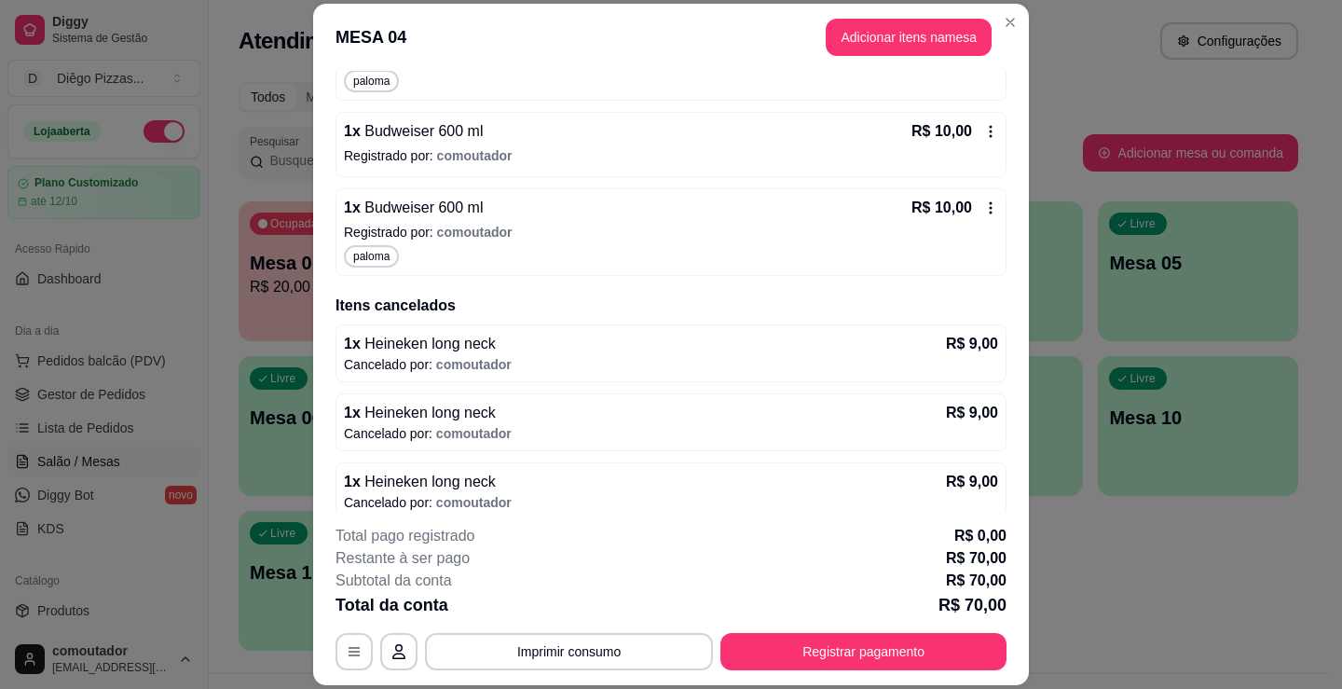
scroll to position [426, 0]
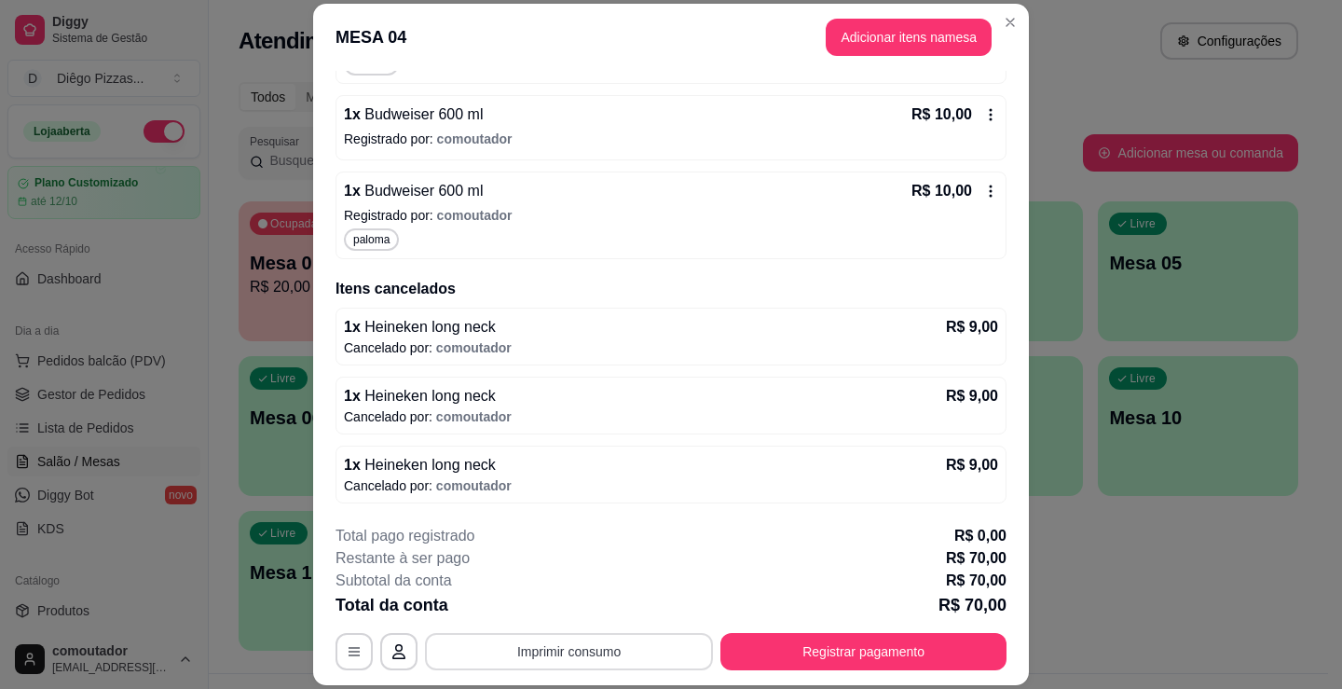
click at [563, 649] on button "Imprimir consumo" at bounding box center [569, 651] width 288 height 37
click at [583, 619] on button "IMPRESSORA" at bounding box center [567, 609] width 135 height 30
click at [874, 645] on button "Registrar pagamento" at bounding box center [863, 651] width 286 height 37
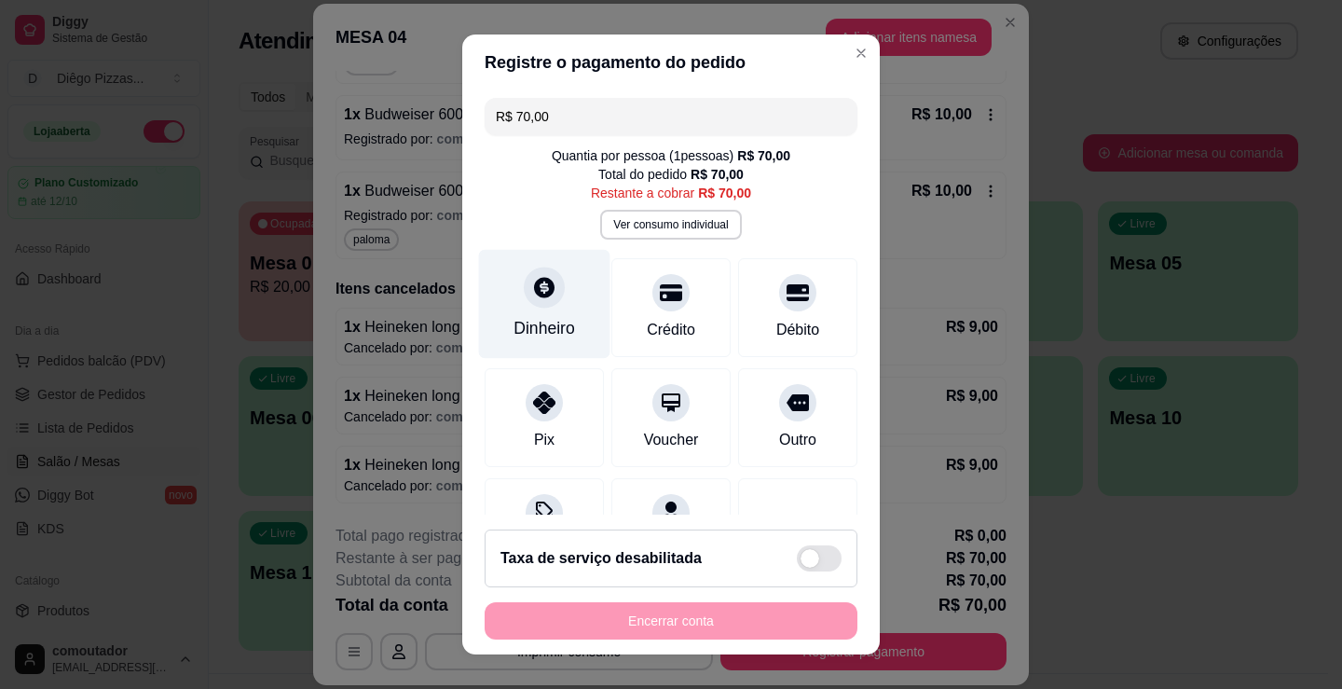
click at [553, 291] on div "Dinheiro" at bounding box center [544, 304] width 131 height 109
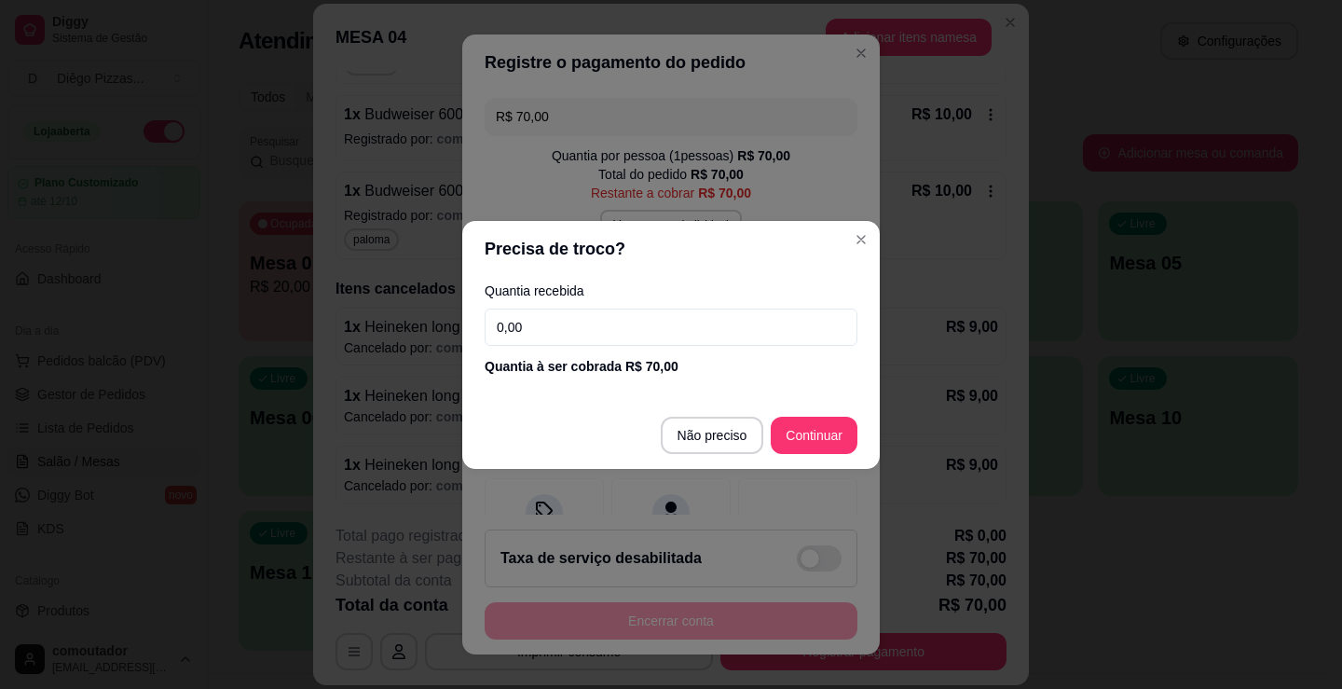
click at [689, 325] on input "0,00" at bounding box center [671, 326] width 373 height 37
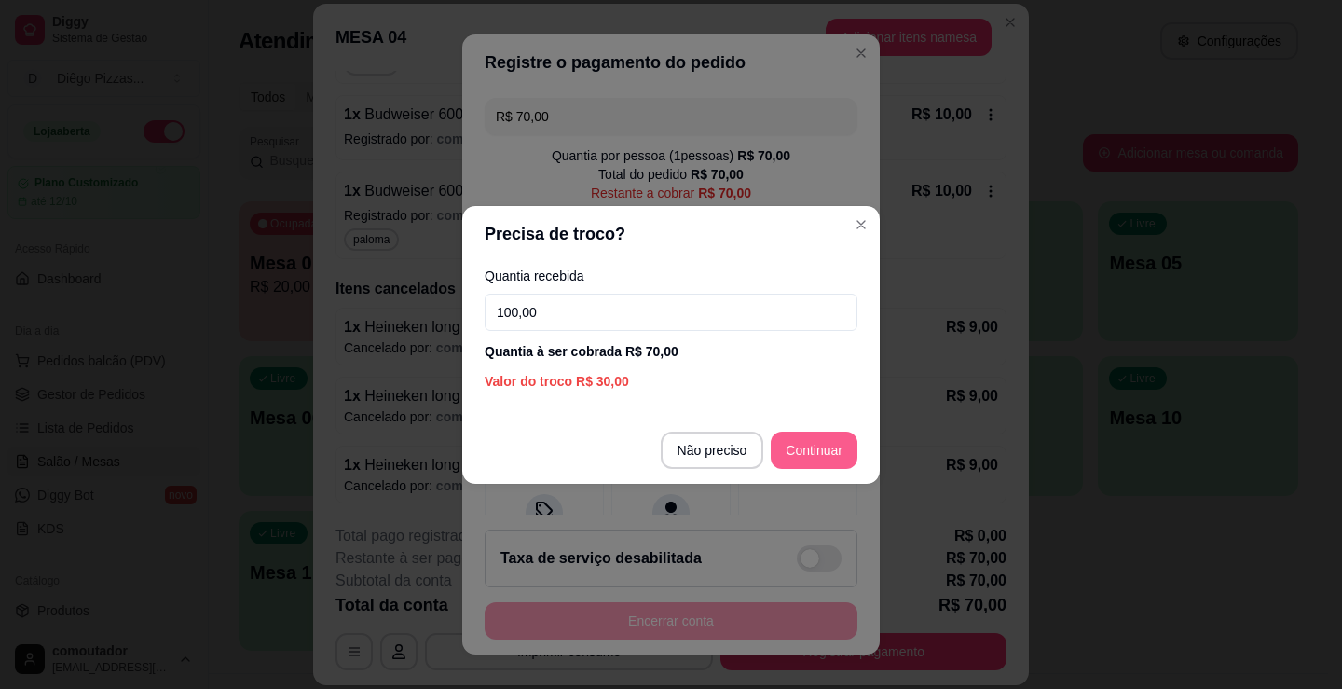
type input "100,00"
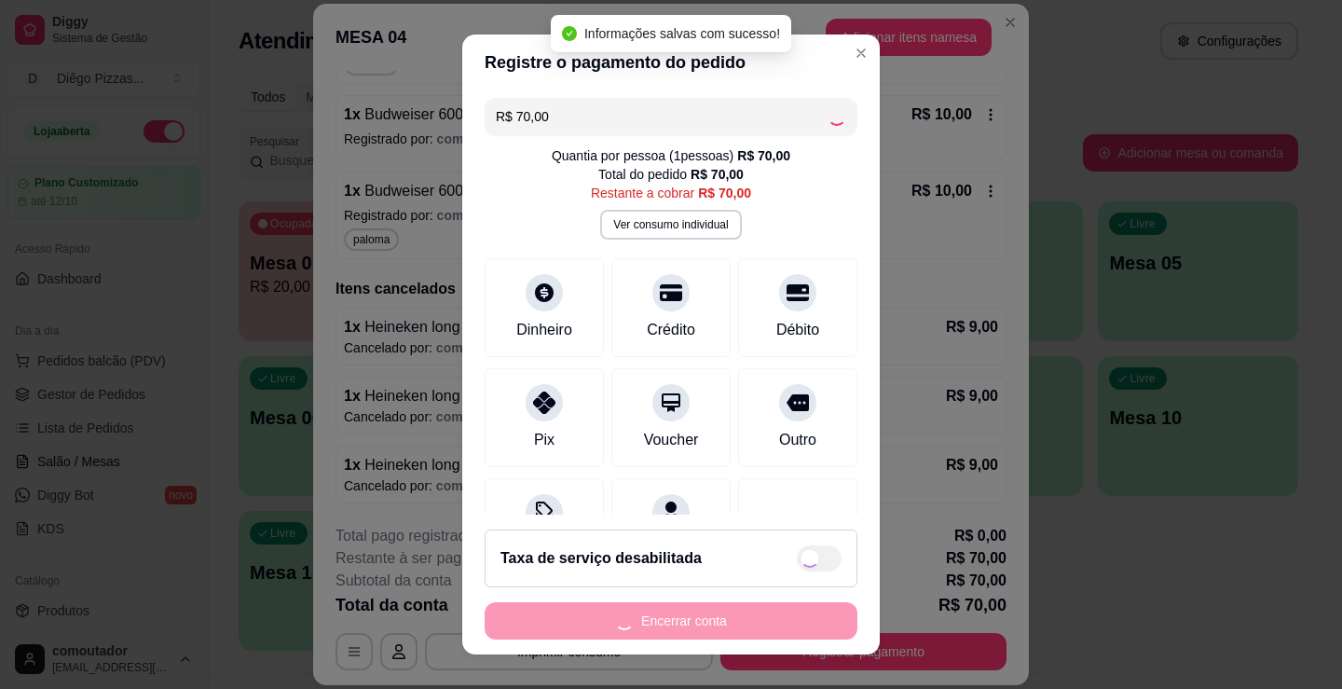
type input "R$ 0,00"
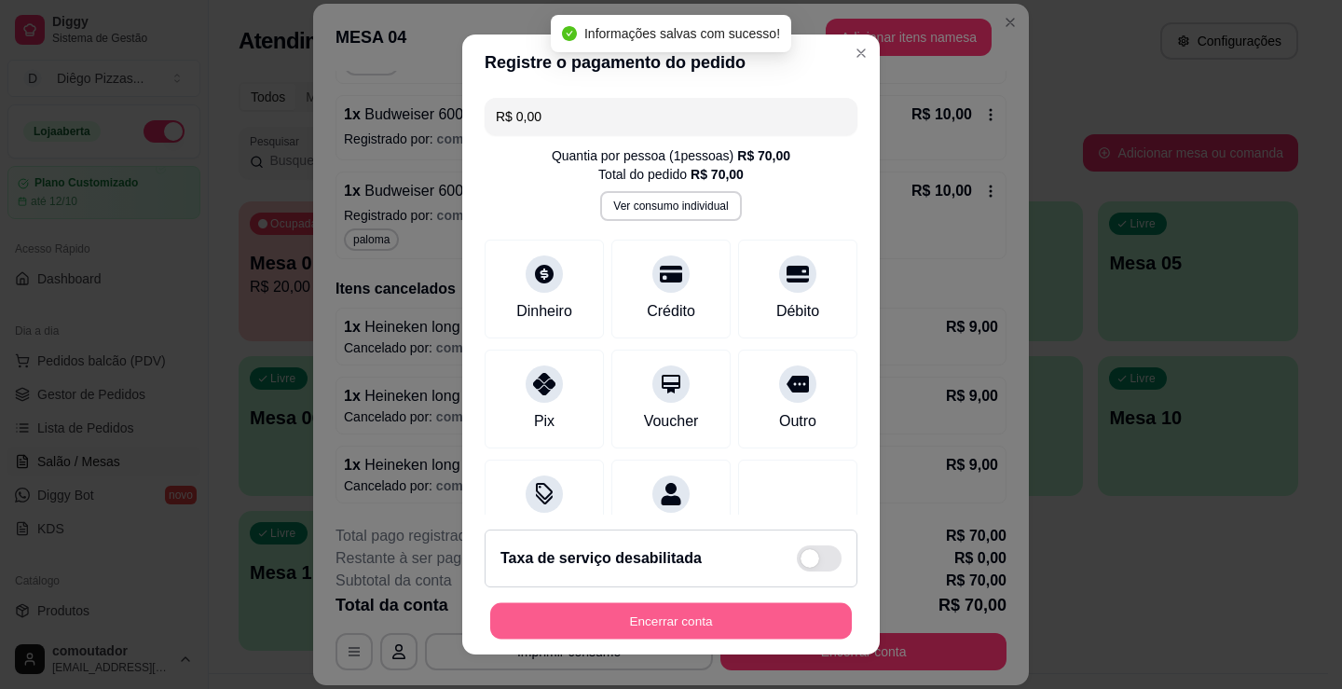
click at [731, 629] on button "Encerrar conta" at bounding box center [671, 621] width 362 height 36
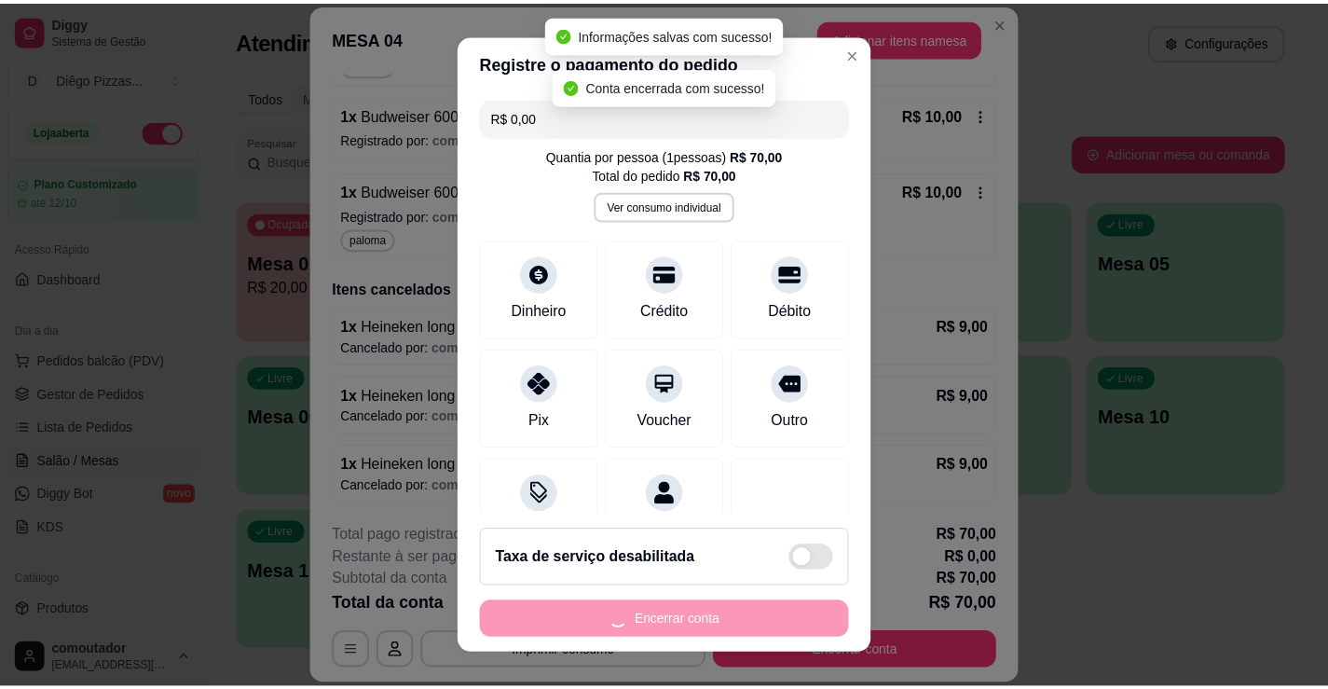
scroll to position [0, 0]
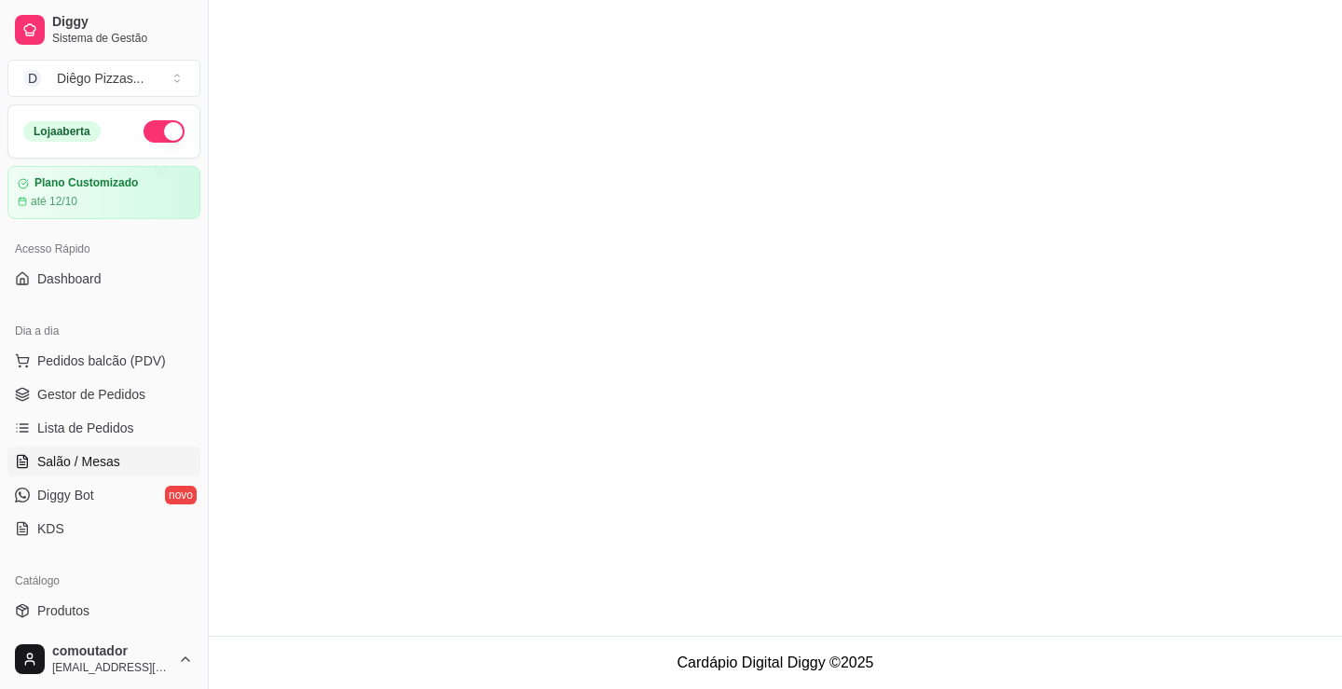
click at [277, 258] on main at bounding box center [775, 318] width 1133 height 636
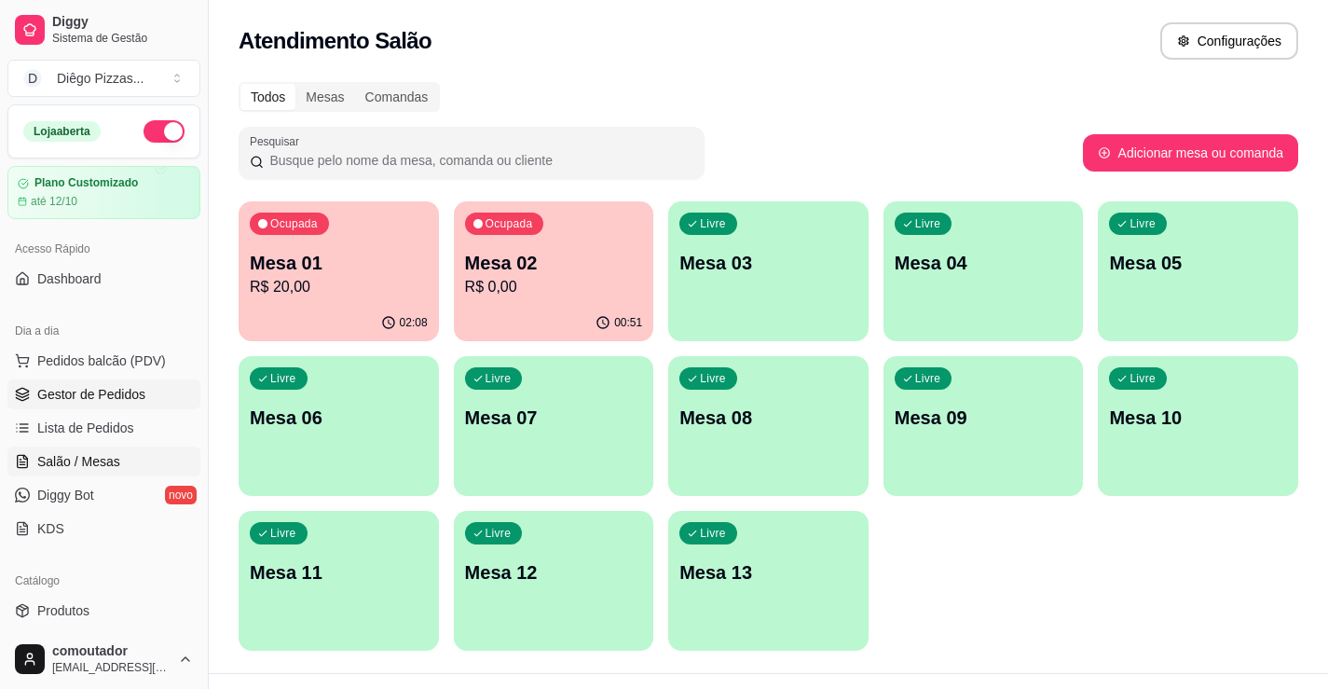
click at [93, 403] on span "Gestor de Pedidos" at bounding box center [91, 394] width 108 height 19
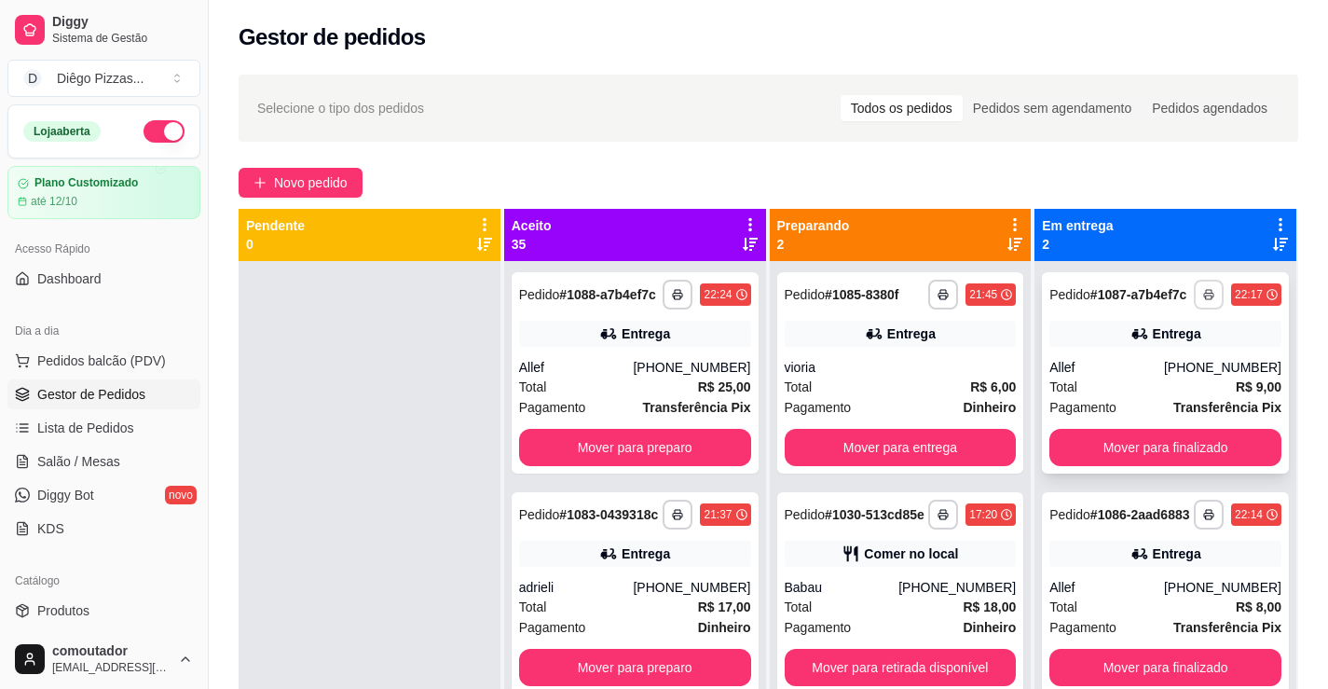
click at [1203, 296] on icon "button" at bounding box center [1208, 294] width 11 height 11
click at [1159, 354] on button "IMPRESSORA" at bounding box center [1145, 360] width 135 height 30
click at [1194, 527] on button "button" at bounding box center [1209, 515] width 30 height 30
click at [1164, 575] on button "IMPRESSORA" at bounding box center [1145, 579] width 130 height 29
click at [144, 125] on button "button" at bounding box center [164, 131] width 41 height 22
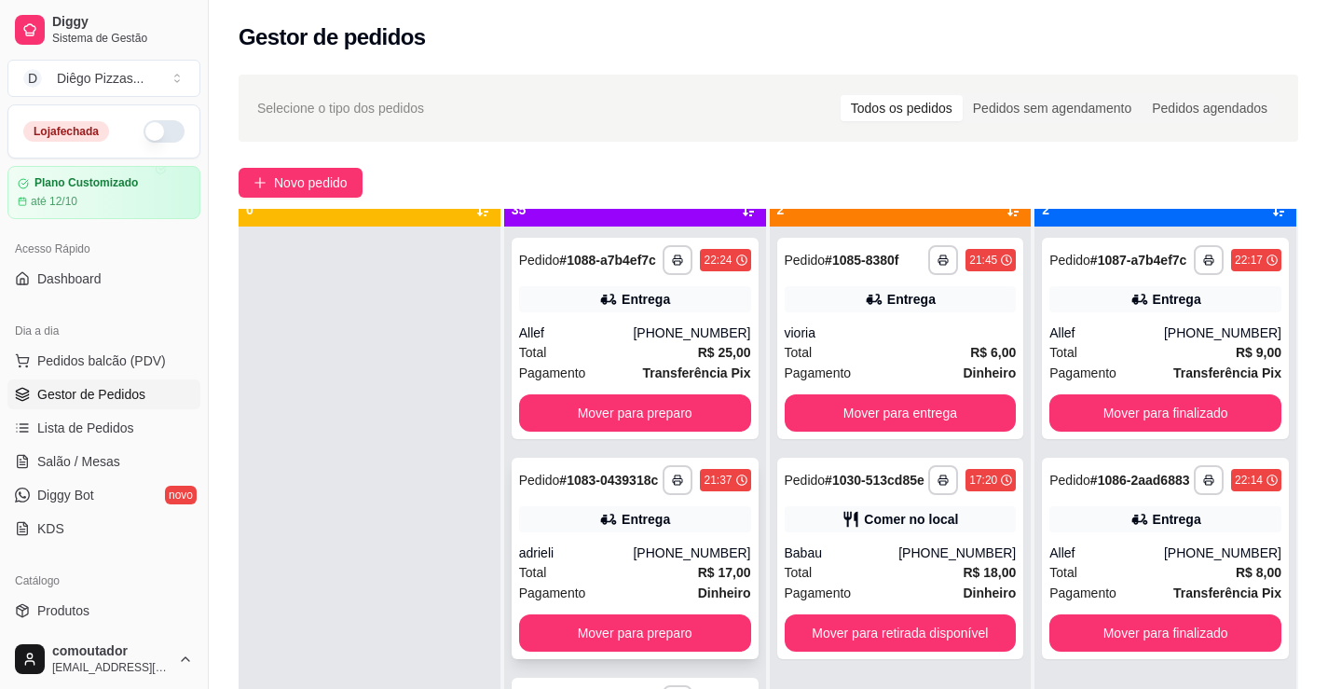
scroll to position [52, 0]
